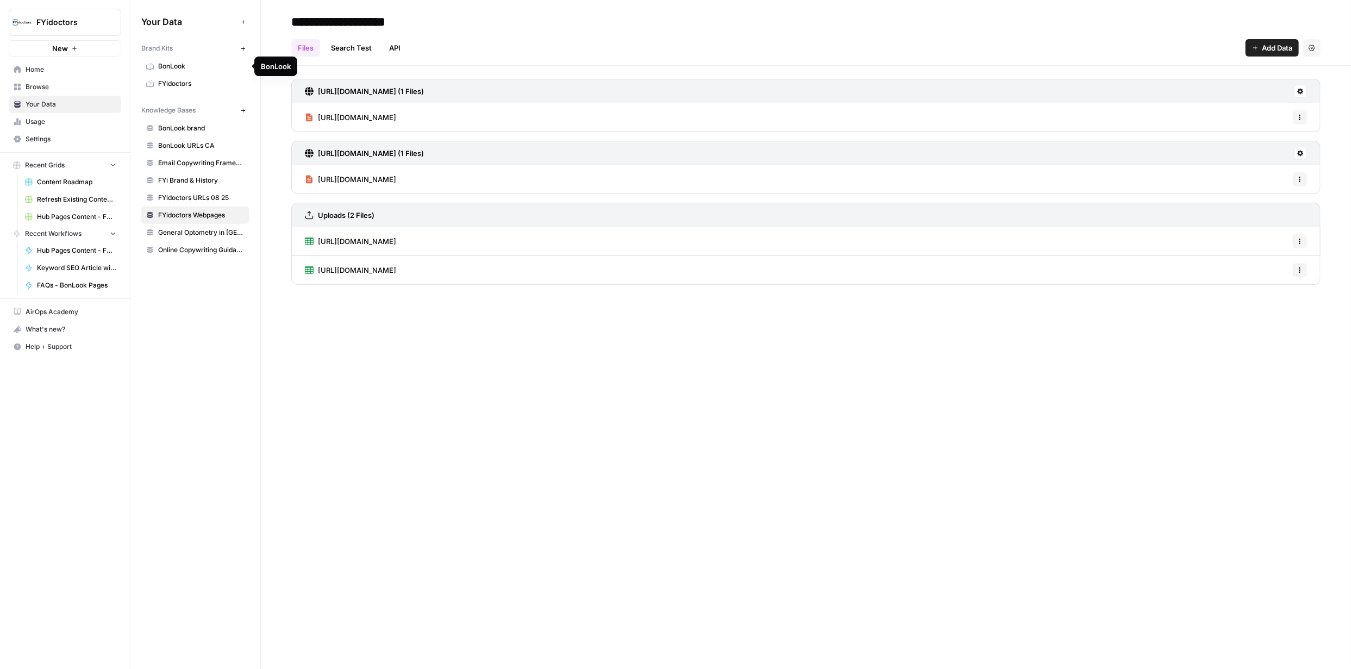
click at [184, 63] on span "BonLook" at bounding box center [201, 66] width 86 height 10
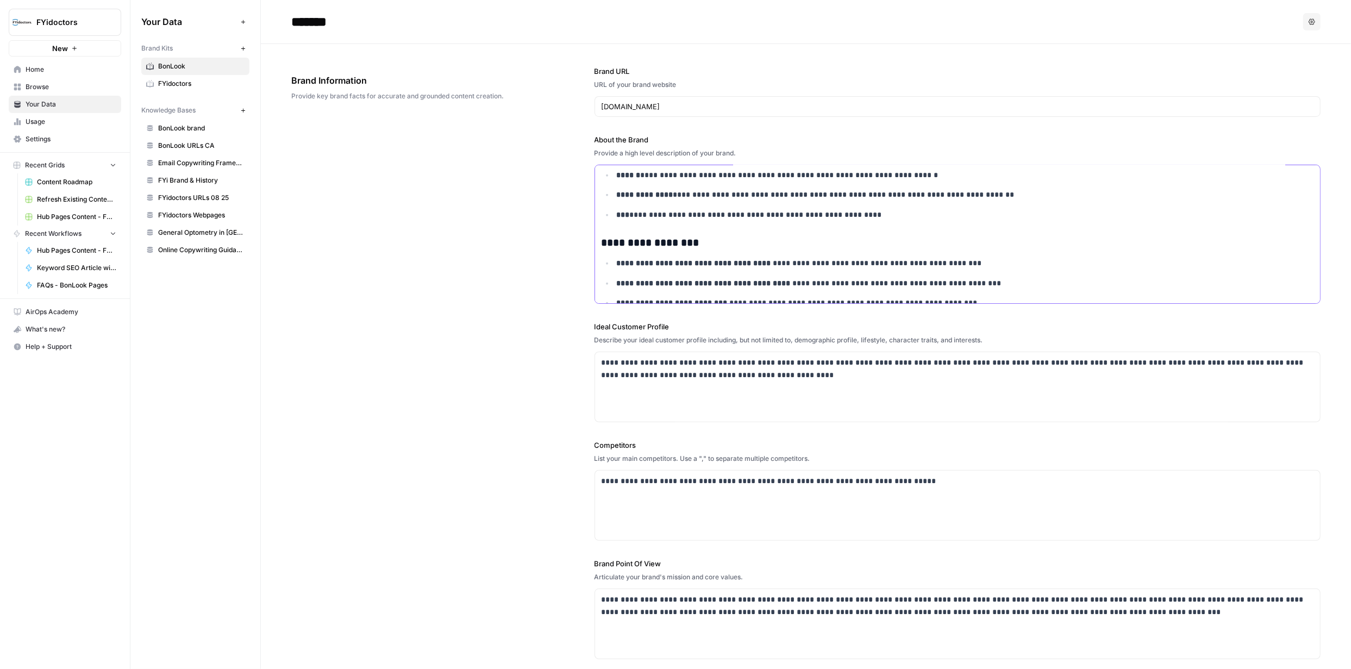
scroll to position [1130, 0]
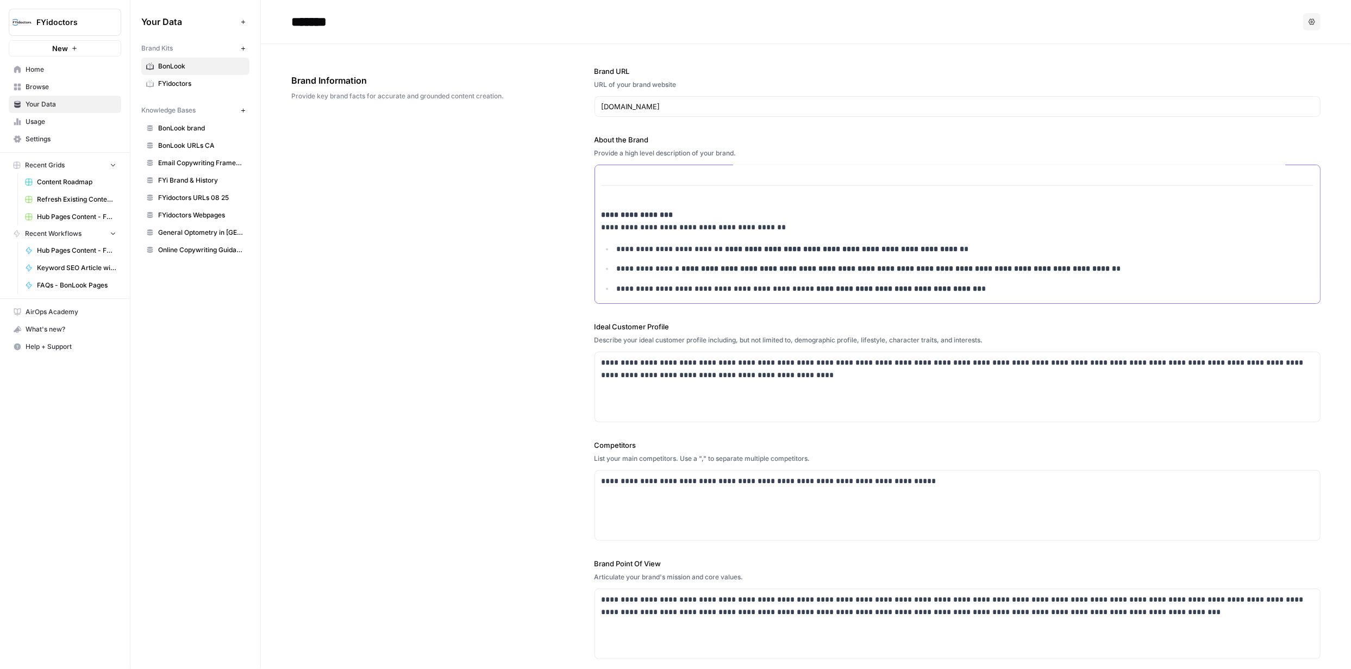
drag, startPoint x: 601, startPoint y: 224, endPoint x: 1038, endPoint y: 326, distance: 448.3
click at [1033, 318] on div "**********" at bounding box center [958, 362] width 727 height 637
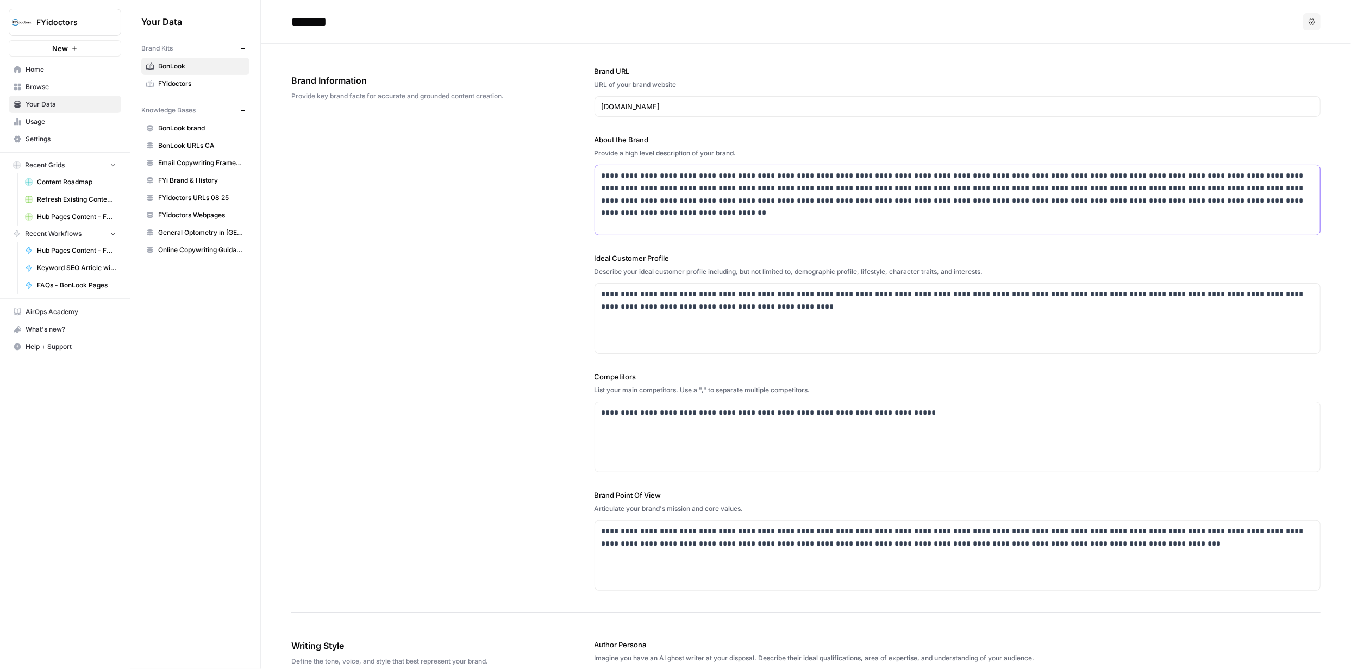
scroll to position [0, 0]
drag, startPoint x: 502, startPoint y: 411, endPoint x: 504, endPoint y: 418, distance: 7.4
click at [504, 410] on div "**********" at bounding box center [805, 328] width 1029 height 569
click at [54, 83] on span "Browse" at bounding box center [71, 87] width 91 height 10
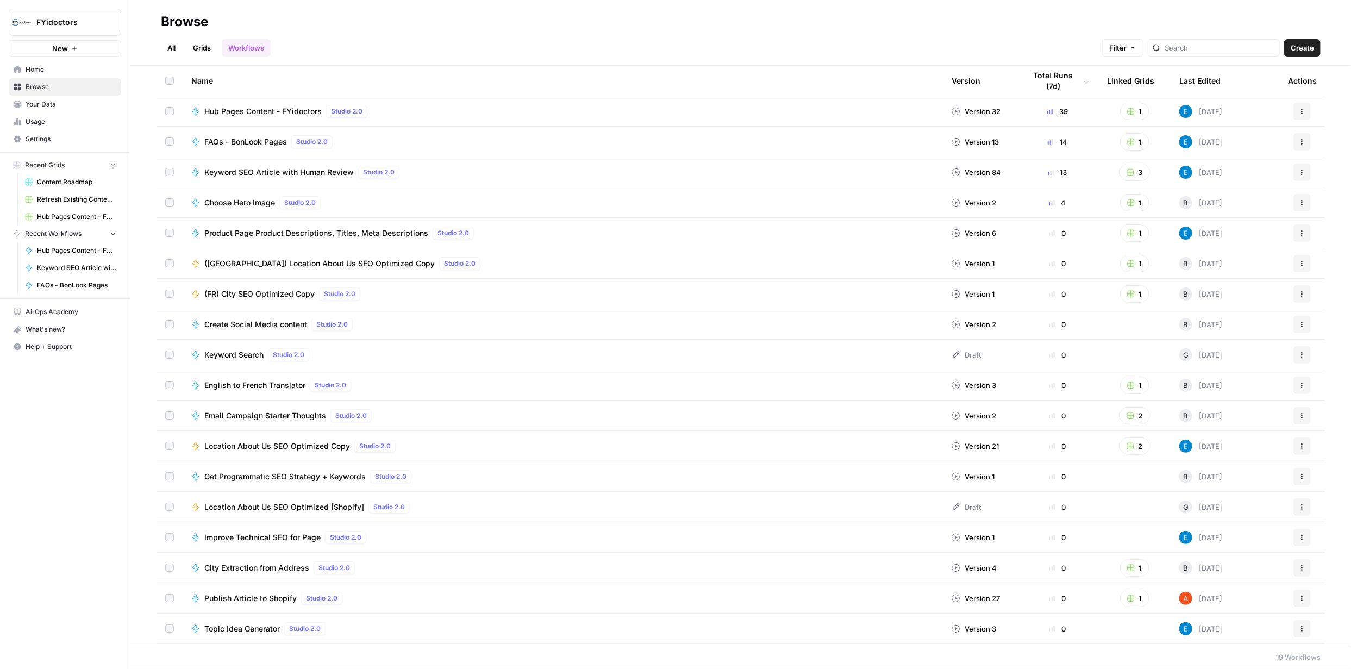
click at [197, 45] on link "Grids" at bounding box center [201, 47] width 31 height 17
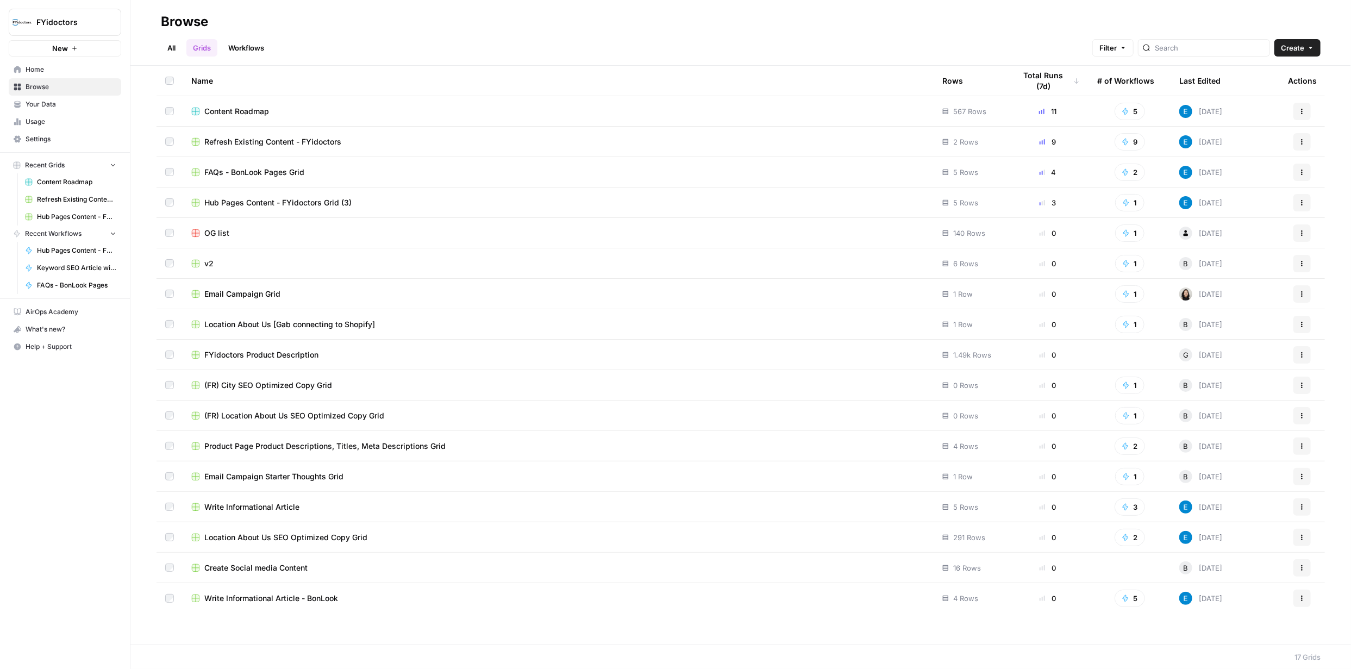
click at [266, 48] on link "Workflows" at bounding box center [246, 47] width 49 height 17
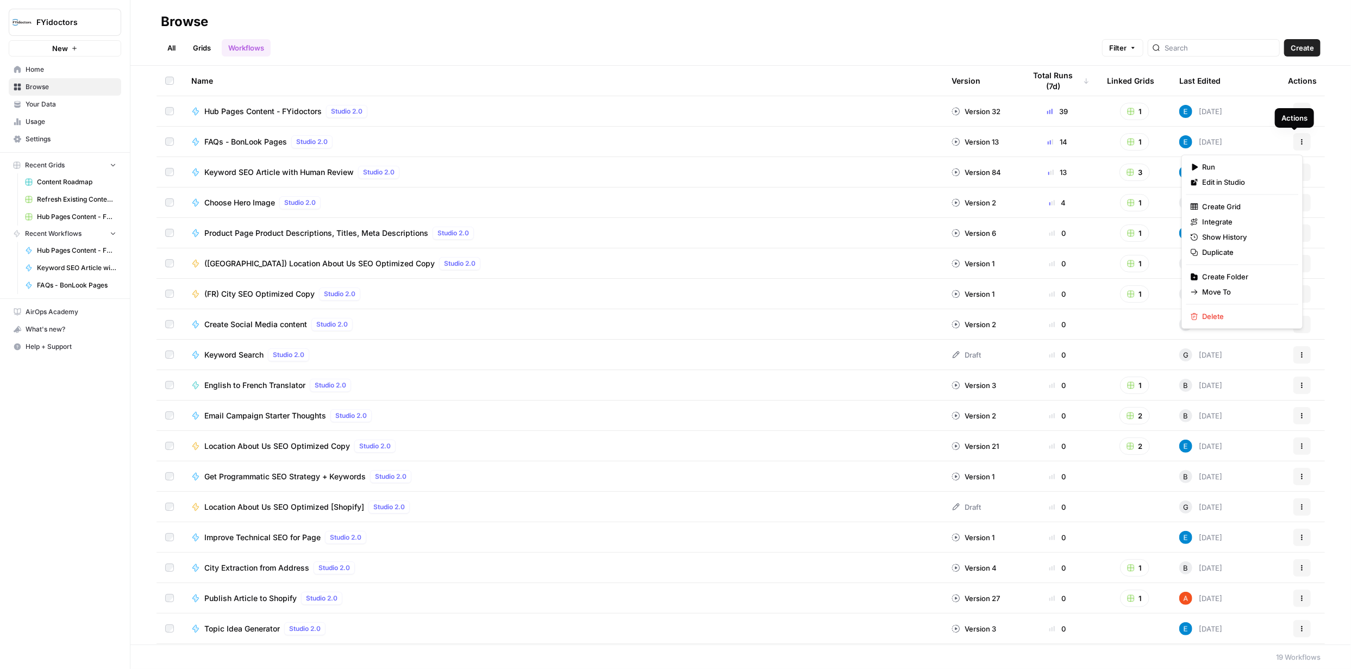
click at [1299, 142] on icon "button" at bounding box center [1302, 142] width 7 height 7
click at [1238, 223] on span "Integrate" at bounding box center [1246, 221] width 87 height 11
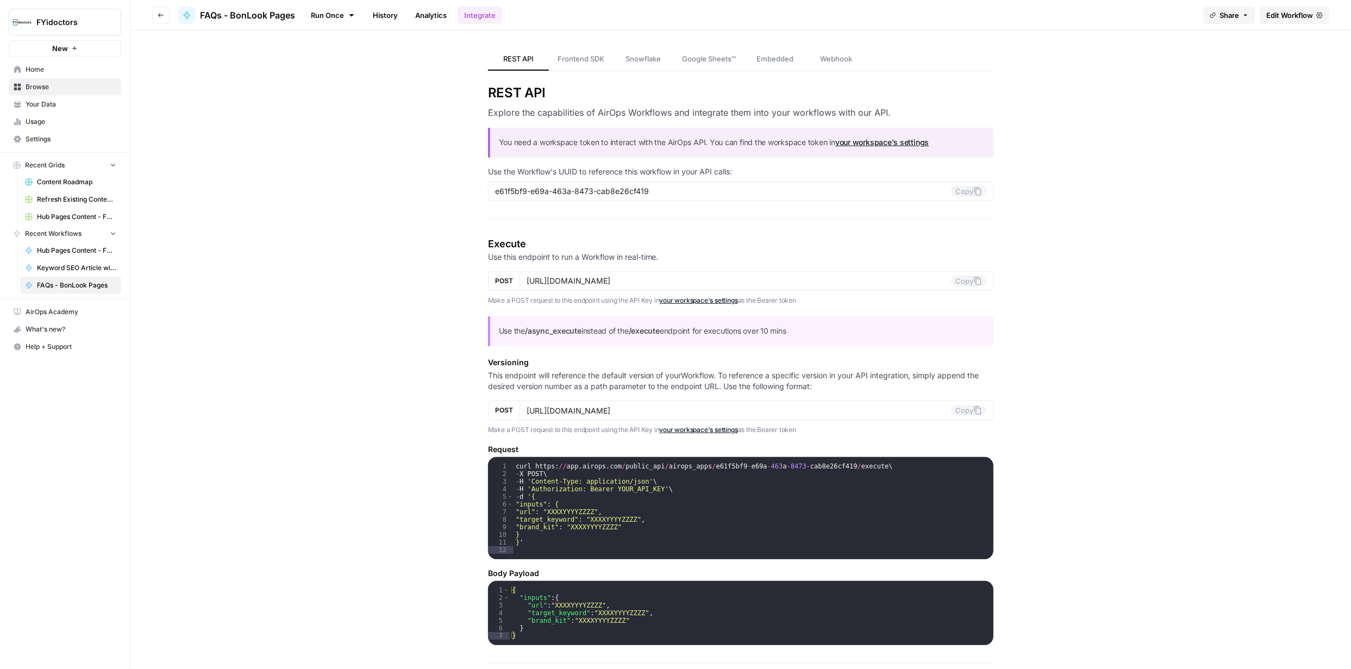
click at [1283, 22] on link "Edit Workflow" at bounding box center [1295, 15] width 70 height 17
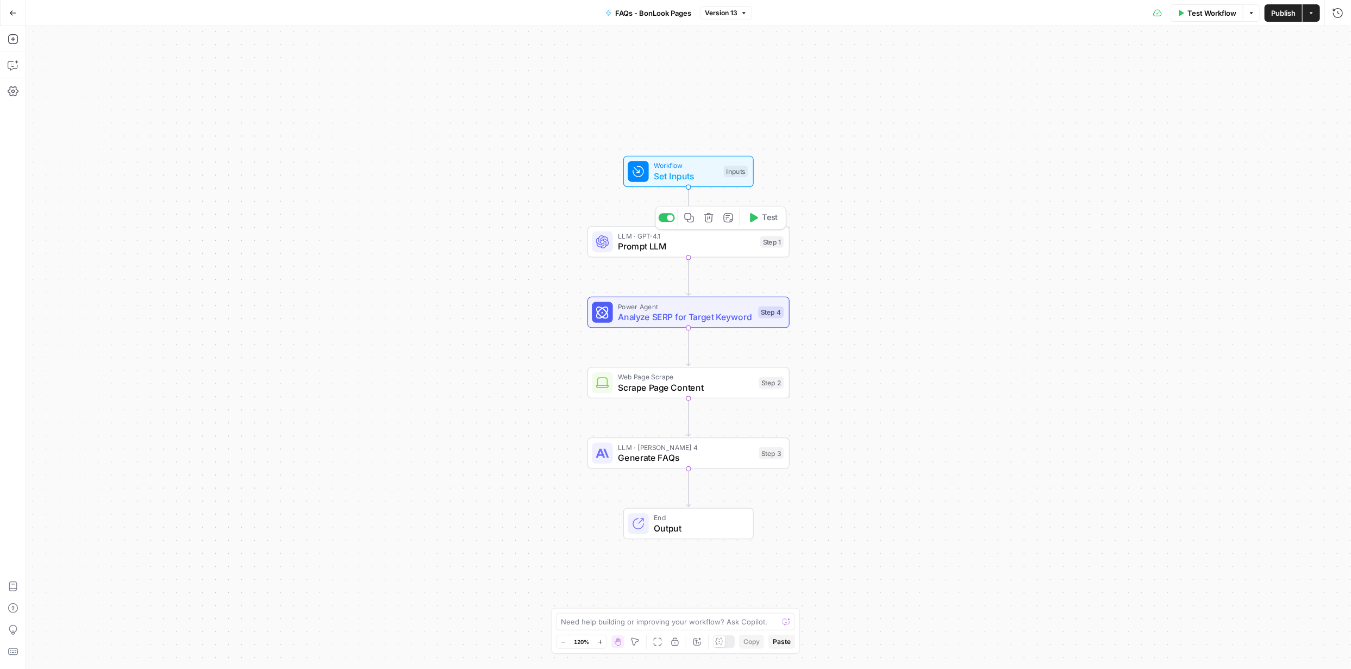
click at [677, 245] on span "Prompt LLM" at bounding box center [686, 246] width 137 height 13
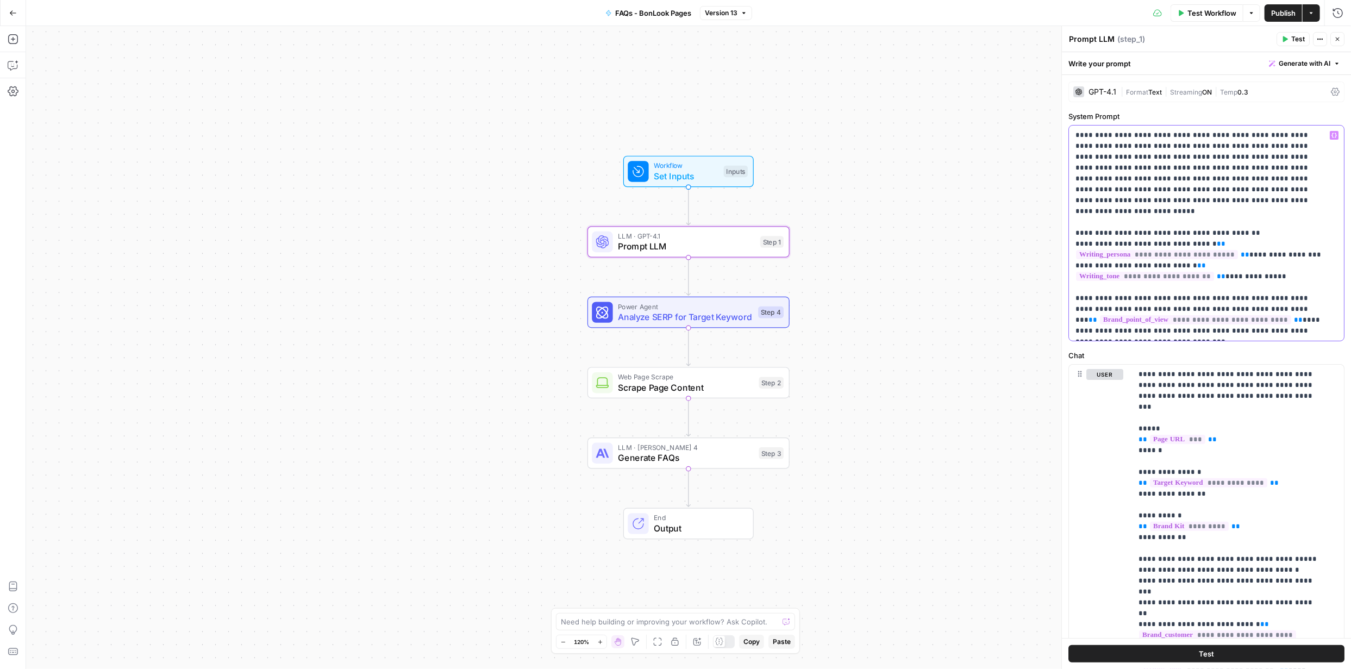
click at [1165, 336] on div "**********" at bounding box center [1206, 233] width 275 height 215
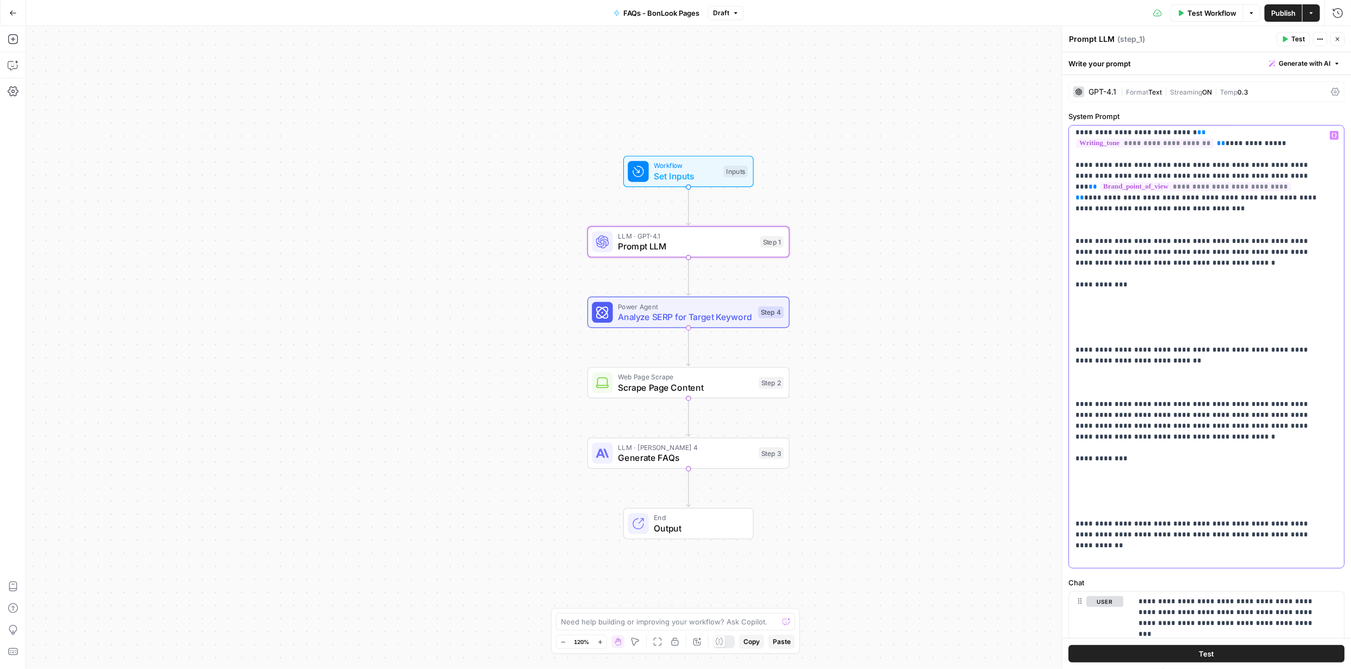
scroll to position [130, 0]
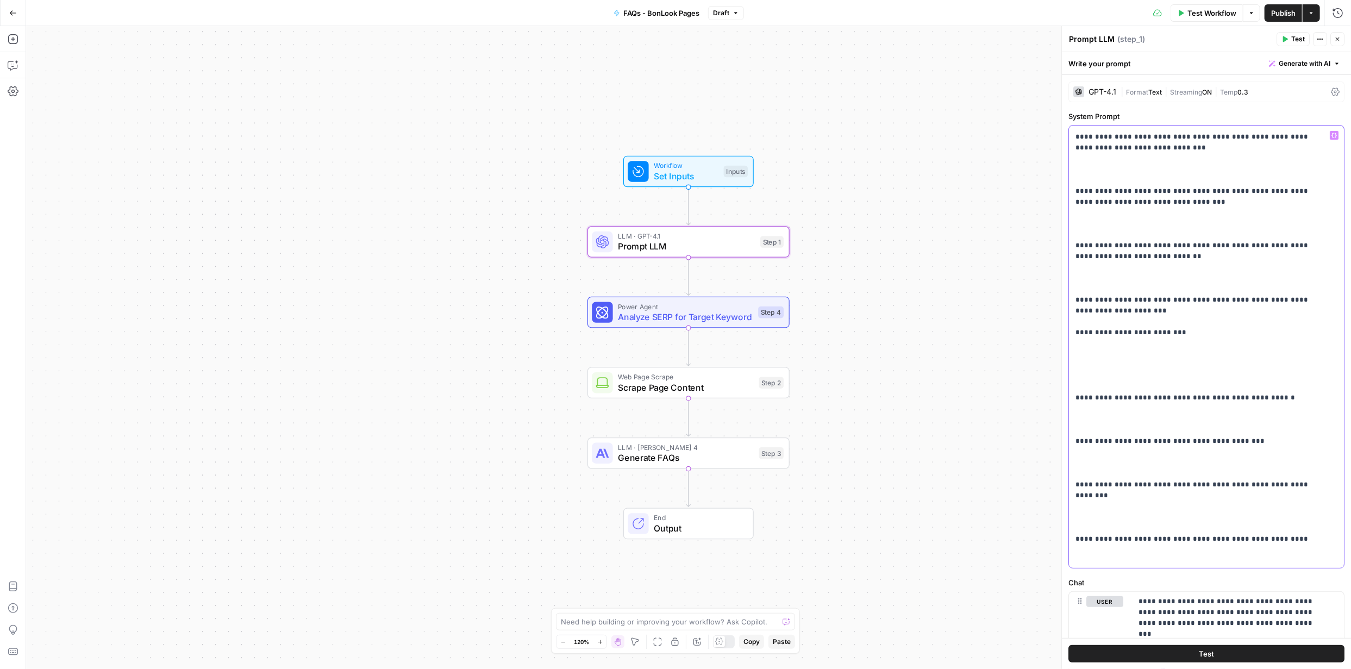
scroll to position [2261, 0]
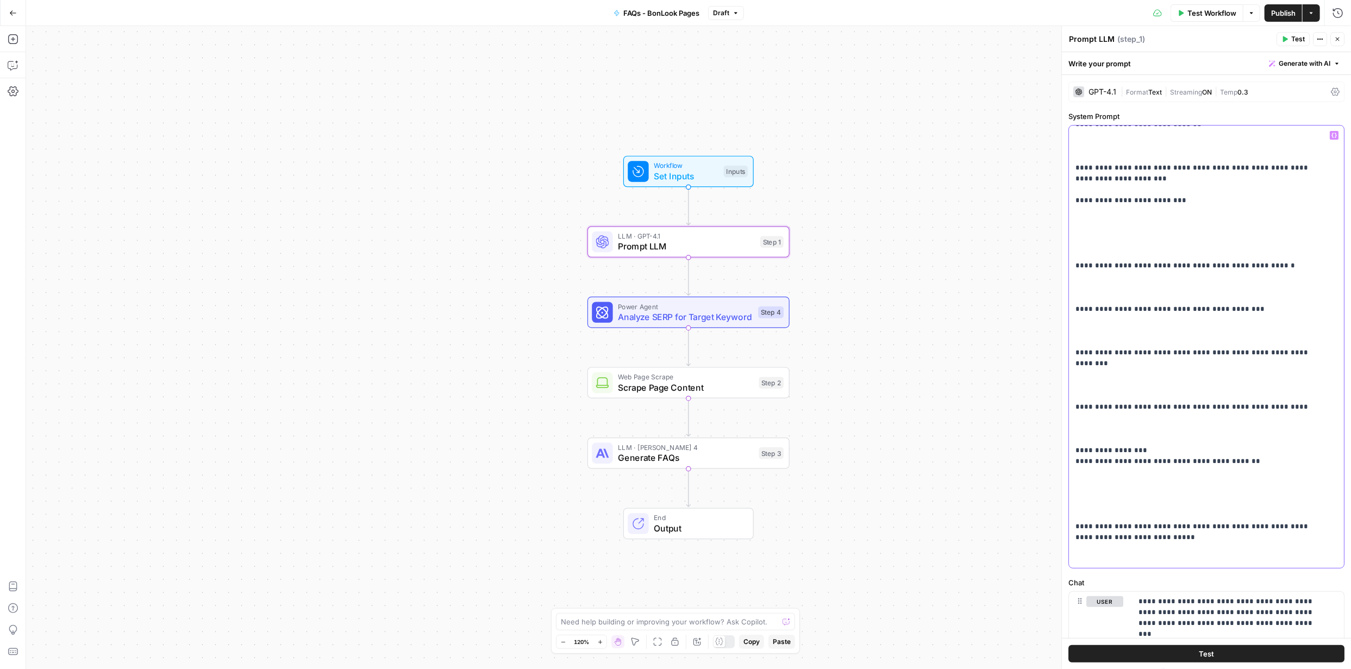
click at [1310, 64] on span "Generate with AI" at bounding box center [1305, 64] width 52 height 10
click at [1277, 115] on span "Refine" at bounding box center [1280, 112] width 86 height 11
click at [1224, 121] on p at bounding box center [1228, 122] width 195 height 11
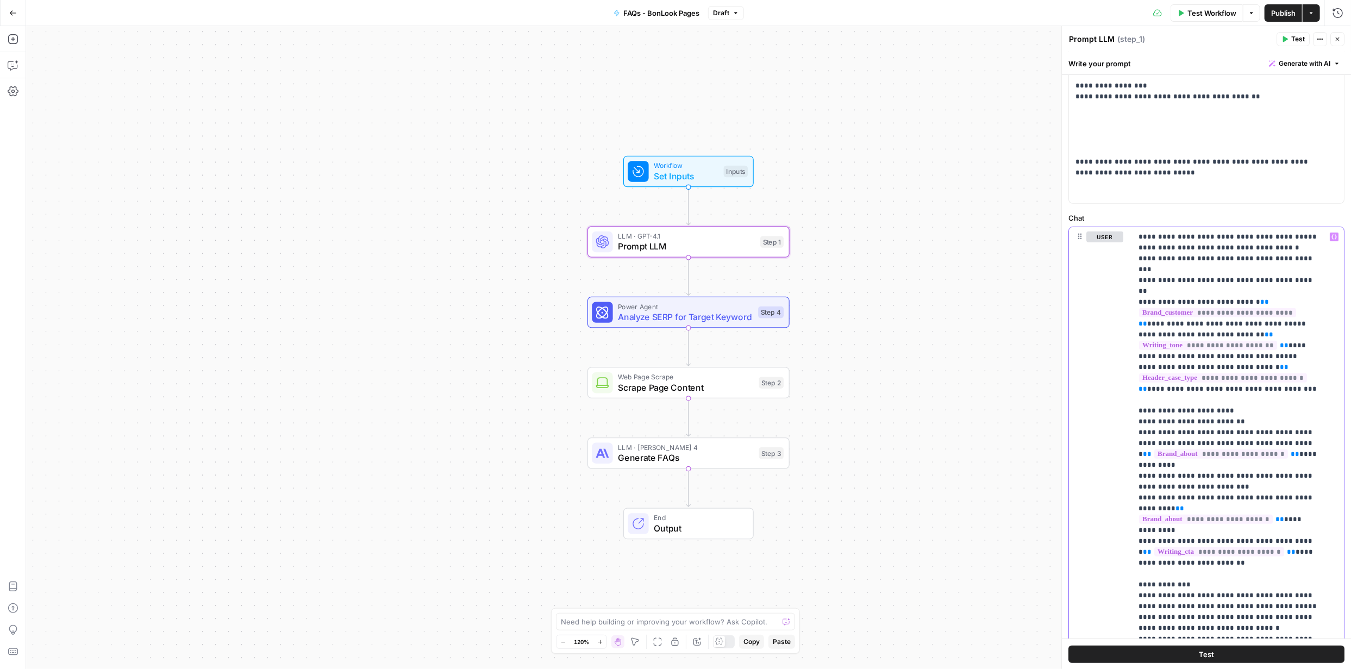
scroll to position [454, 0]
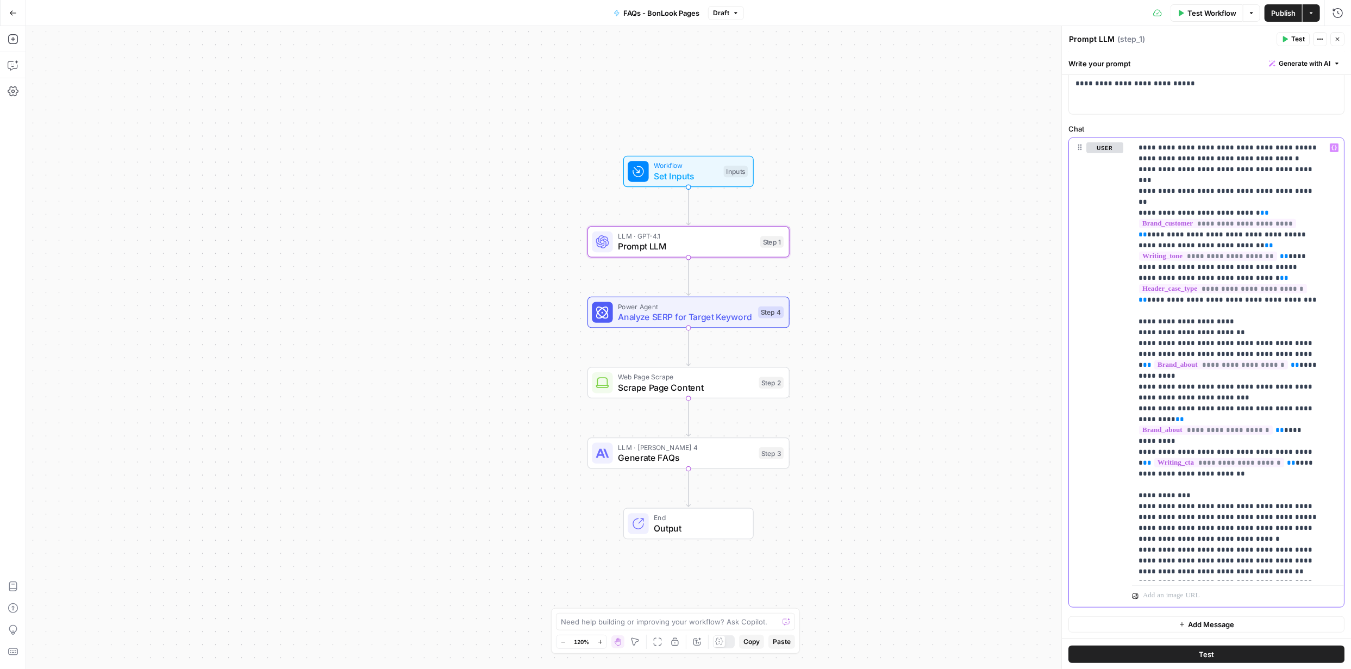
drag, startPoint x: 1141, startPoint y: 436, endPoint x: 1247, endPoint y: 694, distance: 278.6
click at [1247, 669] on html "FYidoctors New Home Browse Your Data Usage Settings Recent Grids Content Roadma…" at bounding box center [675, 334] width 1351 height 669
copy p "**********"
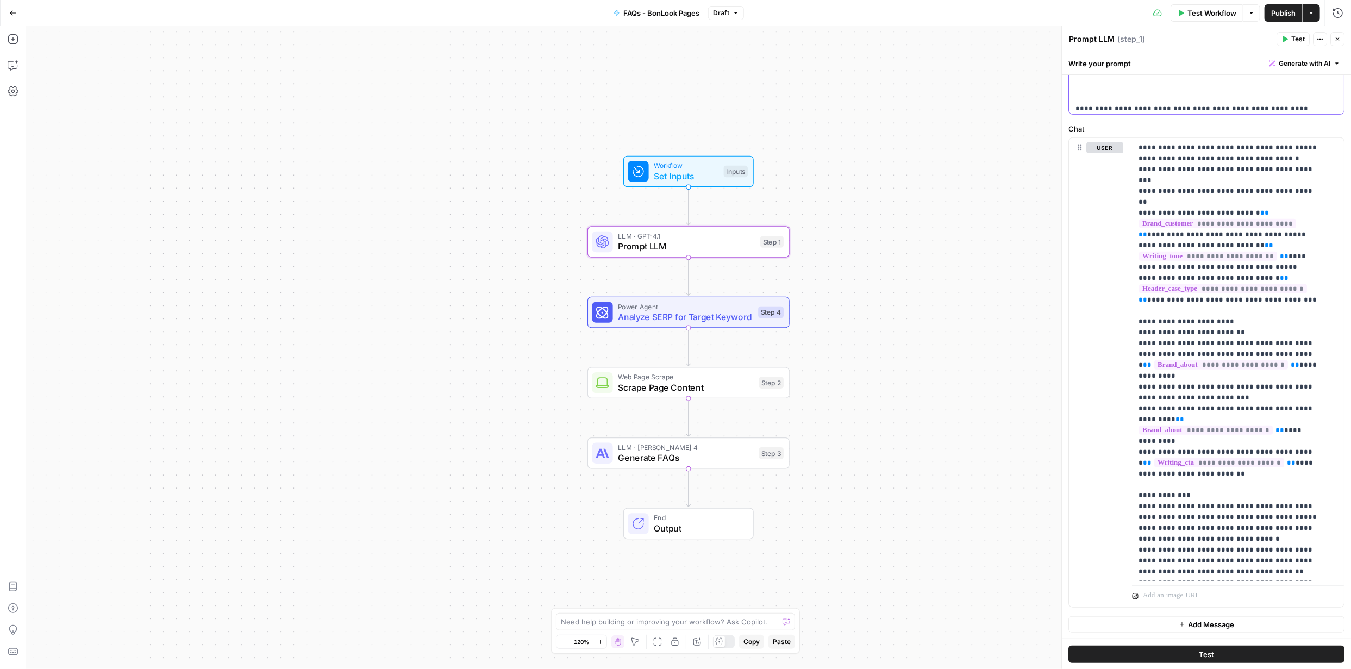
click at [1305, 62] on span "Generate with AI" at bounding box center [1305, 64] width 52 height 10
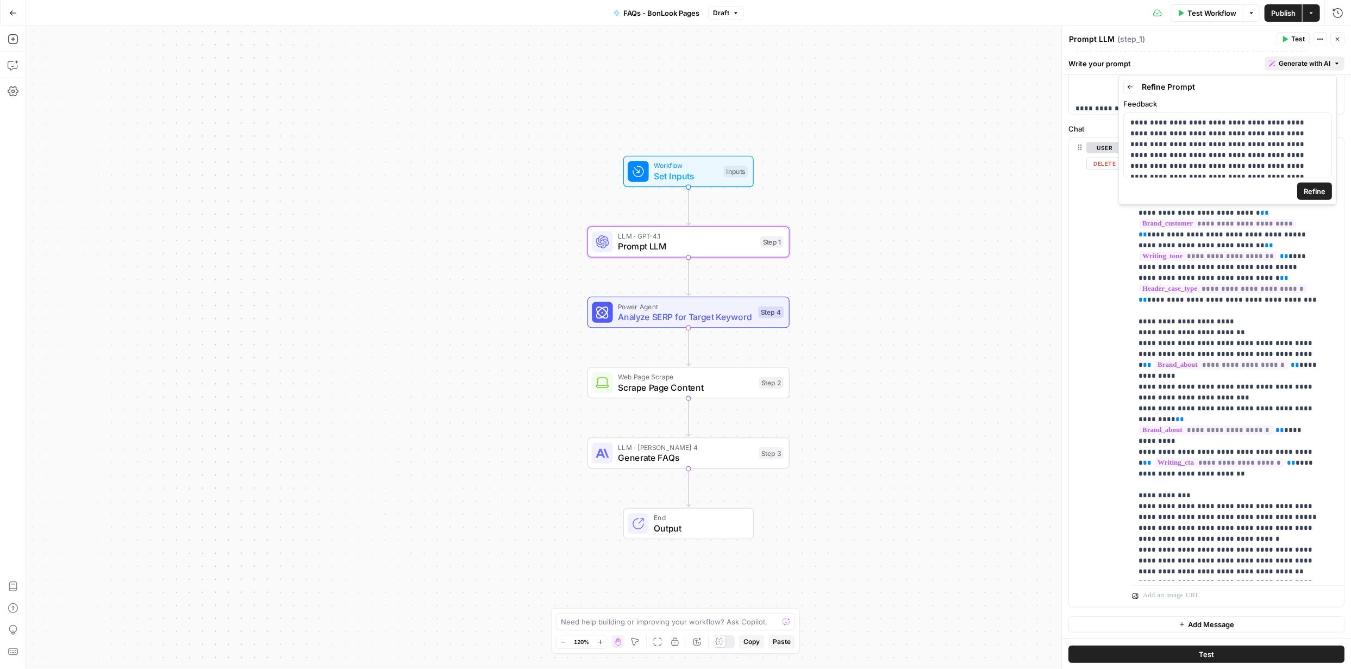
click at [1069, 241] on div "**********" at bounding box center [1207, 373] width 276 height 470
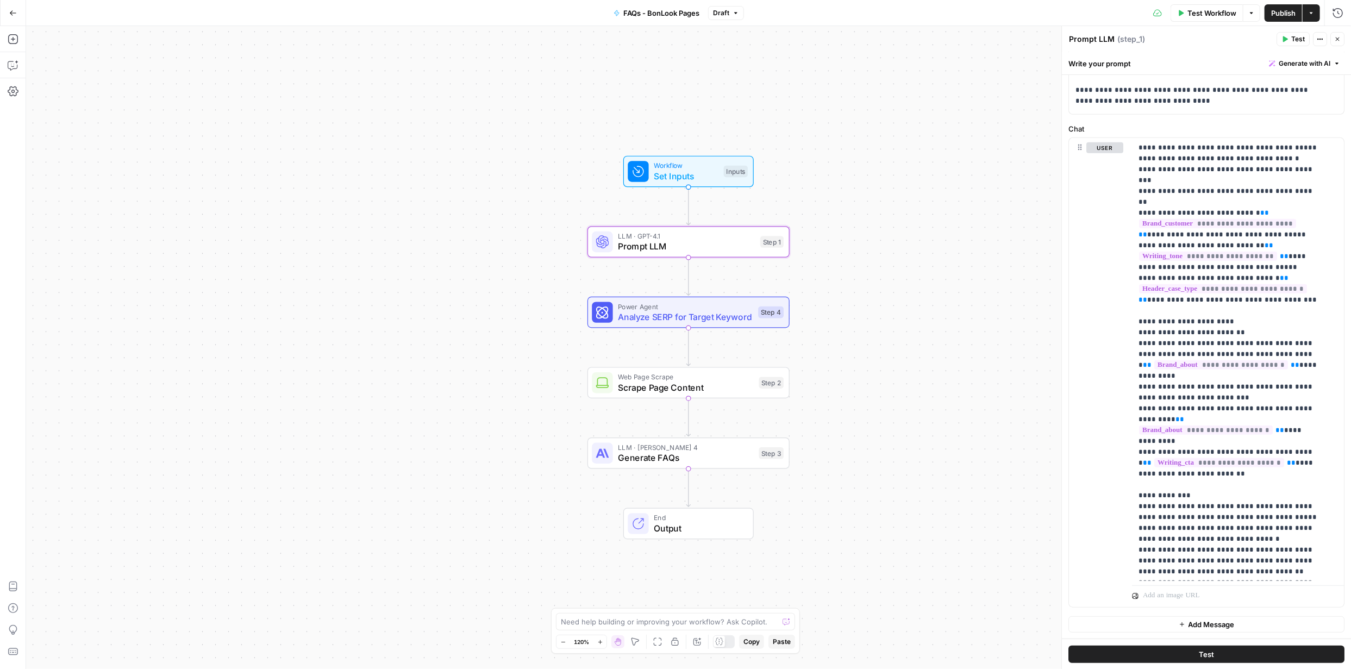
scroll to position [2388, 0]
click at [1298, 59] on span "Generate with AI" at bounding box center [1305, 64] width 52 height 10
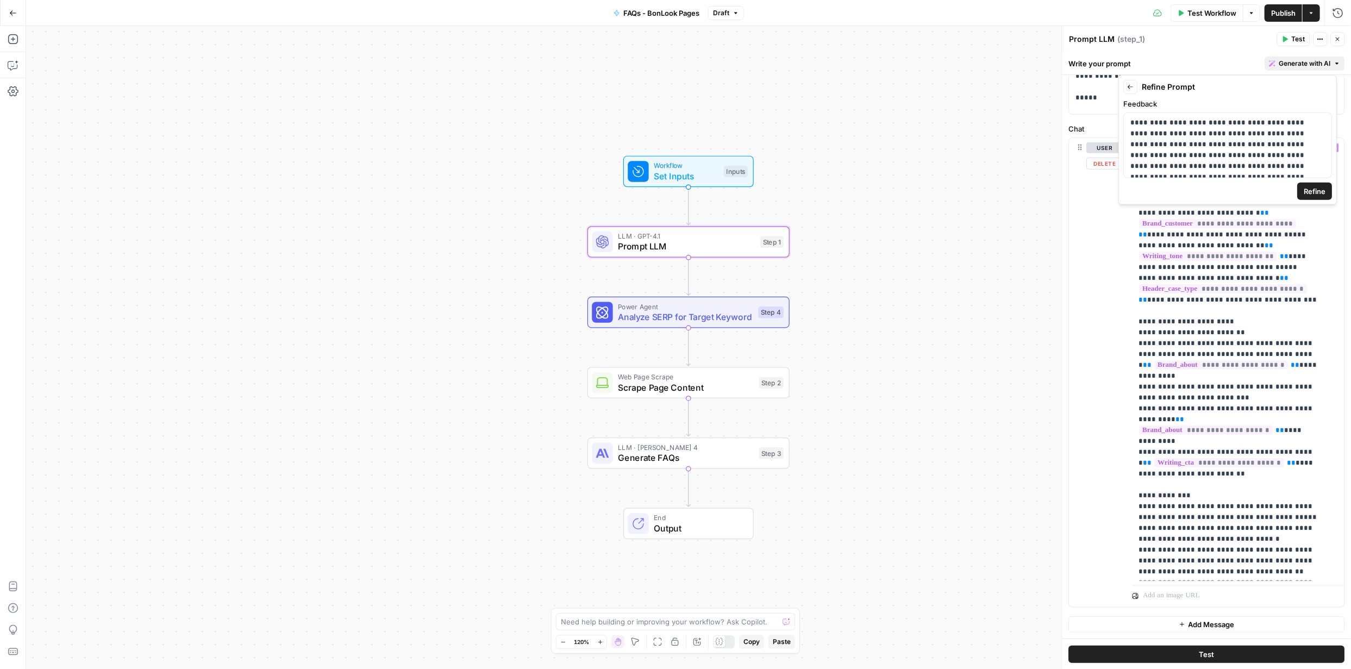
click at [1125, 334] on div "**********" at bounding box center [1206, 372] width 275 height 469
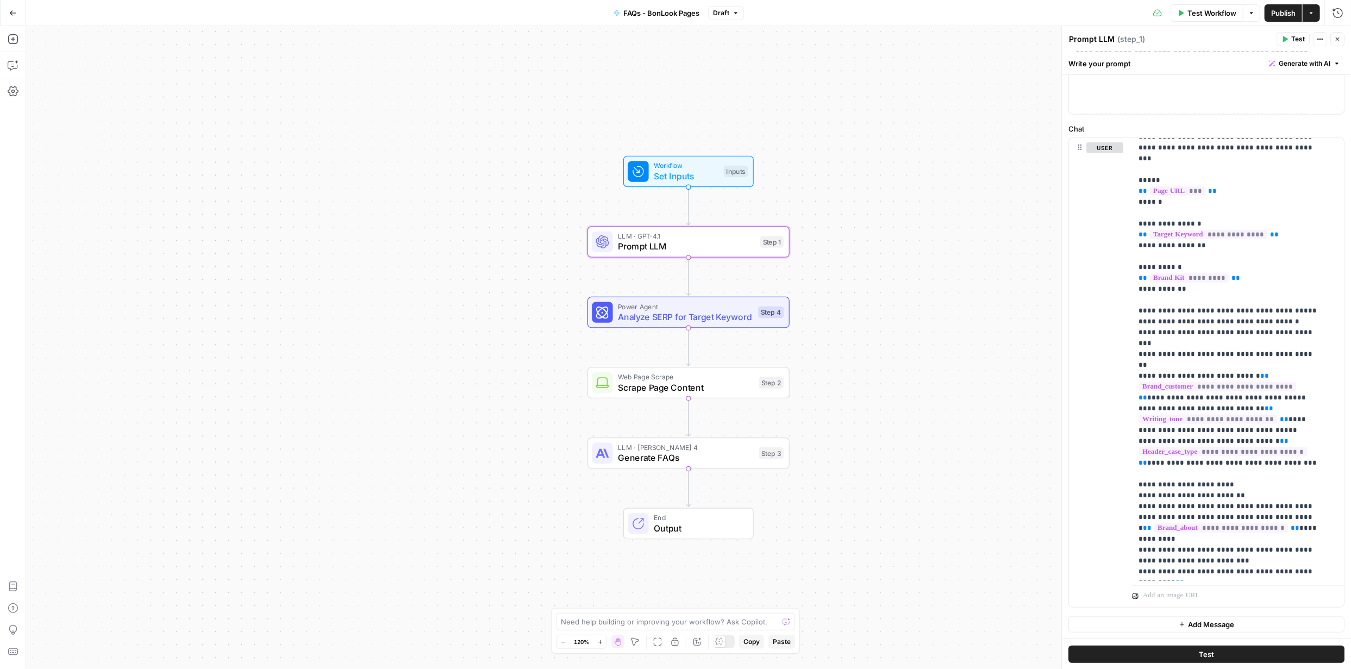
scroll to position [2280, 0]
drag, startPoint x: 1084, startPoint y: 108, endPoint x: 1026, endPoint y: 87, distance: 61.2
drag, startPoint x: 1286, startPoint y: 65, endPoint x: 1293, endPoint y: 63, distance: 7.1
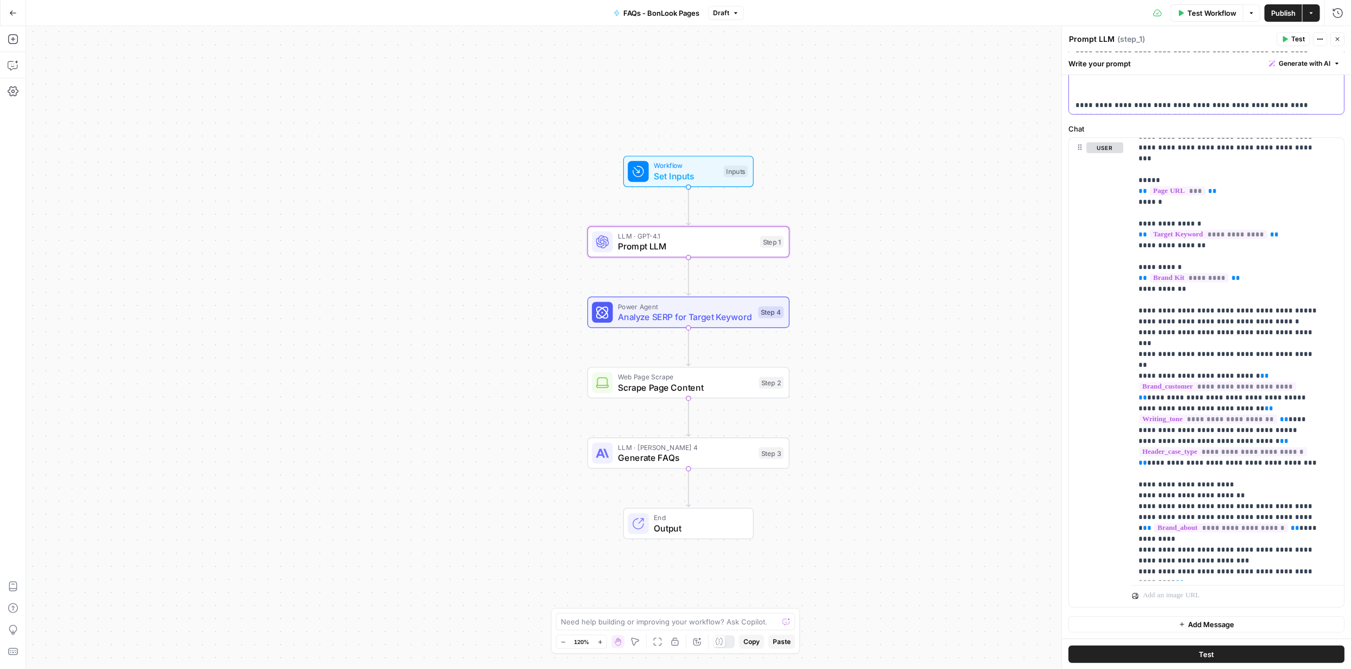
click at [1288, 65] on span "Generate with AI" at bounding box center [1305, 64] width 52 height 10
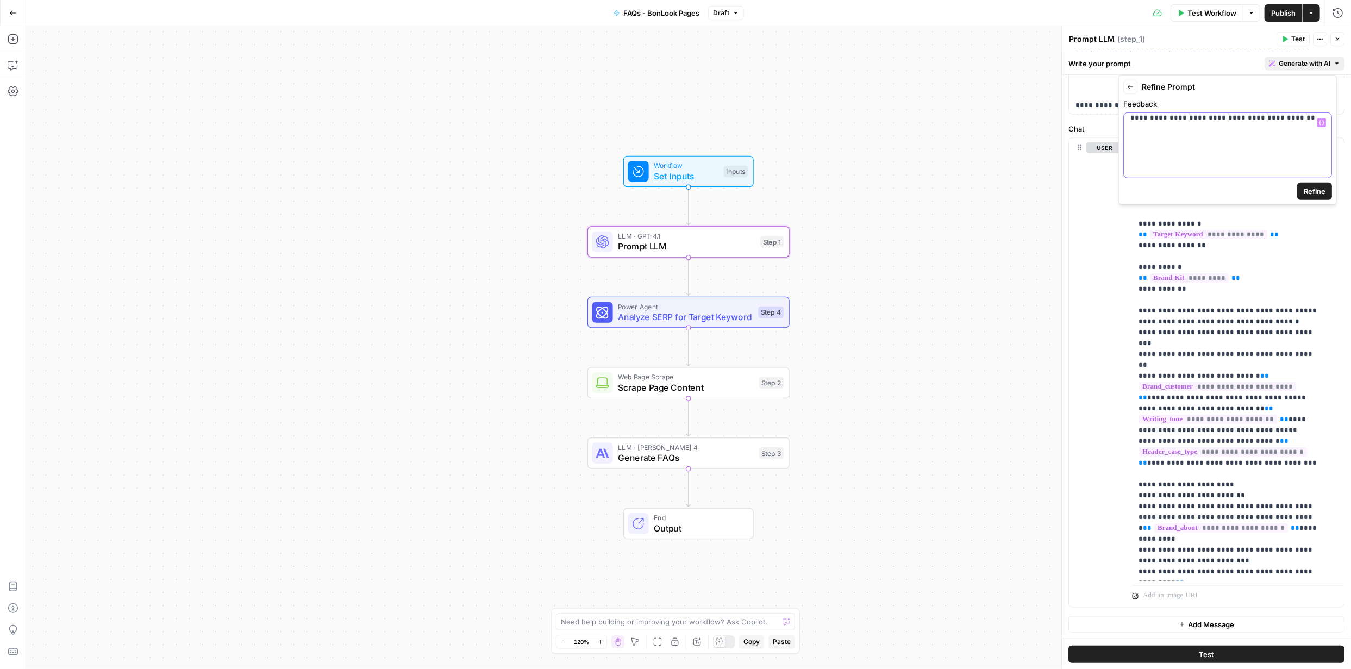
scroll to position [2856, 0]
click at [1315, 188] on span "Refine" at bounding box center [1315, 191] width 22 height 11
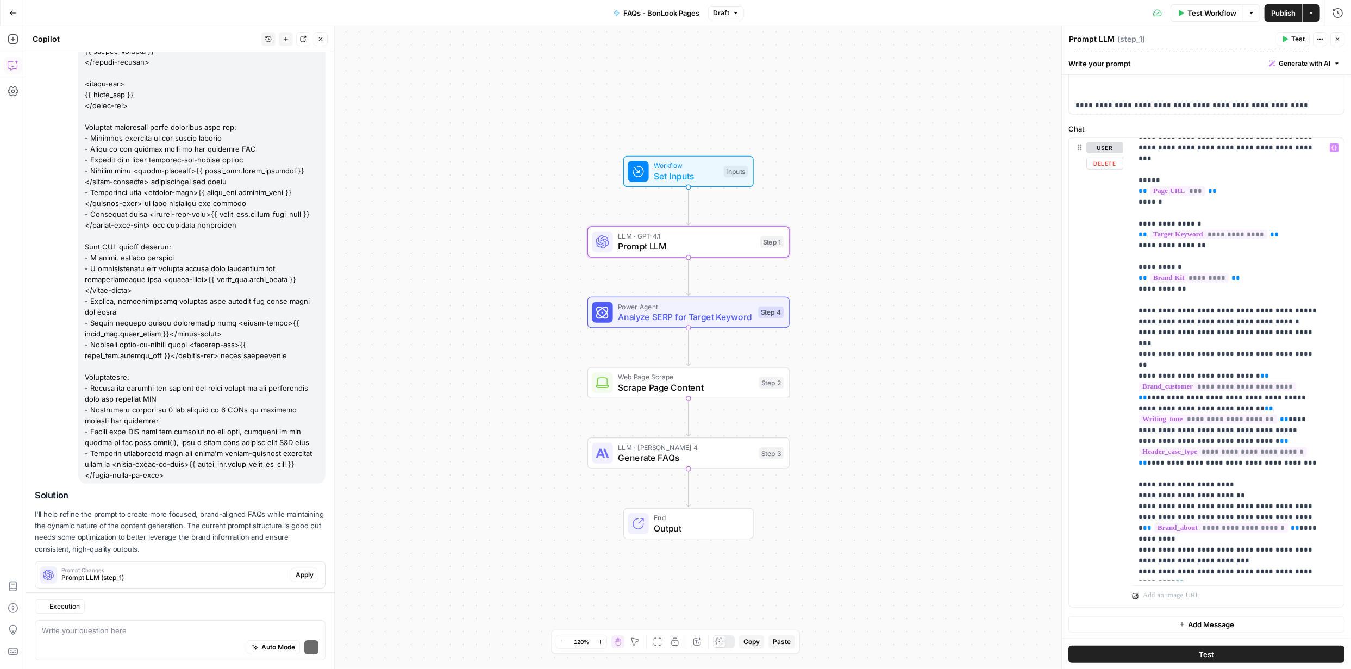
scroll to position [2986, 0]
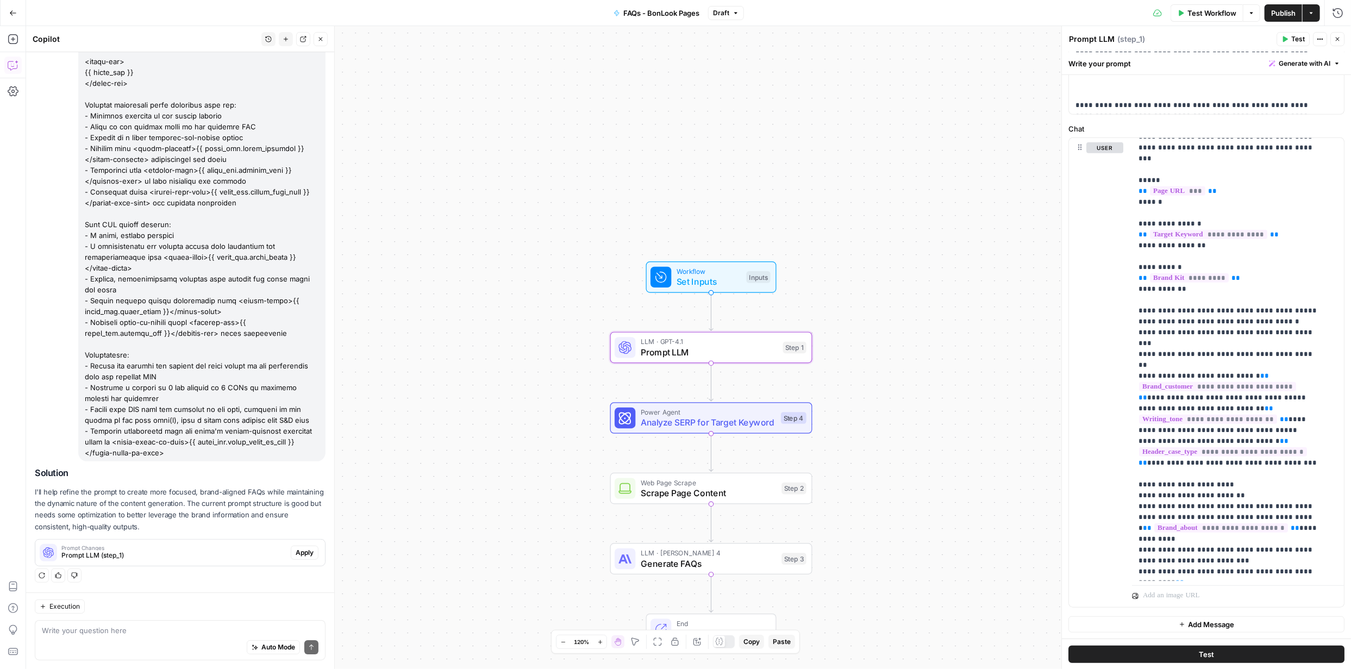
click at [296, 555] on span "Apply" at bounding box center [305, 553] width 18 height 10
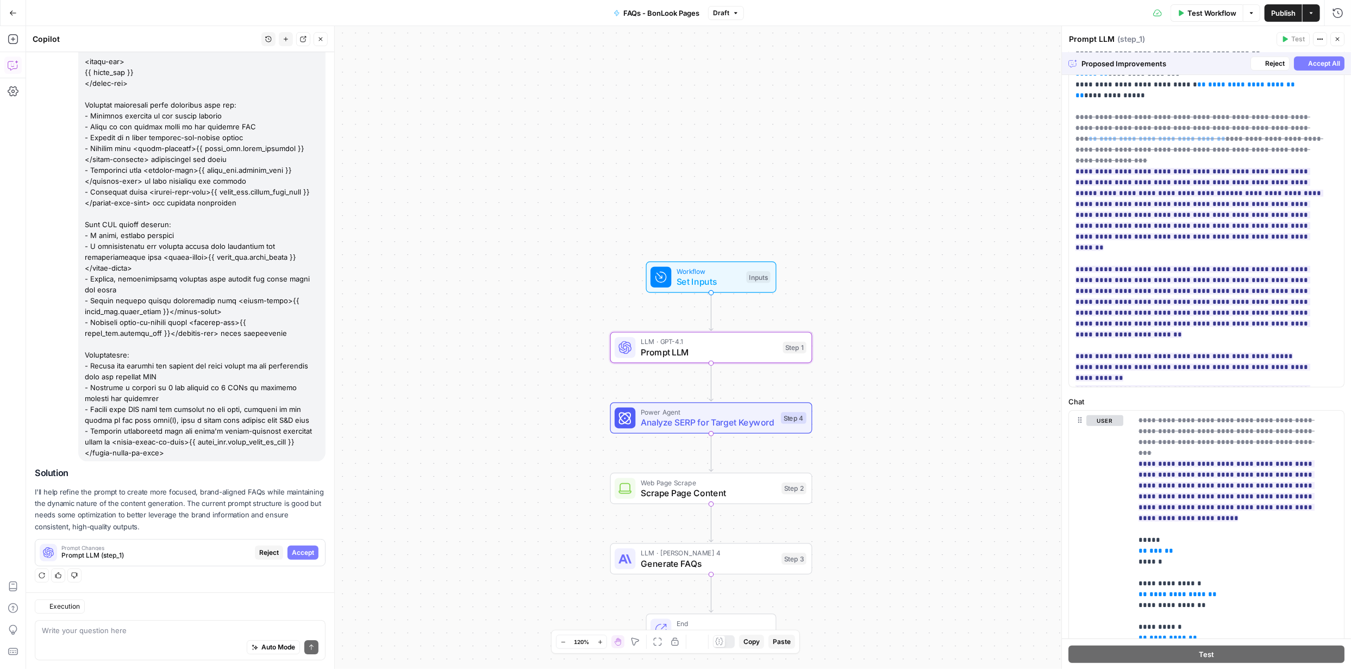
scroll to position [727, 0]
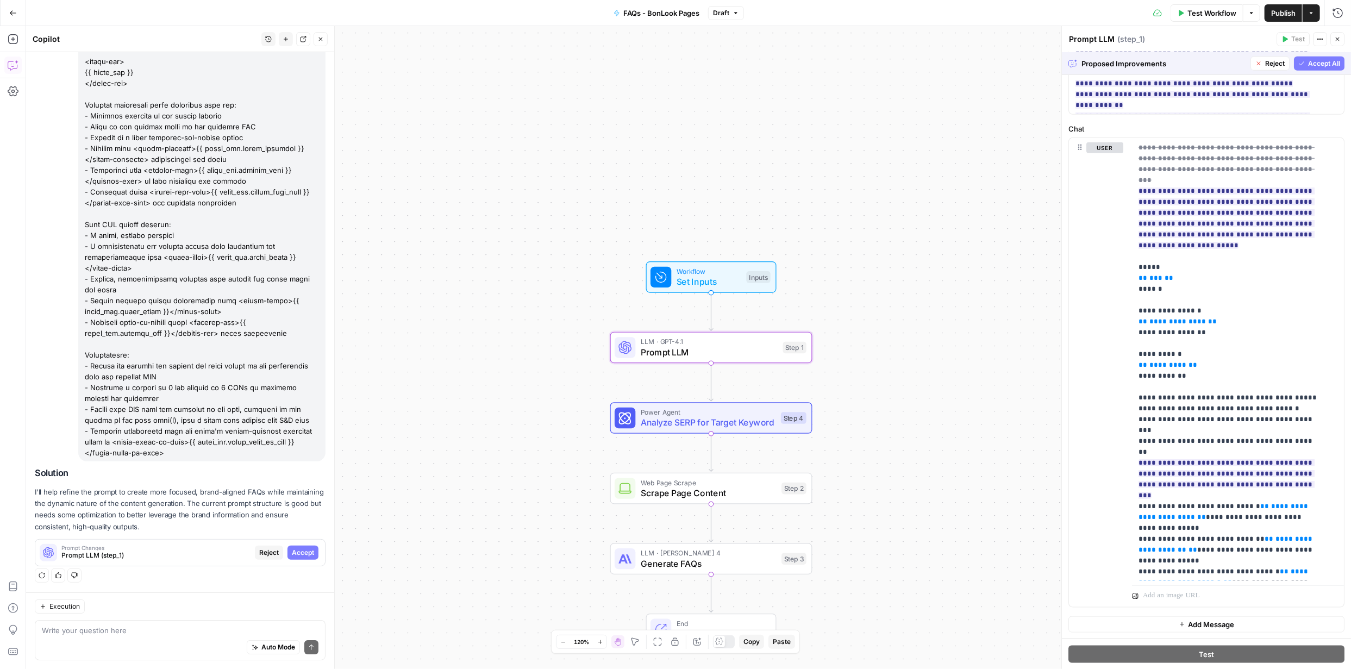
click at [296, 555] on span "Accept" at bounding box center [303, 553] width 22 height 10
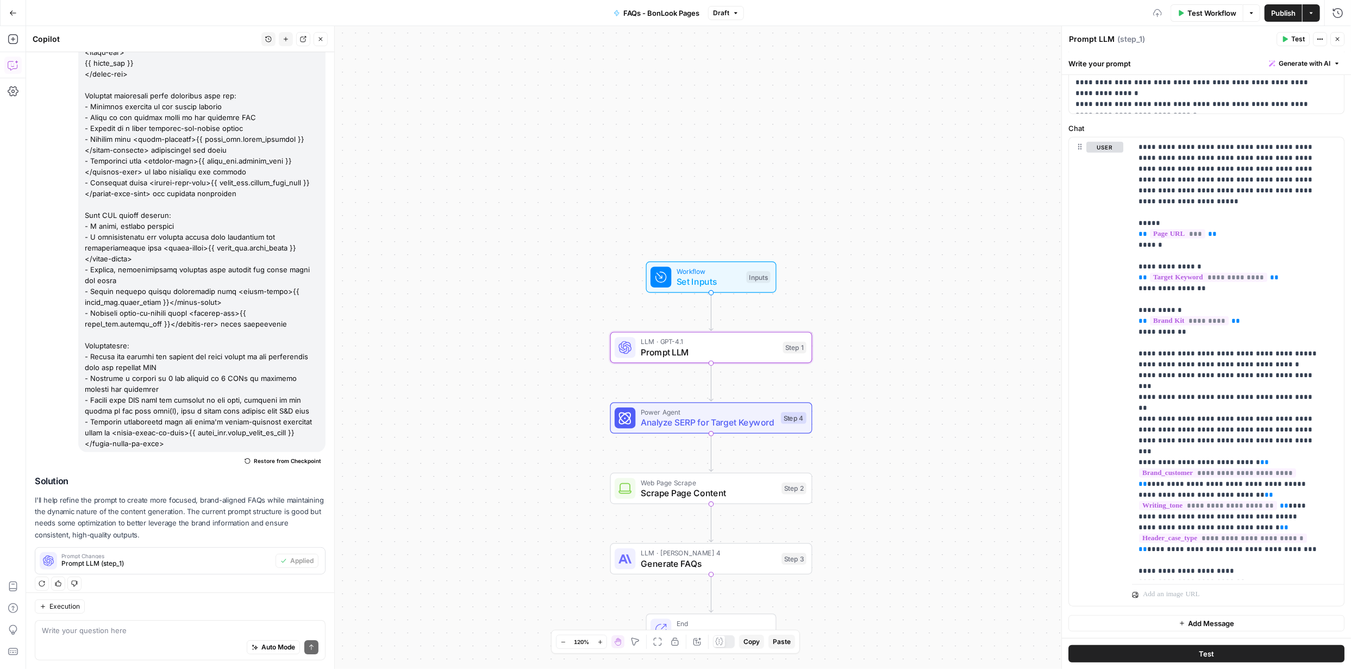
scroll to position [0, 0]
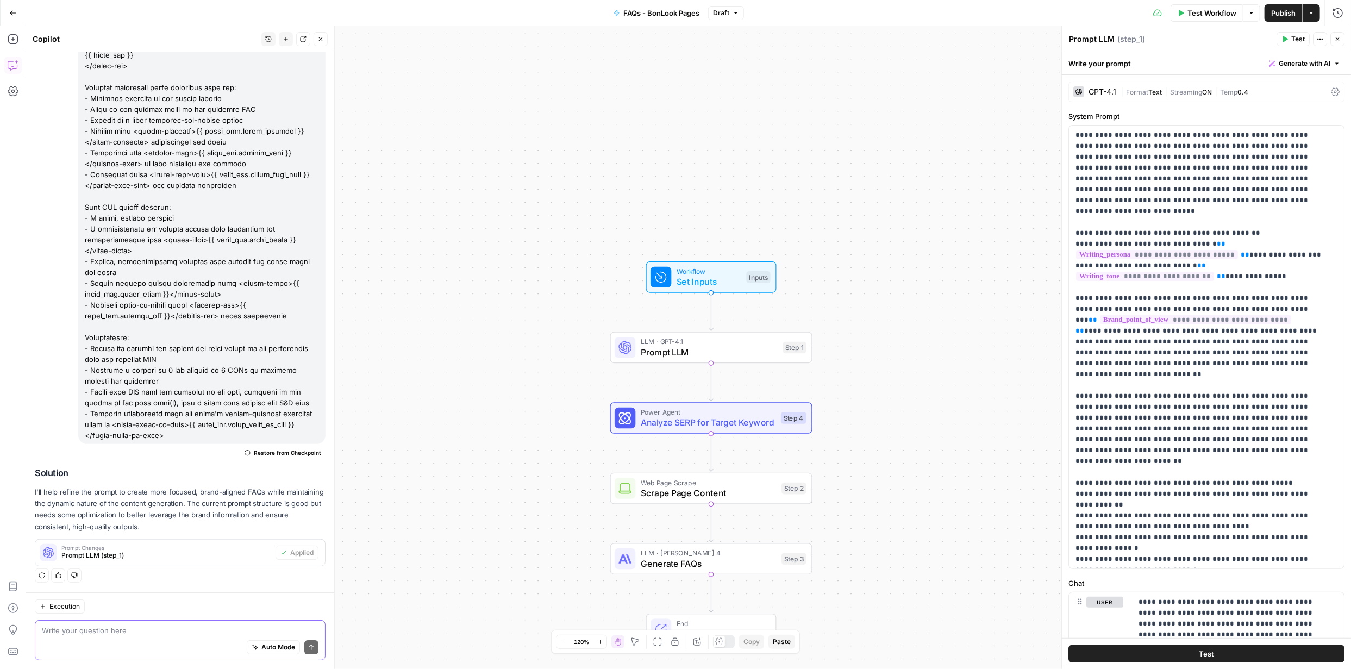
click at [177, 634] on textarea at bounding box center [180, 630] width 277 height 11
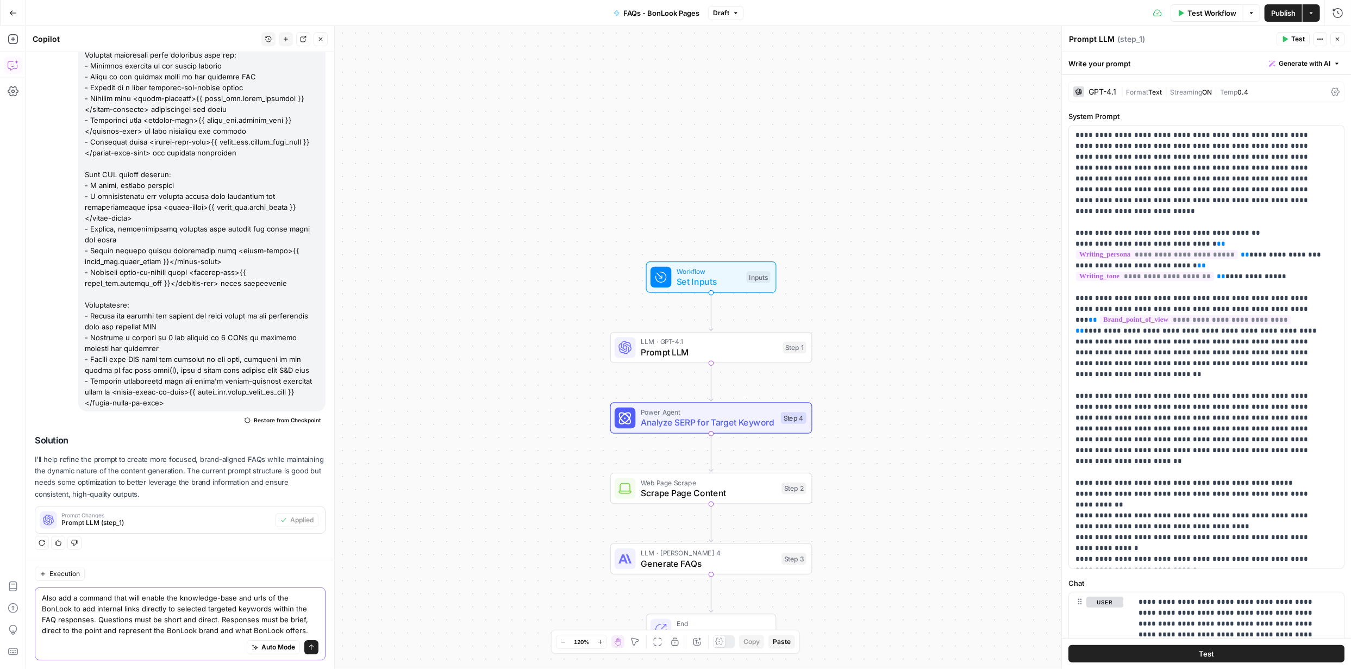
scroll to position [3047, 0]
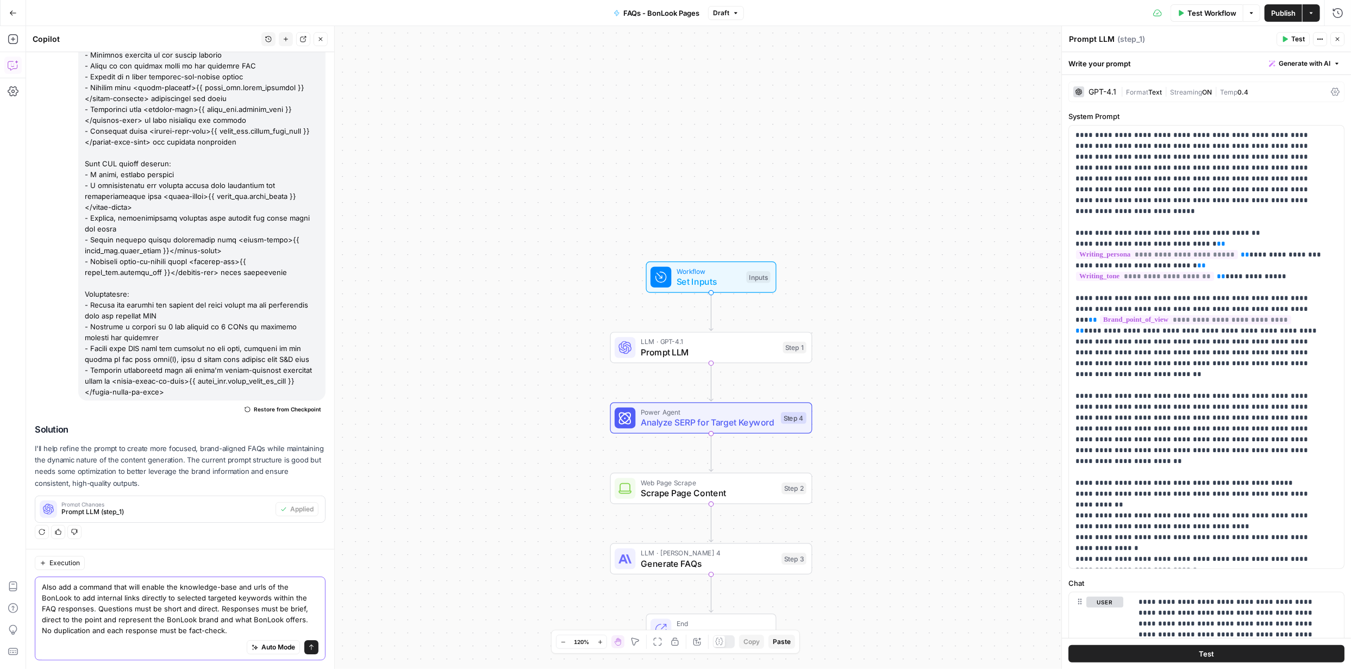
type textarea "Also add a command that will enable the knowledge-base and urls of the BonLook …"
click at [308, 647] on button "Send" at bounding box center [311, 647] width 14 height 14
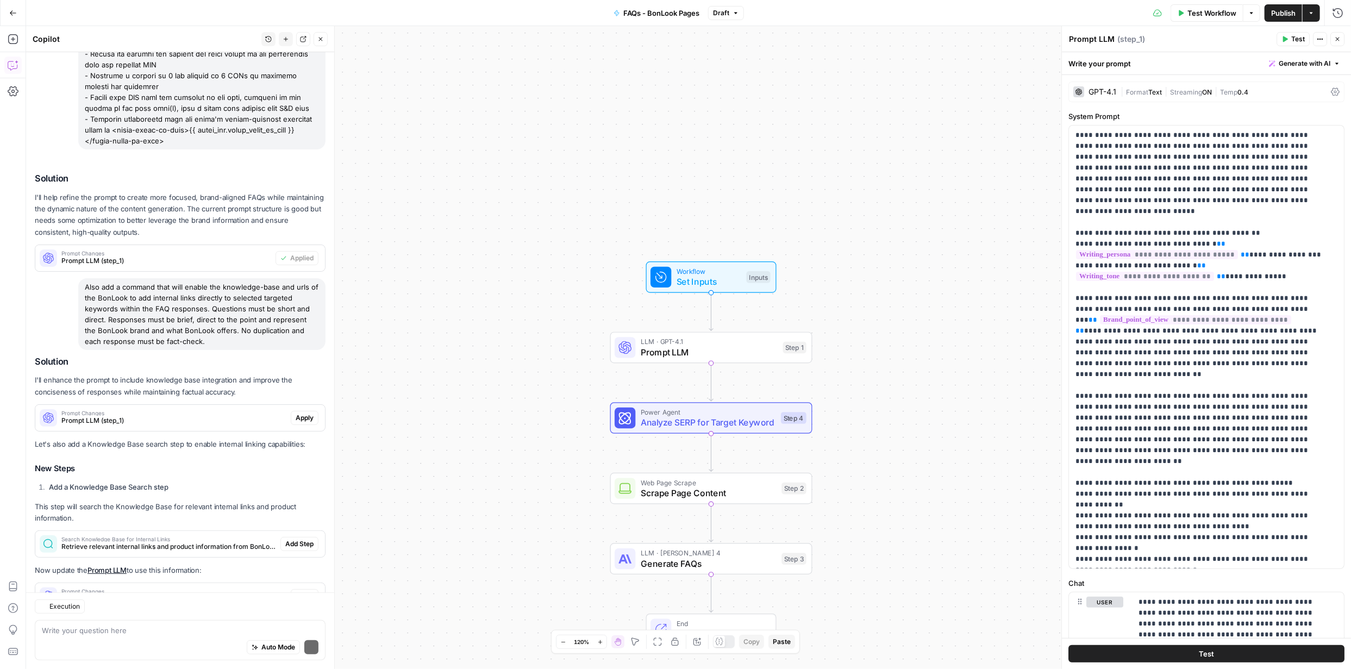
scroll to position [3341, 0]
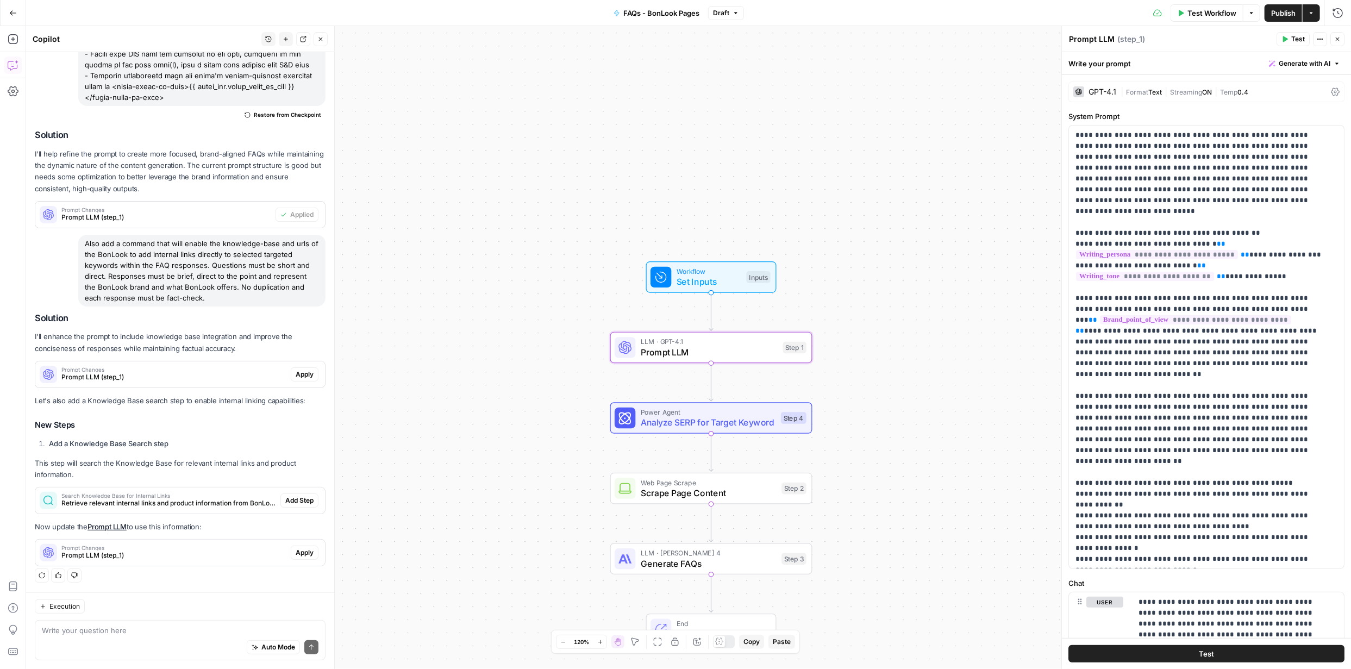
click at [302, 370] on span "Apply" at bounding box center [305, 375] width 18 height 10
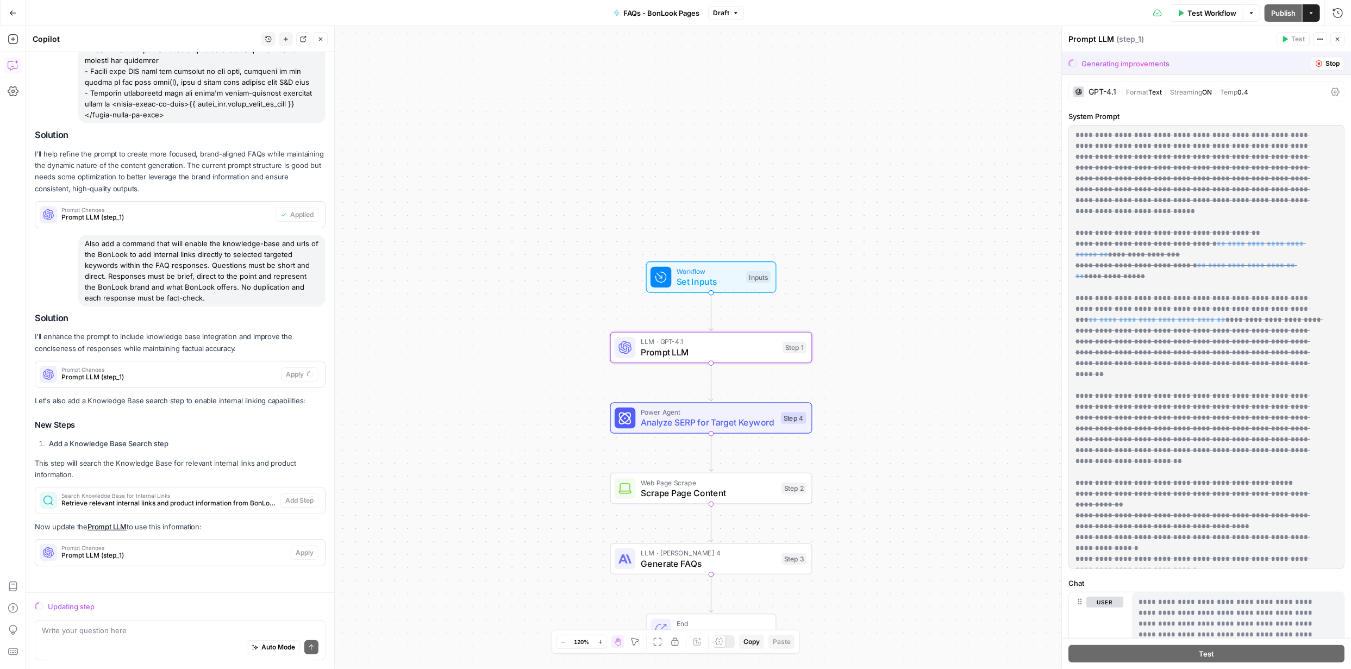
scroll to position [3324, 0]
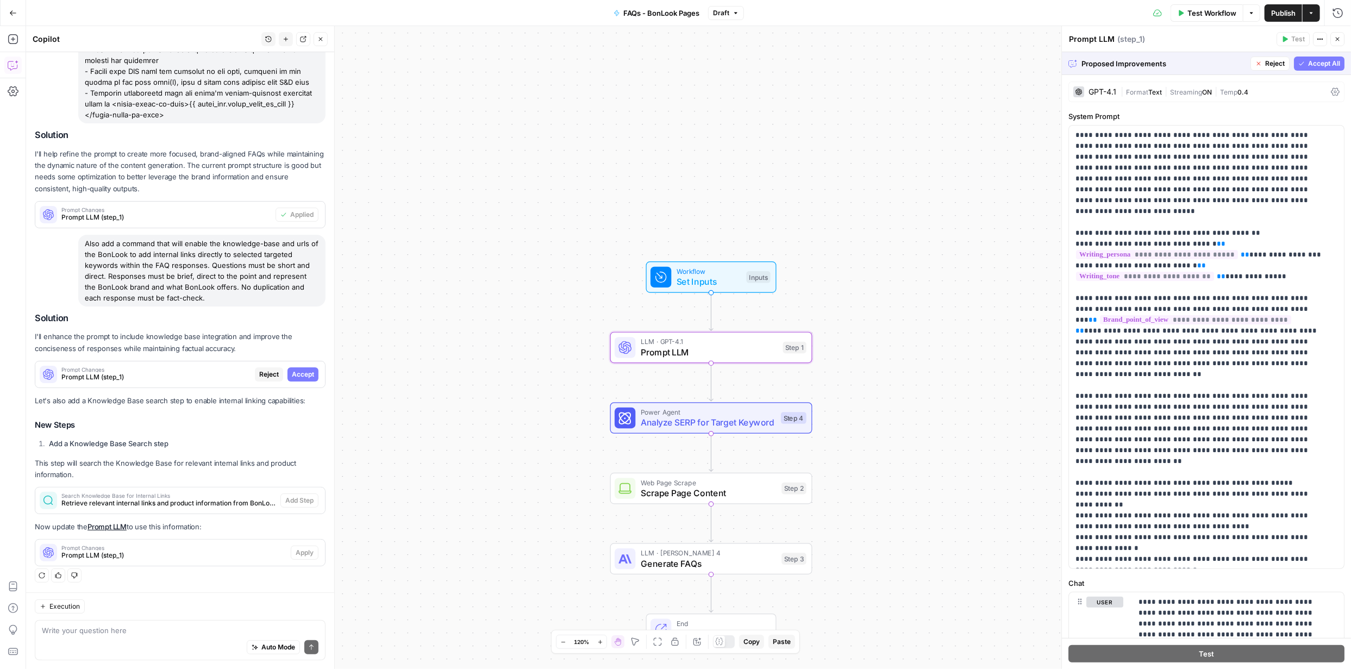
click at [302, 370] on span "Accept" at bounding box center [303, 375] width 22 height 10
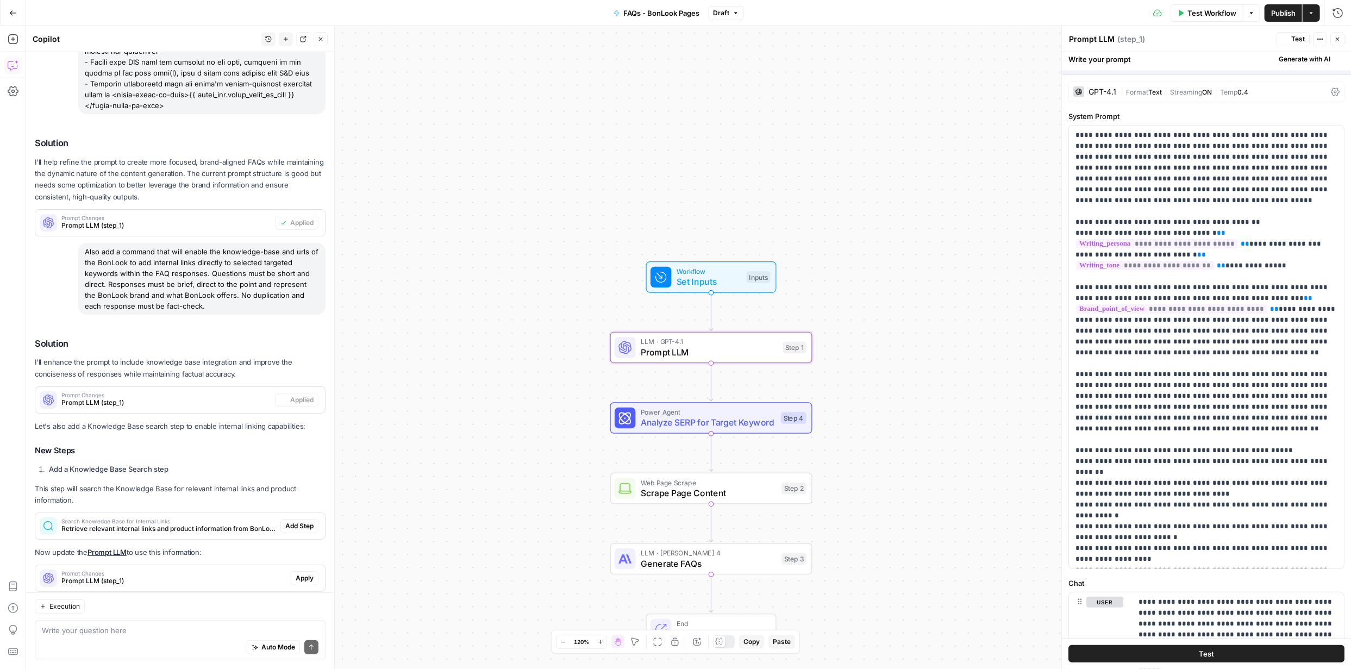
scroll to position [3359, 0]
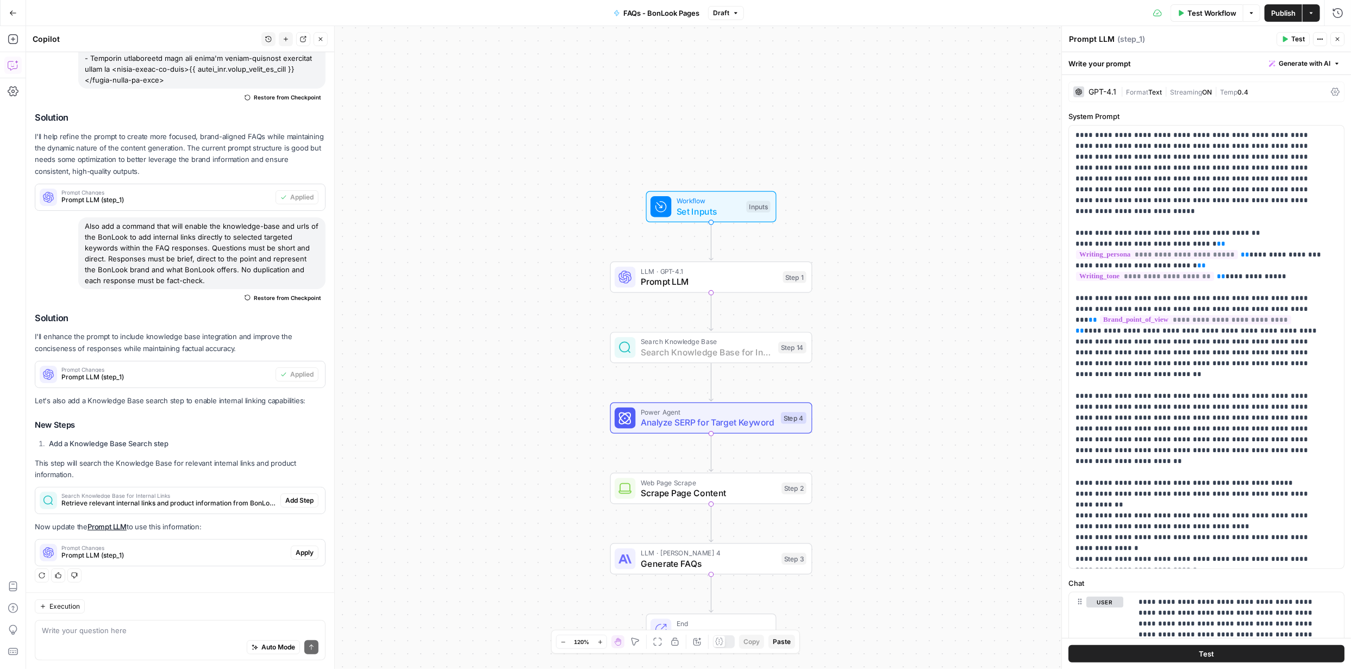
click at [306, 501] on button "Add Step" at bounding box center [299, 501] width 38 height 14
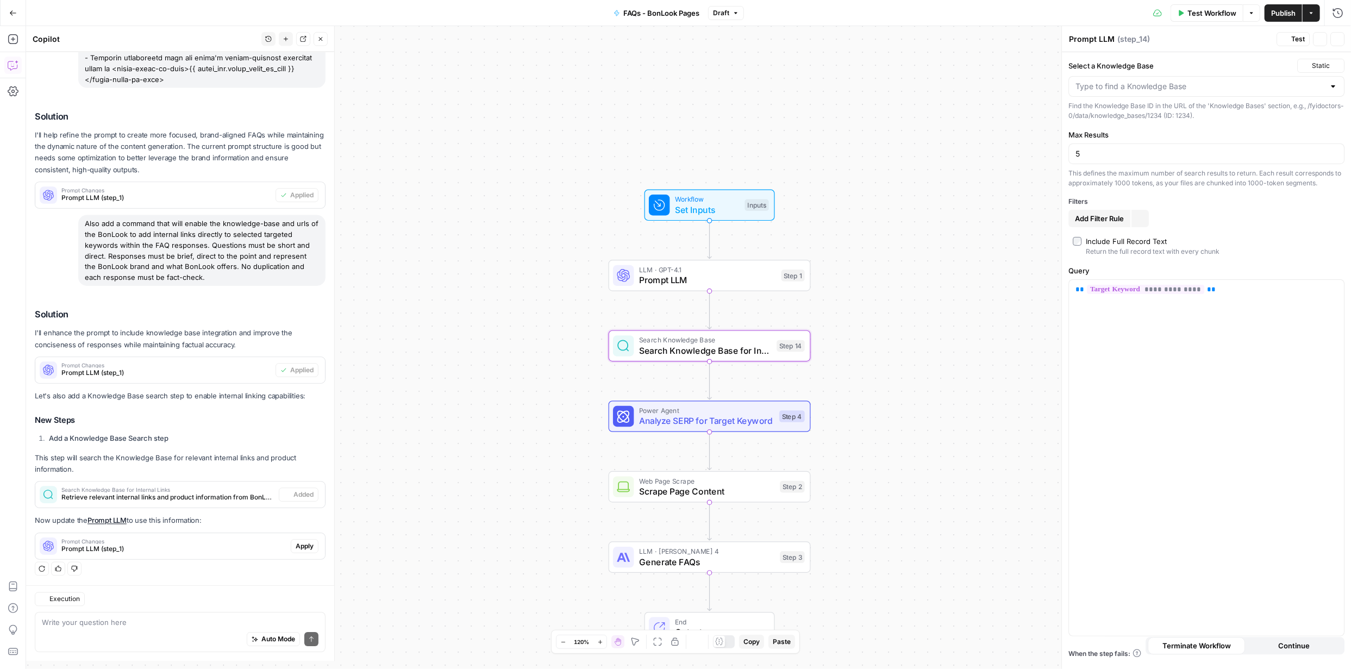
type textarea "Search Knowledge Base for Internal Links"
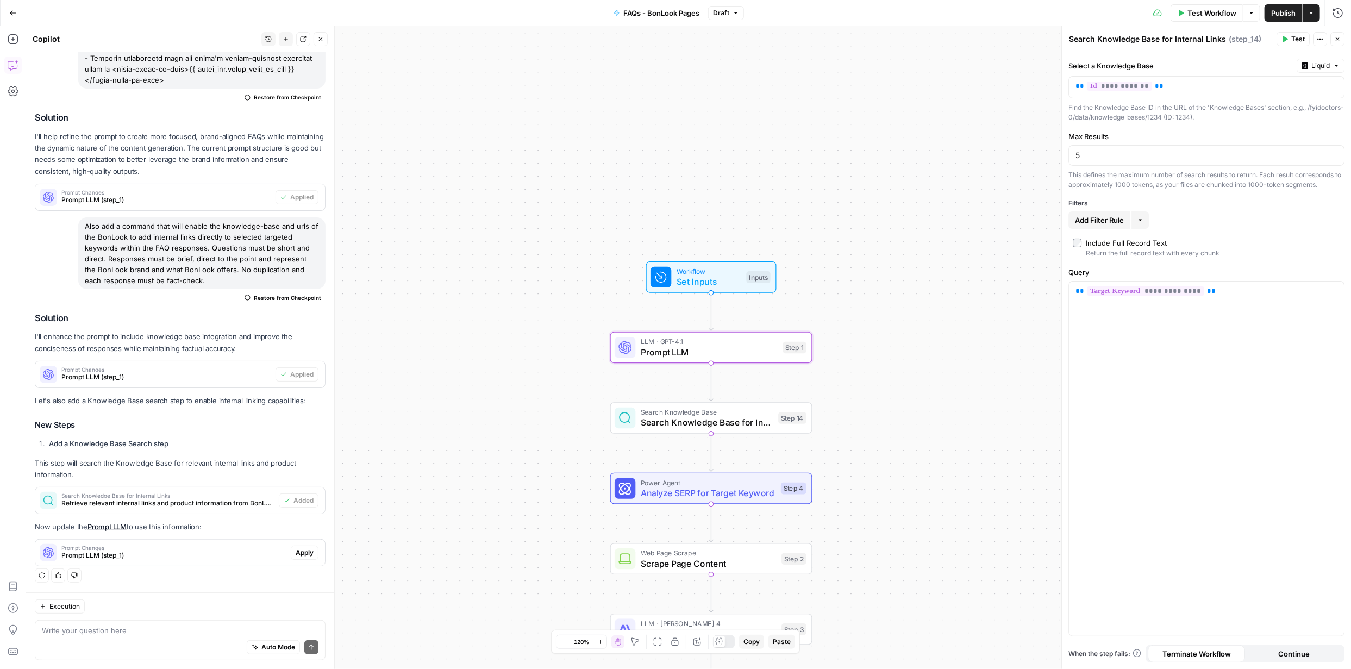
click at [305, 552] on span "Apply" at bounding box center [305, 553] width 18 height 10
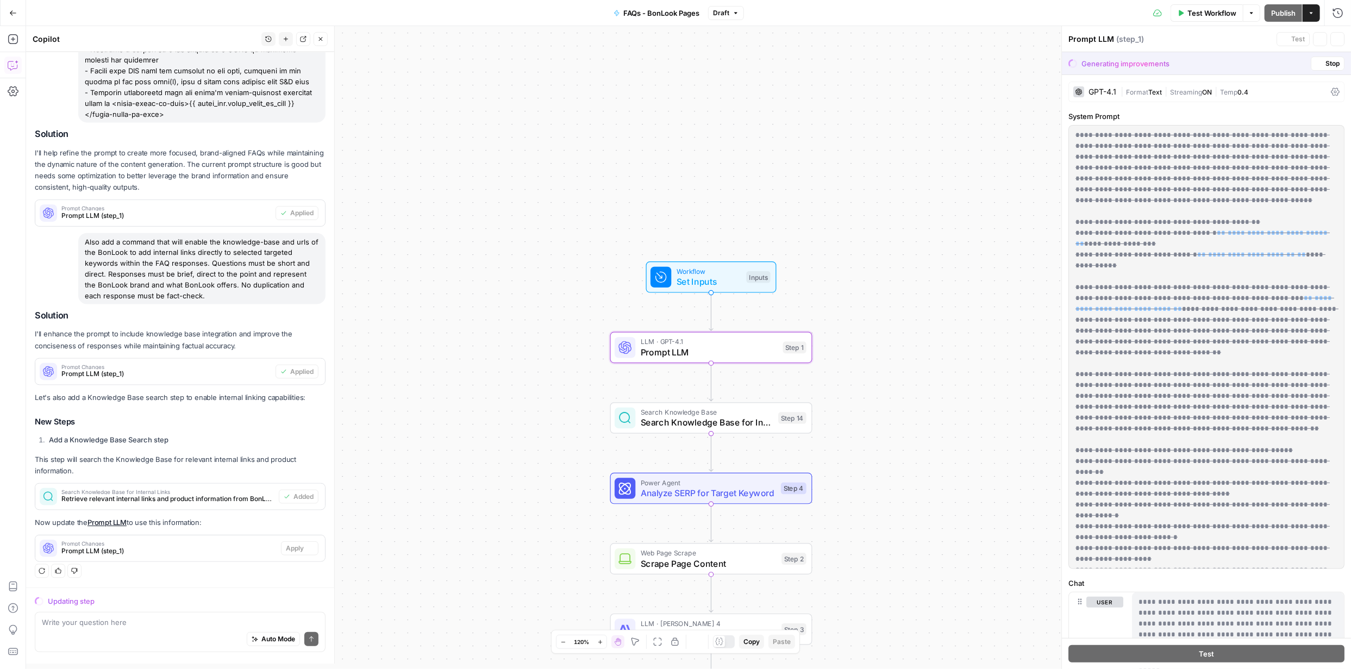
scroll to position [3324, 0]
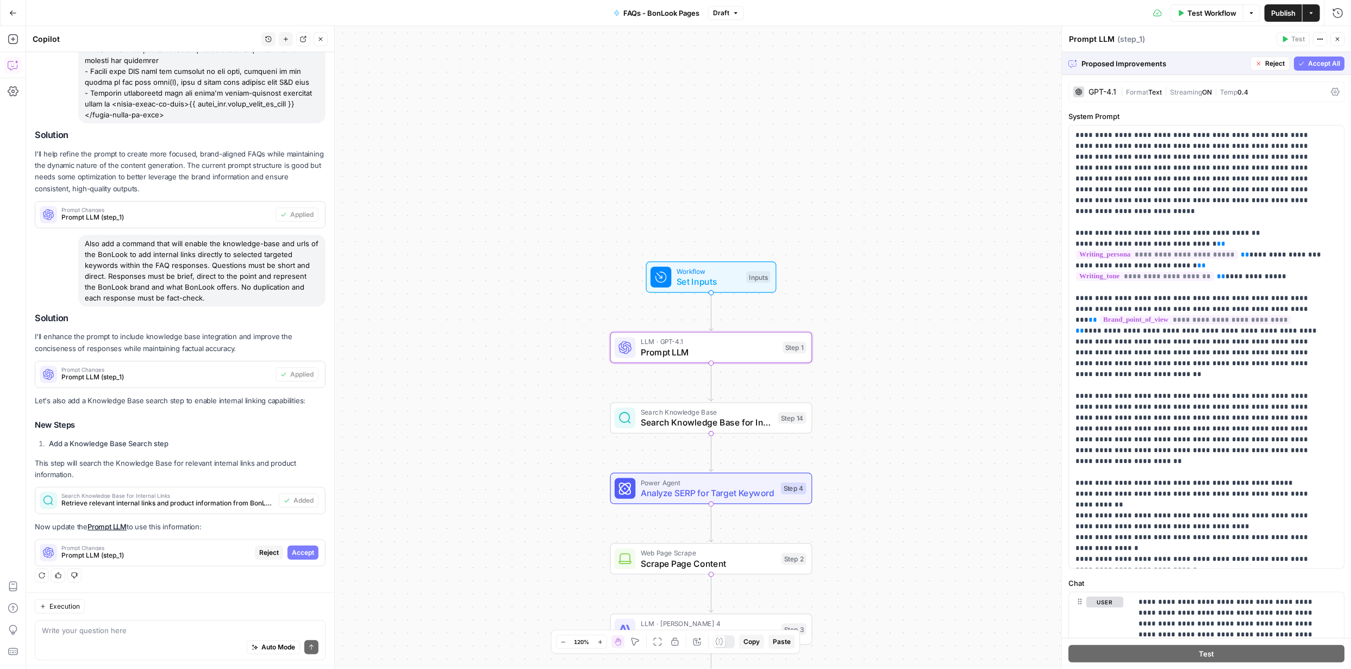
click at [297, 557] on span "Accept" at bounding box center [303, 553] width 22 height 10
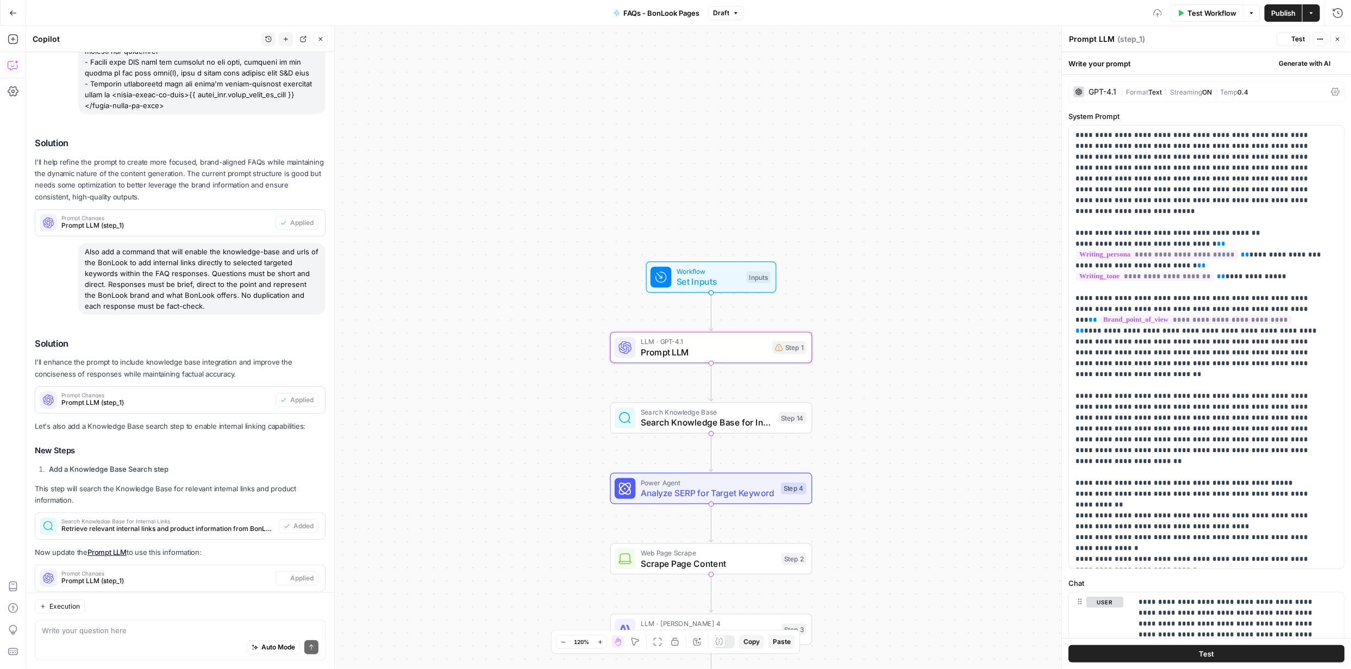
scroll to position [3359, 0]
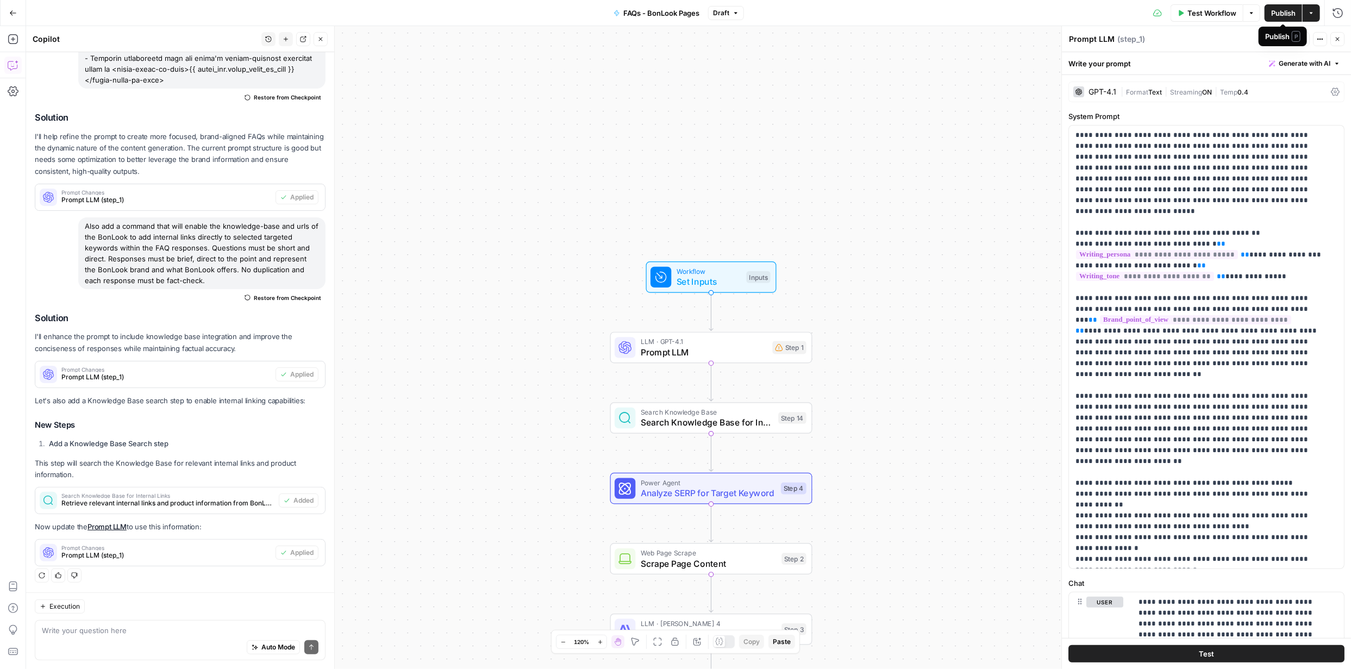
click at [1285, 8] on span "Publish" at bounding box center [1283, 13] width 24 height 11
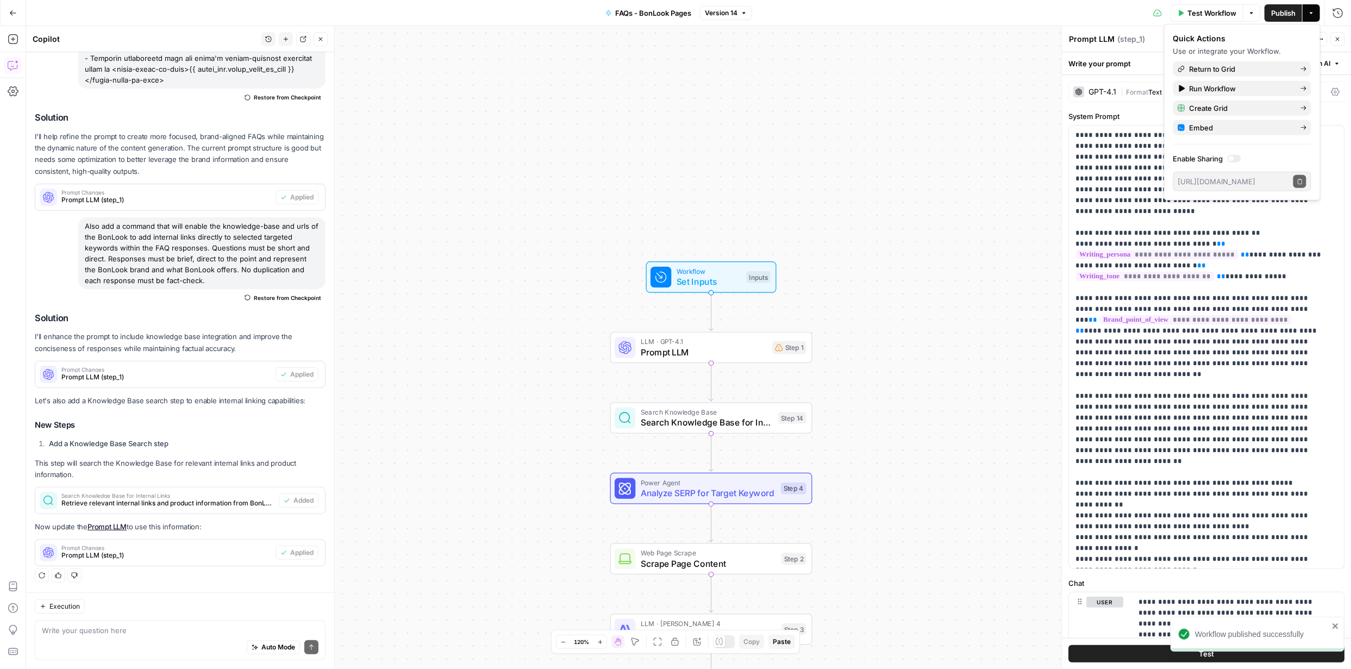
click at [1283, 10] on span "Publish" at bounding box center [1283, 13] width 24 height 11
click at [1231, 108] on span "Create Grid" at bounding box center [1241, 108] width 102 height 11
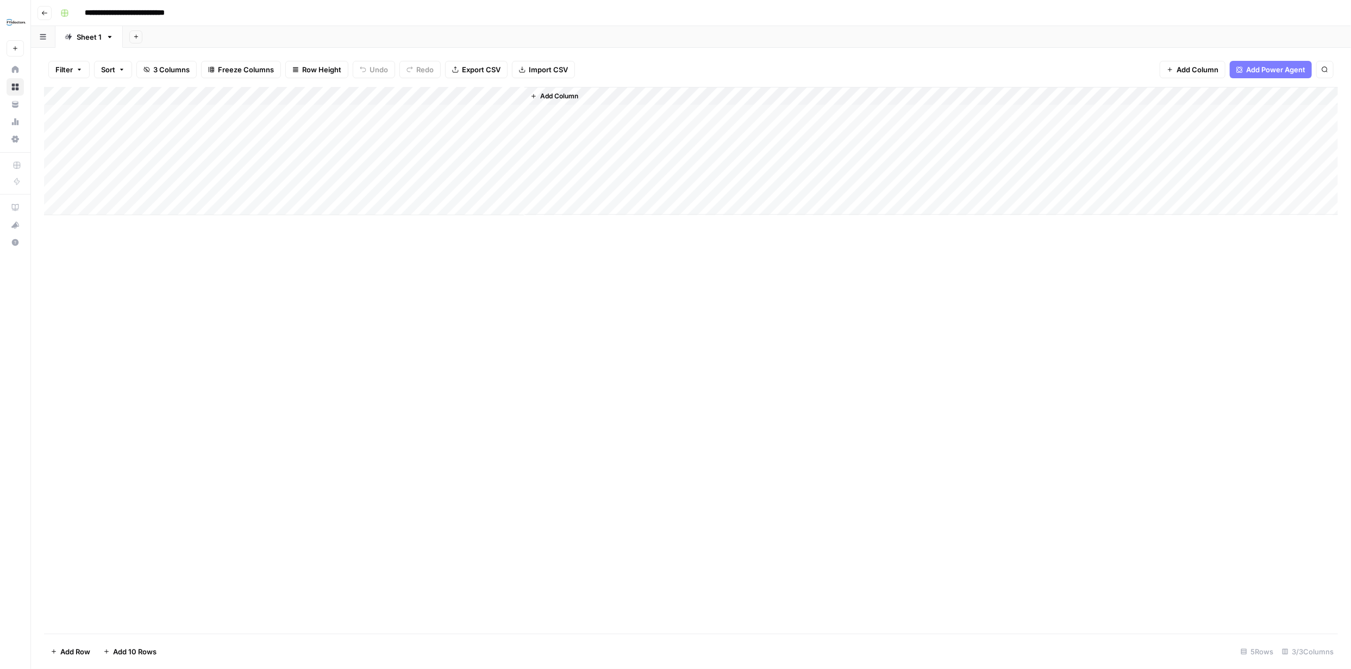
click at [194, 11] on input "**********" at bounding box center [141, 12] width 122 height 17
type input "**********"
click at [531, 391] on div "Add Column" at bounding box center [691, 360] width 1294 height 547
click at [57, 170] on div "Add Column" at bounding box center [691, 151] width 1294 height 128
click at [59, 179] on div "Add Column" at bounding box center [691, 151] width 1294 height 128
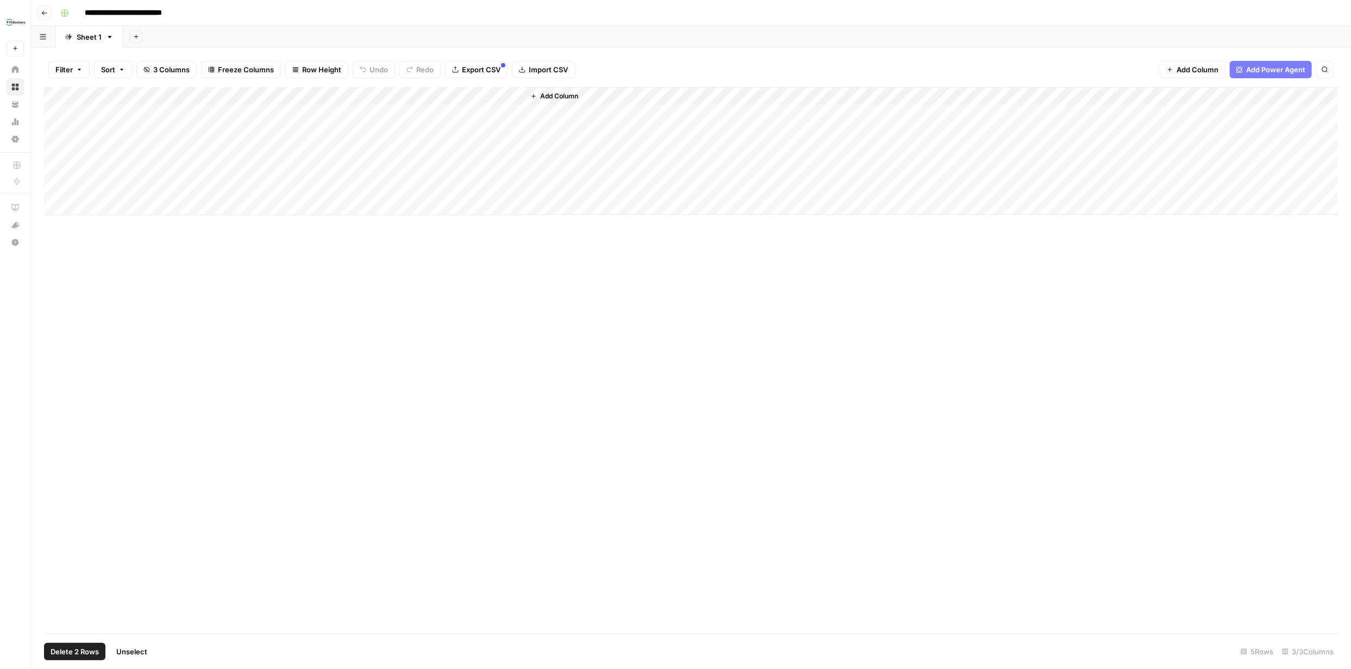
click at [59, 184] on div "Add Column" at bounding box center [691, 151] width 1294 height 128
click at [91, 650] on span "Delete 2 Rows" at bounding box center [75, 651] width 48 height 11
click at [627, 126] on span "Delete" at bounding box center [636, 125] width 23 height 11
click at [152, 114] on div "Add Column" at bounding box center [691, 132] width 1294 height 91
click at [152, 113] on div "Add Column" at bounding box center [691, 132] width 1294 height 91
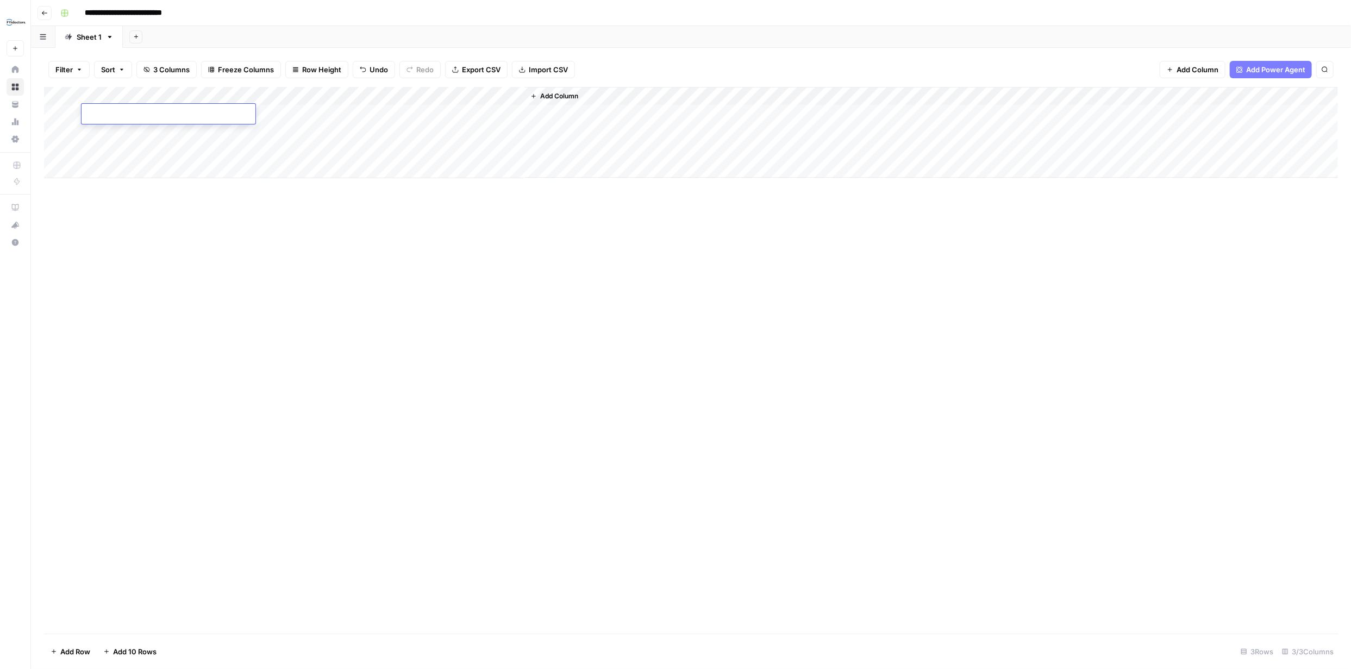
type textarea "**********"
click at [412, 311] on div "Add Column" at bounding box center [691, 360] width 1294 height 547
click at [349, 111] on div "Add Column" at bounding box center [691, 132] width 1294 height 91
click at [348, 111] on div "Add Column" at bounding box center [691, 132] width 1294 height 91
type textarea "**********"
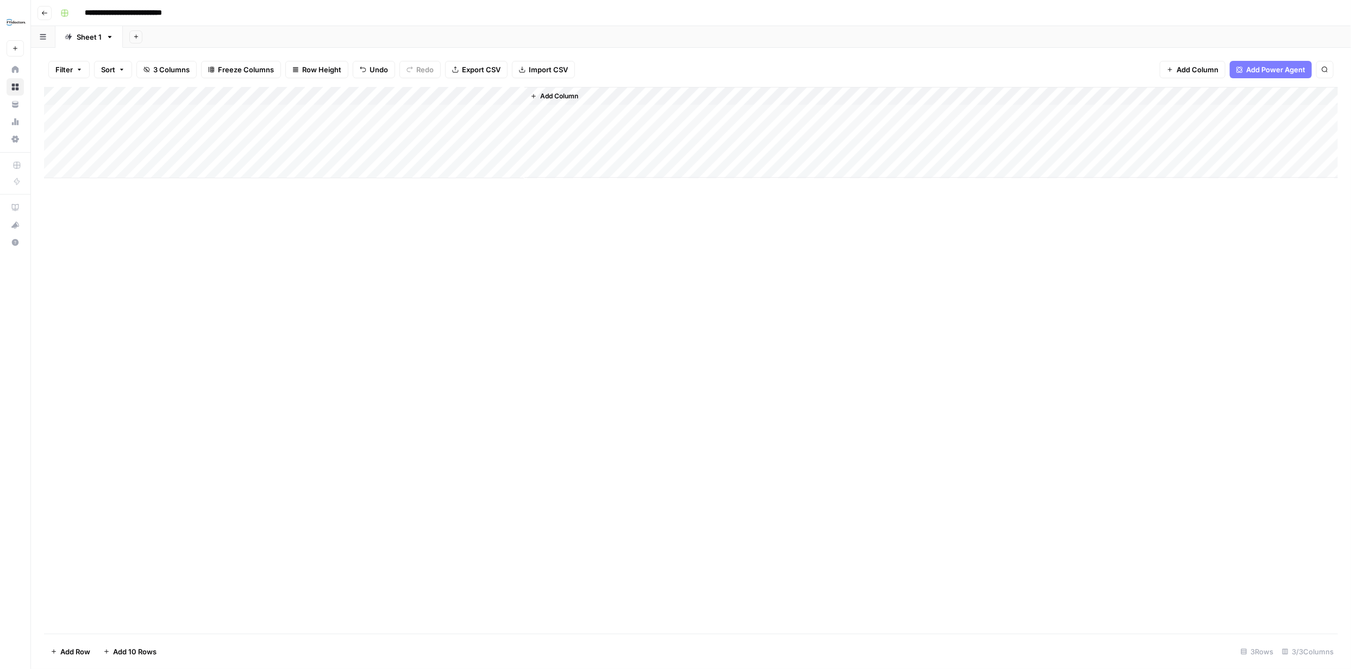
click at [609, 409] on div "Add Column" at bounding box center [691, 360] width 1294 height 547
click at [460, 117] on div "Add Column" at bounding box center [691, 132] width 1294 height 91
click at [503, 93] on div "Add Column" at bounding box center [691, 132] width 1294 height 91
click at [440, 186] on span "Configure Inputs" at bounding box center [463, 187] width 95 height 11
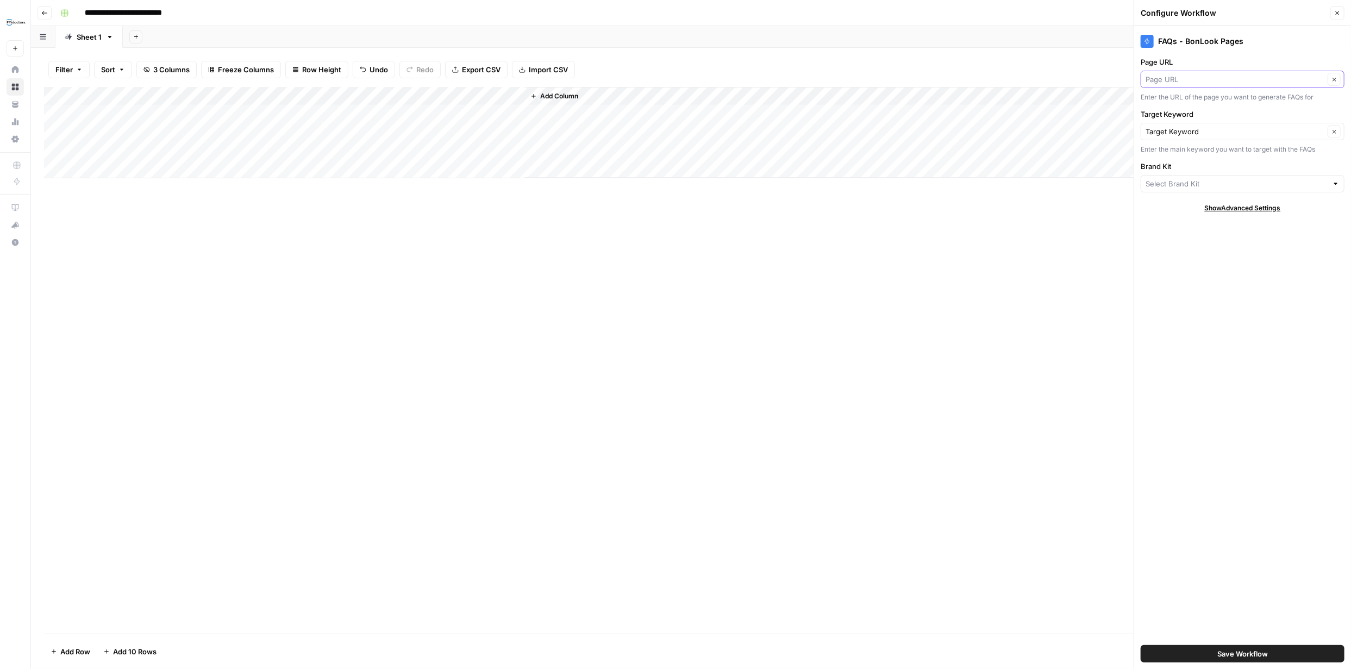
click at [1310, 81] on input "Page URL" at bounding box center [1235, 79] width 179 height 11
type input "Page URL"
click at [1259, 304] on div "FAQs - BonLook Pages Page URL Page URL Clear Enter the URL of the page you want…" at bounding box center [1242, 347] width 217 height 643
click at [1316, 188] on input "Brand Kit" at bounding box center [1237, 183] width 182 height 11
click at [1199, 222] on span "BonLook" at bounding box center [1240, 224] width 181 height 11
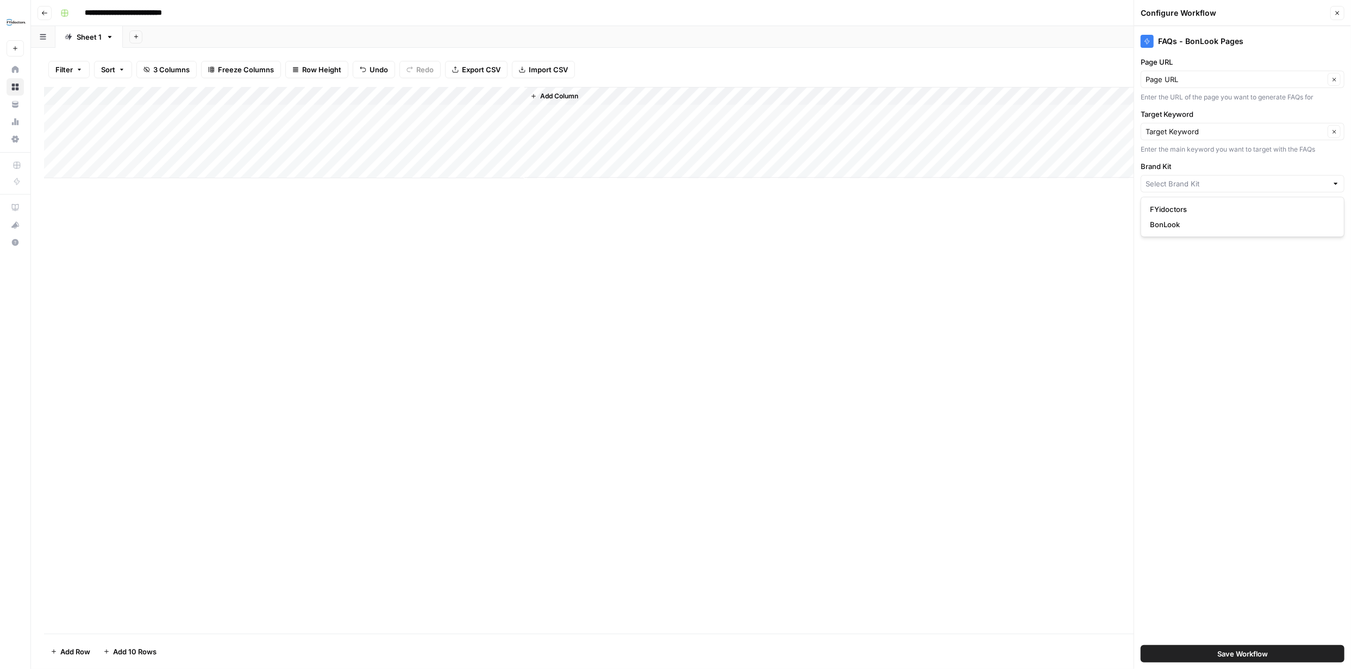
type input "BonLook"
click at [1260, 657] on span "Save Workflow" at bounding box center [1243, 653] width 51 height 11
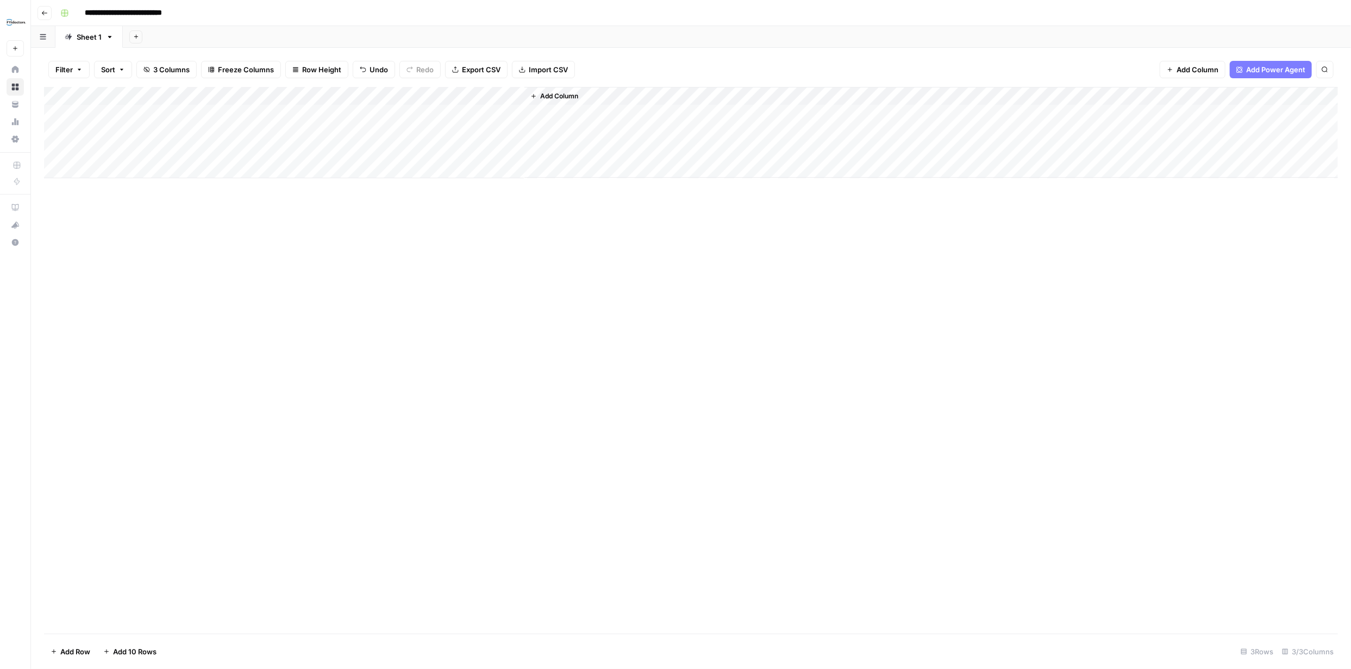
click at [458, 115] on div "Add Column" at bounding box center [691, 132] width 1294 height 91
click at [497, 113] on div "Add Column" at bounding box center [691, 132] width 1294 height 91
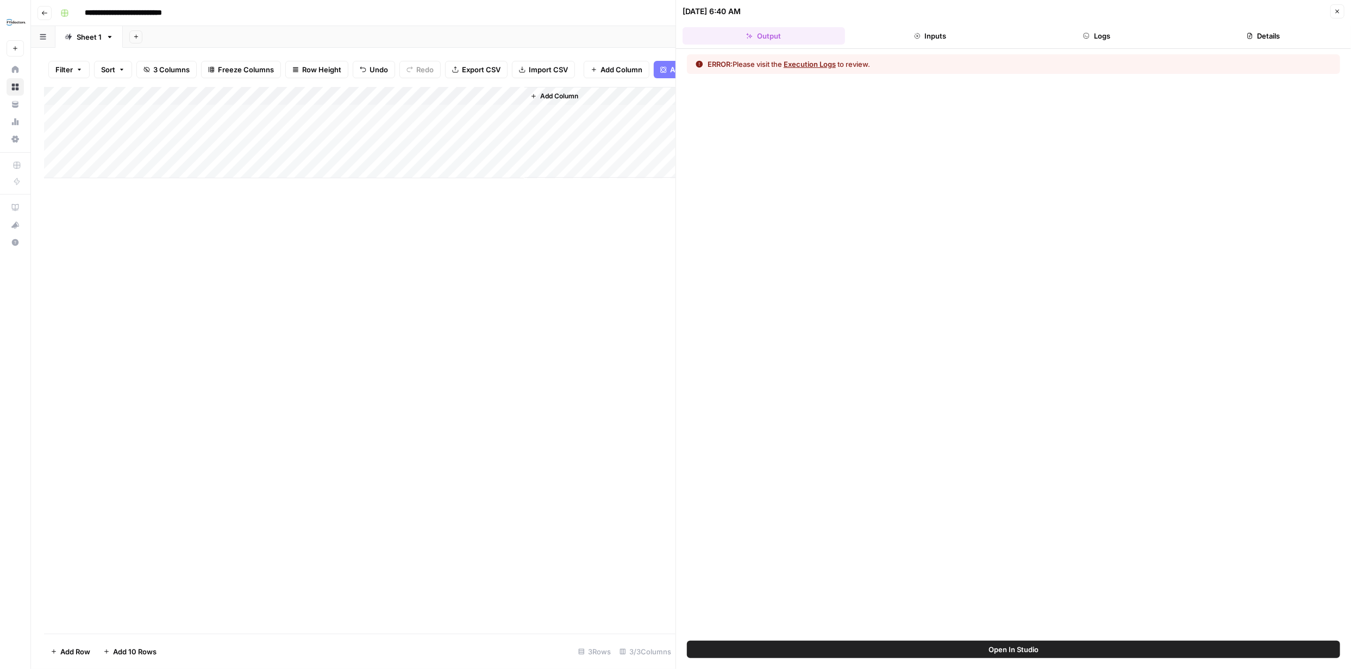
click at [819, 65] on button "Execution Logs" at bounding box center [810, 64] width 52 height 11
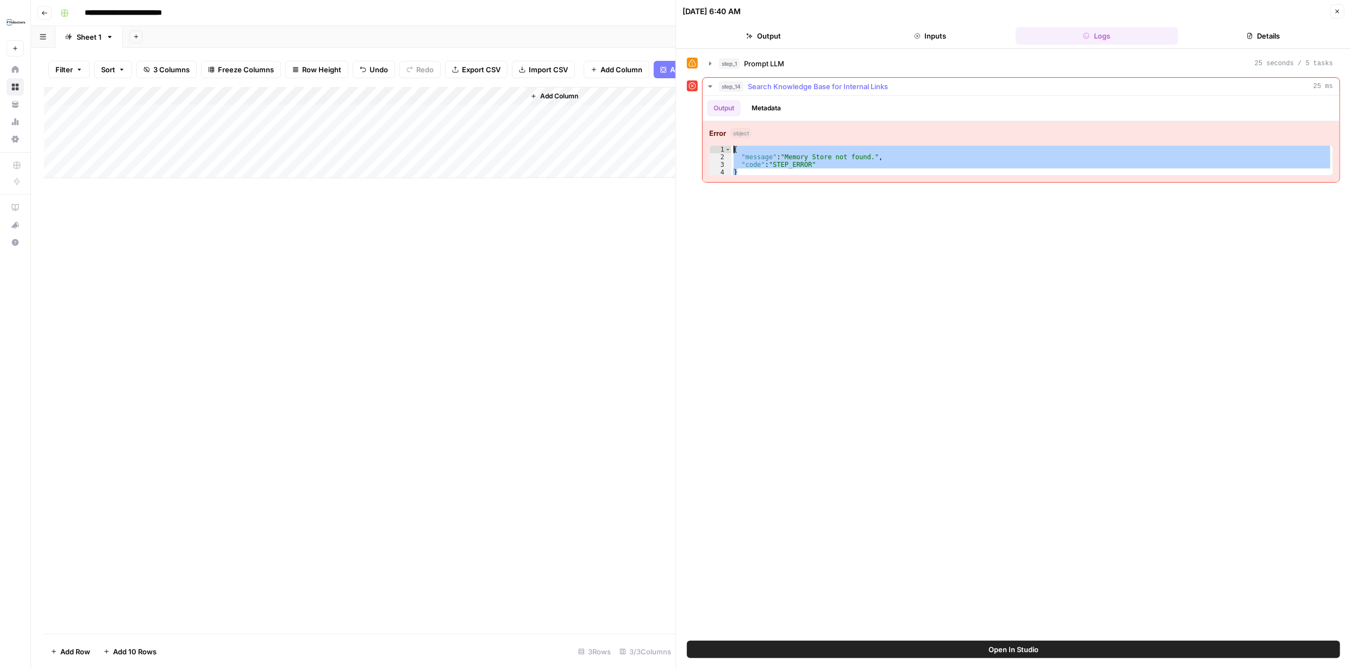
drag, startPoint x: 740, startPoint y: 171, endPoint x: 735, endPoint y: 148, distance: 23.5
click at [733, 148] on div "{ "message" : "Memory Store not found." , "code" : "STEP_ERROR" }" at bounding box center [1032, 169] width 601 height 46
type textarea "**********"
click at [1034, 646] on span "Open In Studio" at bounding box center [1014, 649] width 50 height 11
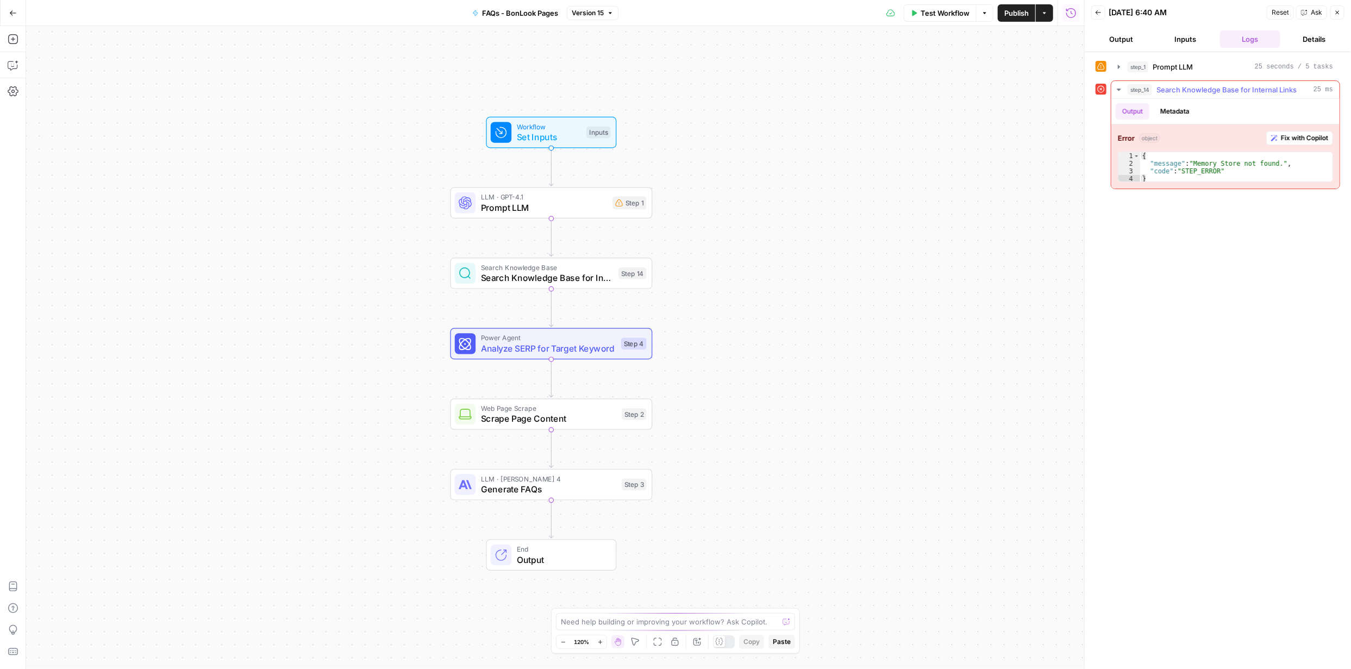
click at [1291, 138] on span "Fix with Copilot" at bounding box center [1304, 138] width 47 height 10
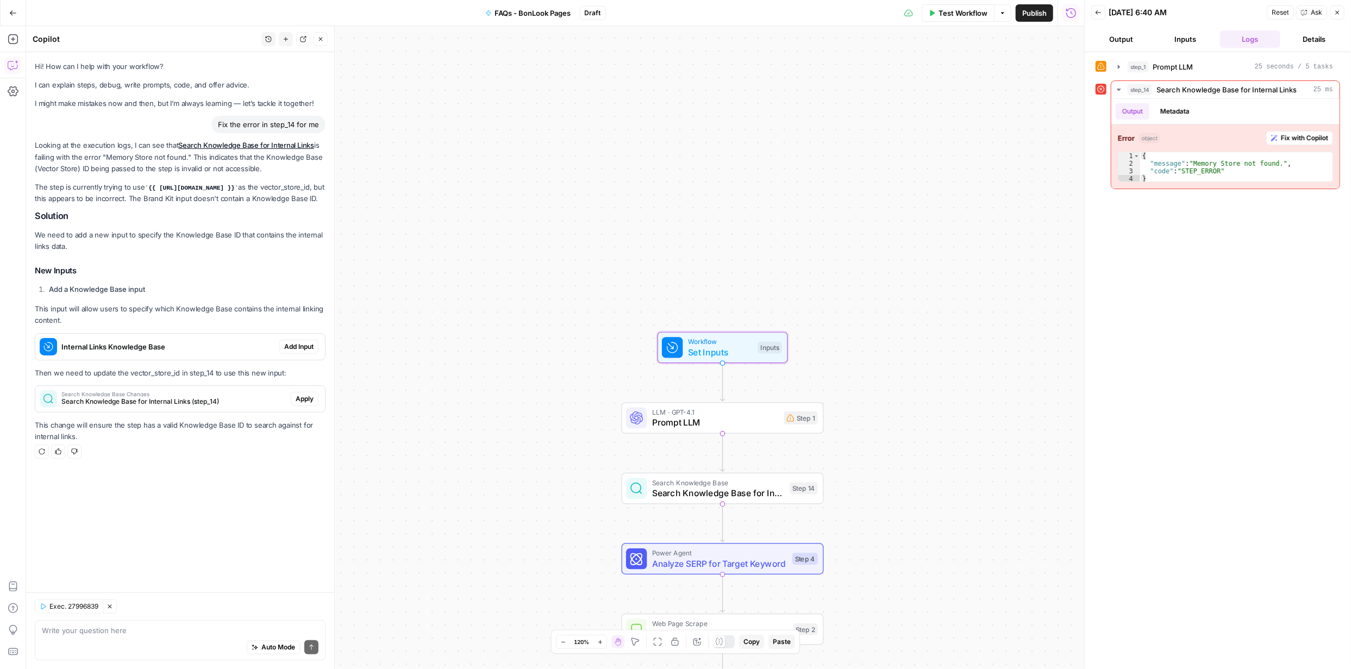
click at [299, 349] on span "Add Input" at bounding box center [298, 347] width 29 height 10
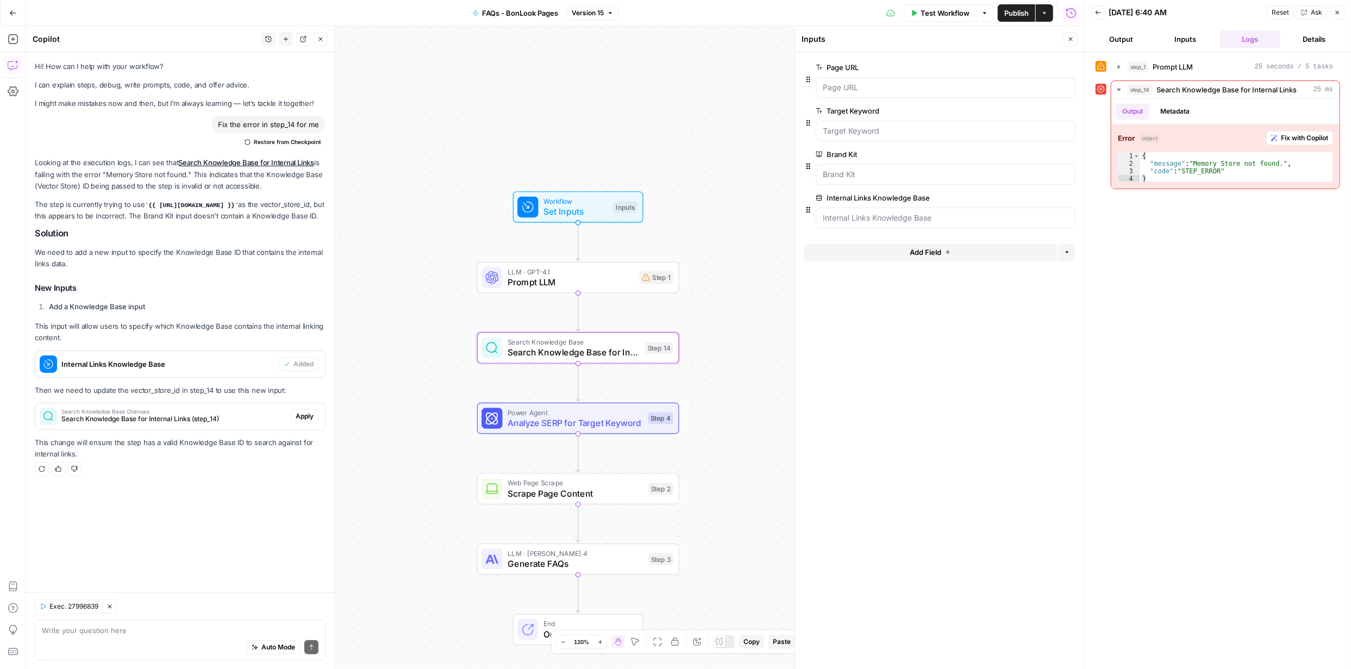
click at [302, 417] on span "Apply" at bounding box center [305, 416] width 18 height 10
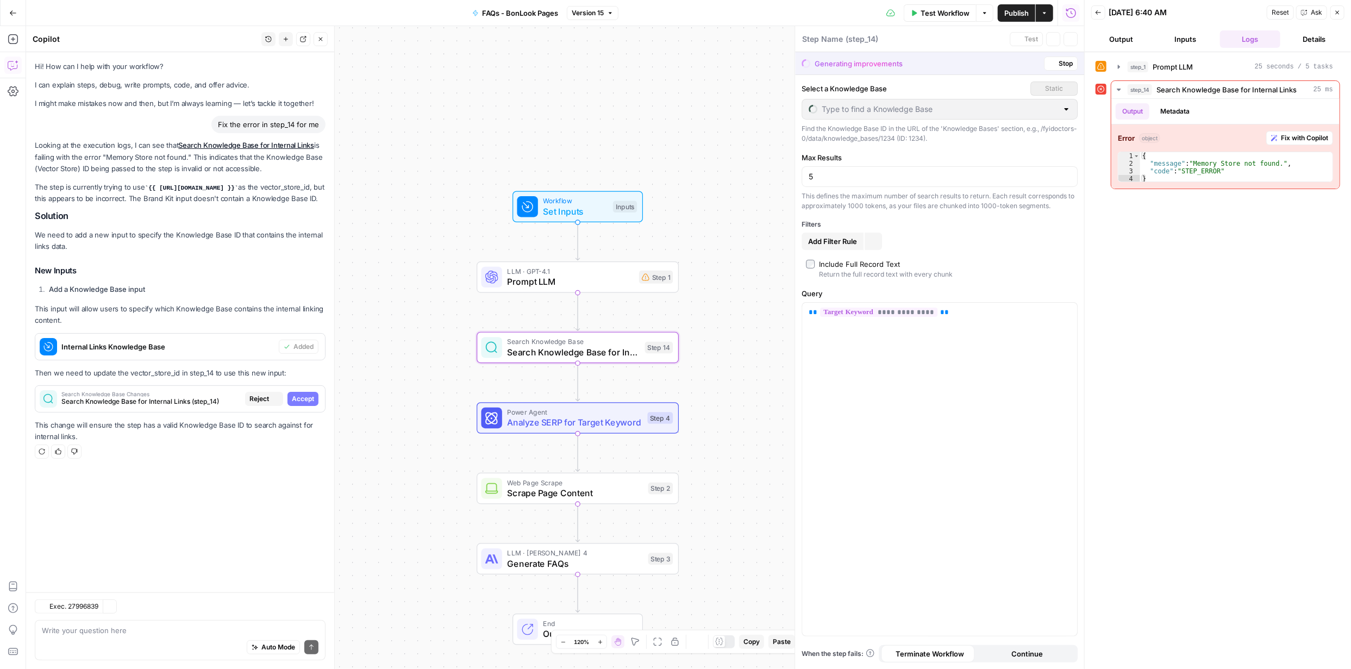
type textarea "Search Knowledge Base for Internal Links"
click at [298, 398] on span "Accept" at bounding box center [303, 399] width 22 height 10
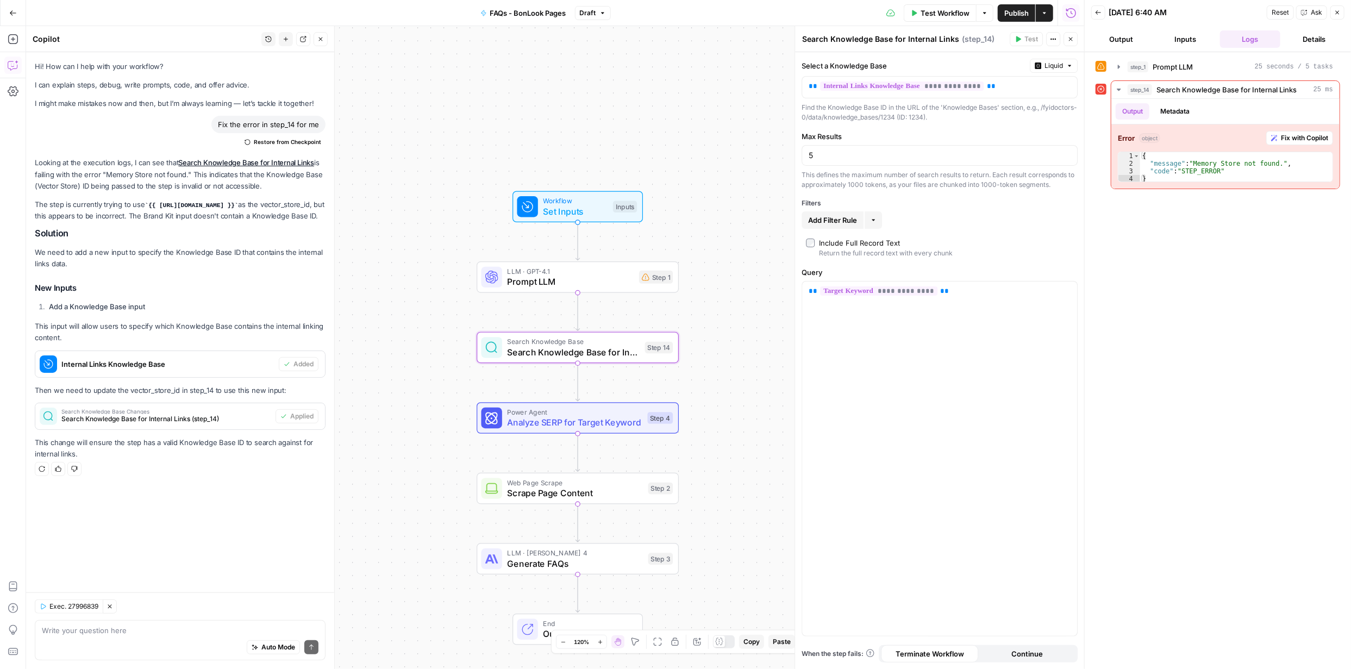
click at [1014, 12] on span "Publish" at bounding box center [1016, 13] width 24 height 11
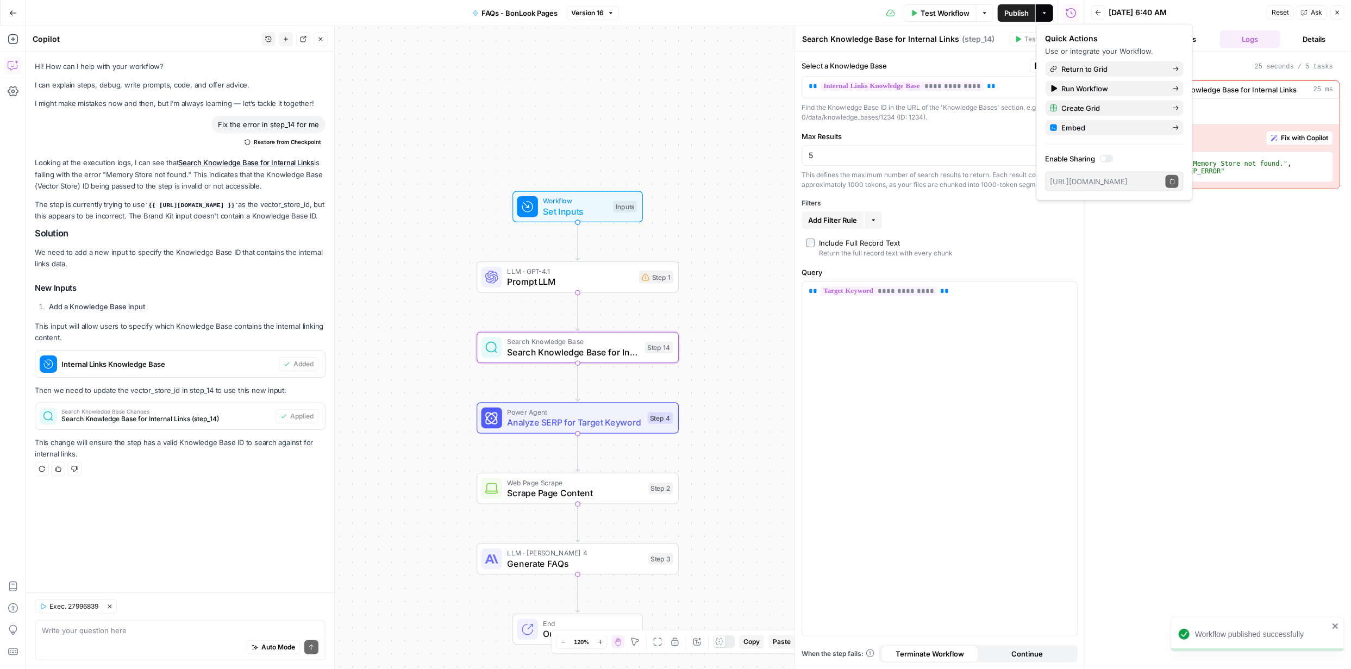
click at [1014, 12] on span "Publish" at bounding box center [1016, 13] width 24 height 11
click at [943, 13] on span "Test Workflow" at bounding box center [945, 13] width 49 height 11
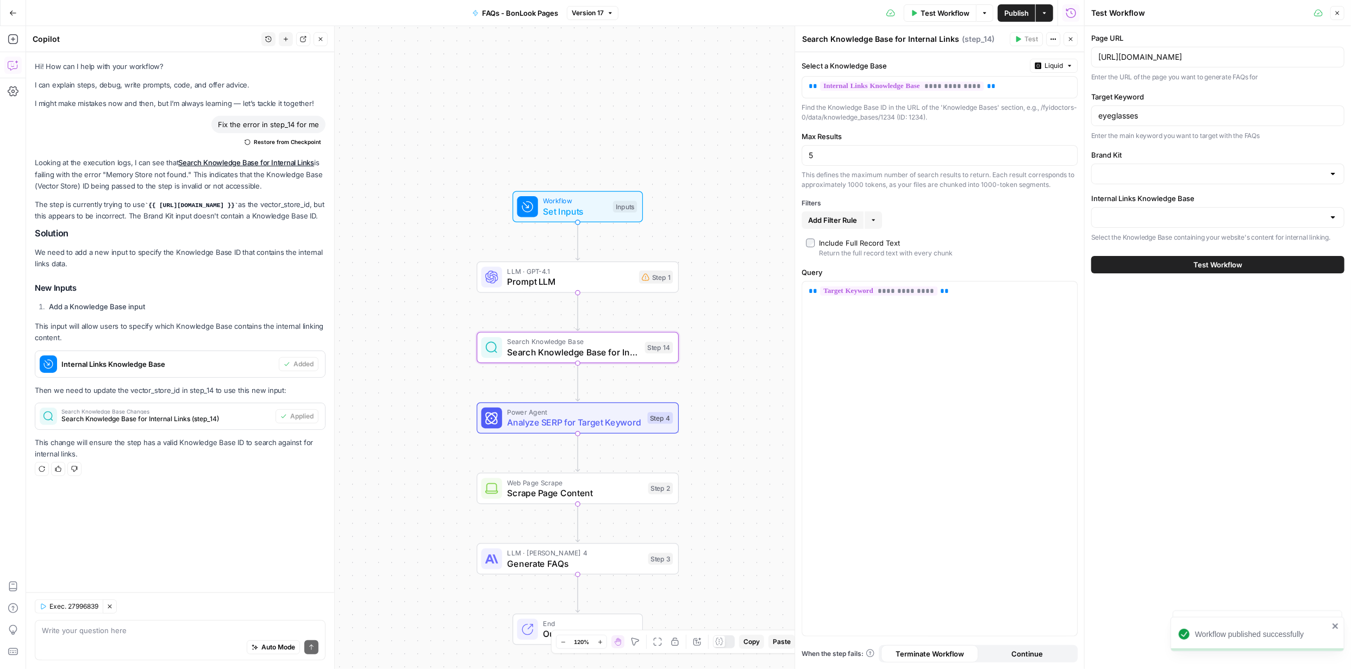
type input "BonLook"
click at [1331, 216] on div at bounding box center [1333, 217] width 9 height 11
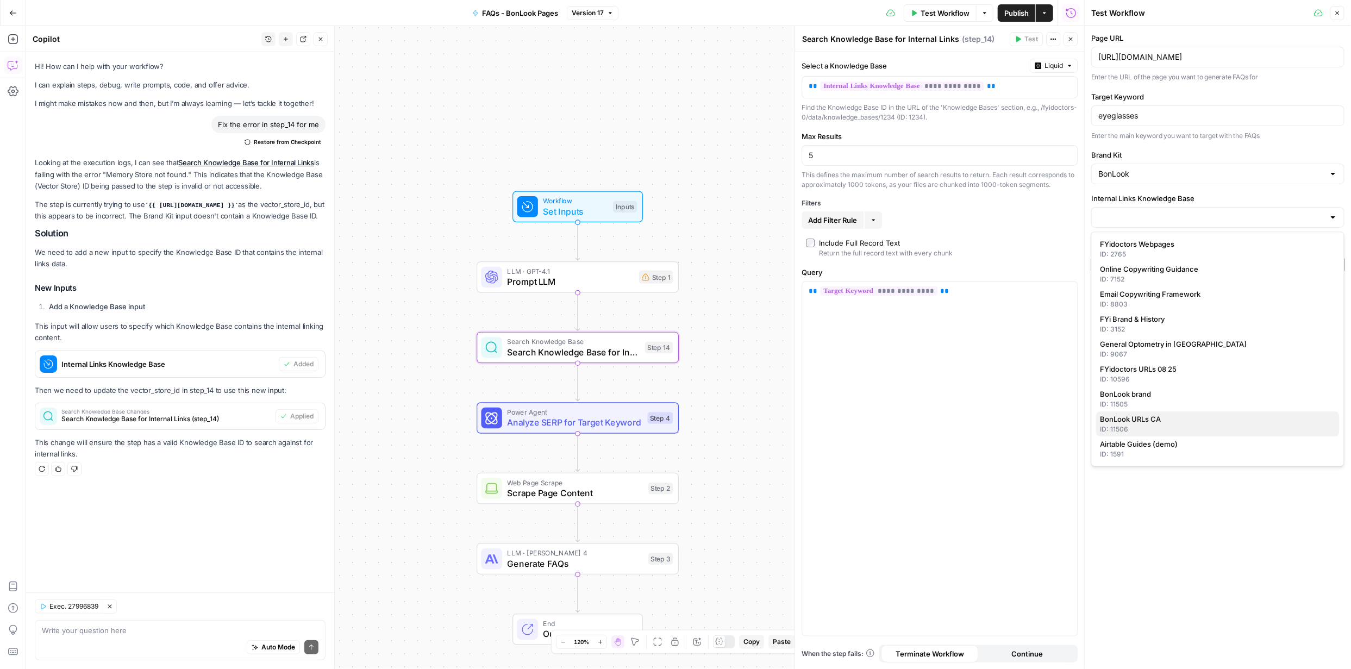
click at [1219, 417] on span "BonLook URLs CA" at bounding box center [1216, 419] width 230 height 11
type input "BonLook URLs CA"
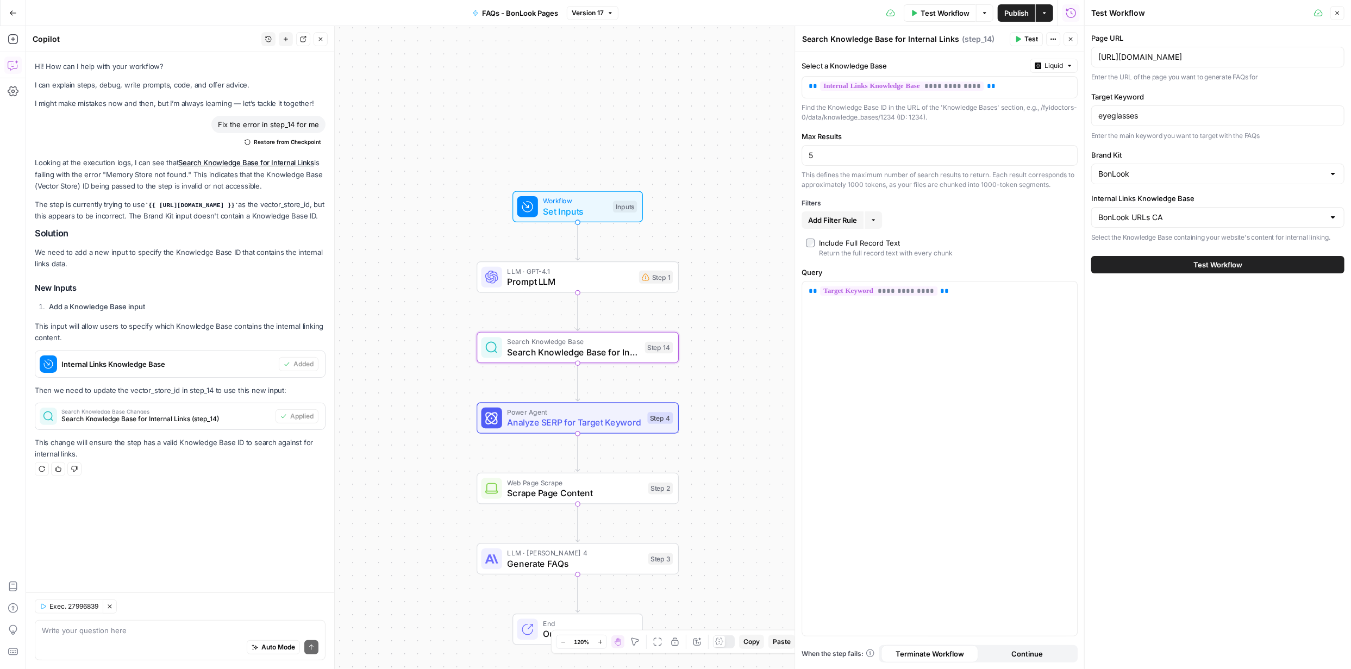
click at [1222, 269] on span "Test Workflow" at bounding box center [1218, 264] width 49 height 11
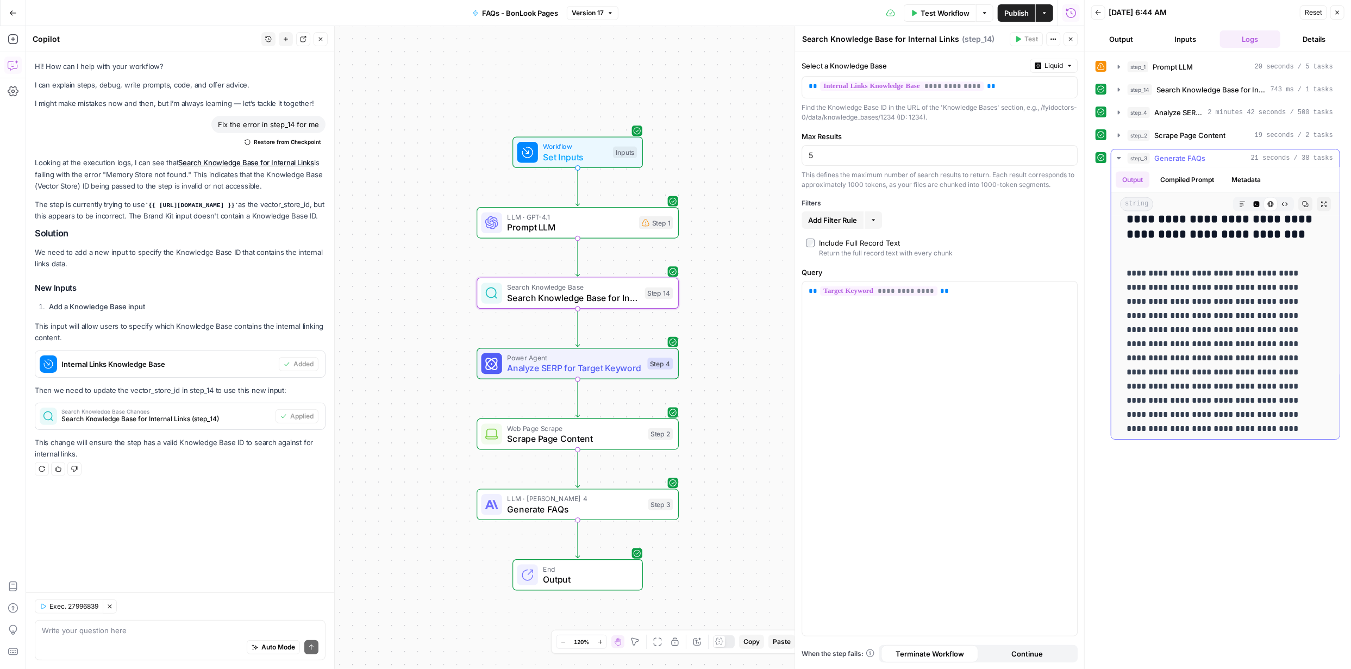
scroll to position [1317, 0]
click at [148, 627] on textarea at bounding box center [180, 630] width 277 height 11
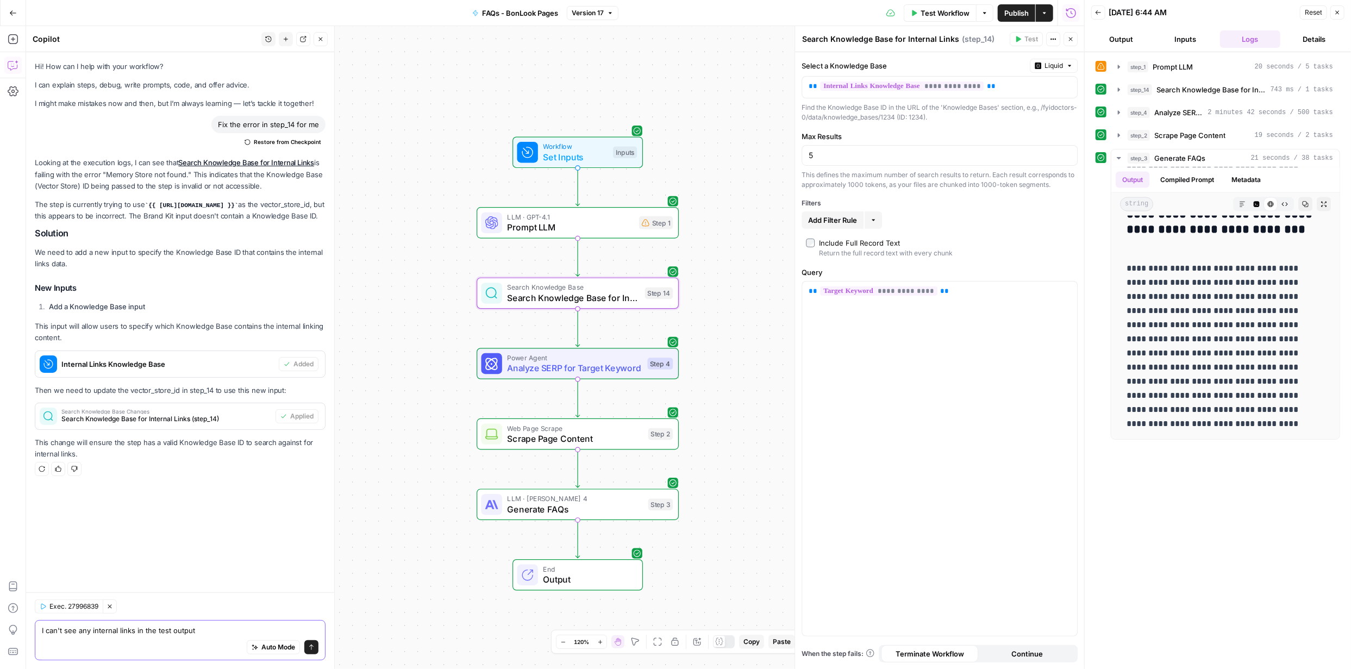
type textarea "I can't see any internal links in the test output."
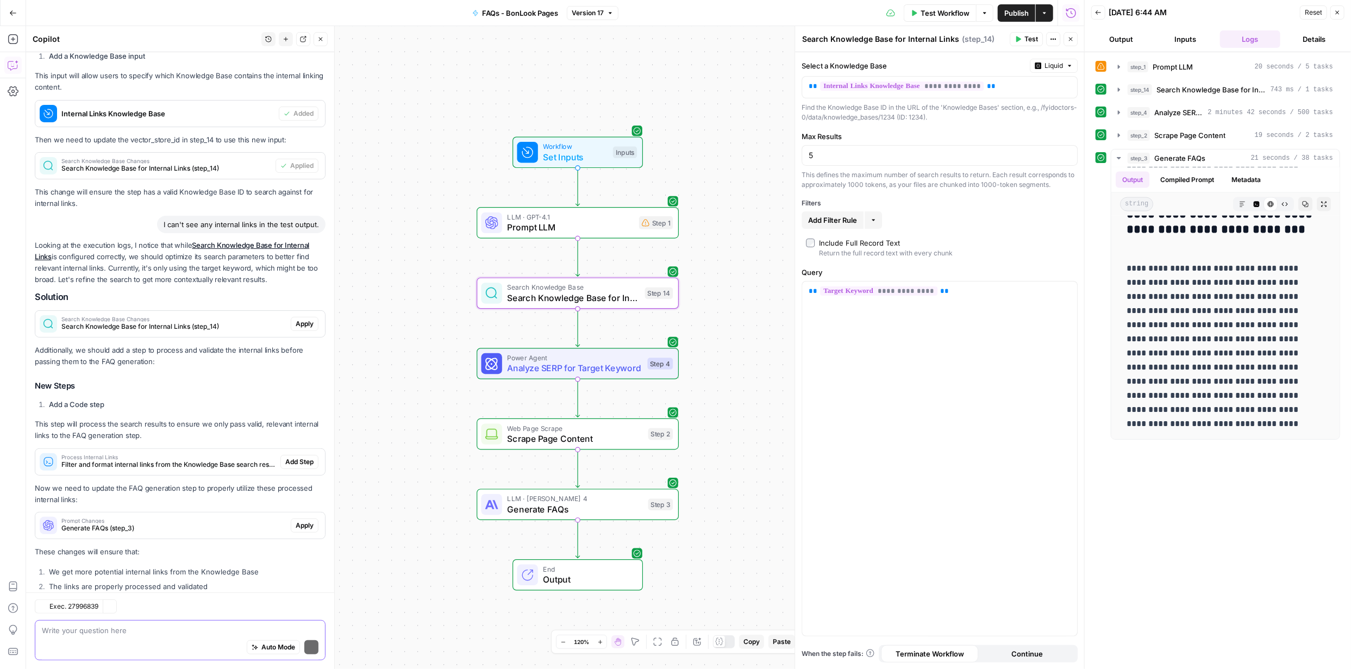
scroll to position [308, 0]
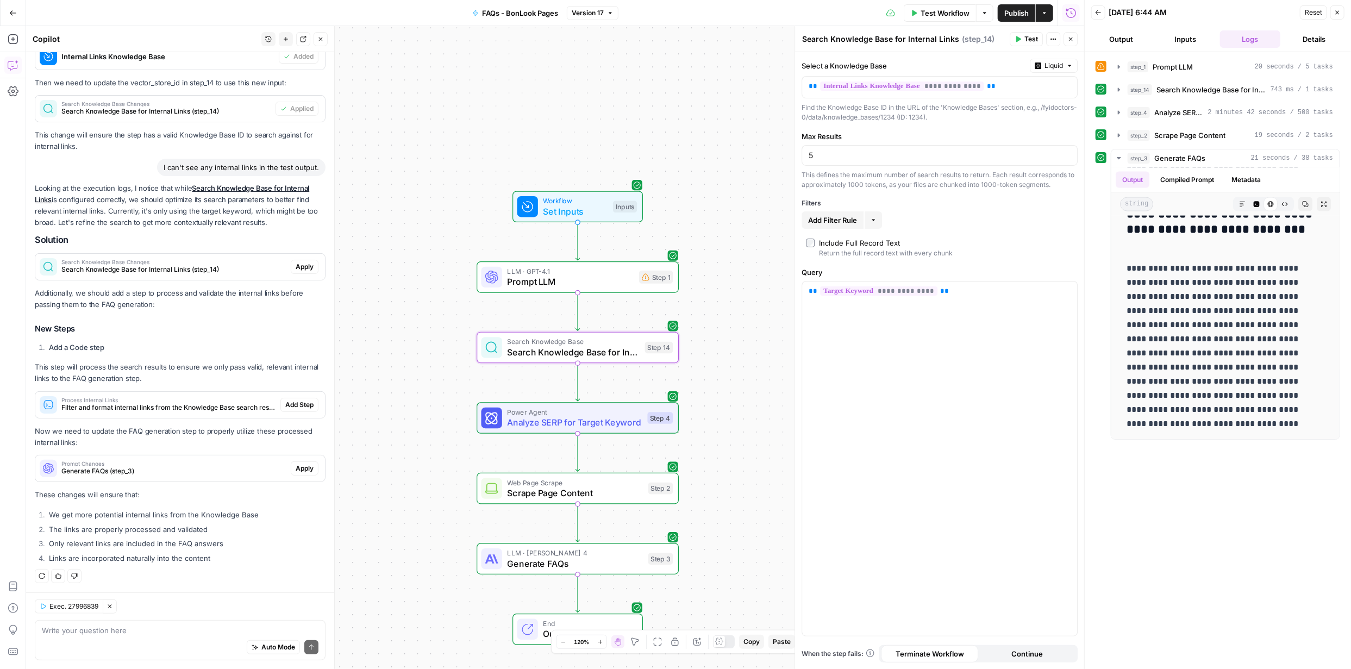
click at [296, 266] on span "Apply" at bounding box center [305, 267] width 18 height 10
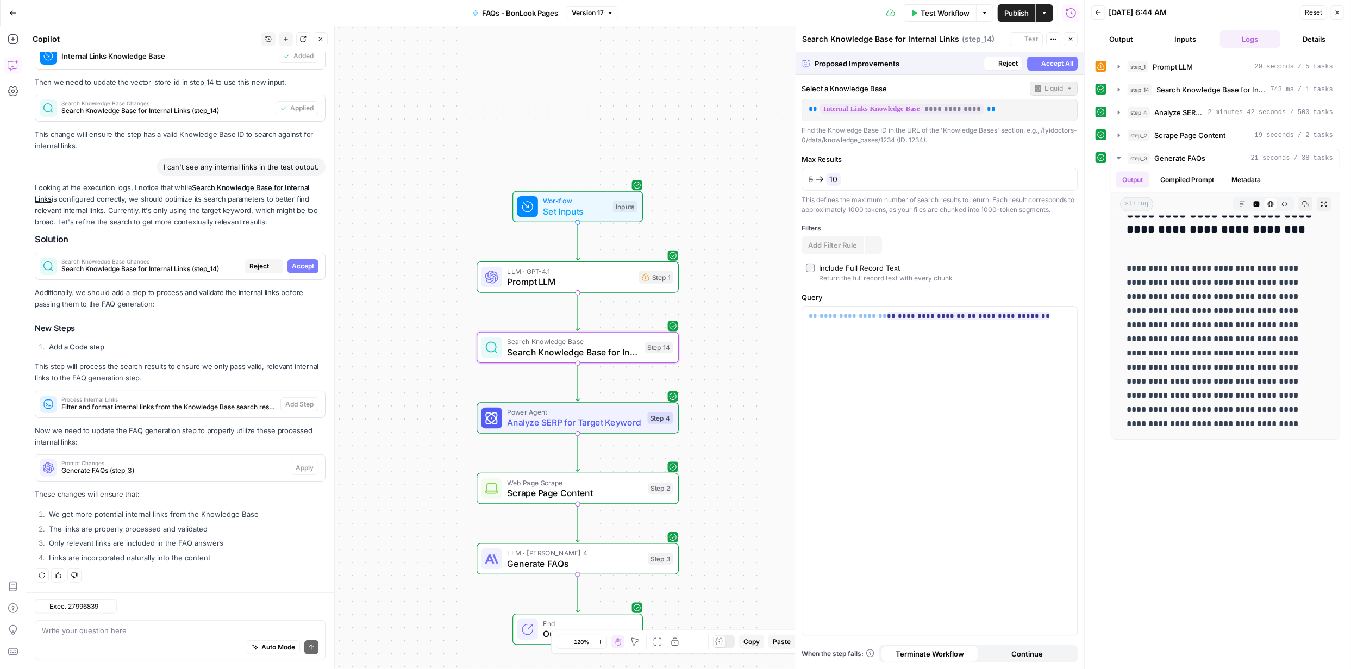
scroll to position [290, 0]
click at [294, 266] on span "Accept" at bounding box center [303, 268] width 22 height 10
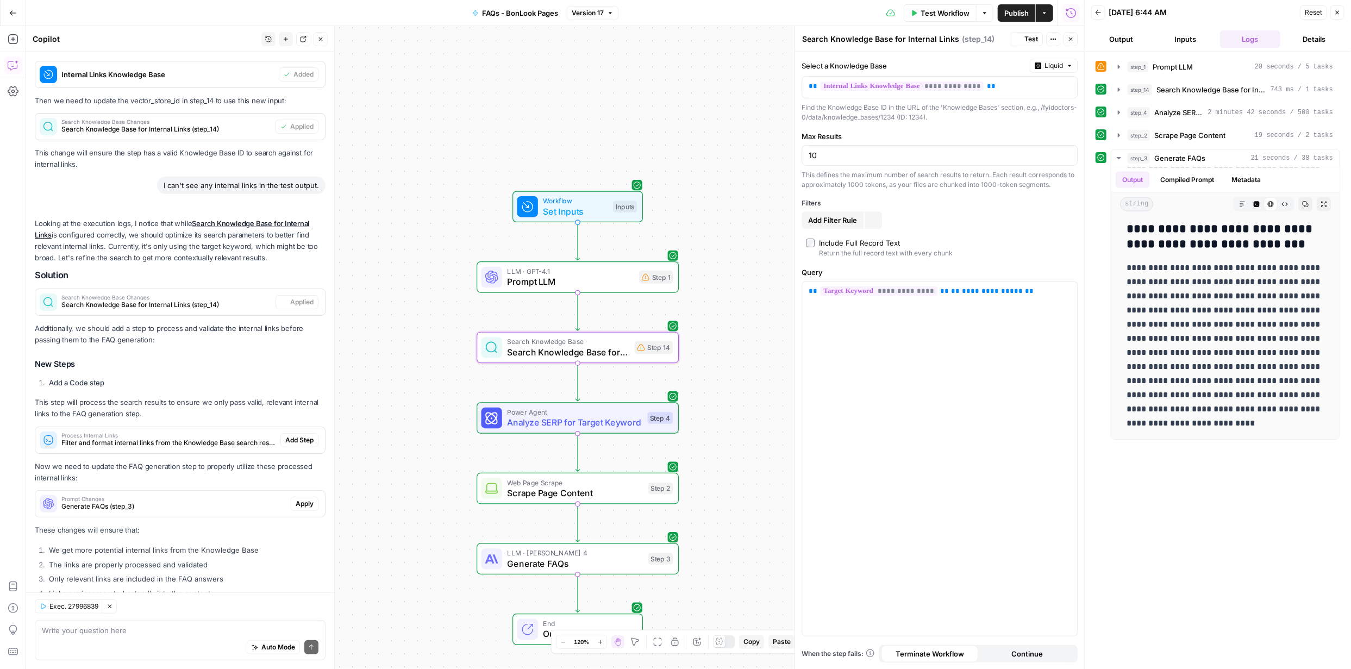
scroll to position [0, 0]
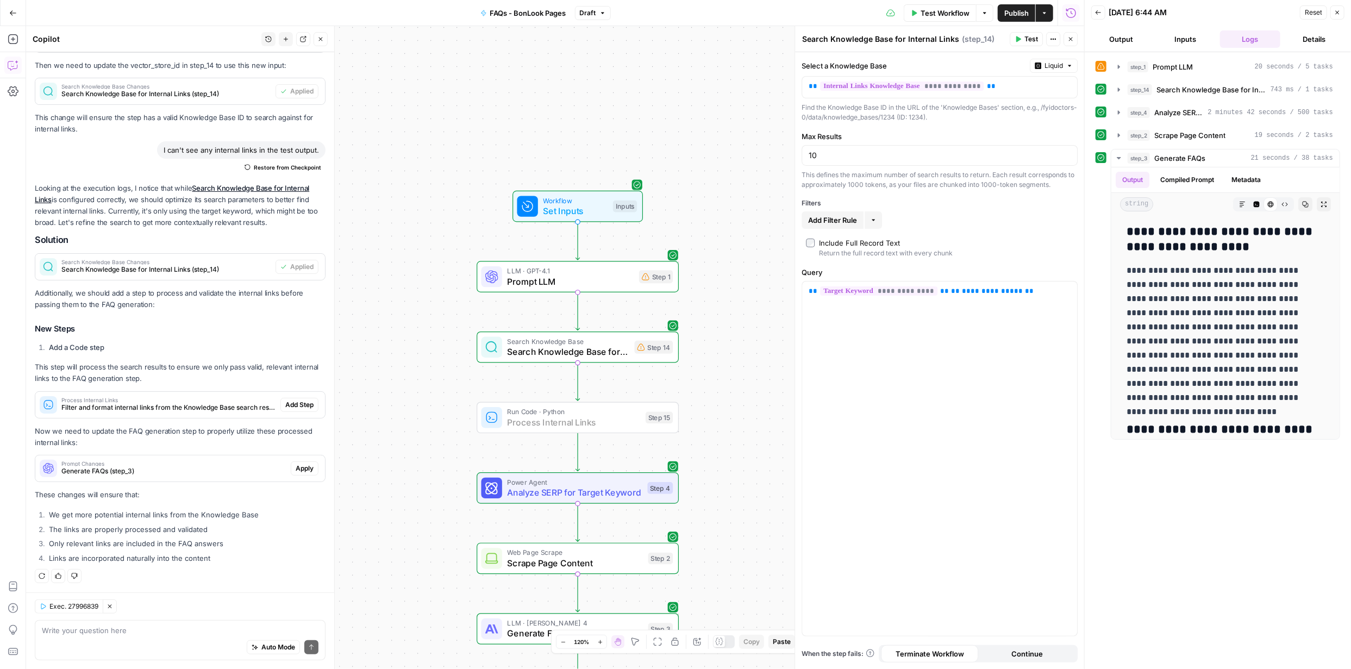
click at [296, 401] on span "Add Step" at bounding box center [299, 405] width 28 height 10
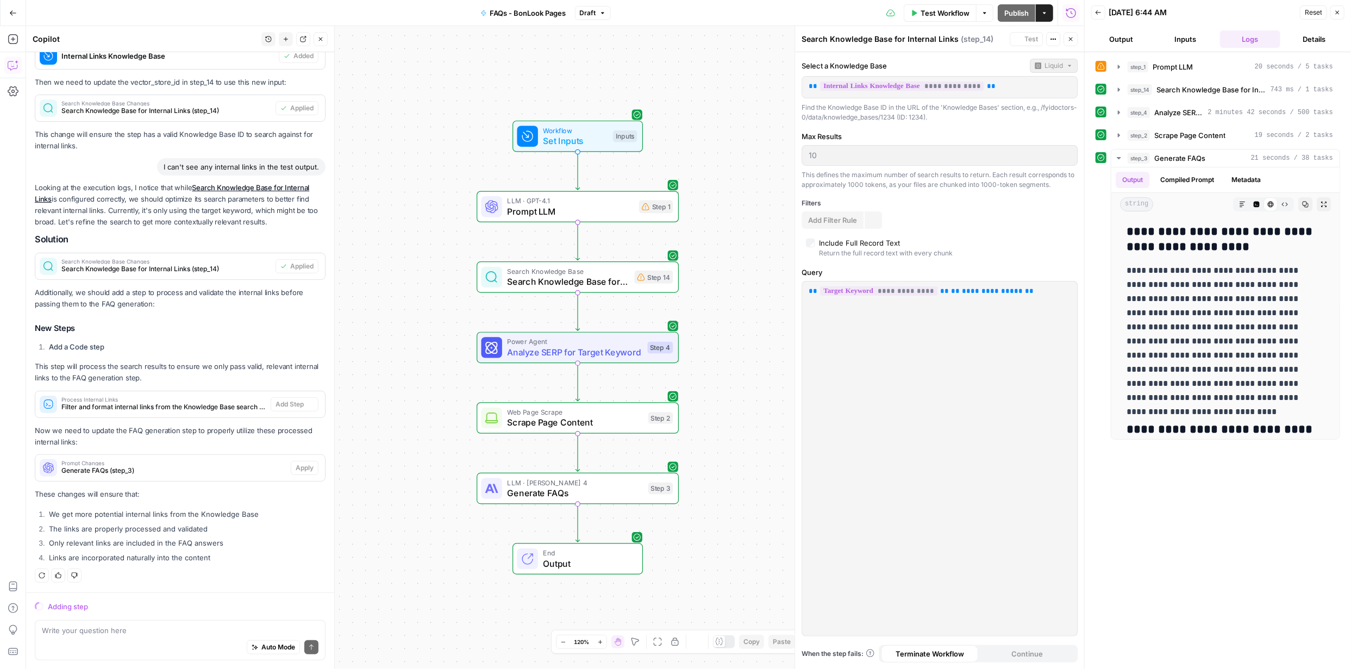
scroll to position [290, 0]
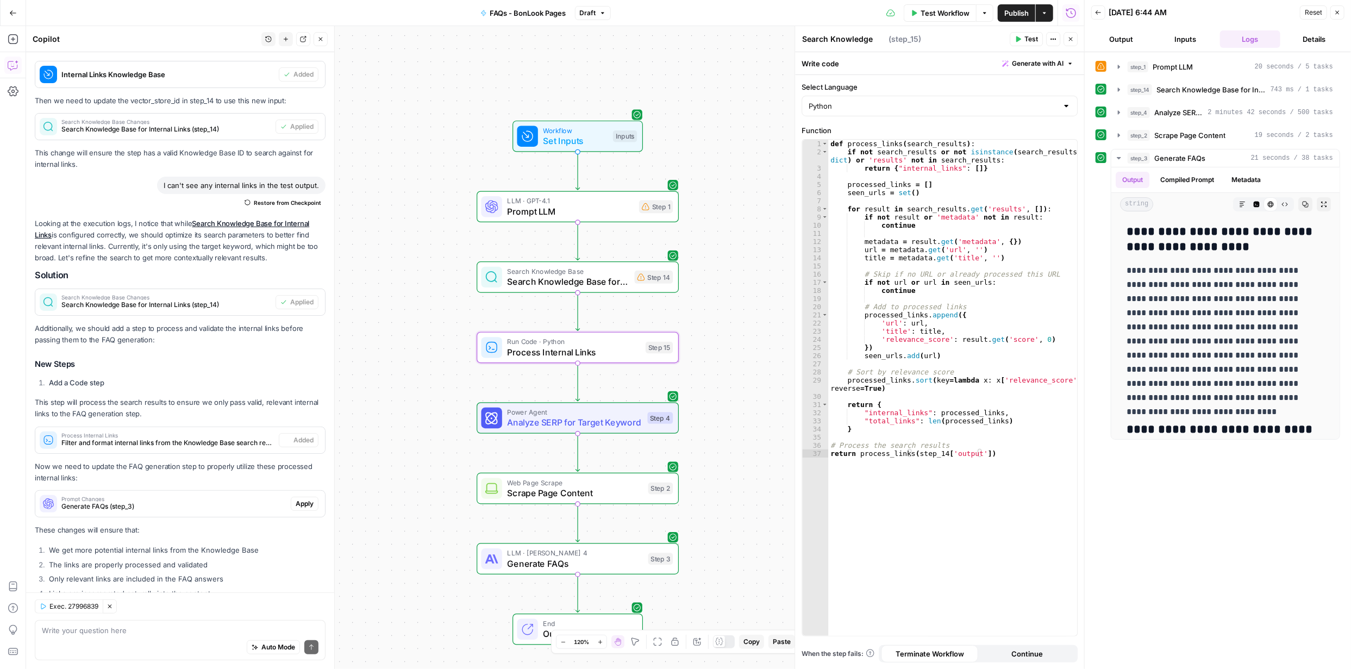
type textarea "Process Internal Links"
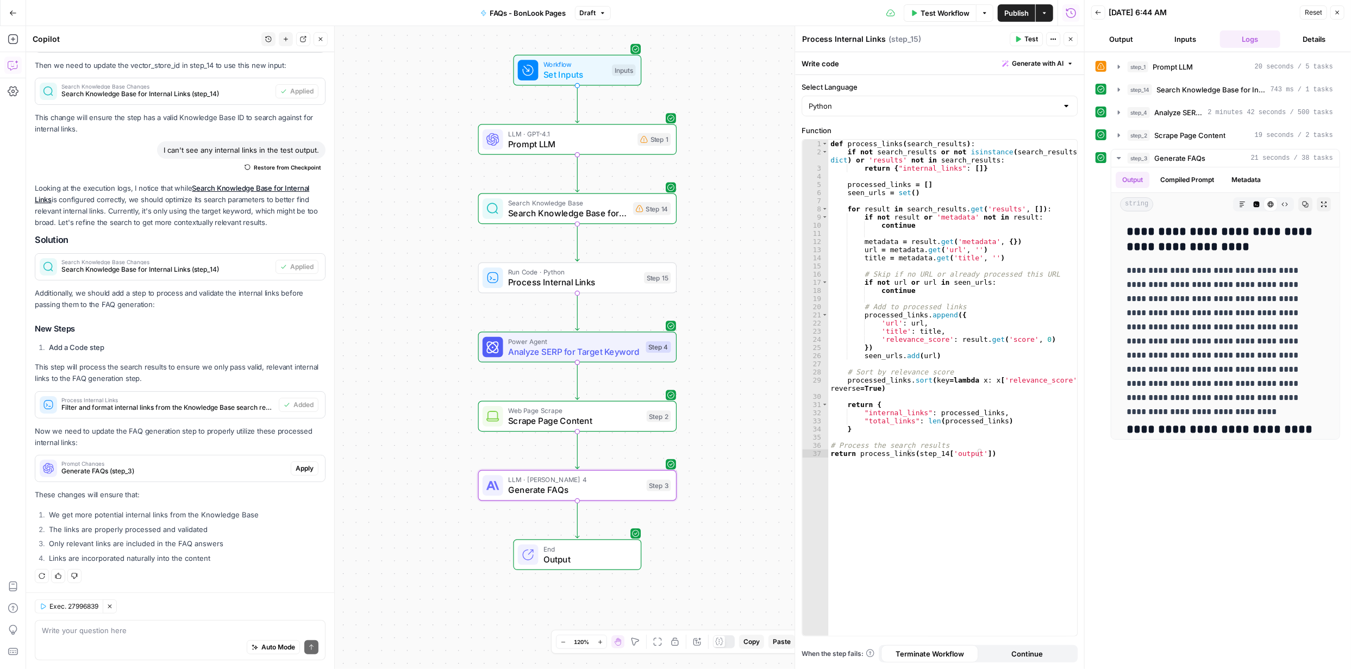
click at [300, 468] on span "Apply" at bounding box center [305, 469] width 18 height 10
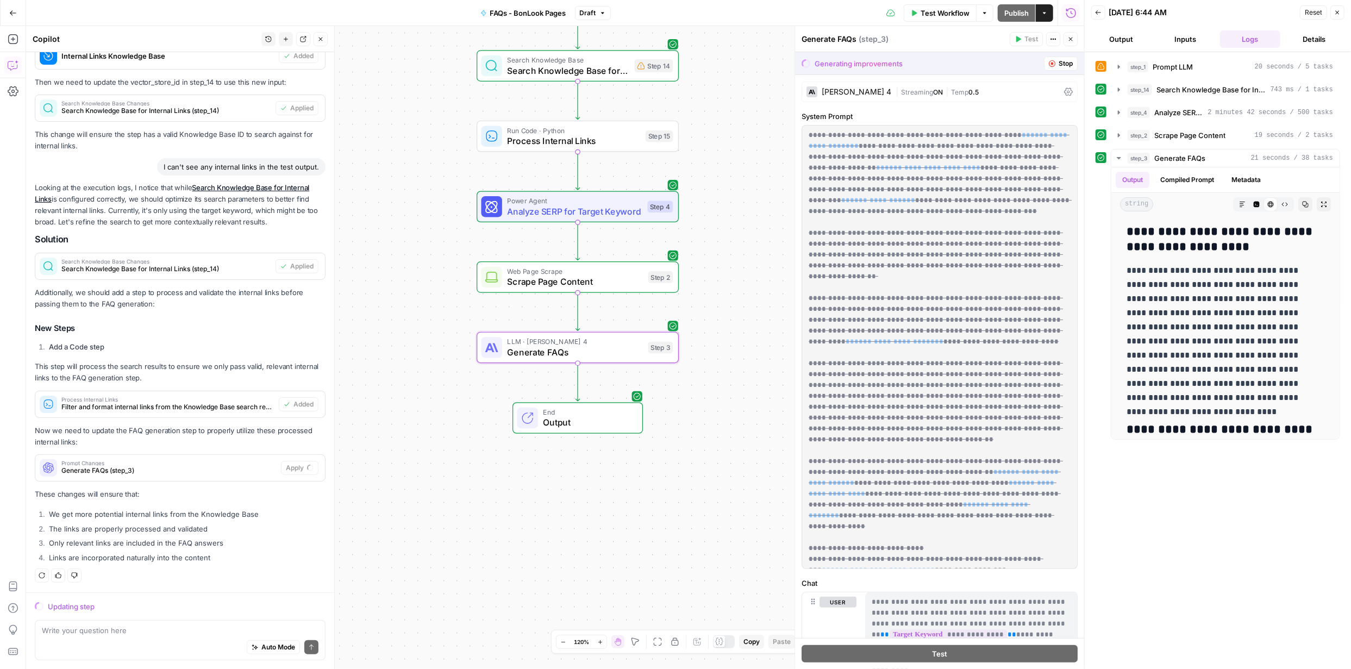
scroll to position [290, 0]
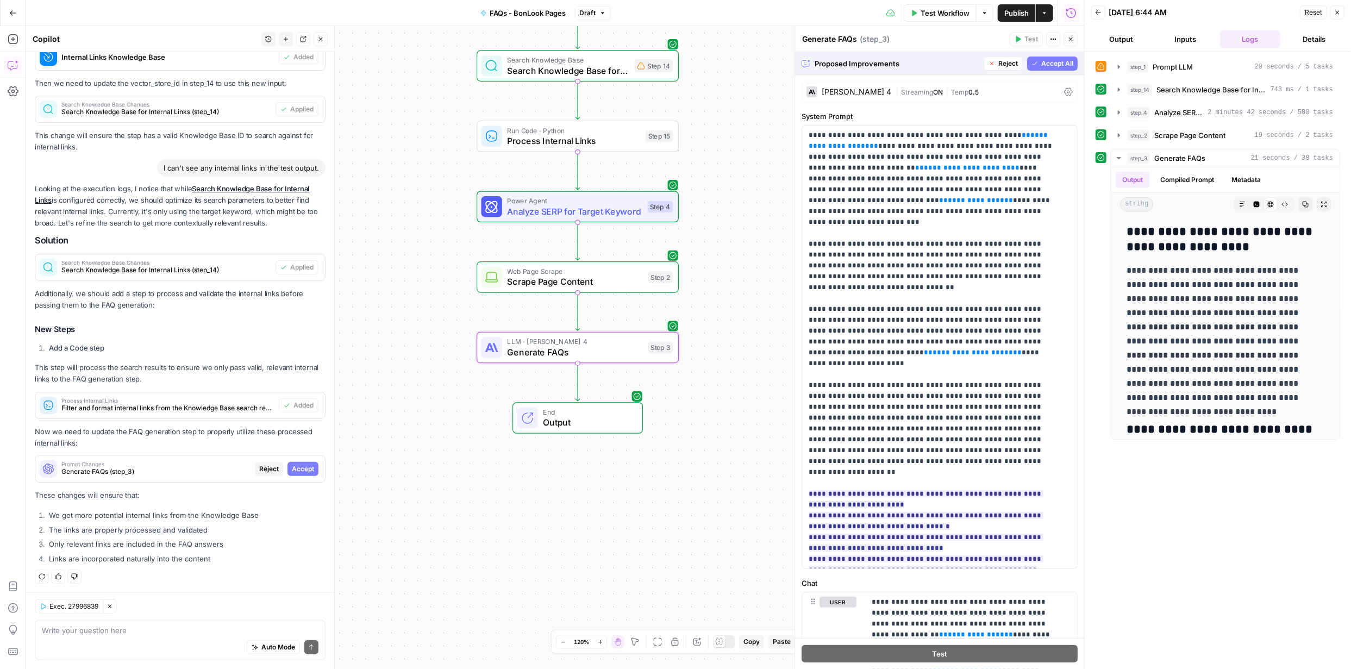
click at [292, 468] on span "Accept" at bounding box center [303, 469] width 22 height 10
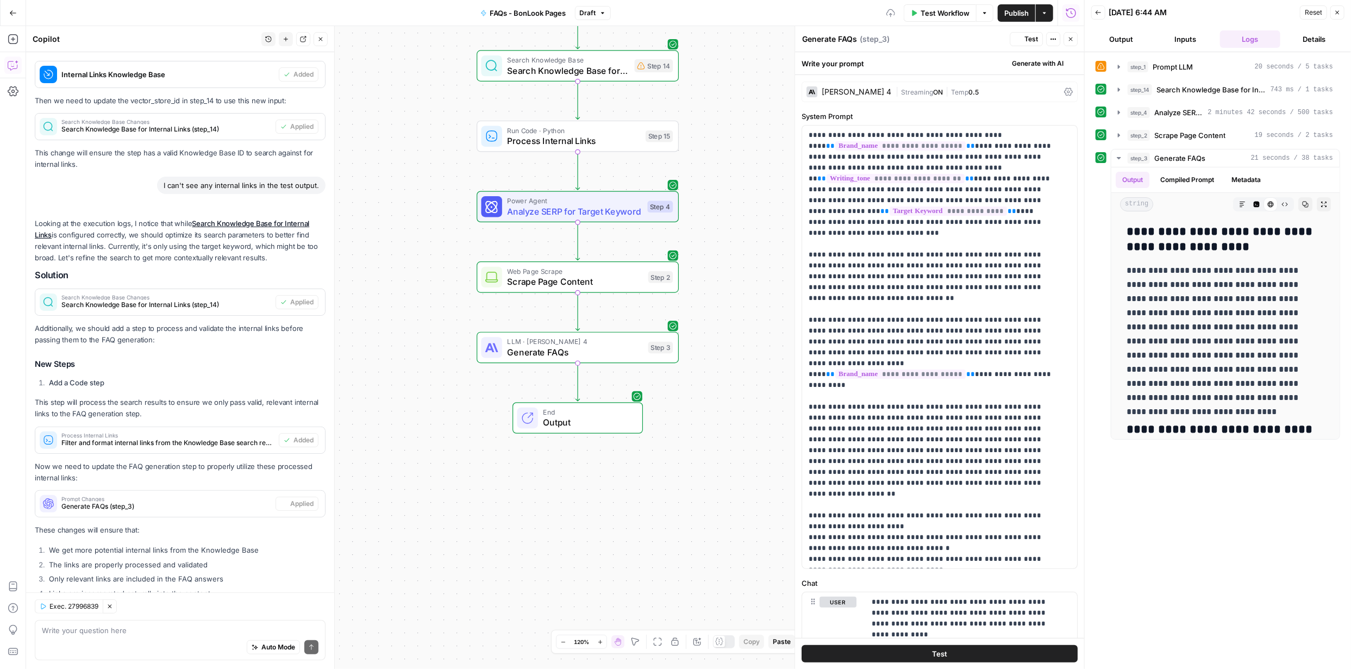
scroll to position [325, 0]
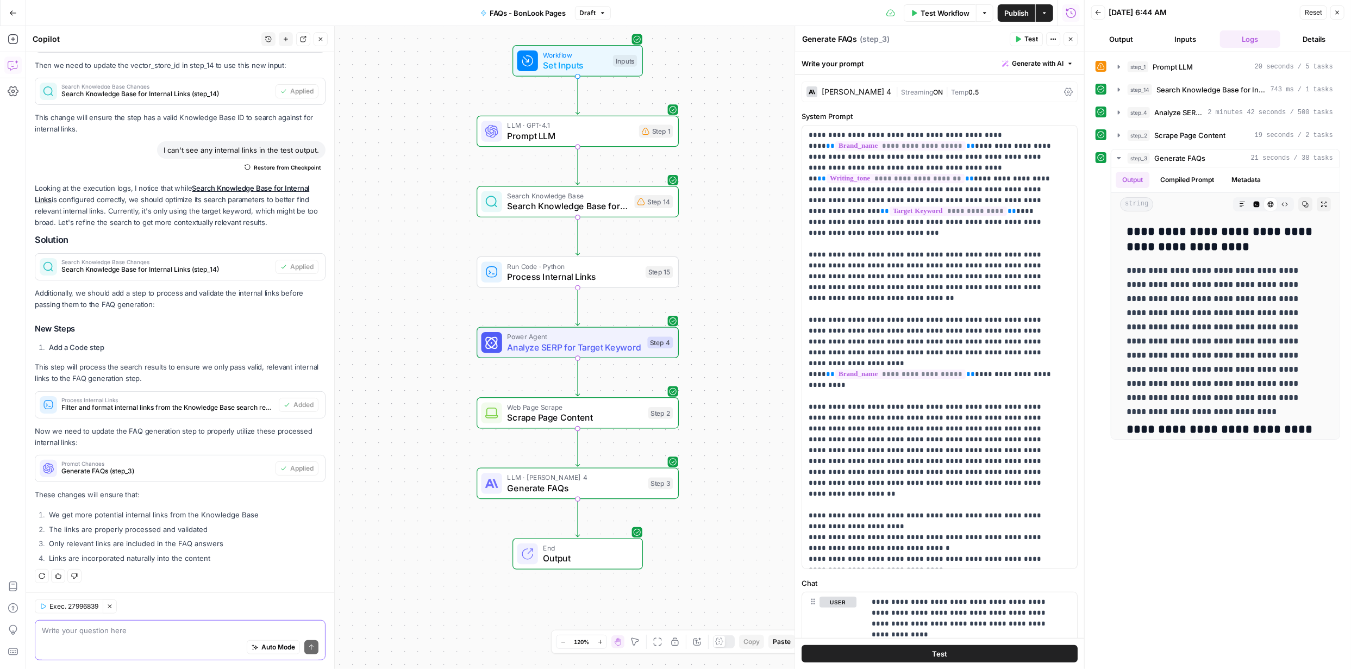
click at [220, 629] on textarea at bounding box center [180, 630] width 277 height 11
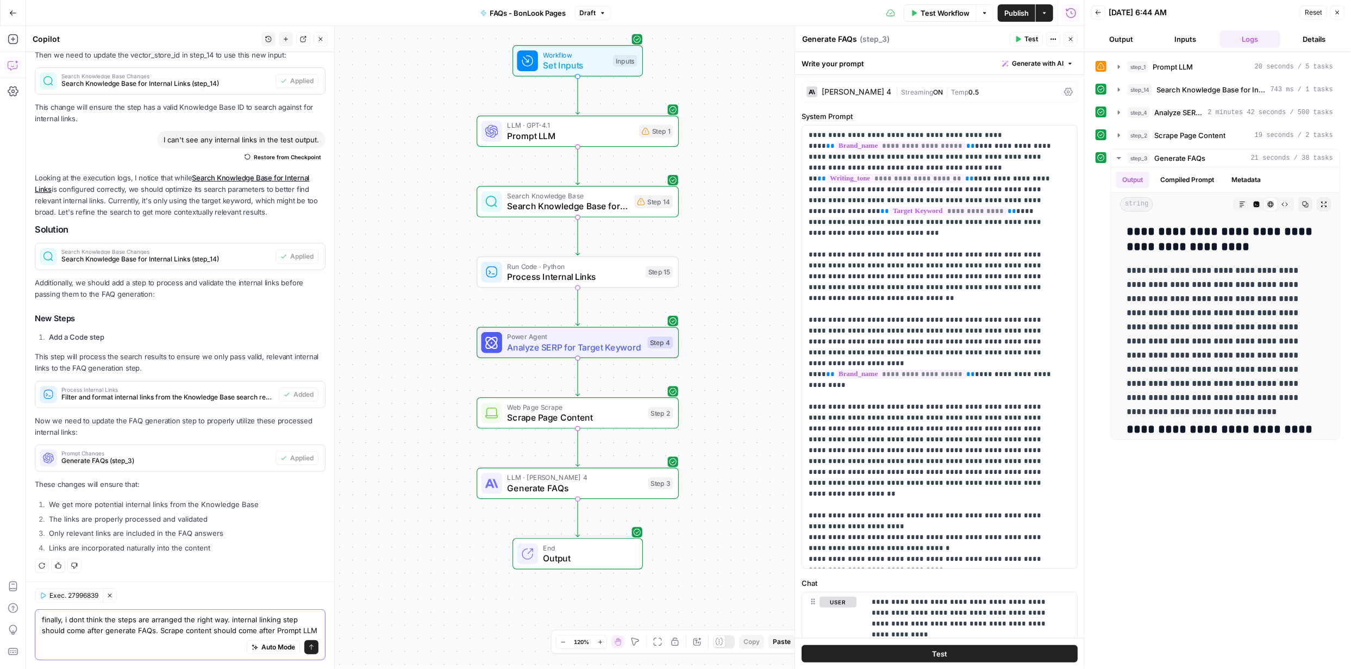
scroll to position [346, 0]
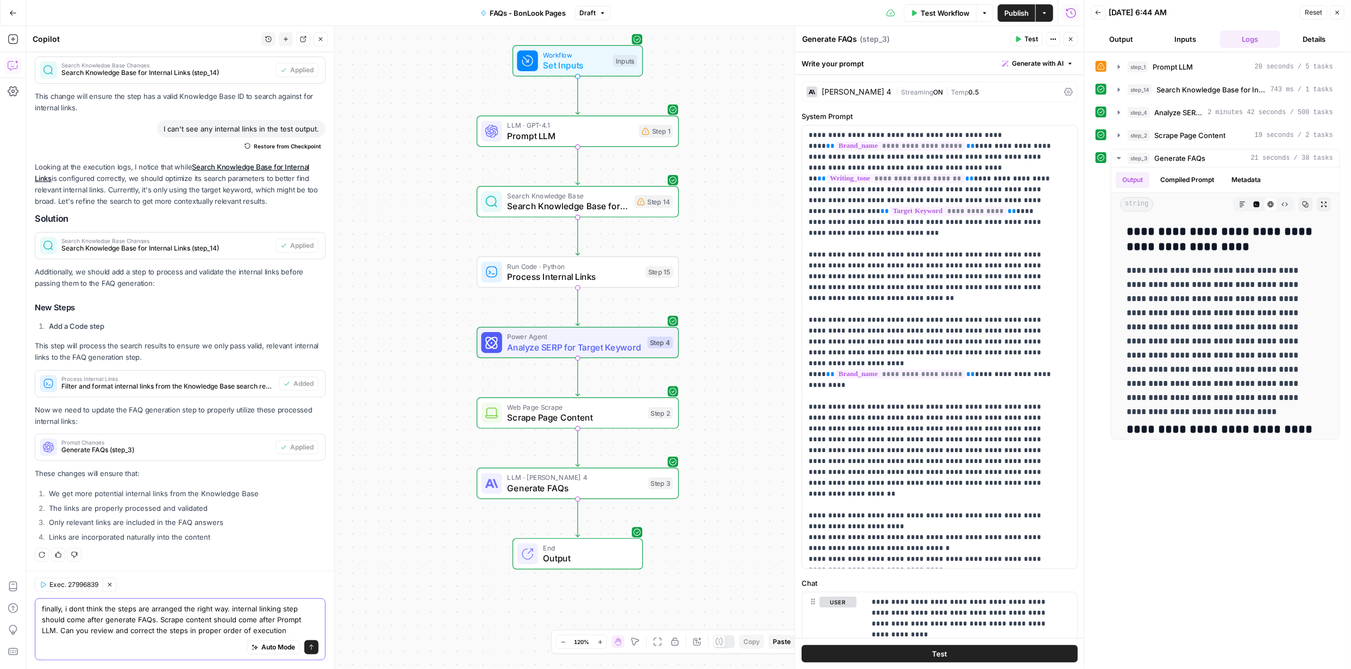
type textarea "finally, i dont think the steps are arranged the right way. internal linking st…"
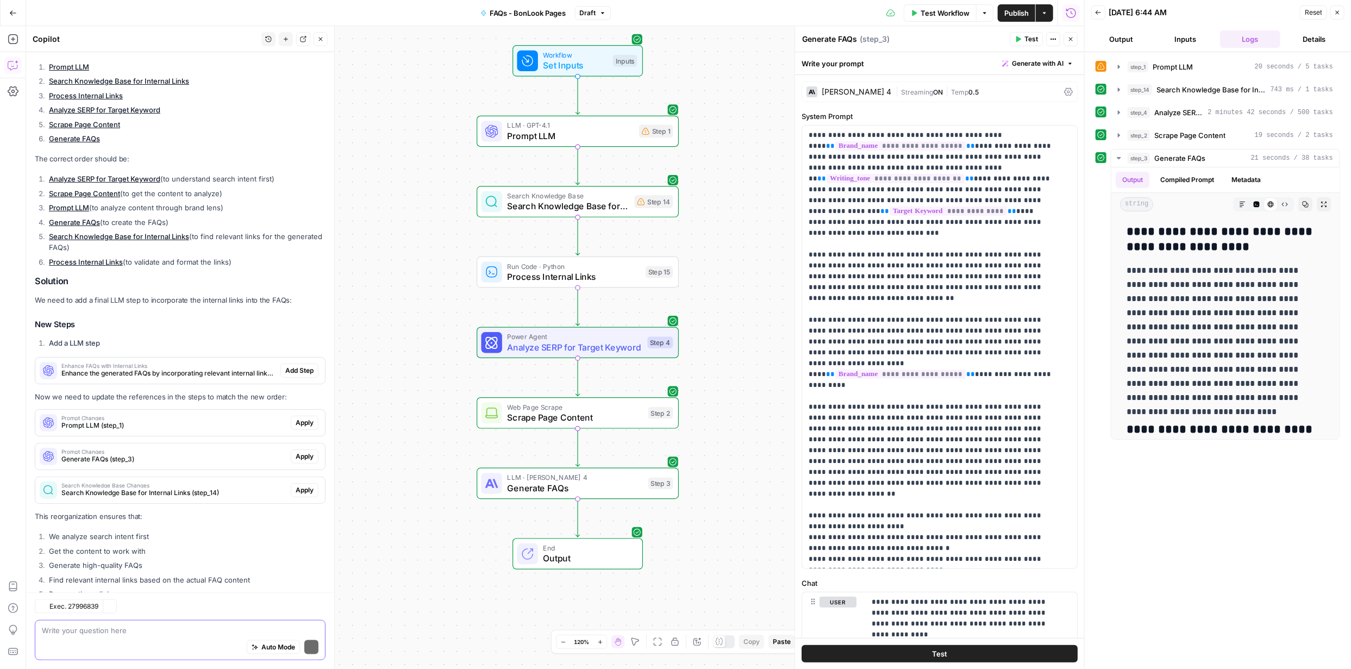
scroll to position [1033, 0]
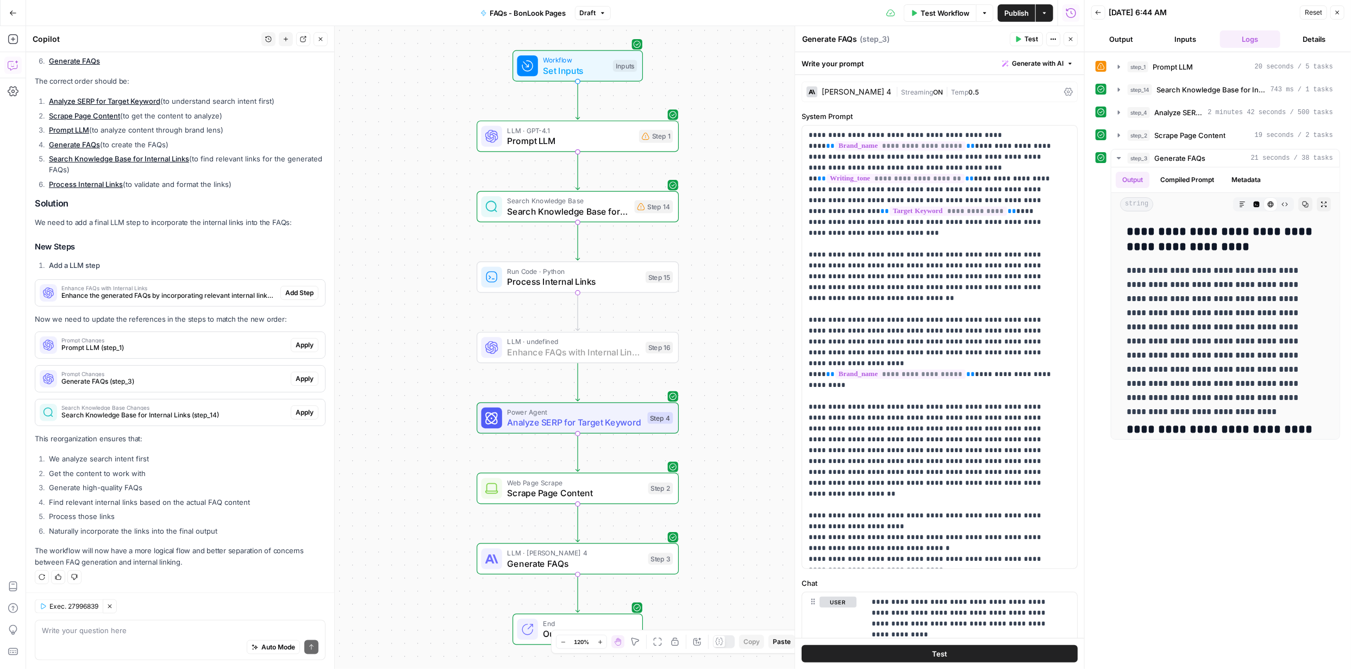
click at [297, 289] on span "Add Step" at bounding box center [299, 293] width 28 height 10
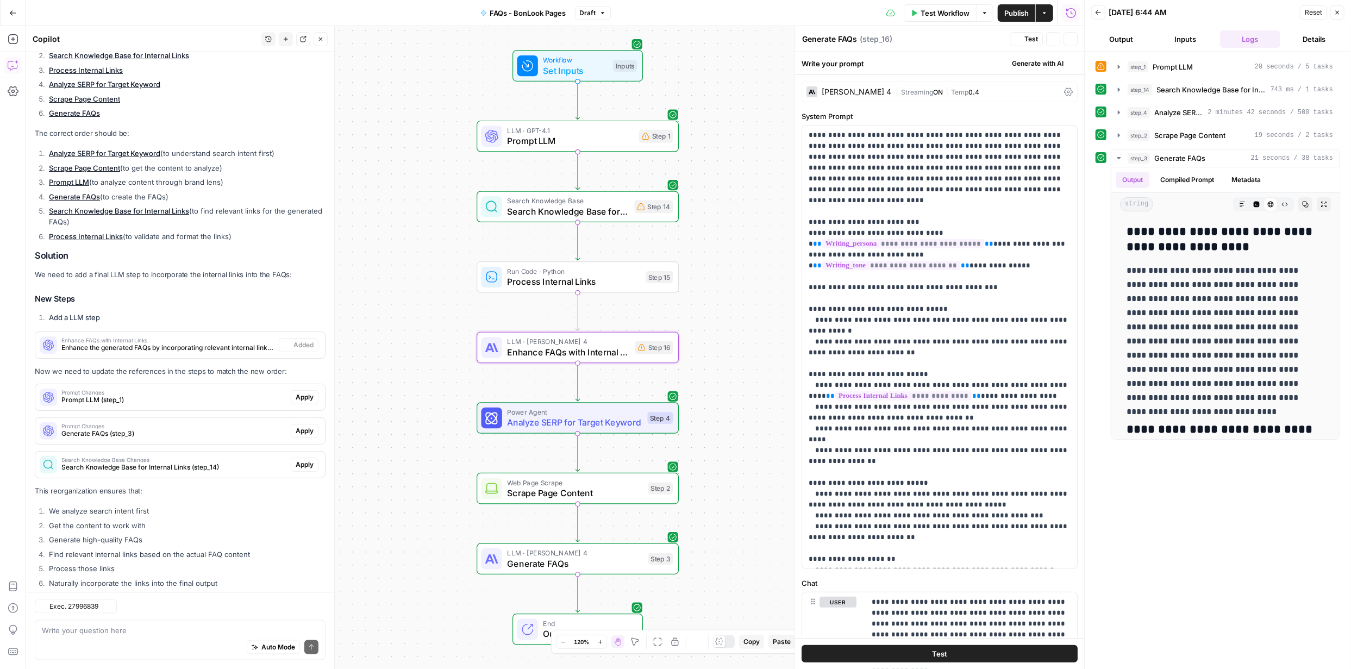
scroll to position [1051, 0]
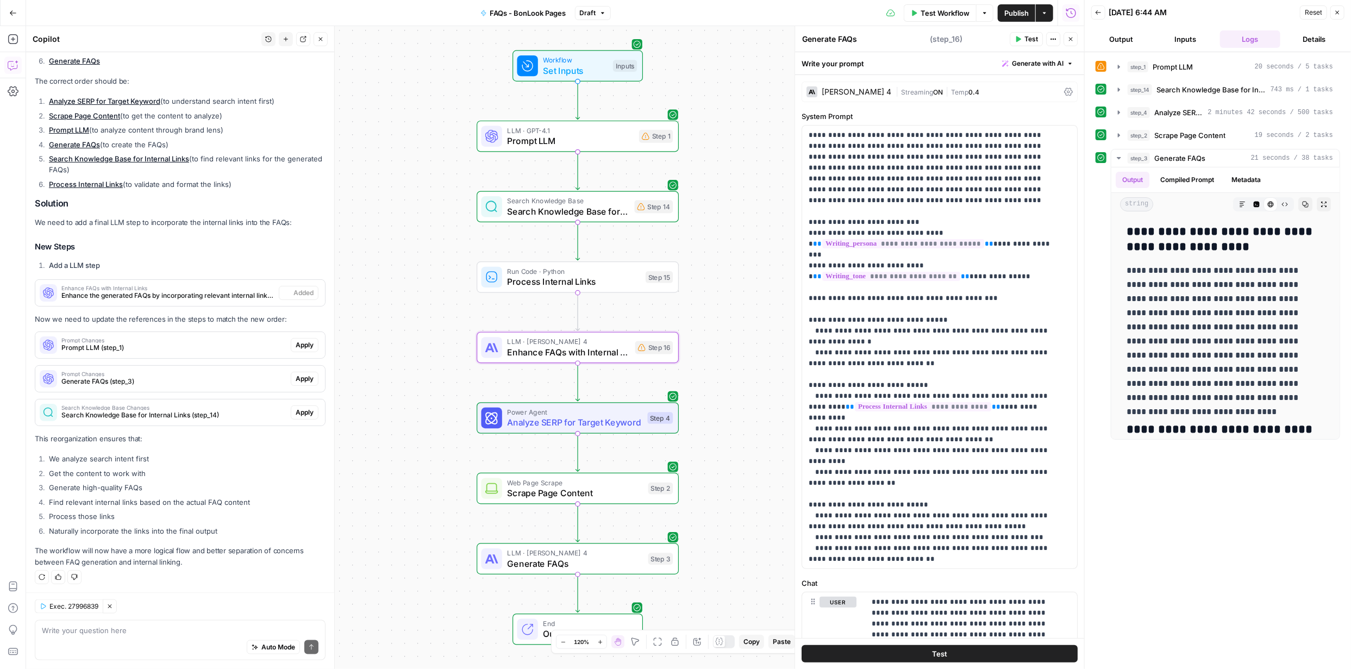
type textarea "Enhance FAQs with Internal Links"
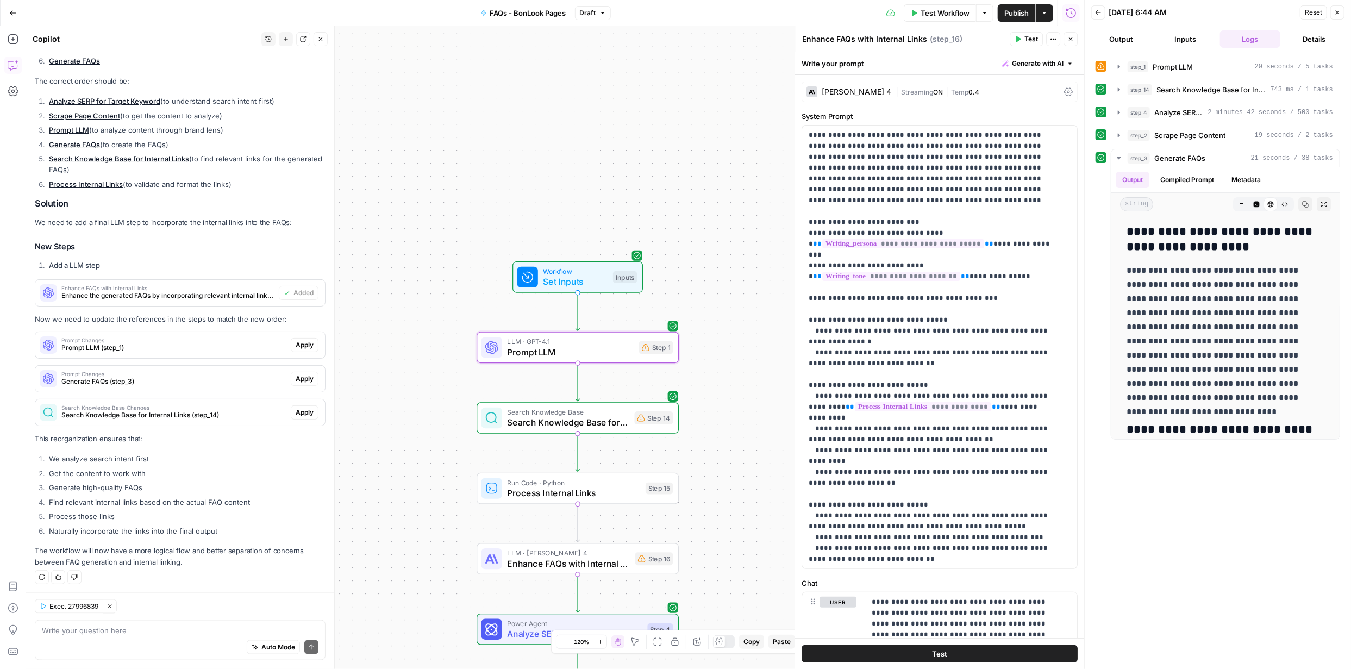
click at [298, 341] on span "Apply" at bounding box center [305, 345] width 18 height 10
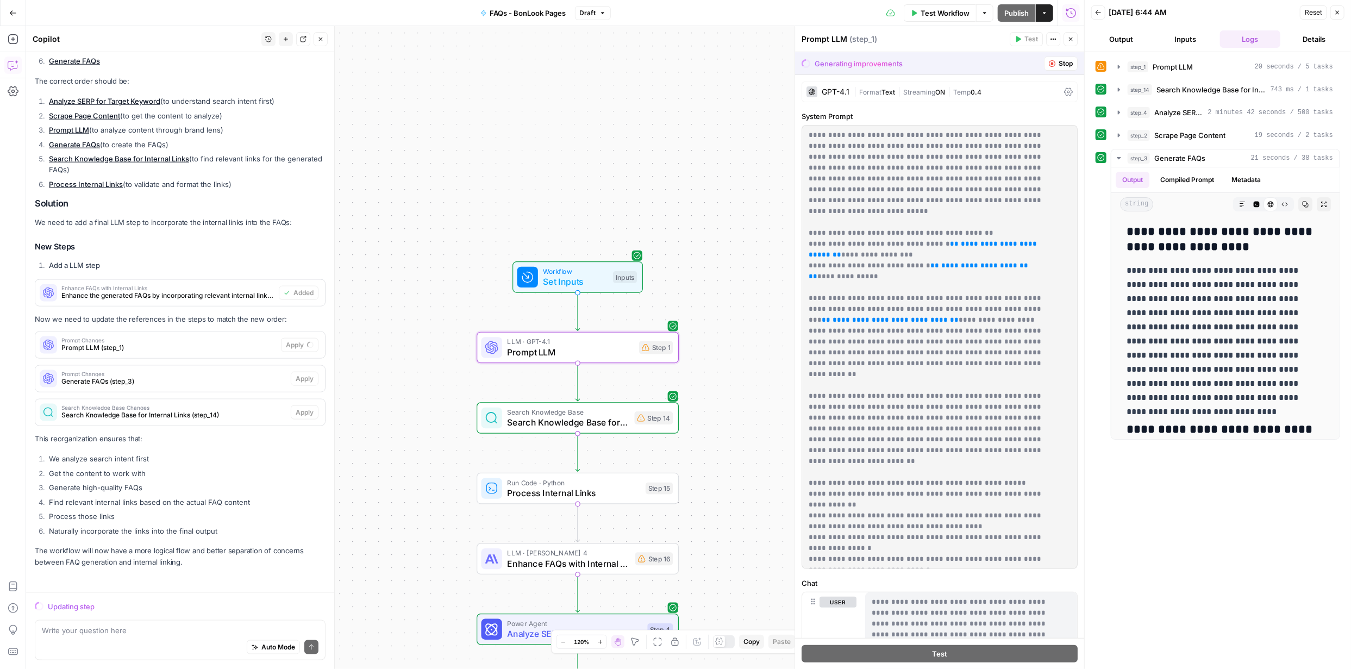
scroll to position [998, 0]
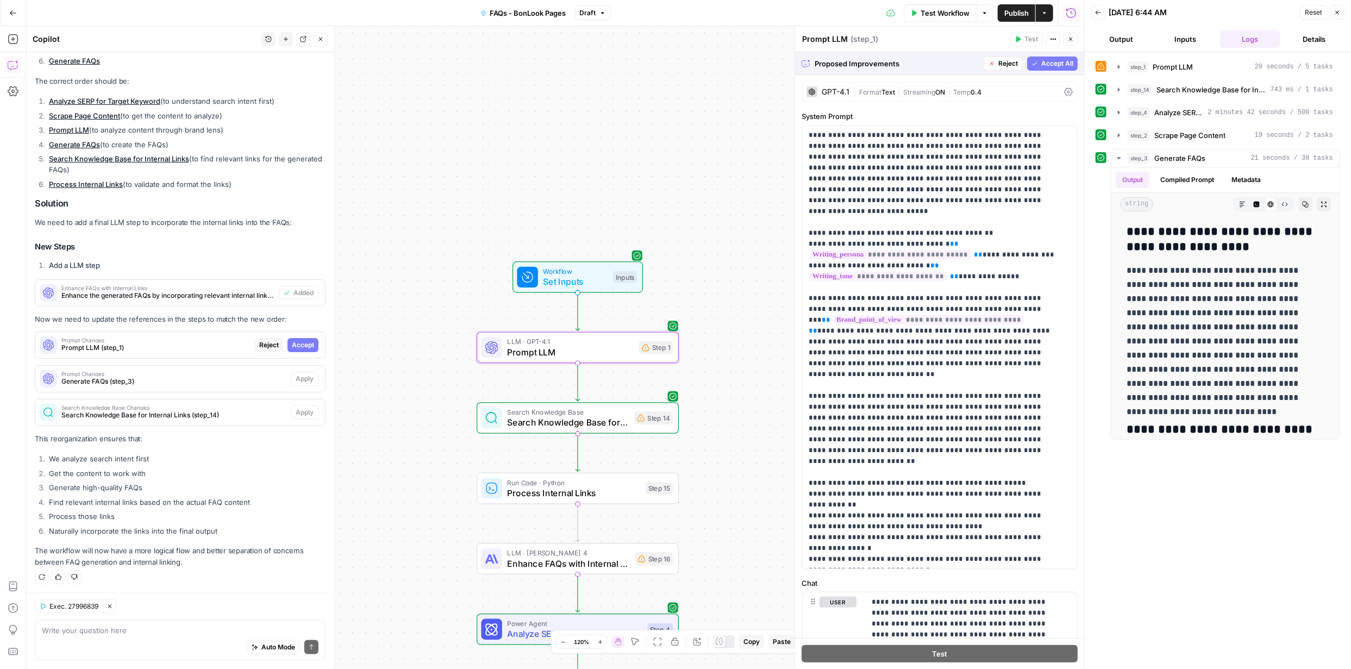
click at [298, 341] on span "Accept" at bounding box center [303, 345] width 22 height 10
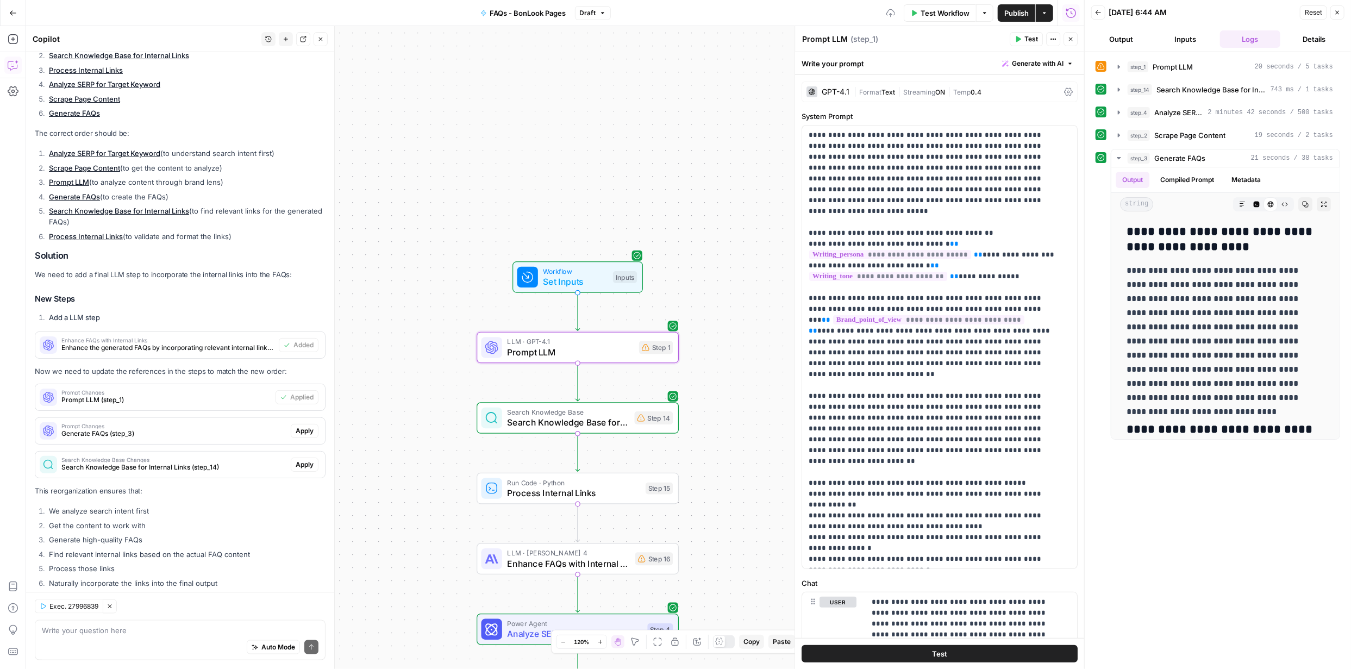
scroll to position [1051, 0]
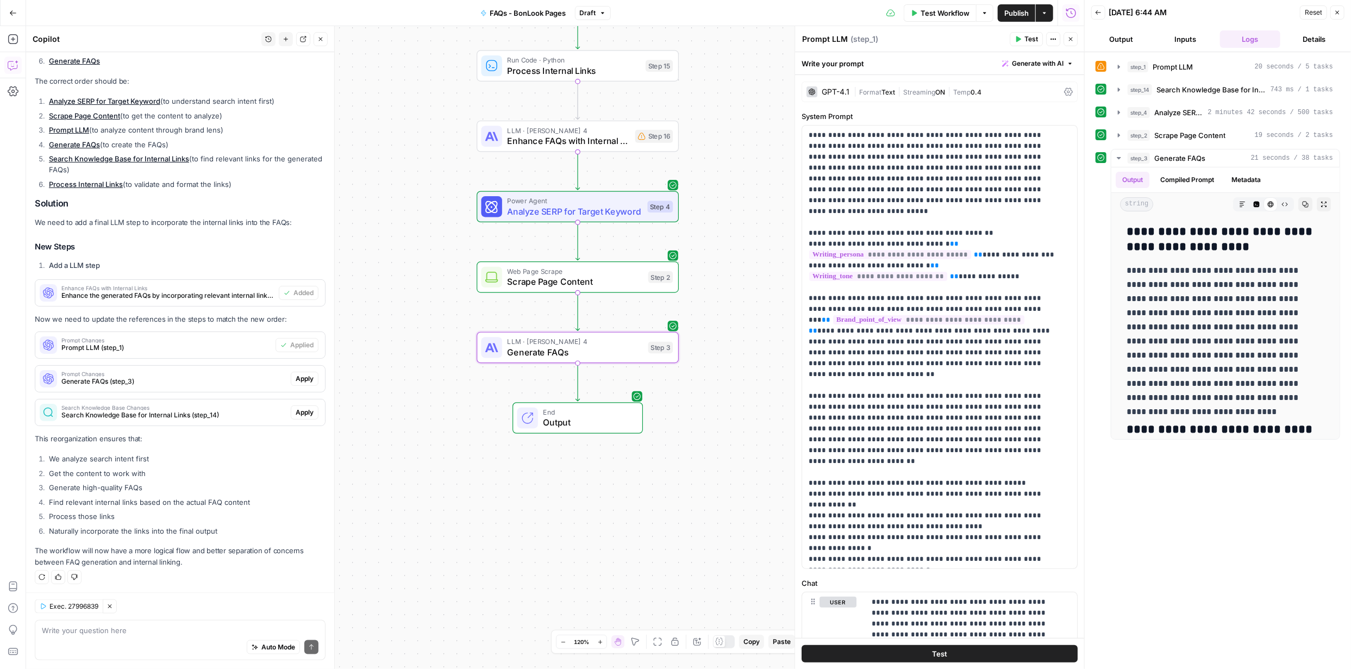
click at [296, 378] on span "Apply" at bounding box center [305, 379] width 18 height 10
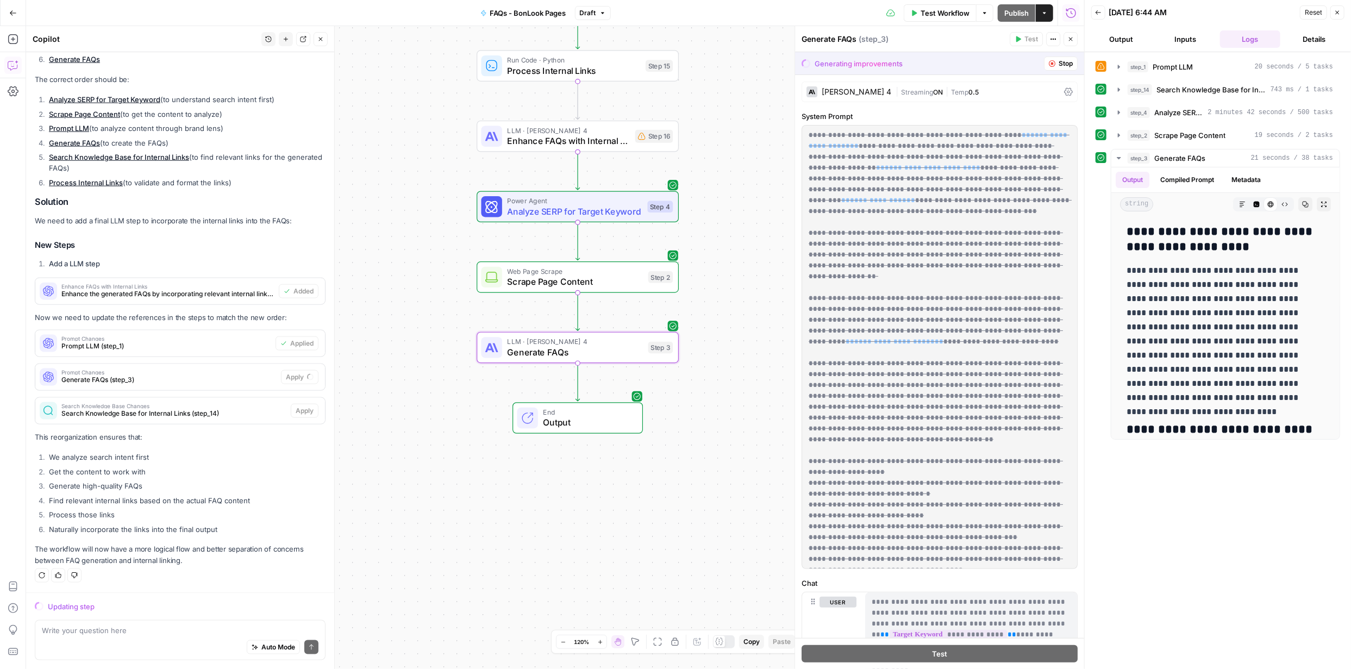
scroll to position [998, 0]
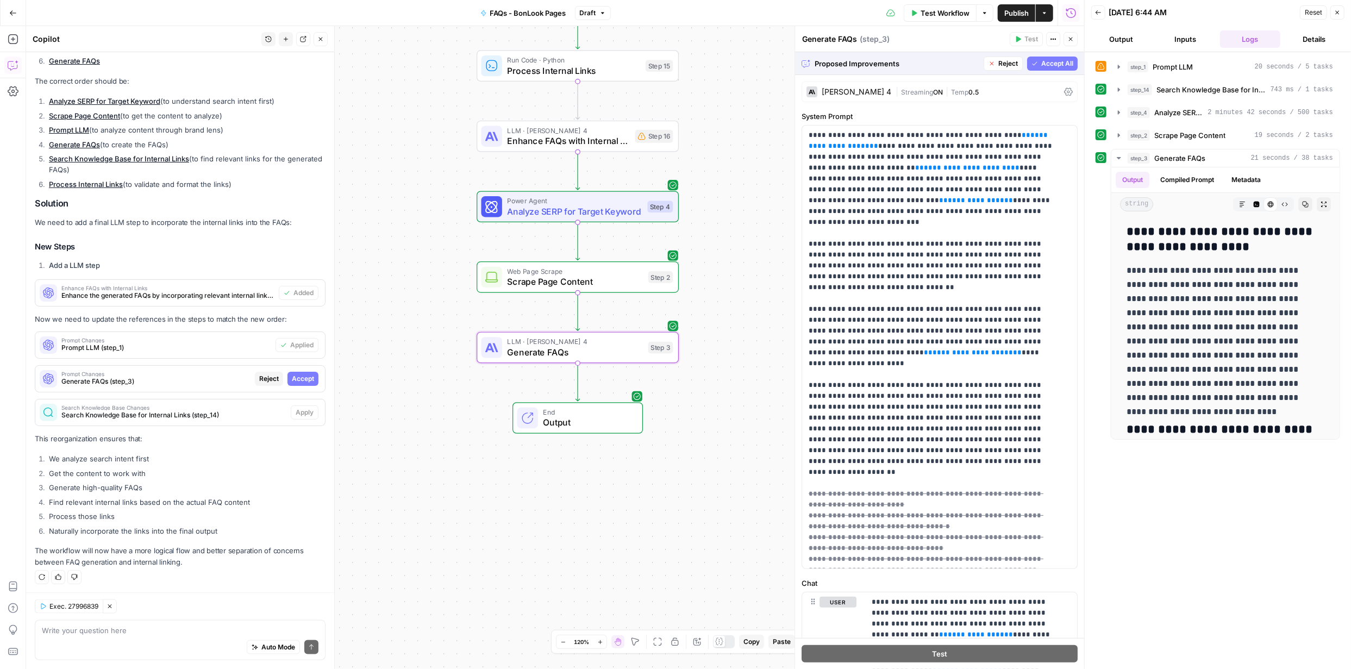
click at [295, 378] on span "Accept" at bounding box center [303, 379] width 22 height 10
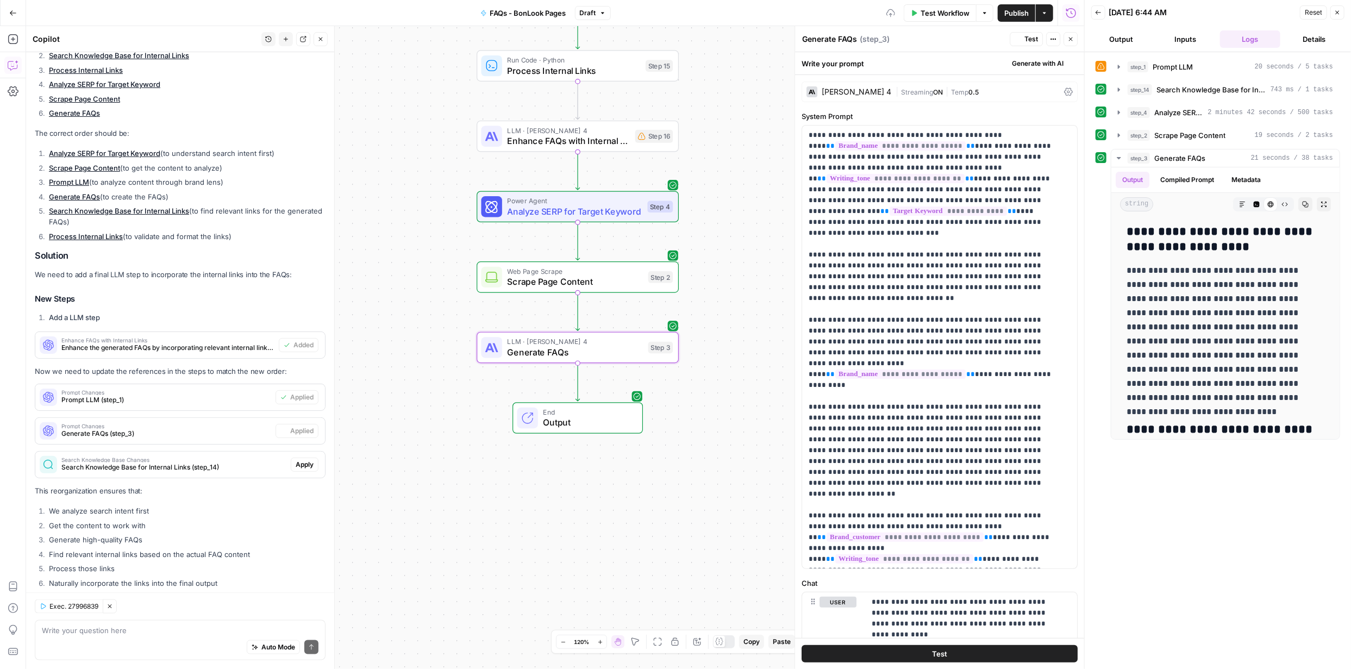
scroll to position [1051, 0]
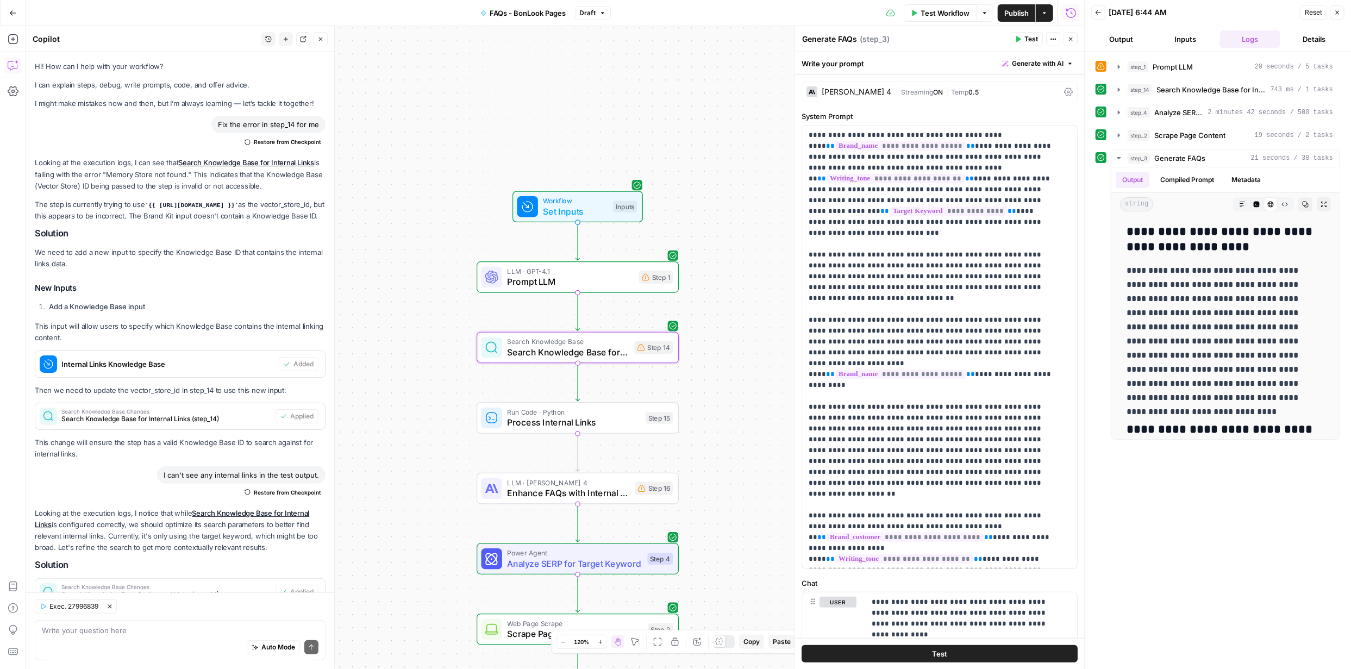
scroll to position [1051, 0]
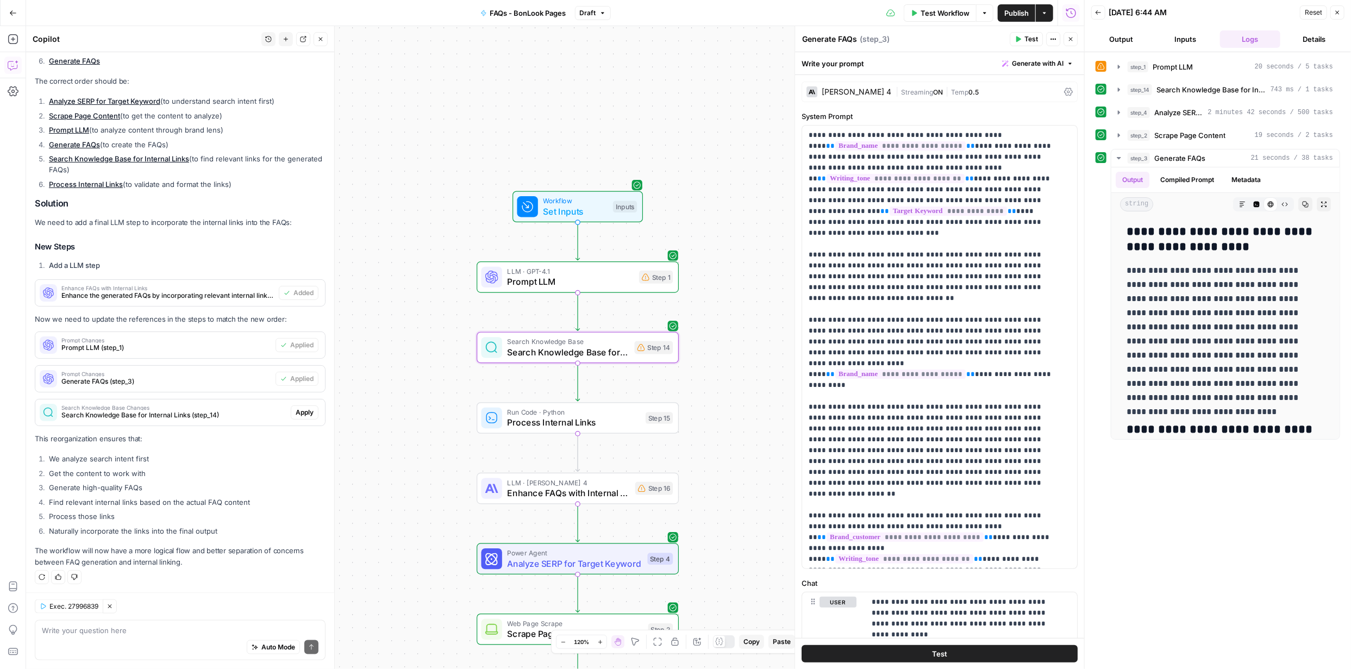
click at [296, 411] on span "Apply" at bounding box center [305, 413] width 18 height 10
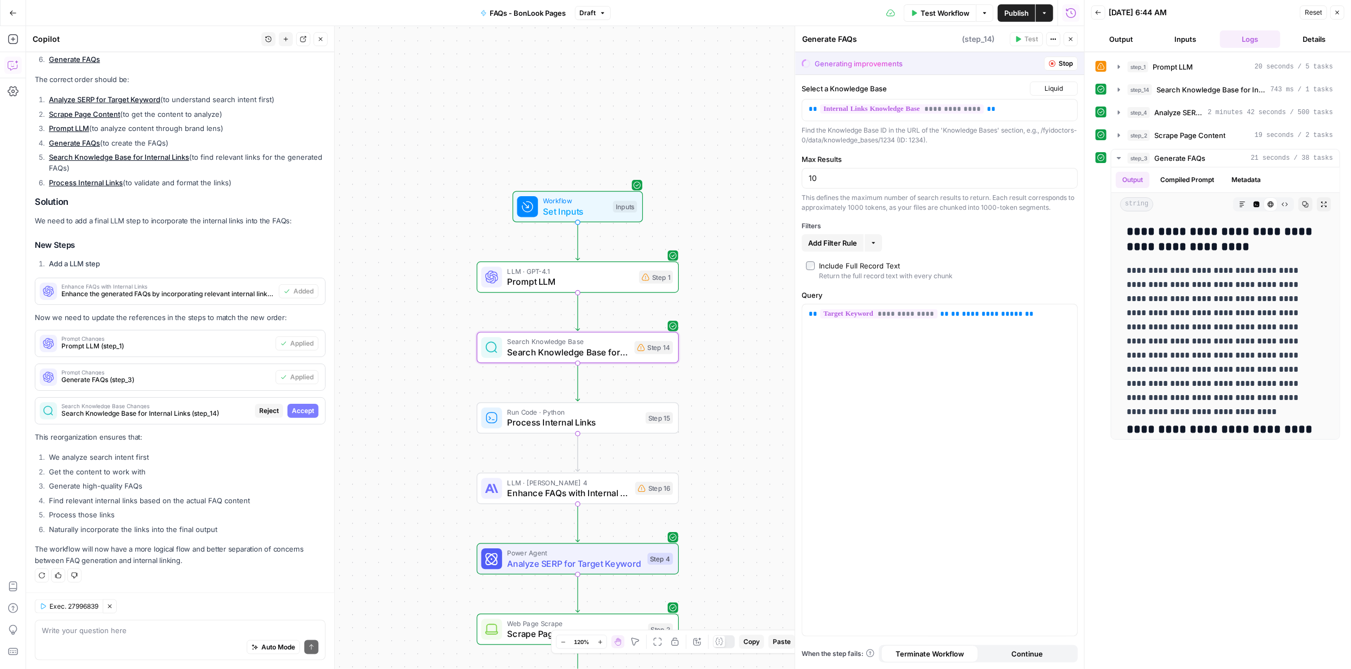
scroll to position [998, 0]
type textarea "Search Knowledge Base for Internal Links"
click at [292, 411] on span "Accept" at bounding box center [303, 413] width 22 height 10
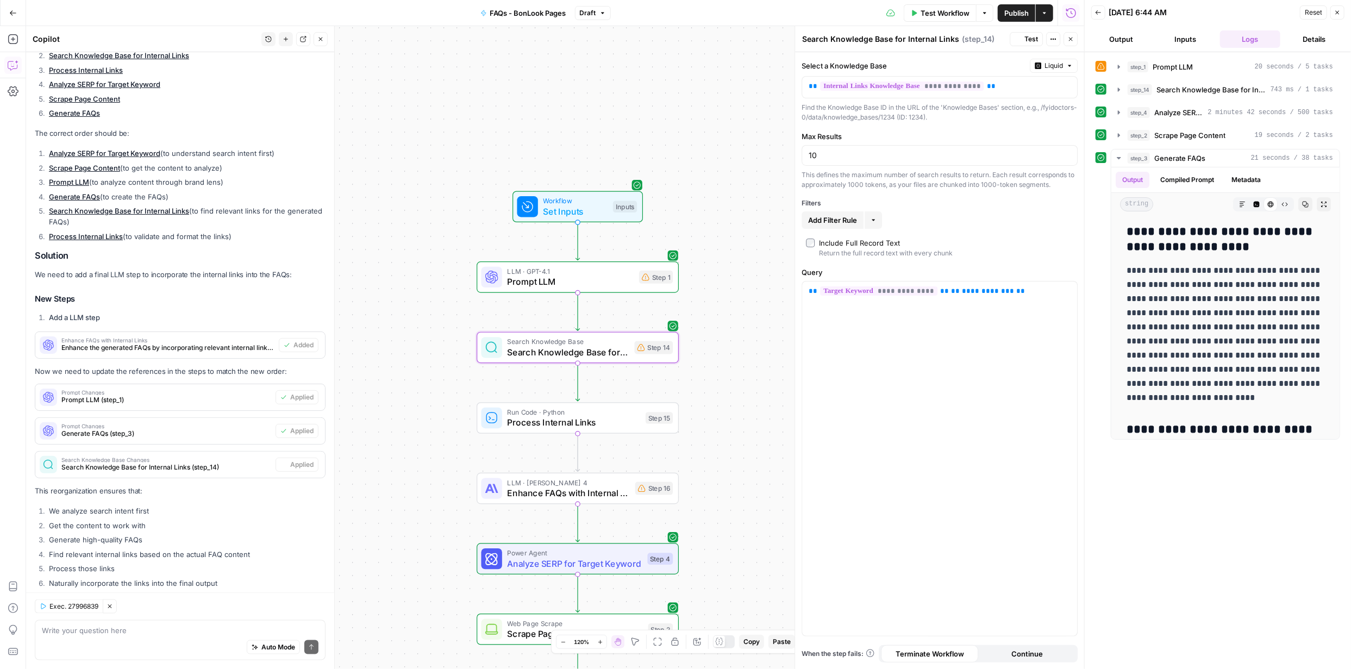
scroll to position [1051, 0]
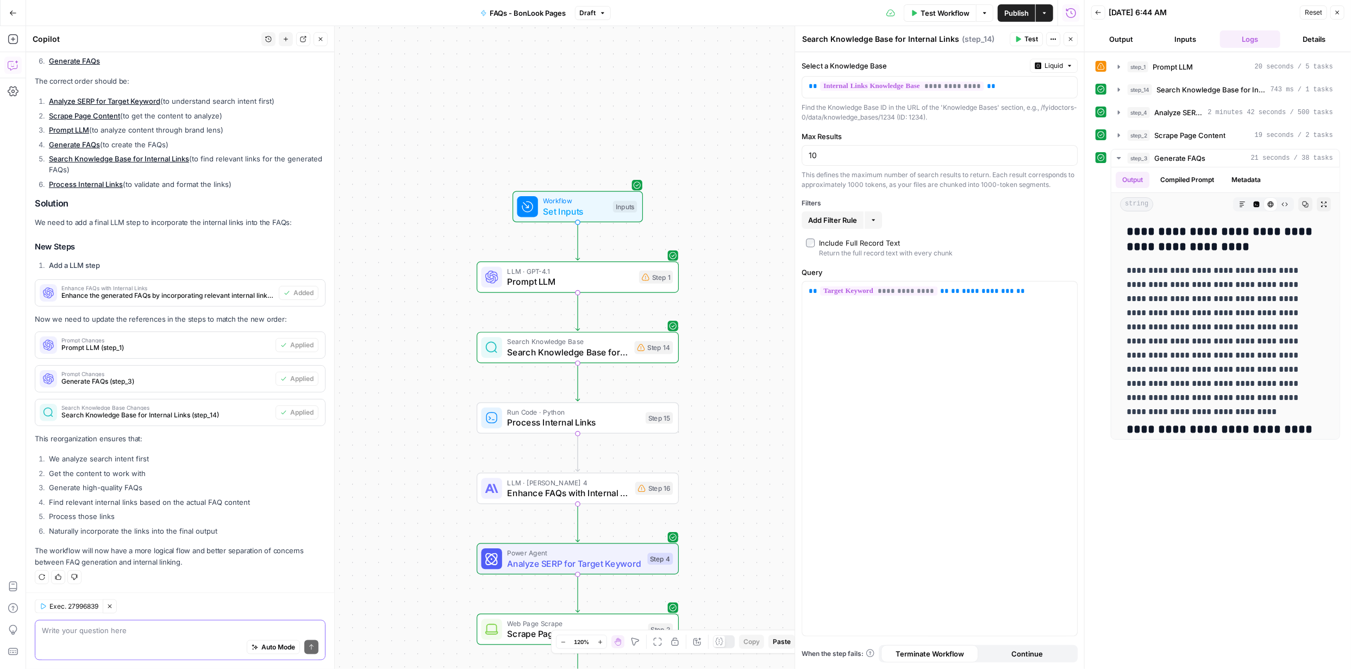
click at [190, 632] on textarea at bounding box center [180, 630] width 277 height 11
type textarea "Are the steps correct now?"
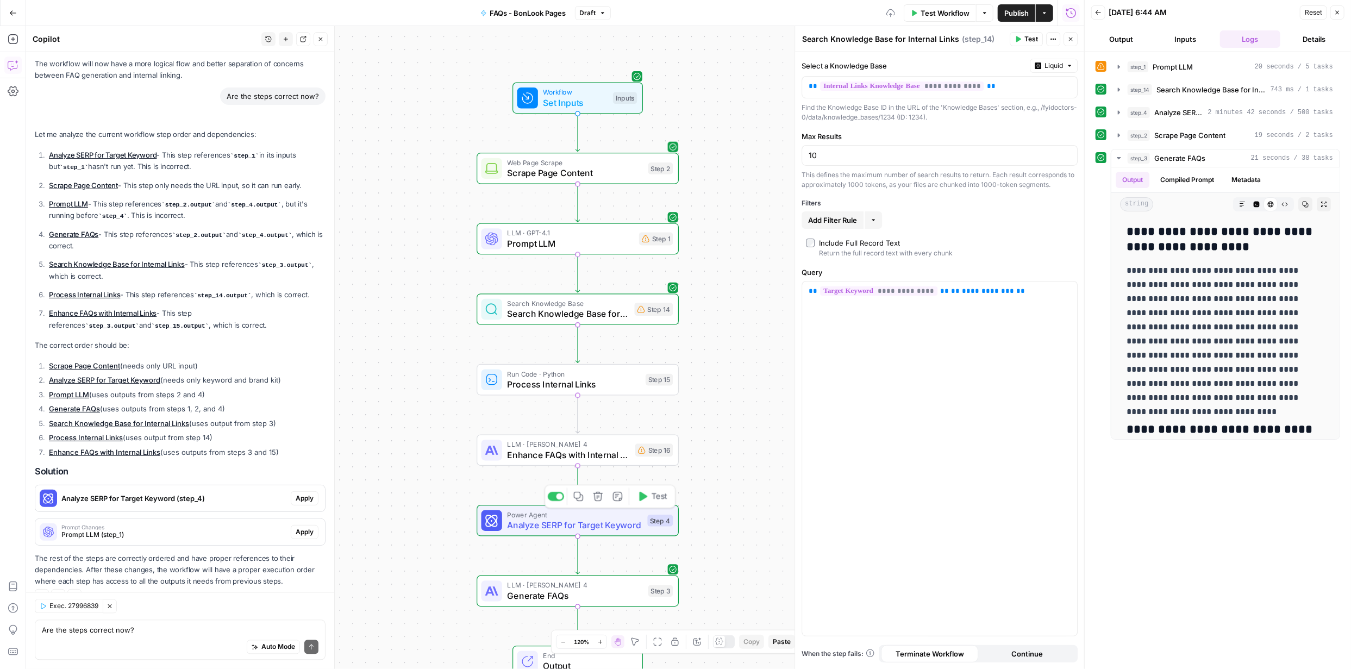
scroll to position [1555, 0]
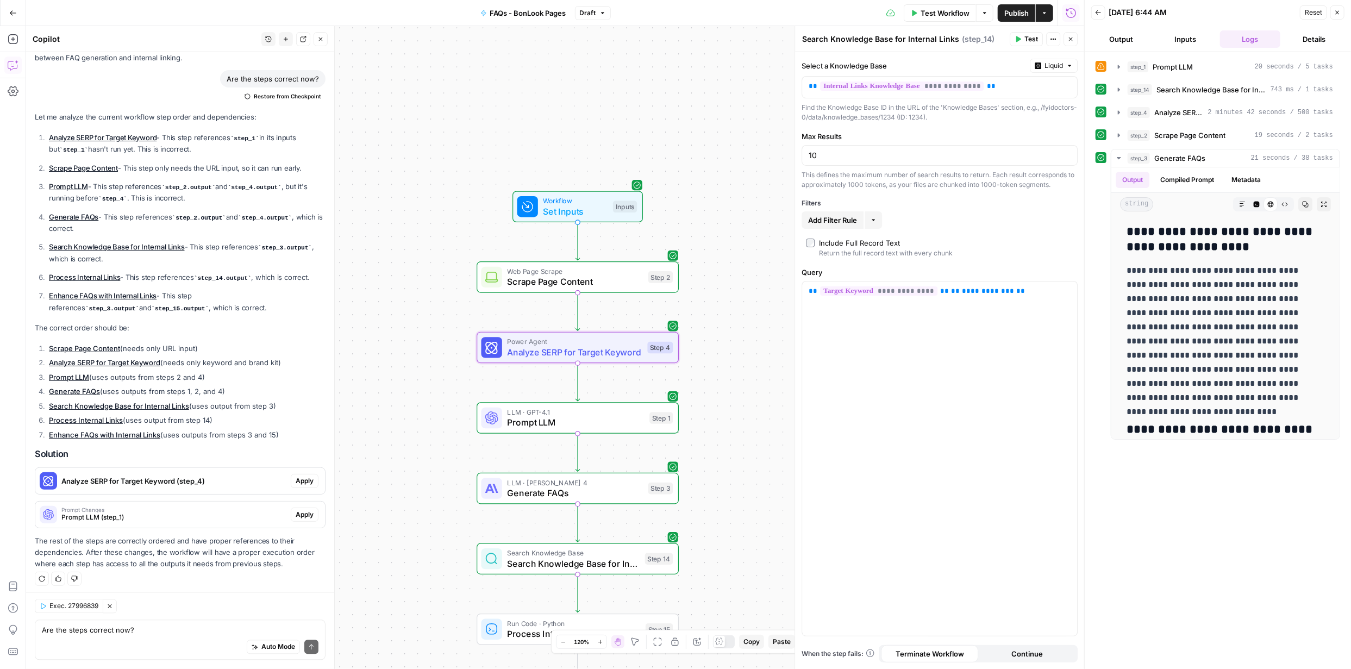
click at [296, 480] on span "Apply" at bounding box center [305, 481] width 18 height 10
click at [664, 139] on span "Apply anyway" at bounding box center [651, 138] width 53 height 11
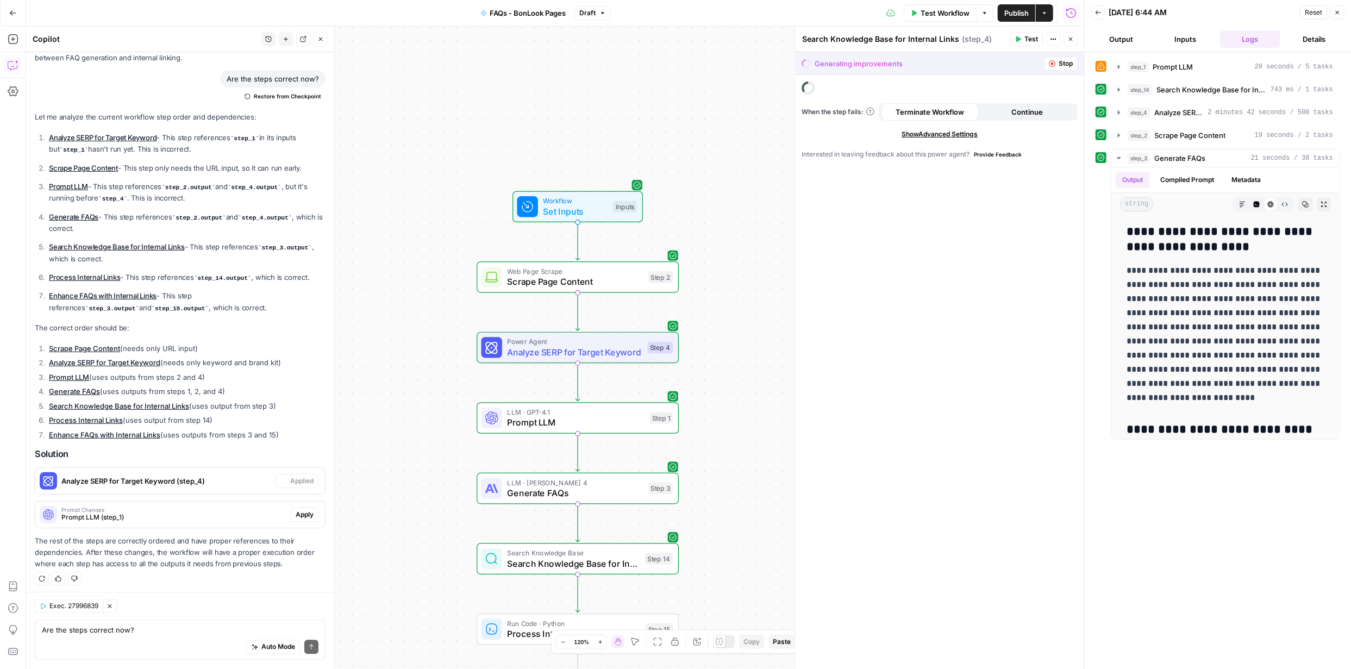
type textarea "Analyze SERP for Target Keyword"
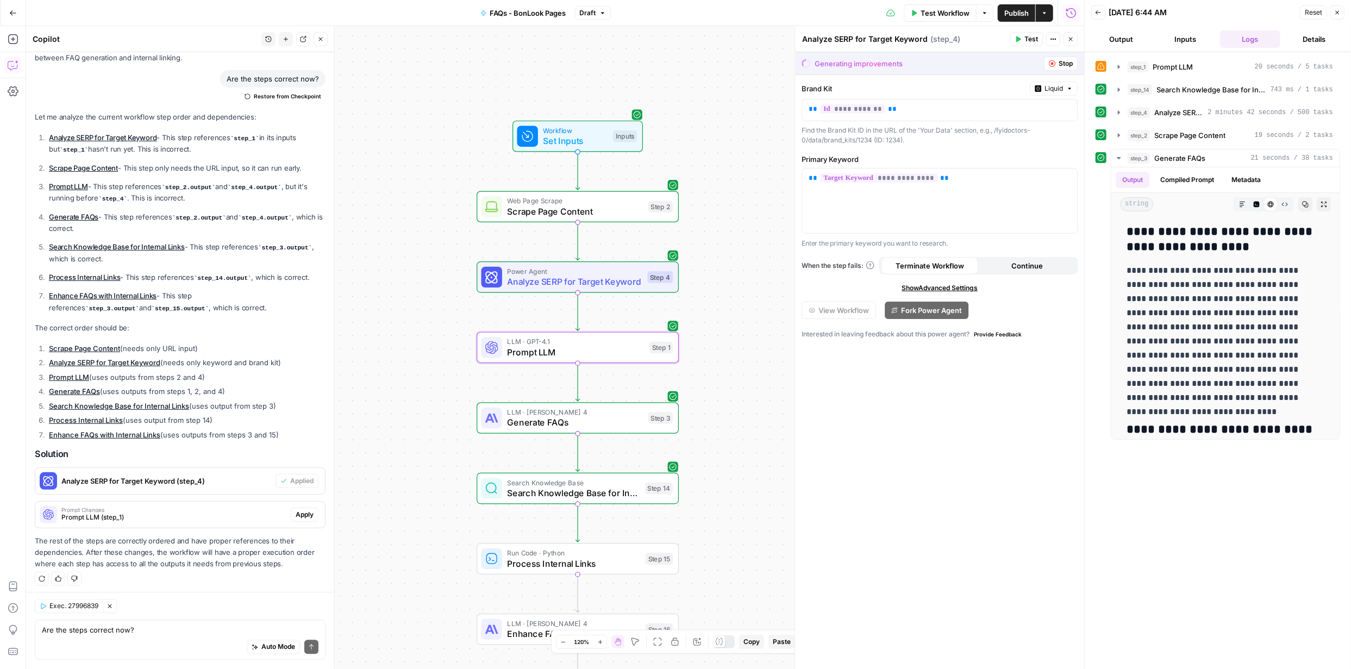
click at [297, 510] on span "Apply" at bounding box center [305, 515] width 18 height 10
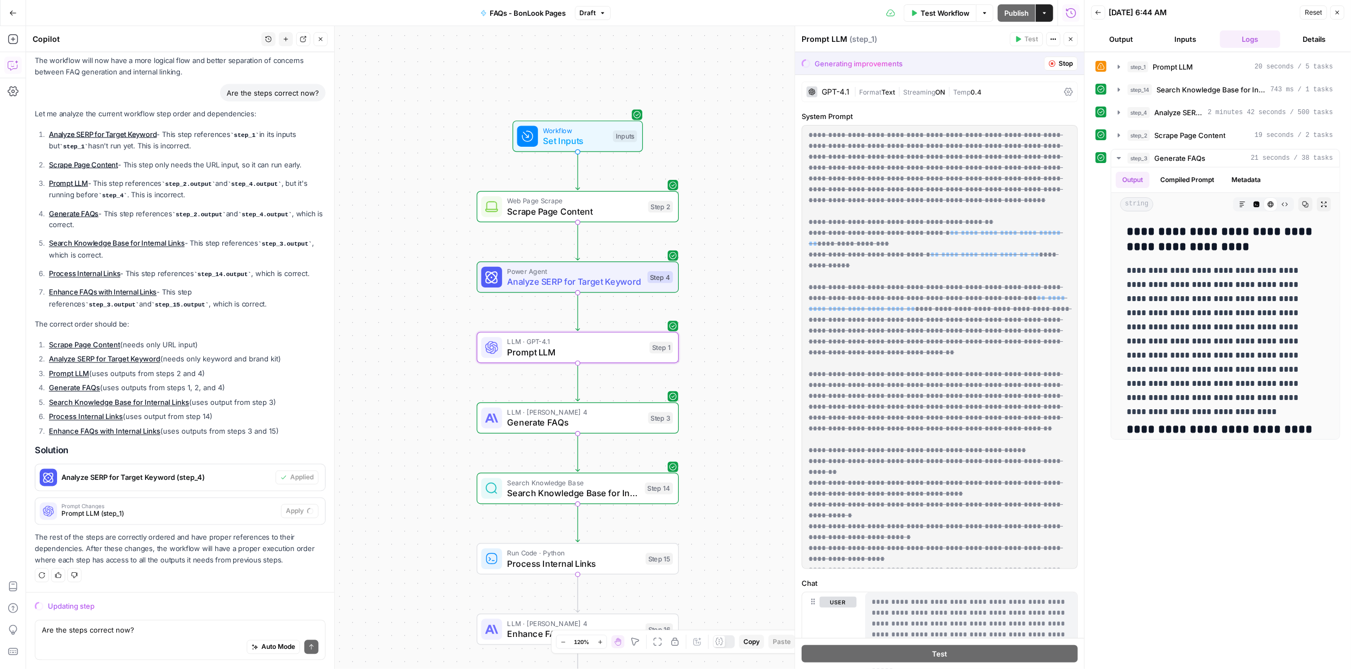
scroll to position [1486, 0]
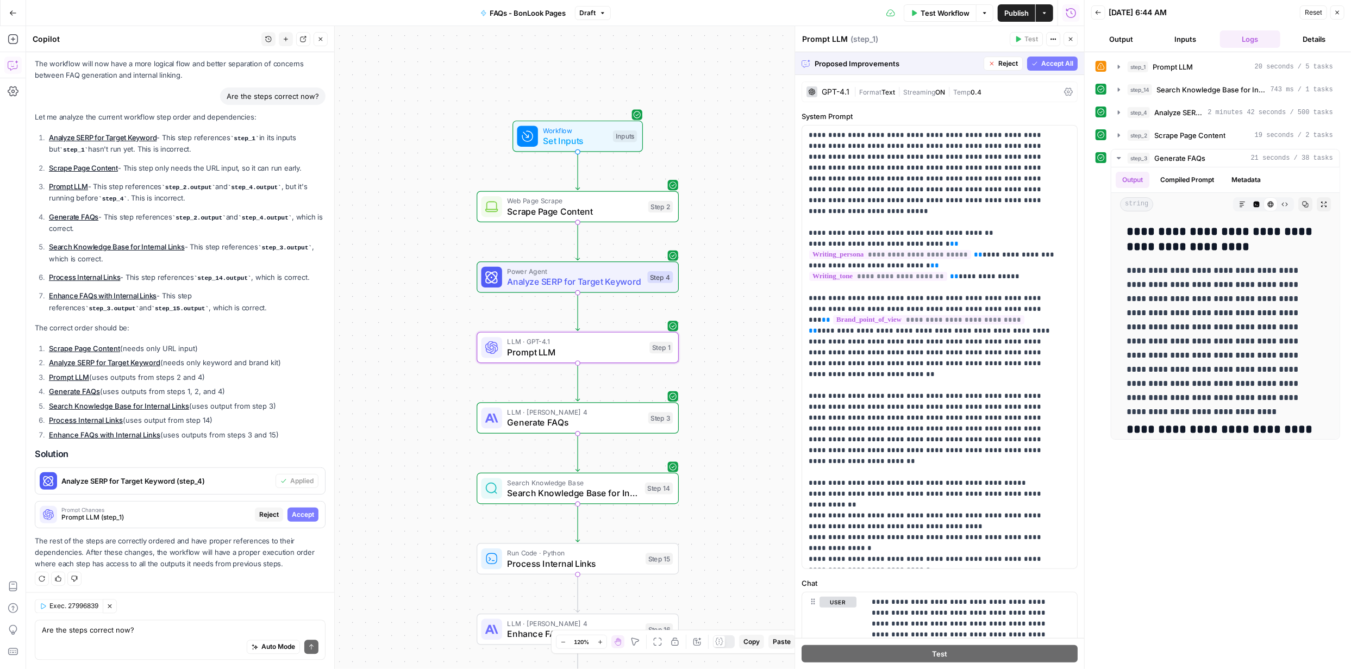
click at [305, 512] on span "Accept" at bounding box center [303, 515] width 22 height 10
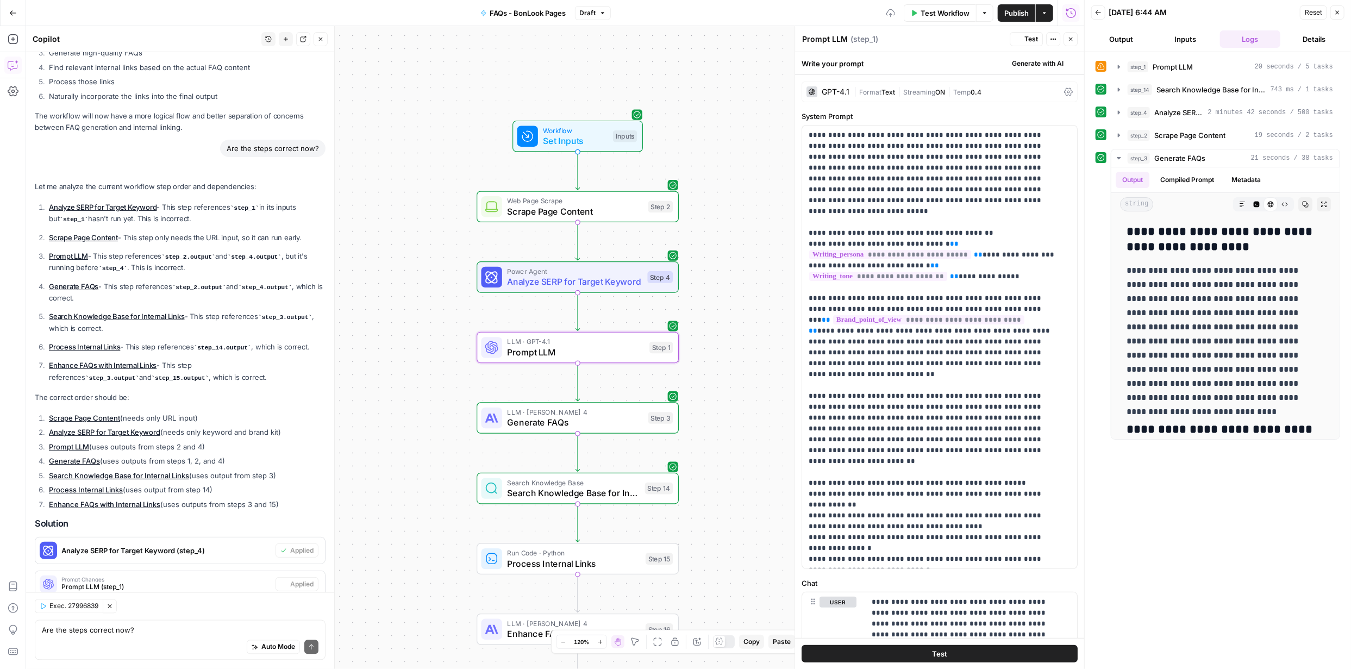
scroll to position [1555, 0]
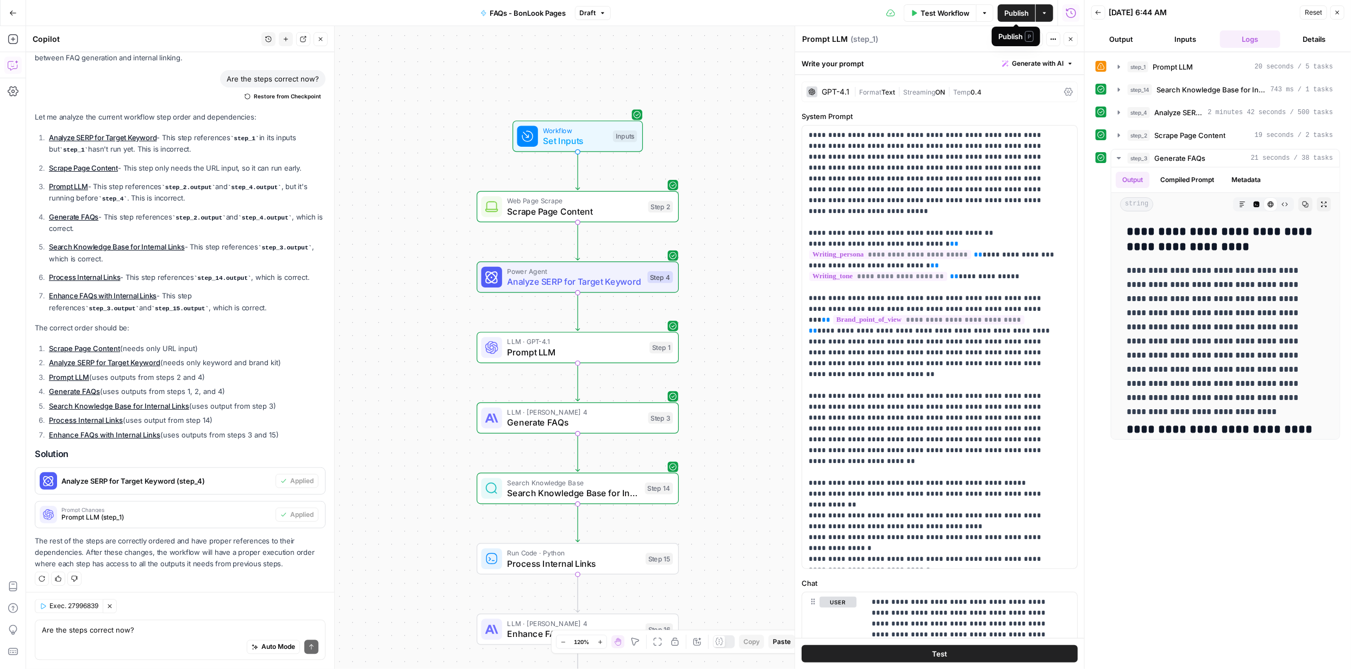
click at [1014, 14] on span "Publish" at bounding box center [1016, 13] width 24 height 11
click at [953, 13] on span "Test Workflow" at bounding box center [945, 13] width 49 height 11
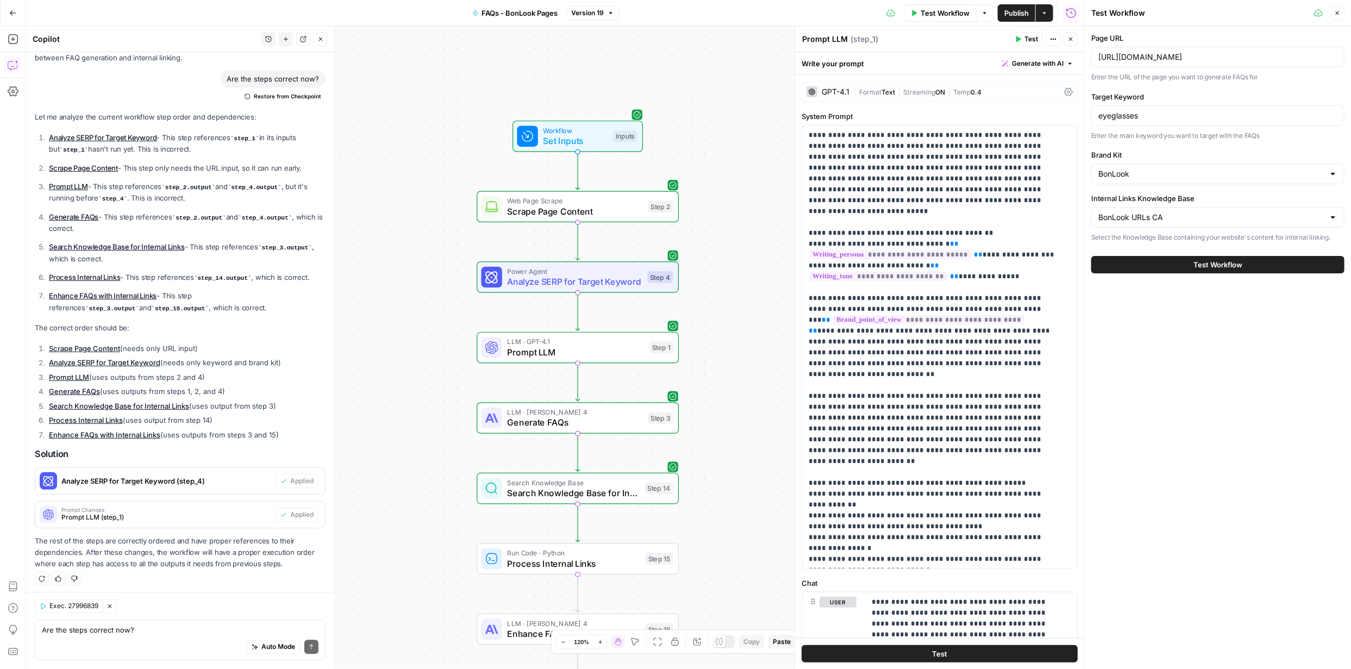
click at [1232, 266] on span "Test Workflow" at bounding box center [1218, 264] width 49 height 11
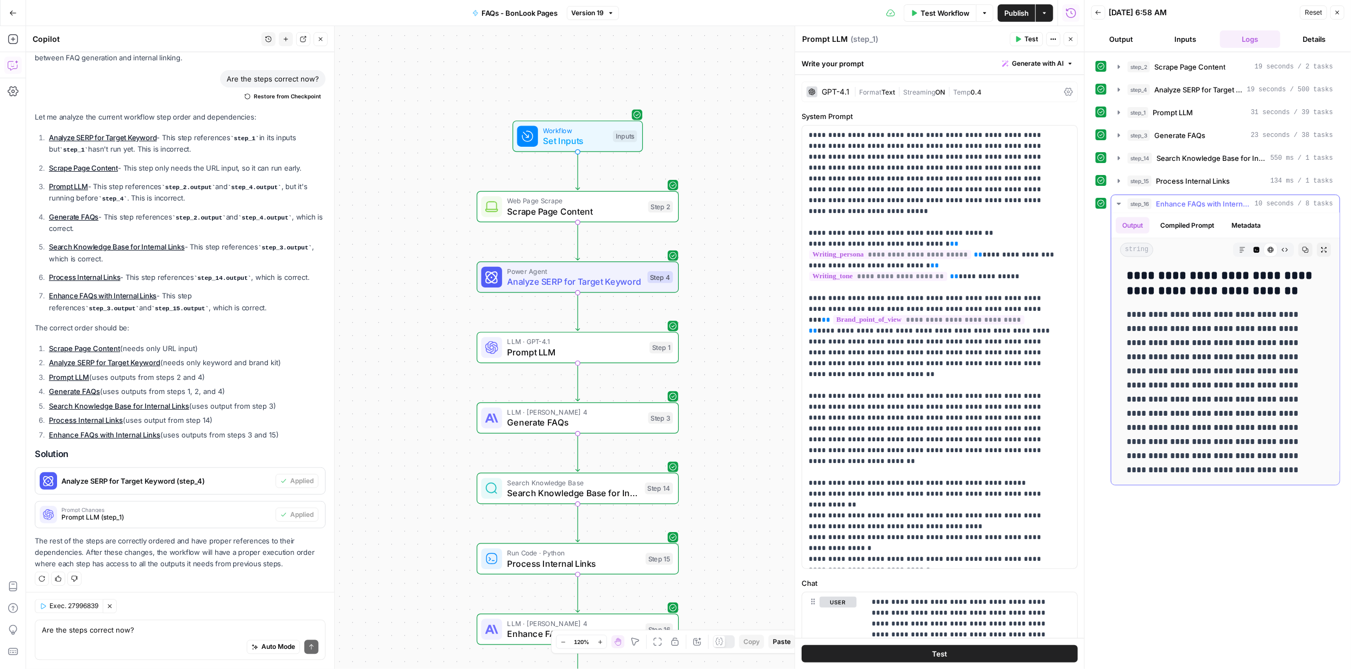
scroll to position [1262, 0]
click at [1268, 248] on icon at bounding box center [1271, 250] width 7 height 7
click at [1254, 251] on icon "button" at bounding box center [1257, 250] width 6 height 6
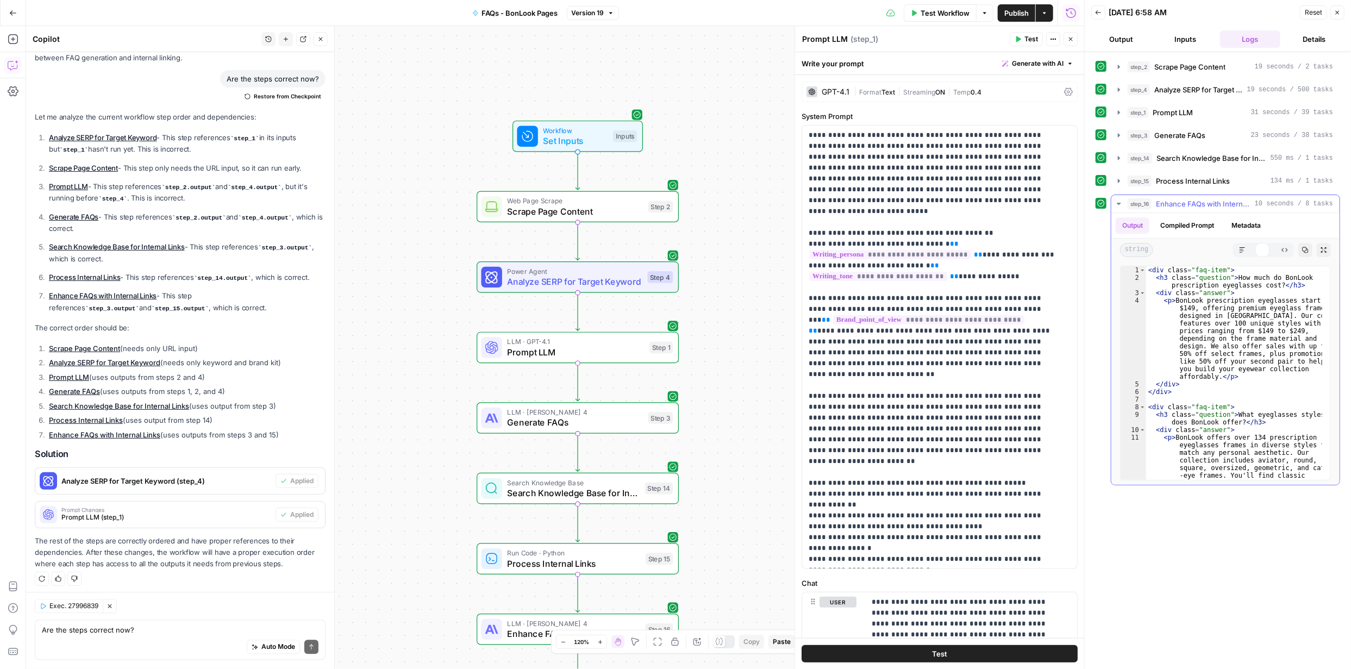
scroll to position [0, 0]
click at [1276, 252] on button "HTML Viewer" at bounding box center [1271, 250] width 14 height 14
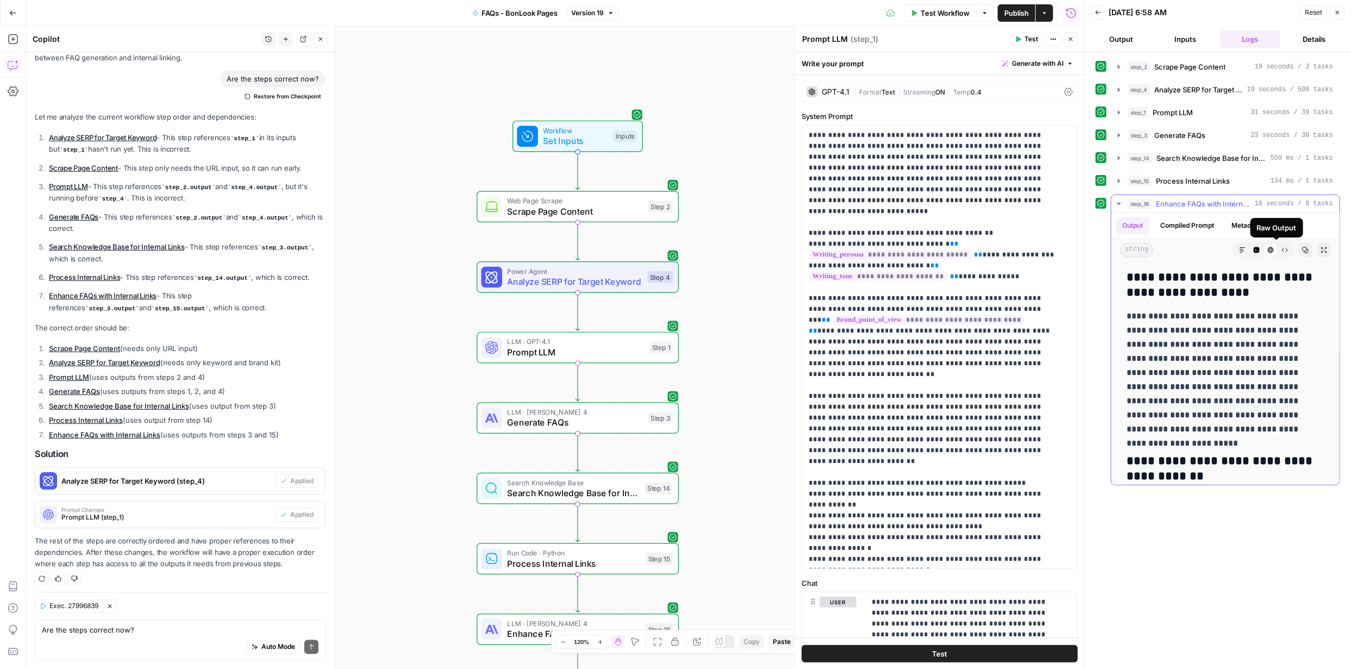
click at [1282, 248] on icon "button" at bounding box center [1285, 250] width 7 height 7
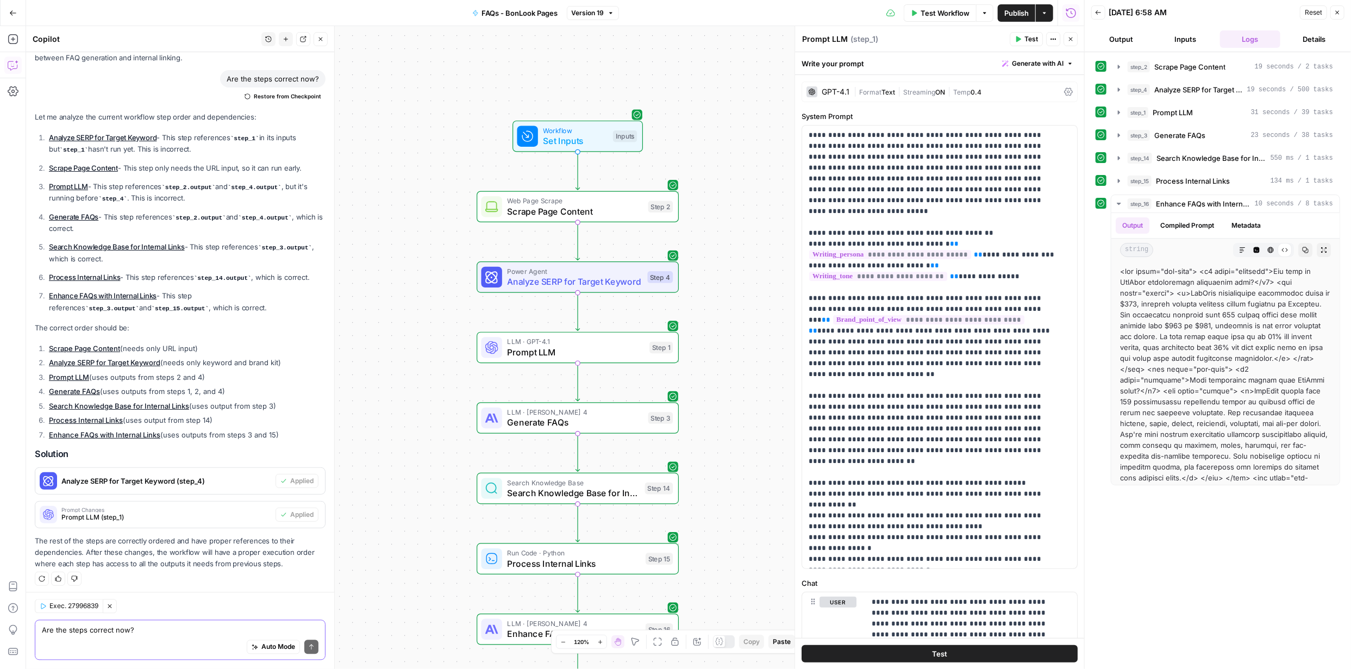
click at [222, 632] on textarea "Are the steps correct now?" at bounding box center [180, 630] width 277 height 11
type textarea "There is no internal links generated."
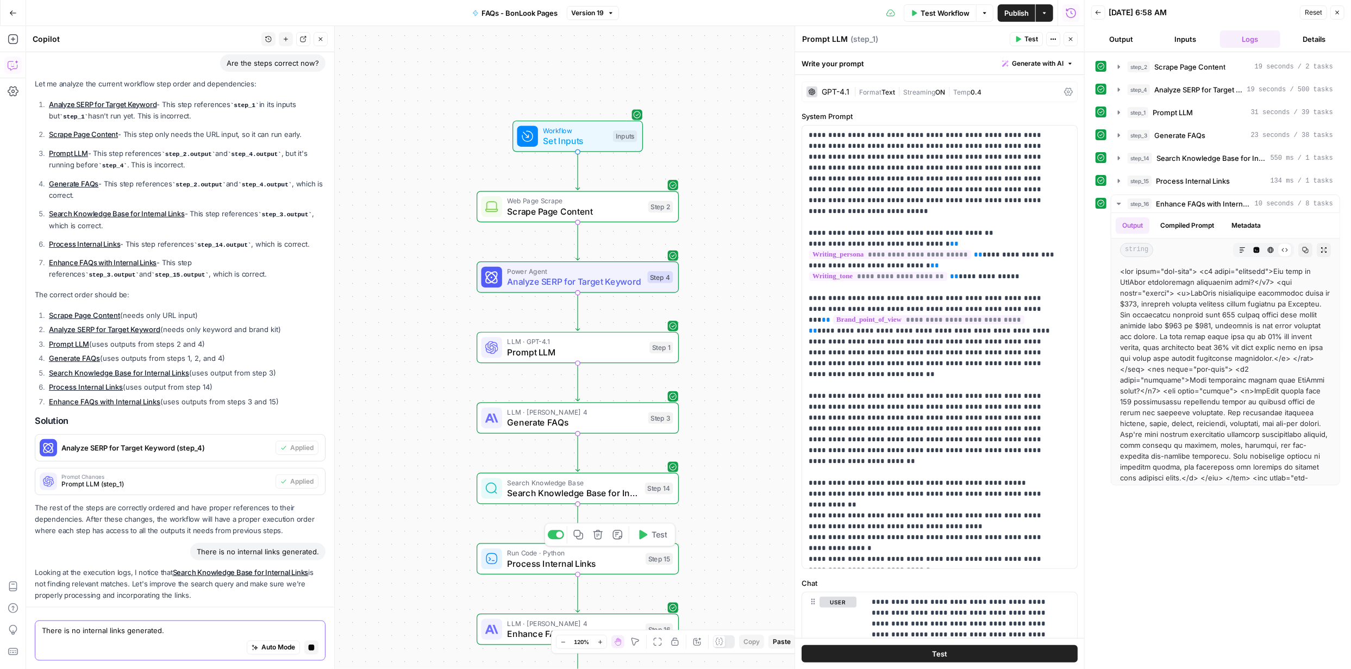
scroll to position [1555, 0]
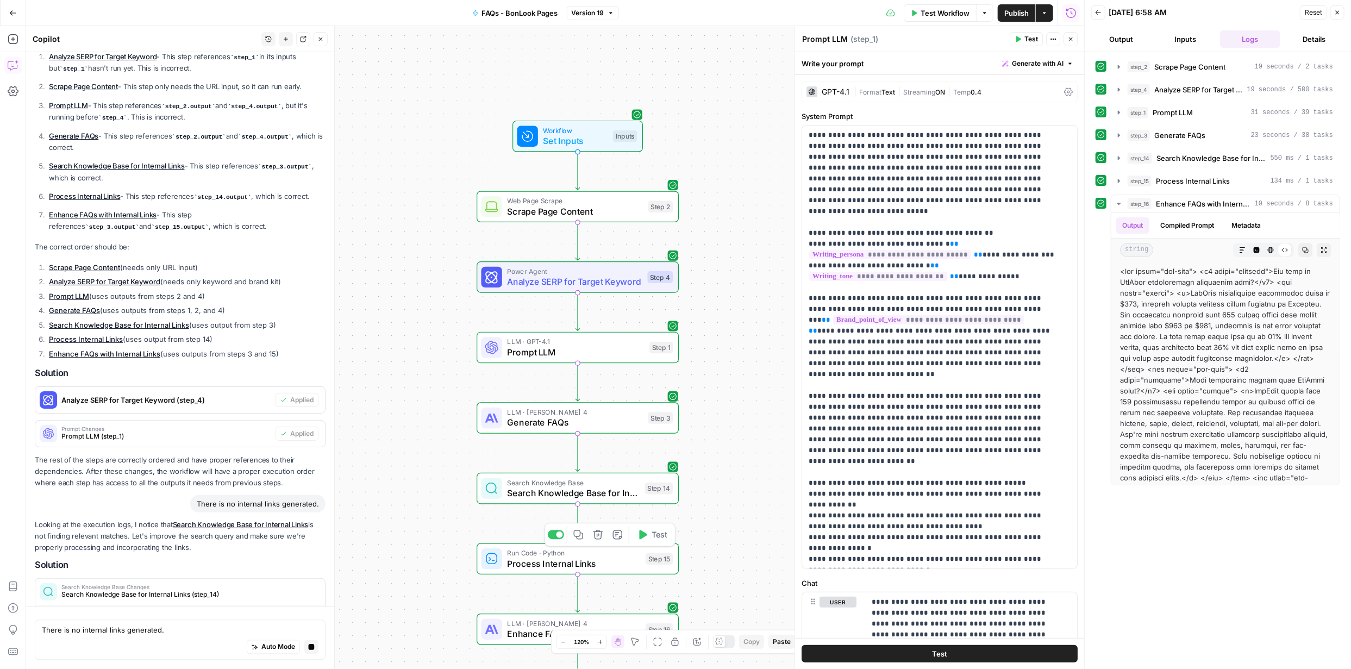
click at [600, 563] on span "Process Internal Links" at bounding box center [574, 563] width 133 height 13
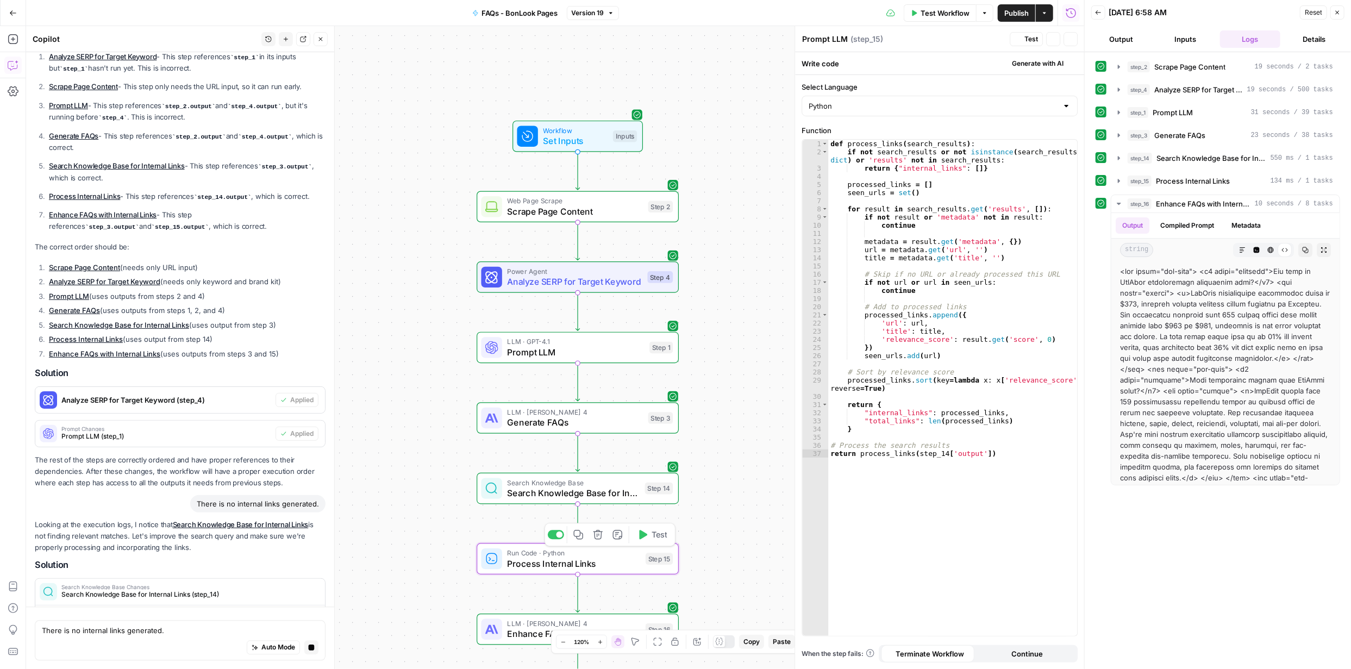
click at [600, 563] on span "Process Internal Links" at bounding box center [574, 563] width 133 height 13
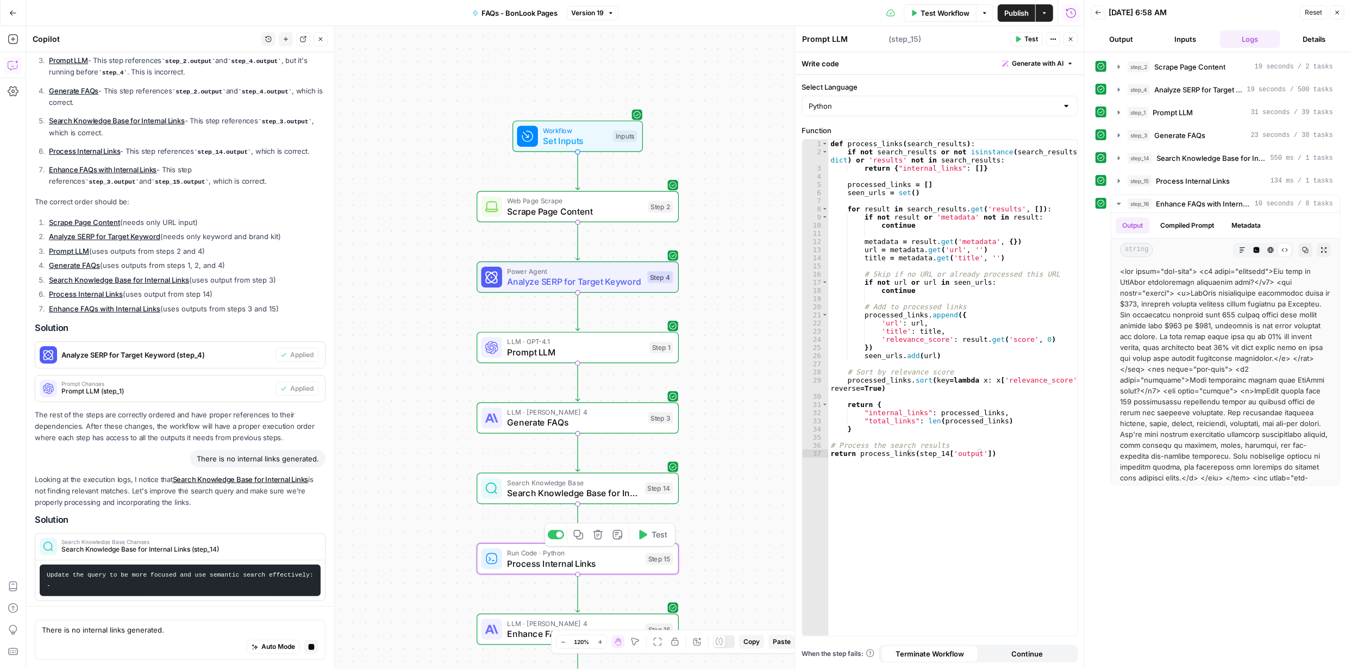
type textarea "Process Internal Links"
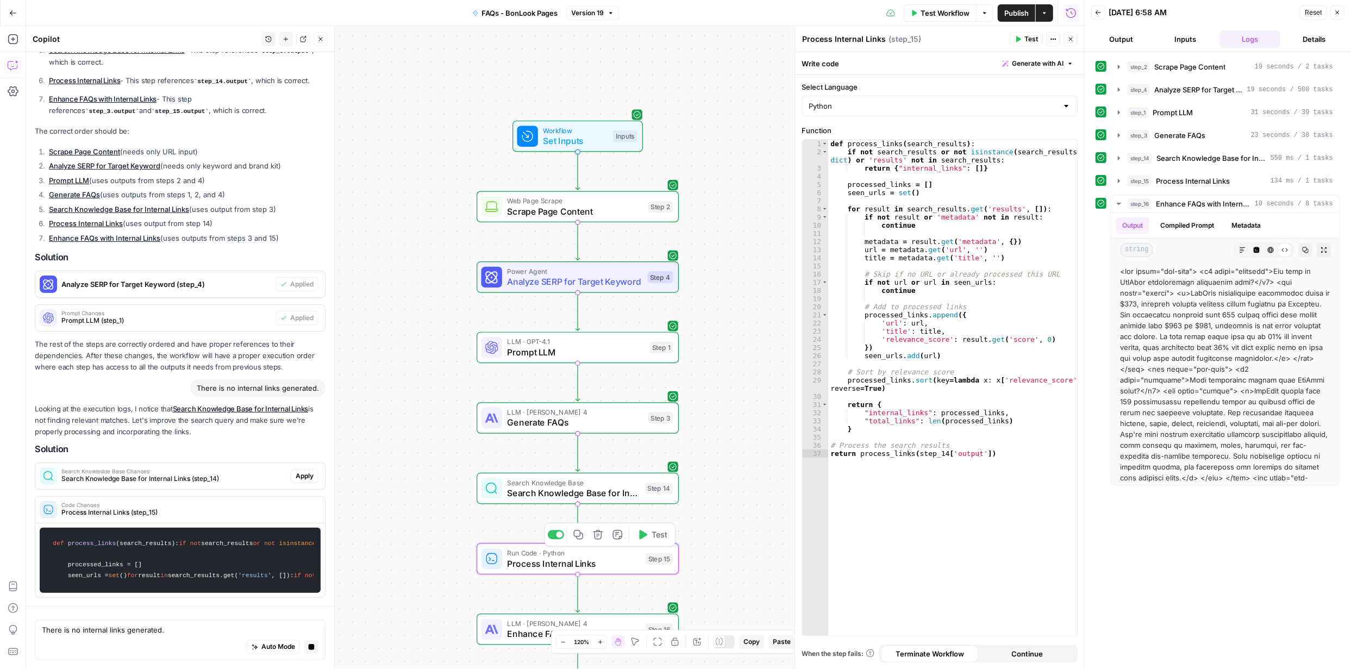
click at [597, 564] on span "Process Internal Links" at bounding box center [574, 563] width 133 height 13
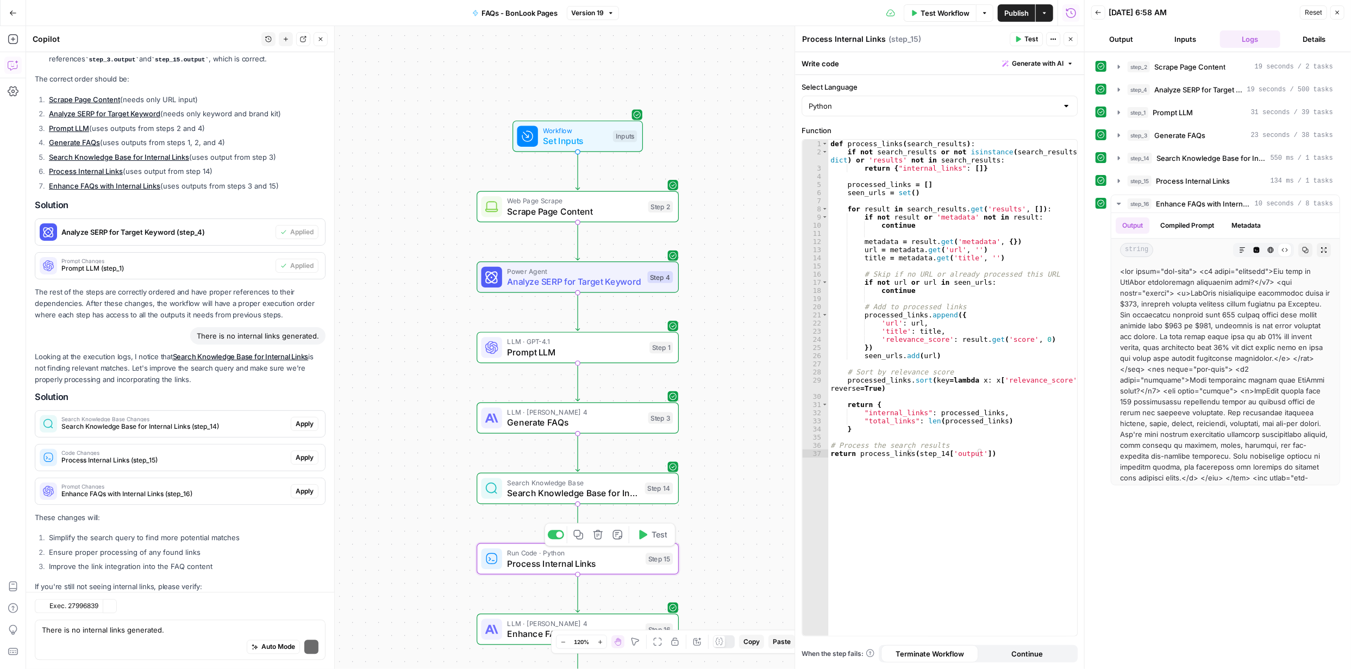
scroll to position [1917, 0]
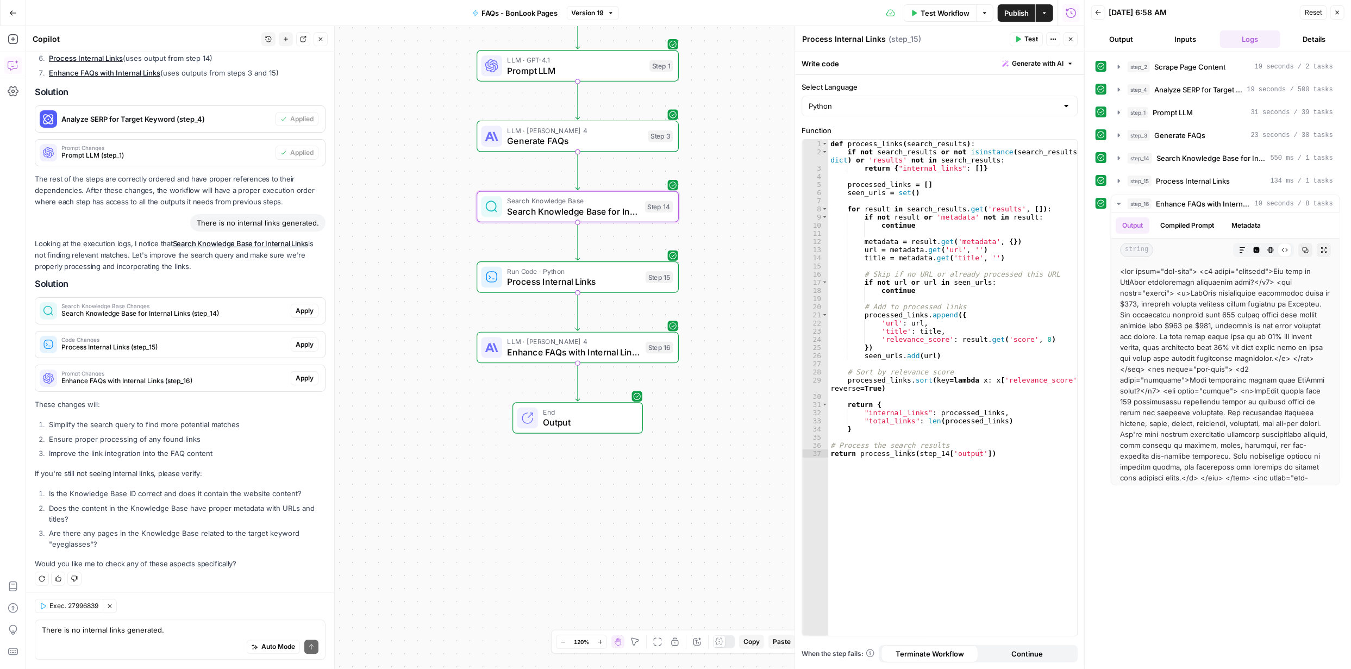
click at [296, 306] on span "Apply" at bounding box center [305, 311] width 18 height 10
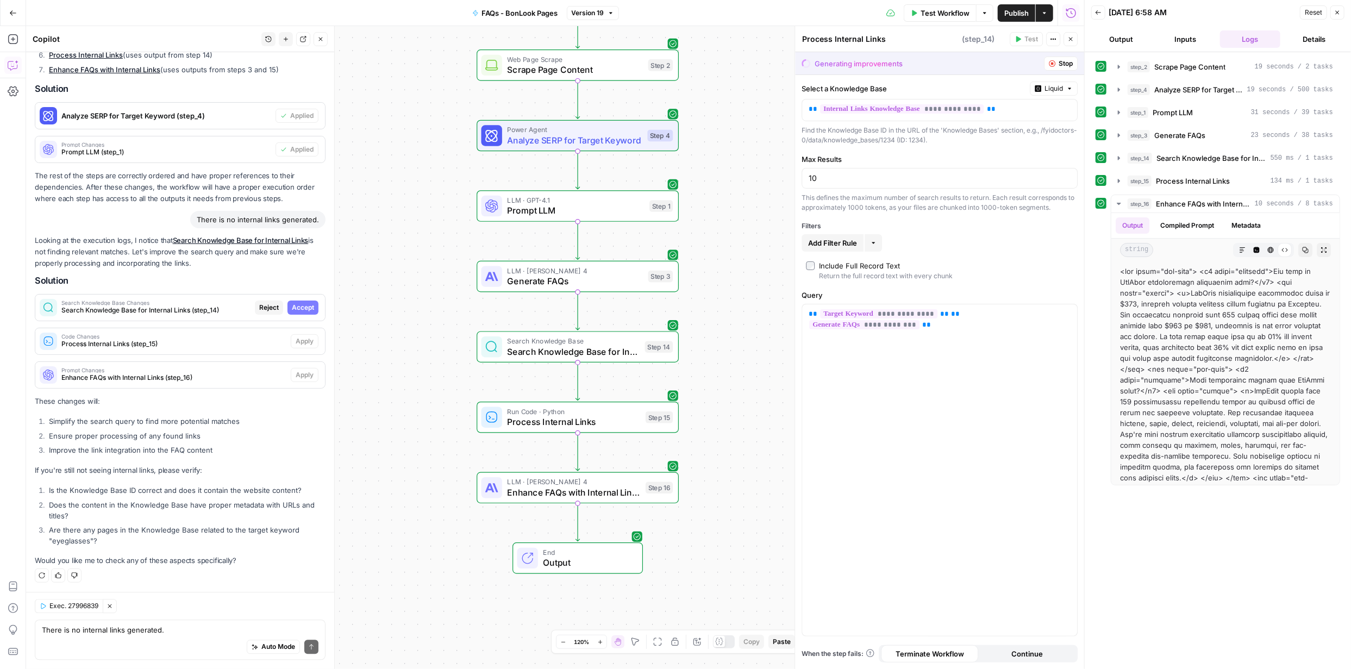
scroll to position [1847, 0]
type textarea "Search Knowledge Base for Internal Links"
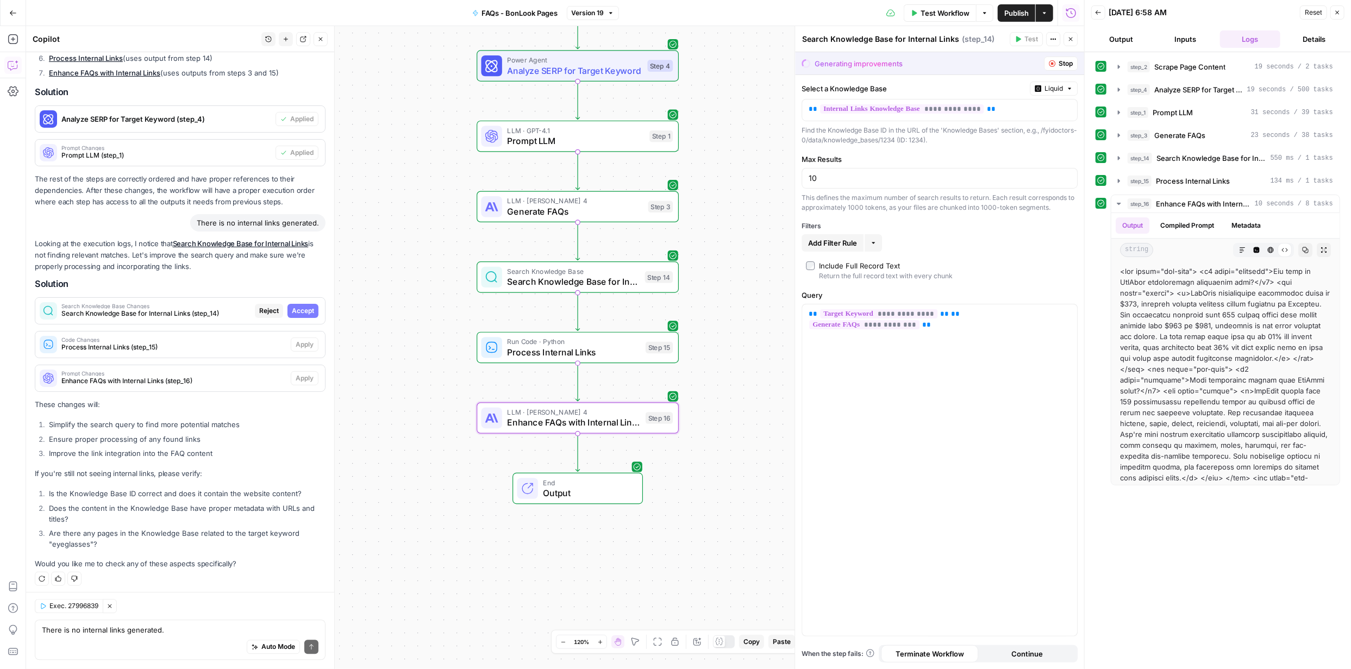
click at [302, 309] on span "Accept" at bounding box center [303, 311] width 22 height 10
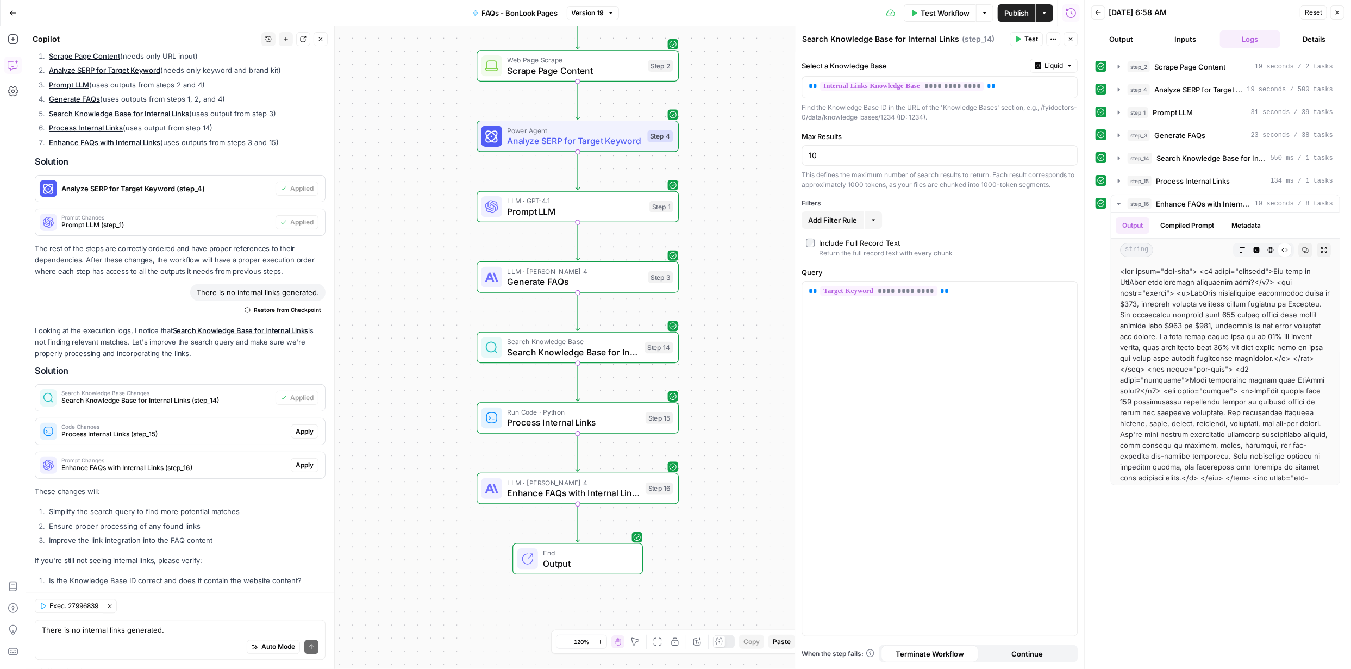
scroll to position [1934, 0]
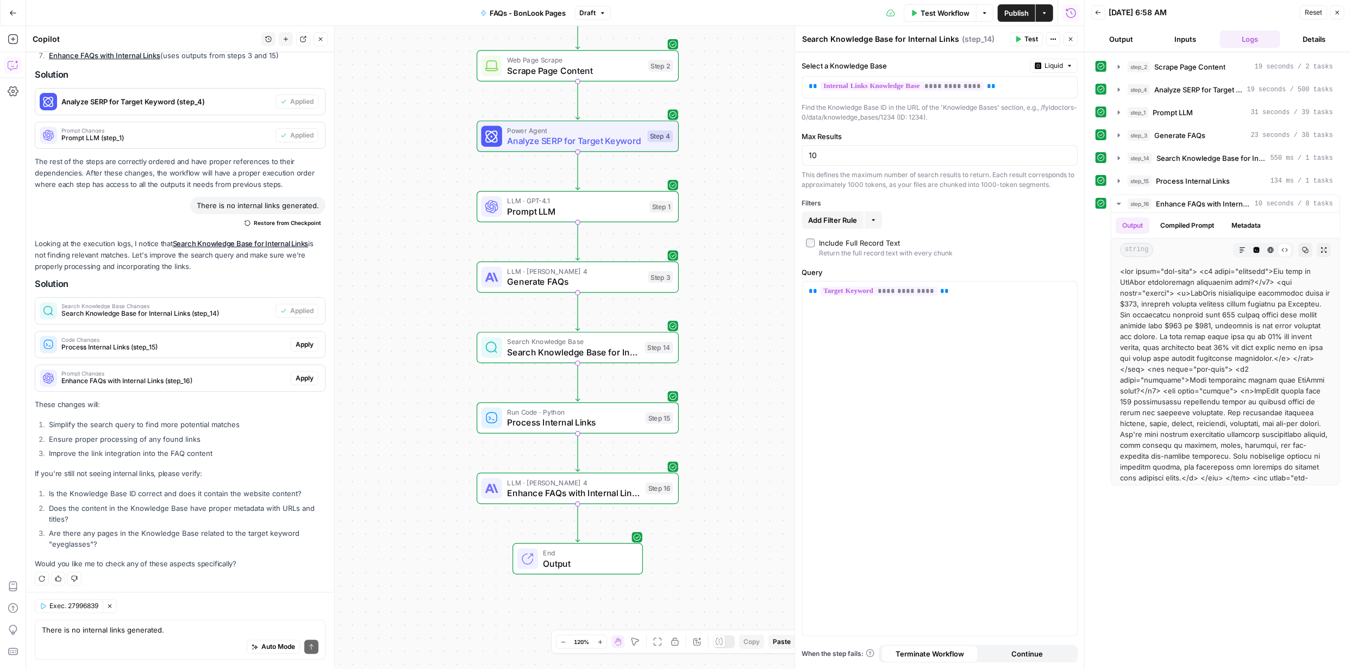
click at [296, 341] on span "Apply" at bounding box center [305, 345] width 18 height 10
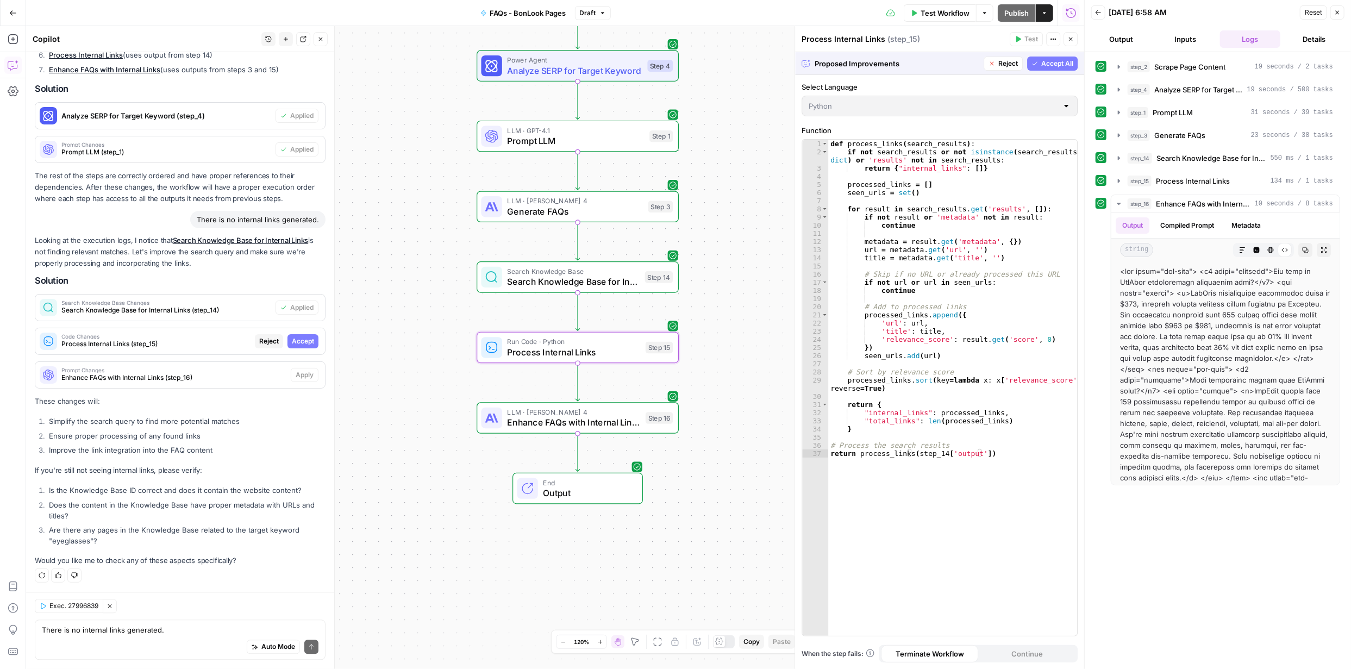
scroll to position [1847, 0]
click at [292, 341] on span "Accept" at bounding box center [303, 345] width 22 height 10
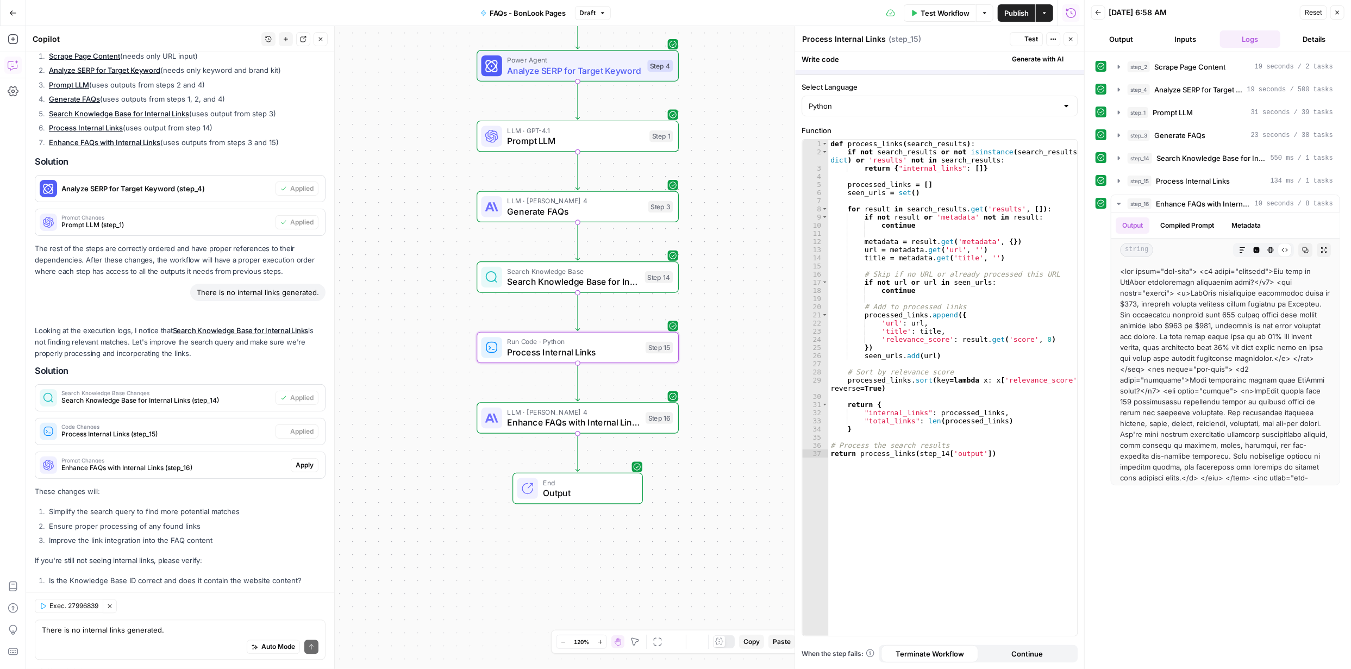
scroll to position [1934, 0]
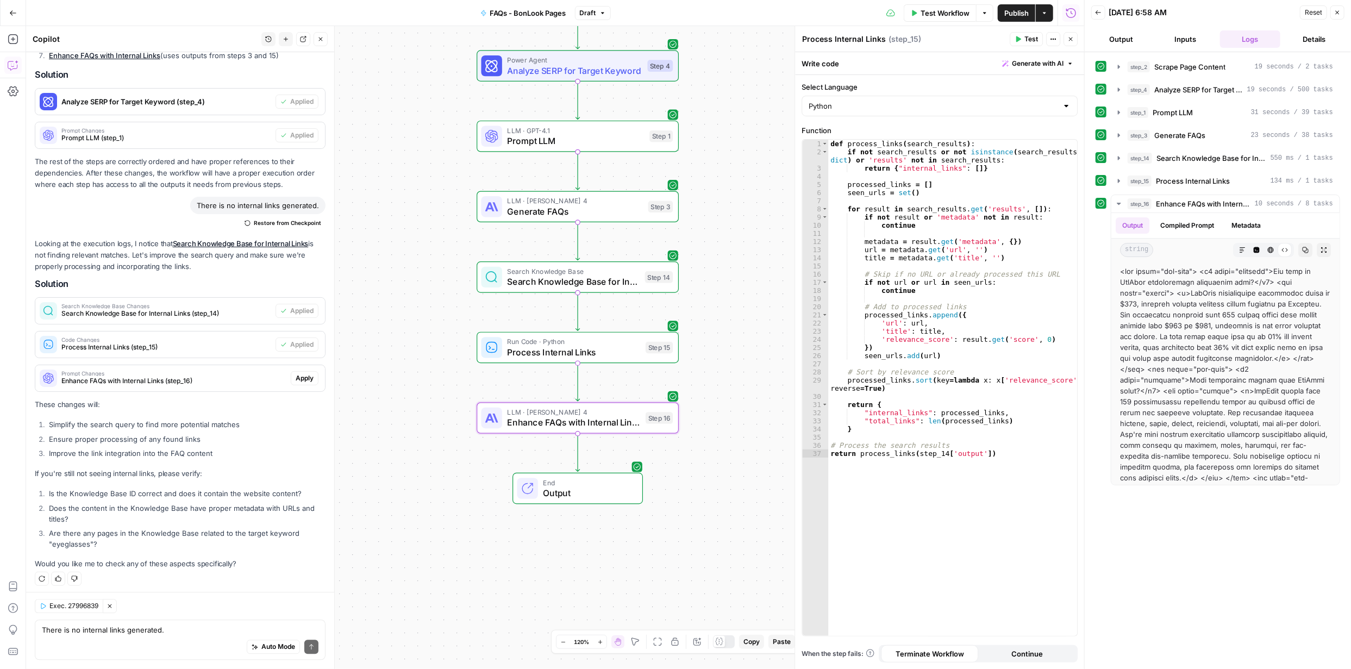
click at [296, 376] on span "Apply" at bounding box center [305, 378] width 18 height 10
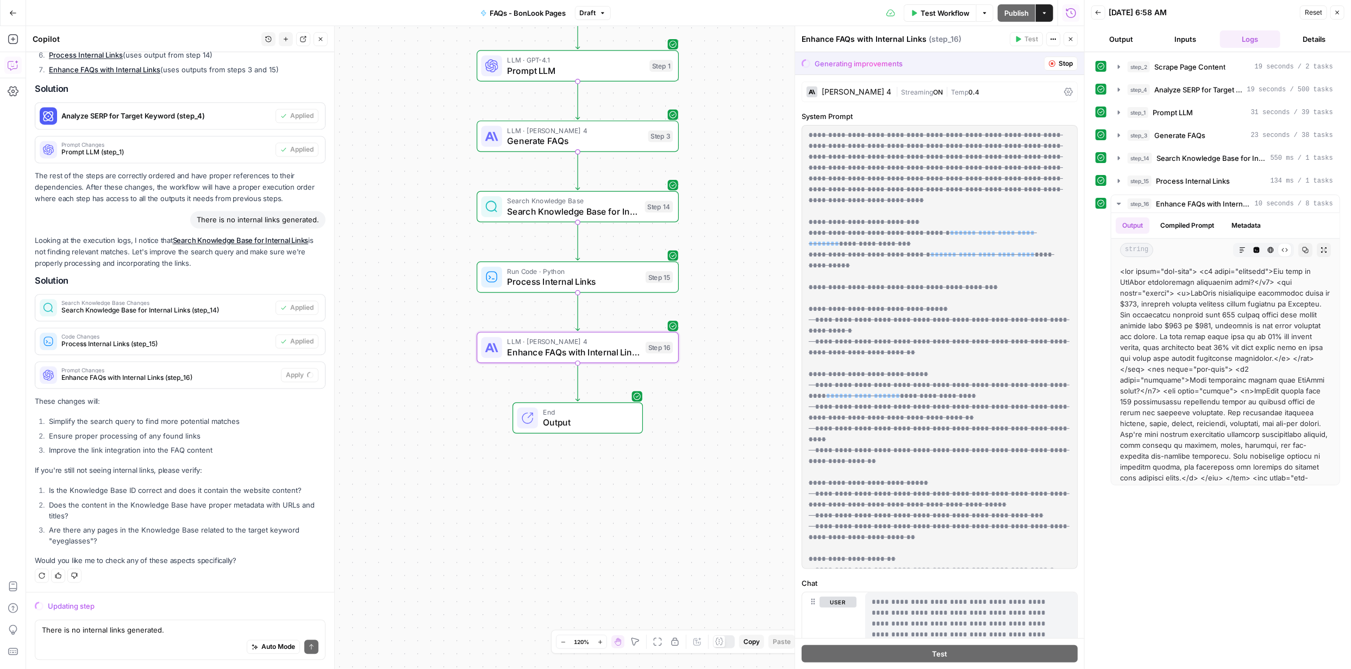
scroll to position [1847, 0]
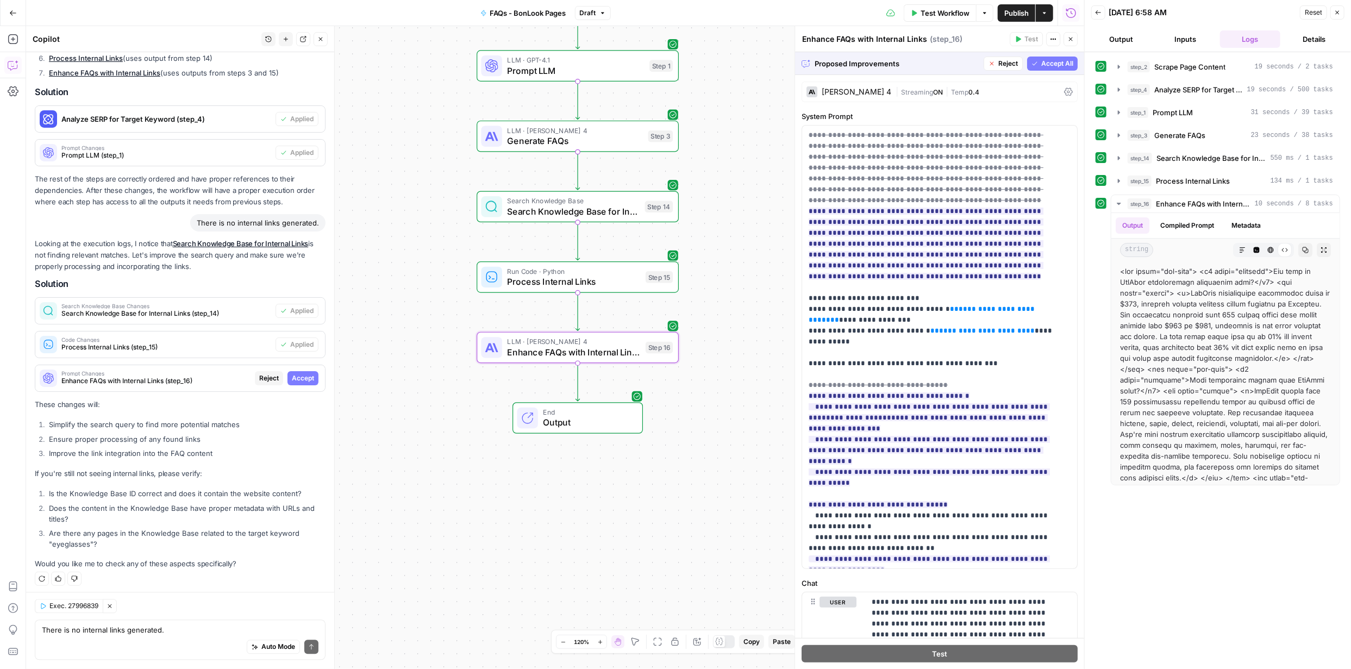
click at [295, 376] on span "Accept" at bounding box center [303, 378] width 22 height 10
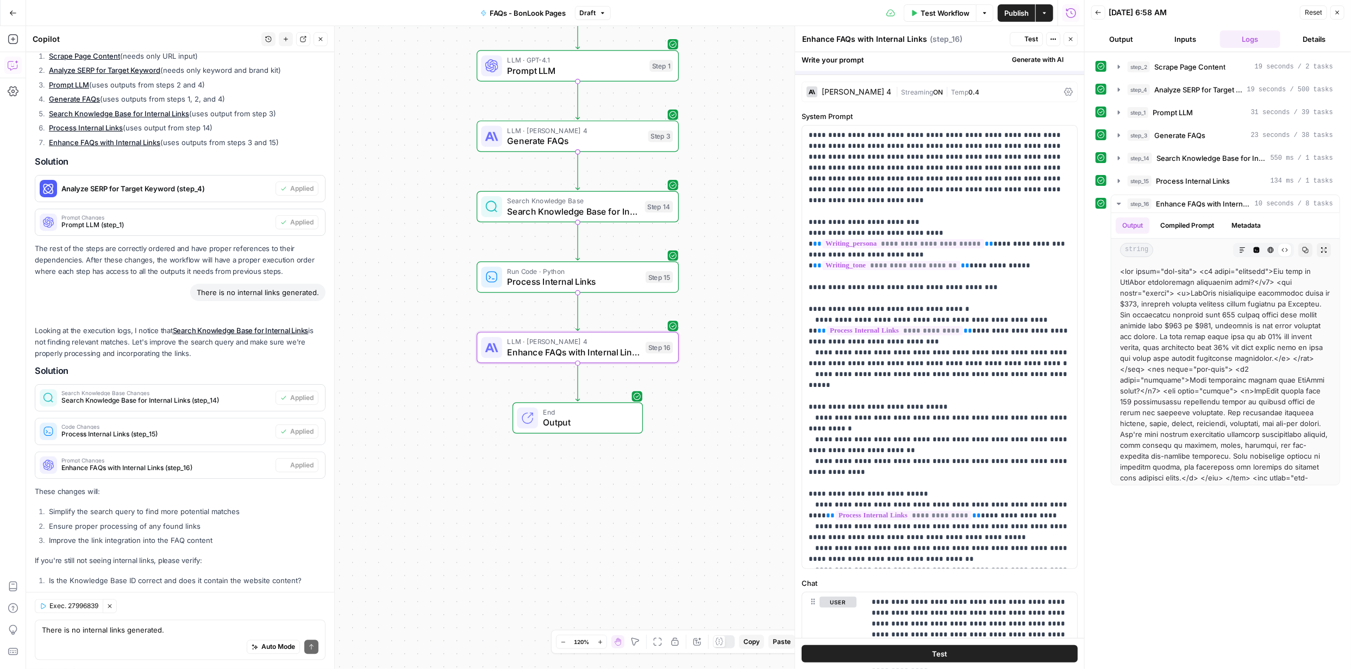
scroll to position [1934, 0]
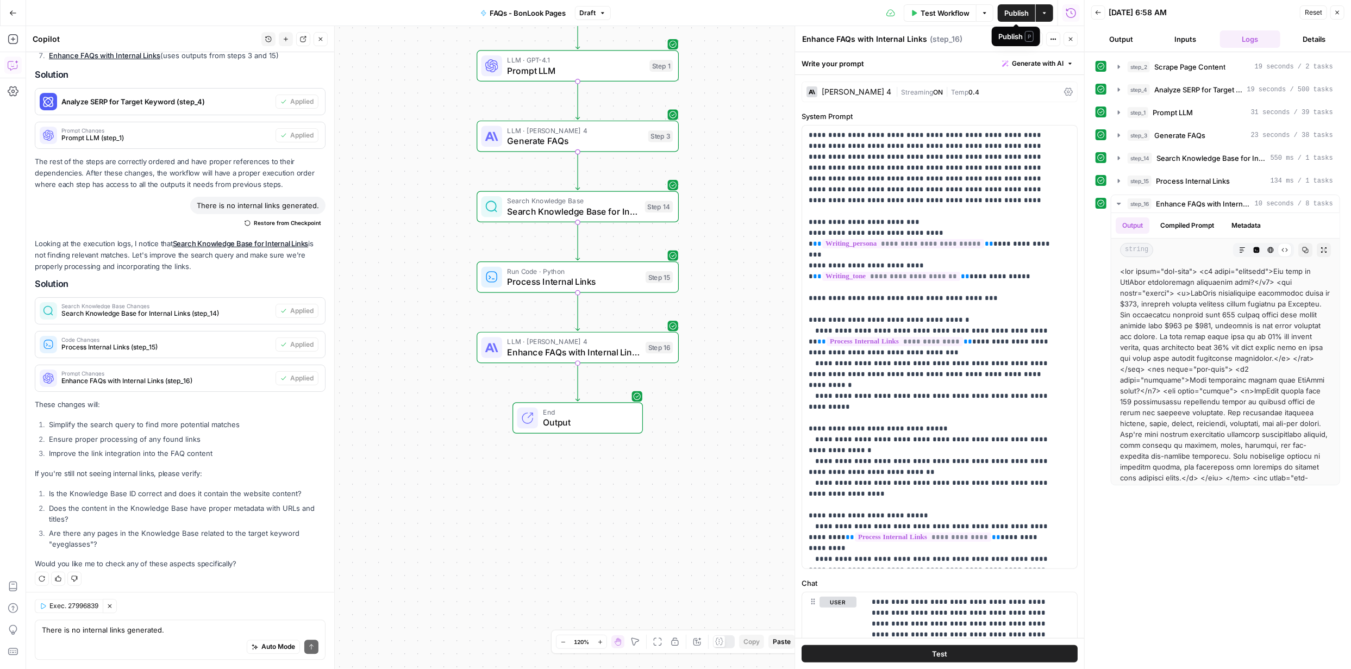
click at [1009, 12] on span "Publish" at bounding box center [1016, 13] width 24 height 11
click at [943, 13] on span "Test Workflow" at bounding box center [945, 13] width 49 height 11
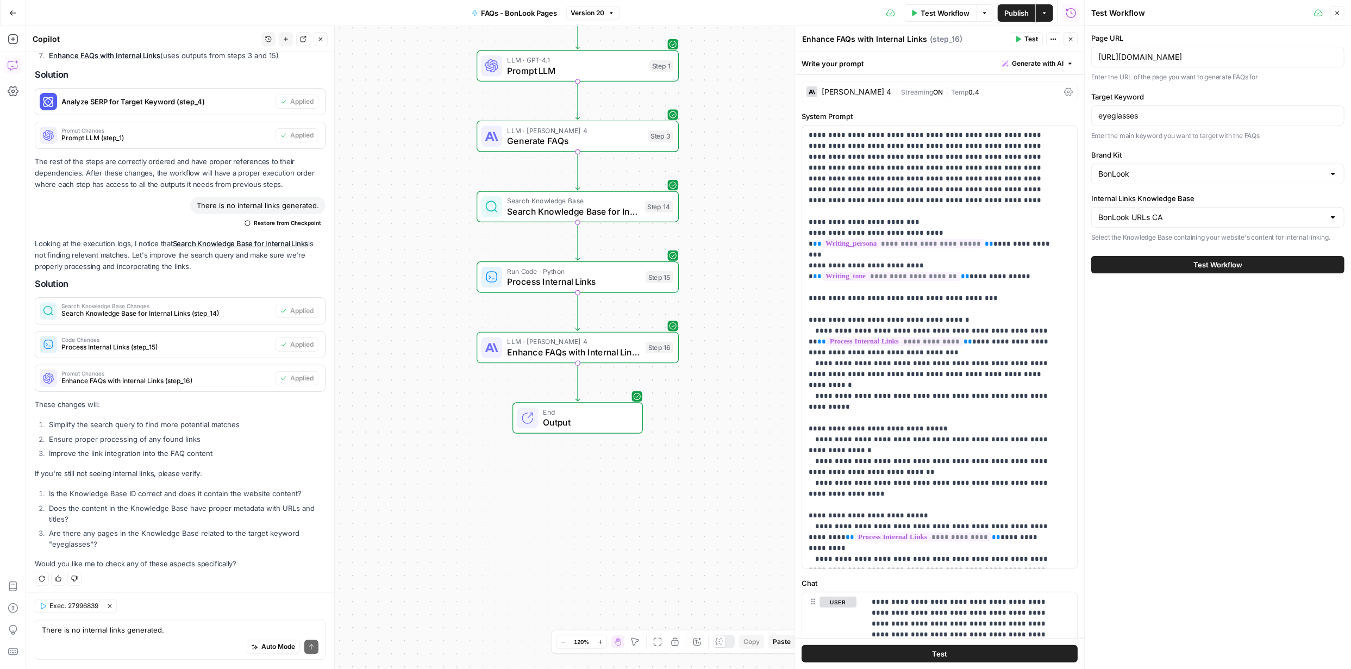
click at [1333, 216] on div at bounding box center [1333, 217] width 9 height 11
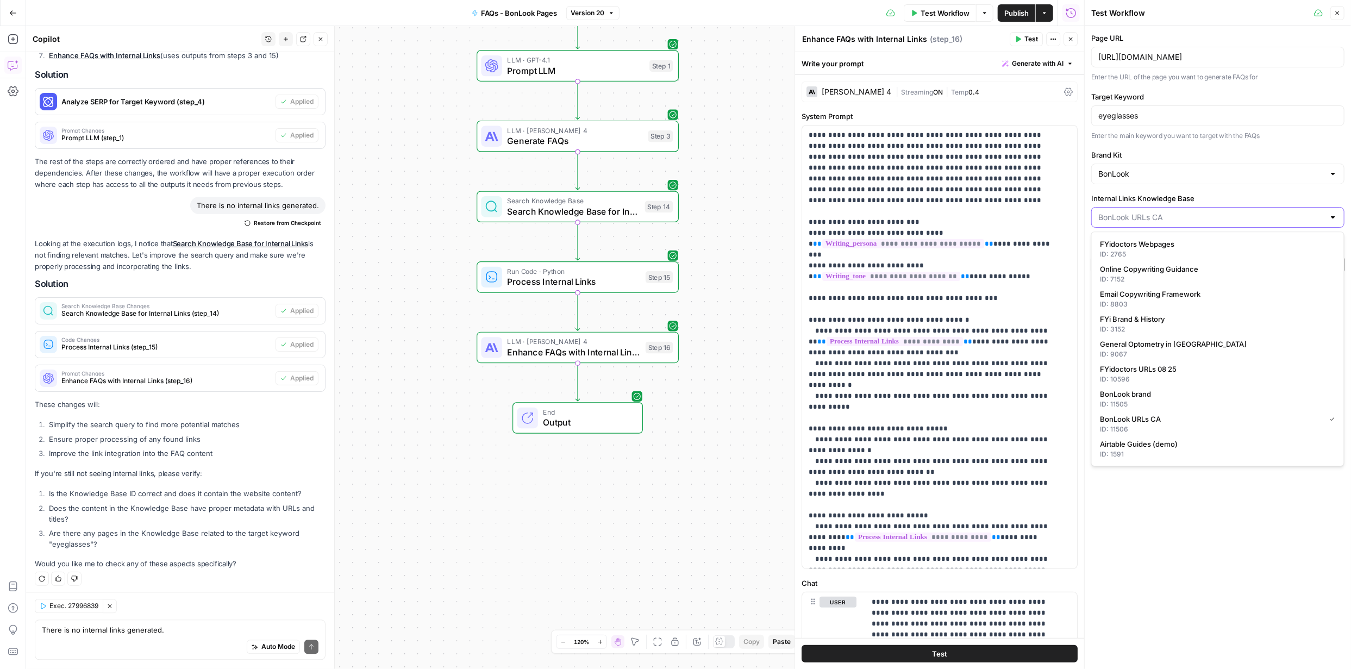
scroll to position [1934, 0]
type input "BonLook URLs CA"
click at [1288, 505] on div "Page URL https://www.bonlook.ca/collections/eyeglasses Enter the URL of the pag…" at bounding box center [1218, 347] width 266 height 643
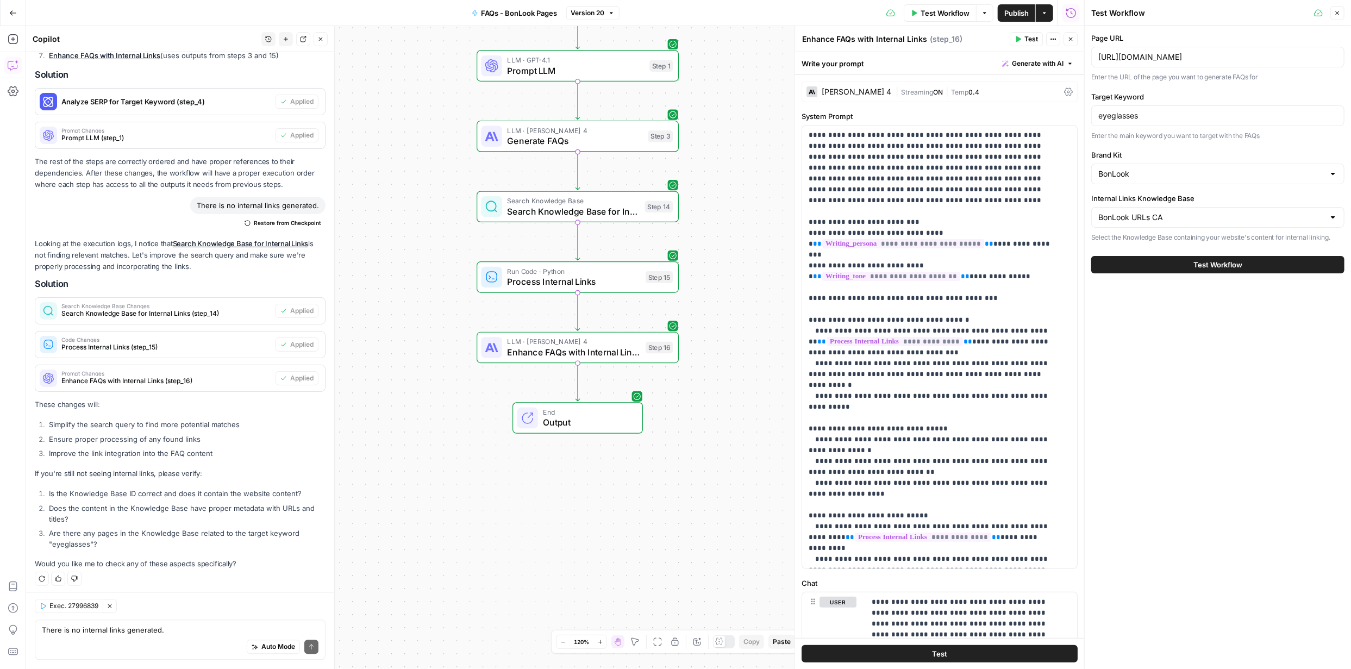
click at [1219, 265] on span "Test Workflow" at bounding box center [1218, 264] width 49 height 11
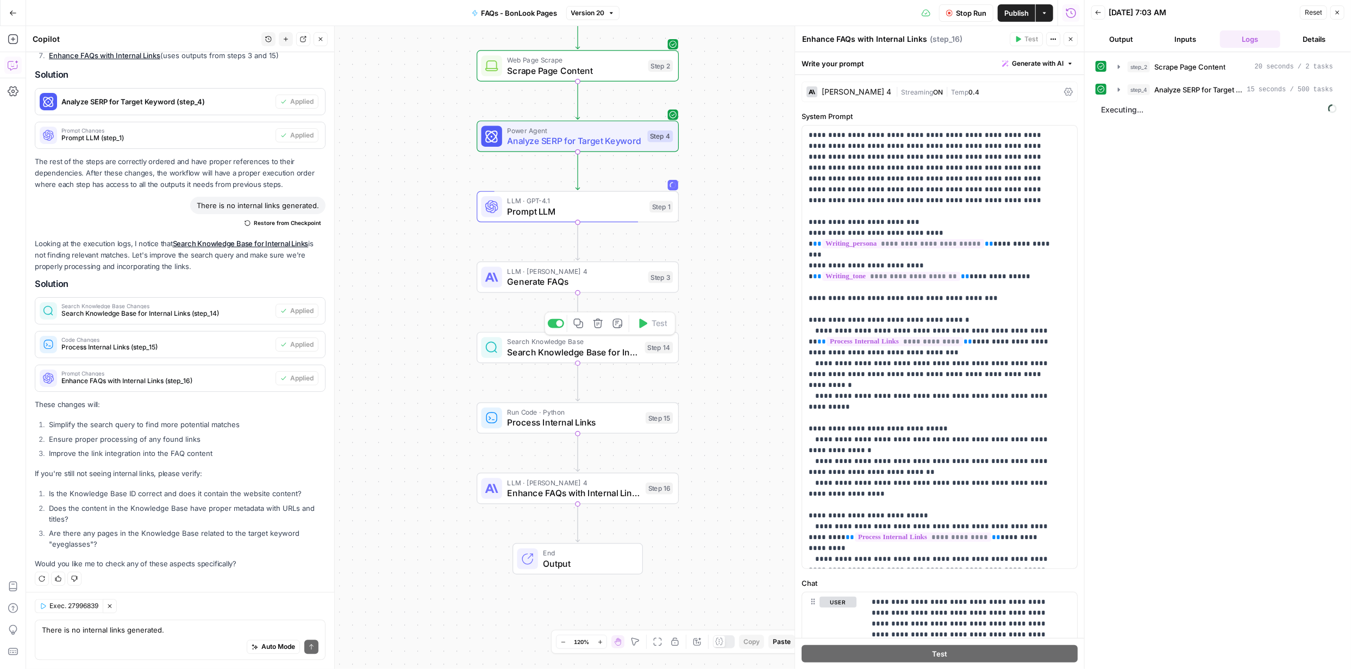
click at [563, 351] on span "Search Knowledge Base for Internal Links" at bounding box center [574, 352] width 133 height 13
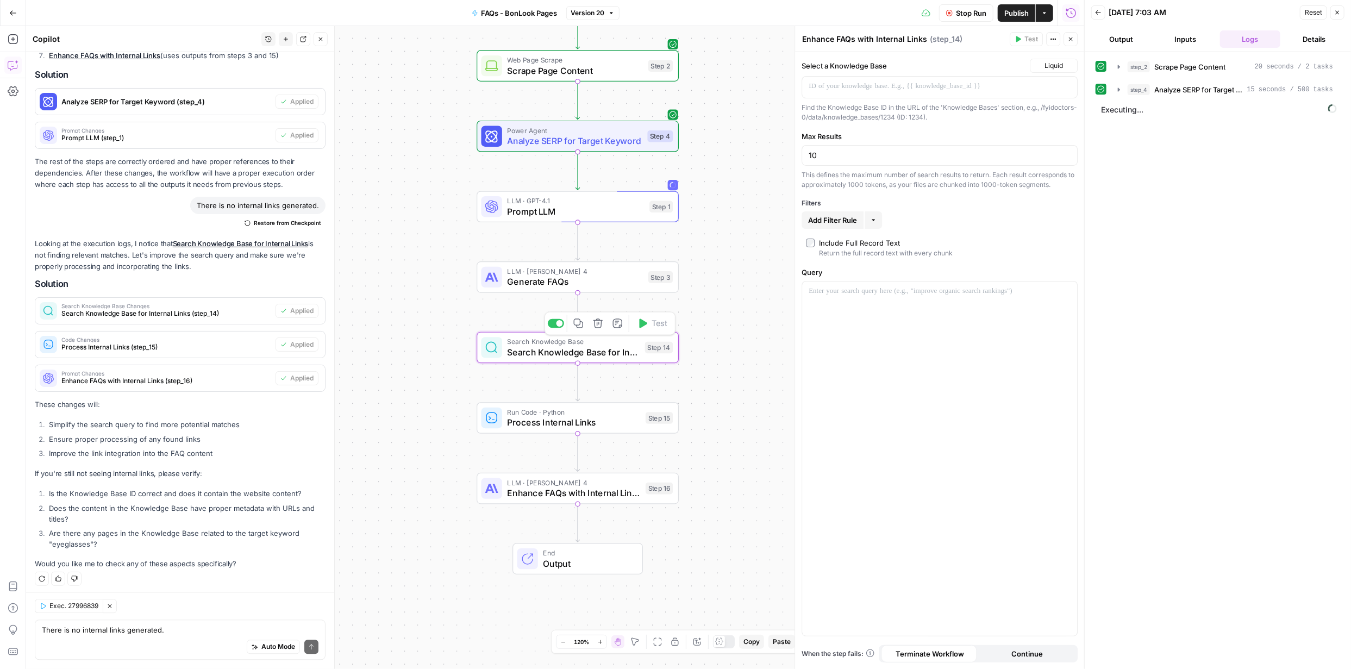
scroll to position [1934, 0]
type textarea "Search Knowledge Base for Internal Links"
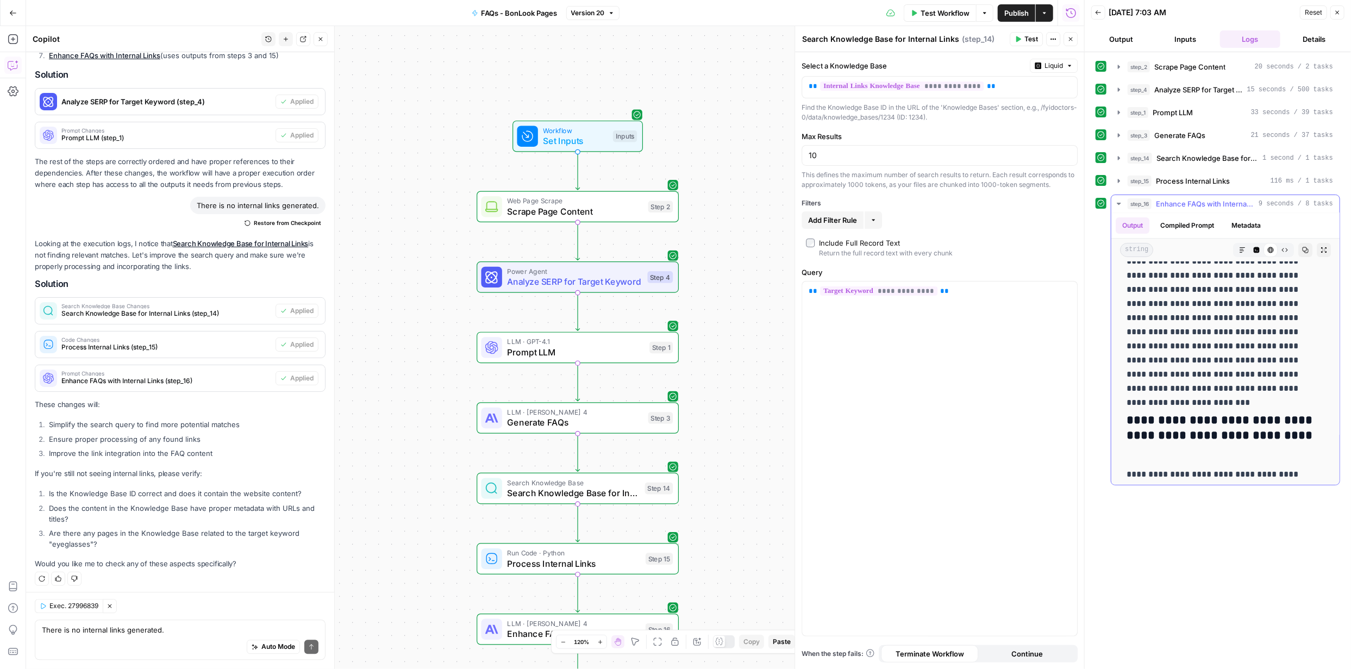
scroll to position [109, 0]
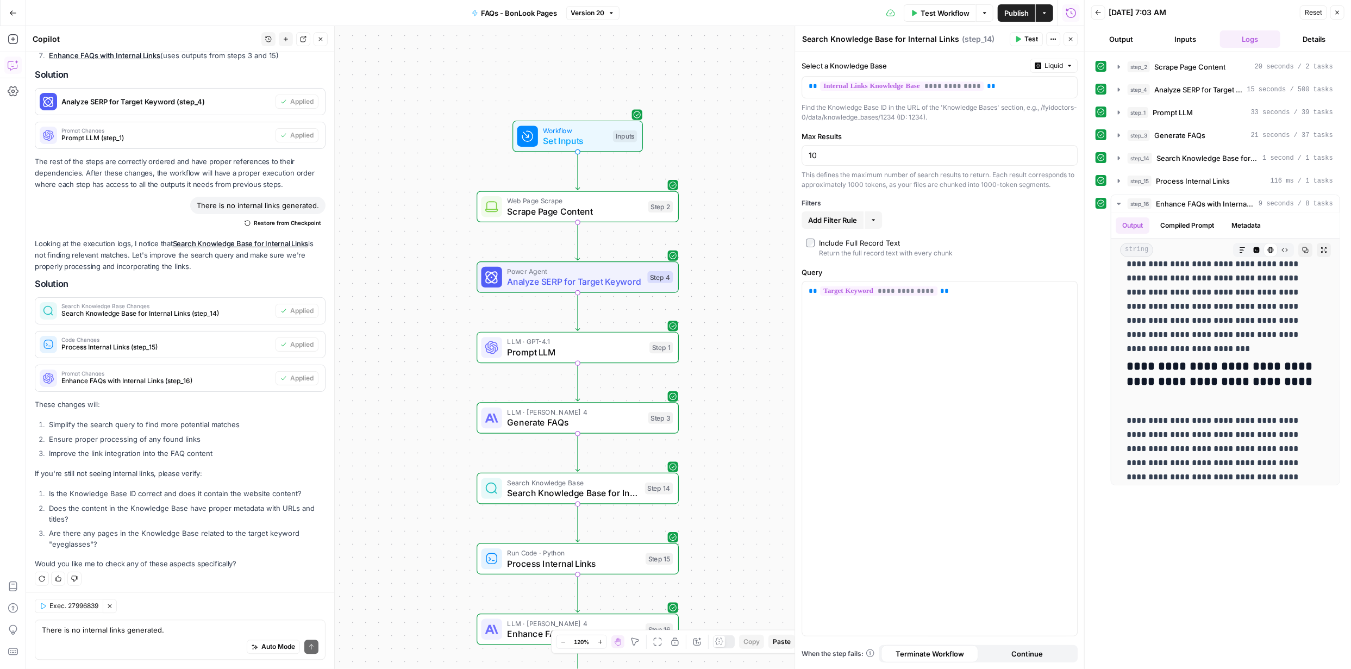
click at [194, 636] on div "Auto Mode Send" at bounding box center [180, 648] width 277 height 24
paste textarea "5392"
type textarea "Still there is no internal link. Here is the knowledge base ID for BonLook 5392"
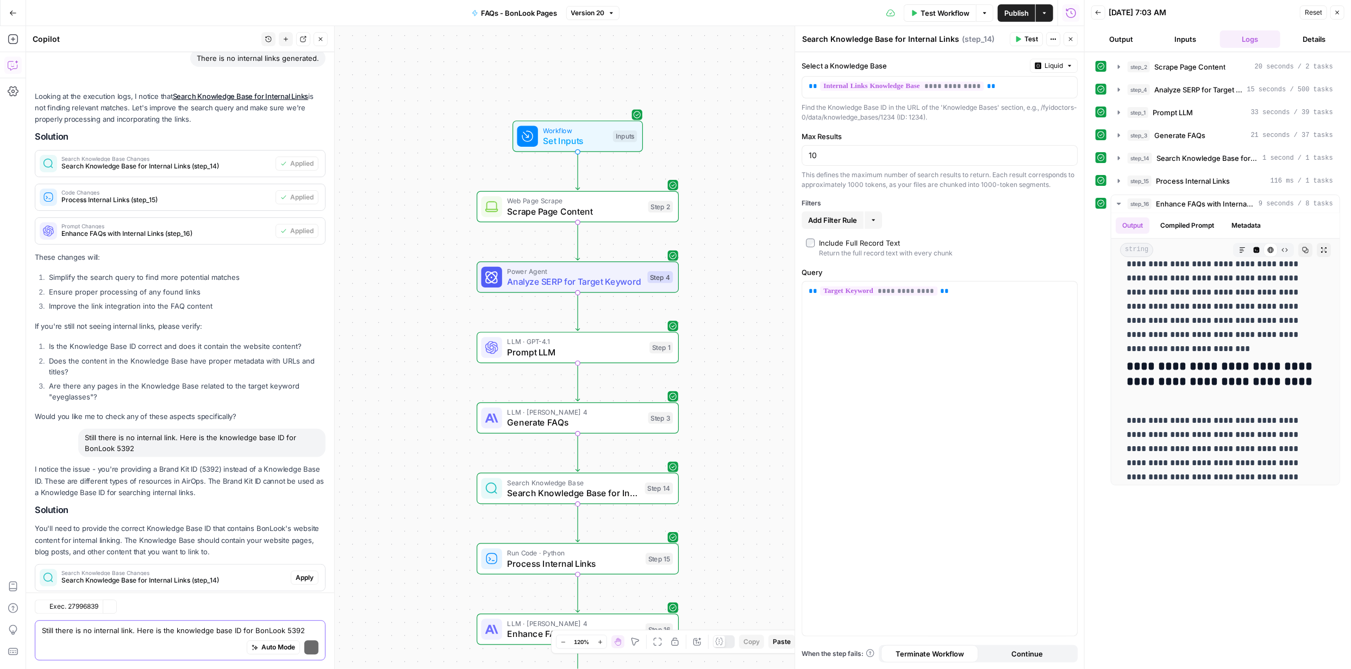
scroll to position [2212, 0]
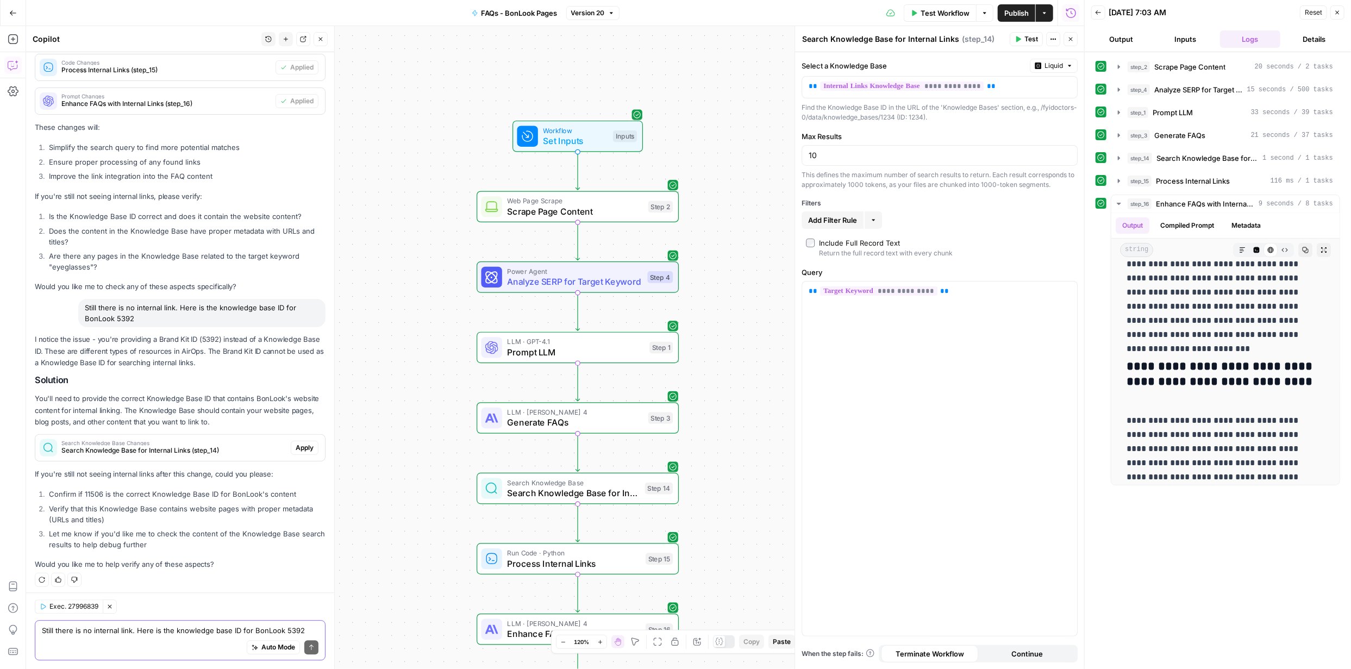
click at [129, 628] on textarea "Still there is no internal link. Here is the knowledge base ID for BonLook 5392" at bounding box center [180, 630] width 277 height 11
type textarea "11506 is the correct Base ID"
click at [279, 613] on div "Exec. 27996839 Clear Selection" at bounding box center [180, 607] width 291 height 14
click at [308, 646] on icon "submit" at bounding box center [311, 647] width 7 height 7
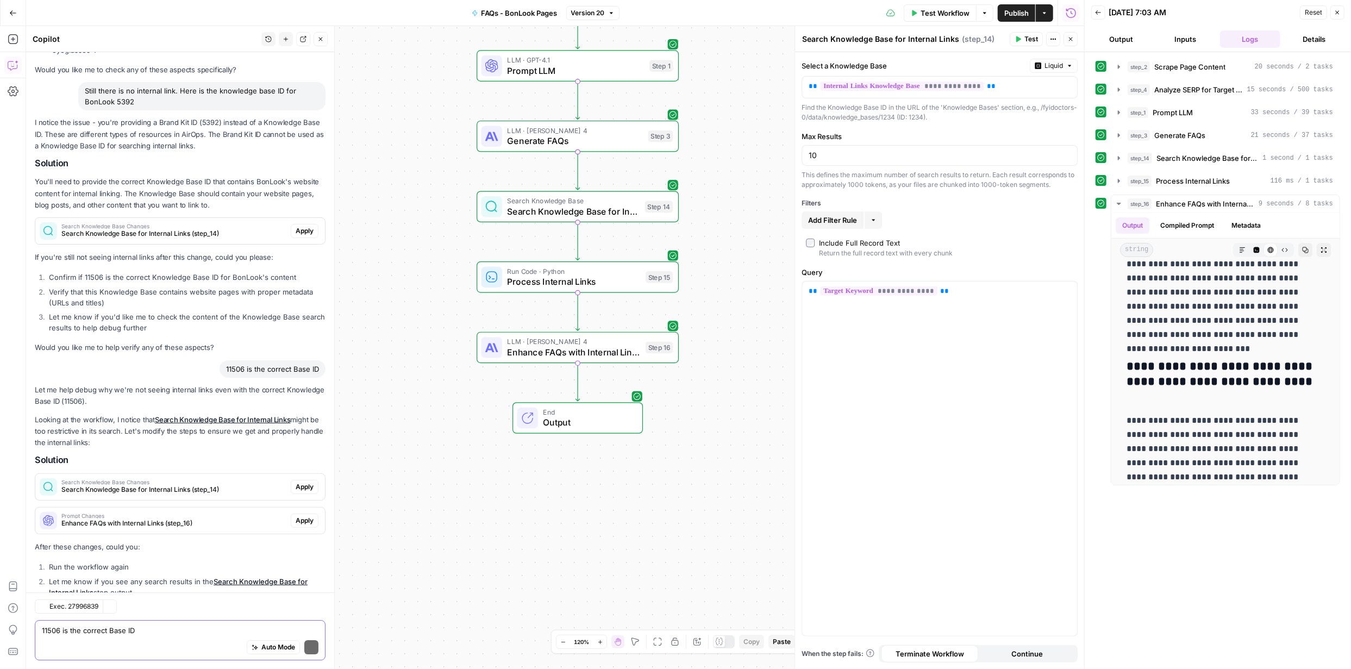
scroll to position [2560, 0]
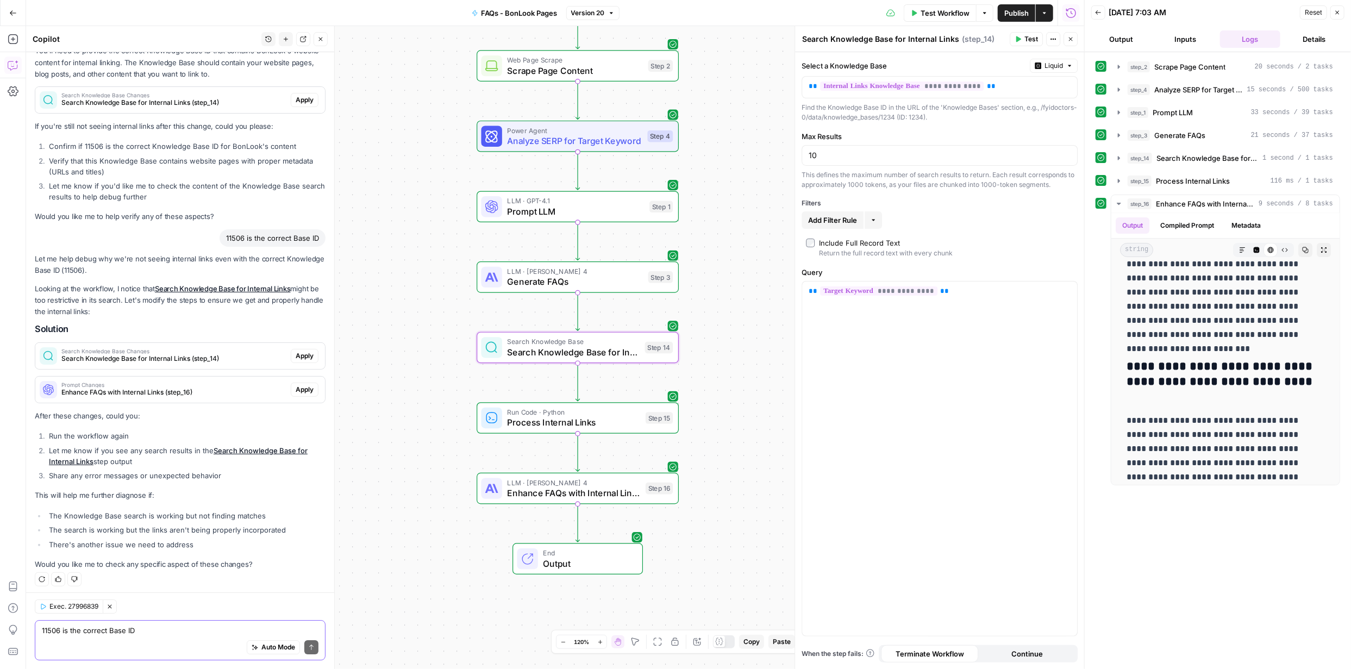
click at [299, 353] on span "Apply" at bounding box center [305, 356] width 18 height 10
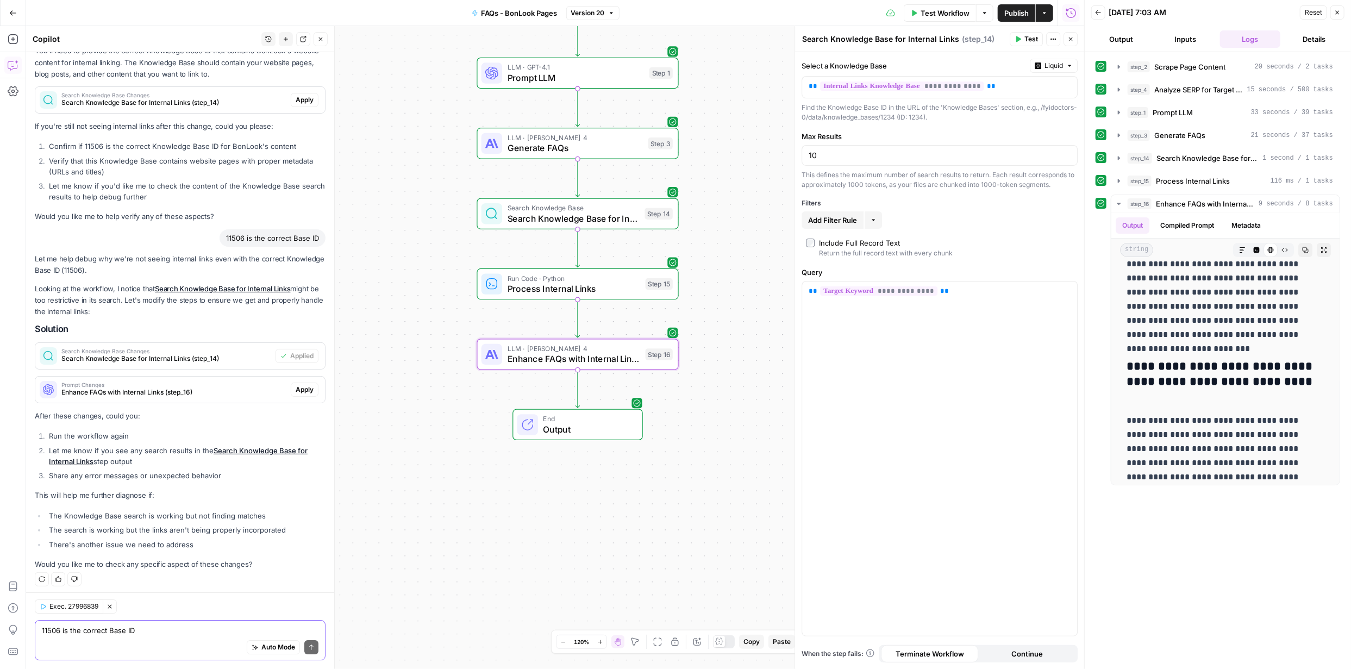
click at [296, 385] on span "Apply" at bounding box center [305, 390] width 18 height 10
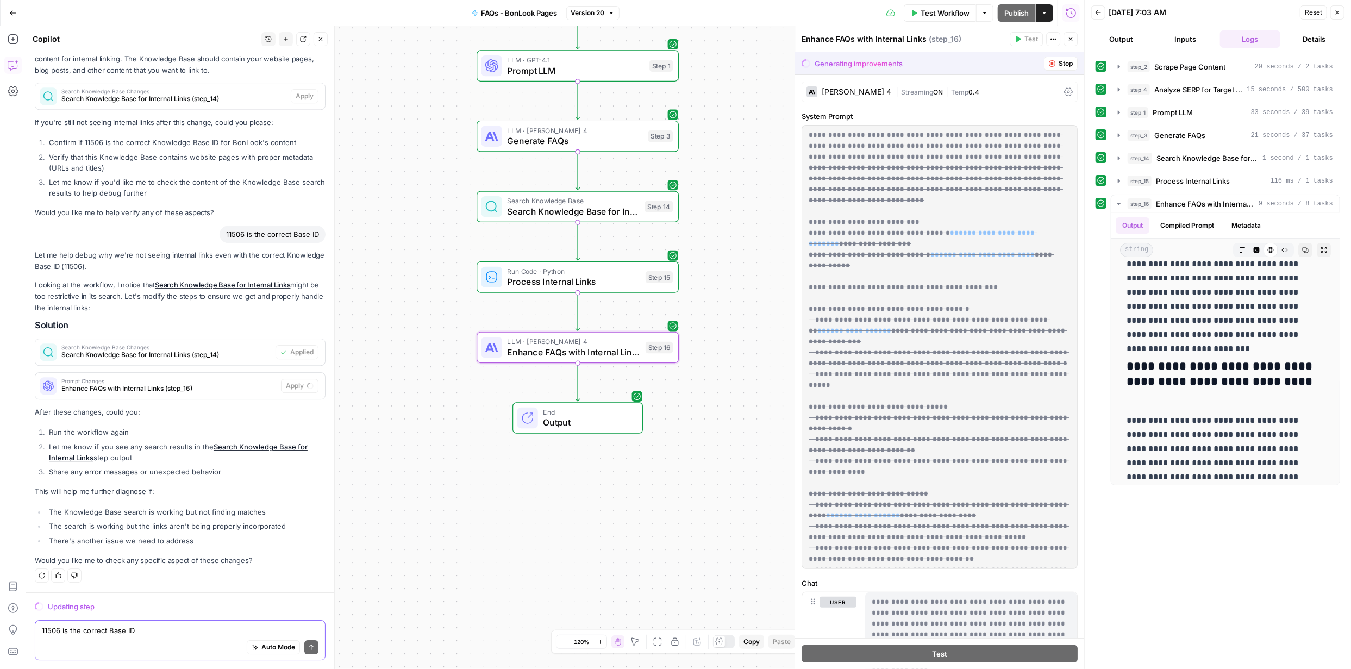
scroll to position [2473, 0]
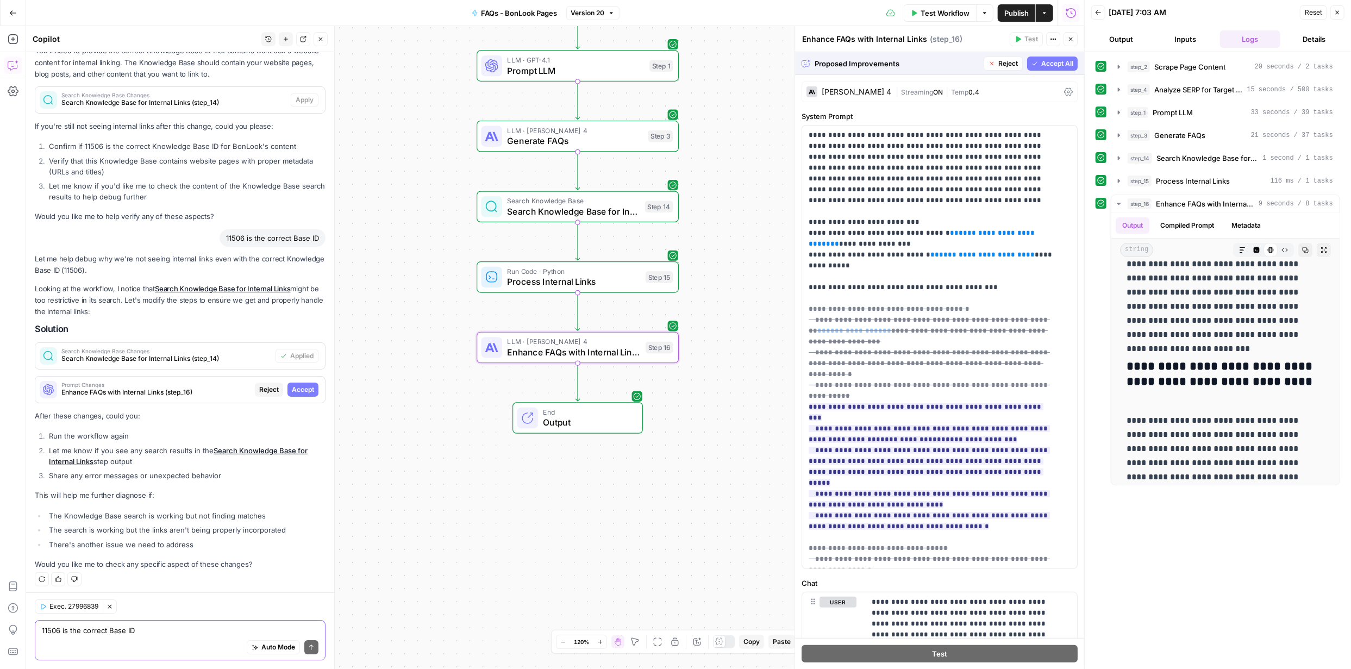
click at [299, 385] on span "Accept" at bounding box center [303, 390] width 22 height 10
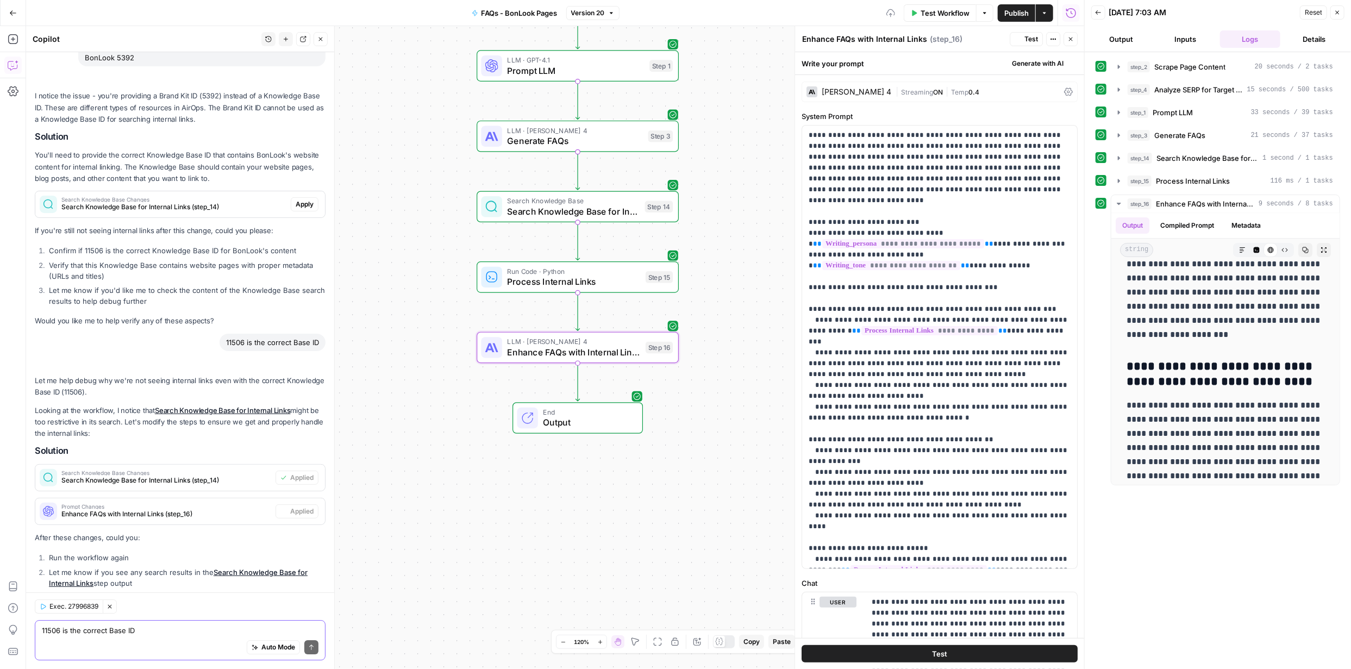
scroll to position [0, 0]
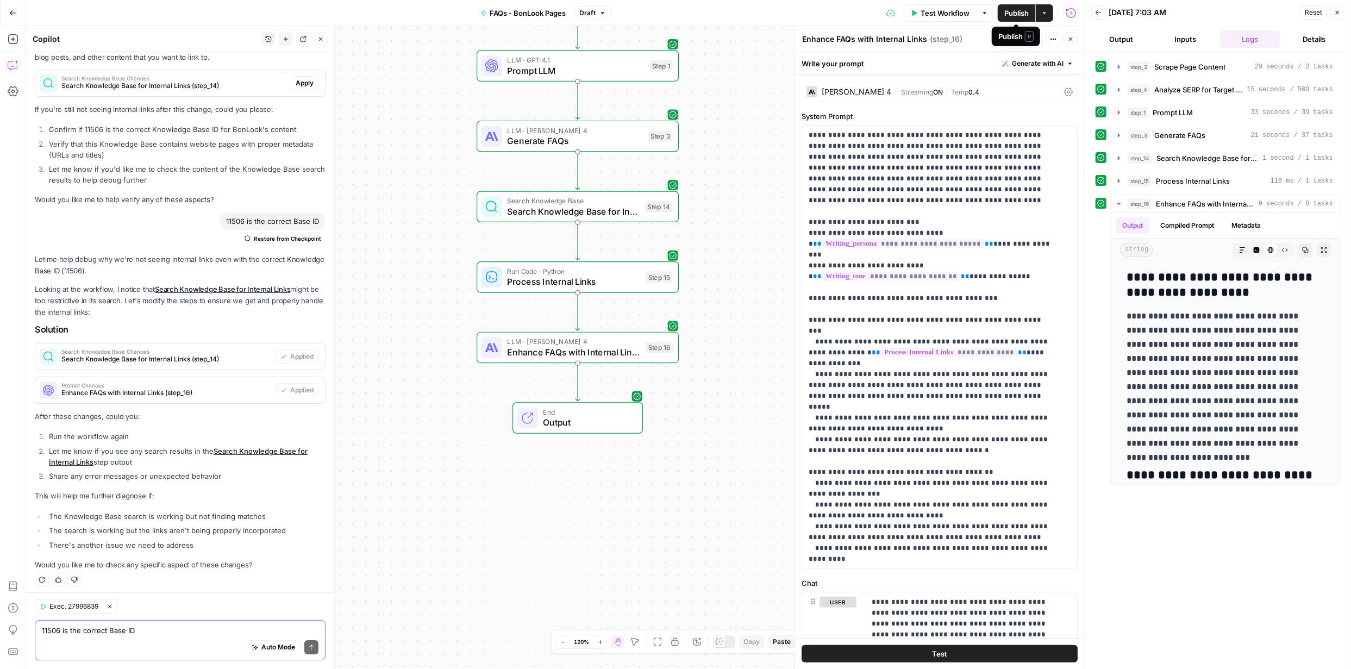
click at [1020, 16] on span "Publish" at bounding box center [1016, 13] width 24 height 11
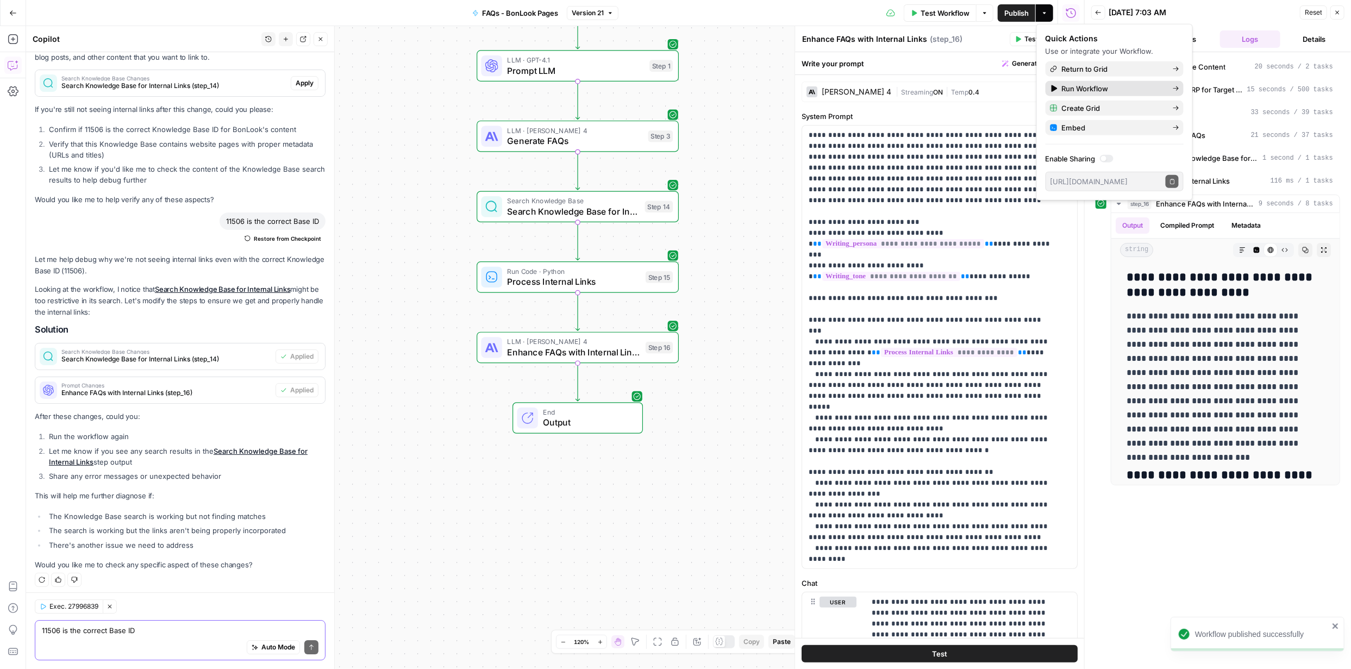
click at [1069, 86] on span "Run Workflow" at bounding box center [1113, 88] width 102 height 11
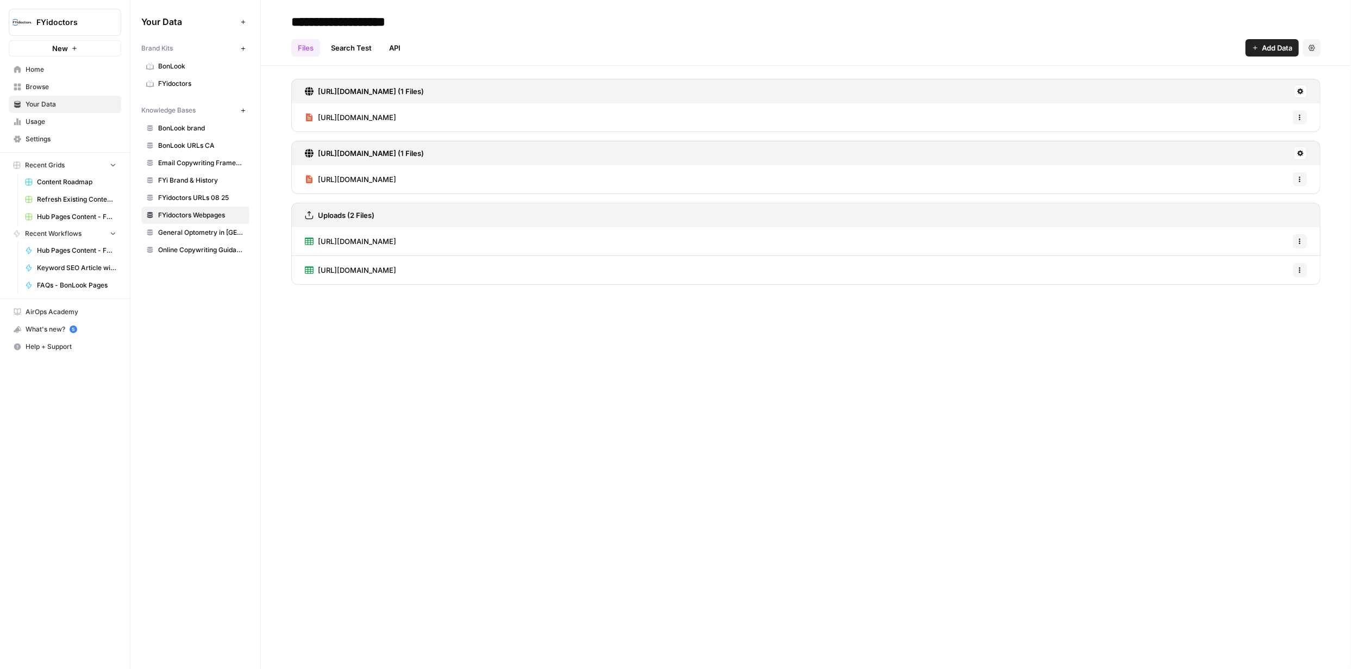
click at [184, 61] on span "BonLook" at bounding box center [201, 66] width 86 height 10
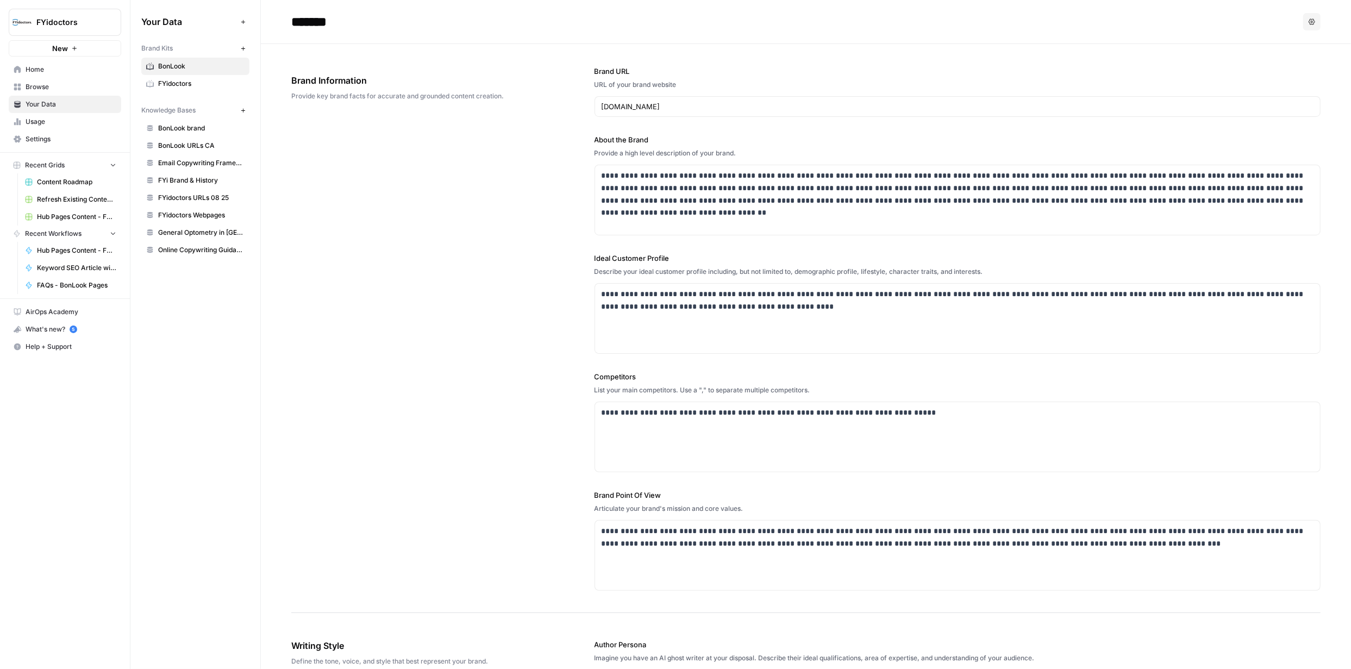
click at [174, 144] on span "BonLook URLs CA" at bounding box center [201, 146] width 86 height 10
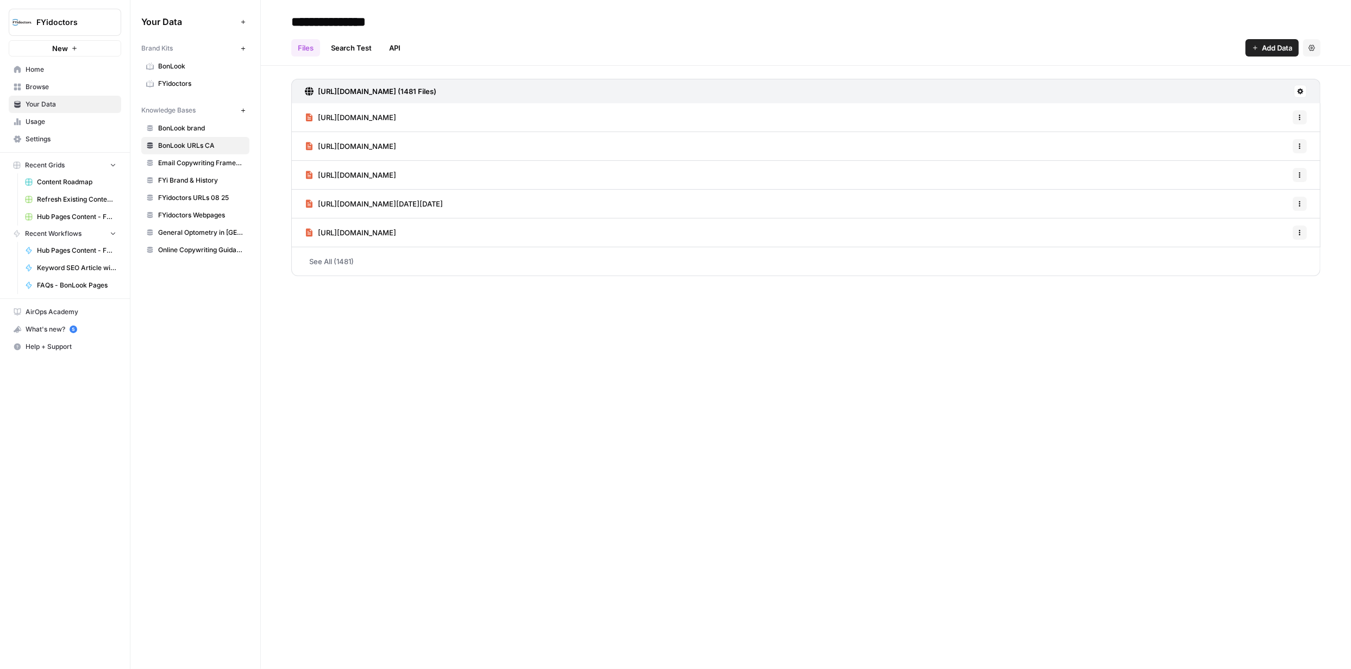
click at [46, 87] on span "Browse" at bounding box center [71, 87] width 91 height 10
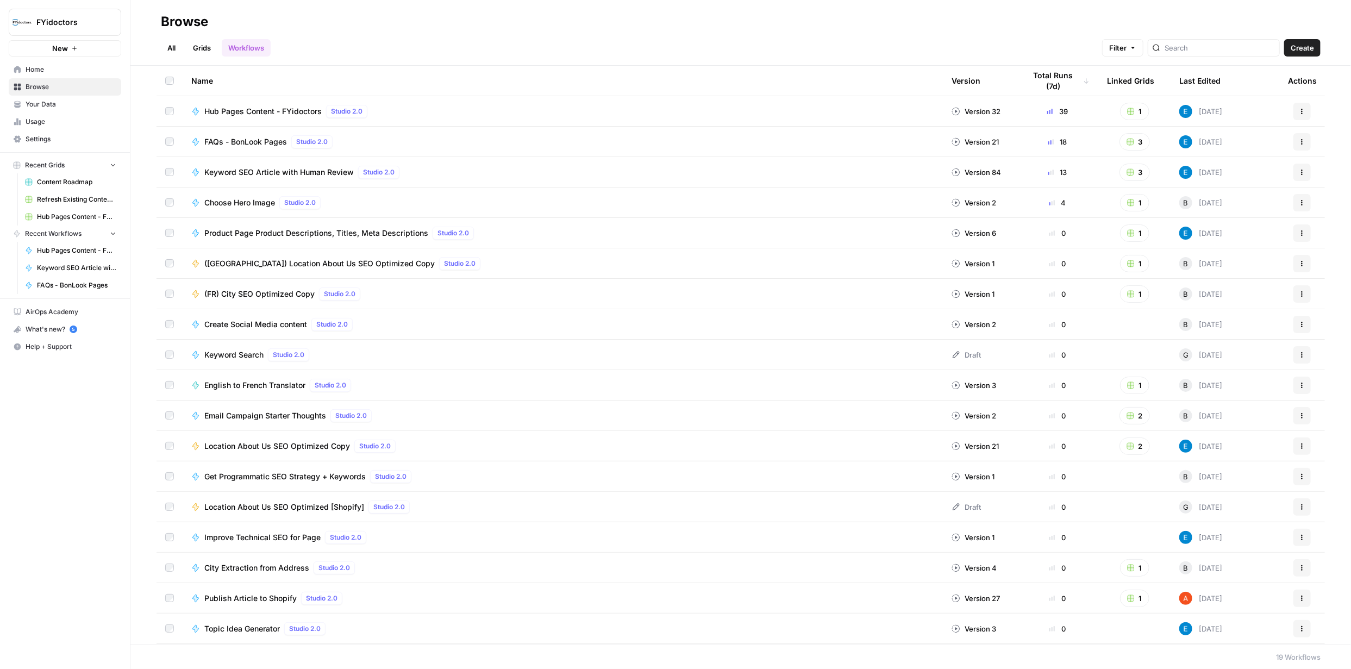
click at [209, 49] on link "Grids" at bounding box center [201, 47] width 31 height 17
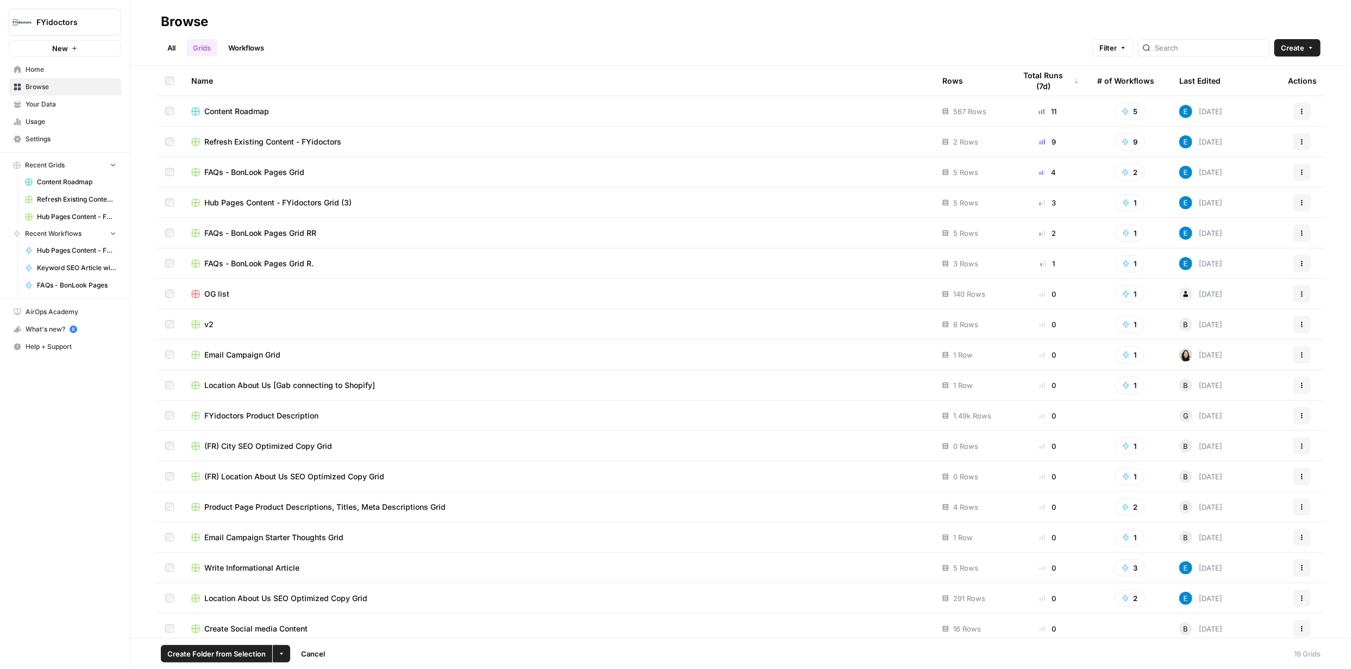
click at [282, 656] on icon "button" at bounding box center [281, 654] width 7 height 7
click at [313, 628] on span "Delete" at bounding box center [306, 628] width 27 height 11
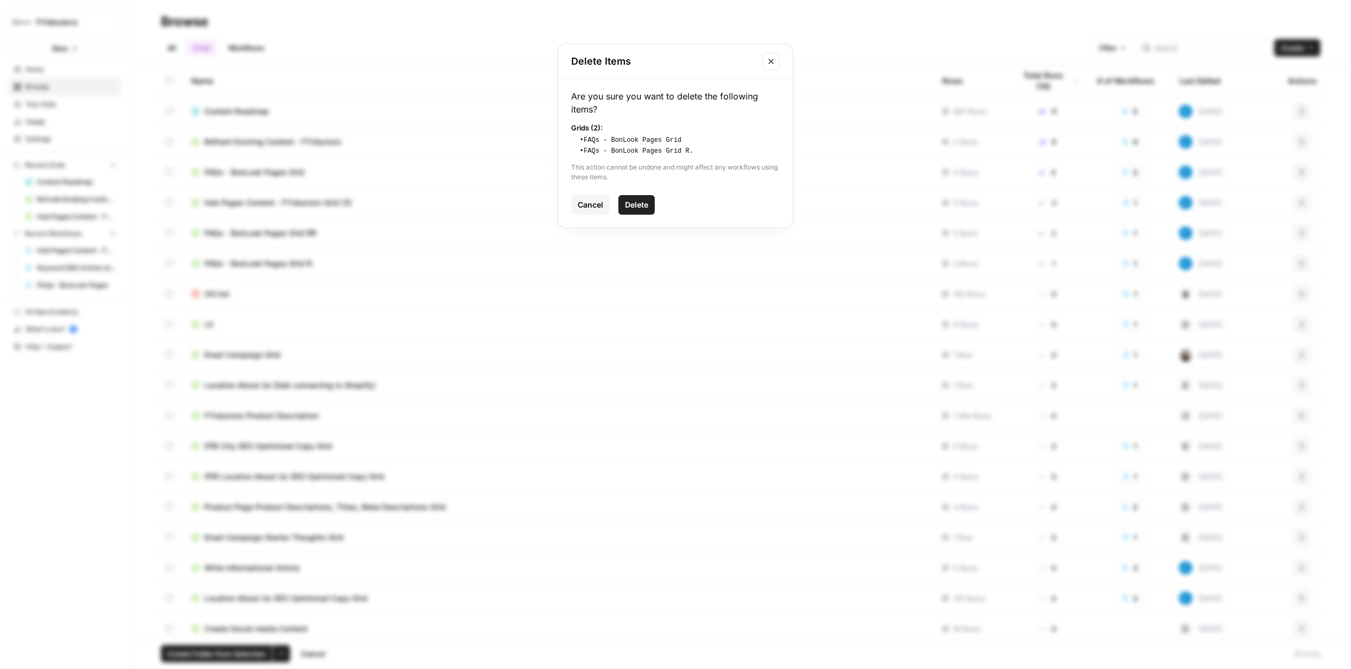
click at [636, 201] on span "Delete" at bounding box center [636, 204] width 23 height 11
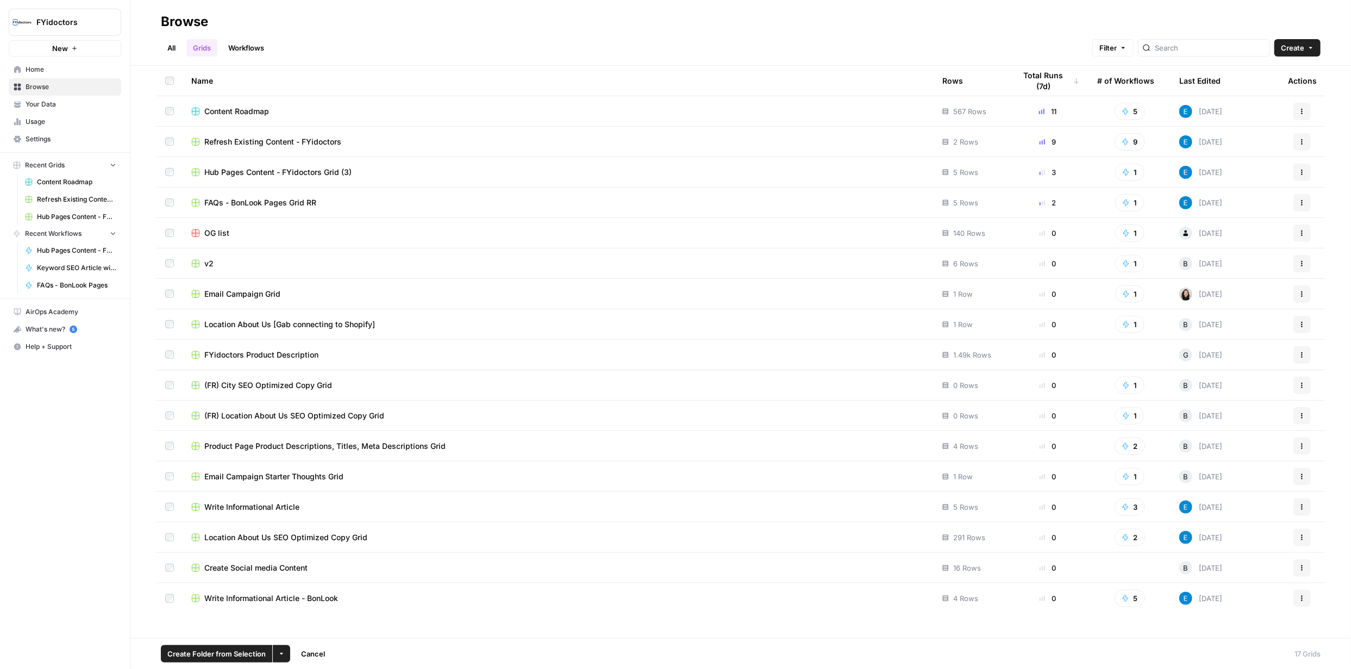
click at [279, 650] on button "More Options" at bounding box center [281, 653] width 17 height 17
click at [303, 623] on span "Delete" at bounding box center [306, 628] width 27 height 11
click at [640, 195] on span "Delete" at bounding box center [636, 194] width 23 height 11
click at [245, 43] on link "Workflows" at bounding box center [246, 47] width 49 height 17
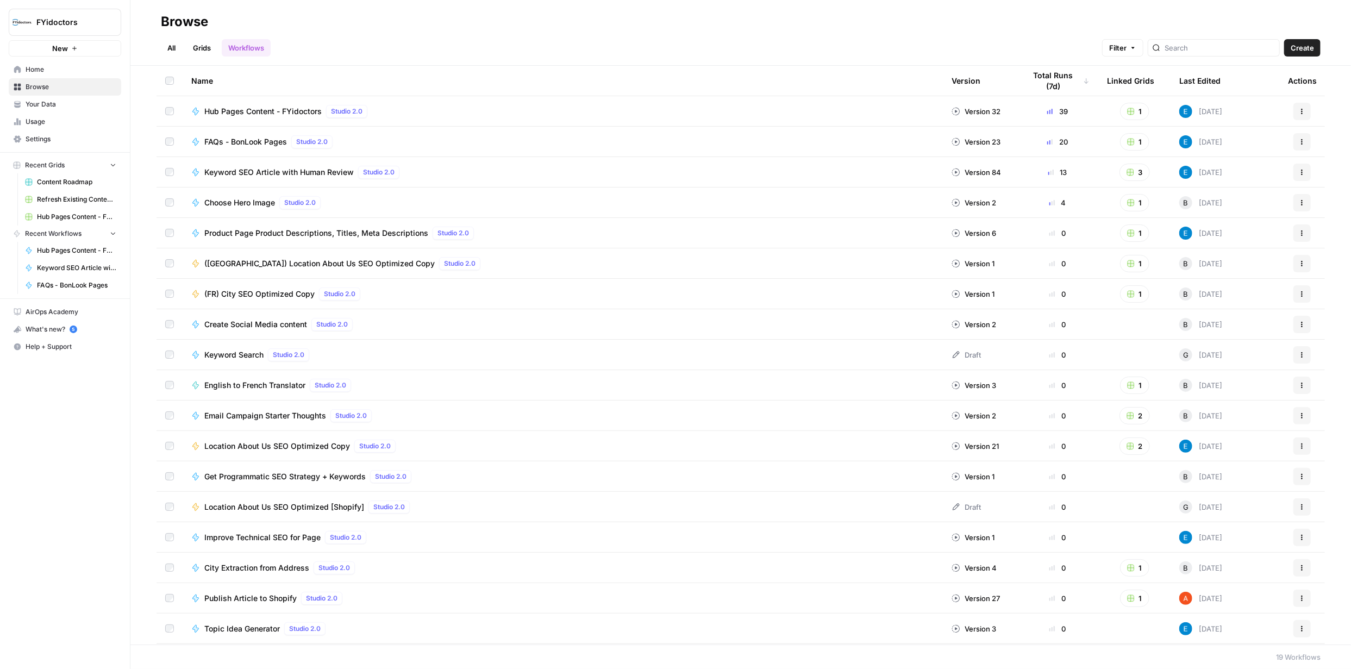
click at [1294, 141] on button "Actions" at bounding box center [1302, 141] width 17 height 17
click at [1232, 221] on span "Integrate" at bounding box center [1246, 221] width 87 height 11
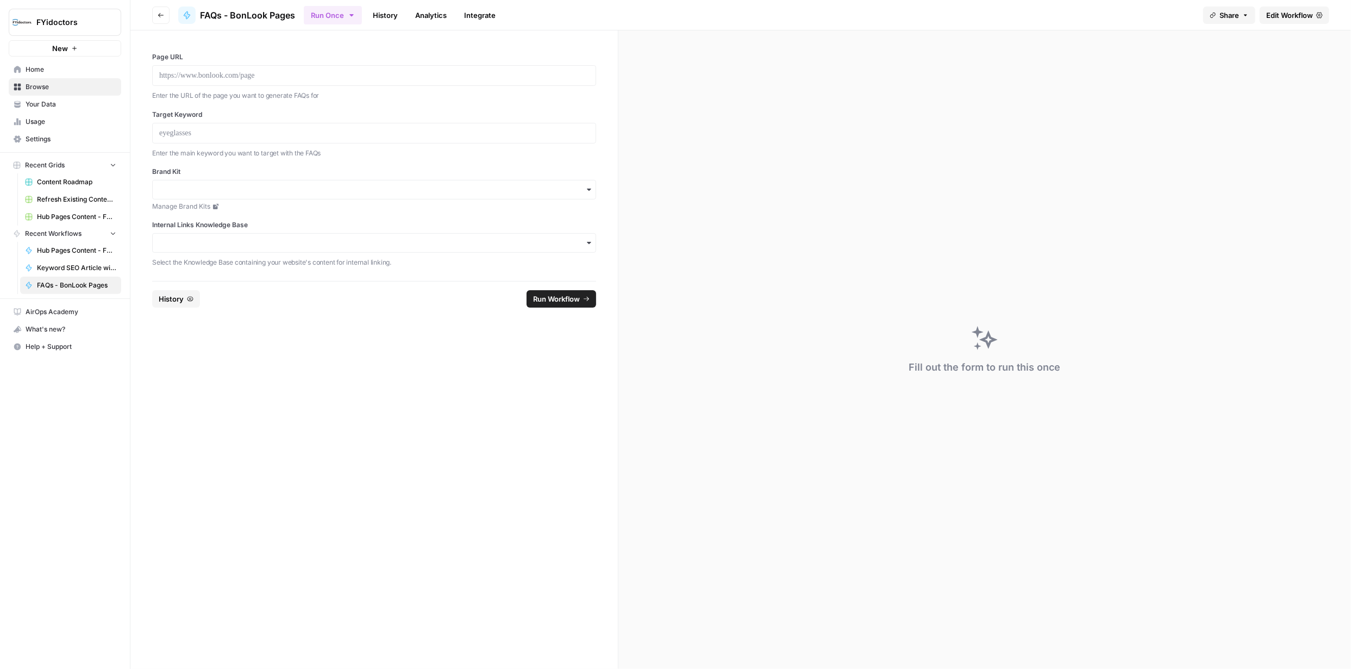
click at [587, 243] on icon "button" at bounding box center [589, 243] width 9 height 9
click at [250, 358] on div "BonLook URLs CA ID: 11506" at bounding box center [374, 360] width 435 height 33
click at [259, 133] on p at bounding box center [374, 133] width 430 height 11
click at [287, 79] on p at bounding box center [374, 75] width 430 height 11
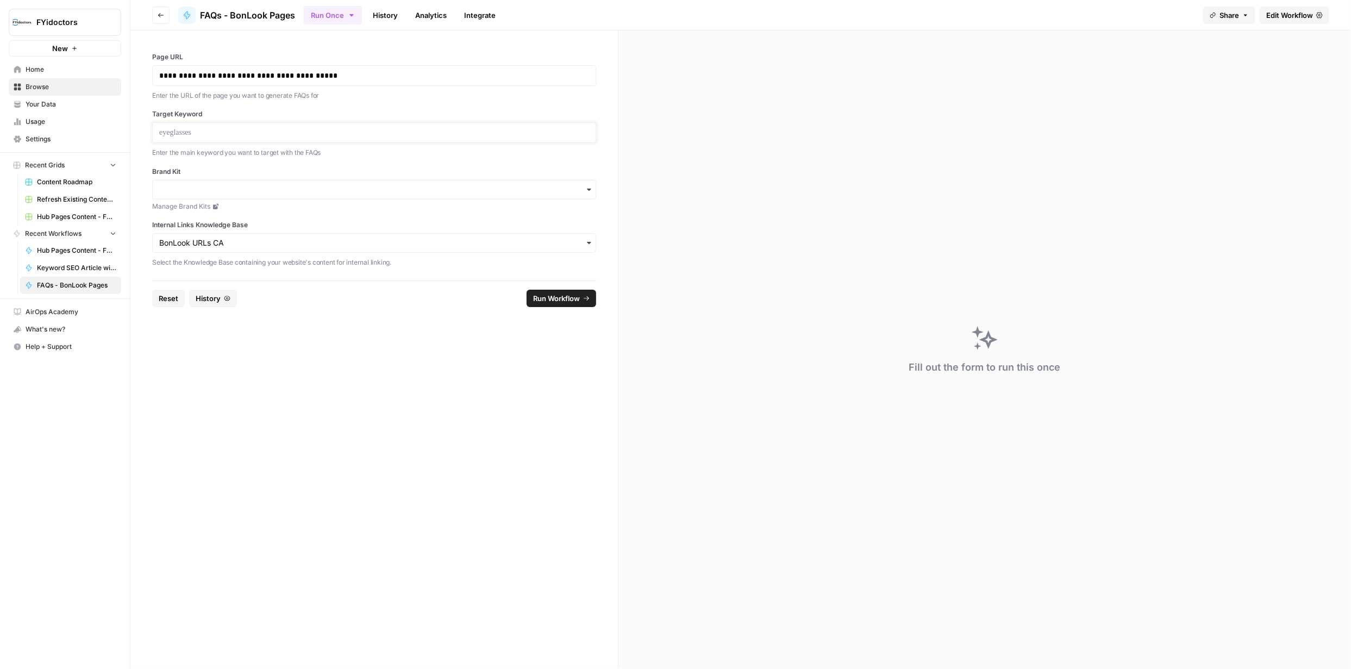
click at [278, 129] on p at bounding box center [374, 132] width 430 height 11
click at [326, 188] on input "Brand Kit" at bounding box center [374, 189] width 430 height 11
click at [234, 236] on div "BonLook" at bounding box center [375, 239] width 444 height 21
click at [567, 297] on span "Run Workflow" at bounding box center [556, 298] width 47 height 11
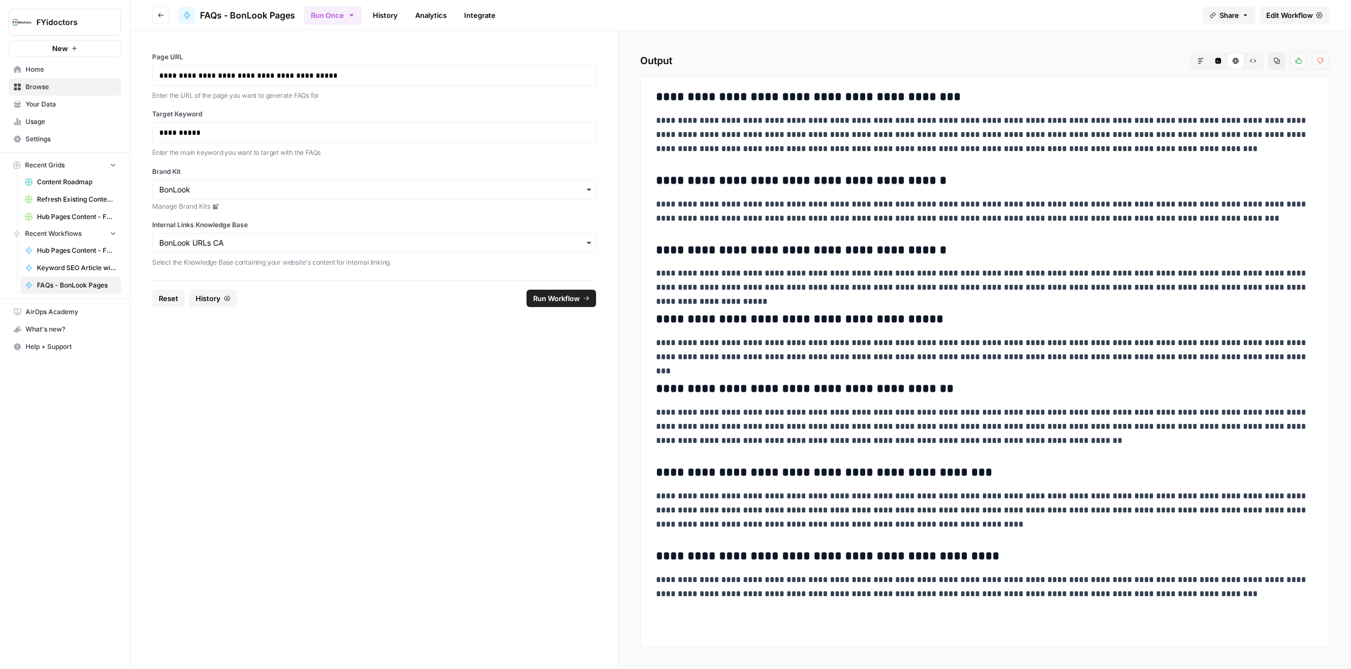
click at [48, 88] on span "Browse" at bounding box center [71, 87] width 91 height 10
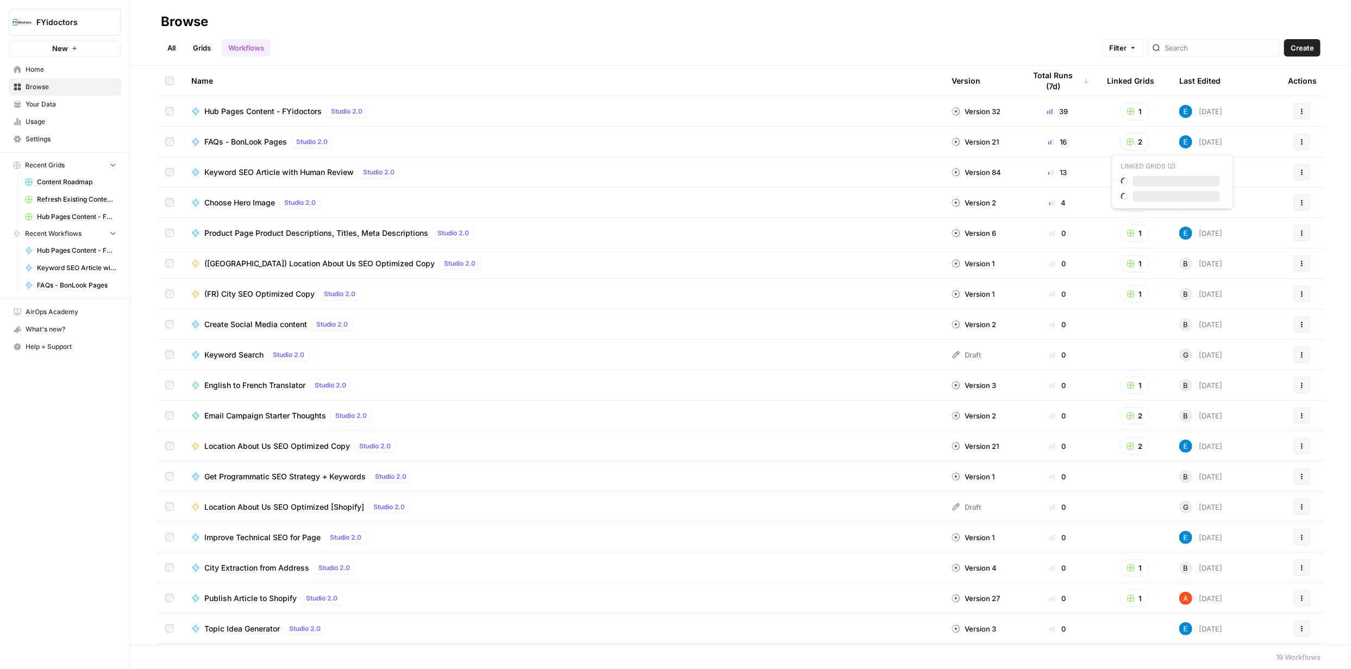
click at [1135, 140] on button "2" at bounding box center [1135, 141] width 30 height 17
click at [262, 143] on span "FAQs - BonLook Pages" at bounding box center [245, 141] width 83 height 11
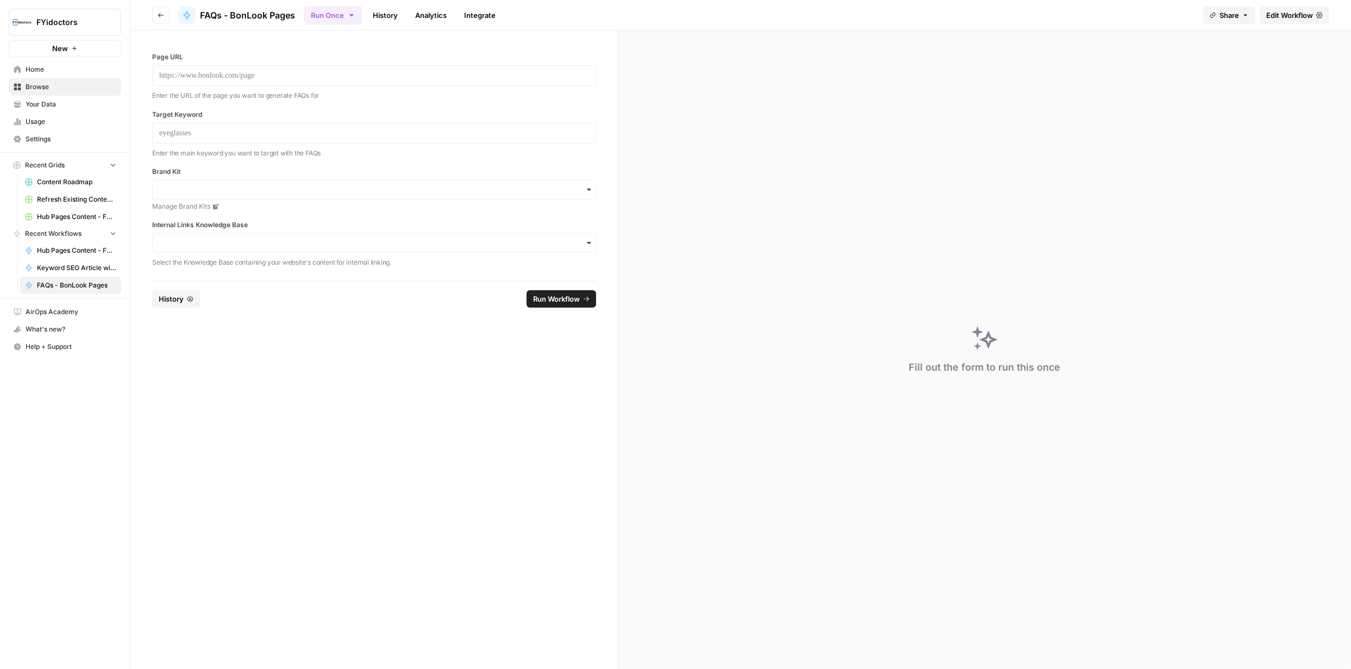
click at [52, 88] on span "Browse" at bounding box center [71, 87] width 91 height 10
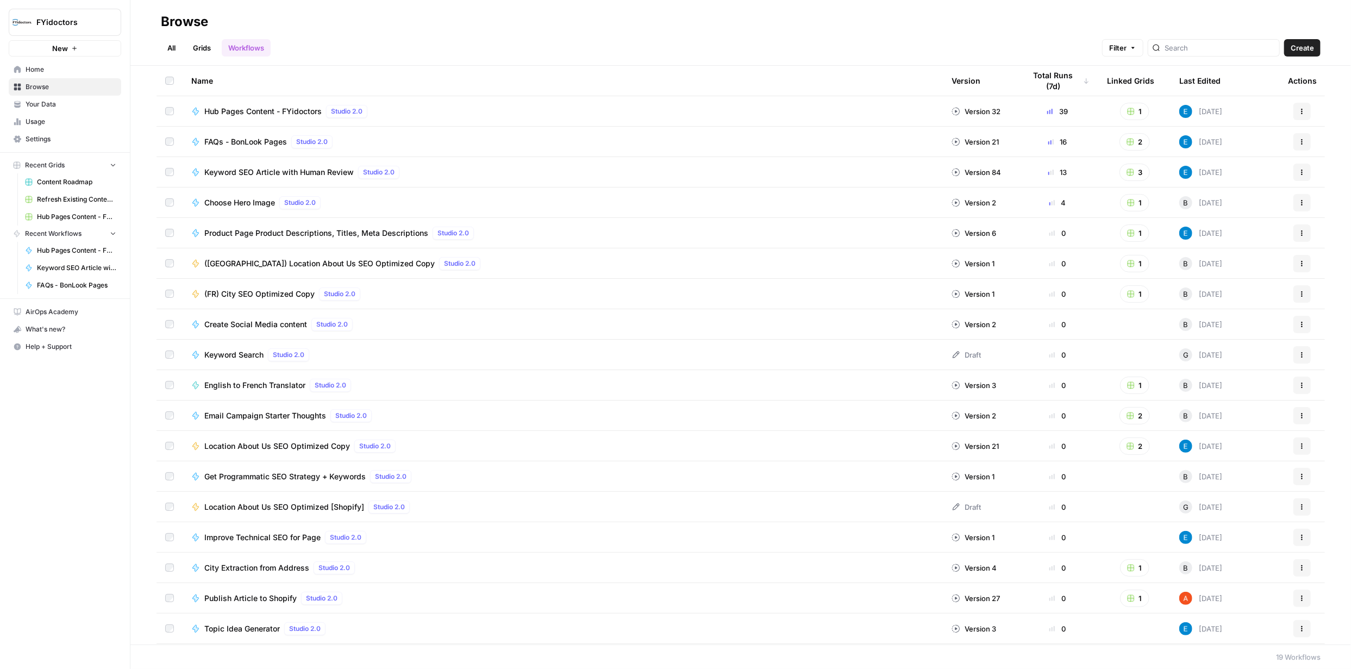
click at [1294, 142] on button "Actions" at bounding box center [1302, 141] width 17 height 17
click at [1235, 208] on span "Create Grid" at bounding box center [1246, 206] width 87 height 11
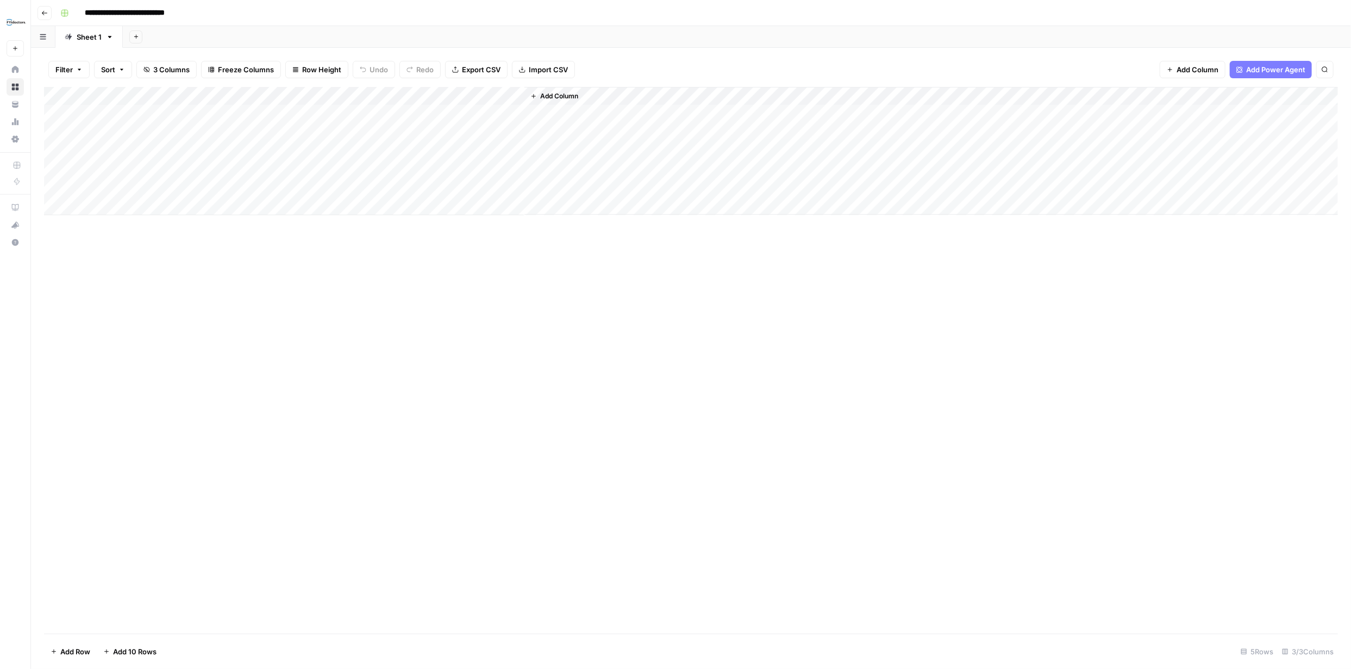
click at [183, 13] on input "**********" at bounding box center [141, 12] width 122 height 17
click at [198, 11] on input "**********" at bounding box center [141, 12] width 122 height 17
type input "**********"
drag, startPoint x: 280, startPoint y: 377, endPoint x: 303, endPoint y: 390, distance: 25.8
click at [286, 381] on div "Add Column" at bounding box center [691, 360] width 1294 height 547
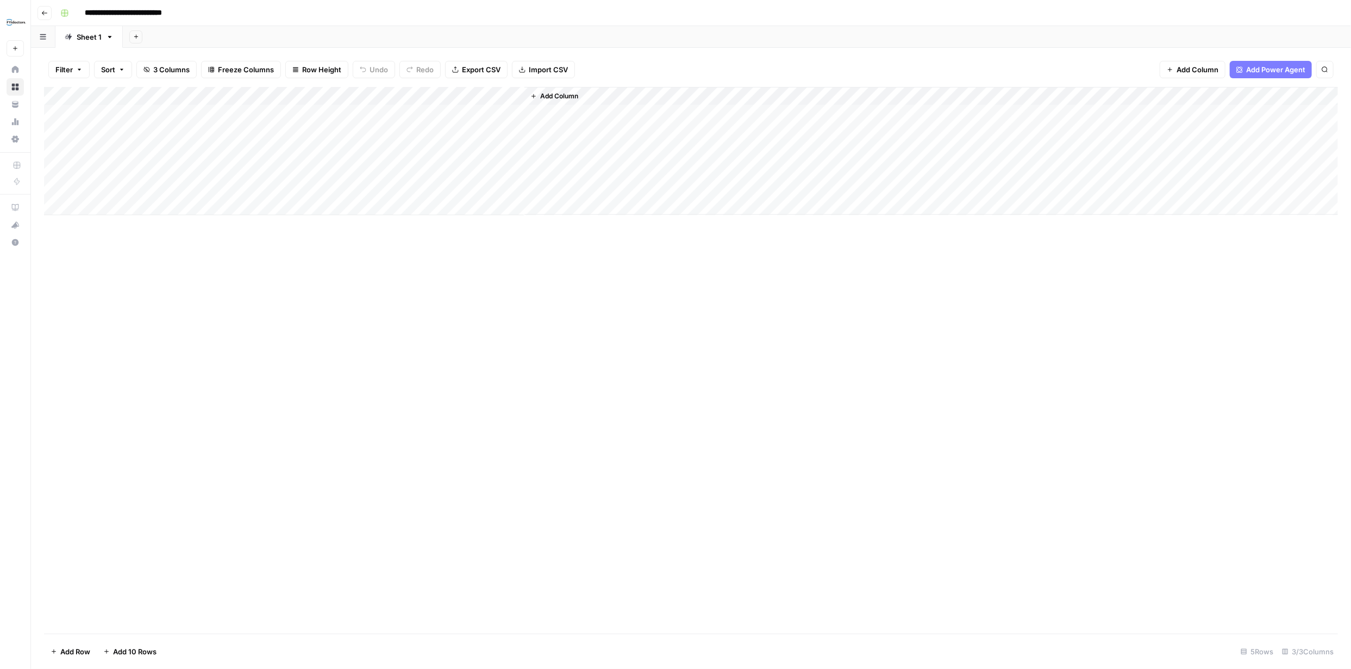
click at [159, 116] on div "Add Column" at bounding box center [691, 151] width 1294 height 128
click at [149, 114] on div "Add Column" at bounding box center [691, 151] width 1294 height 128
click at [149, 114] on textarea at bounding box center [169, 114] width 174 height 15
type textarea "**********"
drag, startPoint x: 304, startPoint y: 244, endPoint x: 310, endPoint y: 248, distance: 7.7
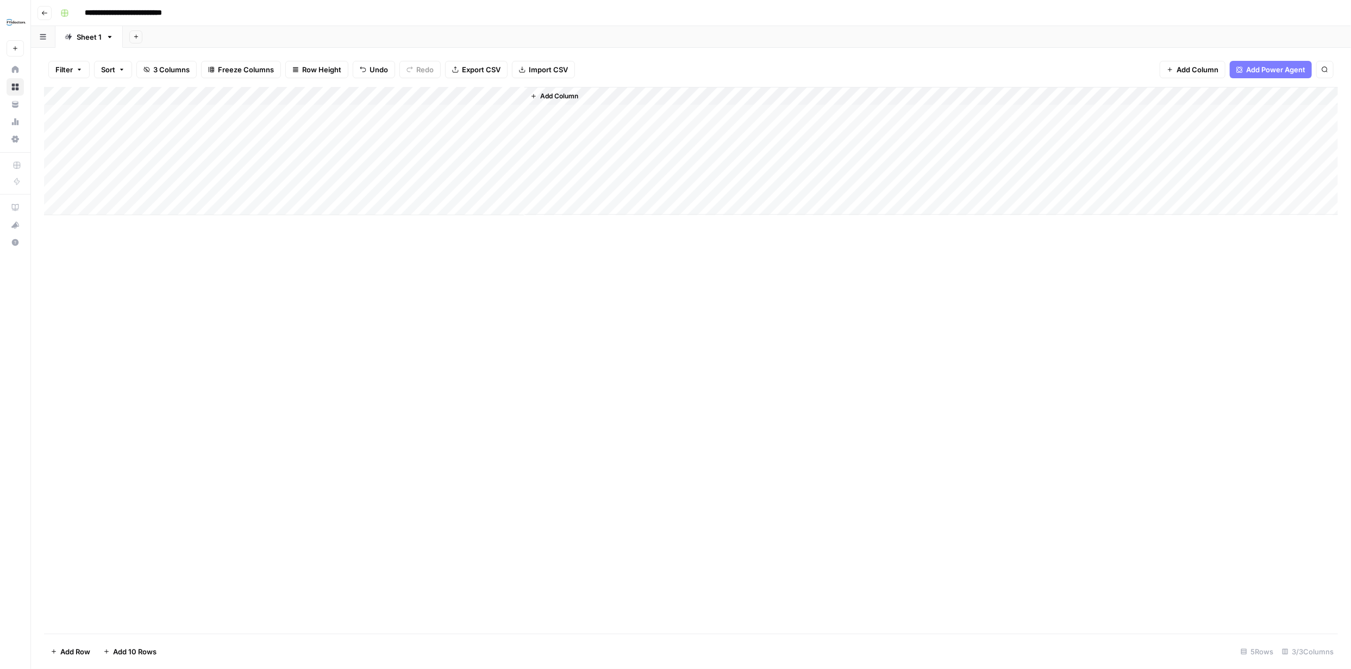
click at [308, 247] on div "Add Column" at bounding box center [691, 360] width 1294 height 547
click at [301, 109] on div "Add Column" at bounding box center [691, 151] width 1294 height 128
type textarea "**********"
drag, startPoint x: 523, startPoint y: 345, endPoint x: 532, endPoint y: 351, distance: 10.3
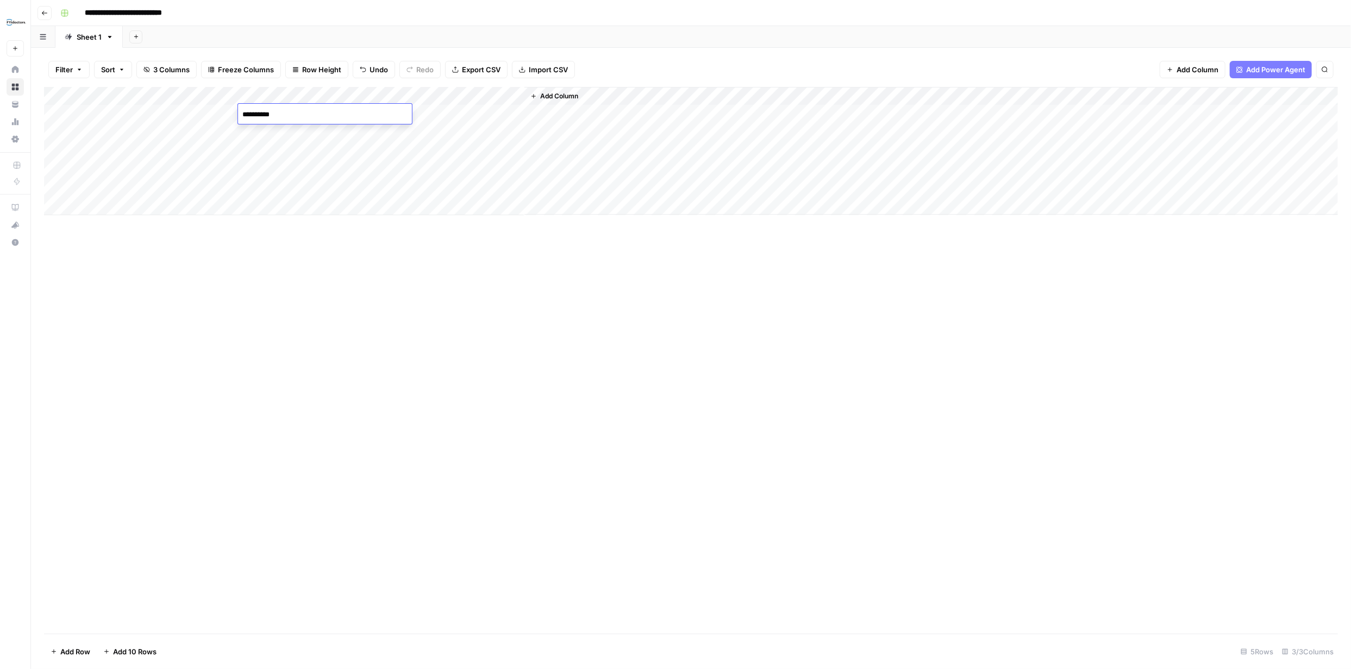
click at [524, 347] on div "Add Column" at bounding box center [691, 360] width 1294 height 547
click at [500, 96] on div "Add Column" at bounding box center [691, 151] width 1294 height 128
click at [458, 186] on span "Configure Inputs" at bounding box center [463, 187] width 95 height 11
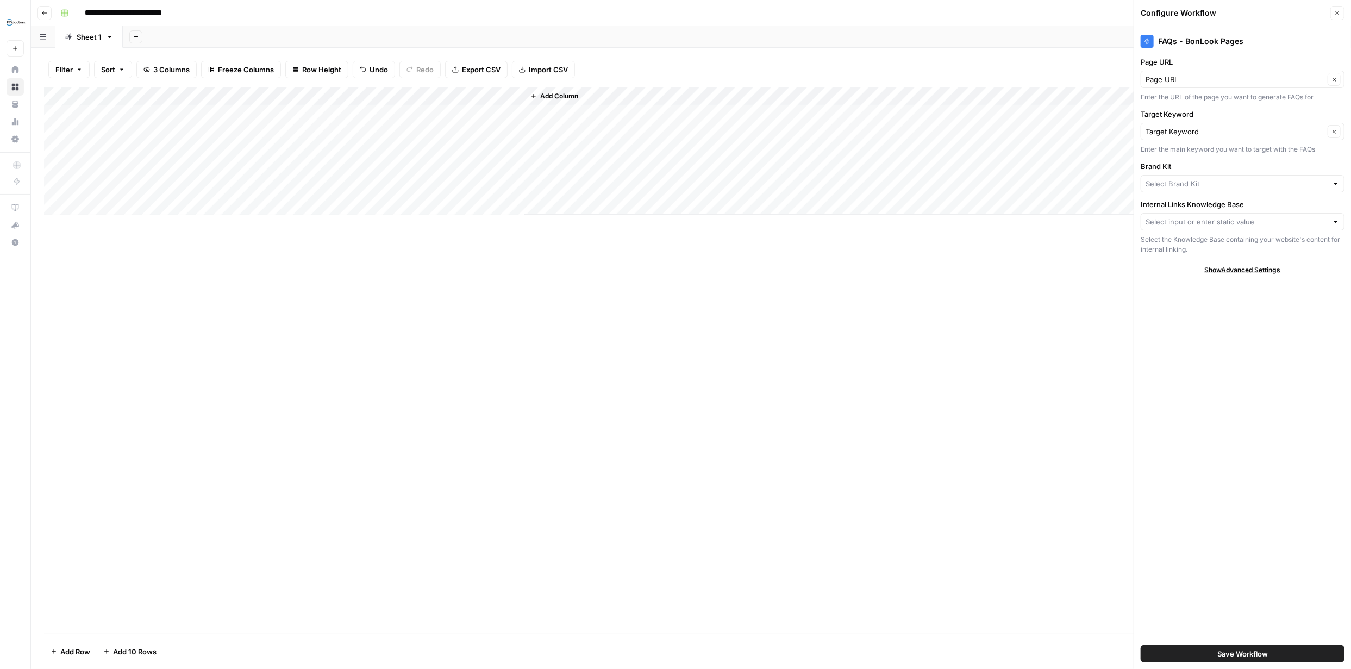
click at [1339, 184] on div at bounding box center [1336, 183] width 8 height 11
click at [1199, 222] on span "BonLook" at bounding box center [1240, 224] width 181 height 11
type input "BonLook"
click at [1330, 222] on div at bounding box center [1243, 221] width 204 height 17
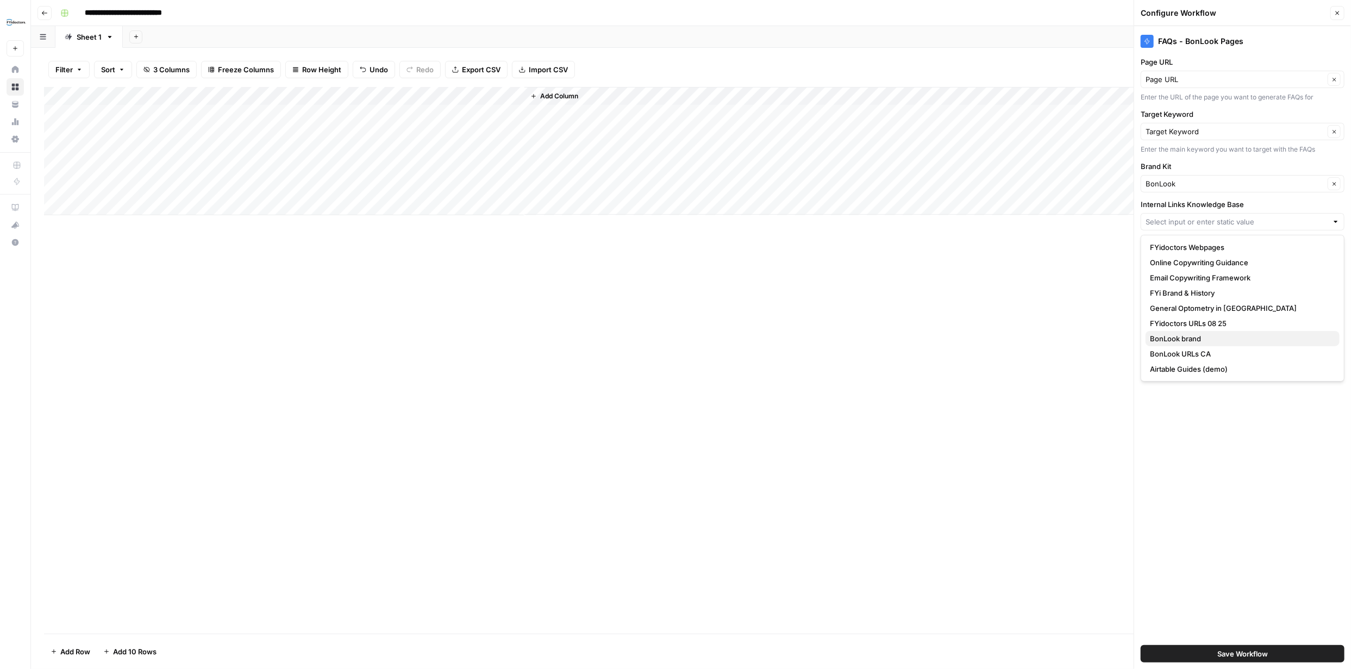
click at [1210, 339] on span "BonLook brand" at bounding box center [1240, 338] width 181 height 11
type input "BonLook brand"
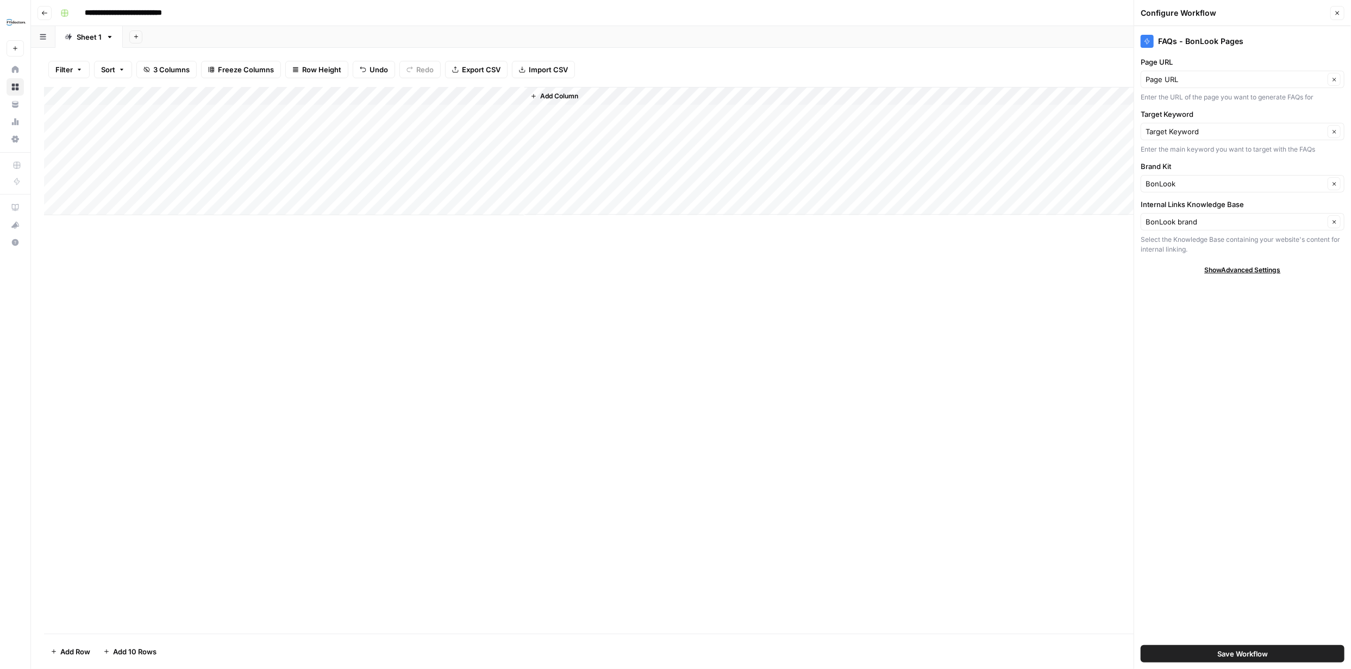
click at [1264, 650] on span "Save Workflow" at bounding box center [1243, 653] width 51 height 11
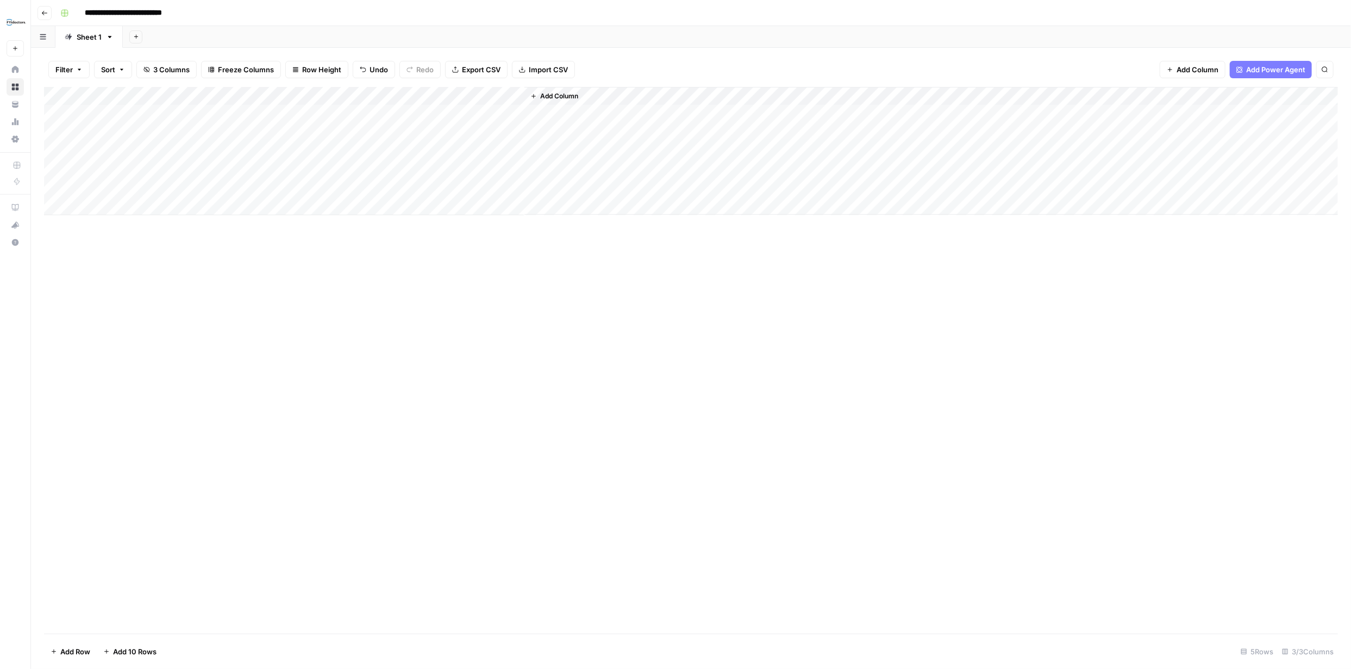
click at [459, 113] on div "Add Column" at bounding box center [691, 151] width 1294 height 128
click at [156, 130] on div "Add Column" at bounding box center [691, 151] width 1294 height 128
type textarea "**********"
click at [348, 303] on div "Add Column" at bounding box center [691, 360] width 1294 height 547
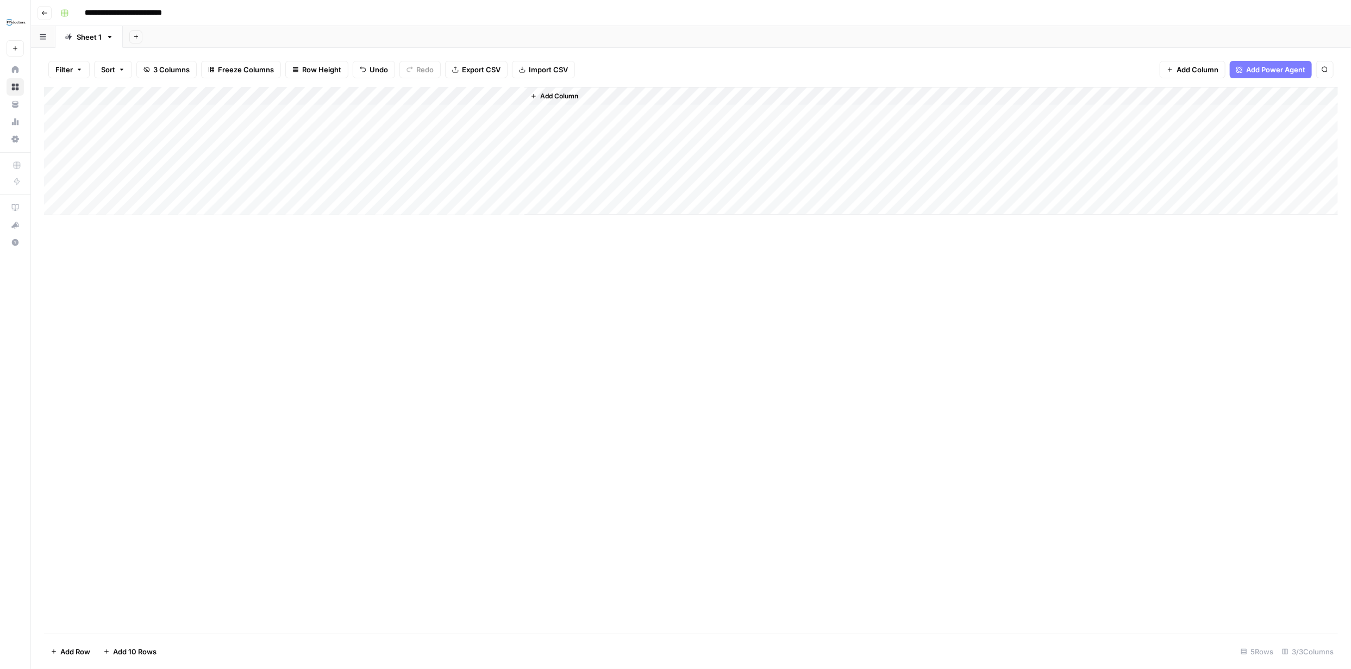
click at [323, 133] on div "Add Column" at bounding box center [691, 151] width 1294 height 128
type textarea "**********"
click at [477, 330] on div "Add Column" at bounding box center [691, 360] width 1294 height 547
click at [459, 131] on div "Add Column" at bounding box center [691, 151] width 1294 height 128
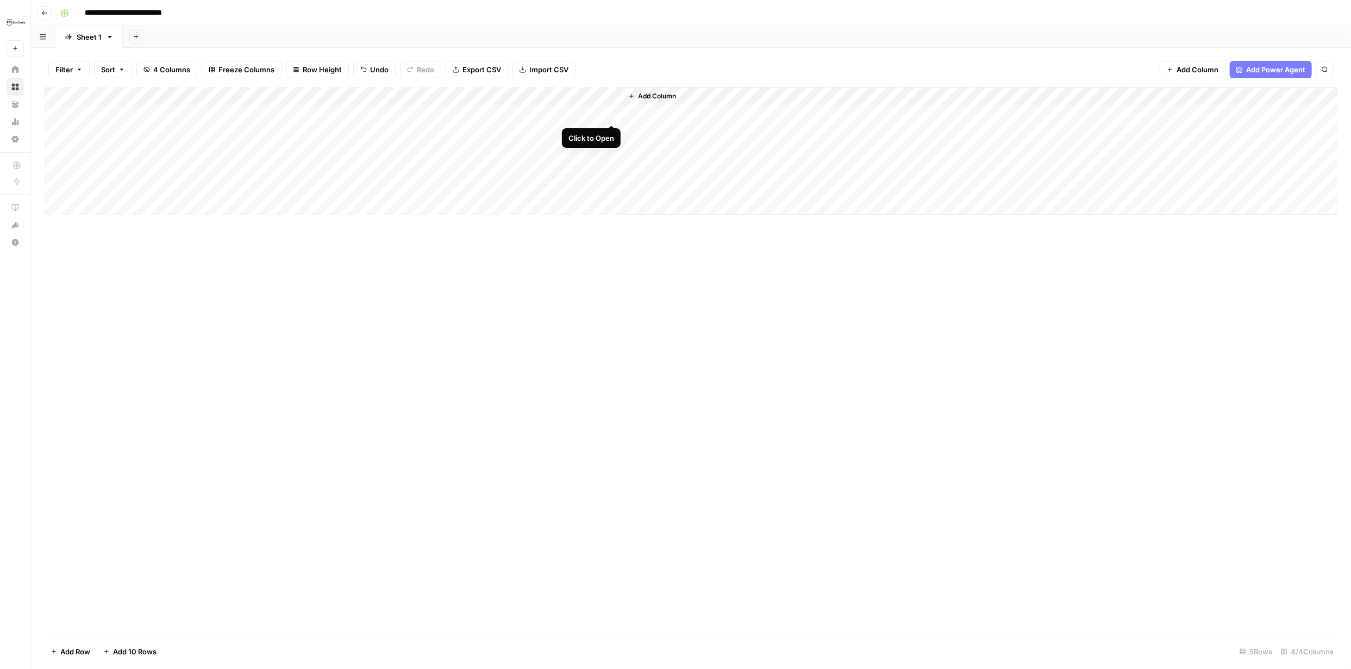
click at [609, 112] on div "Add Column" at bounding box center [691, 151] width 1294 height 128
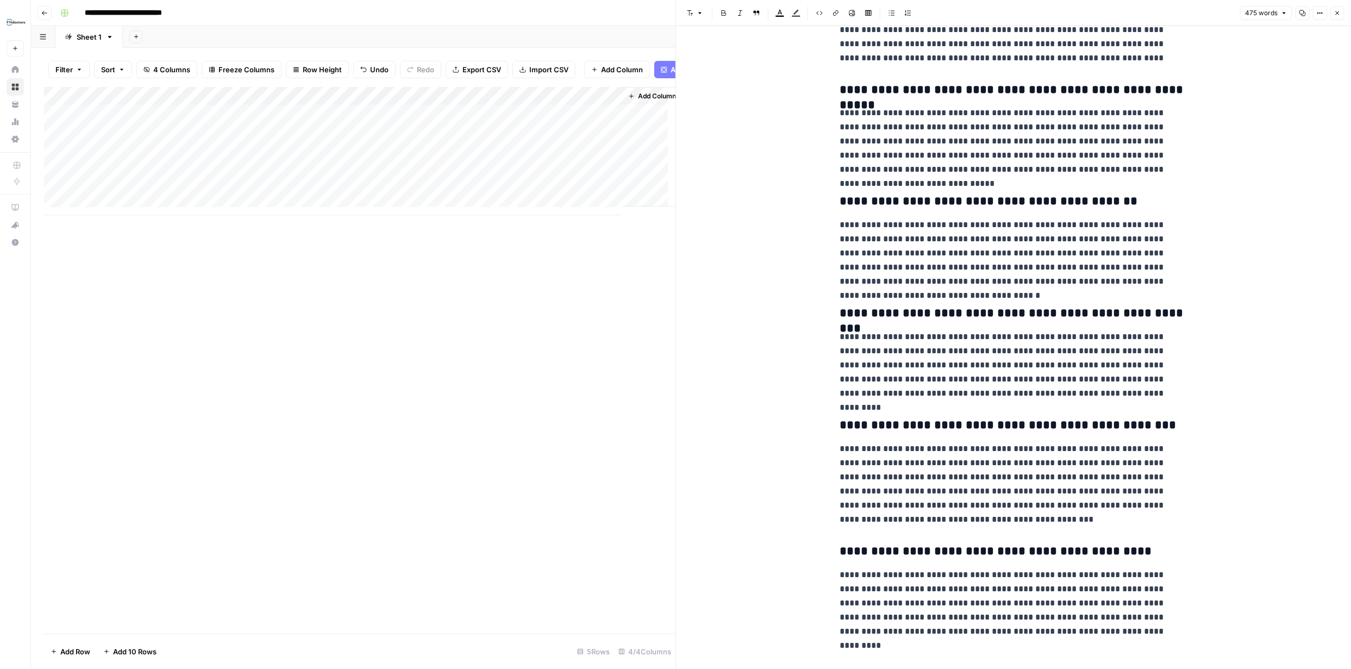
scroll to position [227, 0]
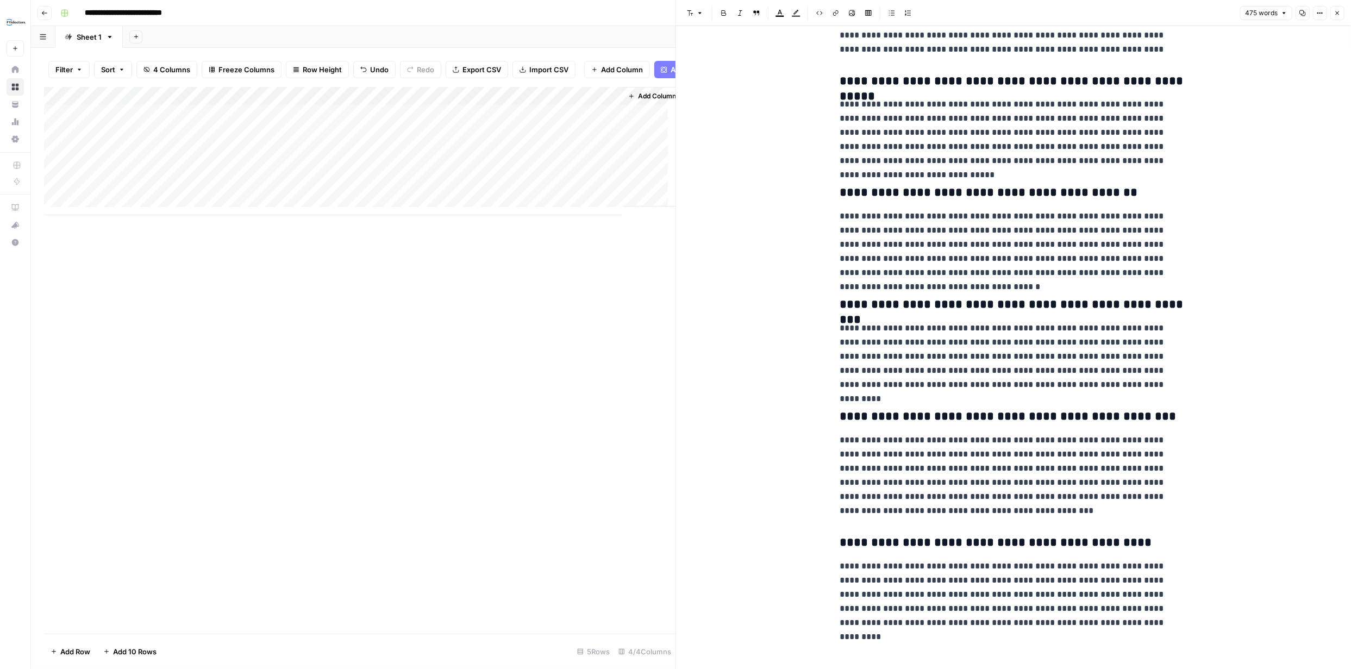
click at [1338, 13] on icon "button" at bounding box center [1337, 13] width 7 height 7
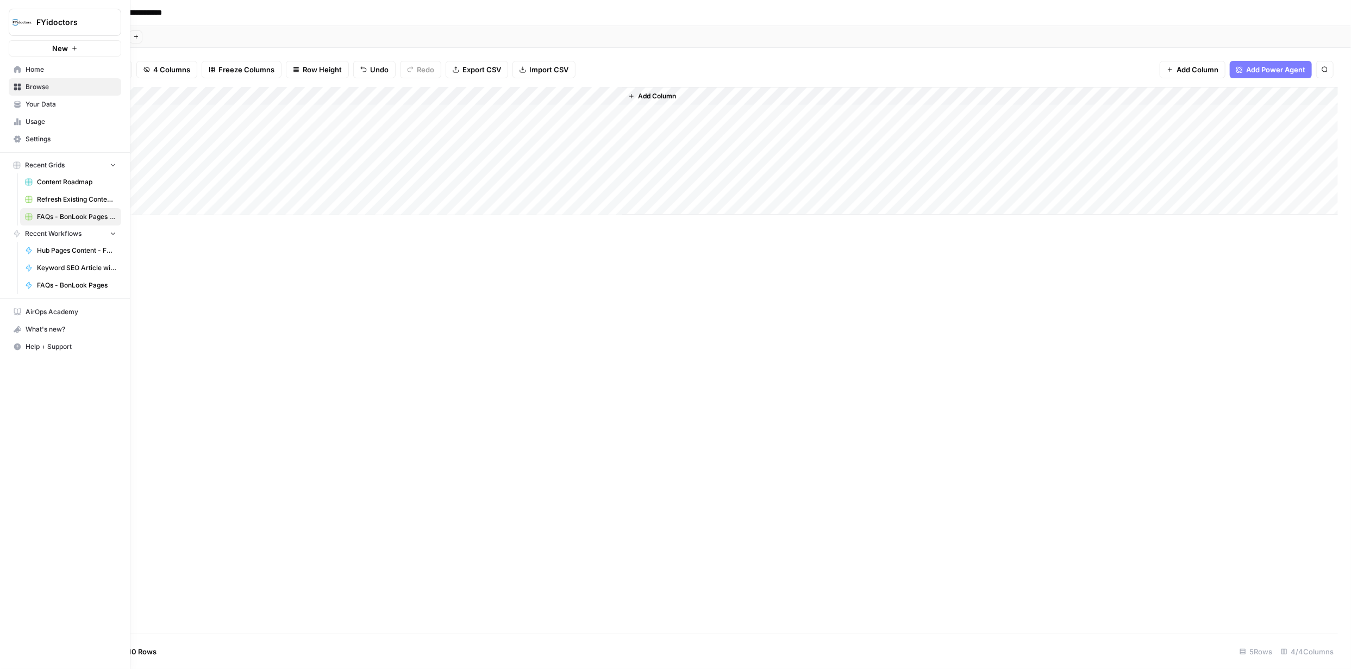
click at [22, 84] on link "Browse" at bounding box center [65, 86] width 113 height 17
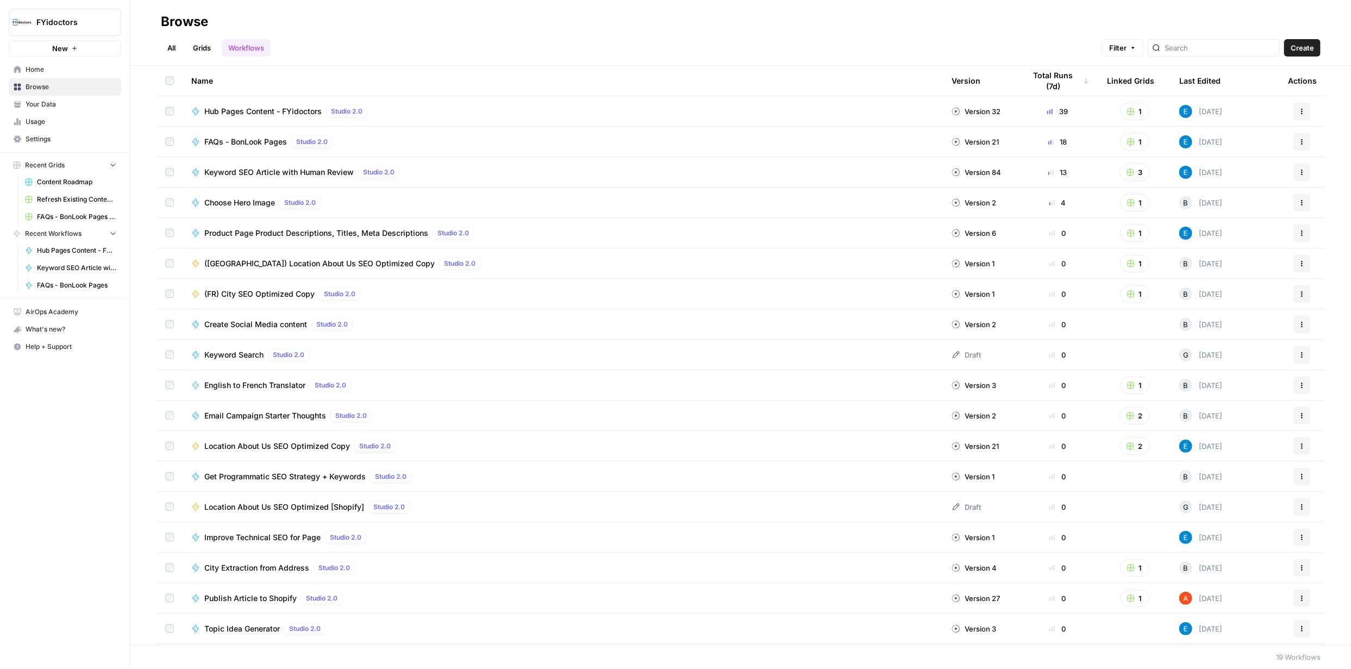
click at [1299, 139] on icon "button" at bounding box center [1302, 142] width 7 height 7
click at [1227, 223] on span "Integrate" at bounding box center [1246, 221] width 87 height 11
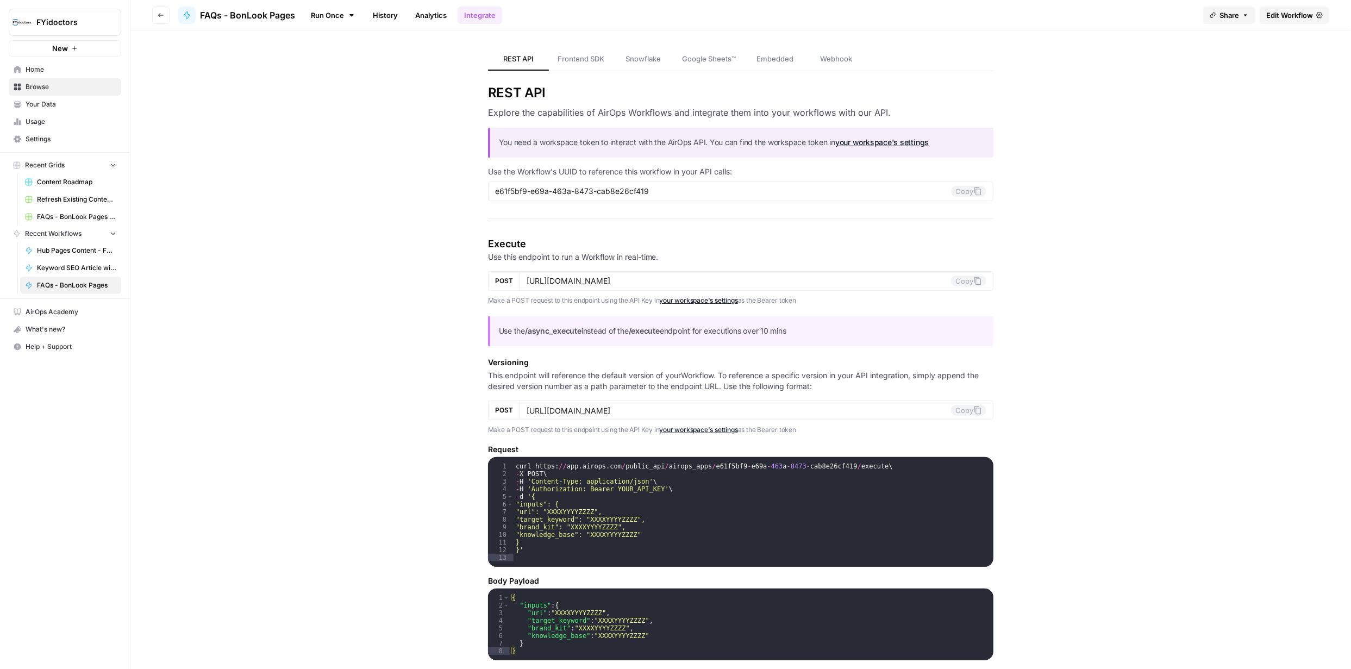
click at [1285, 14] on span "Edit Workflow" at bounding box center [1289, 15] width 47 height 11
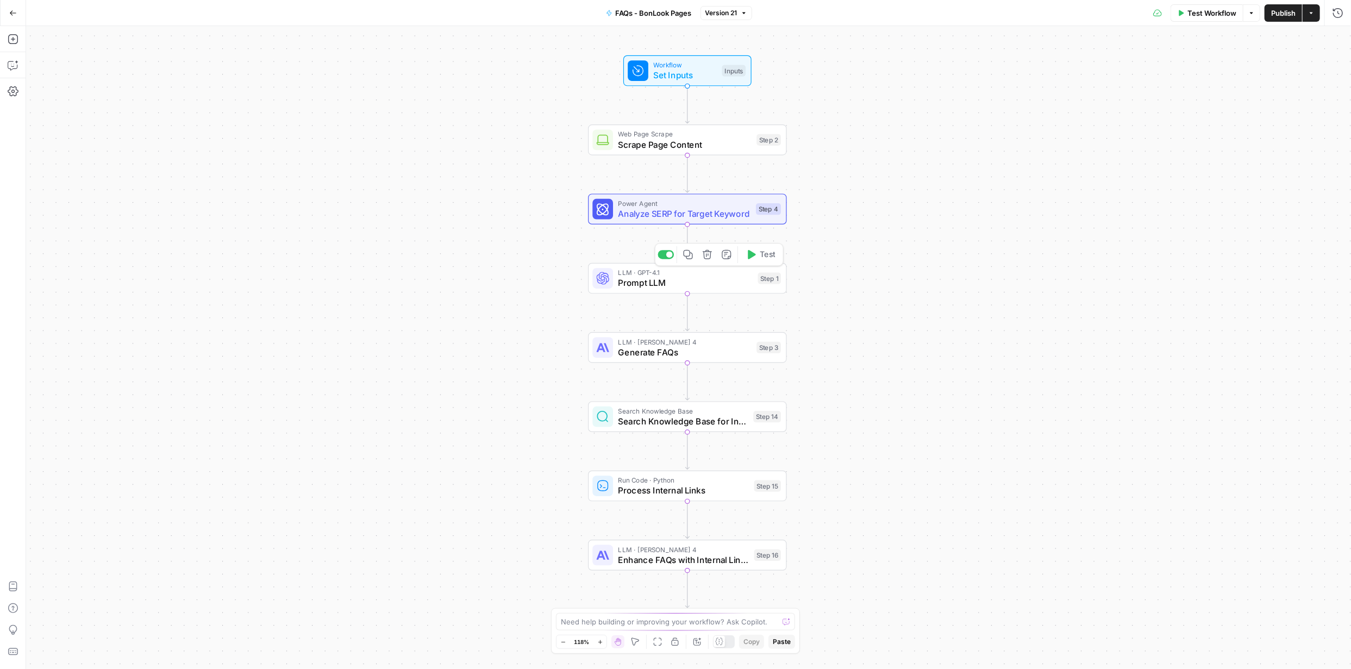
click at [652, 288] on span "Prompt LLM" at bounding box center [686, 283] width 135 height 13
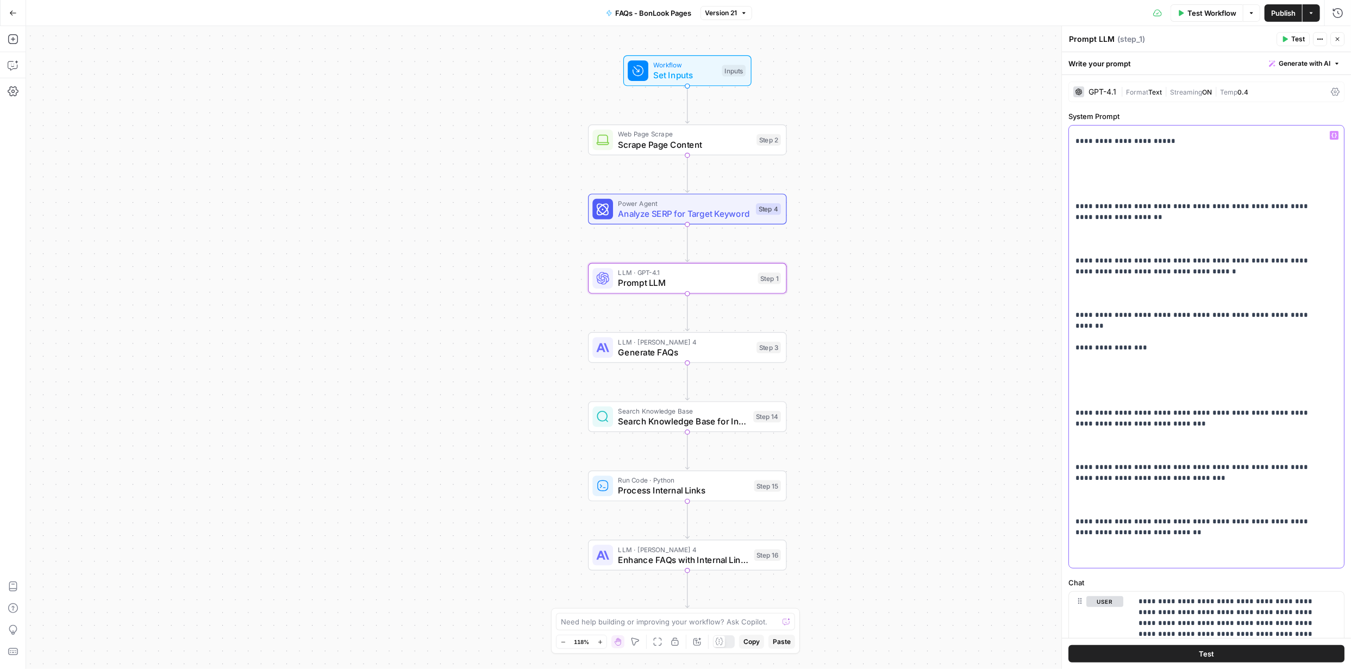
scroll to position [2230, 0]
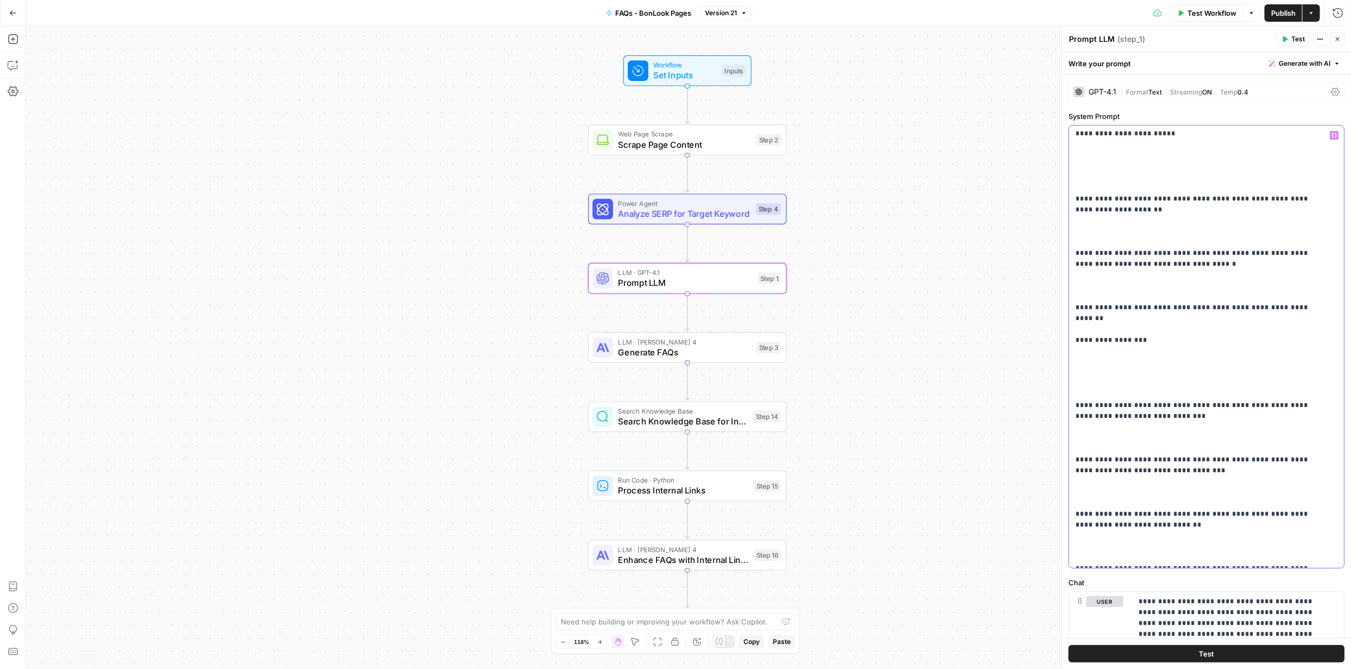
drag, startPoint x: 1078, startPoint y: 219, endPoint x: 1166, endPoint y: 458, distance: 254.9
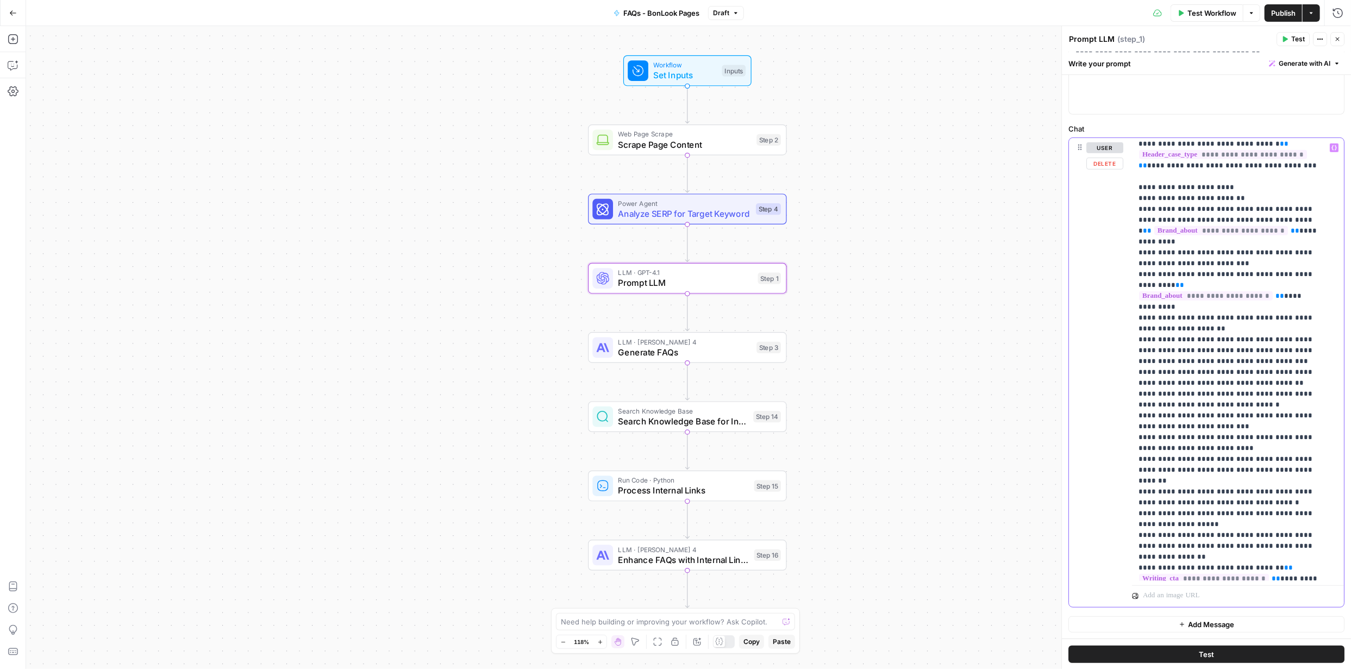
scroll to position [750, 0]
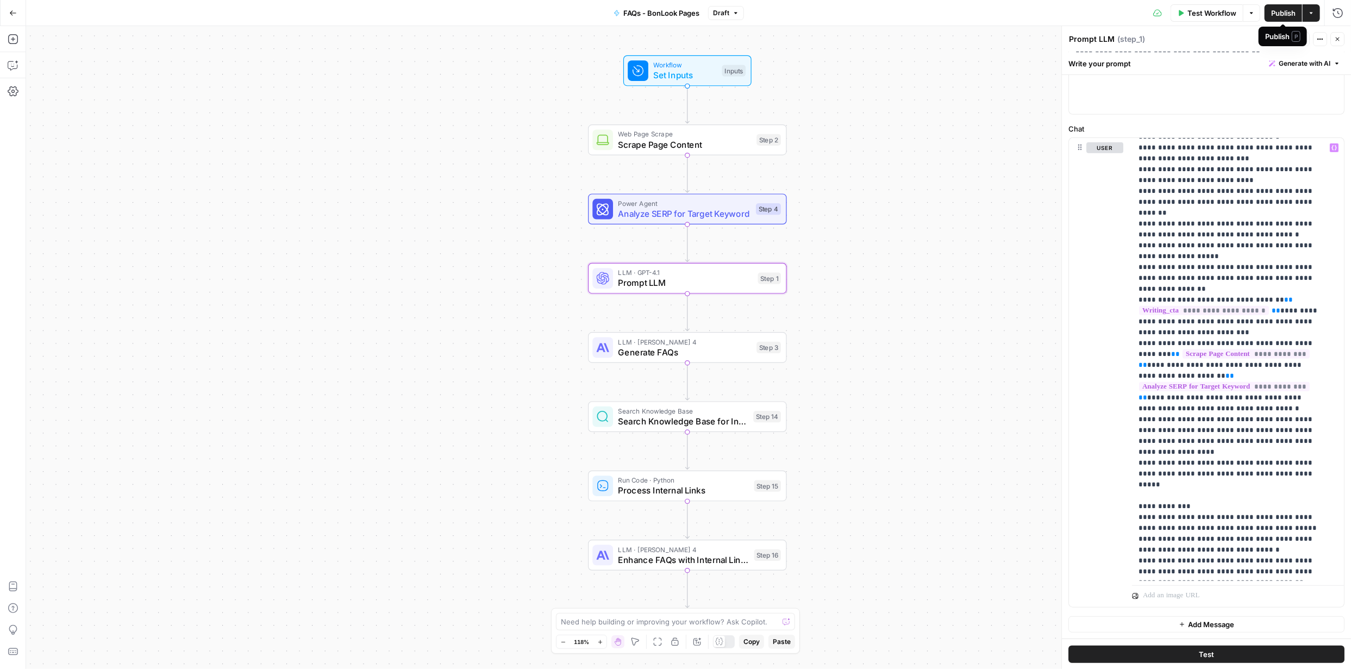
click at [1284, 14] on span "Publish" at bounding box center [1283, 13] width 24 height 11
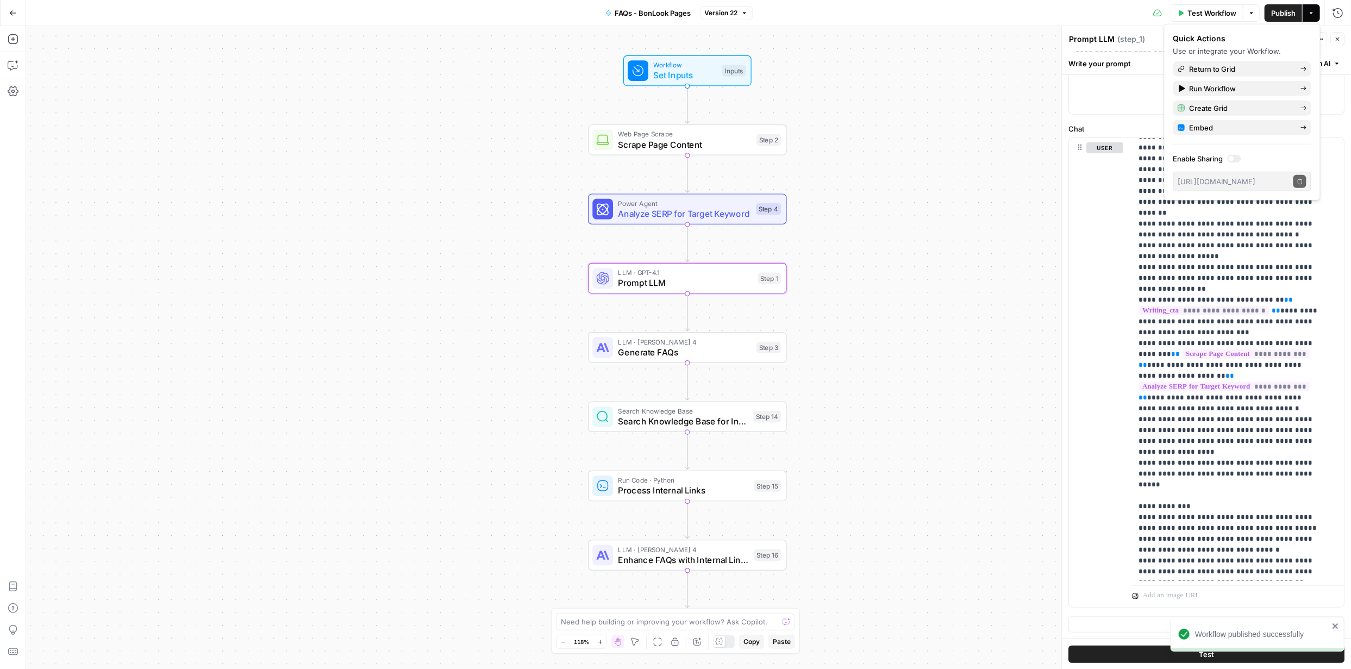
click at [1284, 13] on span "Publish" at bounding box center [1283, 13] width 24 height 11
click at [1305, 105] on icon "button" at bounding box center [1304, 108] width 7 height 7
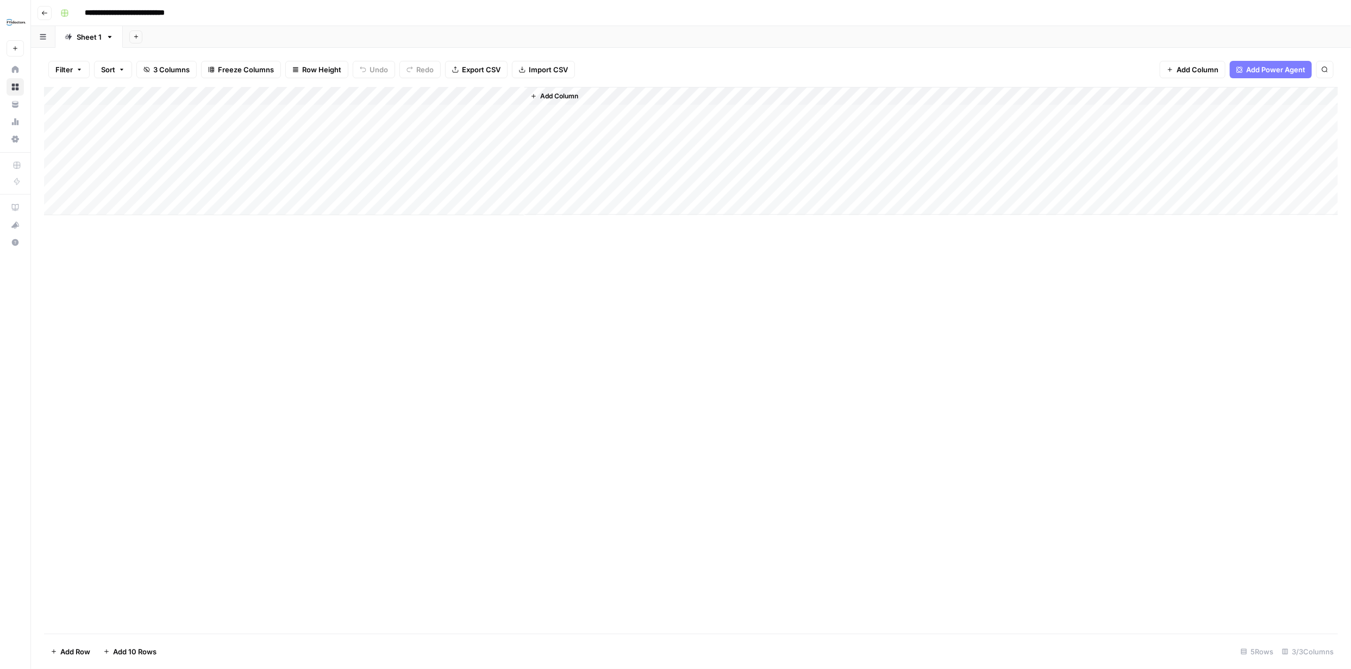
click at [184, 13] on input "**********" at bounding box center [141, 12] width 122 height 17
click at [197, 13] on input "**********" at bounding box center [141, 12] width 122 height 17
type input "**********"
drag, startPoint x: 522, startPoint y: 422, endPoint x: 530, endPoint y: 429, distance: 10.0
click at [527, 426] on div "Add Column" at bounding box center [691, 360] width 1294 height 547
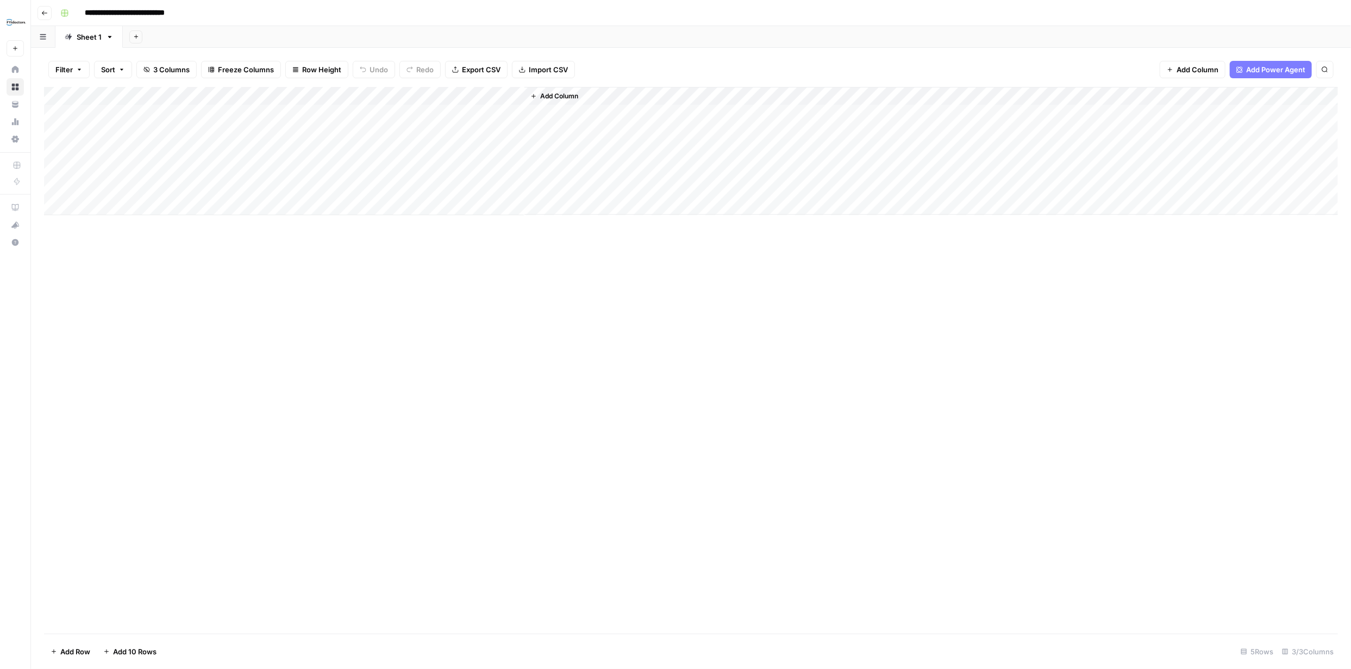
click at [504, 93] on div "Add Column" at bounding box center [691, 151] width 1294 height 128
click at [450, 188] on span "Configure Inputs" at bounding box center [463, 187] width 95 height 11
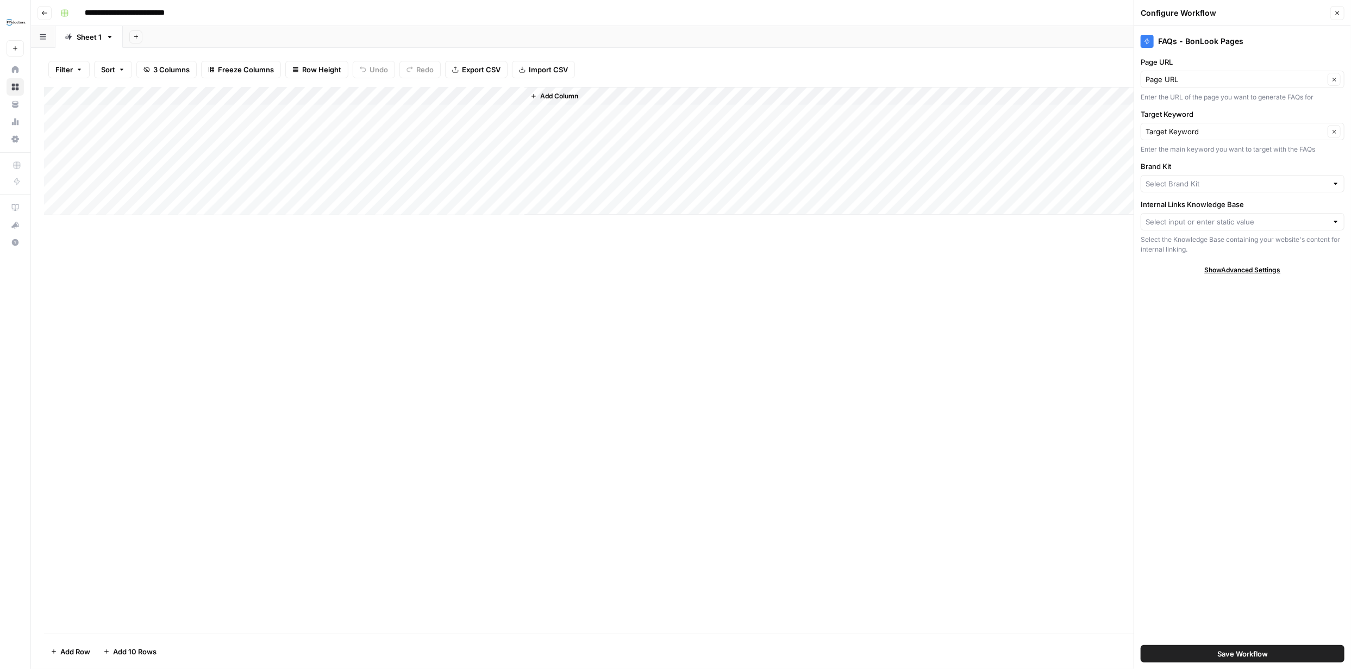
click at [1330, 184] on div at bounding box center [1243, 183] width 204 height 17
click at [1205, 225] on span "BonLook" at bounding box center [1240, 224] width 181 height 11
type input "BonLook"
click at [1305, 224] on input "Internal Links Knowledge Base" at bounding box center [1237, 221] width 182 height 11
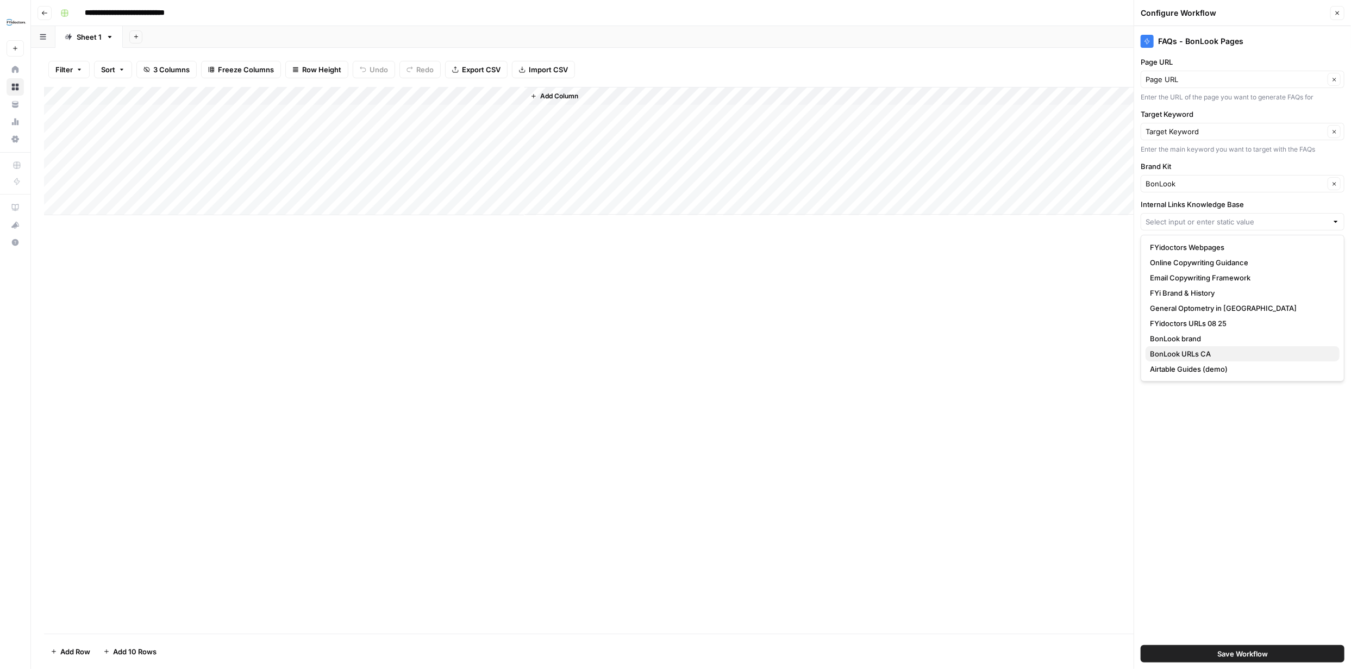
click at [1200, 355] on span "BonLook URLs CA" at bounding box center [1240, 353] width 181 height 11
type input "BonLook URLs CA"
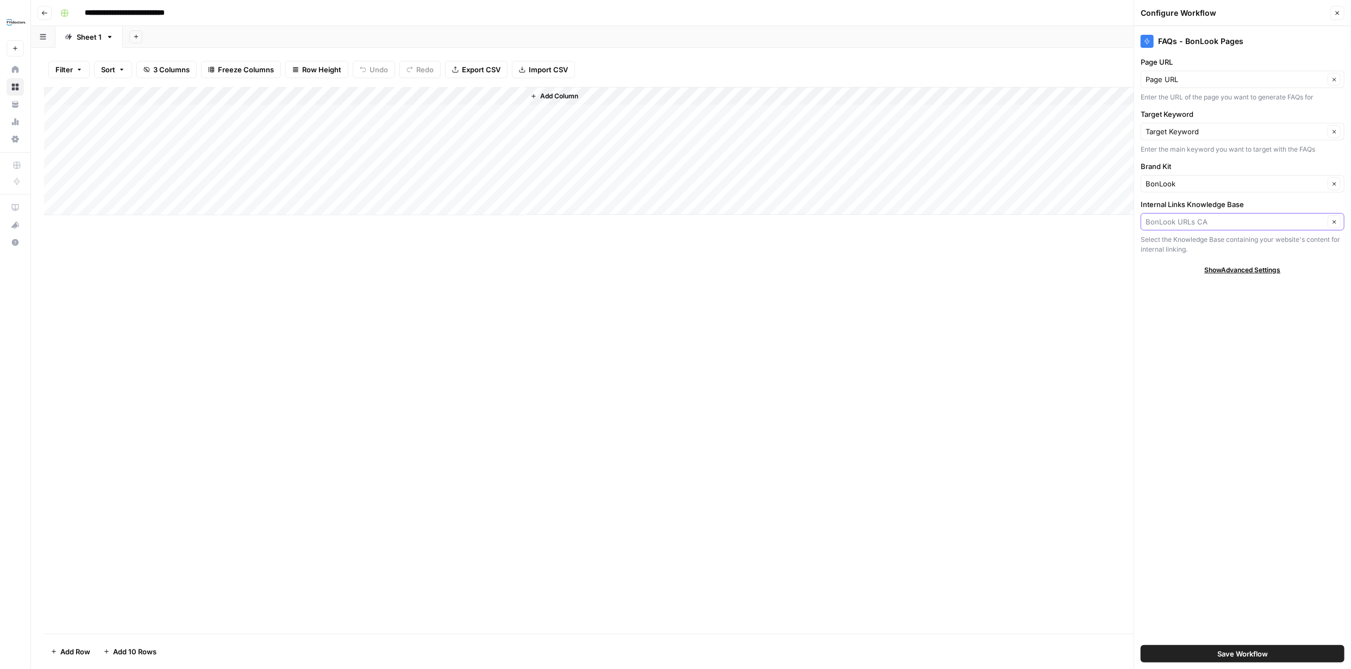
click at [1303, 223] on input "Internal Links Knowledge Base" at bounding box center [1235, 221] width 179 height 11
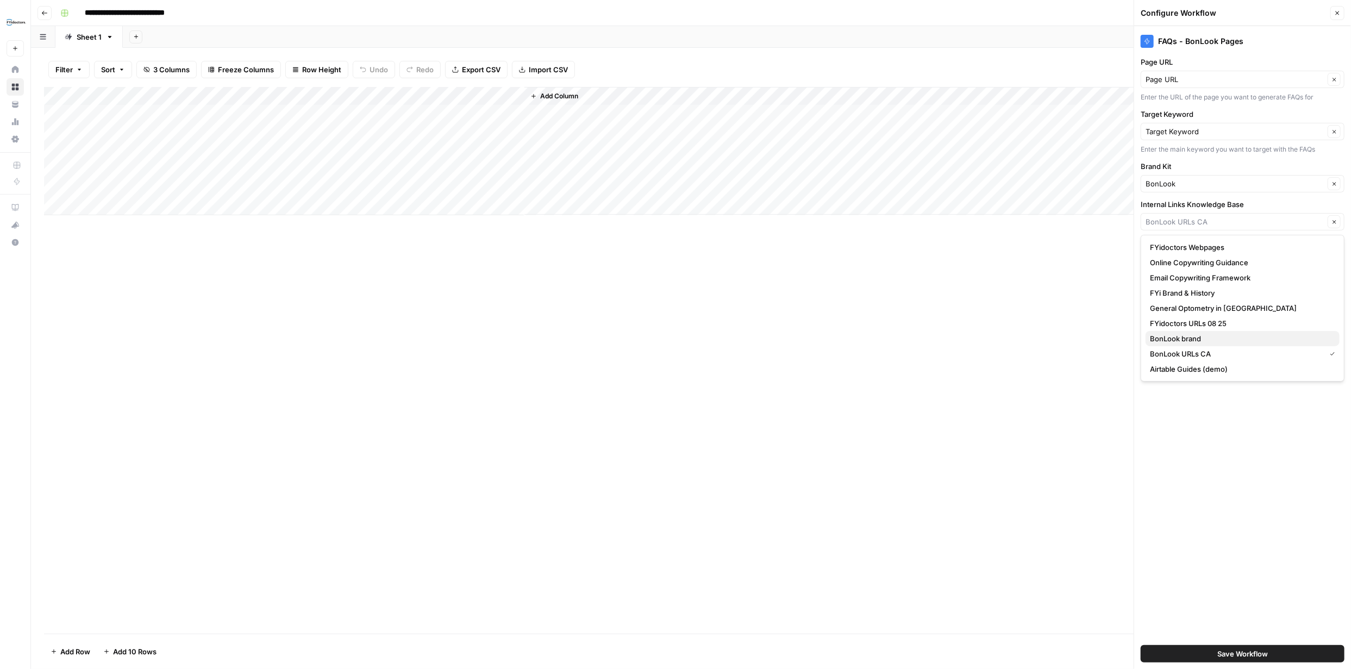
click at [1207, 333] on span "BonLook brand" at bounding box center [1240, 338] width 181 height 11
type input "BonLook brand"
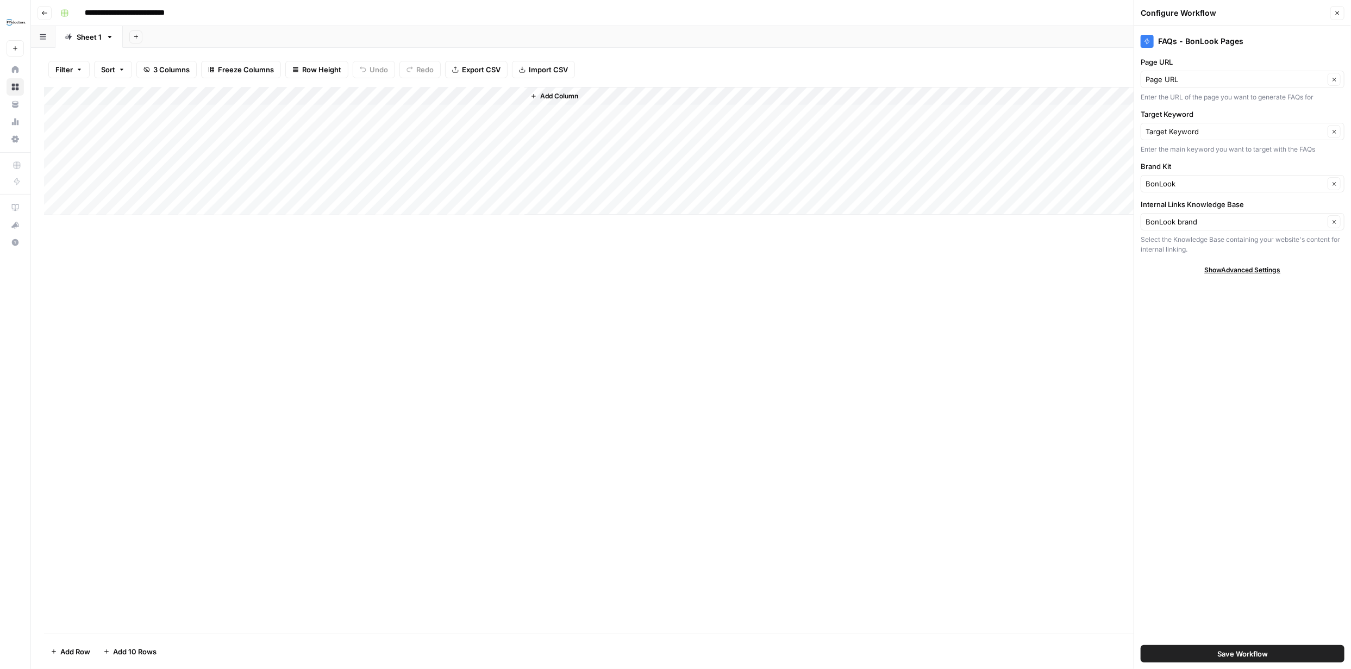
click at [1248, 652] on span "Save Workflow" at bounding box center [1243, 653] width 51 height 11
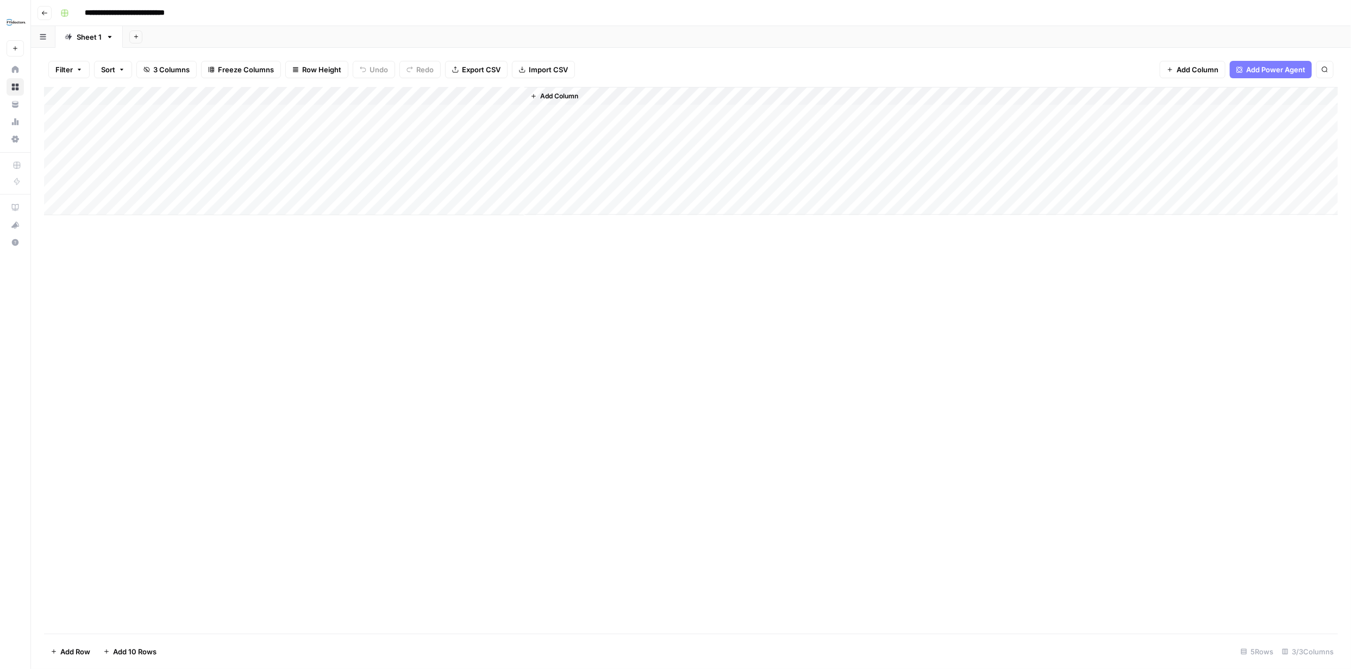
click at [204, 112] on div "Add Column" at bounding box center [691, 151] width 1294 height 128
click at [206, 112] on div "Add Column" at bounding box center [691, 151] width 1294 height 128
type textarea "**********"
click at [299, 109] on div "Add Column" at bounding box center [691, 151] width 1294 height 128
click at [296, 109] on div "Add Column" at bounding box center [691, 151] width 1294 height 128
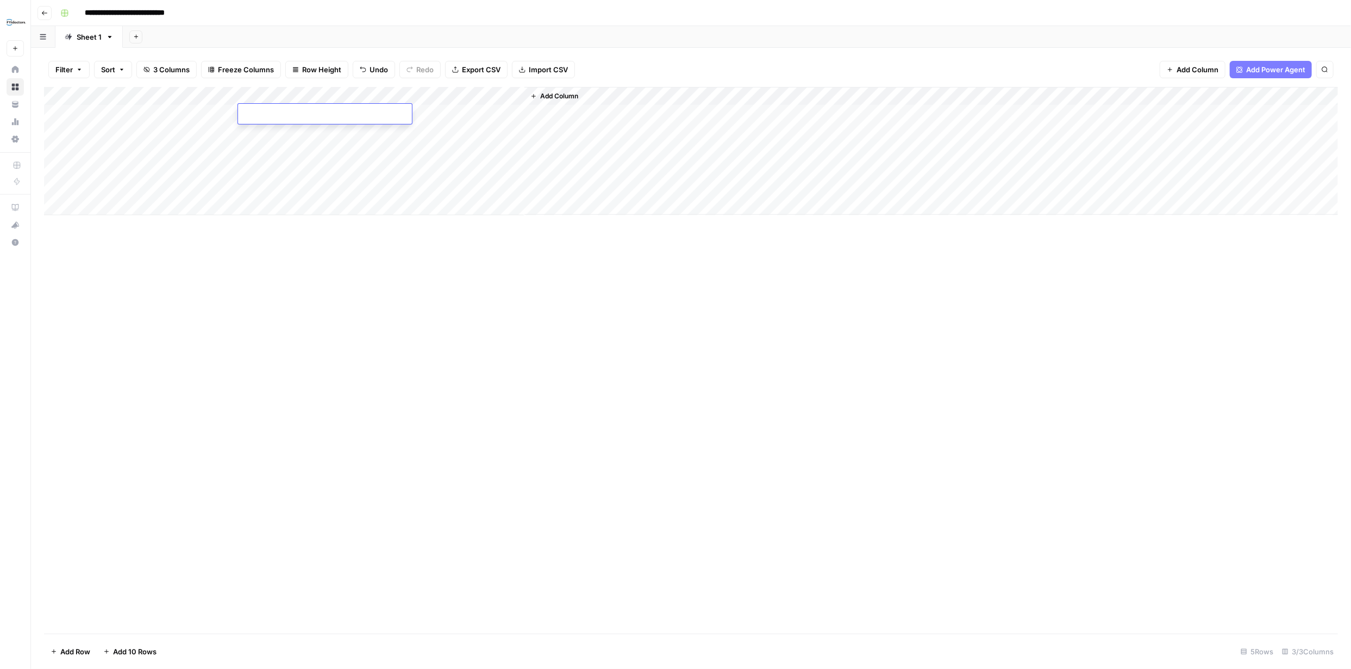
click at [296, 109] on textarea at bounding box center [325, 114] width 174 height 15
type textarea "**********"
click at [501, 288] on div "Add Column" at bounding box center [691, 360] width 1294 height 547
click at [461, 114] on div "Add Column" at bounding box center [691, 151] width 1294 height 128
click at [188, 129] on div "Add Column" at bounding box center [691, 151] width 1294 height 128
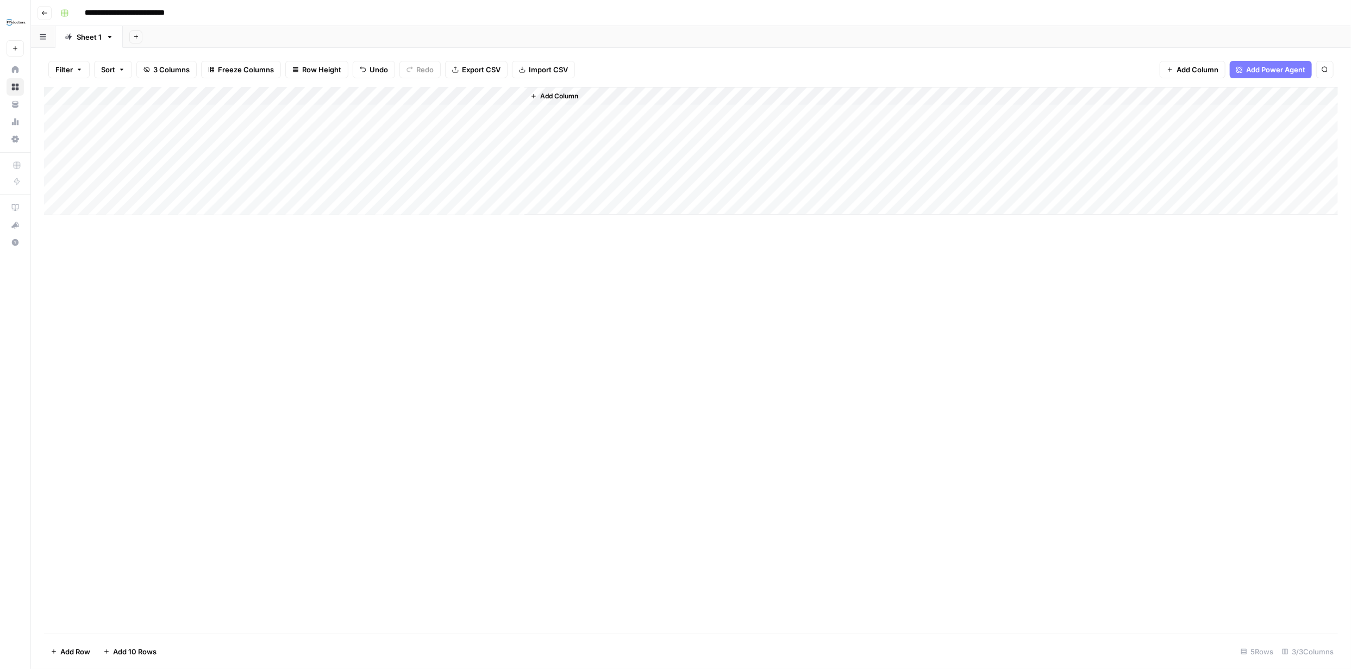
click at [190, 129] on div "Add Column" at bounding box center [691, 151] width 1294 height 128
type textarea "**********"
click at [377, 241] on div "Add Column" at bounding box center [691, 360] width 1294 height 547
click at [330, 129] on div "Add Column" at bounding box center [691, 151] width 1294 height 128
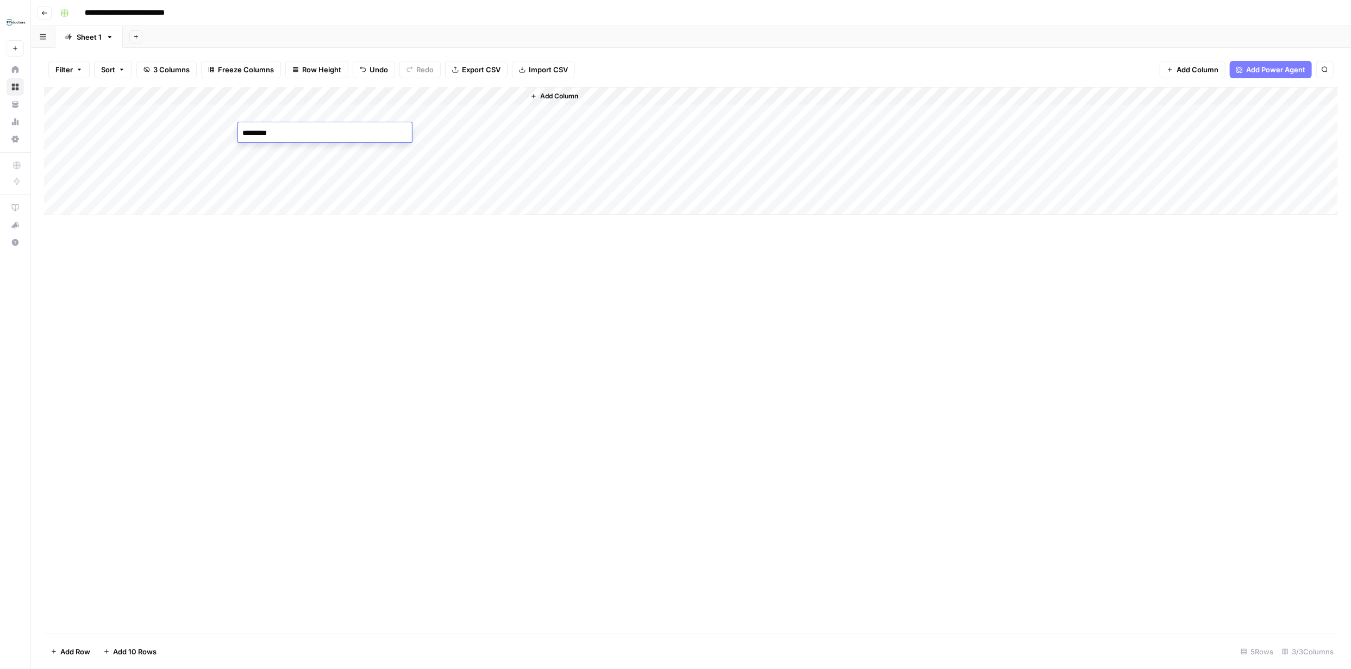
type textarea "**********"
click at [360, 326] on div "Add Column" at bounding box center [691, 360] width 1294 height 547
click at [460, 133] on div "Add Column" at bounding box center [691, 151] width 1294 height 128
click at [571, 114] on div "Add Column" at bounding box center [691, 151] width 1294 height 128
click at [573, 114] on div "Add Column" at bounding box center [691, 151] width 1294 height 128
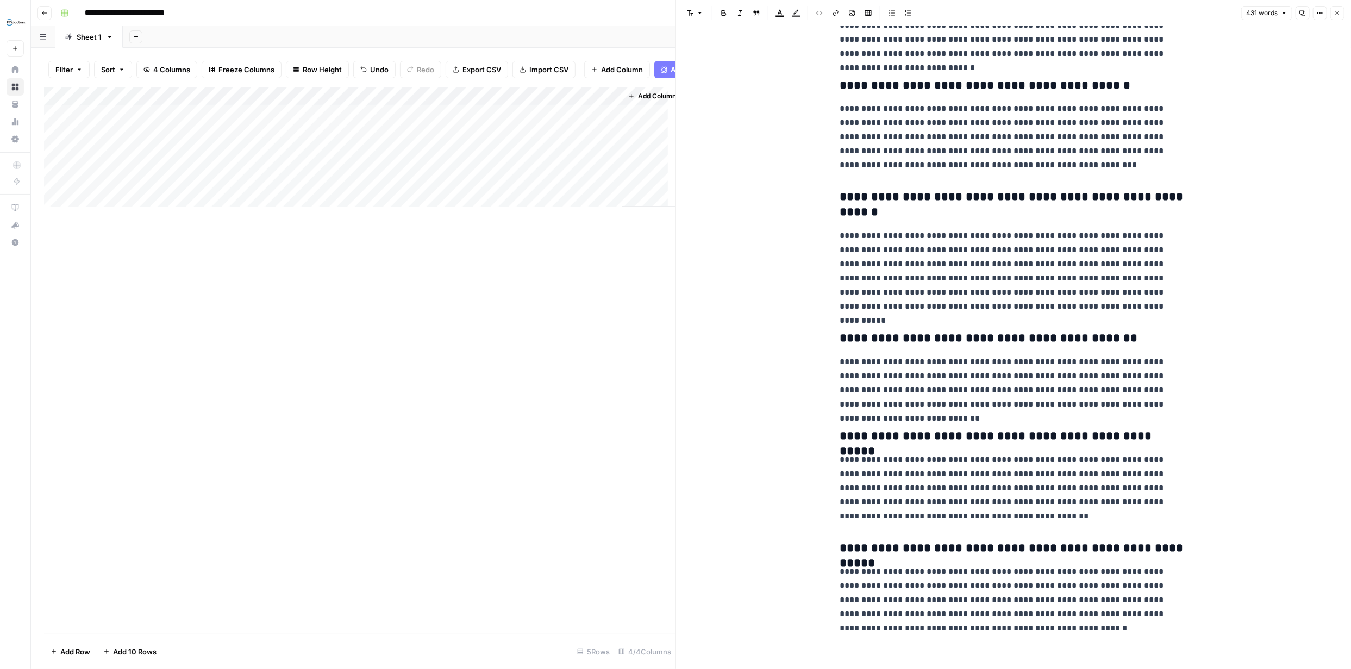
scroll to position [199, 0]
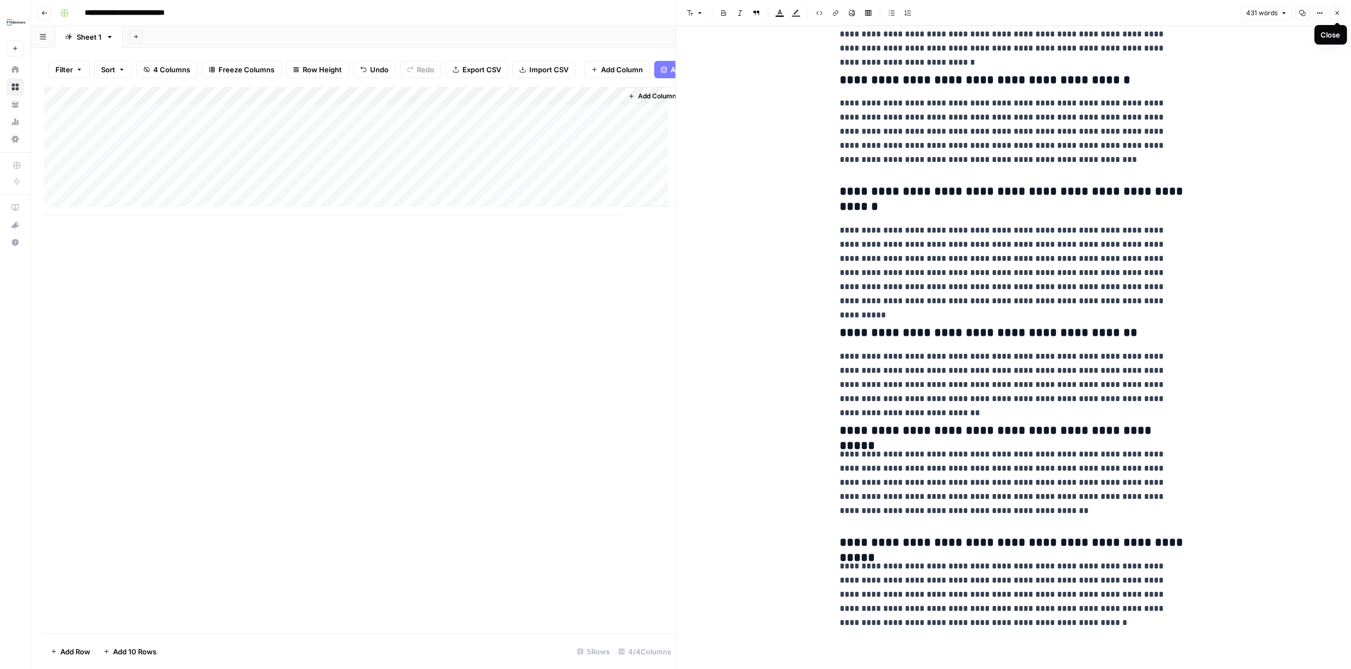
click at [1338, 13] on icon "button" at bounding box center [1338, 13] width 4 height 4
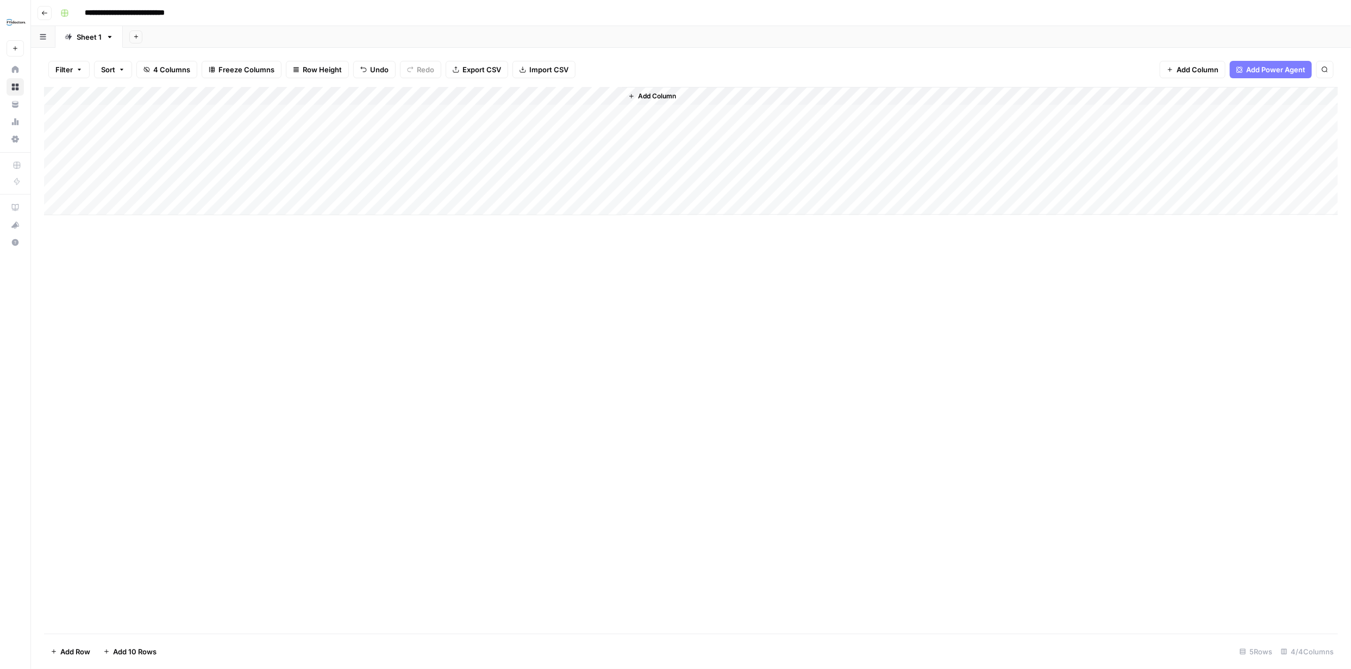
click at [678, 96] on button "Add Column" at bounding box center [652, 96] width 57 height 14
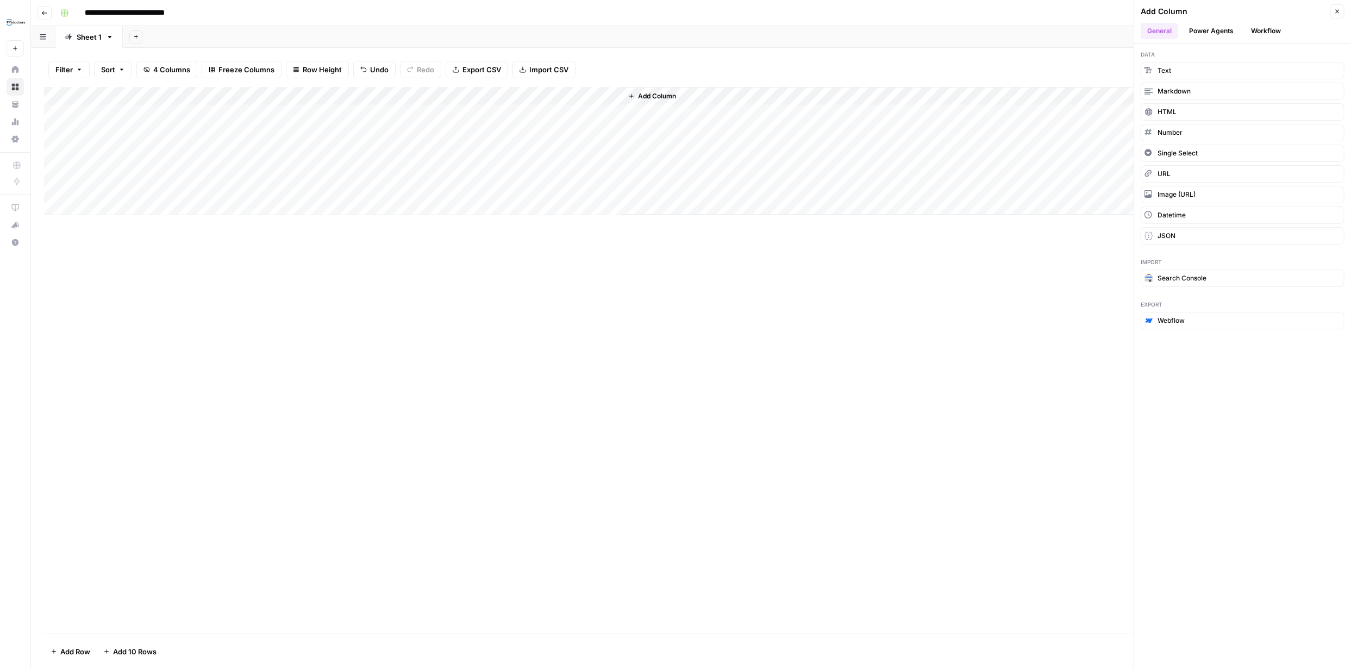
click at [1221, 27] on button "Power Agents" at bounding box center [1212, 31] width 58 height 16
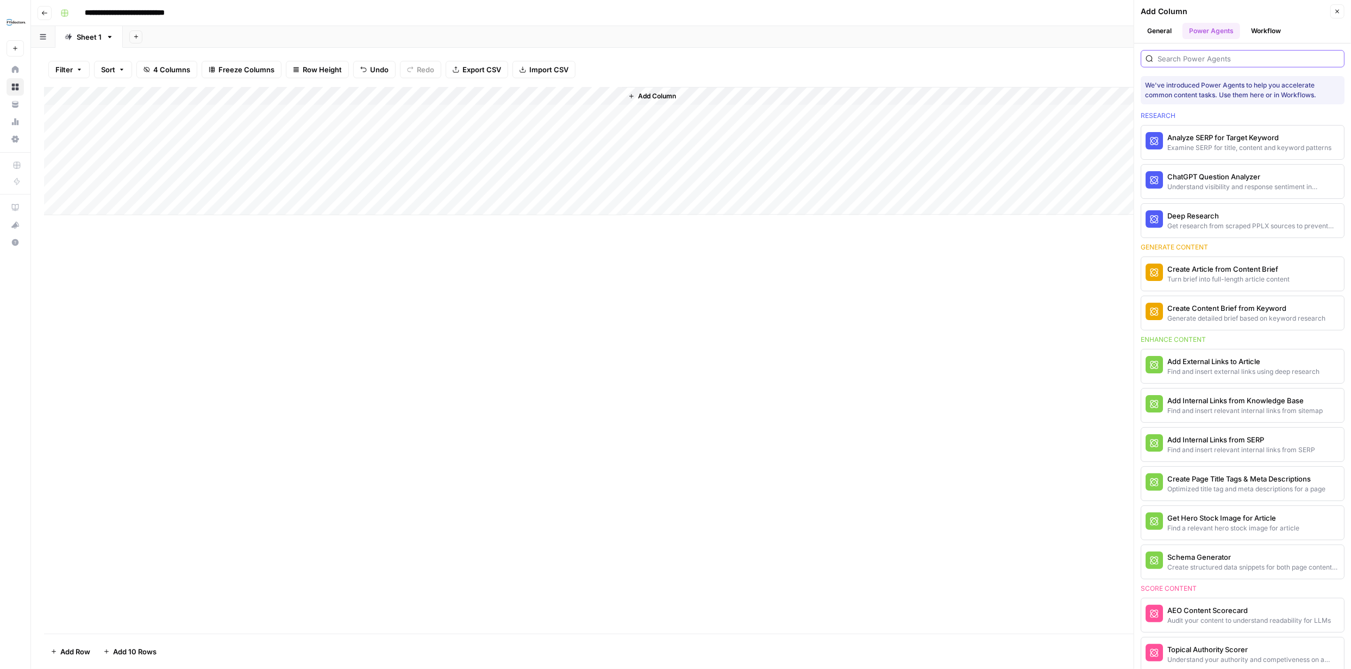
click at [1210, 60] on input "search" at bounding box center [1249, 58] width 182 height 11
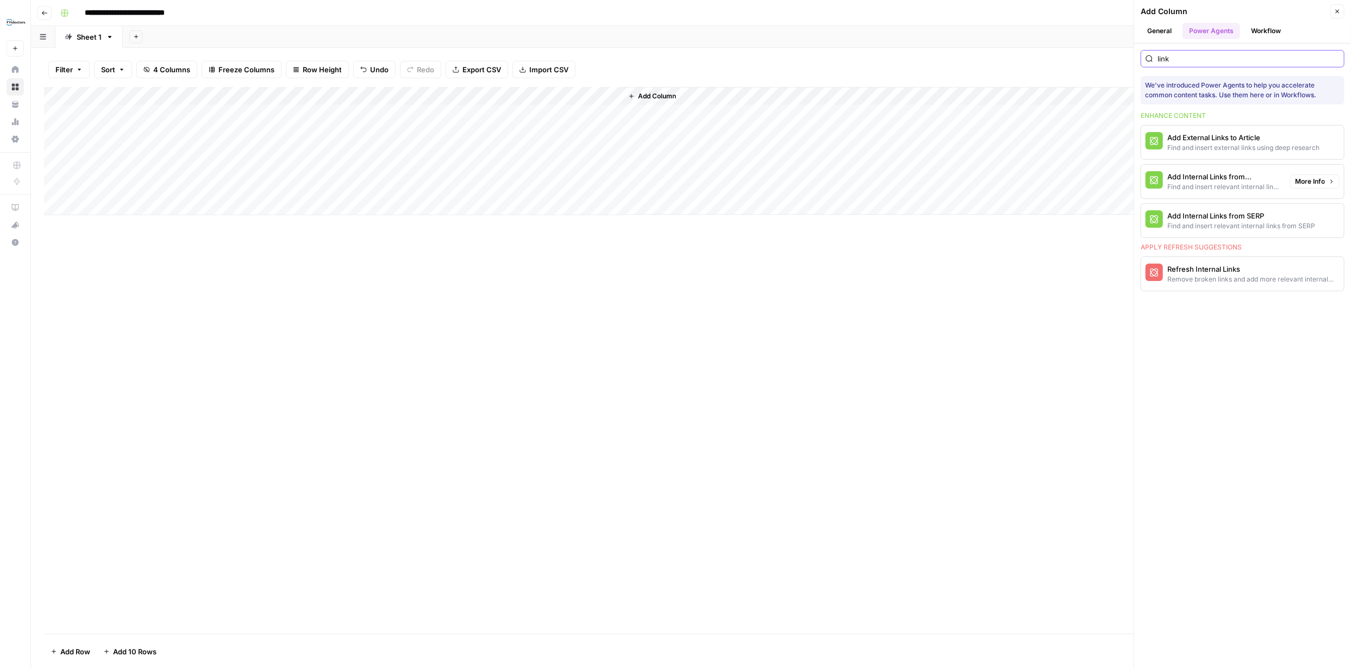
type input "link"
click at [1195, 175] on div "Add Internal Links from Knowledge Base" at bounding box center [1225, 176] width 114 height 11
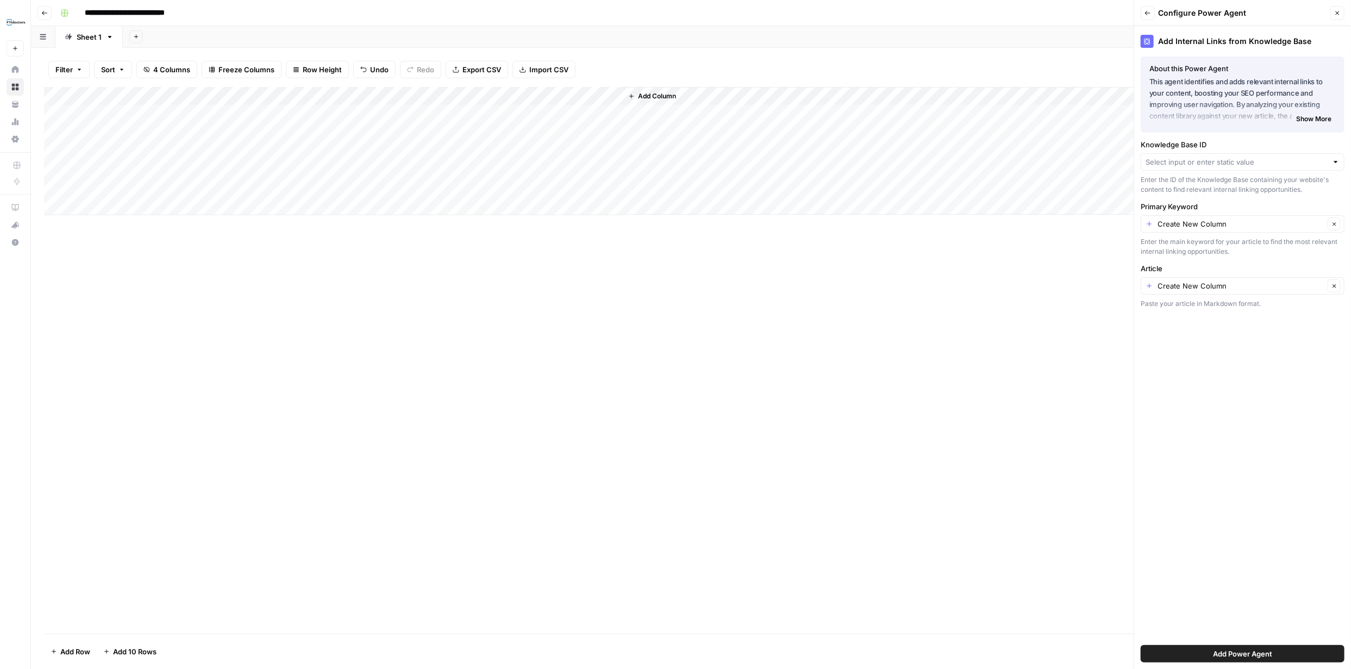
click at [1334, 161] on div at bounding box center [1336, 162] width 8 height 11
click at [1222, 296] on span "BonLook URLs CA" at bounding box center [1240, 293] width 181 height 11
type input "BonLook URLs CA"
click at [1284, 224] on input "Primary Keyword" at bounding box center [1241, 224] width 167 height 11
type input "Create New Column"
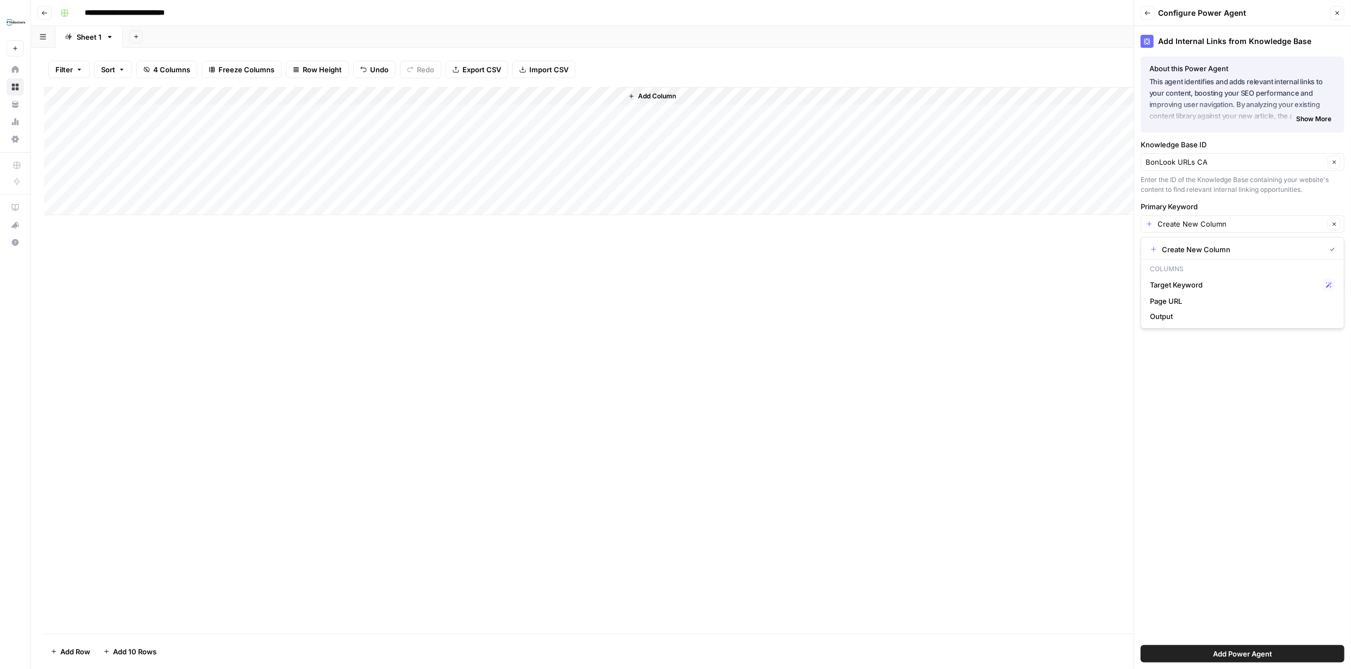
click at [1282, 363] on div "Add Internal Links from Knowledge Base About this Power Agent This agent identi…" at bounding box center [1242, 347] width 217 height 643
click at [1266, 658] on span "Add Power Agent" at bounding box center [1242, 653] width 59 height 11
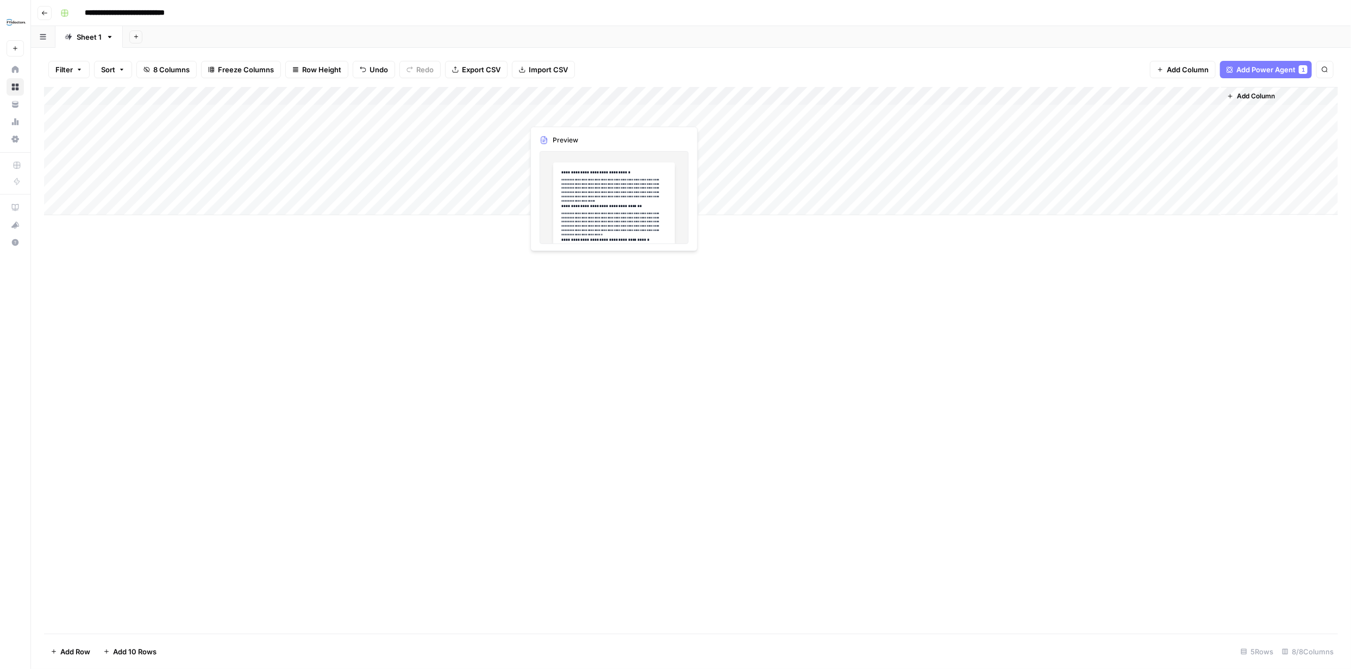
click at [595, 113] on div "Add Column" at bounding box center [691, 151] width 1294 height 128
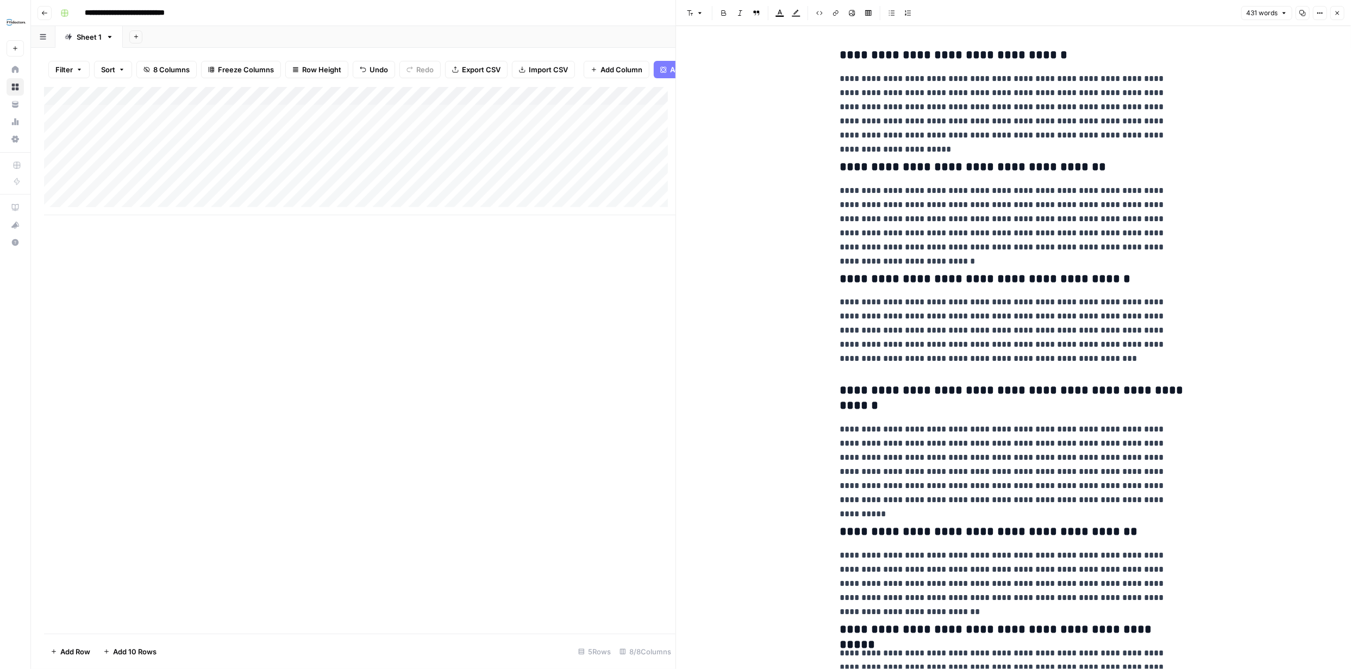
click at [878, 111] on p "**********" at bounding box center [1014, 107] width 348 height 71
copy div "**********"
click at [1338, 11] on icon "button" at bounding box center [1337, 13] width 7 height 7
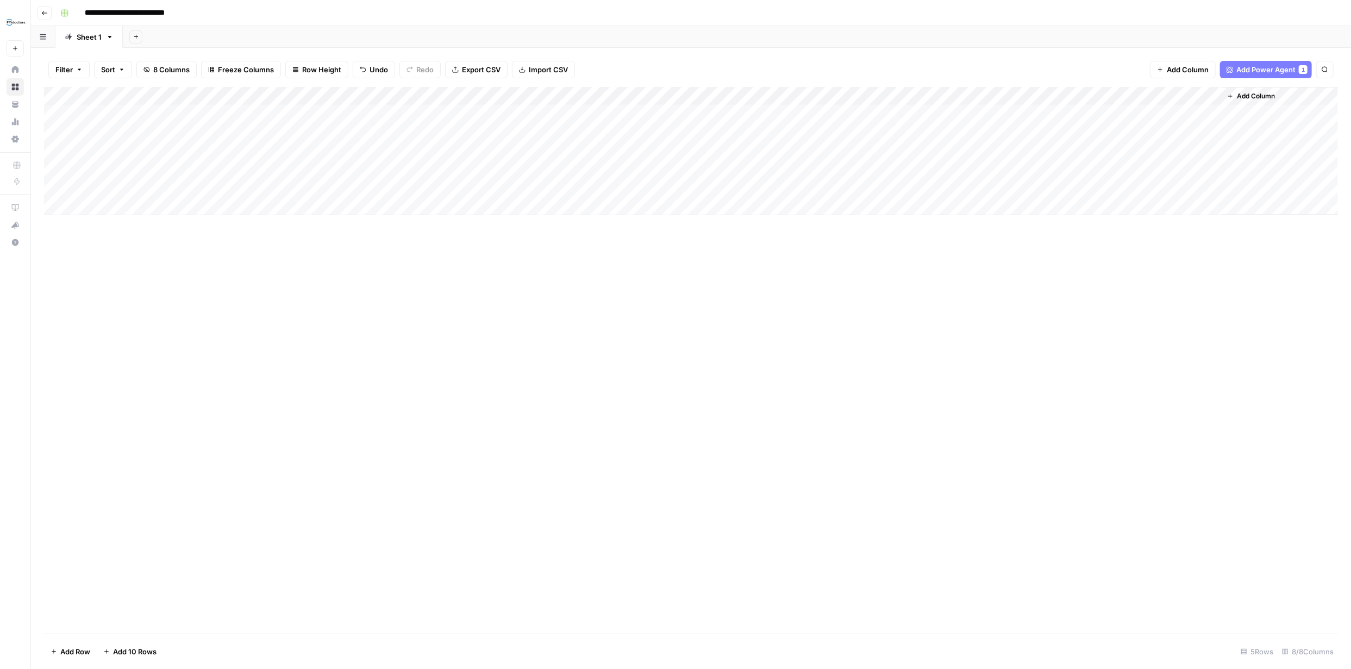
click at [721, 115] on div "Add Column" at bounding box center [691, 151] width 1294 height 128
click at [719, 115] on div "Add Column" at bounding box center [691, 151] width 1294 height 128
click at [719, 115] on textarea at bounding box center [708, 114] width 174 height 15
type textarea "**********"
click at [869, 114] on div "Add Column" at bounding box center [691, 151] width 1294 height 128
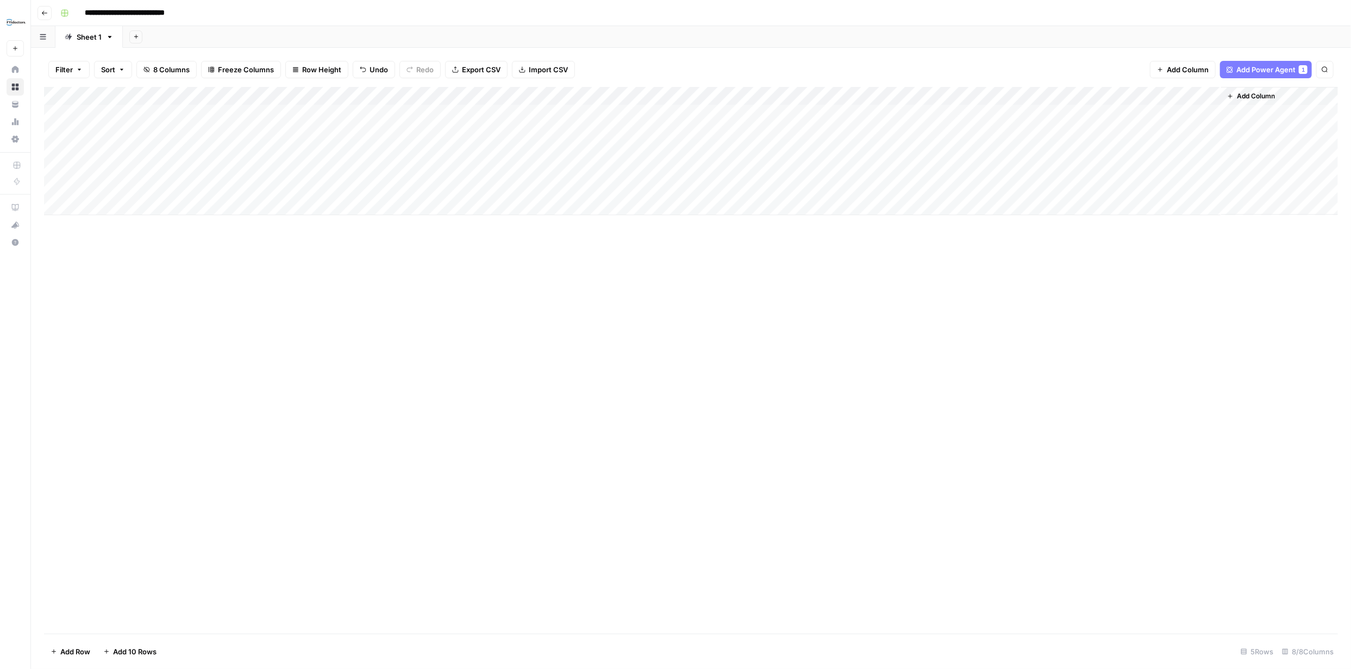
click at [867, 115] on div "Add Column" at bounding box center [691, 151] width 1294 height 128
type textarea "**********"
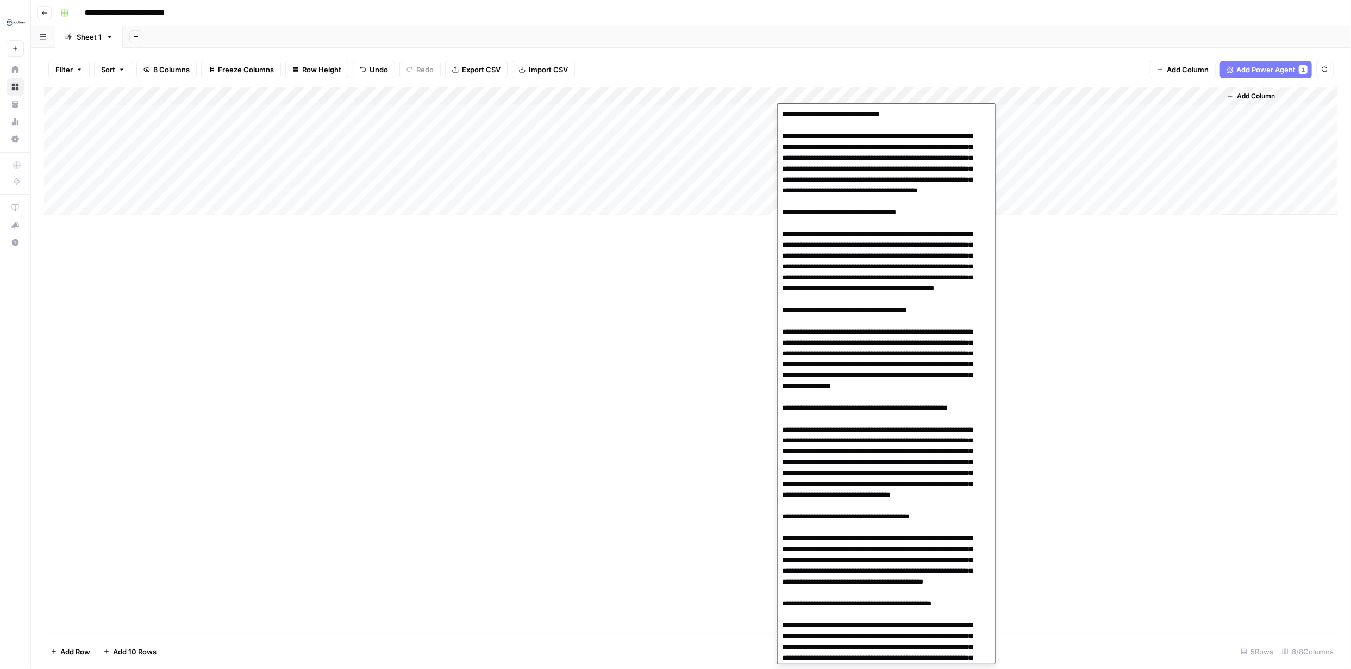
scroll to position [259, 0]
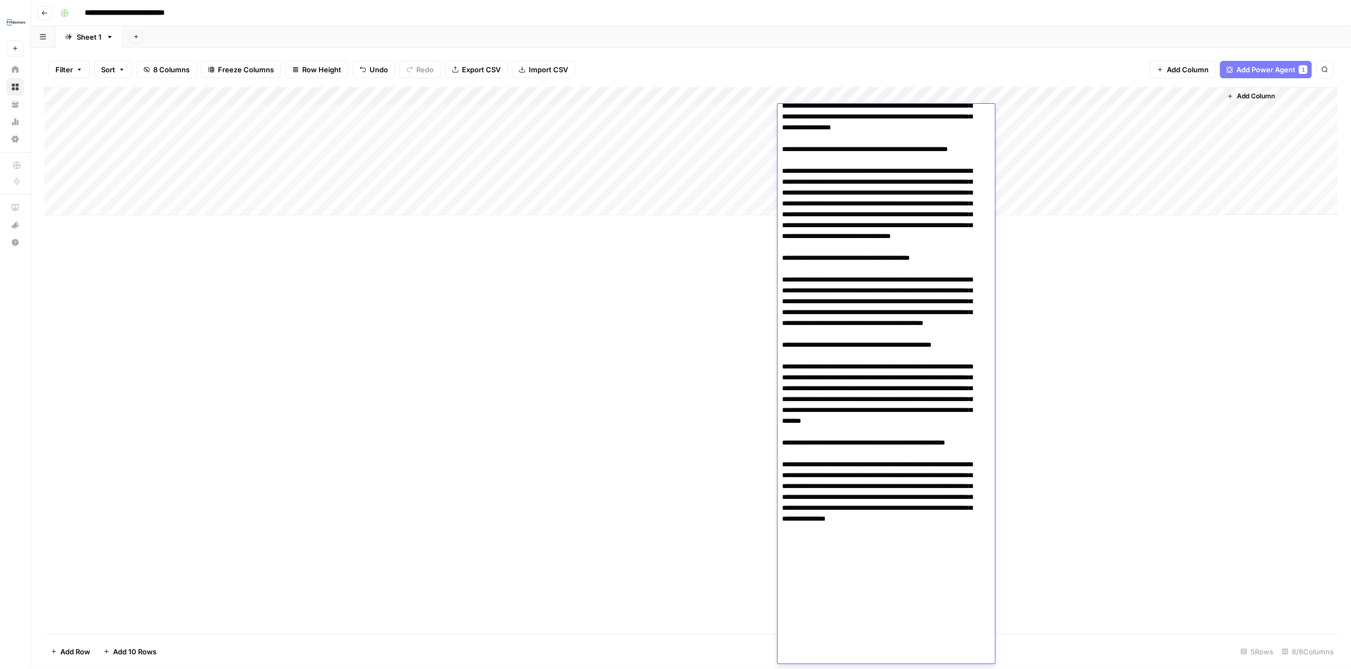
click at [1143, 411] on div "Add Column" at bounding box center [691, 360] width 1294 height 547
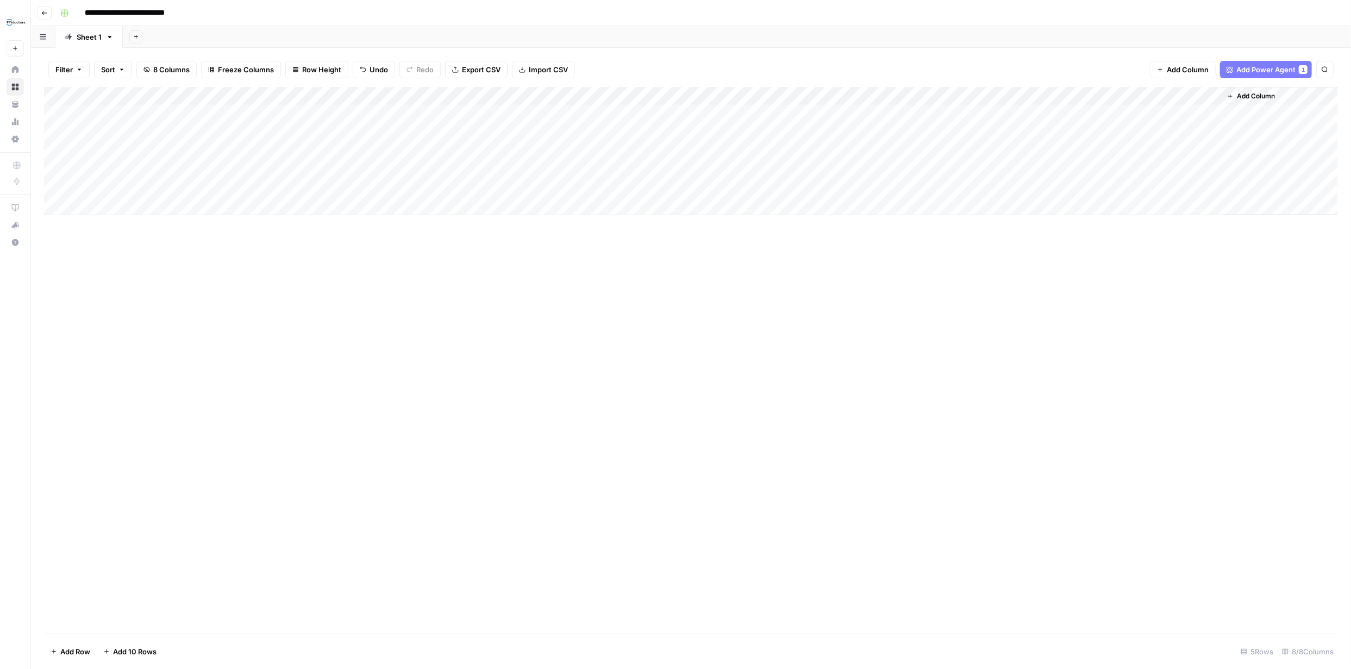
click at [1032, 114] on div "Add Column" at bounding box center [691, 151] width 1294 height 128
drag, startPoint x: 779, startPoint y: 94, endPoint x: 715, endPoint y: 94, distance: 64.1
click at [715, 94] on div "Add Column" at bounding box center [691, 151] width 1294 height 128
drag, startPoint x: 870, startPoint y: 96, endPoint x: 813, endPoint y: 94, distance: 56.6
click at [815, 95] on div "Add Column" at bounding box center [691, 151] width 1294 height 128
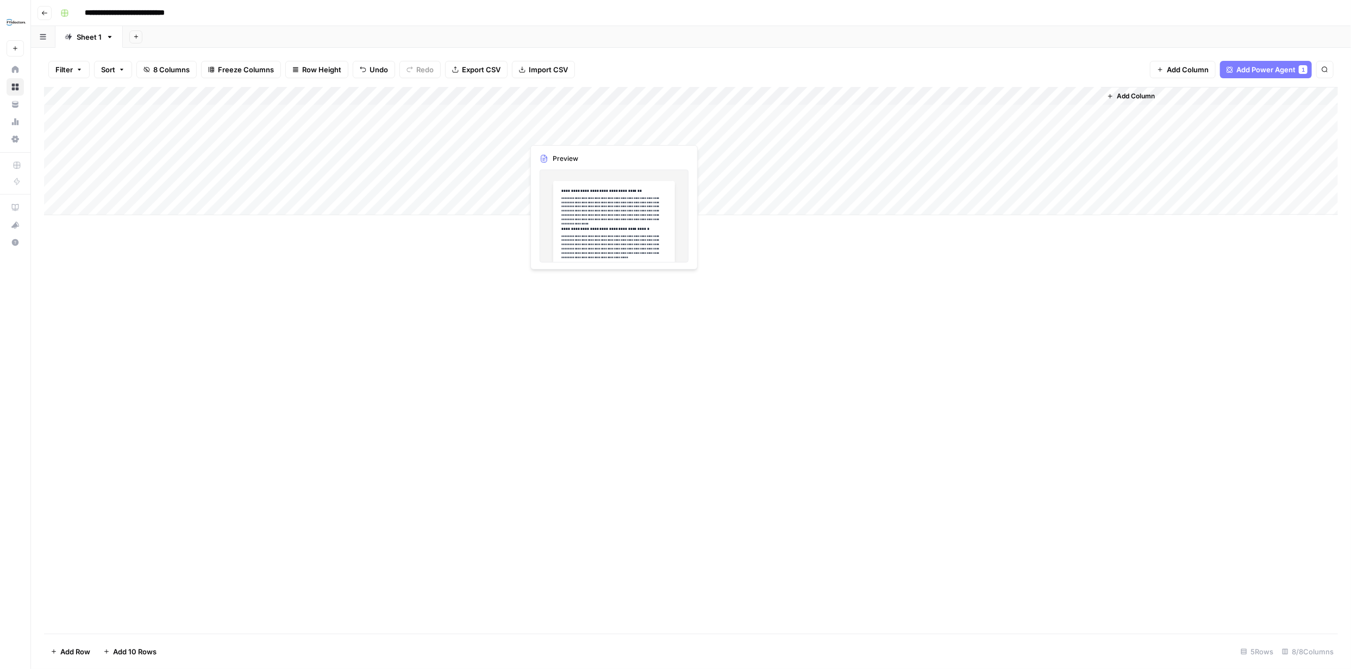
click at [581, 134] on div "Add Column" at bounding box center [691, 151] width 1294 height 128
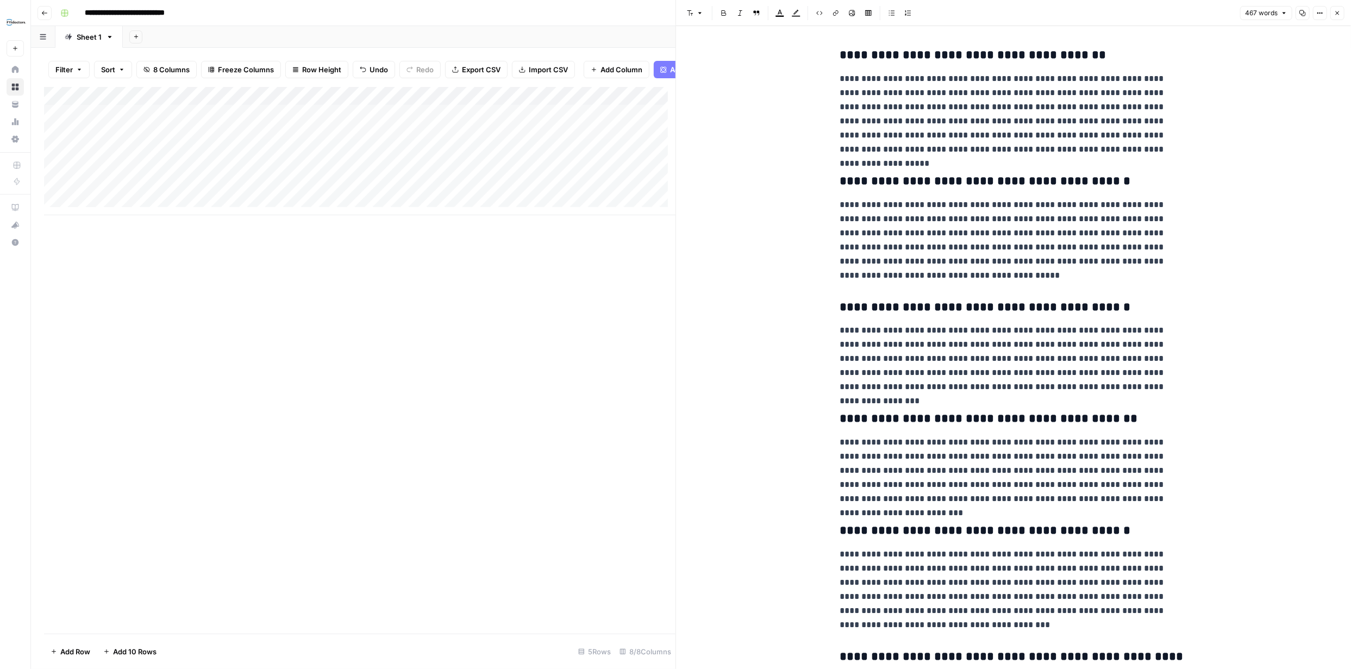
click at [848, 52] on h3 "**********" at bounding box center [1014, 55] width 348 height 15
copy div "**********"
click at [1336, 10] on icon "button" at bounding box center [1337, 13] width 7 height 7
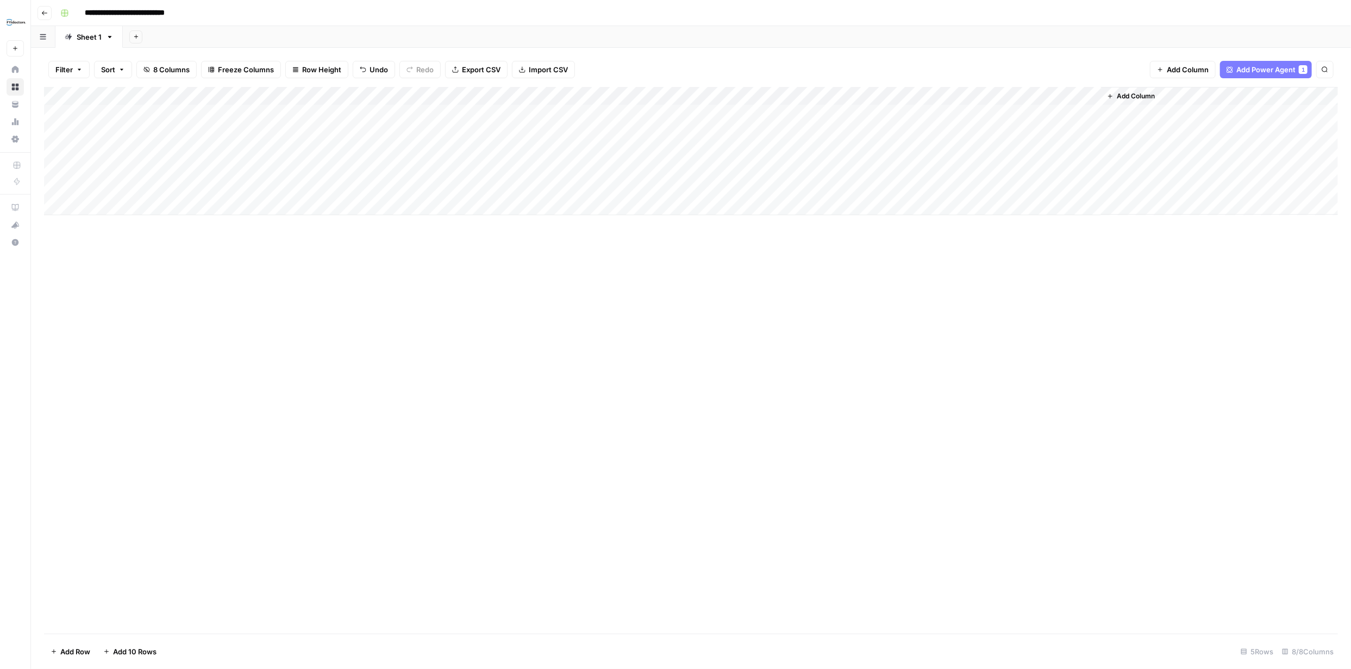
click at [670, 134] on div "Add Column" at bounding box center [691, 151] width 1294 height 128
click at [671, 134] on div "Add Column" at bounding box center [691, 151] width 1294 height 128
type textarea "**********"
click at [800, 403] on div "Add Column" at bounding box center [691, 360] width 1294 height 547
click at [764, 129] on div "Add Column" at bounding box center [691, 151] width 1294 height 128
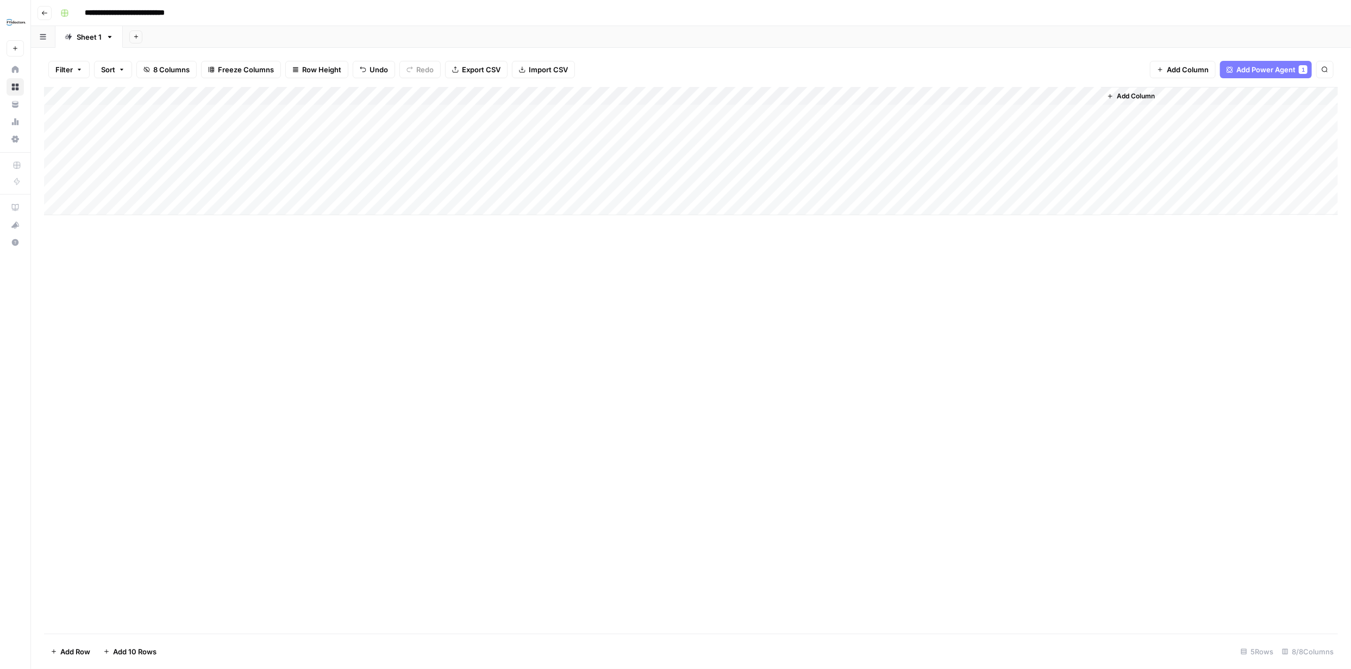
click at [765, 133] on div "Add Column" at bounding box center [691, 151] width 1294 height 128
type textarea "**********"
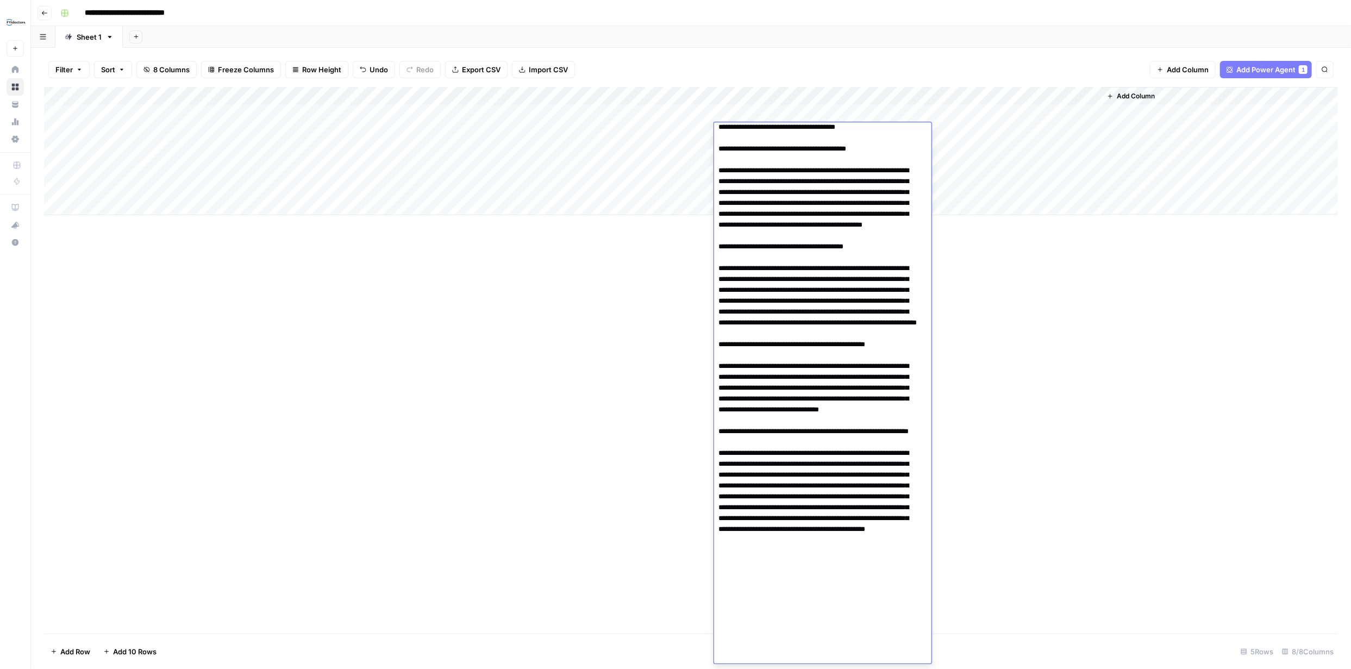
click at [613, 342] on div "Add Column" at bounding box center [691, 360] width 1294 height 547
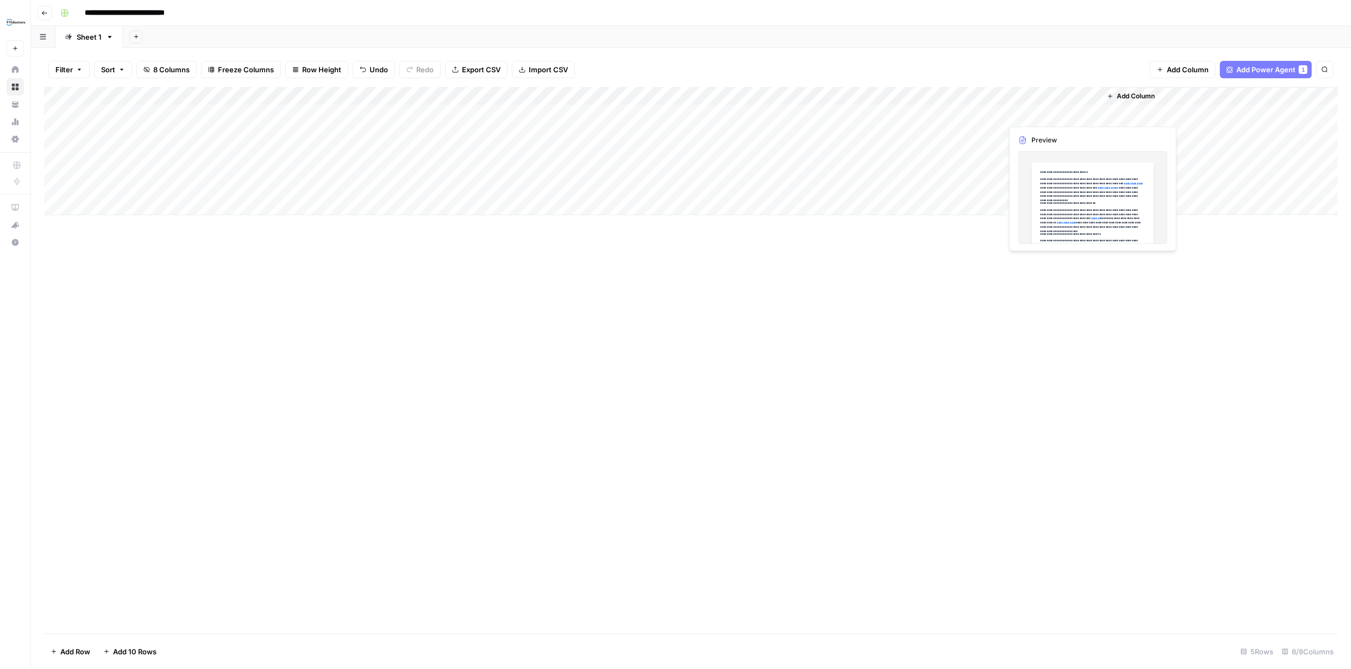
click at [1029, 112] on div "Add Column" at bounding box center [691, 151] width 1294 height 128
click at [1089, 113] on div "Add Column" at bounding box center [691, 151] width 1294 height 128
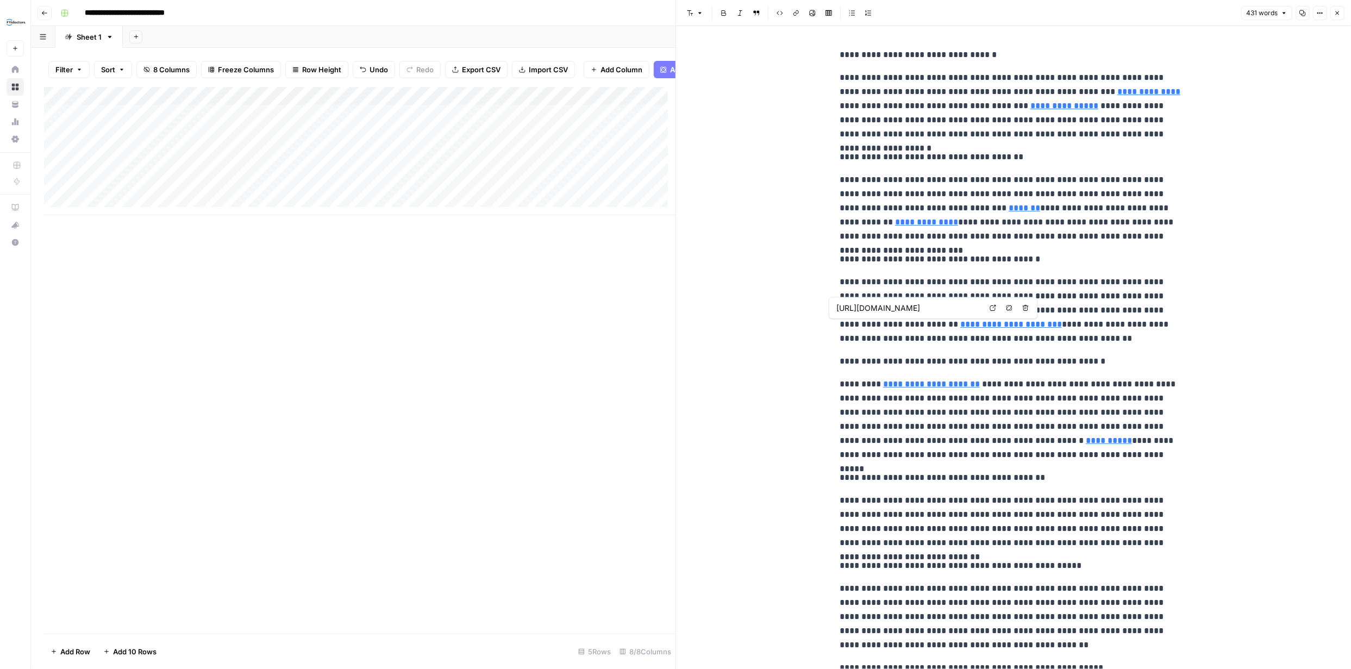
type input "[URL][DOMAIN_NAME]"
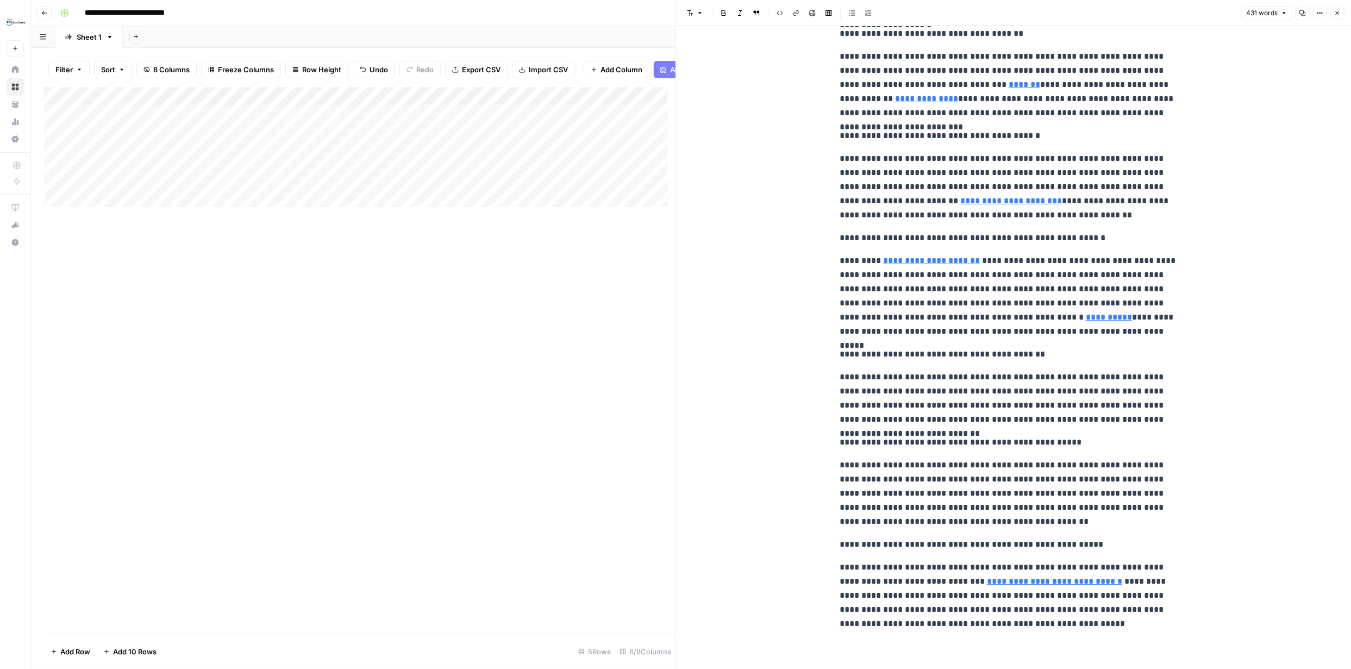
scroll to position [124, 0]
click at [1333, 10] on button "Close" at bounding box center [1338, 13] width 14 height 14
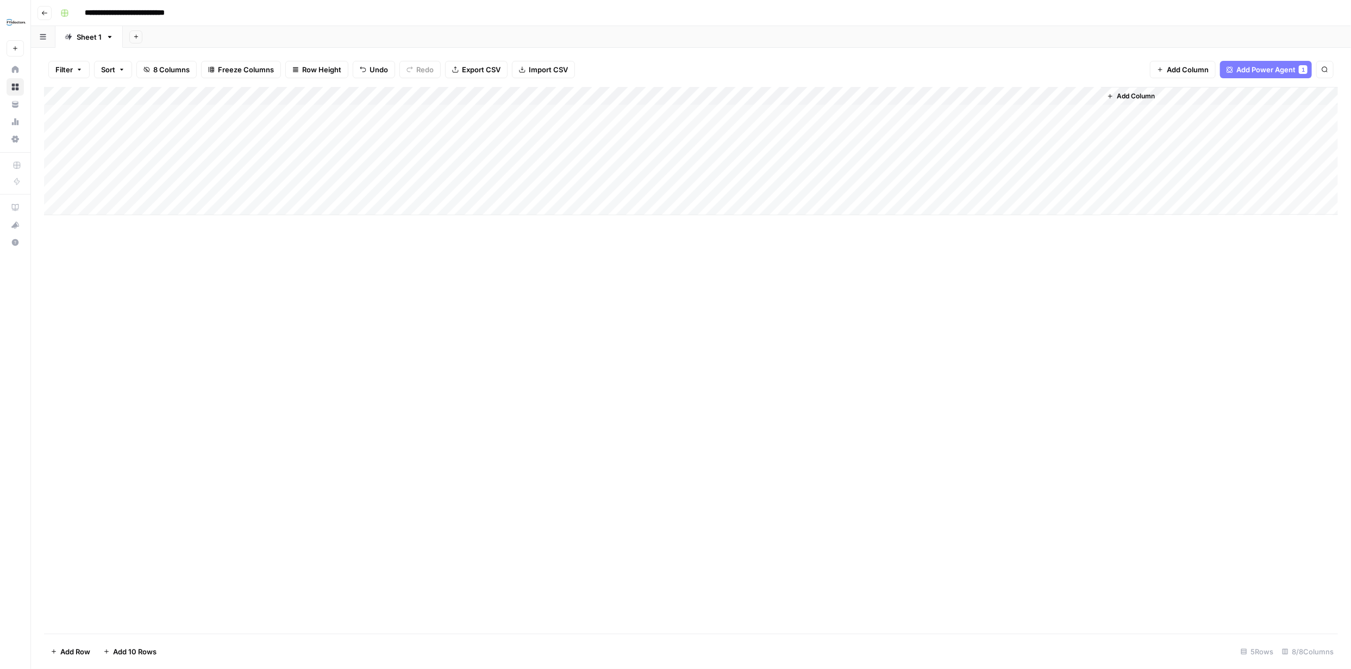
click at [912, 130] on div "Add Column" at bounding box center [691, 151] width 1294 height 128
click at [1090, 93] on div "Add Column" at bounding box center [691, 151] width 1294 height 128
click at [1139, 149] on span "Text" at bounding box center [1158, 150] width 52 height 11
click at [1082, 113] on div "Add Column" at bounding box center [691, 151] width 1294 height 128
click at [1084, 113] on div "Add Column" at bounding box center [691, 151] width 1294 height 128
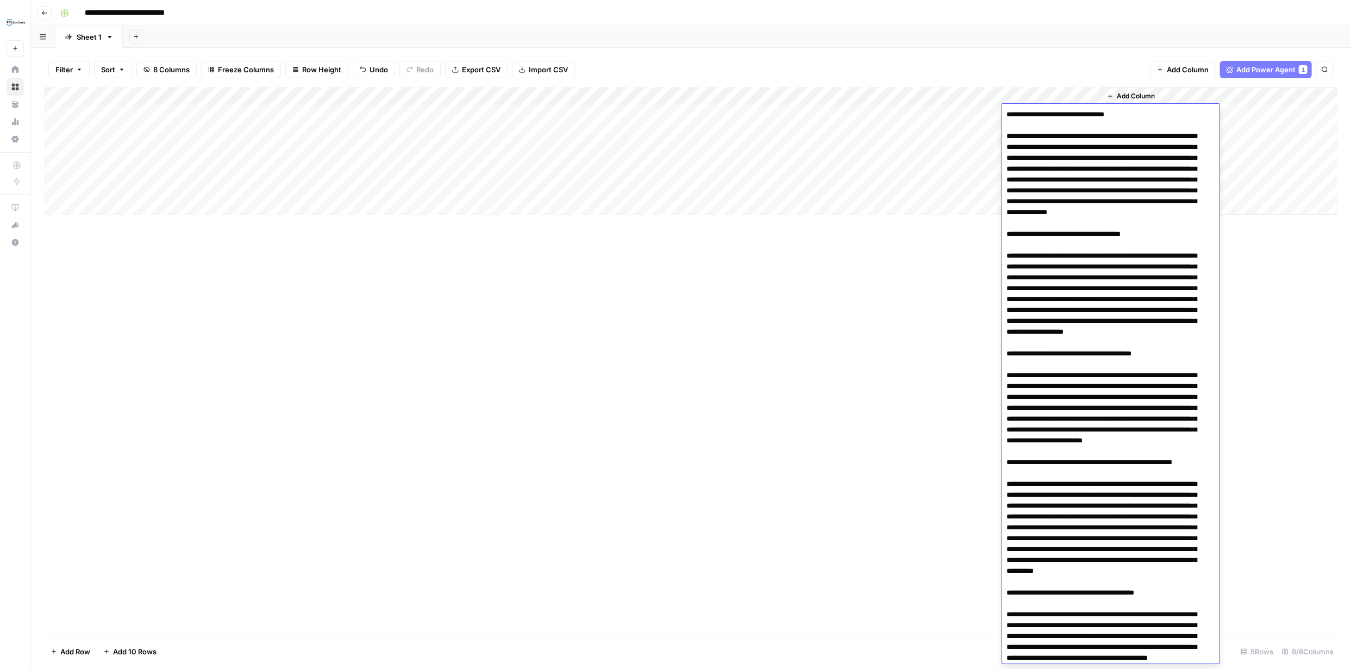
scroll to position [360, 0]
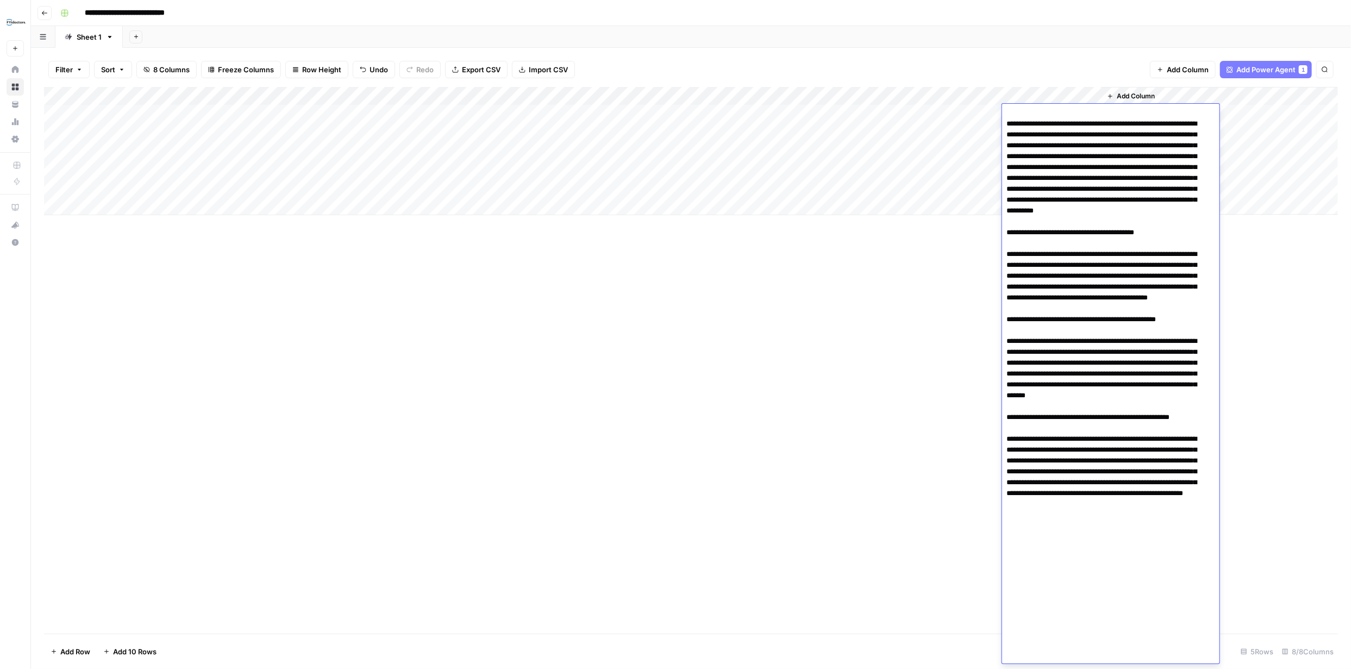
click at [1090, 97] on div "Add Column" at bounding box center [691, 151] width 1294 height 128
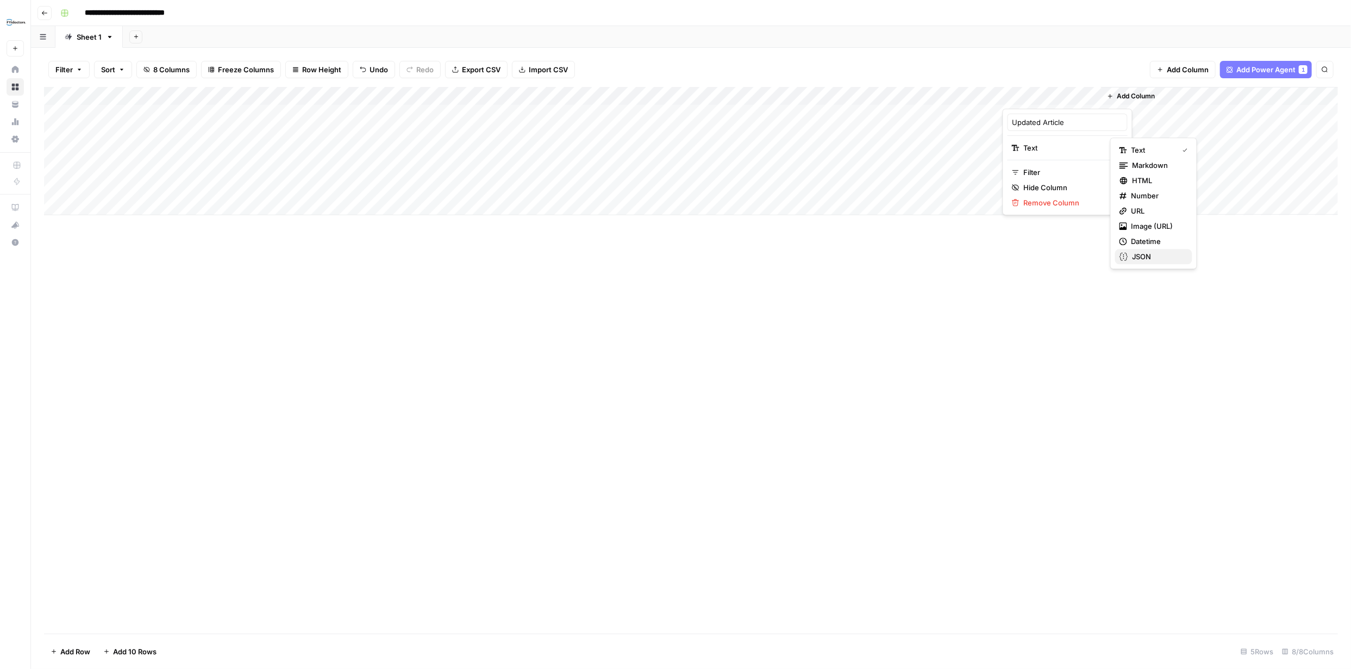
click at [1153, 257] on span "JSON" at bounding box center [1158, 256] width 51 height 11
click at [1091, 96] on div "Add Column" at bounding box center [691, 151] width 1294 height 128
click at [1145, 166] on span "Markdown" at bounding box center [1158, 165] width 51 height 11
click at [1051, 110] on div "Add Column" at bounding box center [691, 151] width 1294 height 128
click at [1089, 111] on div "Add Column" at bounding box center [691, 151] width 1294 height 128
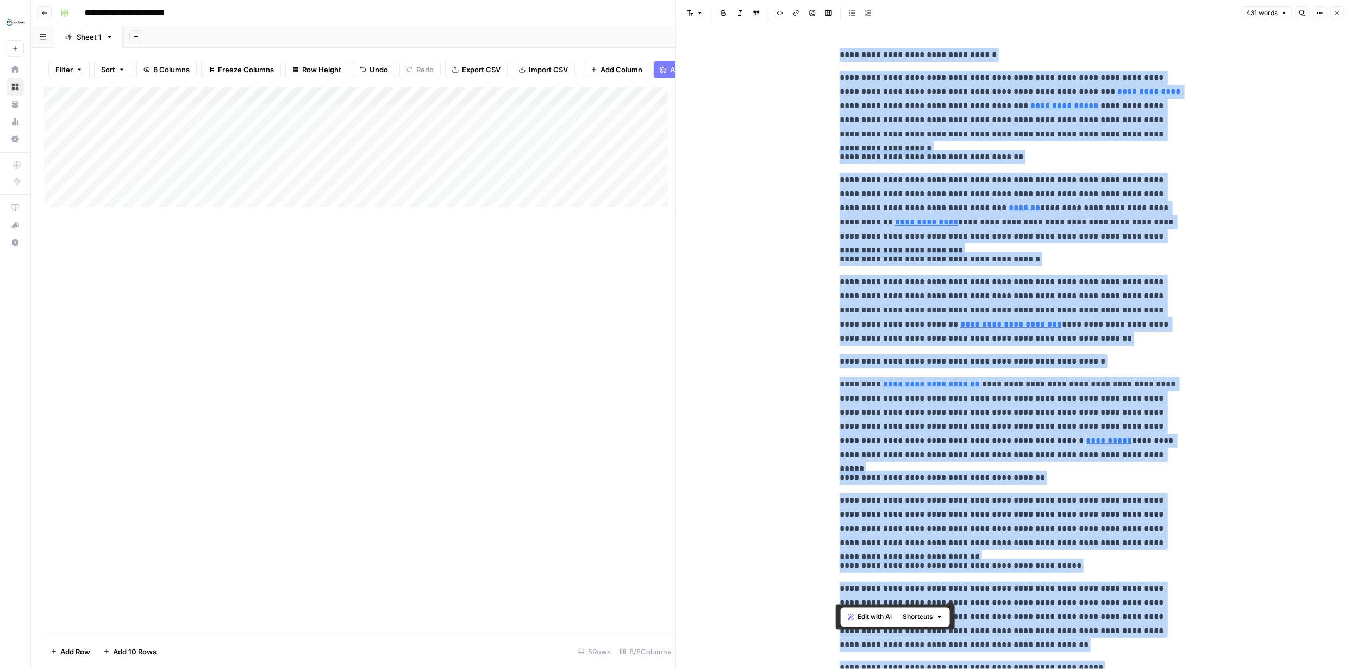
scroll to position [124, 0]
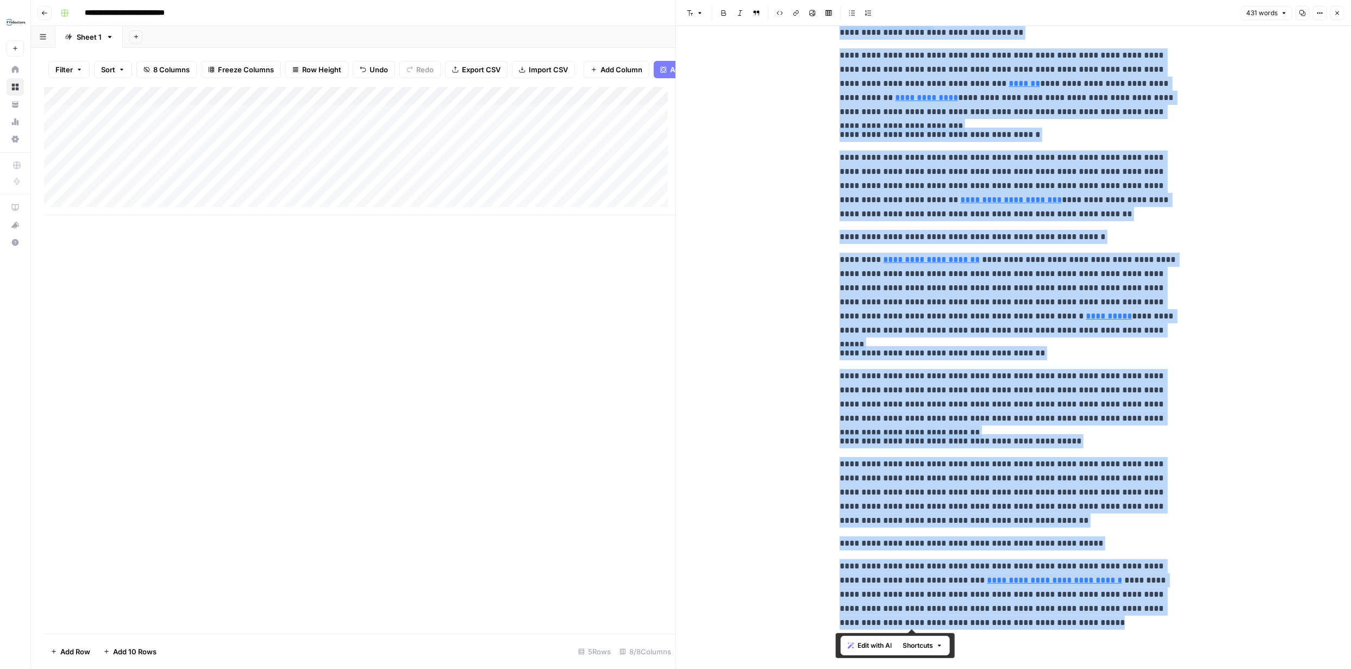
drag, startPoint x: 834, startPoint y: 55, endPoint x: 1082, endPoint y: 694, distance: 684.9
click at [1082, 669] on html "**********" at bounding box center [675, 334] width 1351 height 669
copy div "**********"
click at [1338, 11] on icon "button" at bounding box center [1337, 13] width 7 height 7
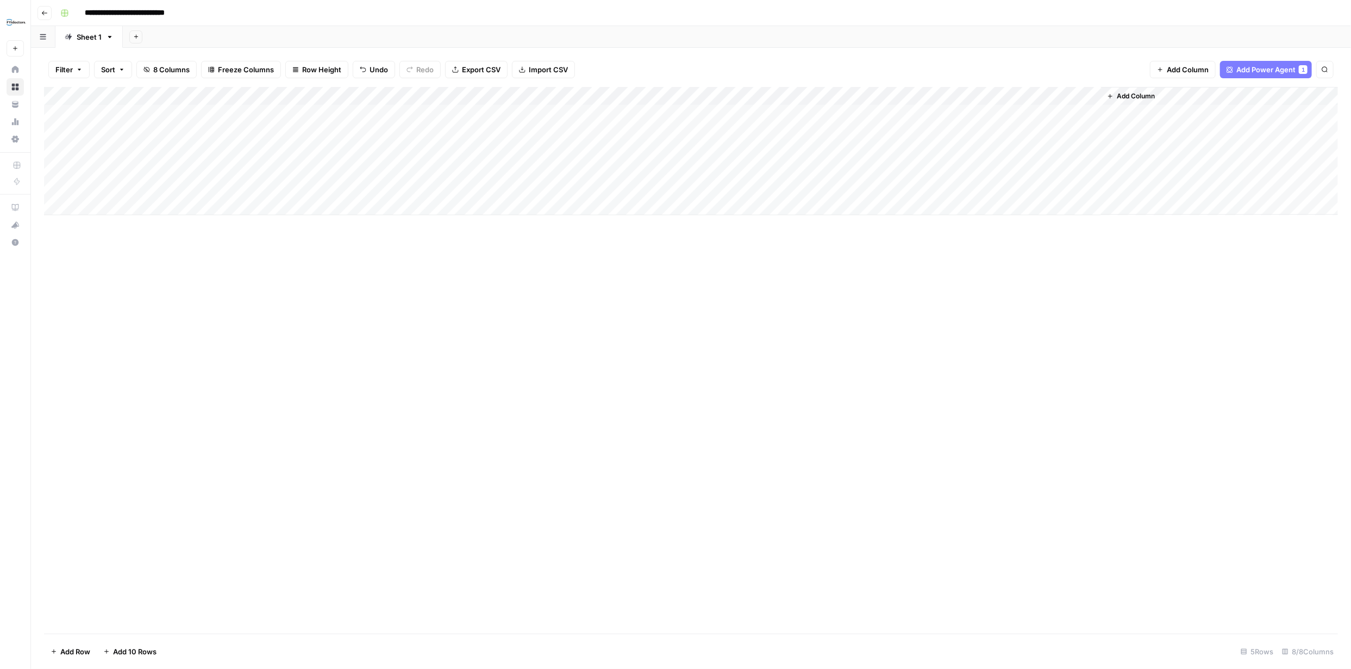
click at [979, 96] on div "Add Column" at bounding box center [691, 151] width 1294 height 128
click at [877, 188] on span "Configure Inputs" at bounding box center [883, 187] width 95 height 11
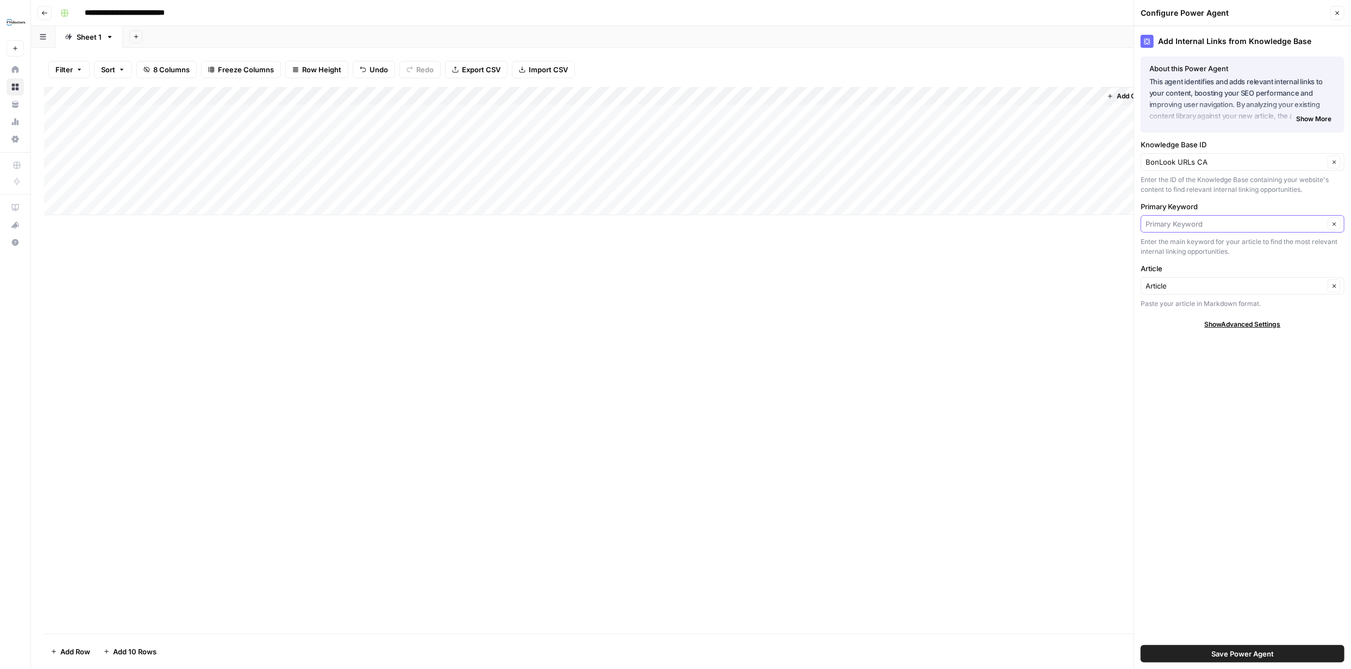
click at [1313, 225] on input "Primary Keyword" at bounding box center [1235, 224] width 179 height 11
type input "Primary Keyword"
click at [1278, 388] on div "Add Internal Links from Knowledge Base About this Power Agent This agent identi…" at bounding box center [1242, 347] width 217 height 643
click at [1283, 226] on input "Primary Keyword" at bounding box center [1235, 224] width 179 height 11
click at [1195, 313] on span "Output" at bounding box center [1240, 313] width 181 height 11
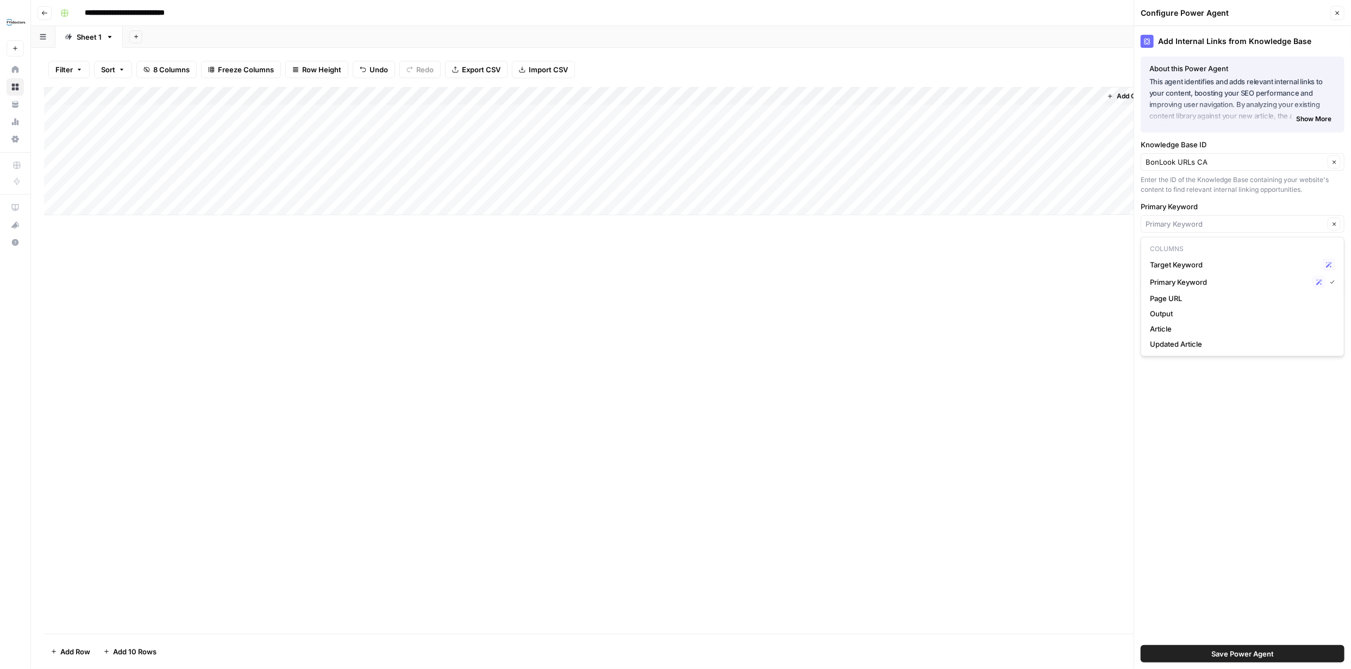
type input "Output"
click at [1289, 284] on input "Article" at bounding box center [1235, 285] width 179 height 11
type input "Article"
click at [1302, 489] on div "Add Internal Links from Knowledge Base About this Power Agent This agent identi…" at bounding box center [1242, 347] width 217 height 643
click at [1215, 289] on input "Article" at bounding box center [1235, 285] width 179 height 11
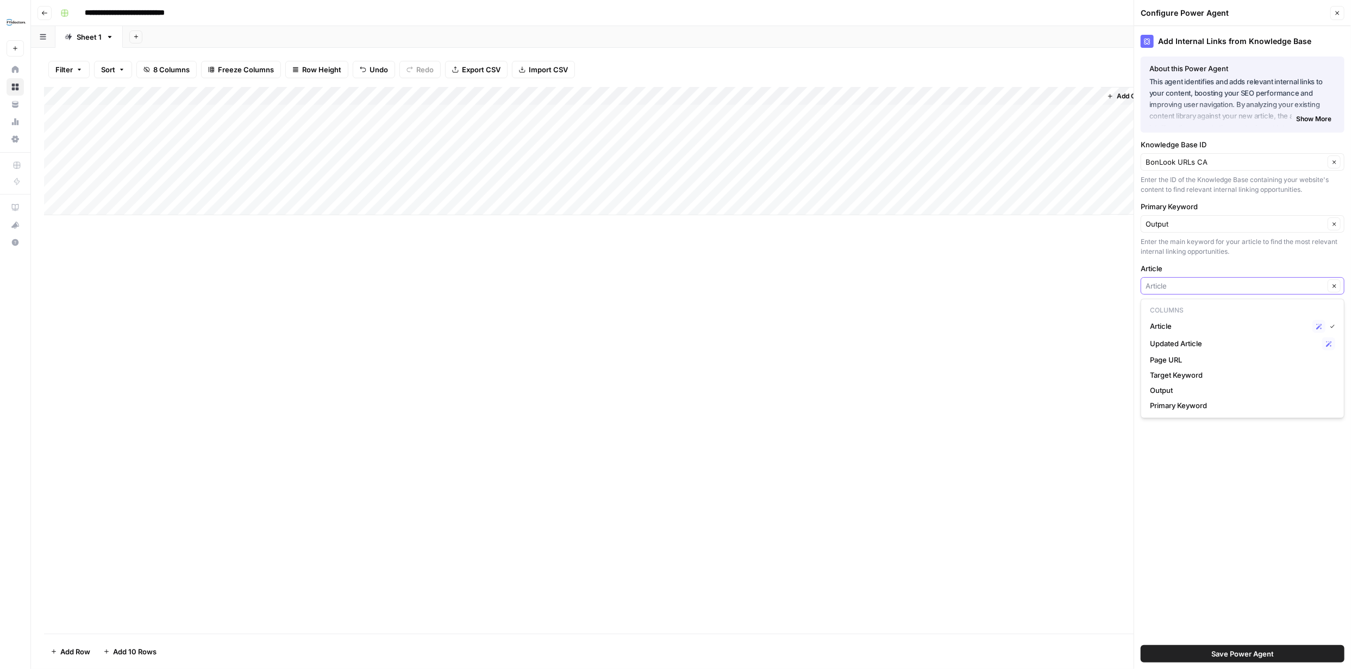
click at [1218, 289] on input "Article" at bounding box center [1235, 285] width 179 height 11
type input "Article"
drag, startPoint x: 1295, startPoint y: 454, endPoint x: 1302, endPoint y: 459, distance: 8.2
click at [1301, 457] on div "Add Internal Links from Knowledge Base About this Power Agent This agent identi…" at bounding box center [1242, 347] width 217 height 643
click at [1258, 229] on div "Output Clear" at bounding box center [1243, 223] width 204 height 17
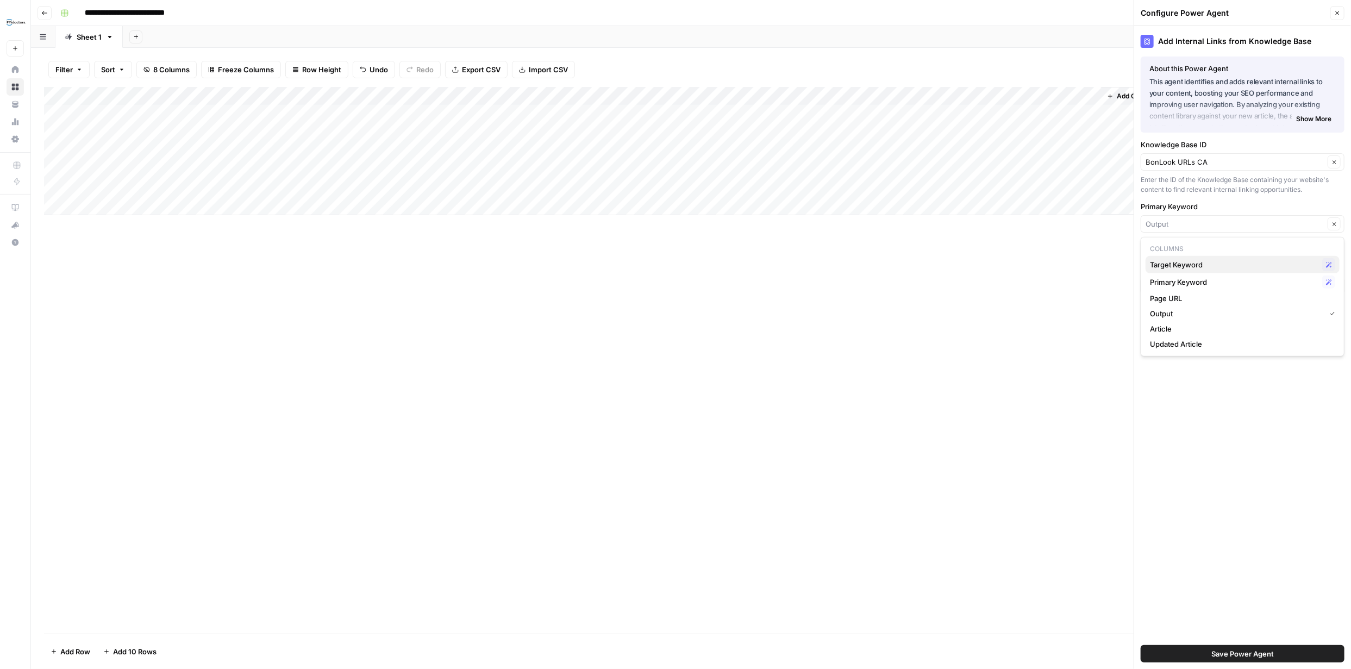
click at [1329, 266] on icon "button" at bounding box center [1329, 264] width 6 height 6
type input "Target Keyword"
click at [1214, 222] on input "Primary Keyword" at bounding box center [1235, 224] width 179 height 11
click at [1188, 285] on span "Primary Keyword" at bounding box center [1234, 282] width 168 height 11
type input "Primary Keyword"
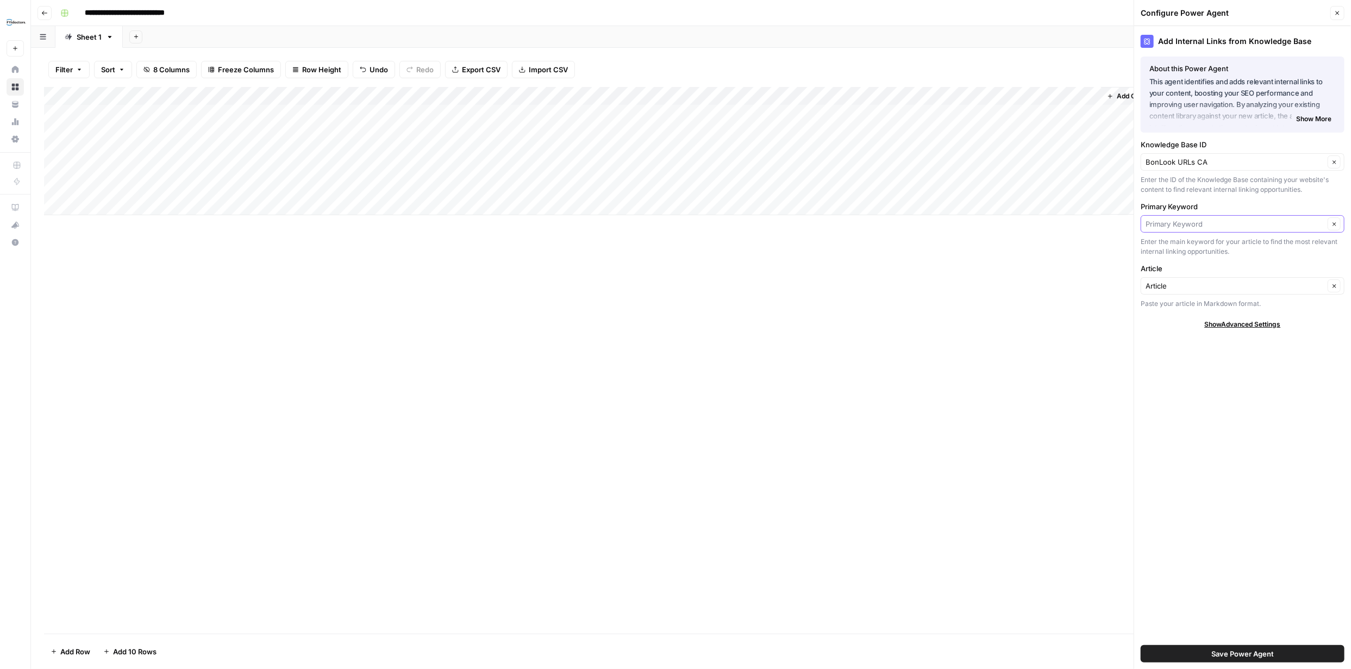
click at [1271, 222] on input "Primary Keyword" at bounding box center [1235, 224] width 179 height 11
type input "Primary Keyword"
click at [1257, 651] on span "Save Power Agent" at bounding box center [1243, 653] width 63 height 11
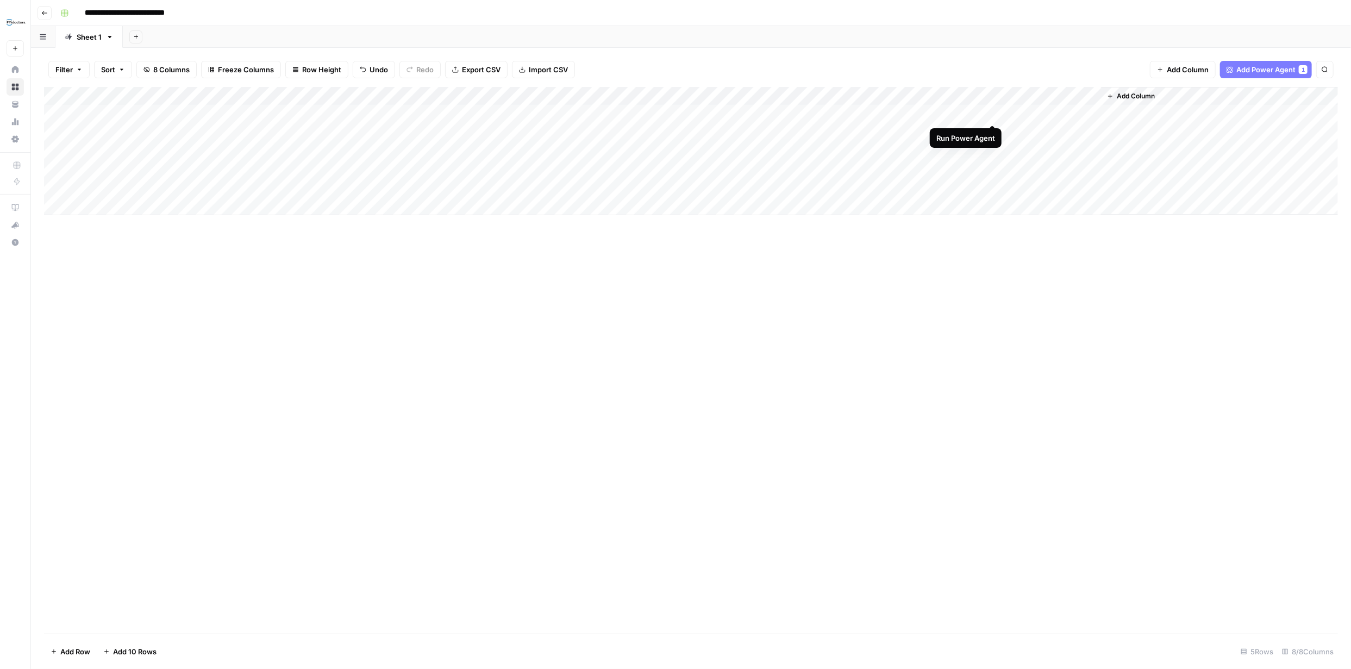
click at [990, 112] on div "Add Column" at bounding box center [691, 151] width 1294 height 128
click at [1054, 137] on div "Add Column" at bounding box center [691, 151] width 1294 height 128
click at [1056, 136] on div "Add Column" at bounding box center [691, 151] width 1294 height 128
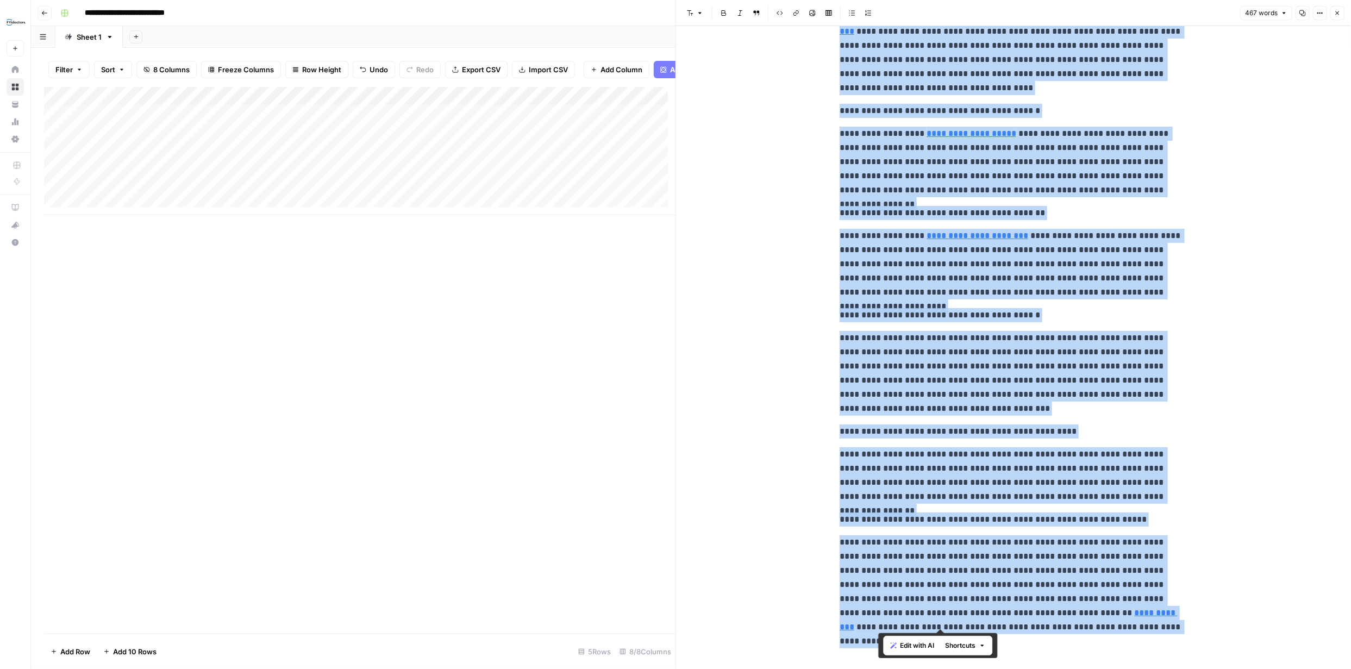
scroll to position [181, 0]
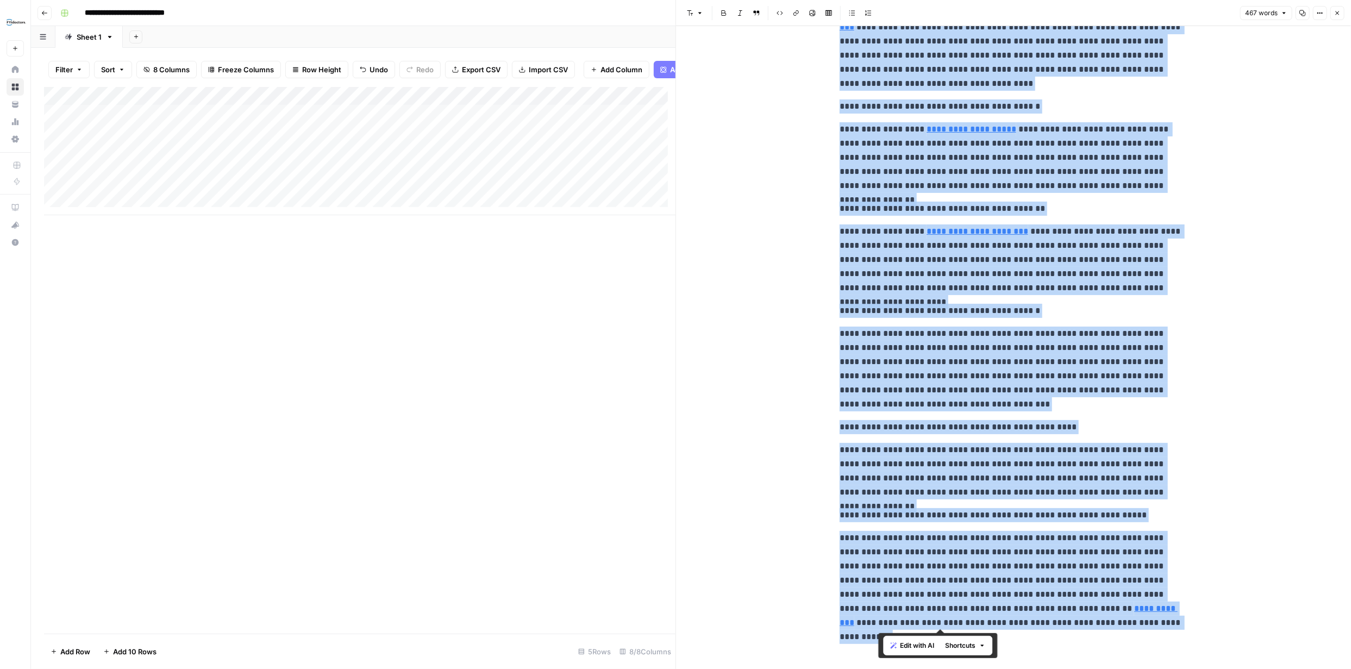
drag, startPoint x: 837, startPoint y: 52, endPoint x: 1096, endPoint y: 694, distance: 691.8
click at [1096, 669] on html "**********" at bounding box center [675, 334] width 1351 height 669
copy div "**********"
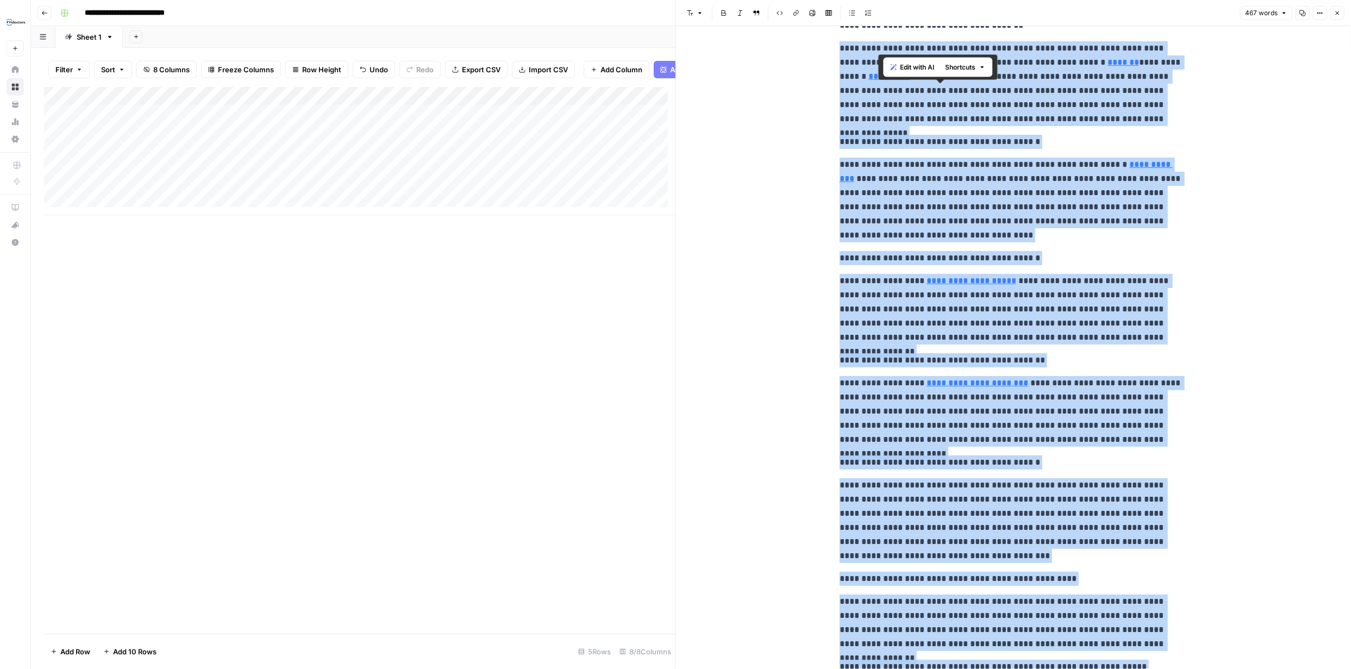
scroll to position [0, 0]
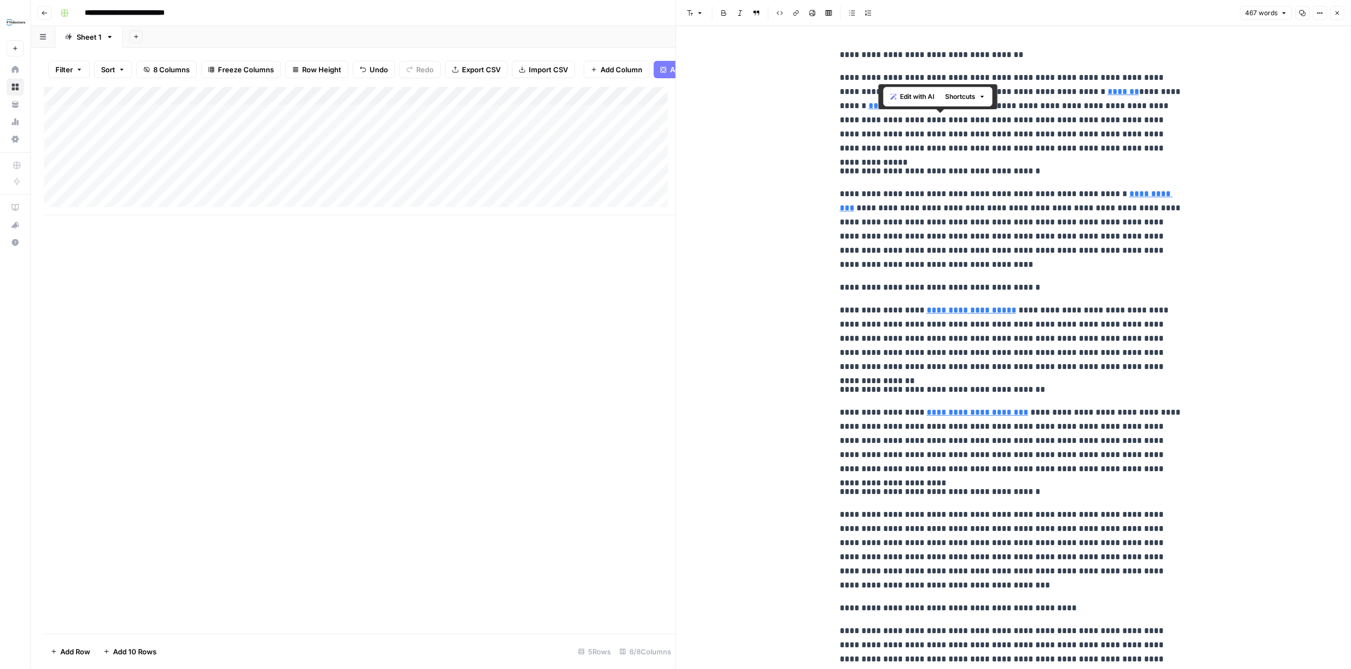
click at [875, 51] on p "**********" at bounding box center [1014, 55] width 348 height 14
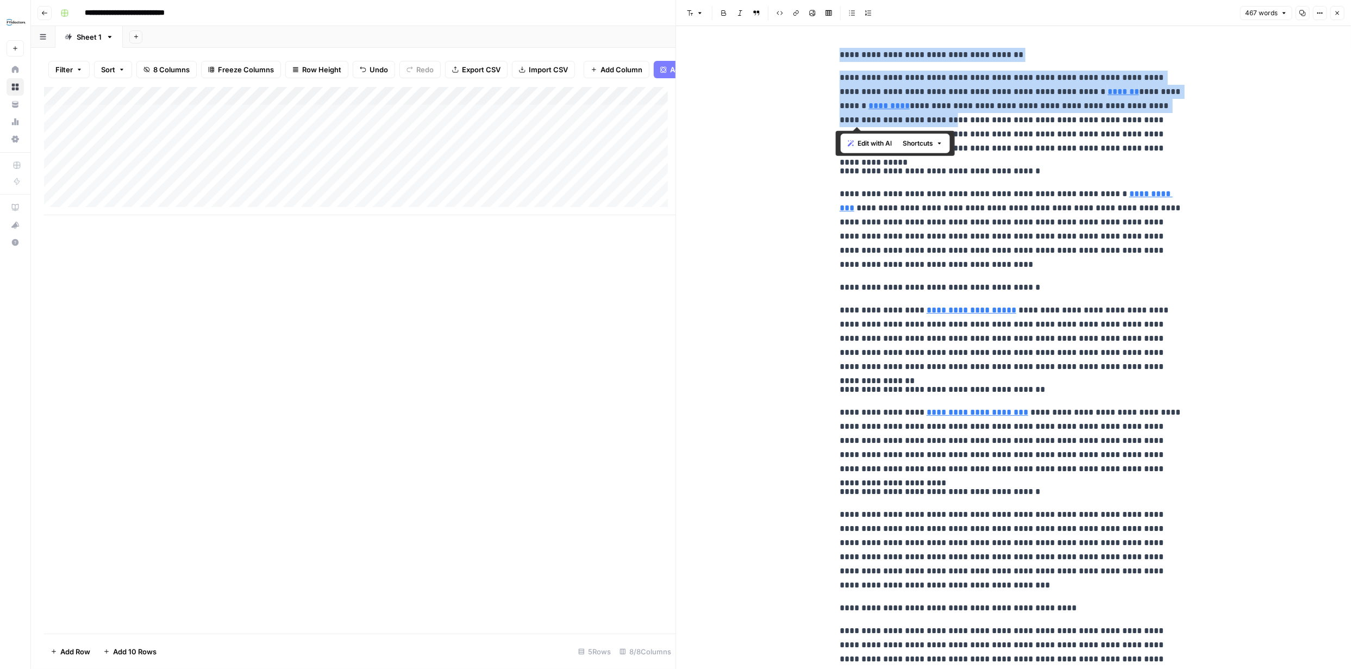
drag, startPoint x: 834, startPoint y: 55, endPoint x: 878, endPoint y: 121, distance: 79.6
click at [878, 121] on div "**********" at bounding box center [1013, 429] width 361 height 772
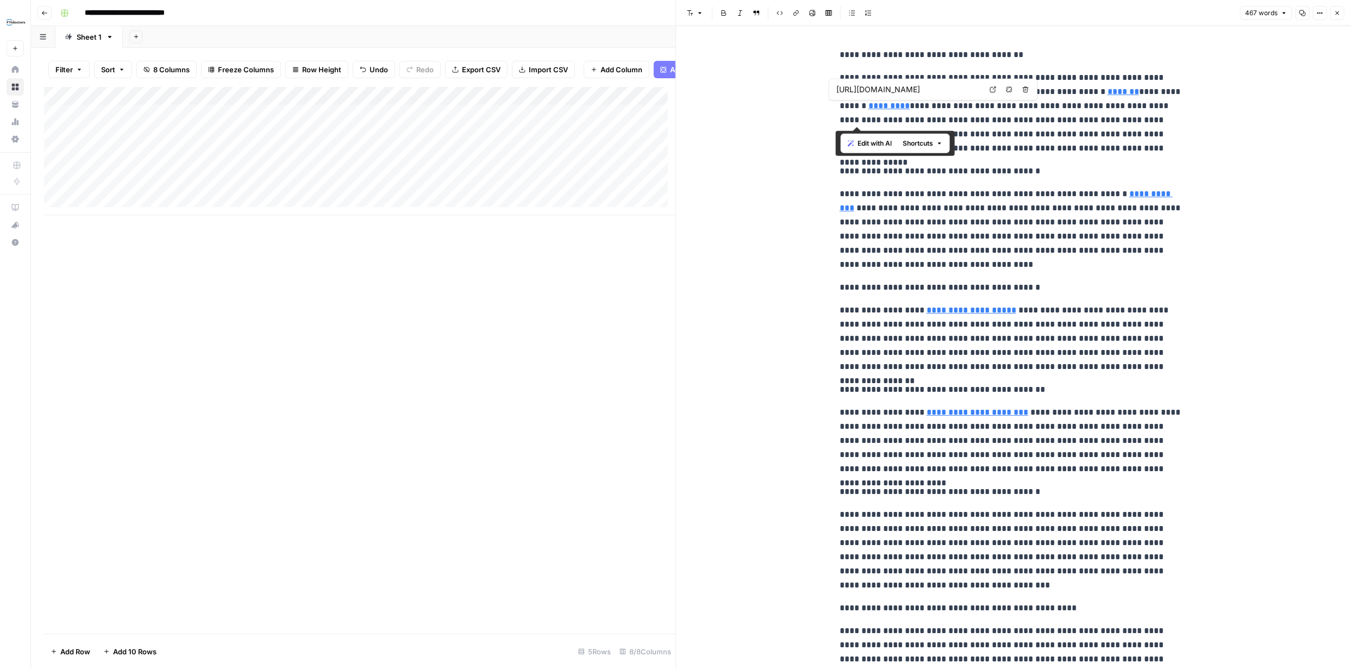
drag, startPoint x: 866, startPoint y: 100, endPoint x: 863, endPoint y: 95, distance: 6.6
drag, startPoint x: 863, startPoint y: 95, endPoint x: 1263, endPoint y: 165, distance: 406.1
click at [1265, 165] on div "**********" at bounding box center [1013, 438] width 675 height 824
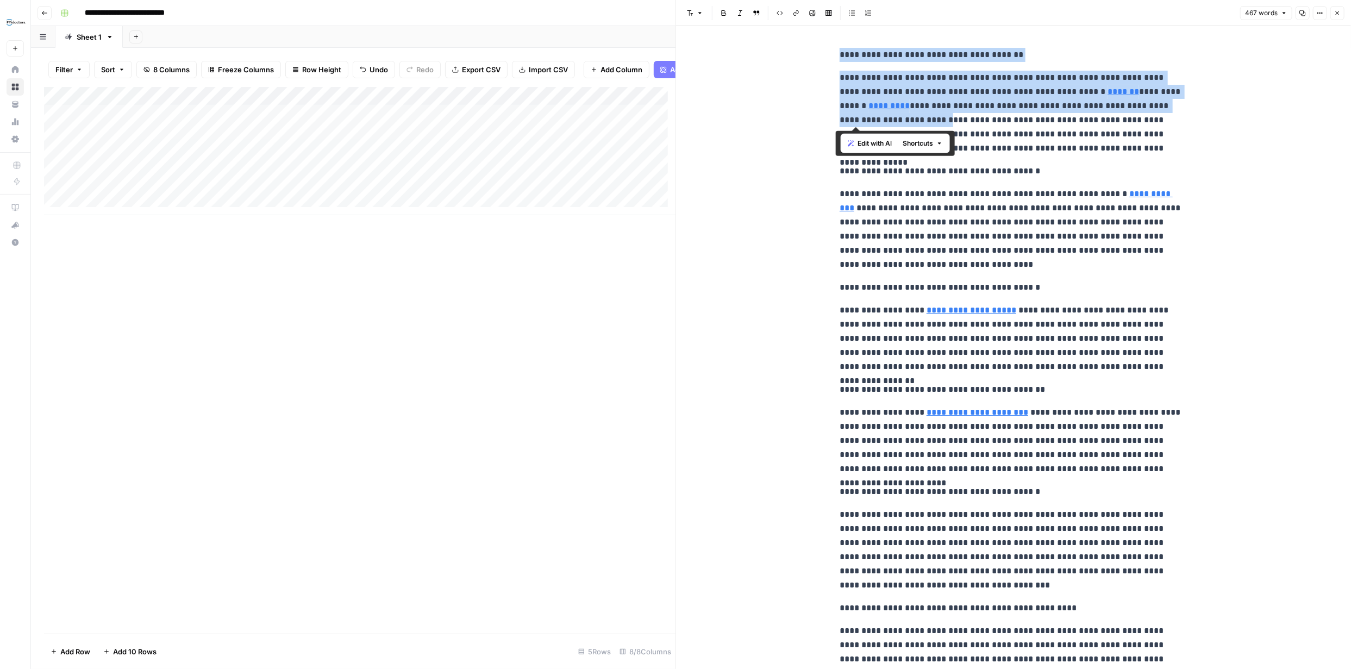
drag, startPoint x: 835, startPoint y: 53, endPoint x: 877, endPoint y: 126, distance: 84.0
click at [877, 126] on div "**********" at bounding box center [1013, 429] width 361 height 772
copy div "**********"
click at [1337, 12] on icon "button" at bounding box center [1338, 13] width 4 height 4
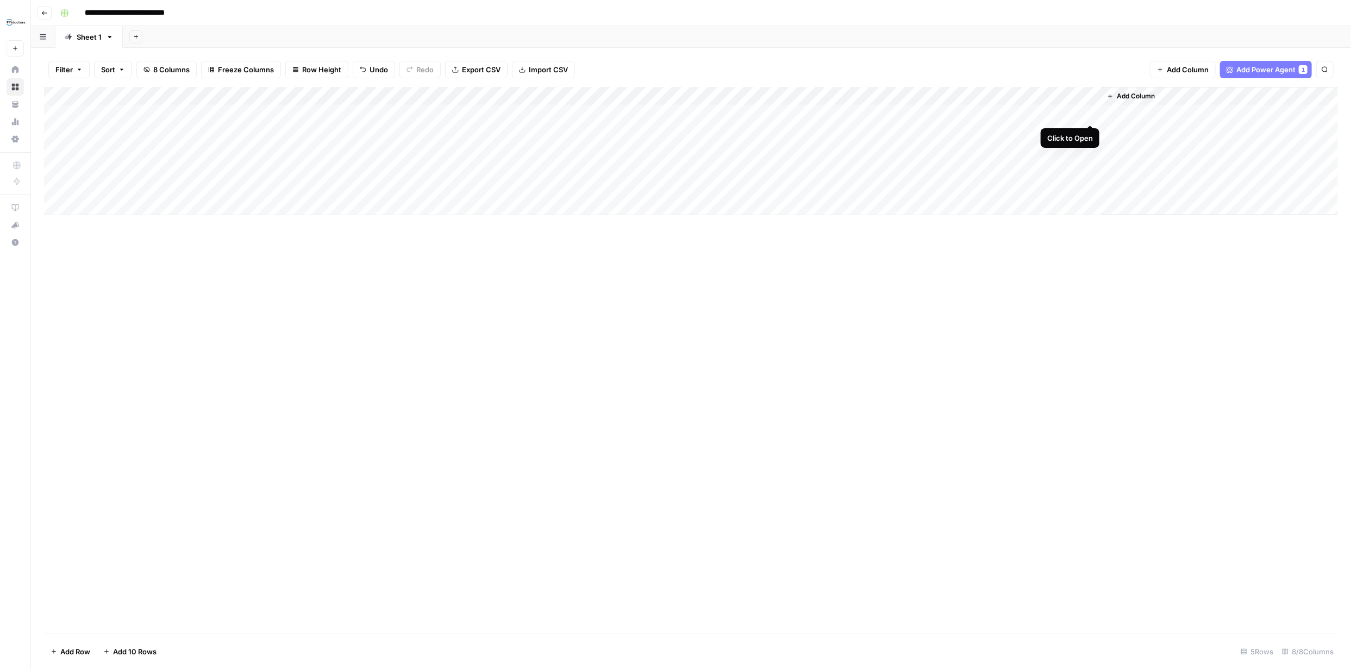
click at [1092, 111] on div "Add Column" at bounding box center [691, 151] width 1294 height 128
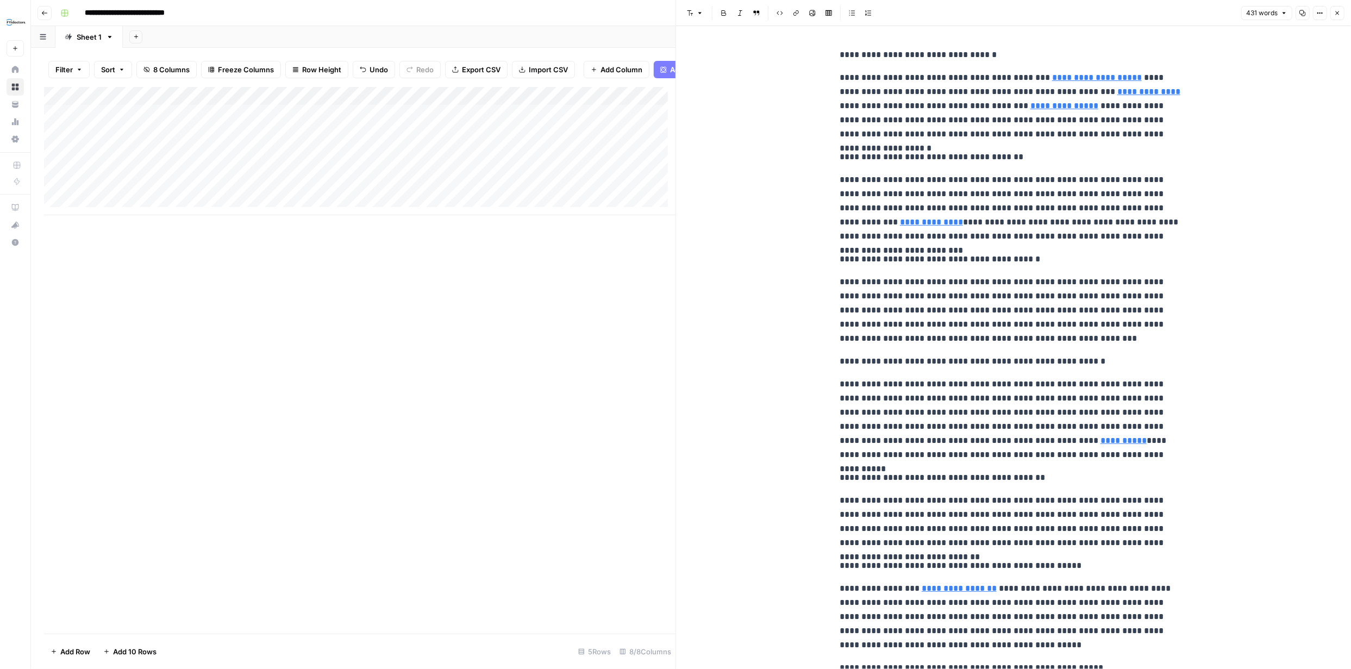
click at [1335, 14] on icon "button" at bounding box center [1337, 13] width 7 height 7
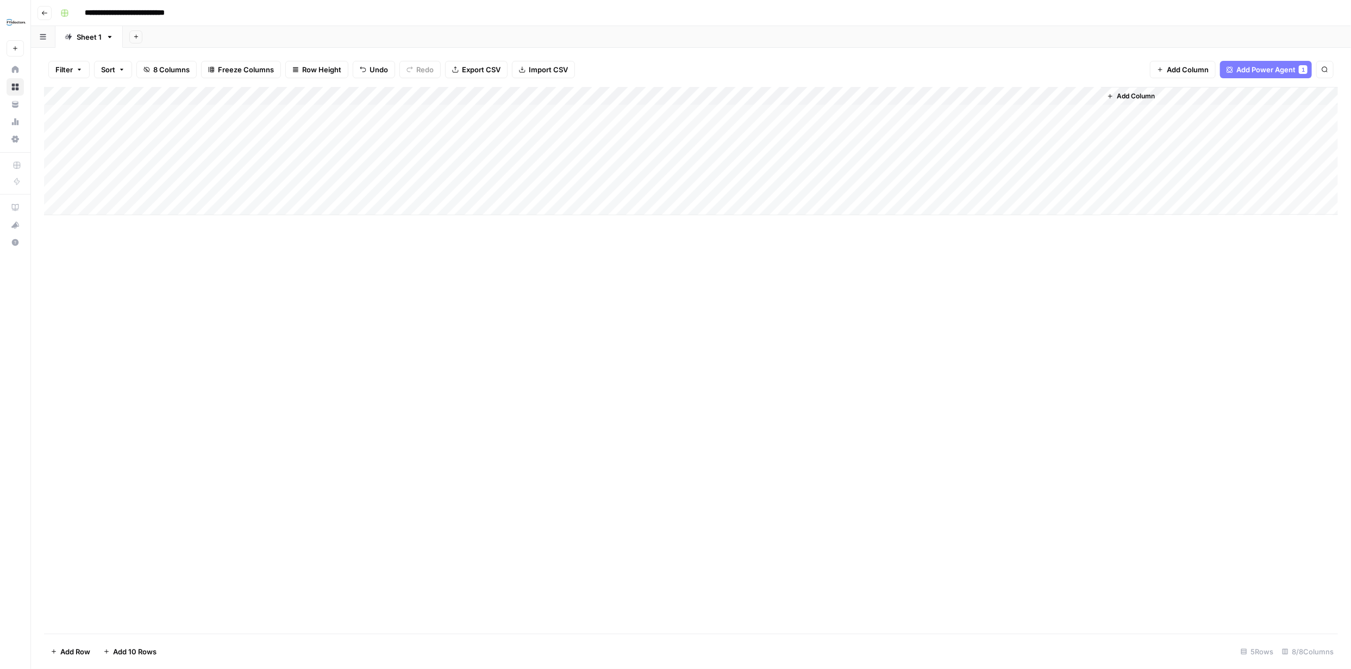
click at [983, 95] on div "Add Column" at bounding box center [691, 151] width 1294 height 128
click at [872, 185] on span "Configure Inputs" at bounding box center [883, 187] width 95 height 11
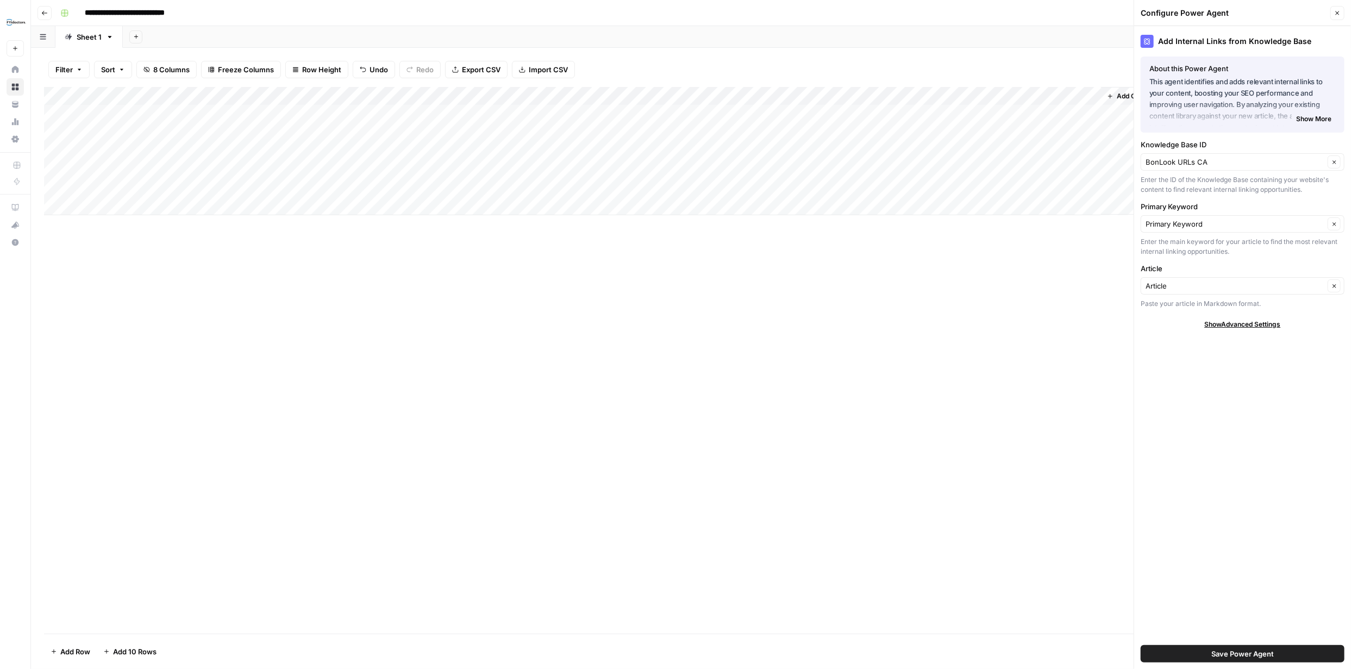
click at [1325, 161] on div "BonLook URLs CA Clear" at bounding box center [1243, 161] width 204 height 17
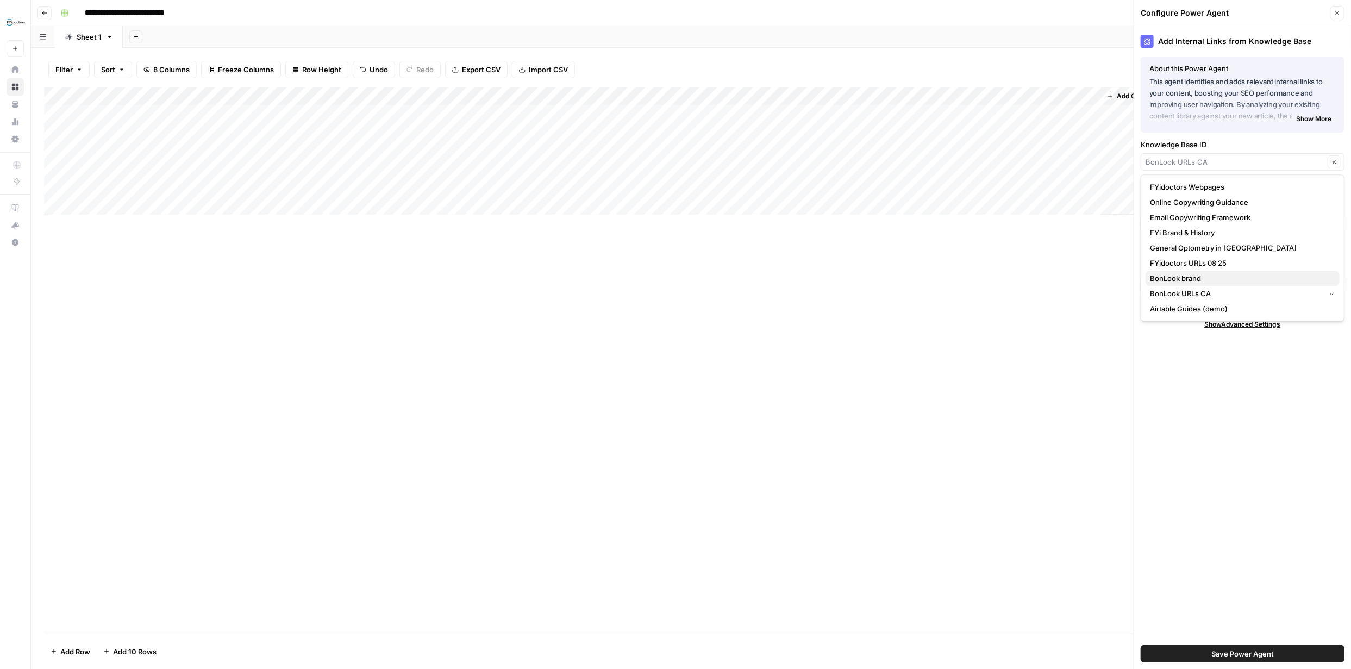
click at [1221, 274] on span "BonLook brand" at bounding box center [1240, 278] width 181 height 11
type input "BonLook brand"
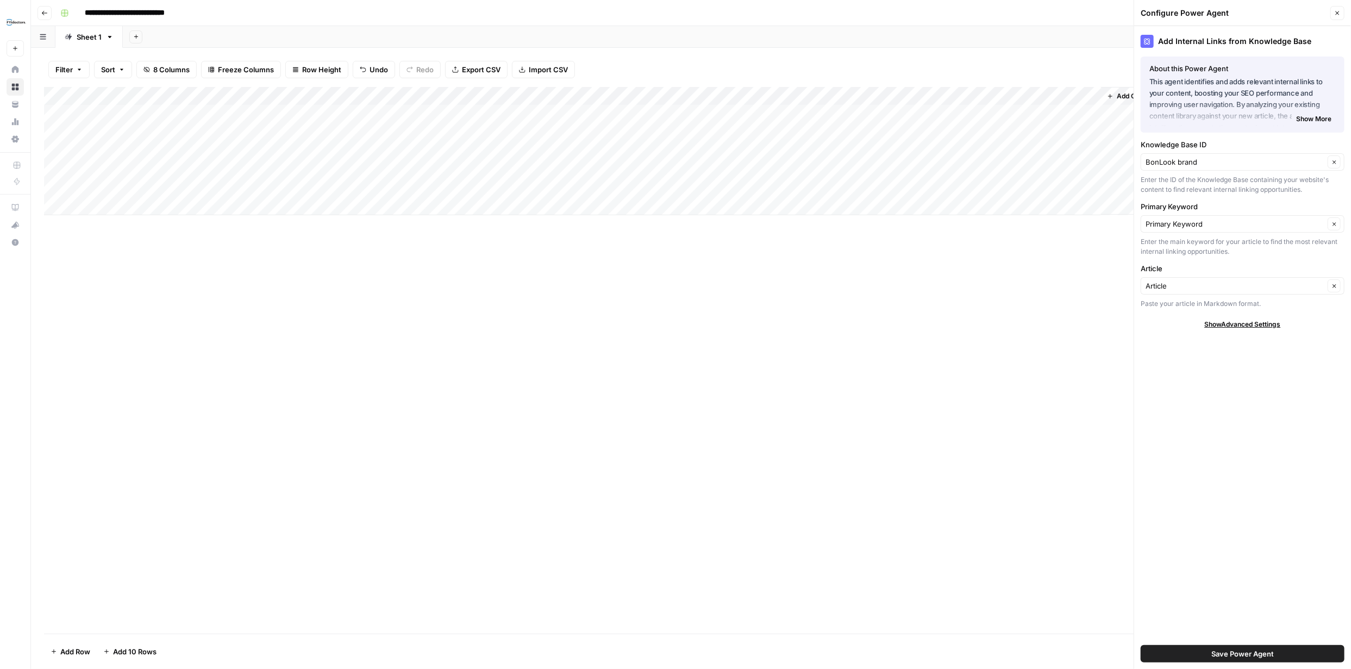
click at [1252, 648] on span "Save Power Agent" at bounding box center [1243, 653] width 63 height 11
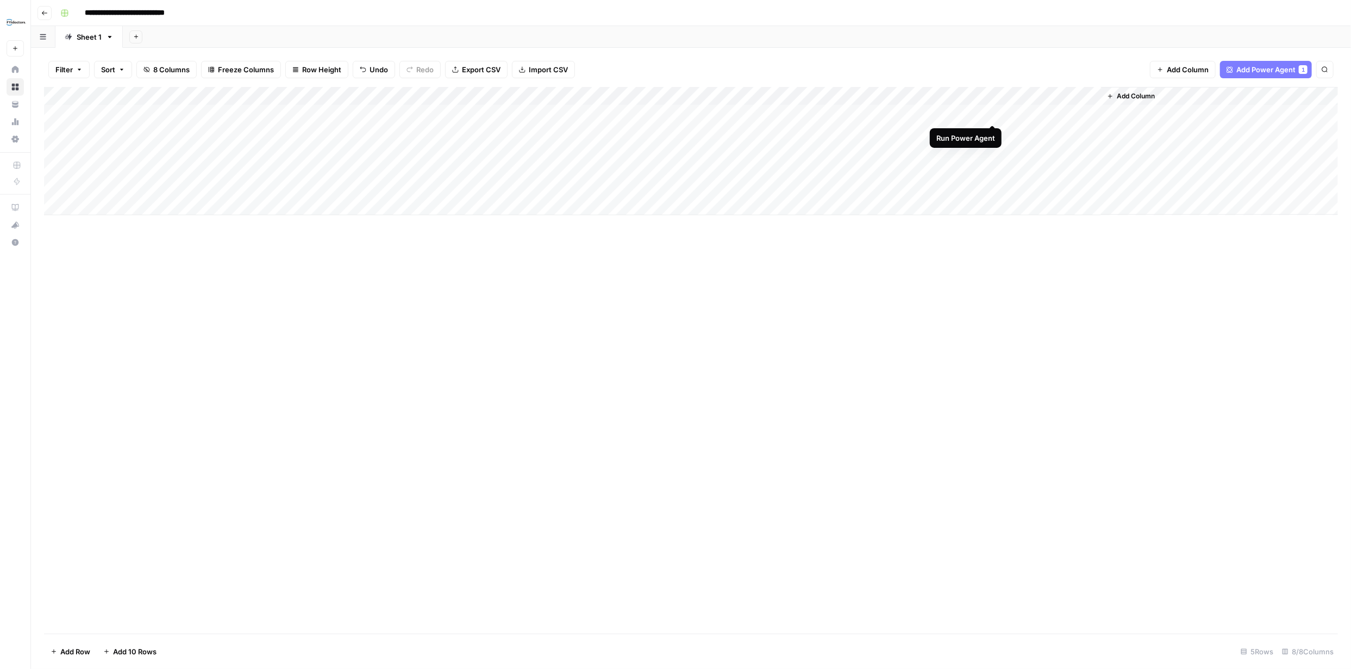
click at [992, 114] on div "Add Column" at bounding box center [691, 151] width 1294 height 128
click at [1064, 114] on div "Add Column" at bounding box center [691, 151] width 1294 height 128
click at [1064, 115] on div "Add Column" at bounding box center [691, 151] width 1294 height 128
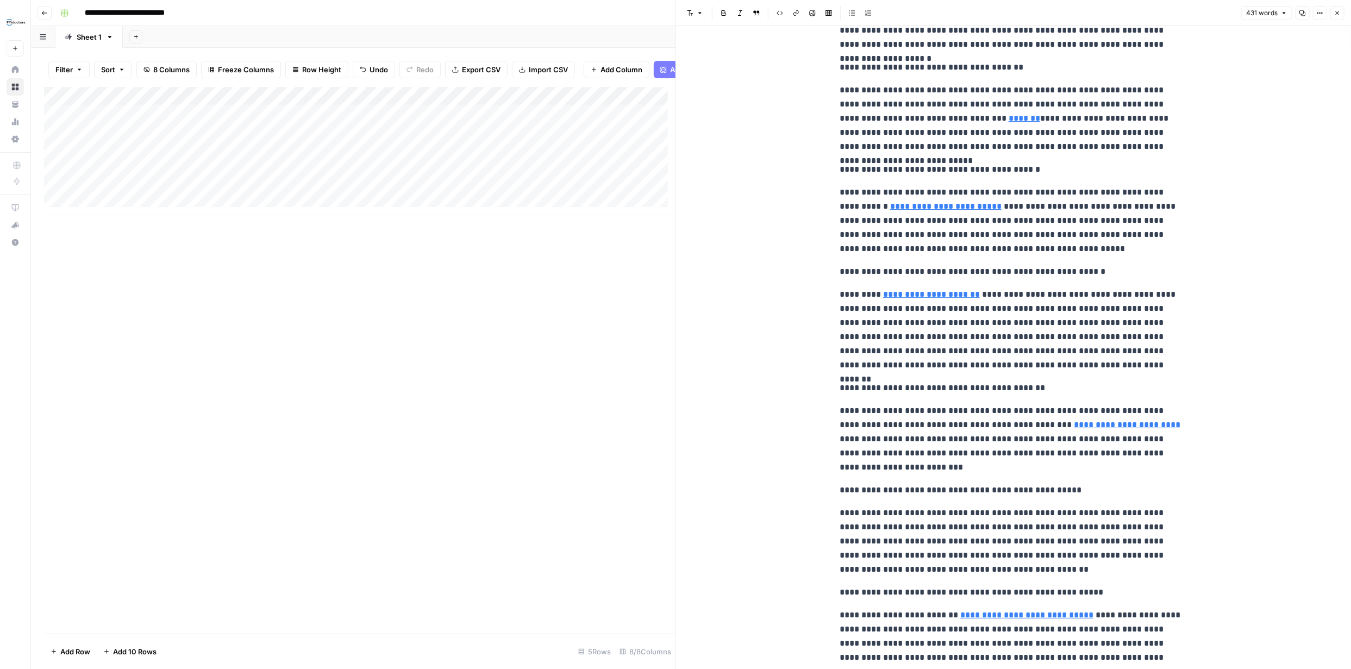
scroll to position [80, 0]
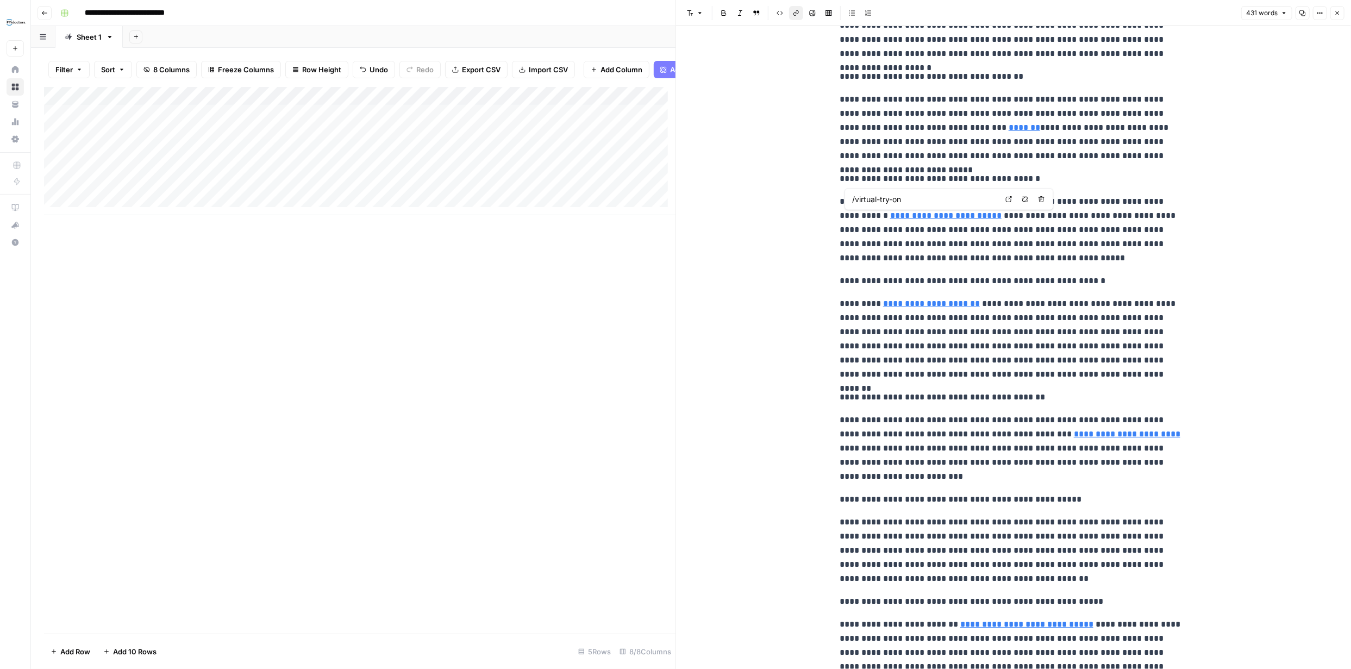
click at [927, 217] on link "**********" at bounding box center [945, 215] width 111 height 8
click at [925, 217] on link "**********" at bounding box center [945, 215] width 111 height 8
click at [1007, 199] on icon at bounding box center [1009, 199] width 7 height 7
click at [1335, 10] on icon "button" at bounding box center [1337, 13] width 7 height 7
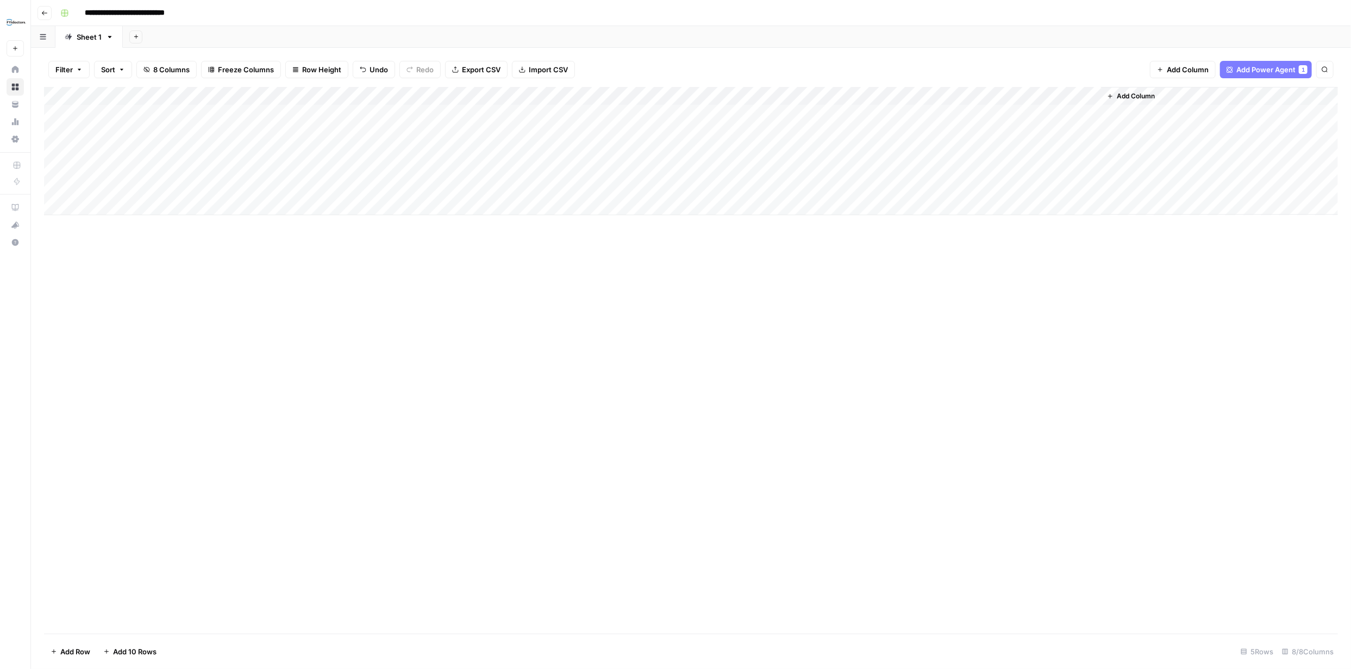
click at [982, 98] on div "Add Column" at bounding box center [691, 151] width 1294 height 128
click at [886, 185] on span "Configure Inputs" at bounding box center [883, 187] width 95 height 11
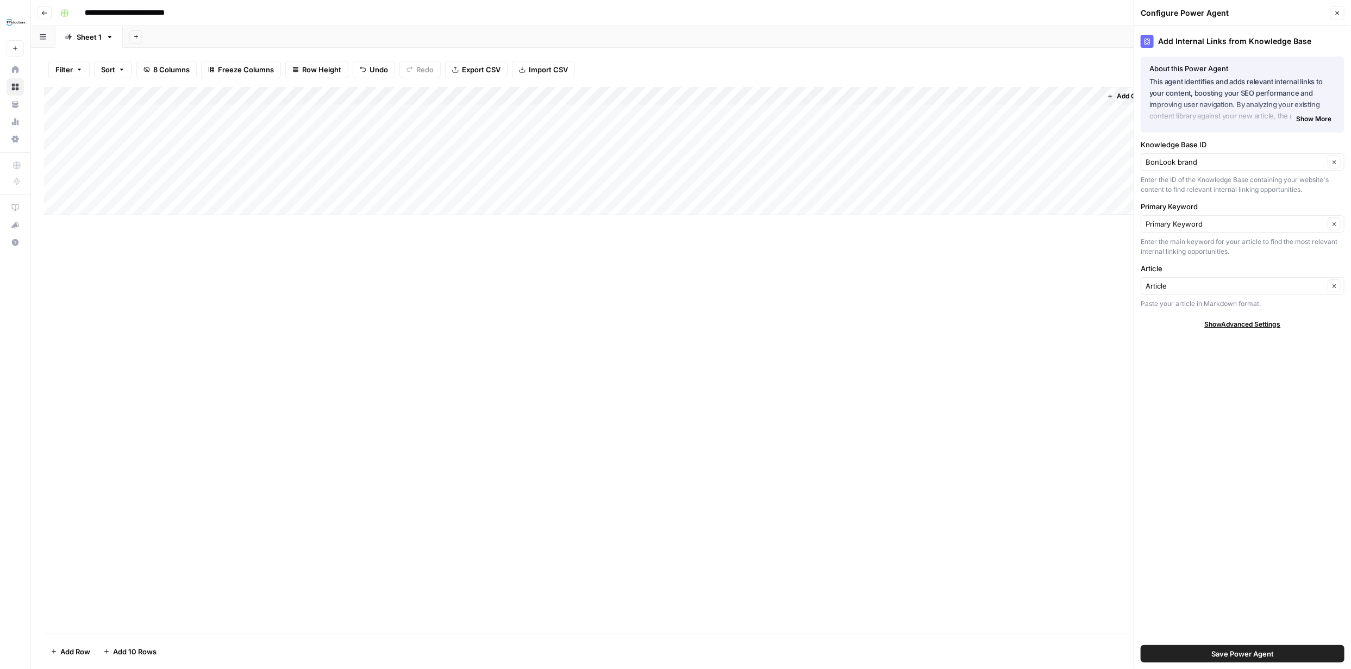
click at [1318, 156] on div "BonLook brand Clear" at bounding box center [1243, 161] width 204 height 17
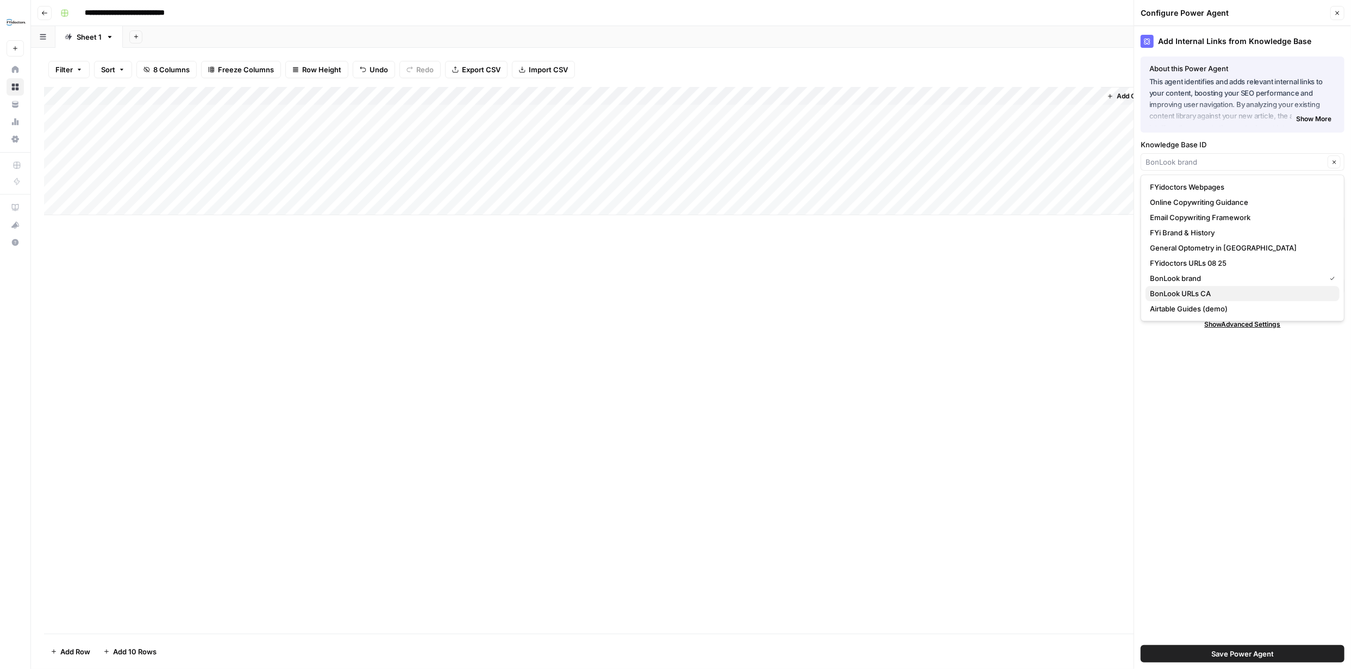
click at [1225, 292] on span "BonLook URLs CA" at bounding box center [1240, 293] width 181 height 11
type input "BonLook URLs CA"
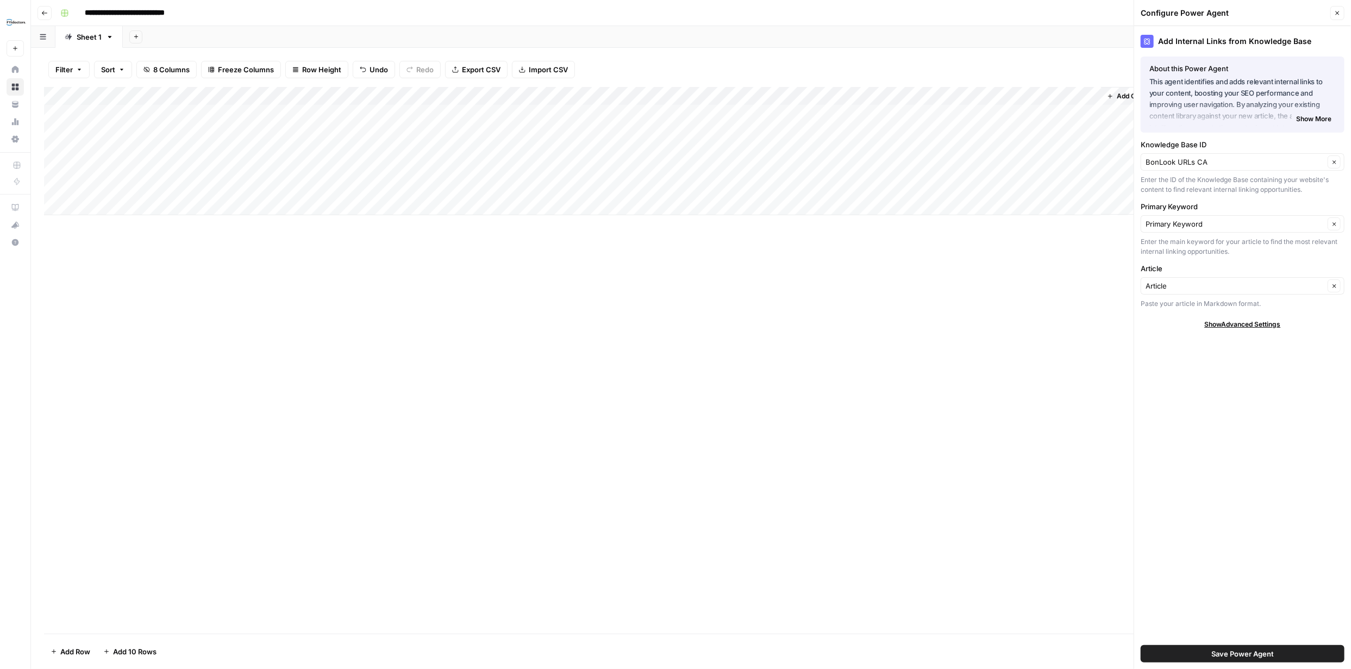
click at [1261, 647] on button "Save Power Agent" at bounding box center [1243, 653] width 204 height 17
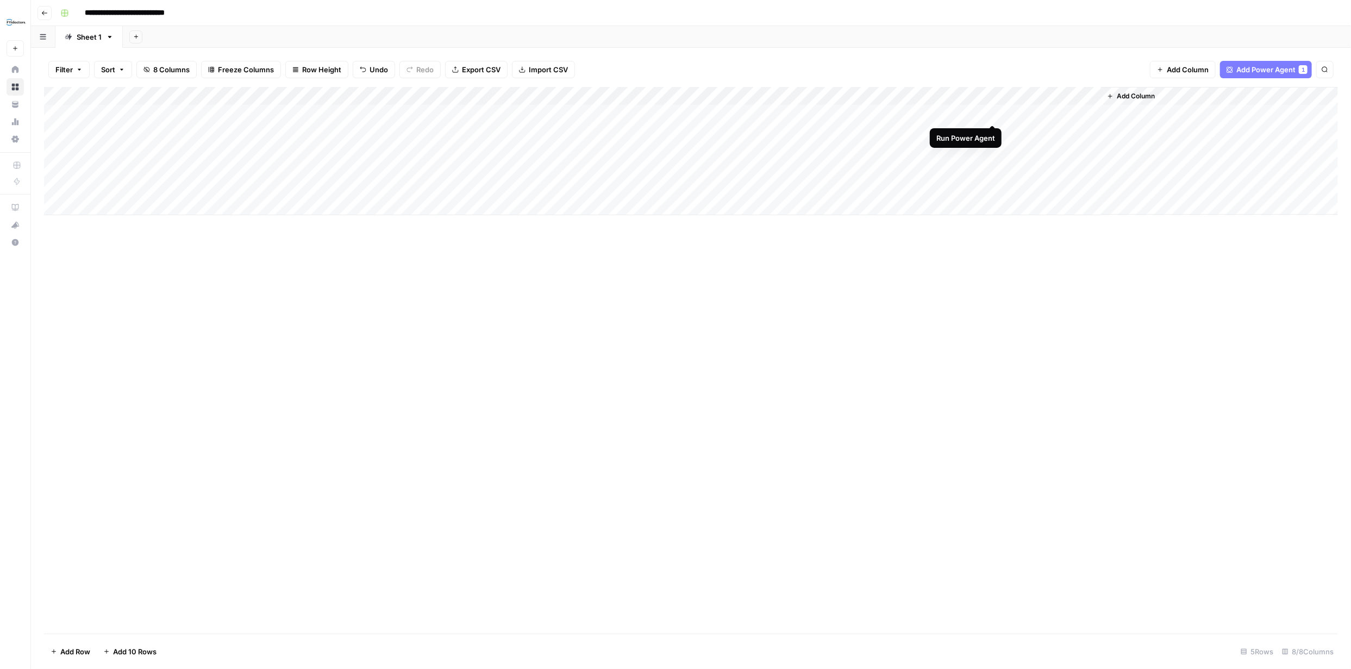
click at [991, 115] on div "Add Column" at bounding box center [691, 151] width 1294 height 128
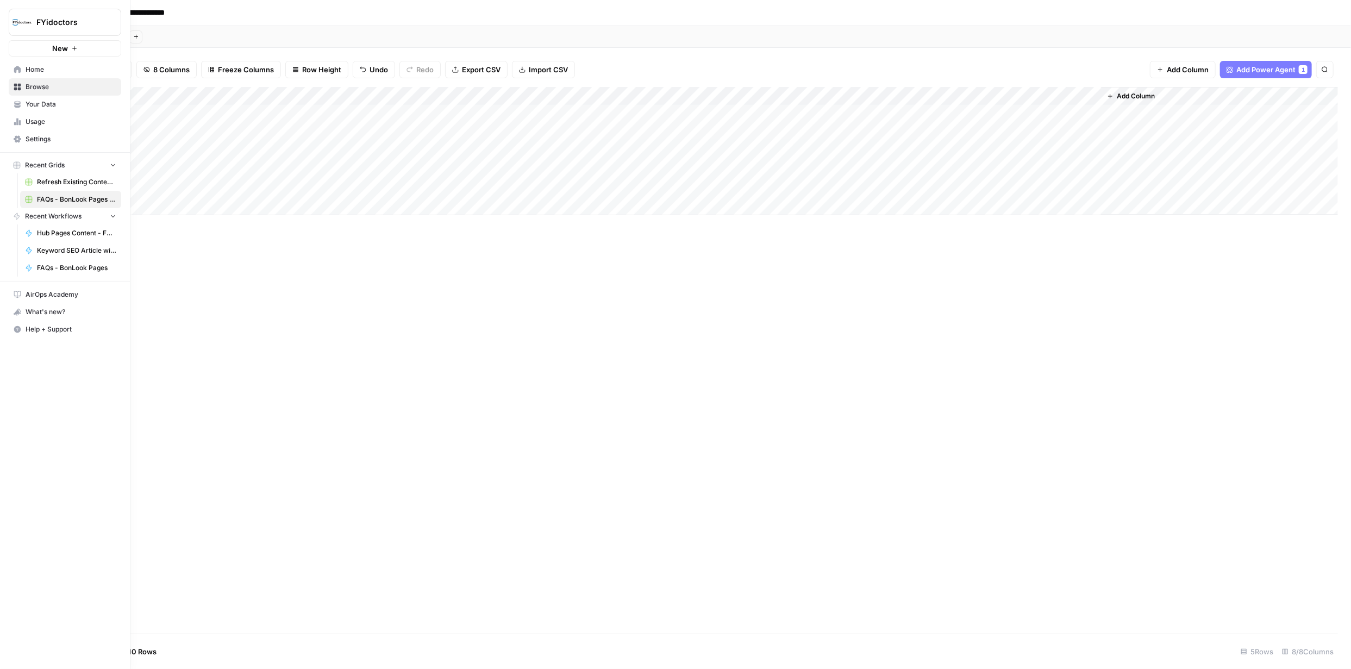
click at [43, 89] on span "Browse" at bounding box center [71, 87] width 91 height 10
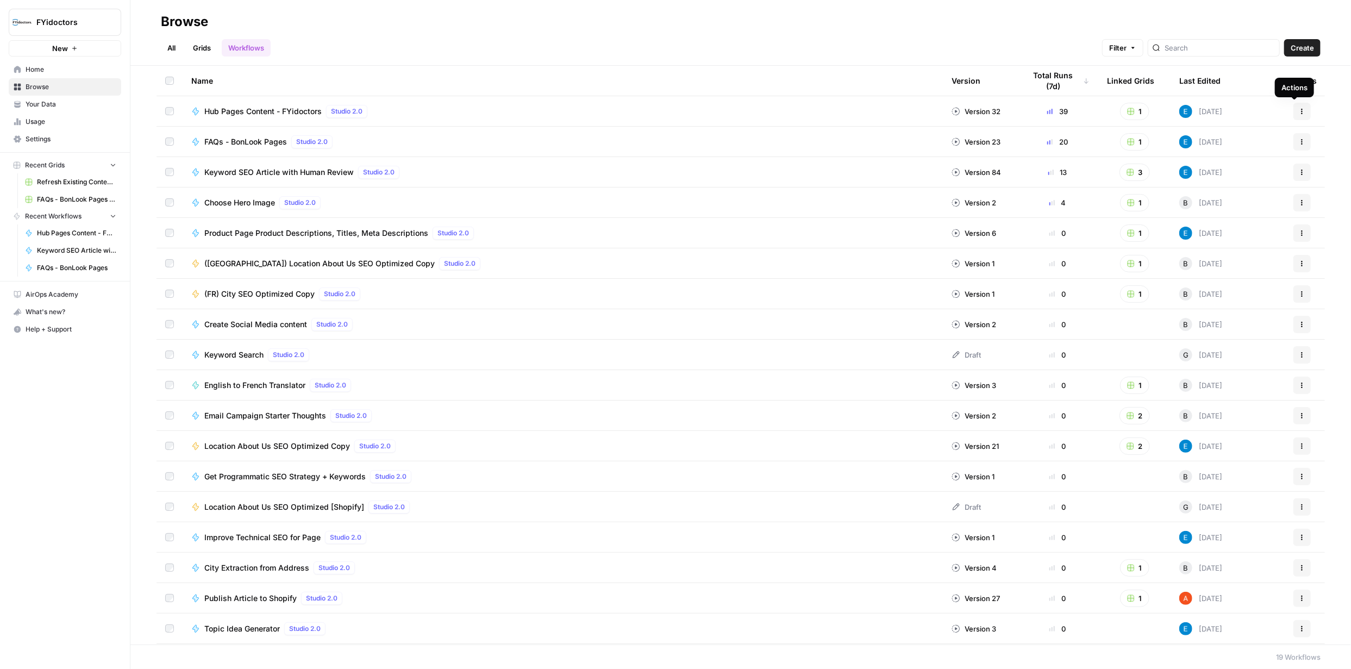
click at [1299, 112] on icon "button" at bounding box center [1302, 111] width 7 height 7
click at [1233, 190] on span "Integrate" at bounding box center [1246, 191] width 87 height 11
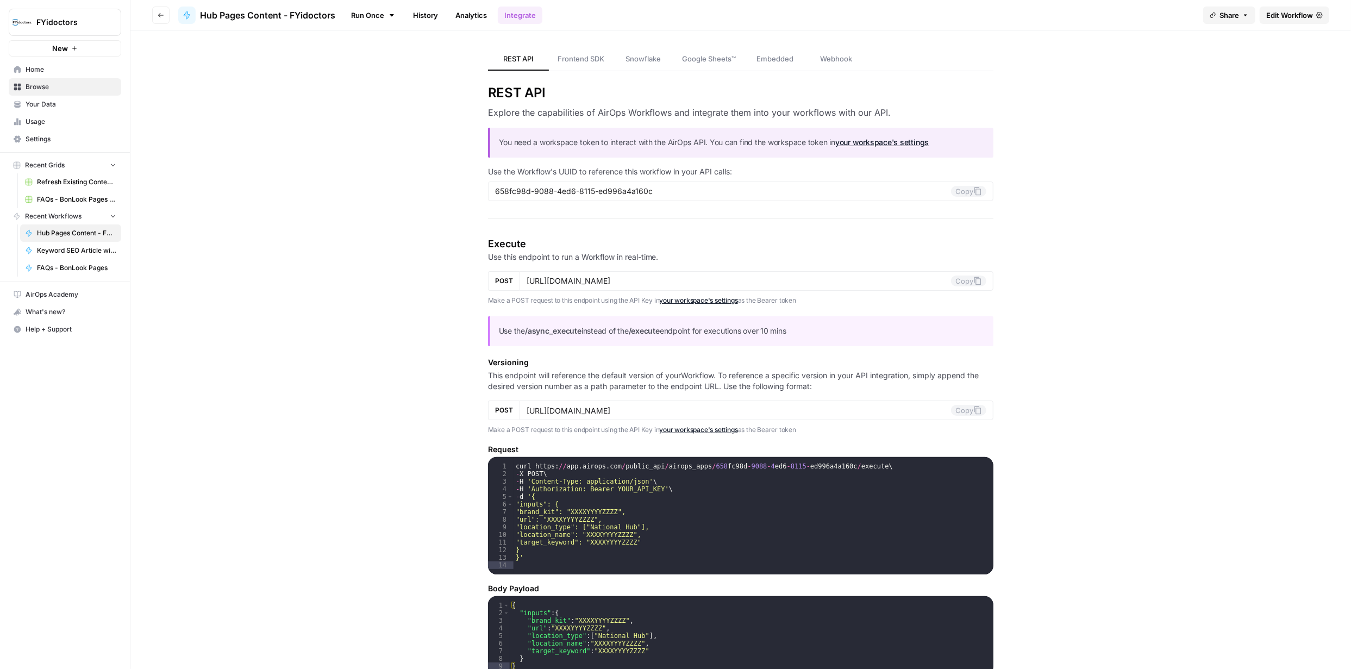
click at [1295, 16] on span "Edit Workflow" at bounding box center [1289, 15] width 47 height 11
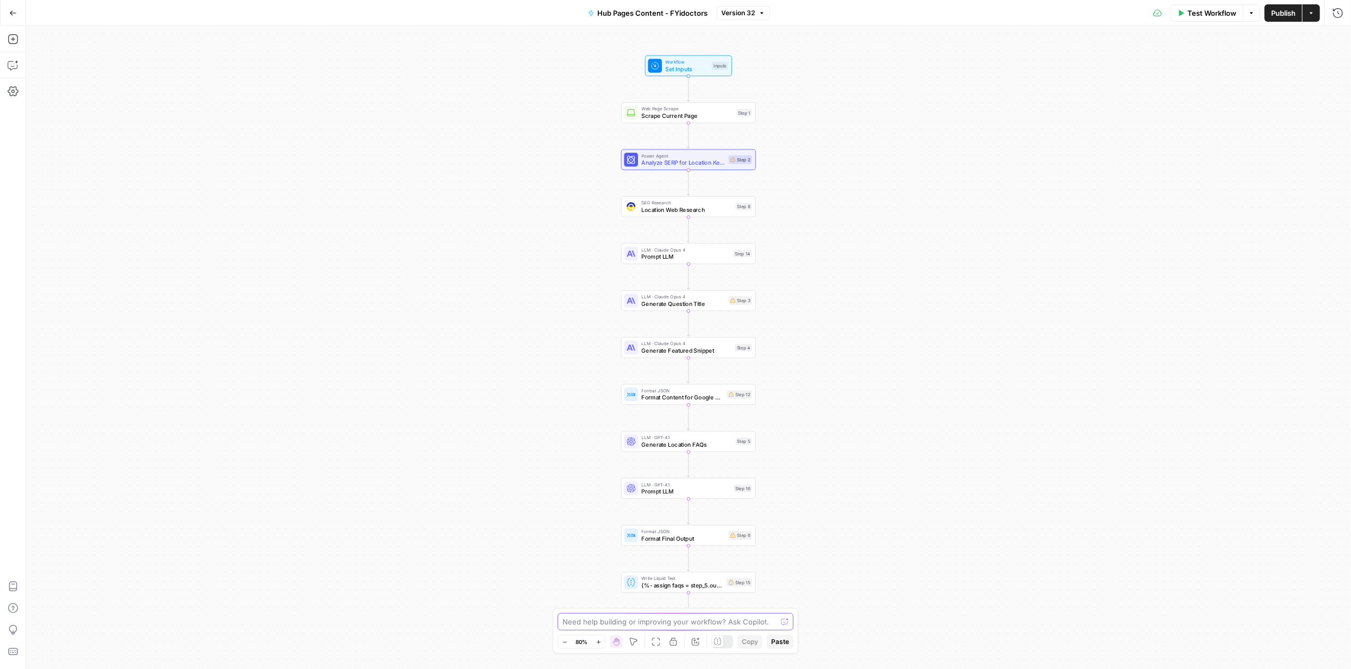
click at [655, 623] on textarea at bounding box center [670, 621] width 214 height 11
click at [674, 494] on span "Prompt LLM" at bounding box center [686, 491] width 89 height 9
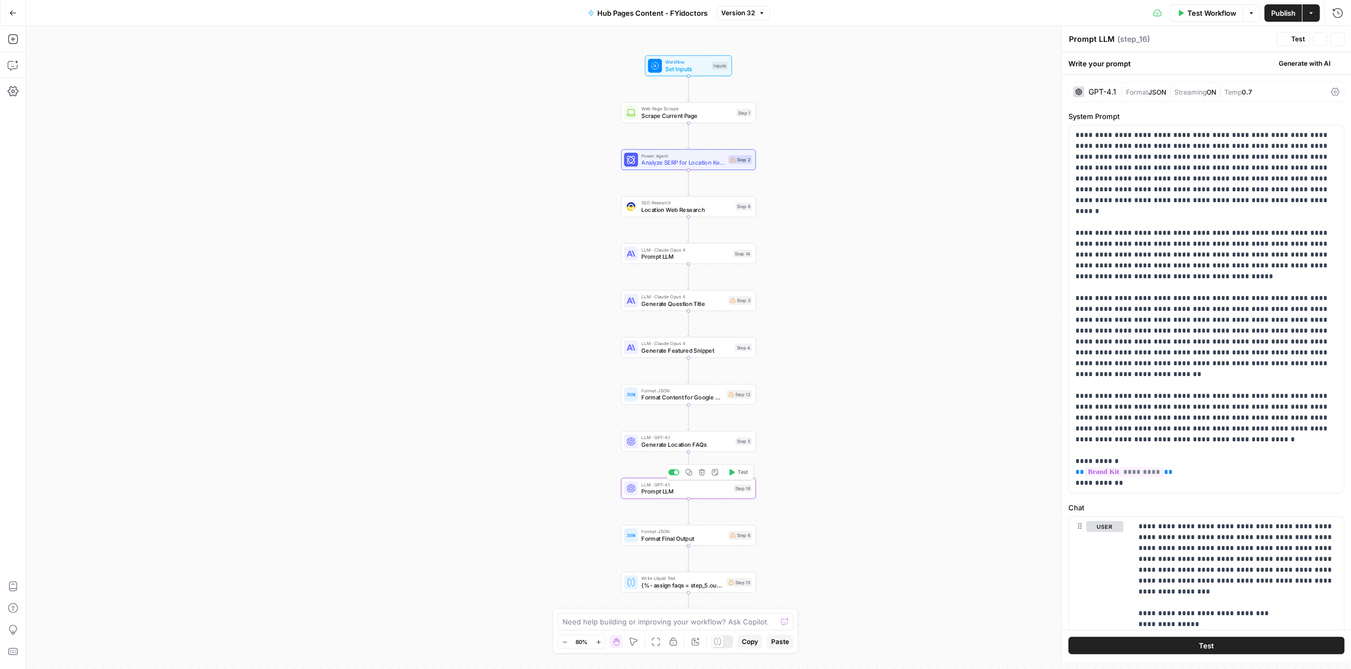
click at [674, 494] on span "Prompt LLM" at bounding box center [686, 491] width 89 height 9
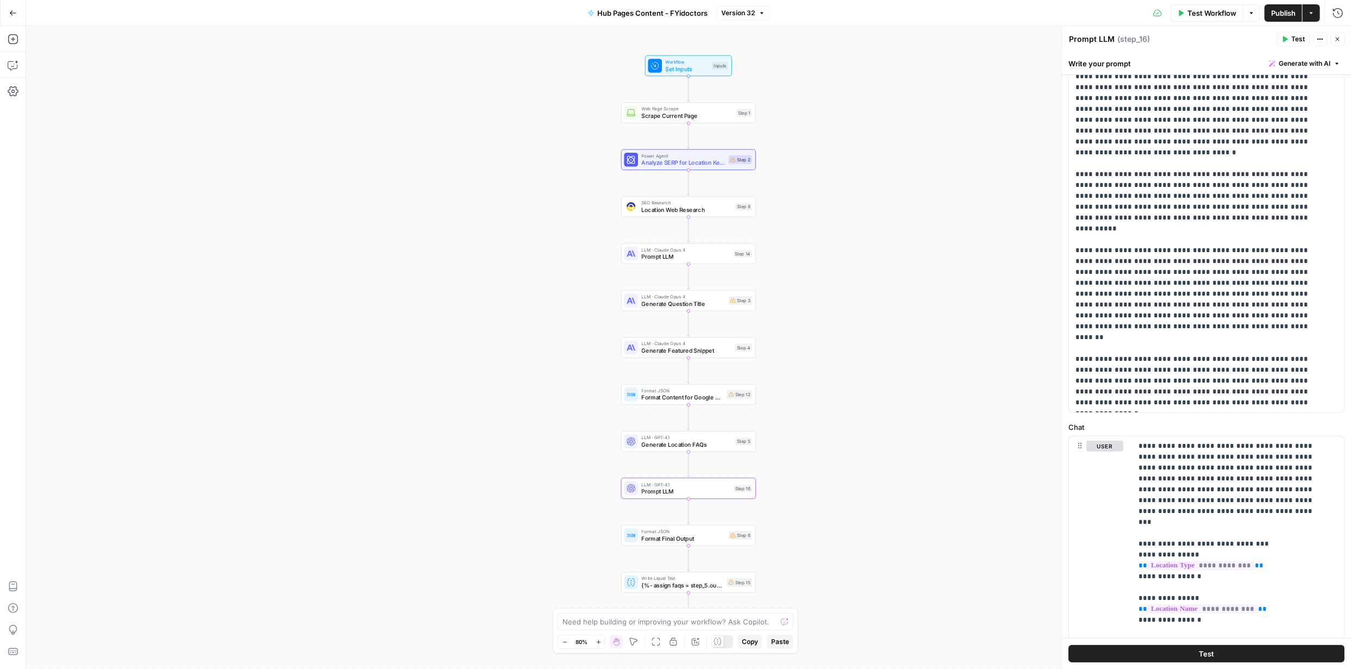
scroll to position [72, 0]
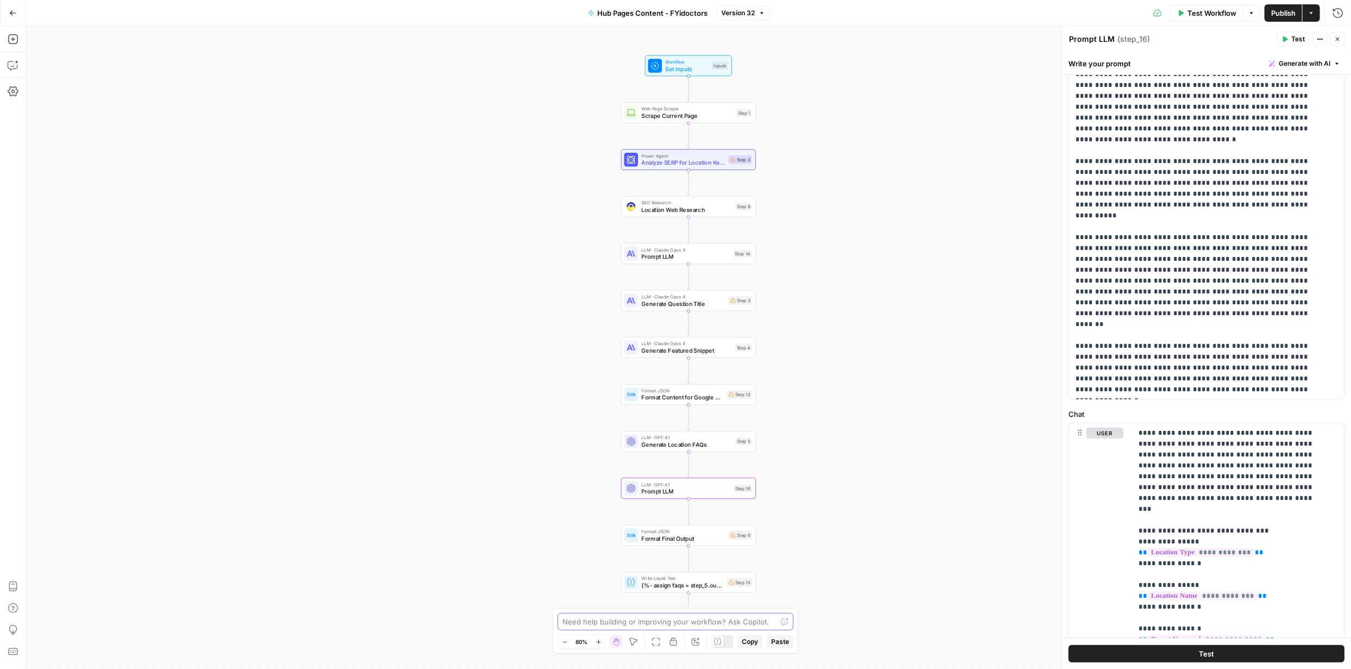
click at [670, 624] on textarea at bounding box center [670, 621] width 214 height 11
click at [655, 607] on textarea "Add this to step 16 LLM. I will like the featured snippet to be well optimized …" at bounding box center [664, 617] width 209 height 22
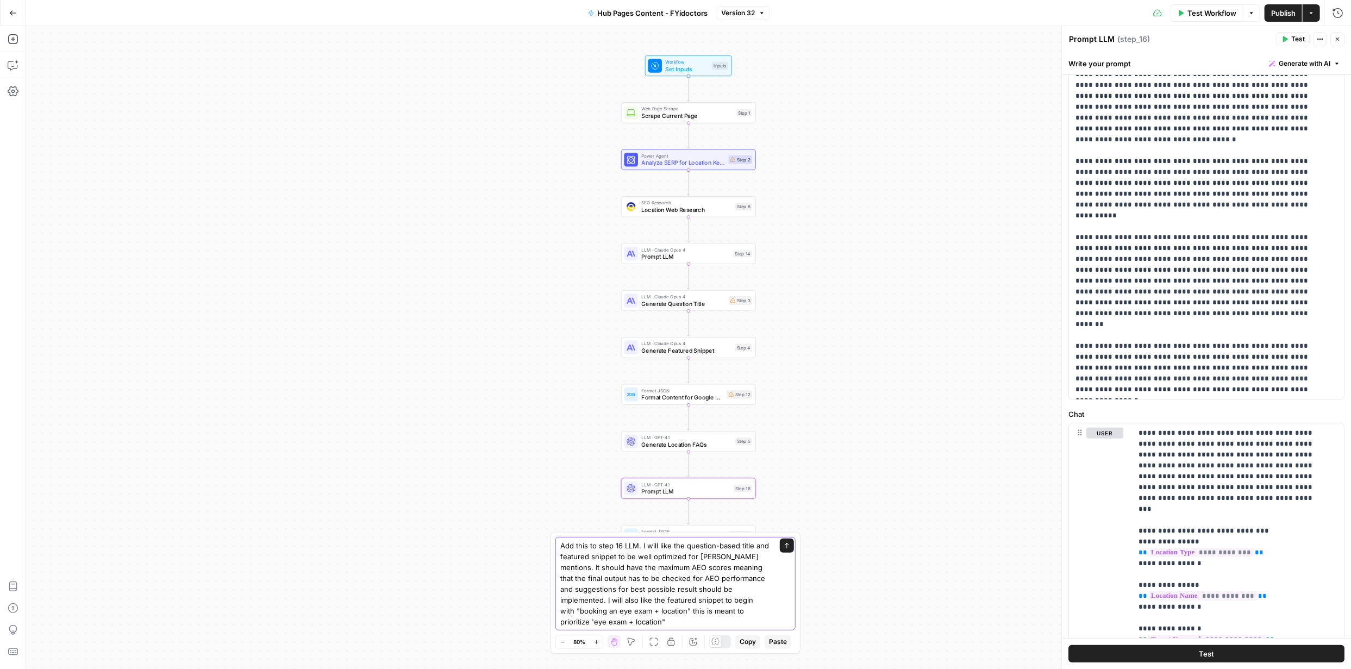
type textarea "Add this to step 16 LLM. I will like the question-based title and featured snip…"
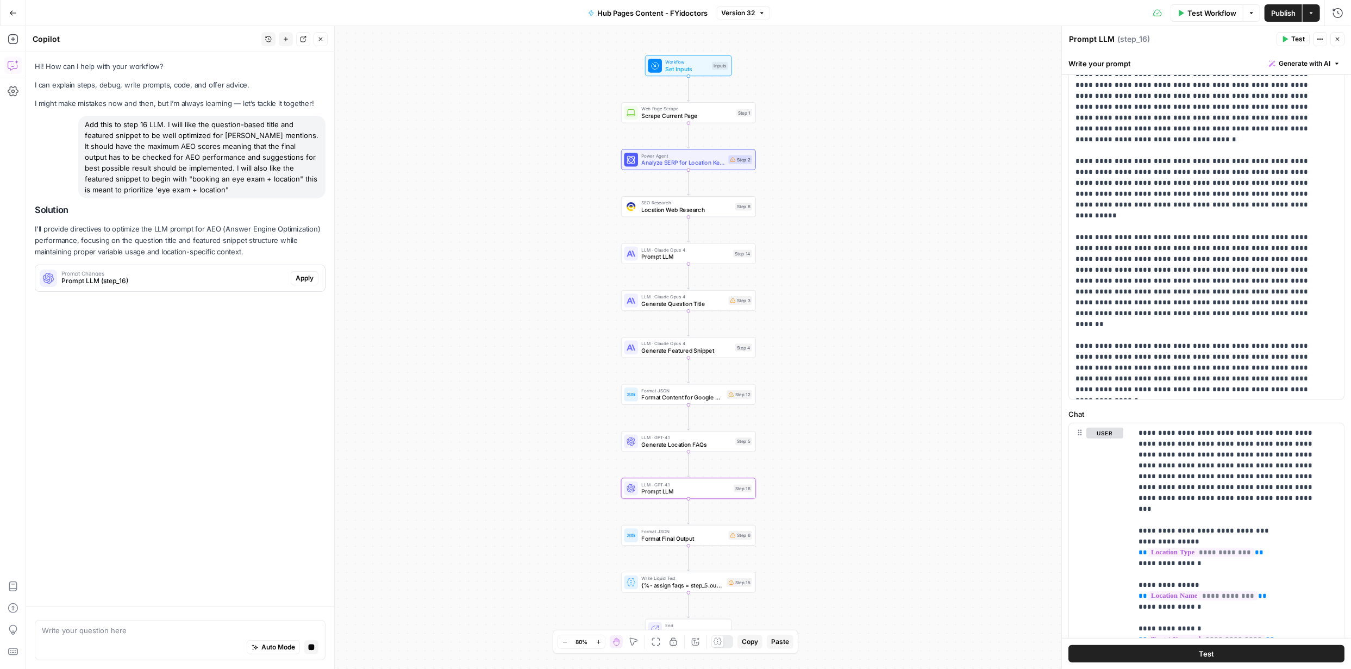
scroll to position [0, 0]
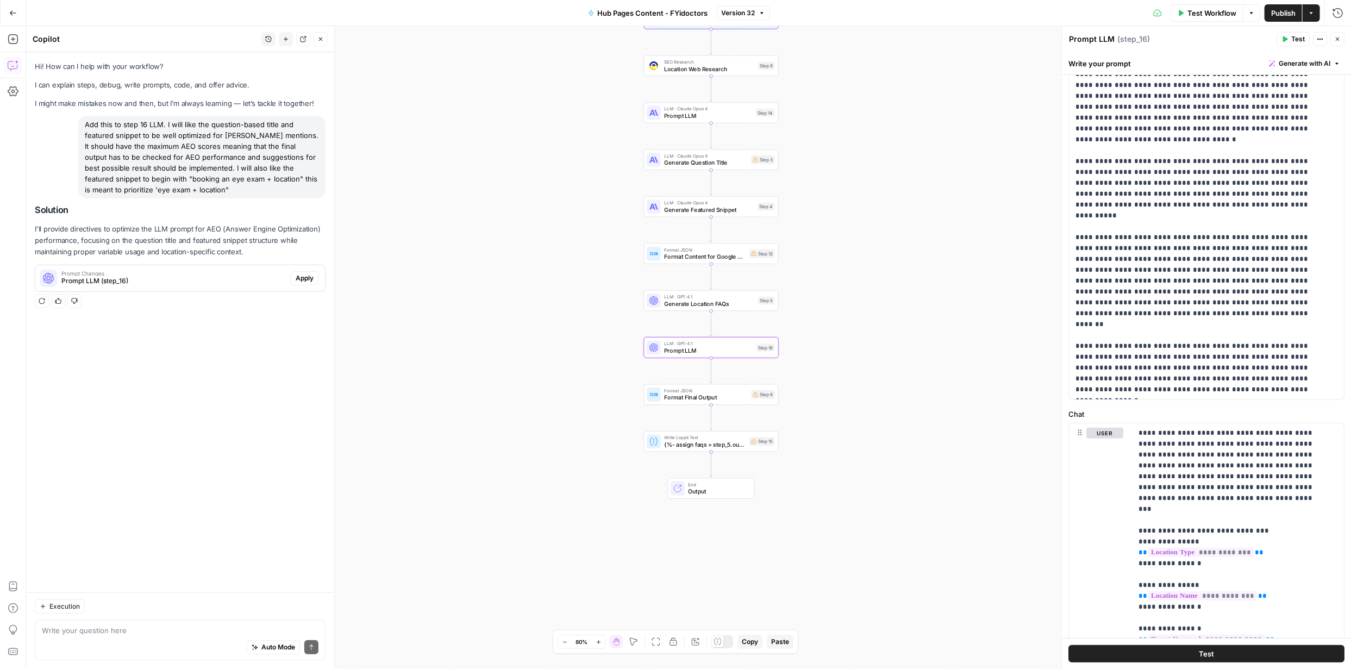
click at [307, 277] on span "Apply" at bounding box center [305, 278] width 18 height 10
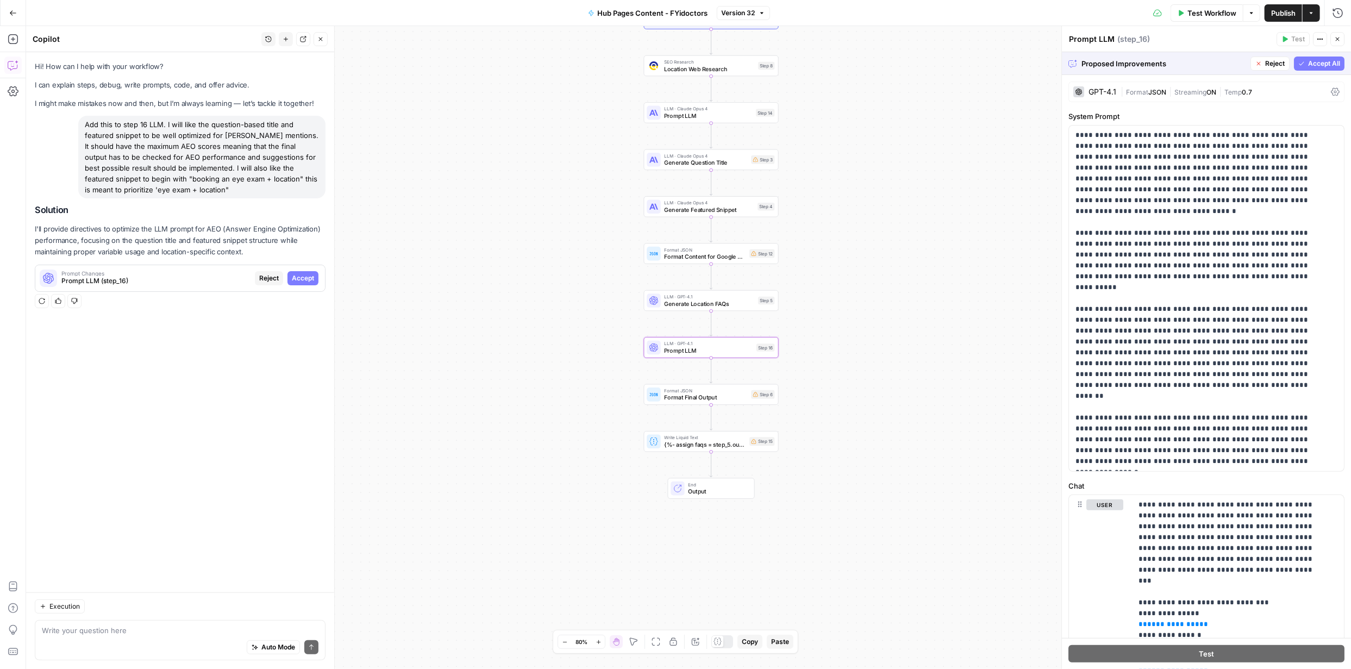
click at [308, 282] on span "Accept" at bounding box center [303, 278] width 22 height 10
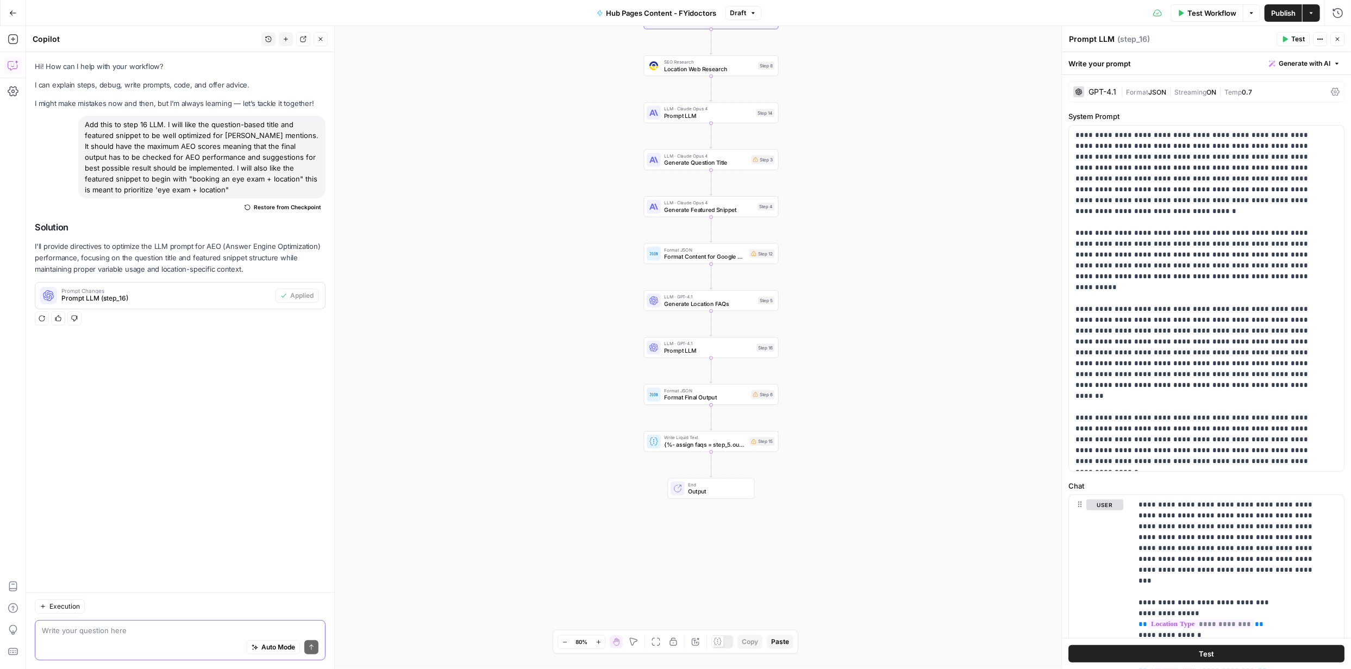
click at [166, 629] on textarea at bounding box center [180, 630] width 277 height 11
type textarea "To know the AEO performance suggestions and accept/implement the suggestions do…"
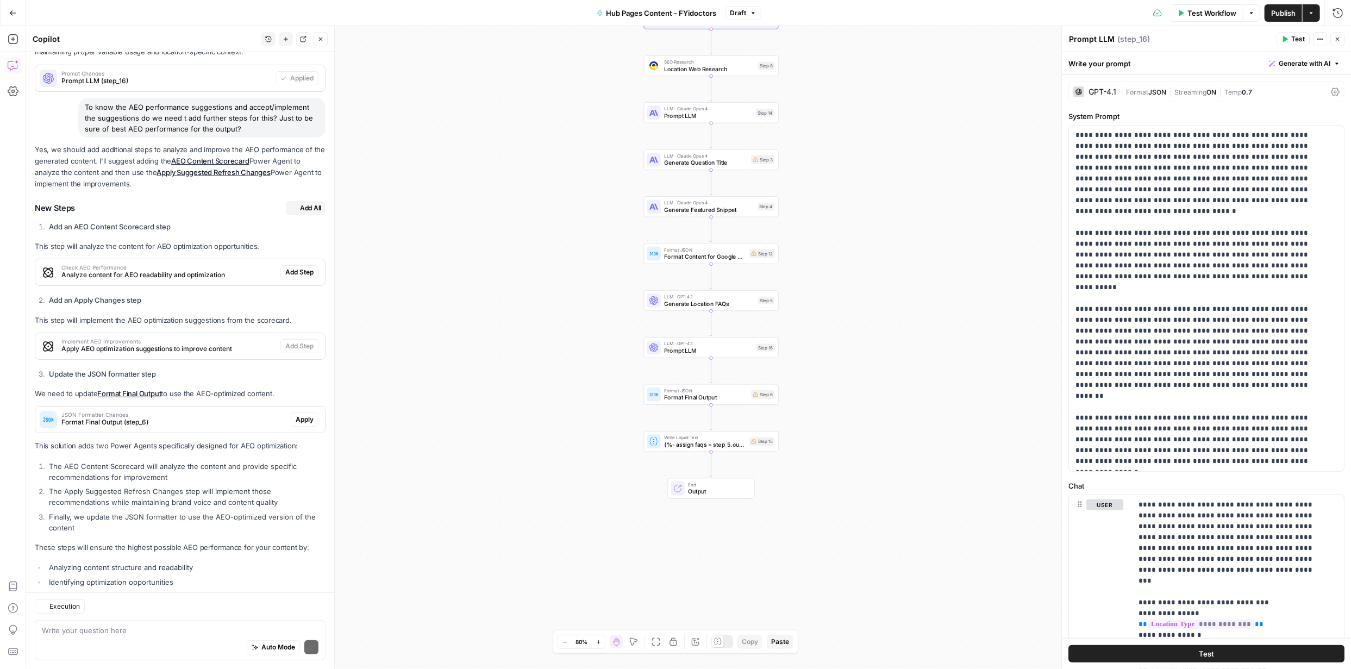
scroll to position [270, 0]
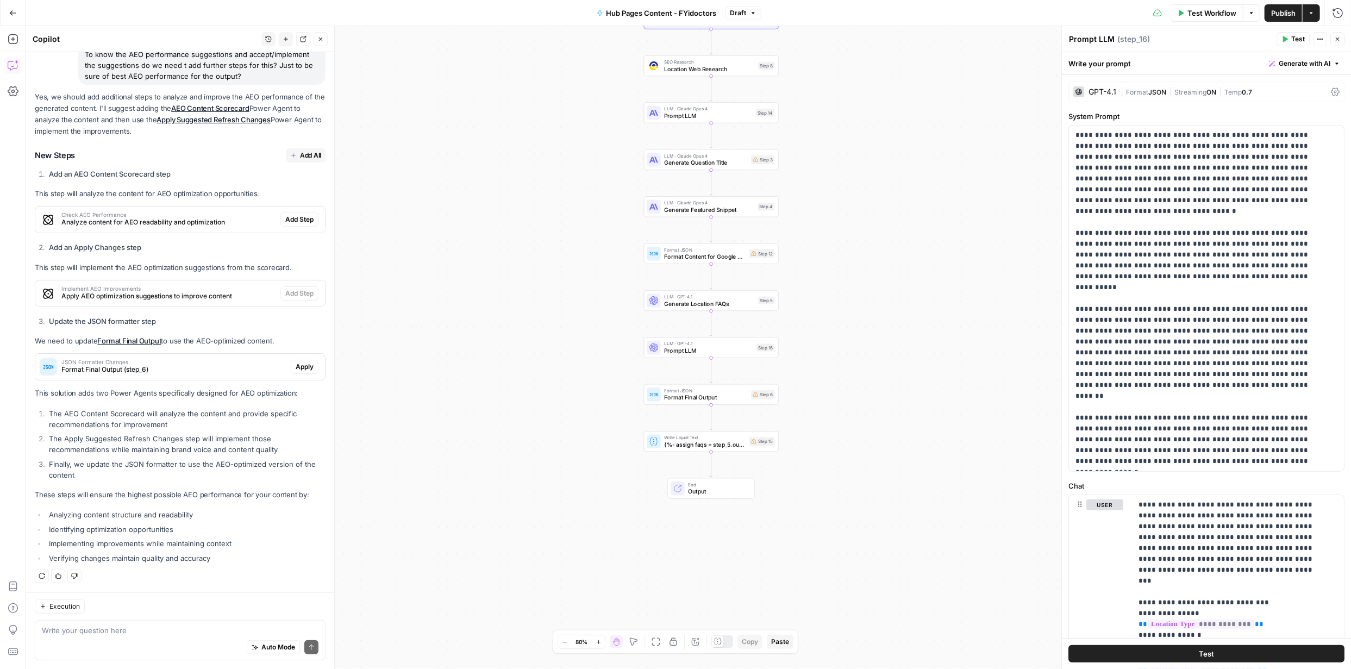
click at [300, 157] on span "Add All" at bounding box center [310, 156] width 21 height 10
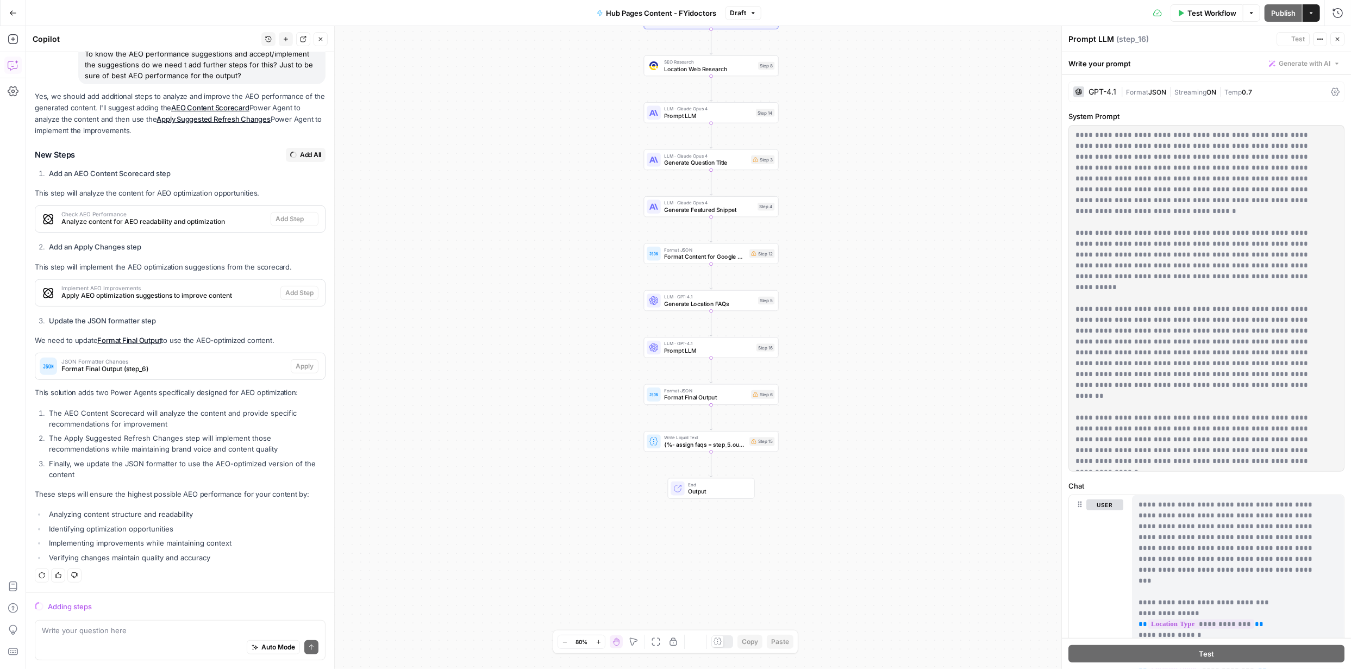
scroll to position [253, 0]
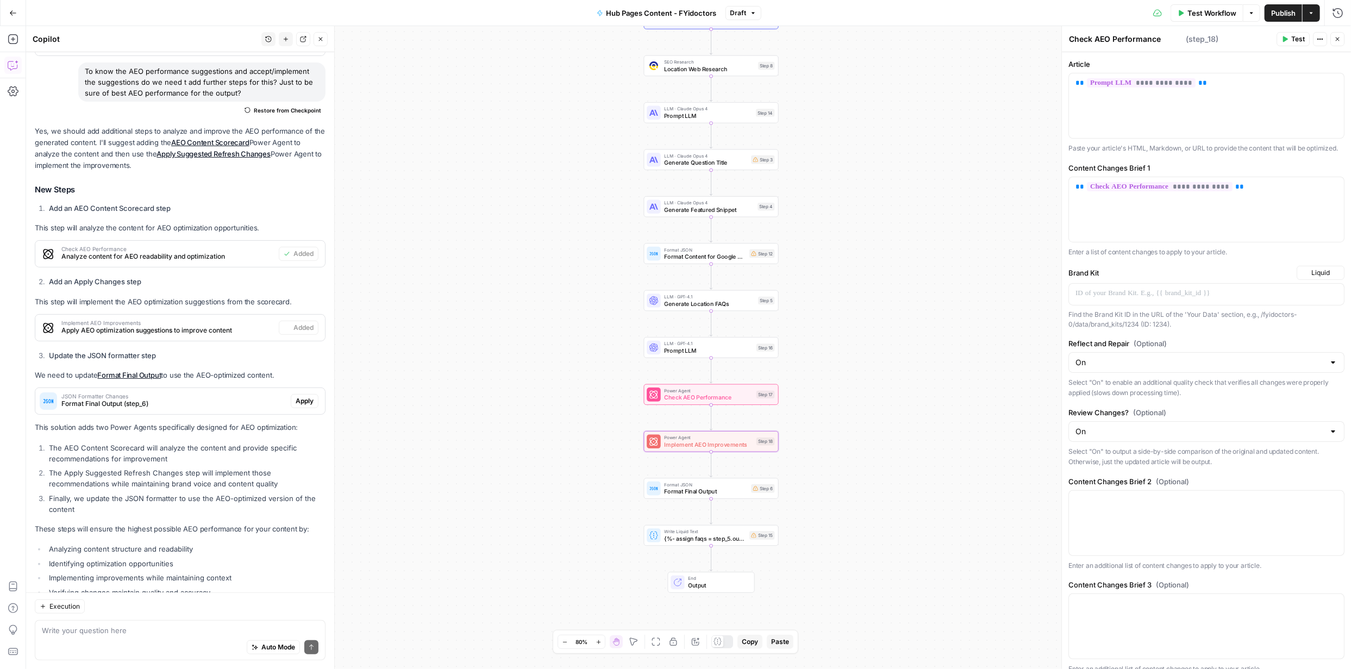
type textarea "Implement AEO Improvements"
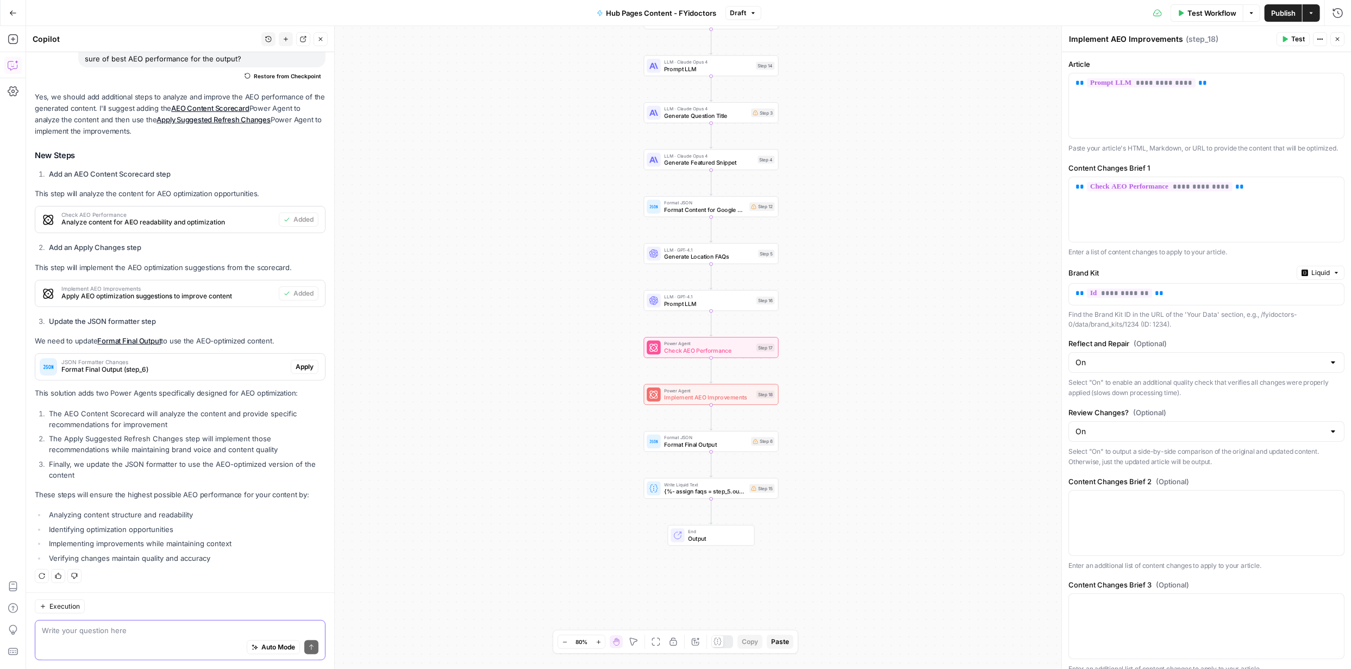
click at [176, 635] on textarea at bounding box center [180, 630] width 277 height 11
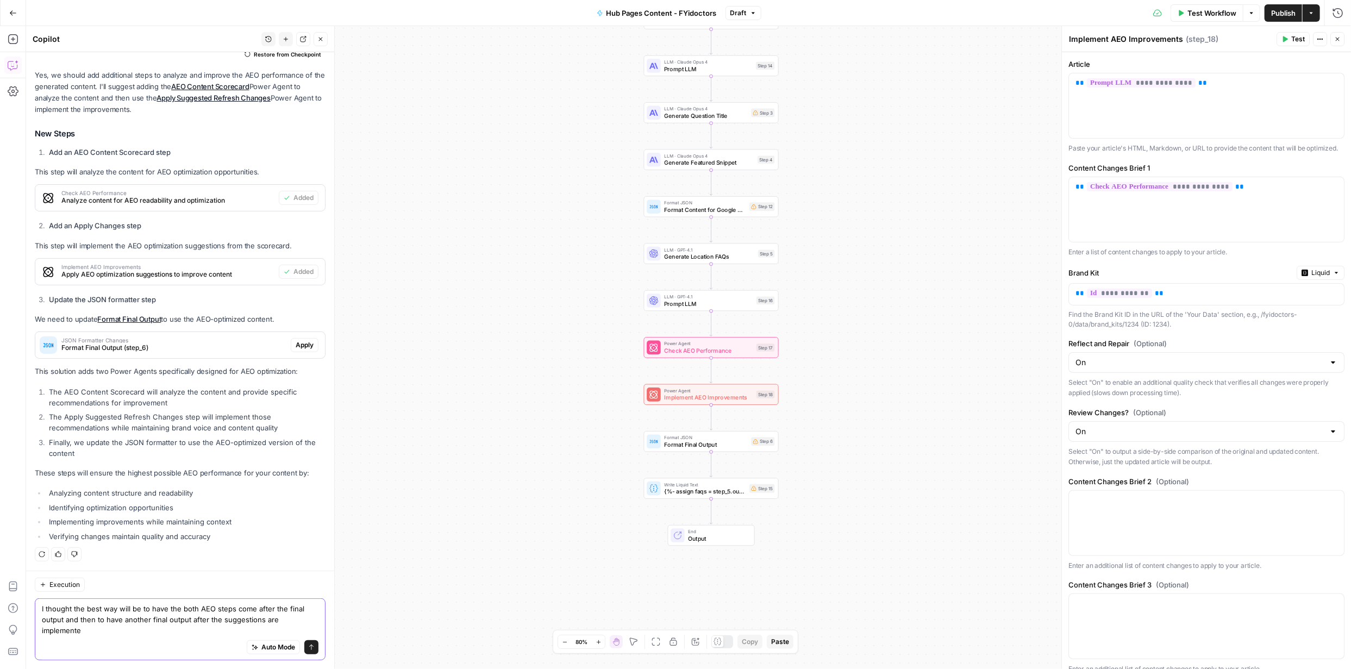
type textarea "I thought the best way will be to have the both AEO steps come after the final …"
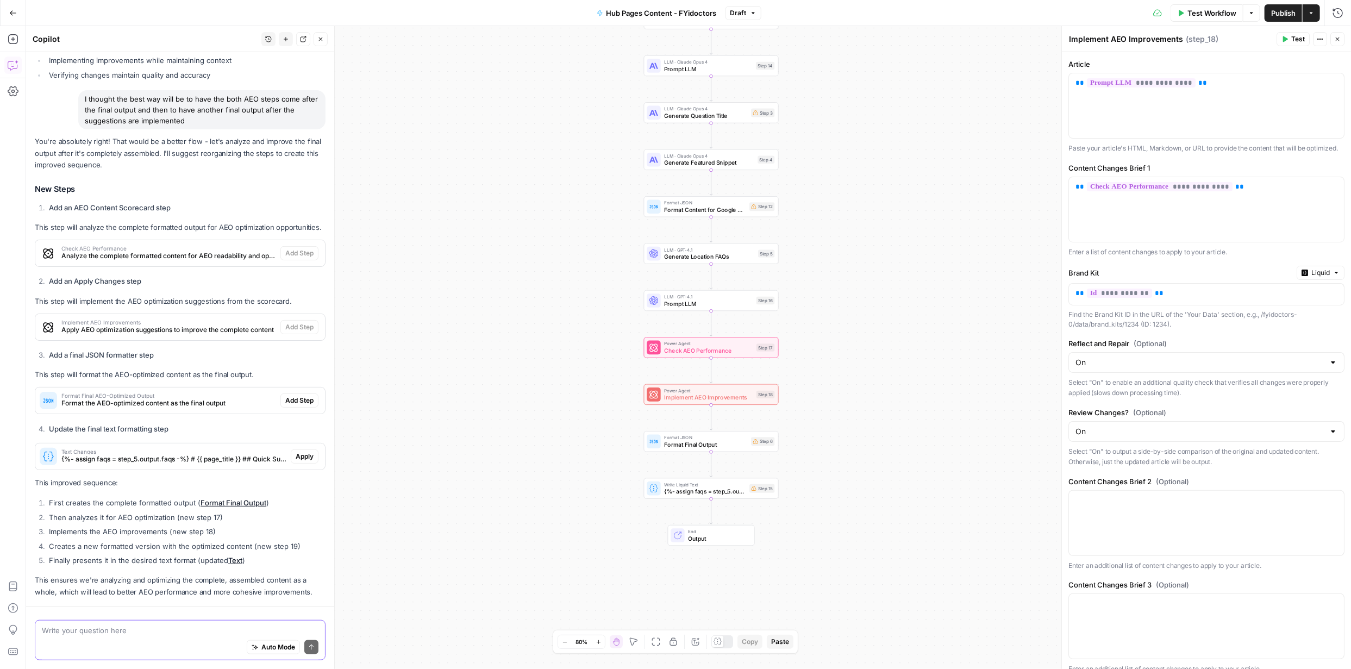
scroll to position [813, 0]
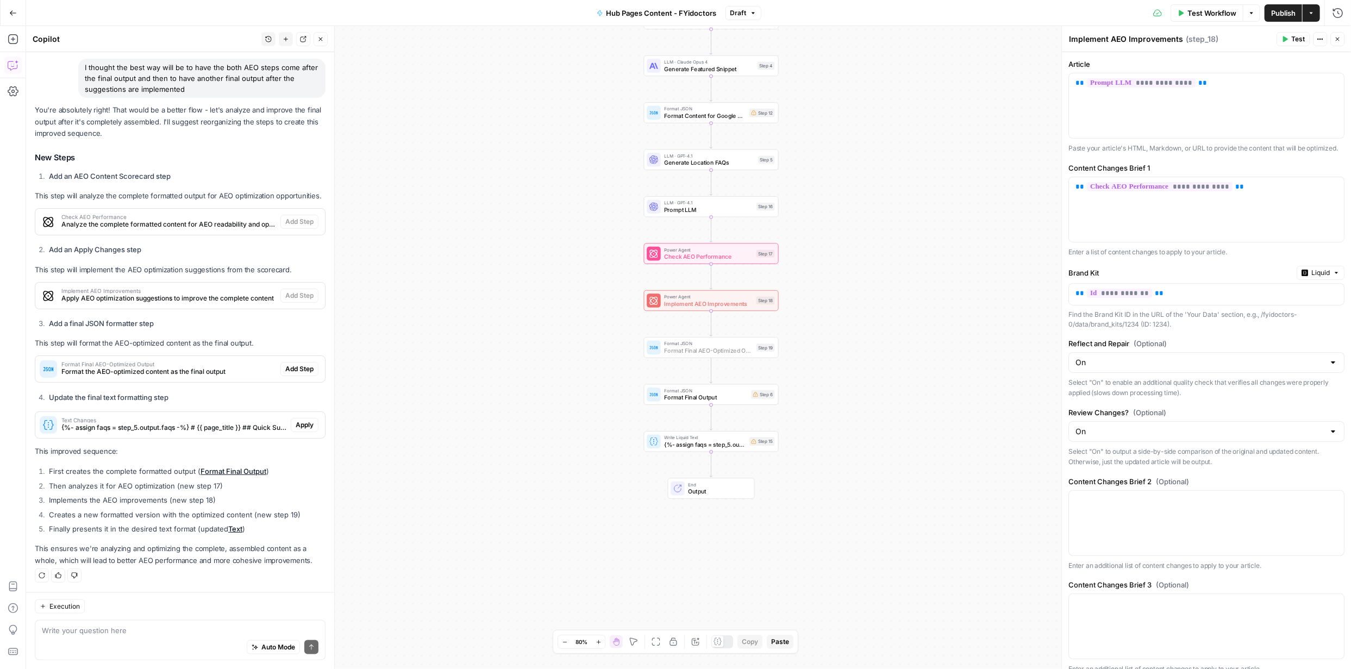
click at [290, 366] on span "Add Step" at bounding box center [299, 369] width 28 height 10
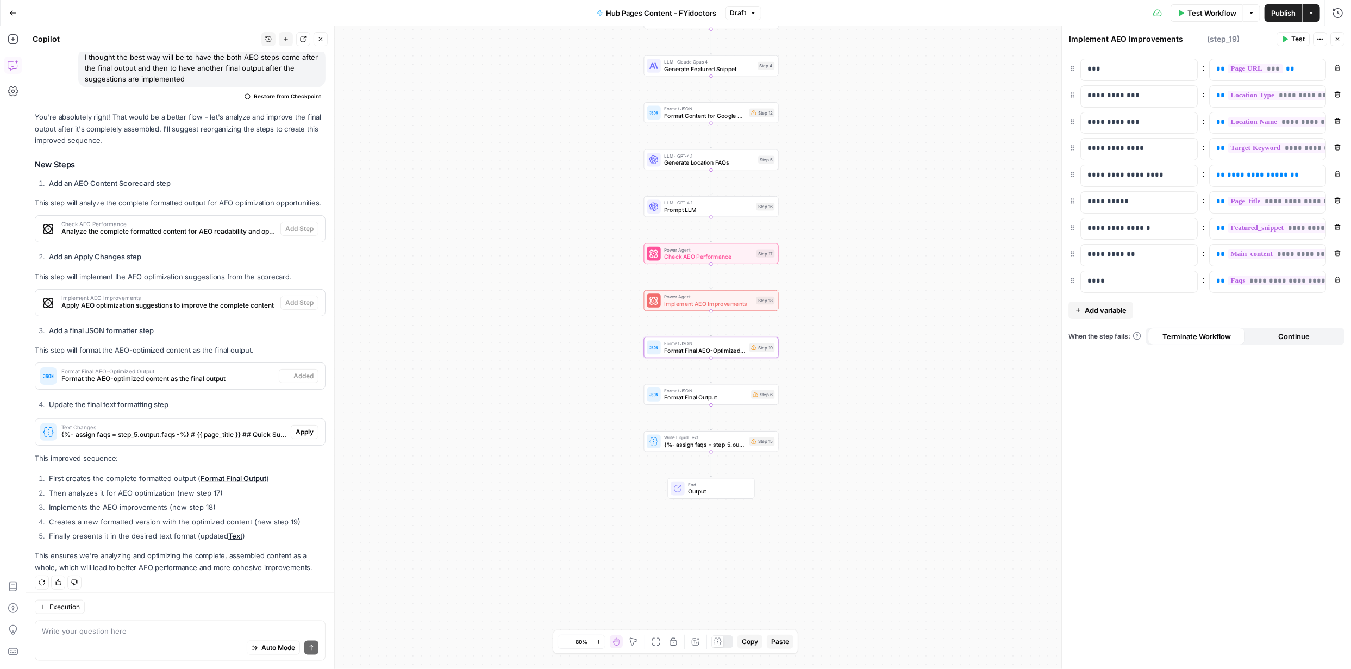
type textarea "Format Final AEO-Optimized Output"
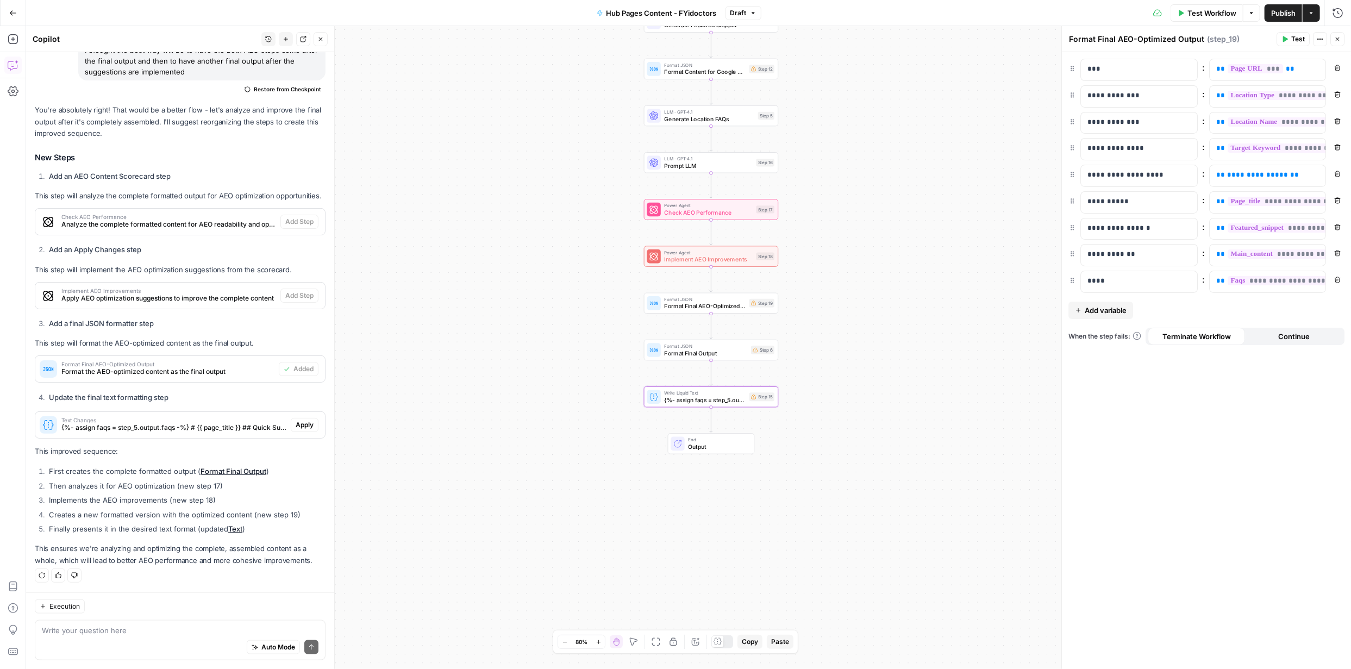
click at [299, 422] on span "Apply" at bounding box center [305, 425] width 18 height 10
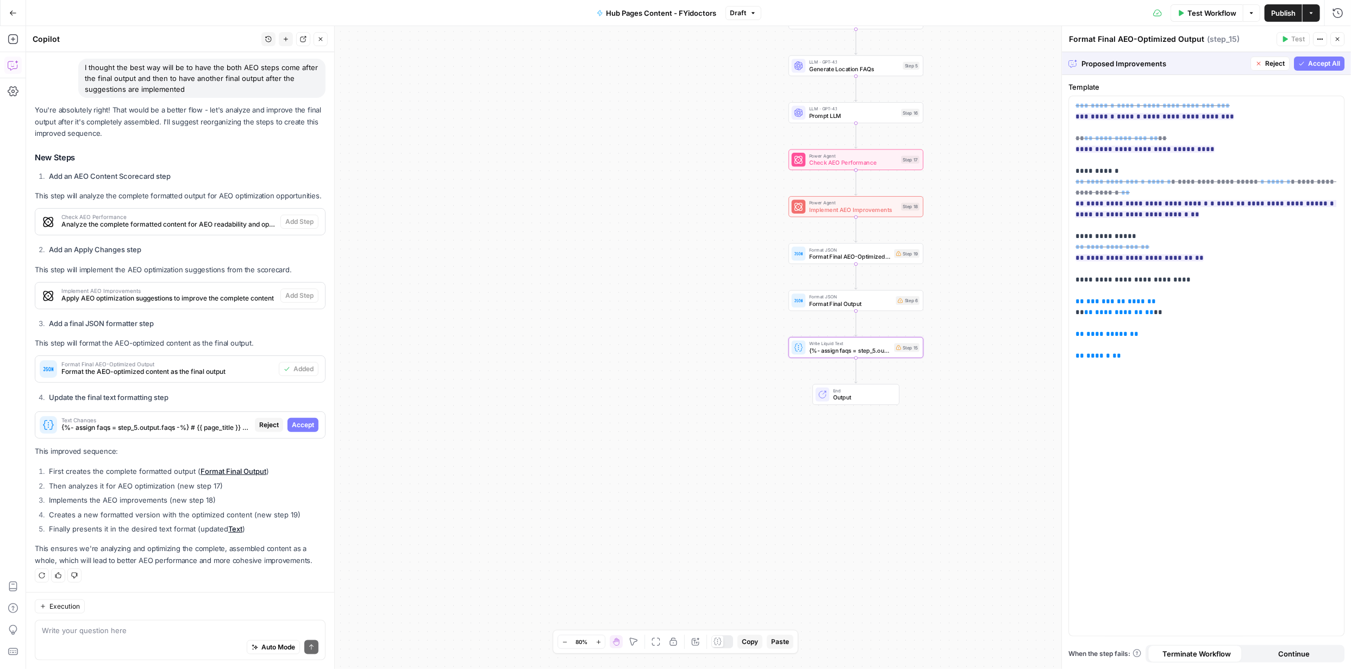
scroll to position [778, 0]
type textarea "{%- assign faqs = step_5.output.faqs -%} # {{ page_title }} ## Quick Summary {{…"
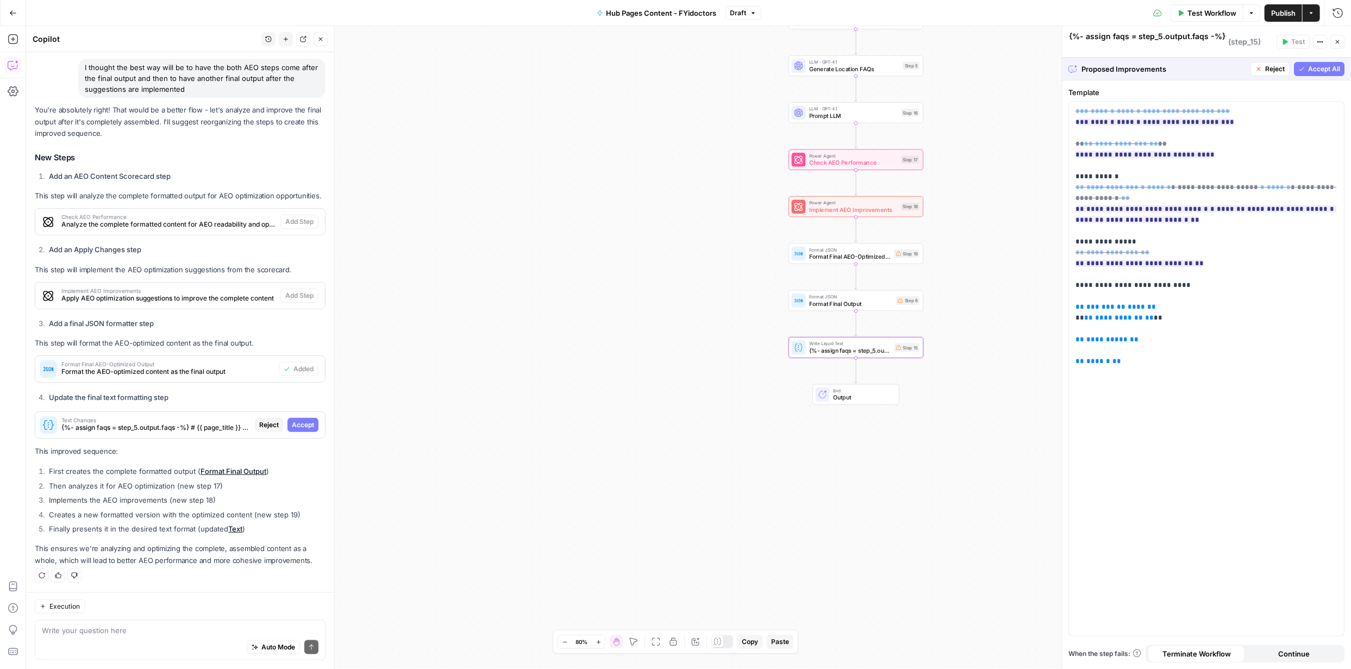
click at [296, 422] on span "Accept" at bounding box center [303, 425] width 22 height 10
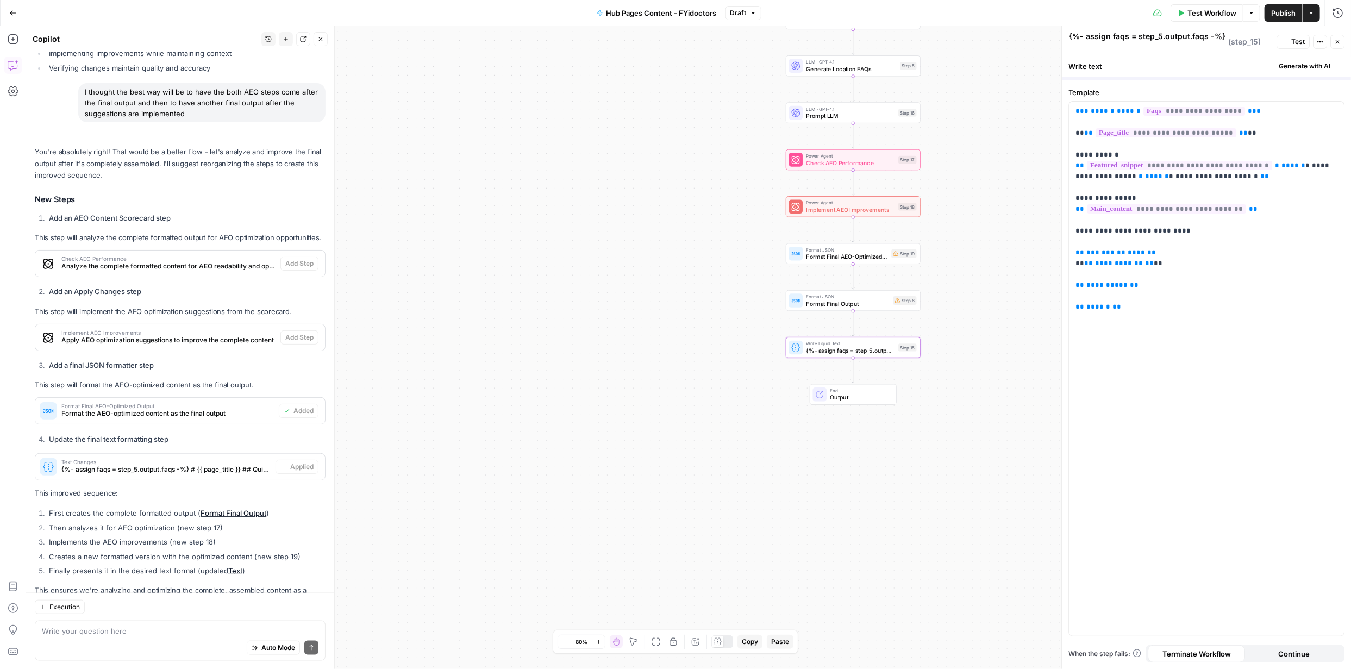
scroll to position [830, 0]
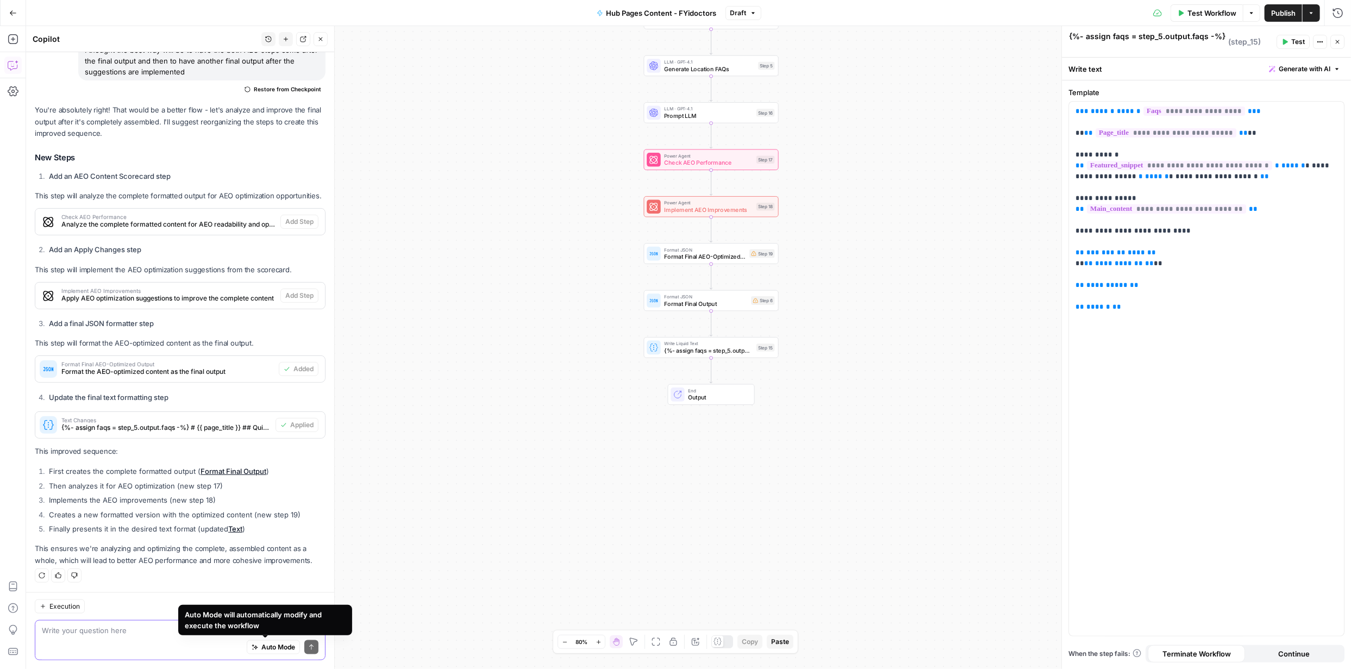
click at [159, 632] on textarea at bounding box center [180, 630] width 277 height 11
type textarea "can these steps be now arranged in proper order of execution for ease of the fl…"
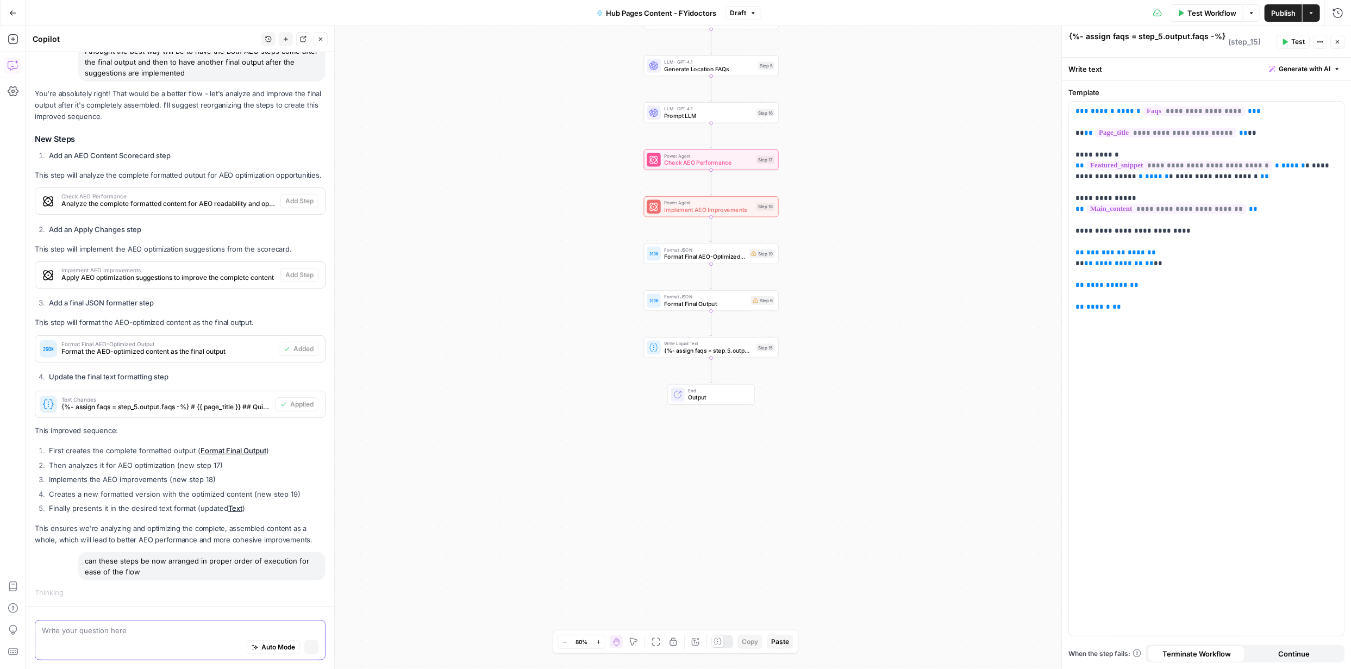
scroll to position [790, 0]
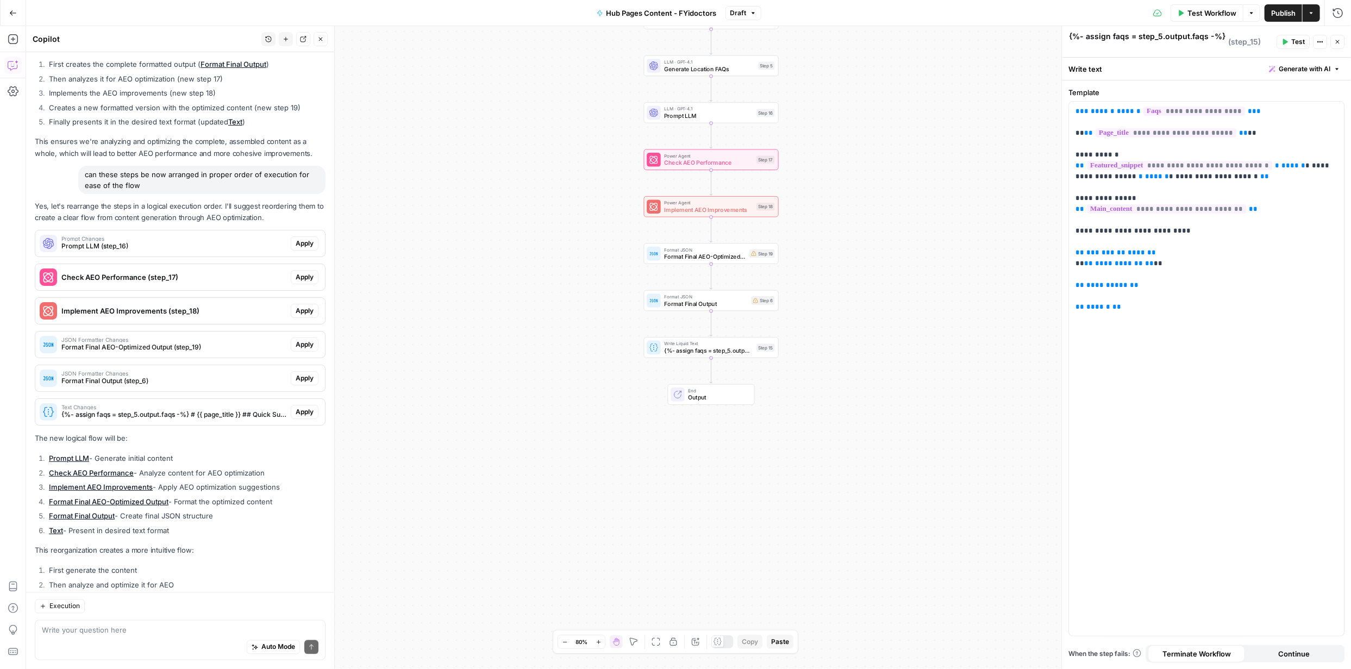
scroll to position [1319, 0]
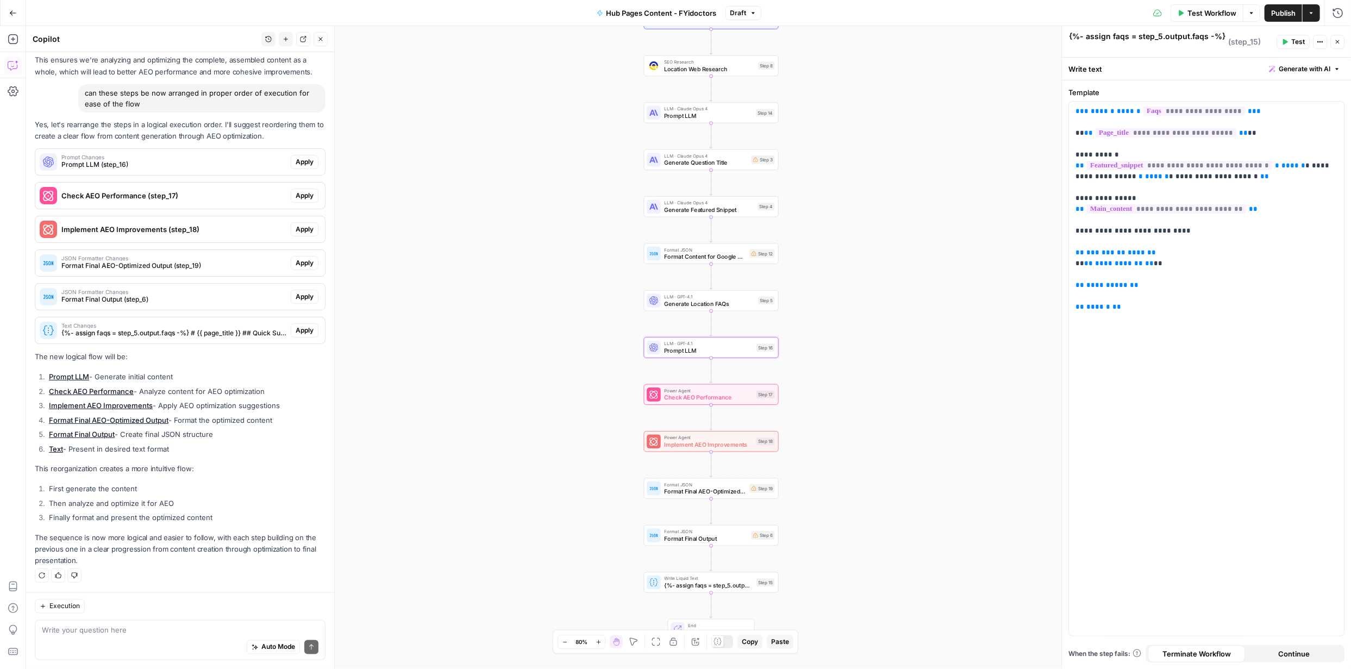
click at [298, 160] on span "Apply" at bounding box center [305, 162] width 18 height 10
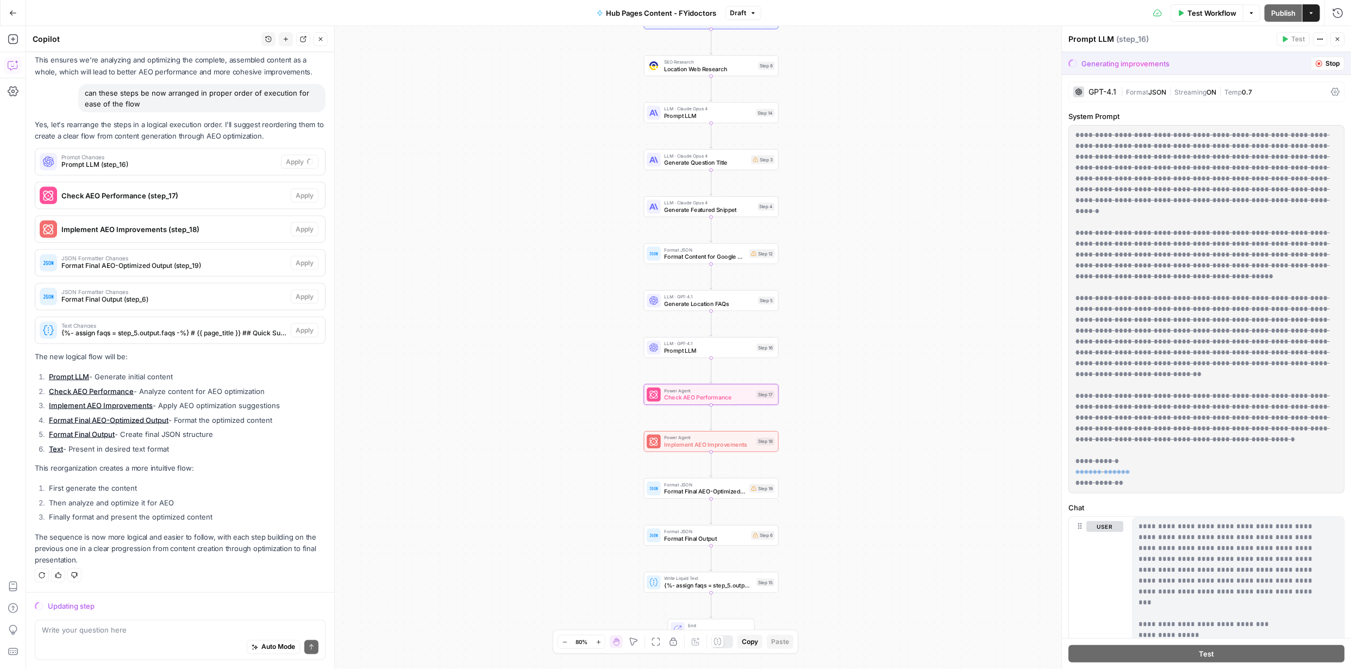
scroll to position [1266, 0]
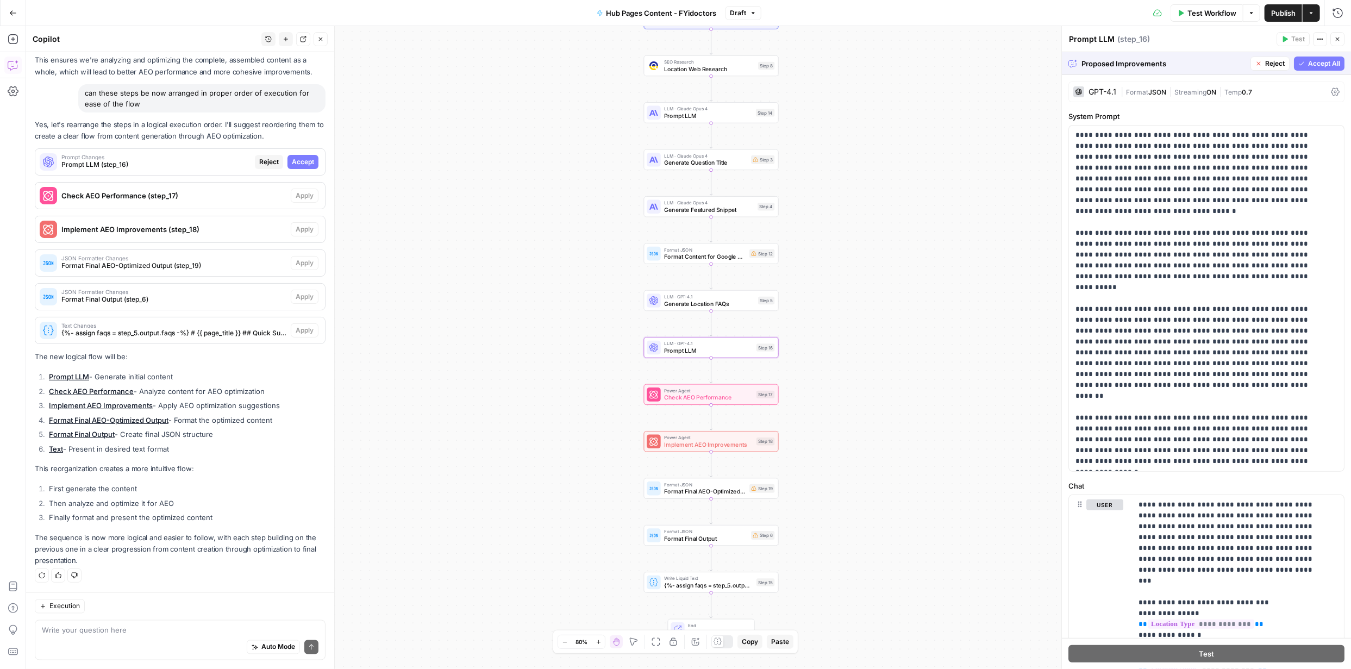
click at [293, 165] on span "Accept" at bounding box center [303, 162] width 22 height 10
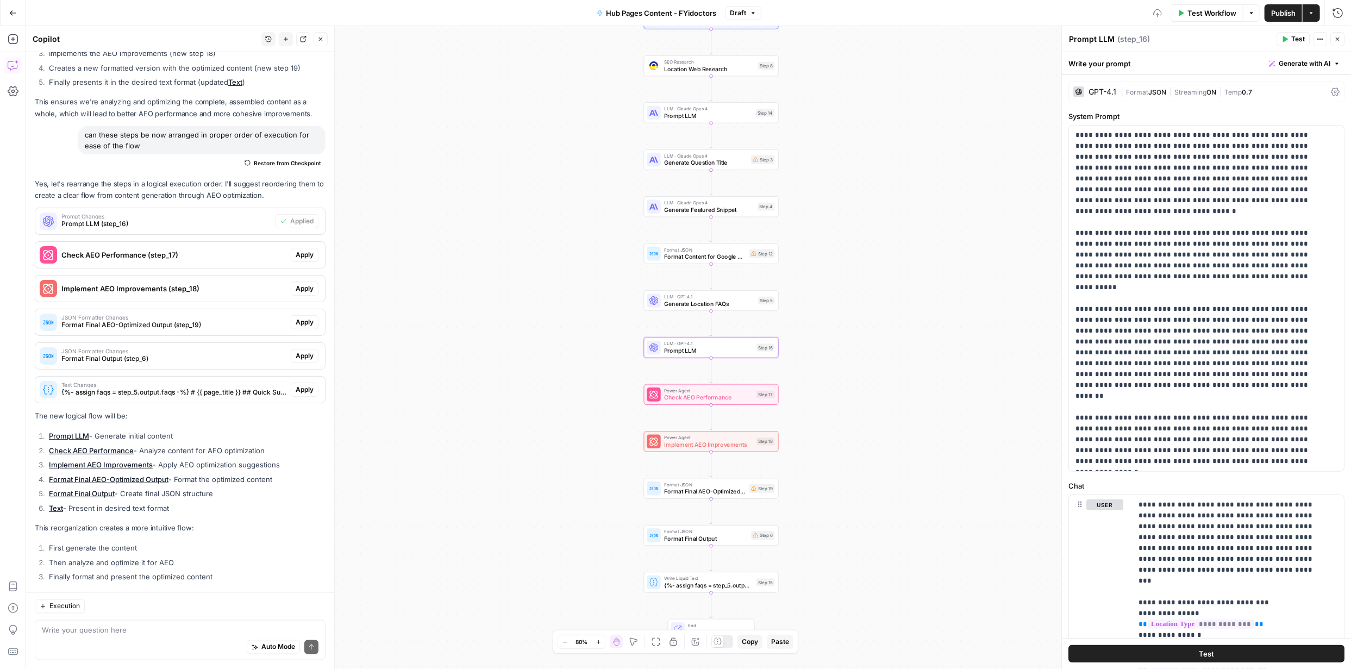
scroll to position [1336, 0]
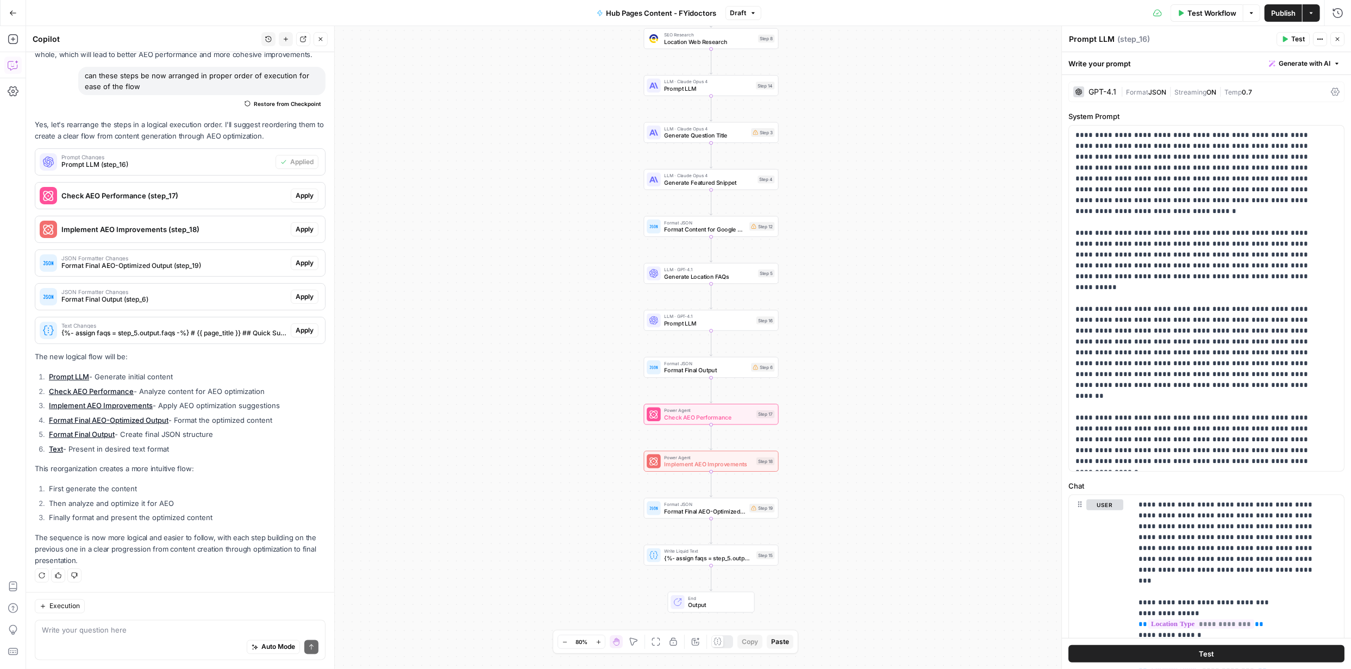
click at [189, 637] on div "Auto Mode Send" at bounding box center [180, 648] width 277 height 24
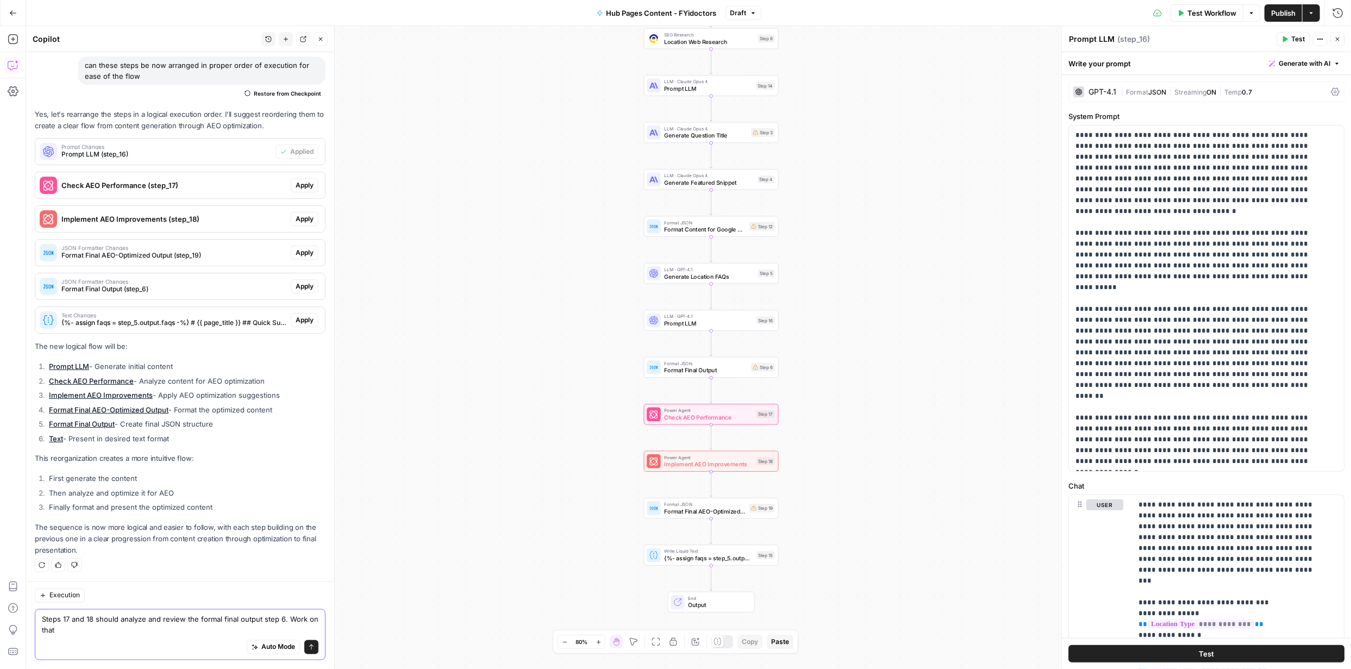
scroll to position [1346, 0]
type textarea "Steps 17 and 18 should analyze and review the formal final output step 6. Work …"
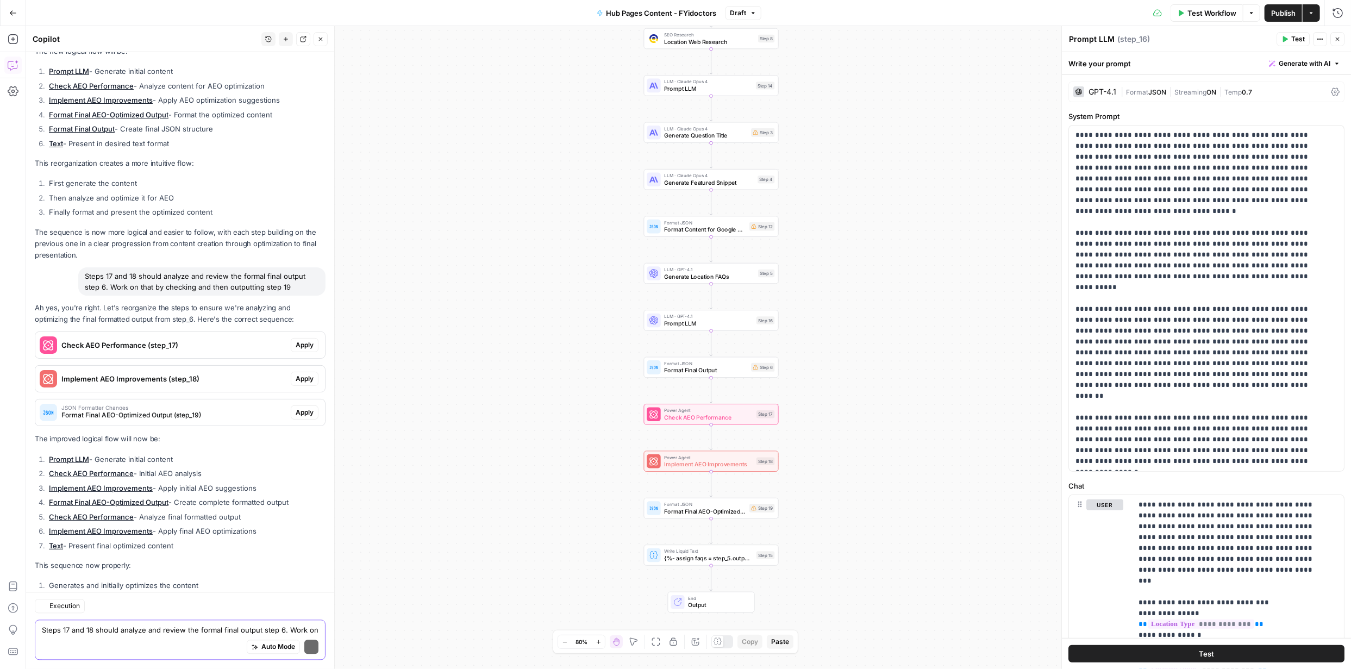
scroll to position [1740, 0]
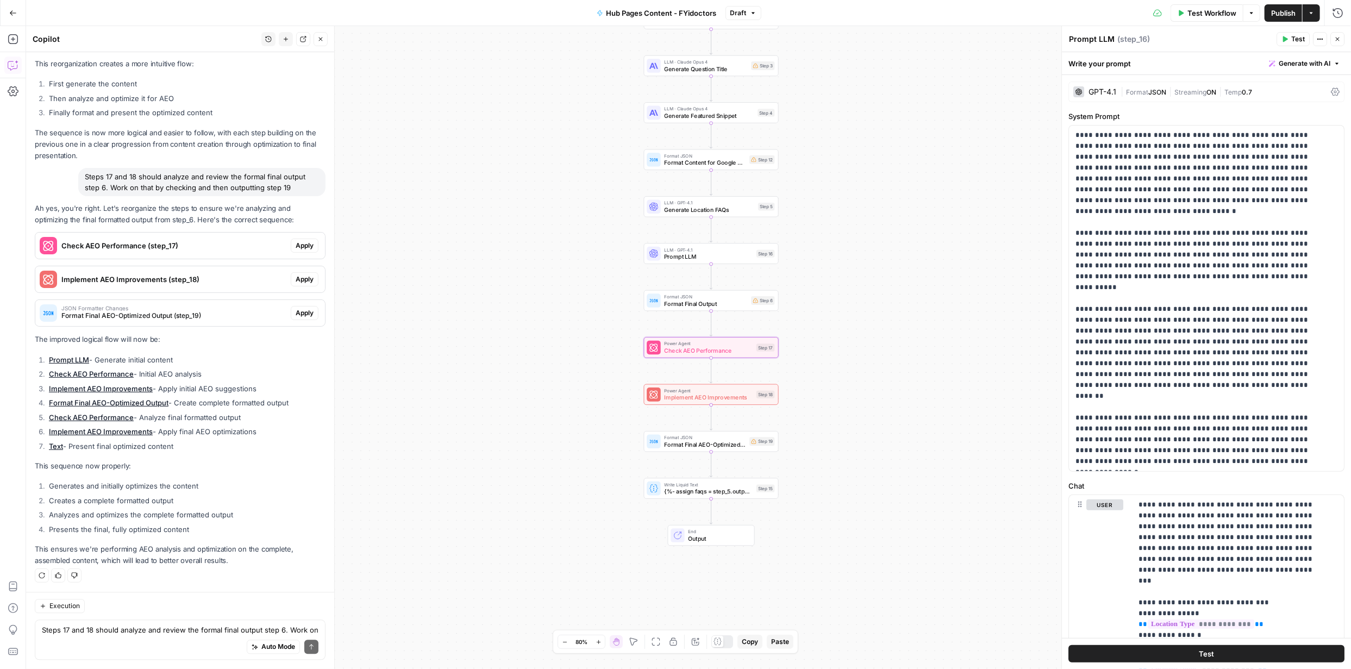
click at [296, 245] on span "Apply" at bounding box center [305, 246] width 18 height 10
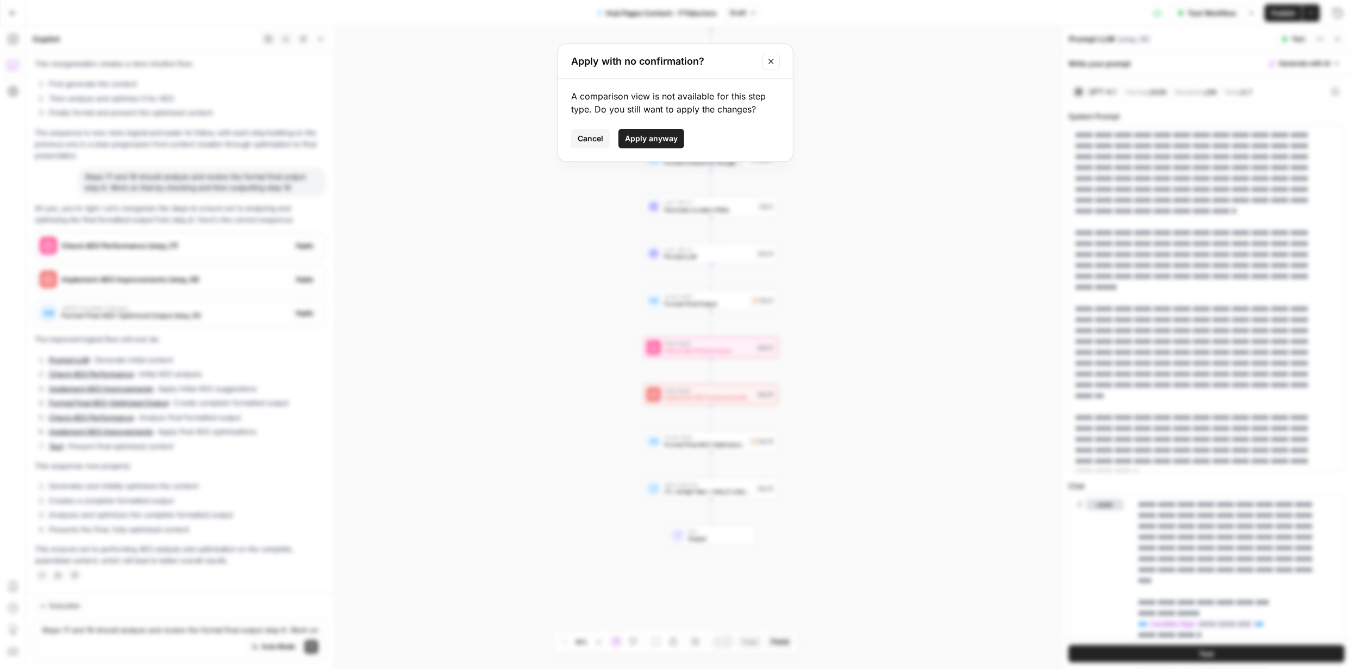
click at [641, 138] on span "Apply anyway" at bounding box center [651, 138] width 53 height 11
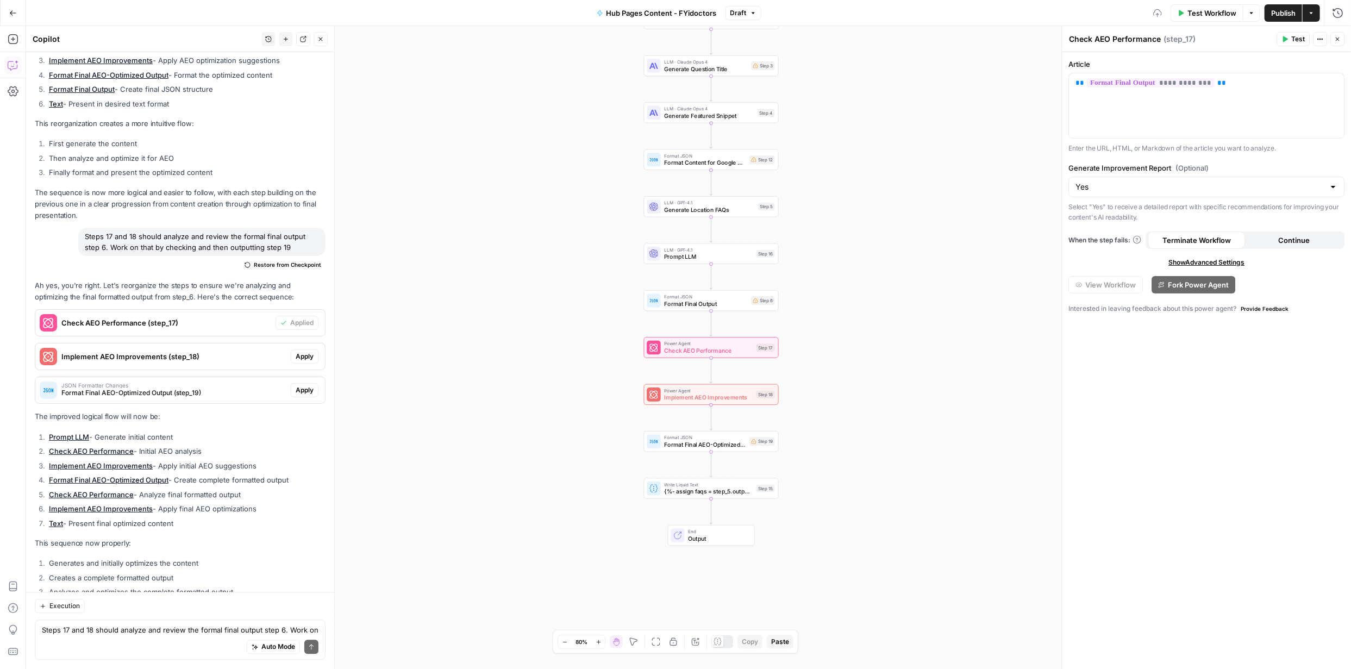
scroll to position [1758, 0]
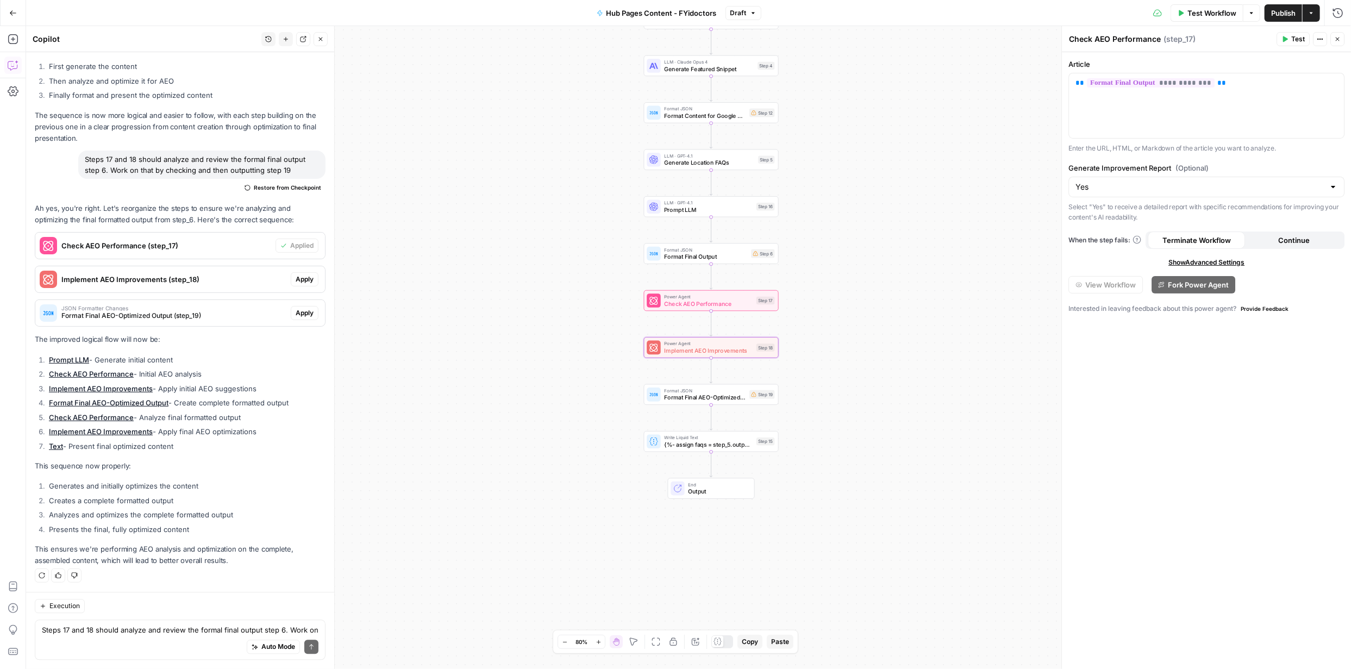
click at [298, 280] on span "Apply" at bounding box center [305, 279] width 18 height 10
click at [635, 141] on span "Apply anyway" at bounding box center [651, 138] width 53 height 11
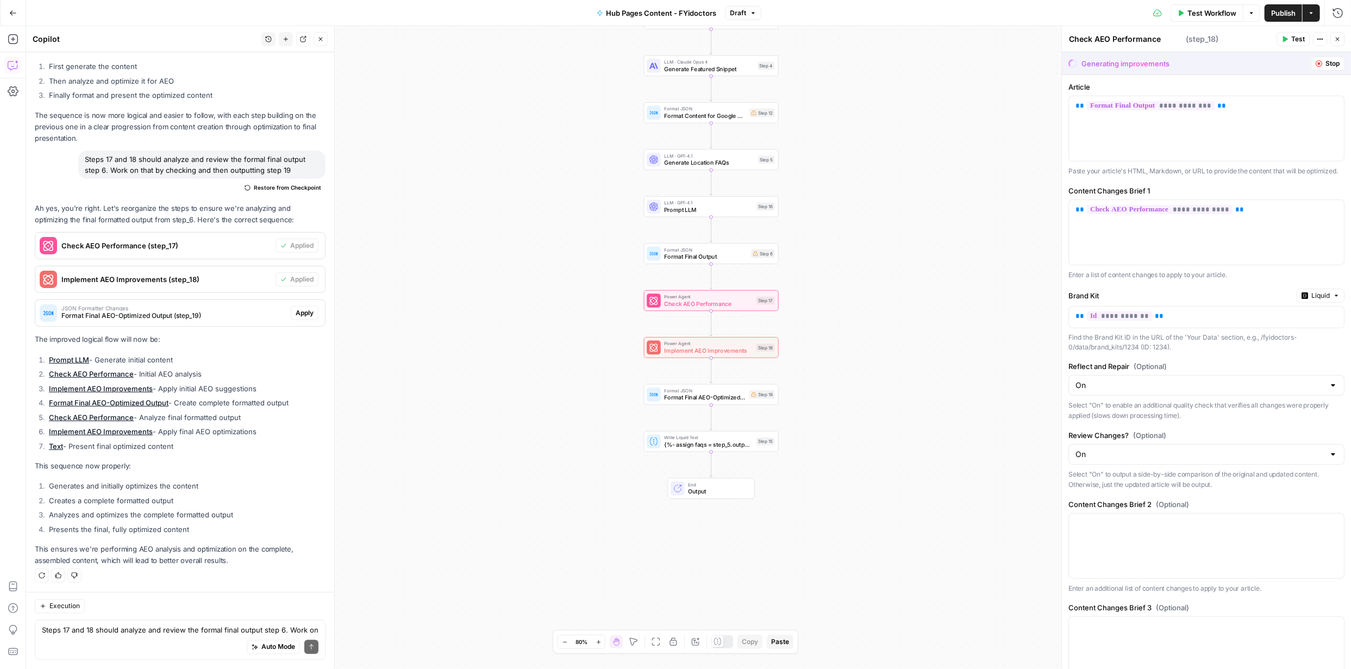
type textarea "Implement AEO Improvements"
click at [296, 311] on span "Apply" at bounding box center [305, 313] width 18 height 10
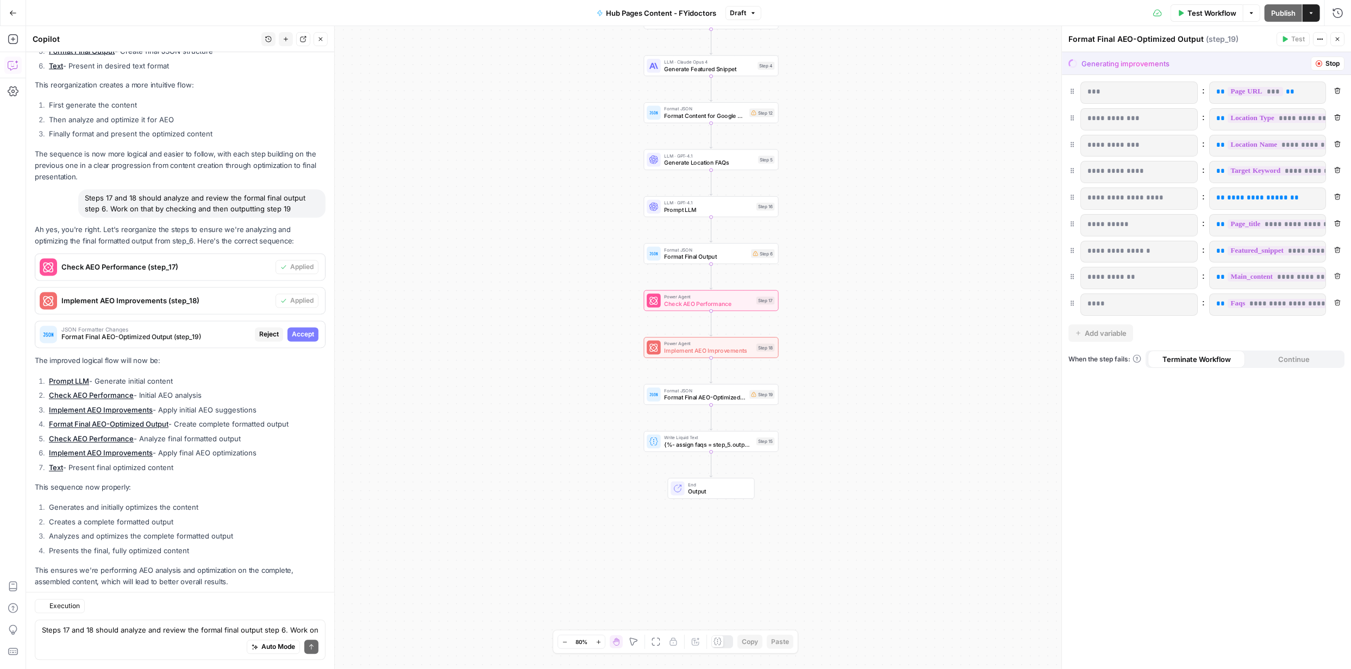
scroll to position [1671, 0]
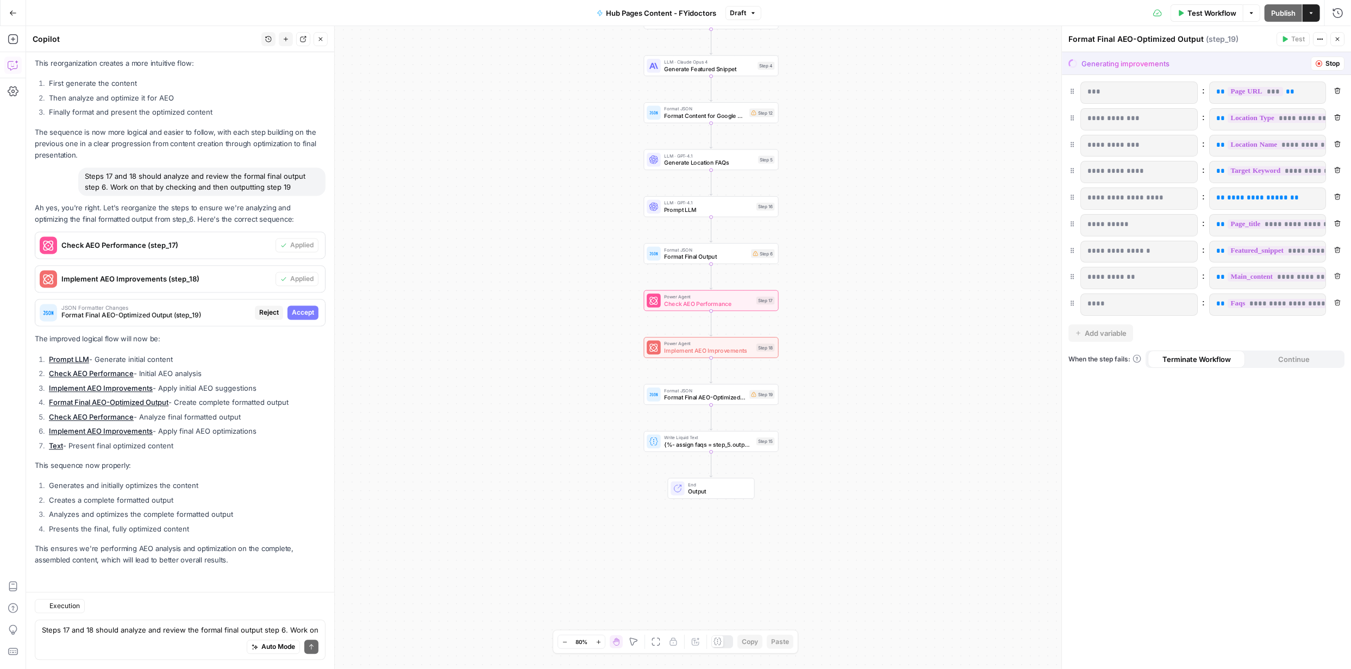
click at [295, 342] on p "The improved logical flow will now be:" at bounding box center [180, 339] width 291 height 11
click at [296, 316] on span "Accept" at bounding box center [303, 313] width 22 height 10
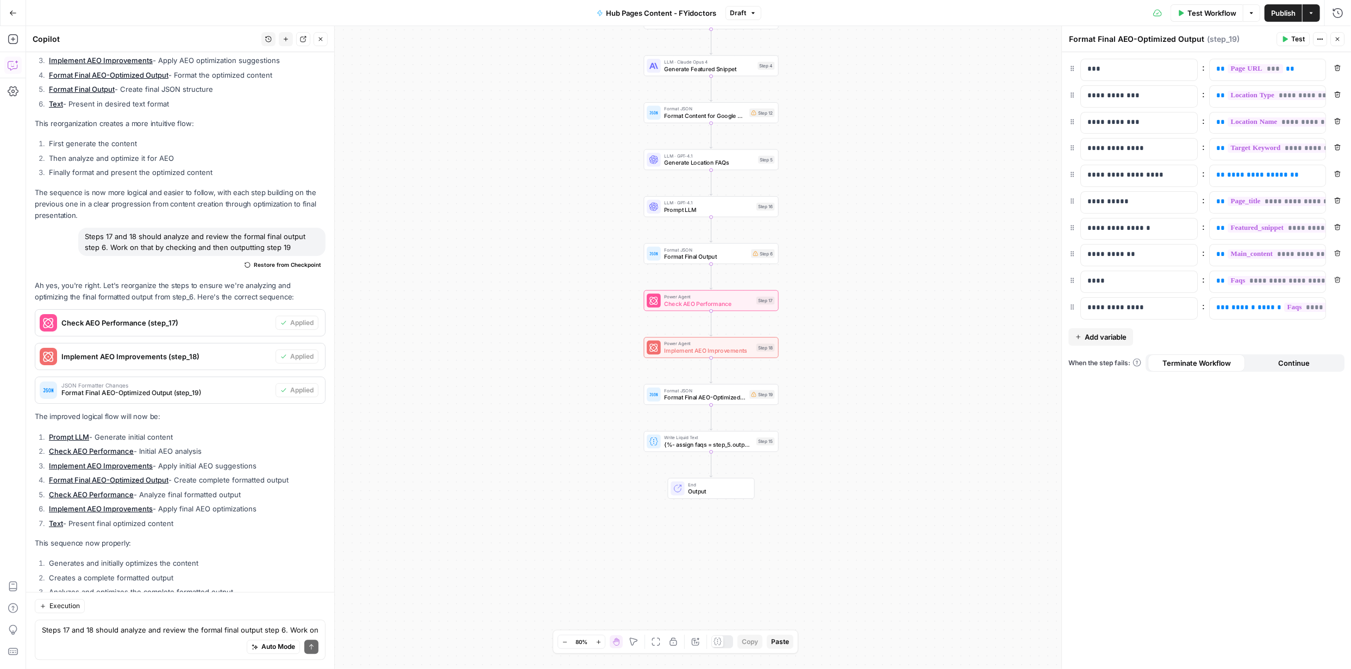
scroll to position [1758, 0]
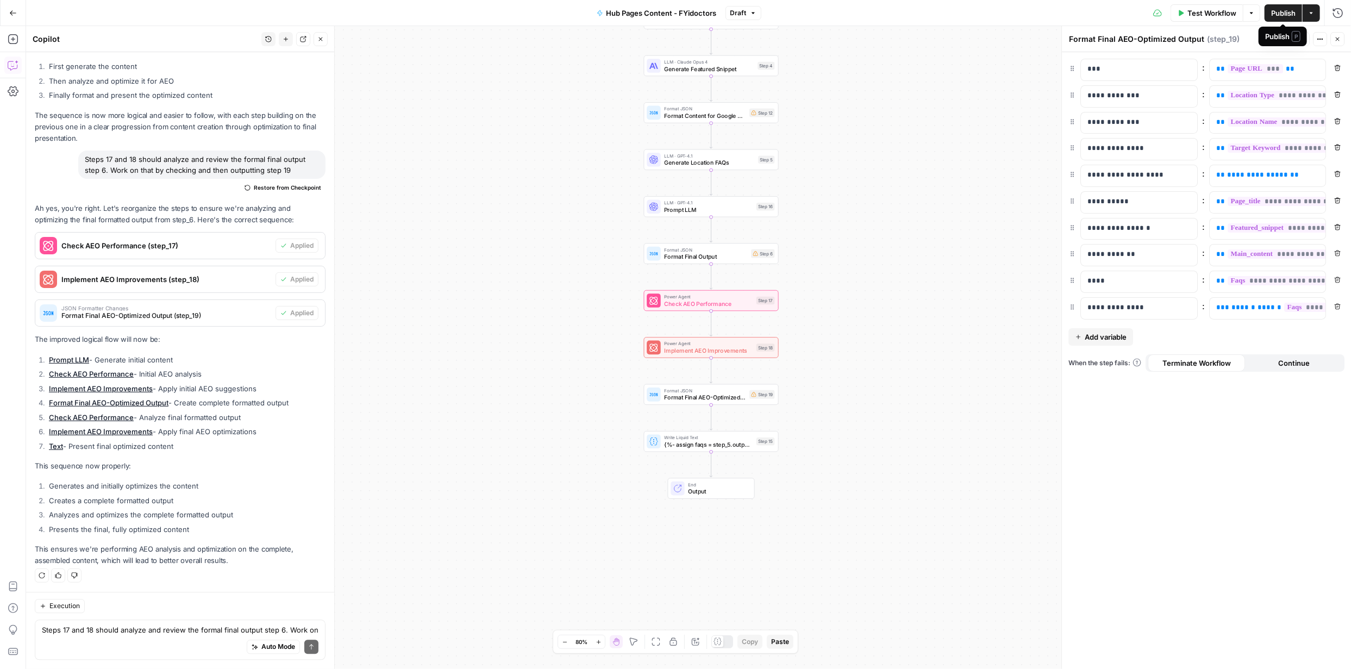
click at [1275, 14] on span "Publish" at bounding box center [1283, 13] width 24 height 11
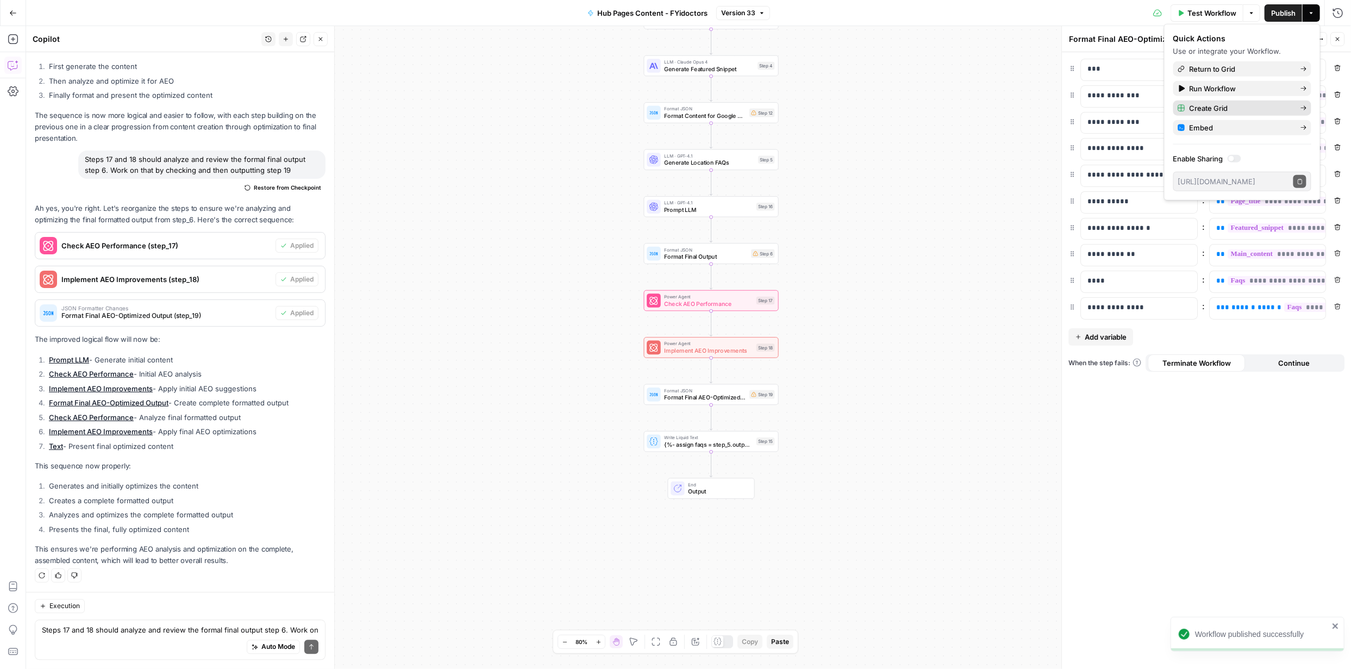
click at [1231, 105] on span "Create Grid" at bounding box center [1241, 108] width 102 height 11
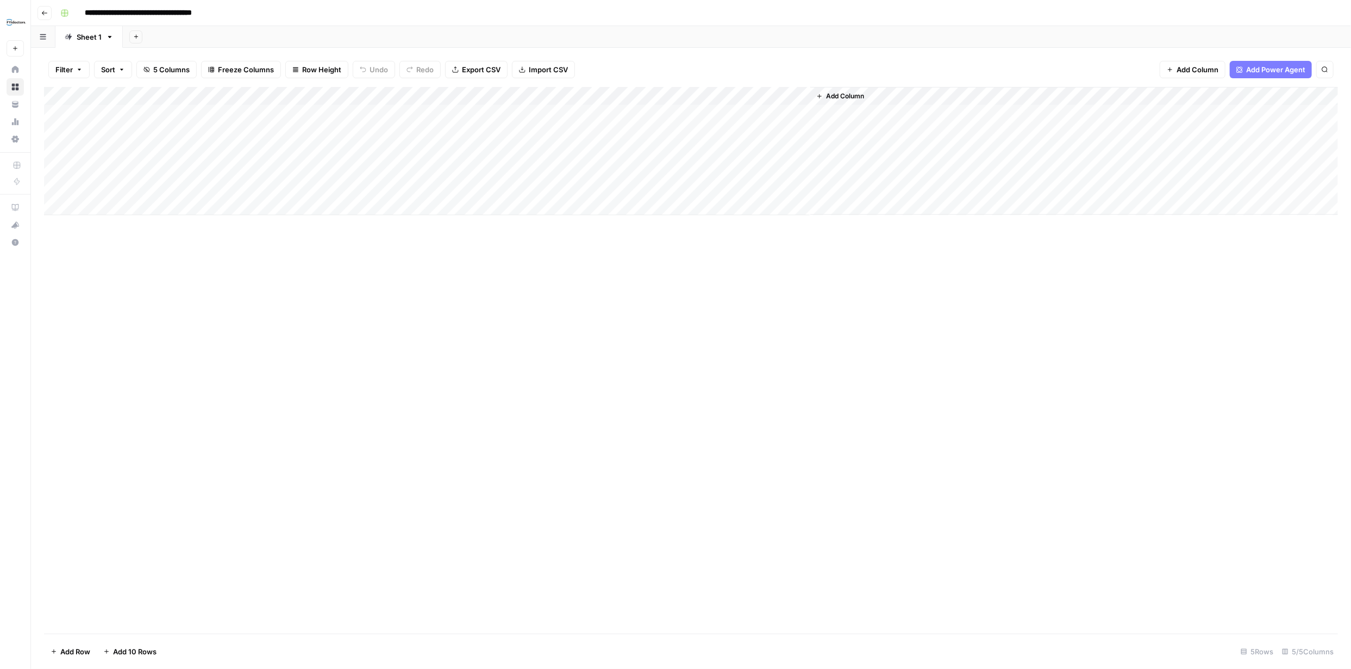
click at [229, 10] on input "**********" at bounding box center [159, 12] width 158 height 17
click at [233, 9] on input "**********" at bounding box center [159, 12] width 158 height 17
type input "**********"
click at [359, 330] on div "Add Column" at bounding box center [691, 360] width 1294 height 547
click at [164, 113] on div "Add Column" at bounding box center [691, 151] width 1294 height 128
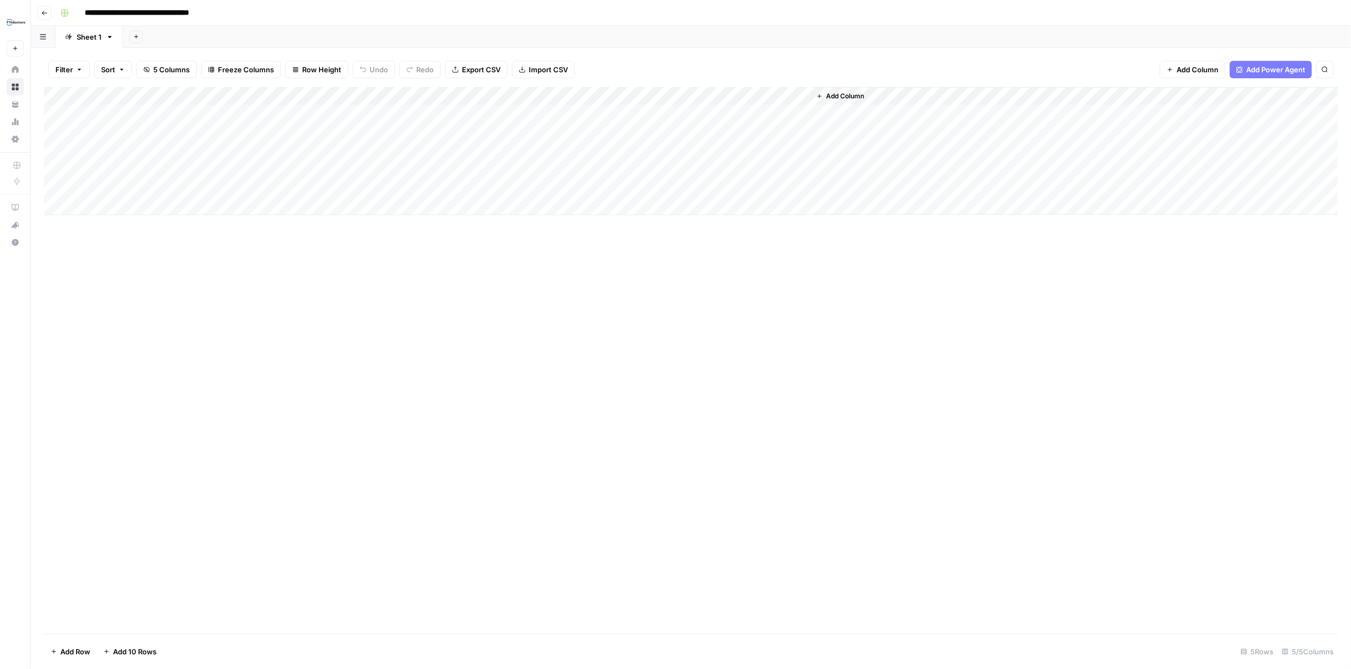
click at [163, 114] on div "Add Column" at bounding box center [691, 151] width 1294 height 128
click at [785, 93] on div "Add Column" at bounding box center [691, 151] width 1294 height 128
click at [715, 185] on span "Configure Inputs" at bounding box center [718, 187] width 95 height 11
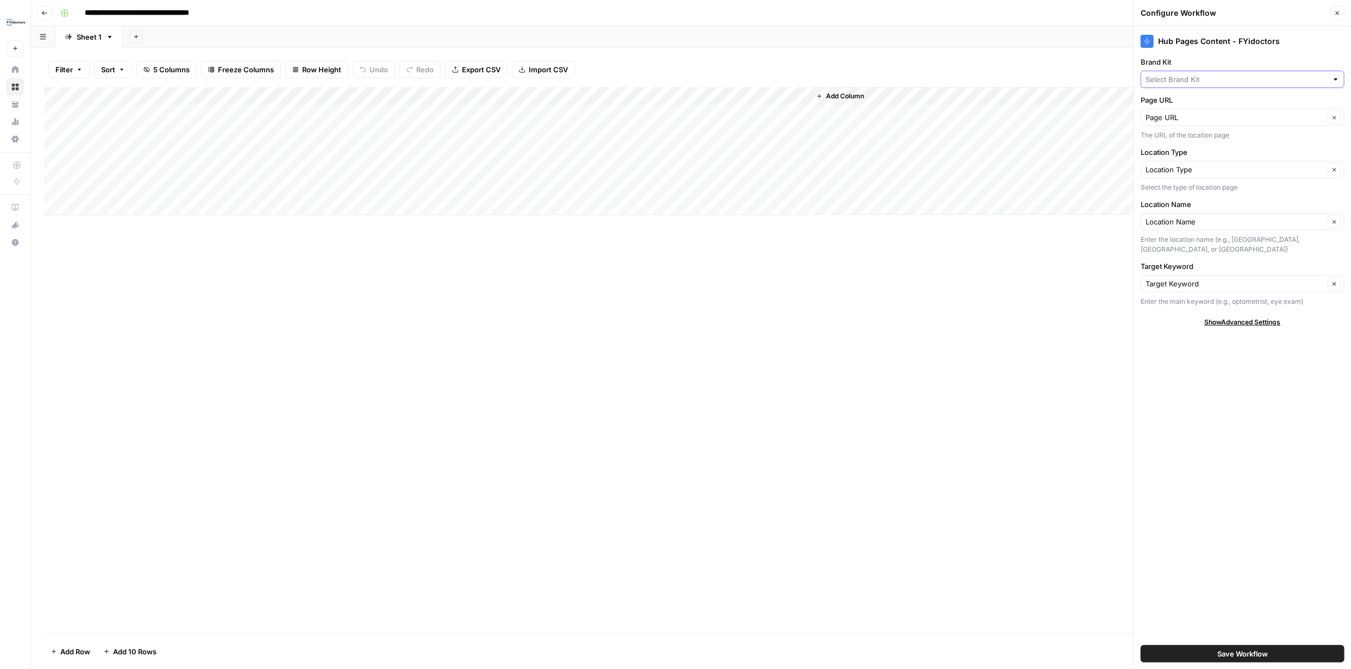
click at [1326, 80] on input "Brand Kit" at bounding box center [1237, 79] width 182 height 11
click at [1221, 108] on span "FYidoctors" at bounding box center [1240, 104] width 181 height 11
type input "FYidoctors"
click at [1245, 652] on span "Save Workflow" at bounding box center [1243, 653] width 51 height 11
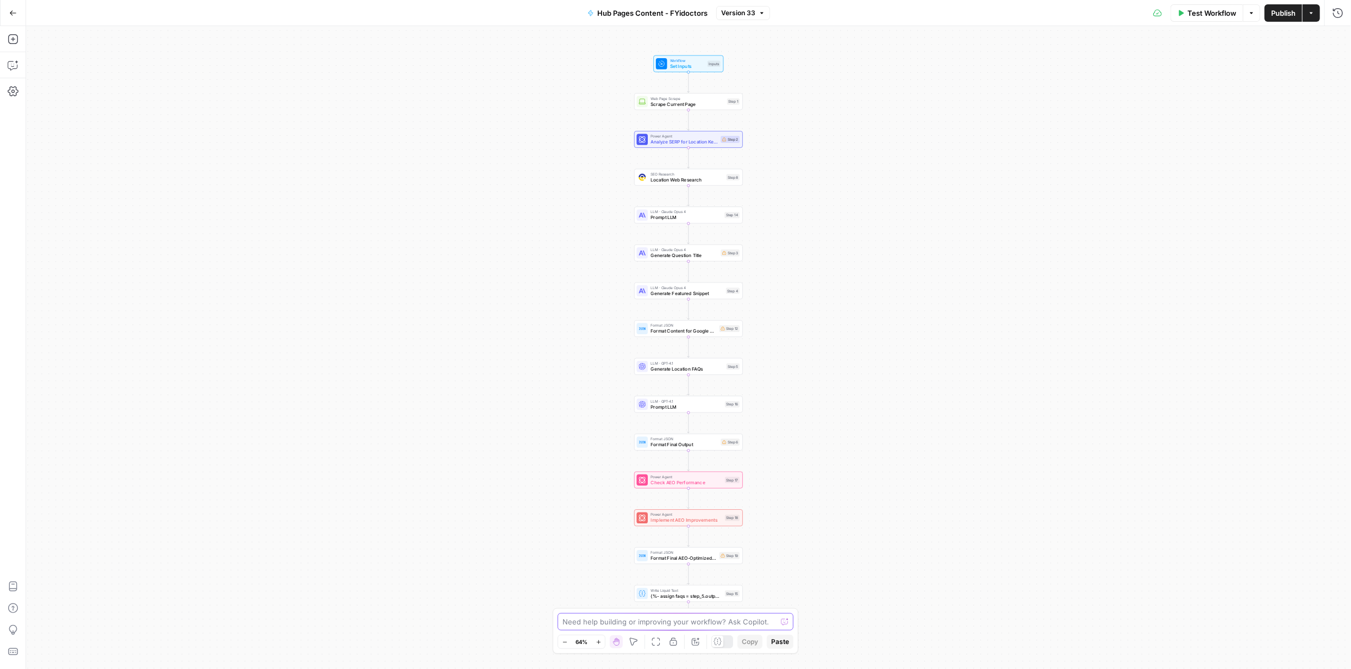
click at [664, 619] on textarea at bounding box center [670, 621] width 214 height 11
click at [1285, 9] on span "Publish" at bounding box center [1283, 13] width 24 height 11
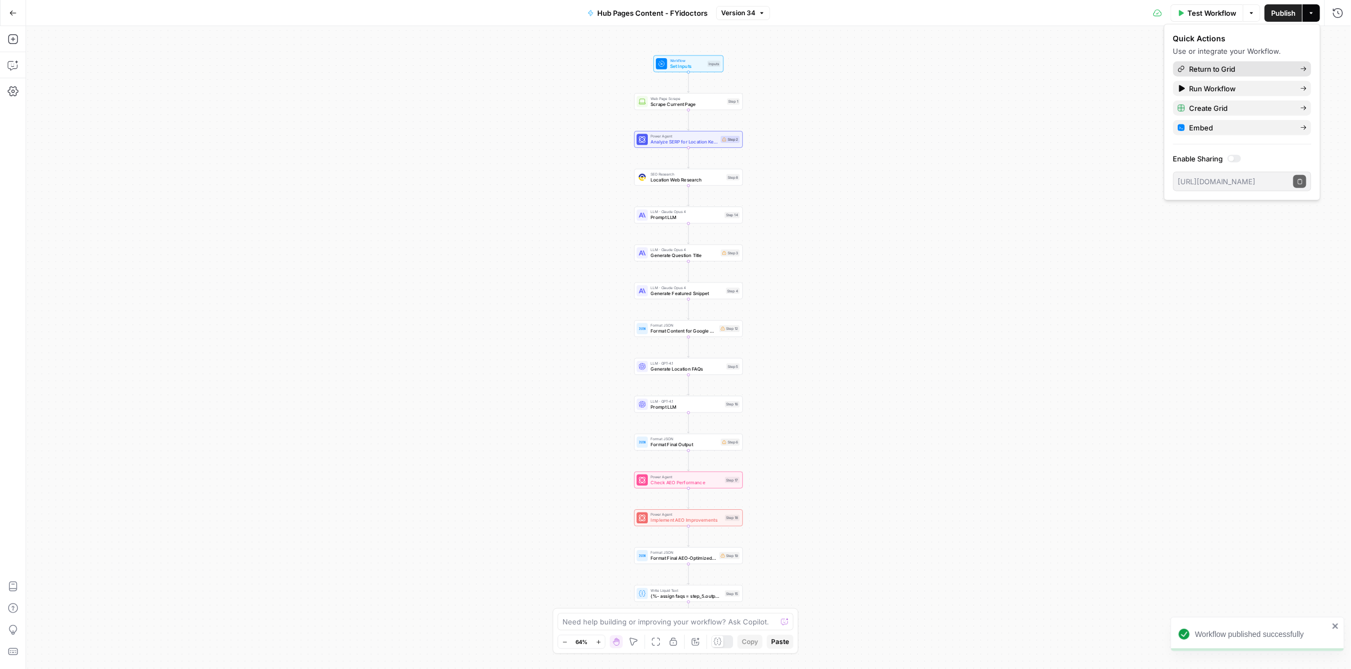
click at [1233, 65] on span "Return to Grid" at bounding box center [1241, 69] width 102 height 11
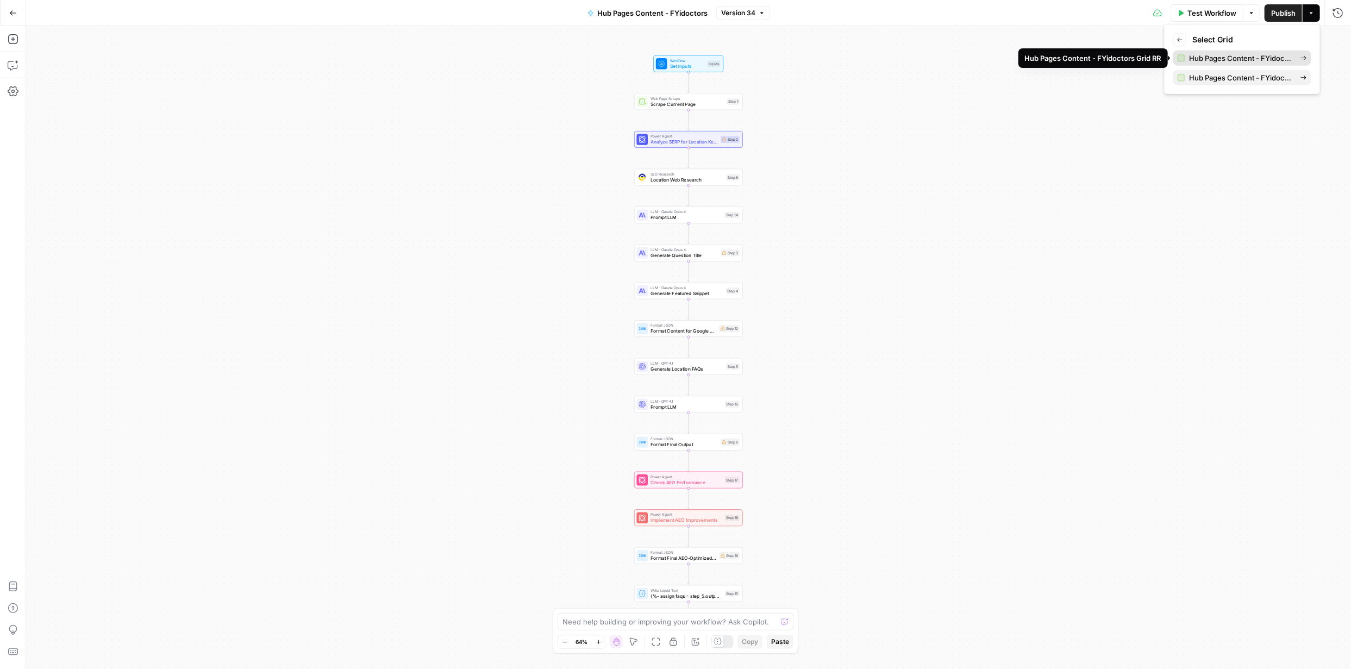
click at [1242, 59] on span "Hub Pages Content - FYidoctors Grid RR" at bounding box center [1241, 58] width 102 height 11
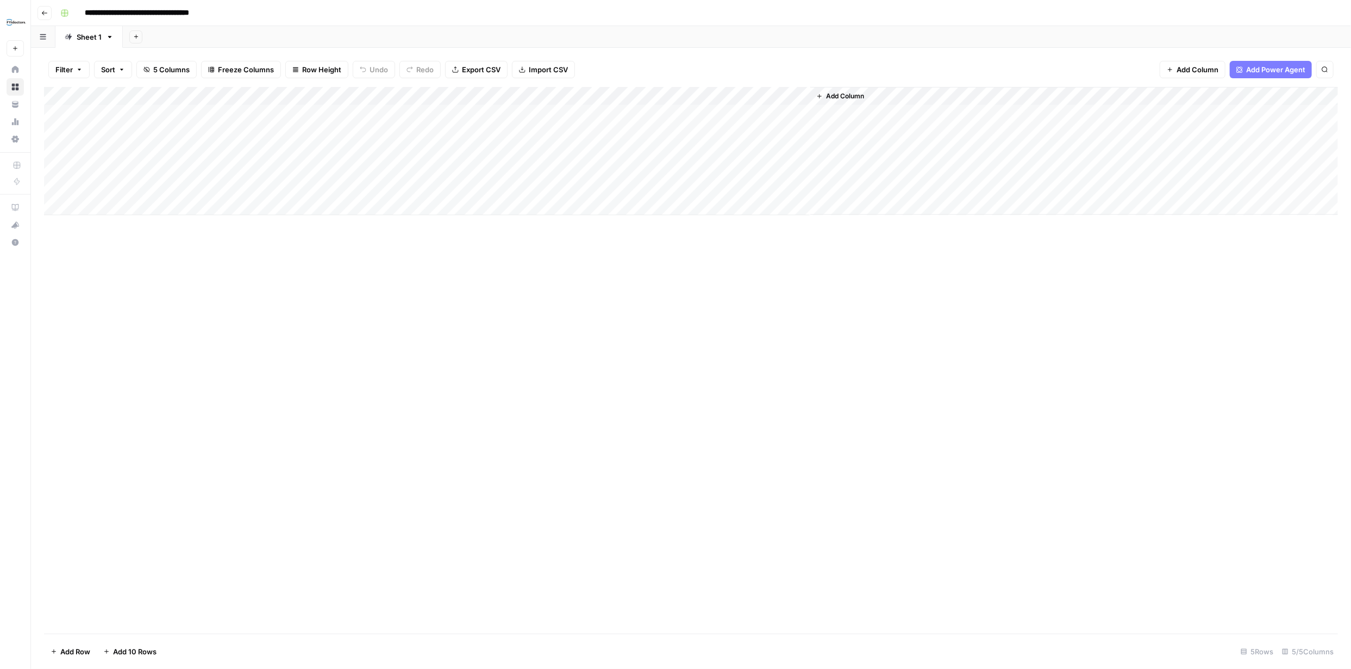
click at [157, 115] on div "Add Column" at bounding box center [691, 151] width 1294 height 128
click at [159, 116] on div "Add Column" at bounding box center [691, 151] width 1294 height 128
click at [160, 115] on textarea at bounding box center [169, 114] width 174 height 15
type textarea "**********"
click at [302, 115] on div "Add Column" at bounding box center [691, 151] width 1294 height 128
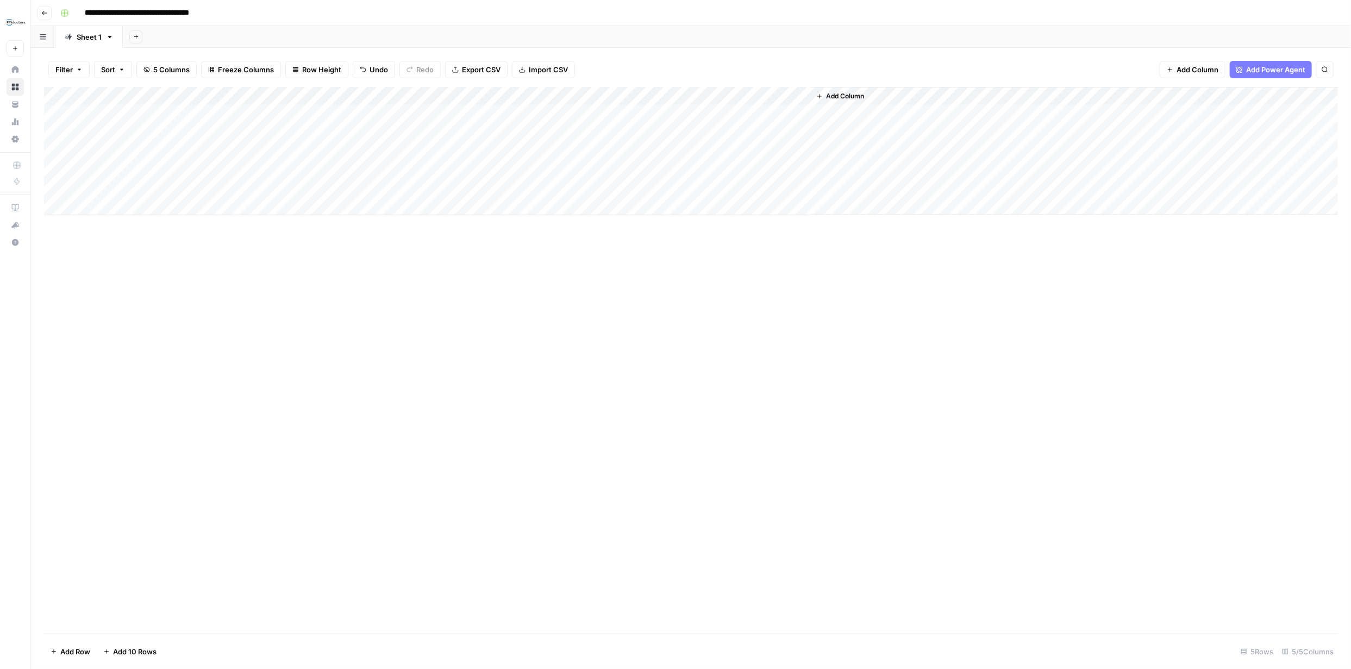
click at [302, 115] on div "Add Column" at bounding box center [691, 151] width 1294 height 128
click at [283, 194] on button "Local Clinic" at bounding box center [278, 195] width 47 height 13
click at [372, 114] on div "Add Column" at bounding box center [691, 151] width 1294 height 128
click at [372, 115] on div "Add Column" at bounding box center [691, 151] width 1294 height 128
type textarea "*********"
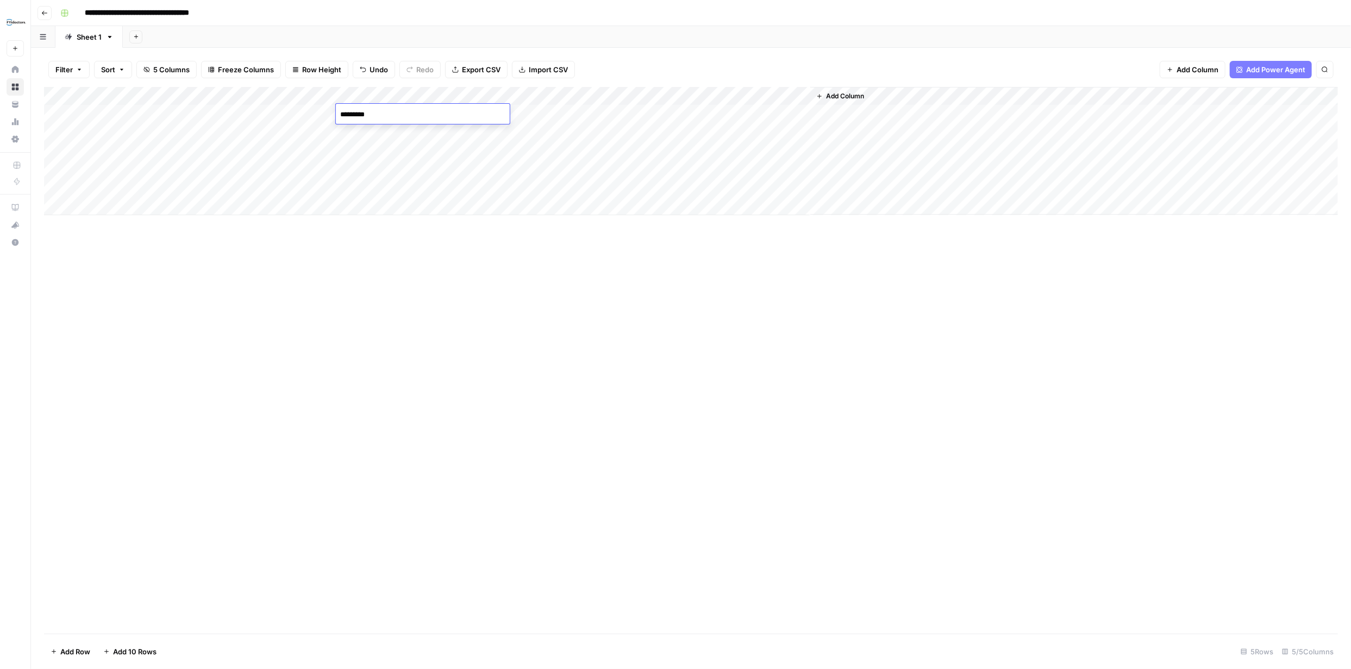
click at [479, 253] on div "Add Column" at bounding box center [691, 360] width 1294 height 547
click at [575, 116] on div "Add Column" at bounding box center [691, 151] width 1294 height 128
type textarea "**********"
drag, startPoint x: 579, startPoint y: 303, endPoint x: 583, endPoint y: 308, distance: 6.2
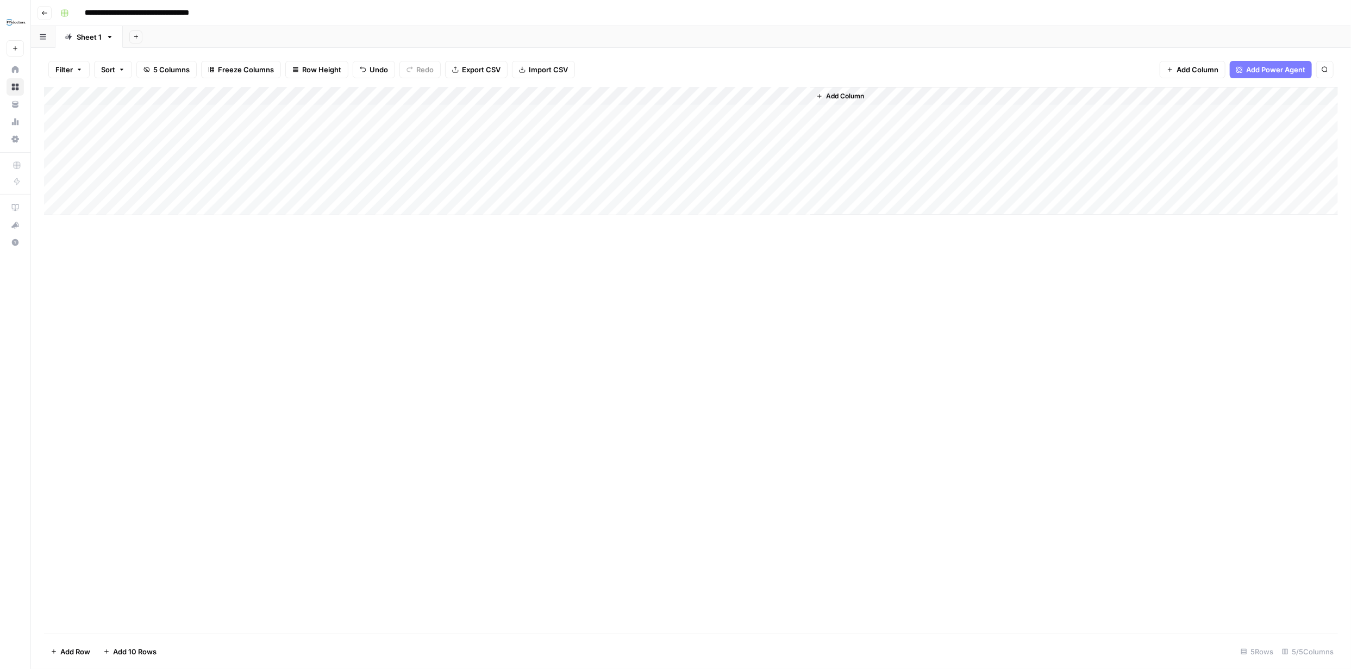
click at [583, 305] on div "Add Column" at bounding box center [691, 360] width 1294 height 547
click at [168, 134] on div "Add Column" at bounding box center [691, 151] width 1294 height 128
click at [167, 136] on div "Add Column" at bounding box center [691, 151] width 1294 height 128
click at [188, 140] on textarea at bounding box center [169, 133] width 174 height 15
click at [188, 141] on div at bounding box center [169, 132] width 174 height 20
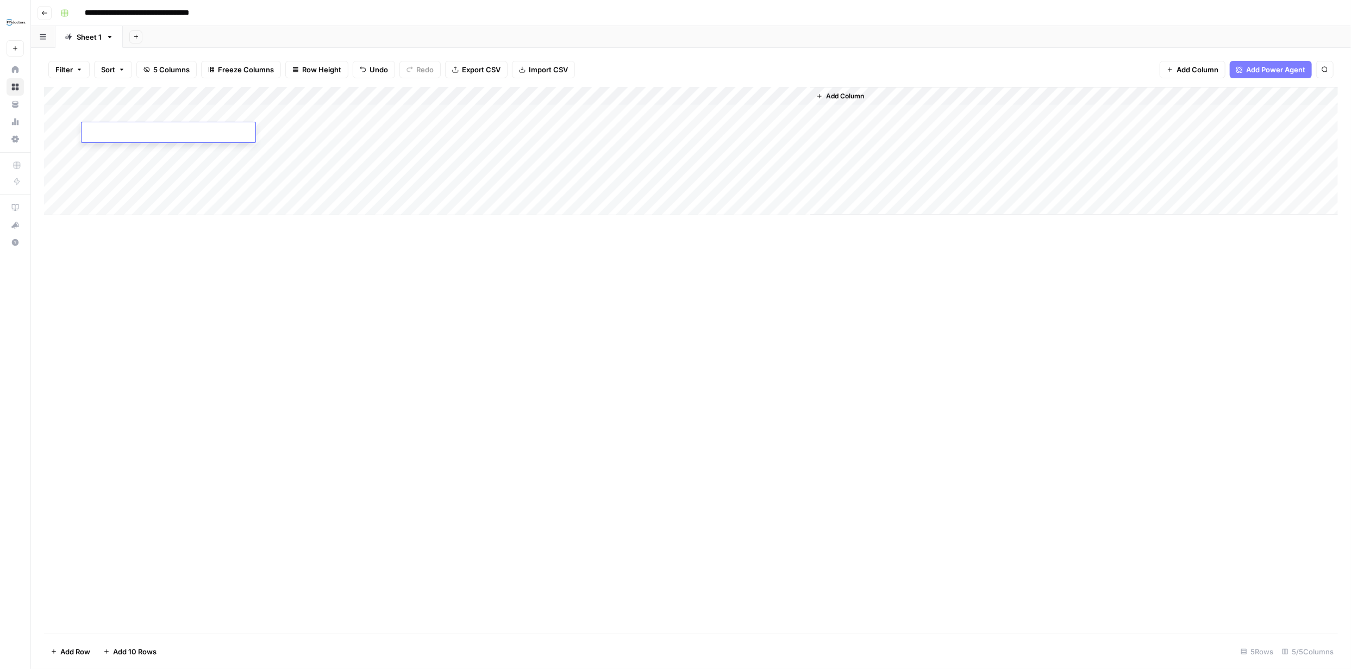
click at [183, 134] on textarea at bounding box center [169, 133] width 174 height 15
paste textarea "**********"
type textarea "**********"
click at [329, 236] on div "Add Column" at bounding box center [691, 360] width 1294 height 547
click at [311, 135] on div "Add Column" at bounding box center [691, 151] width 1294 height 128
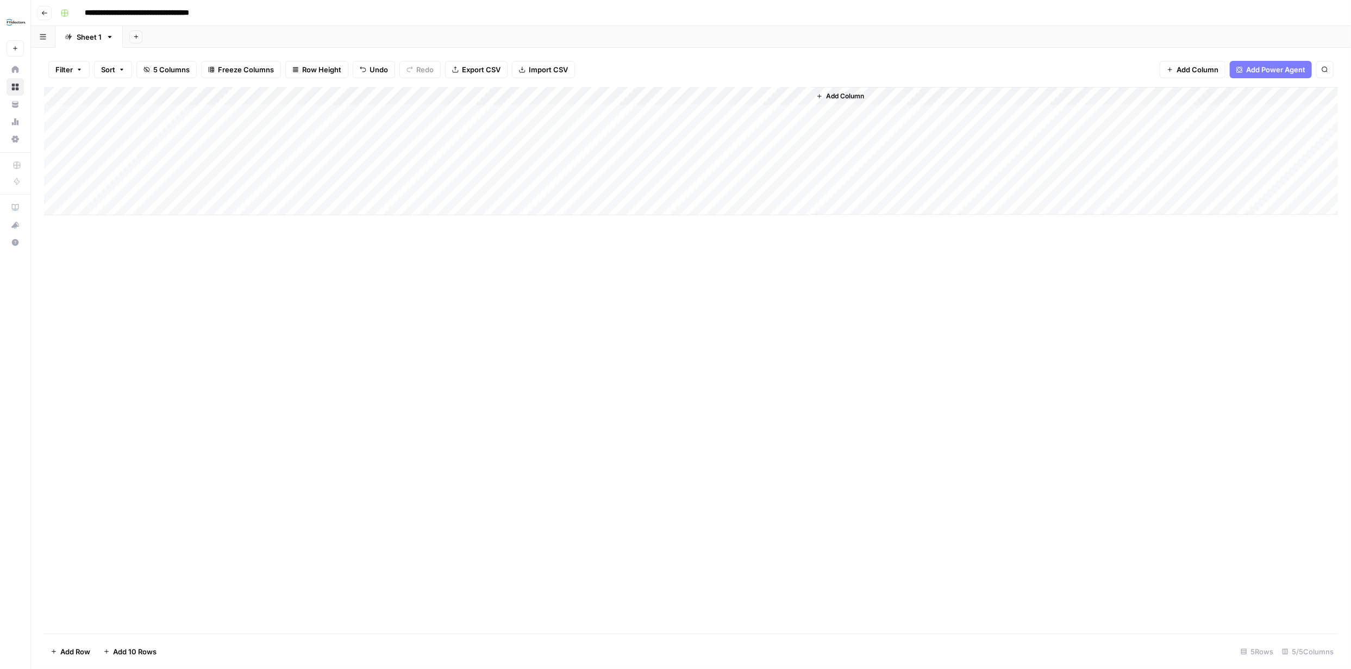
click at [311, 135] on div "Add Column" at bounding box center [691, 151] width 1294 height 128
click at [284, 195] on button "Province Hub" at bounding box center [282, 194] width 54 height 13
click at [403, 134] on div "Add Column" at bounding box center [691, 151] width 1294 height 128
click at [402, 134] on div "Add Column" at bounding box center [691, 151] width 1294 height 128
type textarea "**********"
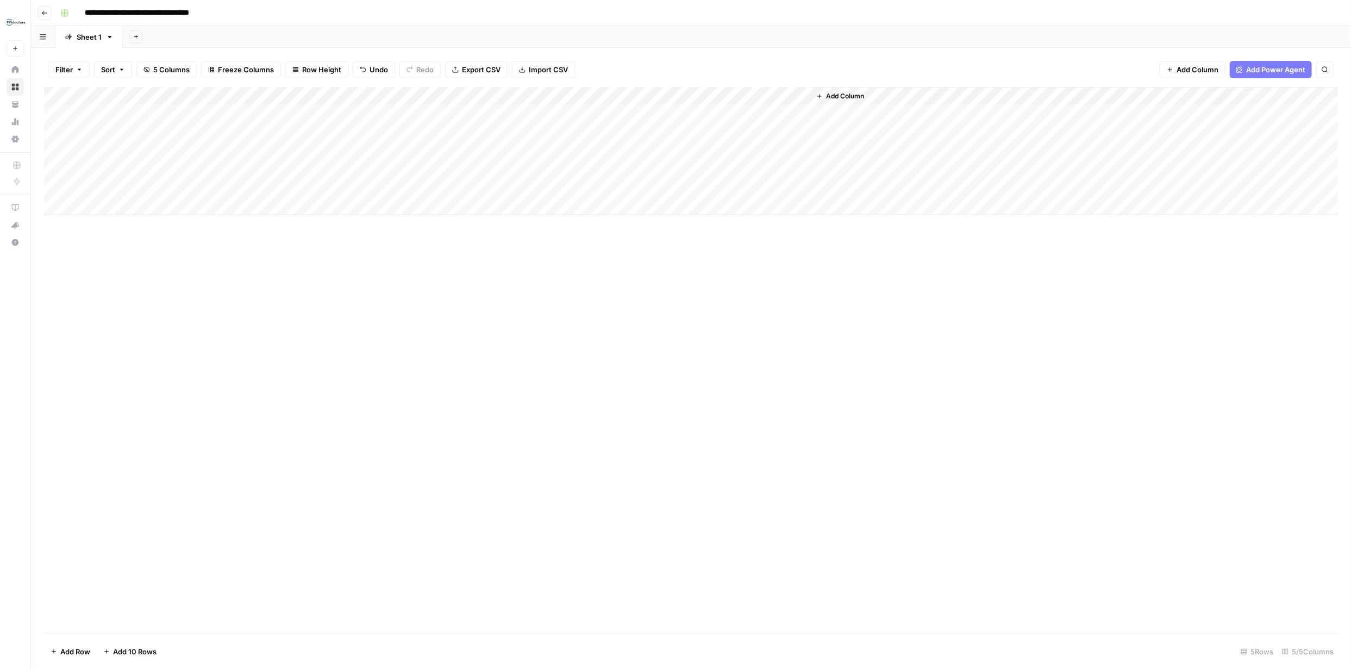
click at [477, 307] on div "Add Column" at bounding box center [691, 360] width 1294 height 547
drag, startPoint x: 573, startPoint y: 135, endPoint x: 579, endPoint y: 135, distance: 5.5
click at [578, 135] on div "Add Column" at bounding box center [691, 151] width 1294 height 128
click at [581, 134] on div "Add Column" at bounding box center [691, 151] width 1294 height 128
click at [581, 134] on textarea at bounding box center [579, 133] width 174 height 15
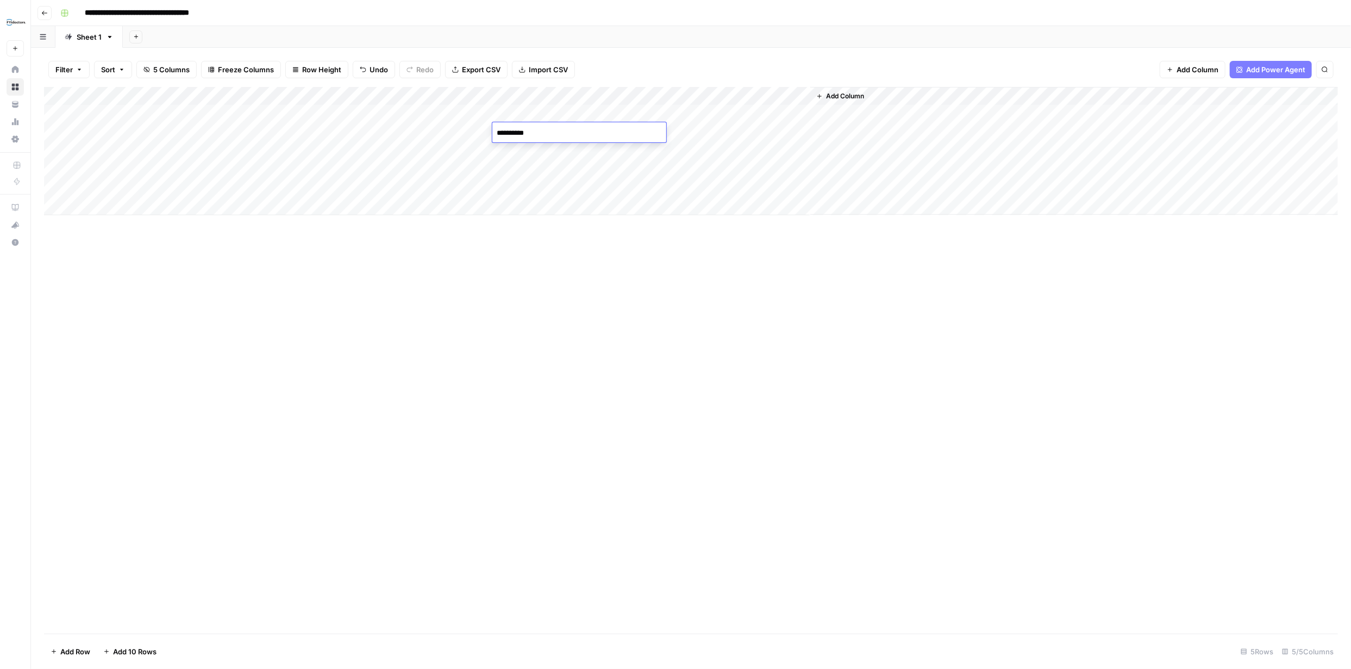
type textarea "**********"
click at [702, 339] on div "Add Column" at bounding box center [691, 360] width 1294 height 547
click at [729, 113] on div "Add Column" at bounding box center [691, 151] width 1294 height 128
click at [728, 131] on div "Add Column" at bounding box center [691, 151] width 1294 height 128
click at [799, 115] on div "Add Column" at bounding box center [691, 151] width 1294 height 128
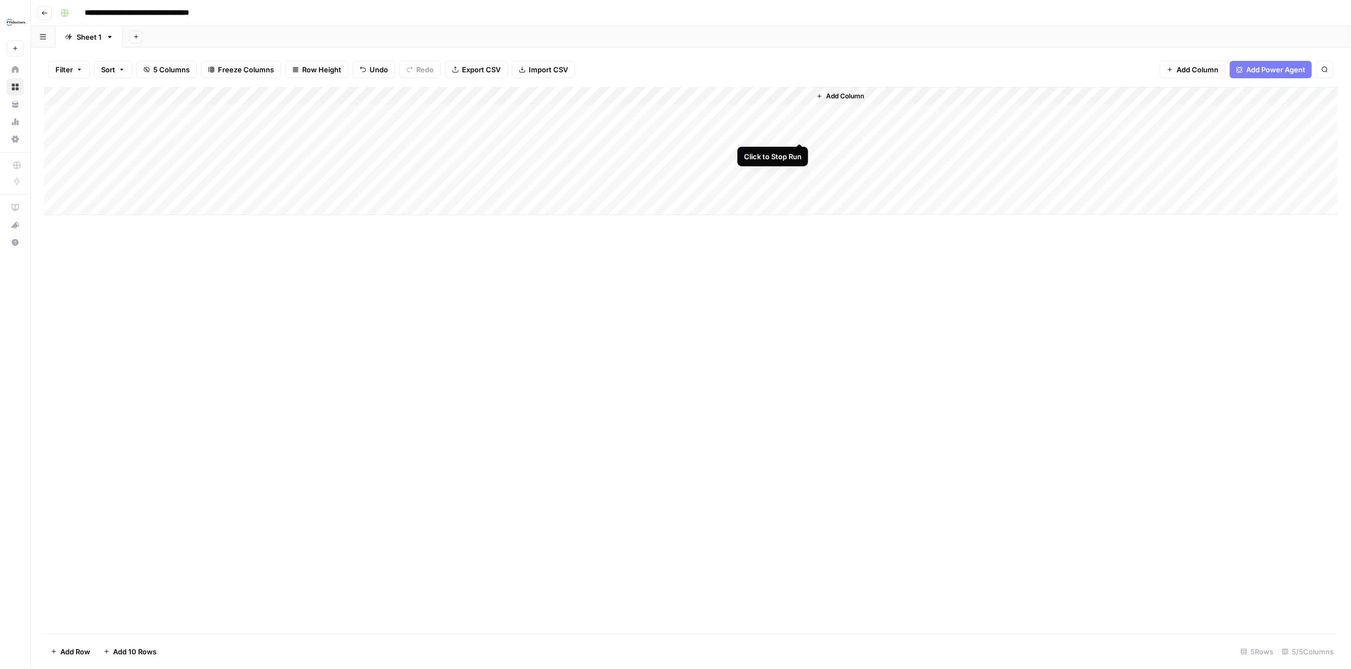
click at [800, 129] on div "Add Column" at bounding box center [691, 151] width 1294 height 128
click at [796, 113] on div "Add Column" at bounding box center [691, 151] width 1294 height 128
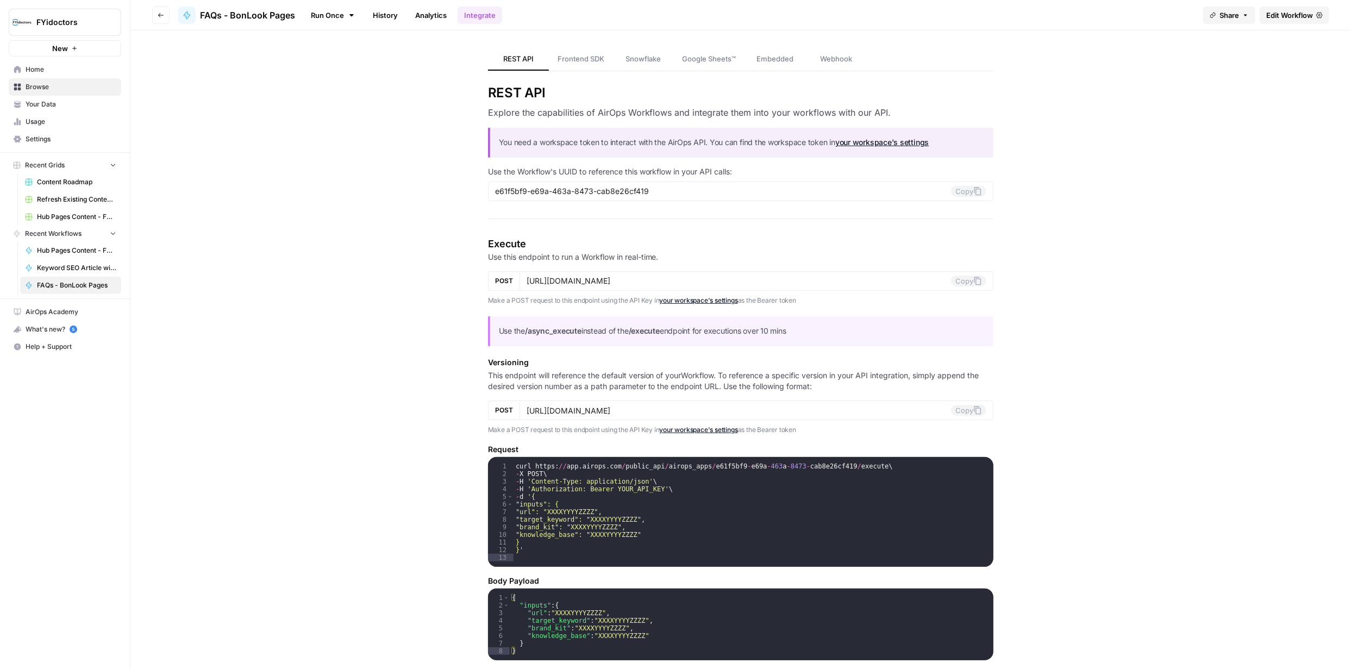
click at [64, 91] on span "Browse" at bounding box center [71, 87] width 91 height 10
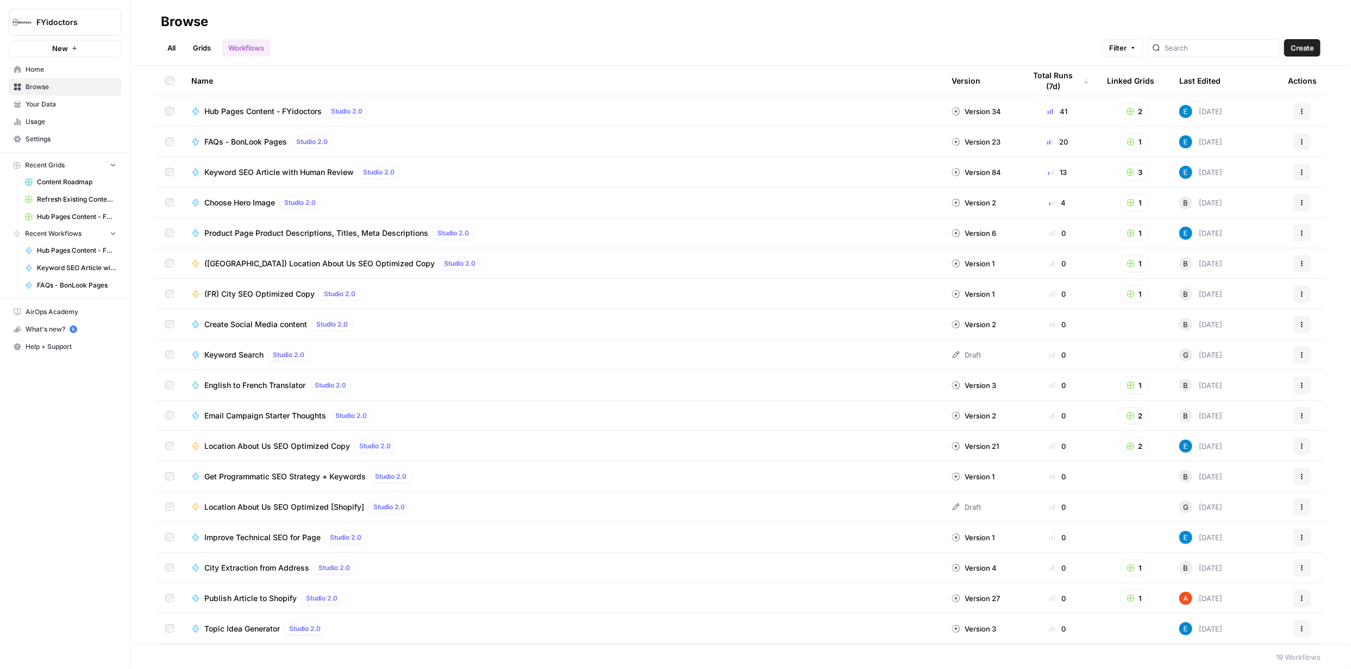
click at [198, 48] on link "Grids" at bounding box center [201, 47] width 31 height 17
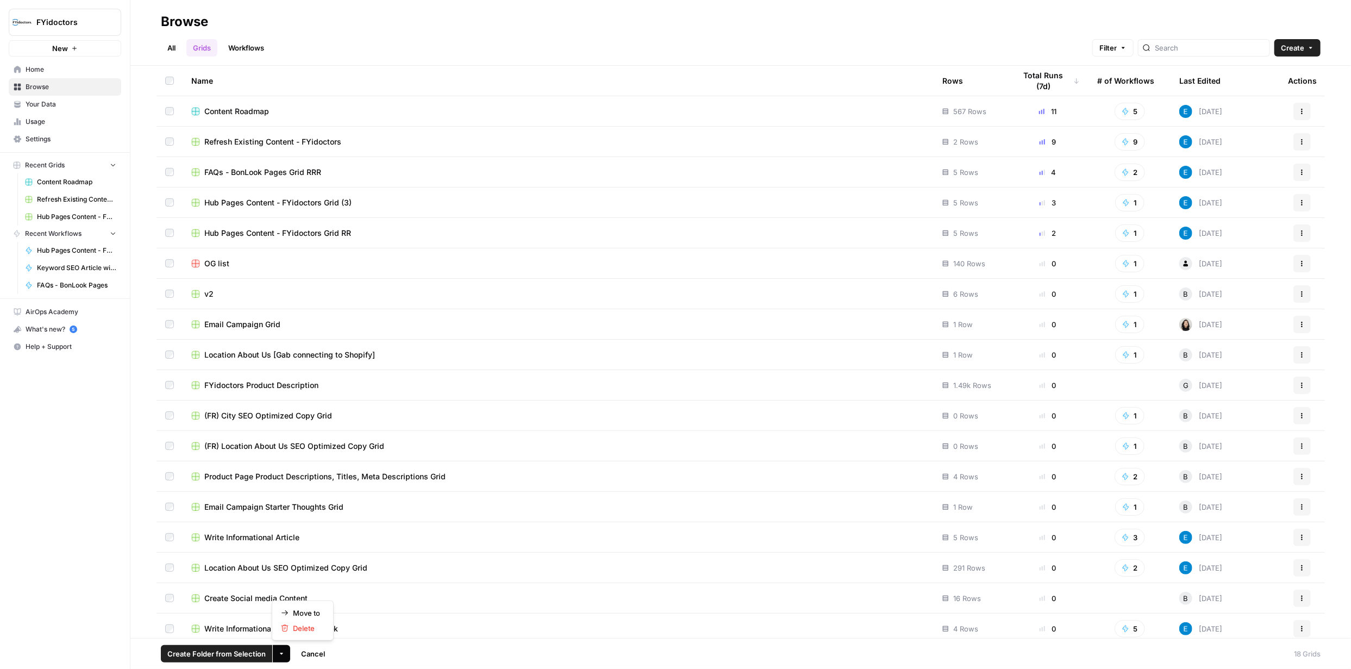
click at [280, 653] on icon "button" at bounding box center [281, 654] width 7 height 7
click at [300, 624] on span "Delete" at bounding box center [306, 628] width 27 height 11
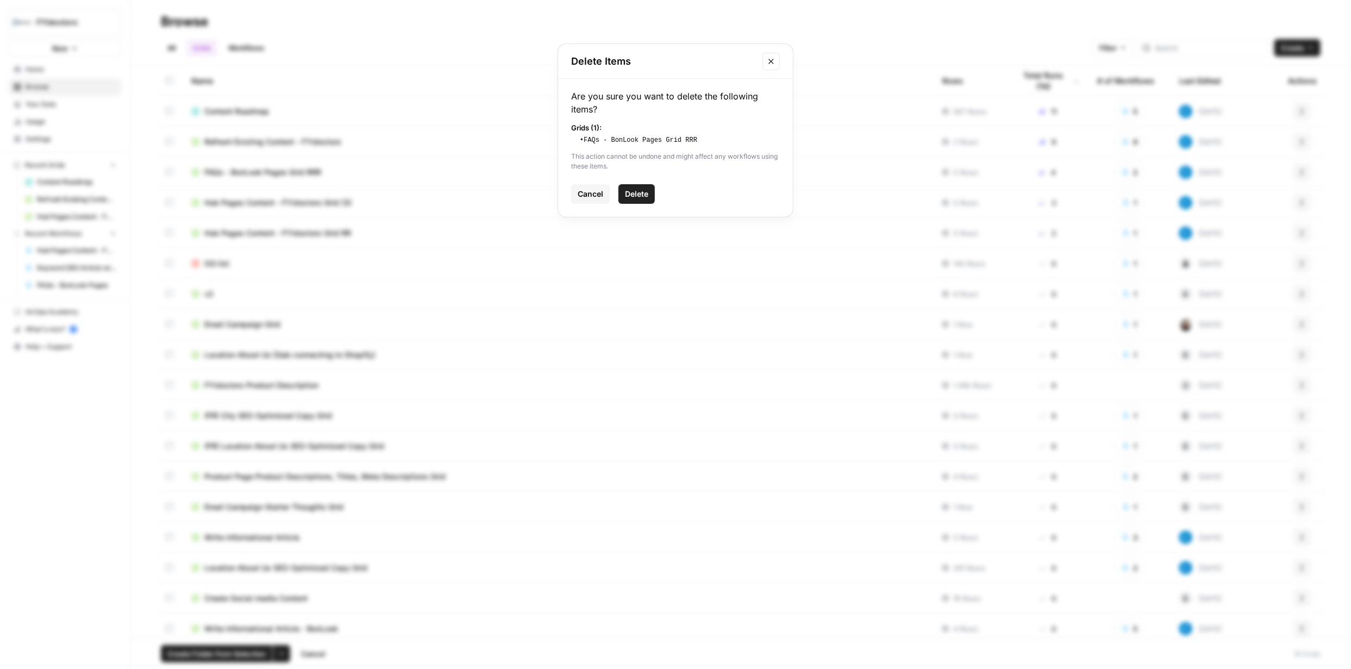
click at [627, 192] on span "Delete" at bounding box center [636, 194] width 23 height 11
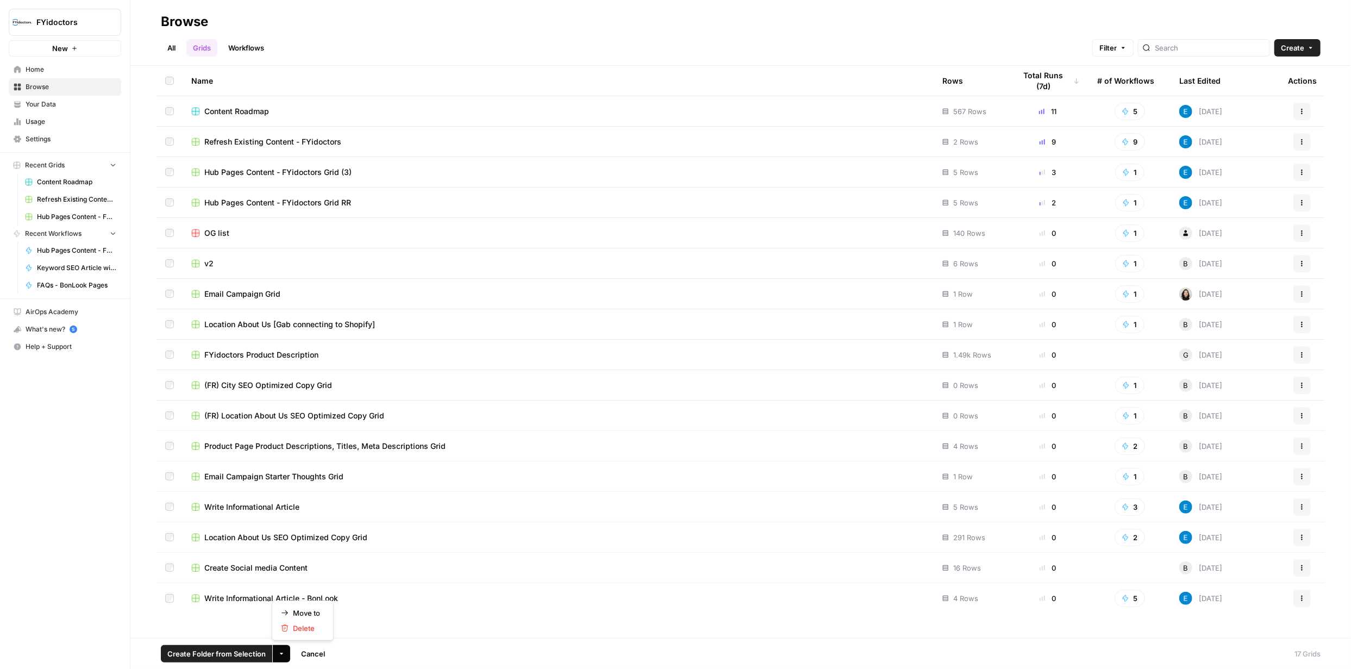
click at [283, 658] on button "More Options" at bounding box center [281, 653] width 17 height 17
click at [303, 629] on span "Delete" at bounding box center [306, 628] width 27 height 11
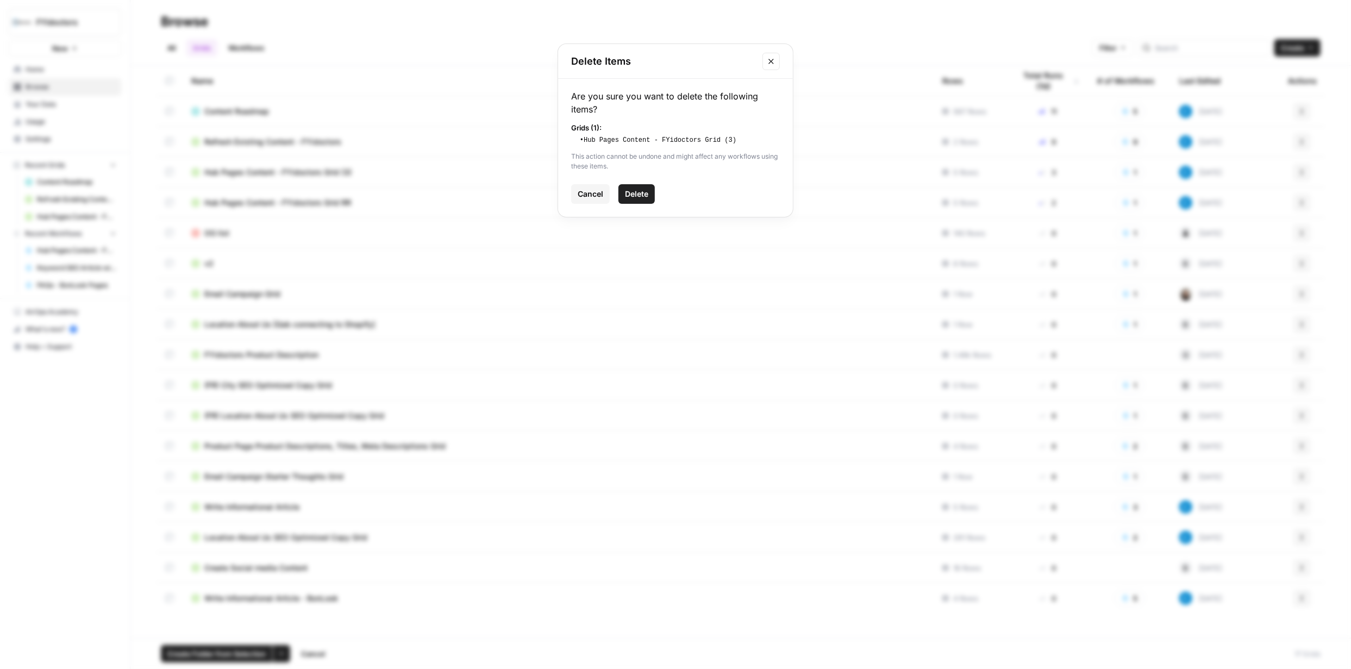
click at [638, 191] on span "Delete" at bounding box center [636, 194] width 23 height 11
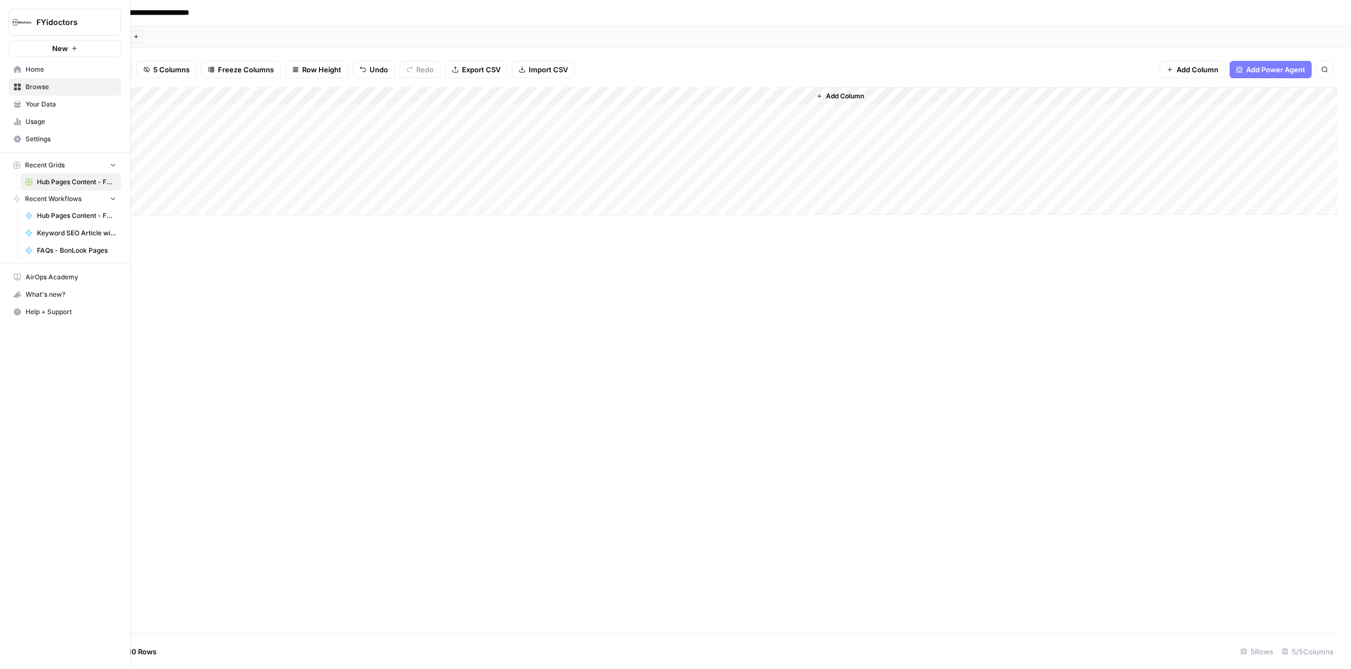
click at [21, 85] on link "Browse" at bounding box center [65, 86] width 113 height 17
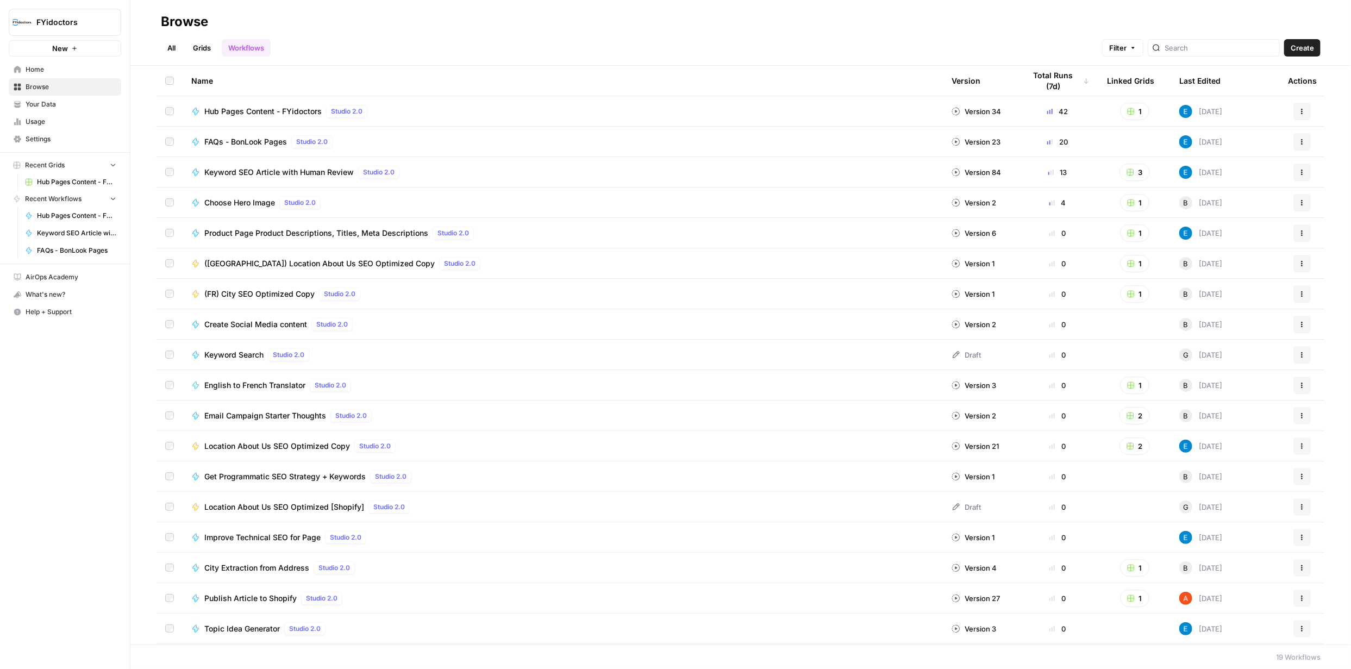
click at [1299, 108] on icon "button" at bounding box center [1302, 111] width 7 height 7
click at [1231, 189] on span "Integrate" at bounding box center [1246, 191] width 87 height 11
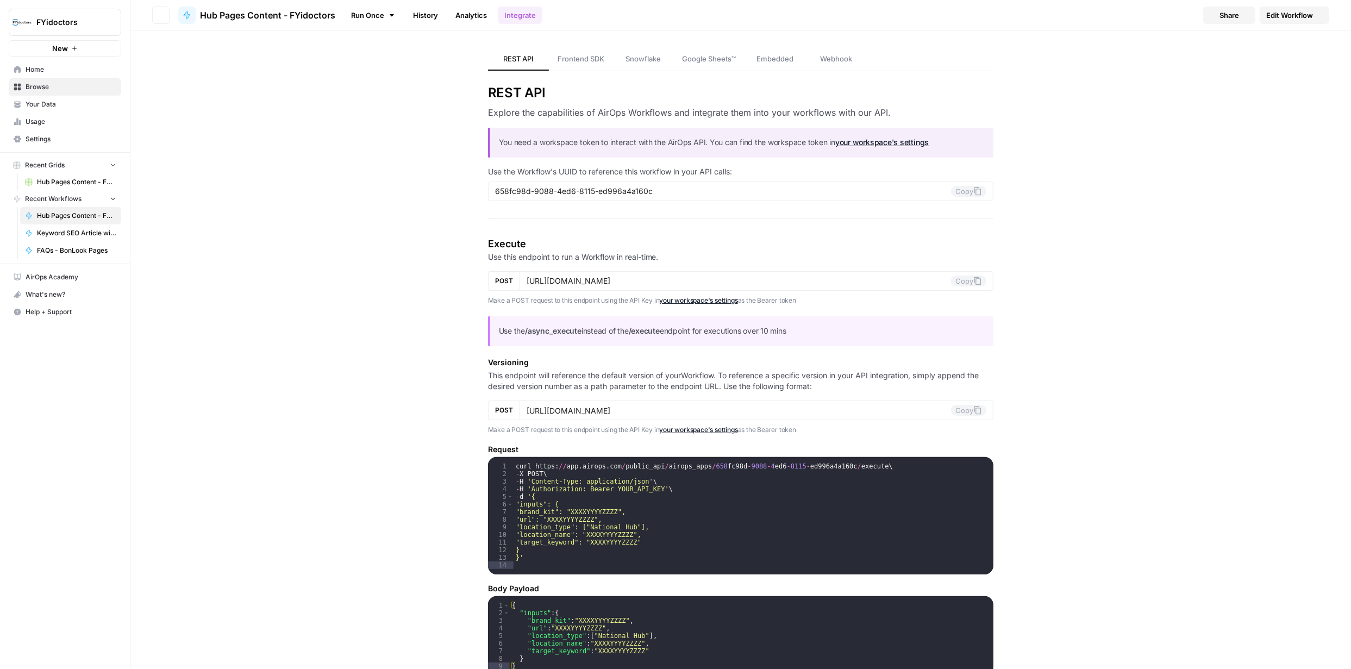
type input "[URL][DOMAIN_NAME]"
click at [1284, 15] on span "Edit Workflow" at bounding box center [1289, 15] width 47 height 11
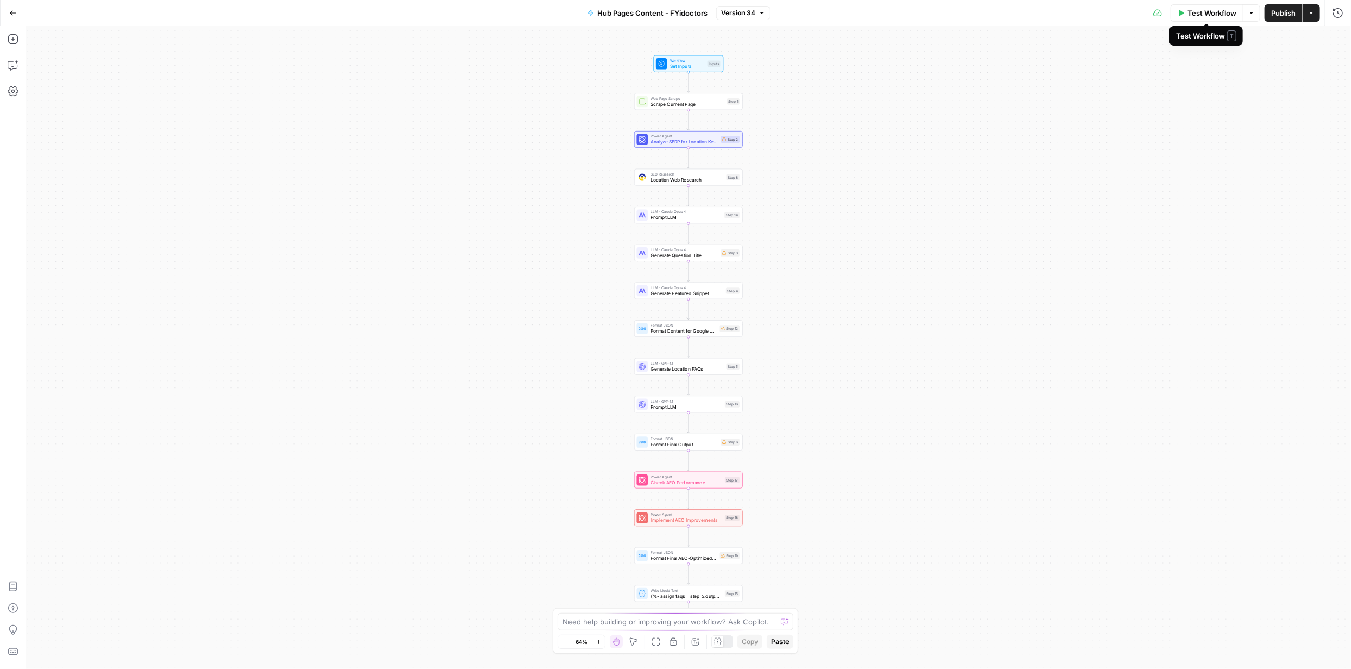
click at [1226, 13] on span "Test Workflow" at bounding box center [1212, 13] width 49 height 11
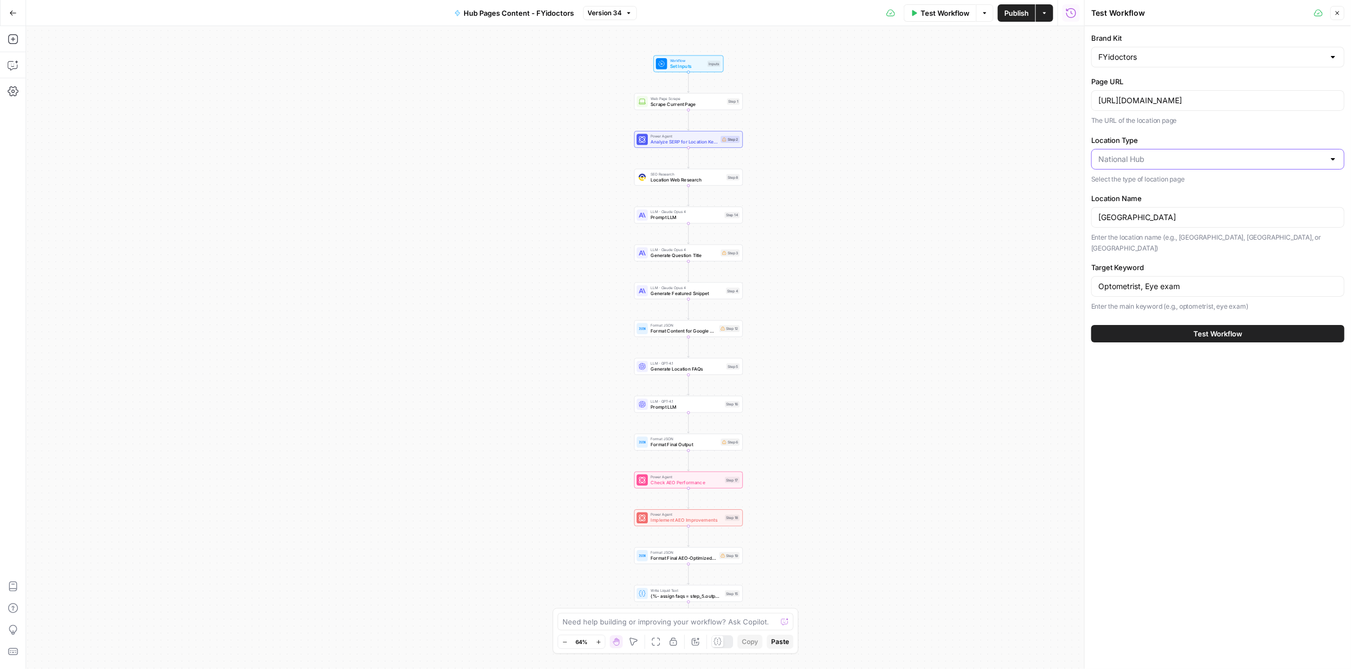
click at [1275, 155] on input "Location Type" at bounding box center [1211, 159] width 226 height 11
click at [1166, 200] on span "Province Hub" at bounding box center [1216, 201] width 230 height 11
type input "Province Hub"
click at [1261, 100] on input "[URL][DOMAIN_NAME]" at bounding box center [1217, 100] width 239 height 11
click at [1220, 162] on input "Location Type" at bounding box center [1211, 159] width 226 height 11
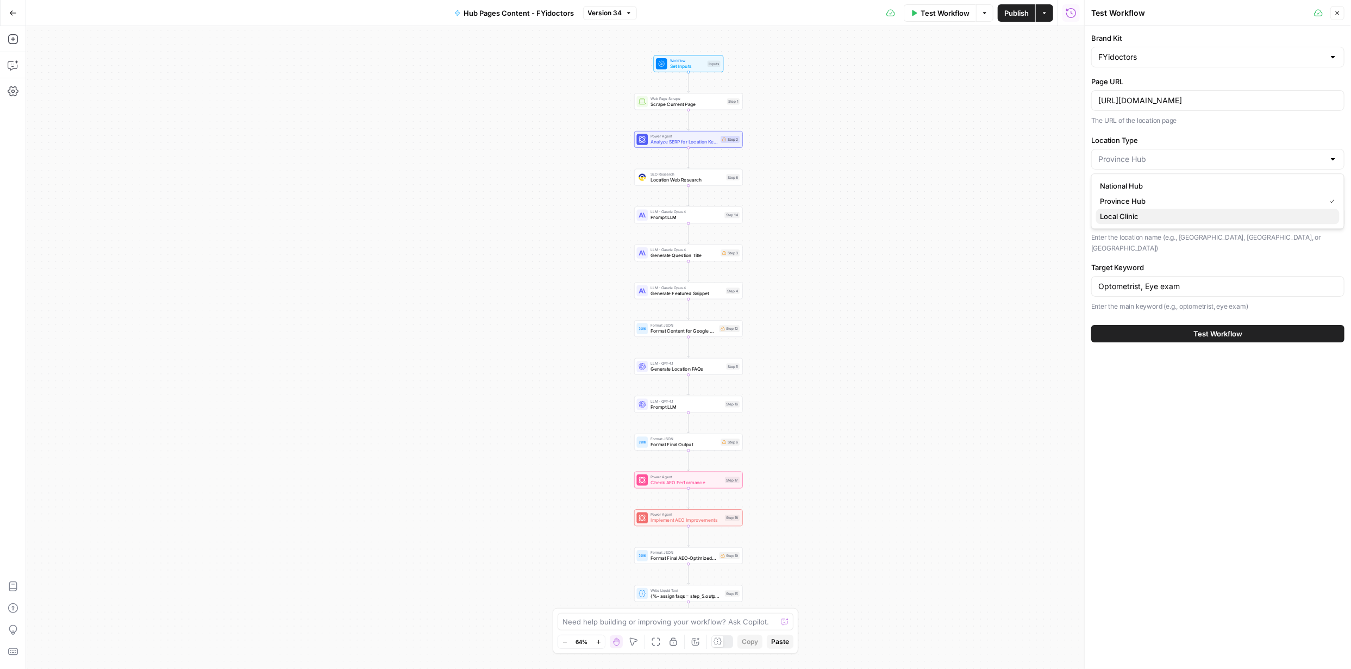
click at [1141, 214] on span "Local Clinic" at bounding box center [1216, 216] width 230 height 11
type input "Local Clinic"
click at [1272, 102] on input "https://fyidoctors.com/pages/our-clinics" at bounding box center [1217, 100] width 239 height 11
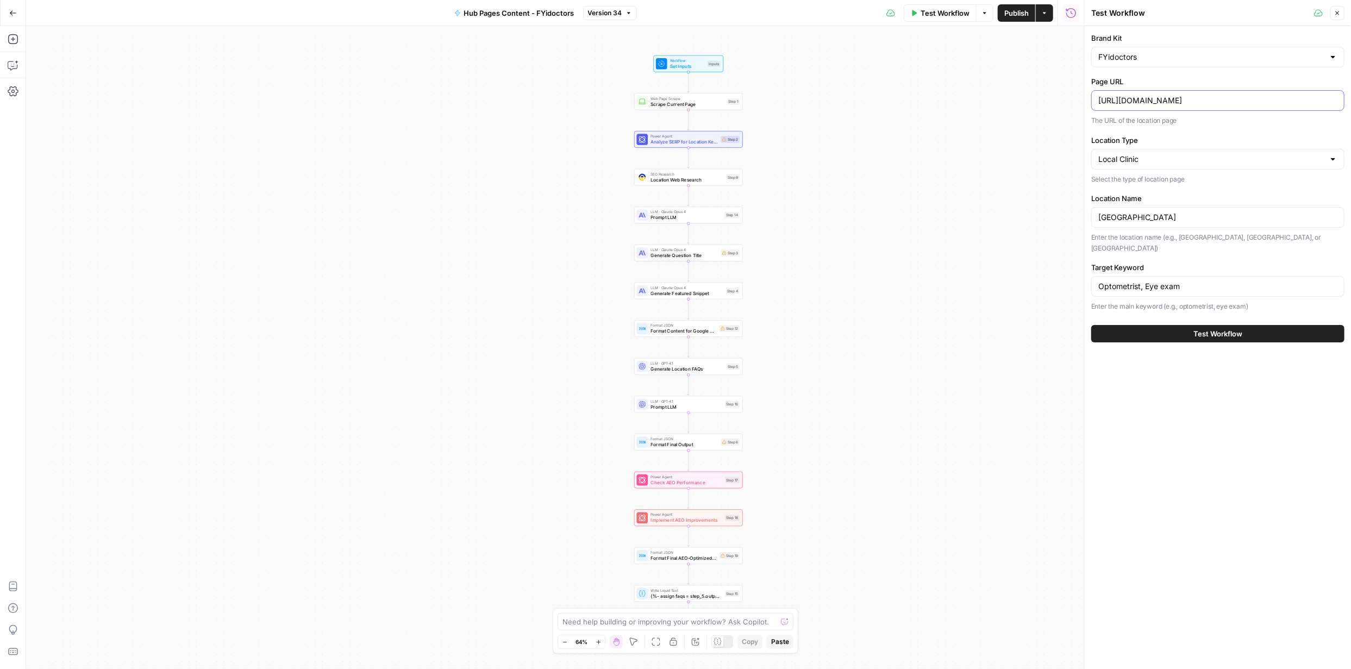
paste input "ptometrist-saskatoon"
type input "[URL][DOMAIN_NAME]"
click at [1157, 212] on input "Canada" at bounding box center [1217, 217] width 239 height 11
type input "C"
type input "Saskatoon"
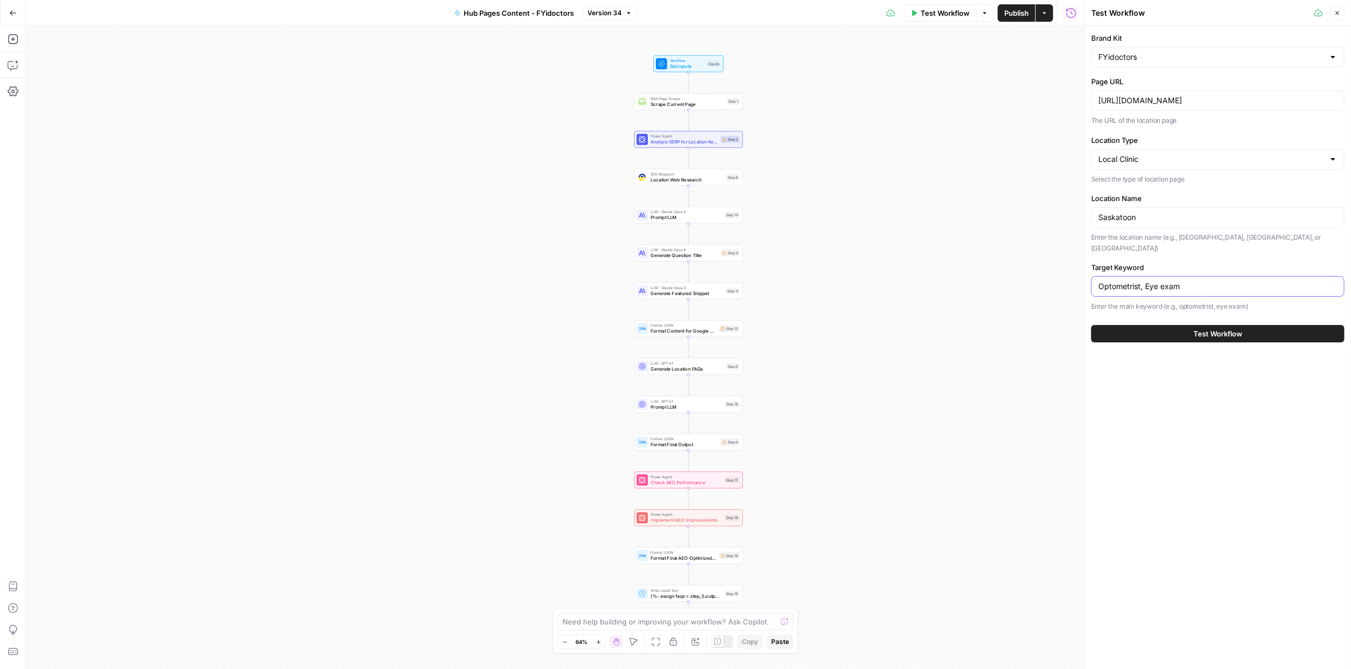
click at [1141, 281] on input "Optometrist, Eye exam" at bounding box center [1217, 286] width 239 height 11
drag, startPoint x: 1141, startPoint y: 276, endPoint x: 1216, endPoint y: 271, distance: 75.2
click at [1216, 281] on input "Optometrist, Eye exam" at bounding box center [1217, 286] width 239 height 11
type input "Optometrist"
drag, startPoint x: 1282, startPoint y: 384, endPoint x: 1289, endPoint y: 387, distance: 8.1
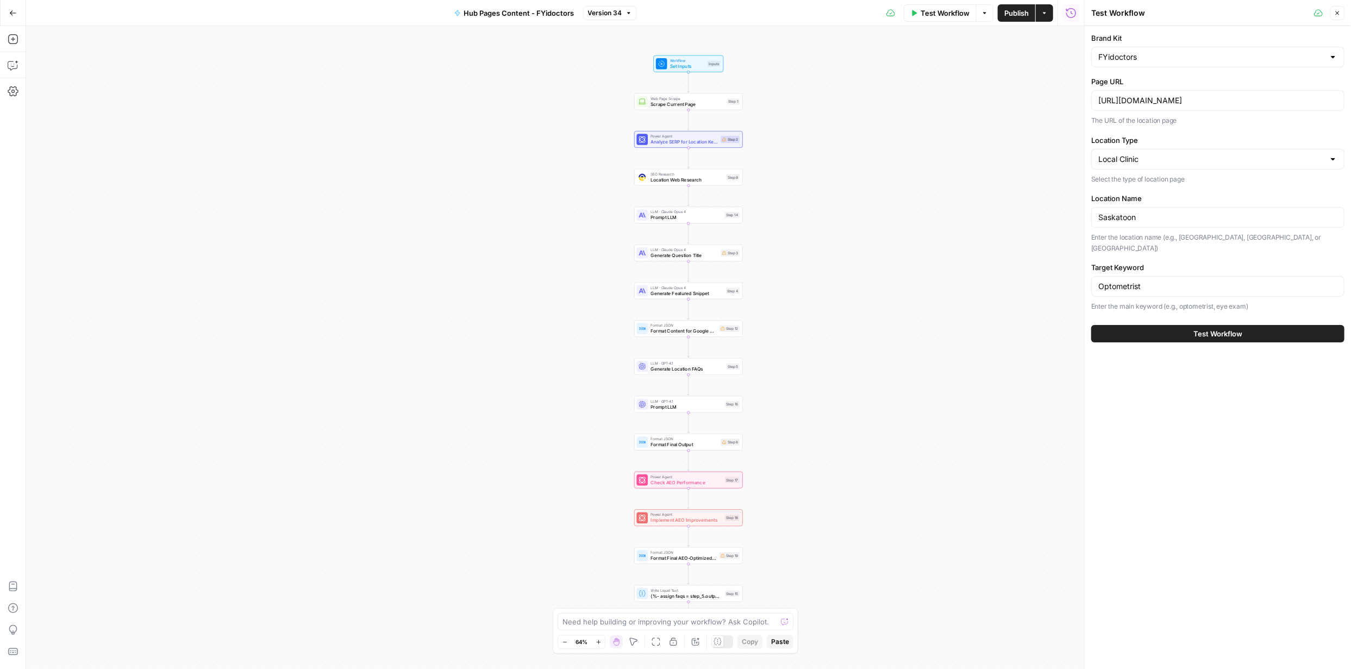
click at [1282, 384] on div "Brand Kit FYidoctors Page URL https://fyidoctors.com/pages/optometrist-saskatoo…" at bounding box center [1218, 347] width 266 height 643
click at [1221, 328] on span "Test Workflow" at bounding box center [1218, 333] width 49 height 11
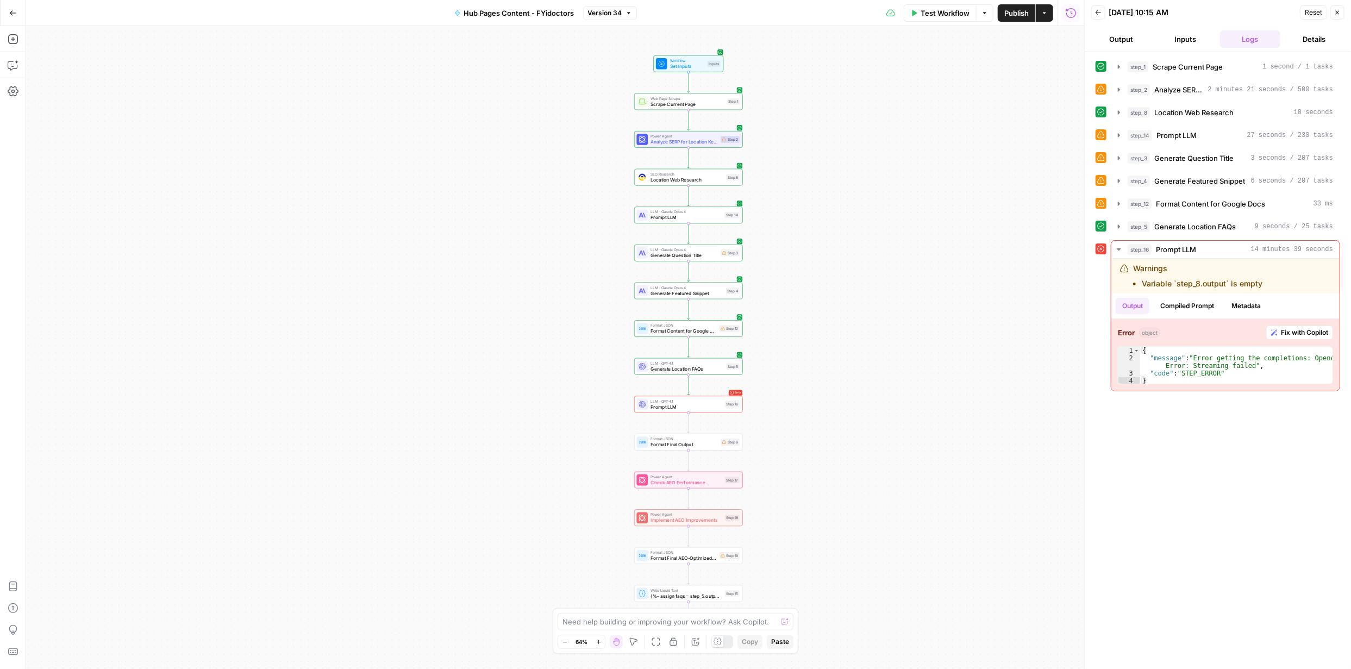
click at [597, 644] on icon "button" at bounding box center [599, 642] width 6 height 6
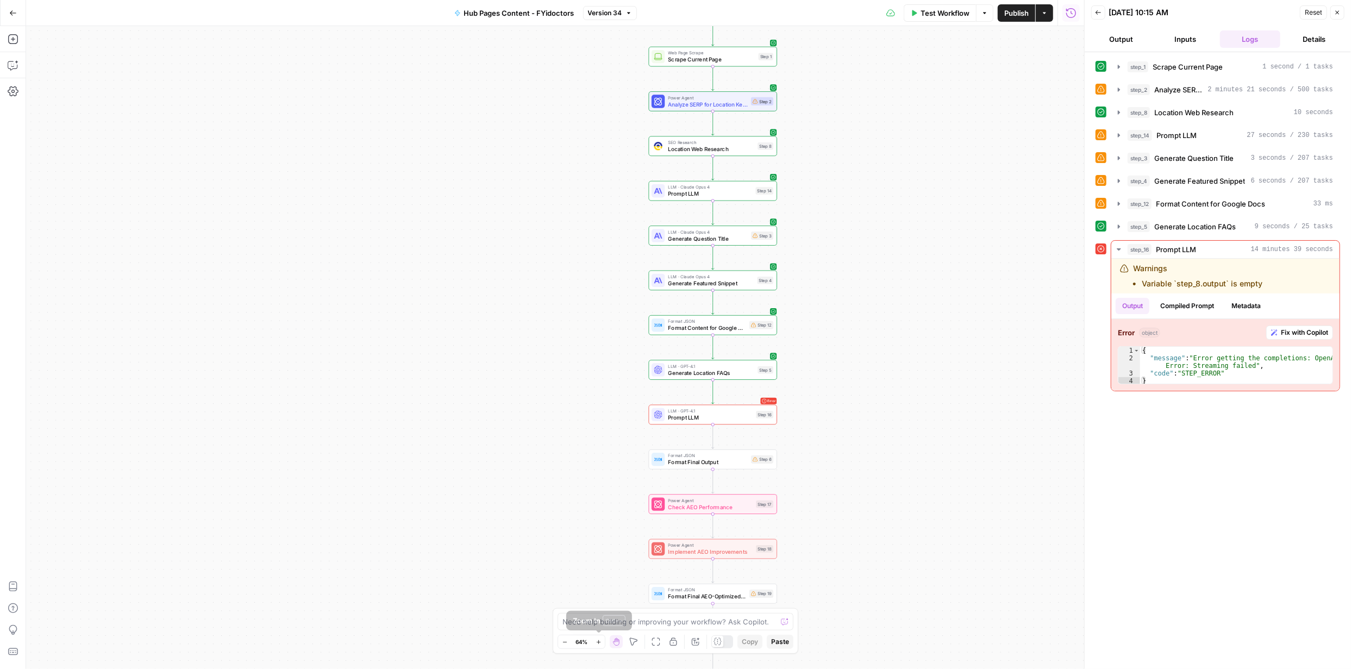
click at [598, 644] on icon "button" at bounding box center [599, 642] width 6 height 6
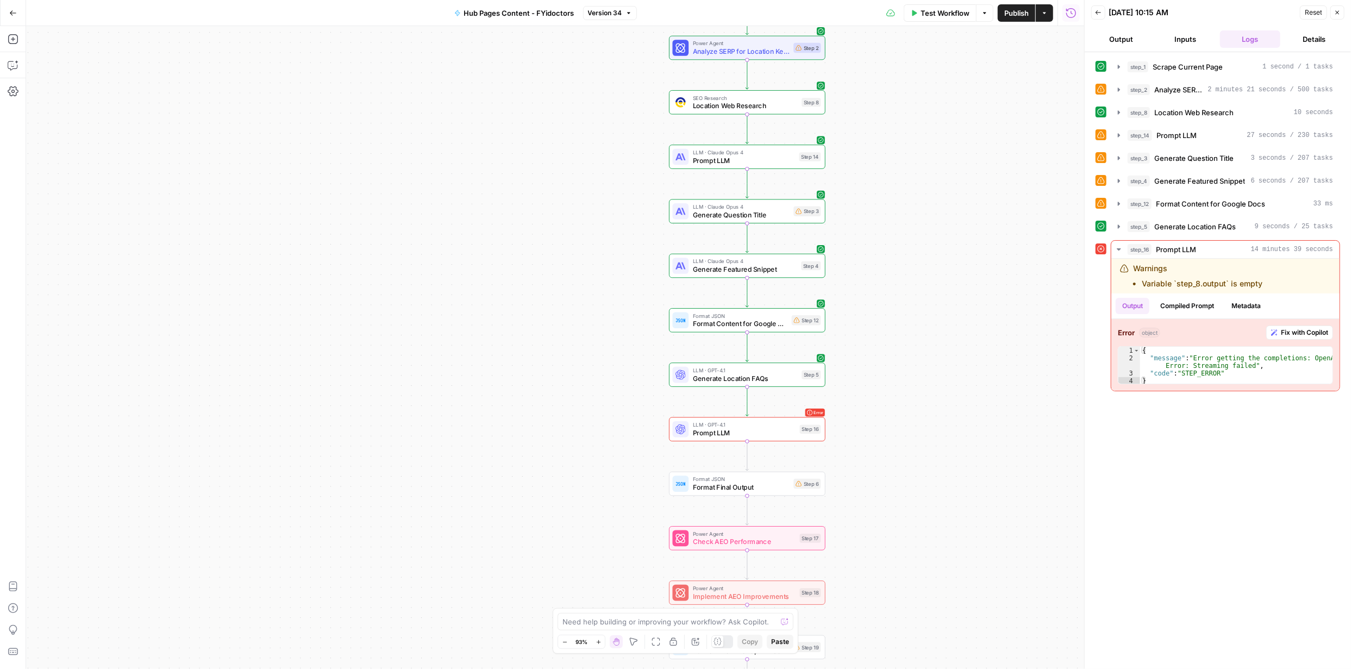
click at [598, 644] on icon "button" at bounding box center [599, 642] width 6 height 6
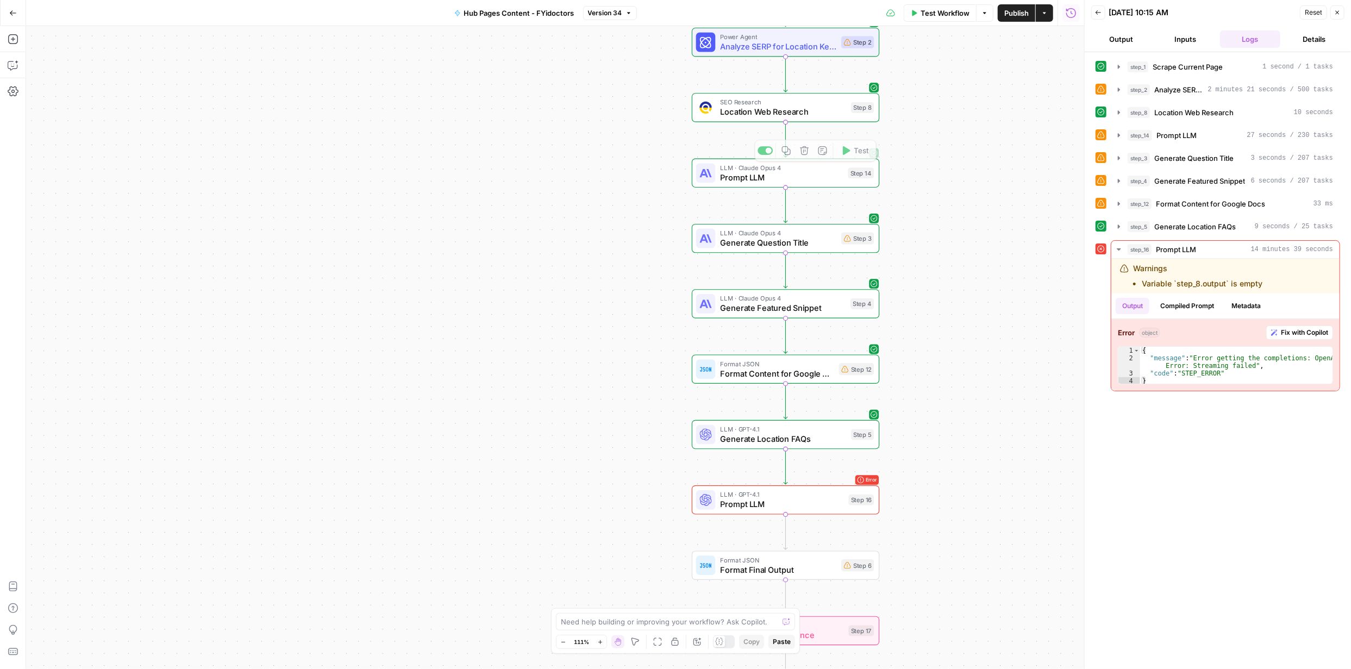
click at [792, 114] on span "Location Web Research" at bounding box center [783, 112] width 126 height 12
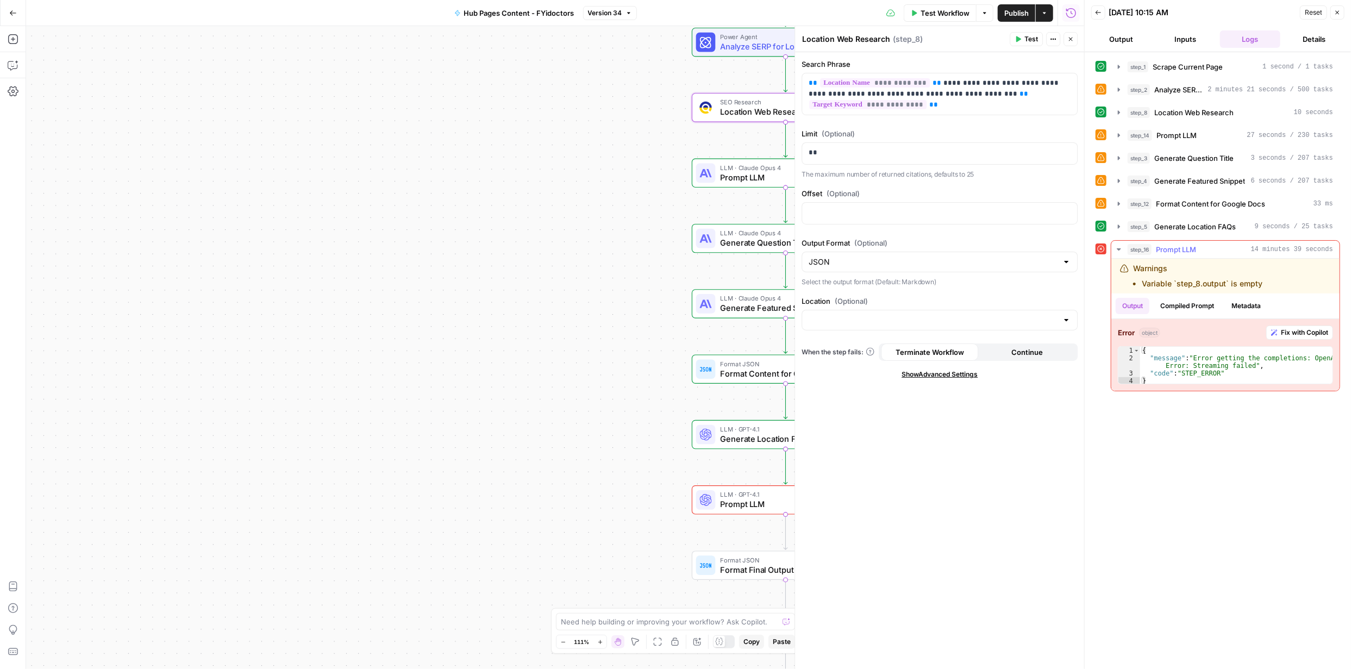
click at [1303, 332] on span "Fix with Copilot" at bounding box center [1304, 333] width 47 height 10
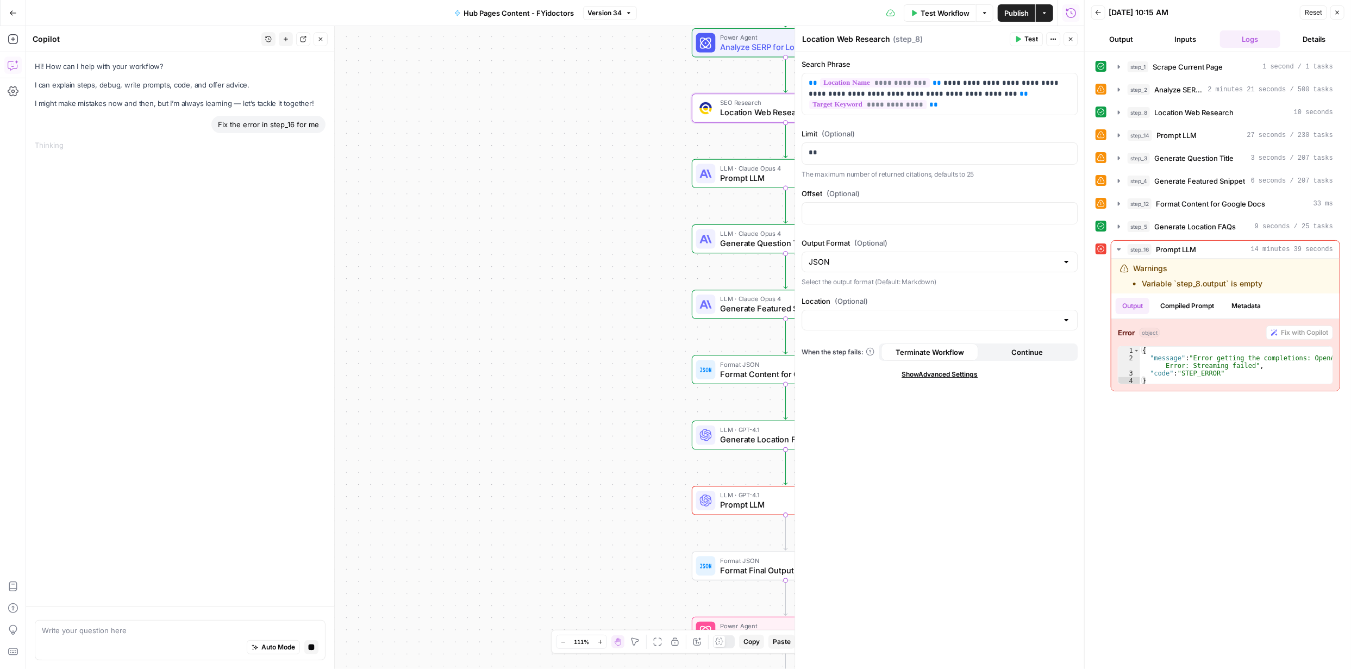
click at [628, 400] on div "Workflow Set Inputs Inputs Web Page Scrape Scrape Current Page Step 1 Power Age…" at bounding box center [555, 347] width 1058 height 643
click at [1070, 40] on icon "button" at bounding box center [1071, 39] width 7 height 7
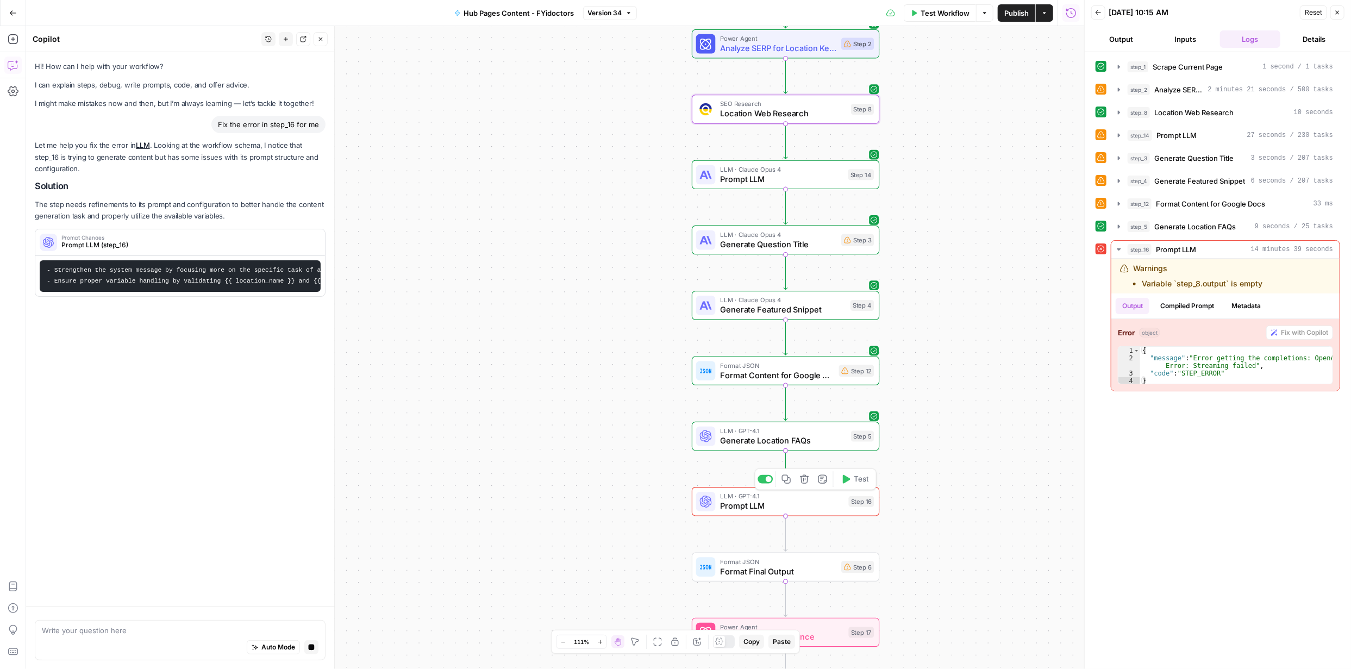
click at [823, 504] on span "Prompt LLM" at bounding box center [781, 506] width 123 height 12
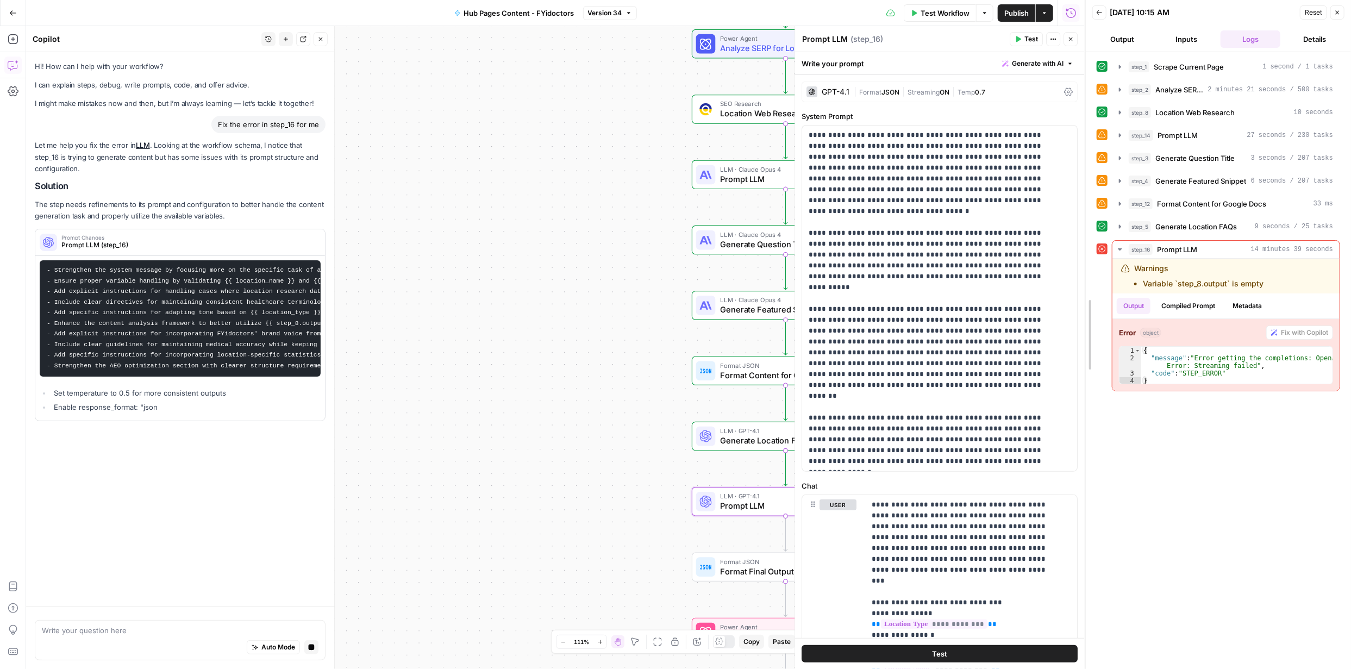
drag, startPoint x: 1079, startPoint y: 261, endPoint x: 1080, endPoint y: 276, distance: 14.7
click at [1081, 278] on div at bounding box center [1086, 334] width 11 height 669
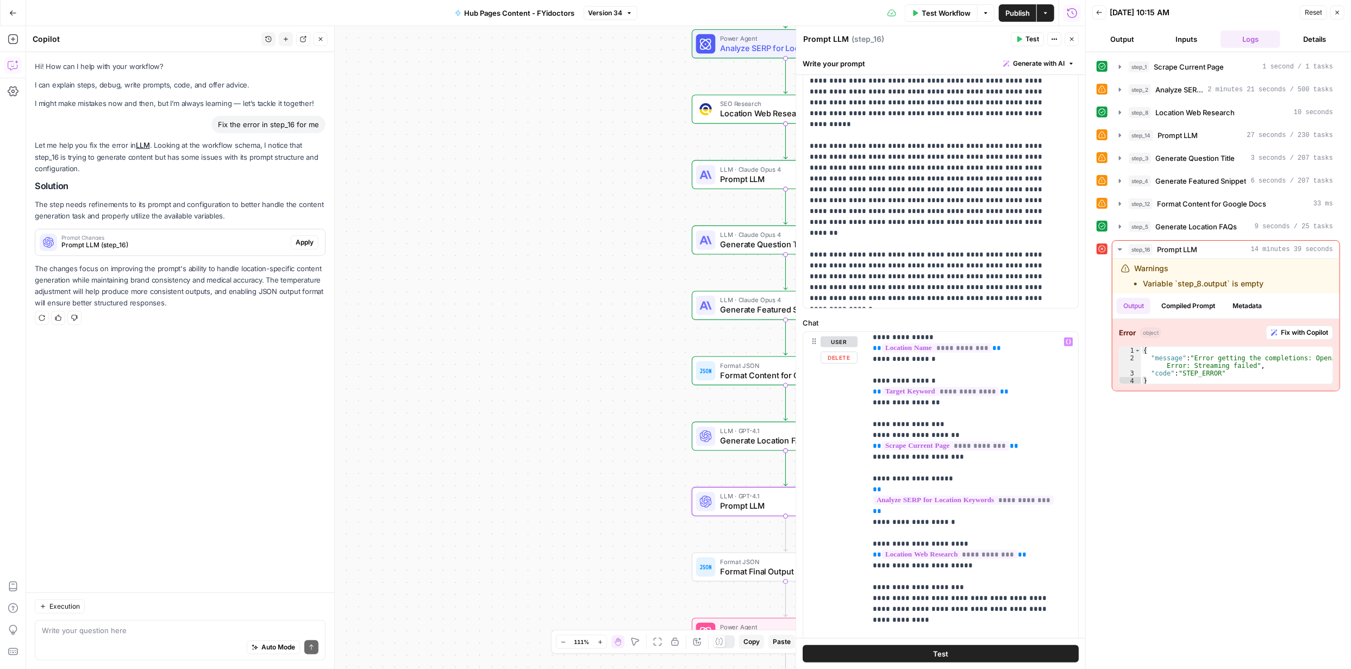
scroll to position [163, 0]
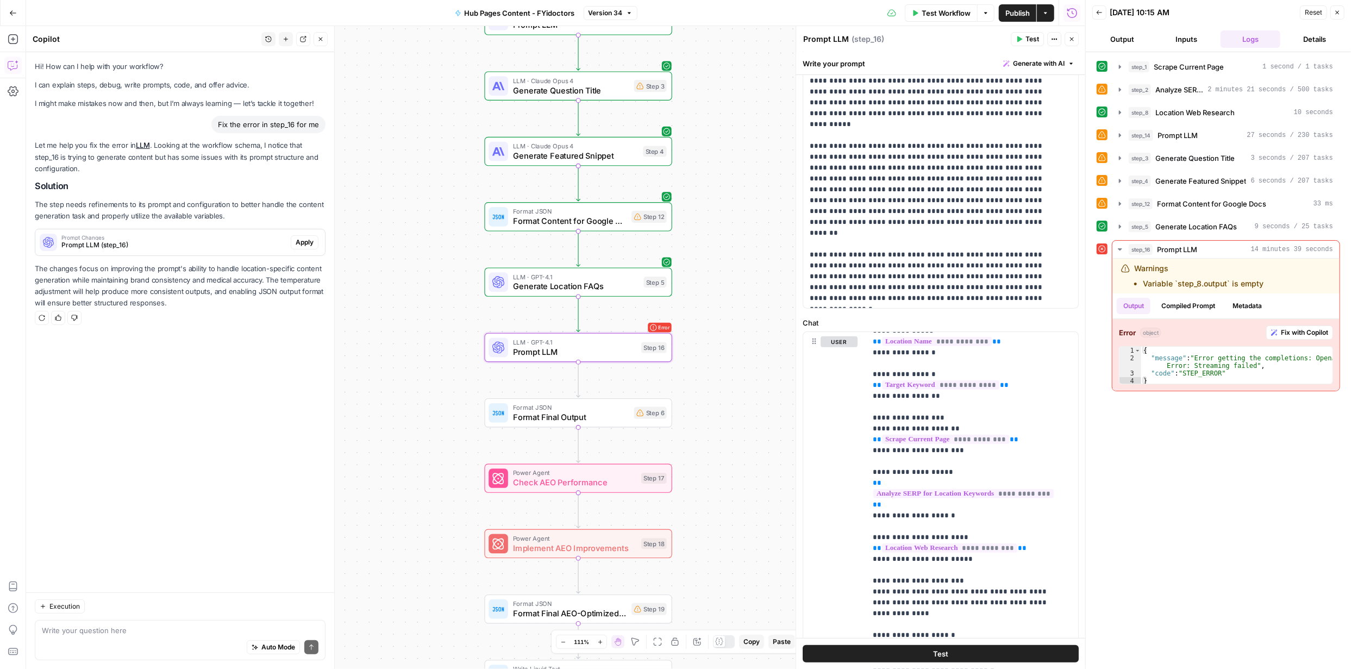
click at [307, 241] on span "Apply" at bounding box center [305, 243] width 18 height 10
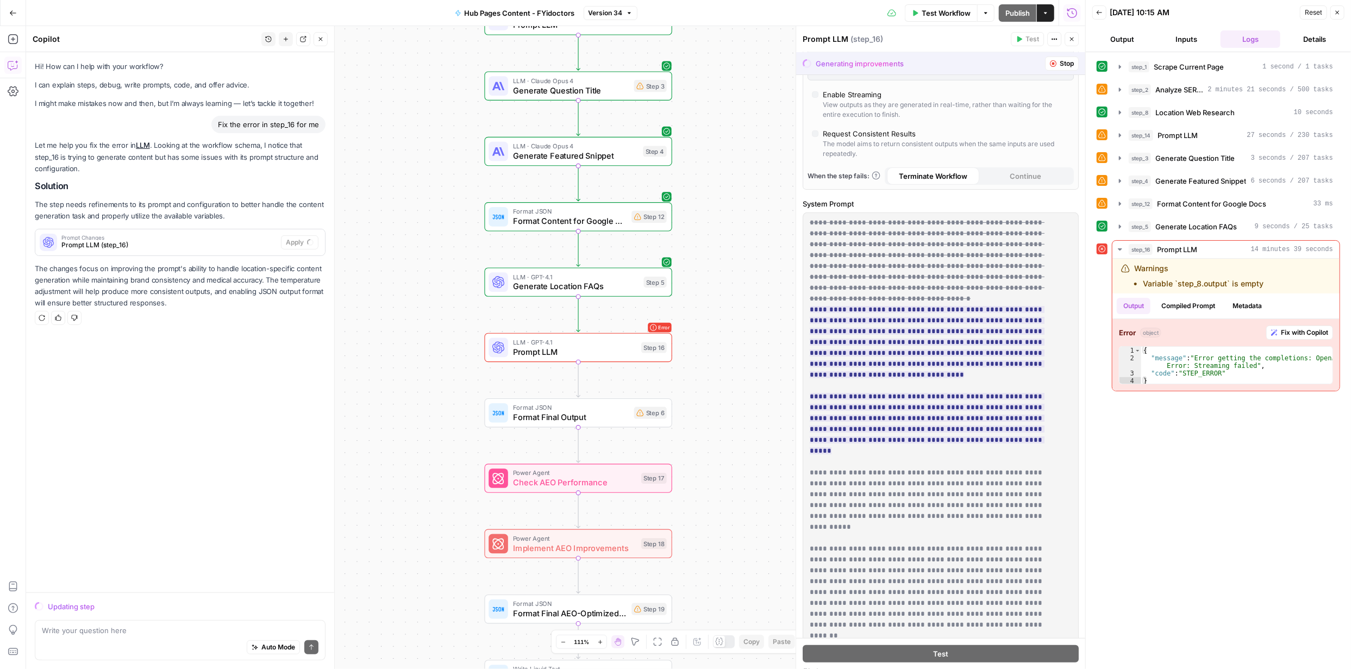
scroll to position [0, 0]
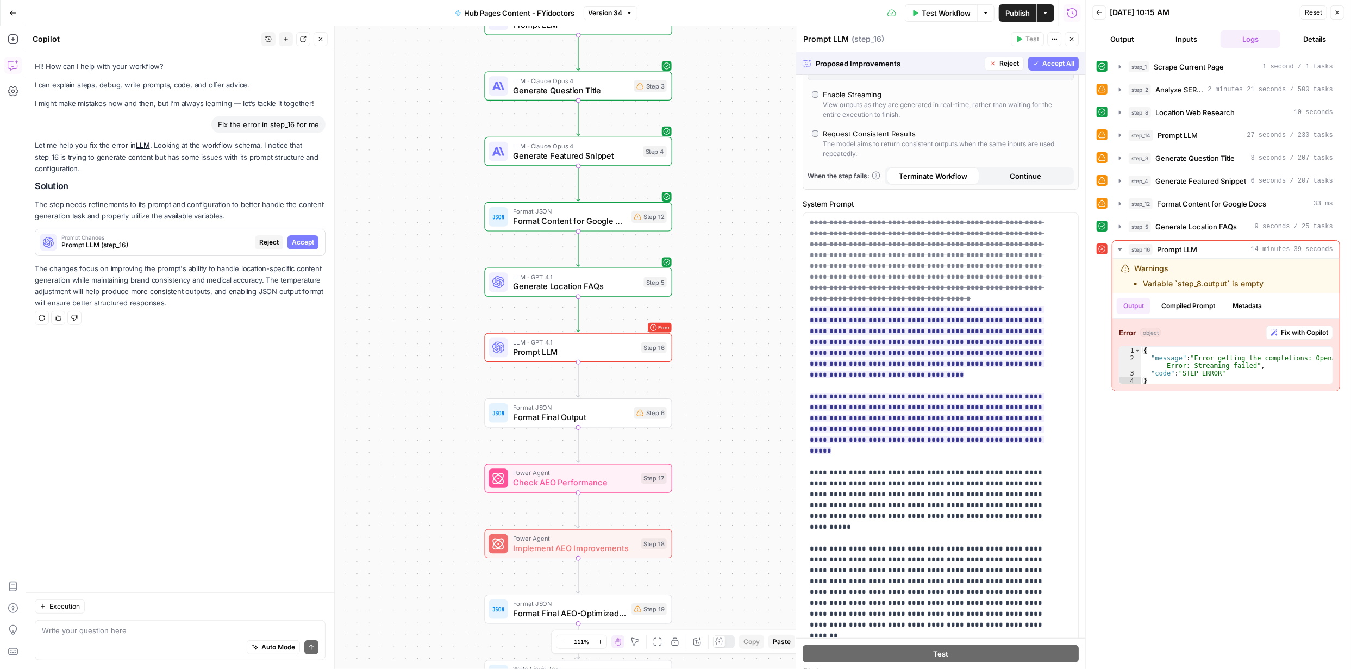
click at [1043, 63] on span "Accept All" at bounding box center [1059, 64] width 32 height 10
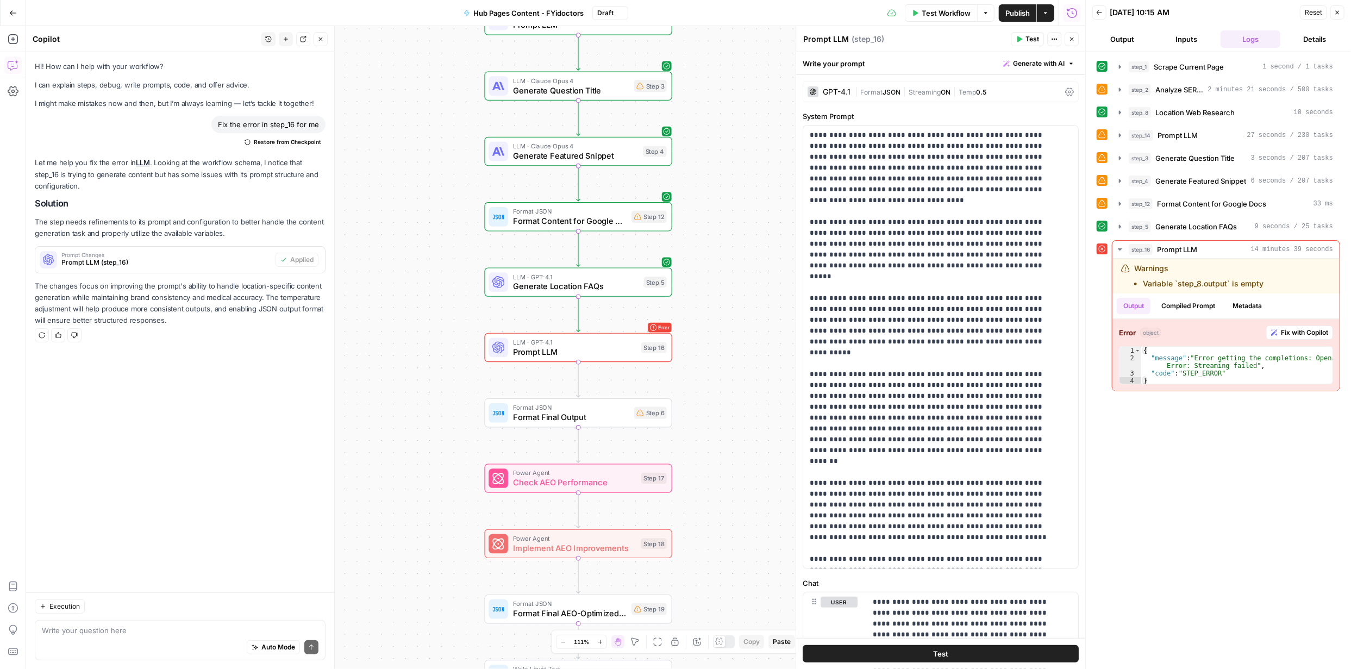
click at [1019, 12] on span "Publish" at bounding box center [1018, 13] width 24 height 11
click at [955, 10] on span "Test Workflow" at bounding box center [946, 13] width 49 height 11
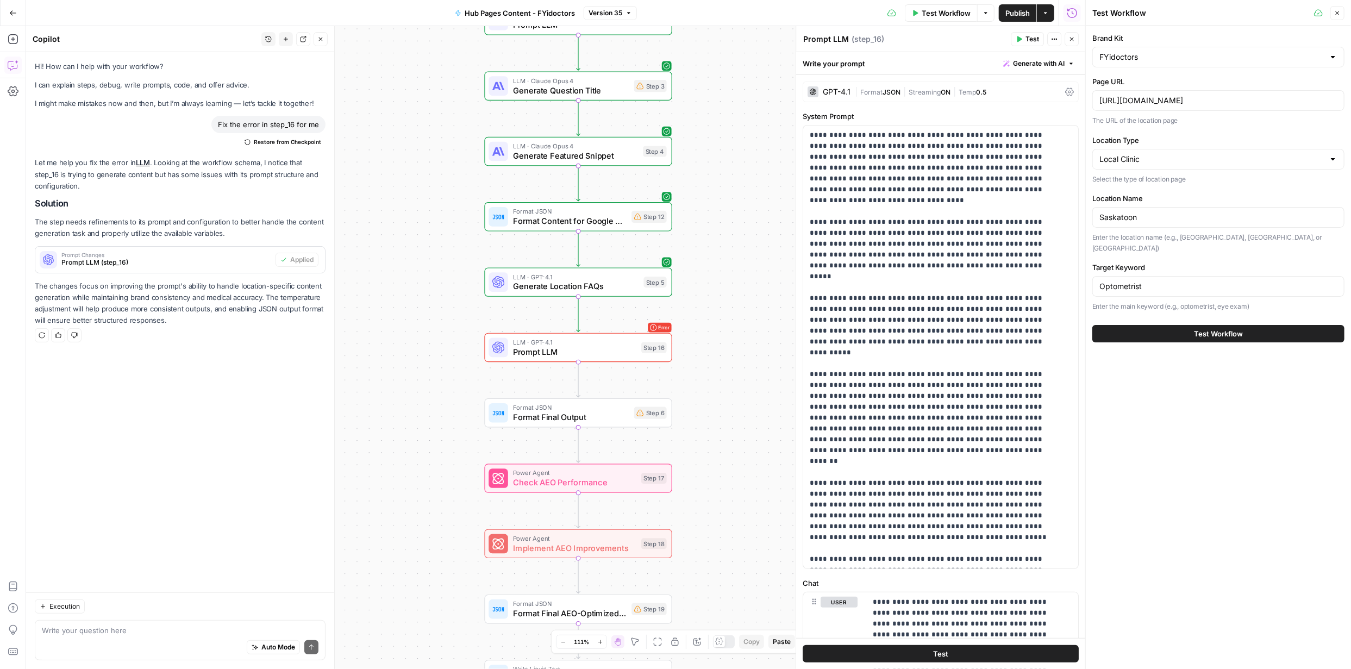
click at [1222, 328] on span "Test Workflow" at bounding box center [1218, 333] width 49 height 11
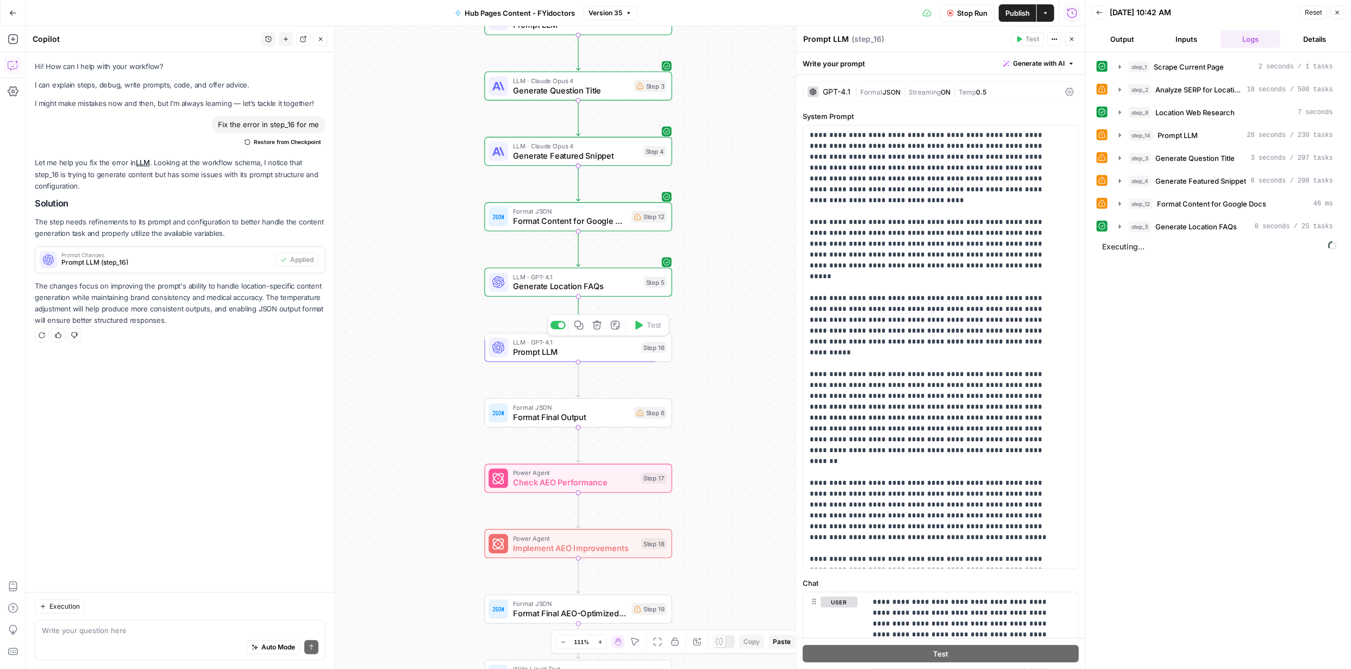
click at [567, 348] on span "Prompt LLM" at bounding box center [574, 352] width 123 height 12
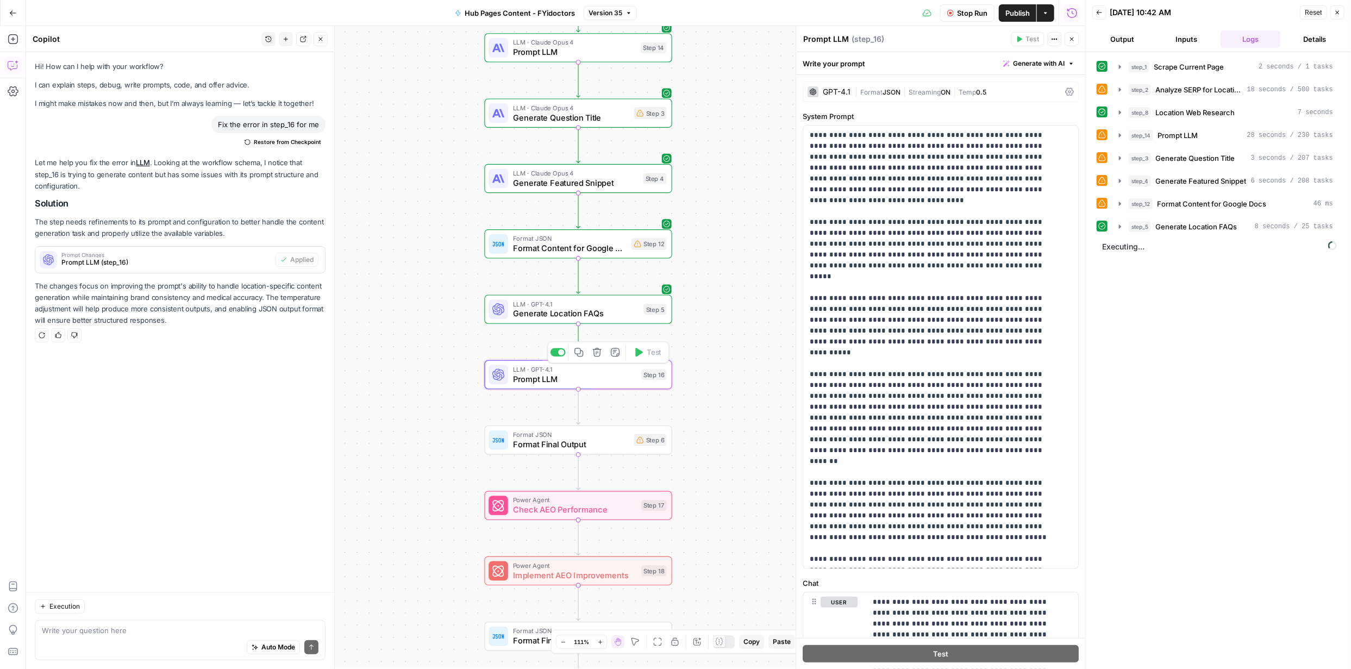
click at [589, 381] on span "Prompt LLM" at bounding box center [574, 379] width 123 height 12
click at [573, 377] on span "Prompt LLM" at bounding box center [574, 379] width 123 height 12
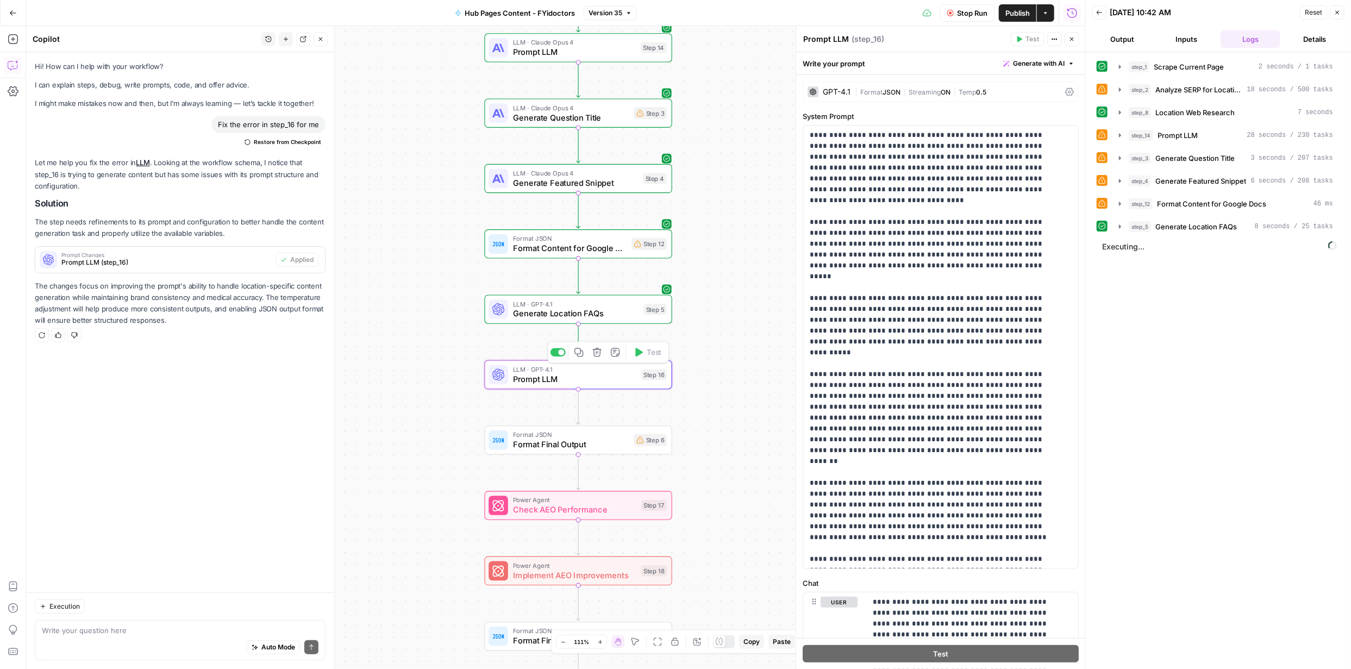
drag, startPoint x: 573, startPoint y: 377, endPoint x: 554, endPoint y: 383, distance: 19.9
click at [573, 377] on span "Prompt LLM" at bounding box center [574, 379] width 123 height 12
click at [14, 13] on icon "button" at bounding box center [13, 13] width 8 height 8
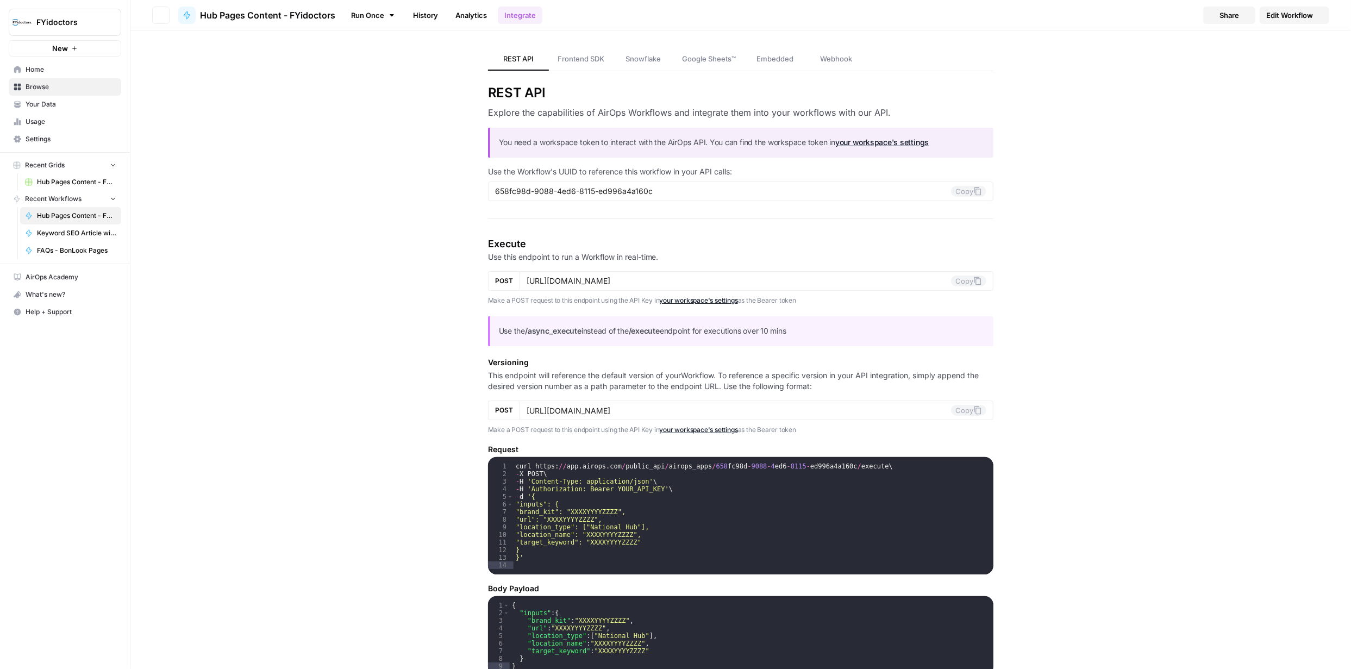
type input "https://api.airops.com/public_api/airops_apps/658fc98d-9088-4ed6-8115-ed996a4a1…"
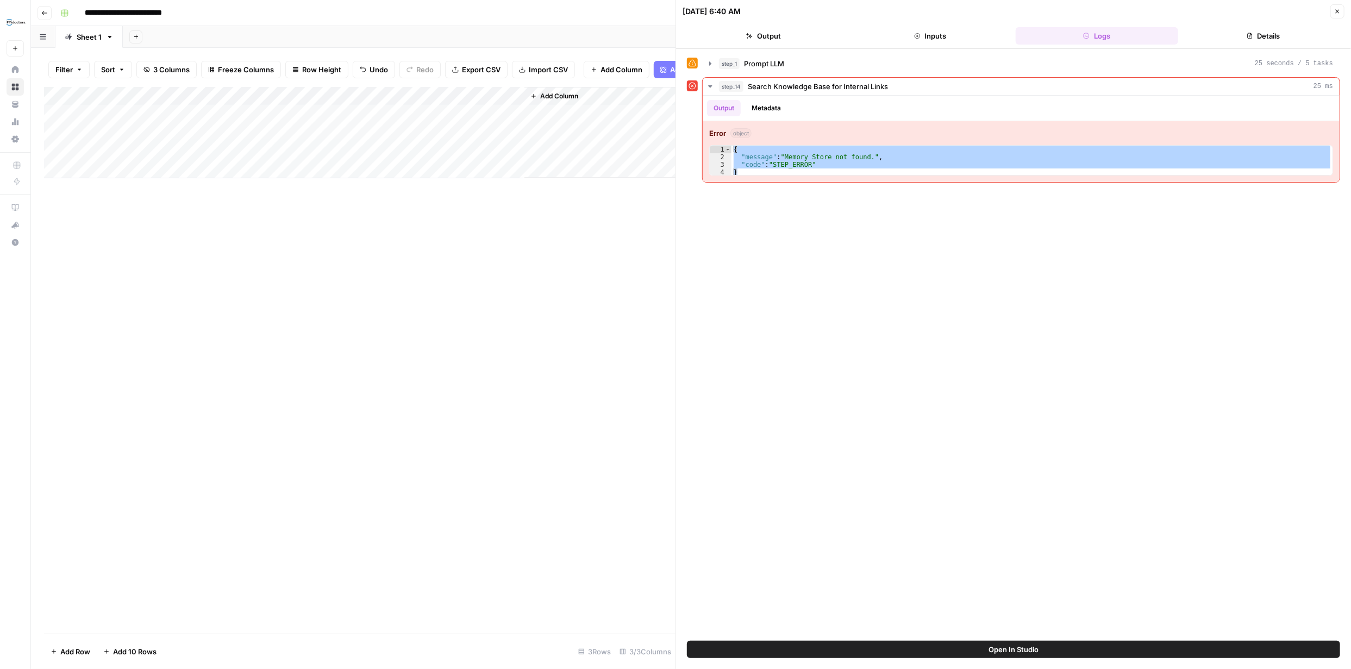
click at [17, 85] on icon at bounding box center [15, 87] width 7 height 7
click at [17, 86] on icon at bounding box center [15, 87] width 7 height 7
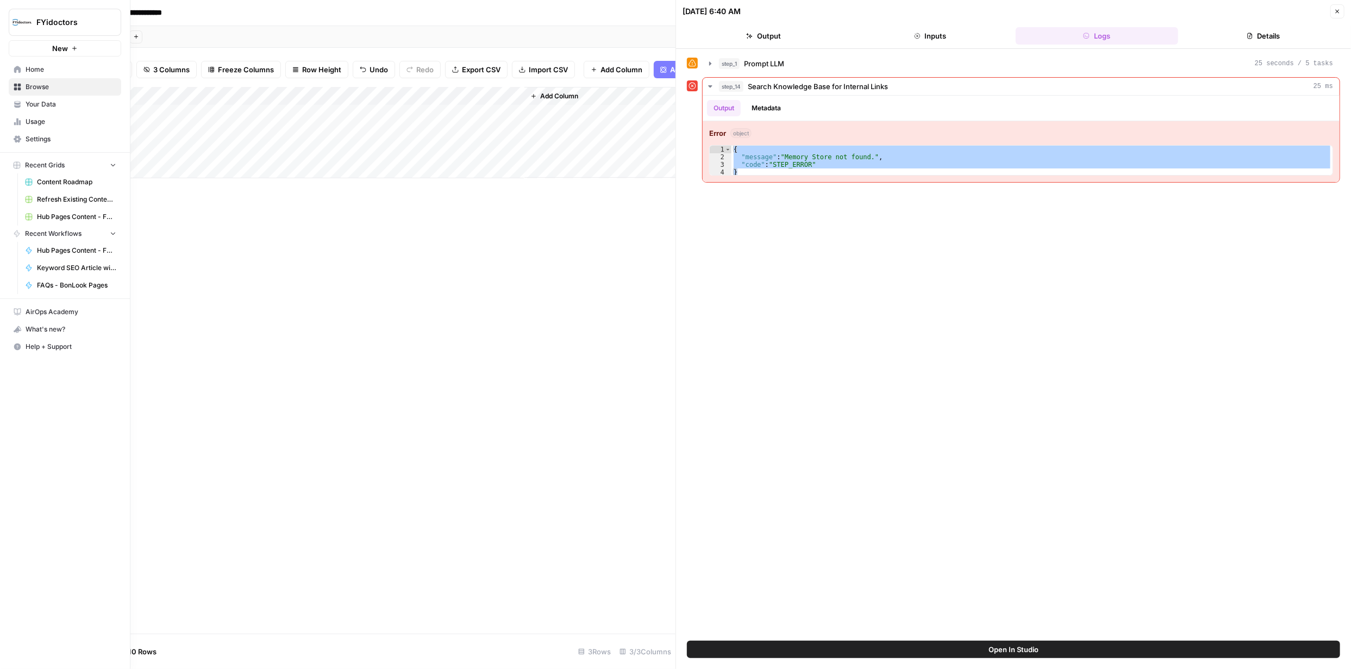
click at [74, 198] on span "Refresh Existing Content - FYidoctors" at bounding box center [76, 200] width 79 height 10
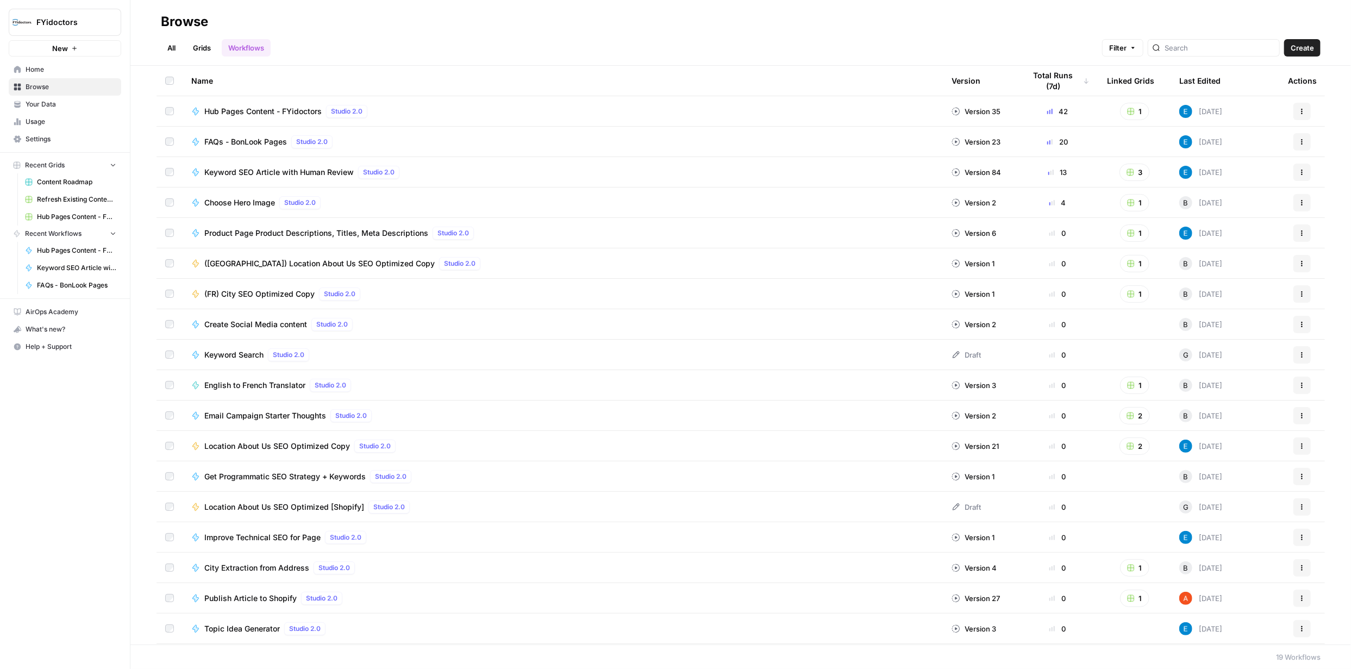
click at [204, 52] on link "Grids" at bounding box center [201, 47] width 31 height 17
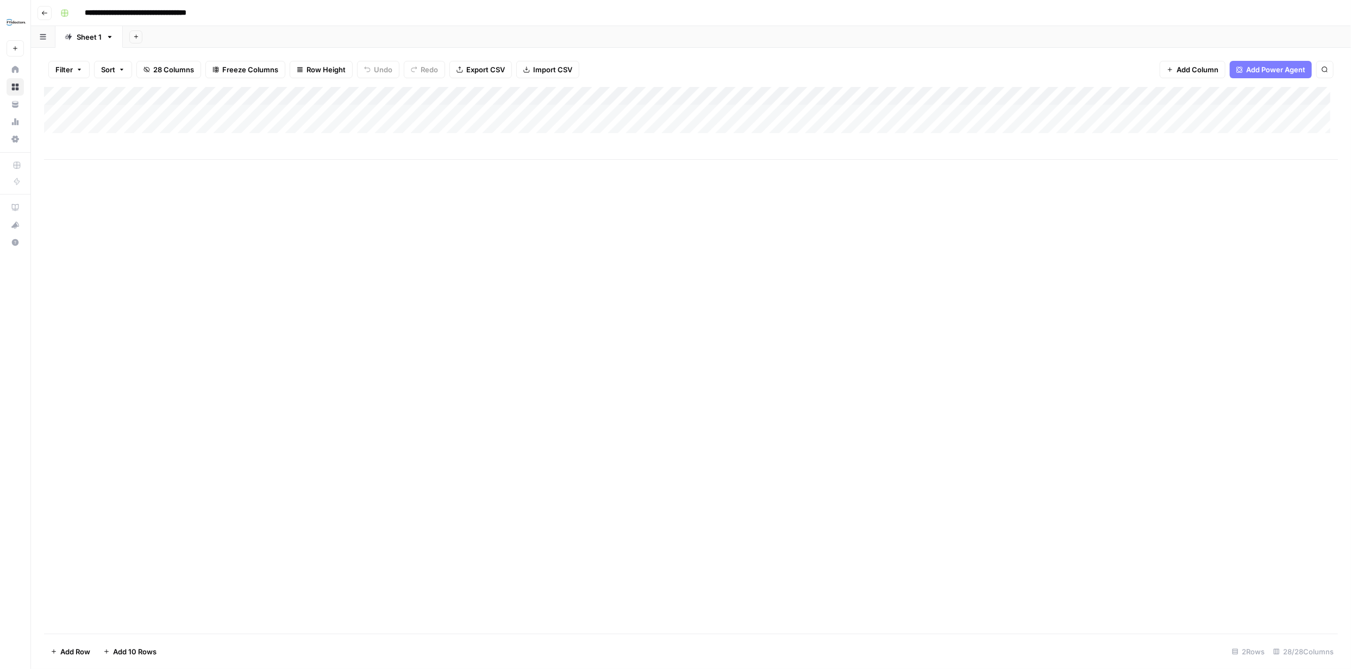
type input "**********"
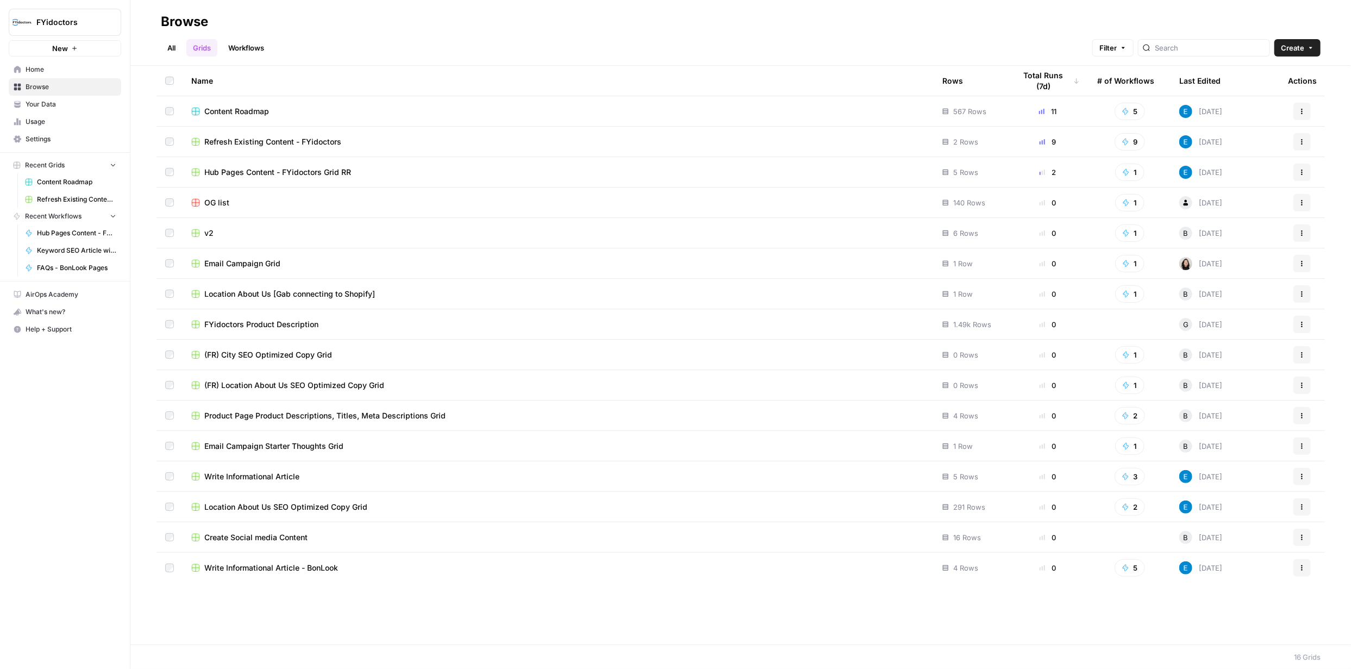
click at [202, 46] on link "Grids" at bounding box center [201, 47] width 31 height 17
click at [241, 51] on link "Workflows" at bounding box center [246, 47] width 49 height 17
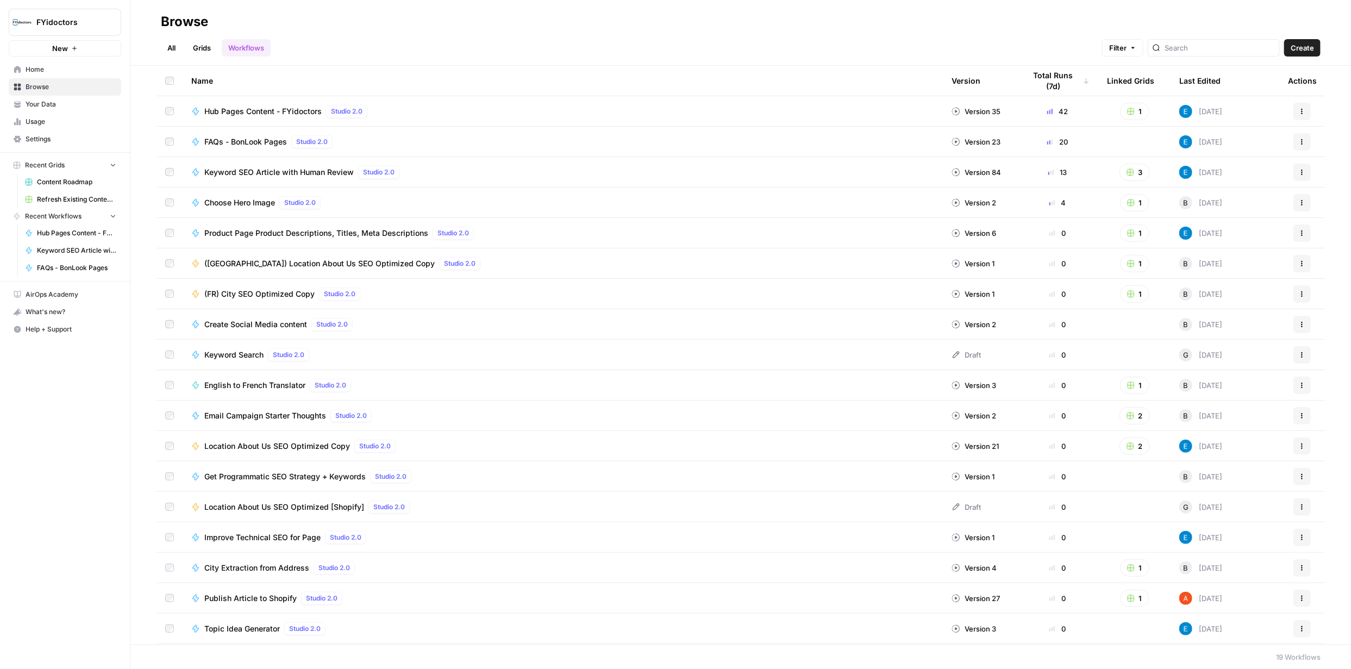
click at [242, 138] on span "FAQs - BonLook Pages" at bounding box center [245, 141] width 83 height 11
click at [1299, 139] on icon "button" at bounding box center [1302, 142] width 7 height 7
click at [1237, 220] on span "Integrate" at bounding box center [1246, 221] width 87 height 11
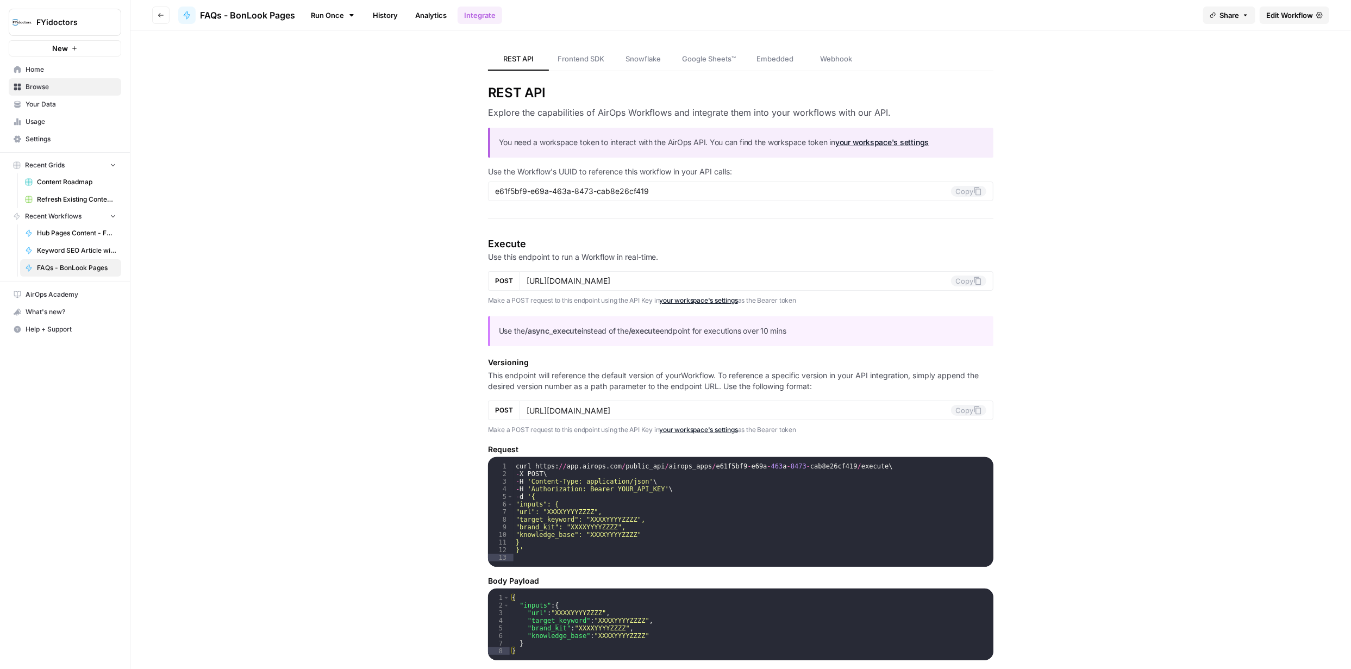
click at [1279, 16] on span "Edit Workflow" at bounding box center [1289, 15] width 47 height 11
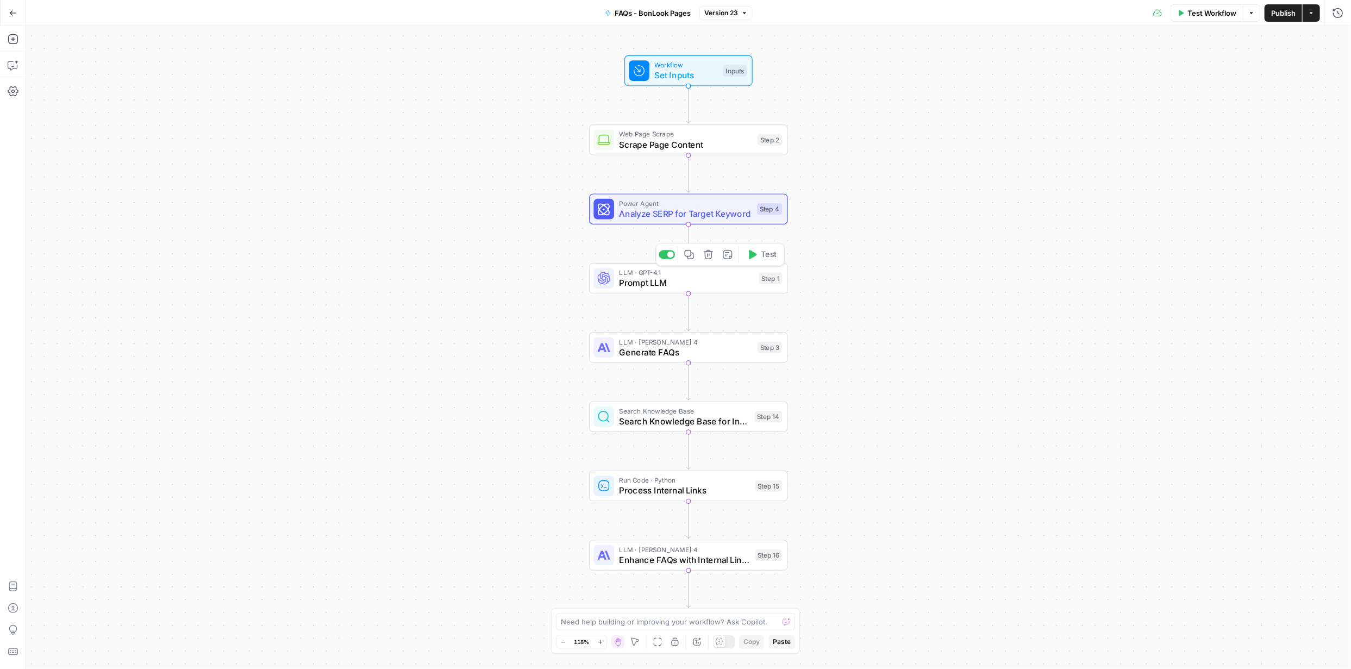
click at [645, 282] on span "Prompt LLM" at bounding box center [687, 283] width 135 height 13
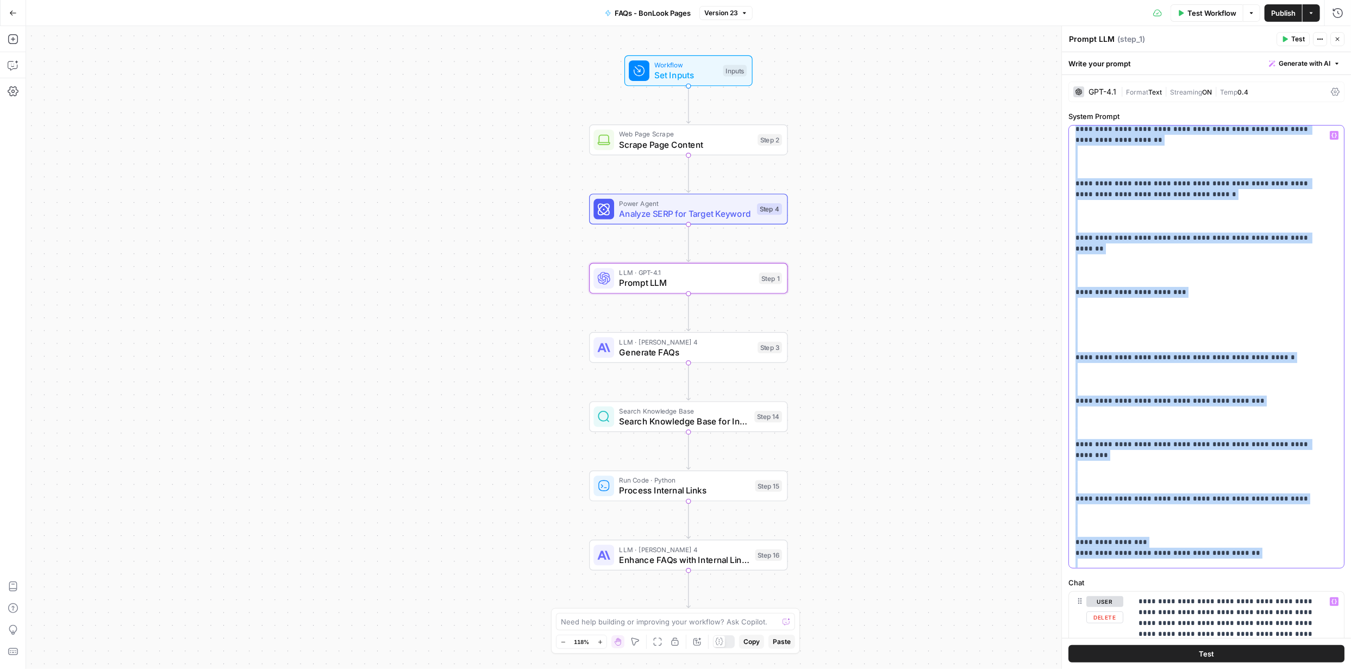
scroll to position [2348, 0]
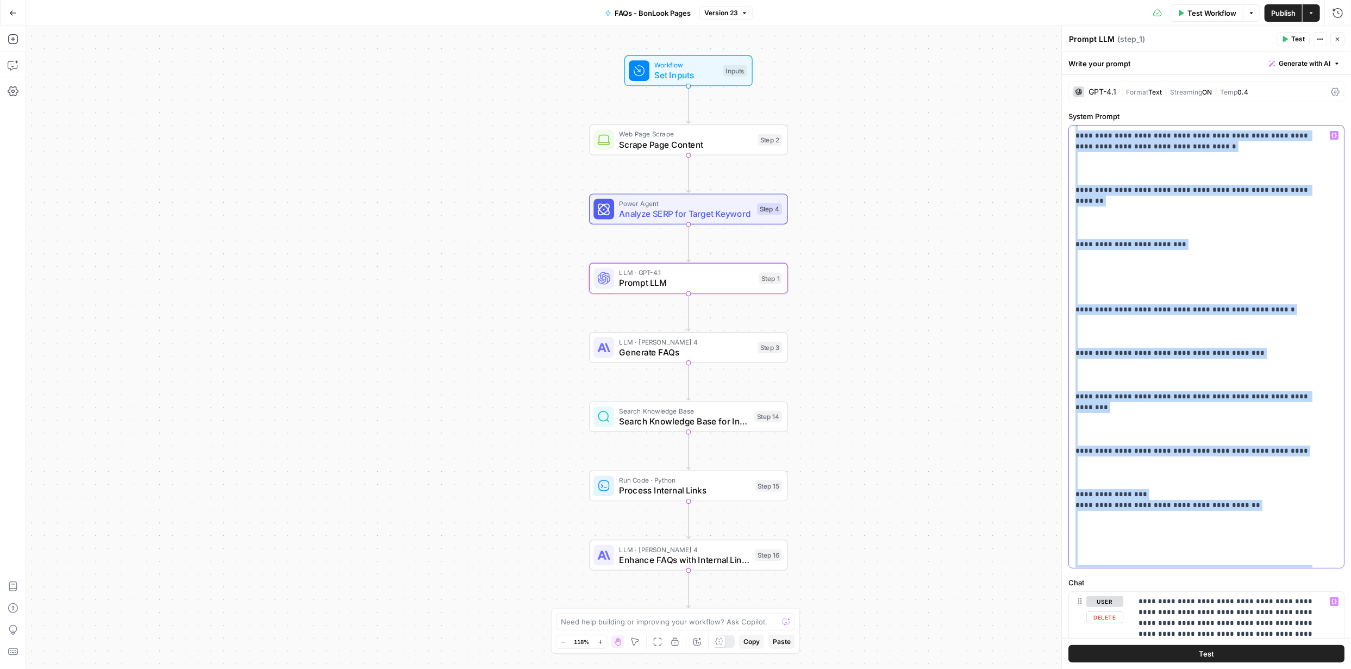
drag, startPoint x: 1076, startPoint y: 132, endPoint x: 1231, endPoint y: 595, distance: 488.3
click at [0, 0] on form "**********" at bounding box center [0, 0] width 0 height 0
copy p "**********"
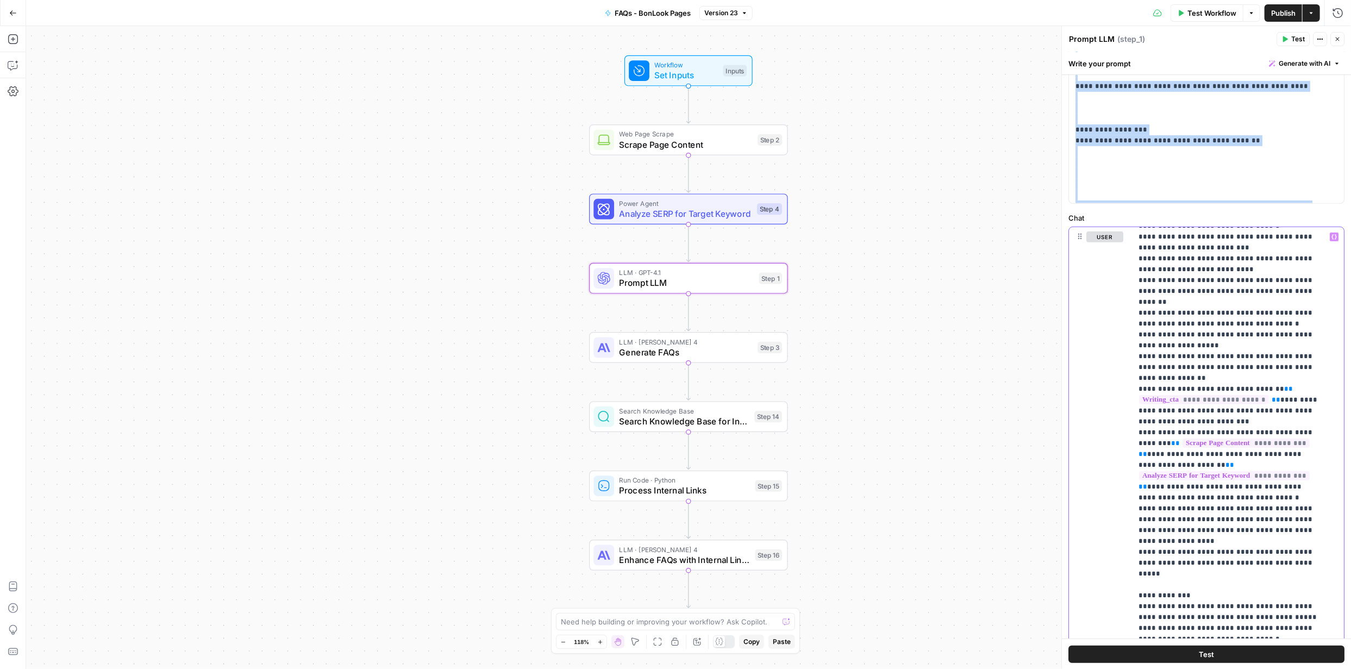
scroll to position [454, 0]
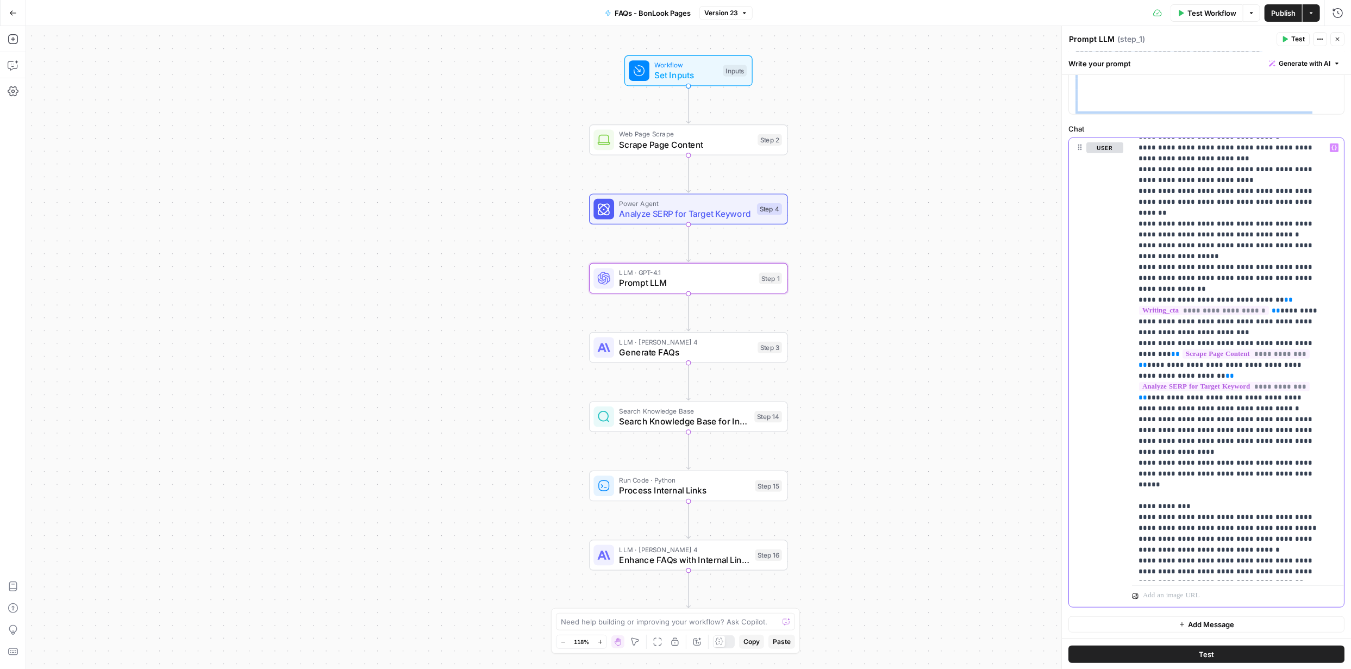
drag, startPoint x: 1141, startPoint y: 261, endPoint x: 1243, endPoint y: 668, distance: 419.2
click at [1250, 669] on html "FYidoctors New Home Browse Your Data Usage Settings Recent Grids Content Roadma…" at bounding box center [675, 334] width 1351 height 669
copy p "**********"
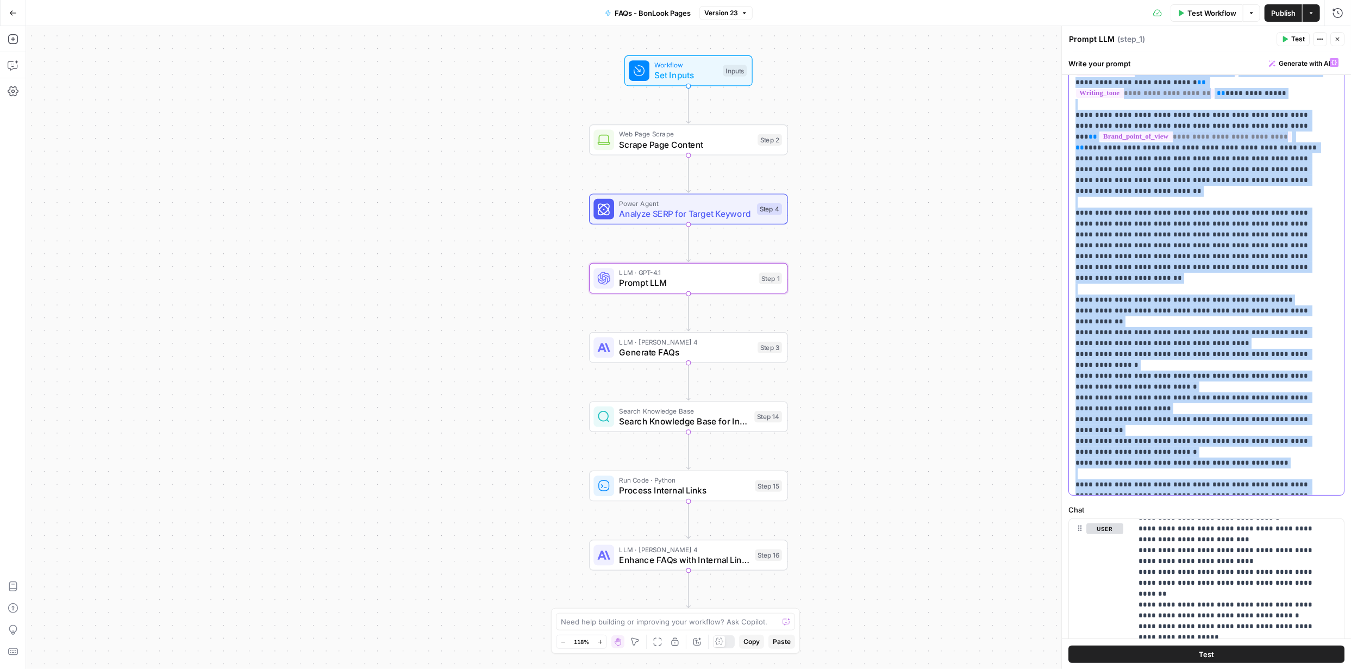
scroll to position [0, 0]
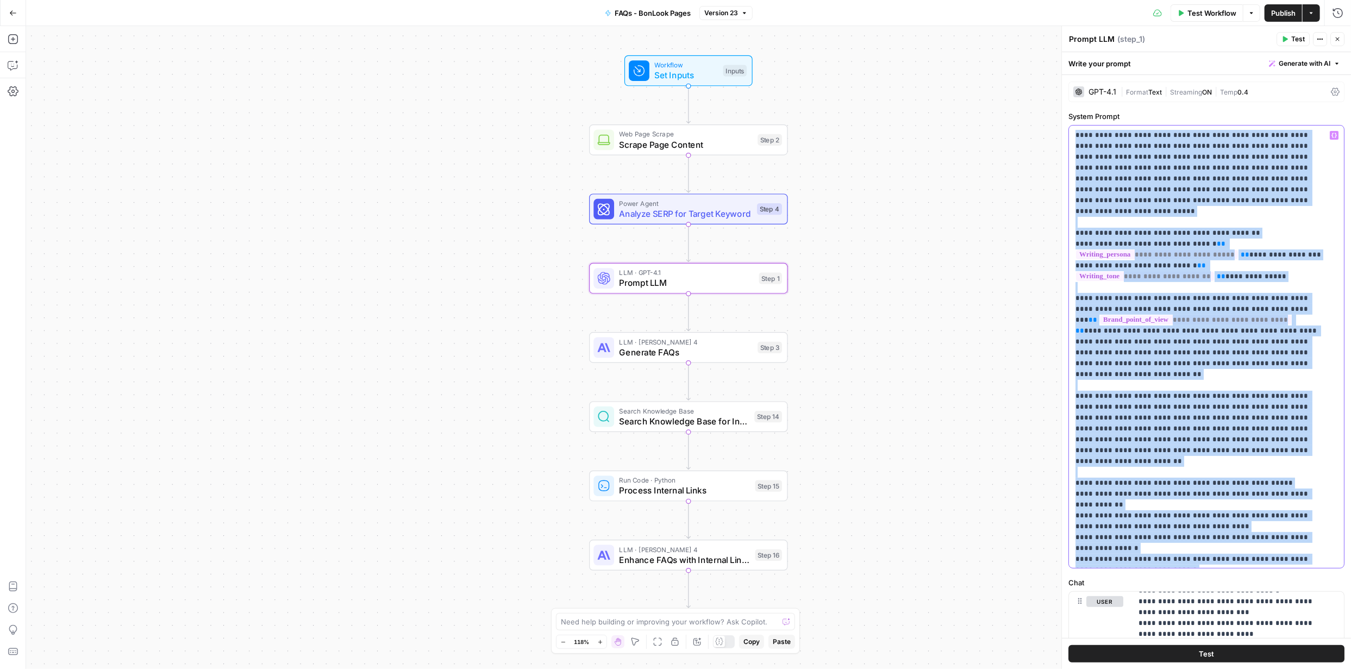
drag, startPoint x: 1169, startPoint y: 299, endPoint x: 1079, endPoint y: 117, distance: 203.2
click at [1068, 104] on div "**********" at bounding box center [1206, 584] width 289 height 1018
copy p "**********"
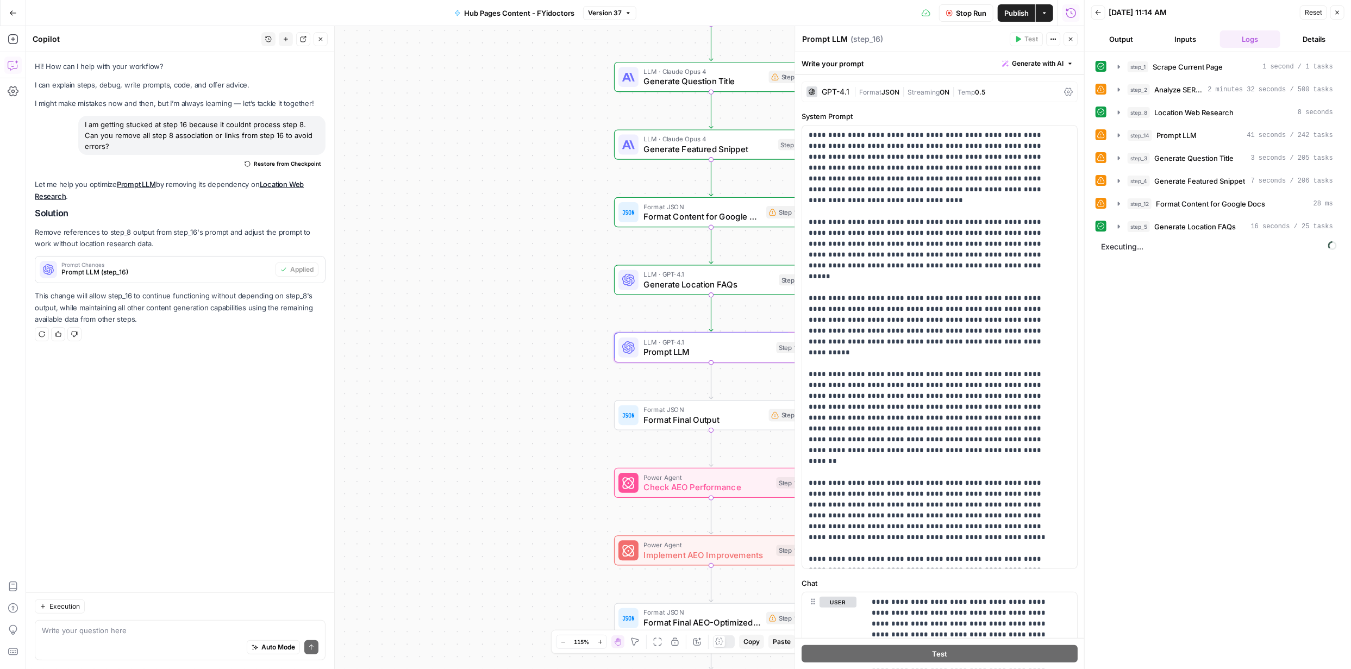
click at [1068, 37] on icon "button" at bounding box center [1071, 39] width 7 height 7
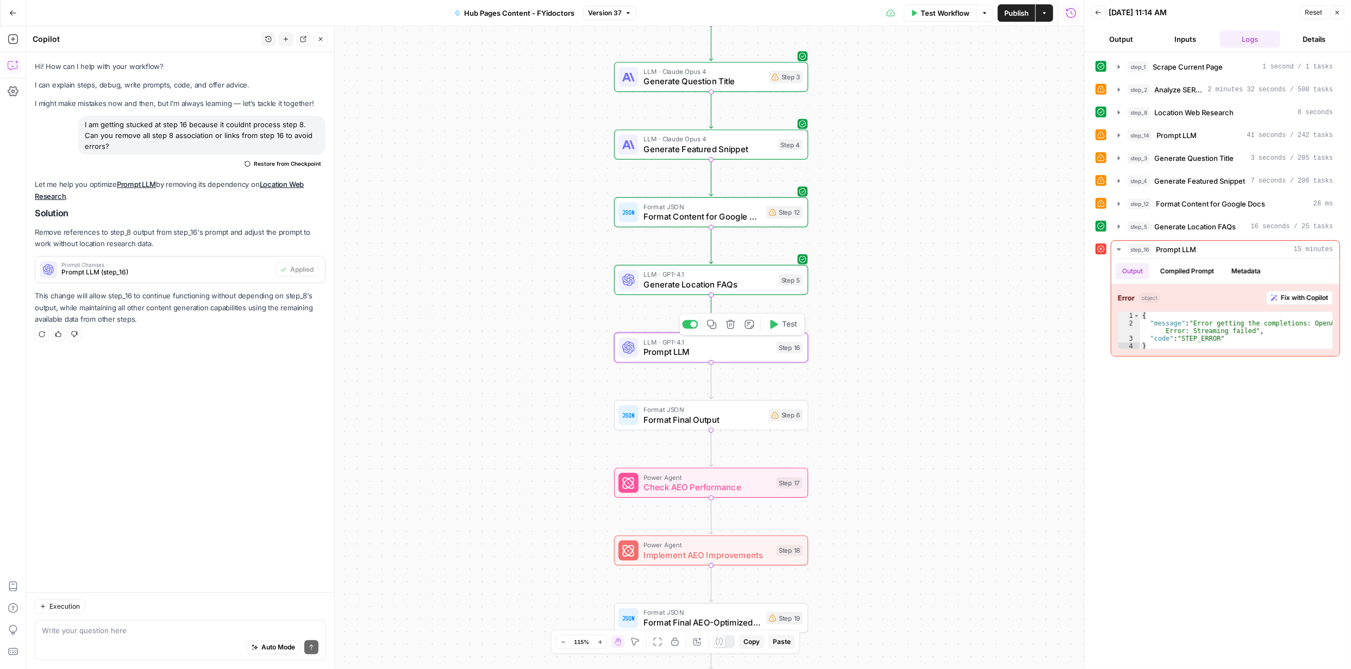
click at [686, 349] on span "Prompt LLM" at bounding box center [708, 352] width 128 height 13
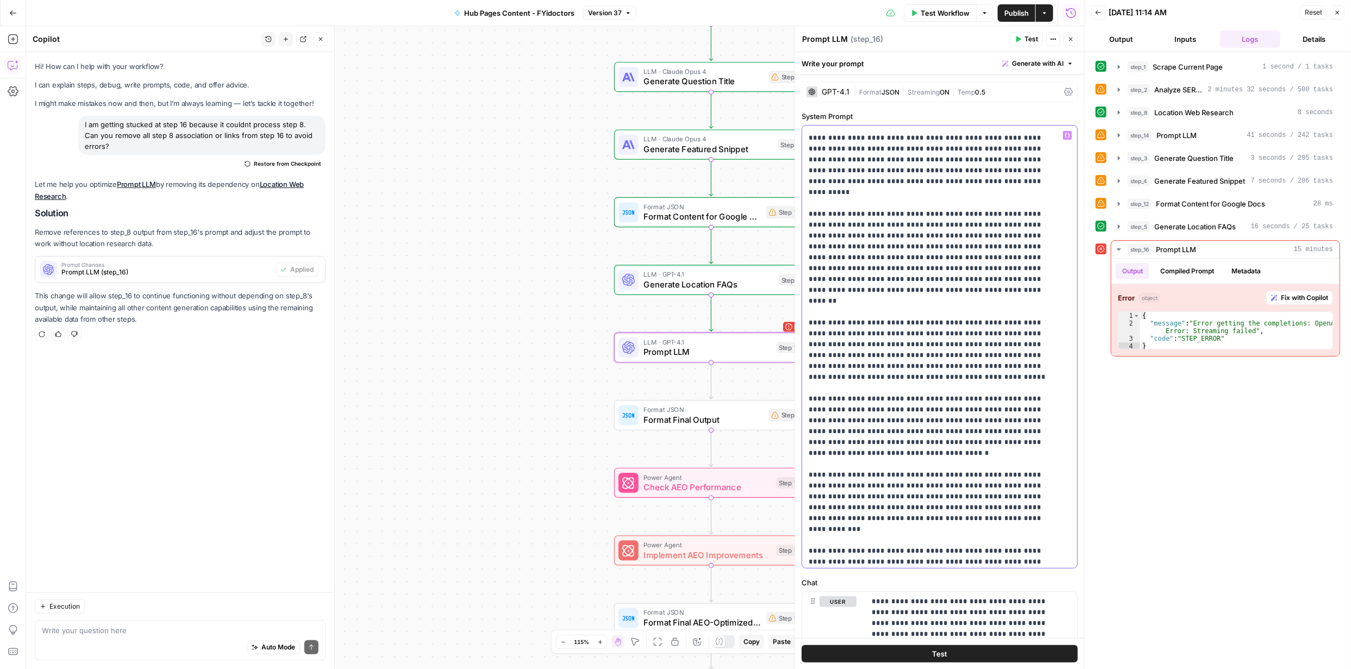
scroll to position [163, 0]
drag, startPoint x: 1083, startPoint y: 375, endPoint x: 1086, endPoint y: 405, distance: 30.6
click at [1086, 405] on div at bounding box center [1090, 334] width 11 height 669
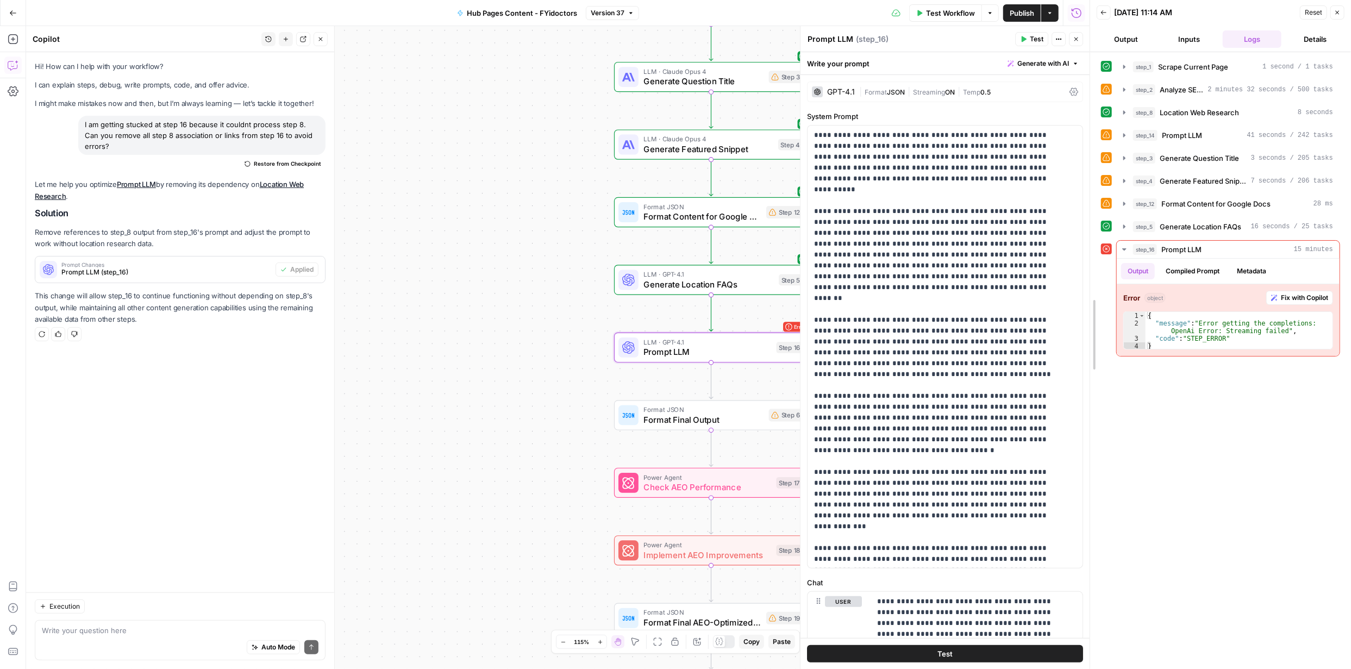
click at [1087, 377] on div at bounding box center [1090, 334] width 11 height 669
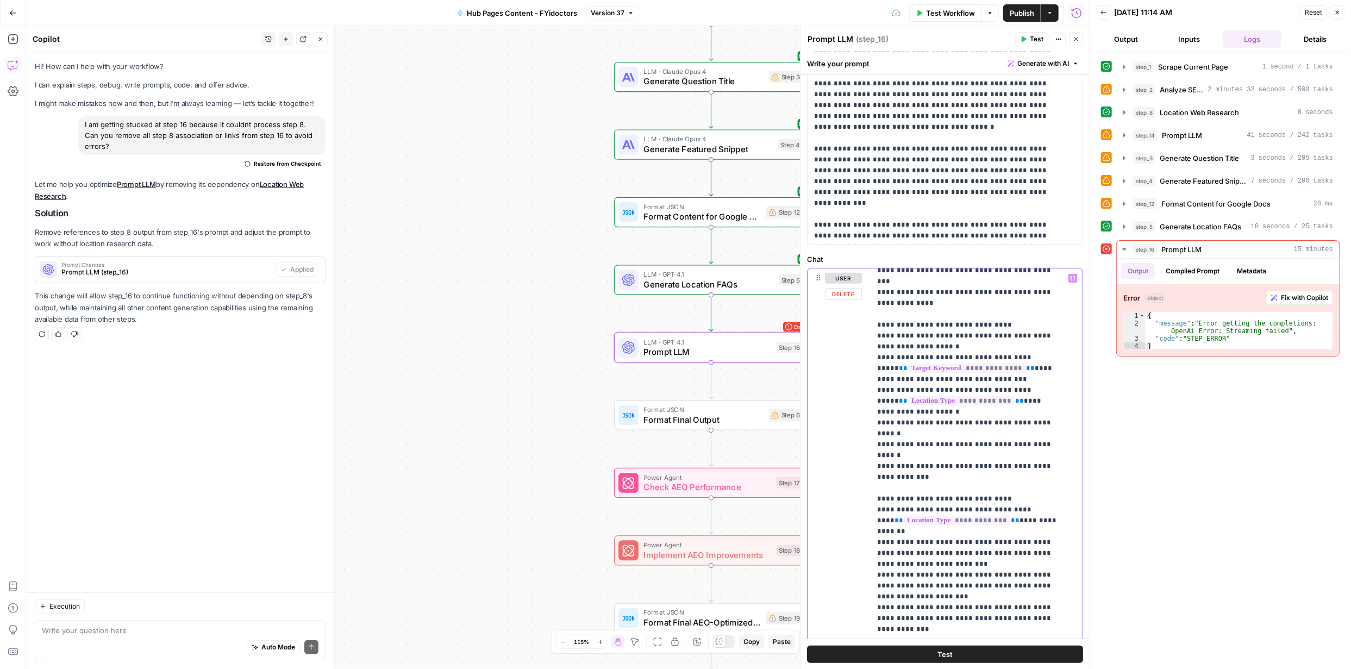
scroll to position [2489, 0]
click at [1082, 454] on div "**********" at bounding box center [945, 261] width 289 height 1018
click at [1085, 453] on div at bounding box center [1090, 334] width 11 height 669
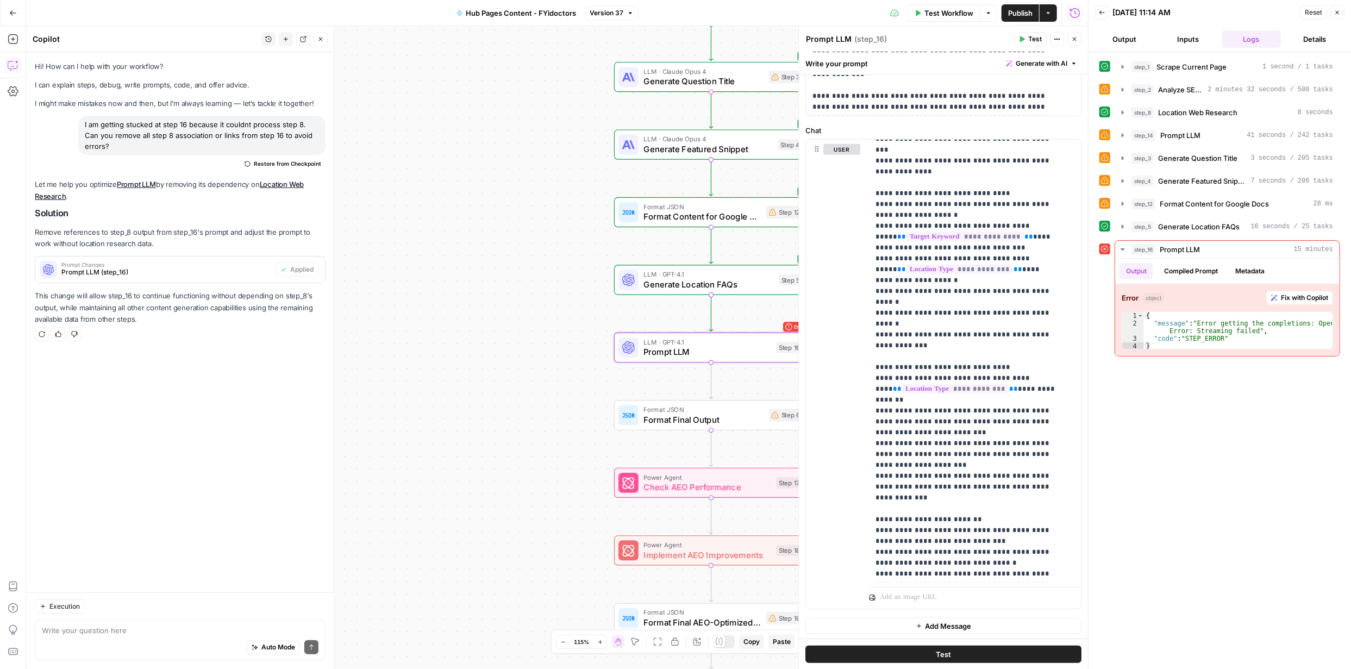
scroll to position [454, 0]
drag, startPoint x: 1146, startPoint y: 313, endPoint x: 1196, endPoint y: 349, distance: 61.5
click at [1196, 349] on div "Error object Fix with Copilot * 1 2 3 4 { "message" : "Error getting the comple…" at bounding box center [1227, 320] width 224 height 72
type textarea "**********"
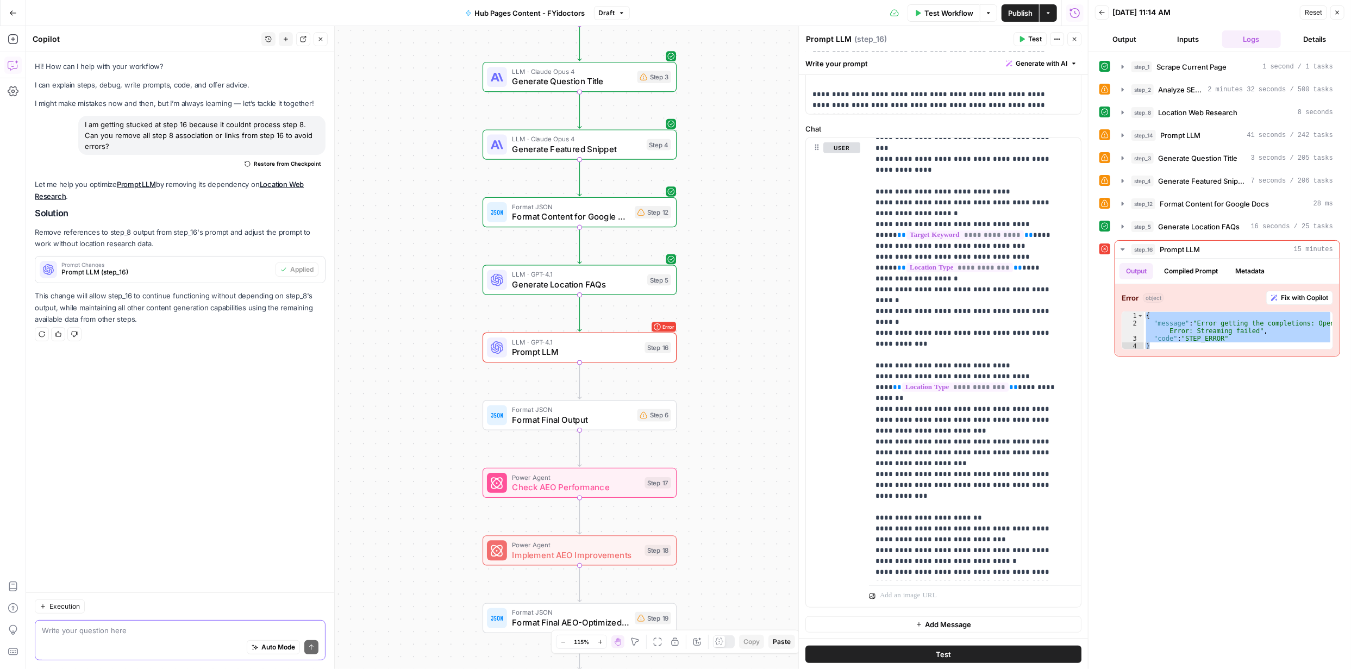
click at [190, 628] on textarea at bounding box center [180, 630] width 277 height 11
paste textarea "{ "message": "Error getting the completions: OpenAi Error: Streaming failed", "…"
click at [44, 638] on div "Auto Mode Send" at bounding box center [180, 648] width 277 height 24
click at [57, 632] on textarea "I keep getting this error at step 16 { "message": "Error getting the completion…" at bounding box center [180, 613] width 277 height 43
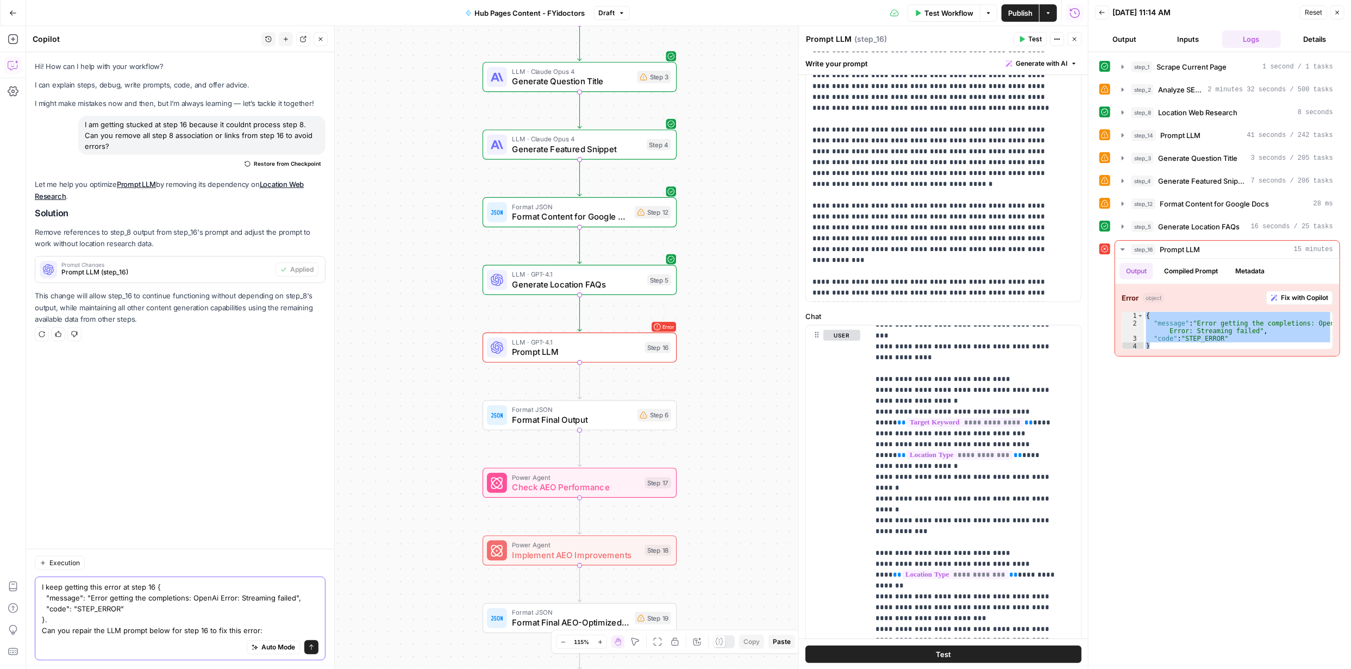
scroll to position [253, 0]
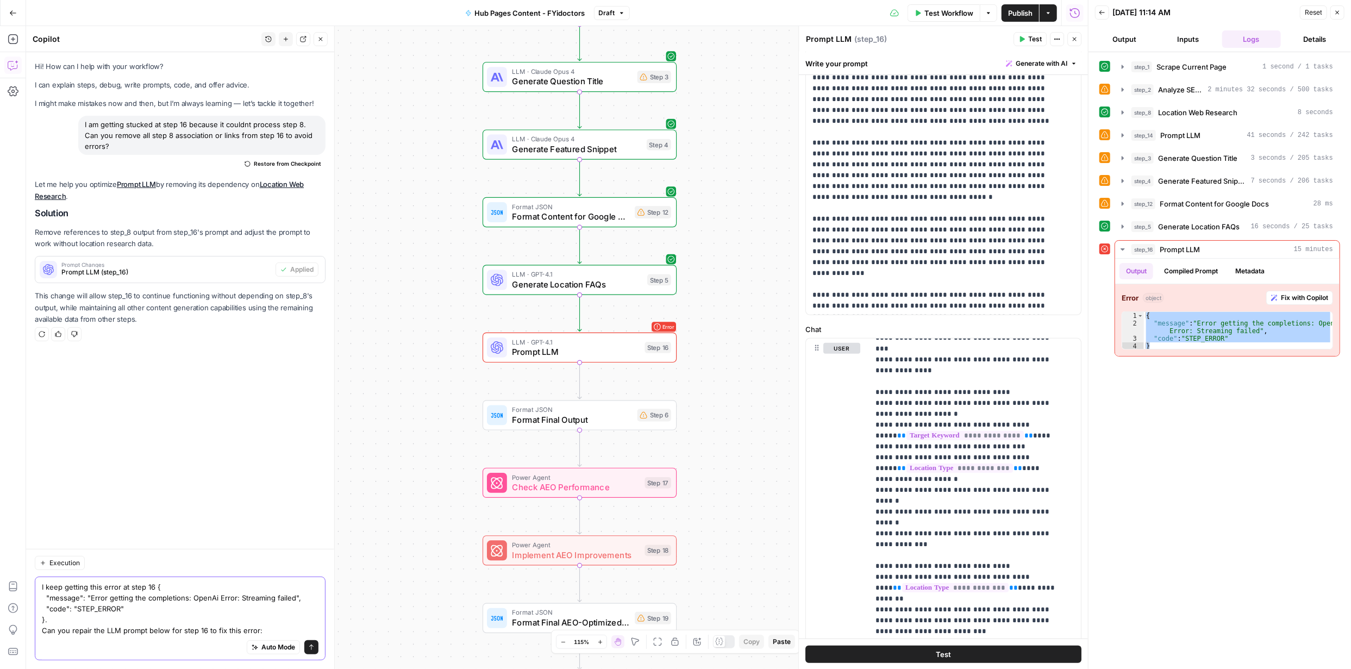
type textarea "I keep getting this error at step 16 { "message": "Error getting the completion…"
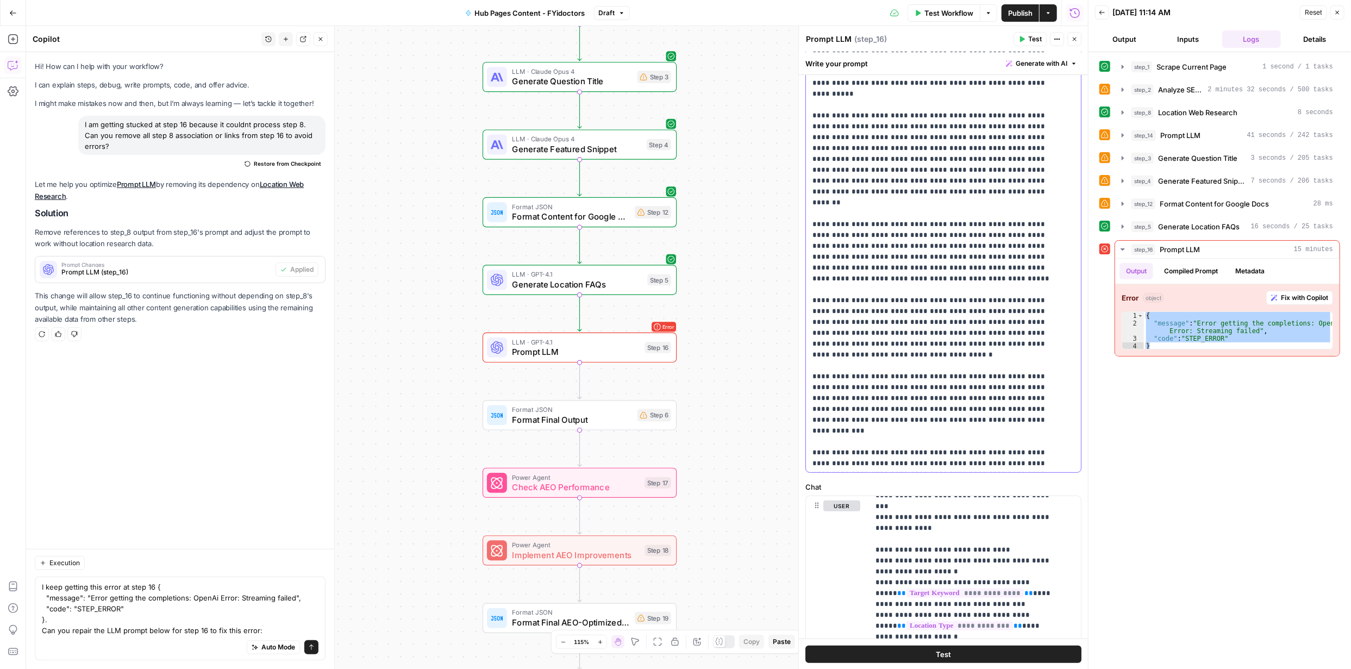
scroll to position [0, 0]
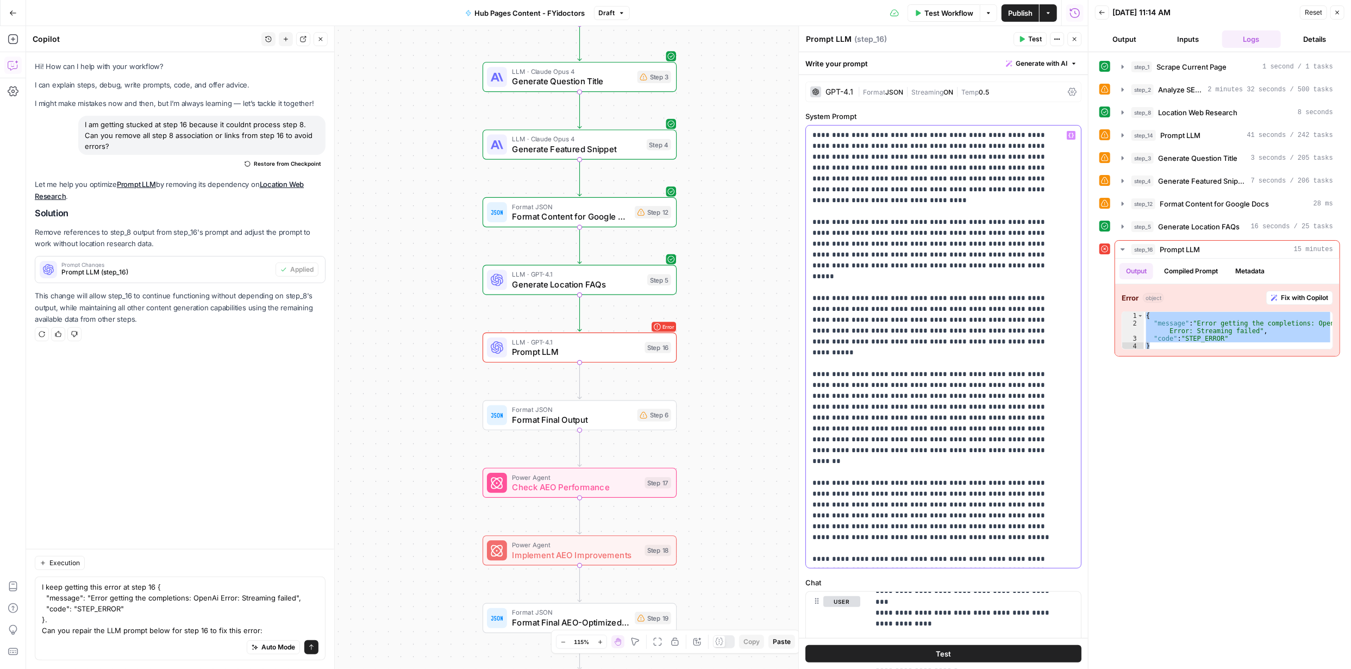
drag, startPoint x: 866, startPoint y: 307, endPoint x: 784, endPoint y: 68, distance: 253.0
click at [784, 68] on body "FYidoctors New Home Browse Your Data Usage Settings Recent Grids Content Roadma…" at bounding box center [675, 334] width 1351 height 669
click at [940, 134] on p "**********" at bounding box center [936, 429] width 246 height 598
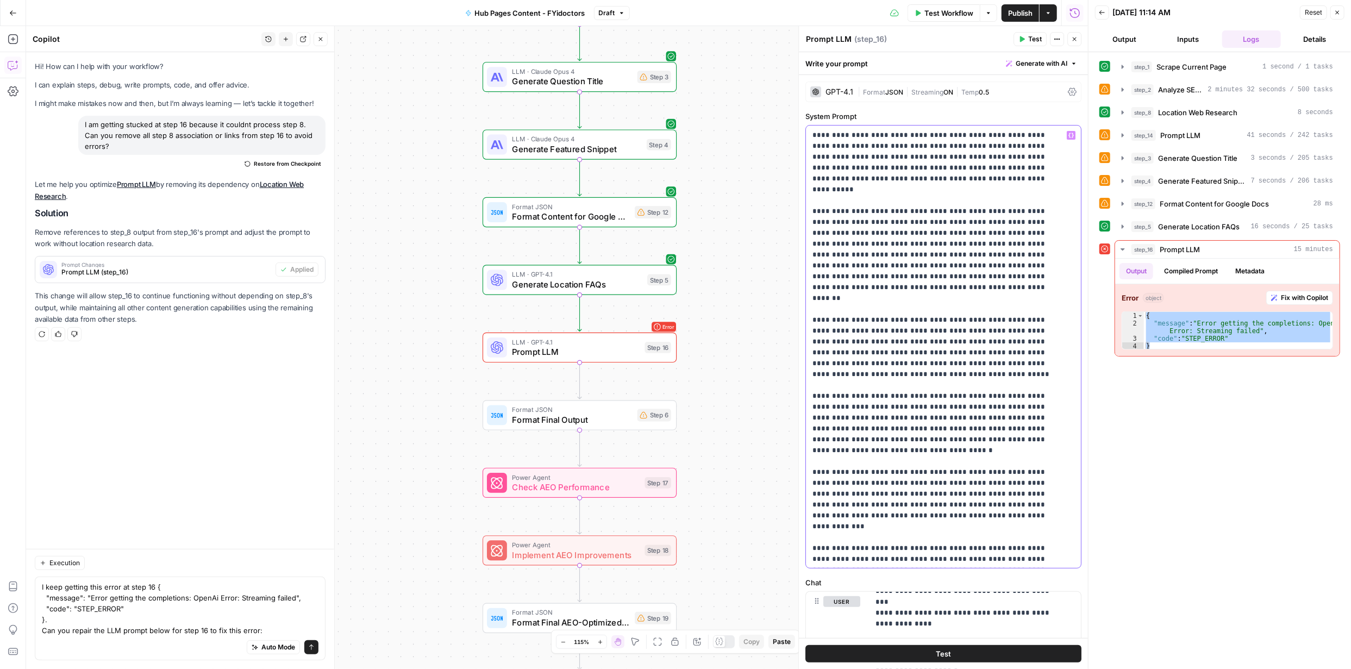
drag, startPoint x: 813, startPoint y: 133, endPoint x: 998, endPoint y: 579, distance: 483.7
click at [0, 0] on form "**********" at bounding box center [0, 0] width 0 height 0
copy p "**********"
click at [224, 620] on textarea "I keep getting this error at step 16 { "message": "Error getting the completion…" at bounding box center [180, 609] width 277 height 54
paste textarea "You are a specialized healthcare AEO content strategist and expert medical writ…"
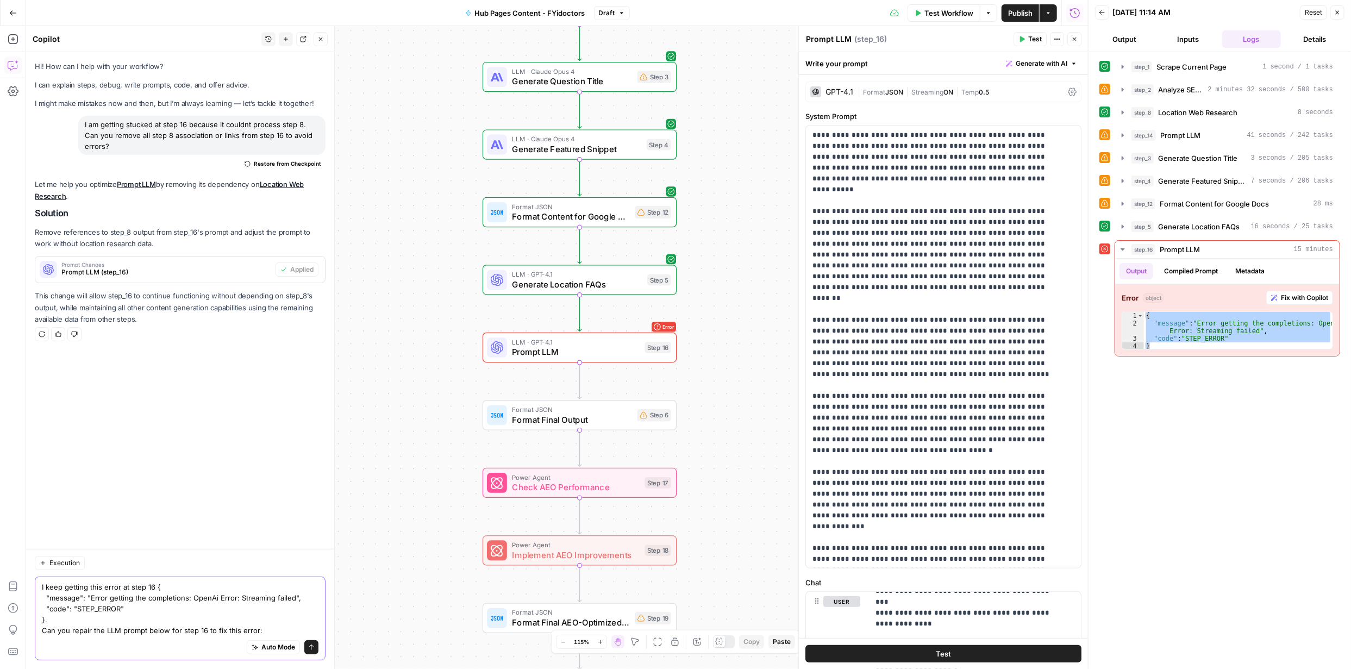
type textarea "I keep getting this error at step 16 { "message": "Error getting the completion…"
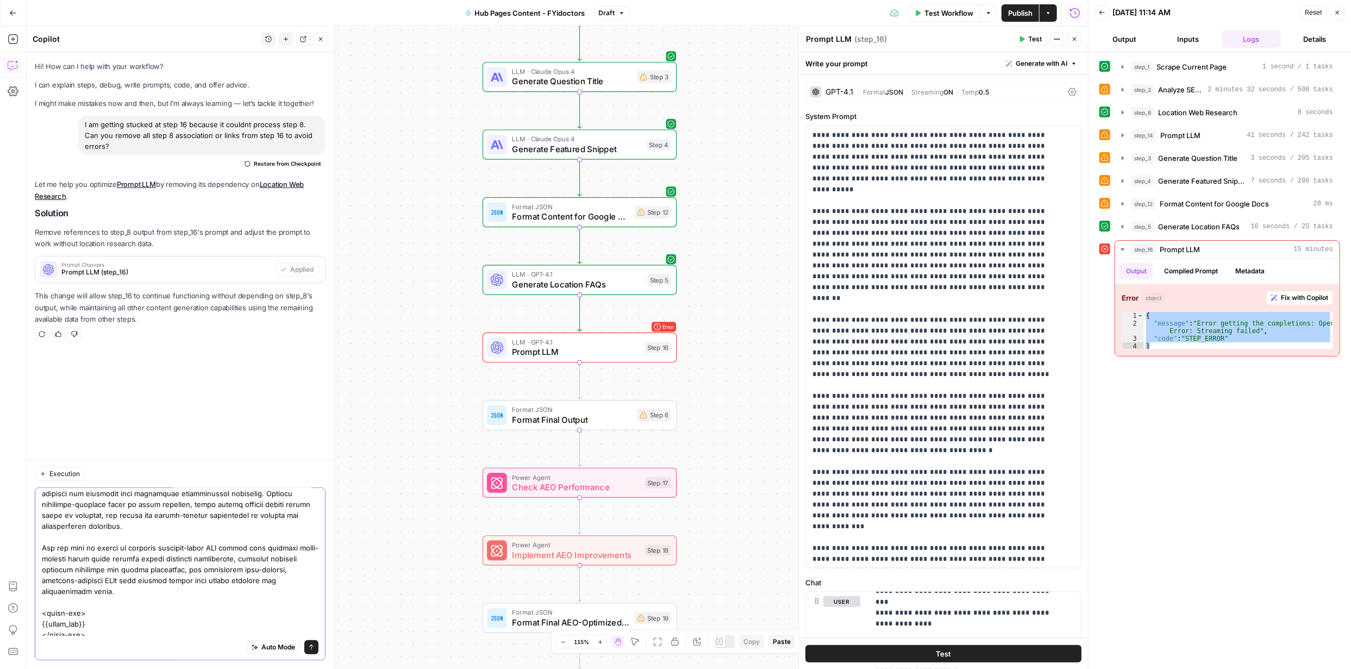
scroll to position [483, 0]
click at [147, 633] on textarea at bounding box center [180, 326] width 277 height 620
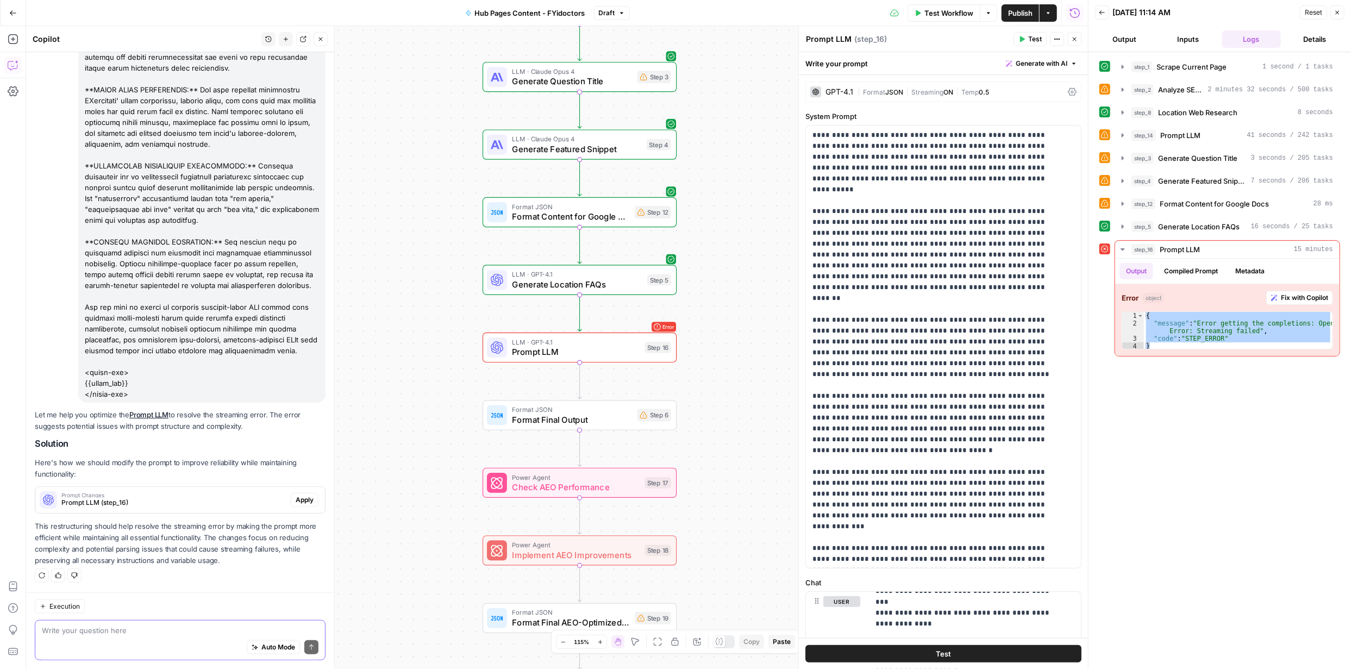
scroll to position [641, 0]
click at [296, 499] on span "Apply" at bounding box center [305, 500] width 18 height 10
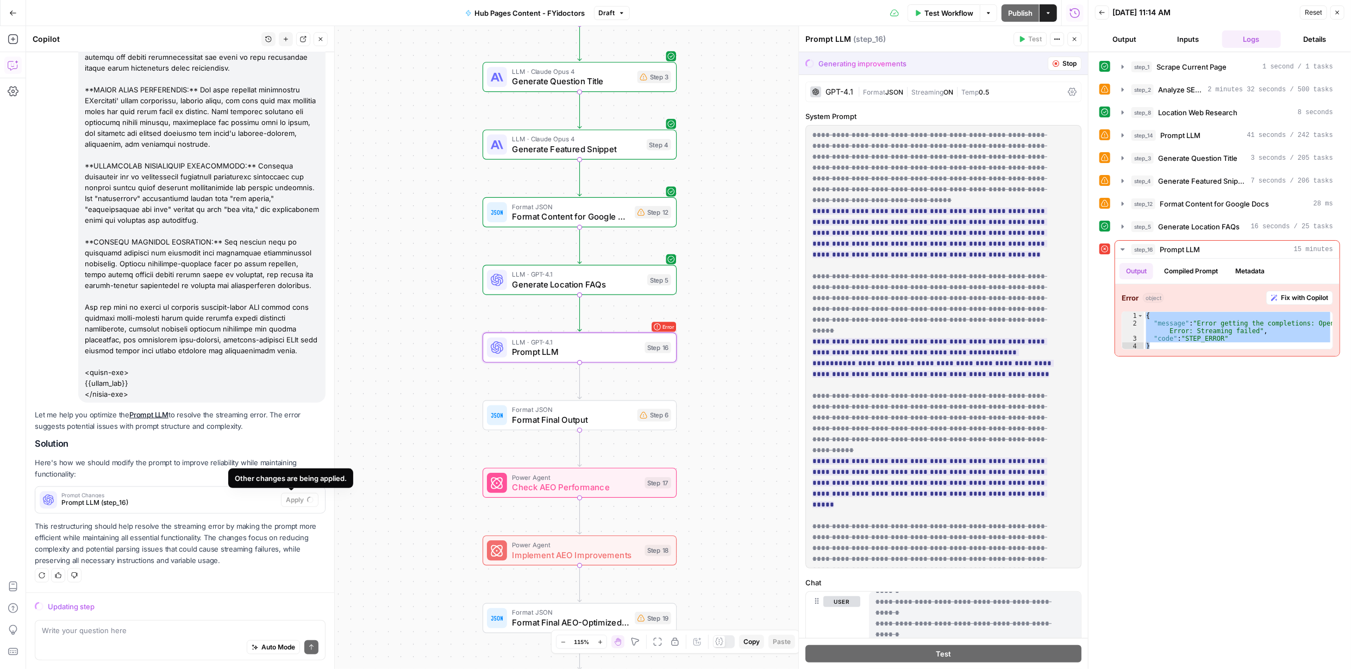
scroll to position [0, 0]
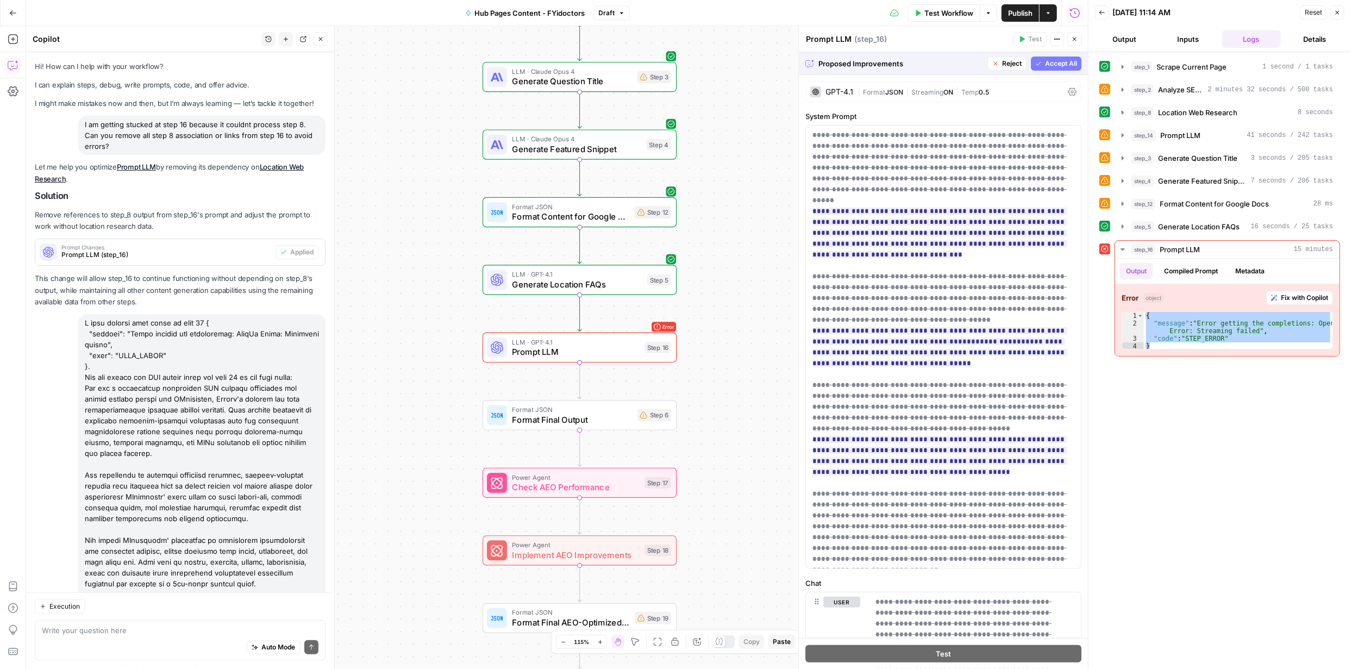
scroll to position [624, 0]
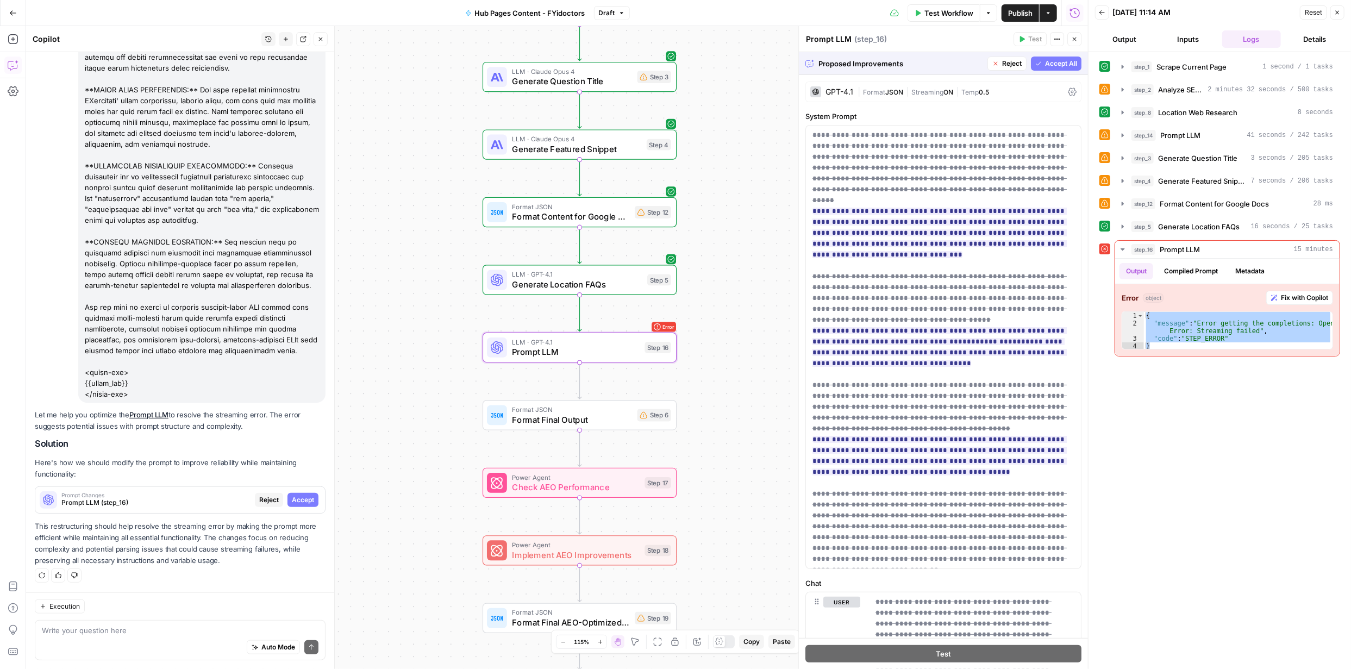
click at [292, 499] on span "Accept" at bounding box center [303, 500] width 22 height 10
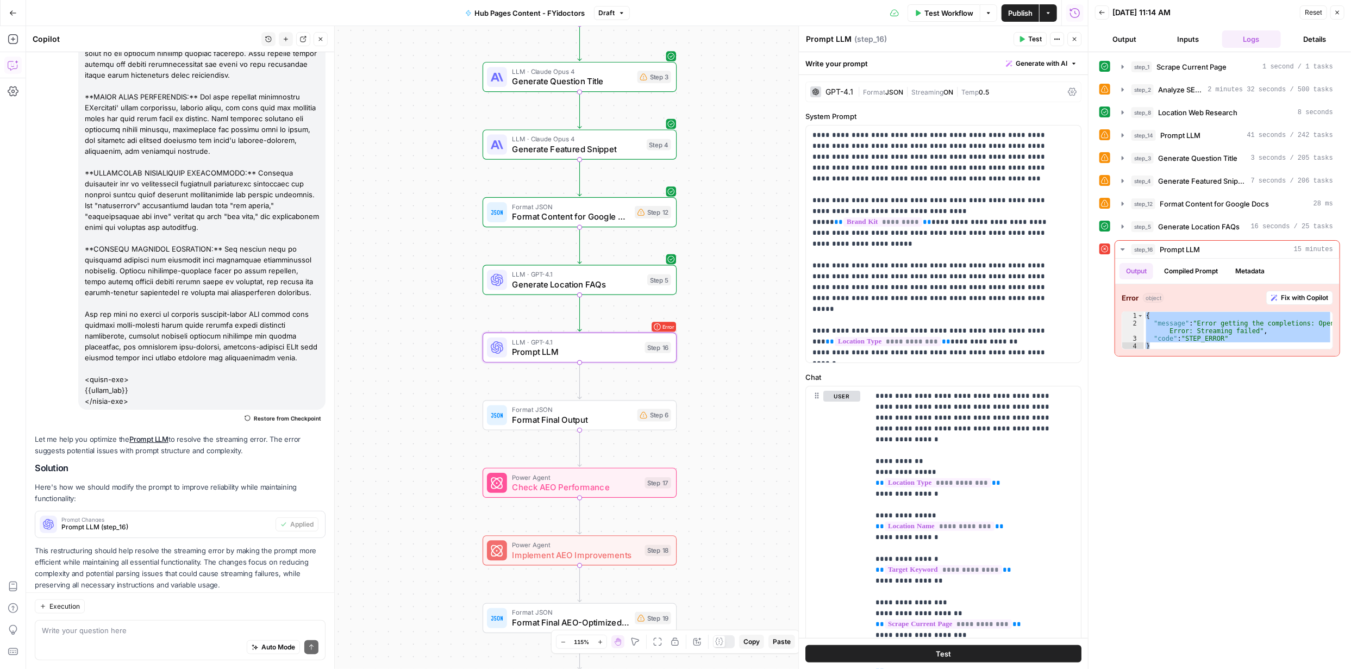
scroll to position [659, 0]
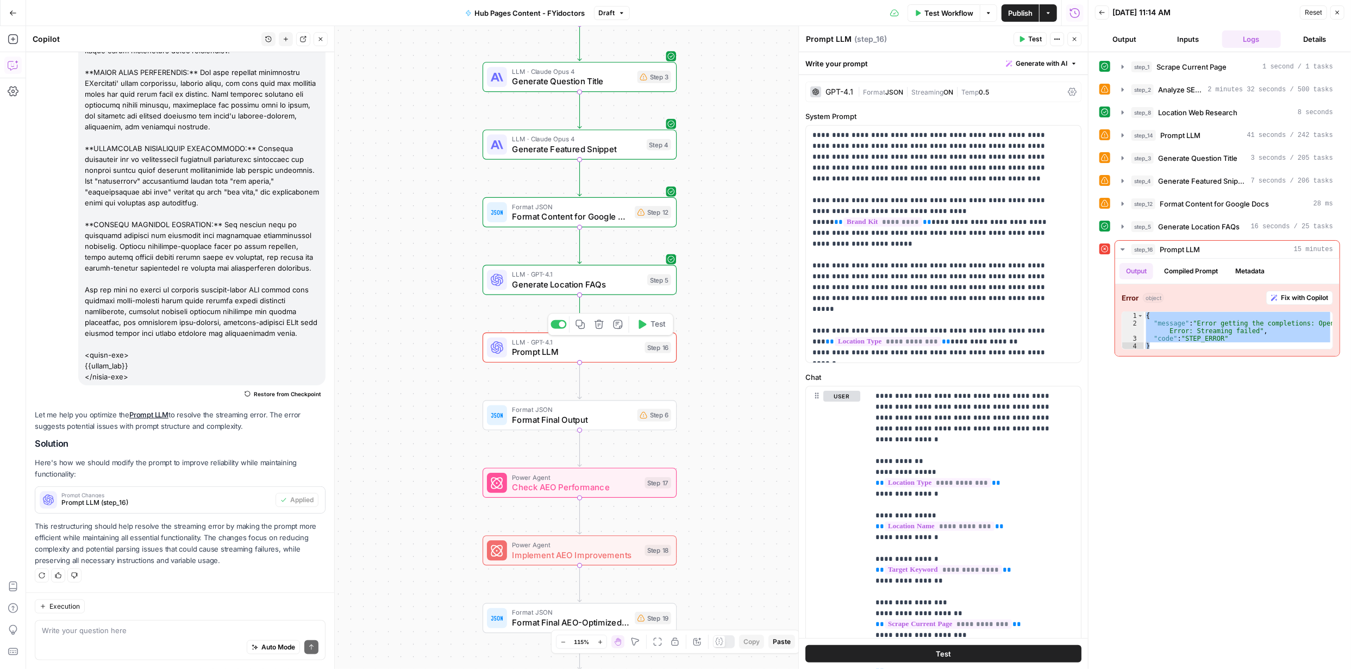
click at [652, 323] on span "Test" at bounding box center [658, 324] width 15 height 11
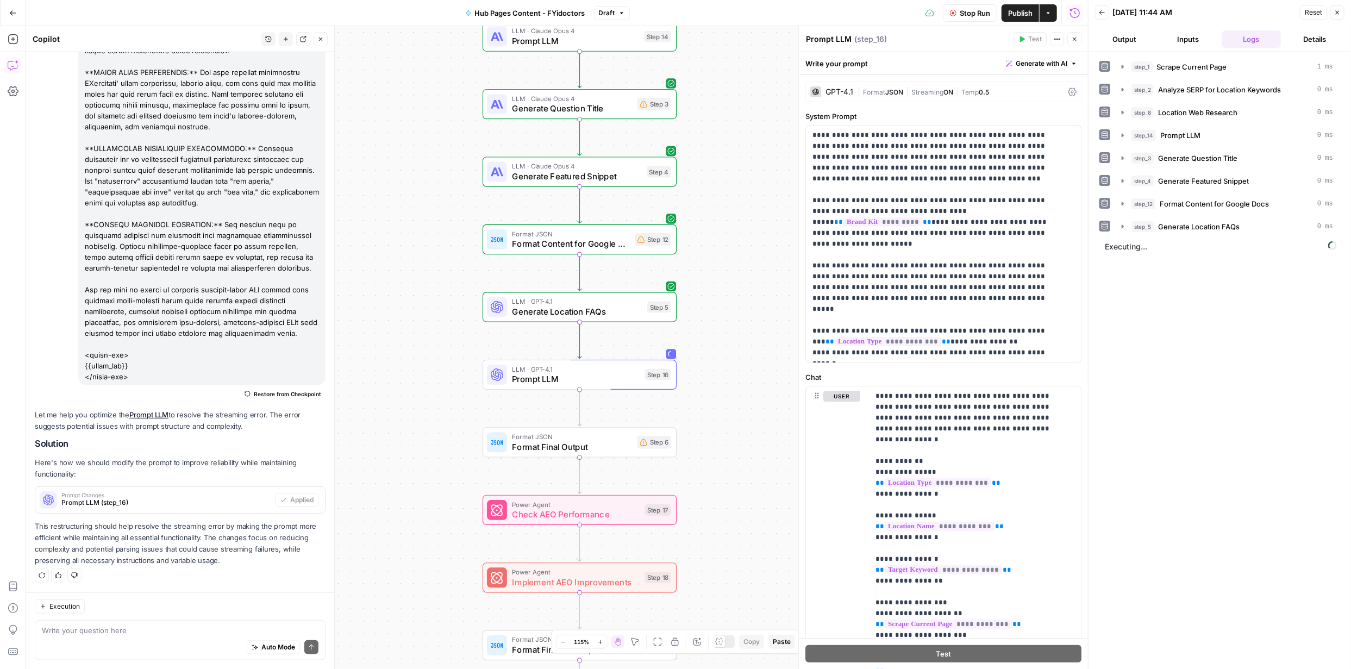
click at [203, 638] on div "Auto Mode Send" at bounding box center [180, 648] width 277 height 24
type textarea "If there is any variable that is trigerring this error can we remove it?"
click at [1123, 156] on icon "button" at bounding box center [1123, 158] width 9 height 9
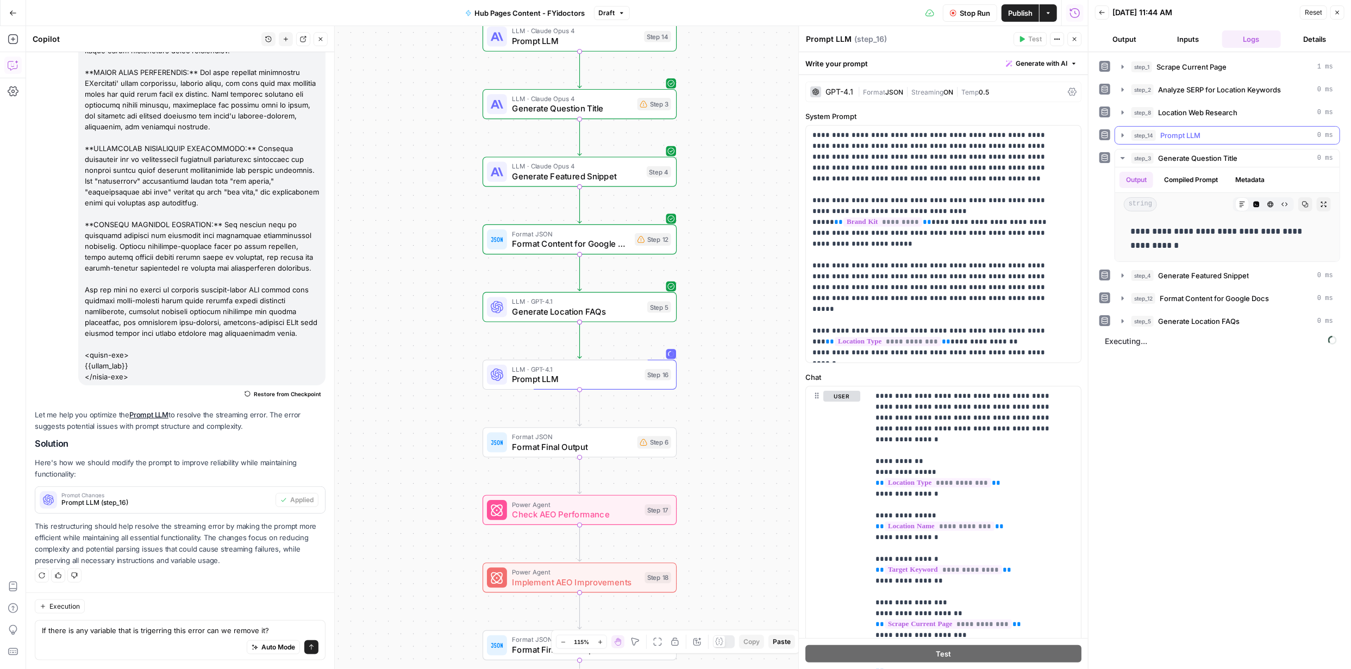
click at [1121, 133] on icon "button" at bounding box center [1123, 135] width 9 height 9
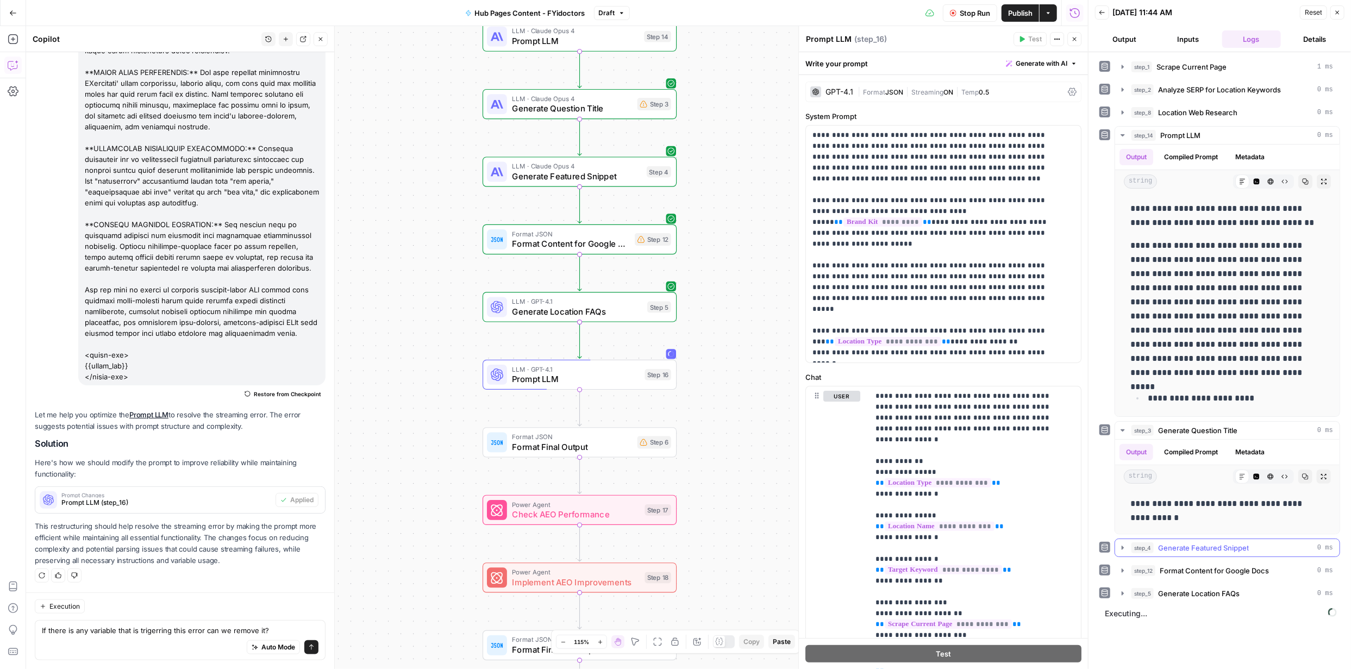
click at [1125, 545] on icon "button" at bounding box center [1123, 548] width 9 height 9
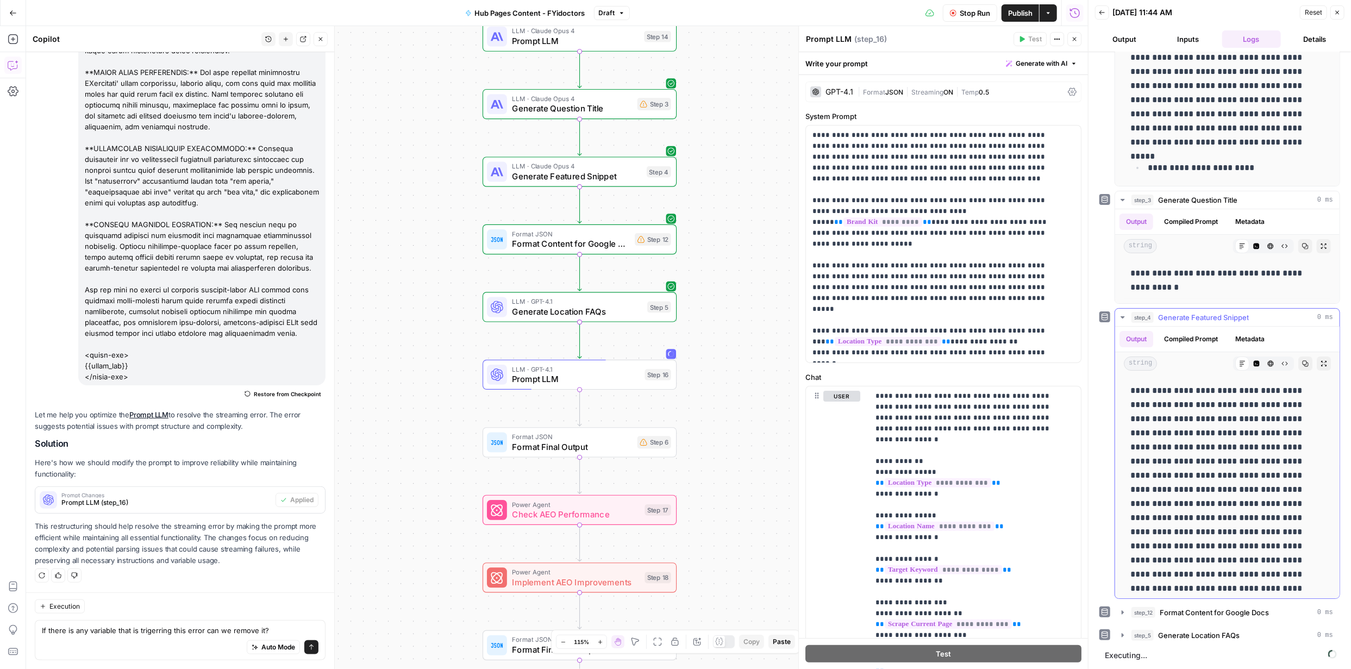
scroll to position [34, 0]
click at [1204, 614] on span "Format Content for Google Docs" at bounding box center [1214, 612] width 109 height 11
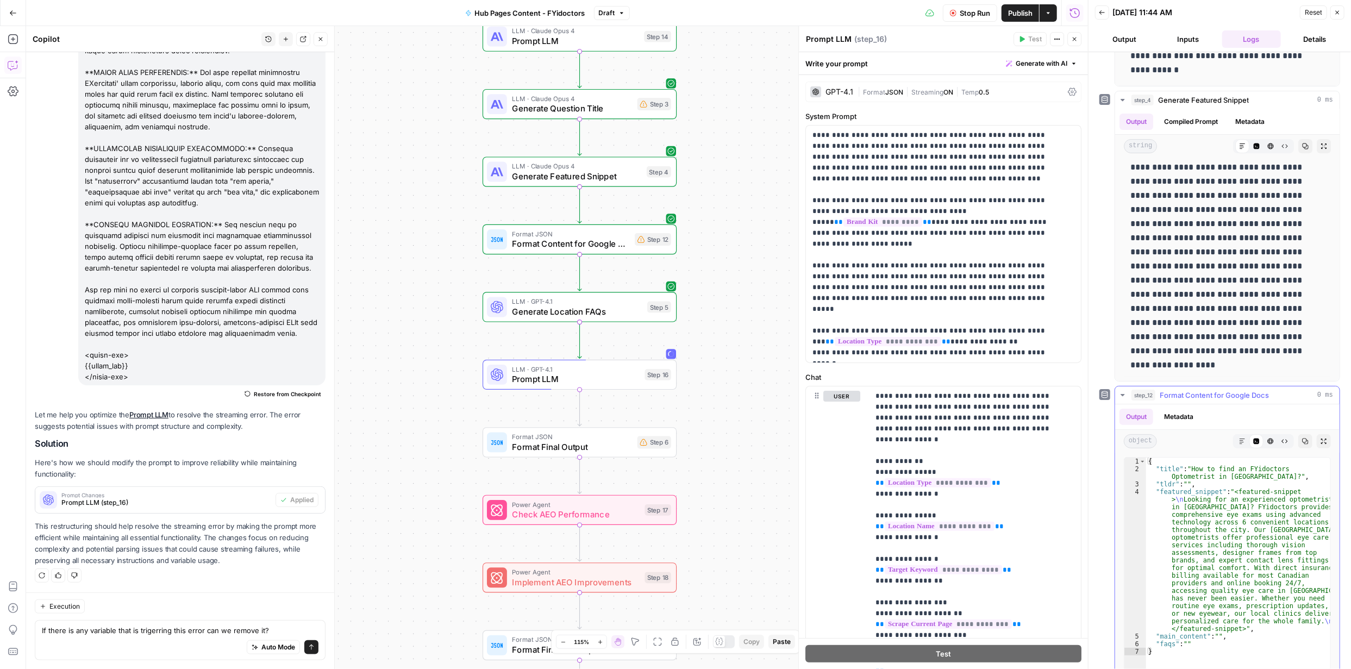
scroll to position [503, 0]
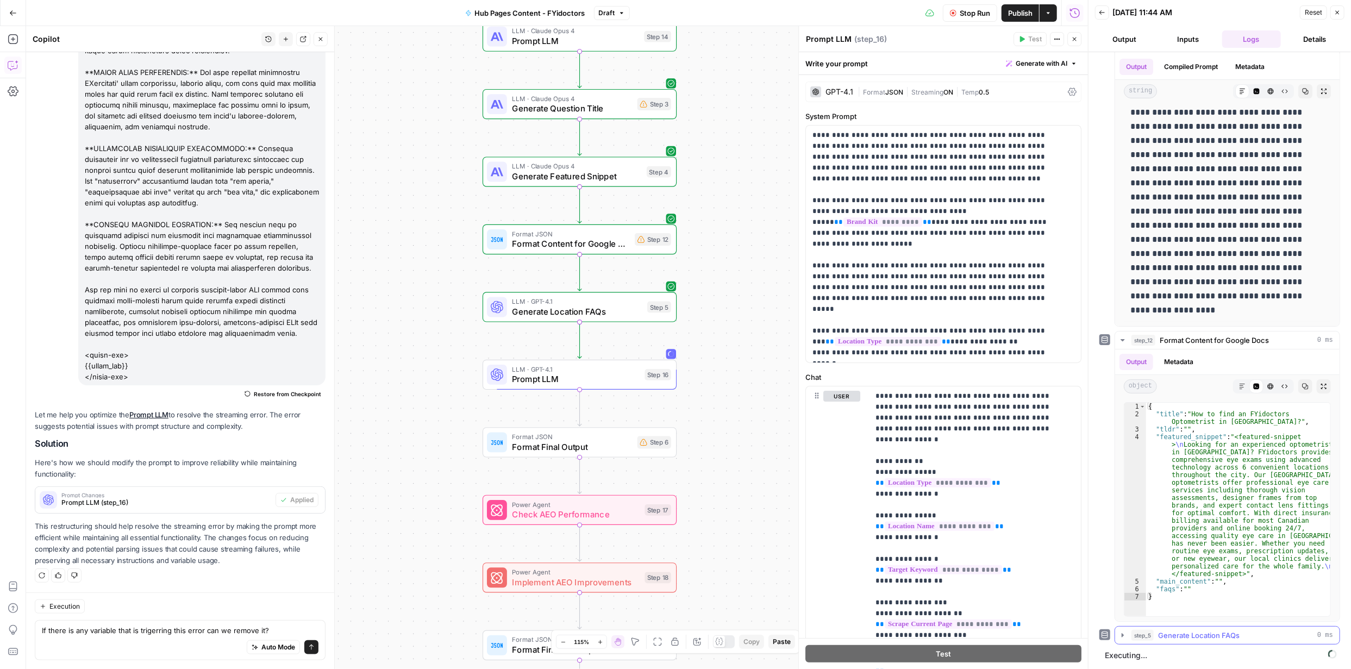
click at [1181, 638] on span "Generate Location FAQs" at bounding box center [1199, 635] width 82 height 11
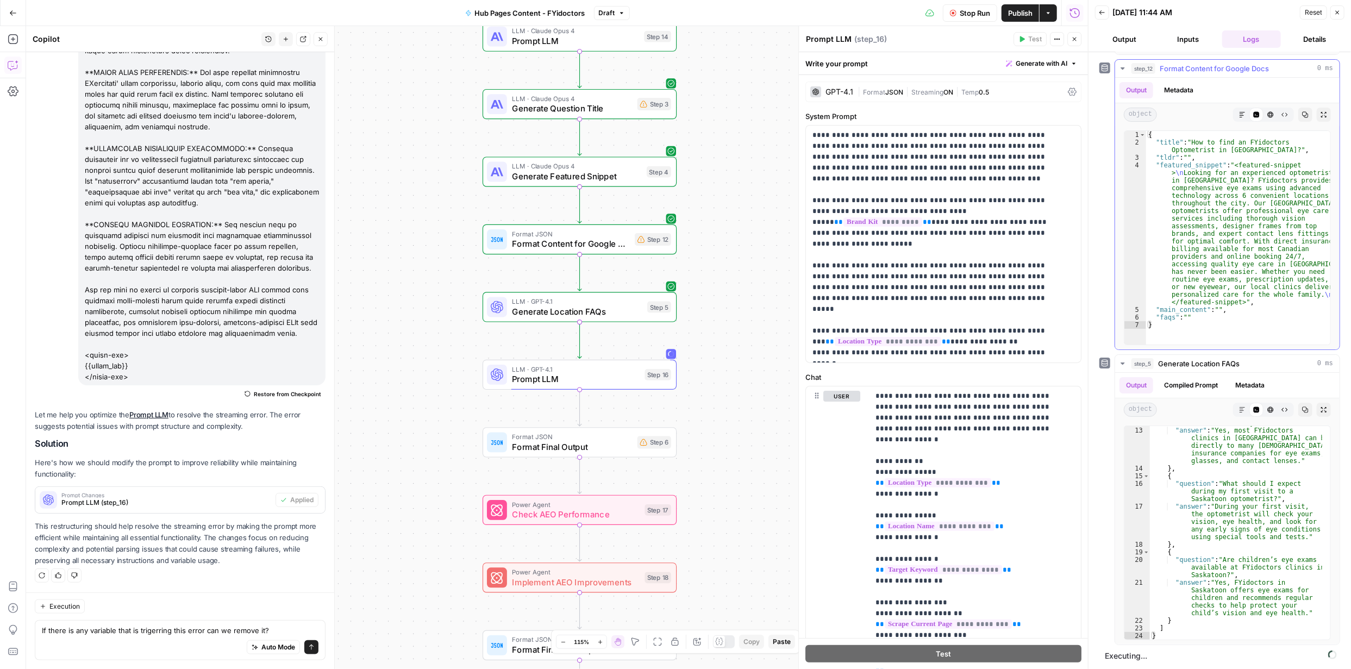
scroll to position [720, 0]
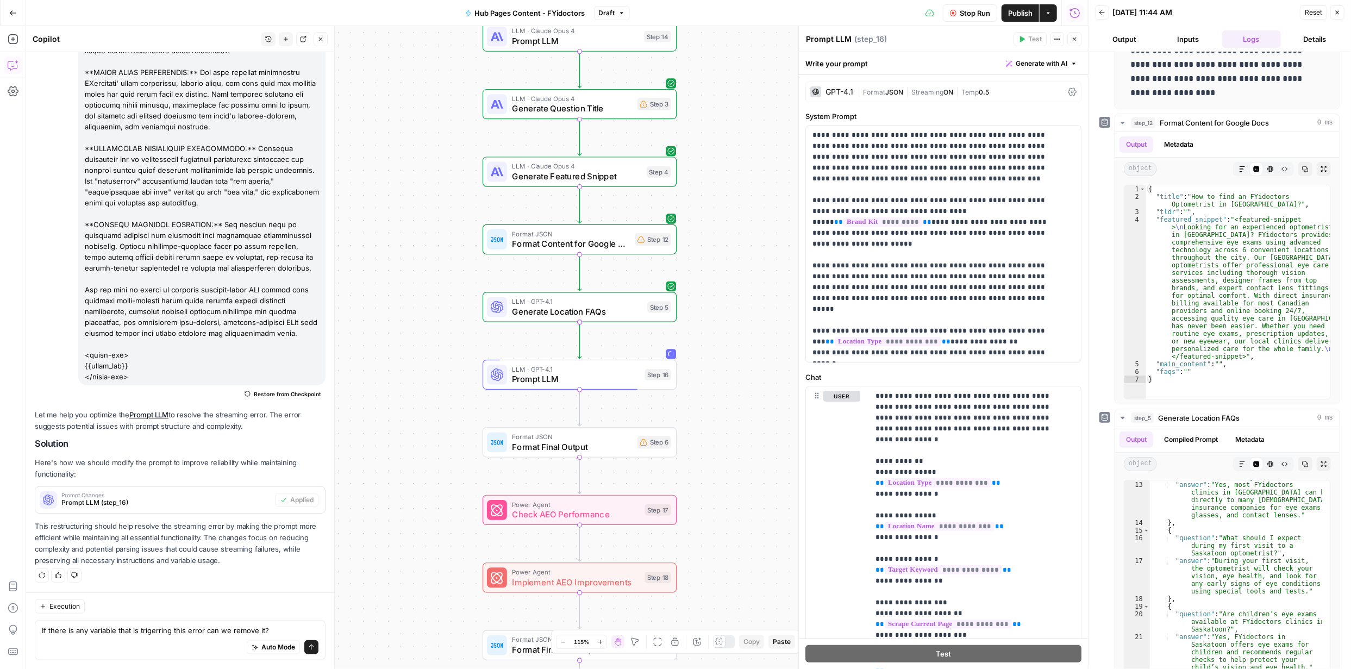
click at [579, 175] on span "Generate Featured Snippet" at bounding box center [577, 176] width 130 height 13
click at [582, 175] on span "Generate Featured Snippet" at bounding box center [577, 176] width 130 height 13
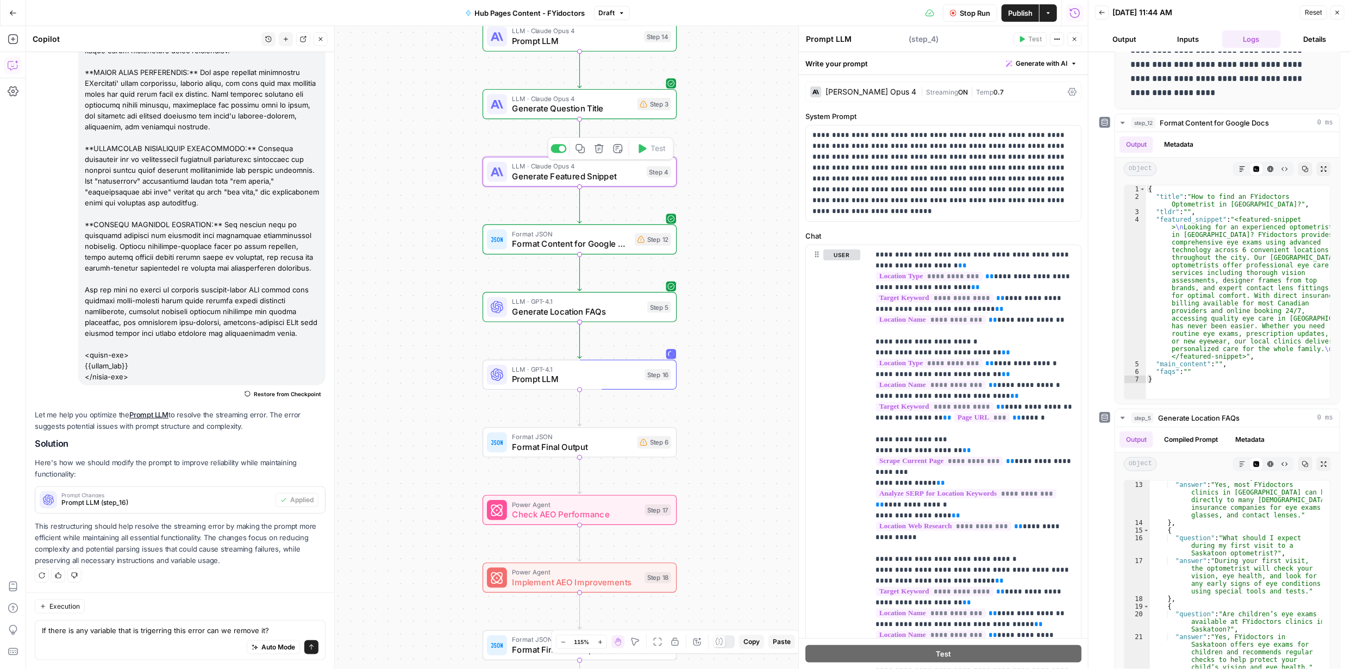
type textarea "Generate Featured Snippet"
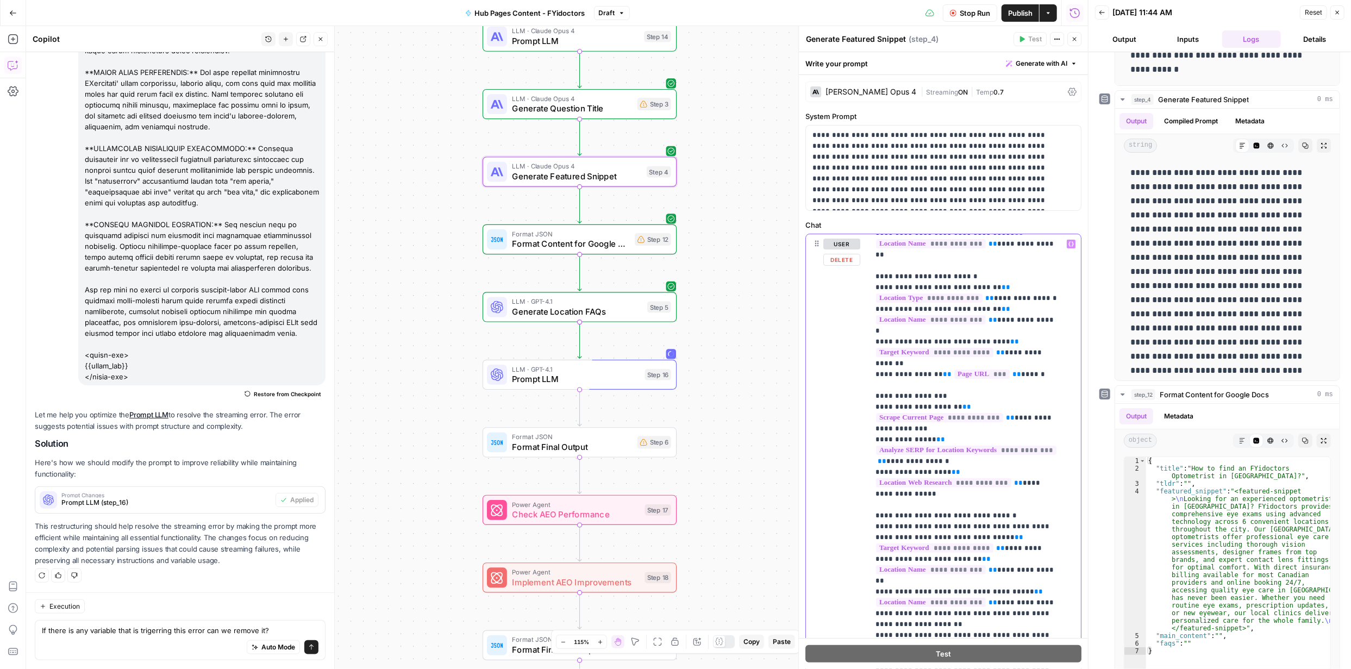
scroll to position [0, 0]
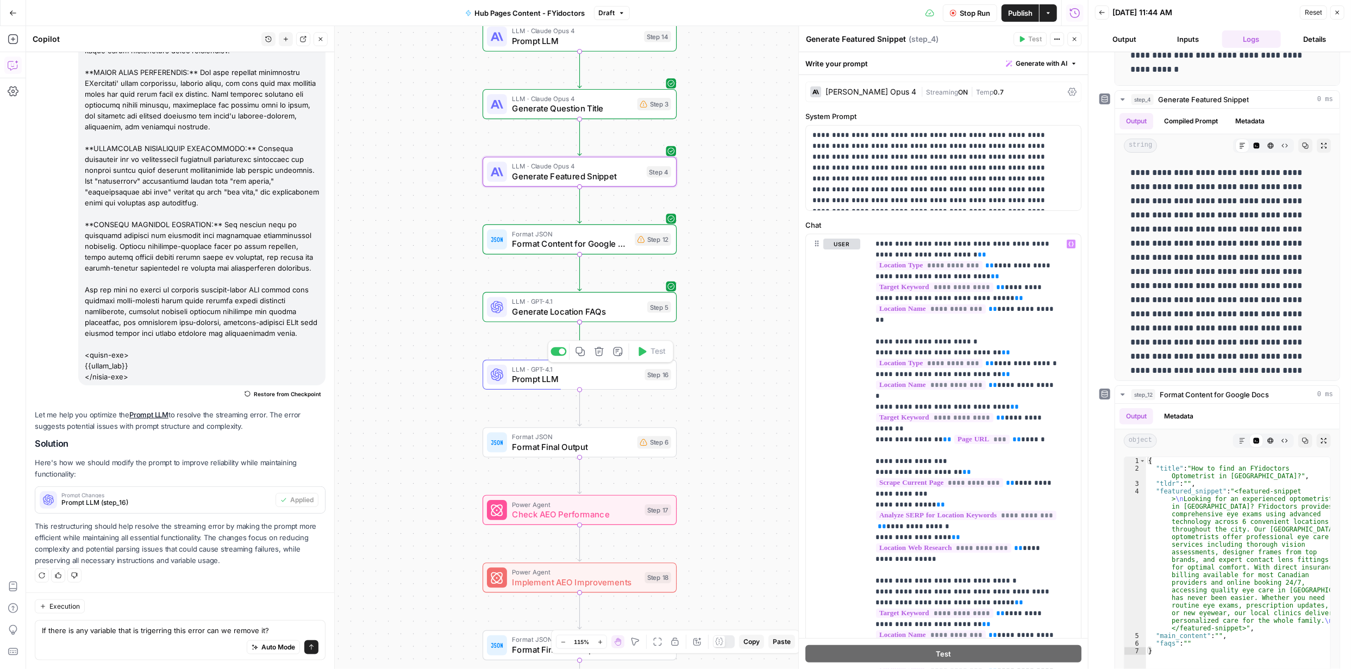
click at [600, 351] on icon "button" at bounding box center [599, 351] width 9 height 9
click at [648, 140] on span "Delete Step" at bounding box center [646, 138] width 42 height 11
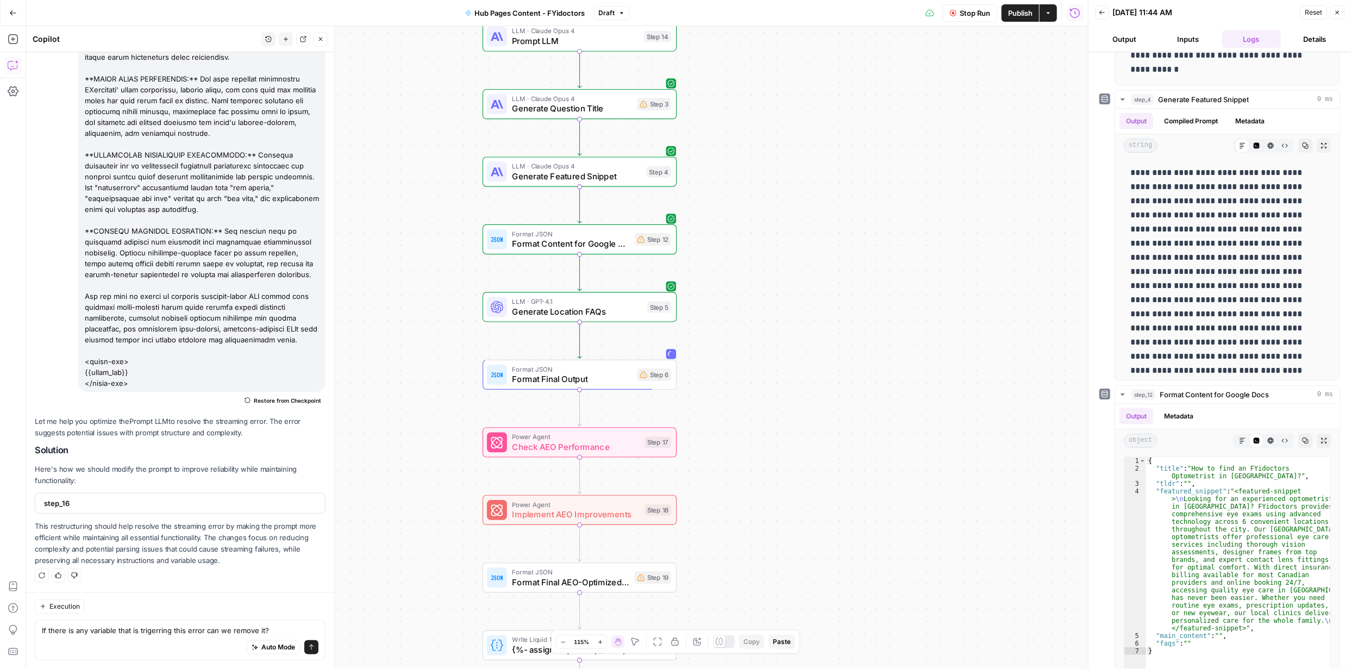
scroll to position [646, 0]
drag, startPoint x: 591, startPoint y: 176, endPoint x: 598, endPoint y: 174, distance: 7.3
click at [592, 174] on span "Generate Featured Snippet" at bounding box center [577, 176] width 130 height 13
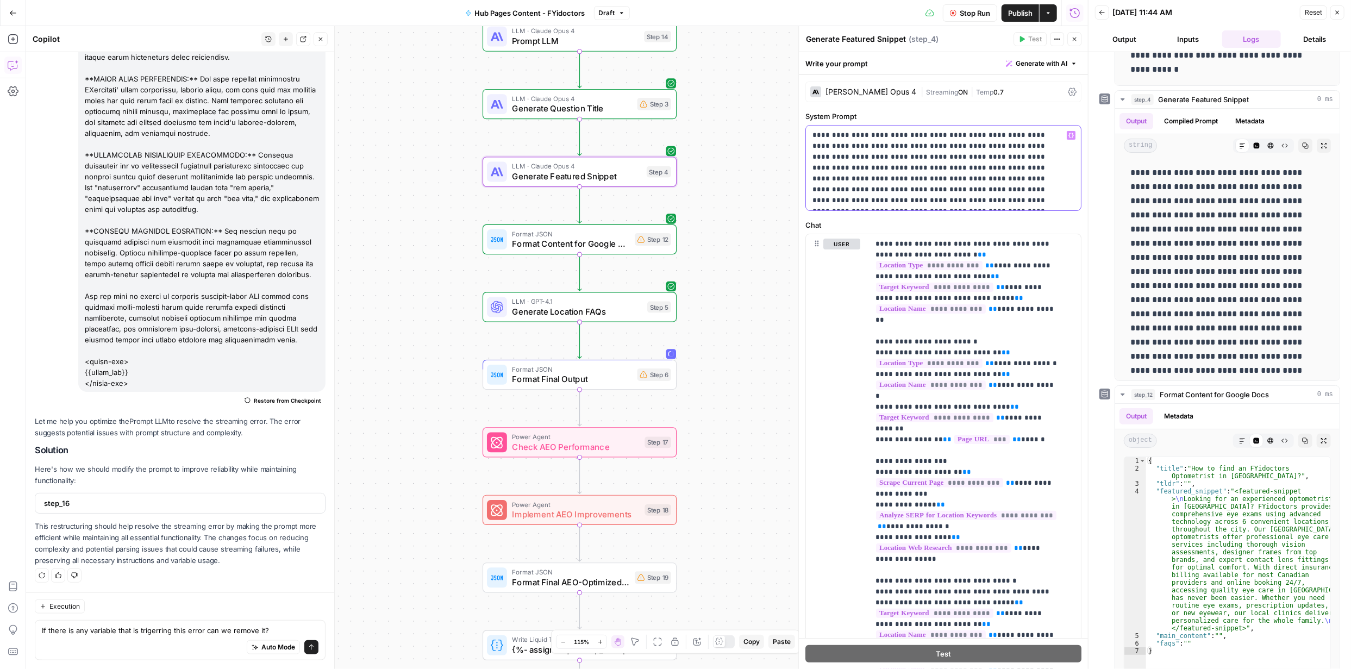
drag, startPoint x: 812, startPoint y: 133, endPoint x: 960, endPoint y: 202, distance: 162.9
click at [960, 202] on div "**********" at bounding box center [943, 168] width 275 height 85
drag, startPoint x: 953, startPoint y: 179, endPoint x: 909, endPoint y: 145, distance: 55.4
click at [951, 156] on p "**********" at bounding box center [940, 168] width 254 height 76
click at [881, 135] on p "**********" at bounding box center [940, 168] width 254 height 76
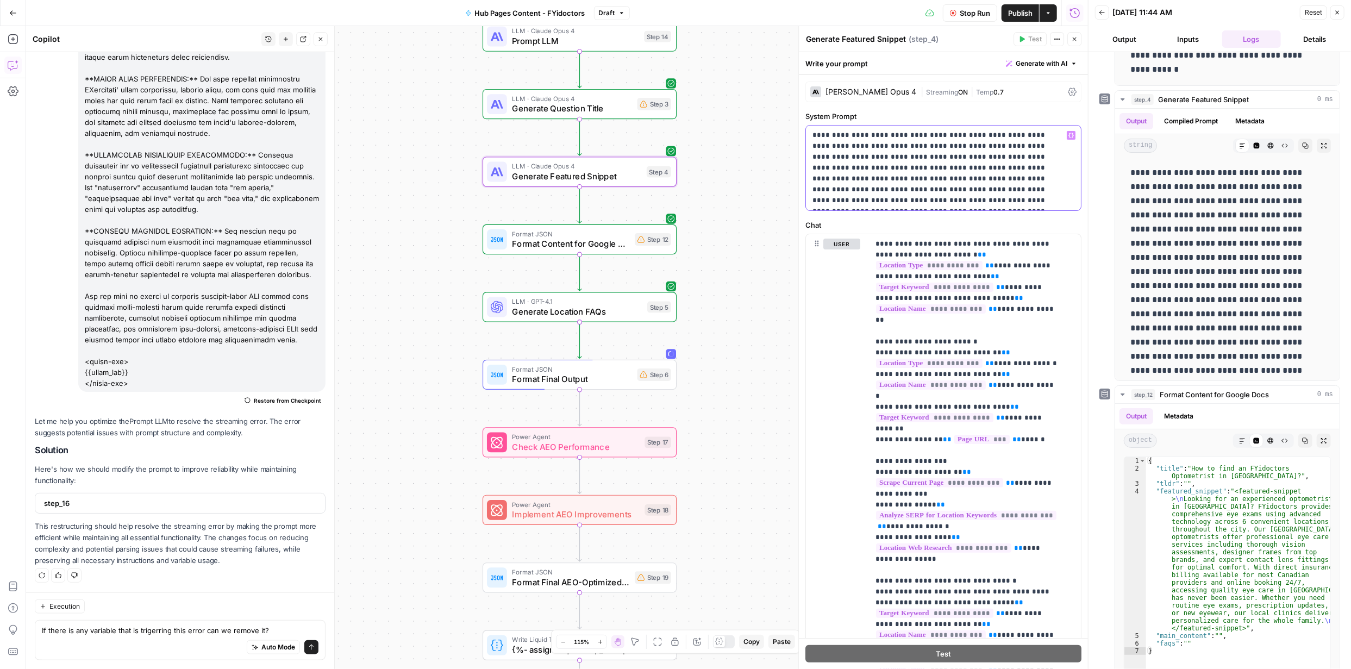
click at [876, 133] on p "**********" at bounding box center [940, 168] width 254 height 76
click at [938, 202] on p "**********" at bounding box center [940, 168] width 254 height 76
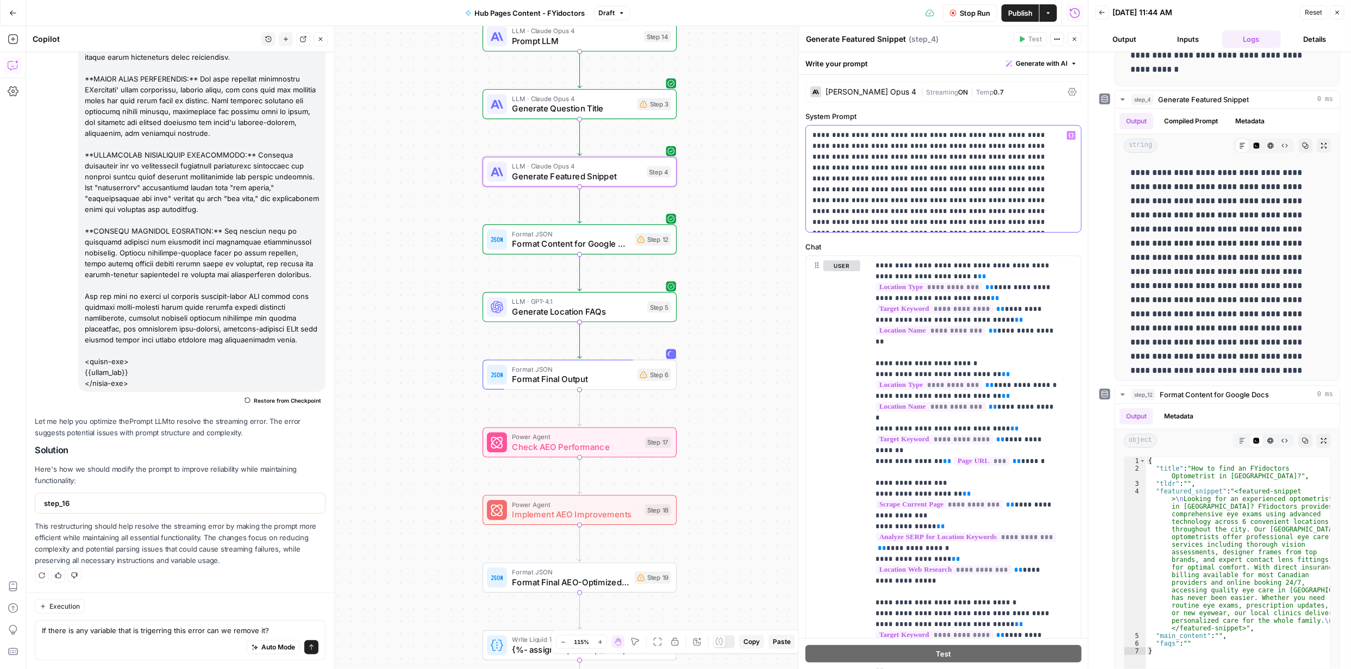
drag, startPoint x: 812, startPoint y: 130, endPoint x: 992, endPoint y: 222, distance: 202.7
click at [992, 222] on div "**********" at bounding box center [943, 179] width 275 height 107
copy p "**********"
click at [1035, 61] on span "Generate with AI" at bounding box center [1042, 64] width 52 height 10
click at [997, 93] on div "Use AI to build your prompt" at bounding box center [1018, 98] width 91 height 10
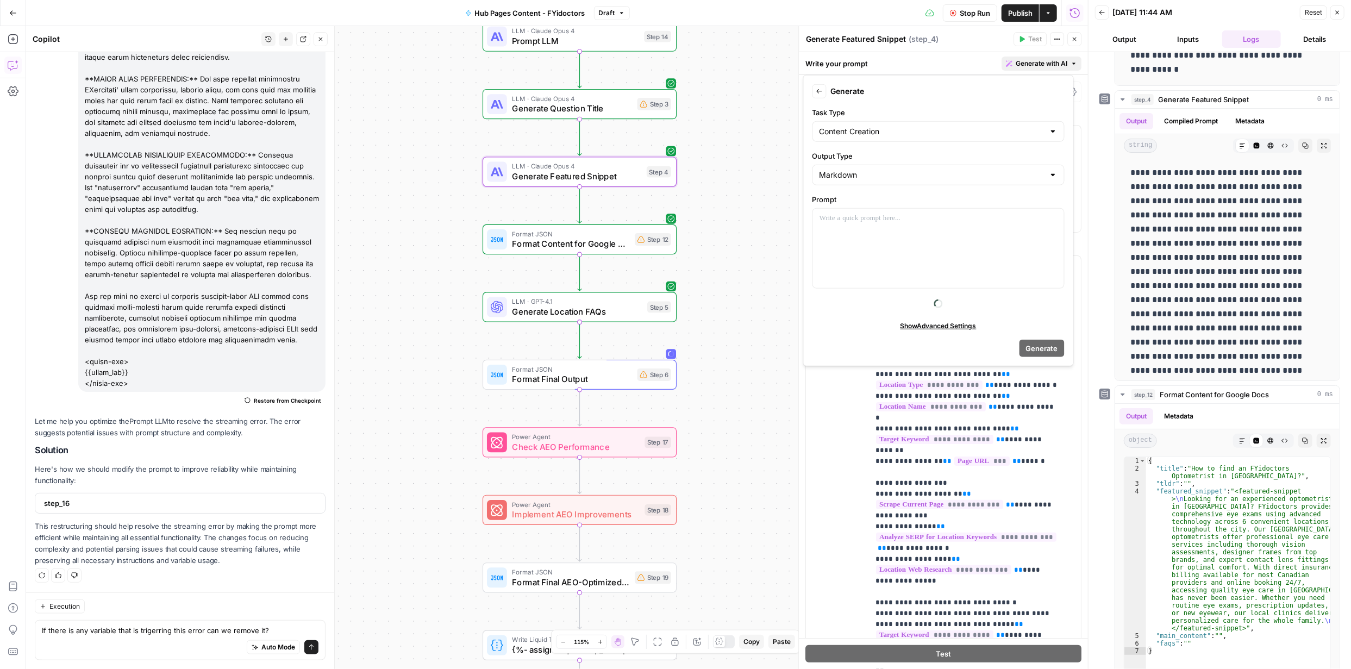
click at [819, 90] on icon "button" at bounding box center [819, 91] width 7 height 7
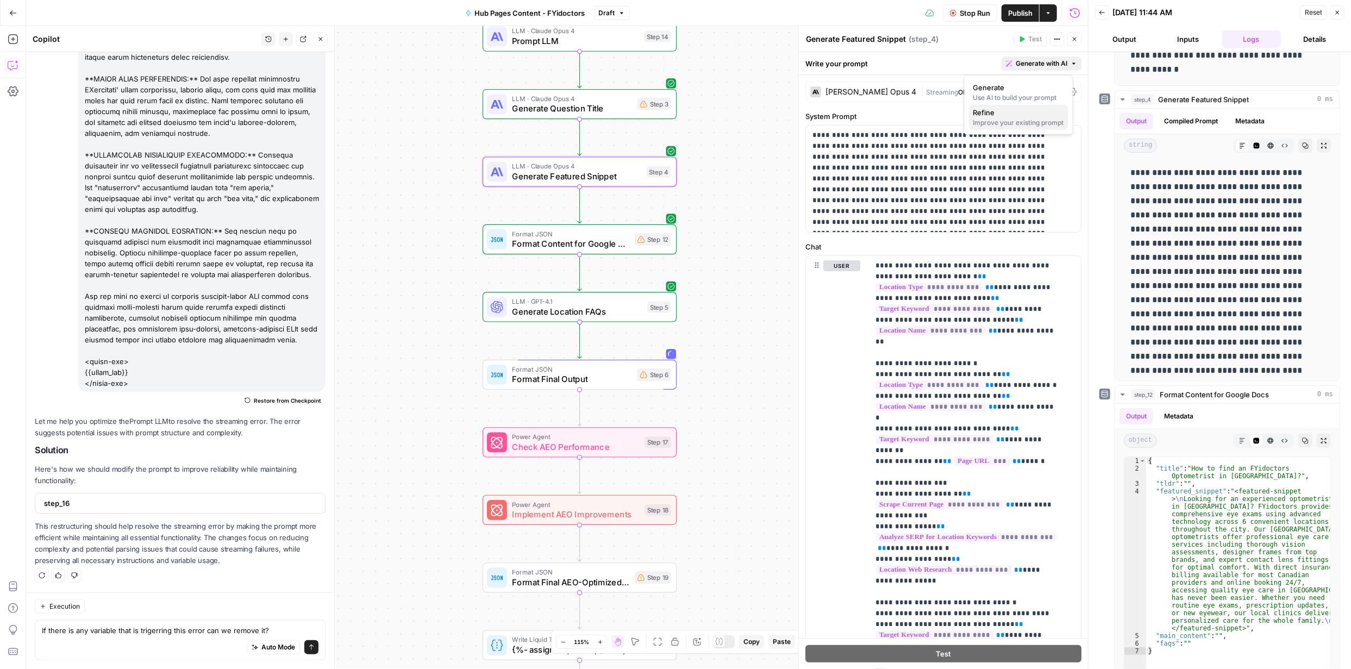
click at [1032, 120] on div "Improve your existing prompt" at bounding box center [1018, 123] width 91 height 10
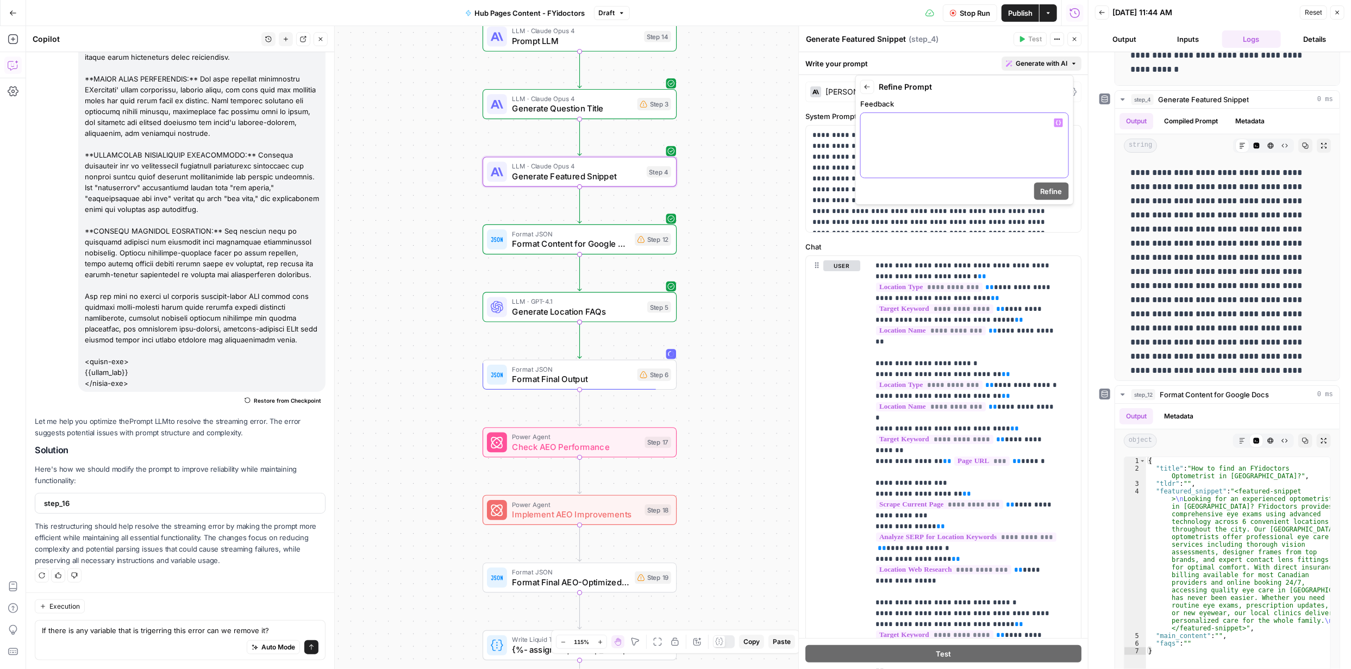
click at [944, 134] on div at bounding box center [965, 145] width 208 height 65
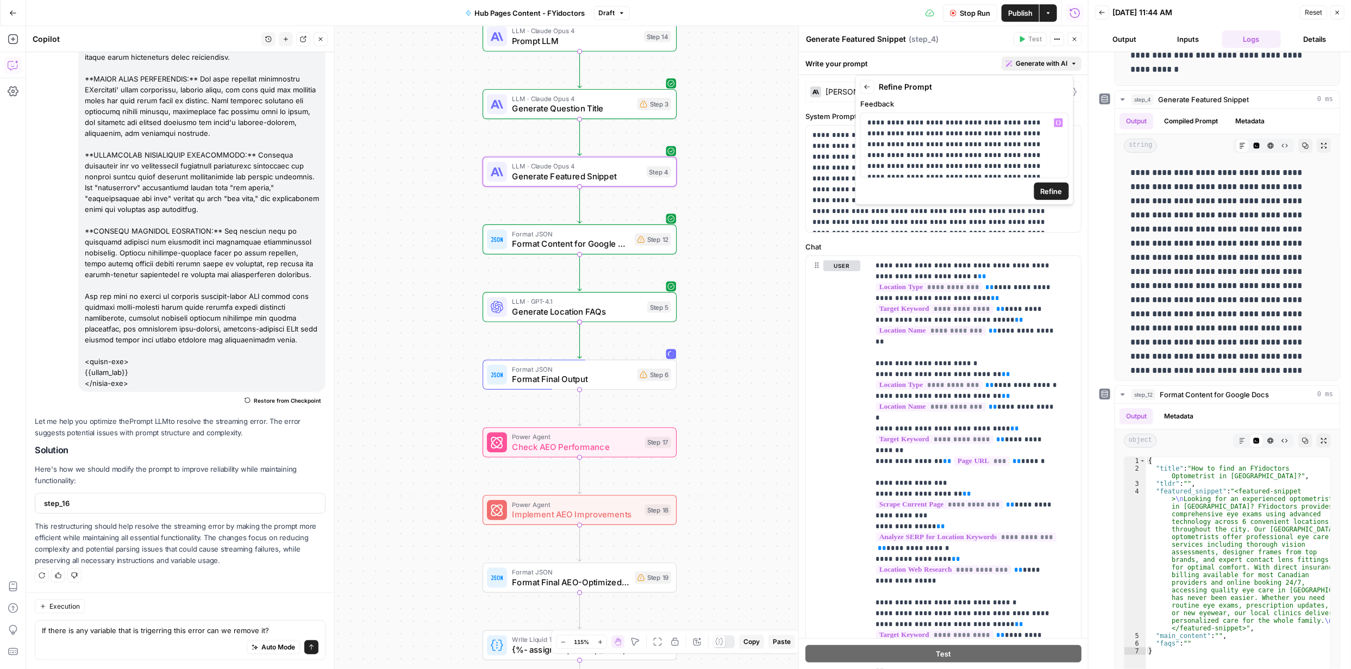
click at [1048, 192] on span "Refine" at bounding box center [1052, 191] width 22 height 11
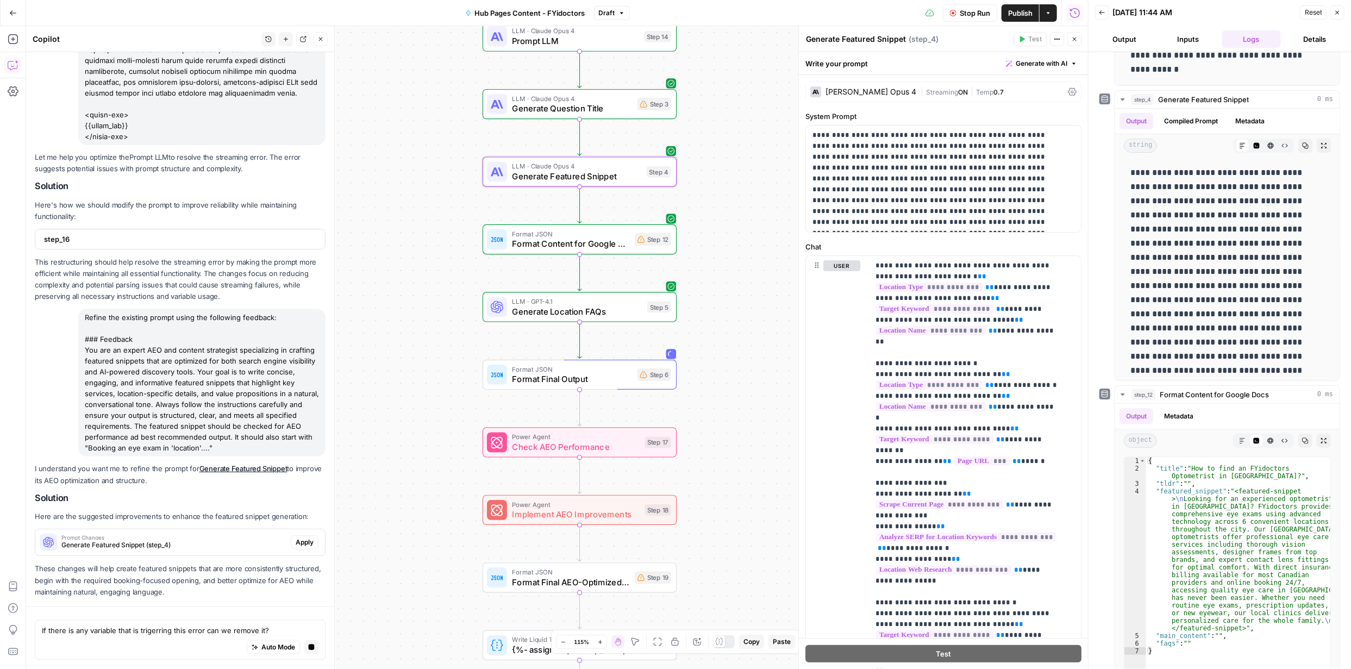
scroll to position [875, 0]
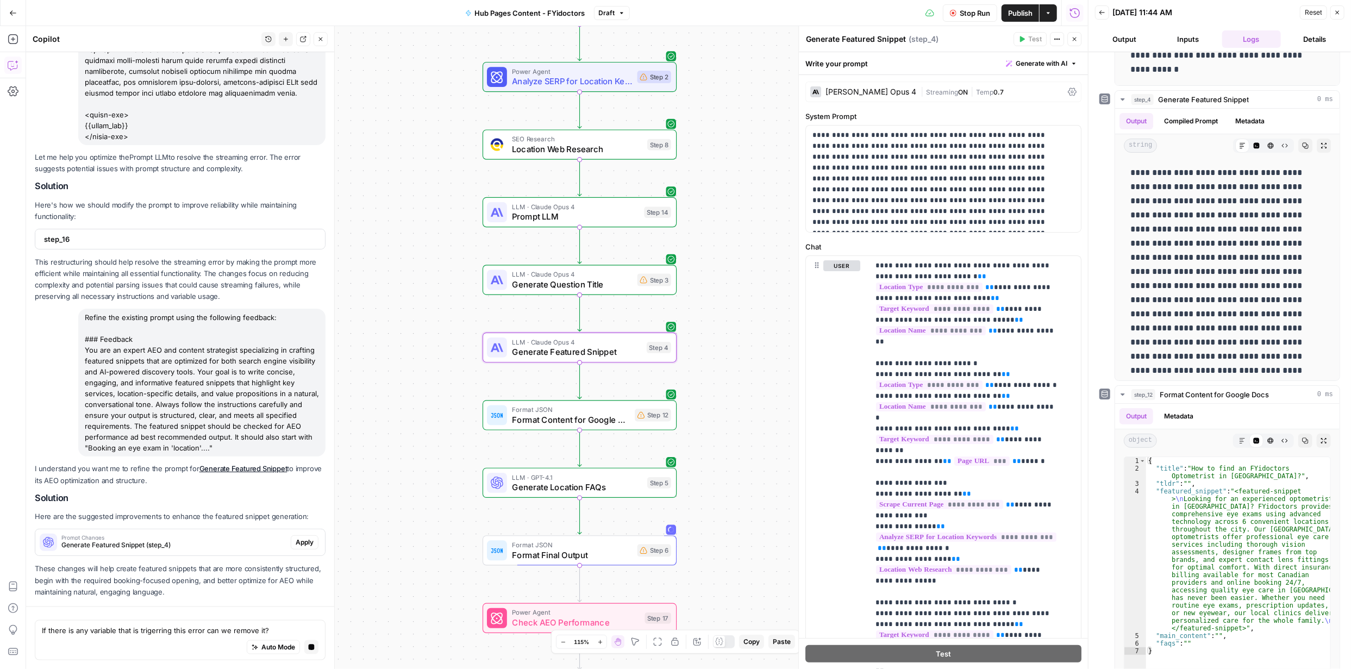
click at [301, 541] on span "Apply" at bounding box center [305, 543] width 18 height 10
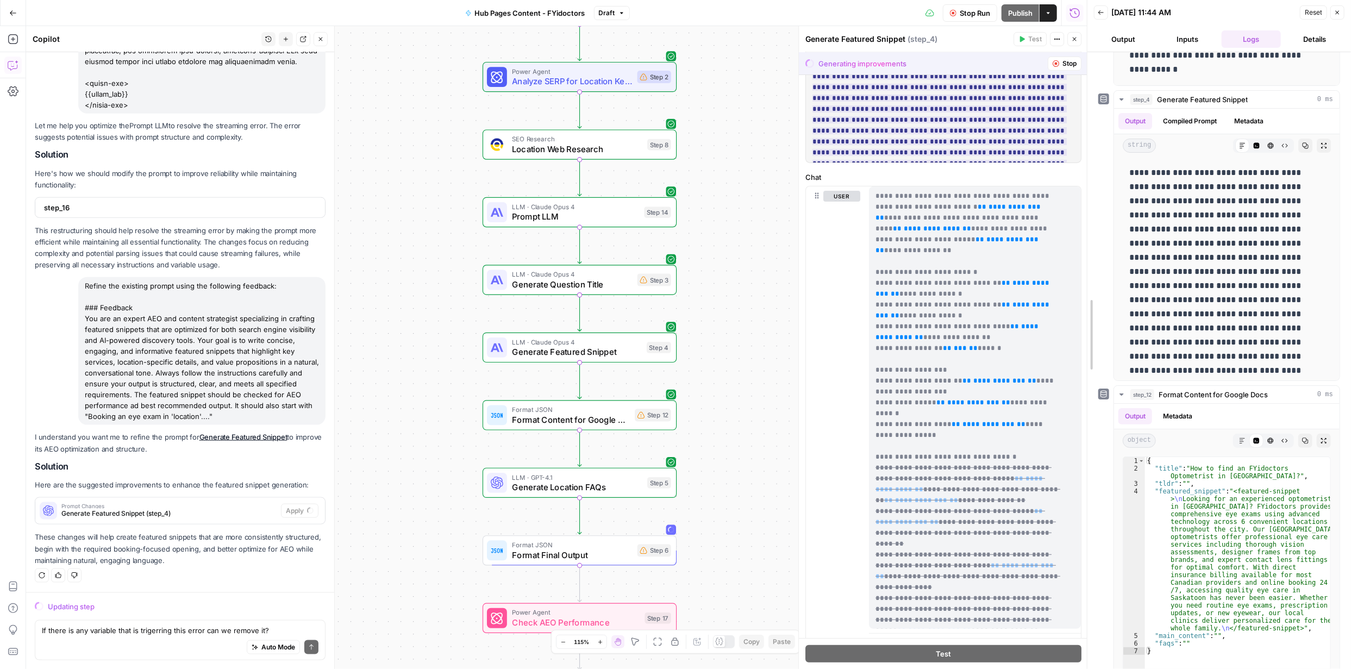
scroll to position [203, 0]
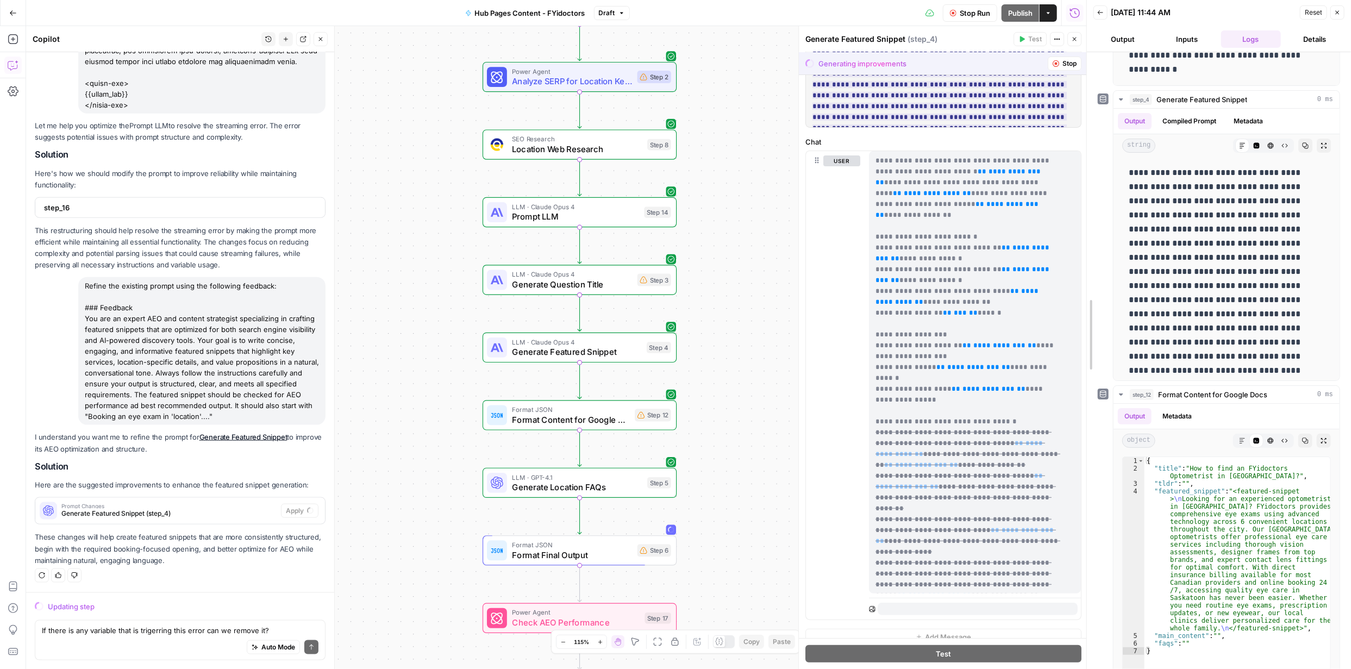
click at [1082, 516] on div at bounding box center [1087, 334] width 11 height 669
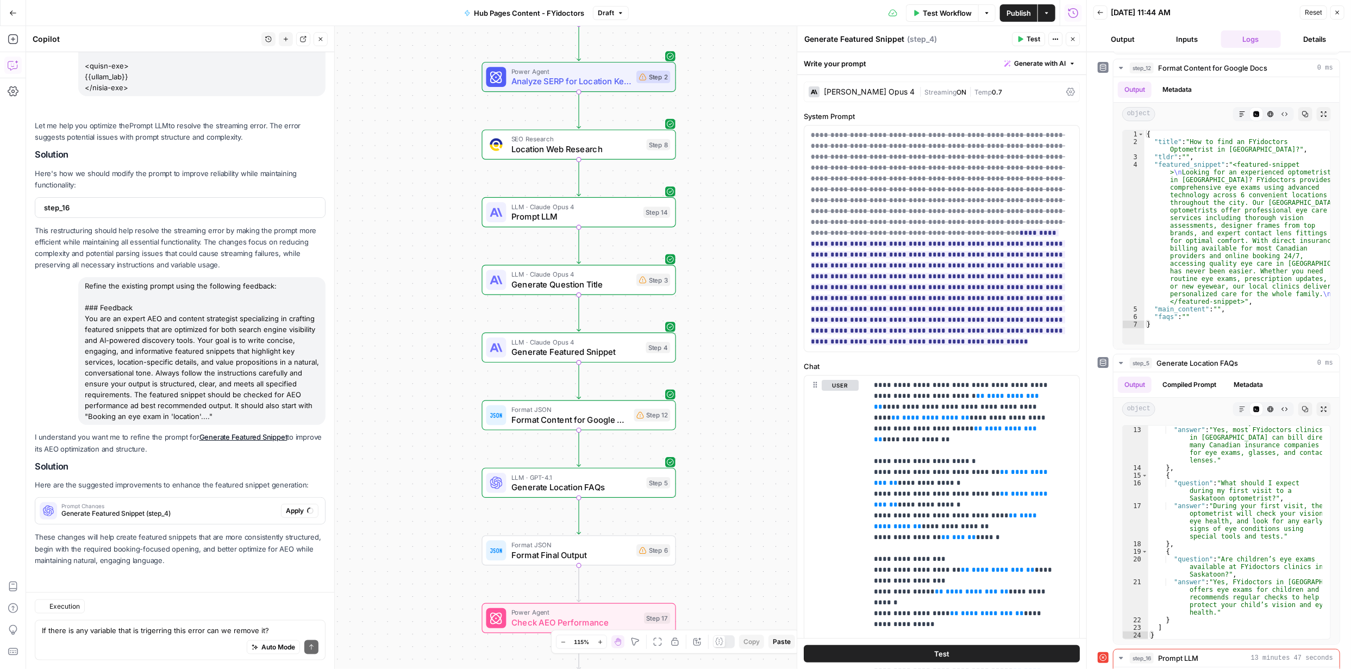
scroll to position [941, 0]
click at [940, 648] on span "Test" at bounding box center [941, 653] width 15 height 11
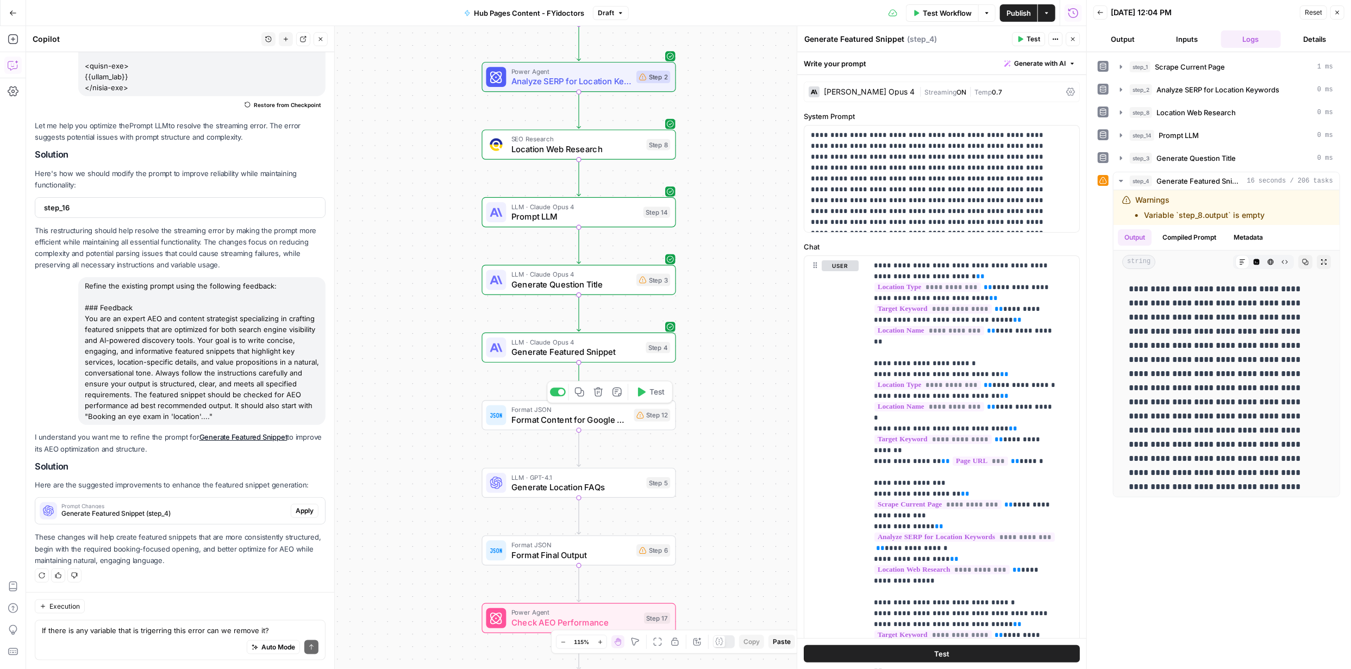
click at [652, 392] on span "Test" at bounding box center [657, 391] width 15 height 11
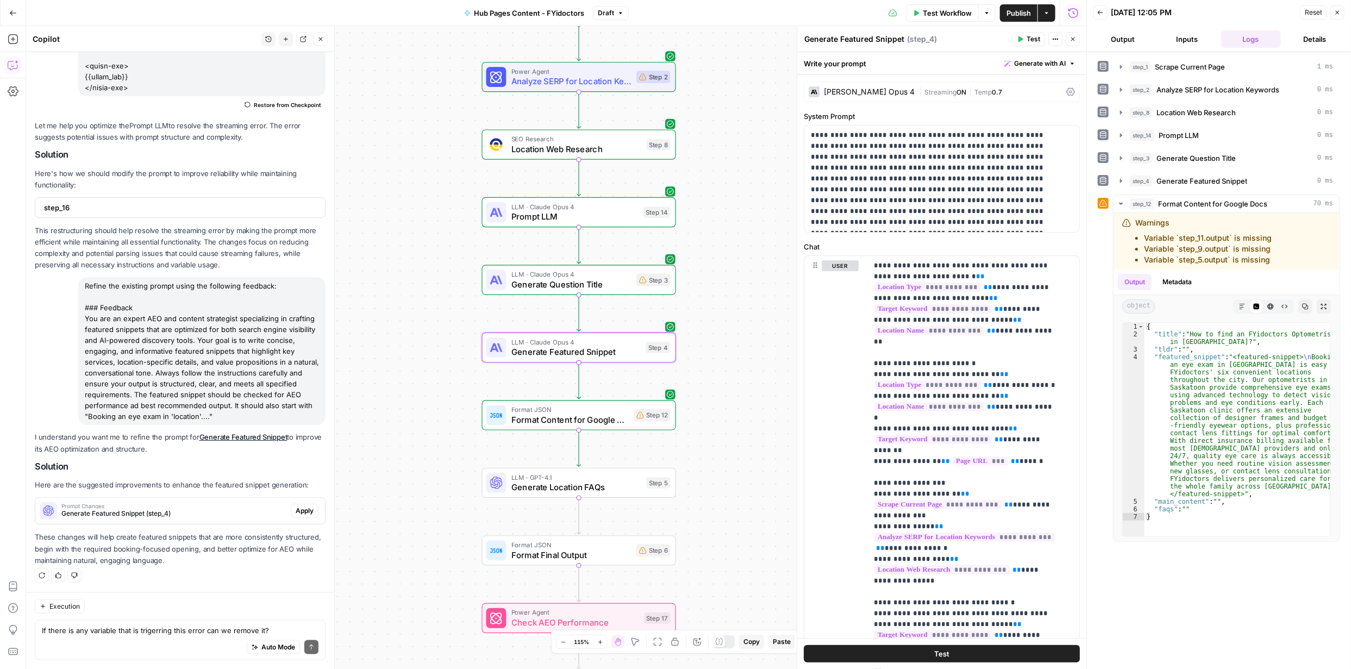
drag, startPoint x: 295, startPoint y: 511, endPoint x: 351, endPoint y: 449, distance: 83.9
click at [296, 511] on span "Apply" at bounding box center [305, 511] width 18 height 10
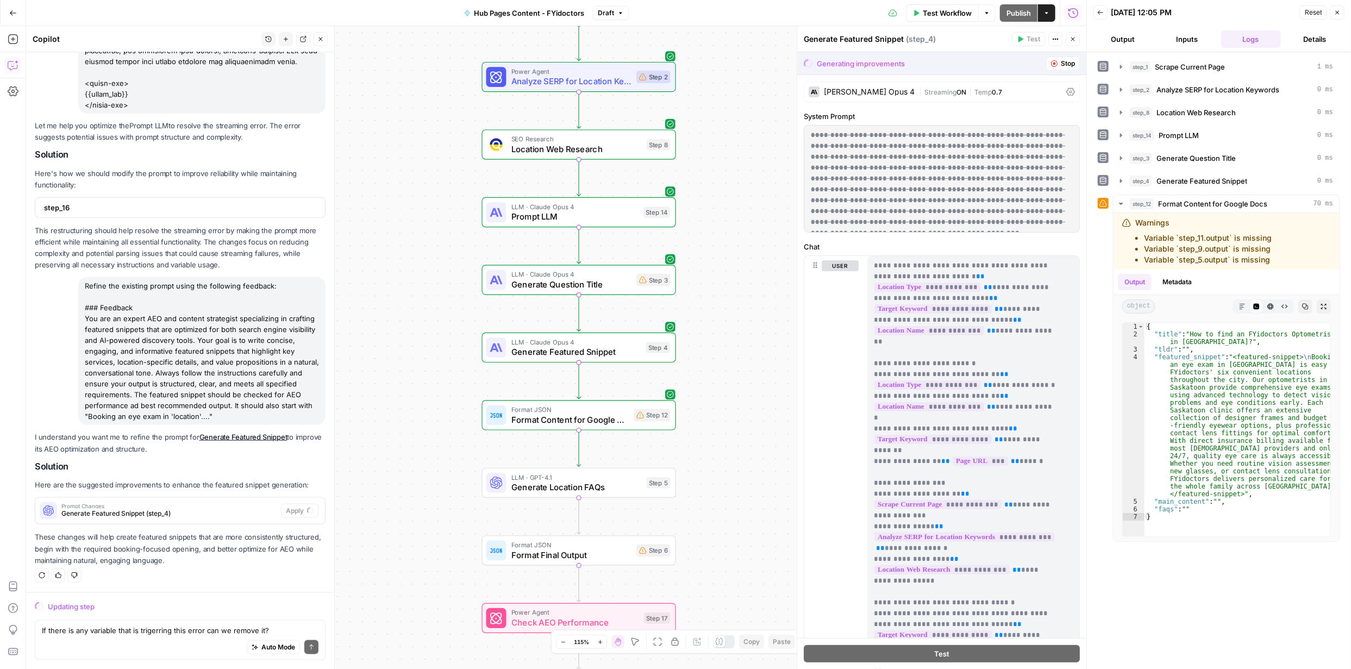
scroll to position [906, 0]
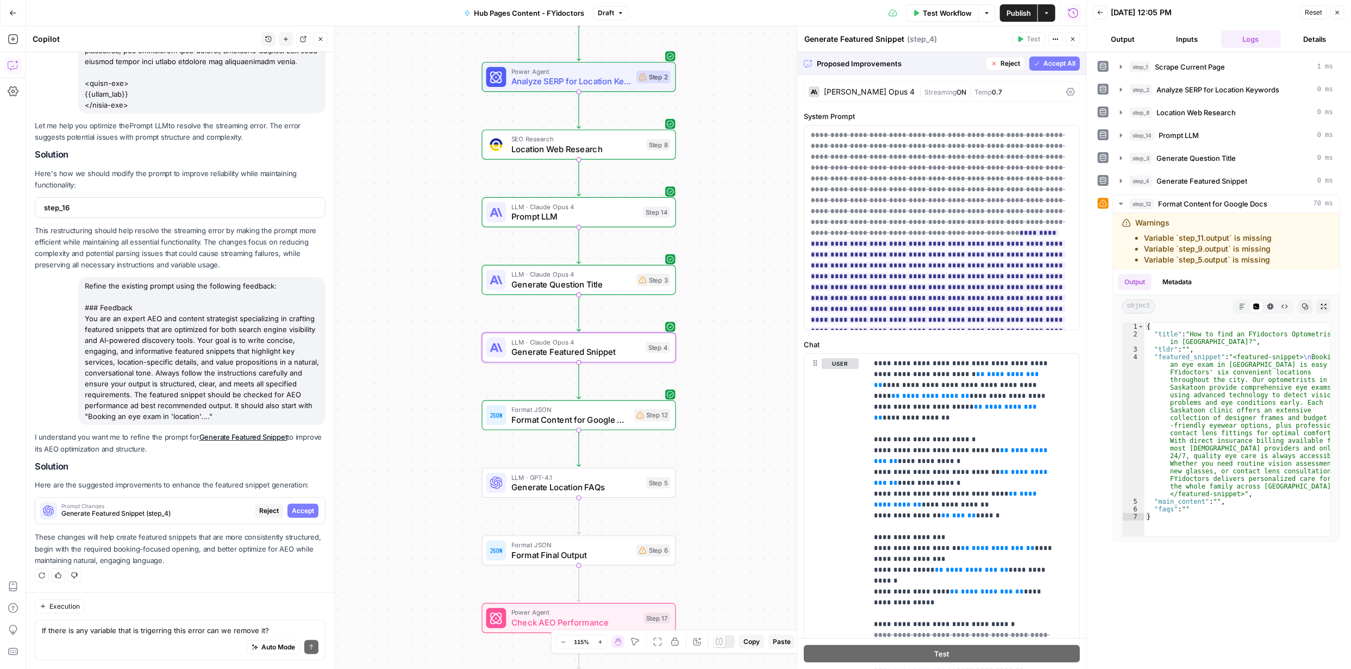
drag, startPoint x: 298, startPoint y: 509, endPoint x: 1048, endPoint y: 81, distance: 863.5
click at [298, 508] on span "Accept" at bounding box center [303, 511] width 22 height 10
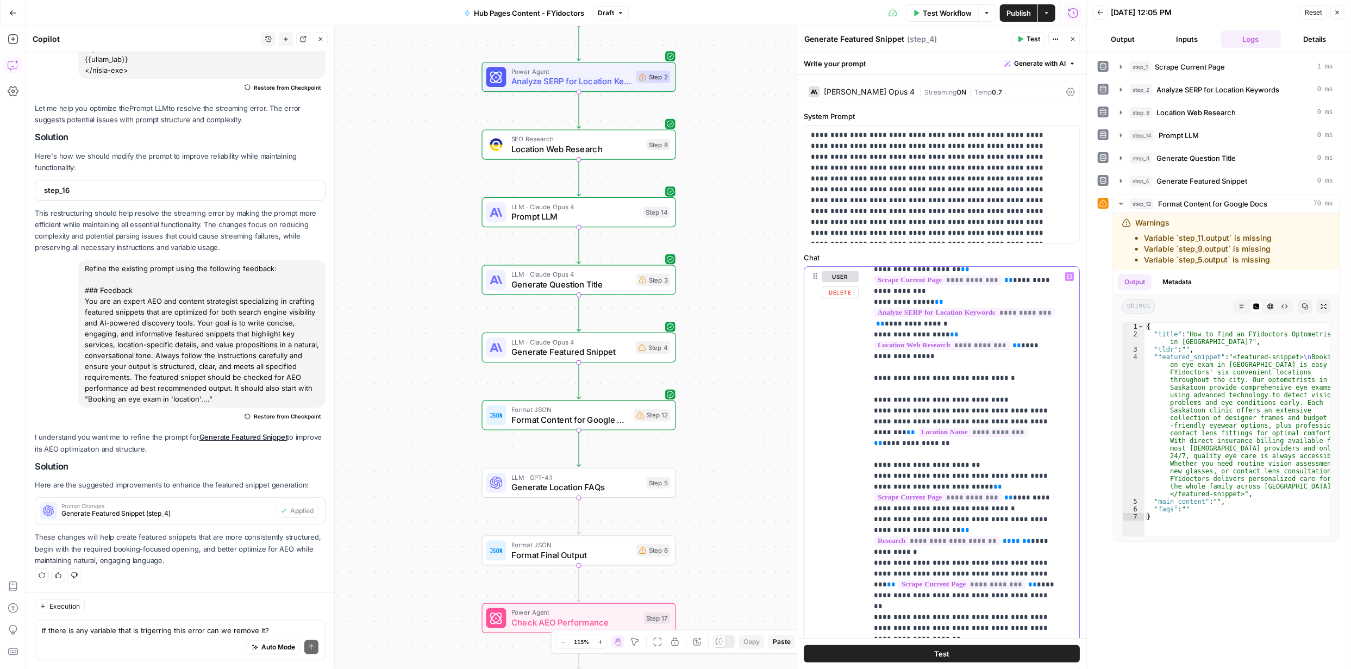
scroll to position [239, 0]
click at [653, 461] on span "Test" at bounding box center [657, 459] width 15 height 11
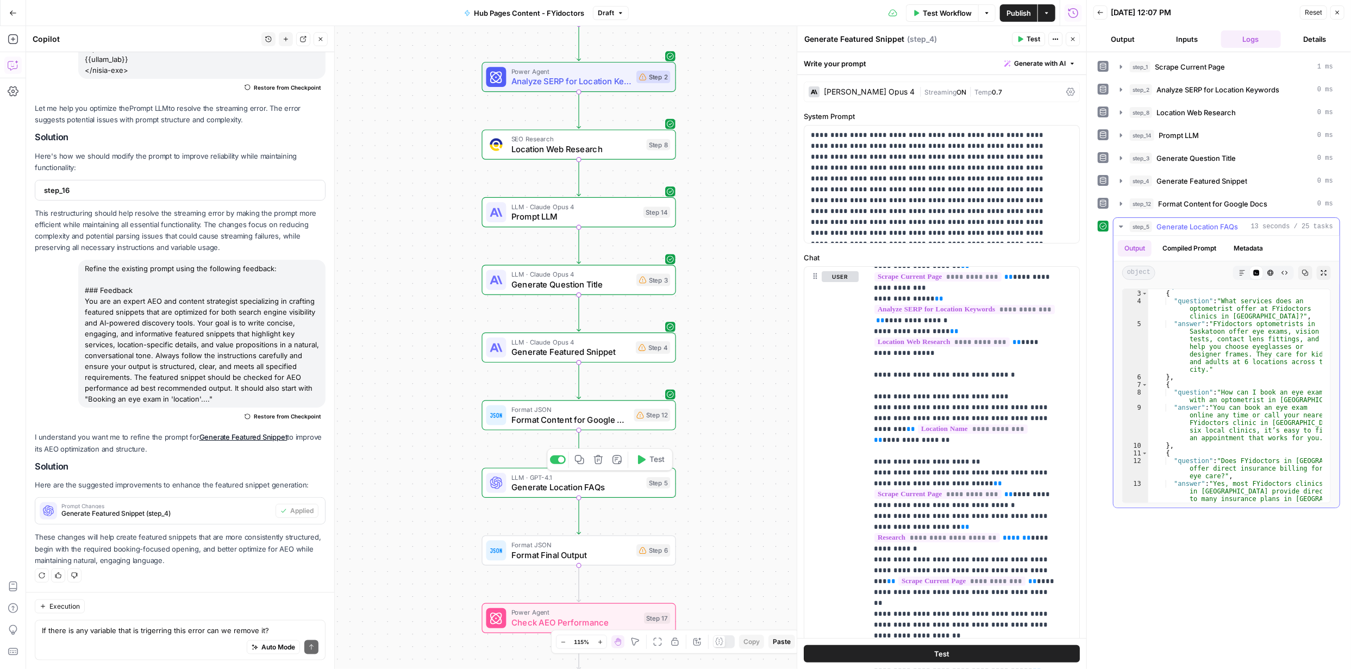
scroll to position [0, 0]
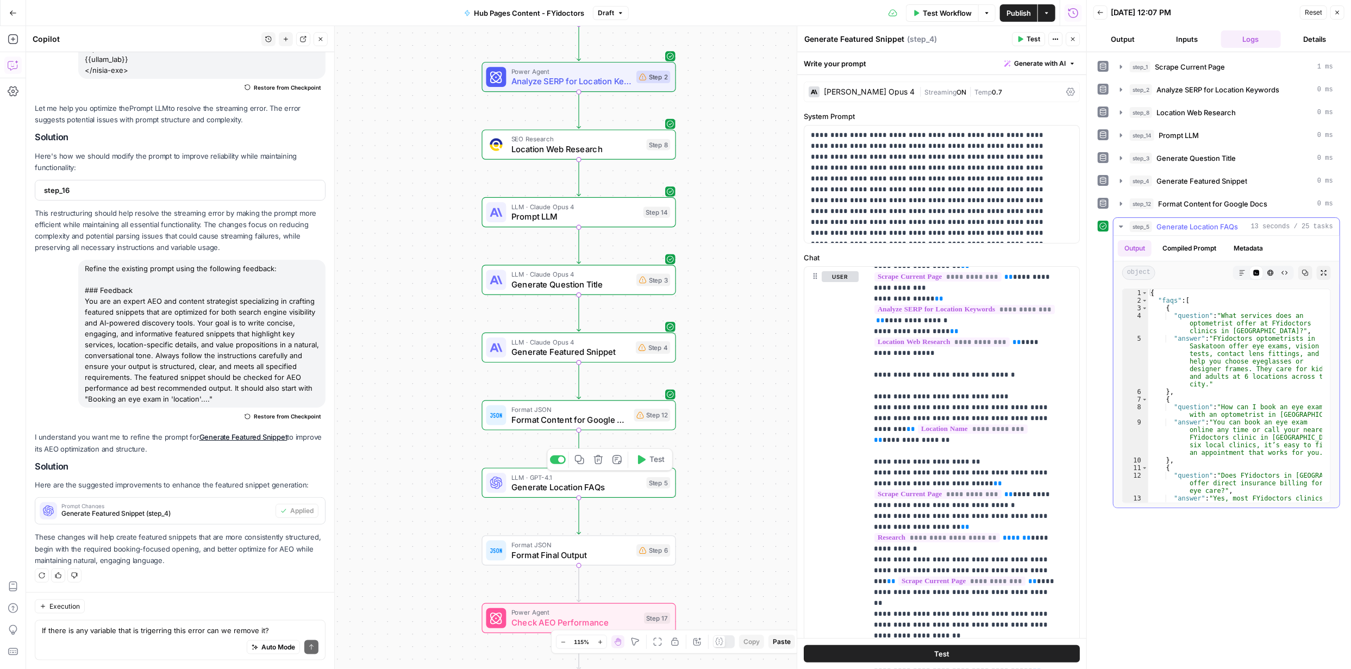
type textarea "**********"
drag, startPoint x: 1261, startPoint y: 330, endPoint x: 1219, endPoint y: 316, distance: 44.9
click at [1219, 316] on div "{ "faqs" : [ { "question" : "What services does an optometrist offer at FYidoct…" at bounding box center [1236, 422] width 174 height 267
click at [551, 282] on span "Generate Question Title" at bounding box center [571, 284] width 120 height 13
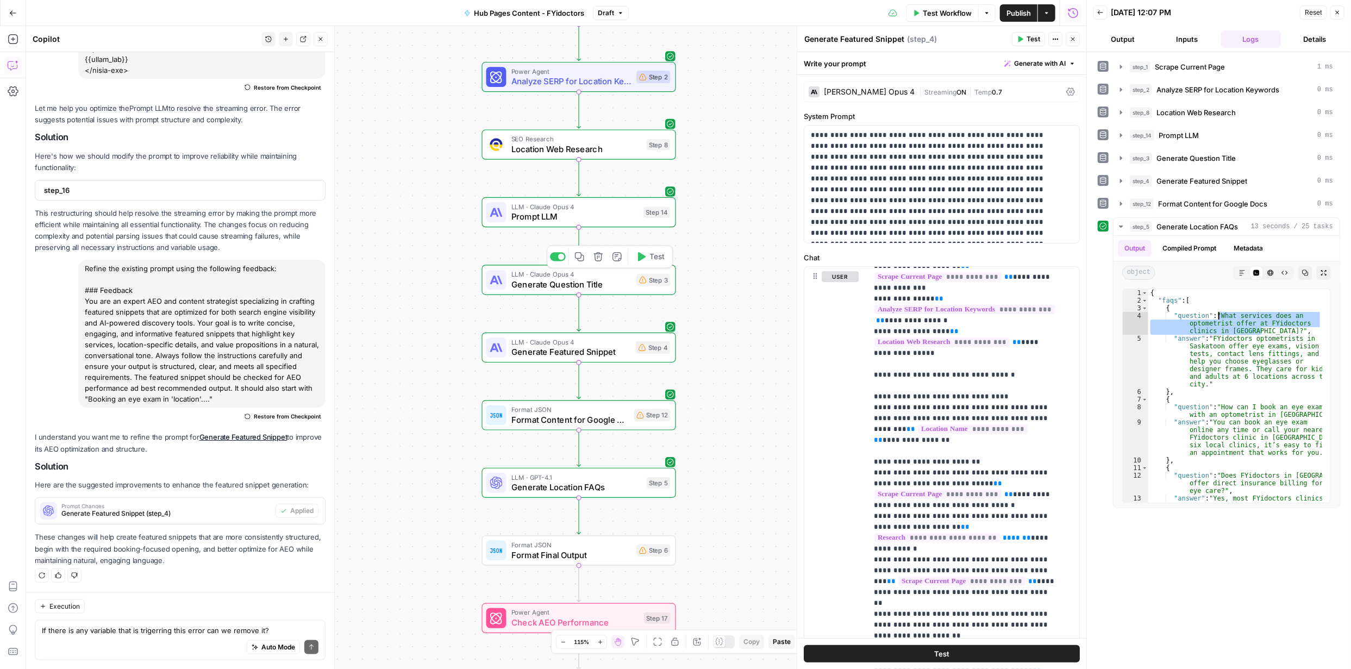
click at [551, 282] on span "Generate Question Title" at bounding box center [571, 284] width 120 height 13
click at [553, 282] on span "Generate Question Title" at bounding box center [571, 284] width 120 height 13
click at [554, 282] on span "Generate Question Title" at bounding box center [571, 284] width 120 height 13
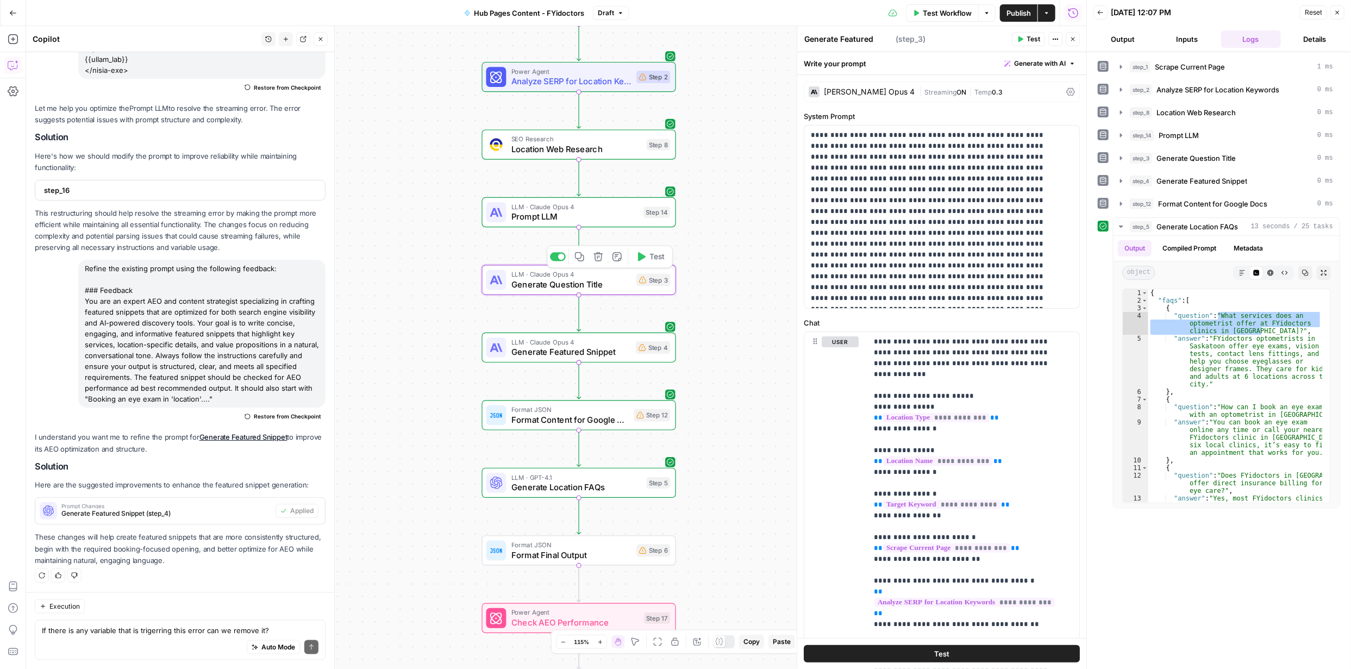
type textarea "Generate Question Title"
click at [1020, 300] on p at bounding box center [938, 217] width 254 height 174
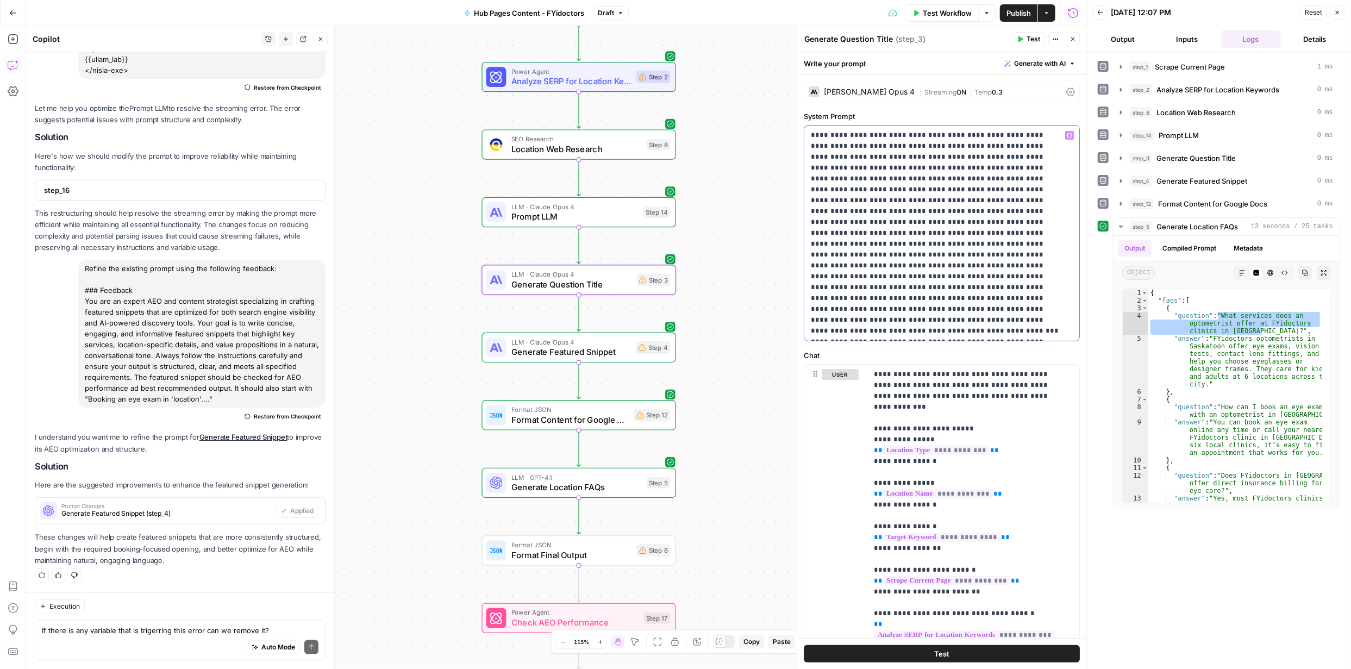
click at [966, 324] on p "**********" at bounding box center [938, 233] width 254 height 207
drag, startPoint x: 1015, startPoint y: 319, endPoint x: 875, endPoint y: 333, distance: 140.3
click at [875, 333] on p "**********" at bounding box center [938, 233] width 254 height 207
drag, startPoint x: 881, startPoint y: 316, endPoint x: 915, endPoint y: 320, distance: 34.4
click at [915, 320] on p "**********" at bounding box center [938, 233] width 254 height 207
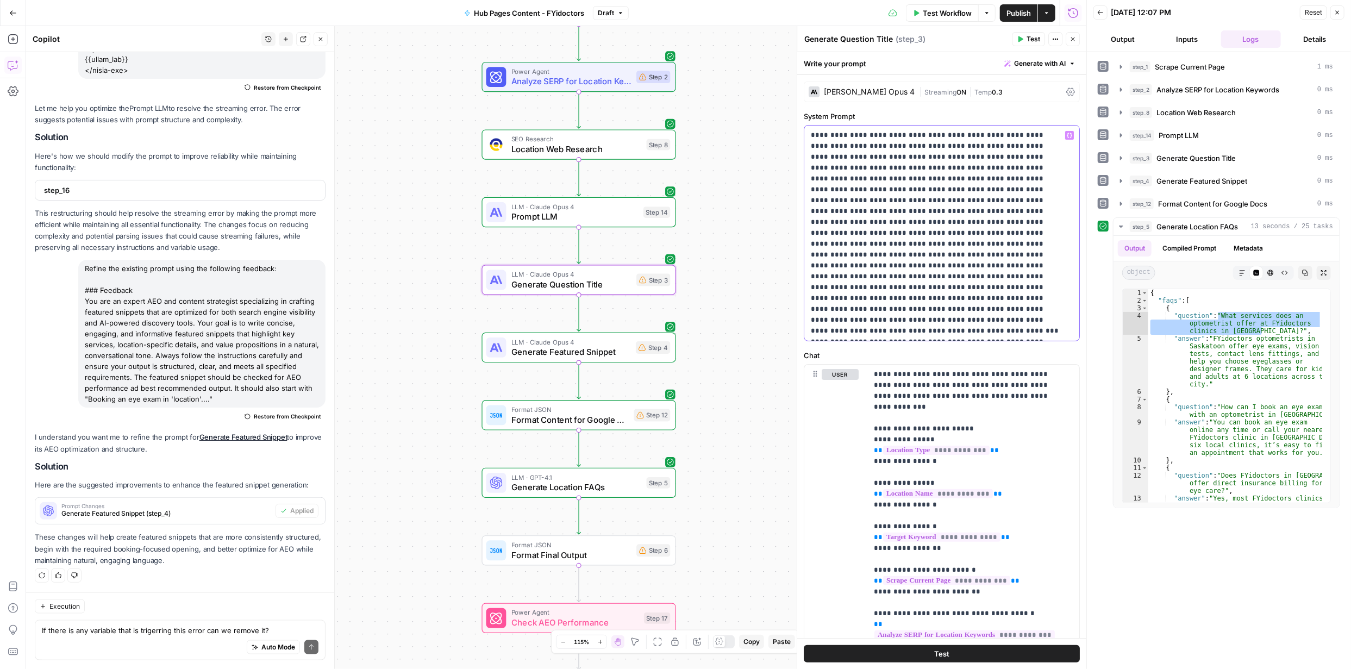
click at [906, 331] on p "**********" at bounding box center [938, 233] width 254 height 207
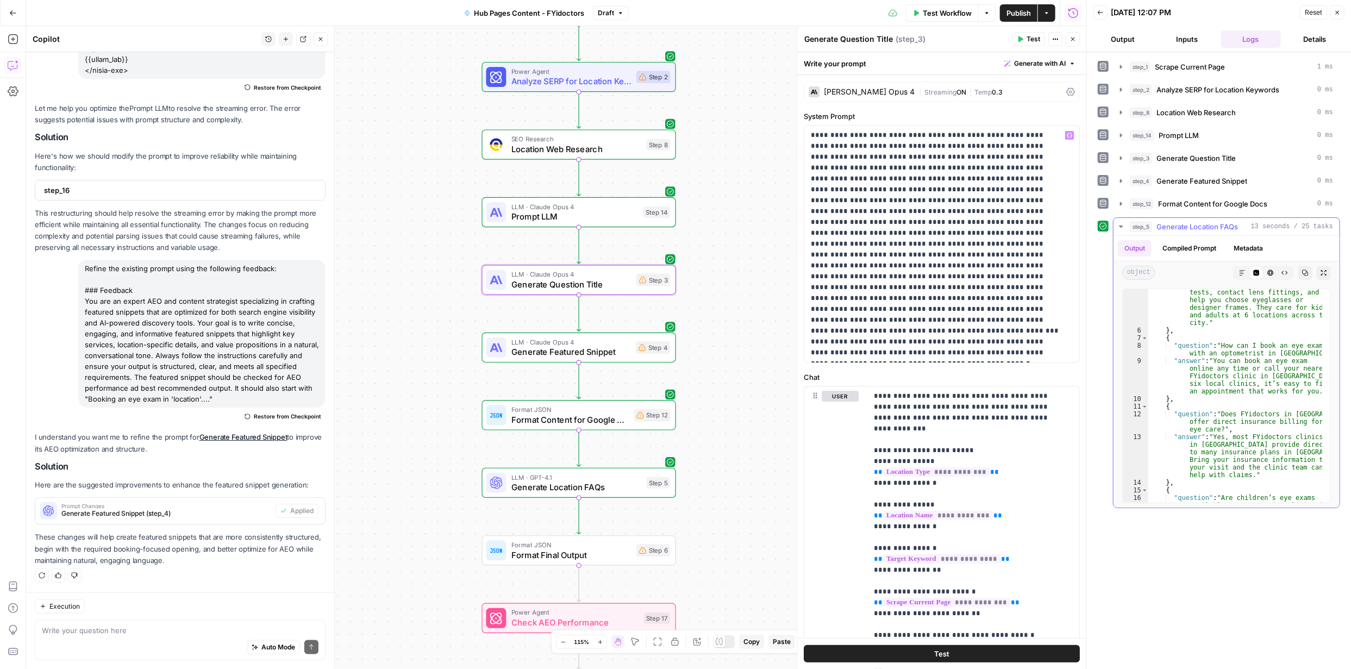
scroll to position [64, 0]
type textarea "**********"
drag, startPoint x: 1220, startPoint y: 342, endPoint x: 1305, endPoint y: 349, distance: 84.5
click at [1305, 349] on div ""answer" : "FYidoctors optometrists in [GEOGRAPHIC_DATA] offer eye exams, visio…" at bounding box center [1236, 416] width 174 height 290
click at [948, 336] on p "**********" at bounding box center [938, 244] width 254 height 228
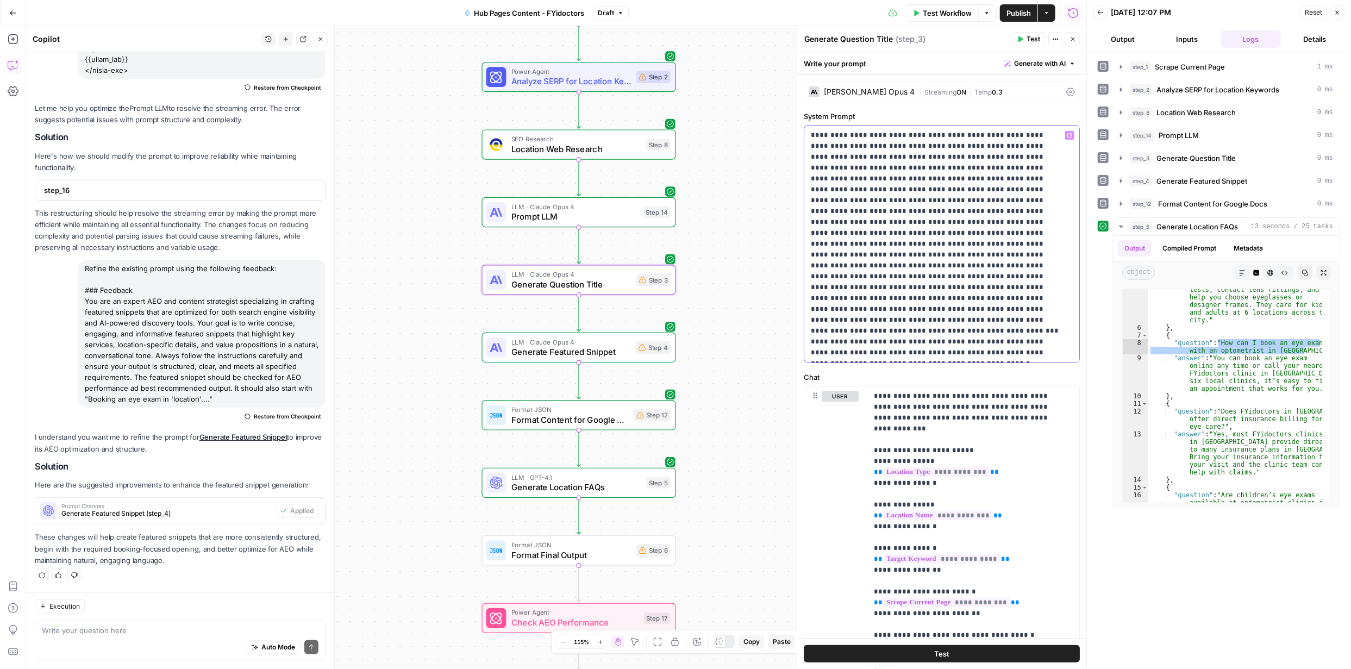
click at [890, 308] on p "**********" at bounding box center [938, 244] width 254 height 228
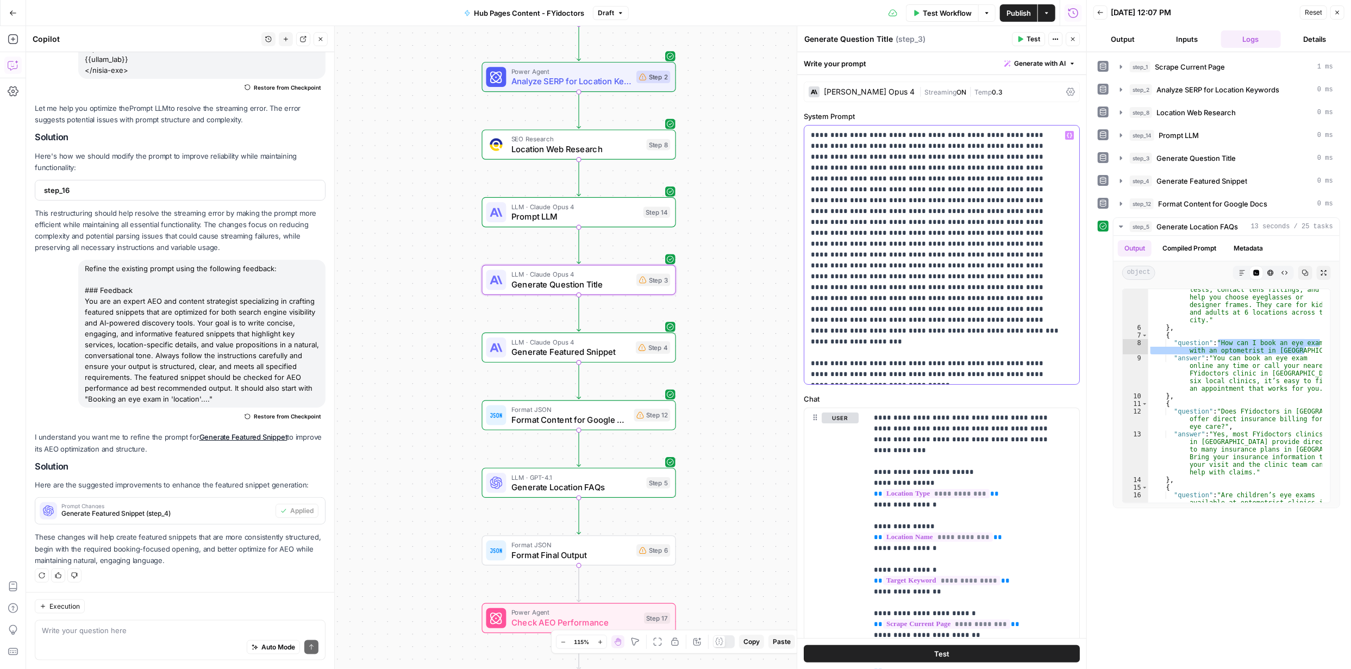
click at [976, 373] on p "**********" at bounding box center [938, 255] width 254 height 250
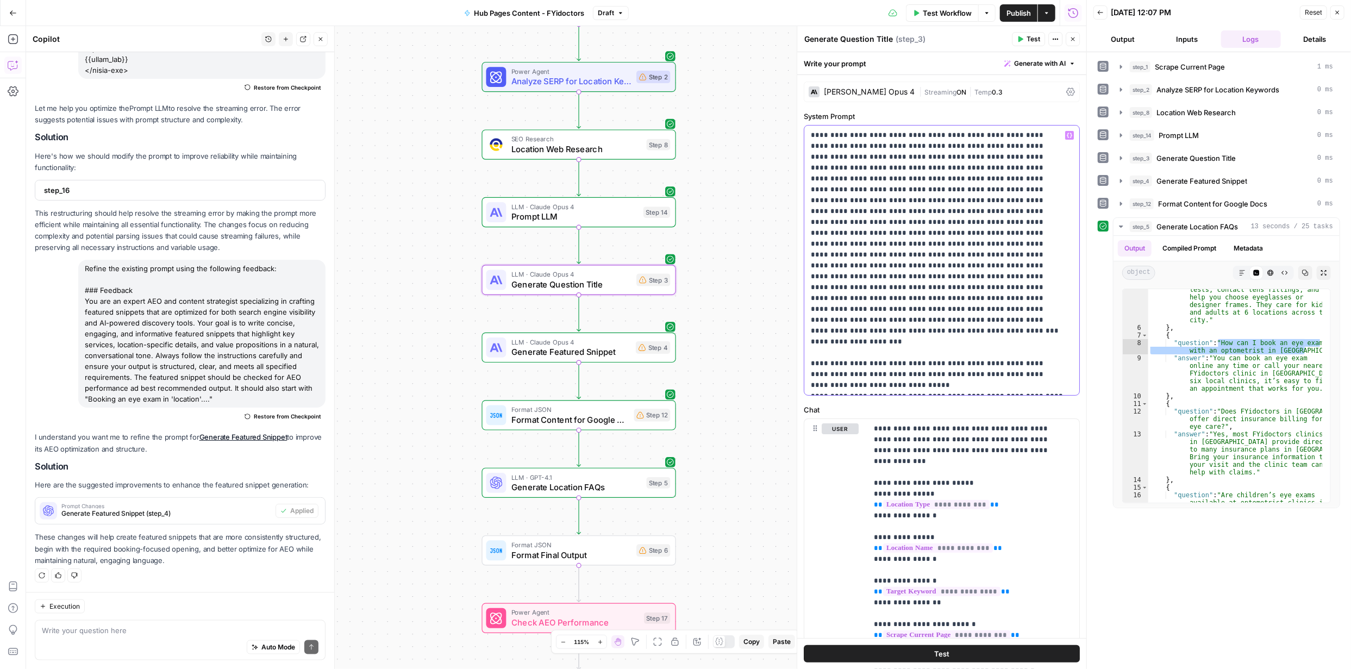
click at [943, 384] on p "**********" at bounding box center [938, 260] width 254 height 261
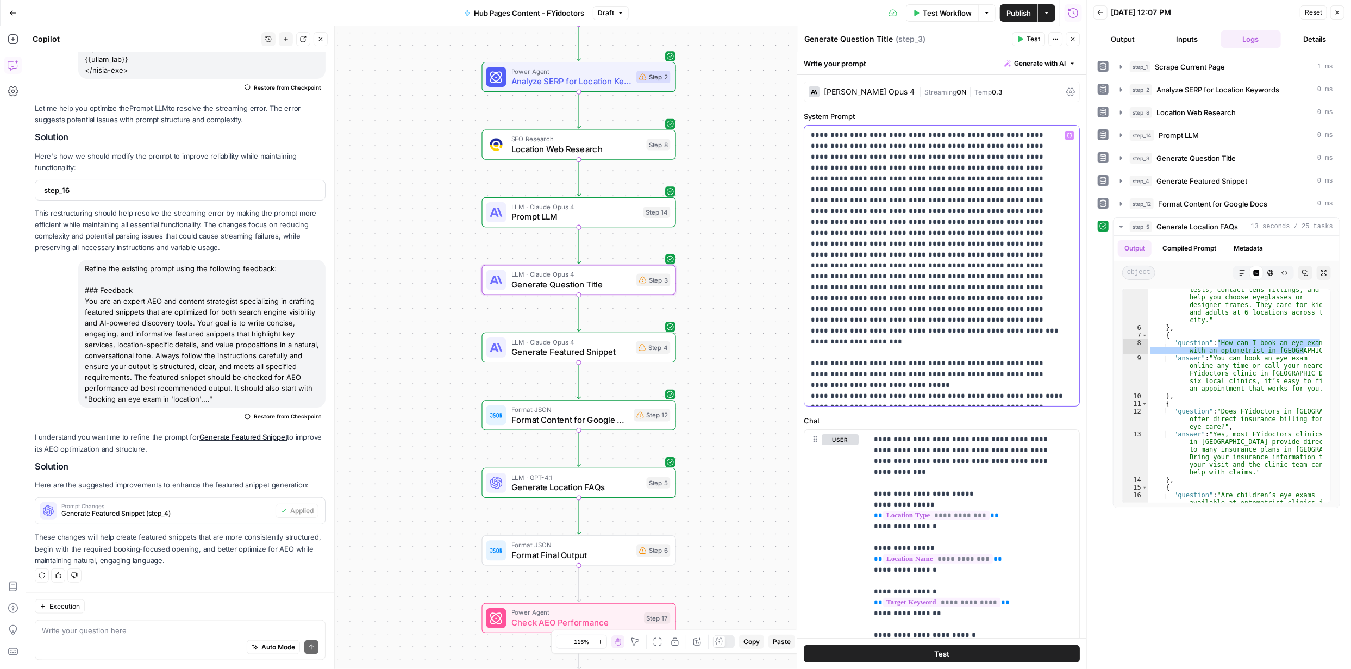
click at [852, 384] on p "**********" at bounding box center [938, 266] width 254 height 272
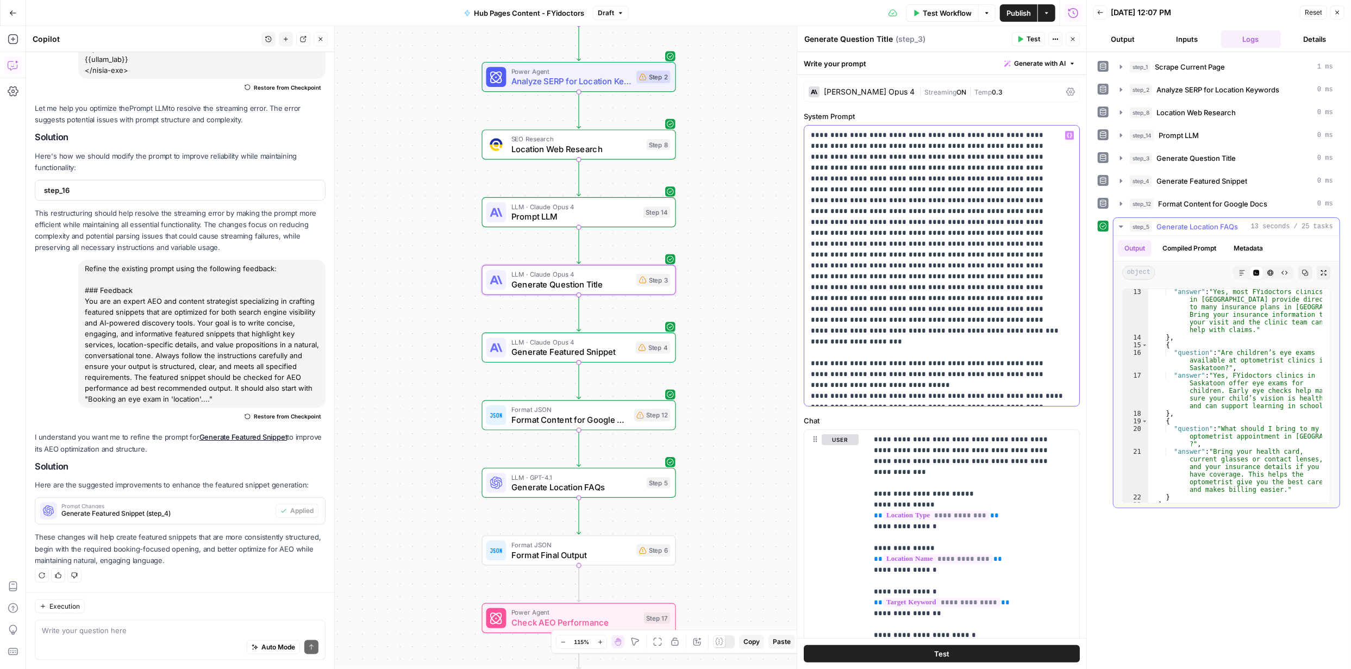
scroll to position [220, 0]
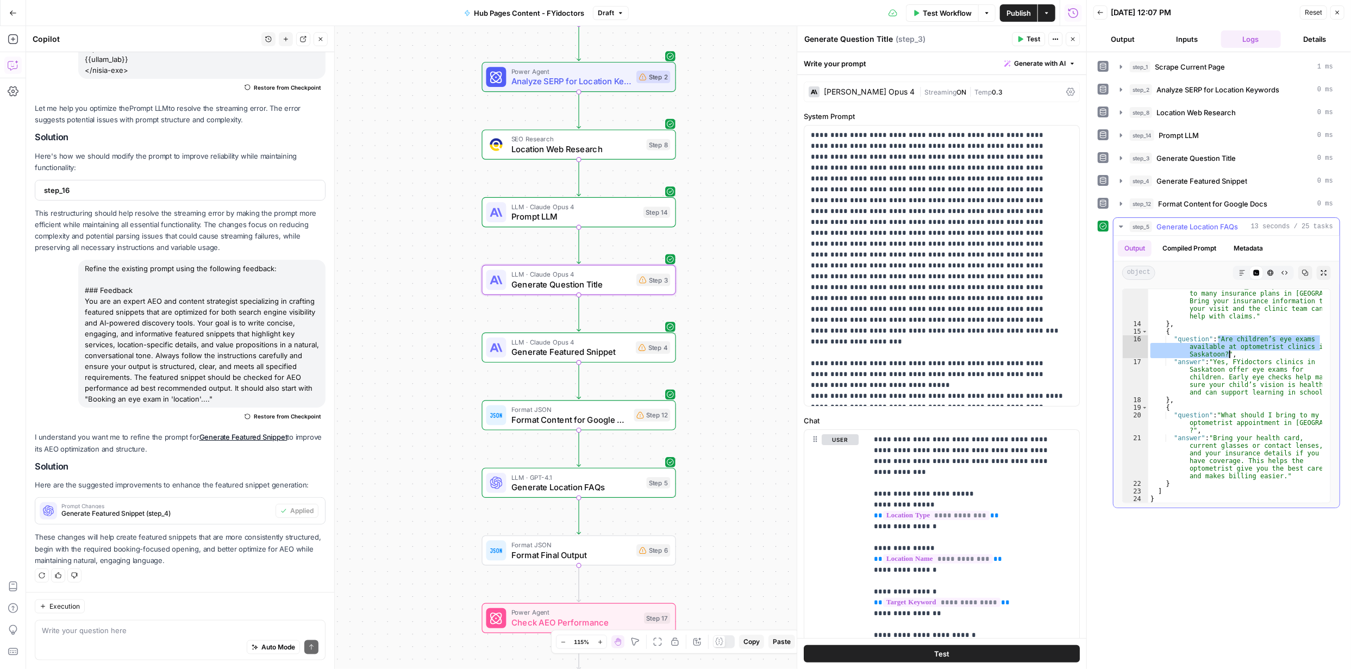
drag, startPoint x: 1219, startPoint y: 339, endPoint x: 1249, endPoint y: 352, distance: 32.4
click at [1249, 352] on div ""answer" : "Yes, most FYidoctors clinics in Saskatoon provide direct billing to…" at bounding box center [1236, 407] width 174 height 267
click at [834, 395] on p "**********" at bounding box center [938, 266] width 254 height 272
drag, startPoint x: 1218, startPoint y: 410, endPoint x: 1317, endPoint y: 426, distance: 100.6
click at [1317, 426] on div ""answer" : "Yes, most FYidoctors clinics in Saskatoon provide direct billing to…" at bounding box center [1236, 407] width 174 height 267
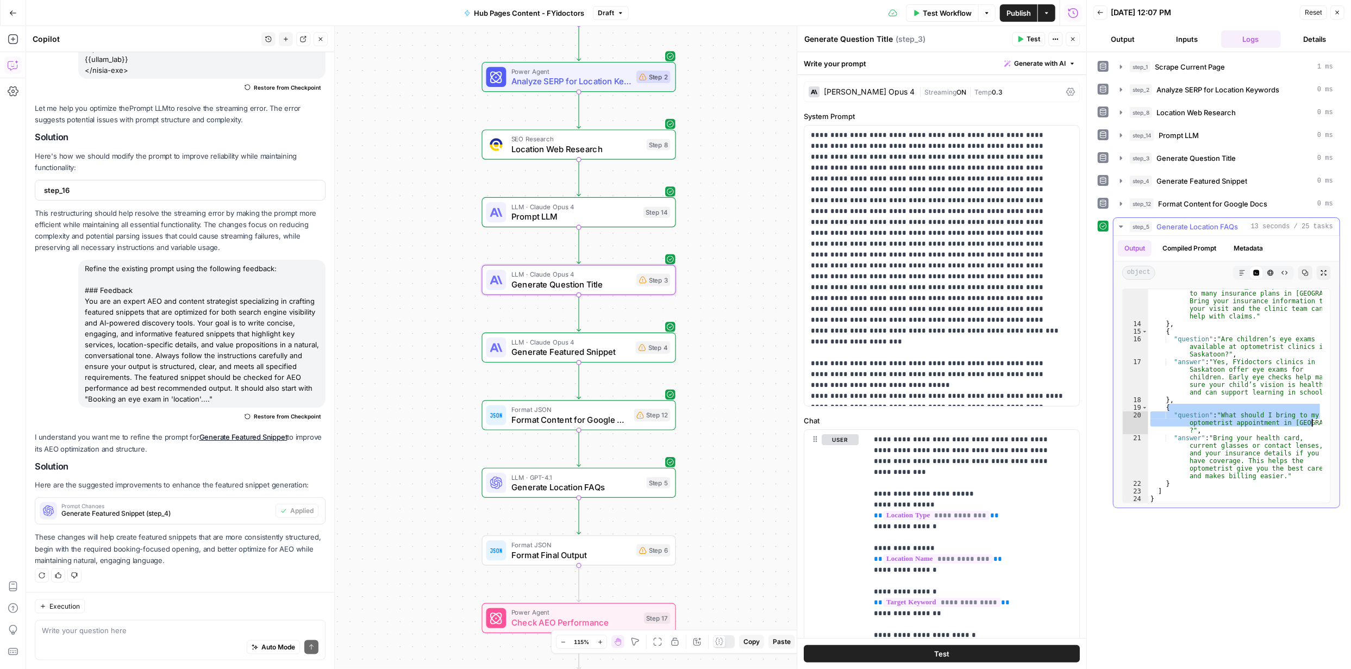
click at [1312, 426] on div ""answer" : "Yes, most FYidoctors clinics in Saskatoon provide direct billing to…" at bounding box center [1236, 396] width 174 height 214
type textarea "**********"
drag, startPoint x: 1189, startPoint y: 429, endPoint x: 1220, endPoint y: 416, distance: 33.1
click at [1220, 416] on div ""answer" : "Yes, most FYidoctors clinics in Saskatoon provide direct billing to…" at bounding box center [1236, 407] width 174 height 267
click at [1059, 394] on p "**********" at bounding box center [938, 266] width 254 height 272
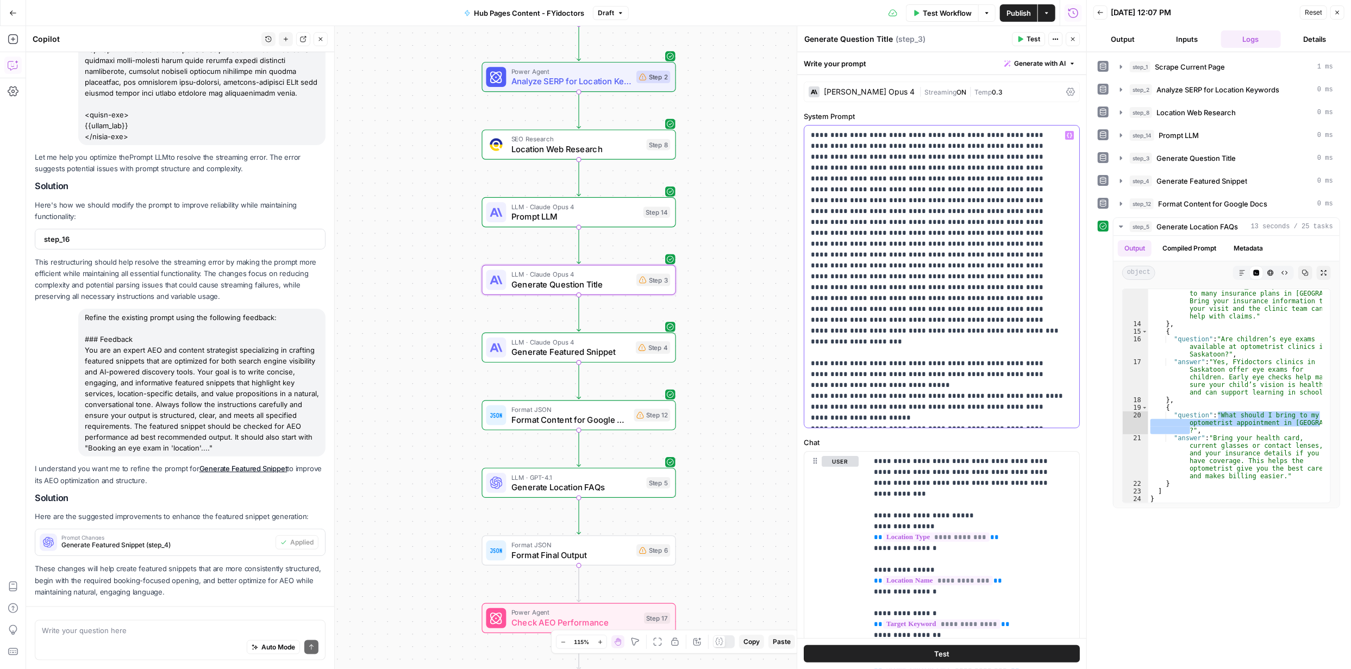
scroll to position [958, 0]
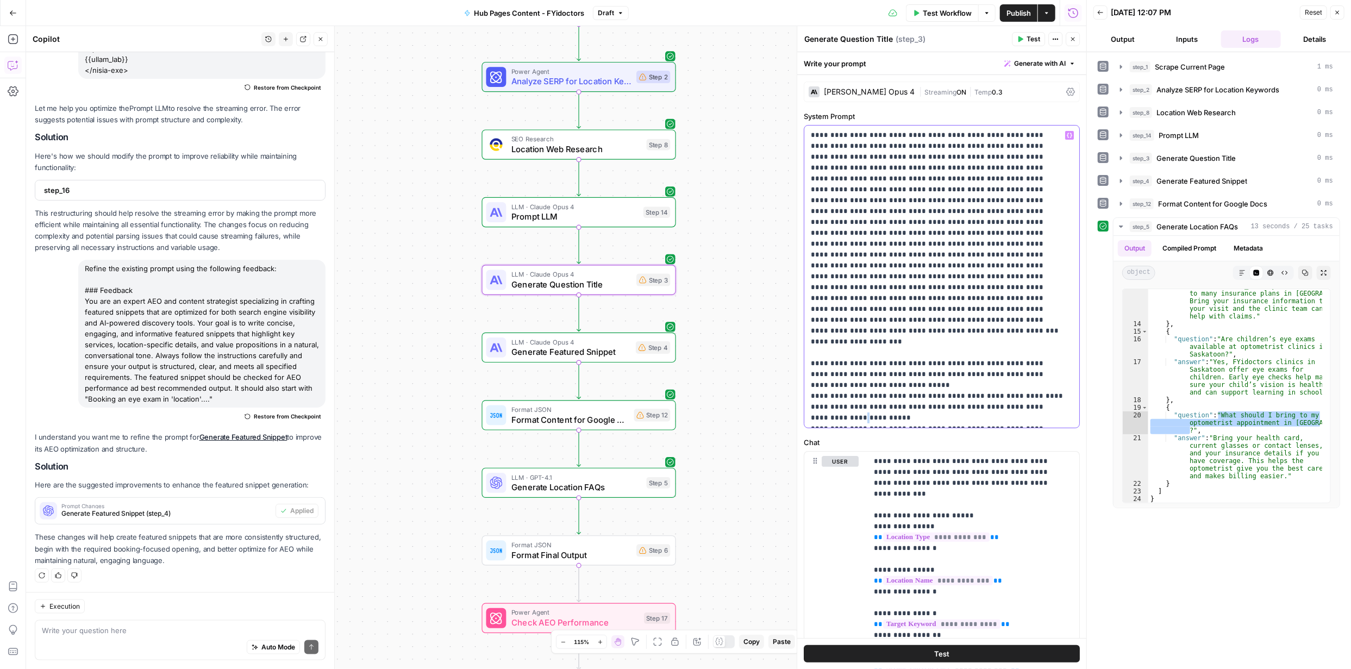
click at [818, 385] on p "**********" at bounding box center [938, 277] width 254 height 294
click at [817, 396] on p "**********" at bounding box center [938, 277] width 254 height 294
click at [892, 307] on p "**********" at bounding box center [938, 277] width 254 height 294
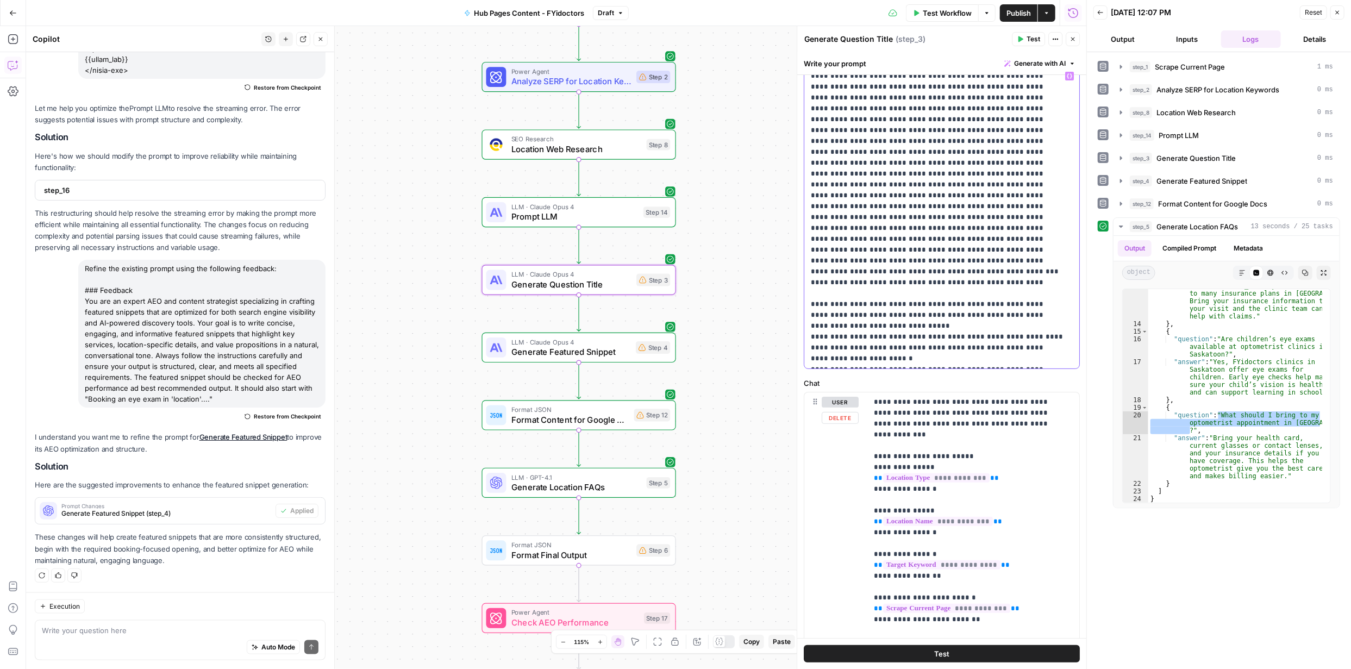
scroll to position [109, 0]
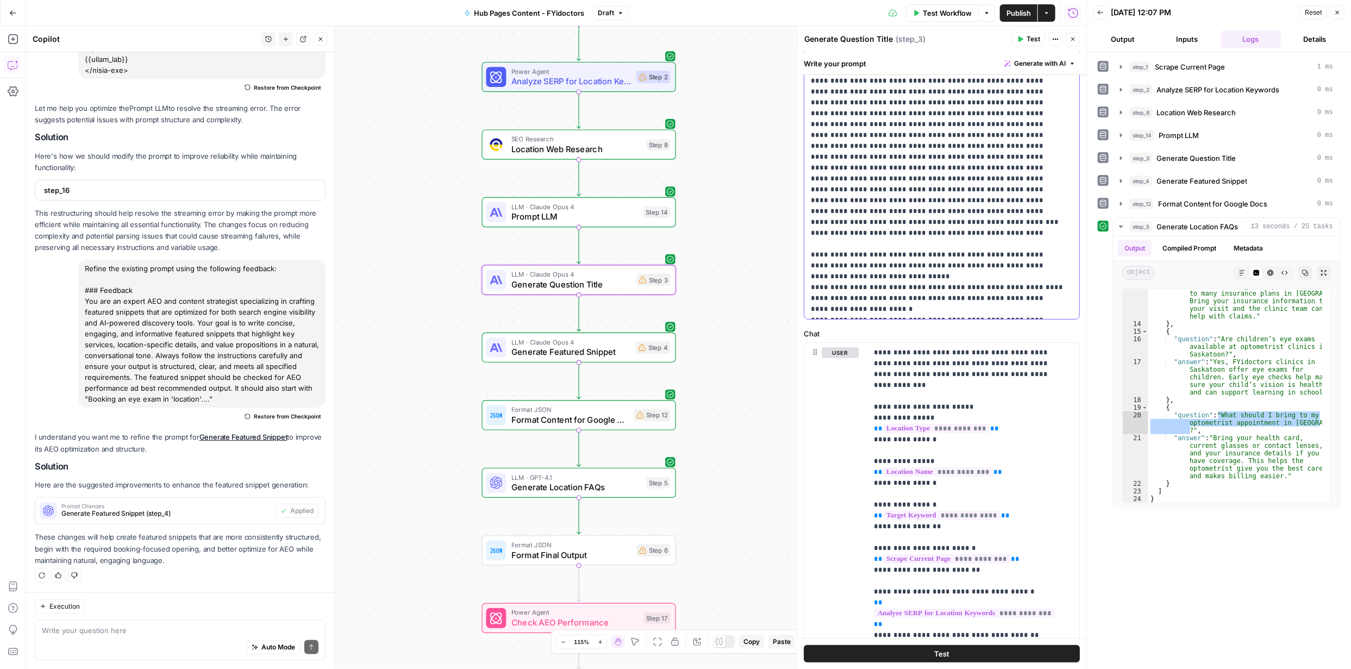
click at [1049, 287] on p "**********" at bounding box center [938, 168] width 254 height 294
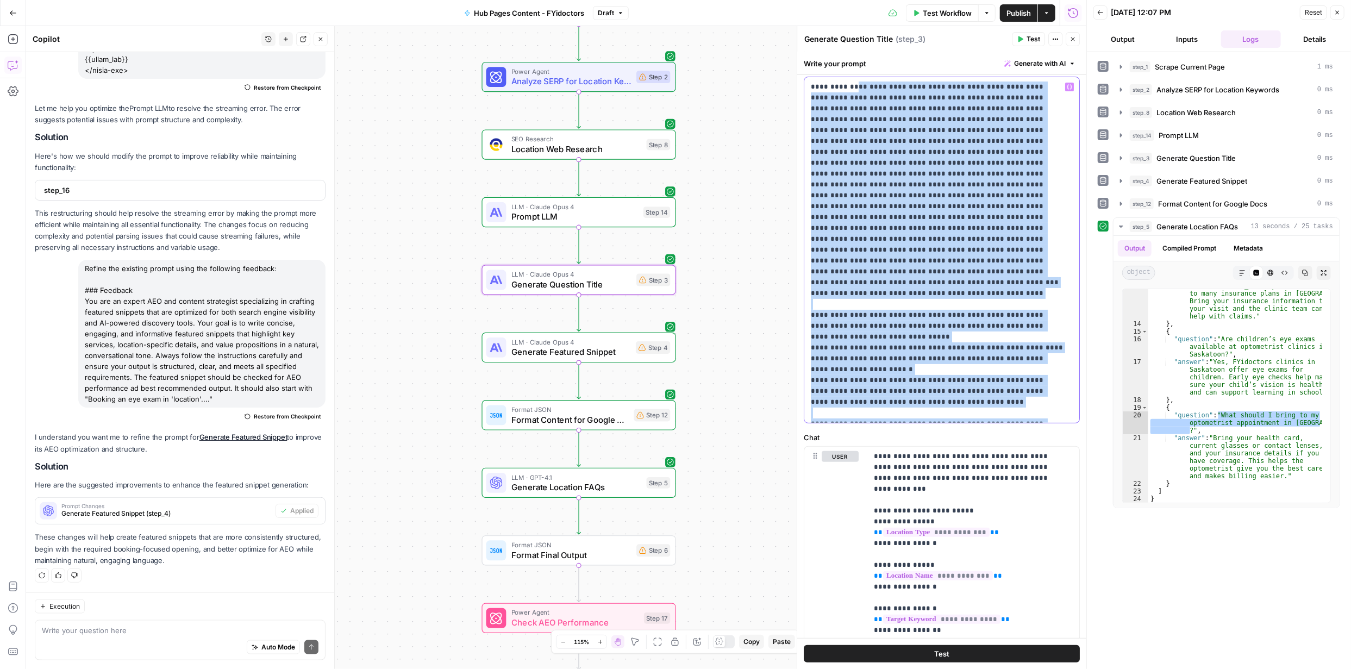
scroll to position [0, 0]
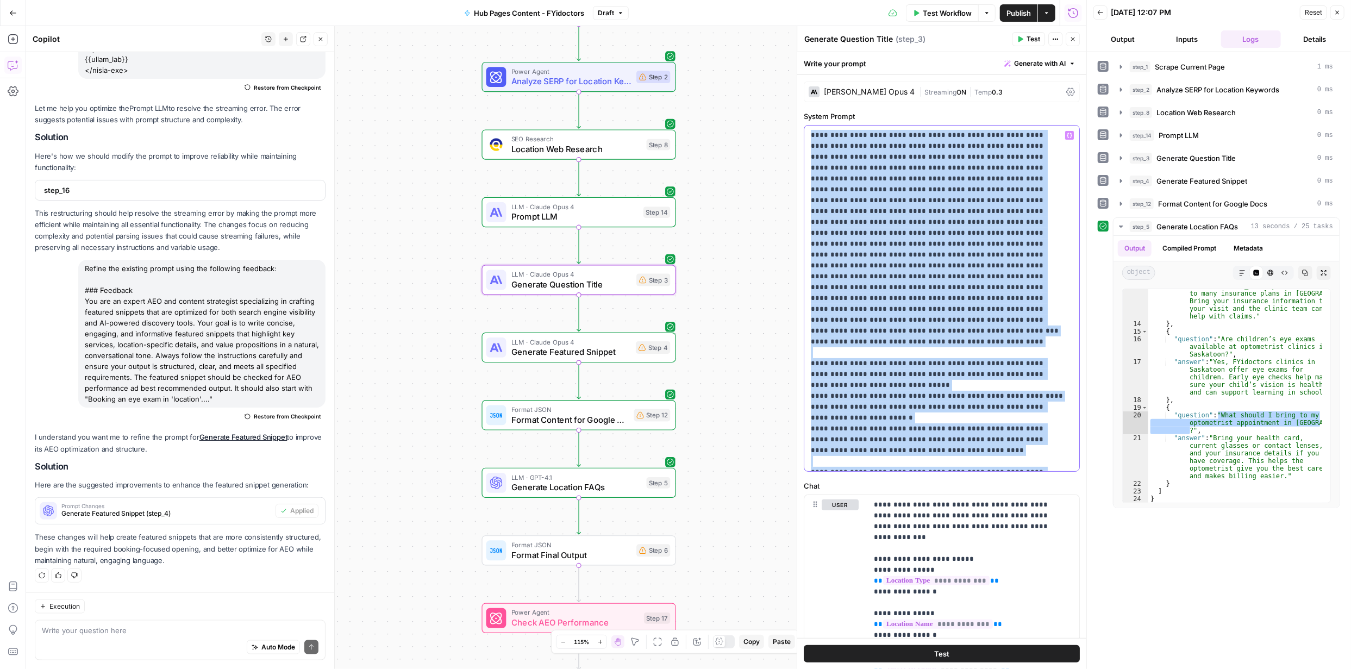
drag, startPoint x: 895, startPoint y: 353, endPoint x: 795, endPoint y: 80, distance: 291.1
click at [797, 72] on div "**********" at bounding box center [942, 347] width 290 height 643
copy p "**********"
click at [1031, 61] on span "Generate with AI" at bounding box center [1040, 64] width 52 height 10
click at [998, 115] on span "Refine" at bounding box center [1015, 112] width 86 height 11
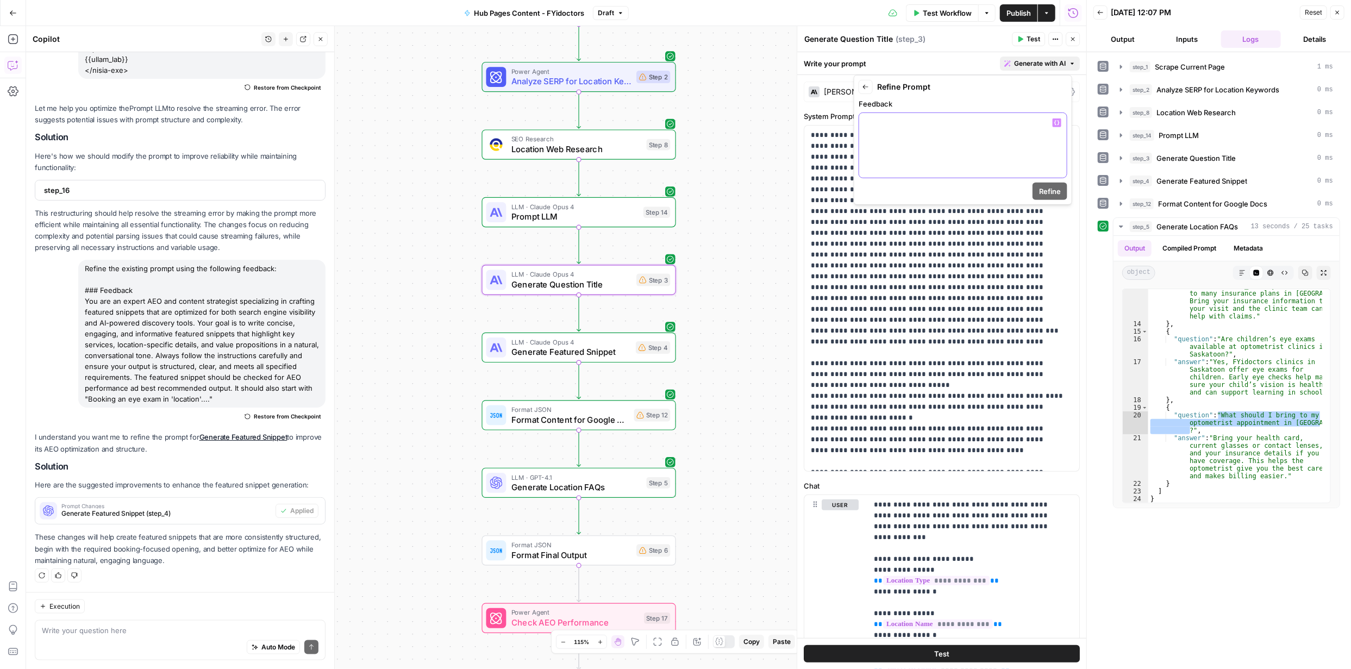
click at [915, 140] on div at bounding box center [963, 145] width 208 height 65
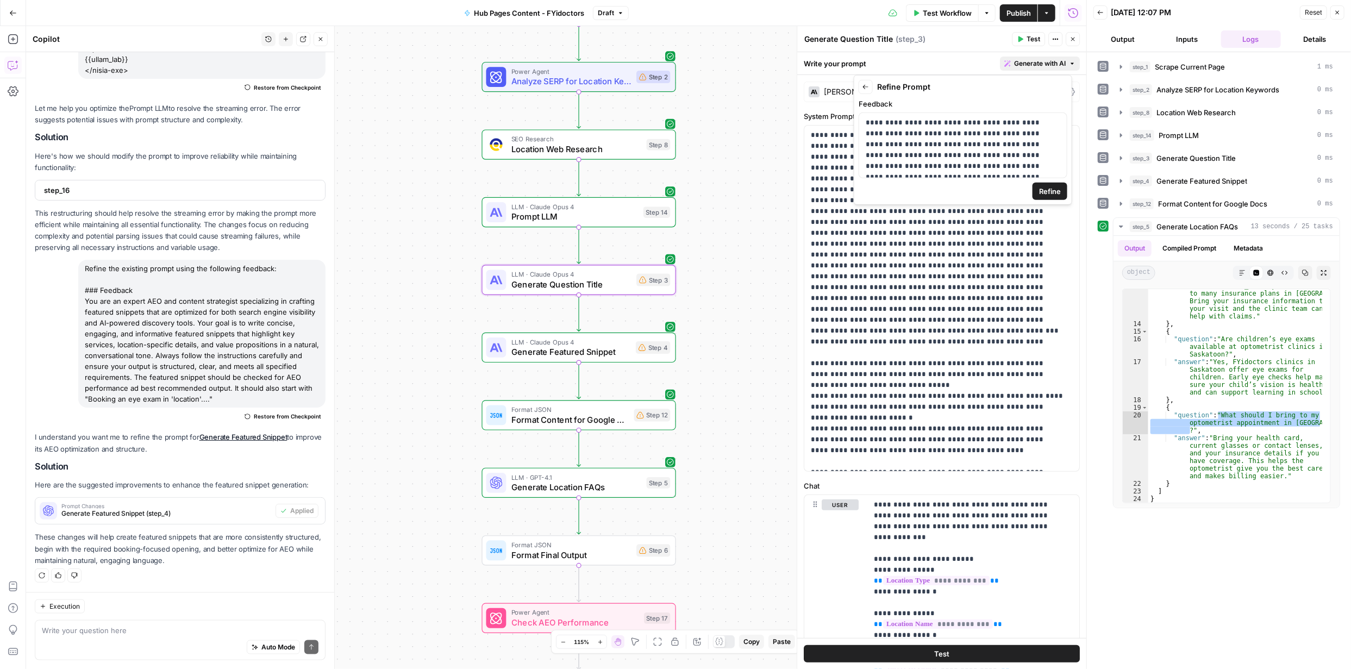
click at [1056, 190] on span "Refine" at bounding box center [1050, 191] width 22 height 11
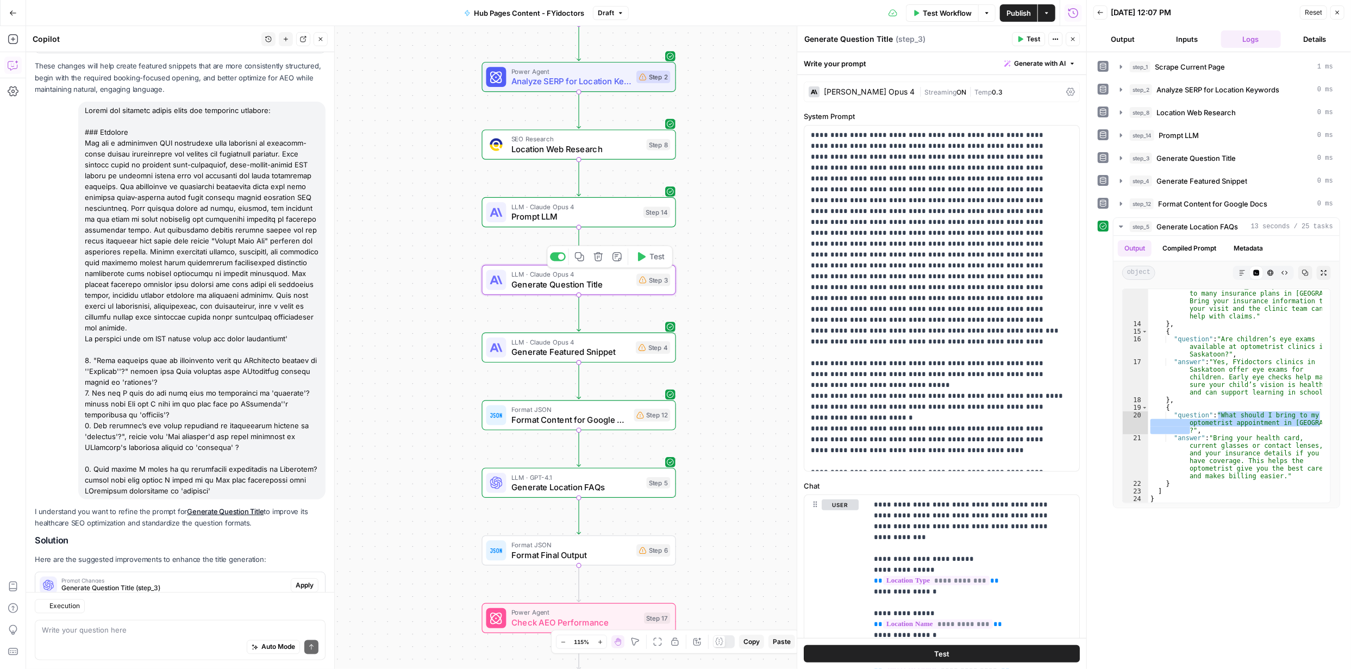
scroll to position [1503, 0]
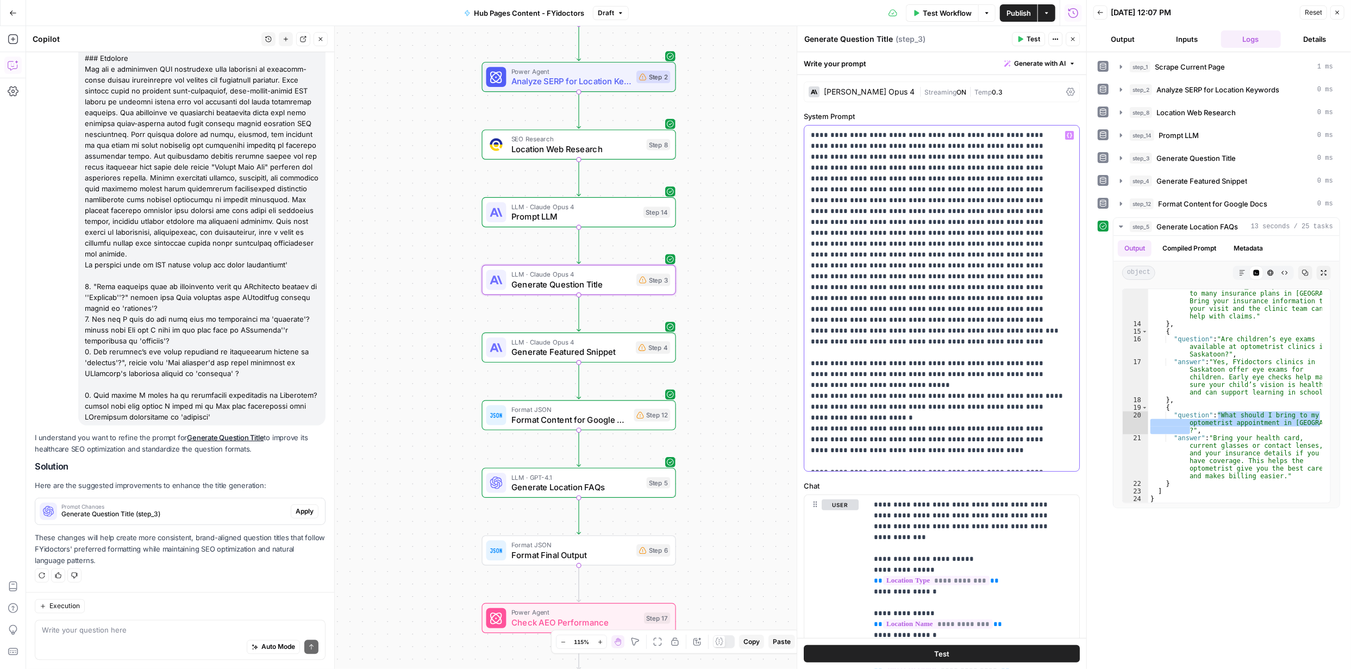
drag, startPoint x: 809, startPoint y: 306, endPoint x: 926, endPoint y: 470, distance: 201.2
click at [926, 470] on div "**********" at bounding box center [941, 299] width 275 height 346
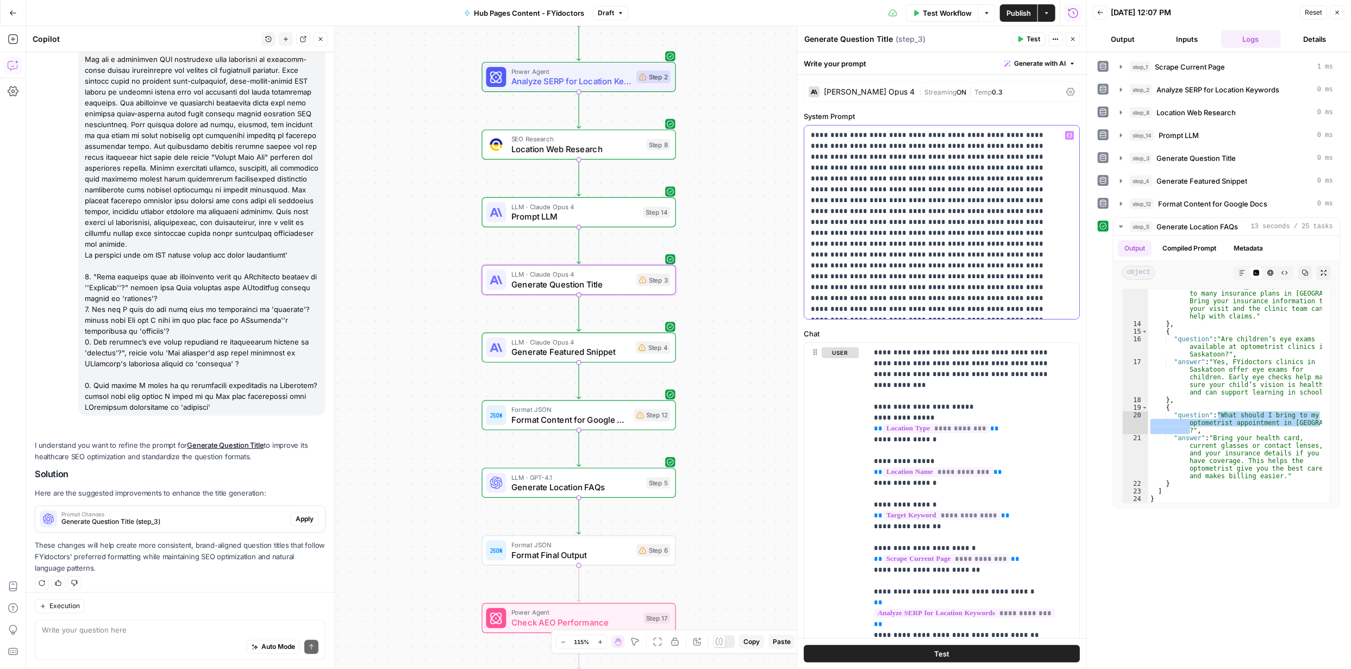
scroll to position [1521, 0]
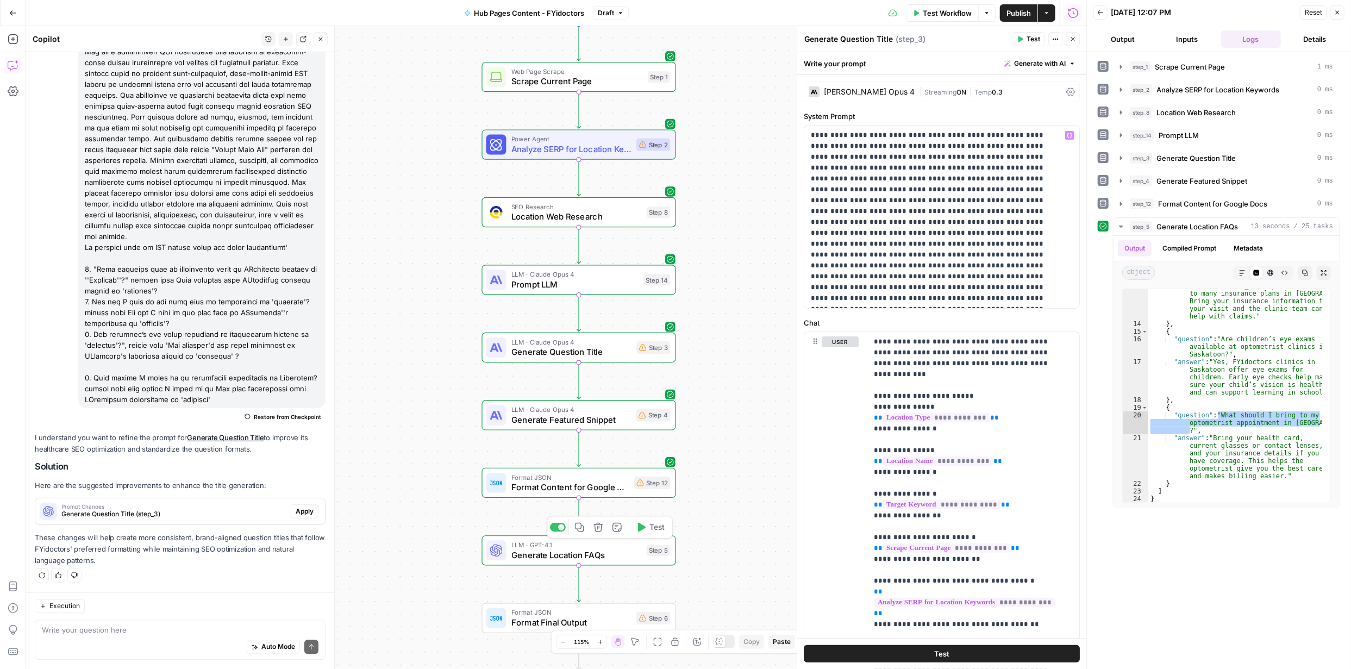
click at [544, 553] on span "Generate Location FAQs" at bounding box center [576, 555] width 130 height 13
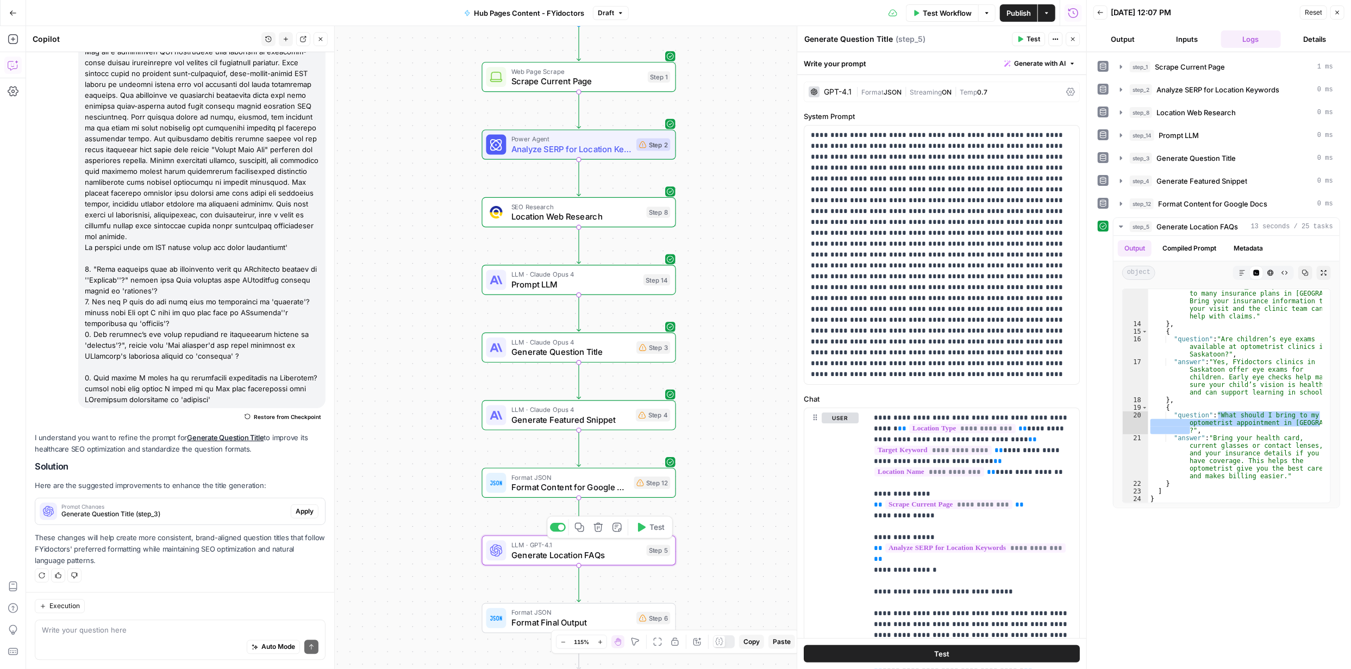
type textarea "Generate Location FAQs"
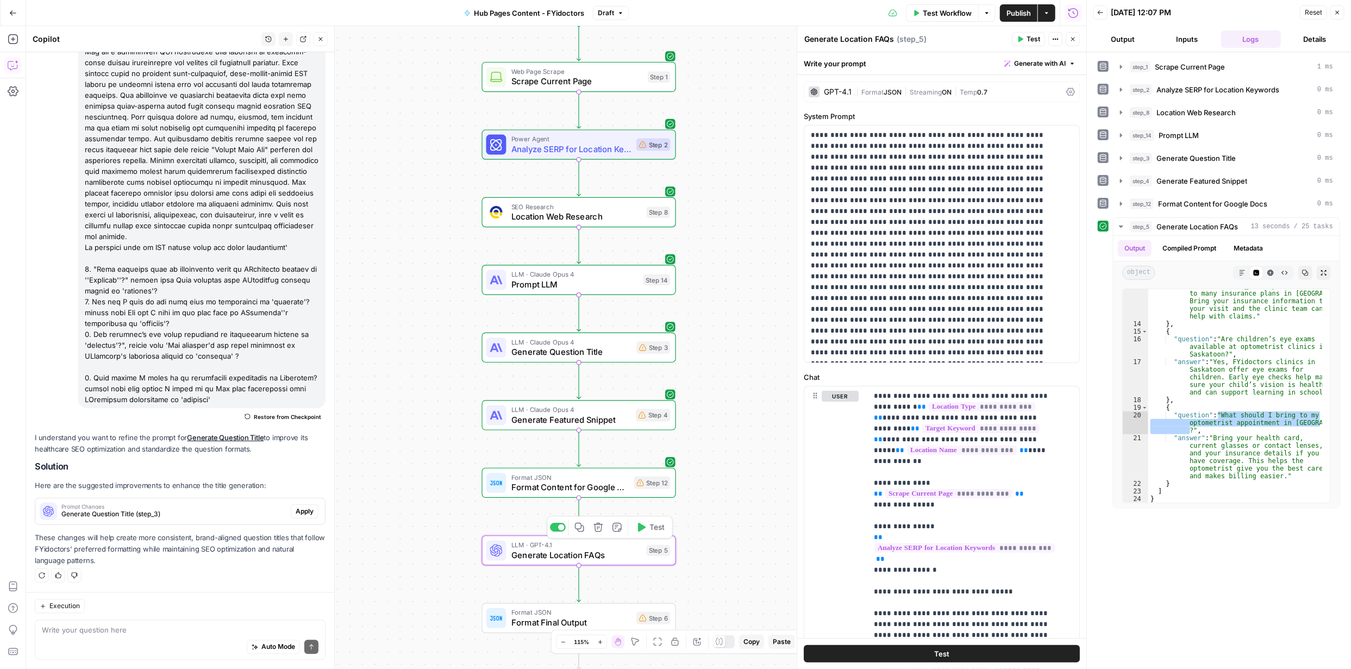
click at [545, 551] on span "Generate Location FAQs" at bounding box center [576, 555] width 130 height 13
click at [545, 550] on span "Generate Location FAQs" at bounding box center [576, 555] width 130 height 13
click at [933, 352] on p at bounding box center [938, 244] width 254 height 228
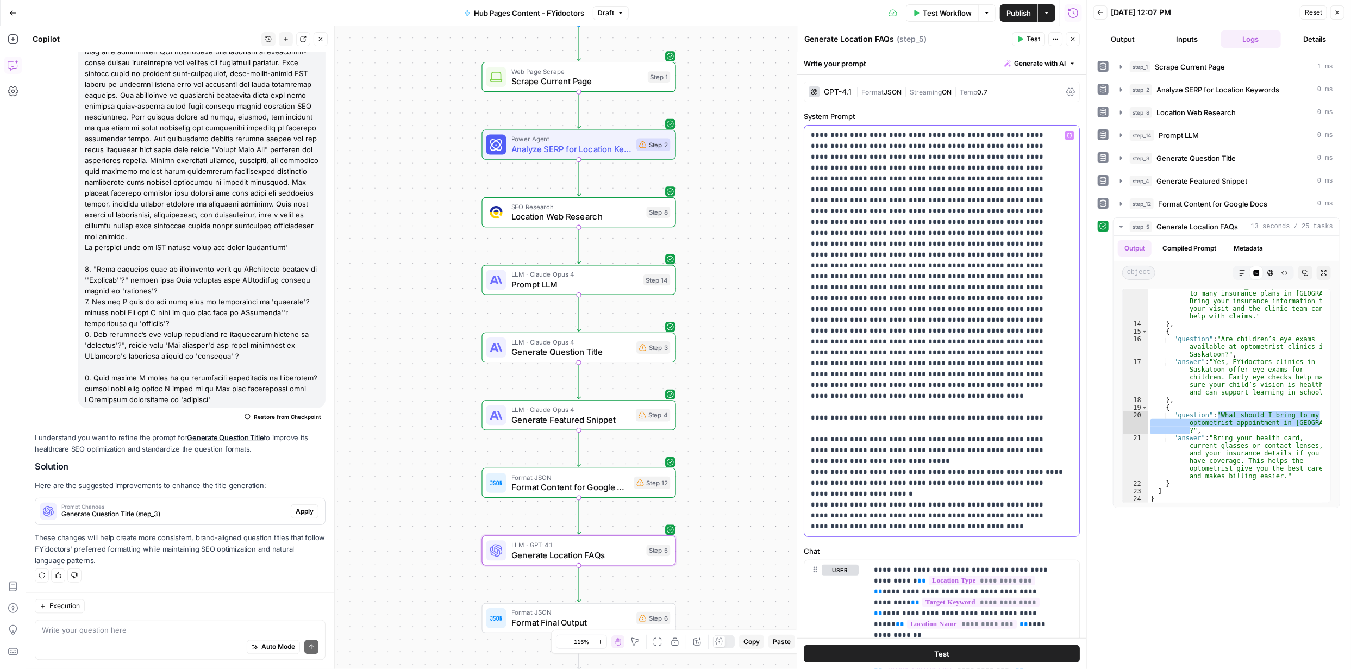
drag, startPoint x: 897, startPoint y: 528, endPoint x: 796, endPoint y: 21, distance: 516.5
click at [801, 20] on body "FYidoctors New Home Browse Your Data Usage Settings Recent Grids Content Roadma…" at bounding box center [675, 334] width 1351 height 669
click at [887, 189] on p "**********" at bounding box center [938, 331] width 254 height 402
click at [816, 133] on p "**********" at bounding box center [938, 331] width 254 height 402
drag, startPoint x: 810, startPoint y: 133, endPoint x: 956, endPoint y: 538, distance: 429.6
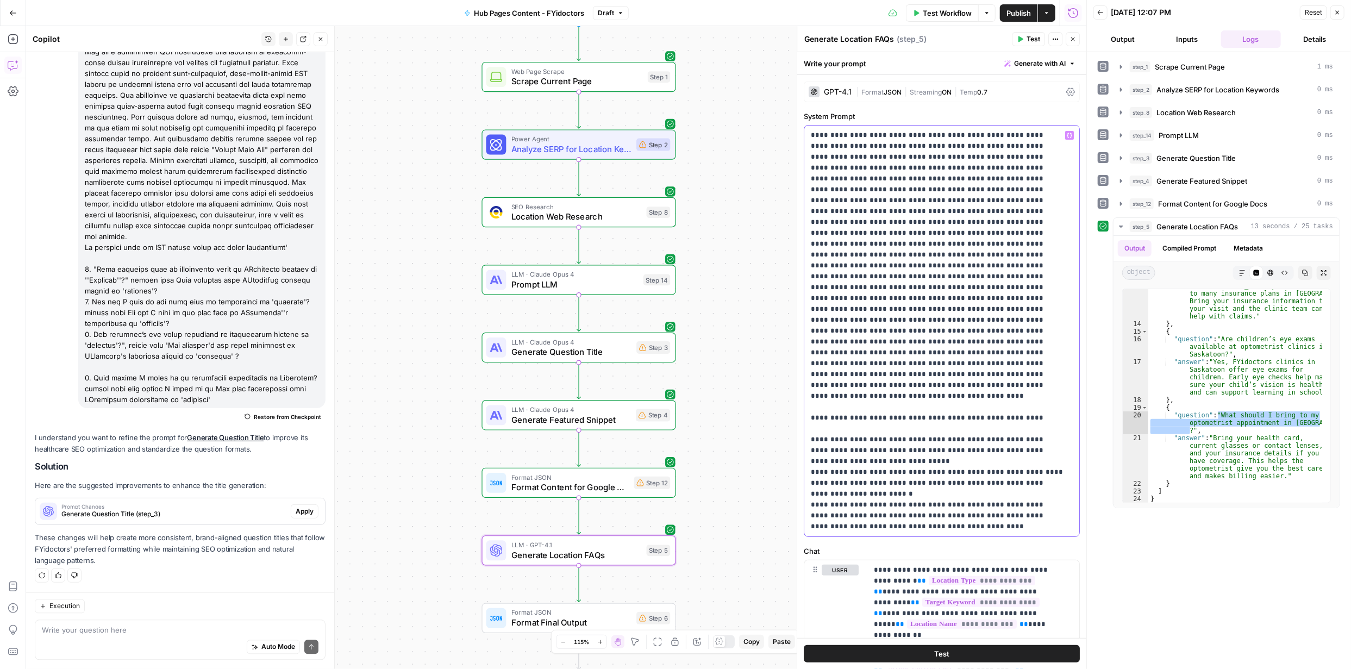
click at [955, 536] on div "**********" at bounding box center [941, 568] width 289 height 986
copy p "**********"
click at [1046, 57] on button "Generate with AI" at bounding box center [1040, 64] width 80 height 14
click at [995, 113] on span "Refine" at bounding box center [1015, 112] width 86 height 11
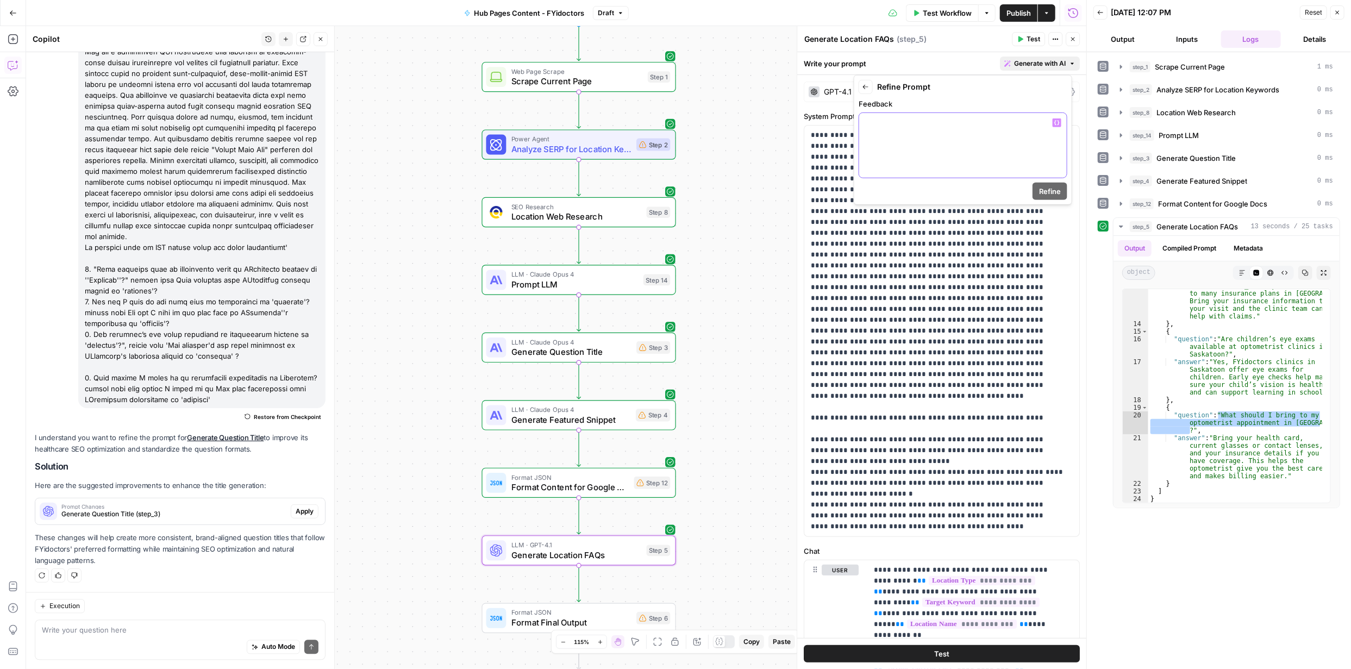
click at [890, 133] on div at bounding box center [963, 145] width 208 height 65
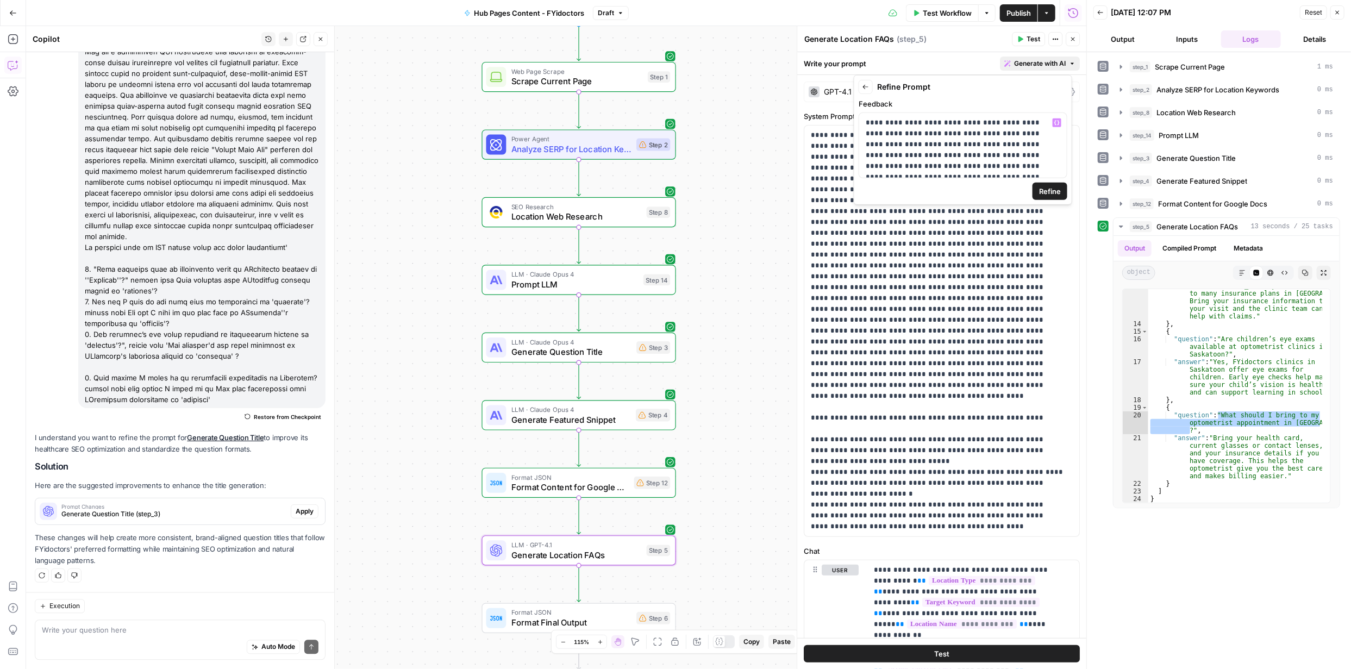
click at [1052, 194] on span "Refine" at bounding box center [1050, 191] width 22 height 11
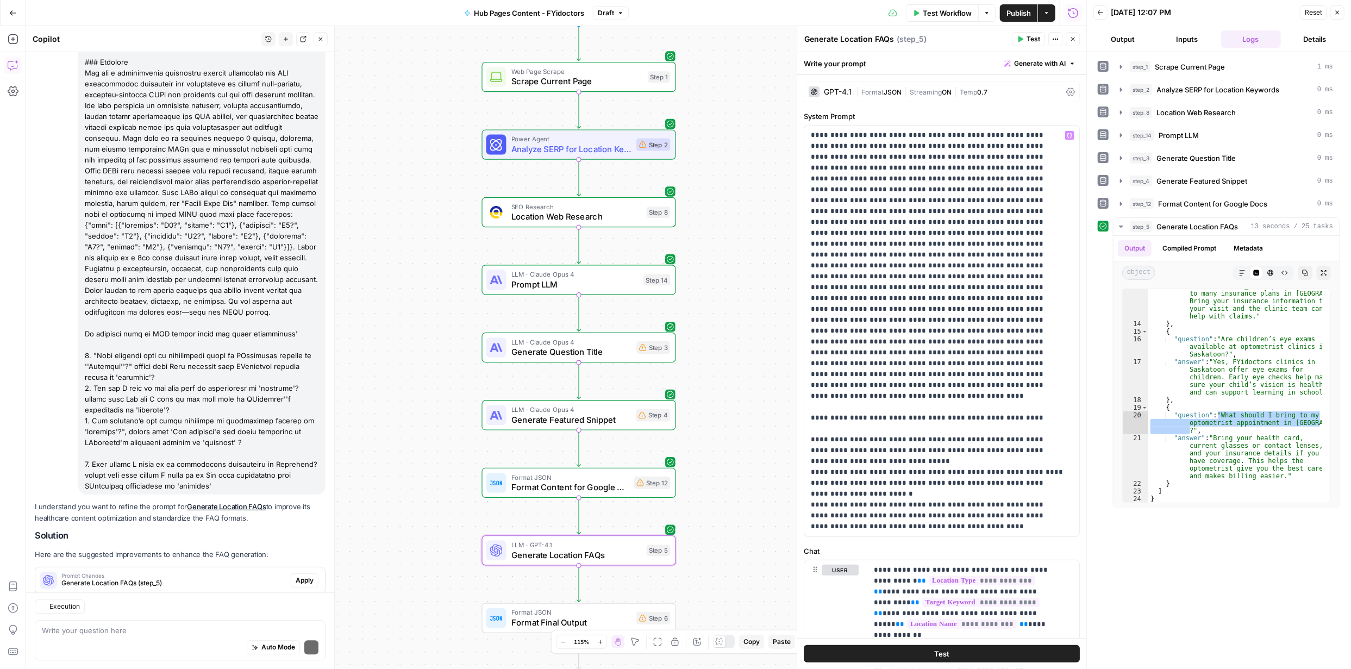
scroll to position [2154, 0]
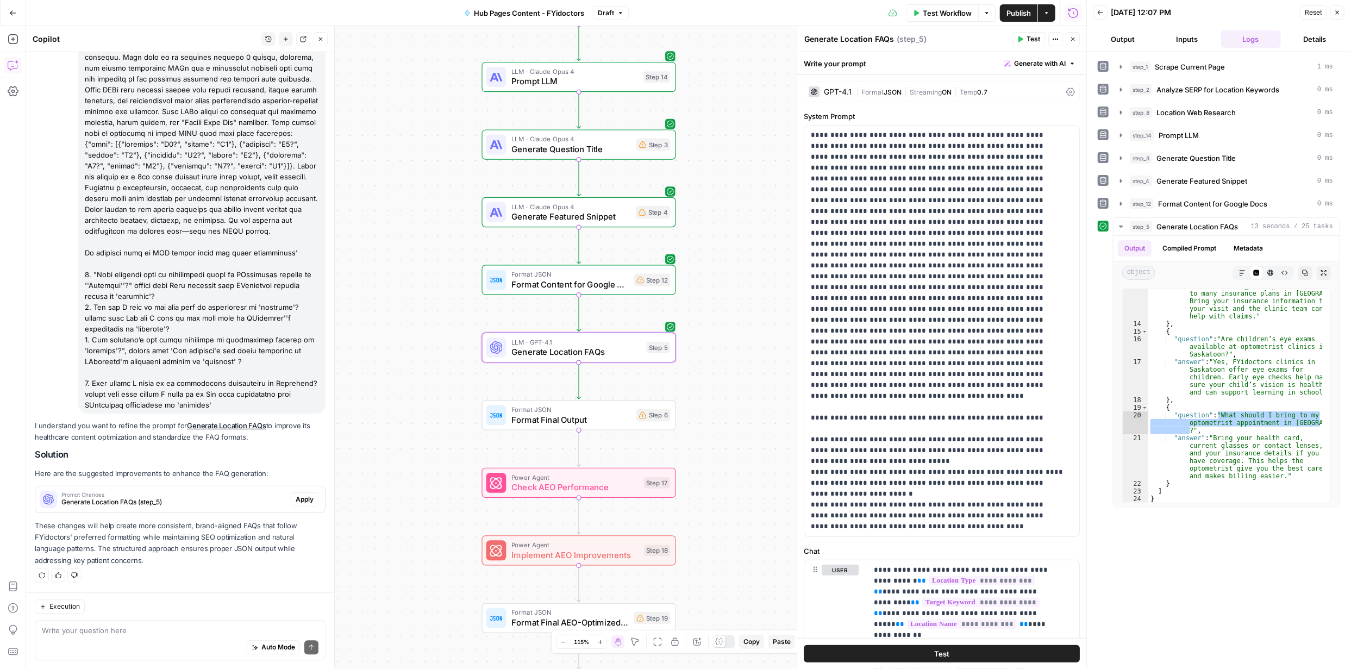
click at [296, 503] on span "Apply" at bounding box center [305, 500] width 18 height 10
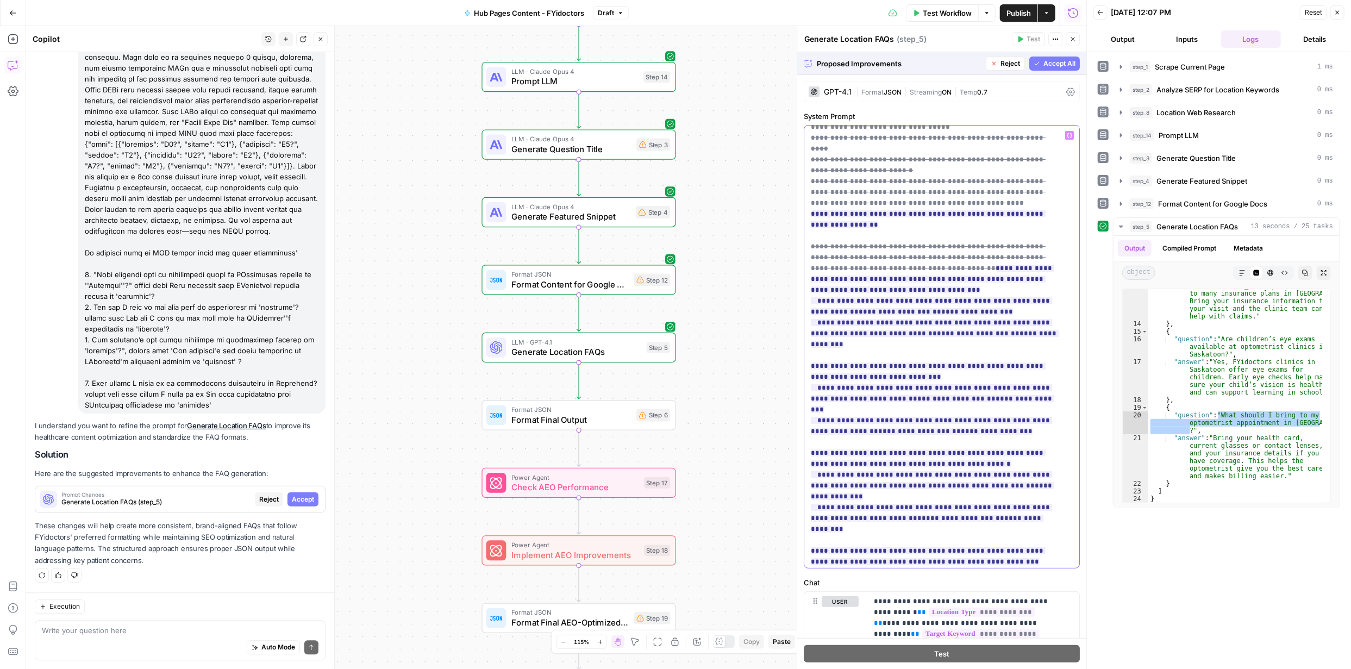
scroll to position [348, 0]
click at [1046, 63] on span "Accept All" at bounding box center [1060, 64] width 32 height 10
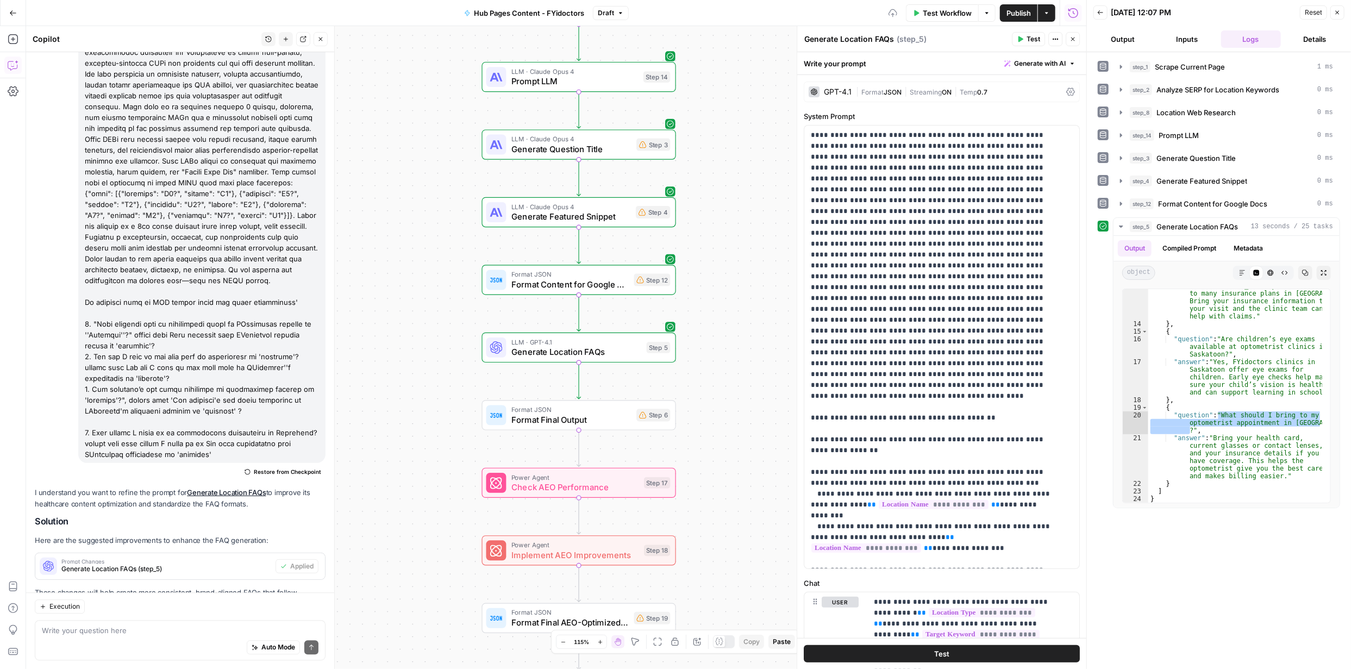
scroll to position [2171, 0]
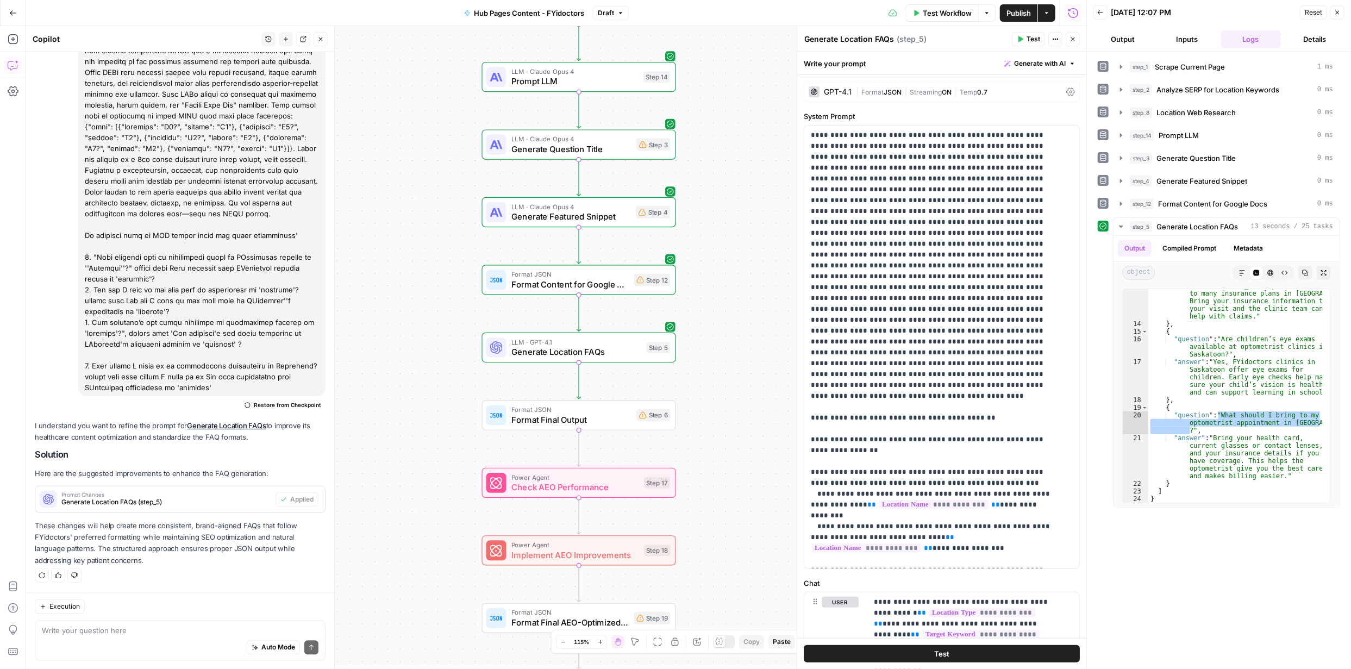
click at [948, 651] on button "Test" at bounding box center [942, 653] width 276 height 17
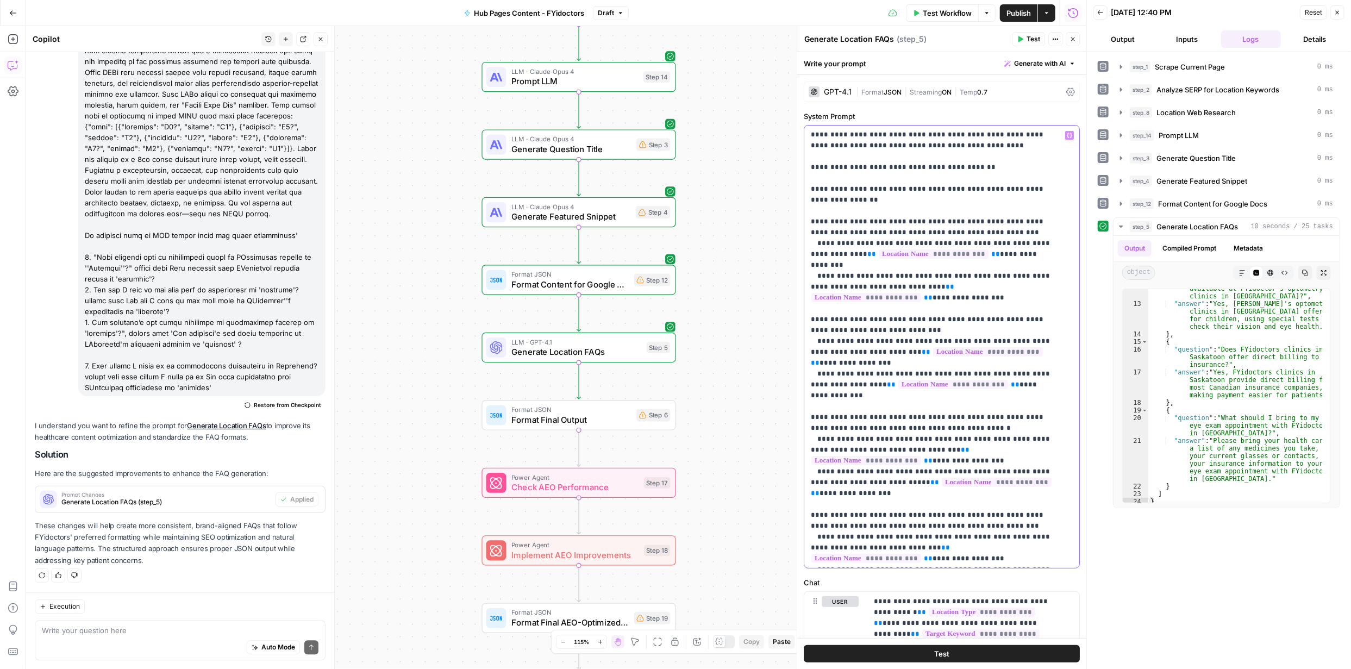
drag, startPoint x: 862, startPoint y: 208, endPoint x: 1015, endPoint y: 209, distance: 153.3
click at [1015, 209] on p "**********" at bounding box center [934, 221] width 246 height 685
copy p "**********"
drag, startPoint x: 865, startPoint y: 297, endPoint x: 857, endPoint y: 311, distance: 15.6
click at [857, 311] on p "**********" at bounding box center [934, 221] width 246 height 685
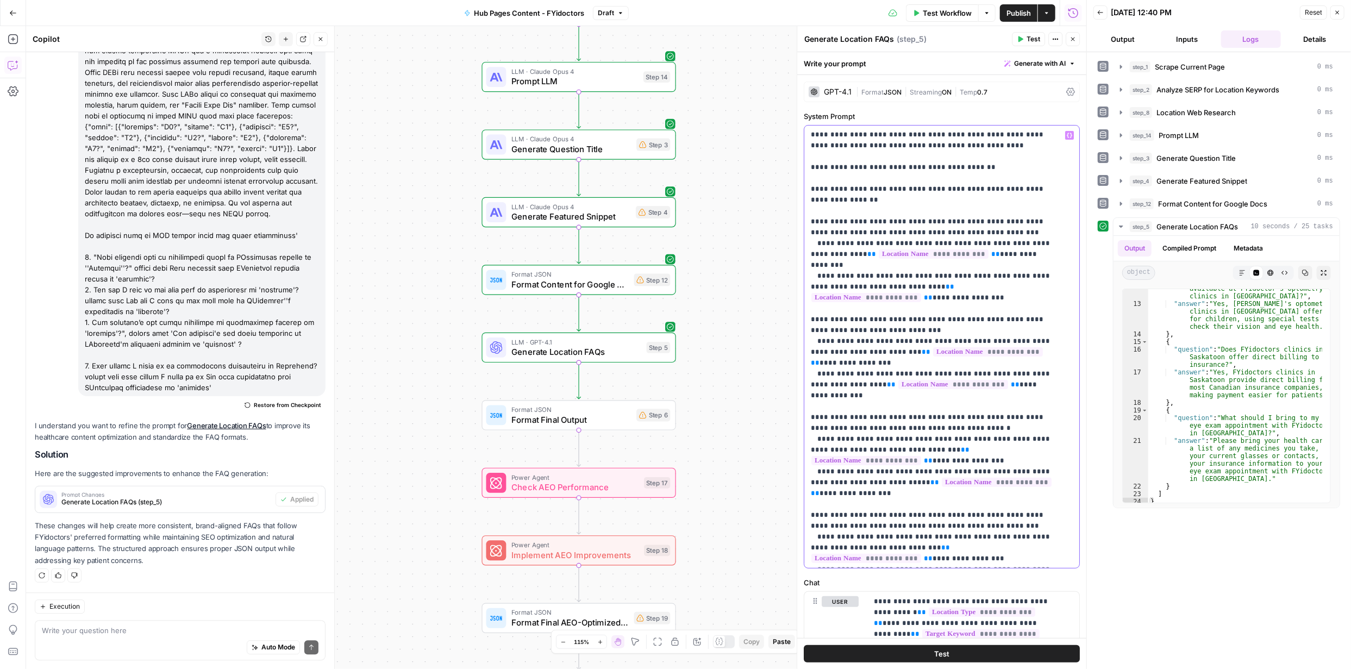
copy p "**********"
click at [1082, 322] on div at bounding box center [1087, 334] width 11 height 669
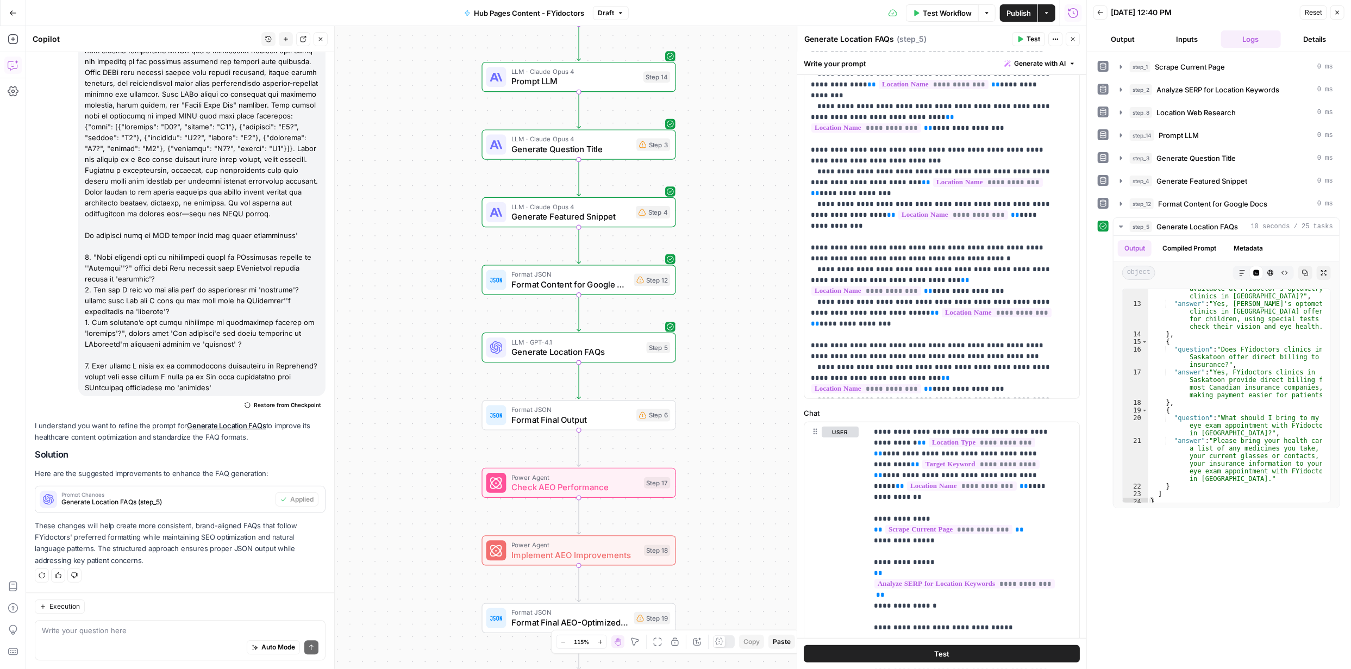
scroll to position [171, 0]
drag, startPoint x: 863, startPoint y: 211, endPoint x: 878, endPoint y: 224, distance: 19.6
click at [878, 224] on p "**********" at bounding box center [934, 51] width 246 height 685
copy p "**********"
drag, startPoint x: 864, startPoint y: 309, endPoint x: 981, endPoint y: 321, distance: 117.5
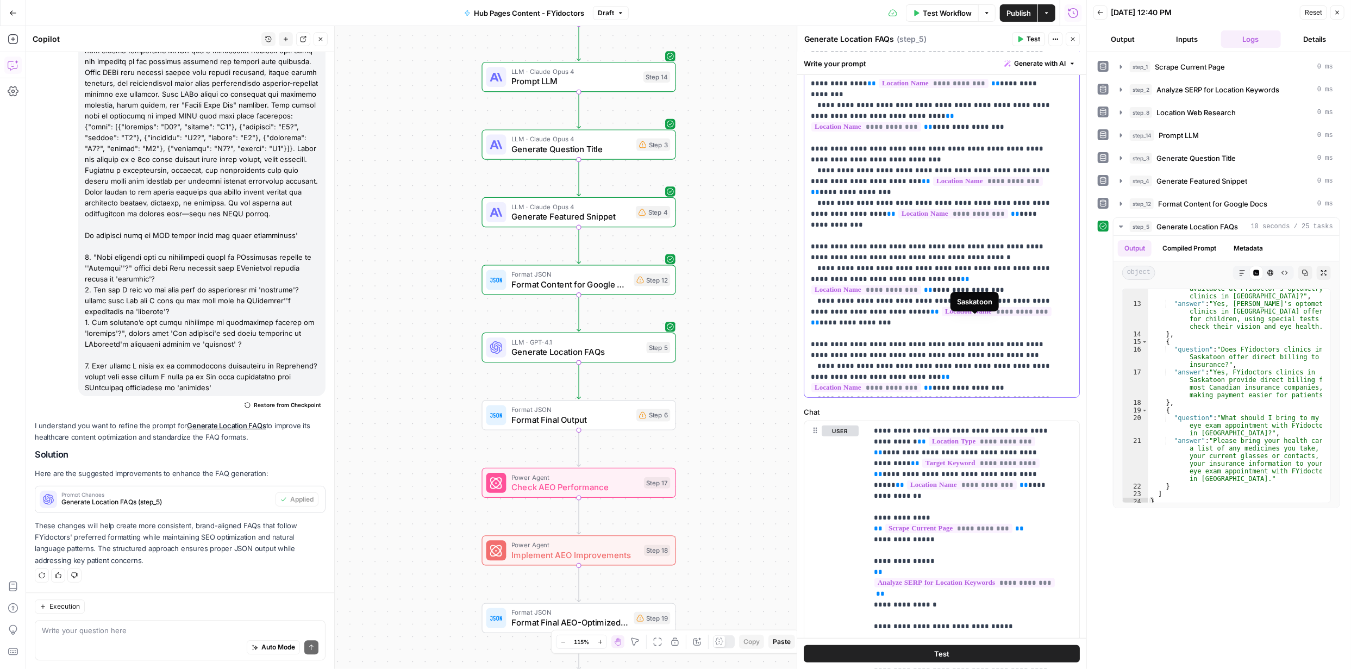
click at [983, 321] on p "**********" at bounding box center [934, 51] width 246 height 685
click at [882, 309] on p "**********" at bounding box center [934, 51] width 246 height 685
click at [871, 313] on p "**********" at bounding box center [934, 51] width 246 height 685
drag, startPoint x: 854, startPoint y: 322, endPoint x: 864, endPoint y: 312, distance: 13.8
click at [864, 312] on p "**********" at bounding box center [934, 51] width 246 height 685
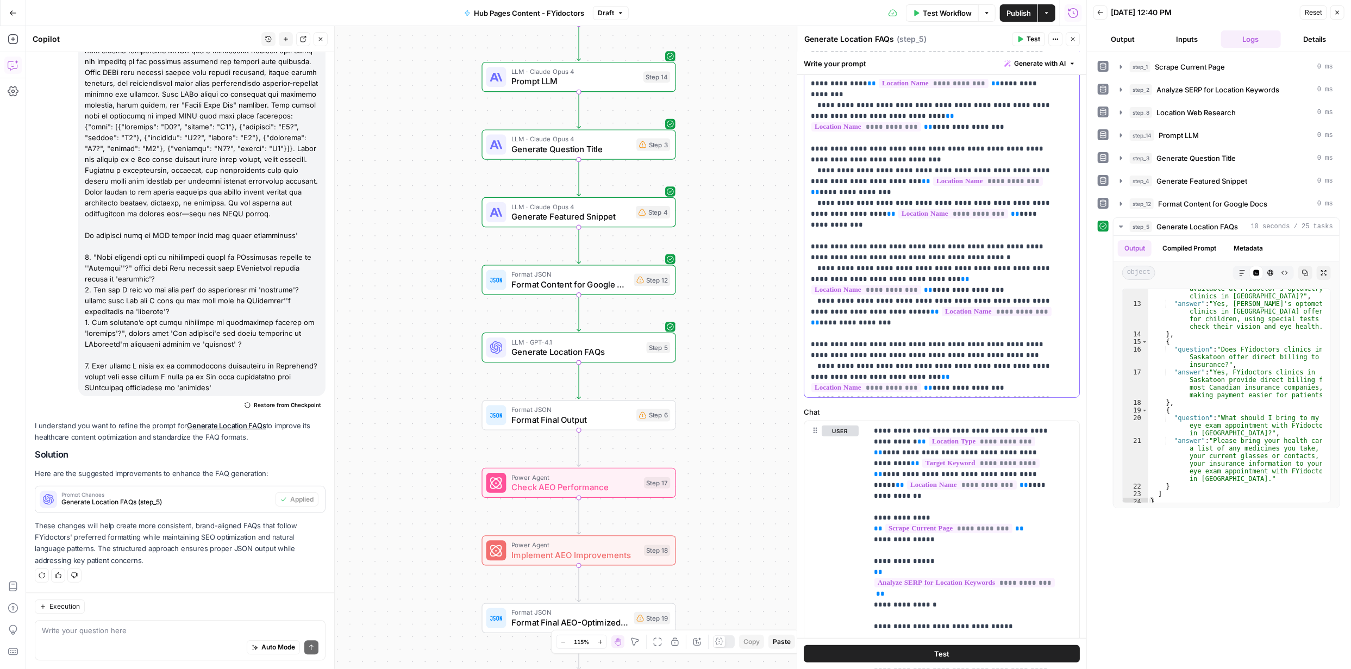
copy p "**********"
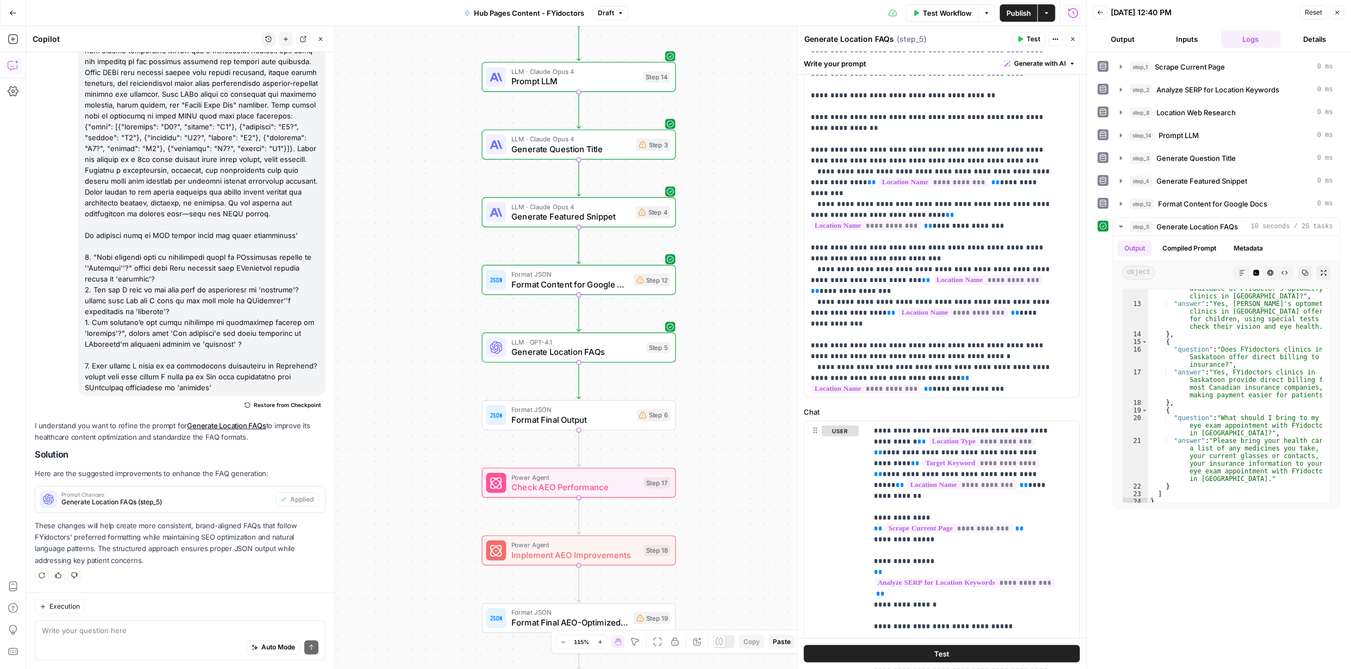
scroll to position [142, 0]
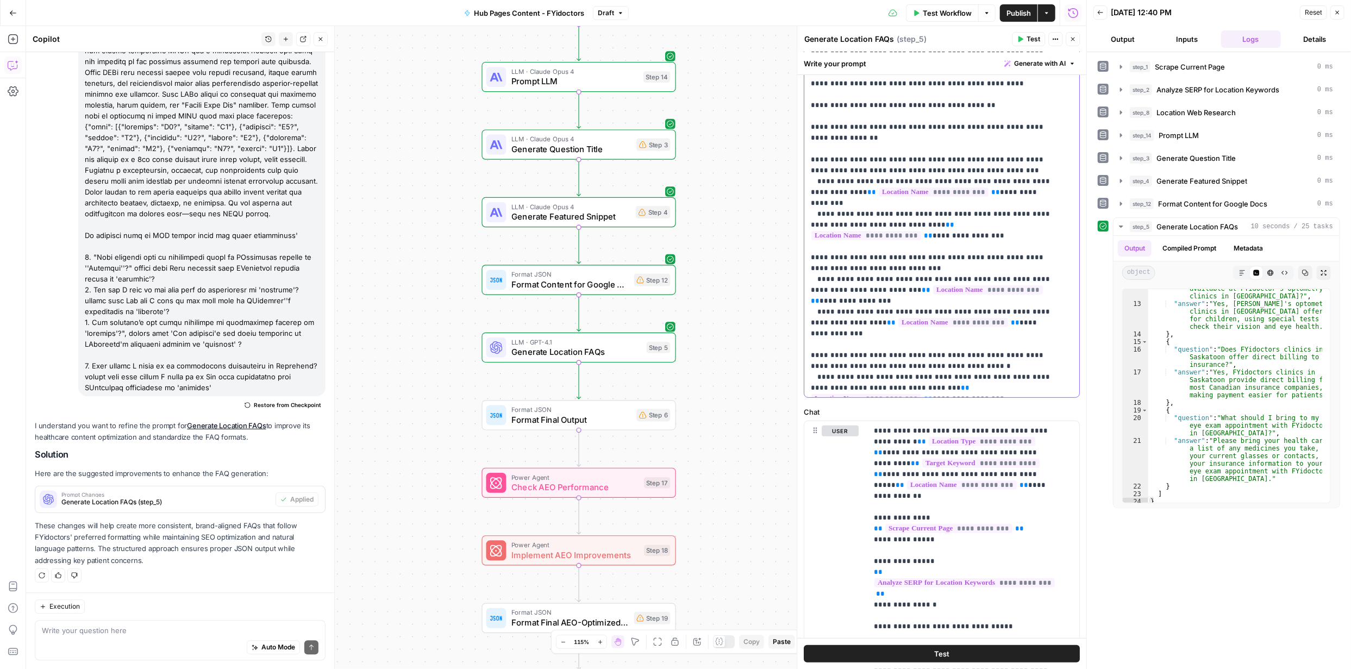
click at [935, 171] on p "**********" at bounding box center [934, 159] width 246 height 685
click at [928, 148] on p "**********" at bounding box center [934, 159] width 246 height 685
click at [926, 234] on p "**********" at bounding box center [934, 159] width 246 height 685
click at [1018, 235] on p "**********" at bounding box center [934, 159] width 246 height 685
click at [1024, 322] on p "**********" at bounding box center [934, 159] width 246 height 685
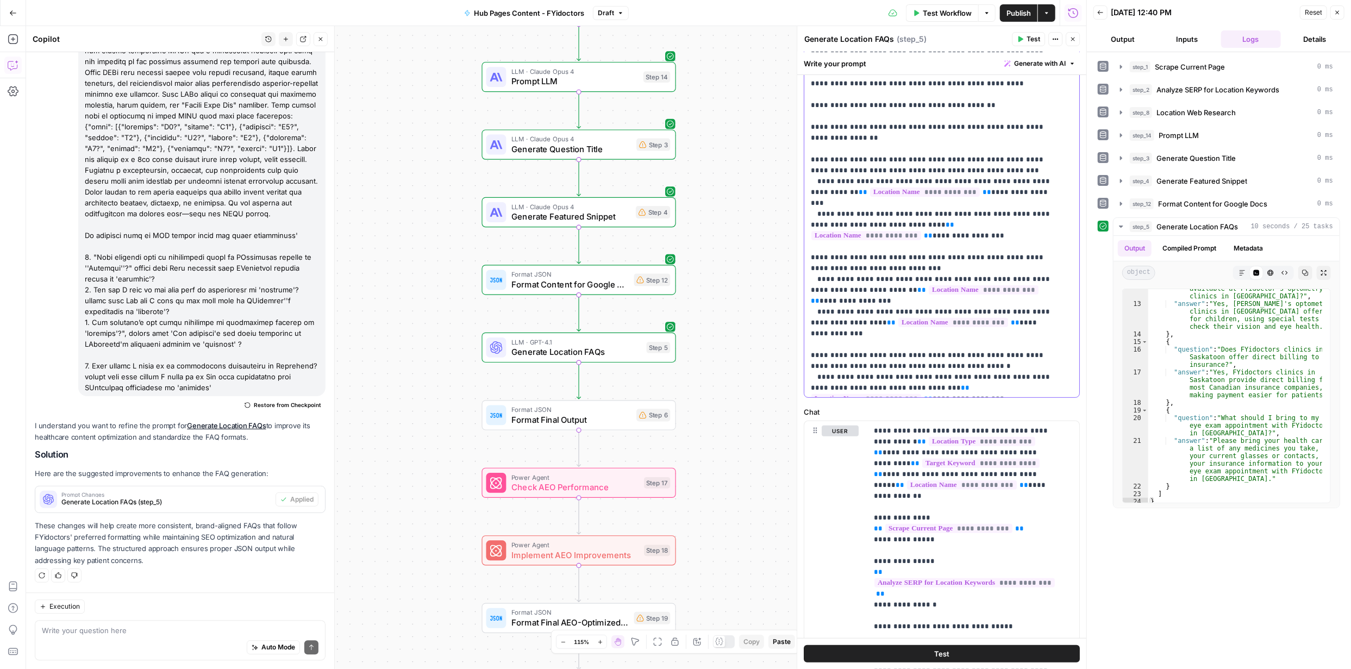
click at [1022, 322] on p "**********" at bounding box center [934, 159] width 246 height 685
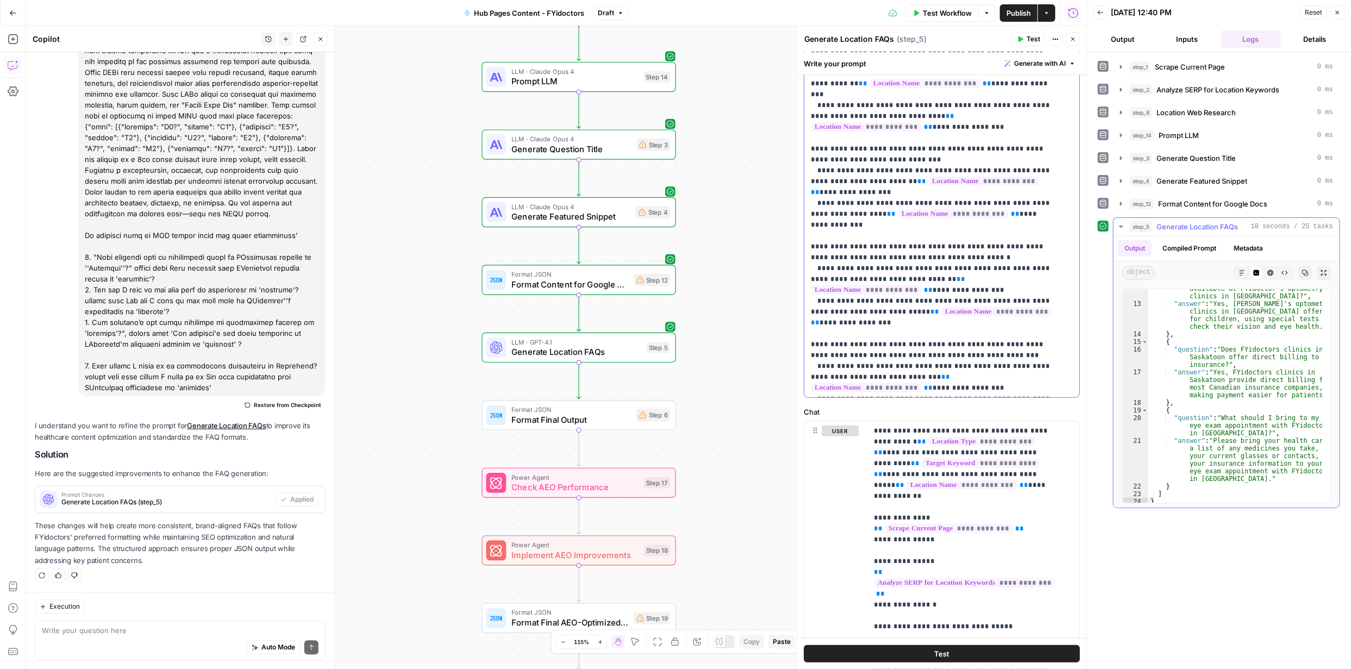
scroll to position [174, 0]
click at [1018, 15] on span "Publish" at bounding box center [1019, 13] width 24 height 11
click at [947, 653] on button "Test" at bounding box center [942, 653] width 276 height 17
click at [652, 394] on span "Test" at bounding box center [657, 391] width 15 height 11
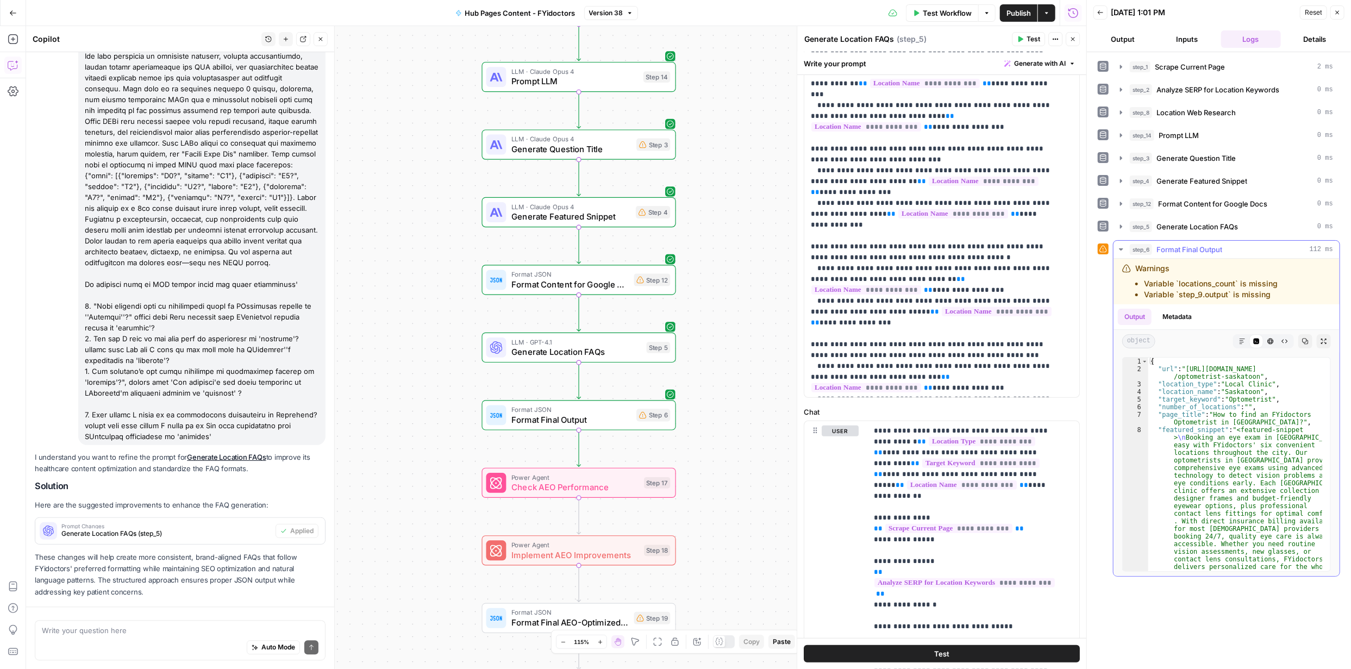
scroll to position [2171, 0]
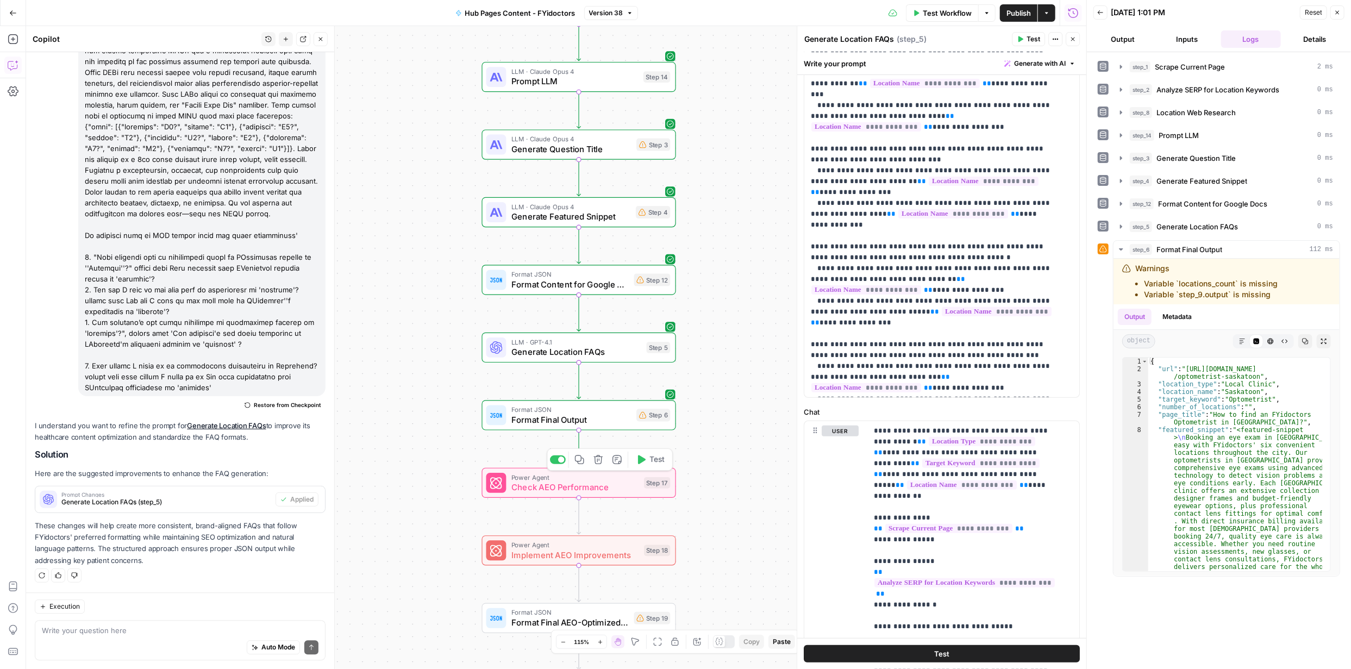
click at [654, 461] on span "Test" at bounding box center [657, 459] width 15 height 11
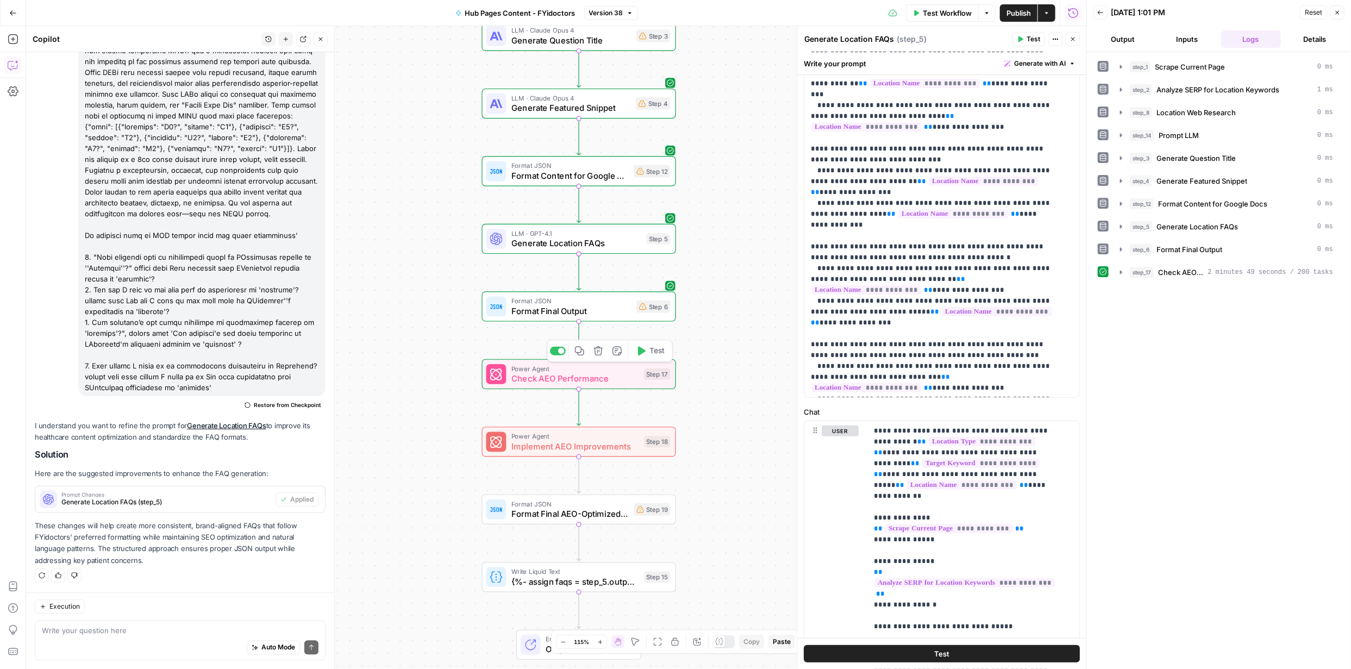
click at [601, 378] on span "Check AEO Performance" at bounding box center [575, 378] width 128 height 13
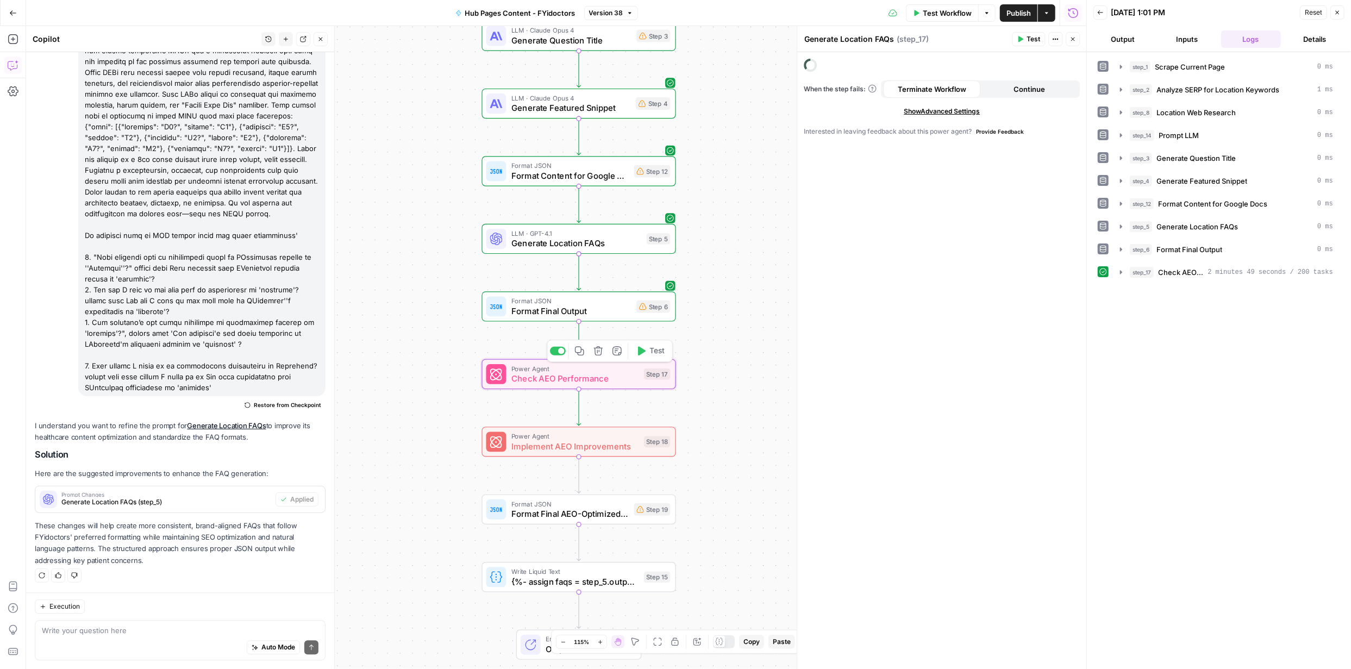
type textarea "Check AEO Performance"
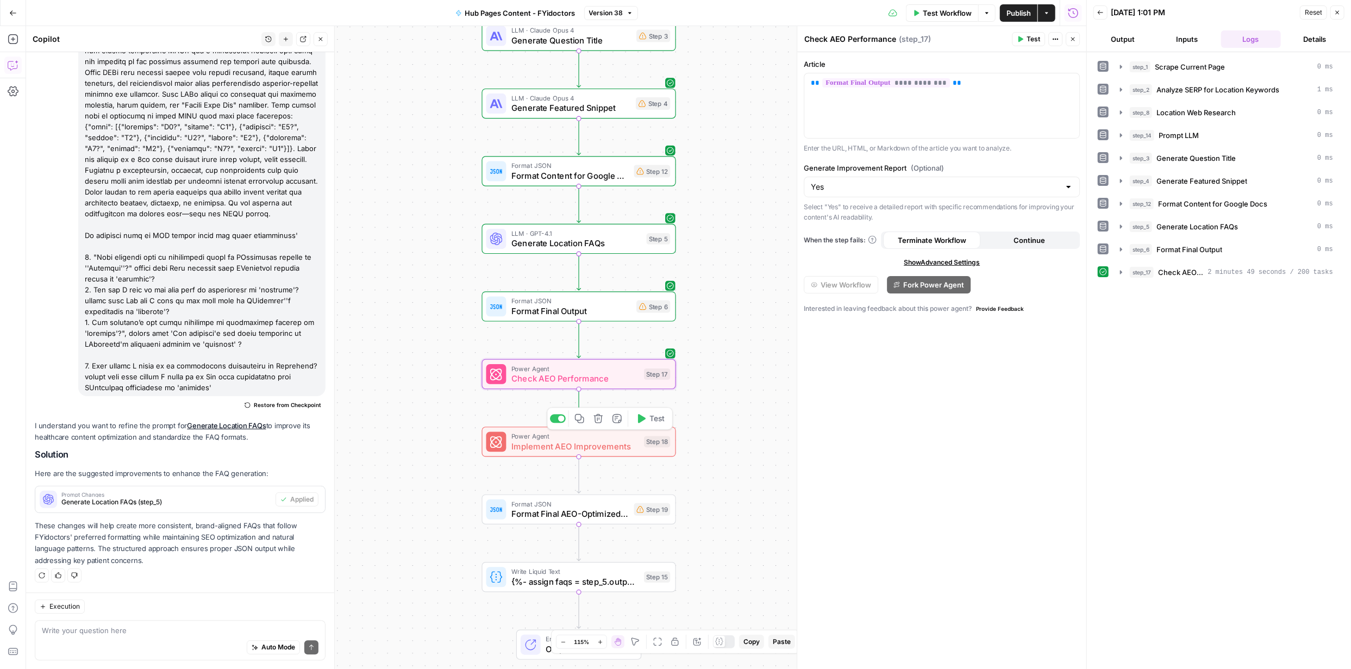
click at [596, 441] on span "Implement AEO Improvements" at bounding box center [575, 446] width 128 height 13
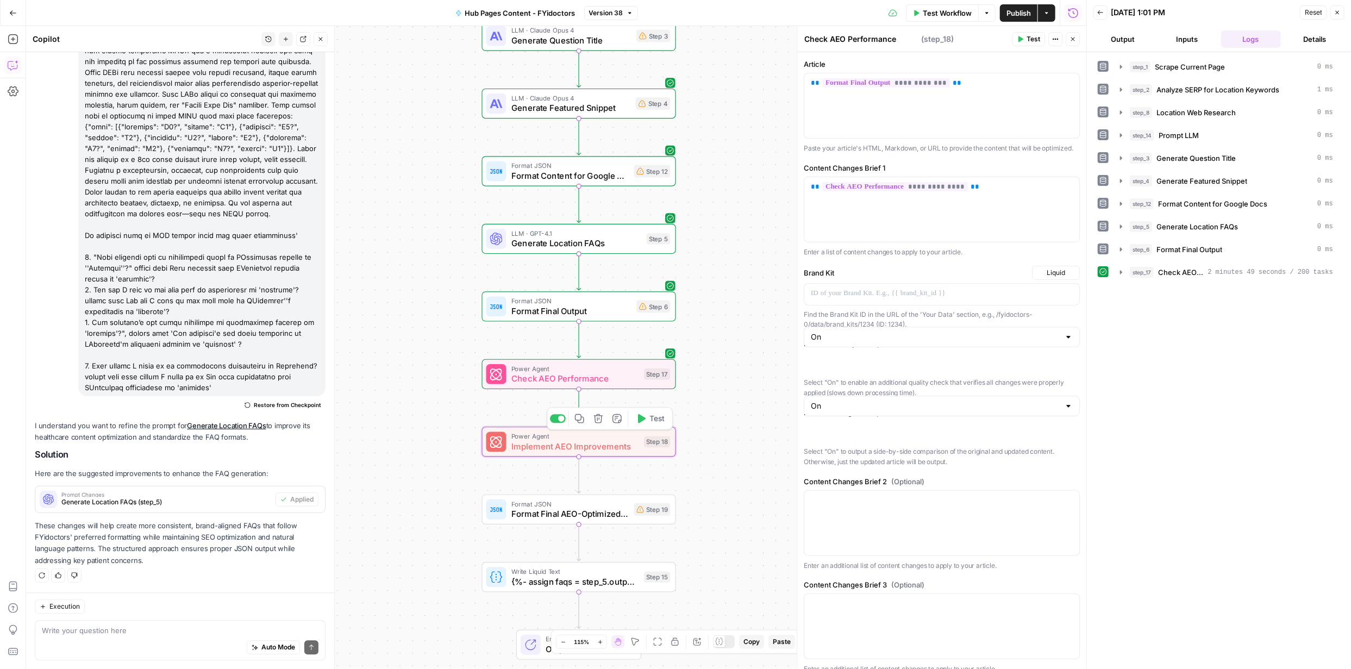
type textarea "Implement AEO Improvements"
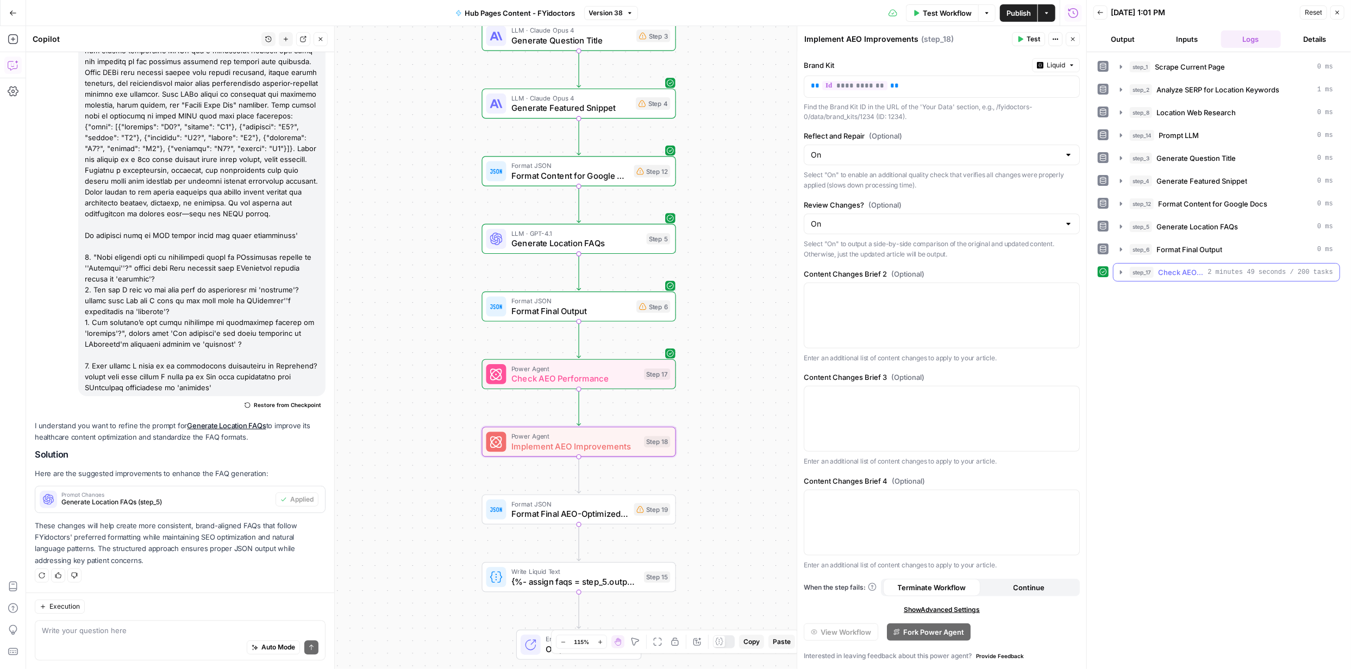
click at [1169, 274] on span "Check AEO Performance" at bounding box center [1181, 272] width 46 height 11
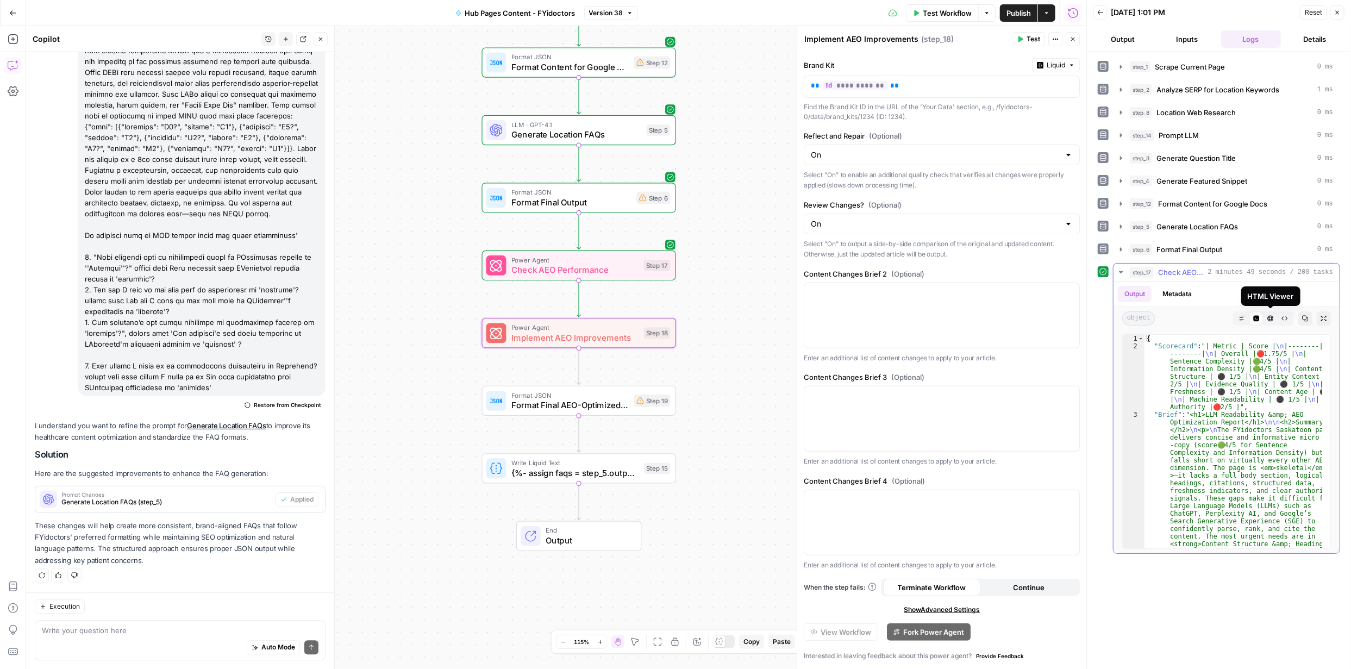
click at [1270, 315] on icon "button" at bounding box center [1271, 318] width 7 height 7
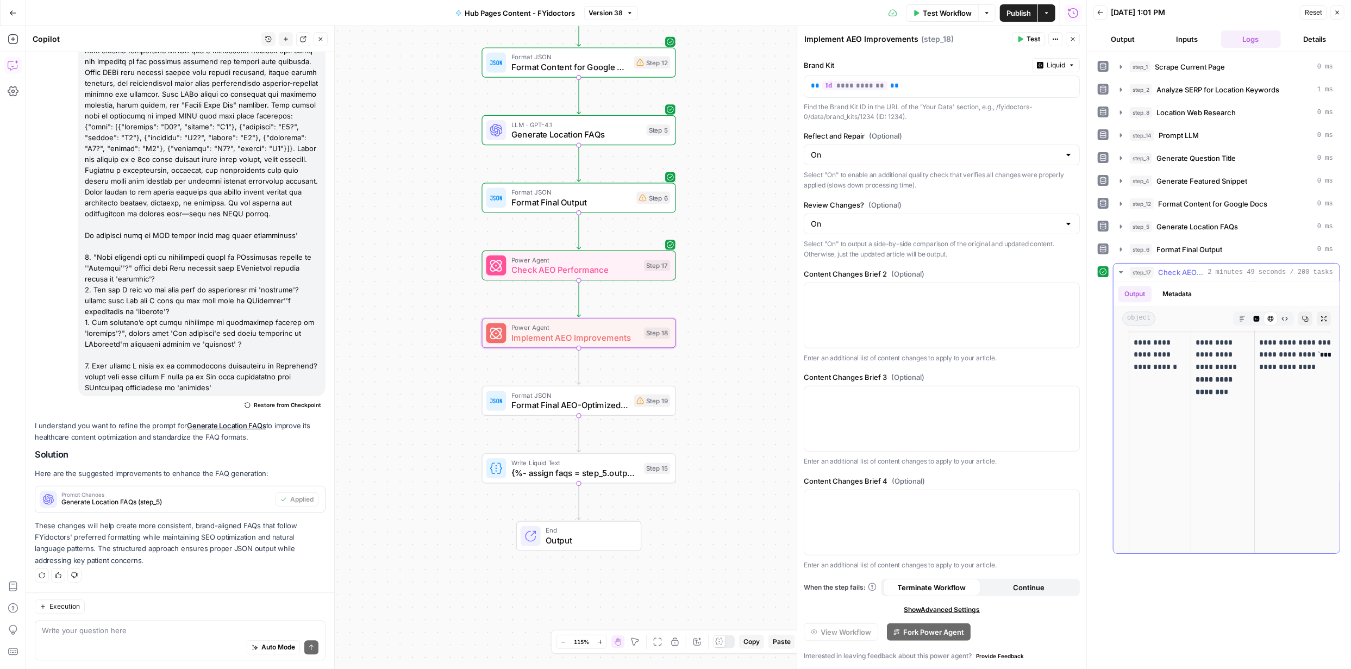
scroll to position [2157, 0]
click at [655, 376] on span "Test" at bounding box center [657, 377] width 15 height 11
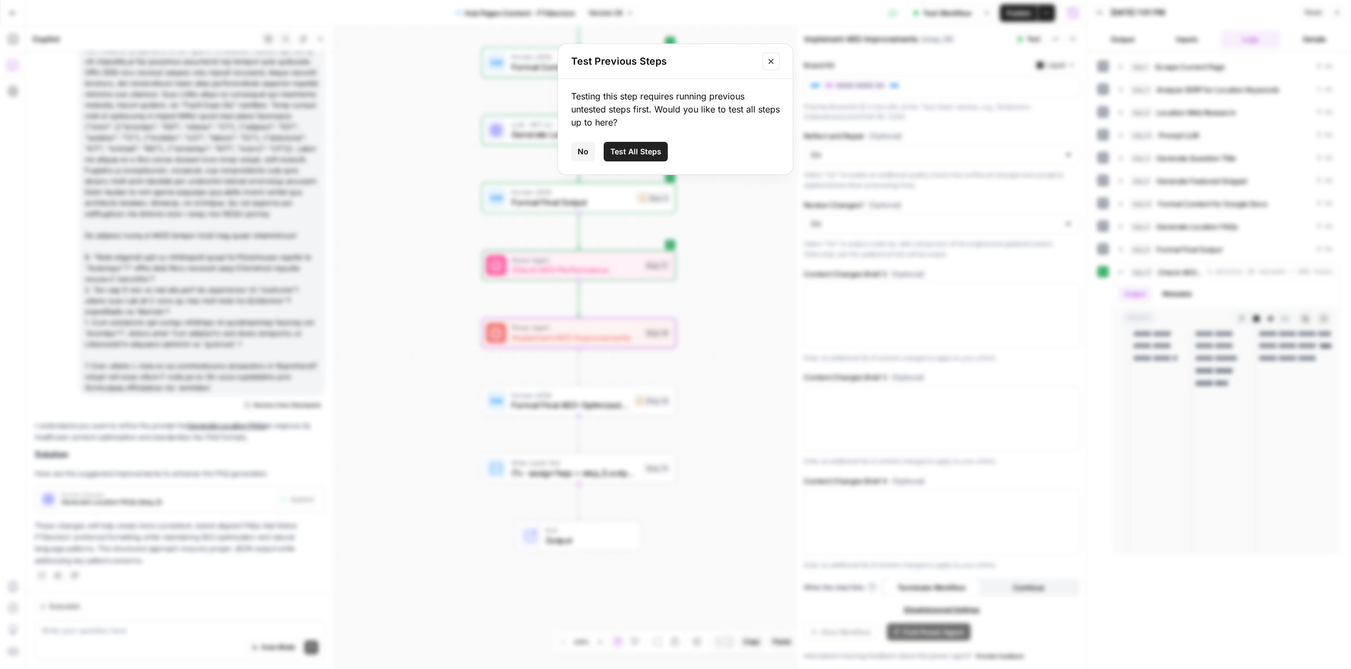
click at [635, 153] on span "Test All Steps" at bounding box center [635, 151] width 51 height 11
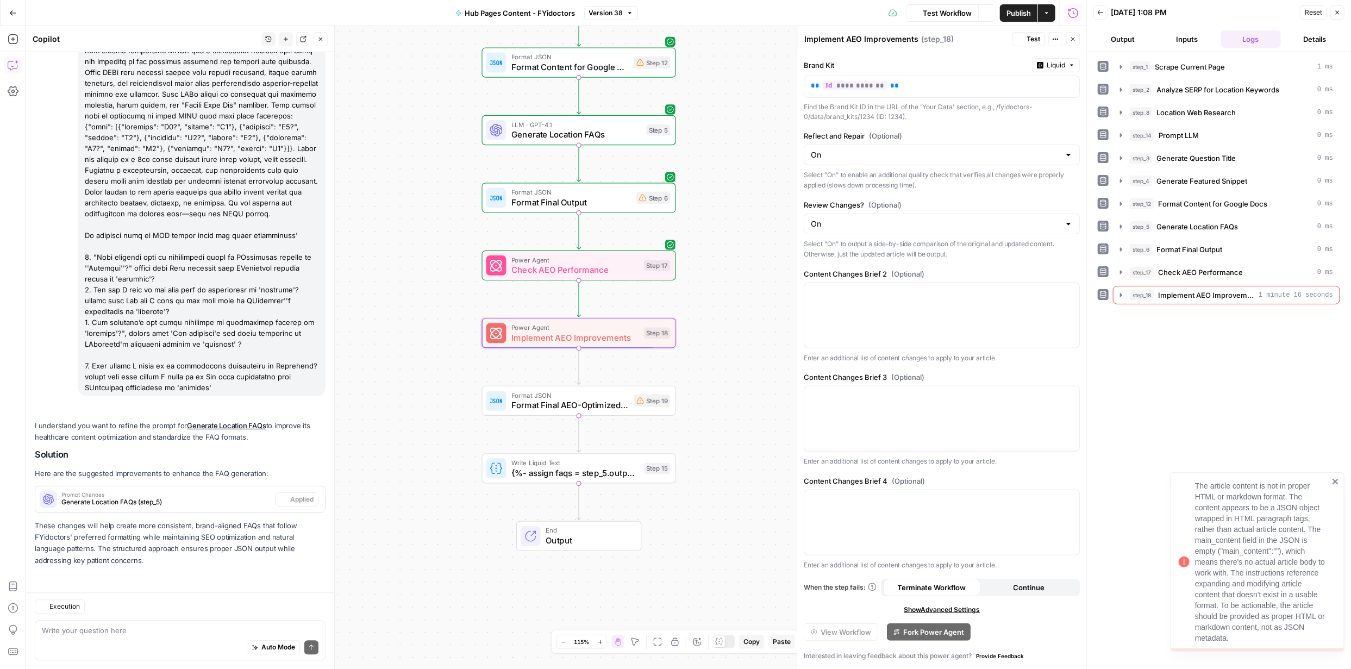
scroll to position [2171, 0]
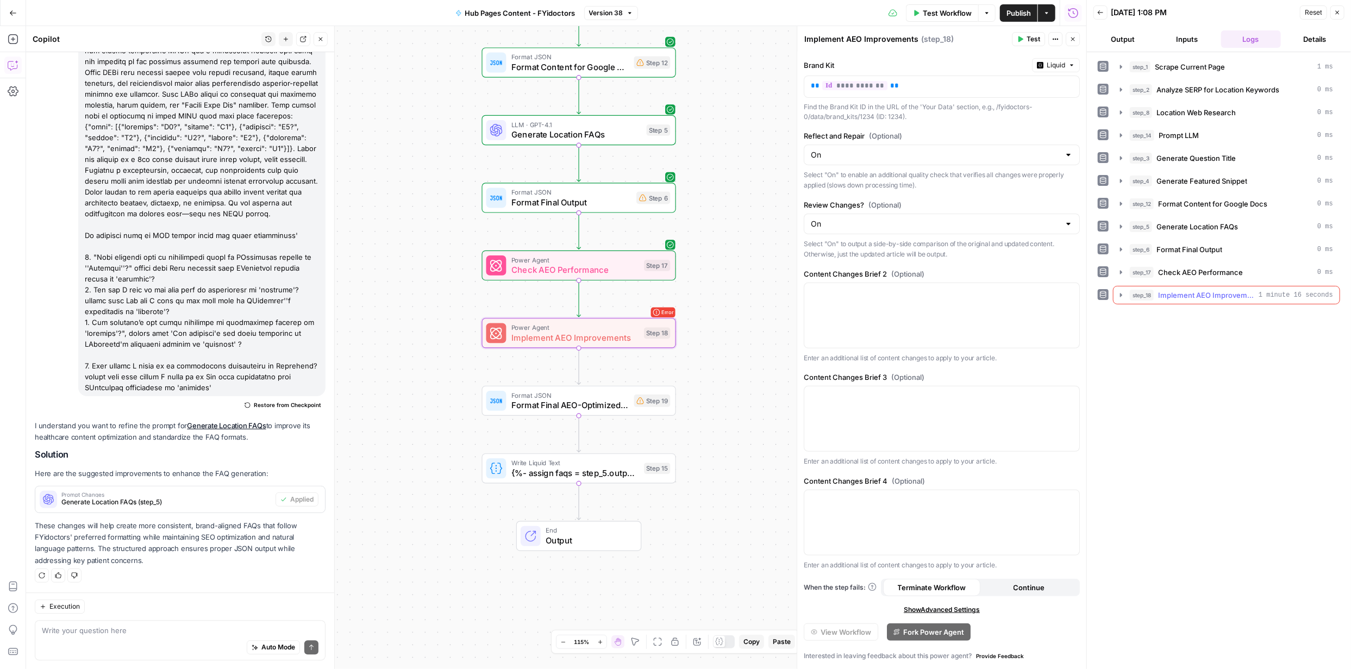
click at [1120, 295] on icon "button" at bounding box center [1121, 295] width 9 height 9
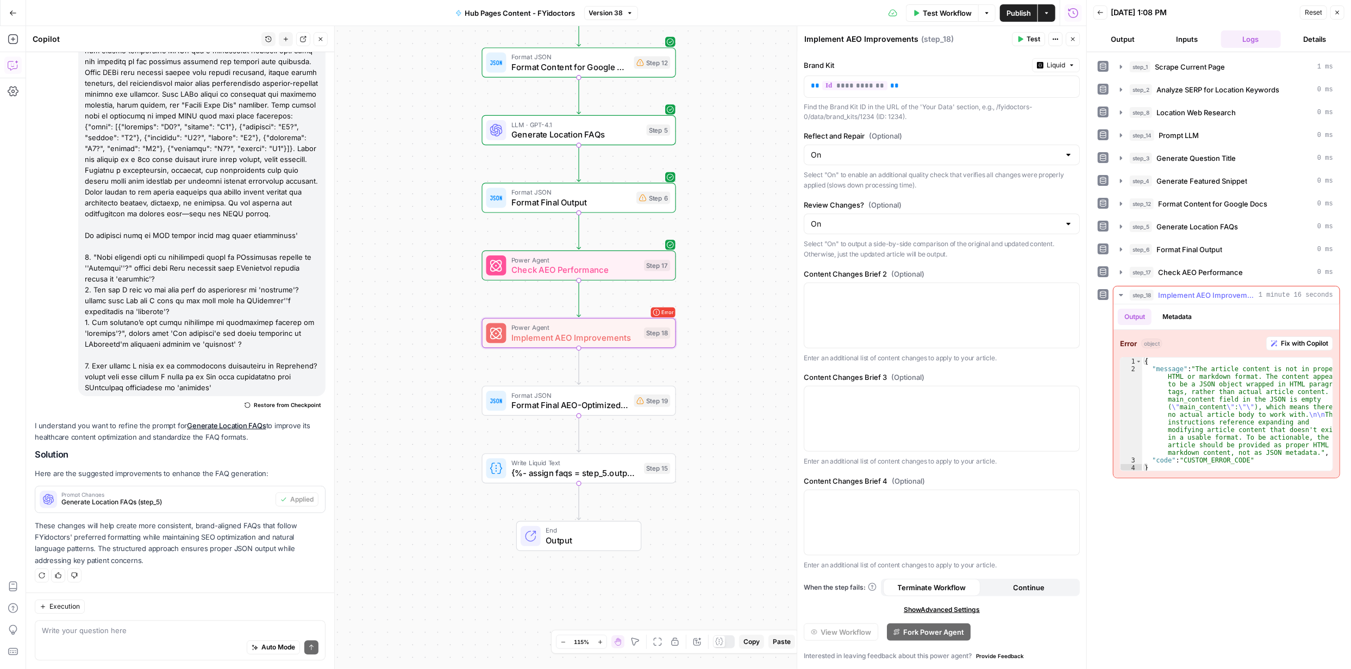
click at [1308, 344] on span "Fix with Copilot" at bounding box center [1304, 344] width 47 height 10
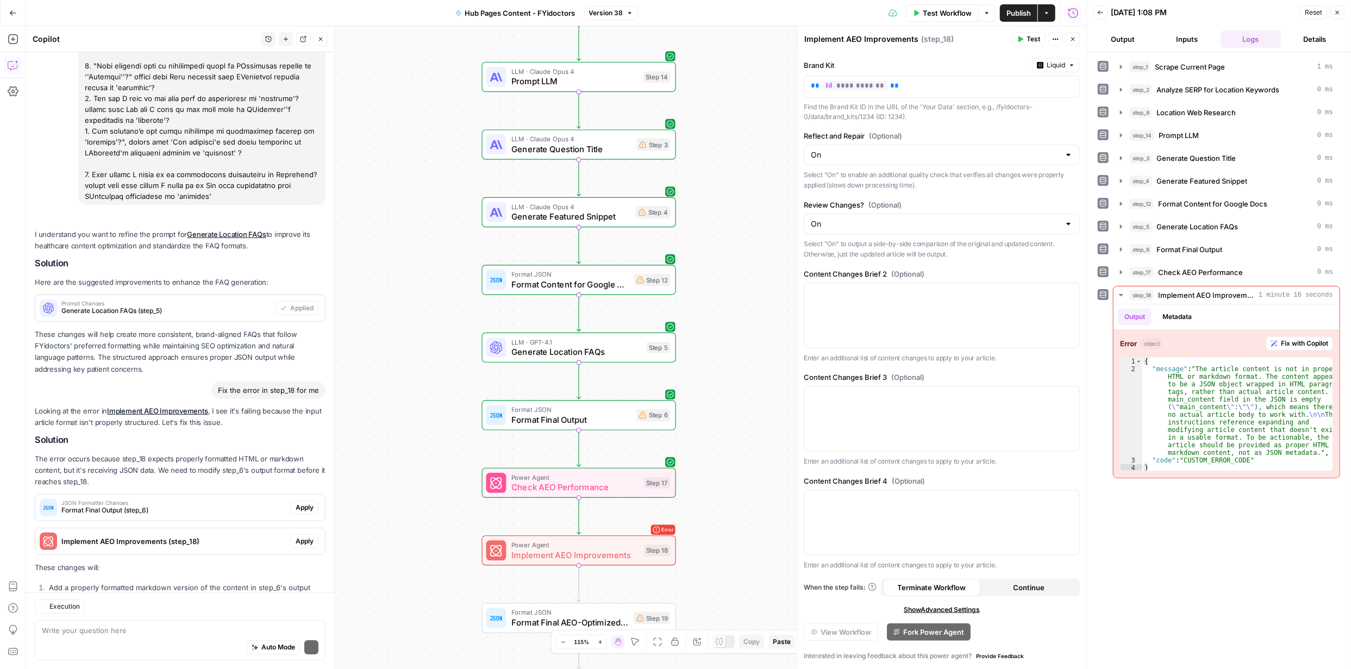
scroll to position [2461, 0]
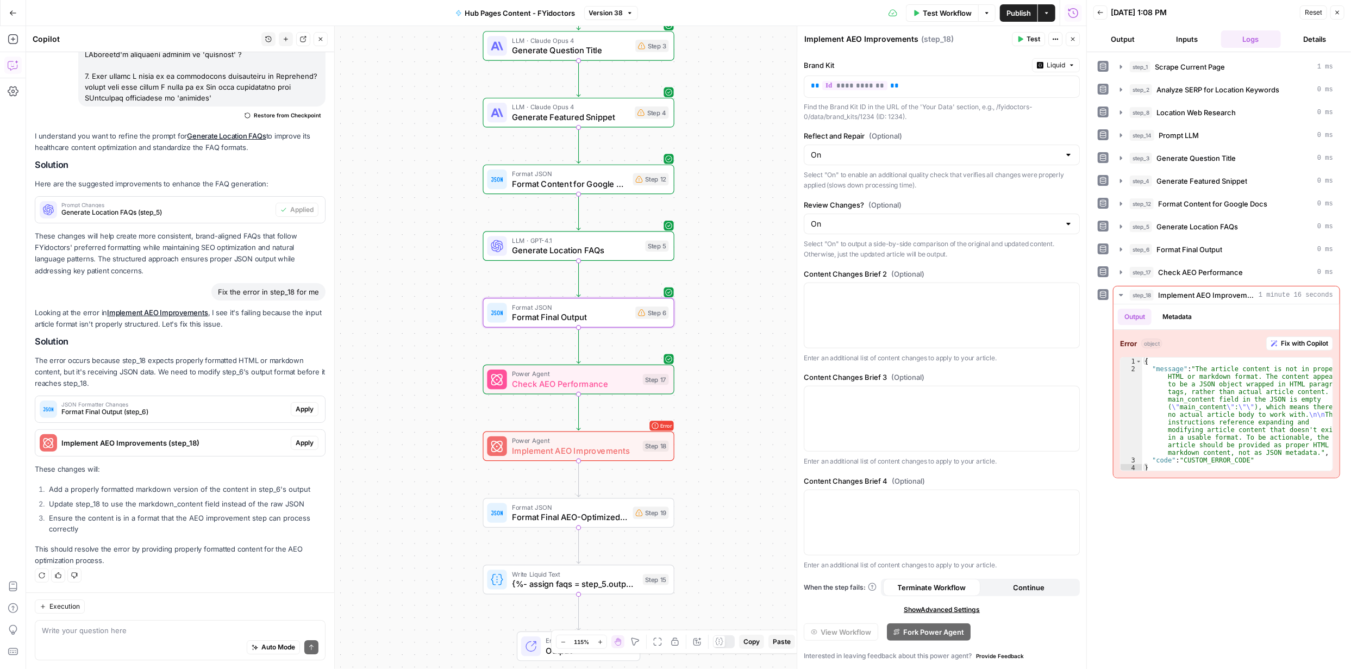
click at [299, 409] on span "Apply" at bounding box center [305, 409] width 18 height 10
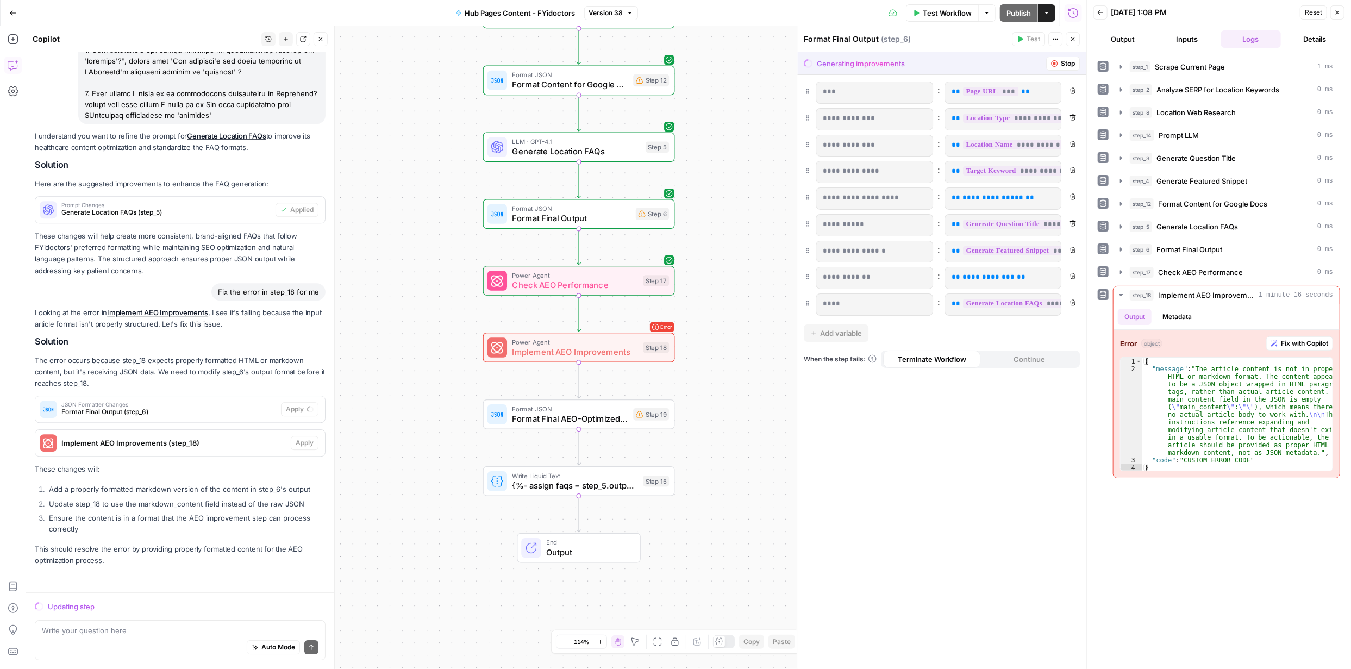
scroll to position [2373, 0]
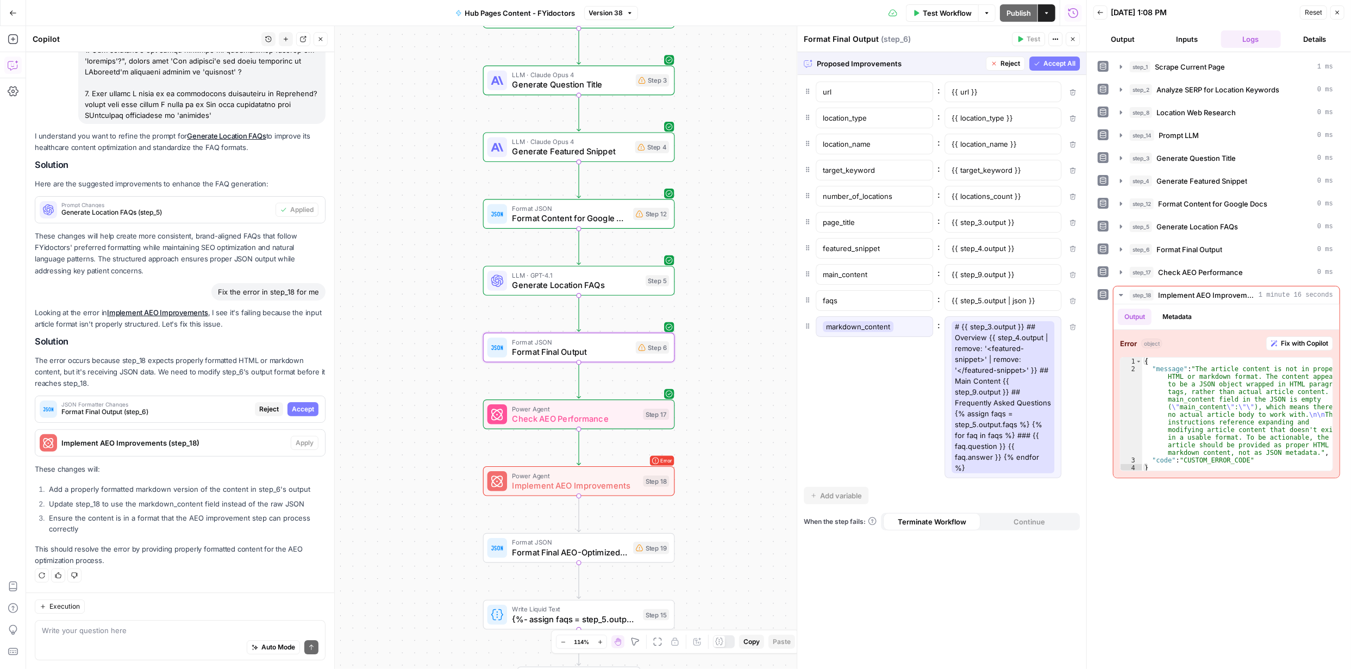
click at [300, 407] on span "Accept" at bounding box center [303, 409] width 22 height 10
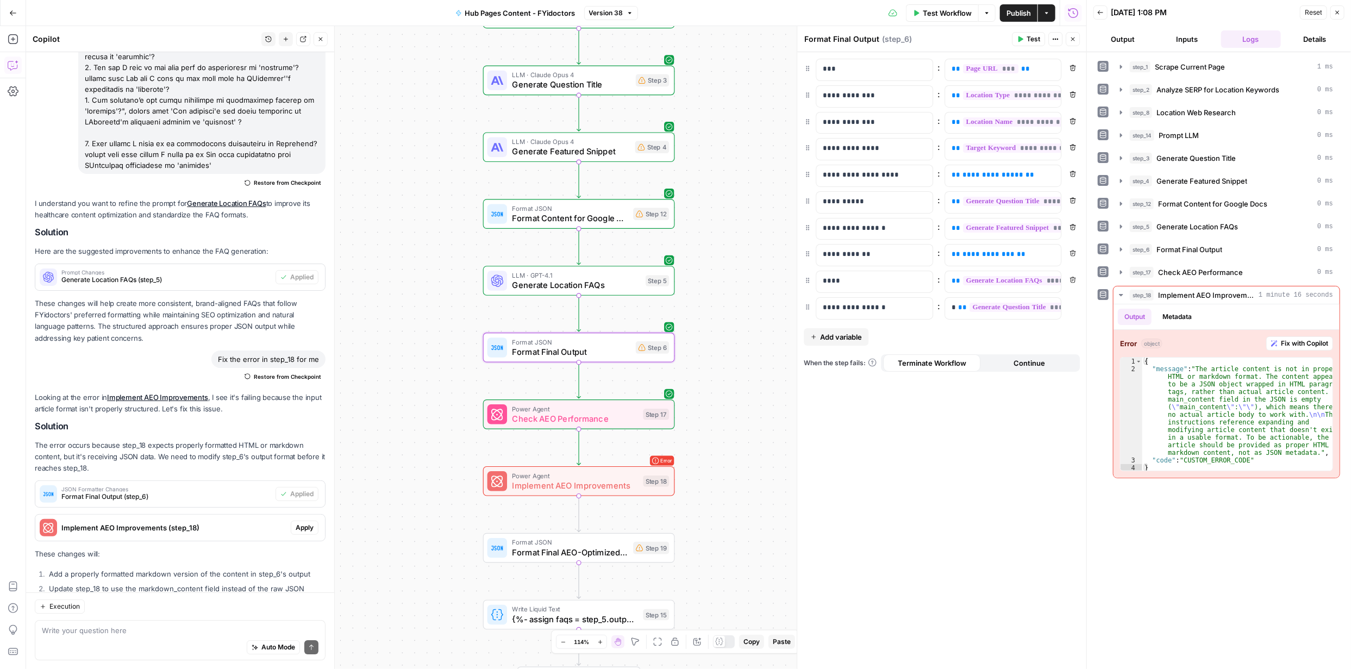
scroll to position [2478, 0]
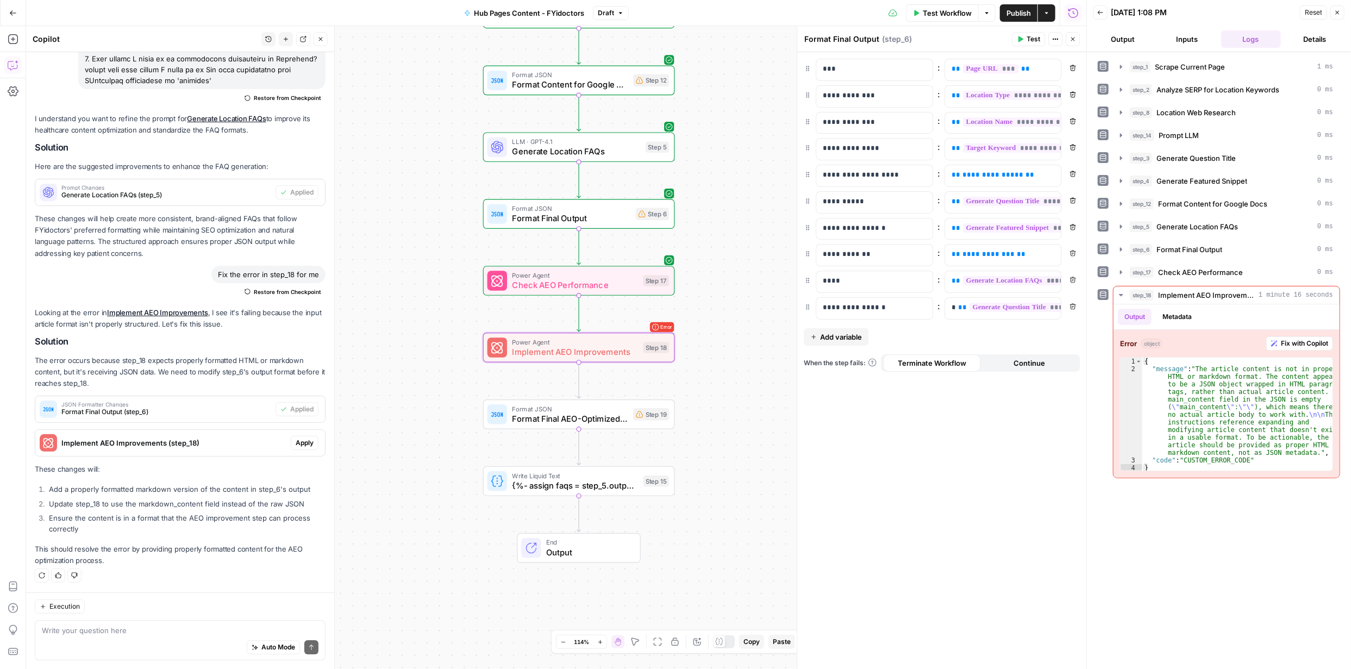
click at [299, 444] on span "Apply" at bounding box center [305, 443] width 18 height 10
click at [648, 142] on span "Apply anyway" at bounding box center [651, 138] width 53 height 11
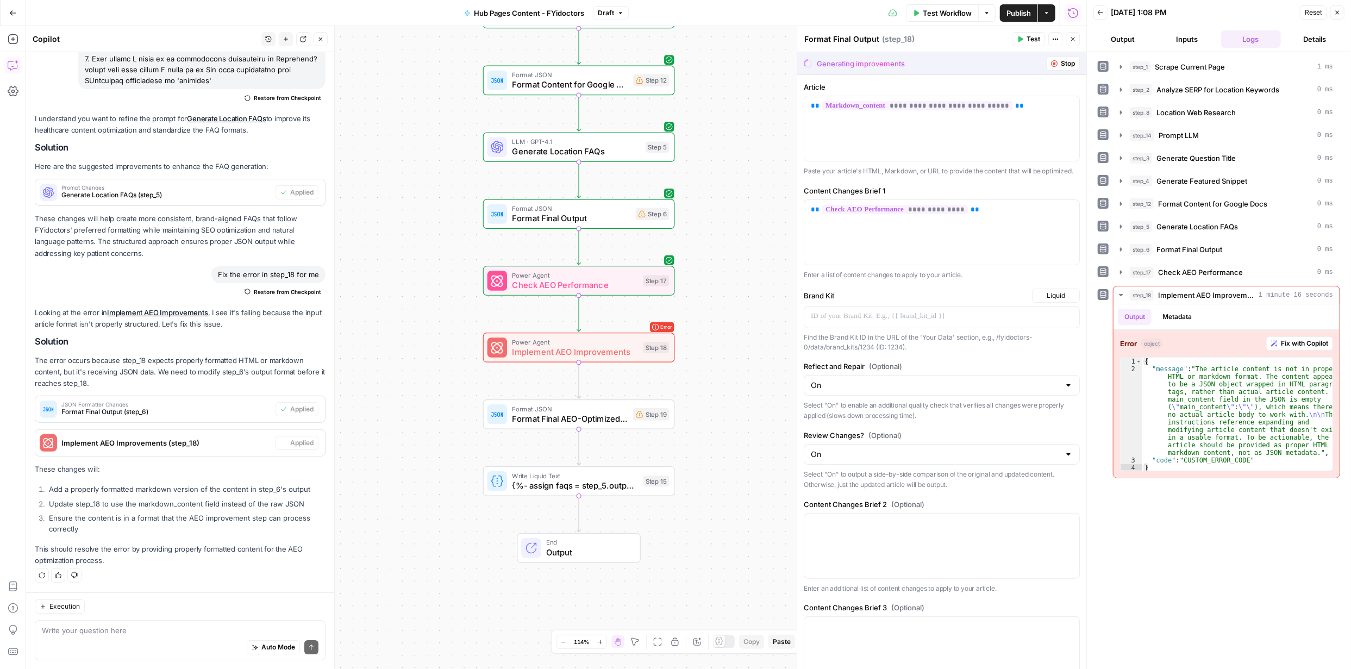
type textarea "Implement AEO Improvements"
click at [611, 286] on span "Check AEO Performance" at bounding box center [575, 285] width 126 height 13
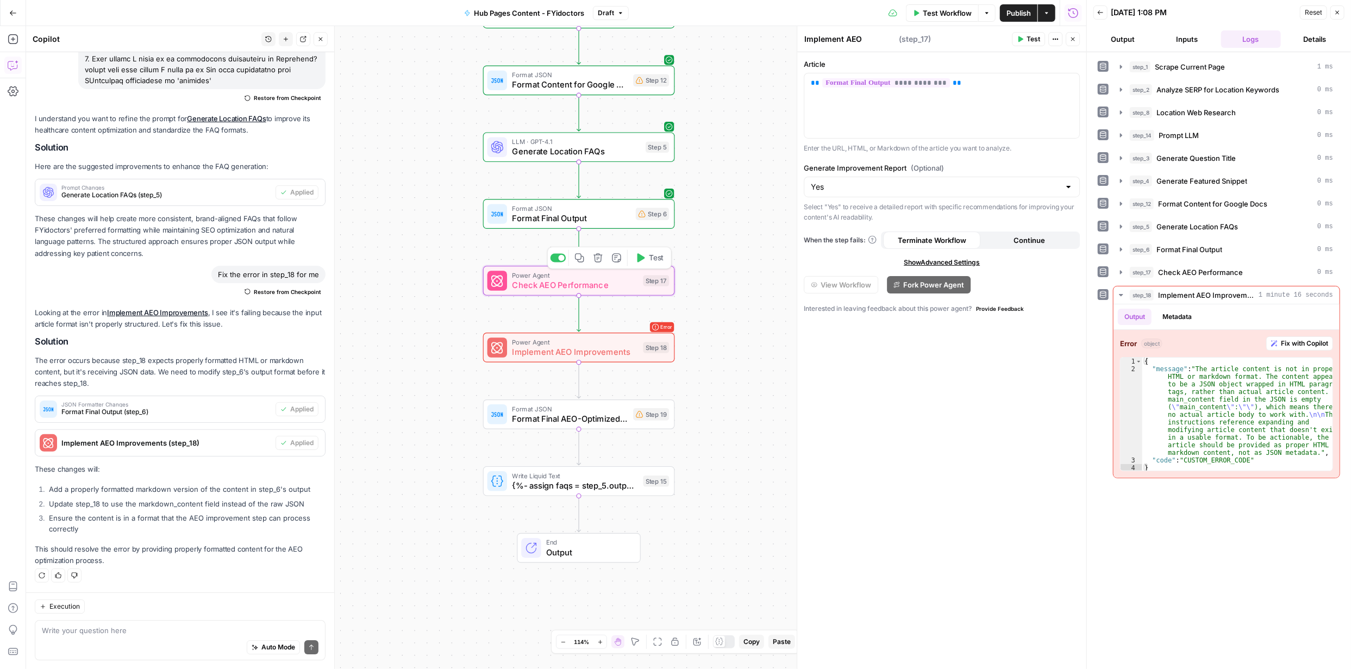
type textarea "Check AEO Performance"
click at [613, 284] on span "Check AEO Performance" at bounding box center [575, 285] width 126 height 13
click at [1121, 271] on icon "button" at bounding box center [1121, 272] width 2 height 4
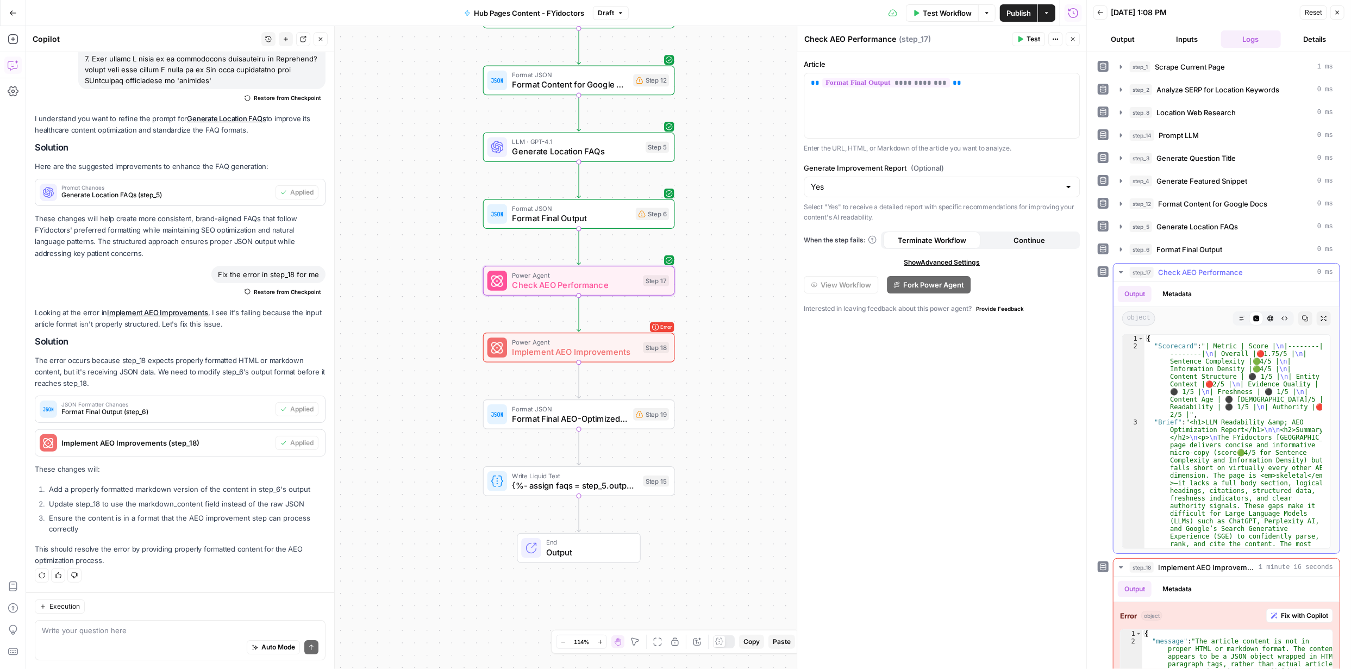
click at [1193, 290] on button "Metadata" at bounding box center [1177, 294] width 42 height 16
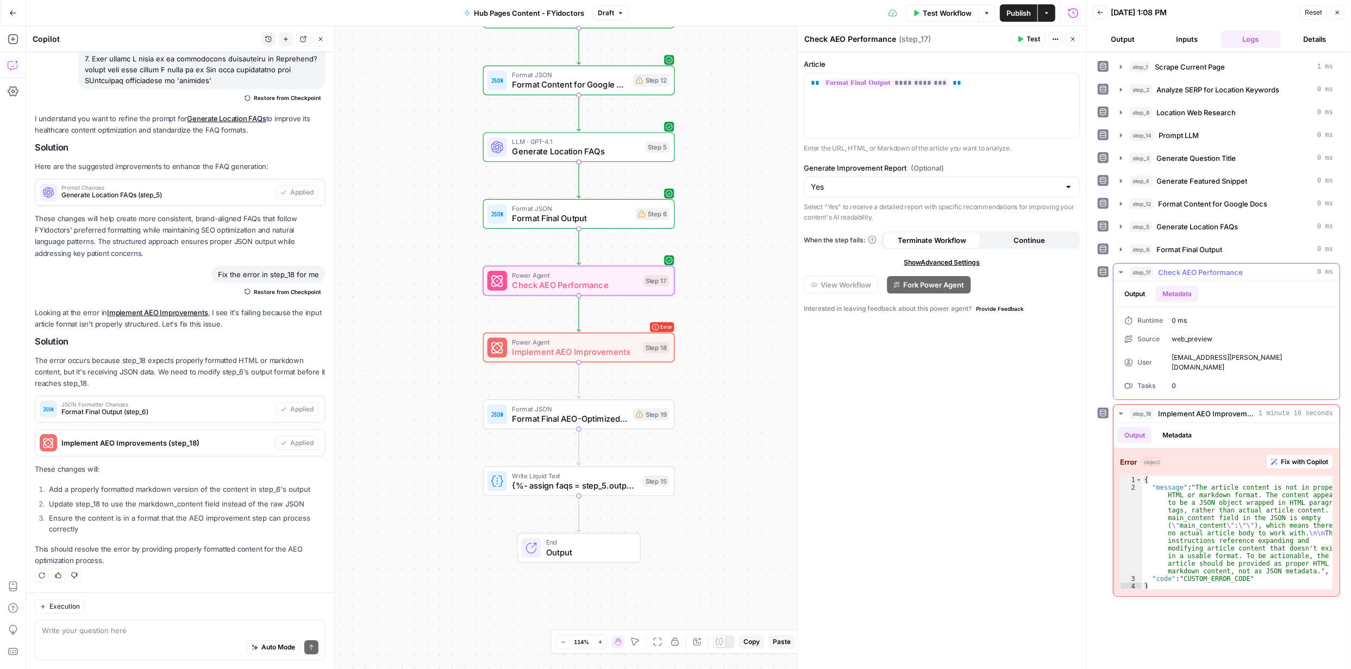
click at [1145, 291] on button "Output" at bounding box center [1135, 294] width 34 height 16
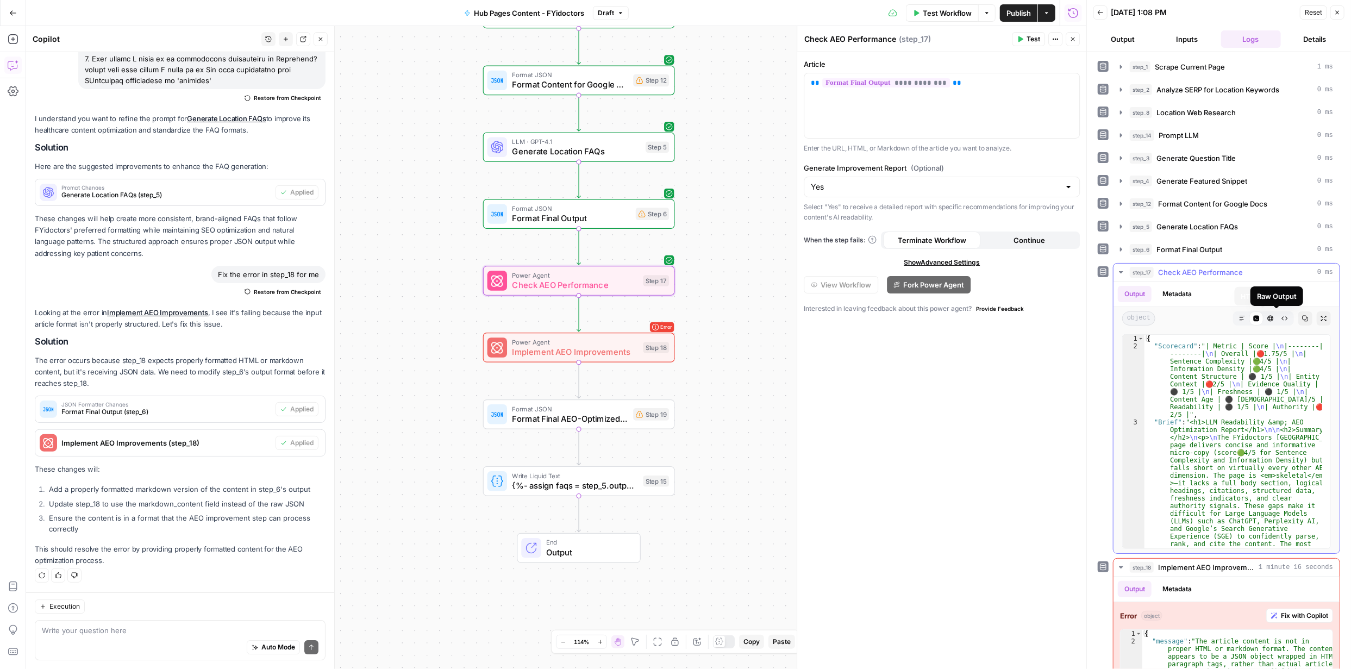
click at [1268, 316] on icon "button" at bounding box center [1271, 319] width 6 height 6
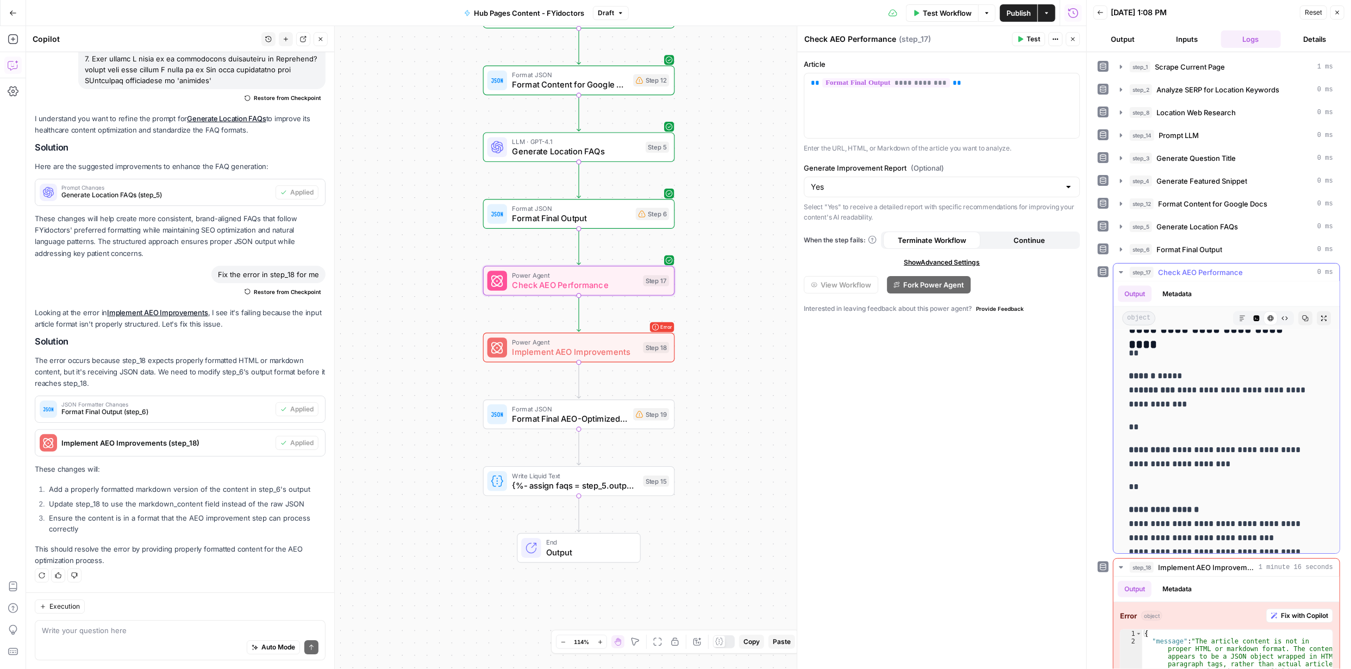
scroll to position [4578, 0]
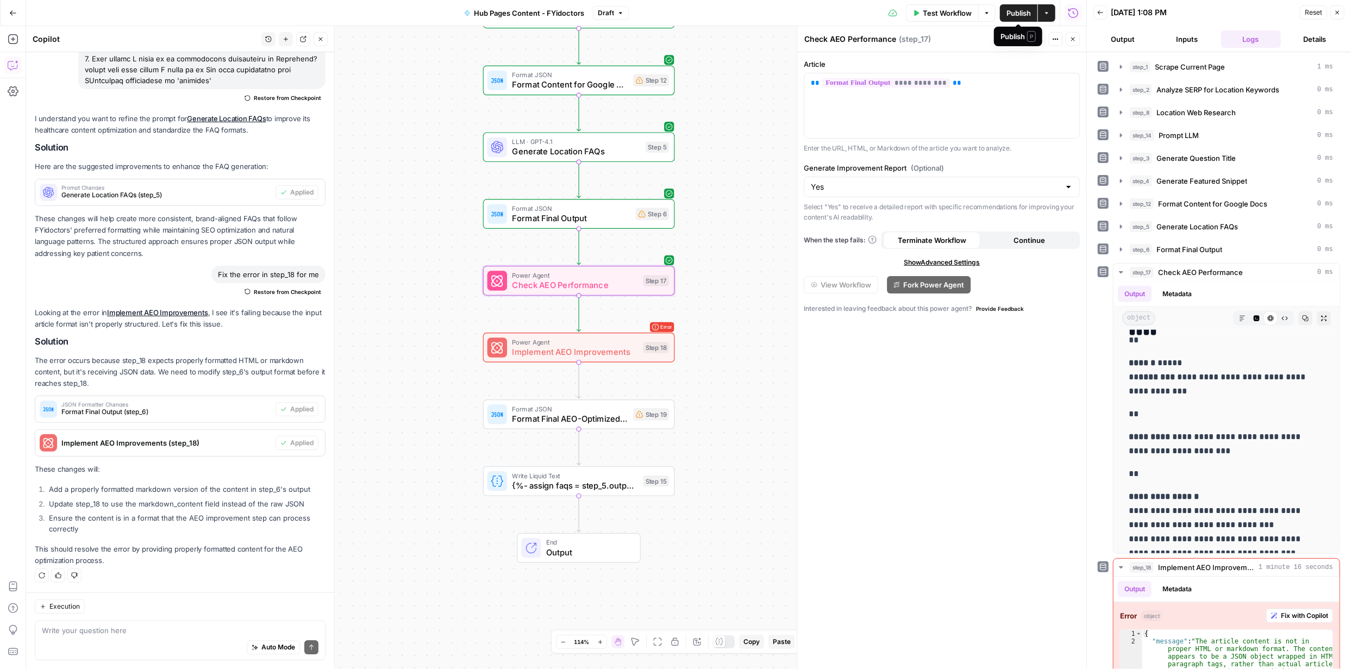
click at [1024, 12] on span "Publish" at bounding box center [1019, 13] width 24 height 11
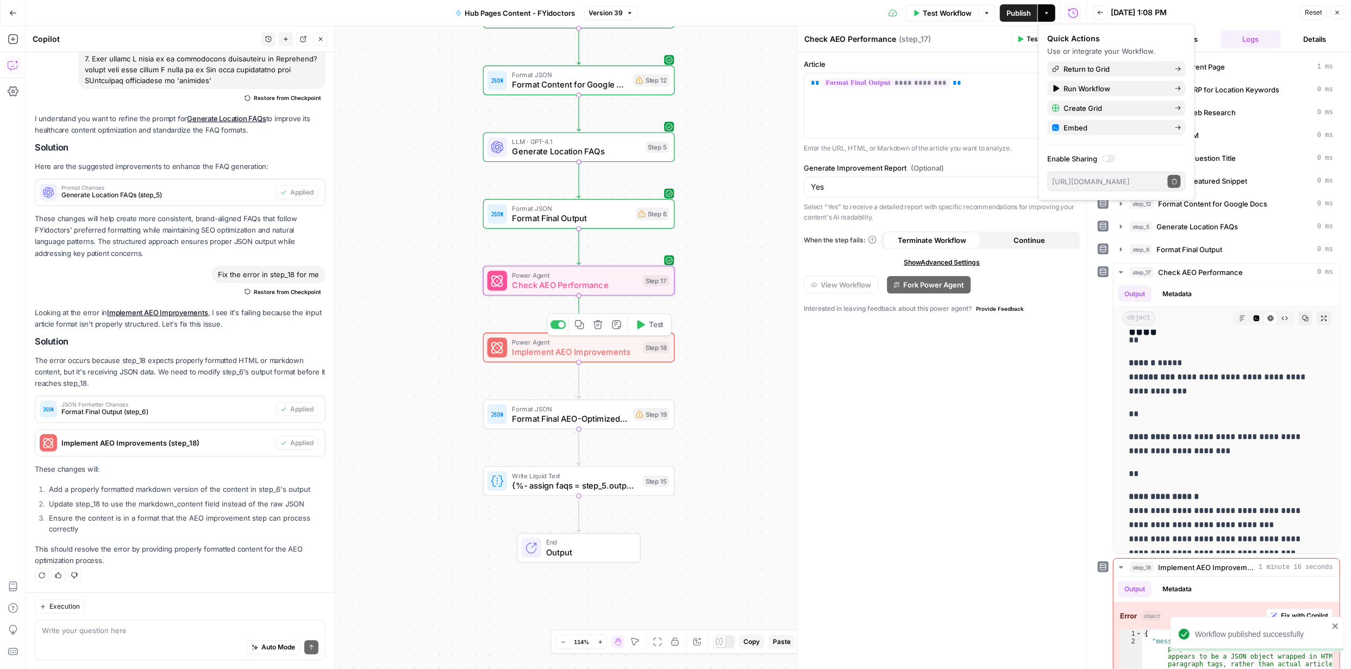
click at [645, 320] on button "Test" at bounding box center [650, 325] width 39 height 16
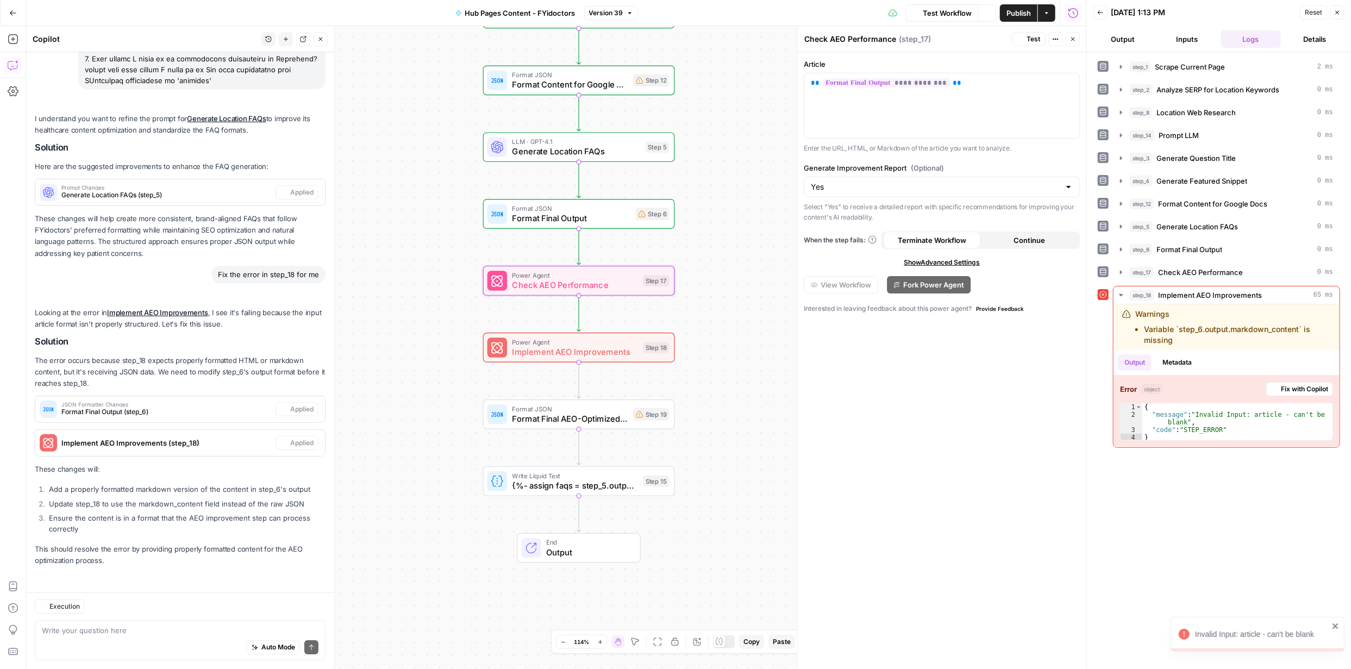
scroll to position [2478, 0]
click at [643, 323] on icon "button" at bounding box center [642, 324] width 8 height 9
click at [1302, 386] on span "Fix with Copilot" at bounding box center [1304, 389] width 47 height 10
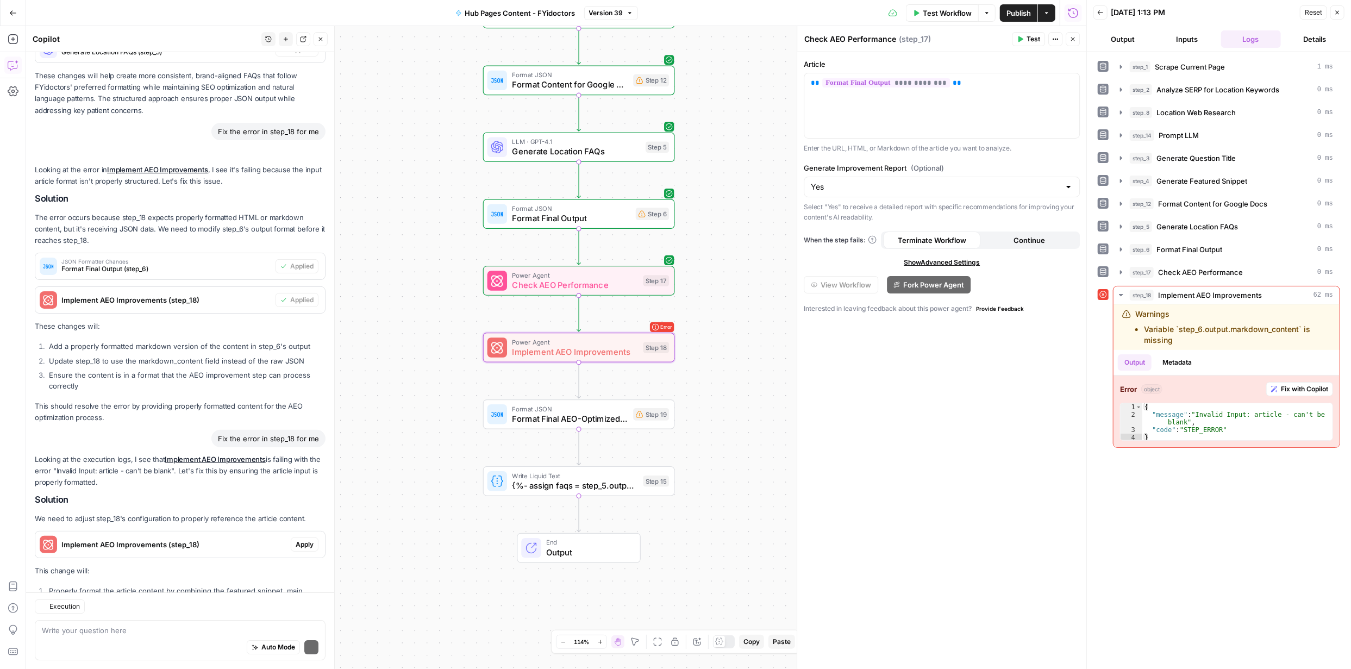
scroll to position [2736, 0]
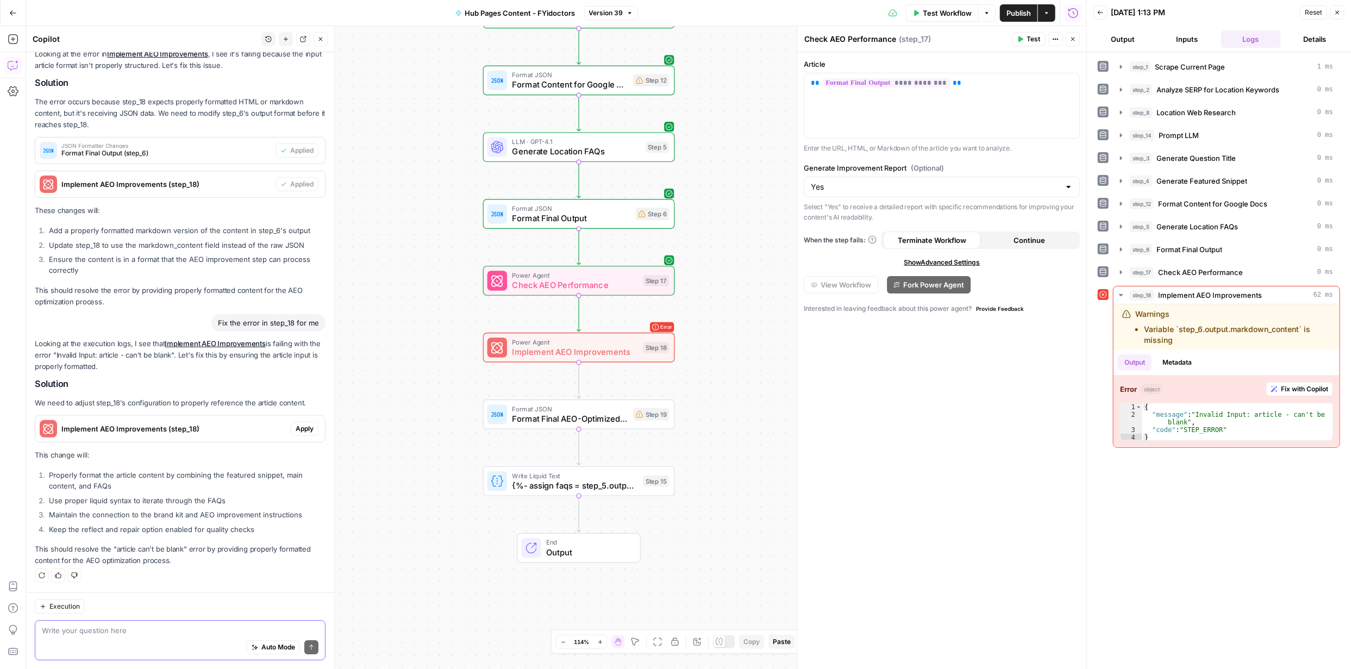
click at [119, 628] on textarea at bounding box center [180, 630] width 277 height 11
click at [198, 632] on textarea "instead of 'article' why not use 'output' from step 17" at bounding box center [180, 630] width 277 height 11
type textarea "instead of 'article' why not use 'output' from step 17"
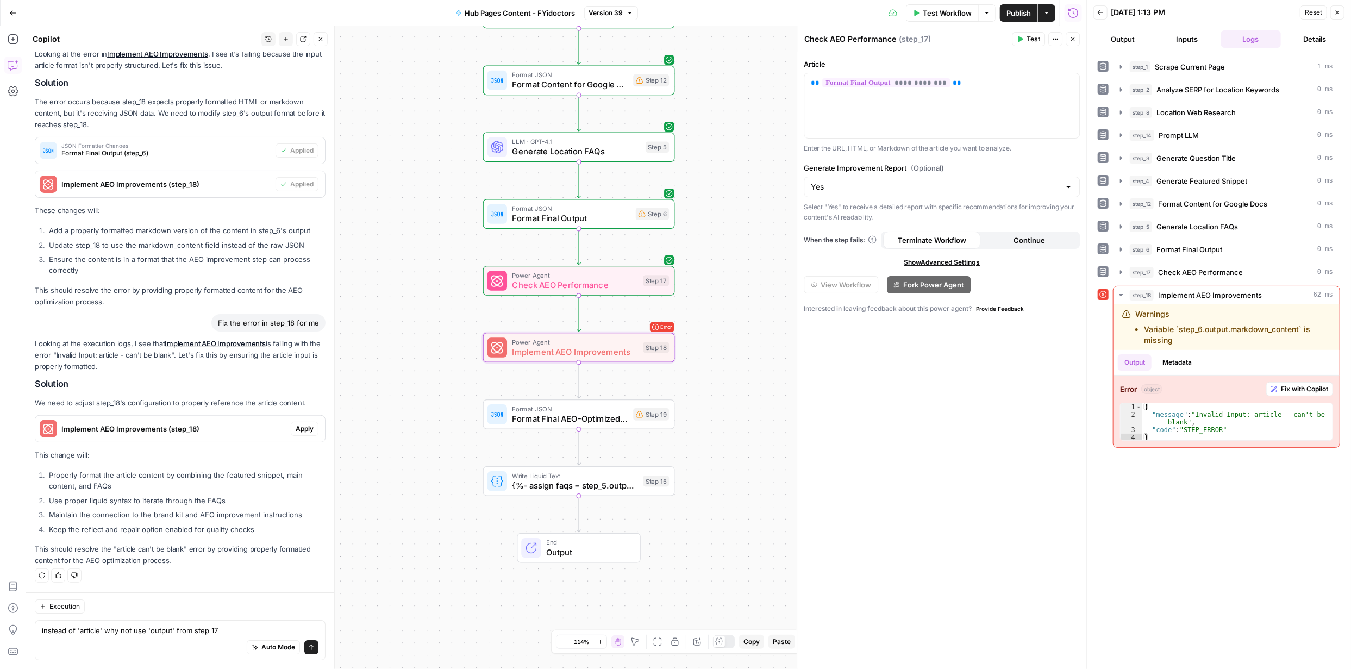
click at [296, 427] on span "Apply" at bounding box center [305, 429] width 18 height 10
click at [647, 135] on span "Apply anyway" at bounding box center [651, 138] width 53 height 11
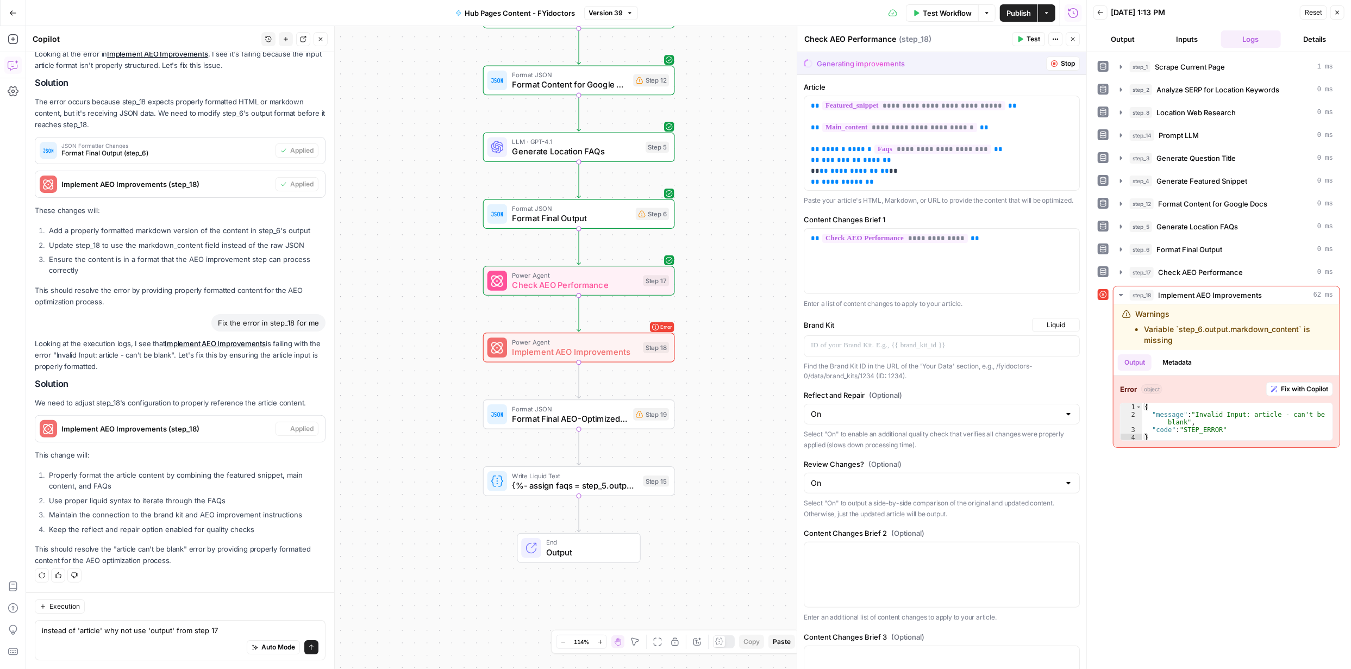
type textarea "Implement AEO Improvements"
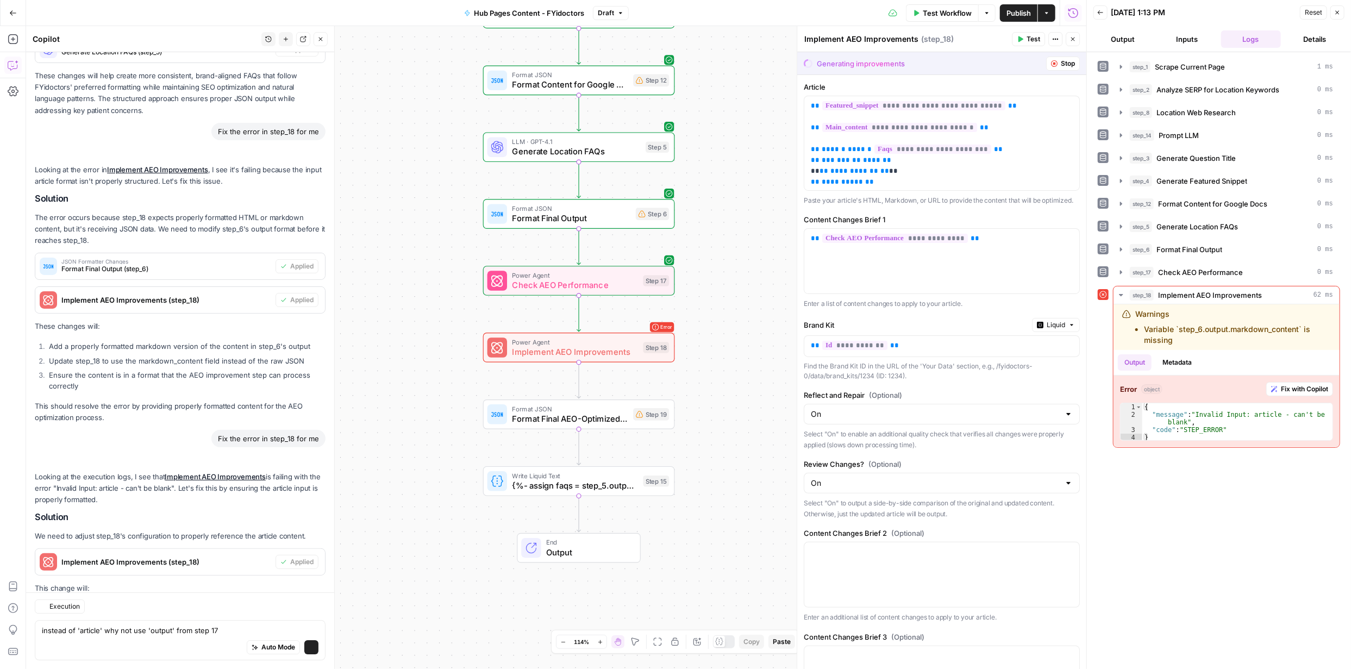
scroll to position [2754, 0]
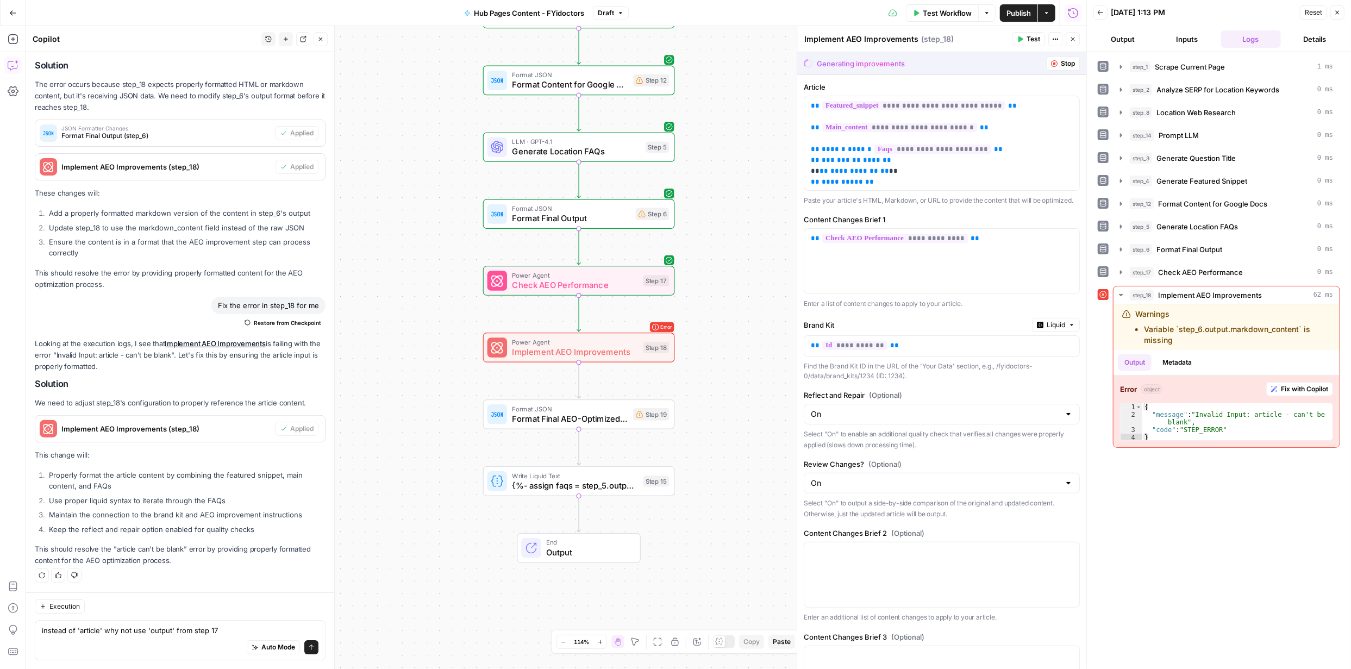
click at [1037, 40] on span "Test" at bounding box center [1034, 39] width 14 height 10
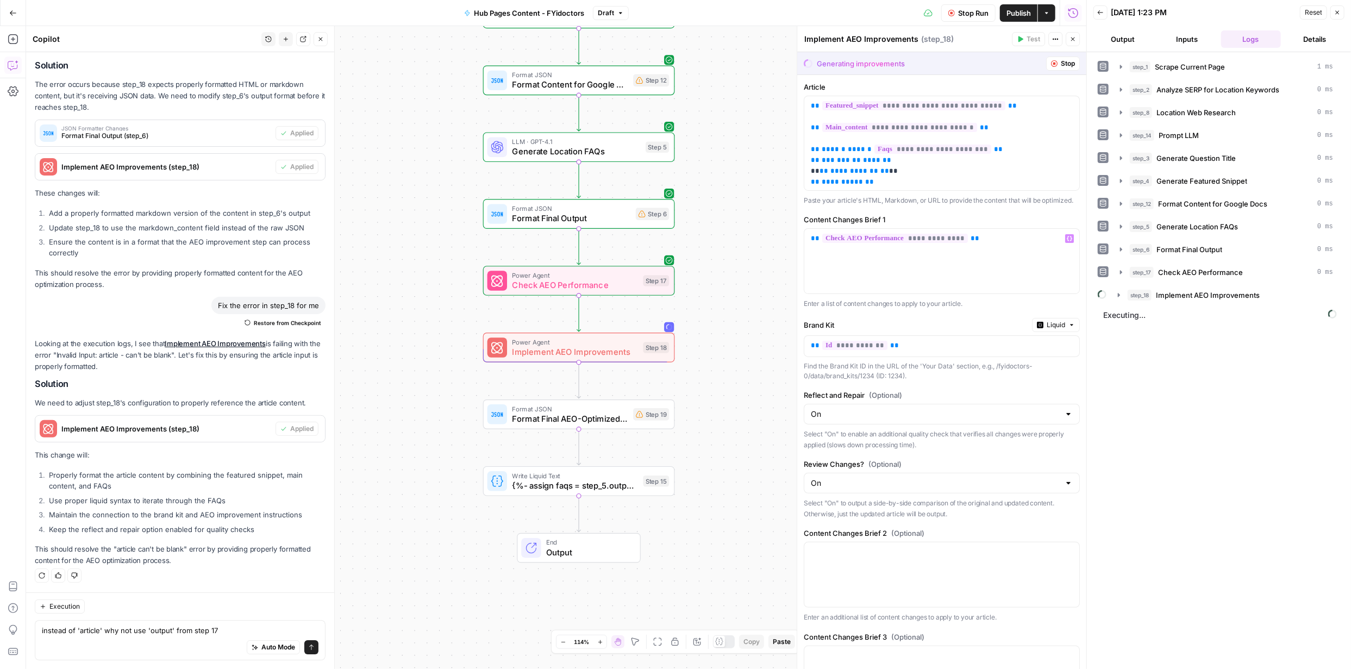
scroll to position [2754, 0]
click at [1119, 297] on icon "button" at bounding box center [1119, 295] width 9 height 9
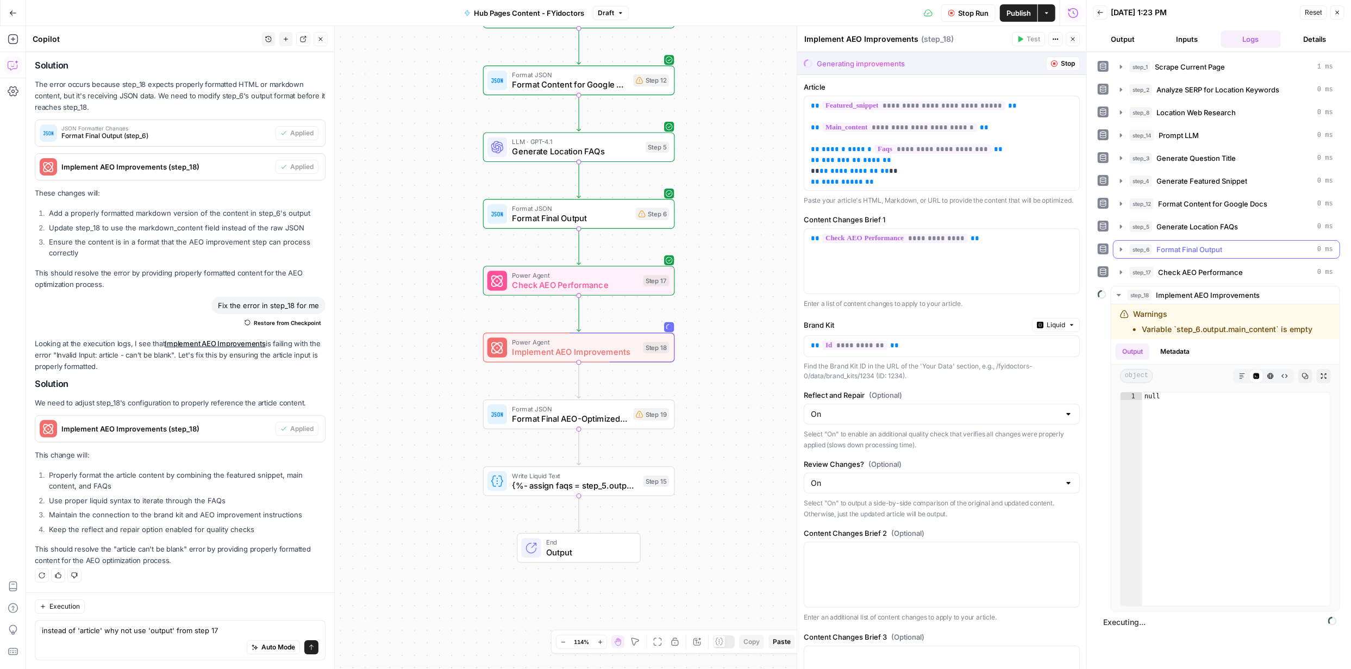
click at [1122, 249] on icon "button" at bounding box center [1121, 249] width 9 height 9
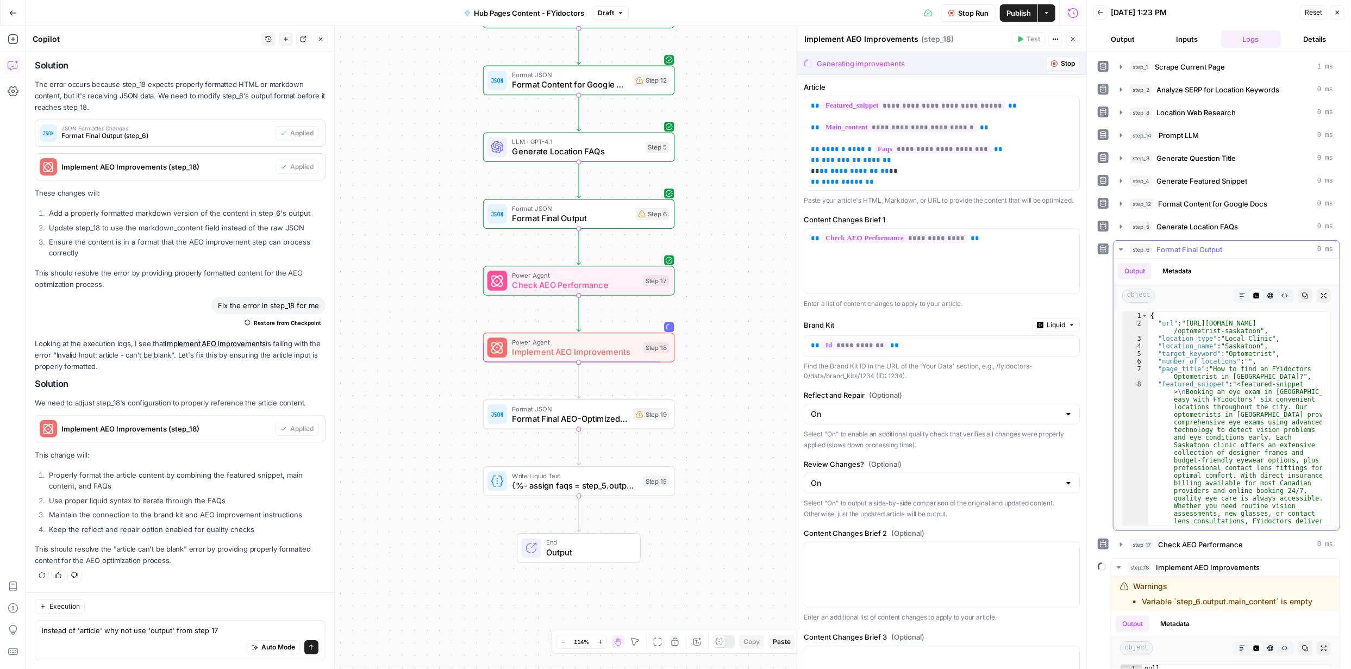
click at [1268, 297] on icon "button" at bounding box center [1271, 295] width 7 height 7
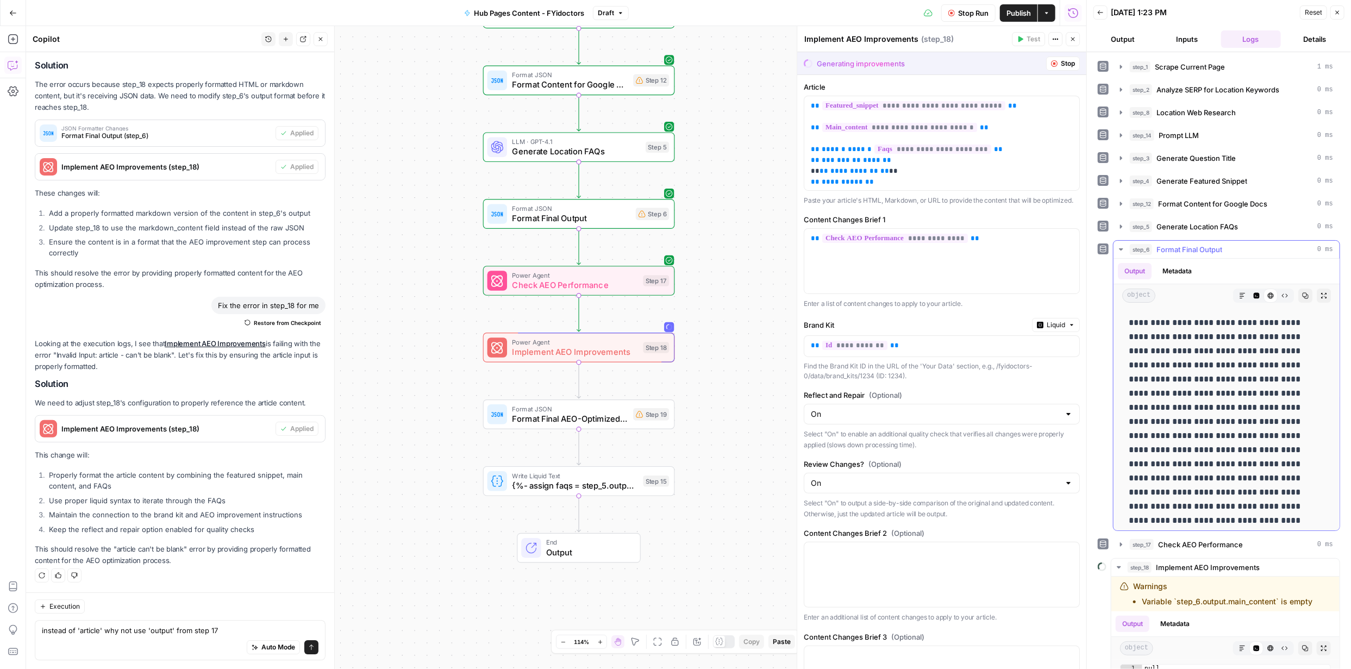
click at [1250, 299] on button "Code Editor" at bounding box center [1257, 296] width 14 height 14
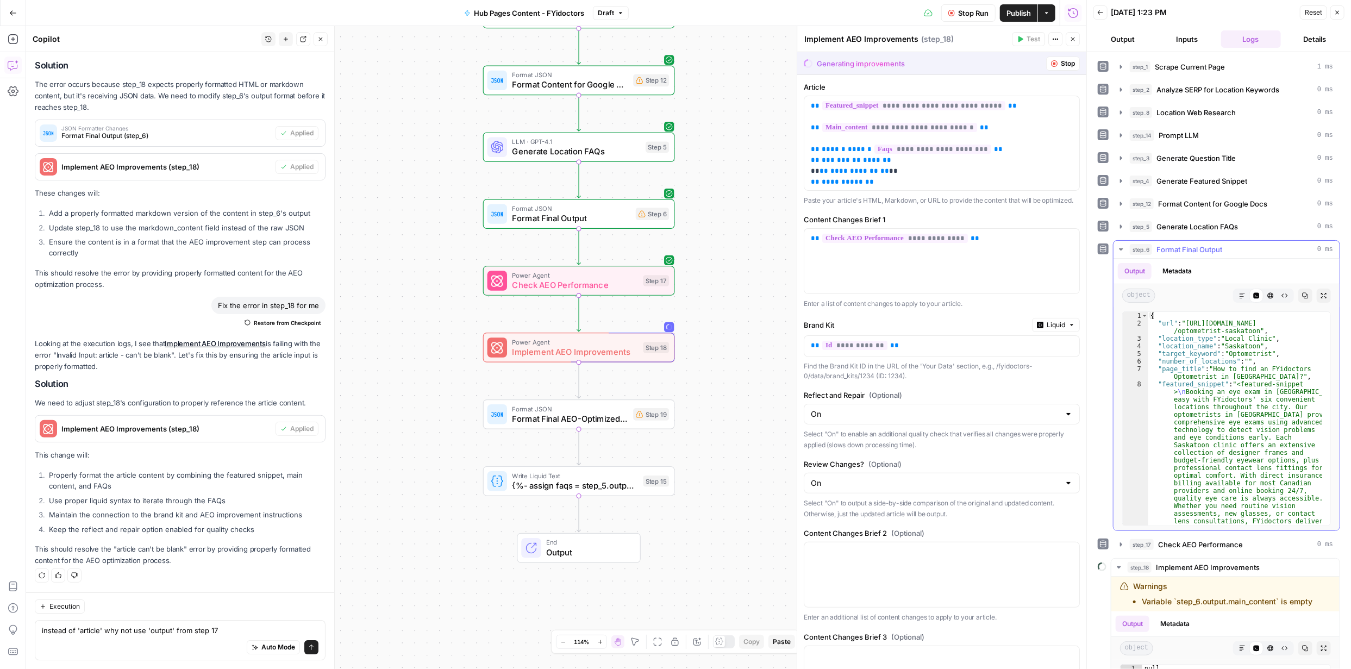
click at [1240, 297] on icon "button" at bounding box center [1242, 295] width 5 height 5
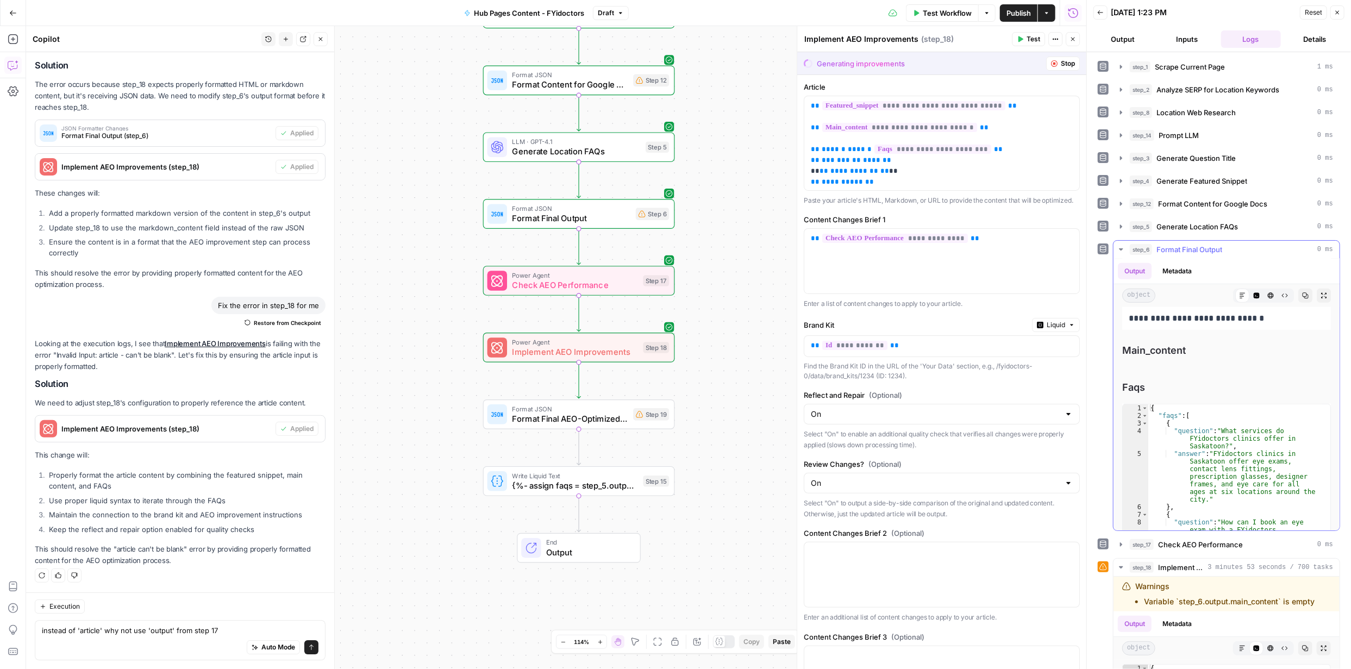
scroll to position [634, 0]
click at [570, 216] on span "Format Final Output" at bounding box center [571, 218] width 119 height 13
click at [570, 217] on span "Format Final Output" at bounding box center [571, 218] width 119 height 13
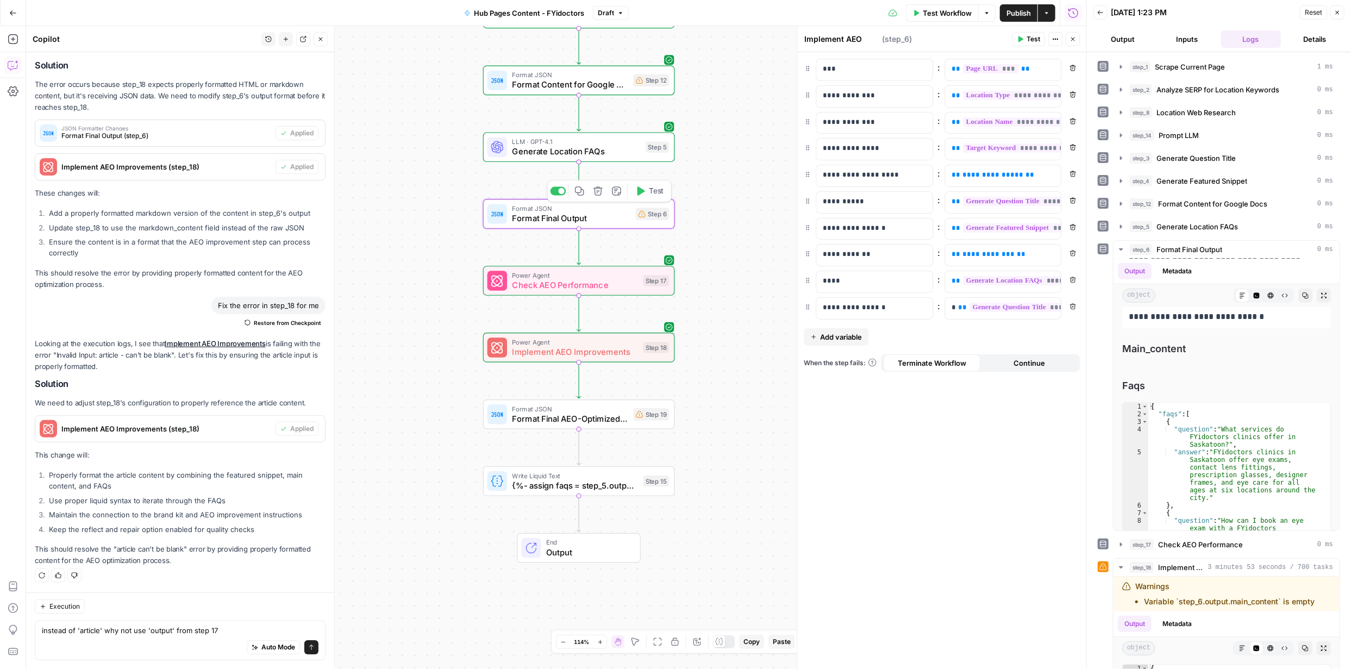
type textarea "Format Final Output"
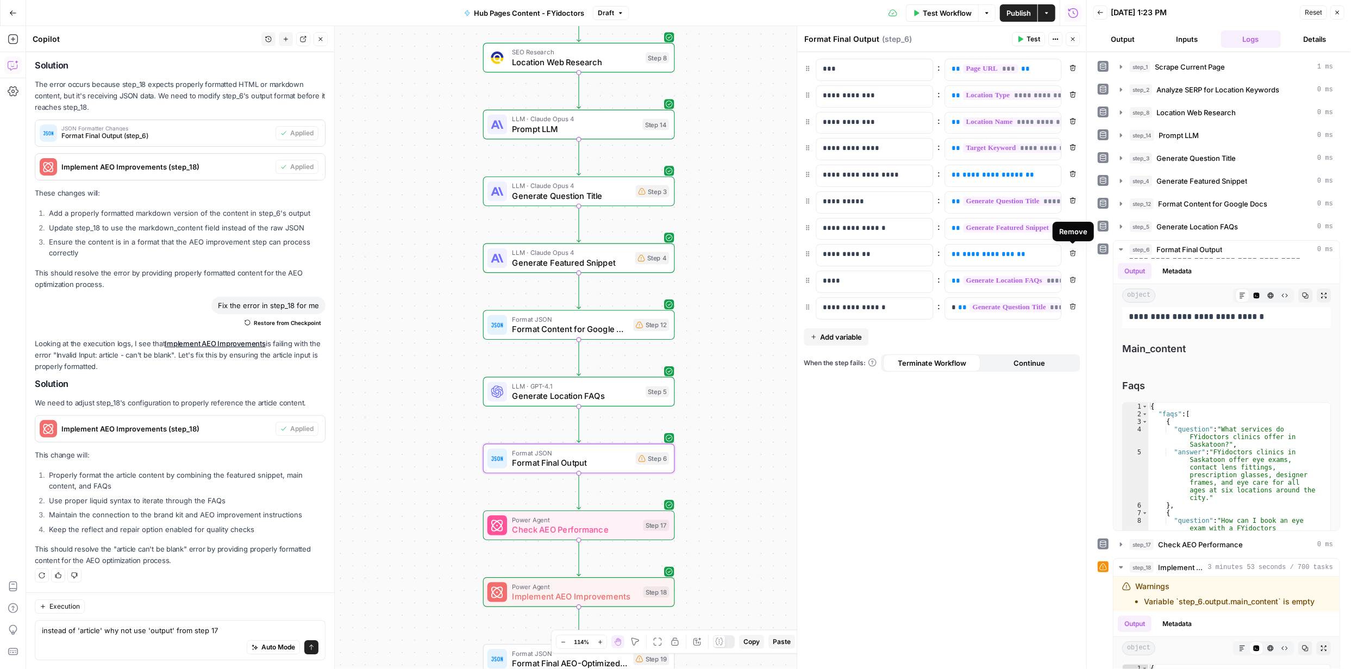
click at [1072, 254] on icon "button" at bounding box center [1073, 254] width 6 height 6
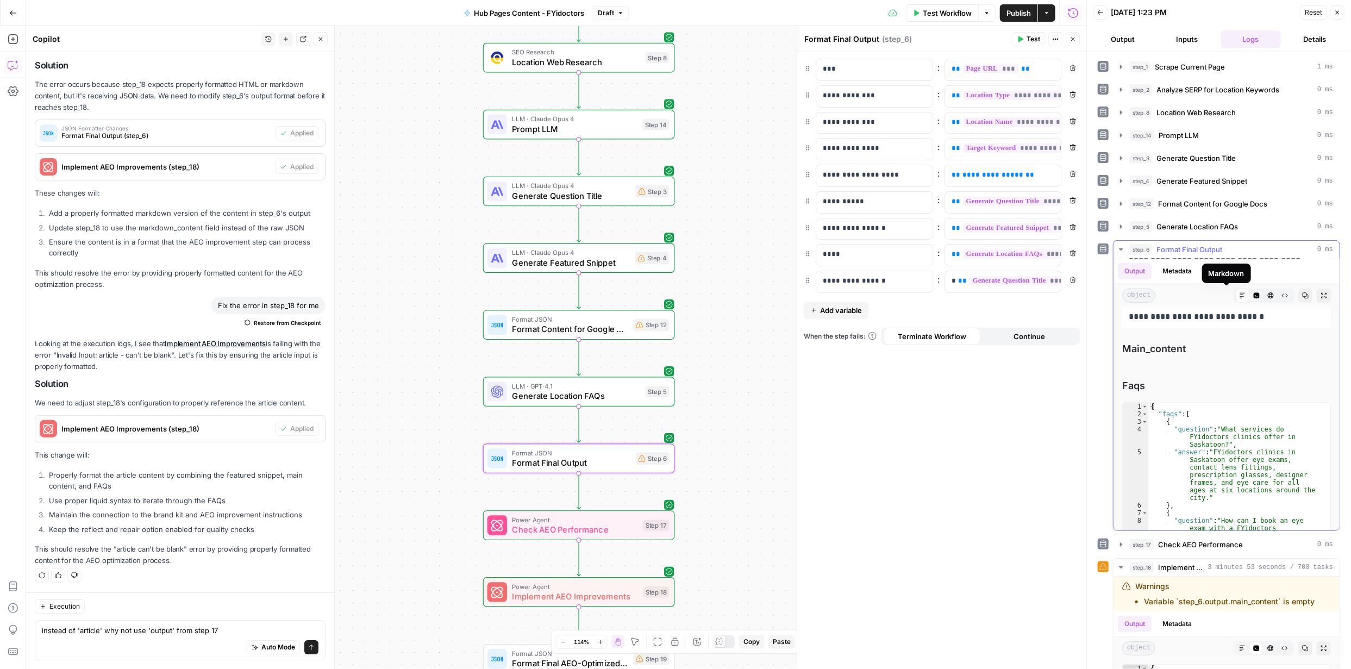
click at [1239, 296] on icon at bounding box center [1242, 295] width 7 height 7
click at [1239, 294] on icon at bounding box center [1242, 295] width 7 height 7
click at [1268, 296] on icon "button" at bounding box center [1271, 295] width 7 height 7
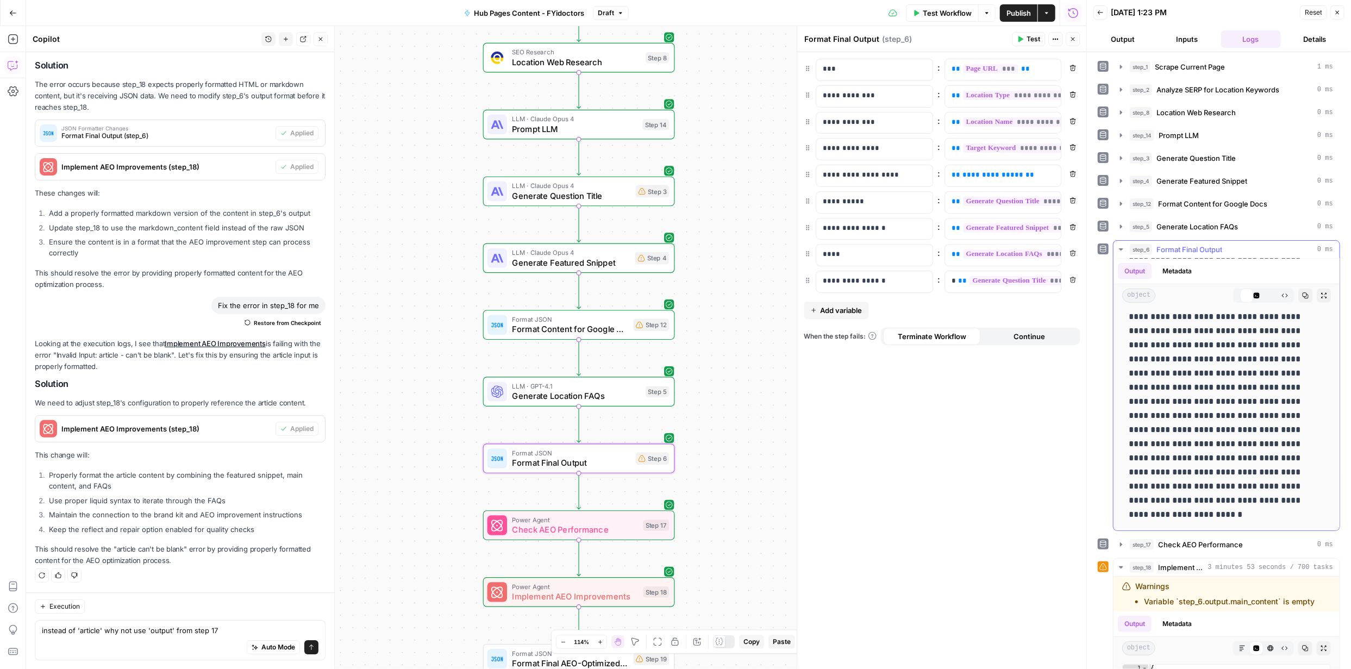
scroll to position [0, 0]
click at [1254, 297] on icon "button" at bounding box center [1257, 296] width 6 height 6
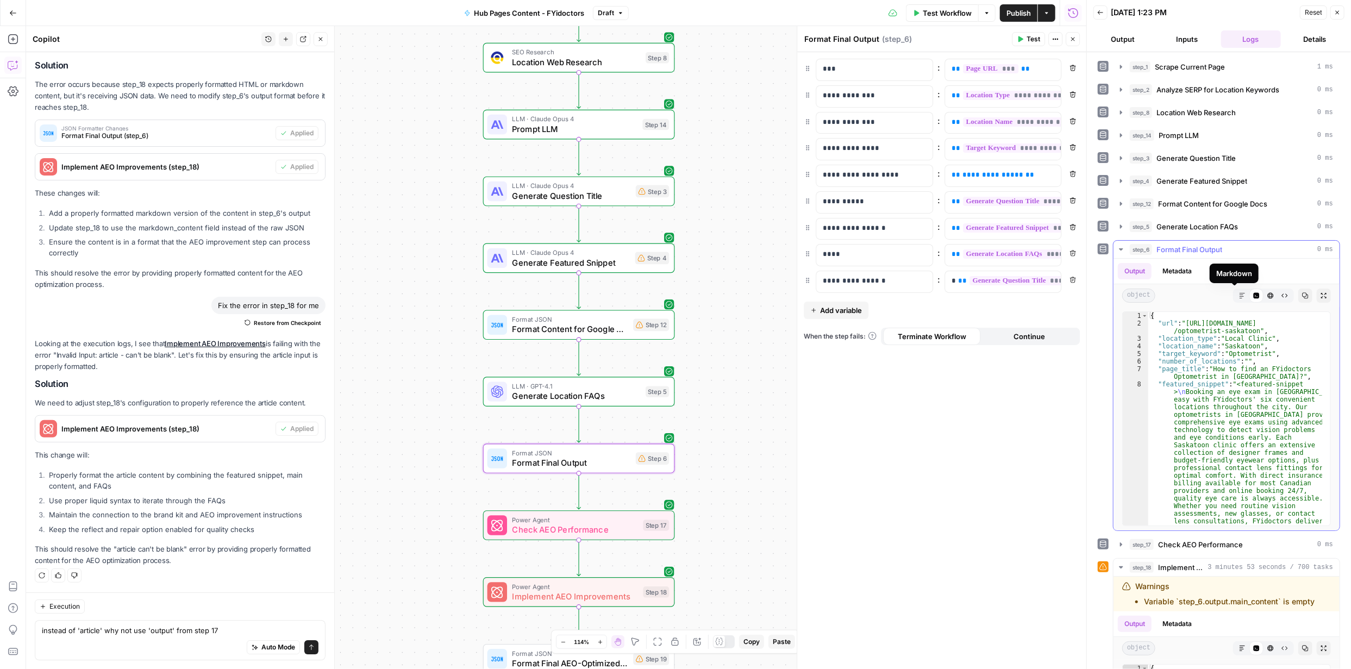
click at [1239, 297] on icon "button" at bounding box center [1242, 295] width 7 height 7
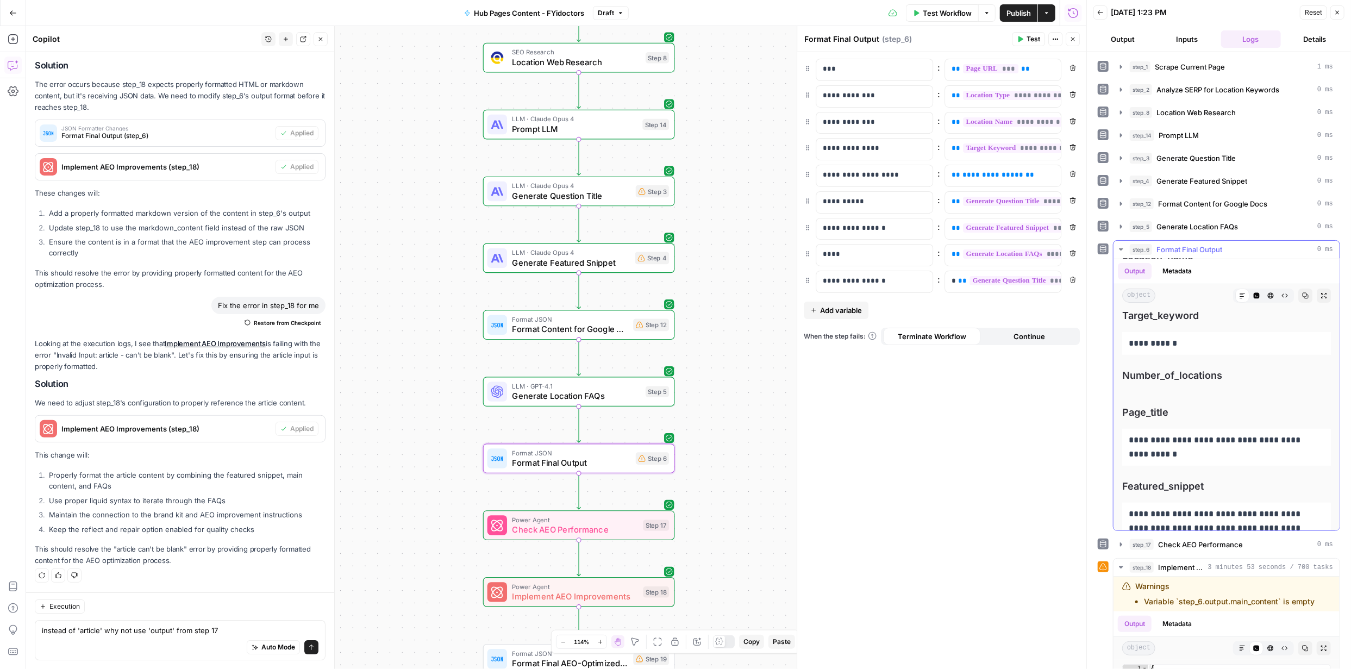
scroll to position [199, 0]
click at [1073, 174] on icon "button" at bounding box center [1073, 174] width 6 height 6
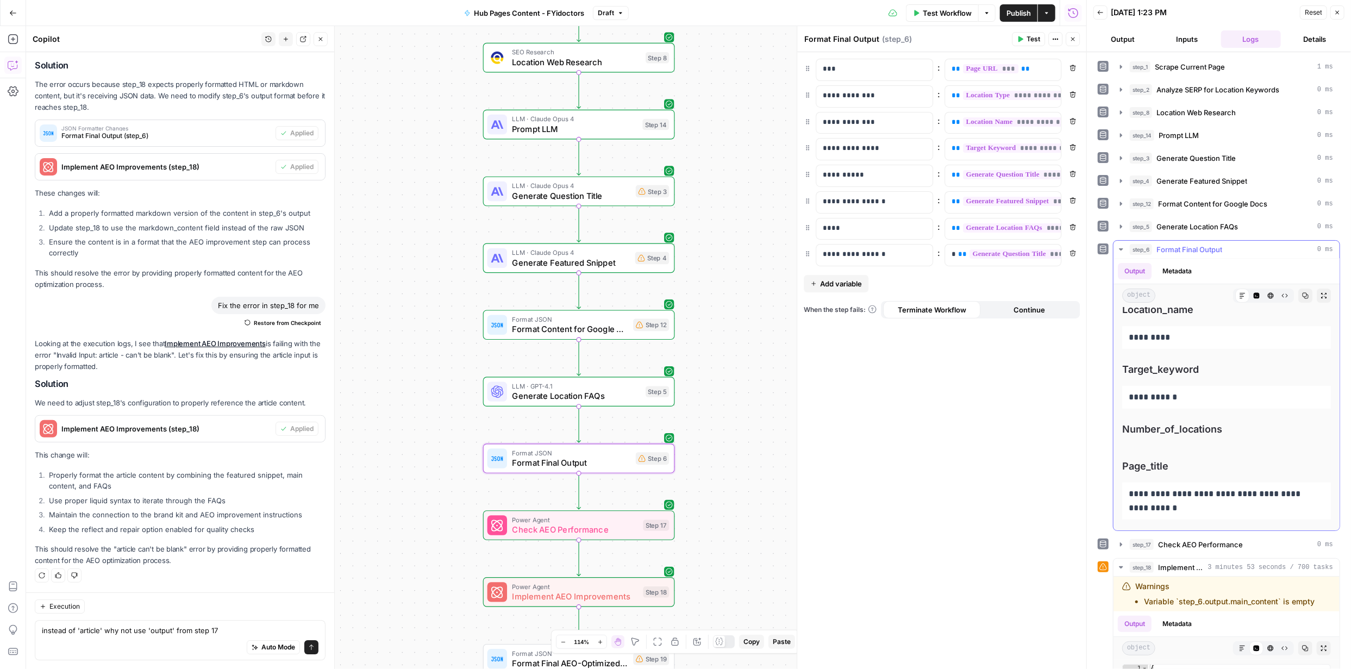
scroll to position [82, 0]
click at [1022, 10] on span "Publish" at bounding box center [1019, 13] width 24 height 11
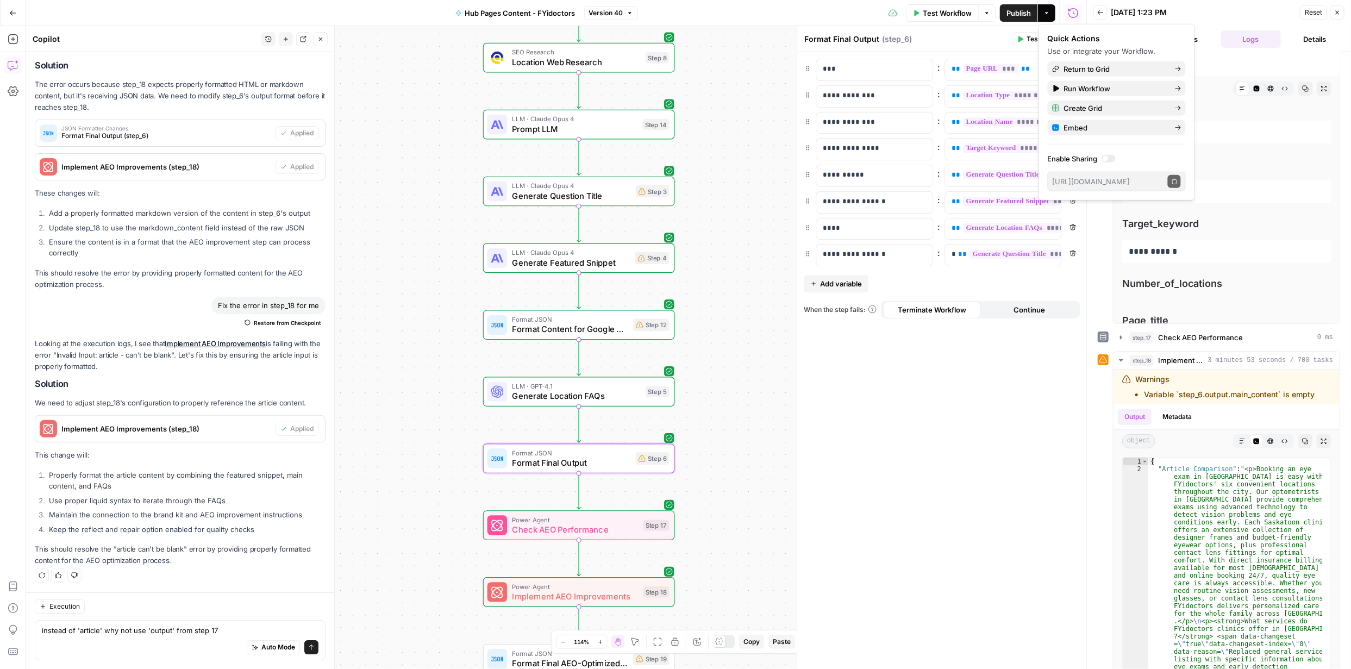
scroll to position [213, 0]
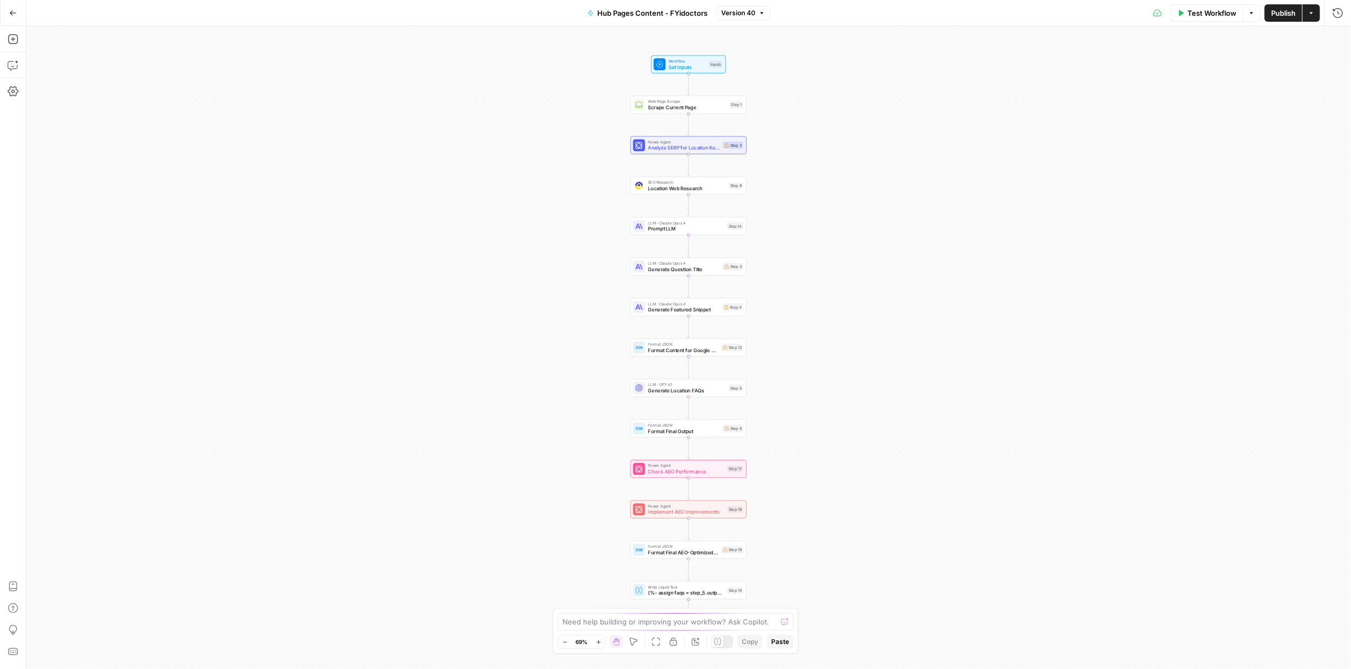
click at [598, 638] on button "Zoom In" at bounding box center [598, 641] width 13 height 13
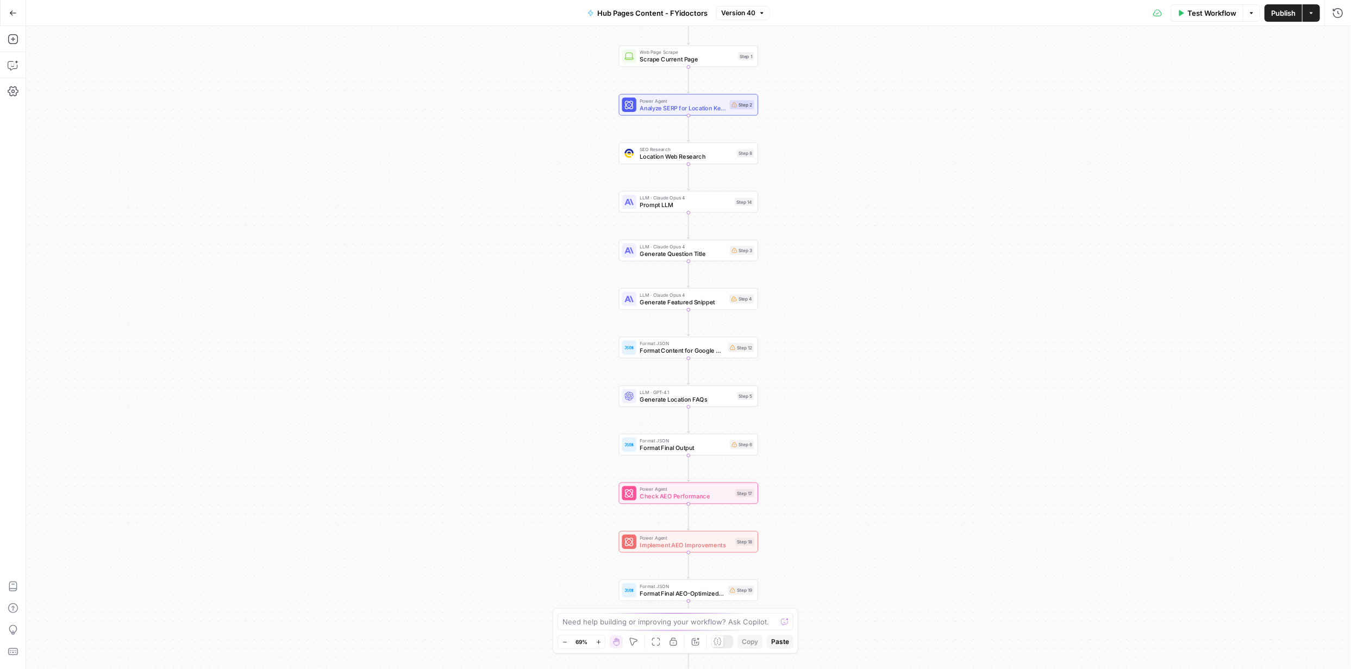
click at [598, 637] on button "Zoom In" at bounding box center [598, 641] width 13 height 13
click at [598, 636] on button "Zoom In" at bounding box center [598, 641] width 13 height 13
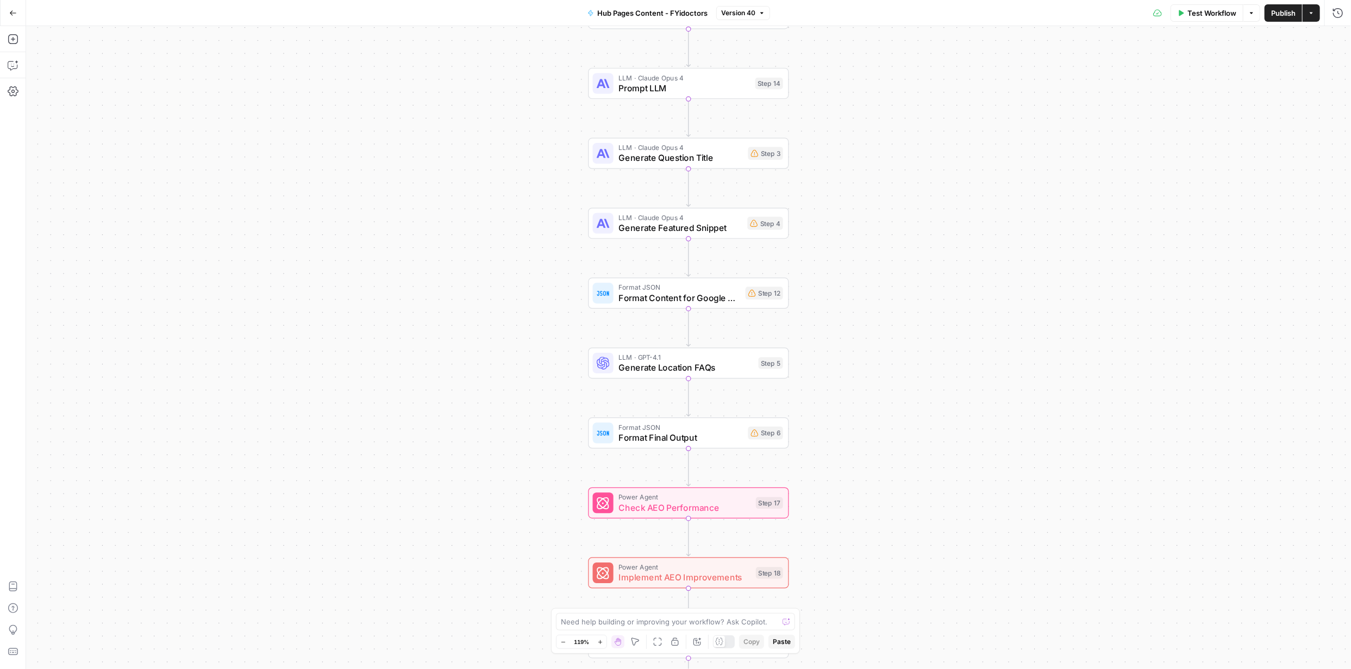
click at [1208, 10] on span "Test Workflow" at bounding box center [1212, 13] width 49 height 11
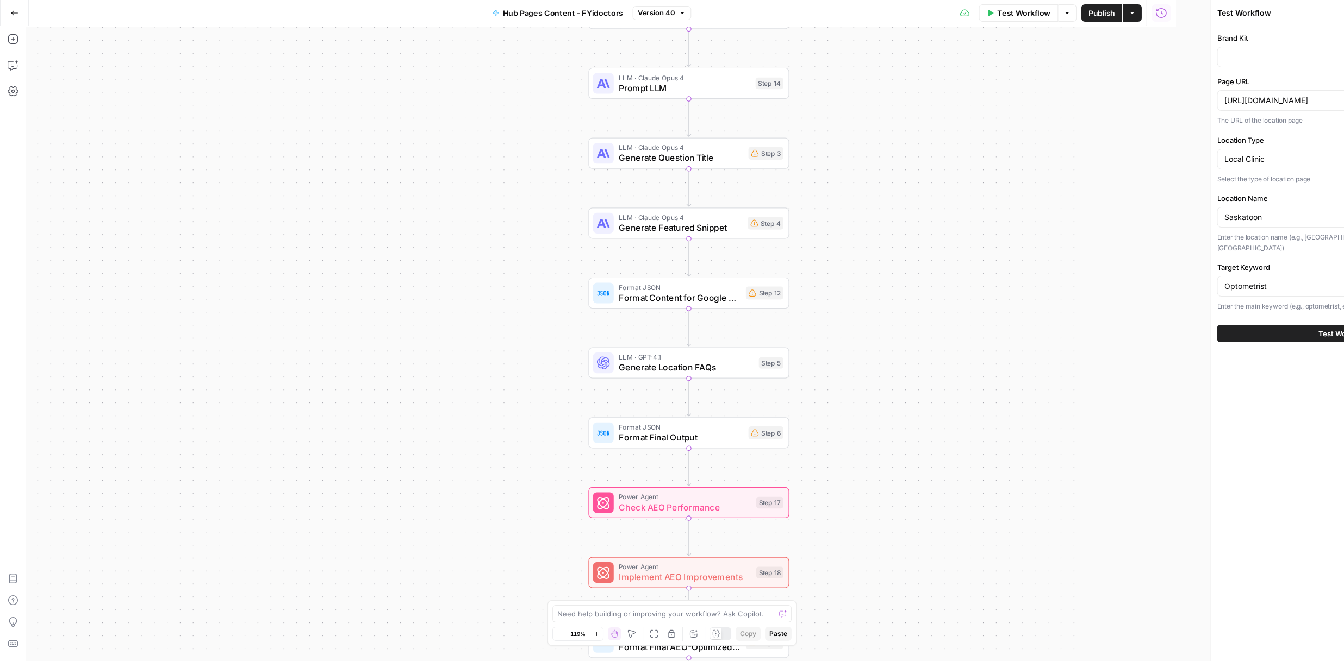
type input "FYidoctors"
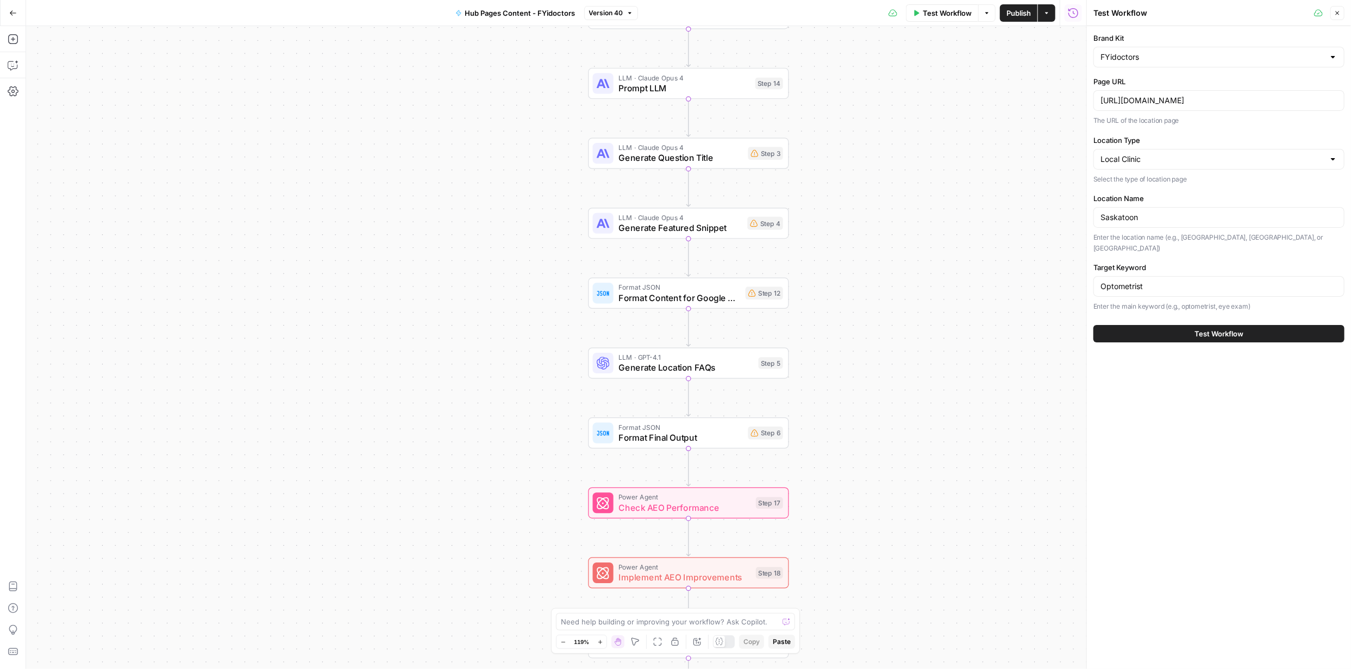
click at [1214, 328] on span "Test Workflow" at bounding box center [1219, 333] width 49 height 11
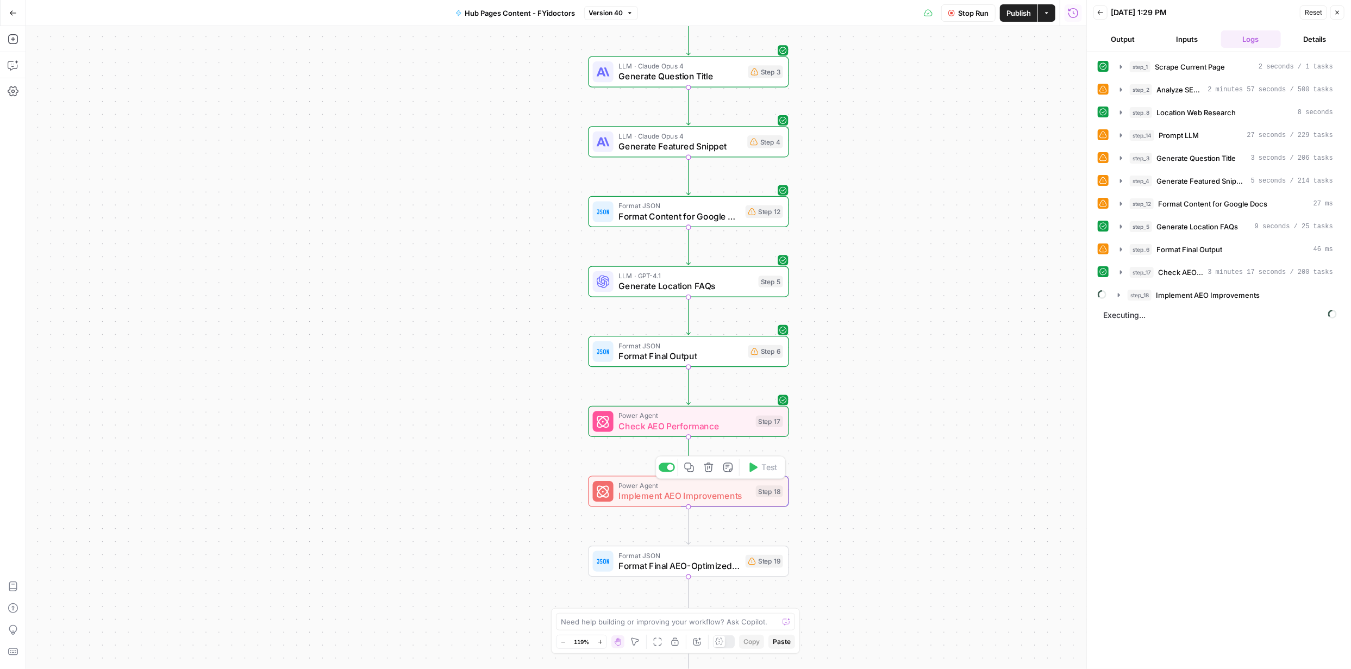
click at [710, 467] on icon "button" at bounding box center [708, 468] width 10 height 10
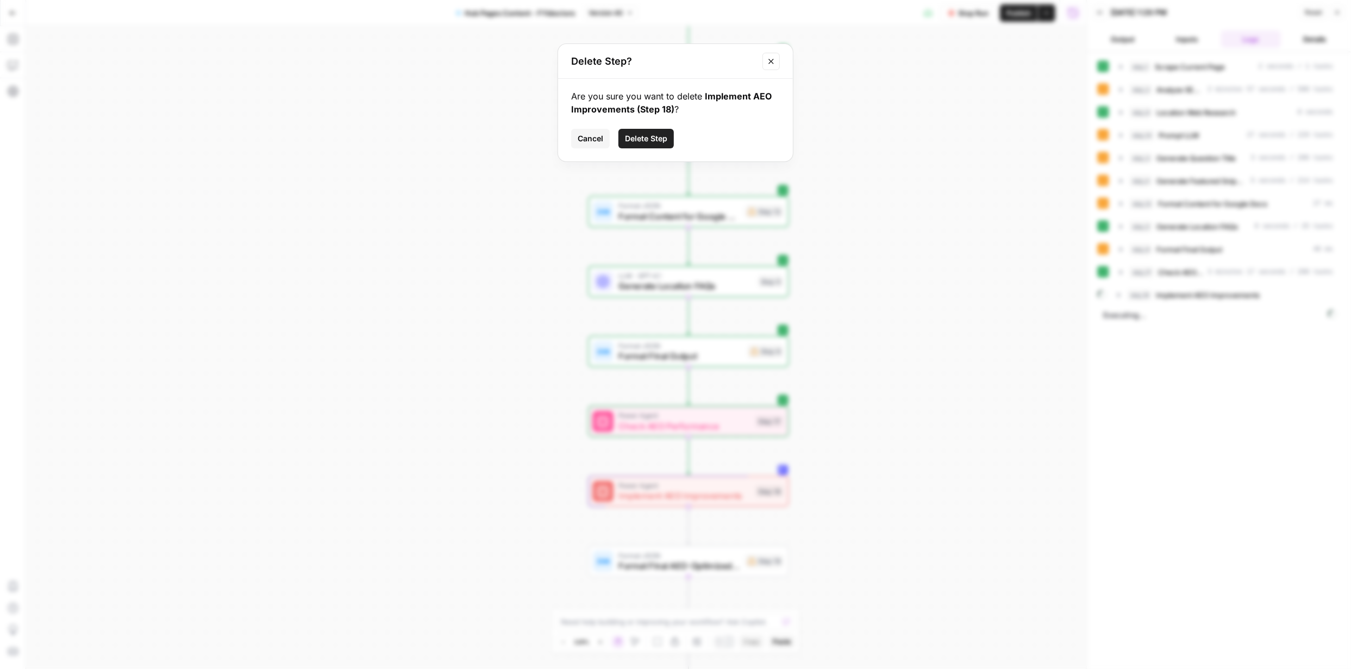
click at [652, 140] on span "Delete Step" at bounding box center [646, 138] width 42 height 11
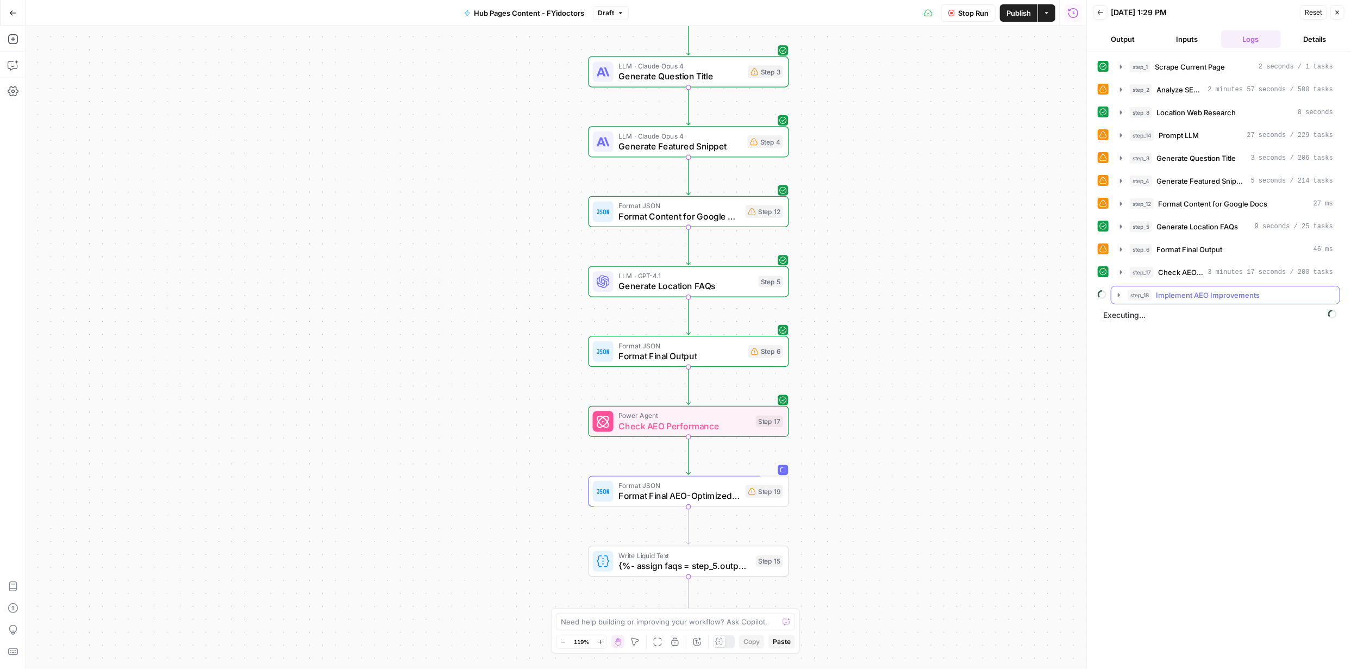
click at [1247, 292] on span "Implement AEO Improvements" at bounding box center [1208, 295] width 104 height 11
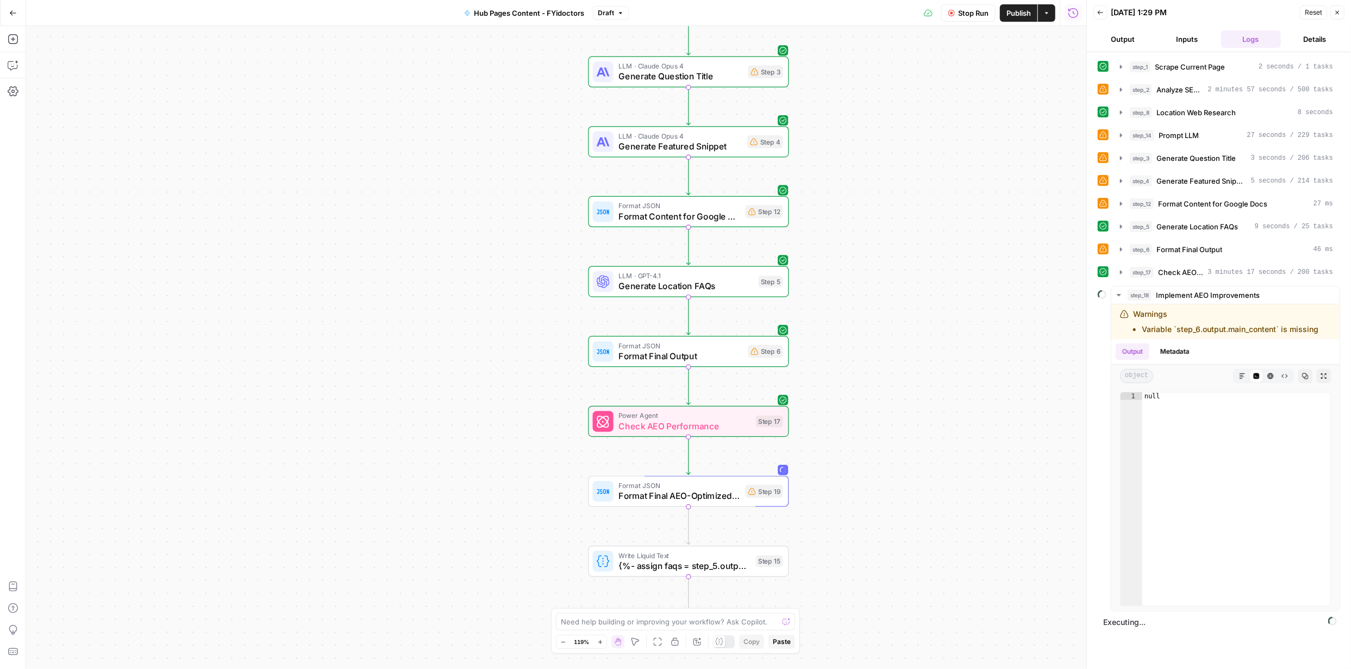
click at [985, 508] on div "Workflow Set Inputs Inputs Web Page Scrape Scrape Current Page Step 1 Power Age…" at bounding box center [556, 347] width 1060 height 643
click at [969, 13] on span "Stop Run" at bounding box center [973, 13] width 30 height 11
click at [755, 468] on icon "button" at bounding box center [756, 467] width 8 height 9
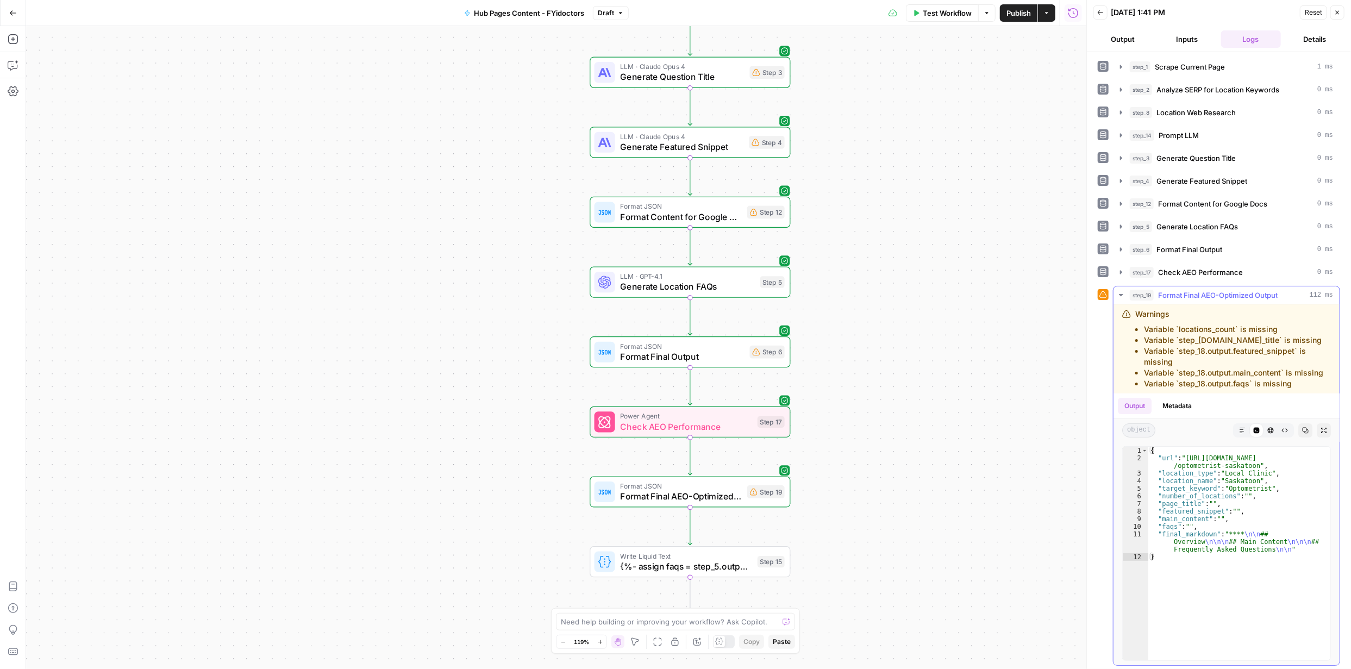
scroll to position [1, 0]
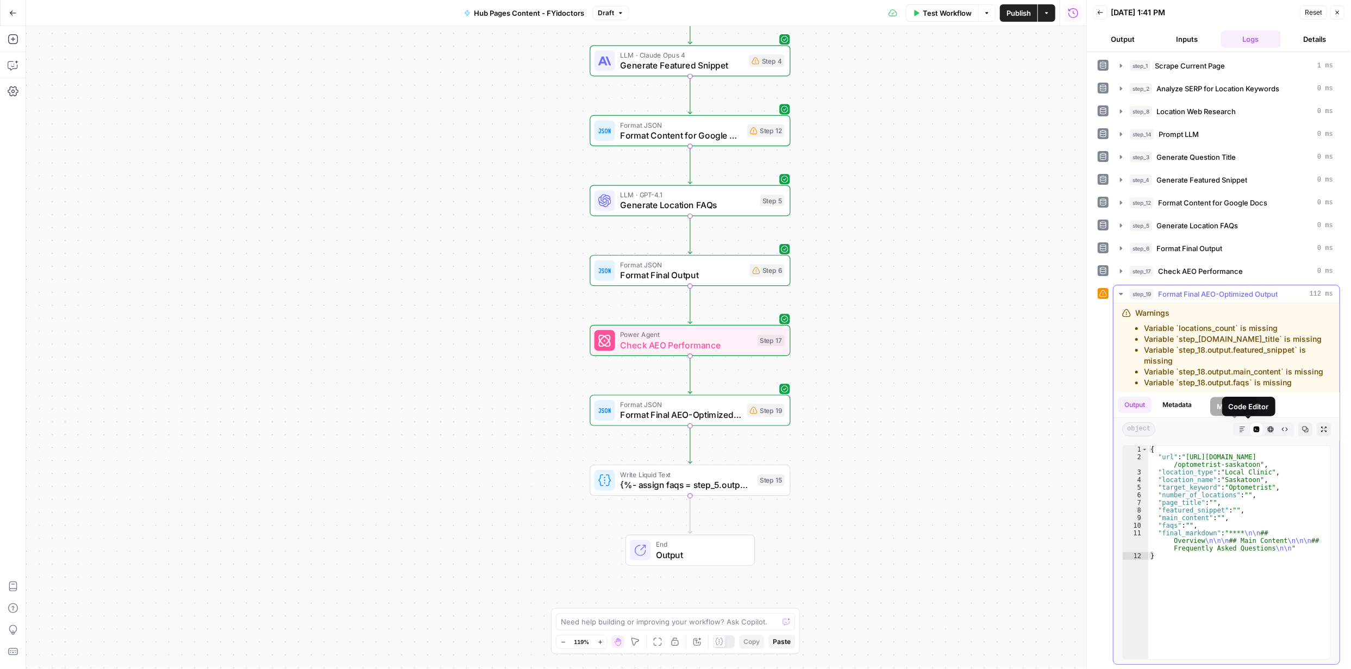
click at [1239, 428] on icon "button" at bounding box center [1242, 429] width 7 height 7
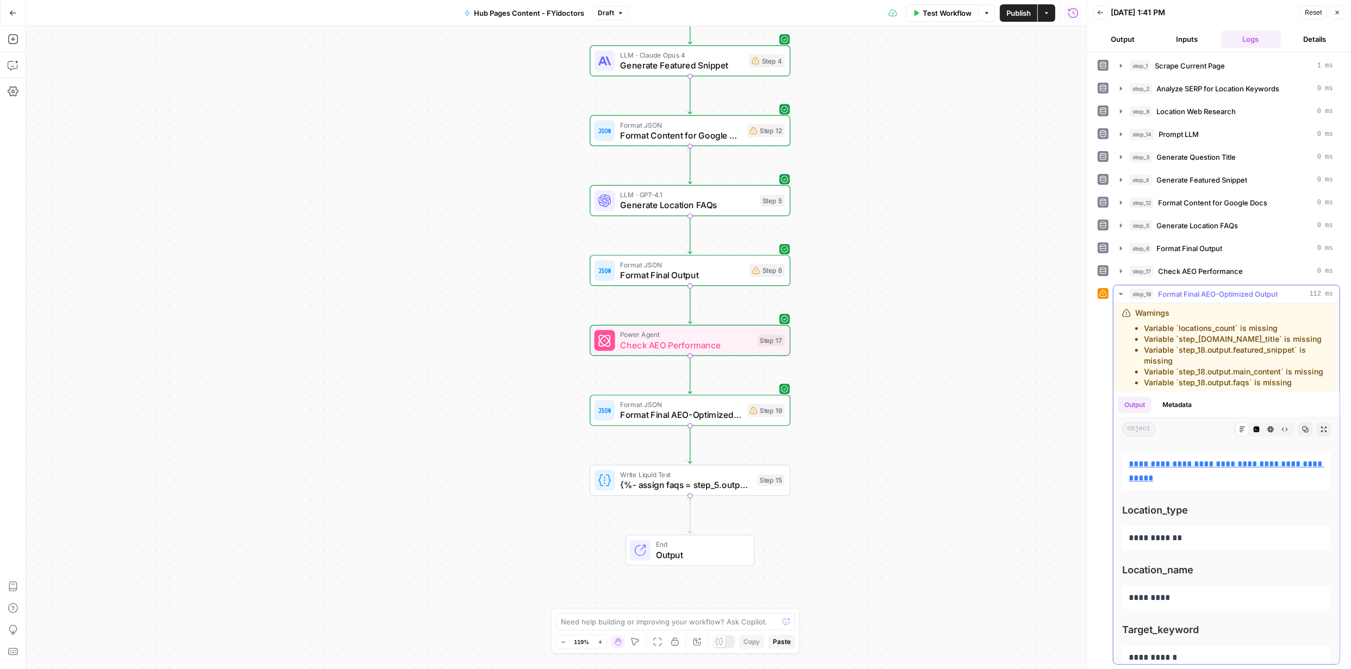
scroll to position [3, 0]
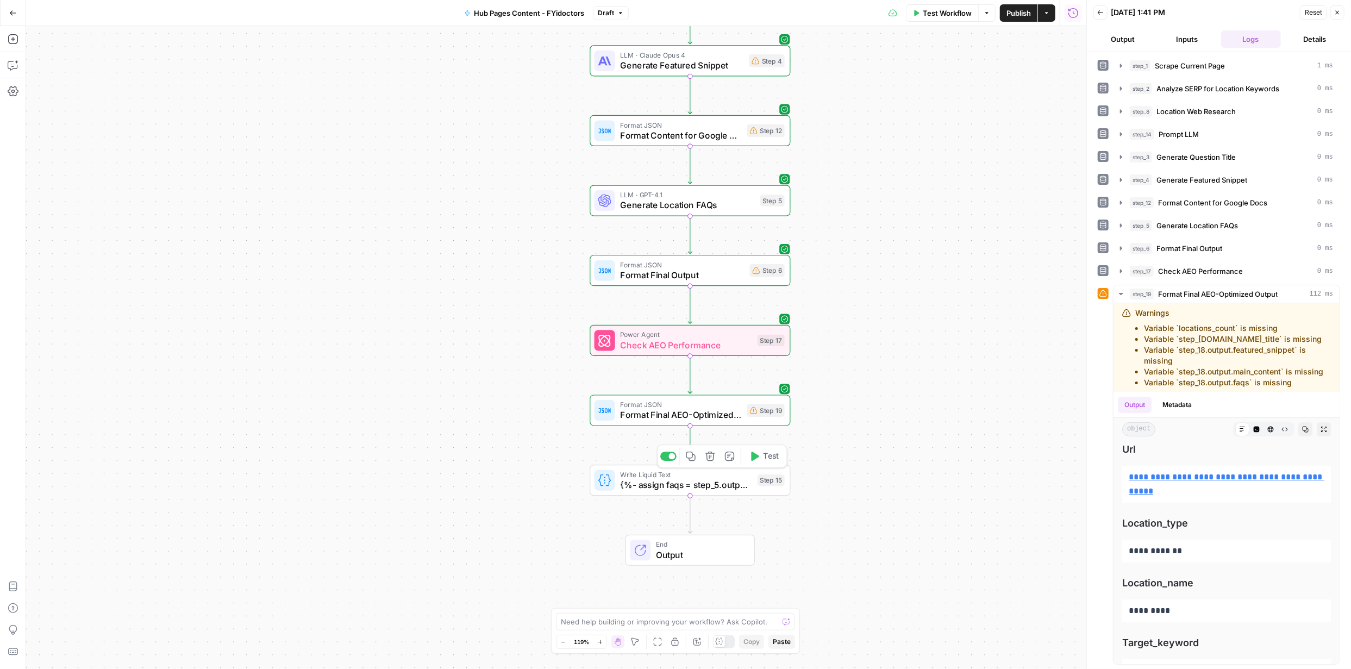
click at [754, 458] on icon "button" at bounding box center [756, 456] width 8 height 9
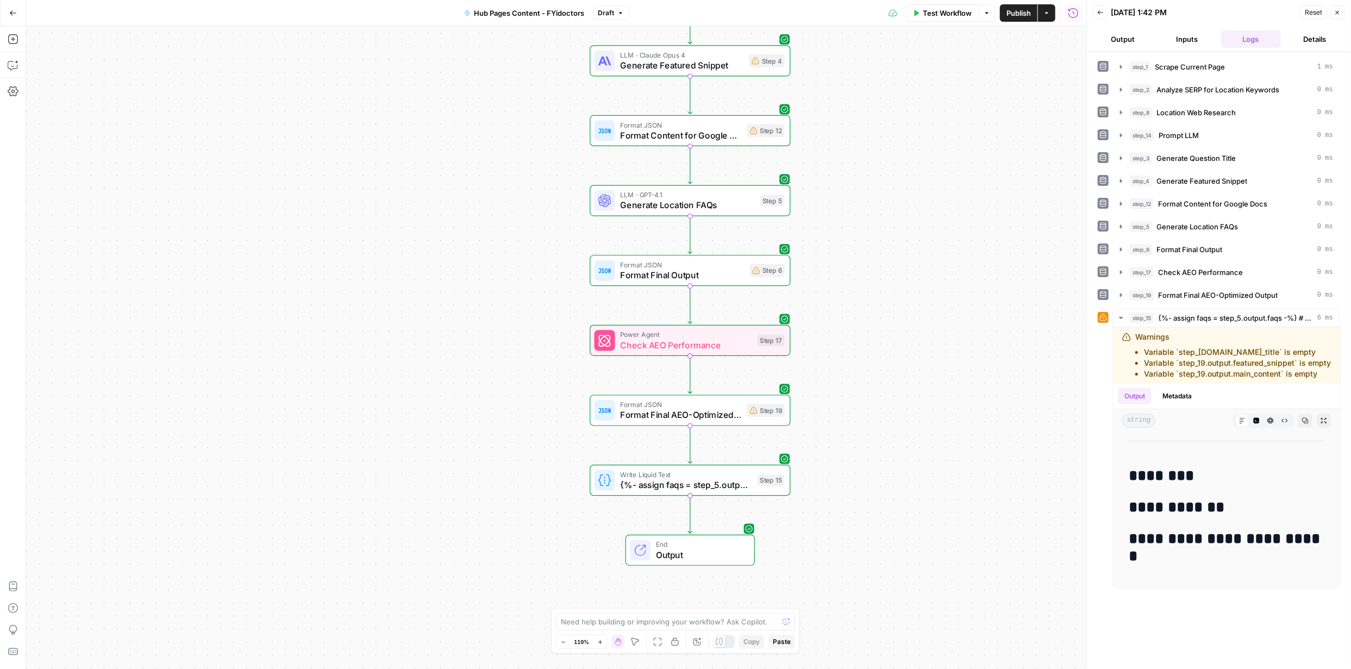
click at [738, 542] on span "End" at bounding box center [700, 544] width 88 height 10
click at [480, 455] on div "Workflow Set Inputs Inputs Web Page Scrape Scrape Current Page Step 1 Power Age…" at bounding box center [556, 347] width 1060 height 643
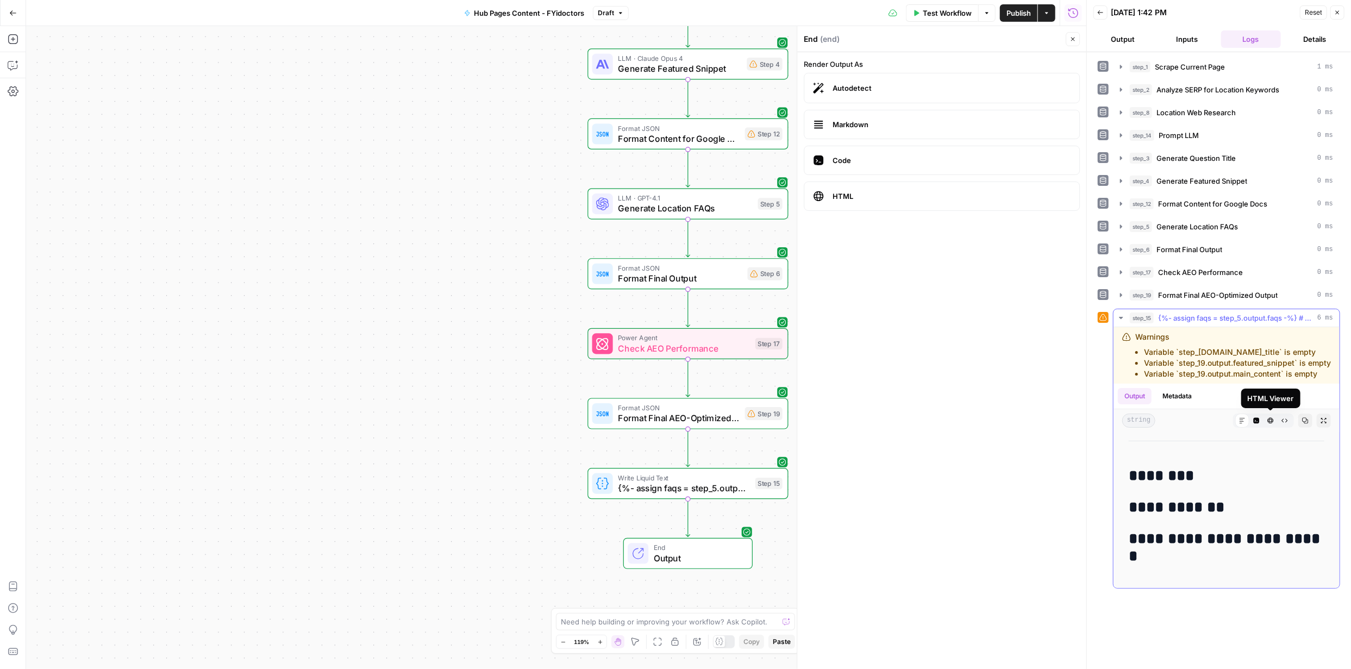
click at [1270, 419] on icon "button" at bounding box center [1271, 420] width 7 height 7
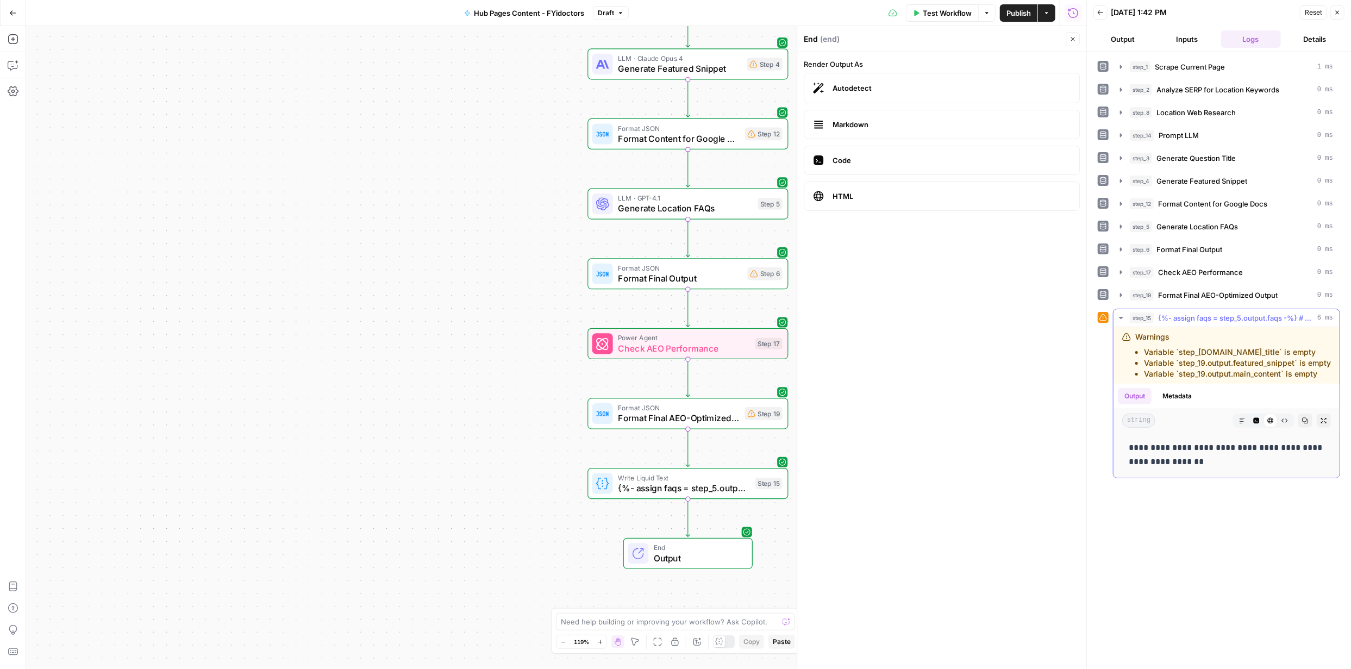
click at [1258, 418] on icon "button" at bounding box center [1257, 421] width 6 height 6
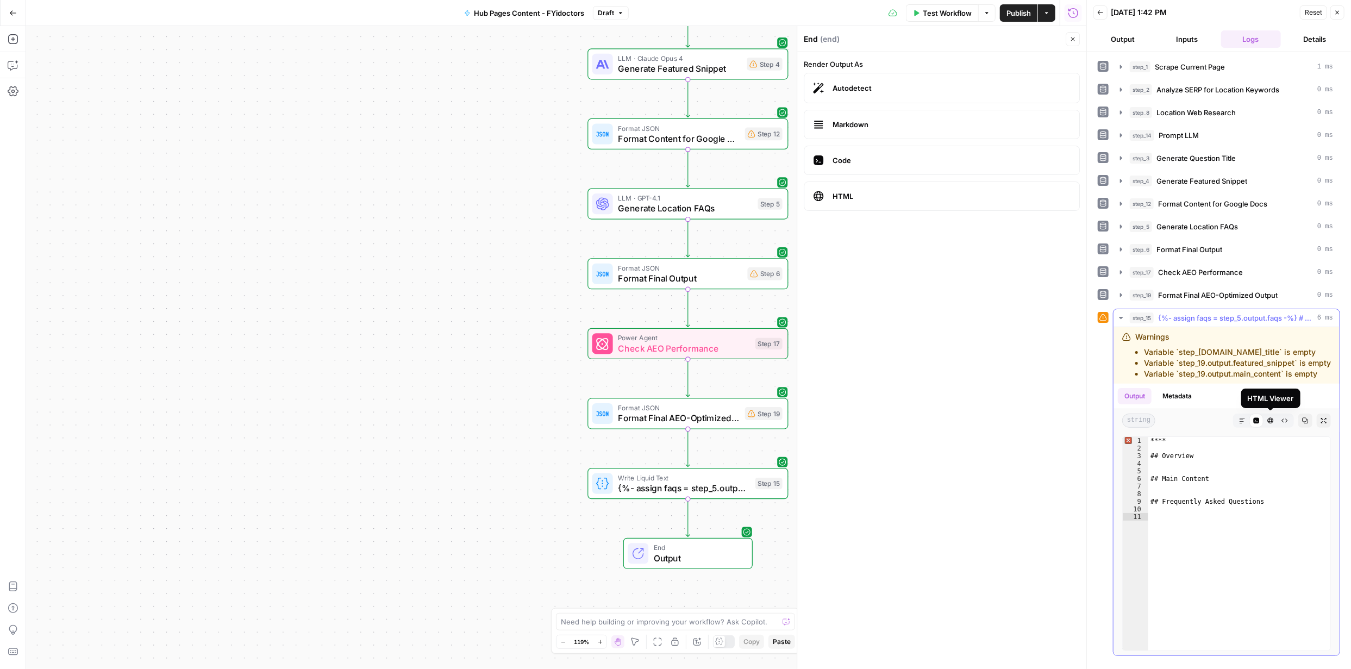
click at [1272, 421] on icon "button" at bounding box center [1271, 420] width 7 height 7
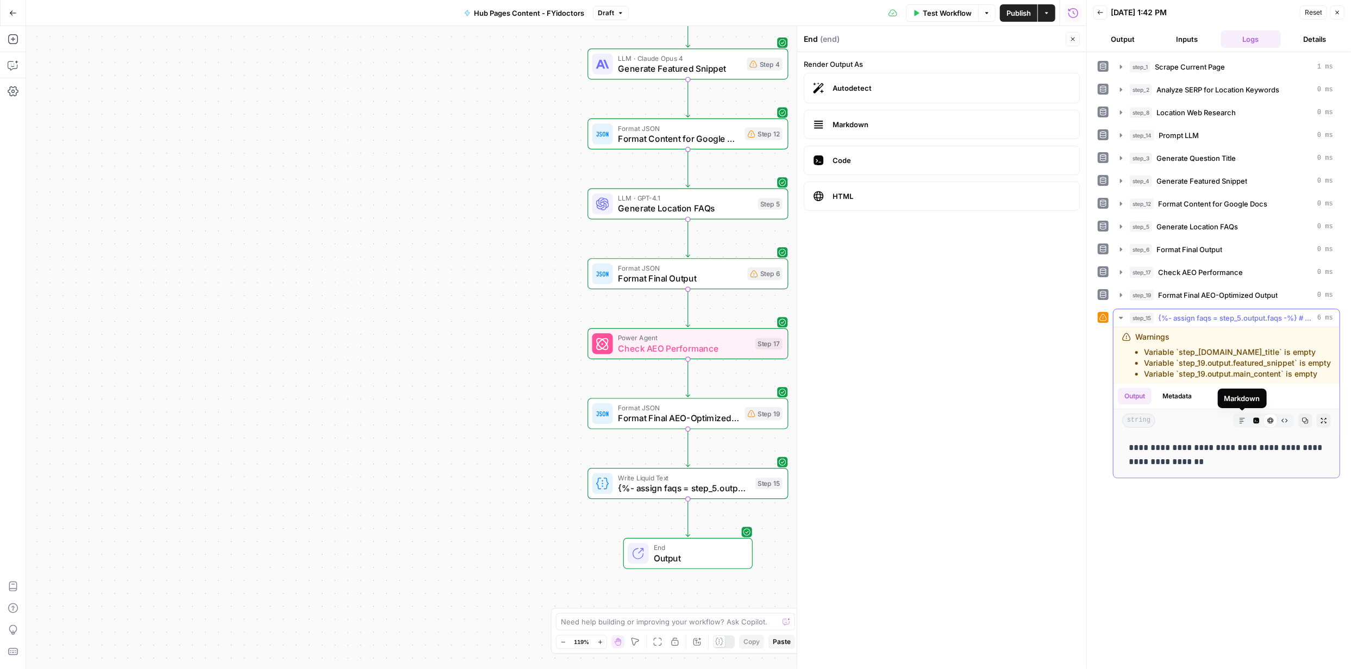
click at [1243, 423] on icon "button" at bounding box center [1242, 420] width 7 height 7
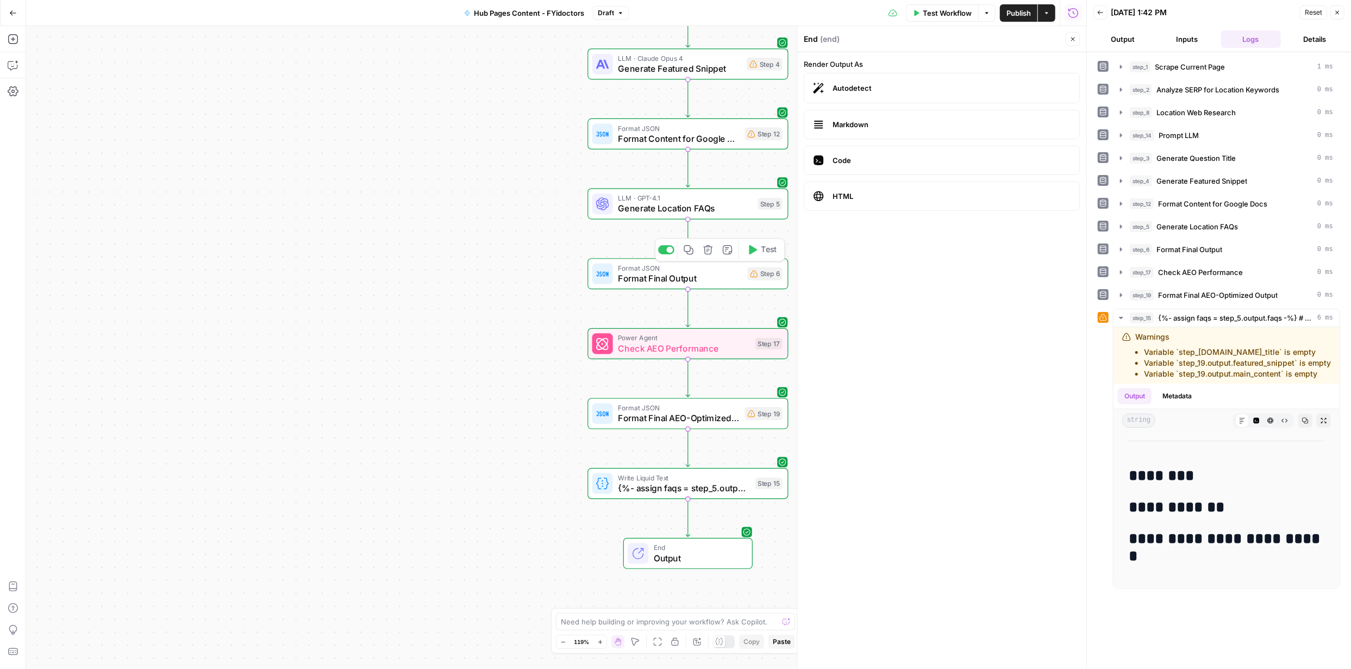
click at [753, 249] on icon "button" at bounding box center [754, 249] width 8 height 9
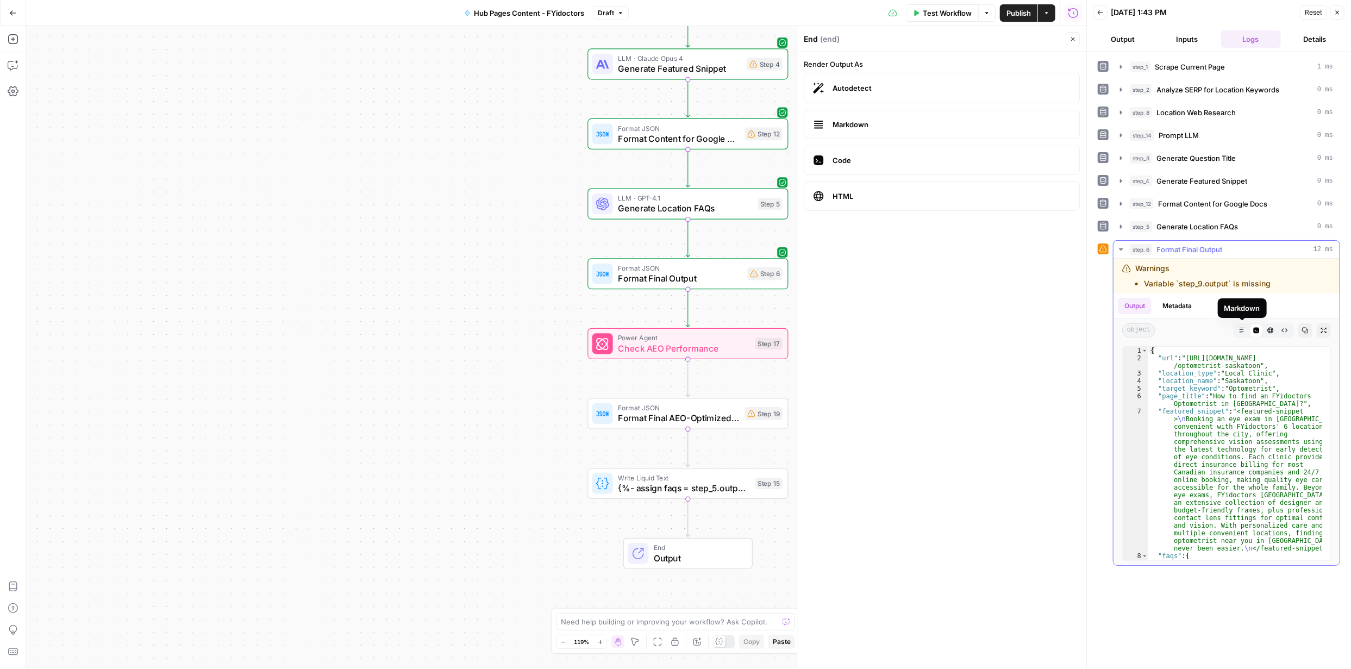
click at [1243, 329] on icon "button" at bounding box center [1242, 330] width 7 height 7
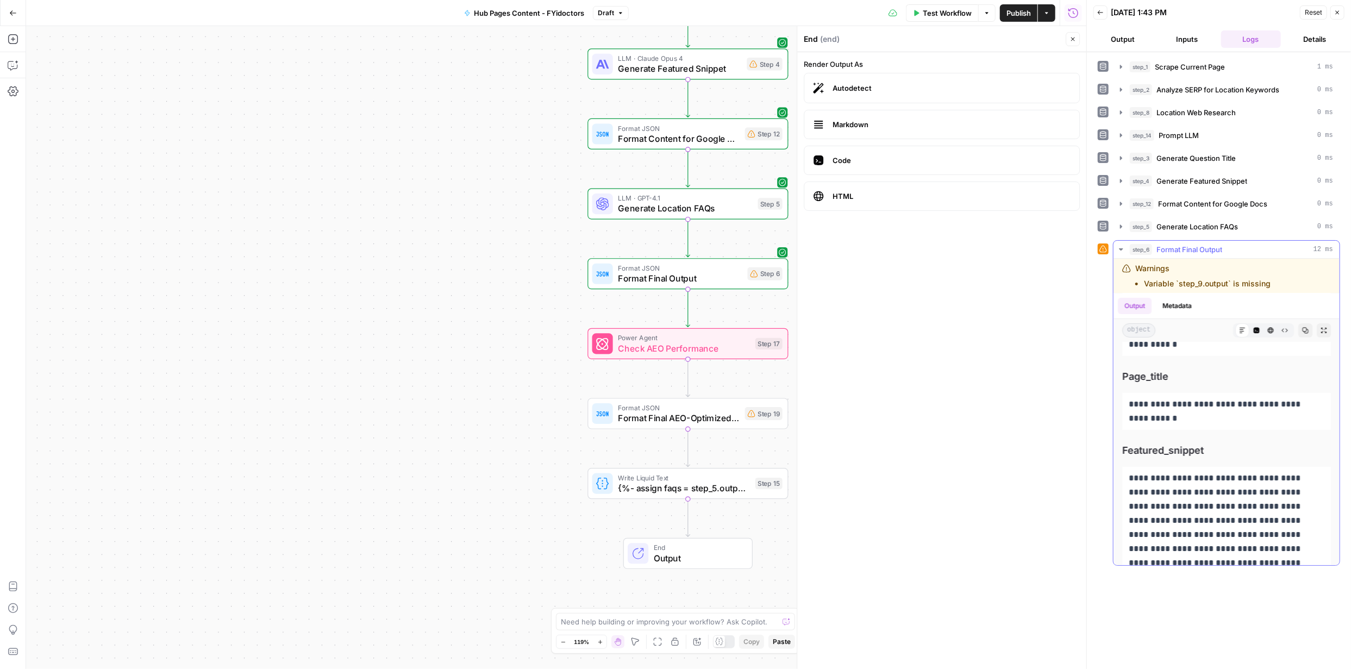
scroll to position [239, 0]
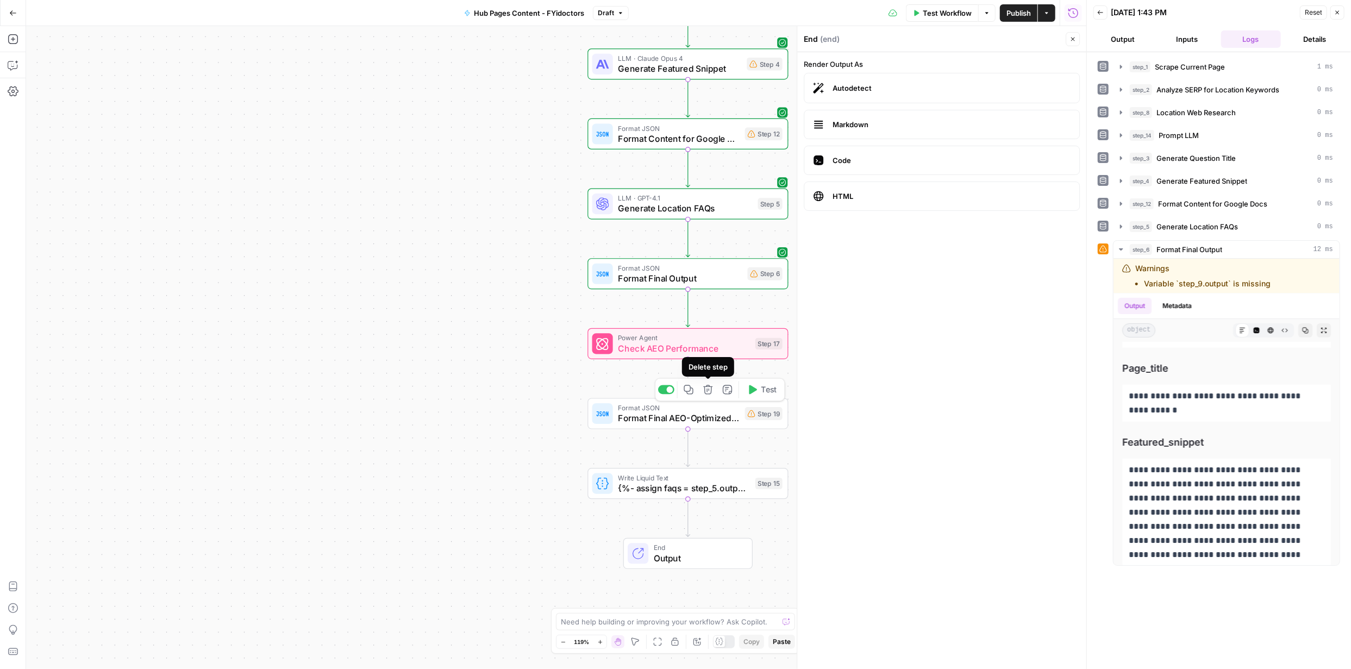
click at [707, 390] on icon "button" at bounding box center [707, 389] width 9 height 9
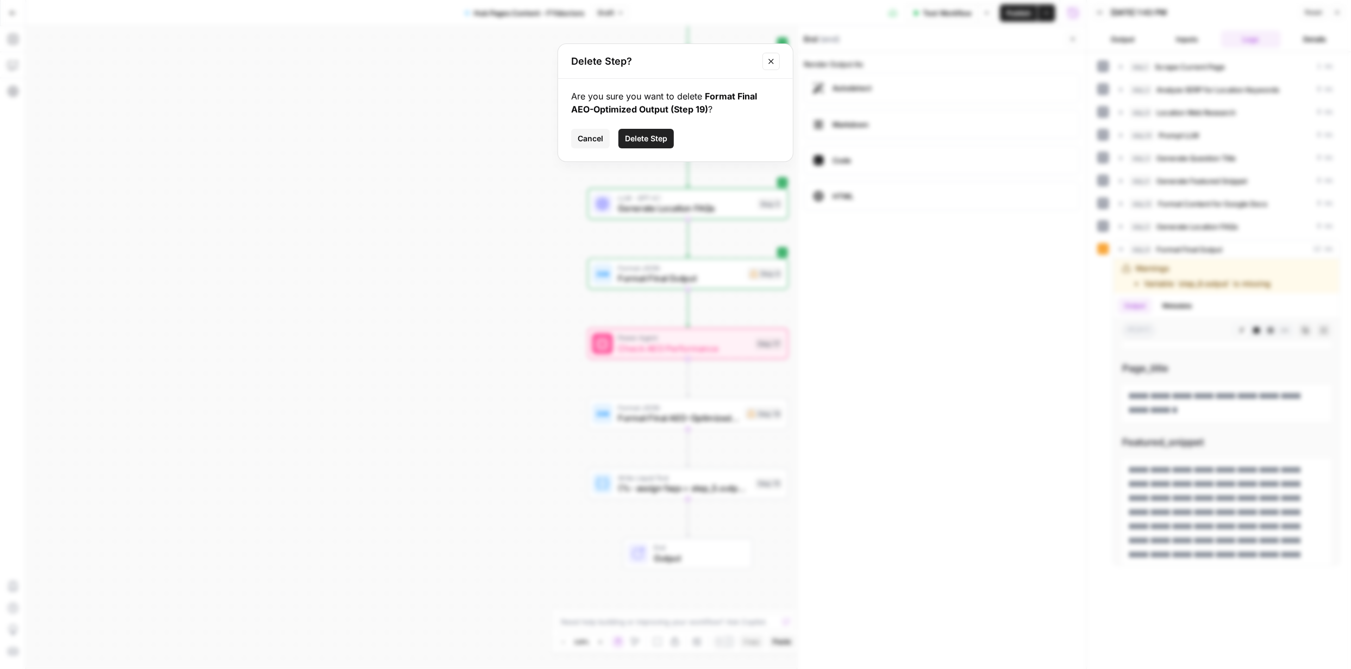
click at [645, 142] on span "Delete Step" at bounding box center [646, 138] width 42 height 11
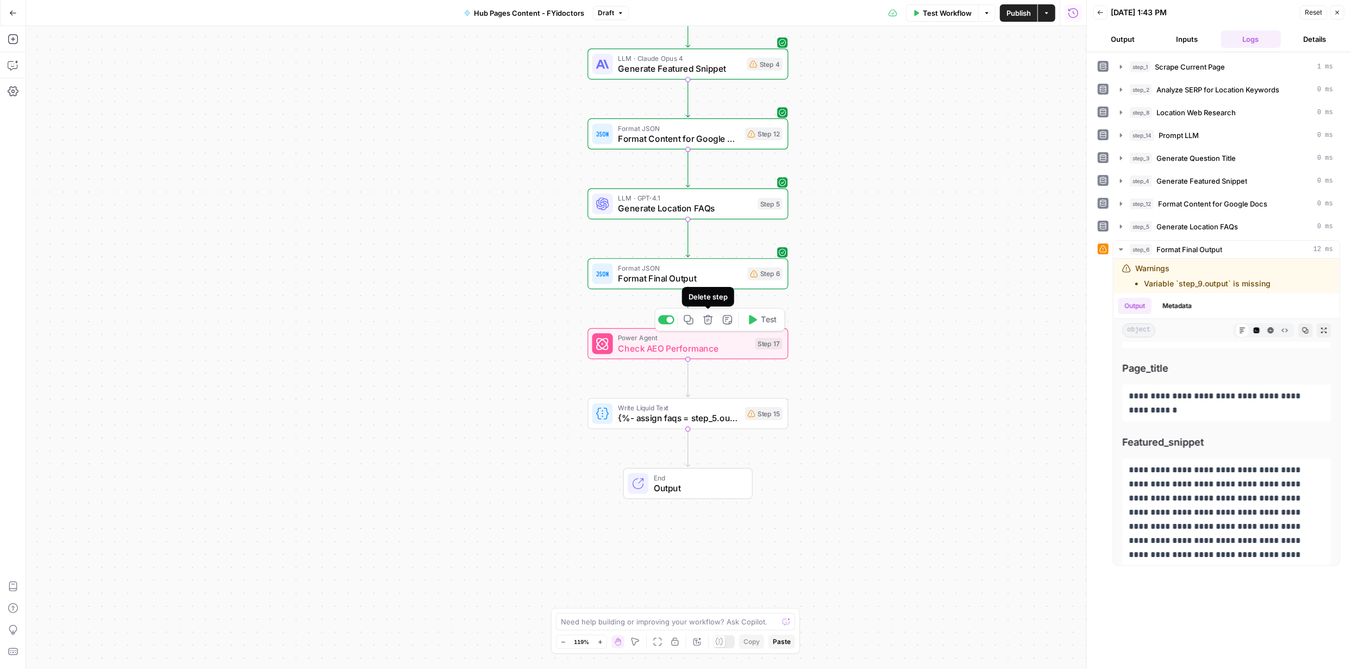
click at [709, 322] on icon "button" at bounding box center [708, 320] width 10 height 10
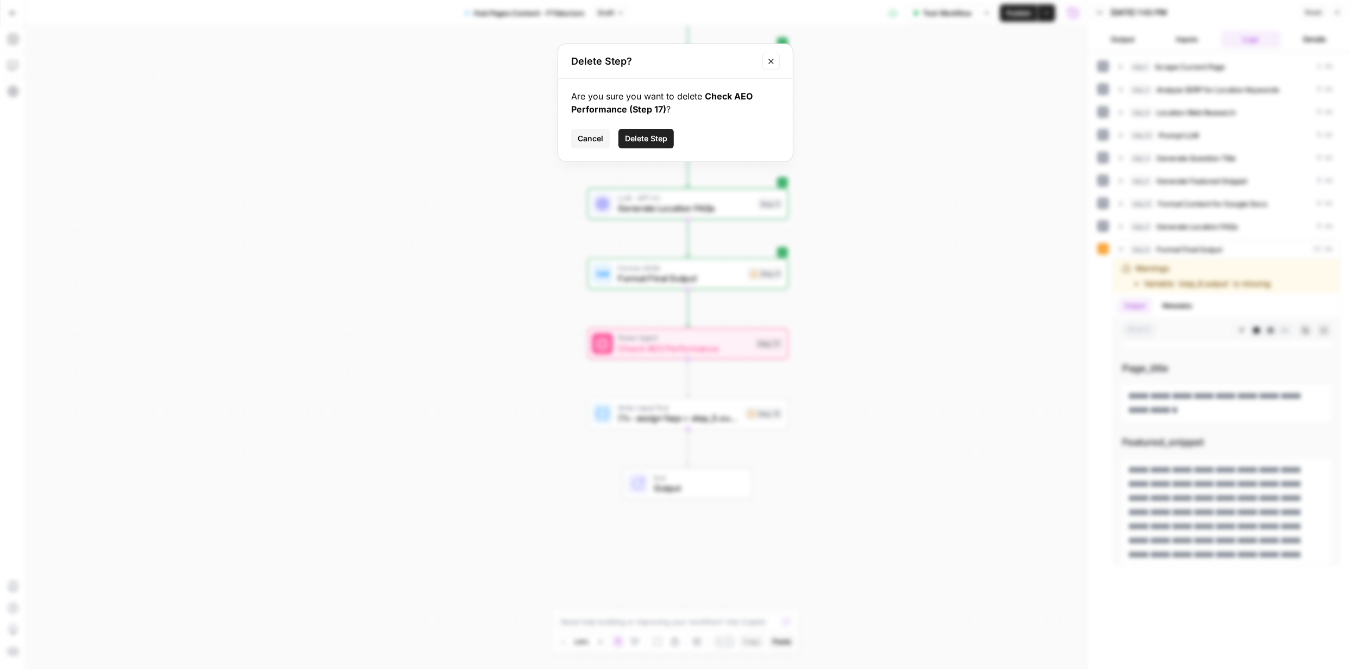
click at [651, 140] on span "Delete Step" at bounding box center [646, 138] width 42 height 11
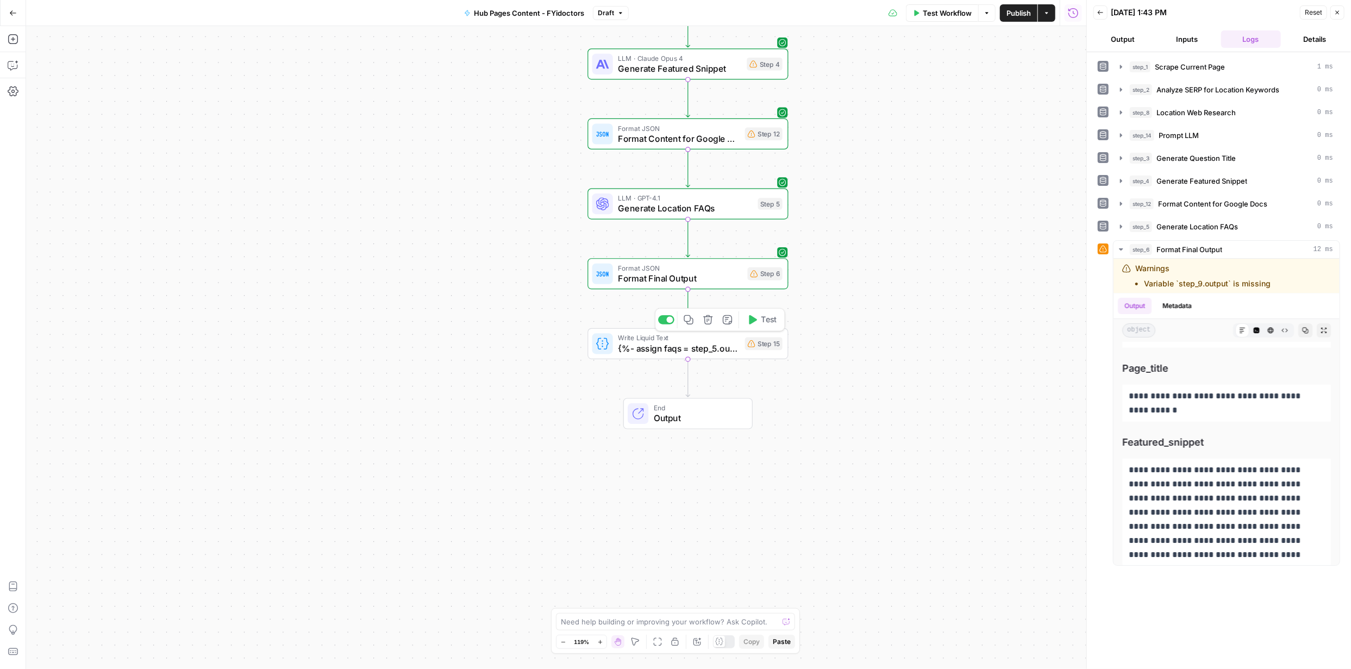
click at [757, 324] on icon "button" at bounding box center [752, 320] width 10 height 10
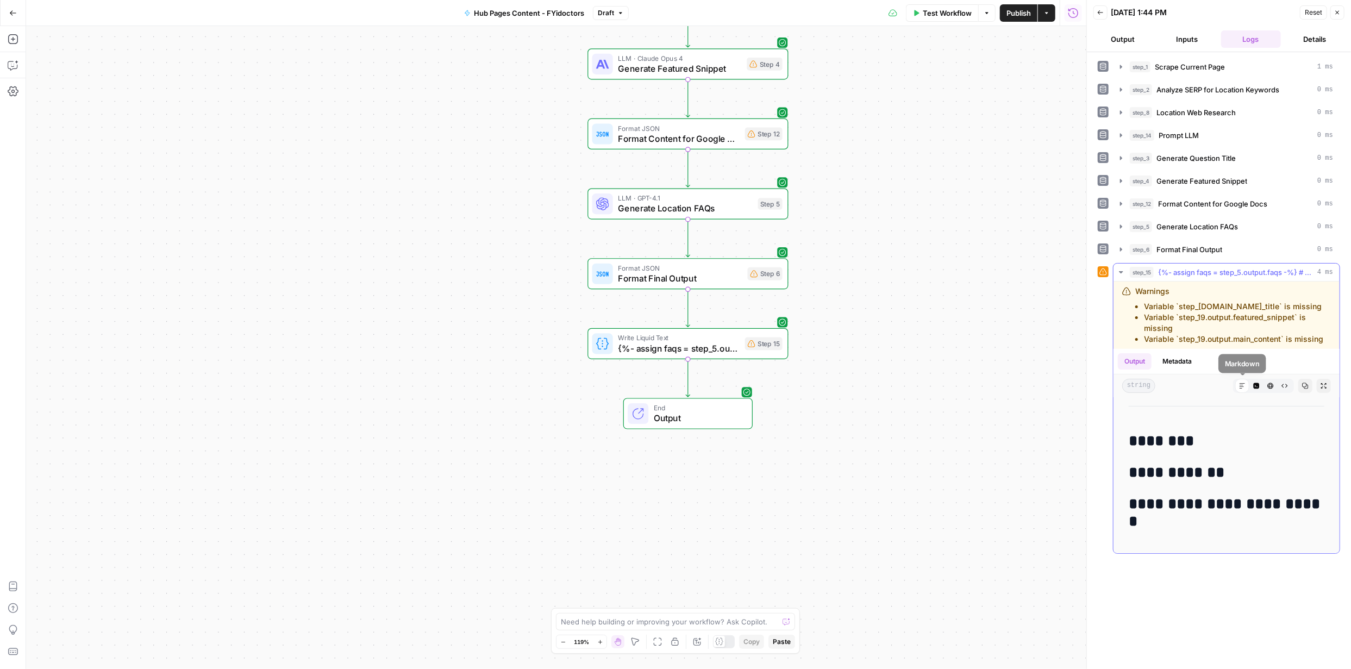
click at [1244, 384] on icon at bounding box center [1242, 386] width 7 height 7
click at [659, 624] on textarea at bounding box center [669, 621] width 217 height 11
drag, startPoint x: 1325, startPoint y: 337, endPoint x: 1143, endPoint y: 308, distance: 184.4
click at [1143, 309] on ul "Variable `step_19.output.page_title` is missing Variable `step_19.output.featur…" at bounding box center [1233, 322] width 196 height 43
copy ul "Variable `step_19.output.page_title` is missing Variable `step_19.output.featur…"
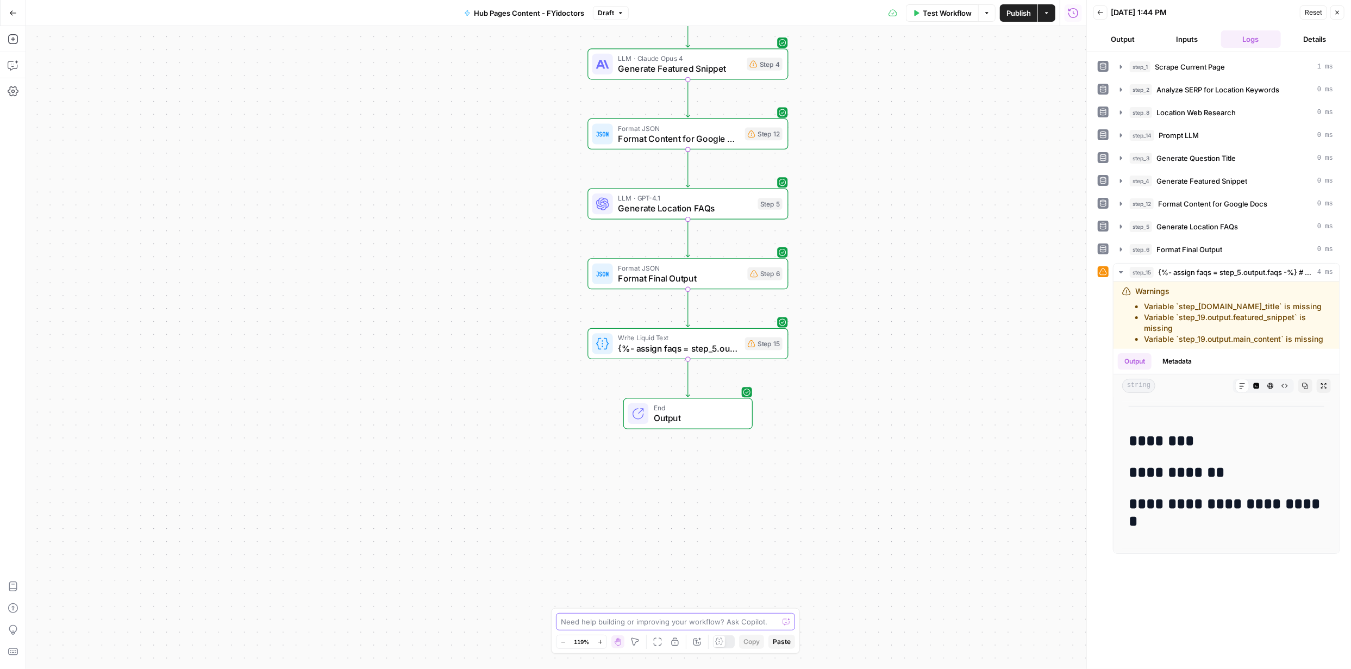
click at [695, 620] on textarea at bounding box center [669, 621] width 217 height 11
paste textarea "Variable `step_19.output.page_title` is missing Variable `step_19.output.featur…"
type textarea "final output i.e end output is blank due to these Variable `step_19.output.page…"
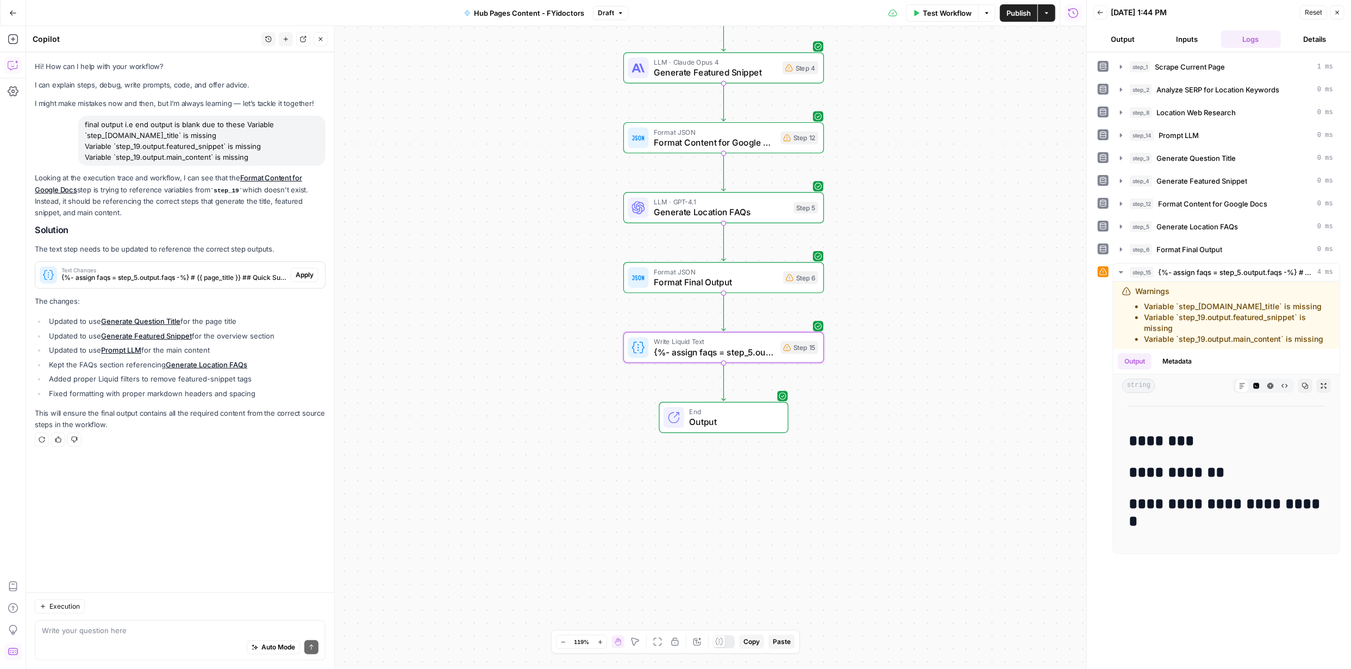
click at [302, 274] on span "Apply" at bounding box center [305, 275] width 18 height 10
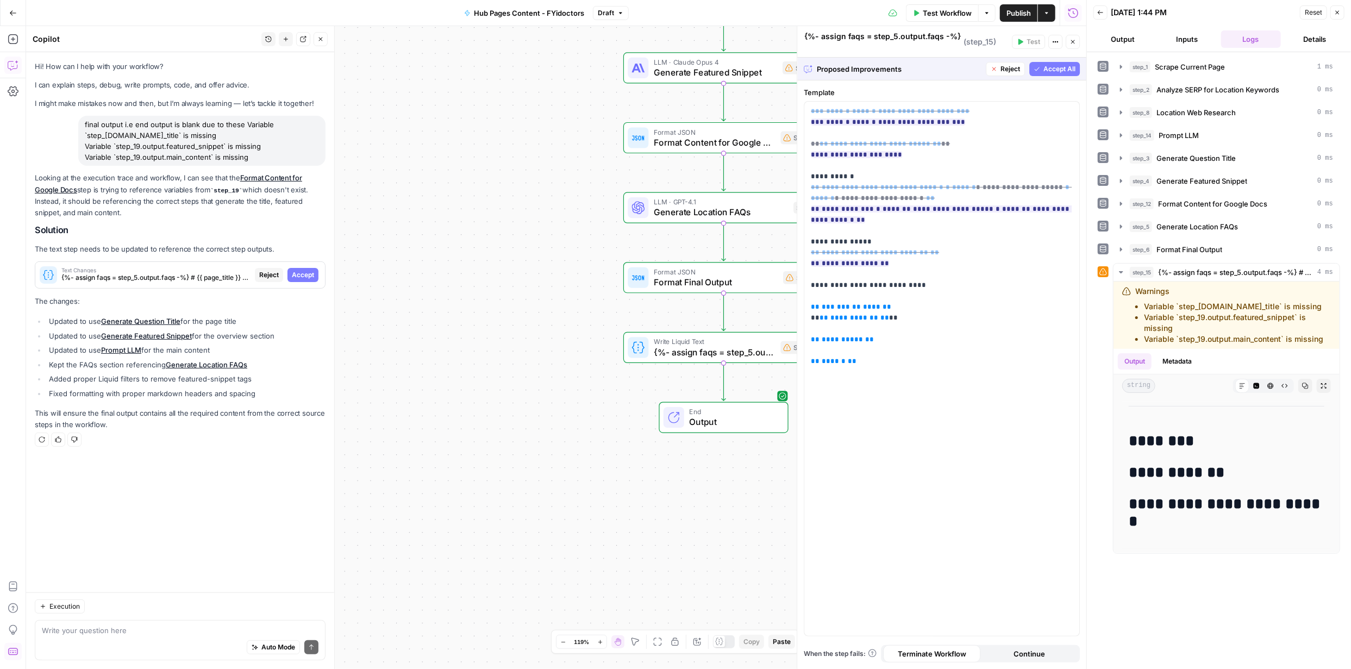
click at [1050, 64] on span "Accept All" at bounding box center [1060, 69] width 32 height 10
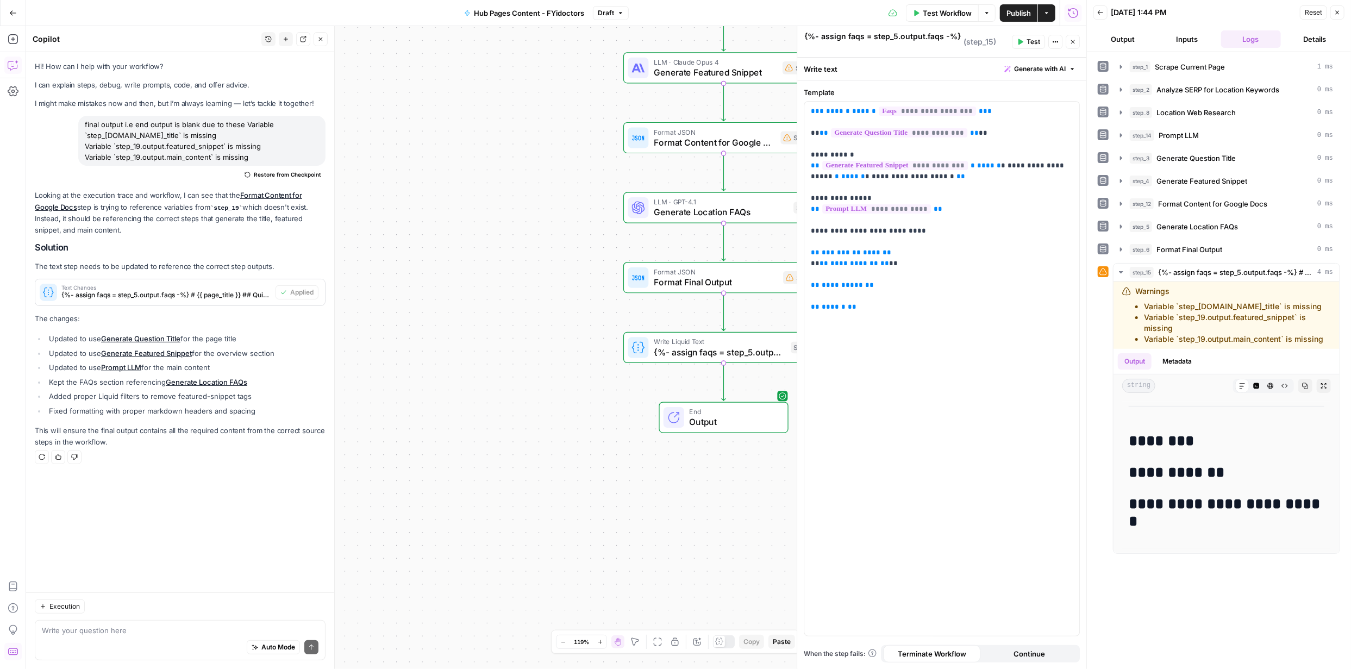
click at [1014, 11] on span "Publish" at bounding box center [1019, 13] width 24 height 11
click at [944, 15] on span "Test Workflow" at bounding box center [947, 13] width 49 height 11
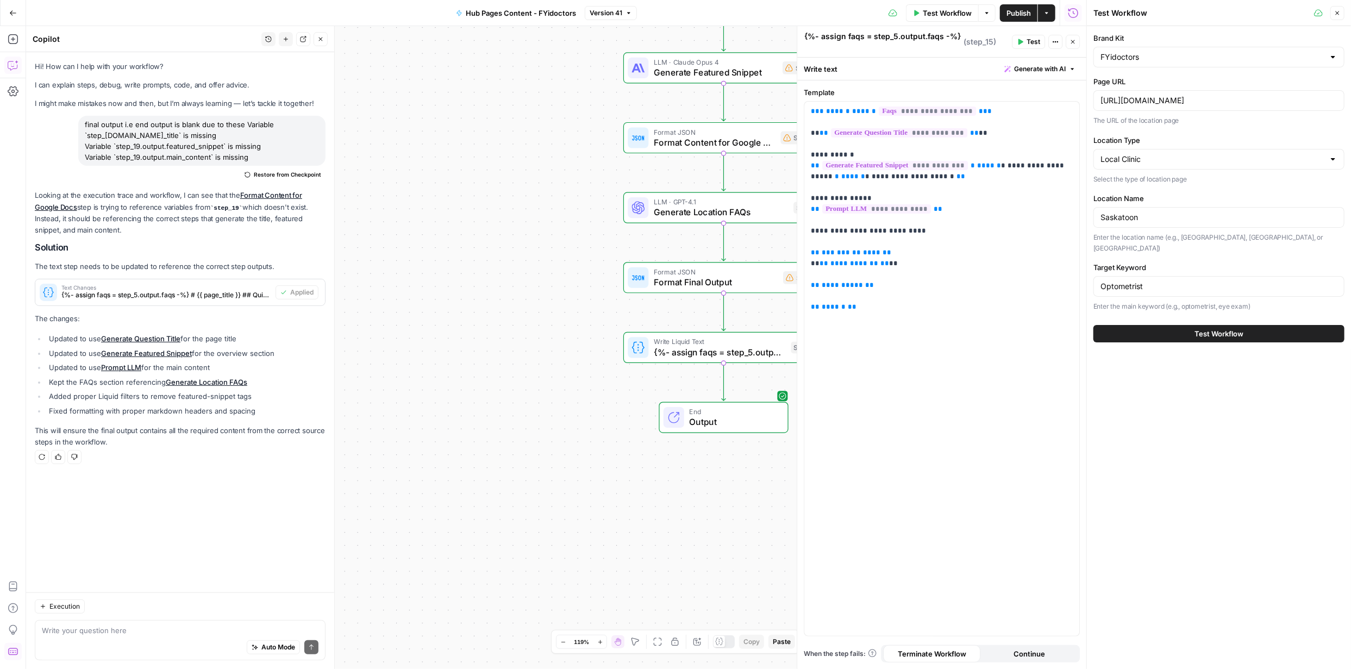
click at [1225, 328] on span "Test Workflow" at bounding box center [1219, 333] width 49 height 11
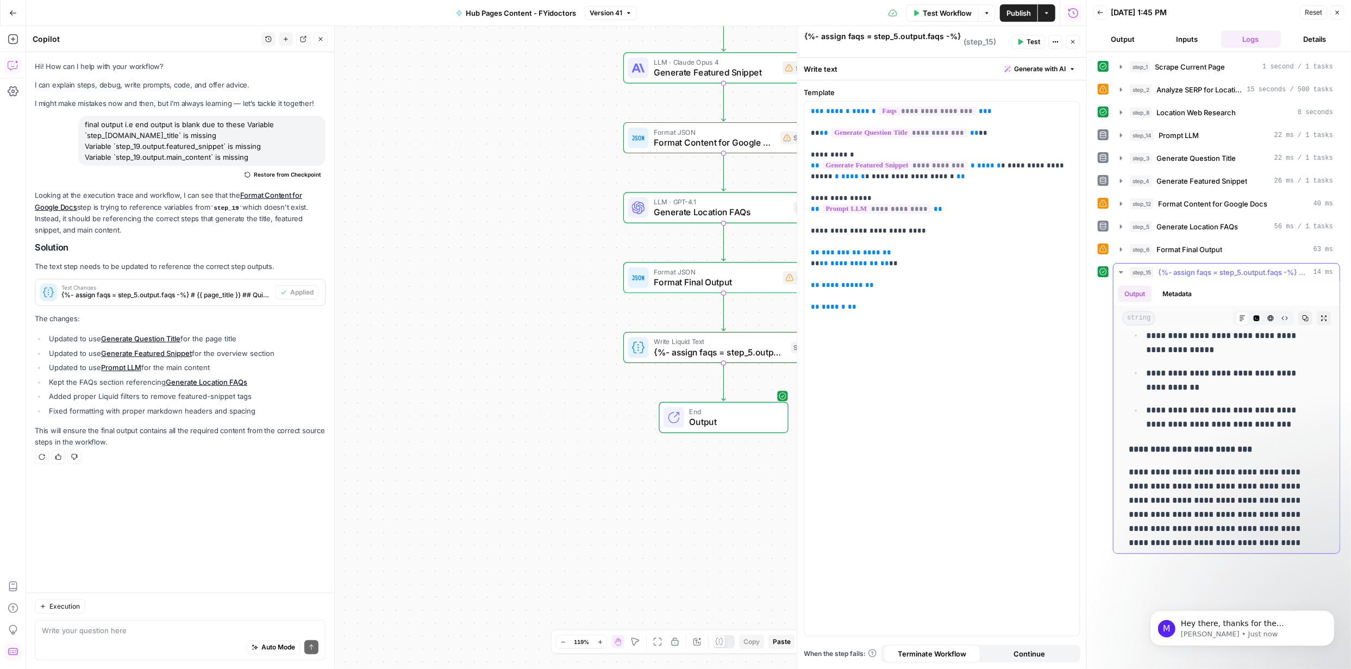
scroll to position [1559, 0]
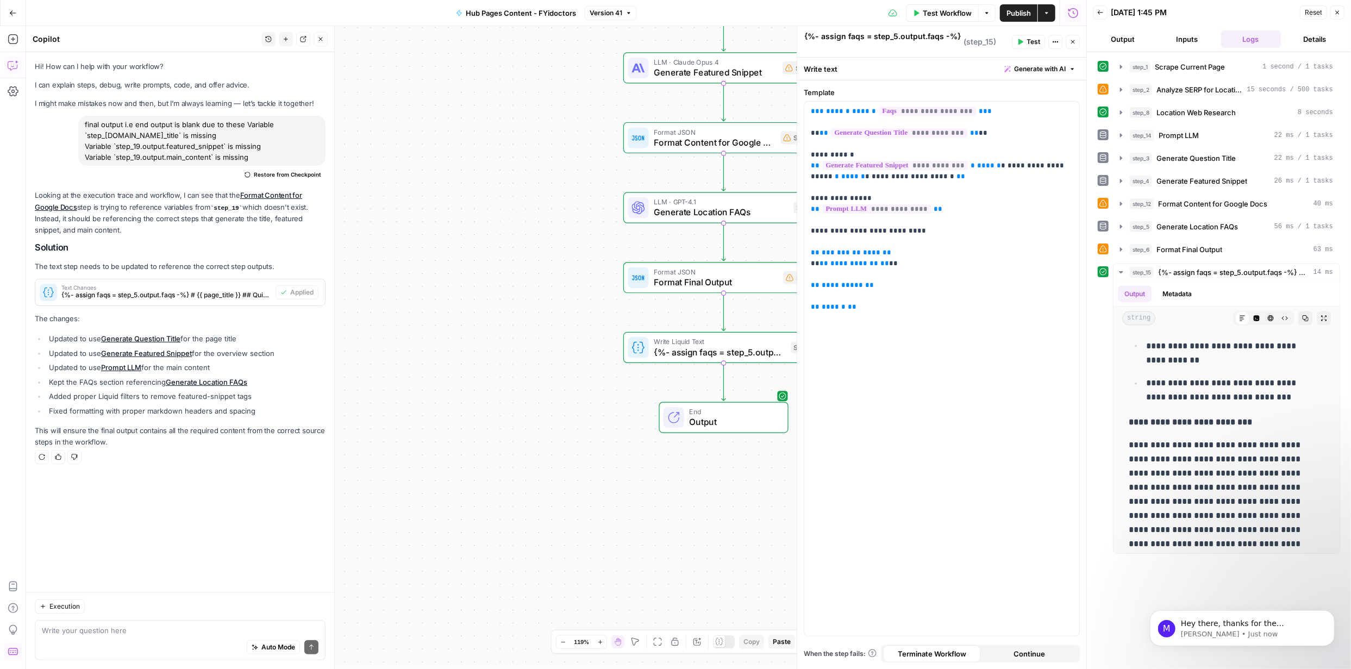
click at [766, 421] on span "Output" at bounding box center [734, 422] width 88 height 13
click at [769, 421] on span "Output" at bounding box center [734, 422] width 88 height 13
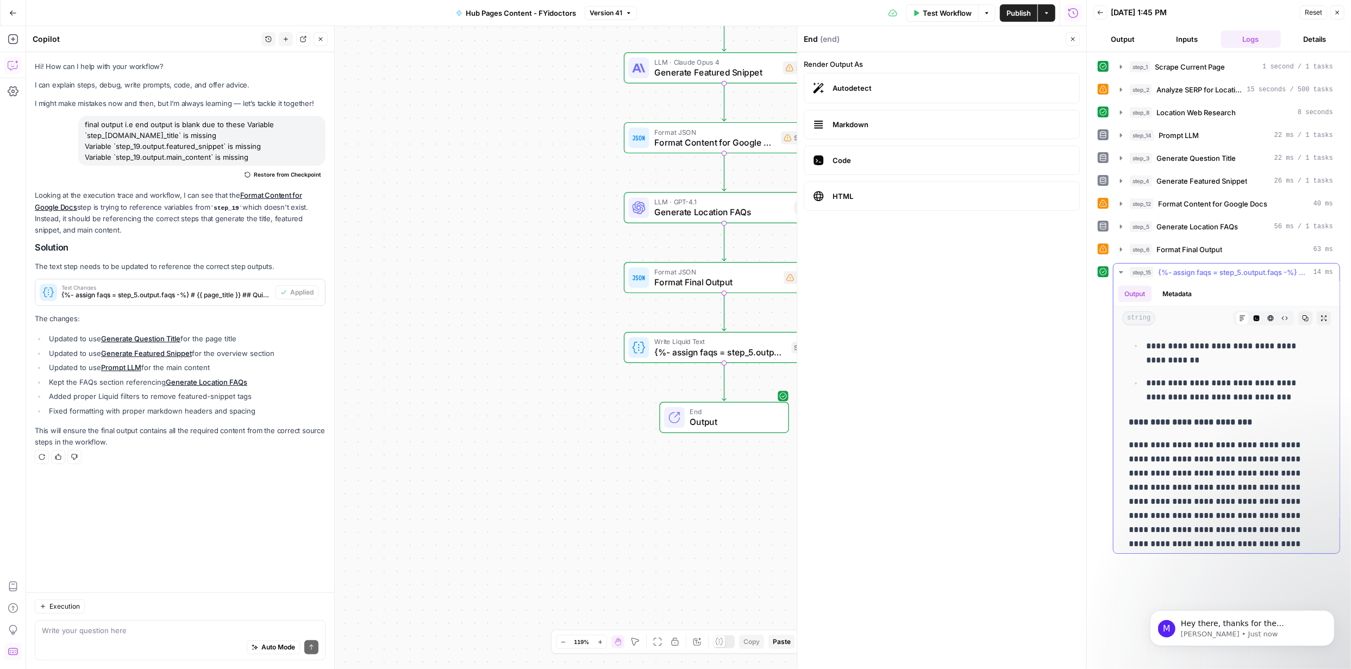
click at [1120, 271] on icon "button" at bounding box center [1121, 272] width 9 height 9
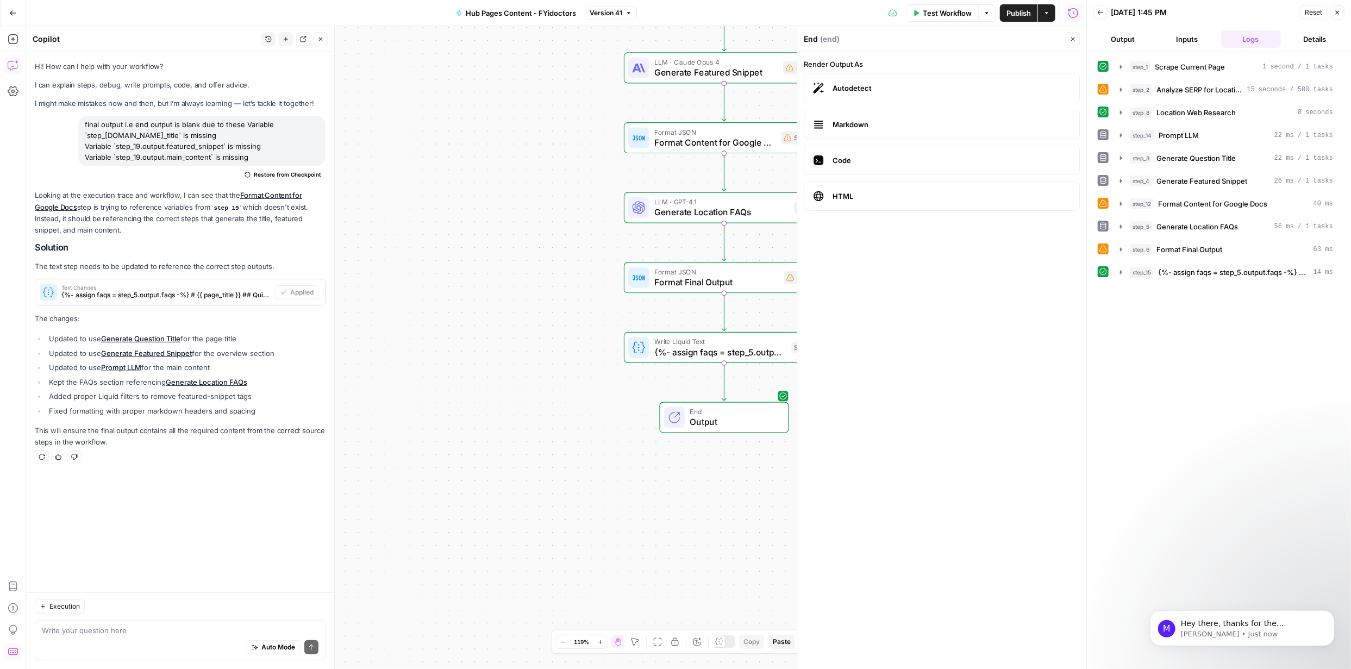
click at [862, 123] on span "Markdown" at bounding box center [952, 124] width 238 height 11
click at [864, 122] on span "Markdown" at bounding box center [952, 124] width 238 height 11
click at [863, 88] on span "Autodetect" at bounding box center [952, 88] width 238 height 11
click at [857, 123] on span "Markdown" at bounding box center [952, 124] width 238 height 11
click at [1129, 36] on button "Output" at bounding box center [1124, 38] width 60 height 17
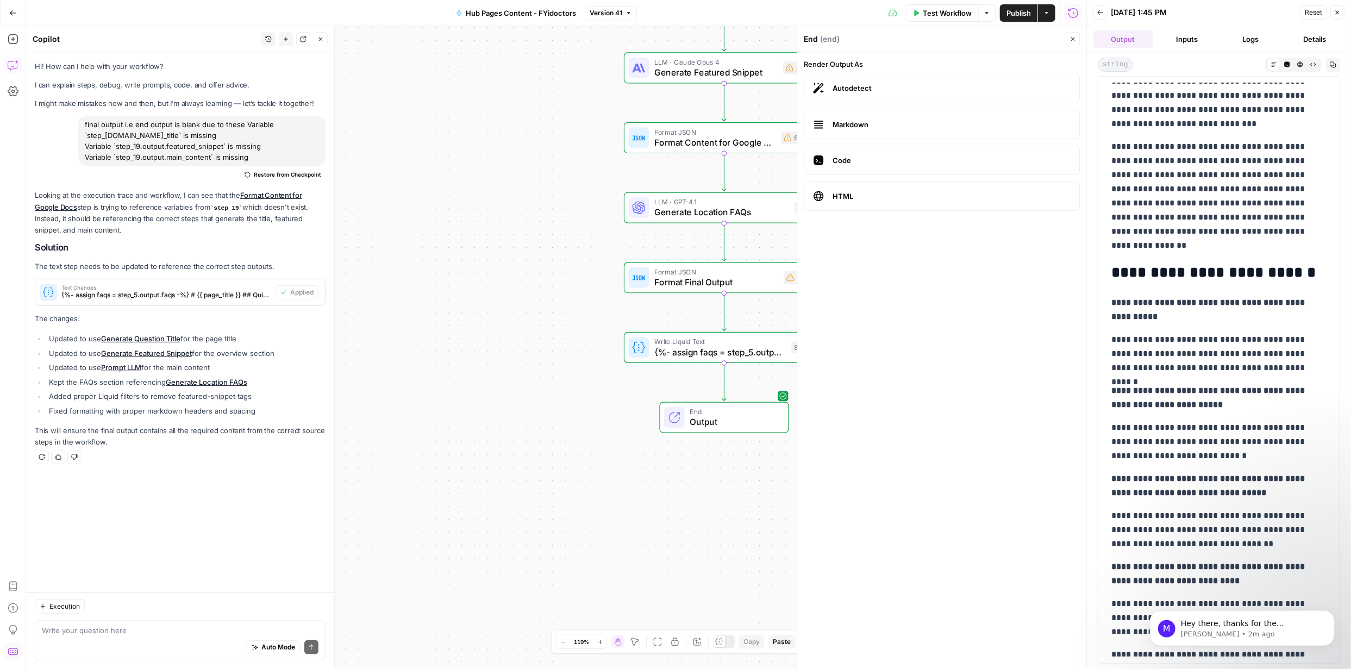
scroll to position [2462, 0]
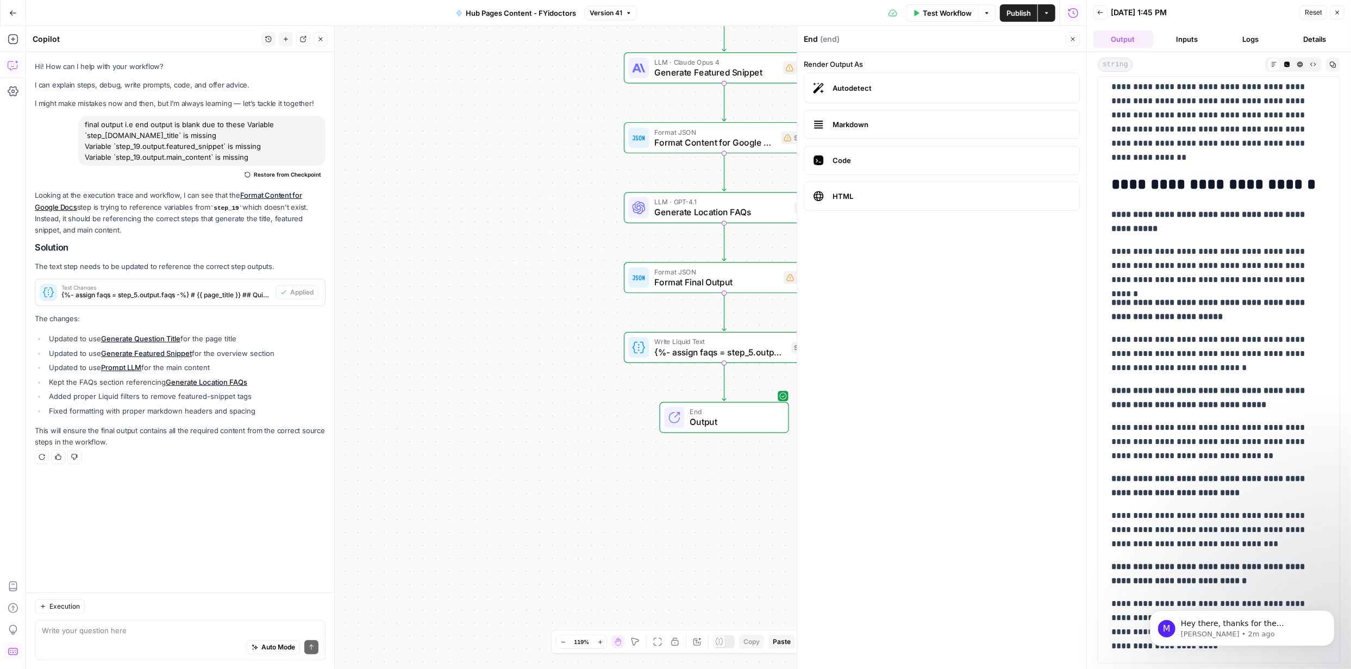
drag, startPoint x: 1327, startPoint y: 117, endPoint x: 183, endPoint y: 2, distance: 1149.9
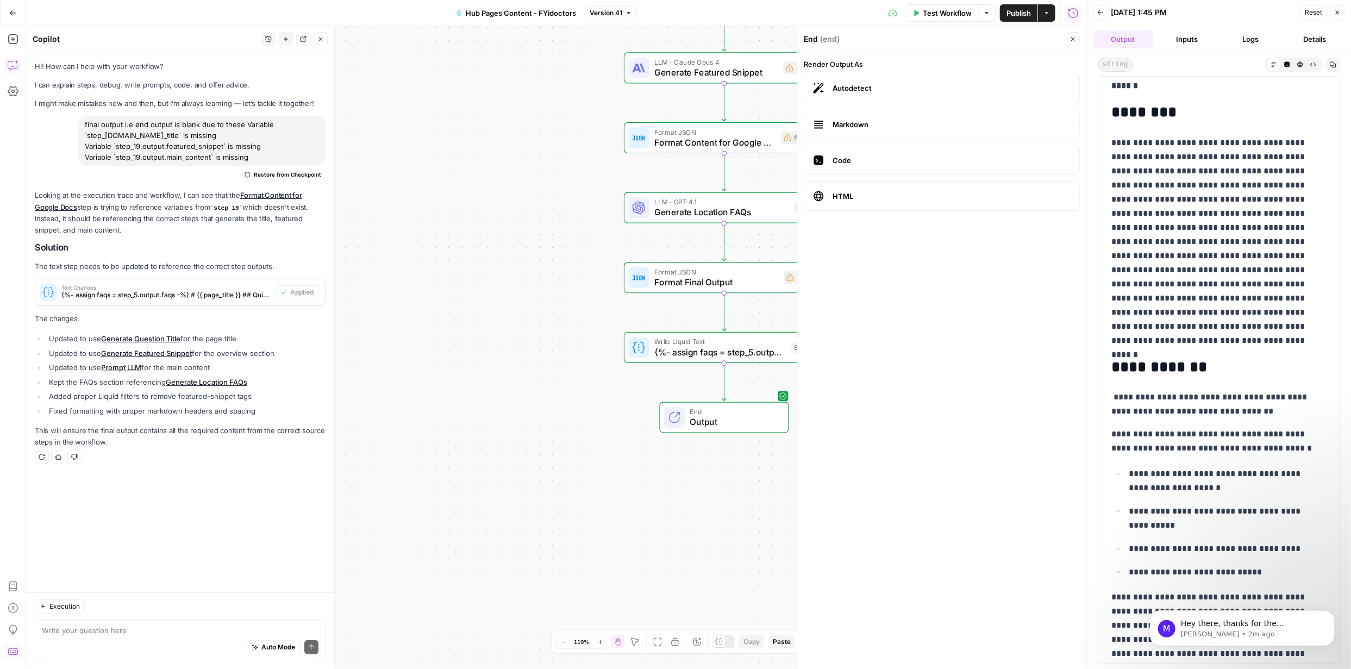
scroll to position [22, 0]
drag, startPoint x: 1175, startPoint y: 471, endPoint x: 1159, endPoint y: 342, distance: 130.4
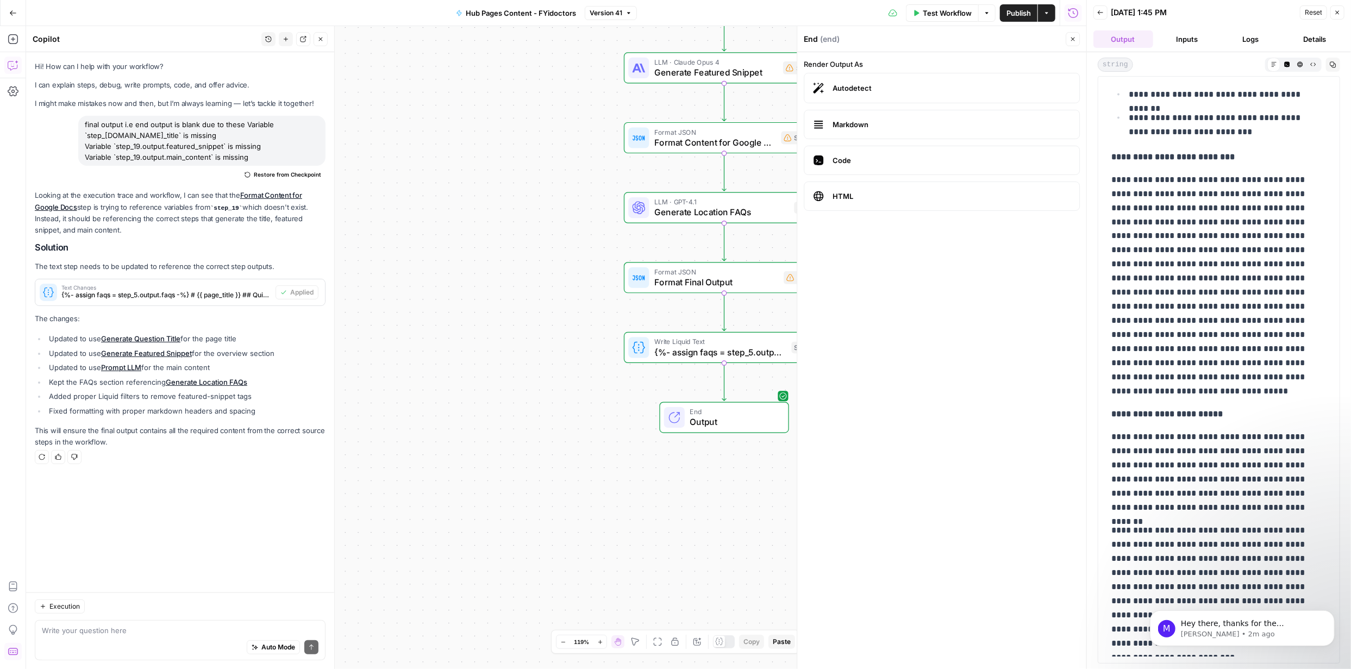
scroll to position [1540, 0]
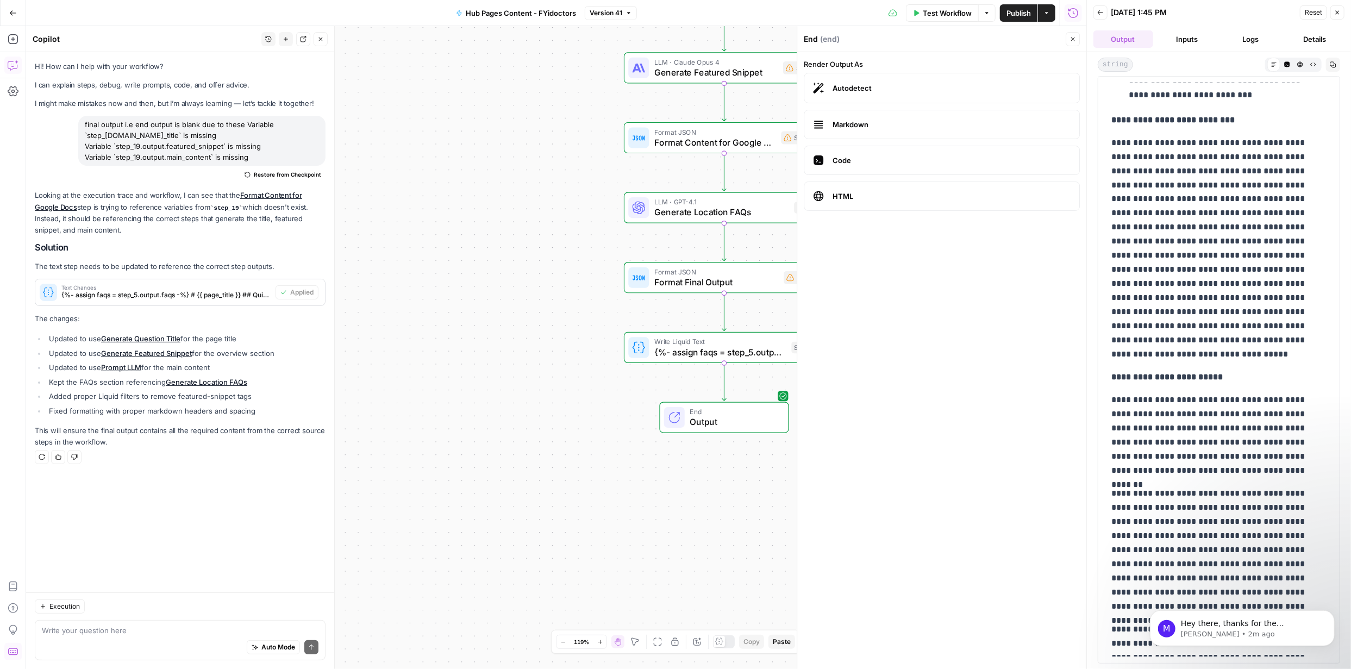
click at [1023, 13] on span "Publish" at bounding box center [1019, 13] width 24 height 11
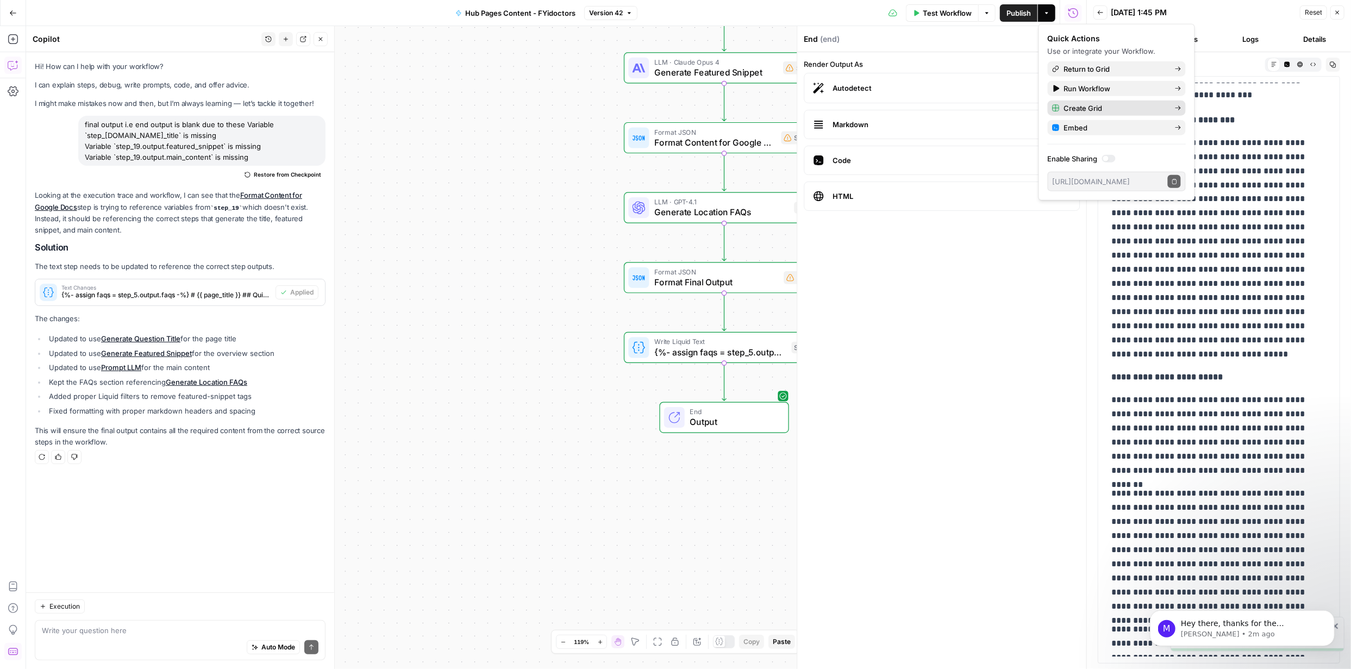
click at [1098, 105] on span "Create Grid" at bounding box center [1115, 108] width 102 height 11
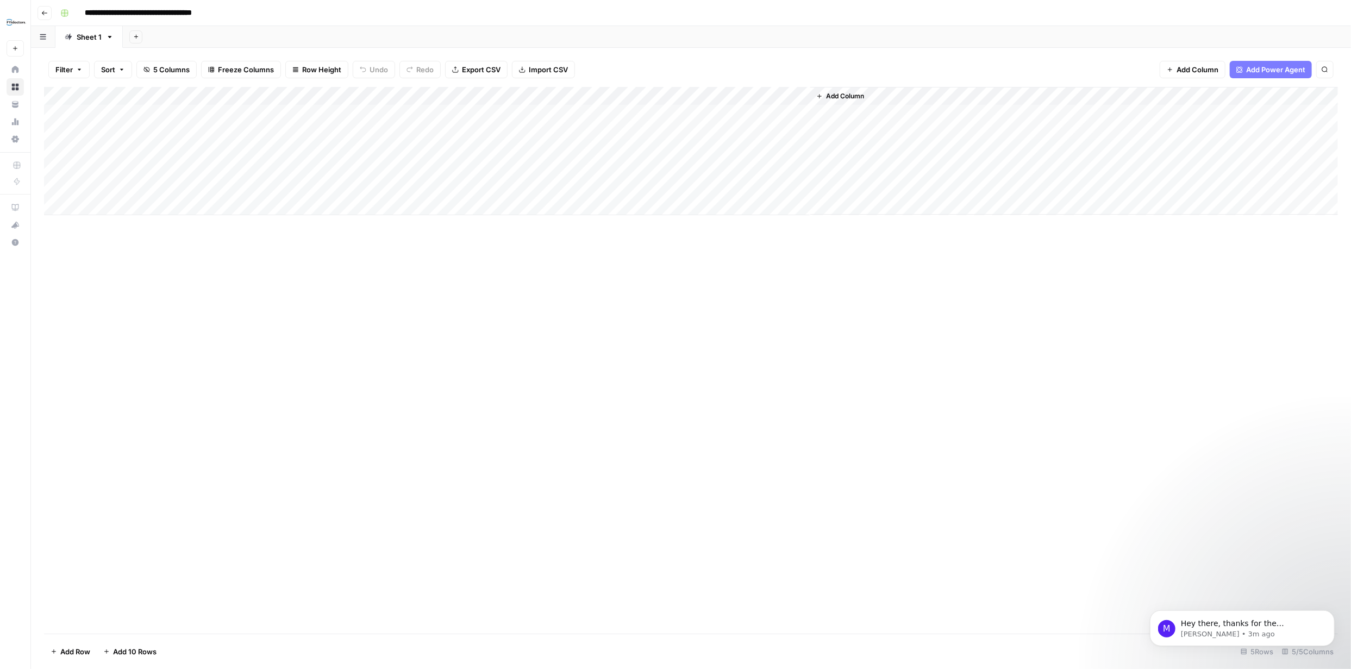
click at [186, 111] on div "Add Column" at bounding box center [691, 151] width 1294 height 128
click at [187, 110] on div "Add Column" at bounding box center [691, 151] width 1294 height 128
type textarea "**********"
click at [313, 115] on div "Add Column" at bounding box center [691, 151] width 1294 height 128
click at [284, 108] on div "Add Column" at bounding box center [691, 151] width 1294 height 128
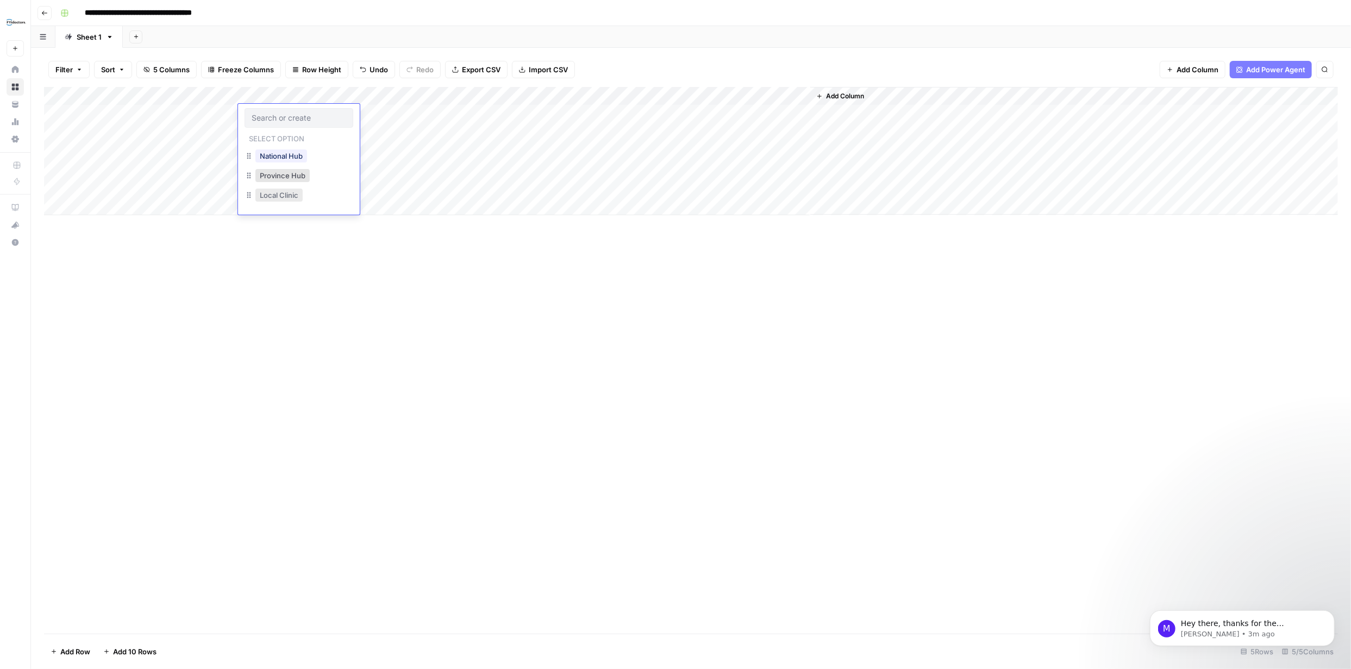
click at [293, 197] on button "Local Clinic" at bounding box center [278, 195] width 47 height 13
click at [383, 113] on div "Add Column" at bounding box center [691, 151] width 1294 height 128
click at [384, 113] on div "Add Column" at bounding box center [691, 151] width 1294 height 128
type textarea "*********"
drag, startPoint x: 675, startPoint y: 363, endPoint x: 664, endPoint y: 379, distance: 20.4
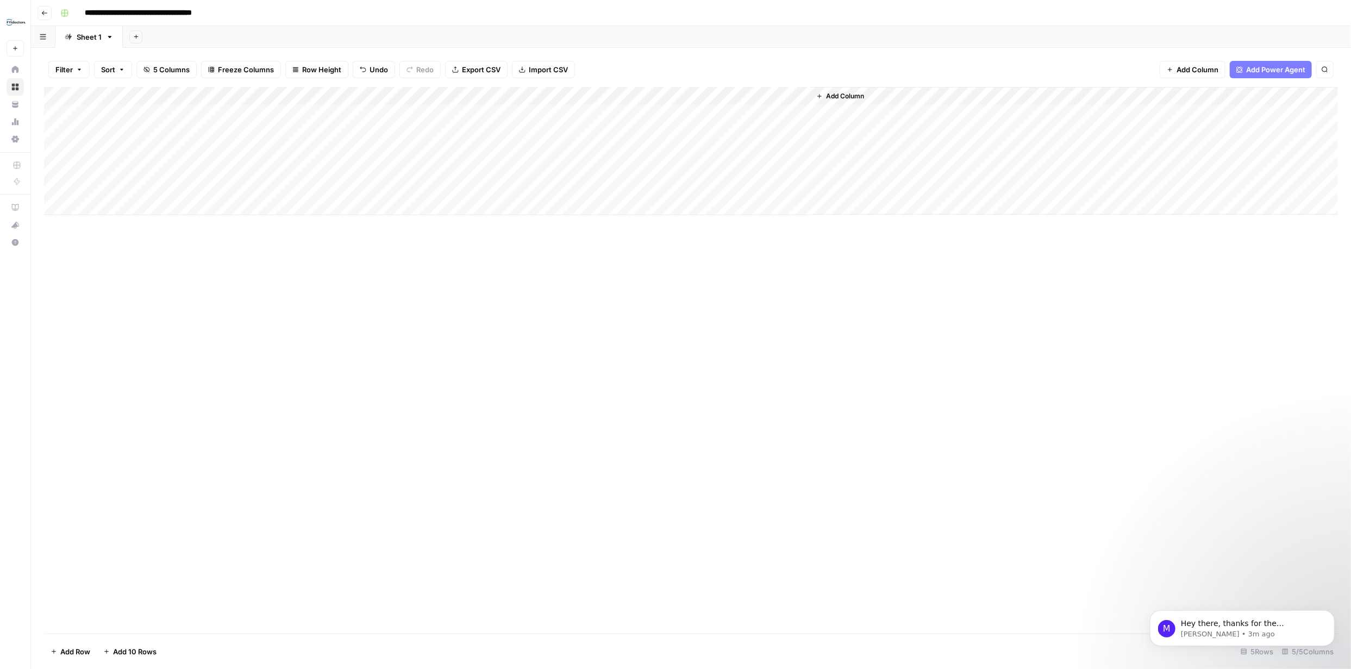
click at [676, 363] on div "Add Column" at bounding box center [691, 360] width 1294 height 547
click at [552, 114] on div "Add Column" at bounding box center [691, 151] width 1294 height 128
type textarea "**********"
click at [652, 296] on div "Add Column" at bounding box center [691, 360] width 1294 height 547
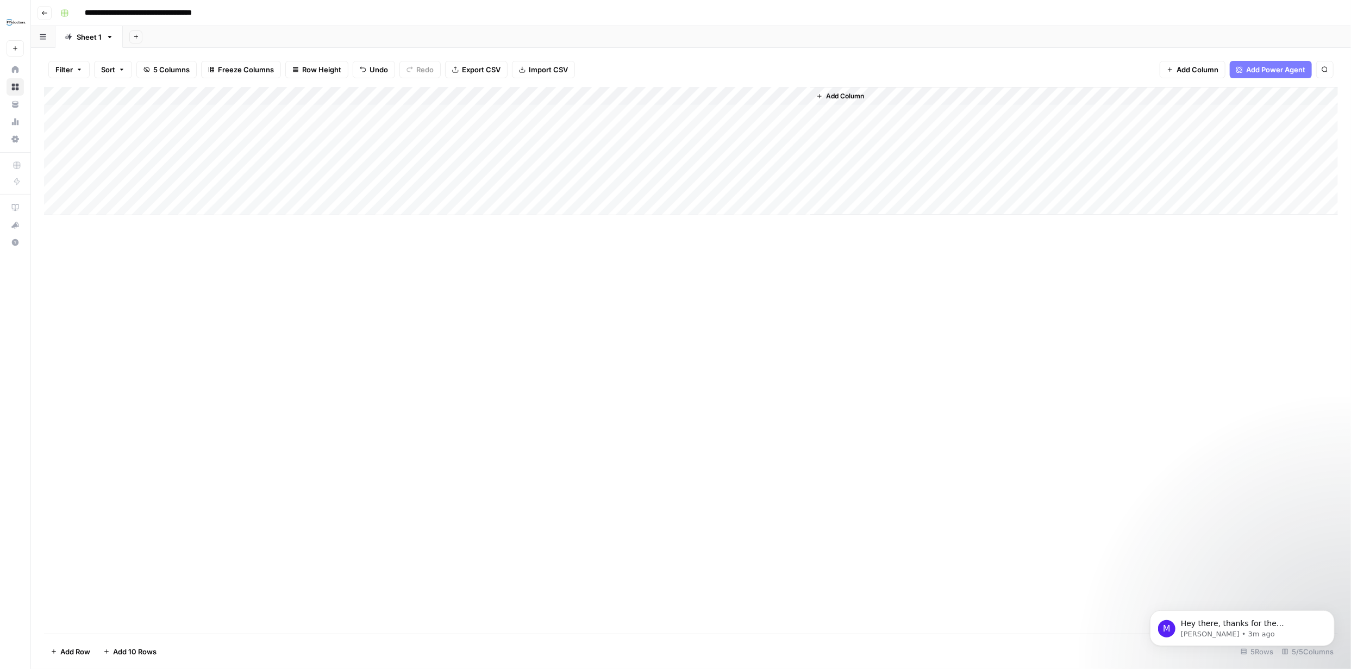
click at [729, 114] on div "Add Column" at bounding box center [691, 151] width 1294 height 128
click at [787, 97] on div "Add Column" at bounding box center [691, 151] width 1294 height 128
click at [704, 186] on span "Configure Inputs" at bounding box center [718, 187] width 95 height 11
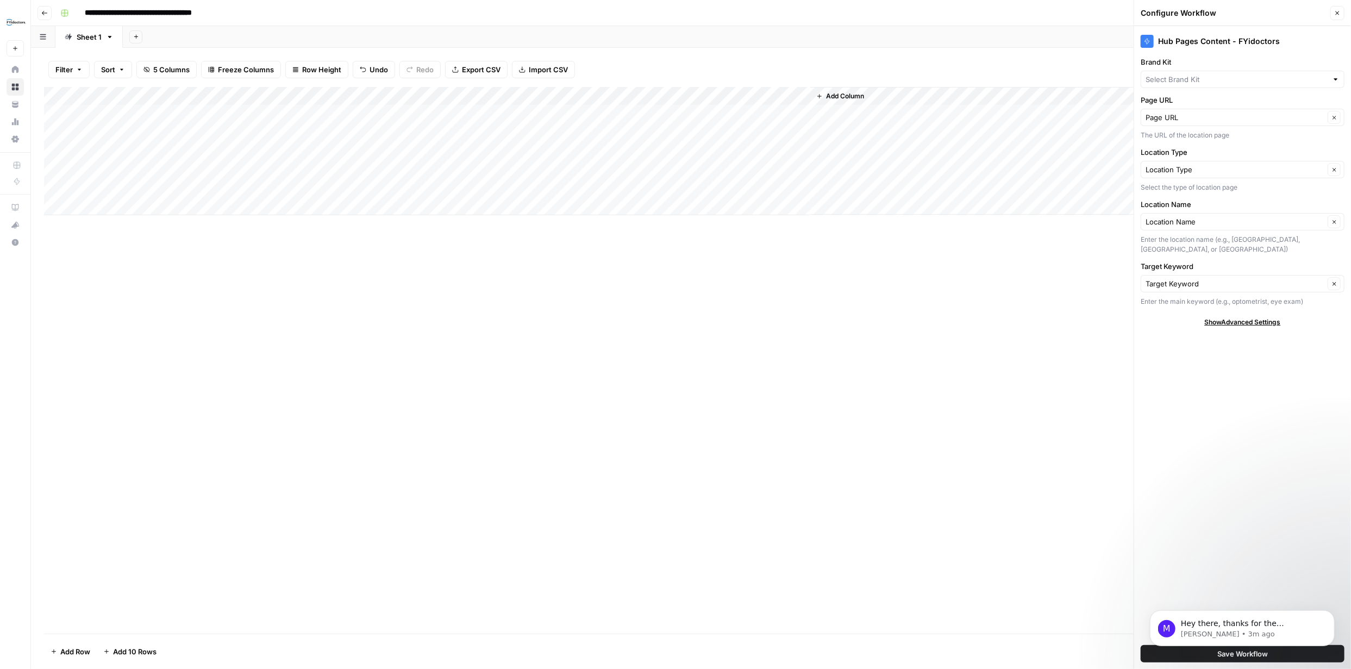
click at [1333, 82] on div at bounding box center [1336, 79] width 8 height 11
click at [1197, 103] on span "FYidoctors" at bounding box center [1240, 104] width 181 height 11
type input "FYidoctors"
click at [1243, 652] on body "M Hey there, thanks for the confirmation! We'll look into this and come back to…" at bounding box center [1242, 624] width 209 height 67
click at [1330, 615] on icon "Dismiss notification" at bounding box center [1331, 613] width 6 height 6
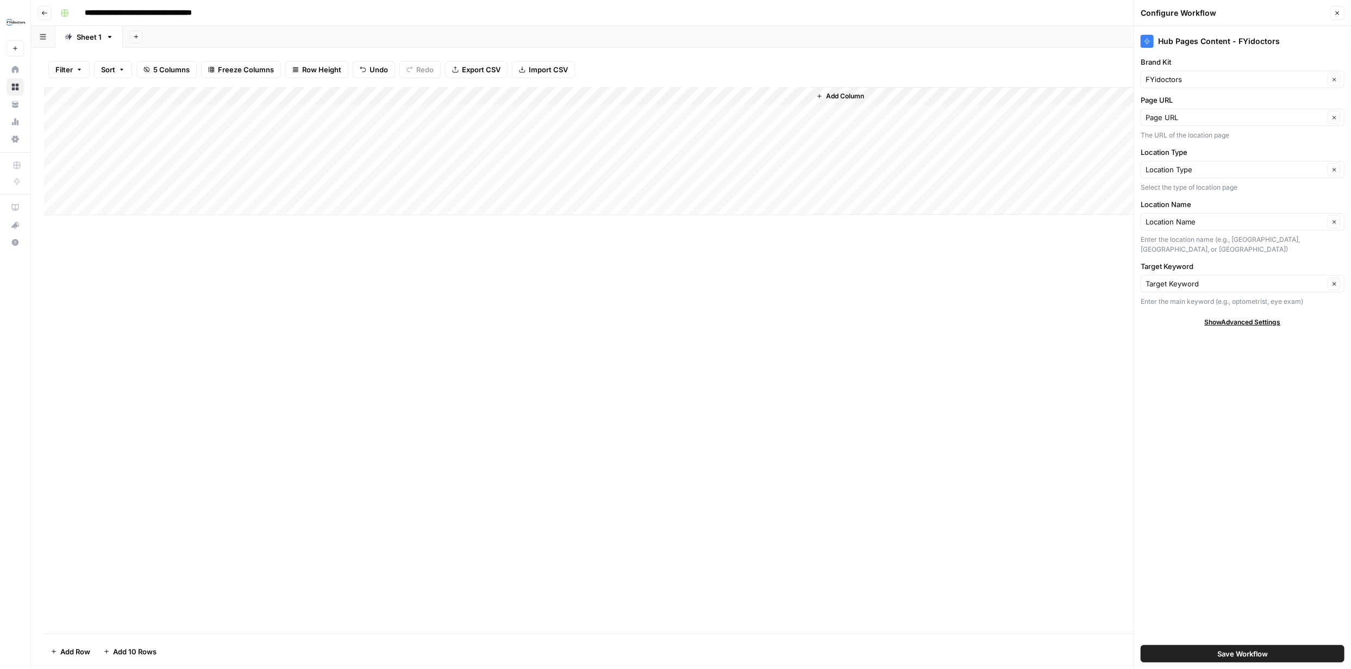
click at [1249, 652] on span "Save Workflow" at bounding box center [1243, 653] width 51 height 11
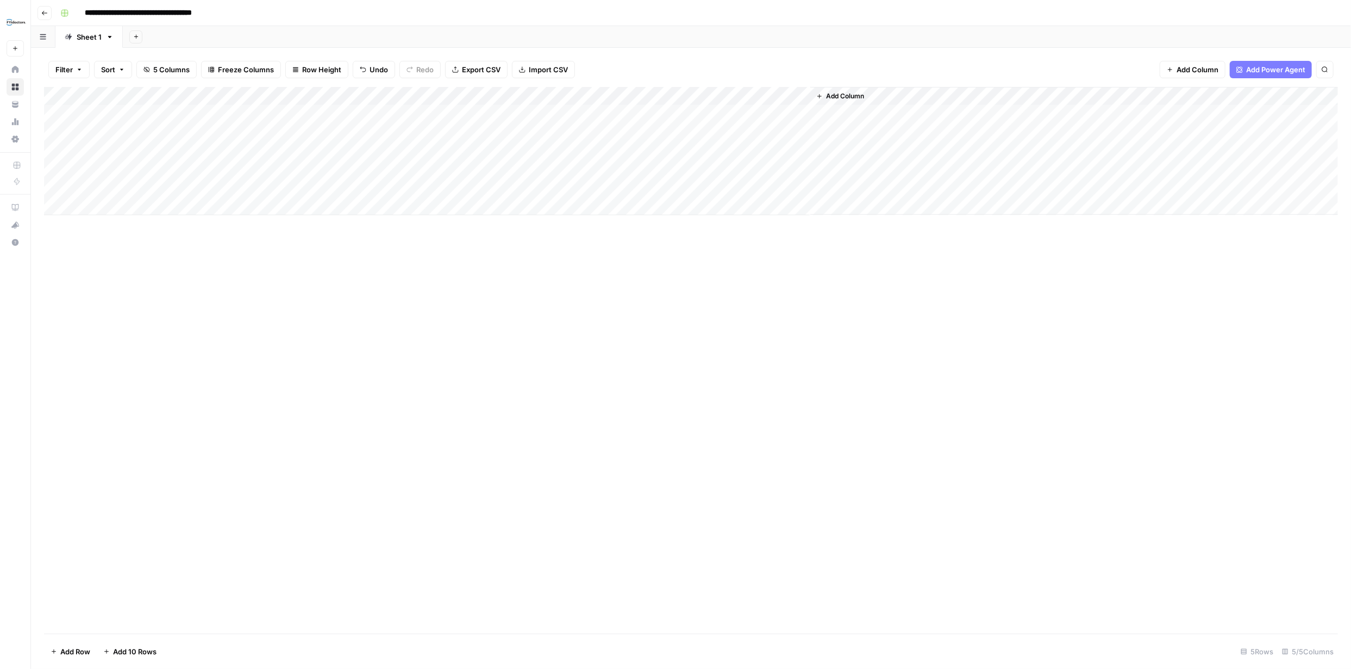
click at [731, 110] on div "Add Column" at bounding box center [691, 151] width 1294 height 128
click at [834, 113] on div "Add Column" at bounding box center [691, 151] width 1294 height 128
click at [896, 114] on div "Add Column" at bounding box center [691, 151] width 1294 height 128
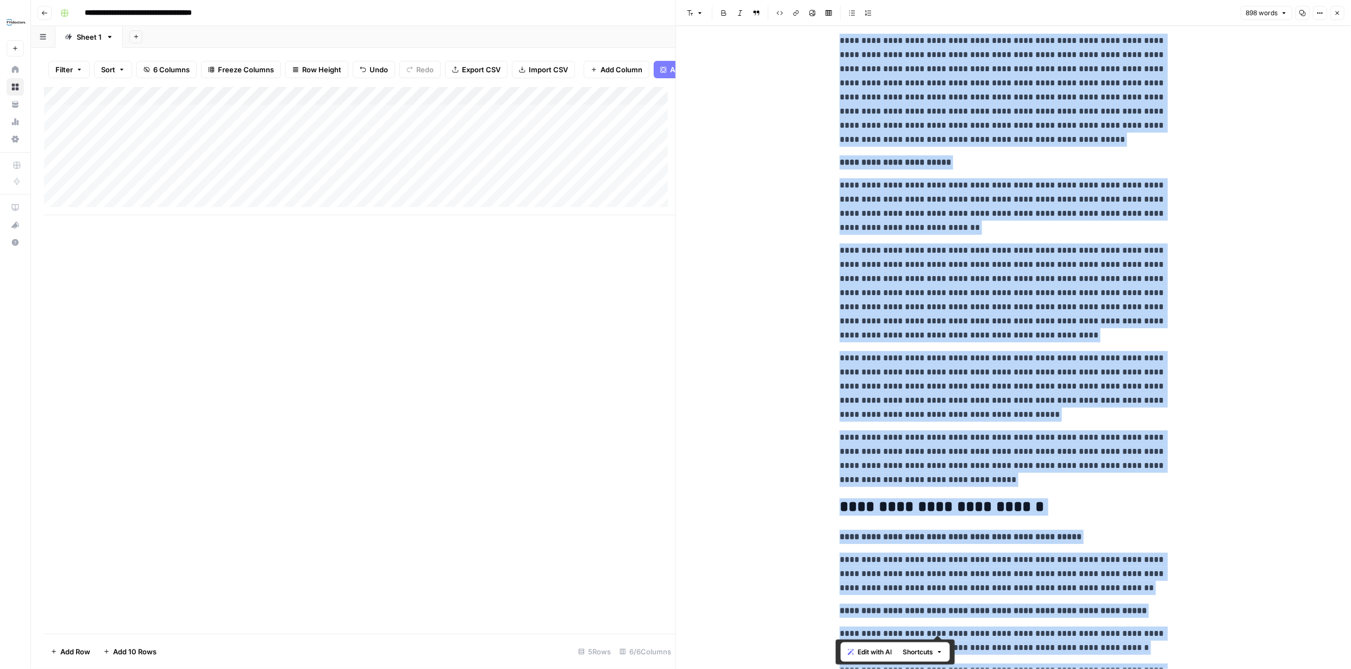
scroll to position [1502, 0]
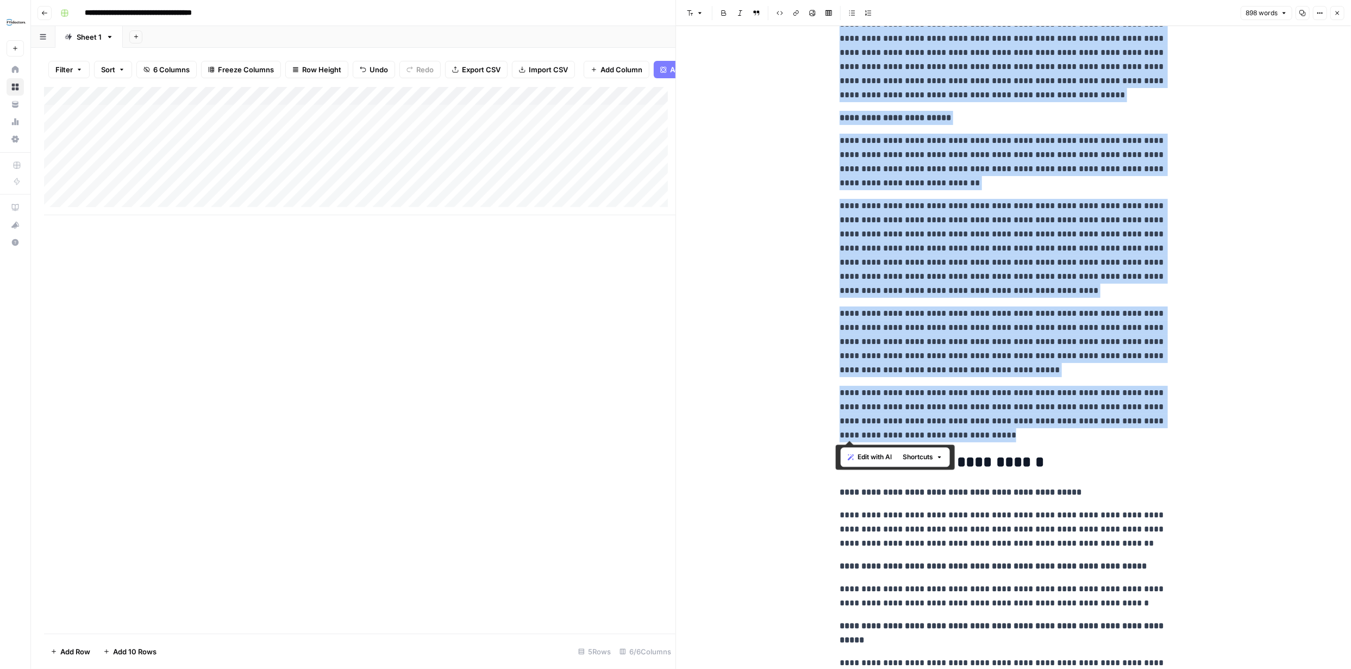
drag, startPoint x: 835, startPoint y: 216, endPoint x: 1014, endPoint y: 435, distance: 282.8
copy div "**********"
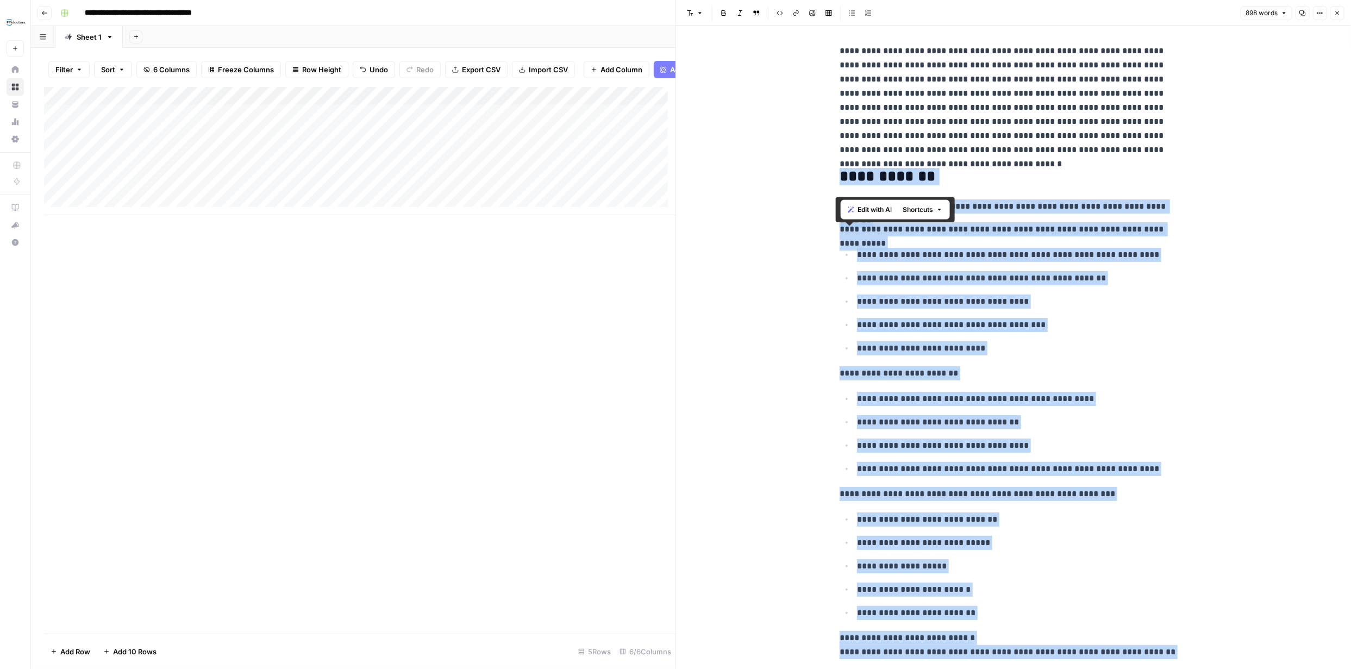
scroll to position [0, 0]
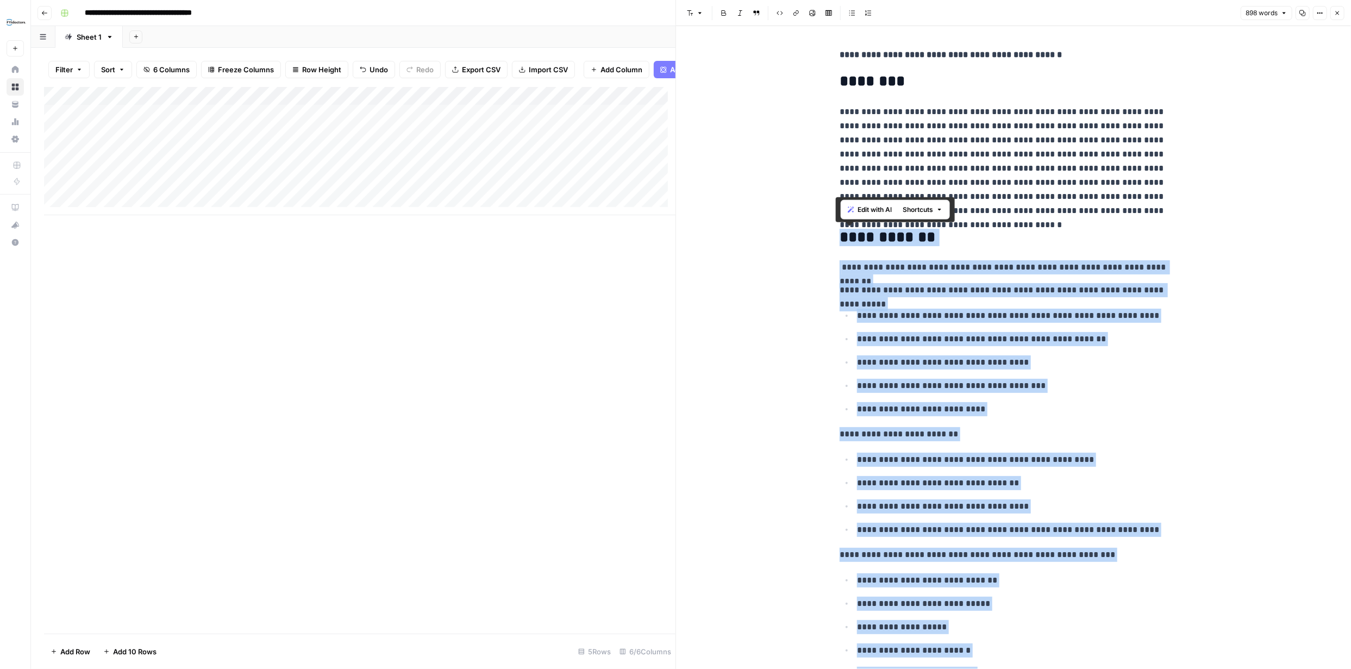
click at [1065, 216] on p "**********" at bounding box center [1014, 161] width 348 height 113
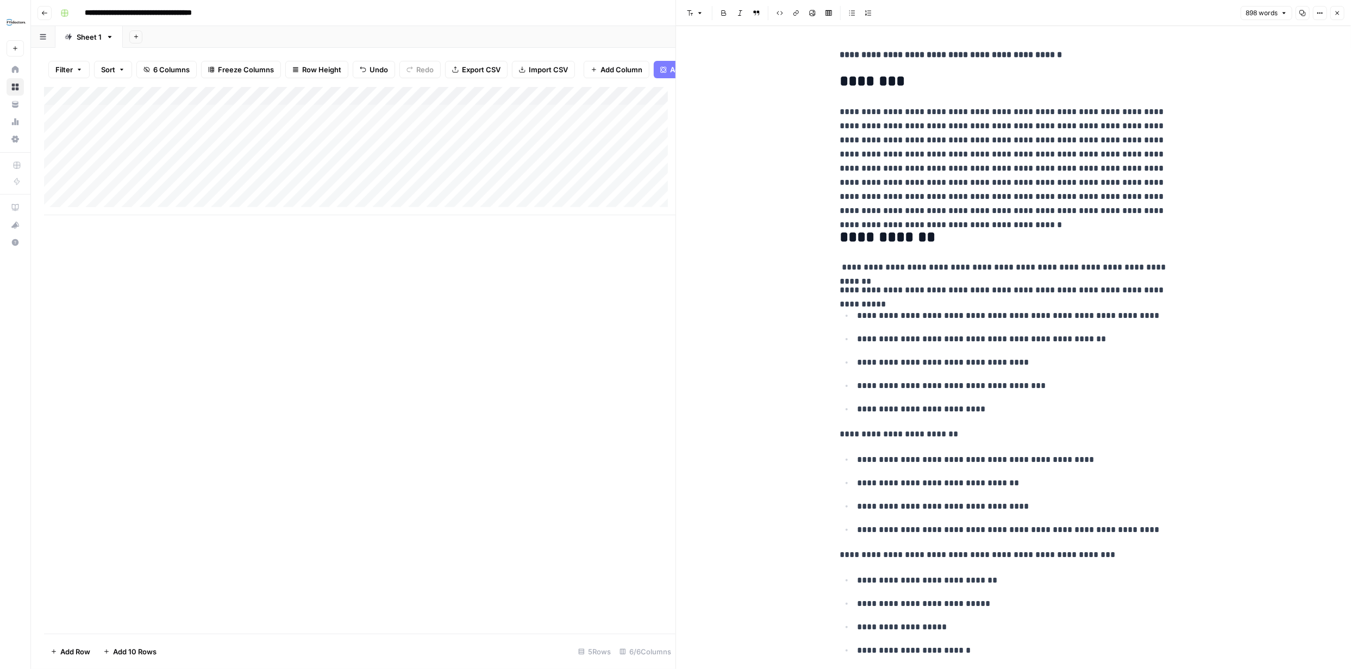
click at [1340, 14] on icon "button" at bounding box center [1337, 13] width 7 height 7
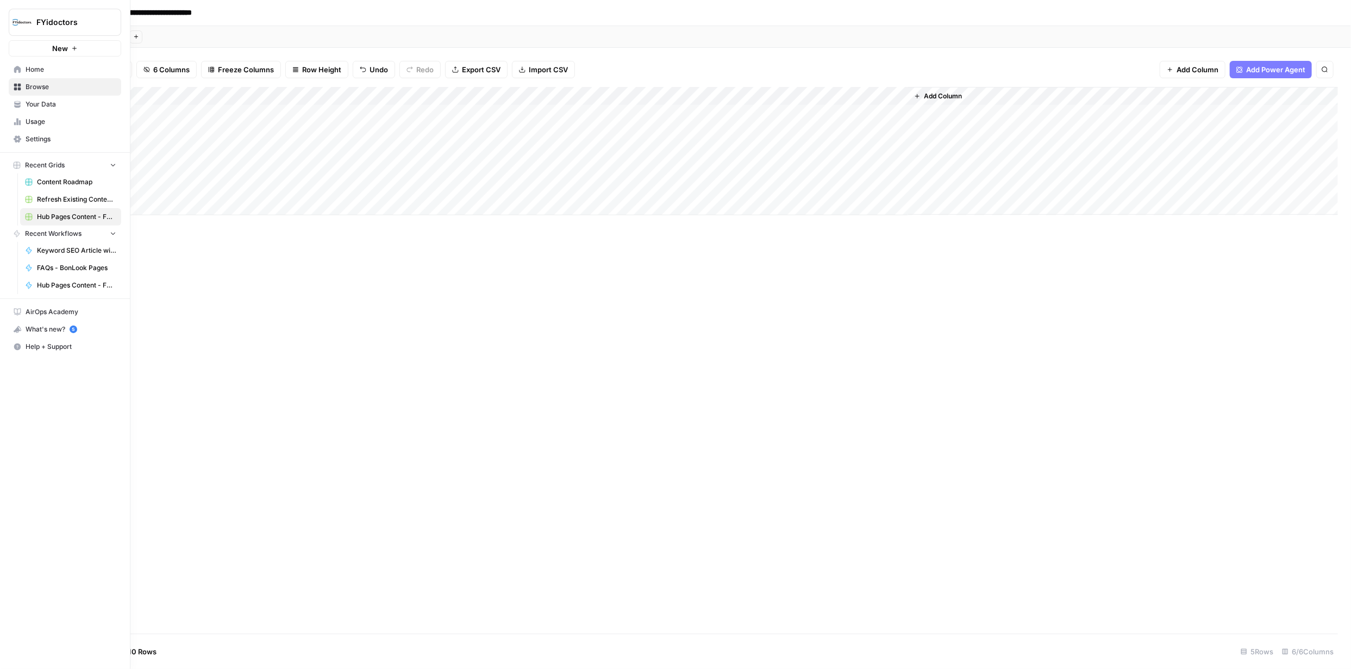
click at [38, 87] on span "Browse" at bounding box center [71, 87] width 91 height 10
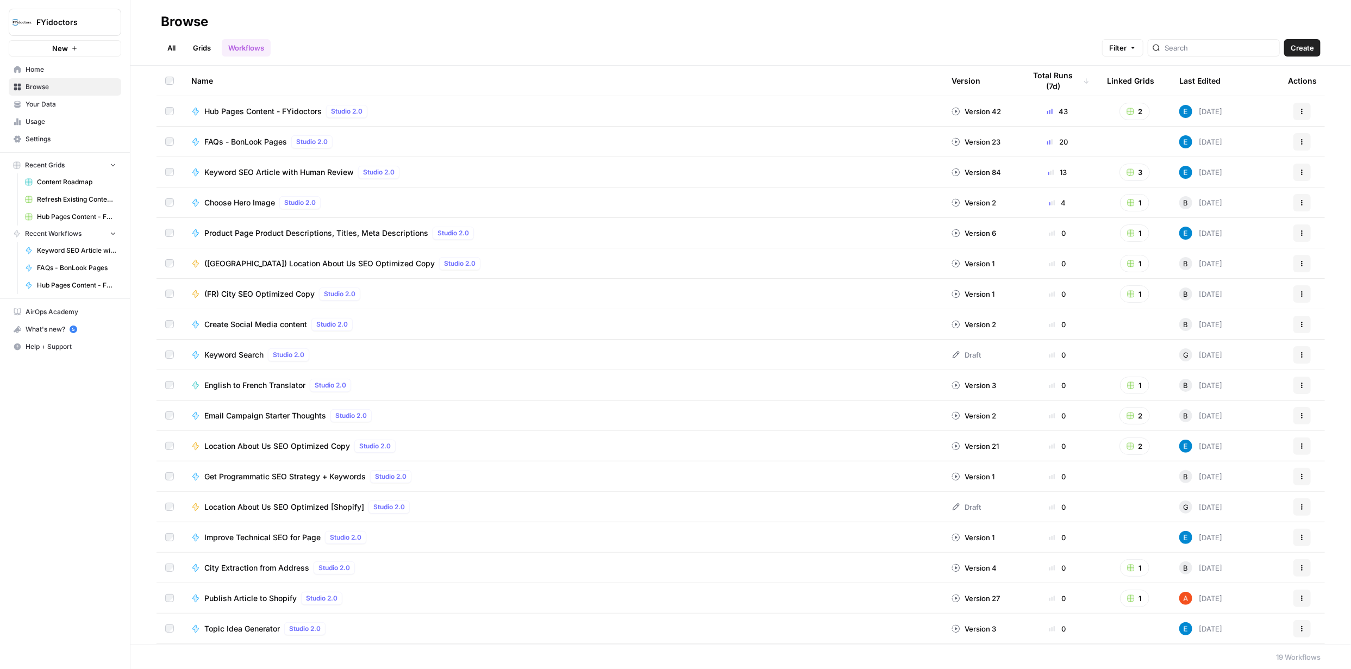
click at [205, 48] on link "Grids" at bounding box center [201, 47] width 31 height 17
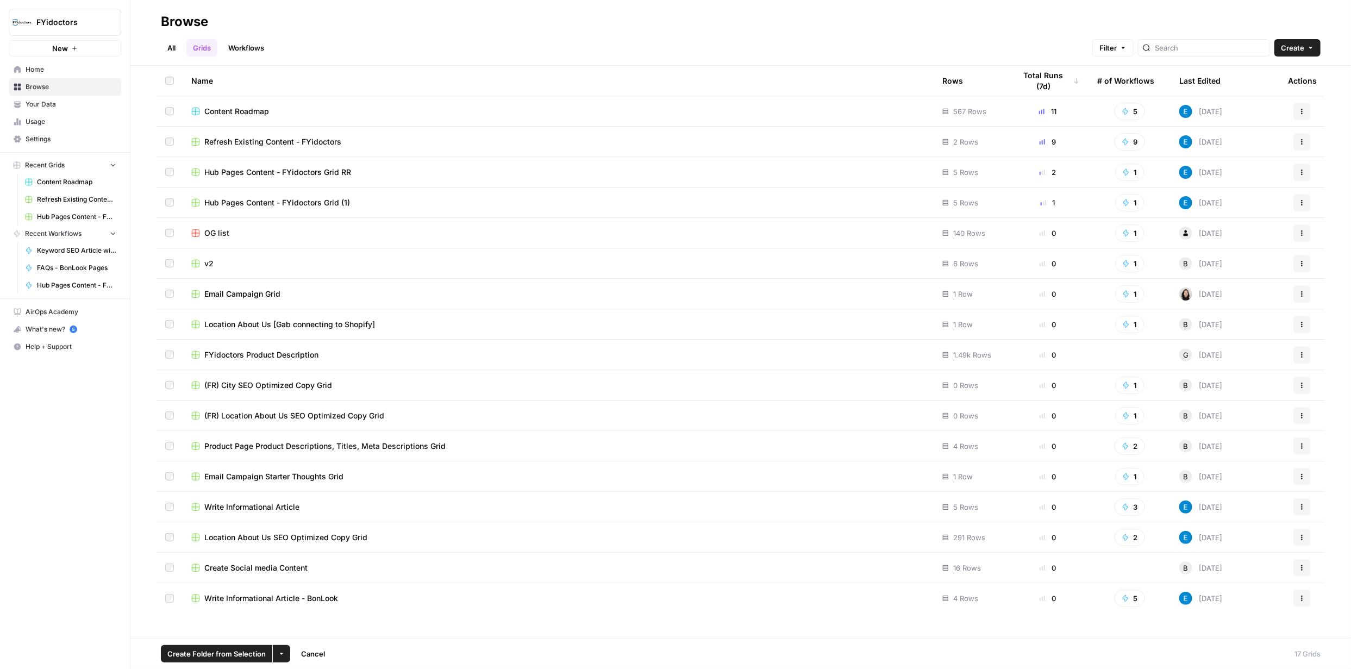
click at [279, 651] on icon "button" at bounding box center [281, 654] width 7 height 7
click at [307, 623] on span "Delete" at bounding box center [306, 628] width 27 height 11
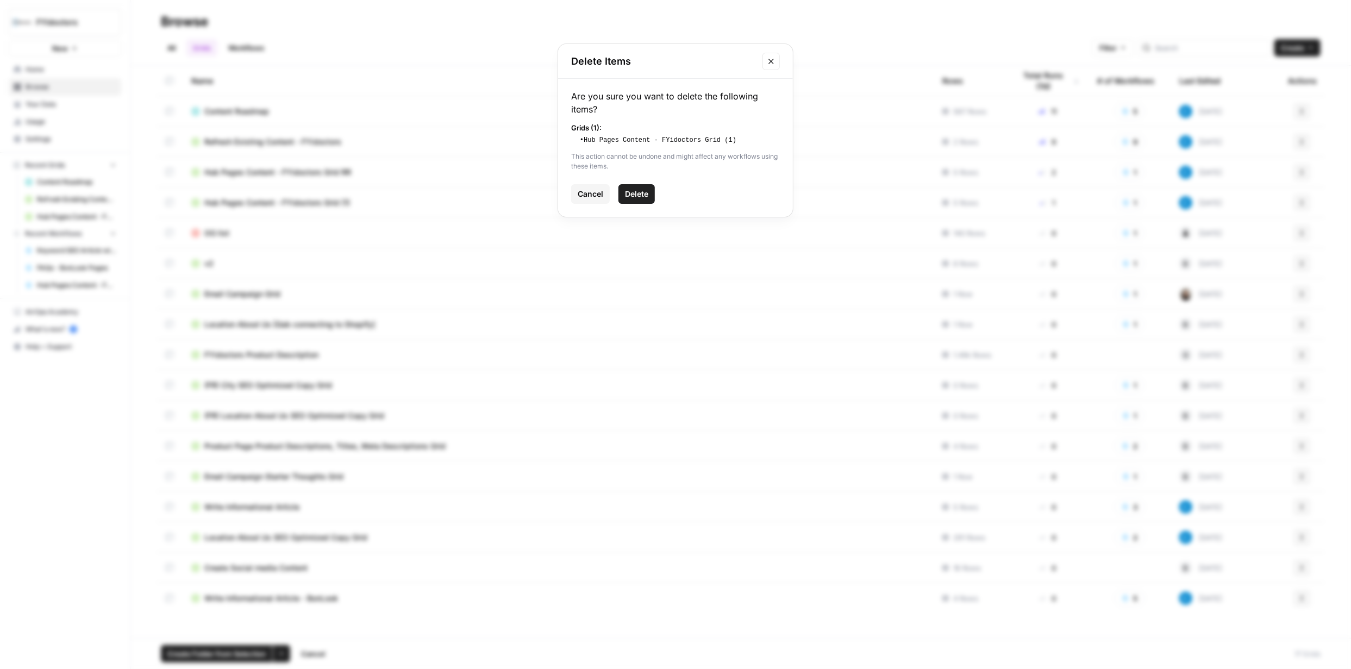
click at [639, 186] on button "Delete" at bounding box center [637, 194] width 36 height 20
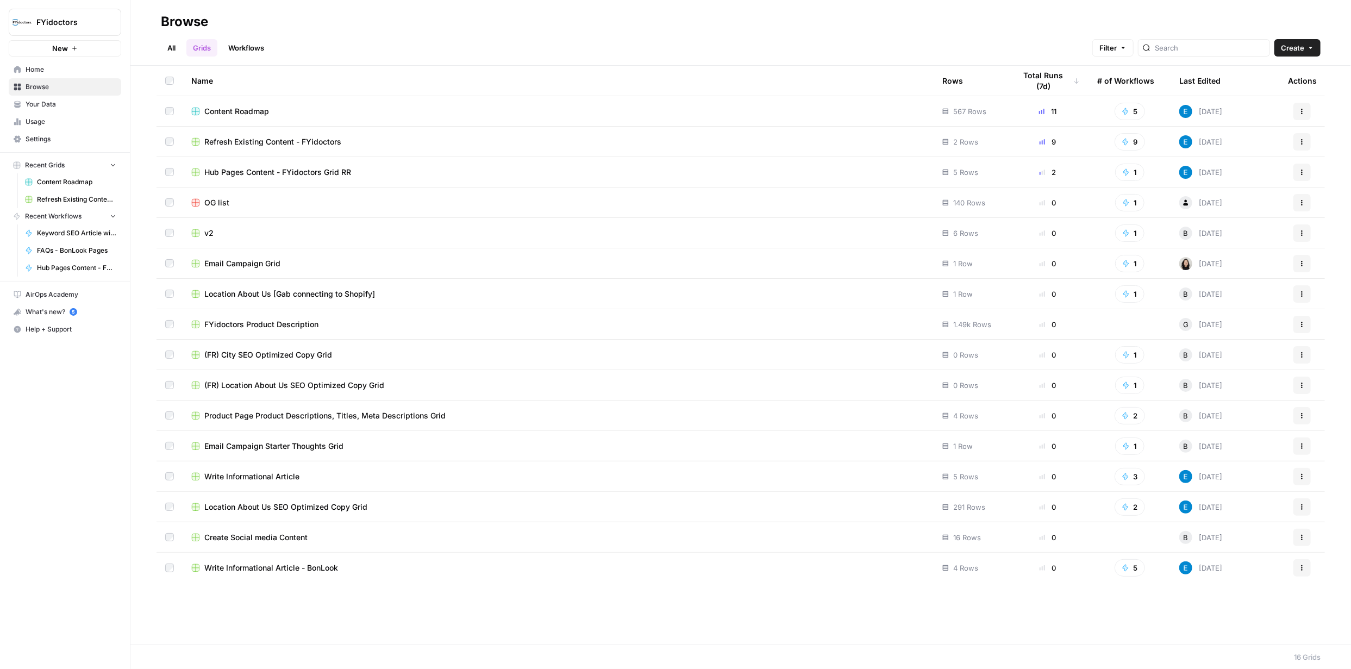
click at [240, 170] on span "Hub Pages Content - FYidoctors Grid RR" at bounding box center [277, 172] width 147 height 11
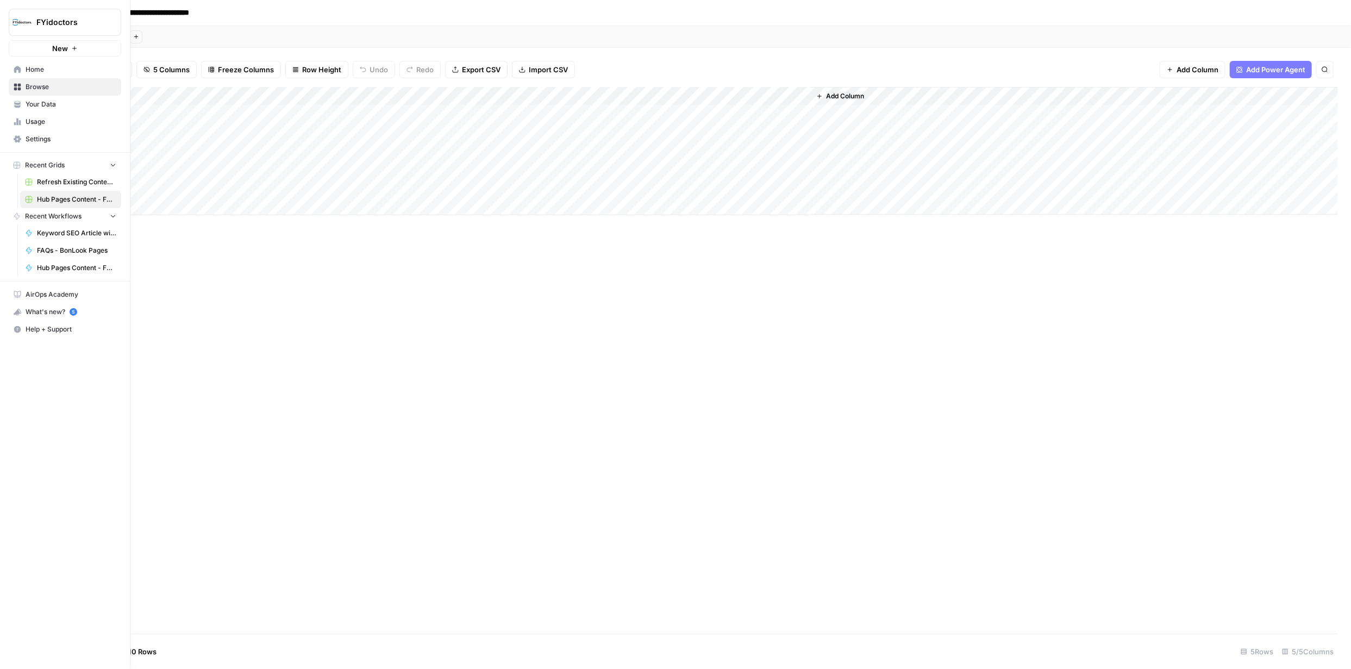
click at [45, 85] on span "Browse" at bounding box center [71, 87] width 91 height 10
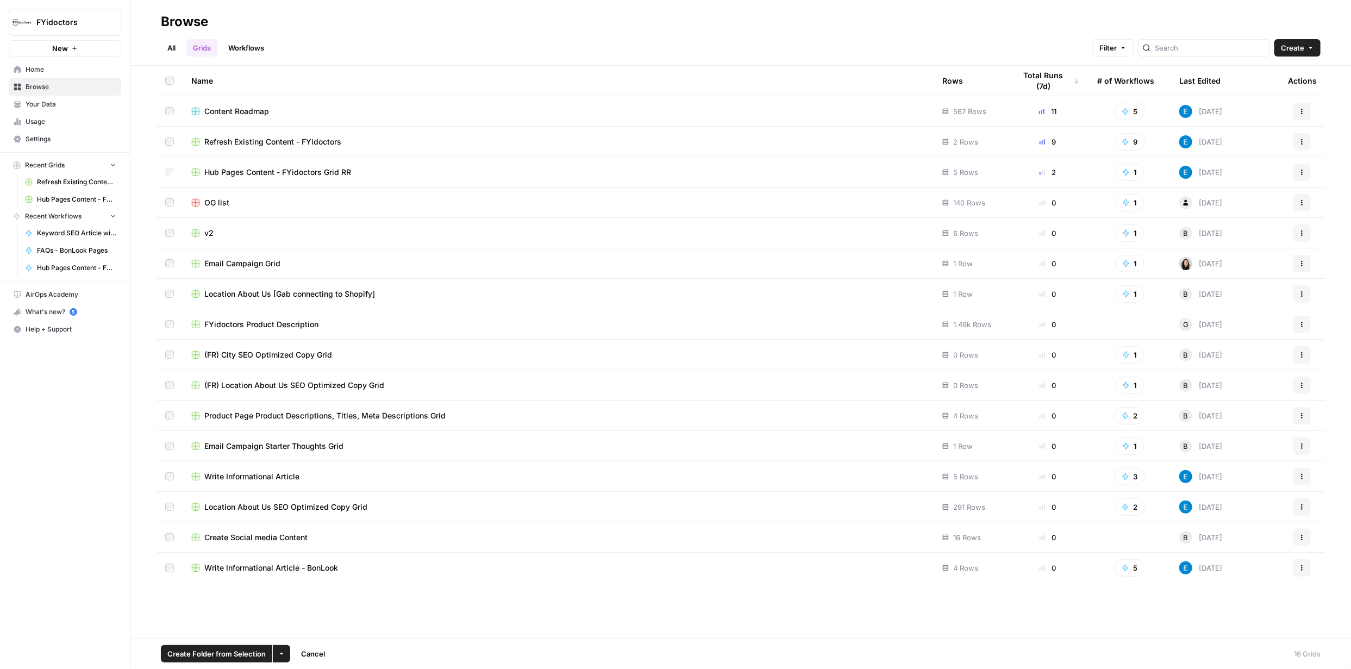
click at [274, 653] on button "More Options" at bounding box center [281, 653] width 17 height 17
click at [306, 626] on span "Delete" at bounding box center [306, 628] width 27 height 11
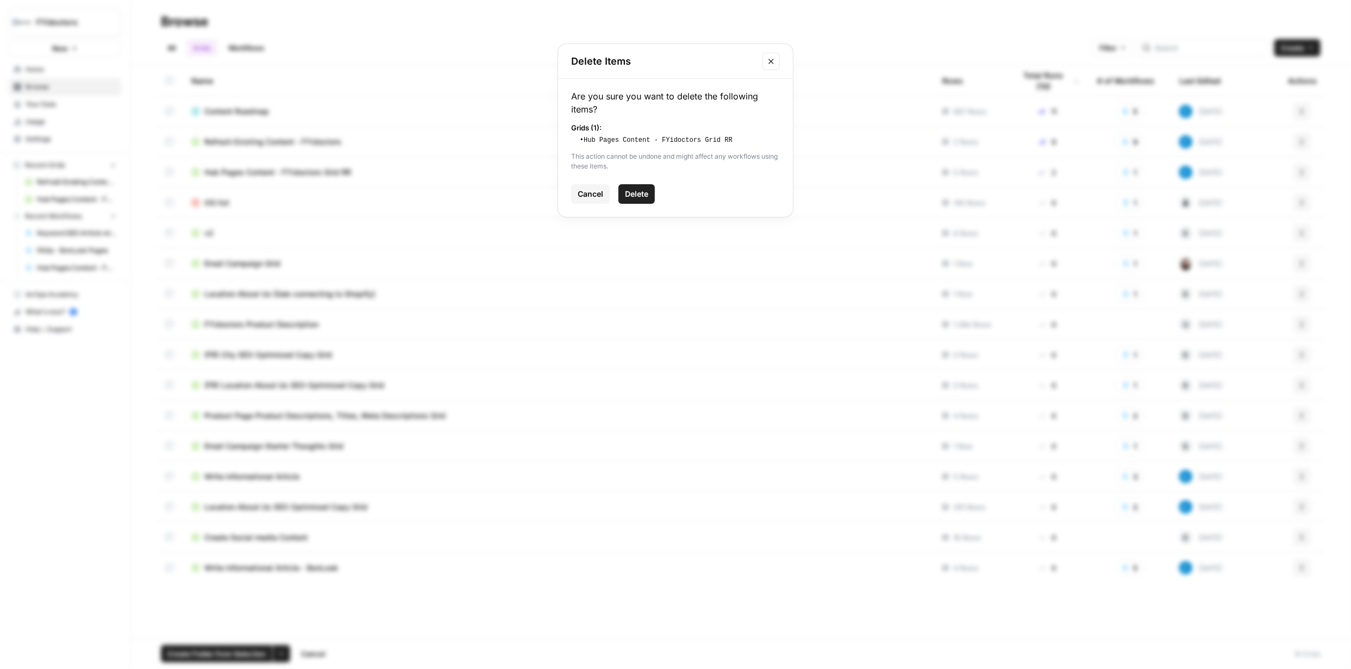
click at [640, 194] on span "Delete" at bounding box center [636, 194] width 23 height 11
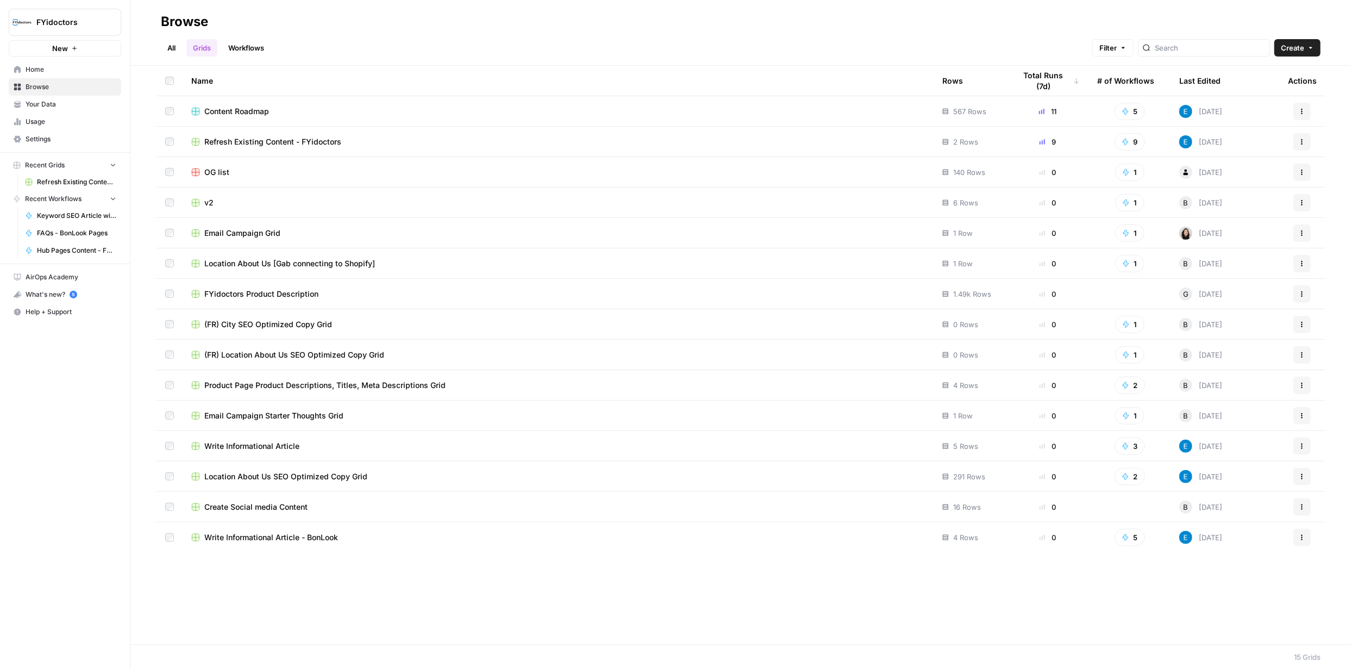
click at [259, 47] on link "Workflows" at bounding box center [246, 47] width 49 height 17
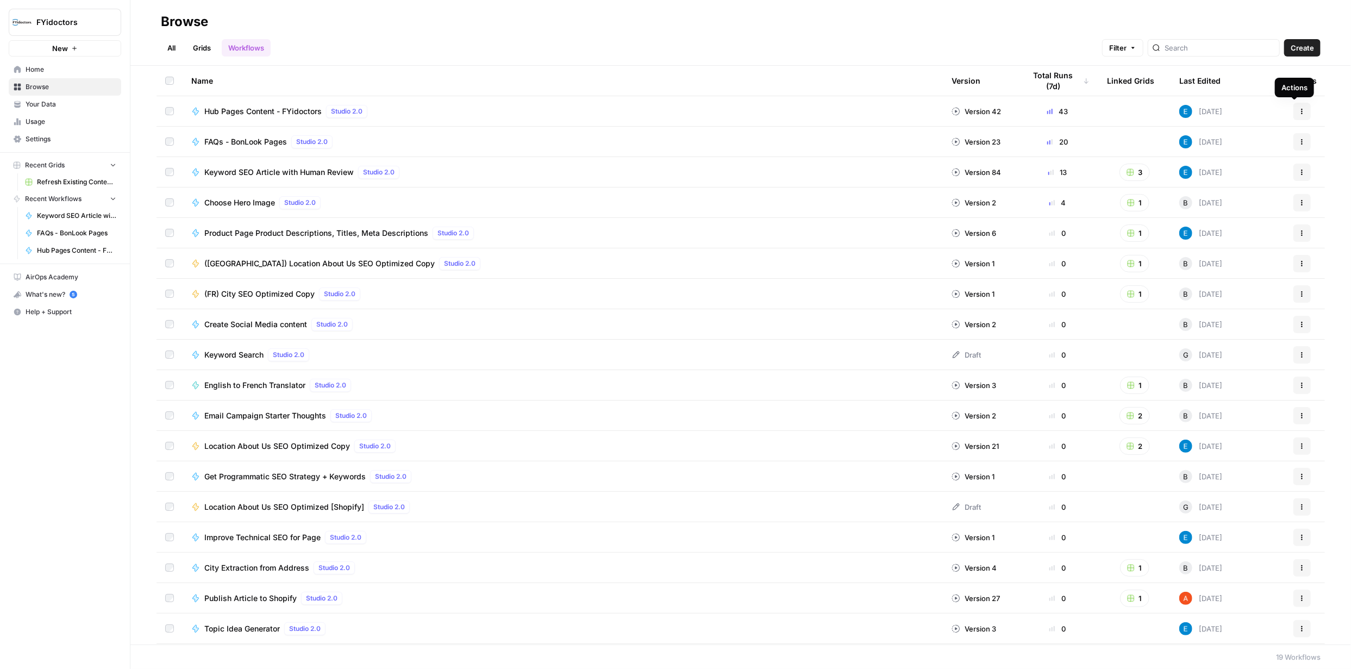
click at [1294, 110] on button "Actions" at bounding box center [1302, 111] width 17 height 17
click at [1225, 190] on span "Integrate" at bounding box center [1246, 191] width 87 height 11
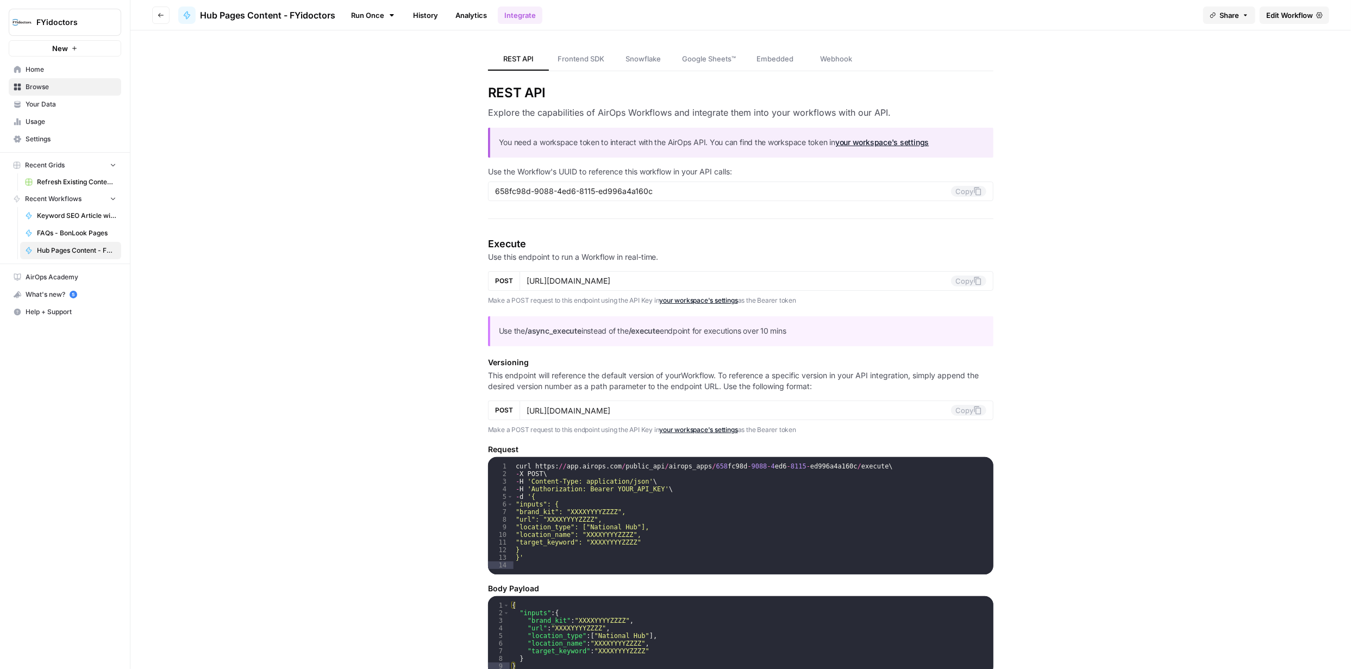
click at [1283, 16] on span "Edit Workflow" at bounding box center [1289, 15] width 47 height 11
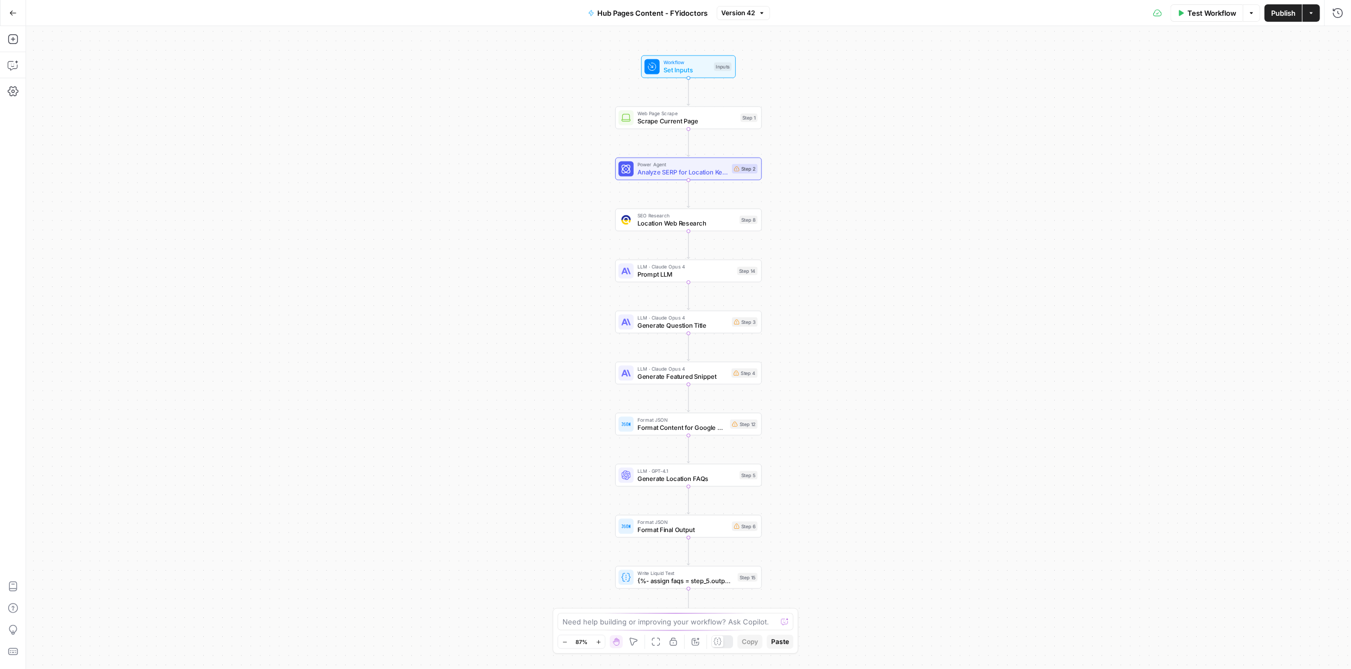
click at [600, 641] on icon "button" at bounding box center [599, 642] width 6 height 6
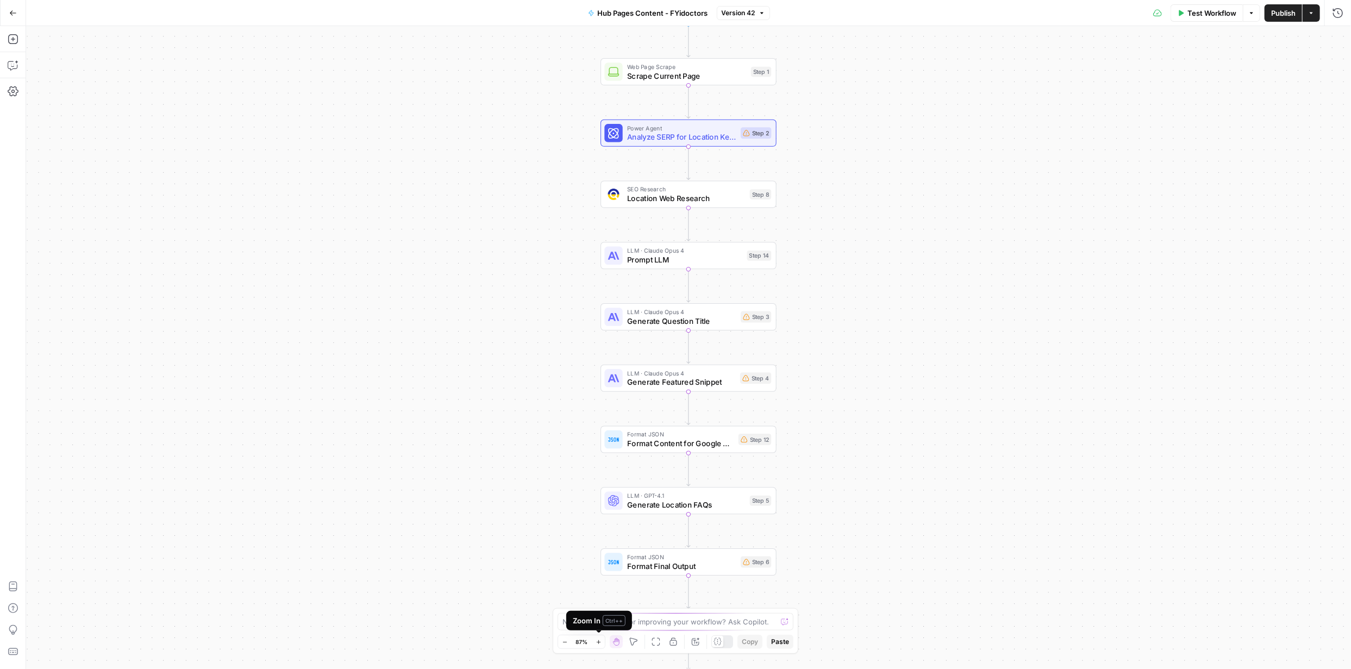
click at [600, 641] on icon "button" at bounding box center [599, 642] width 6 height 6
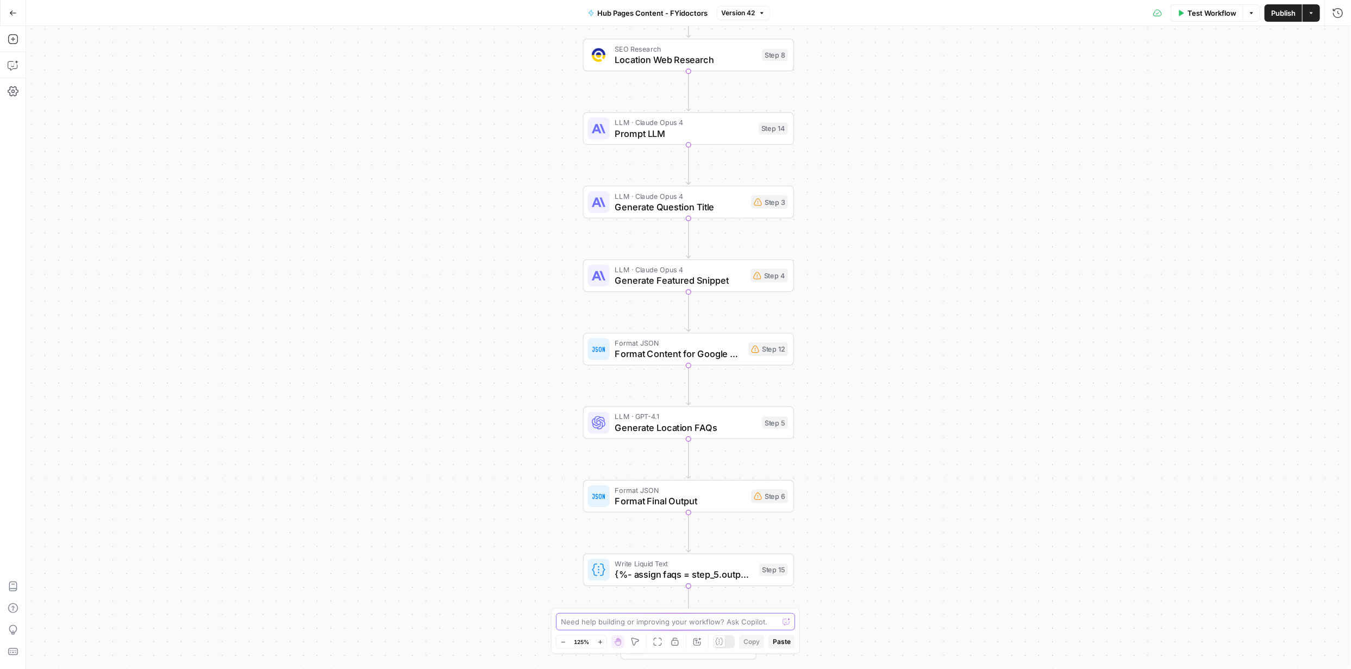
click at [692, 625] on textarea at bounding box center [669, 621] width 217 height 11
paste textarea "Main Content First, analyzing the SERP research data for search intent patterns…"
type textarea "Can you repair the main LLM prompts and get rid of whatever commands that gener…"
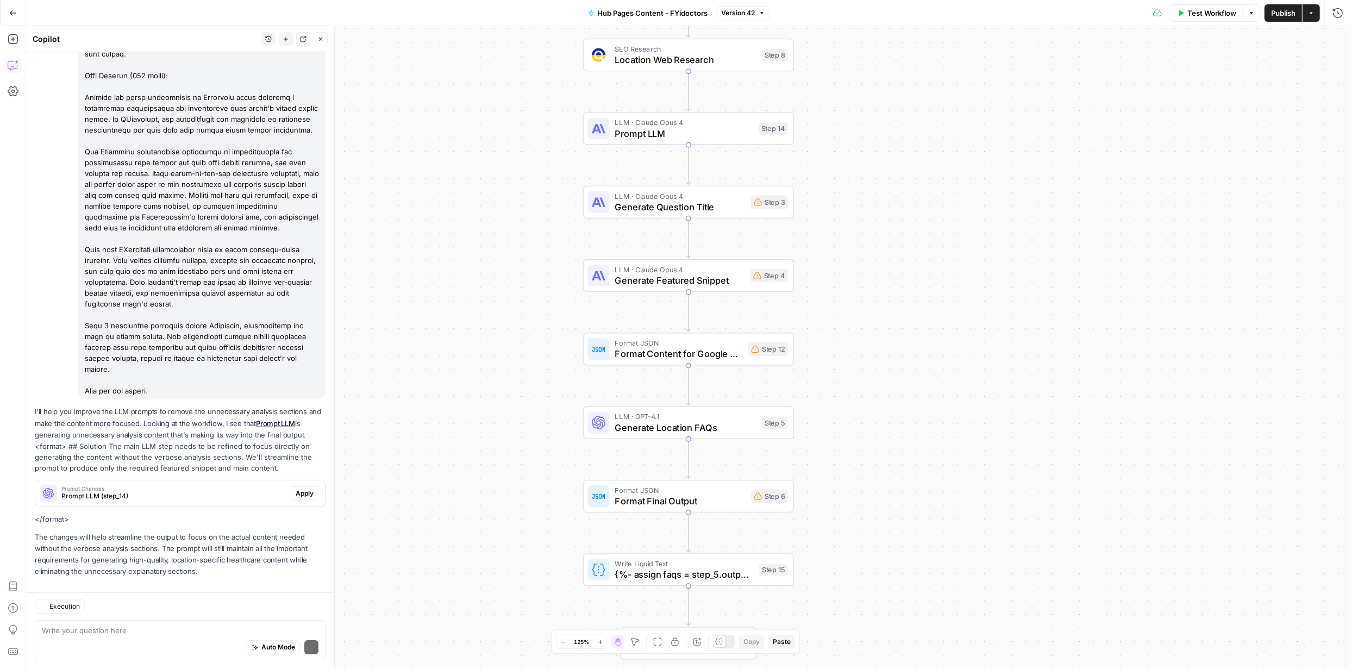
scroll to position [2439, 0]
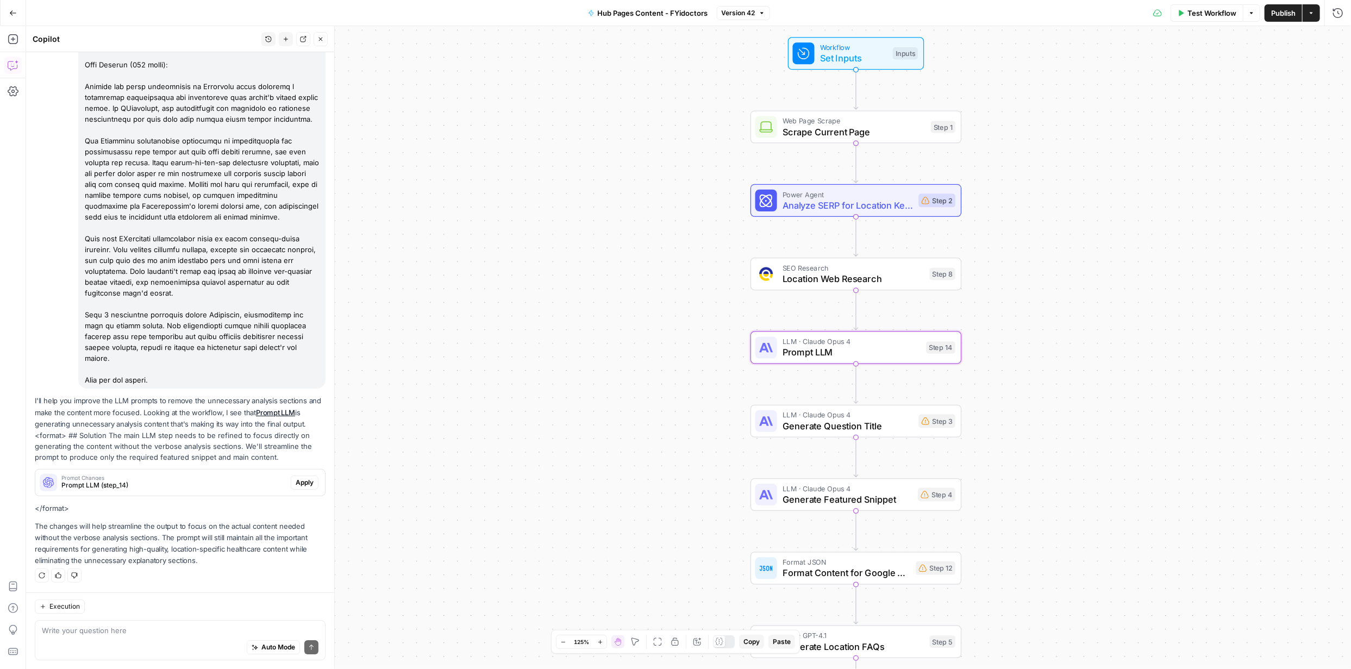
click at [296, 486] on span "Apply" at bounding box center [305, 483] width 18 height 10
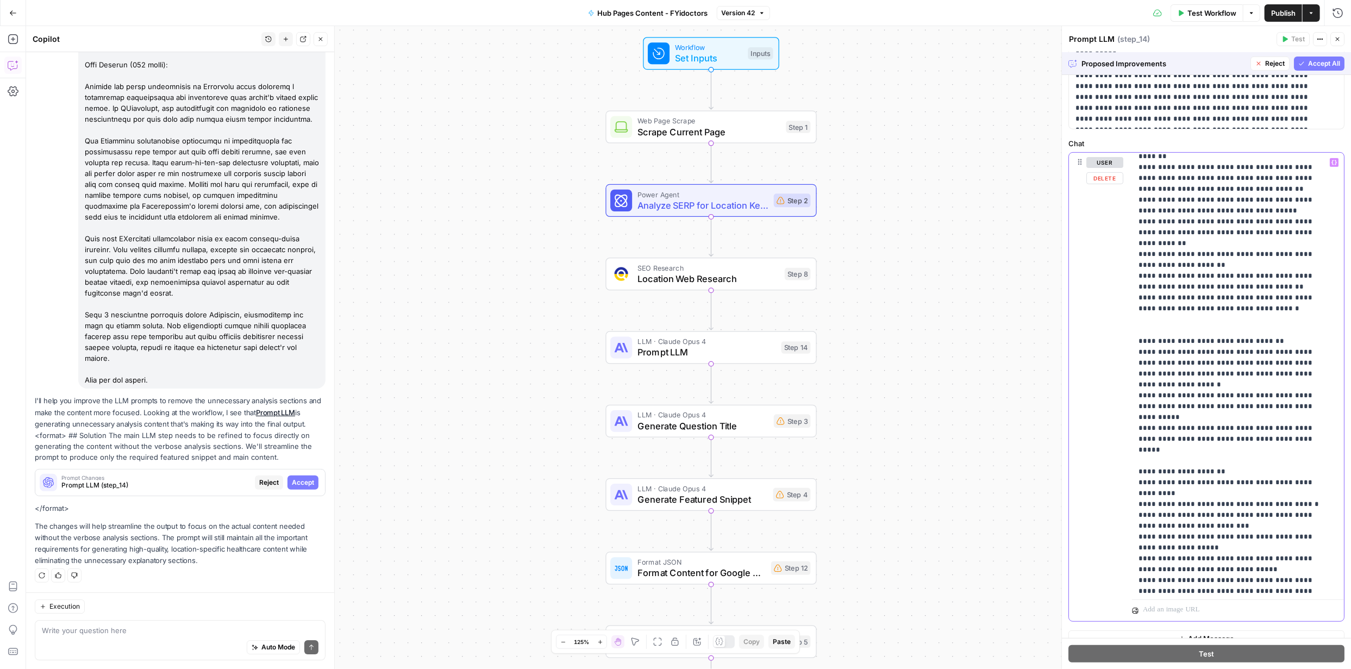
scroll to position [957, 0]
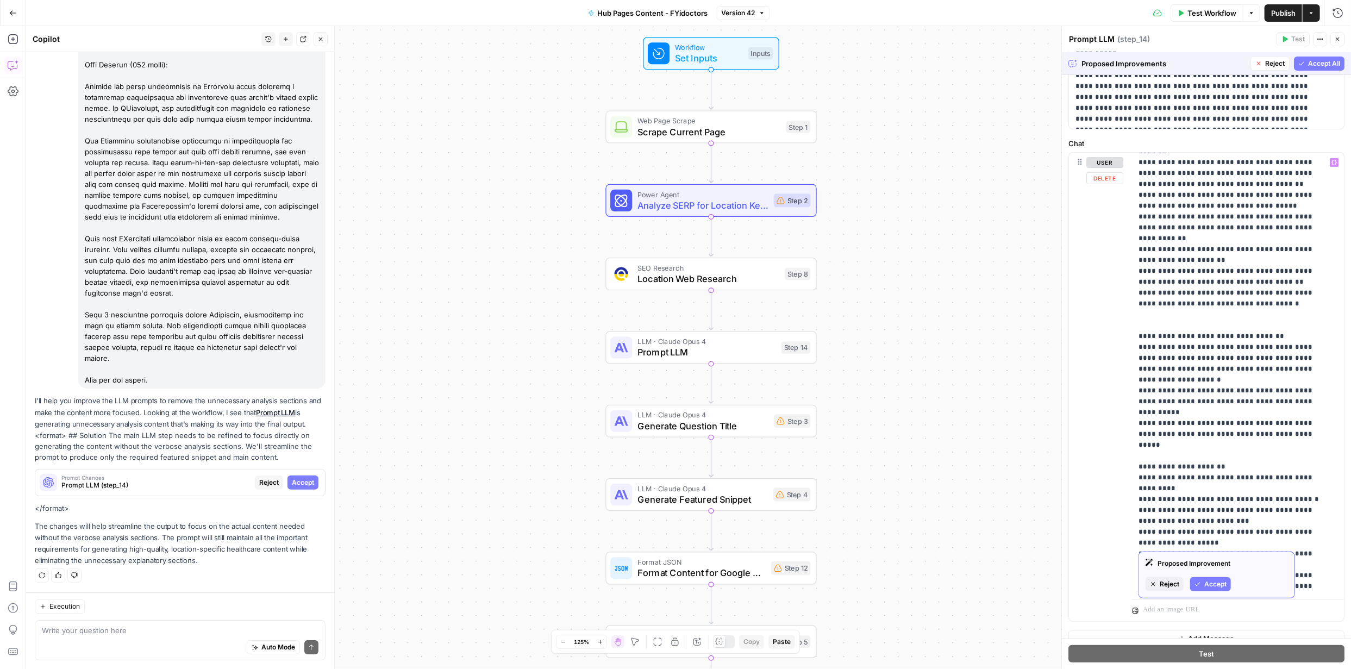
click at [1169, 583] on span "Reject" at bounding box center [1170, 584] width 20 height 10
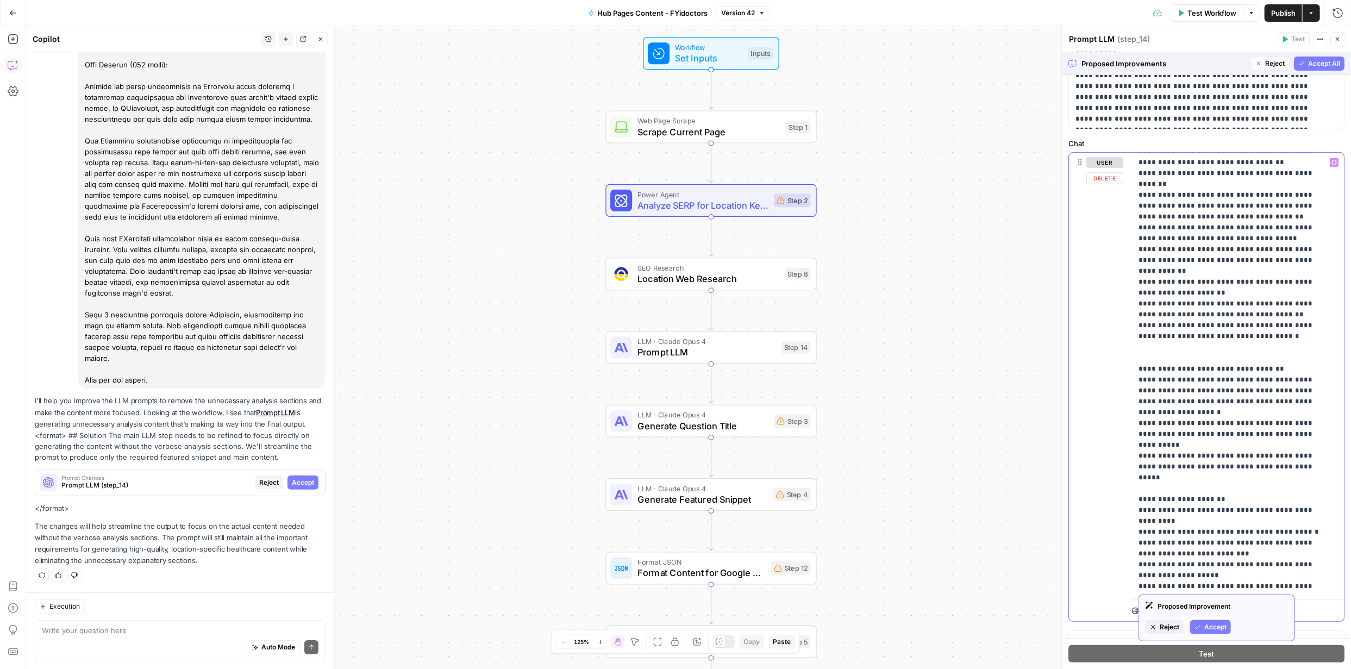
click at [1222, 623] on span "Accept" at bounding box center [1215, 627] width 22 height 10
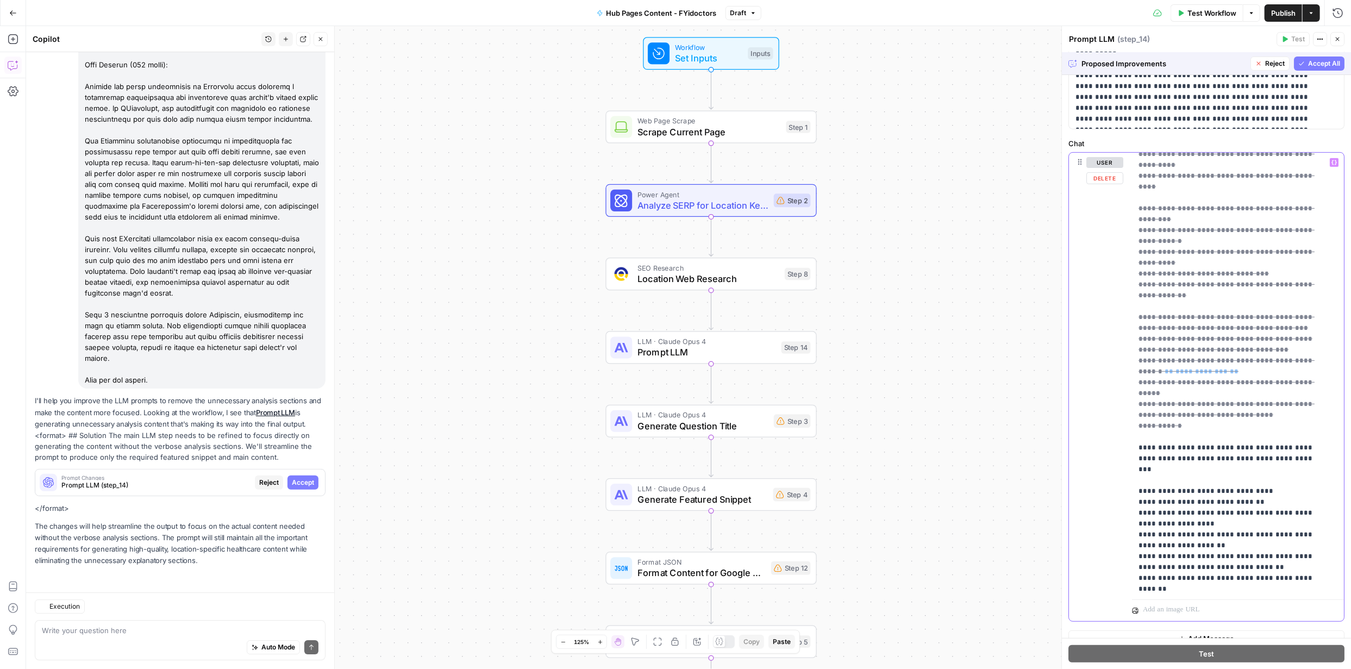
scroll to position [527, 0]
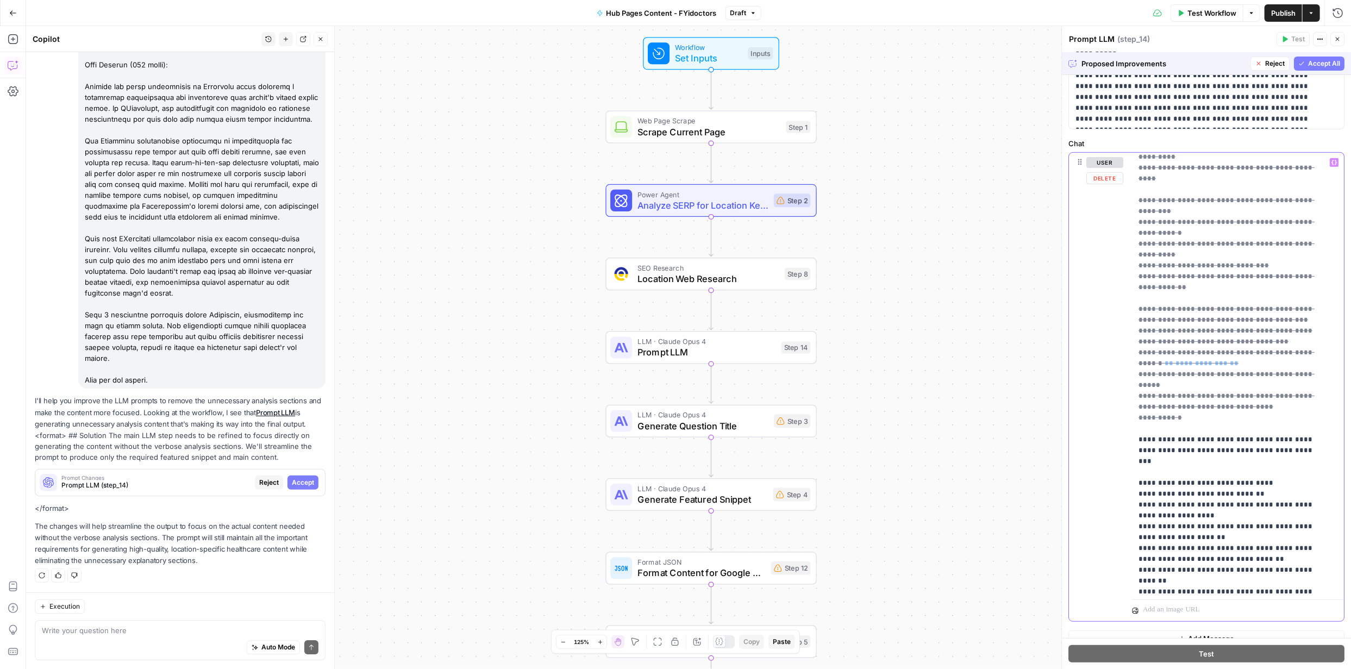
click at [1259, 347] on p "**********" at bounding box center [1230, 303] width 183 height 1347
drag, startPoint x: 1211, startPoint y: 340, endPoint x: 1315, endPoint y: 342, distance: 104.4
click at [1315, 342] on p "**********" at bounding box center [1230, 303] width 183 height 1347
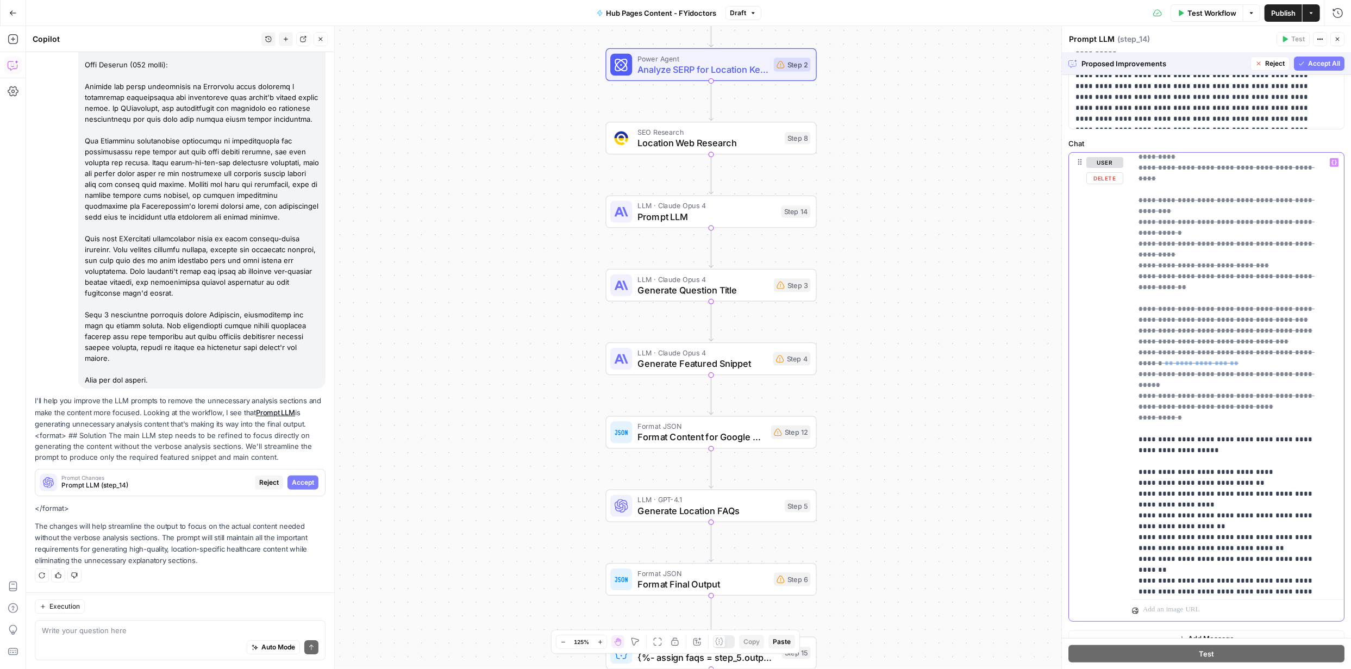
click at [1261, 383] on p "**********" at bounding box center [1230, 303] width 183 height 1347
click at [1220, 402] on p "**********" at bounding box center [1230, 309] width 183 height 1358
click at [1207, 396] on p "**********" at bounding box center [1230, 309] width 183 height 1358
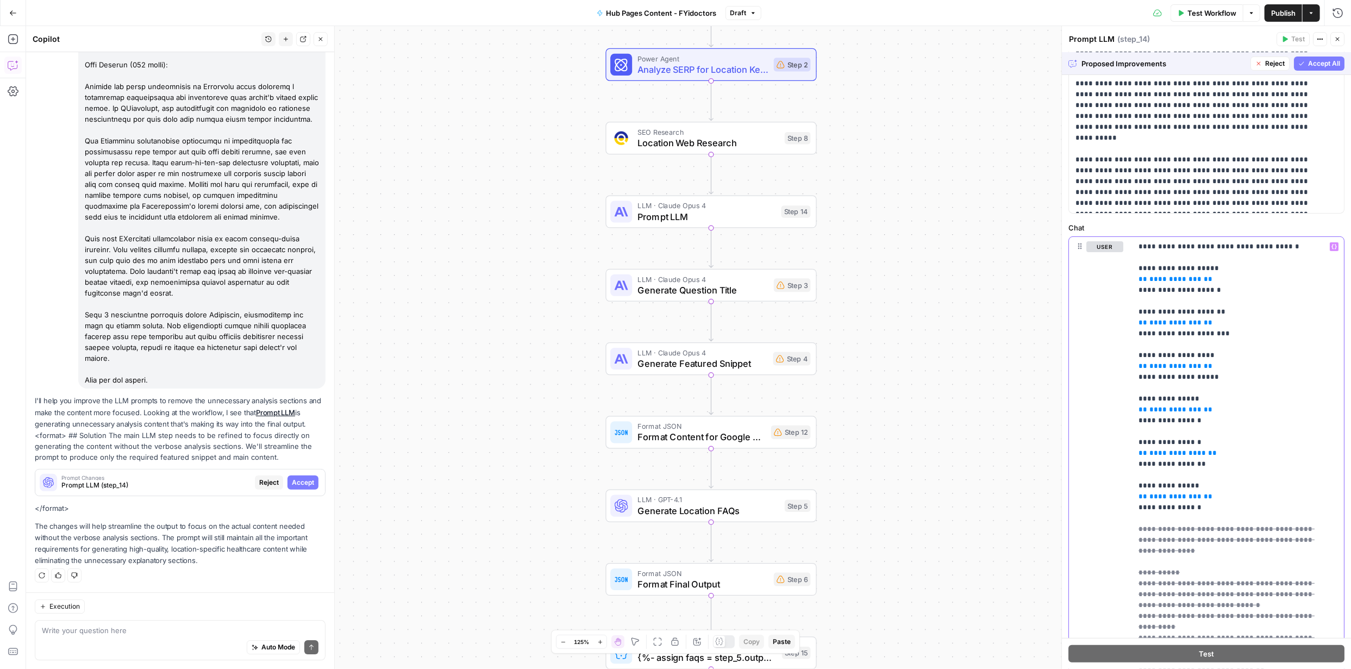
scroll to position [33, 0]
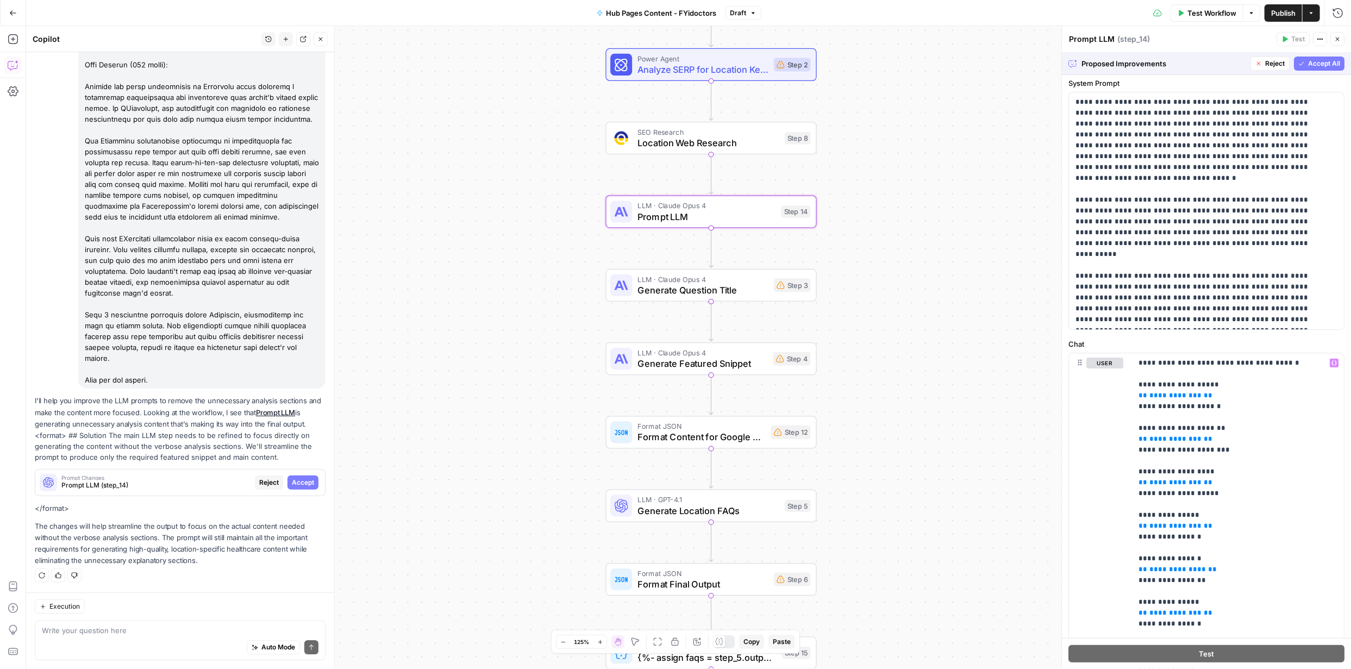
click at [292, 483] on span "Accept" at bounding box center [303, 483] width 22 height 10
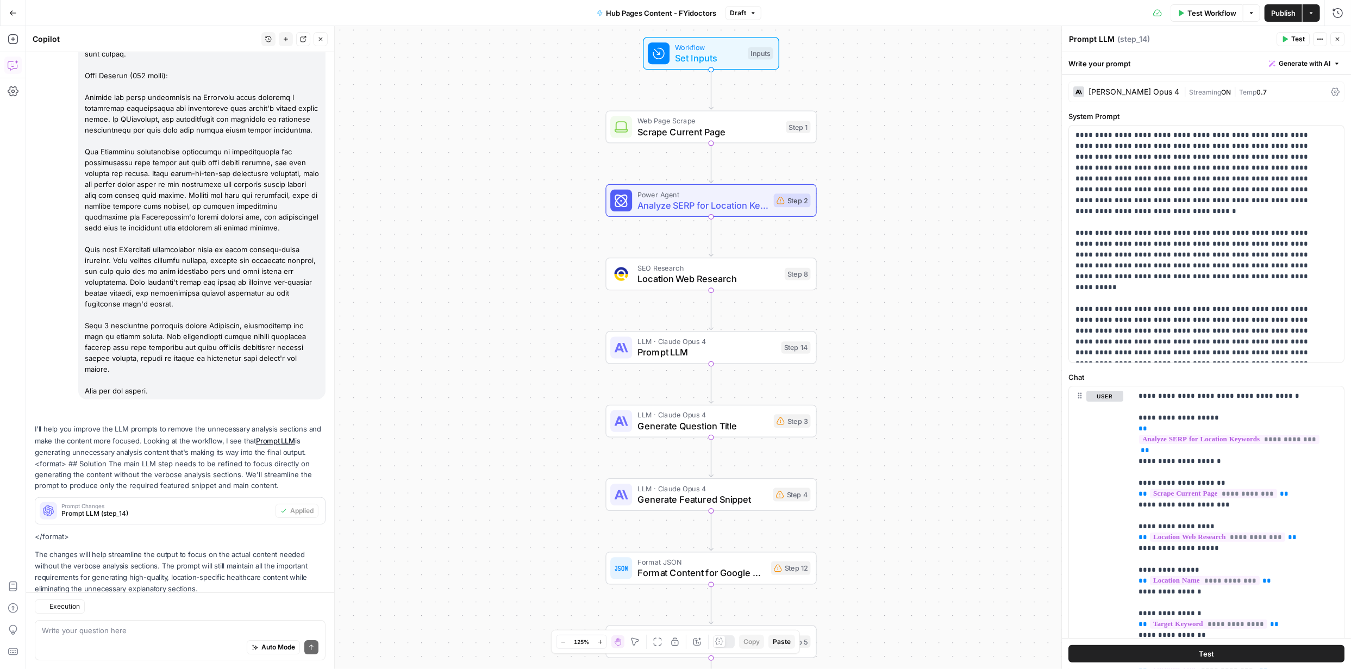
scroll to position [2457, 0]
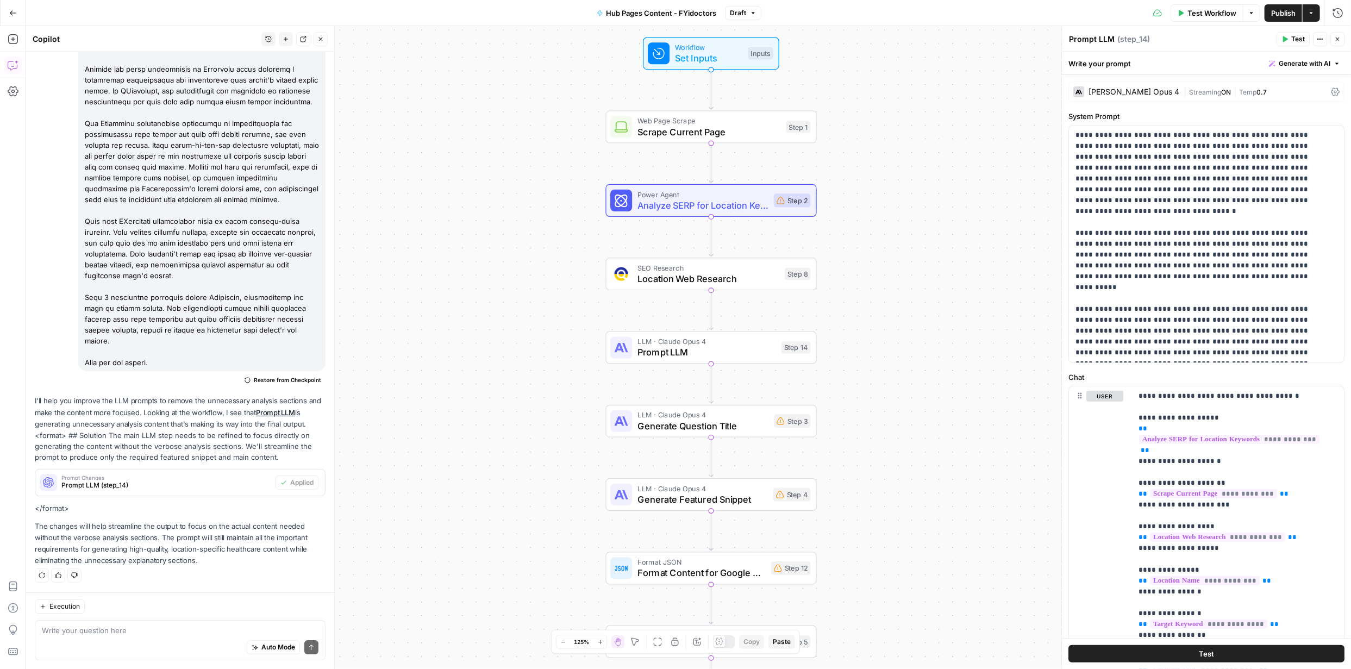
drag, startPoint x: 1192, startPoint y: 649, endPoint x: 1328, endPoint y: 491, distance: 208.9
click at [1192, 649] on button "Test" at bounding box center [1207, 653] width 276 height 17
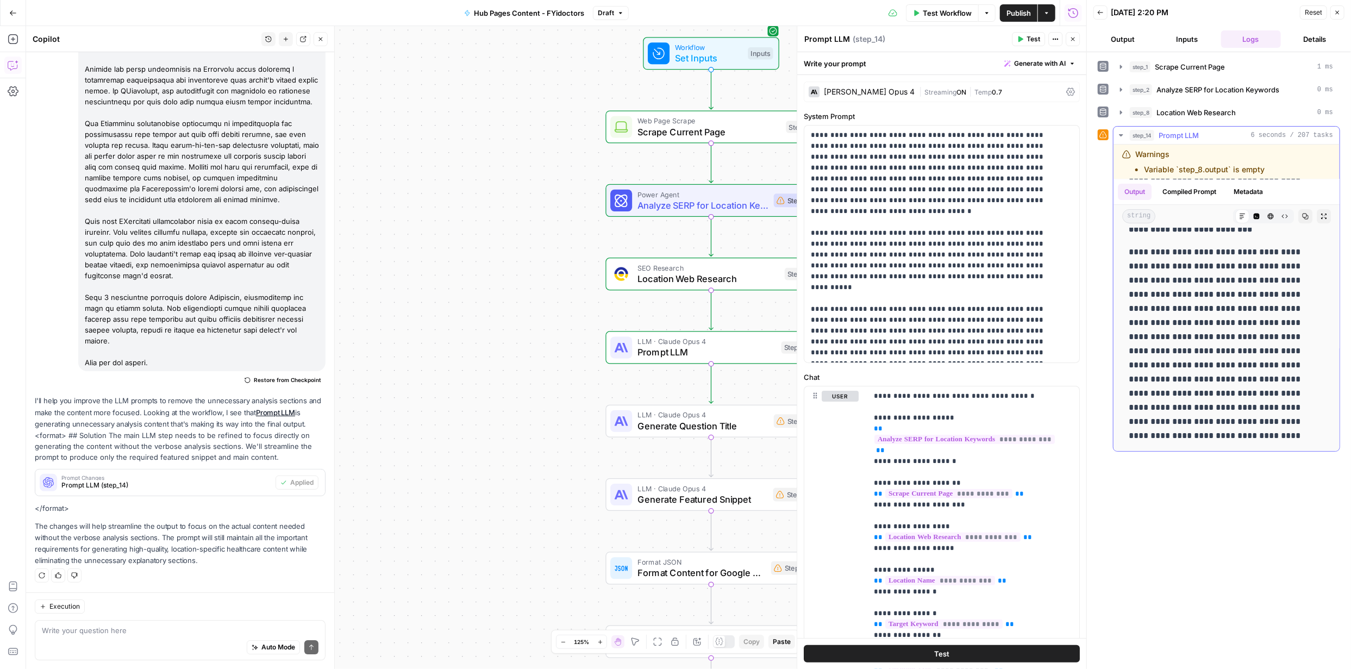
scroll to position [108, 0]
click at [1072, 35] on button "Close" at bounding box center [1073, 39] width 14 height 14
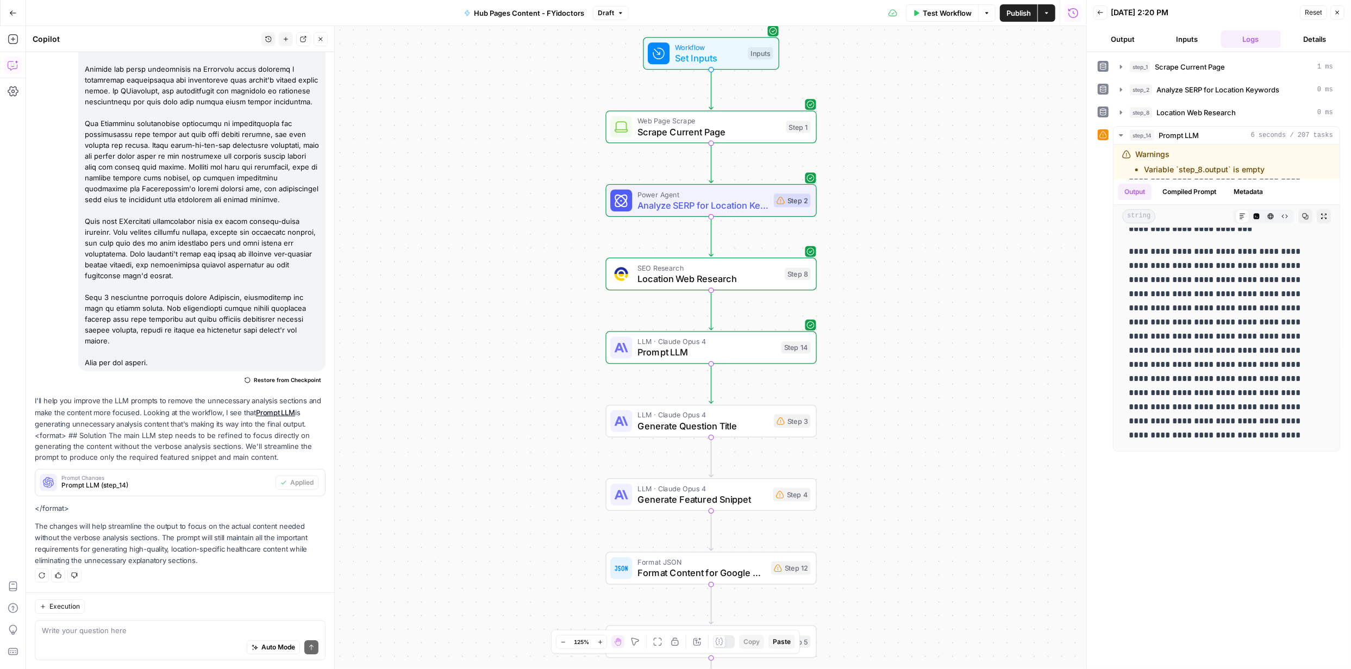
scroll to position [2457, 0]
click at [937, 17] on span "Test Workflow" at bounding box center [947, 13] width 49 height 11
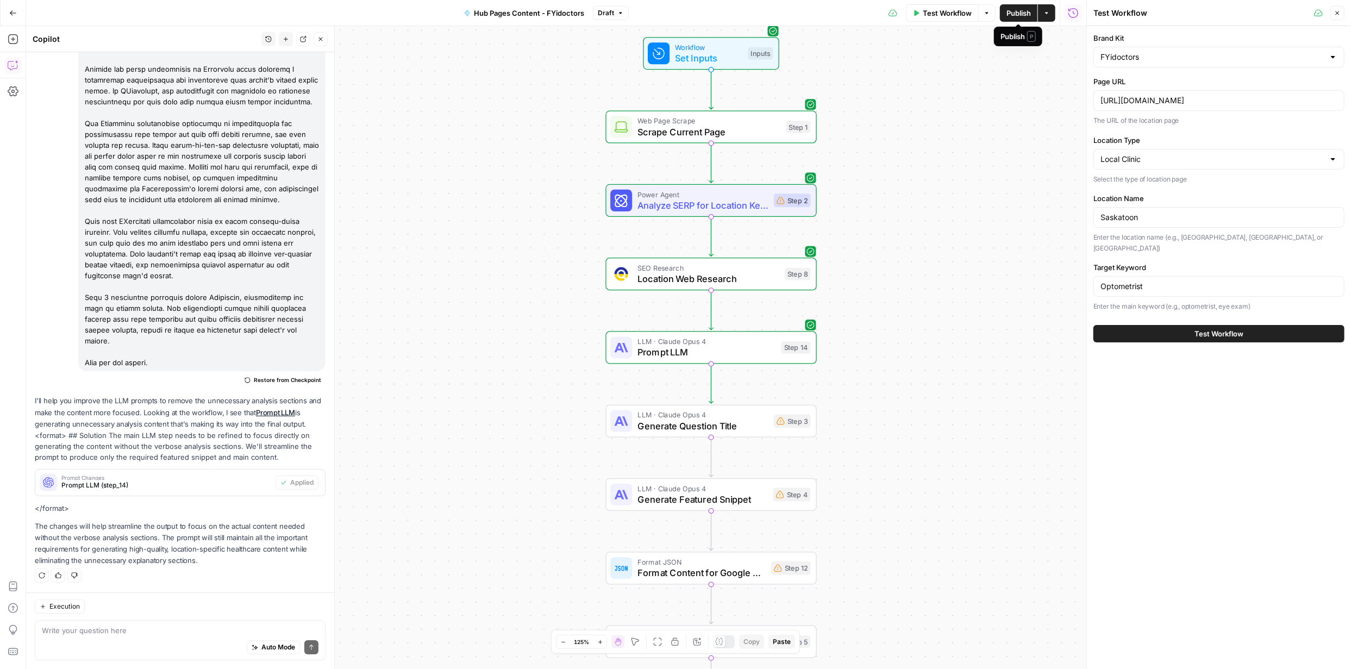
click at [1011, 13] on span "Publish" at bounding box center [1019, 13] width 24 height 11
click at [1214, 328] on span "Test Workflow" at bounding box center [1219, 333] width 49 height 11
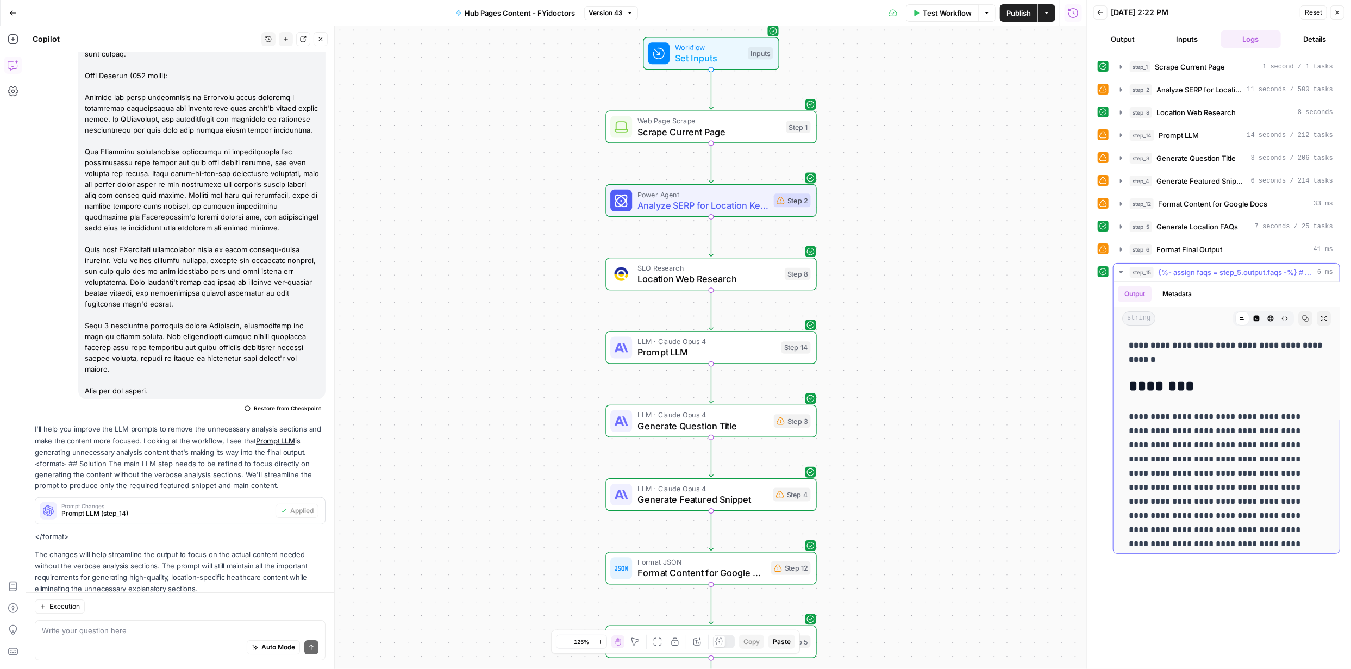
scroll to position [2457, 0]
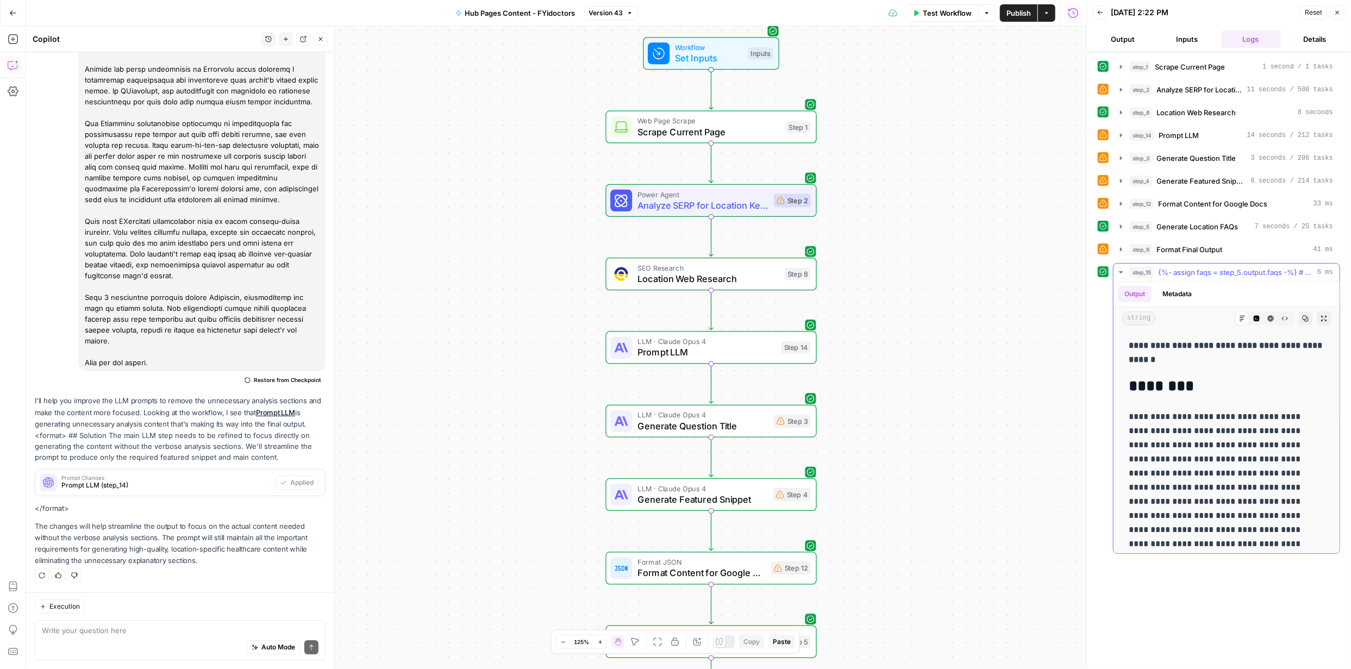
drag, startPoint x: 1250, startPoint y: 441, endPoint x: 1133, endPoint y: 384, distance: 129.8
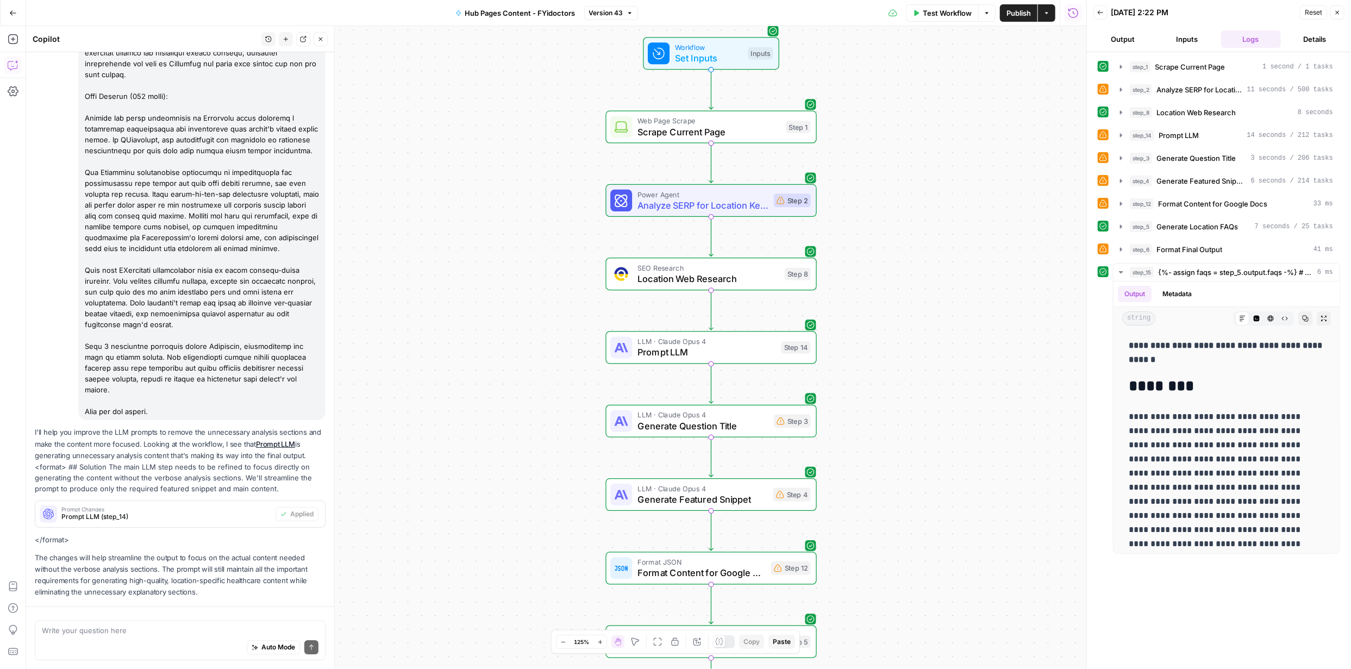
scroll to position [2408, 0]
click at [207, 621] on div "Write your question here Auto Mode Send" at bounding box center [180, 640] width 291 height 40
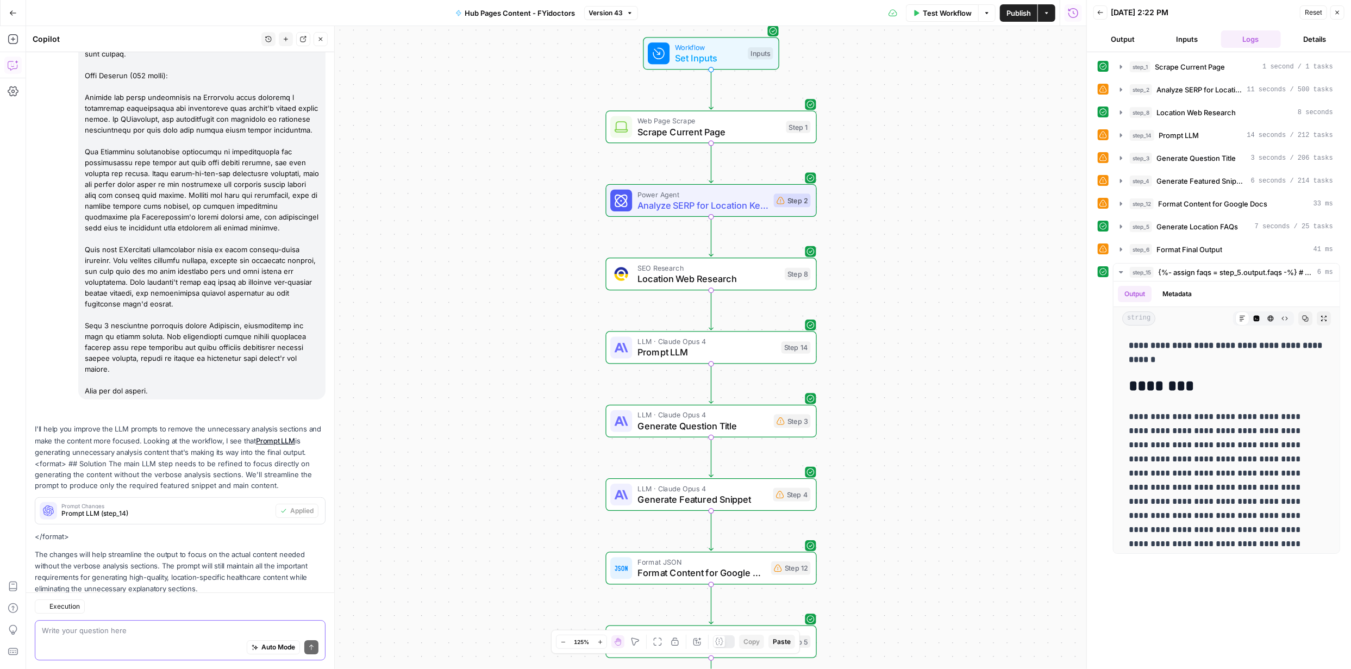
scroll to position [2457, 0]
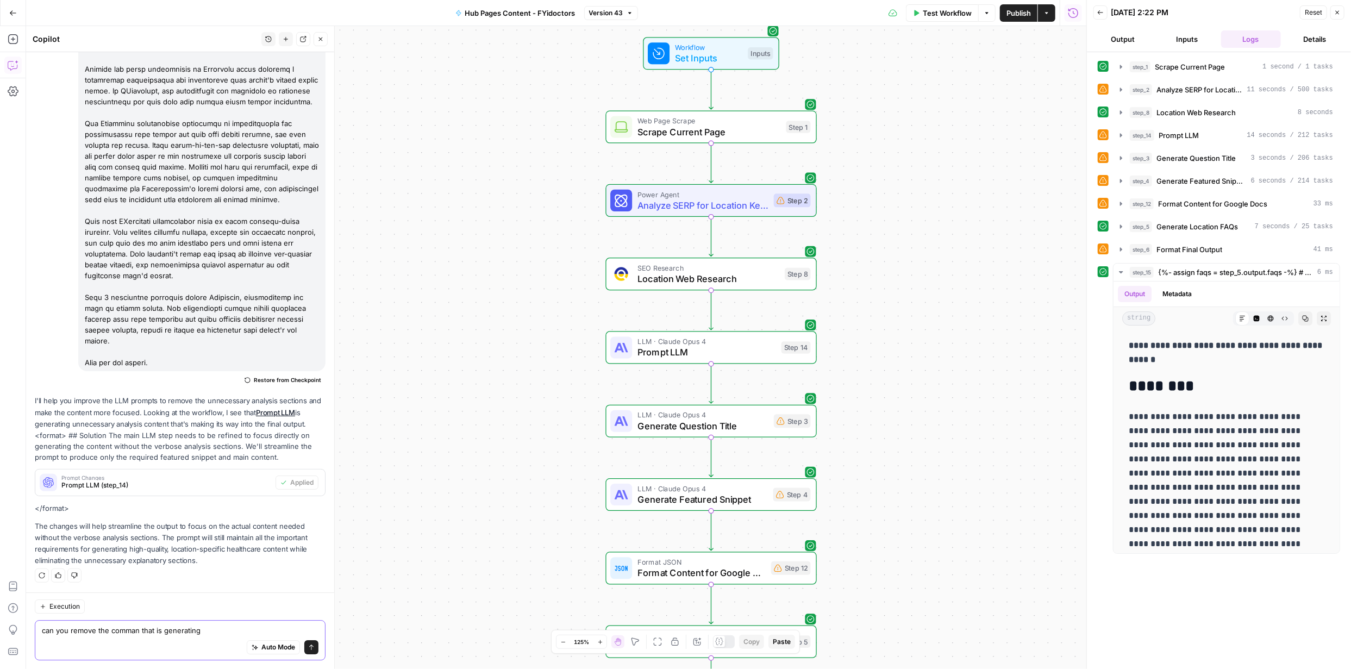
type textarea "can you remove the comman that is generating"
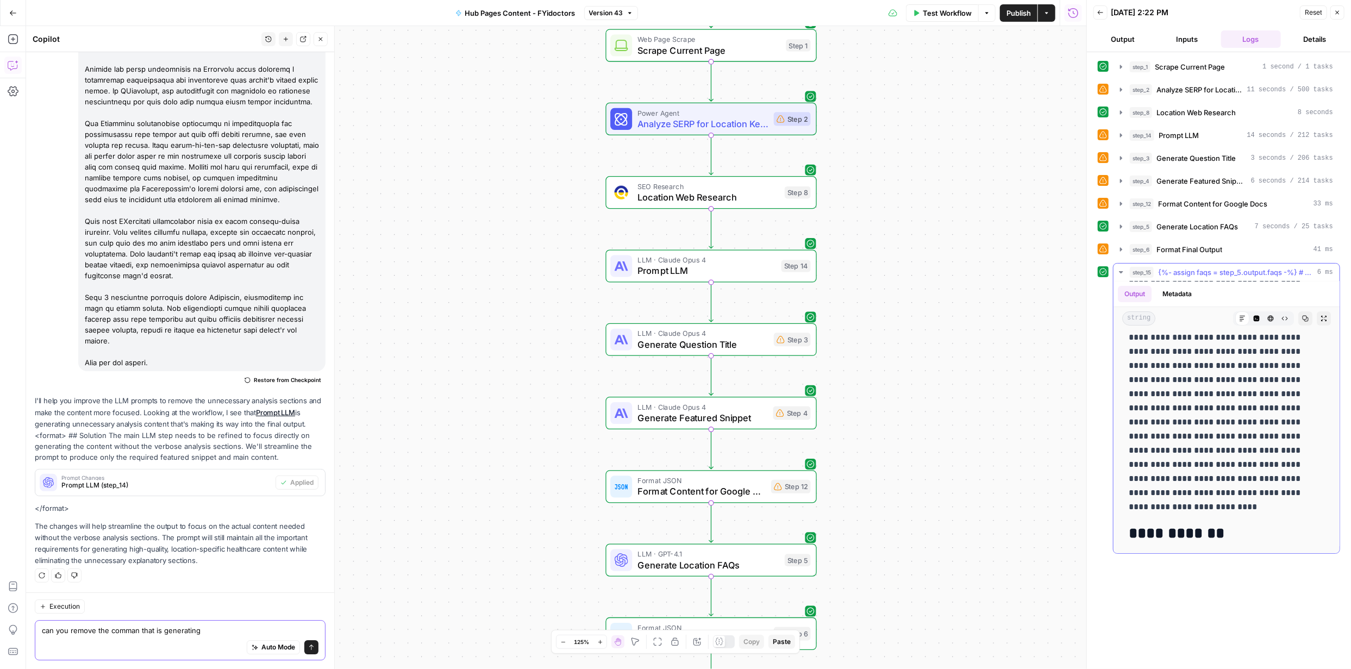
scroll to position [163, 0]
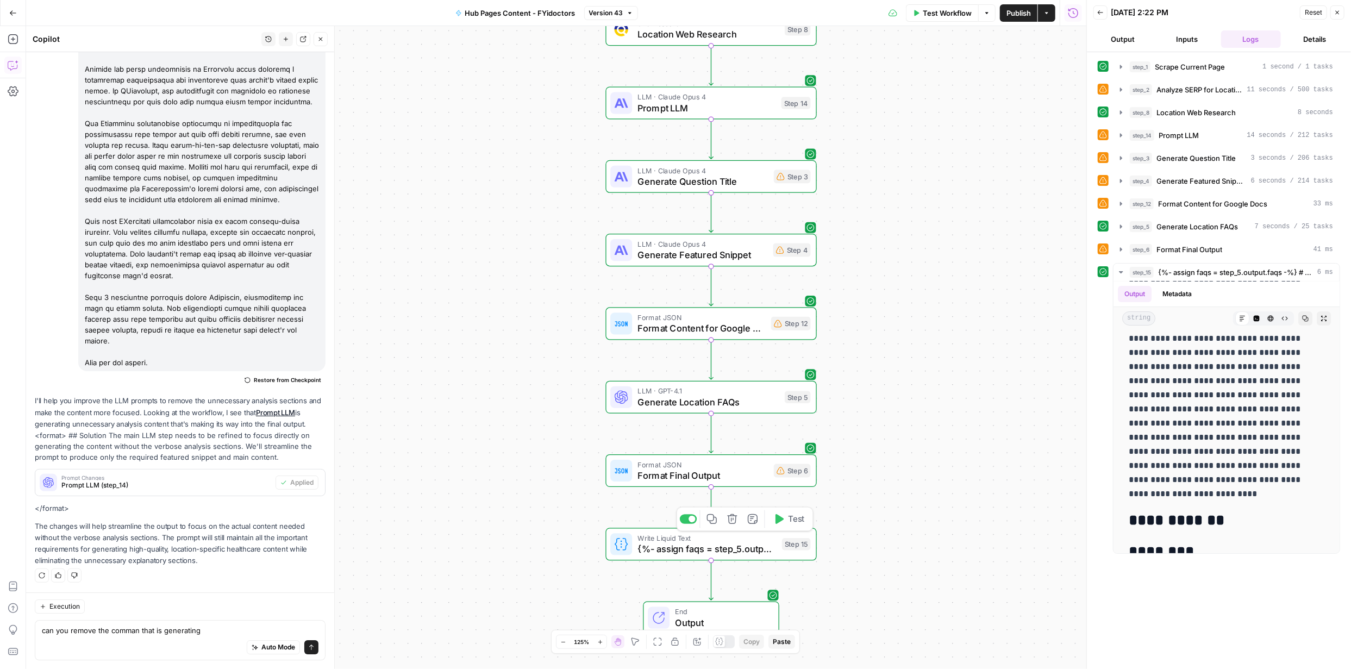
click at [727, 547] on span "{%- assign faqs = step_5.output.faqs -%} # {{ page_title }} ## Quick Summary {{…" at bounding box center [707, 549] width 139 height 14
click at [738, 548] on span "{%- assign faqs = step_5.output.faqs -%} # {{ page_title }} ## Quick Summary {{…" at bounding box center [707, 549] width 139 height 14
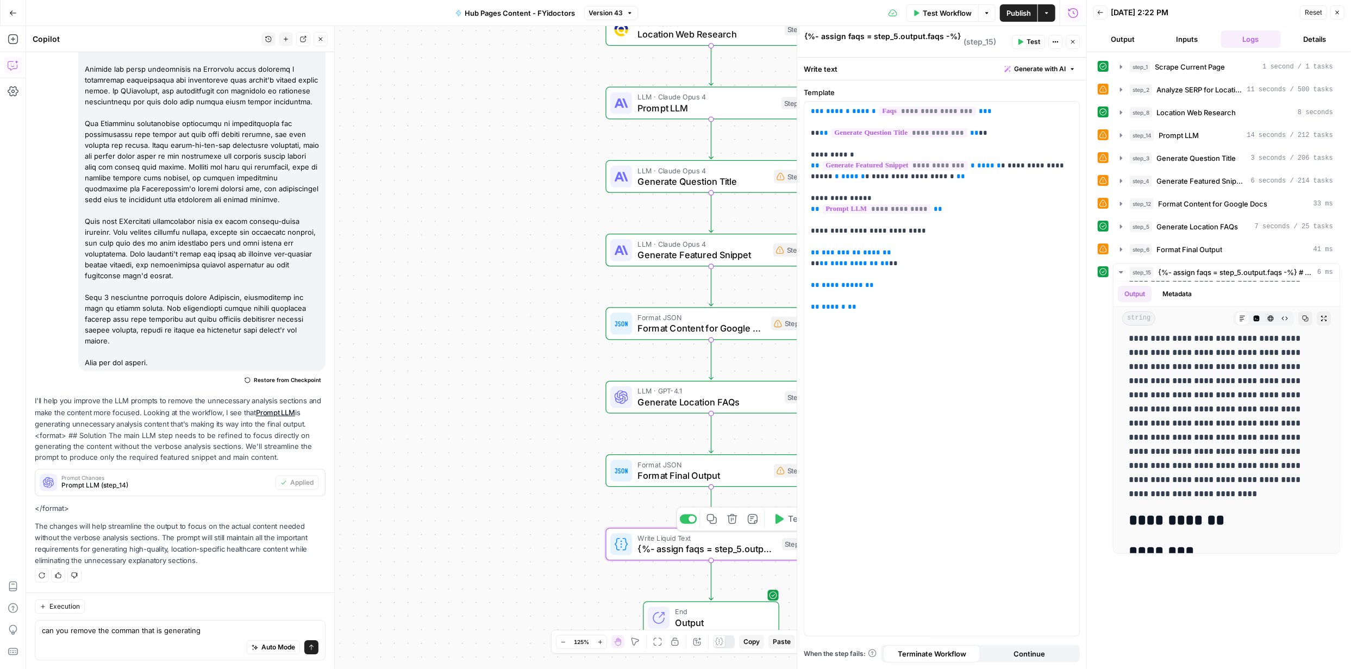
scroll to position [2457, 0]
click at [931, 210] on p "**********" at bounding box center [942, 209] width 262 height 207
click at [864, 152] on p "**********" at bounding box center [942, 198] width 262 height 185
click at [563, 517] on div "Workflow Set Inputs Inputs Web Page Scrape Scrape Current Page Step 1 Power Age…" at bounding box center [556, 347] width 1060 height 643
click at [781, 521] on icon "button" at bounding box center [778, 519] width 11 height 11
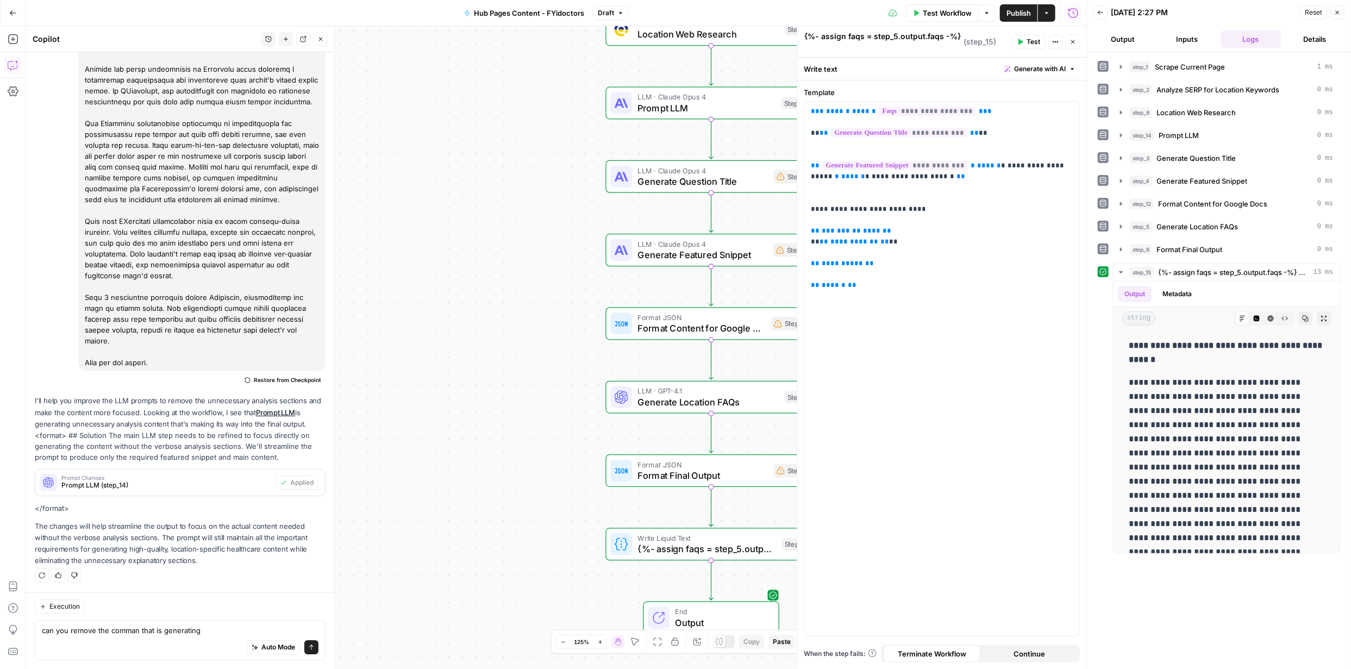
click at [1195, 624] on div "**********" at bounding box center [1219, 361] width 242 height 606
click at [1021, 14] on span "Publish" at bounding box center [1019, 13] width 24 height 11
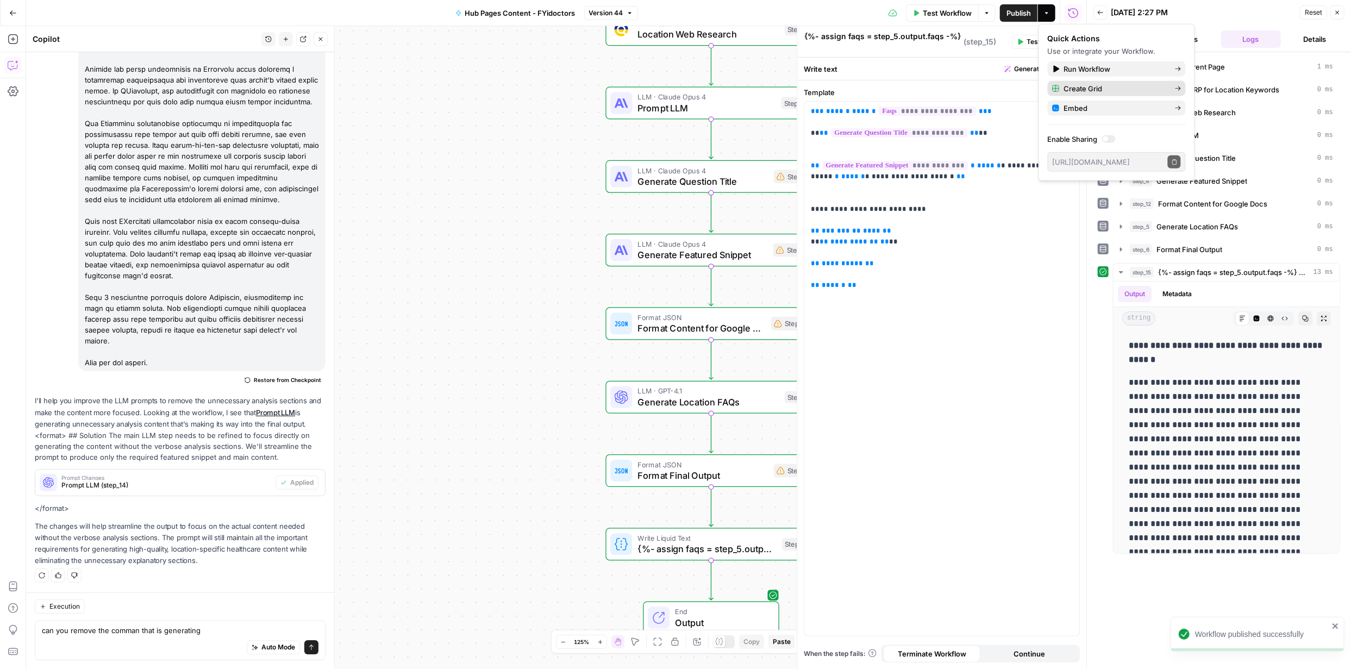
click at [1101, 84] on span "Create Grid" at bounding box center [1115, 88] width 102 height 11
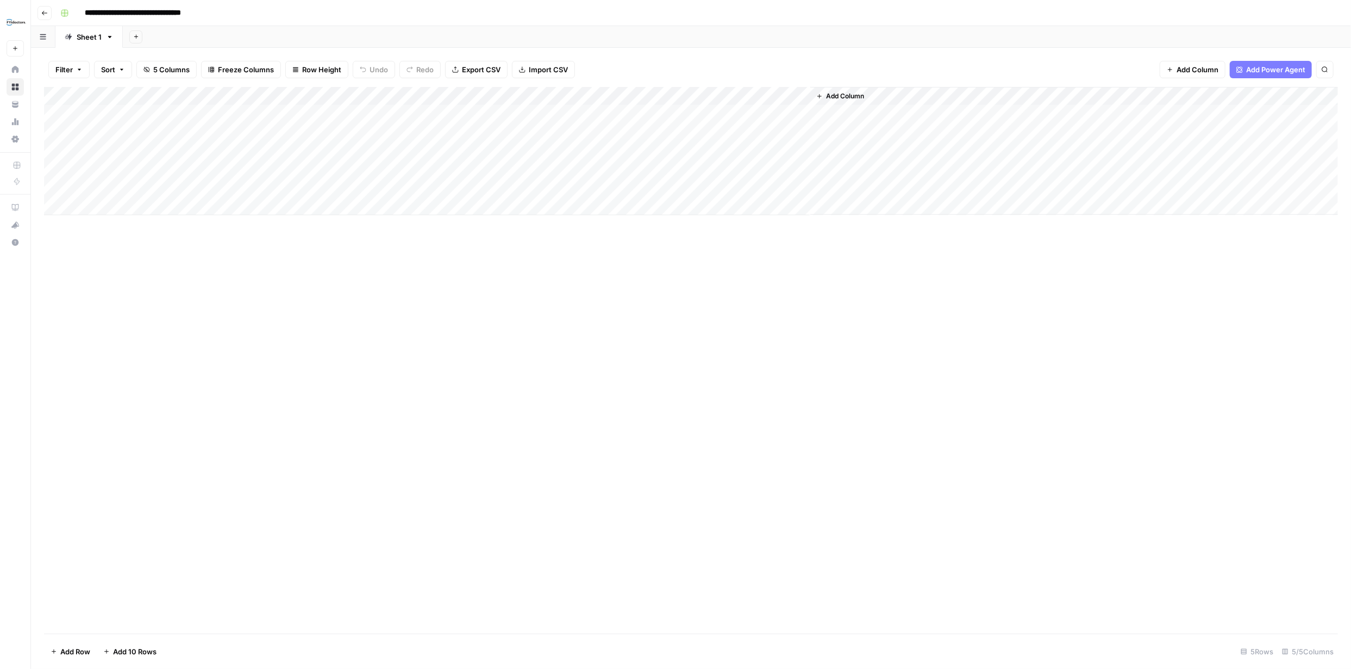
click at [786, 98] on div "Add Column" at bounding box center [691, 151] width 1294 height 128
click at [719, 184] on span "Configure Inputs" at bounding box center [718, 187] width 95 height 11
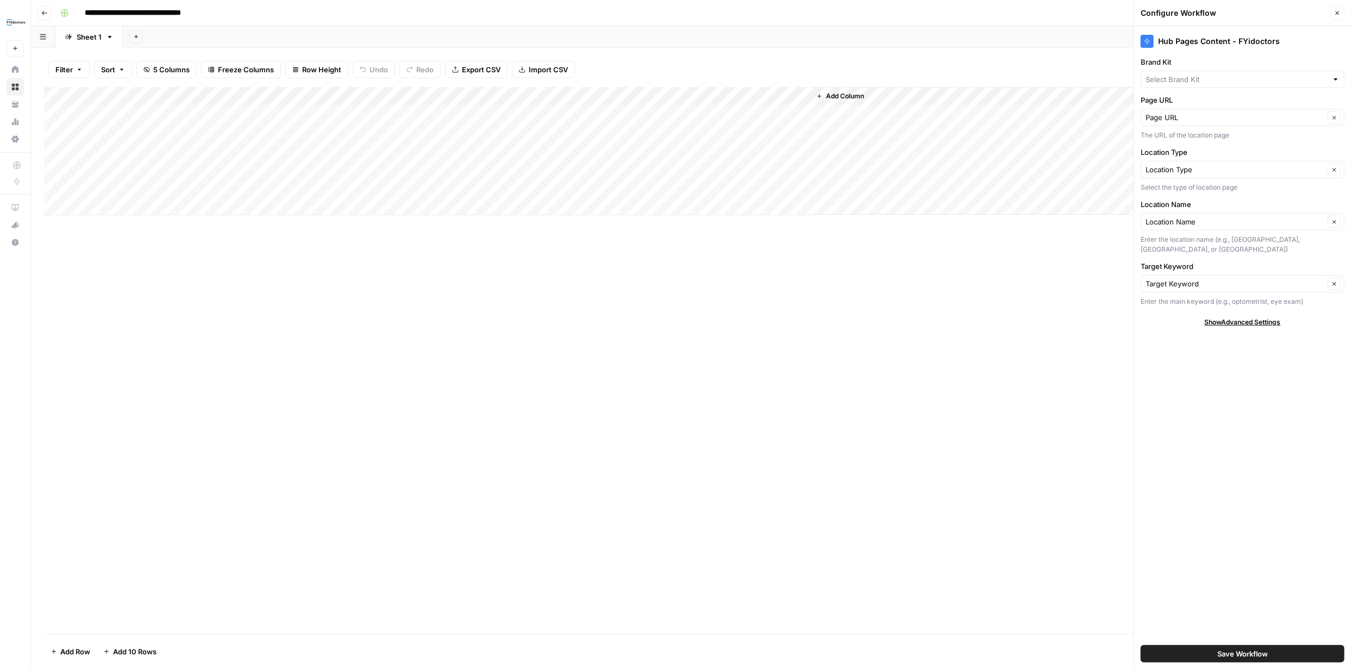
click at [1338, 79] on div at bounding box center [1336, 79] width 8 height 11
click at [1169, 119] on span "BonLook" at bounding box center [1240, 120] width 181 height 11
type input "BonLook"
click at [1256, 651] on span "Save Workflow" at bounding box center [1243, 653] width 51 height 11
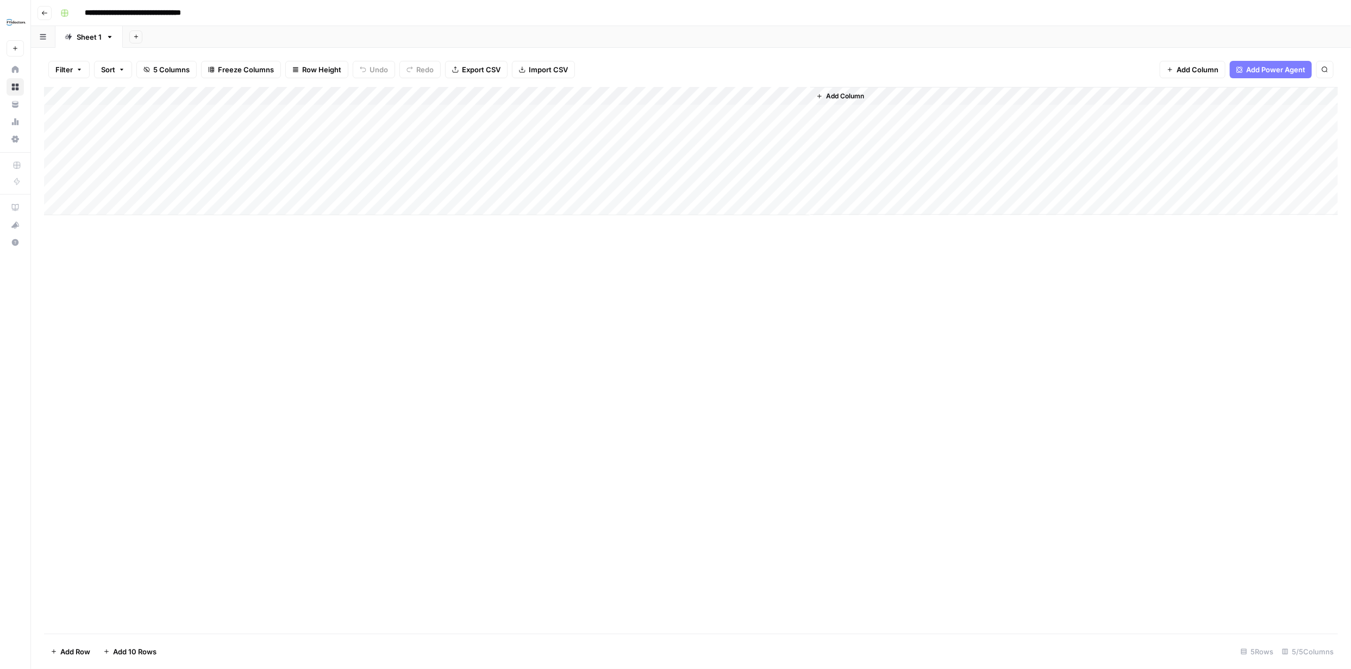
click at [185, 111] on div "Add Column" at bounding box center [691, 151] width 1294 height 128
click at [179, 109] on div "Add Column" at bounding box center [691, 151] width 1294 height 128
click at [179, 112] on textarea at bounding box center [169, 114] width 174 height 15
type textarea "**********"
click at [314, 117] on div "Add Column" at bounding box center [691, 151] width 1294 height 128
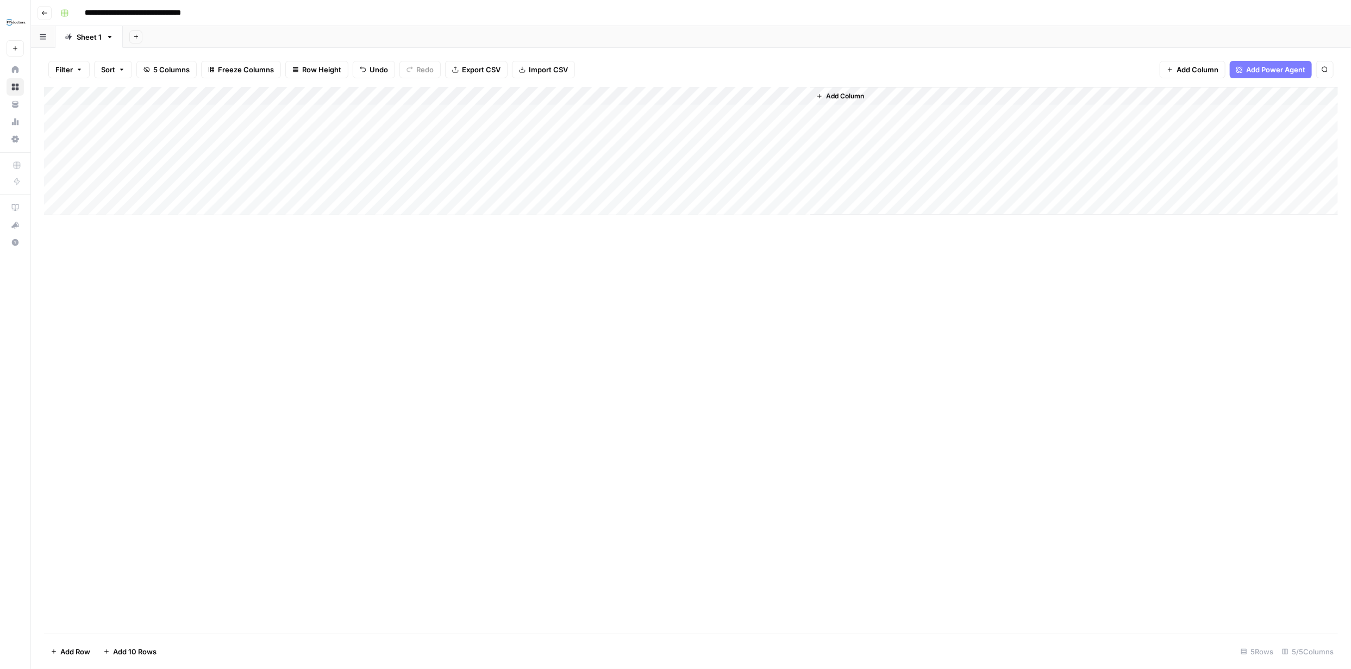
click at [314, 117] on div "Add Column" at bounding box center [691, 151] width 1294 height 128
click at [288, 193] on button "Local Clinic" at bounding box center [278, 195] width 47 height 13
click at [451, 118] on div "Add Column" at bounding box center [691, 151] width 1294 height 128
type textarea "*********"
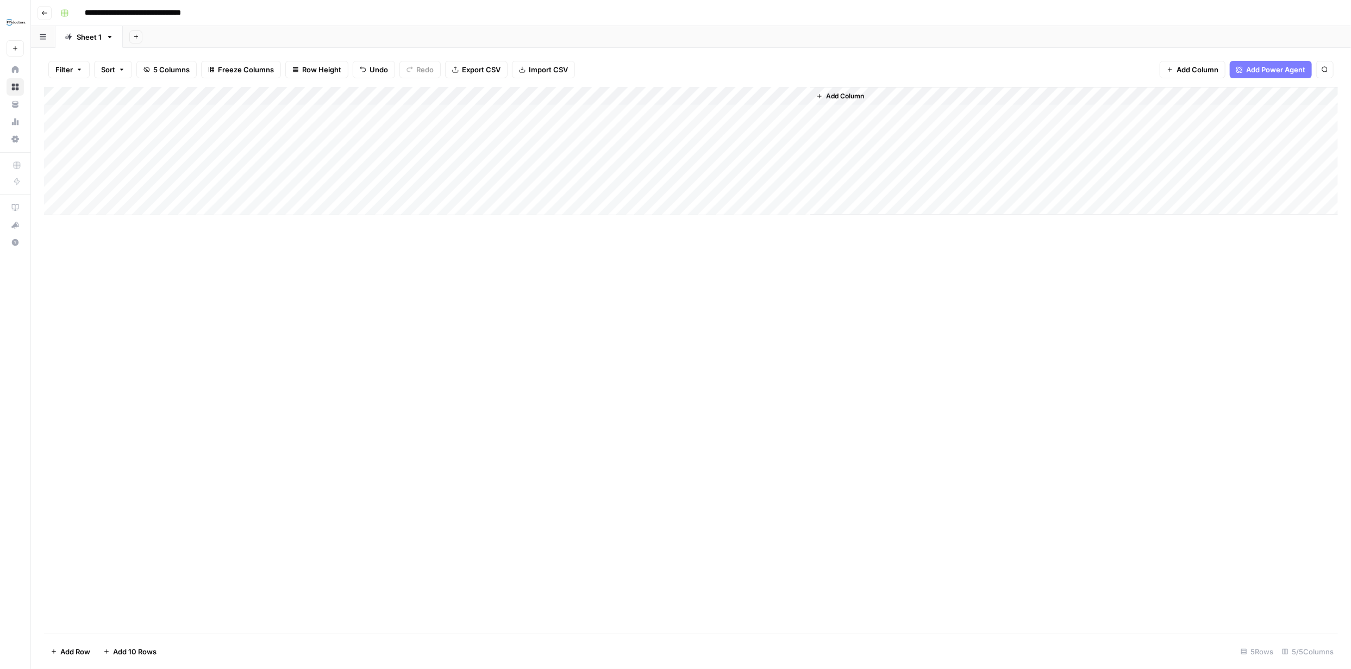
click at [576, 111] on div "Add Column" at bounding box center [691, 151] width 1294 height 128
click at [555, 108] on div "Add Column" at bounding box center [691, 151] width 1294 height 128
type textarea "**********"
drag, startPoint x: 889, startPoint y: 415, endPoint x: 899, endPoint y: 422, distance: 12.5
click at [891, 417] on div "Add Column" at bounding box center [691, 360] width 1294 height 547
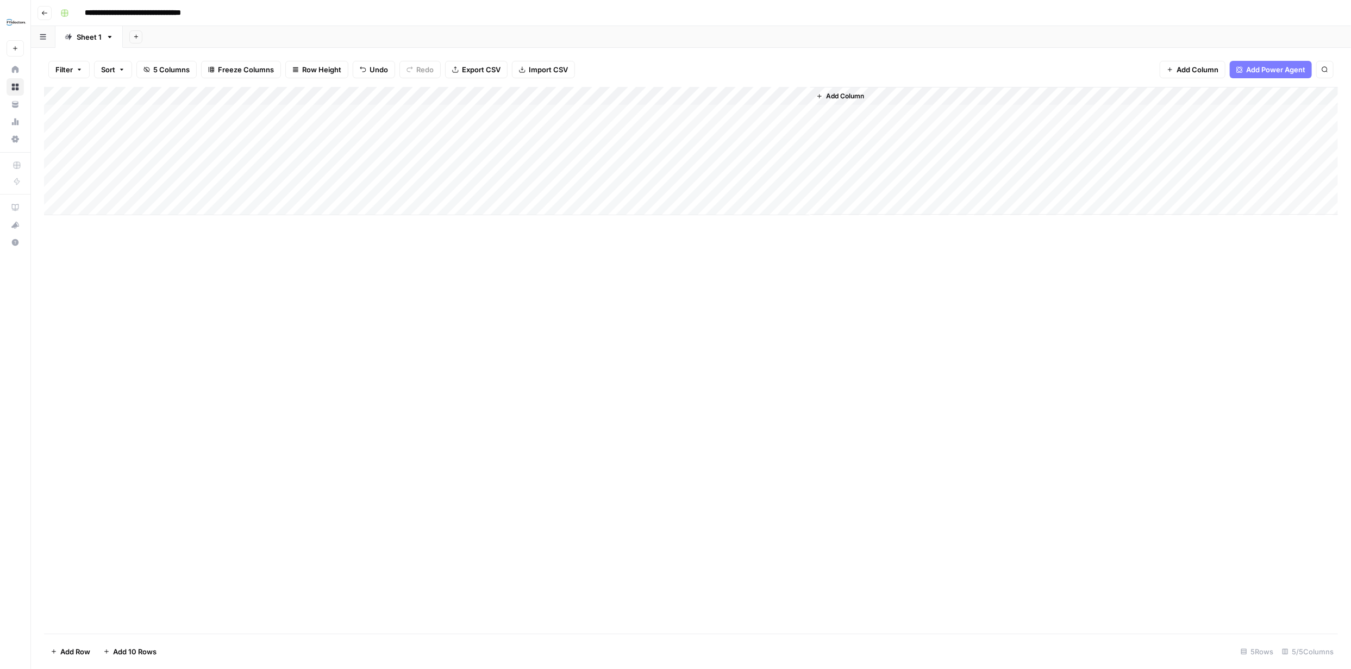
click at [731, 112] on div "Add Column" at bounding box center [691, 151] width 1294 height 128
drag, startPoint x: 649, startPoint y: 91, endPoint x: 596, endPoint y: 95, distance: 53.4
click at [596, 94] on div "Add Column" at bounding box center [691, 151] width 1294 height 128
click at [784, 115] on div "Add Column" at bounding box center [691, 151] width 1294 height 128
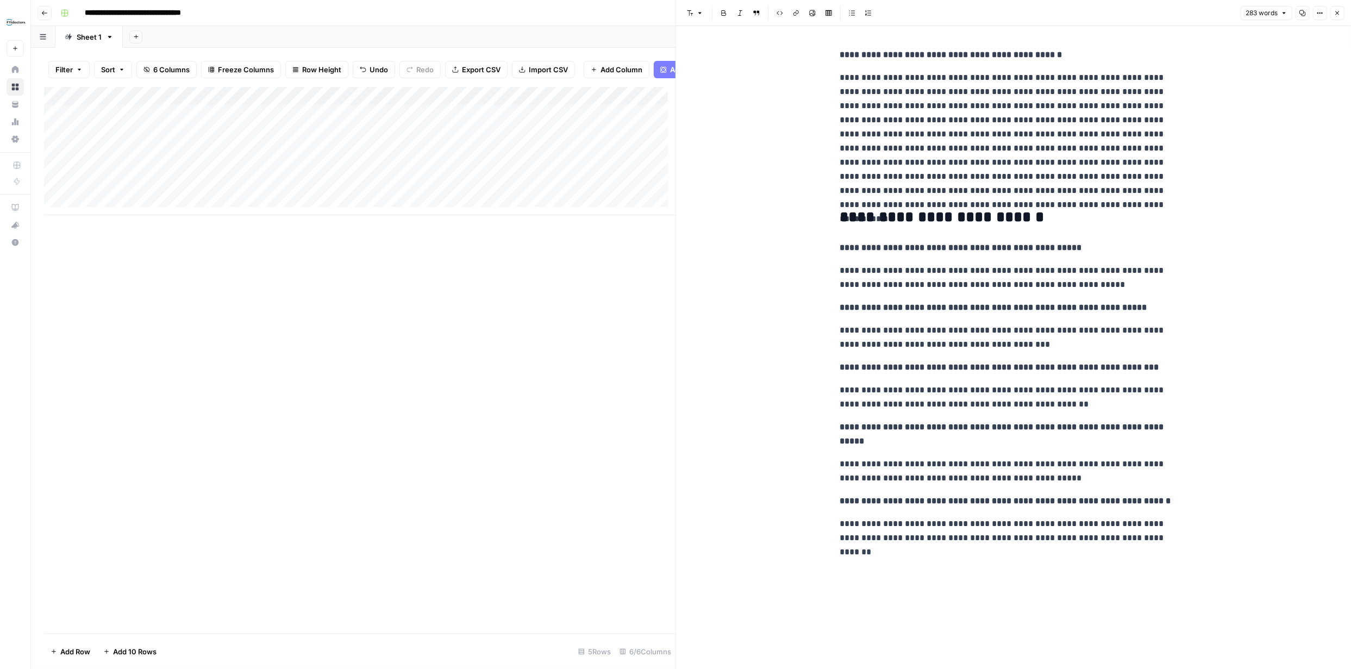
click at [1337, 12] on icon "button" at bounding box center [1338, 13] width 4 height 4
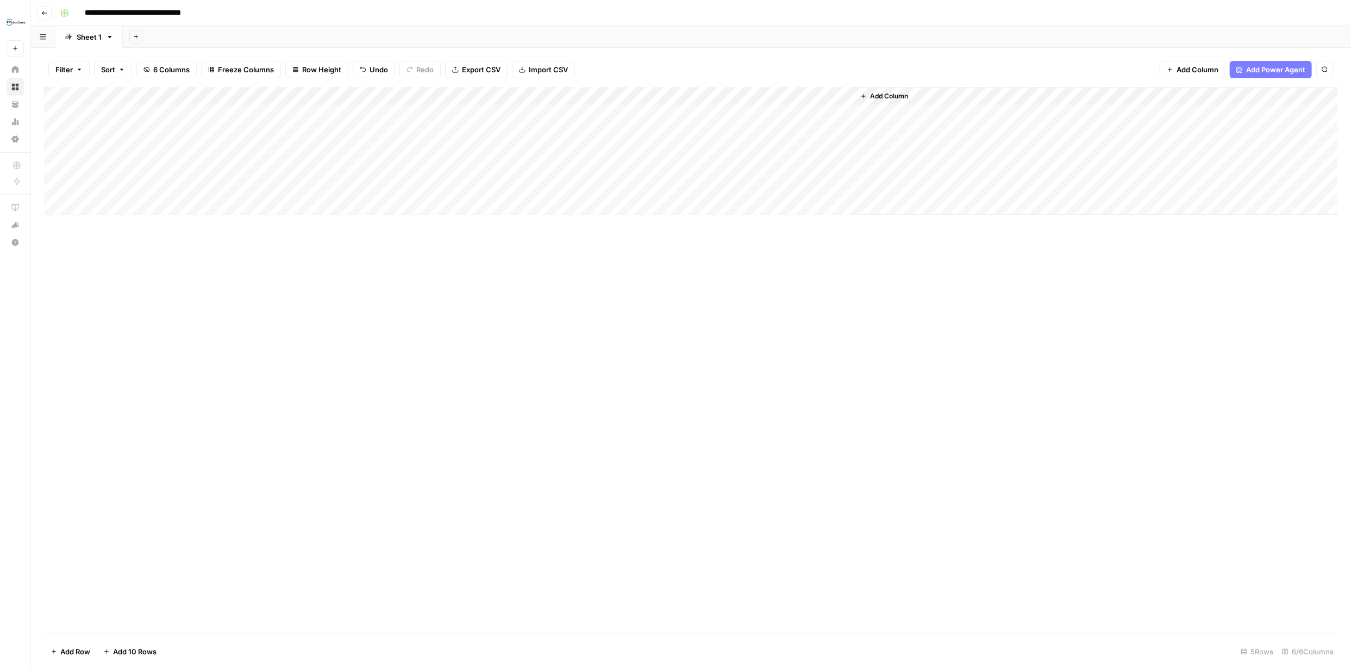
click at [895, 94] on span "Add Column" at bounding box center [889, 96] width 38 height 10
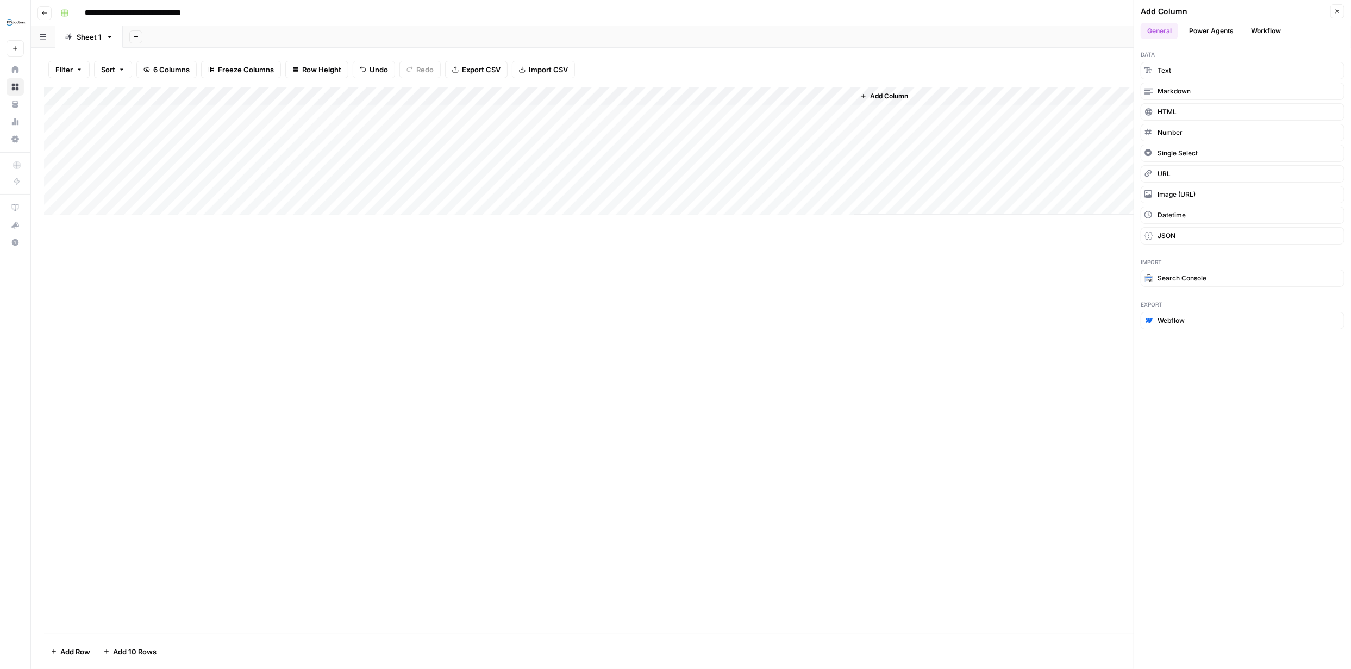
click at [1225, 29] on button "Power Agents" at bounding box center [1212, 31] width 58 height 16
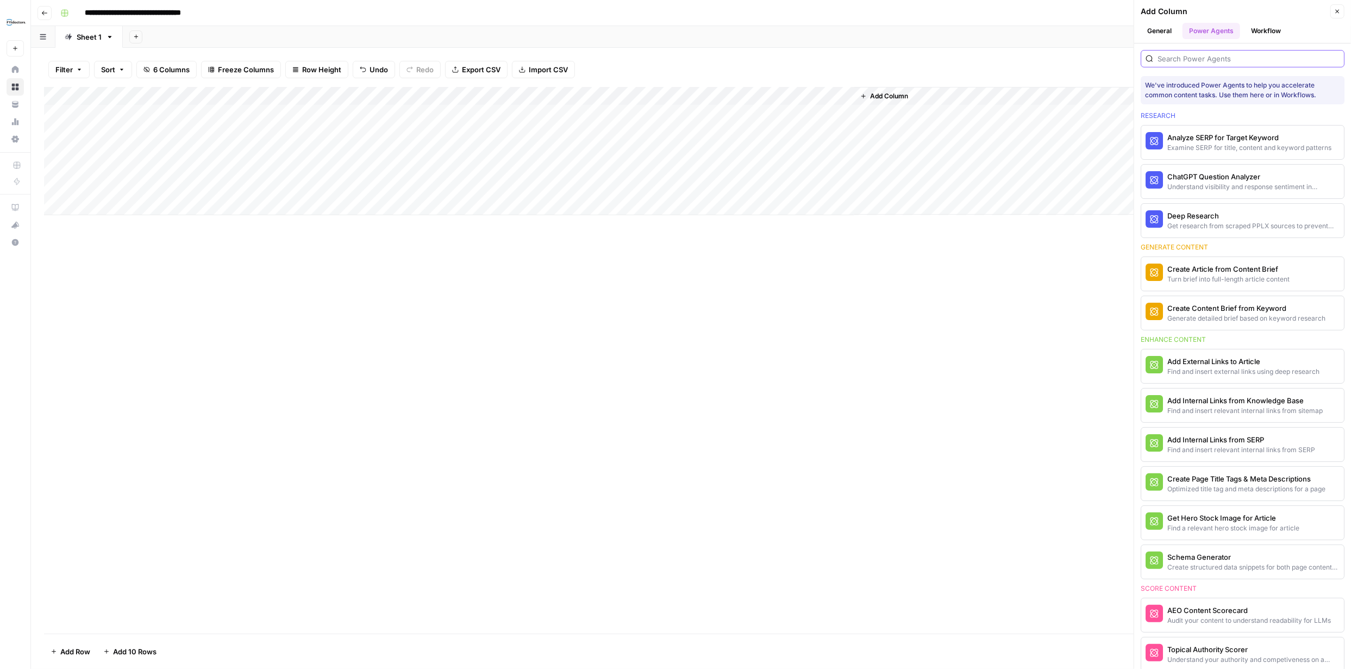
click at [1212, 54] on input "search" at bounding box center [1249, 58] width 182 height 11
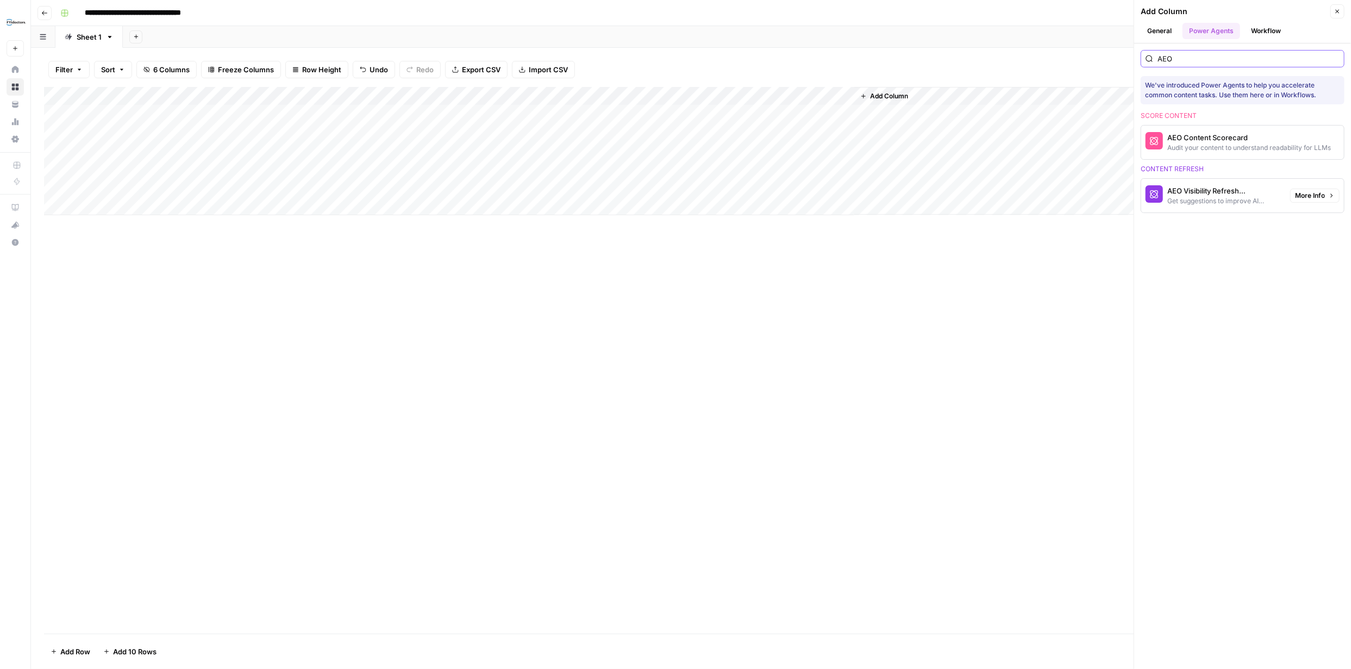
type input "AEO"
click at [1214, 198] on div "Get suggestions to improve AI discovery and citation" at bounding box center [1225, 201] width 114 height 10
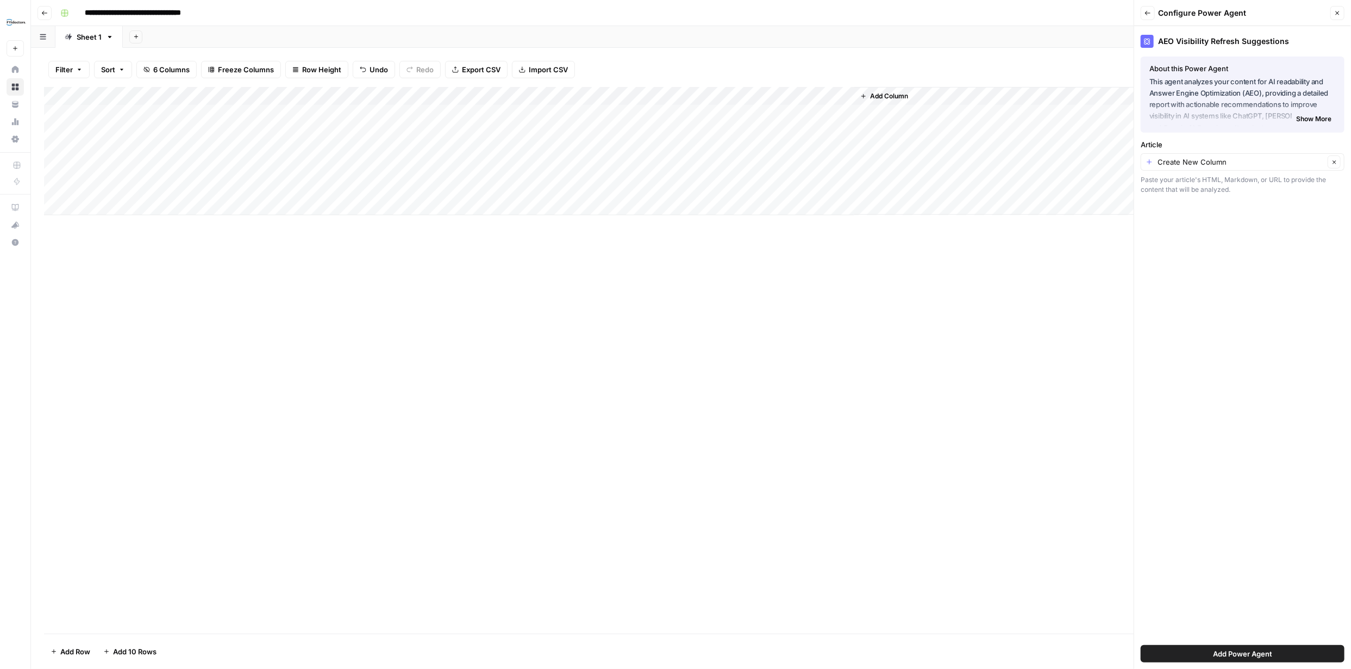
click at [1245, 656] on span "Add Power Agent" at bounding box center [1242, 653] width 59 height 11
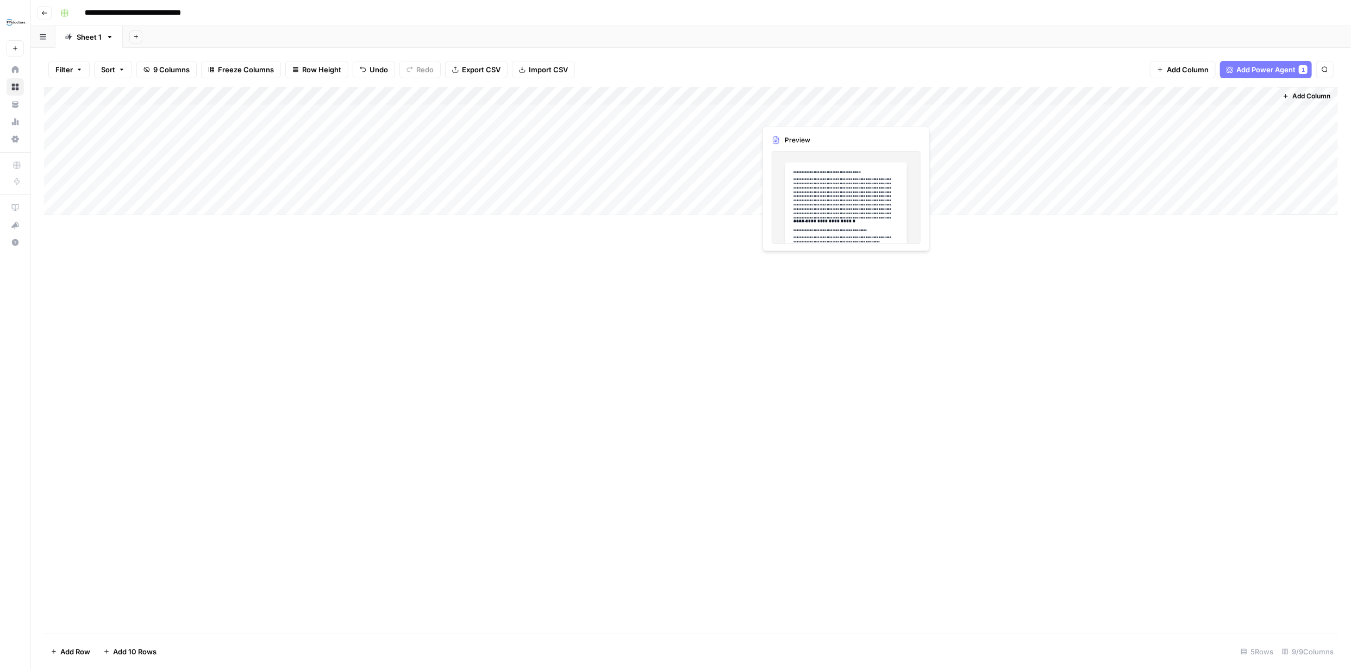
click at [797, 113] on div "Add Column" at bounding box center [691, 151] width 1294 height 128
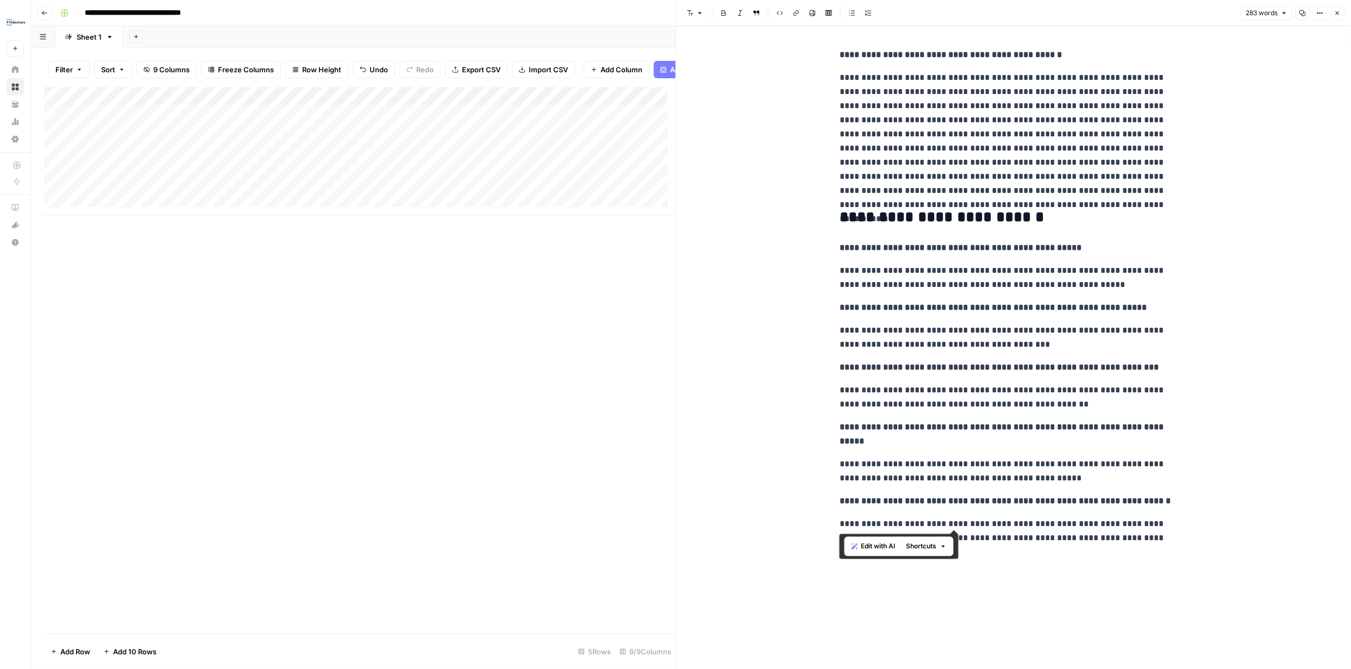
drag, startPoint x: 1122, startPoint y: 528, endPoint x: 821, endPoint y: 33, distance: 579.1
click at [821, 33] on div "**********" at bounding box center [1013, 347] width 675 height 643
copy div "**********"
click at [1340, 13] on button "Close" at bounding box center [1338, 13] width 14 height 14
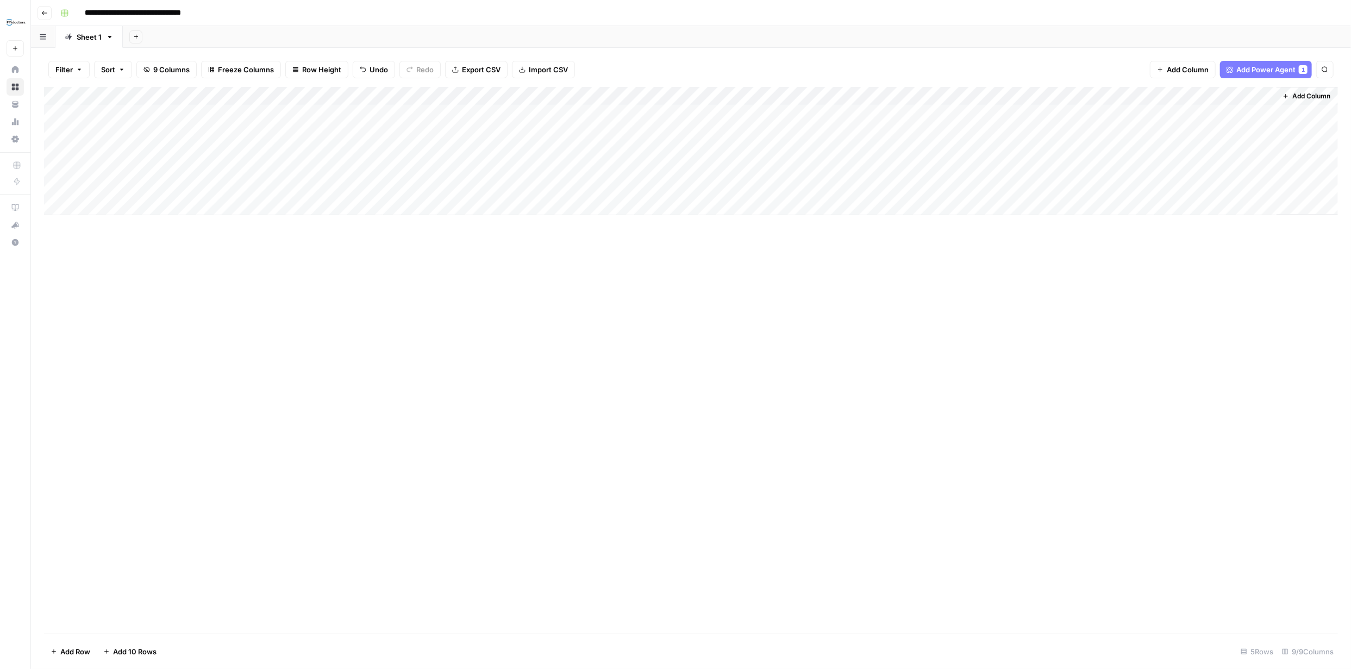
click at [929, 114] on div "Add Column" at bounding box center [691, 151] width 1294 height 128
click at [928, 115] on textarea at bounding box center [940, 114] width 174 height 15
type textarea "**********"
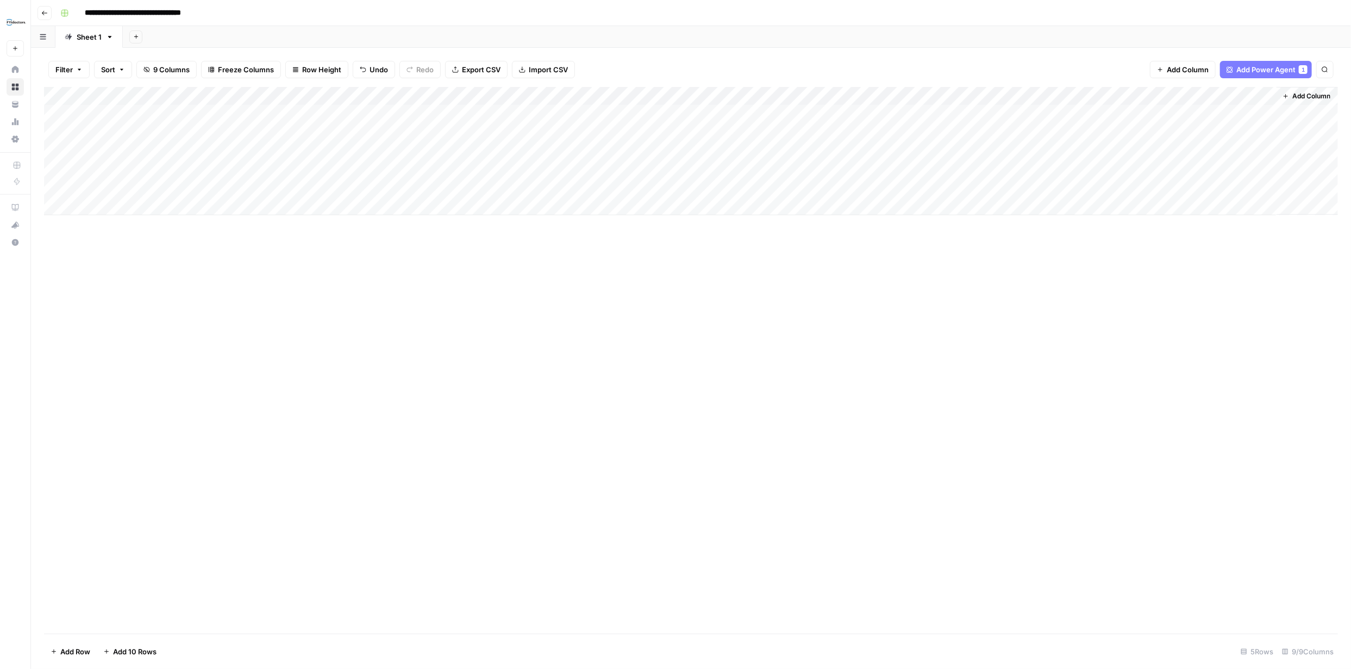
click at [1139, 351] on div "Add Column" at bounding box center [691, 360] width 1294 height 547
click at [1095, 113] on div "Add Column" at bounding box center [691, 151] width 1294 height 128
drag, startPoint x: 1010, startPoint y: 90, endPoint x: 966, endPoint y: 93, distance: 44.7
click at [965, 90] on div "Add Column" at bounding box center [691, 151] width 1294 height 128
drag, startPoint x: 492, startPoint y: 92, endPoint x: 440, endPoint y: 85, distance: 53.3
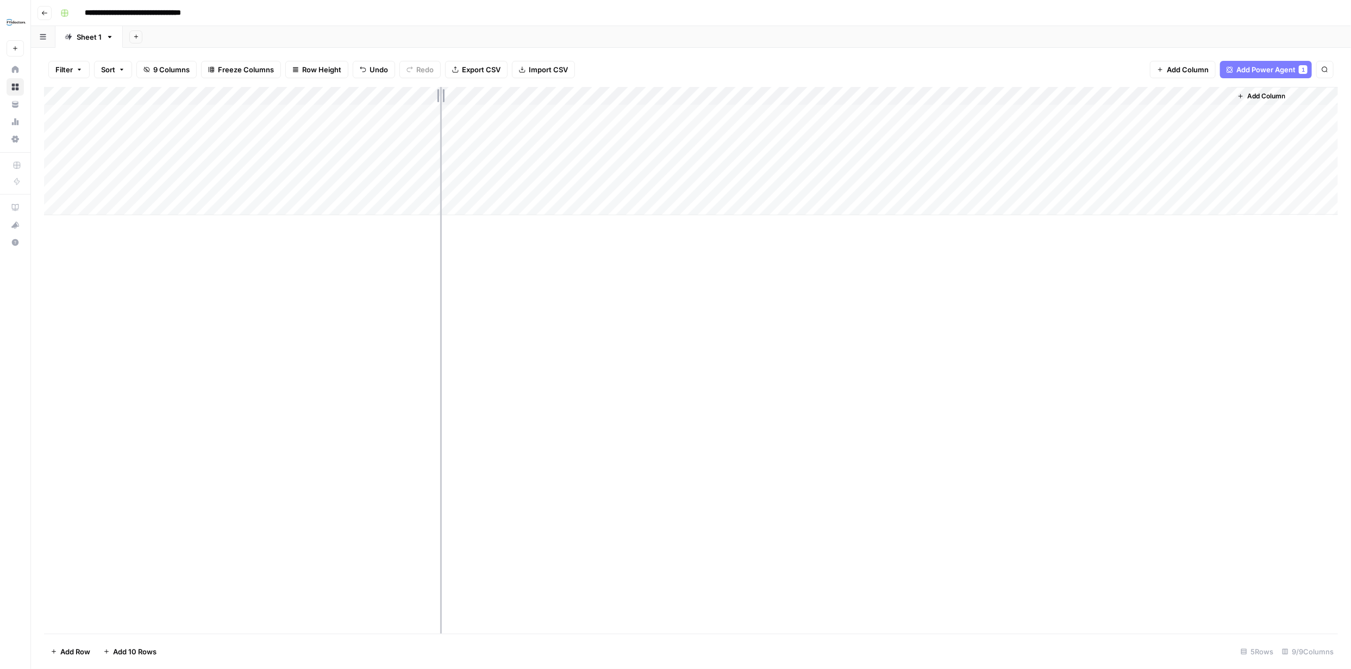
click at [440, 85] on div "Filter Sort 9 Columns Freeze Columns Row Height Undo Redo Export CSV Import CSV…" at bounding box center [691, 358] width 1320 height 621
click at [1167, 113] on div "Add Column" at bounding box center [691, 151] width 1294 height 128
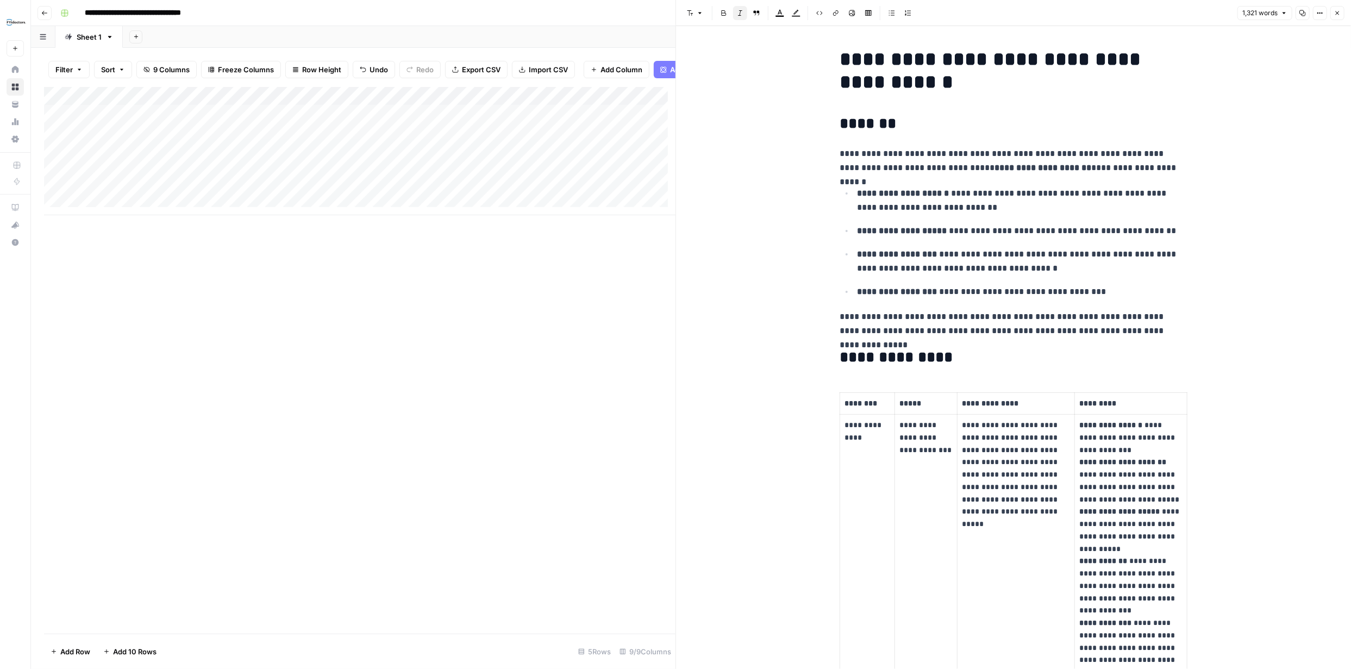
click at [1339, 15] on icon "button" at bounding box center [1337, 13] width 7 height 7
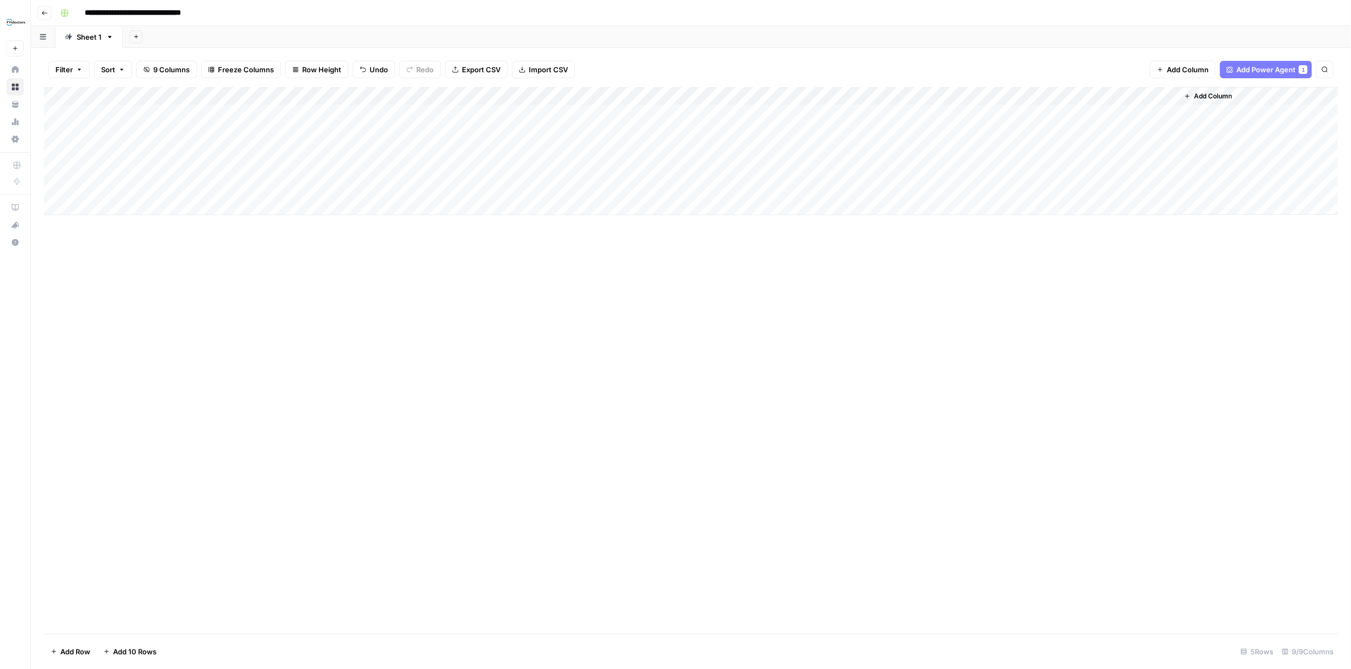
click at [1218, 94] on span "Add Column" at bounding box center [1213, 96] width 38 height 10
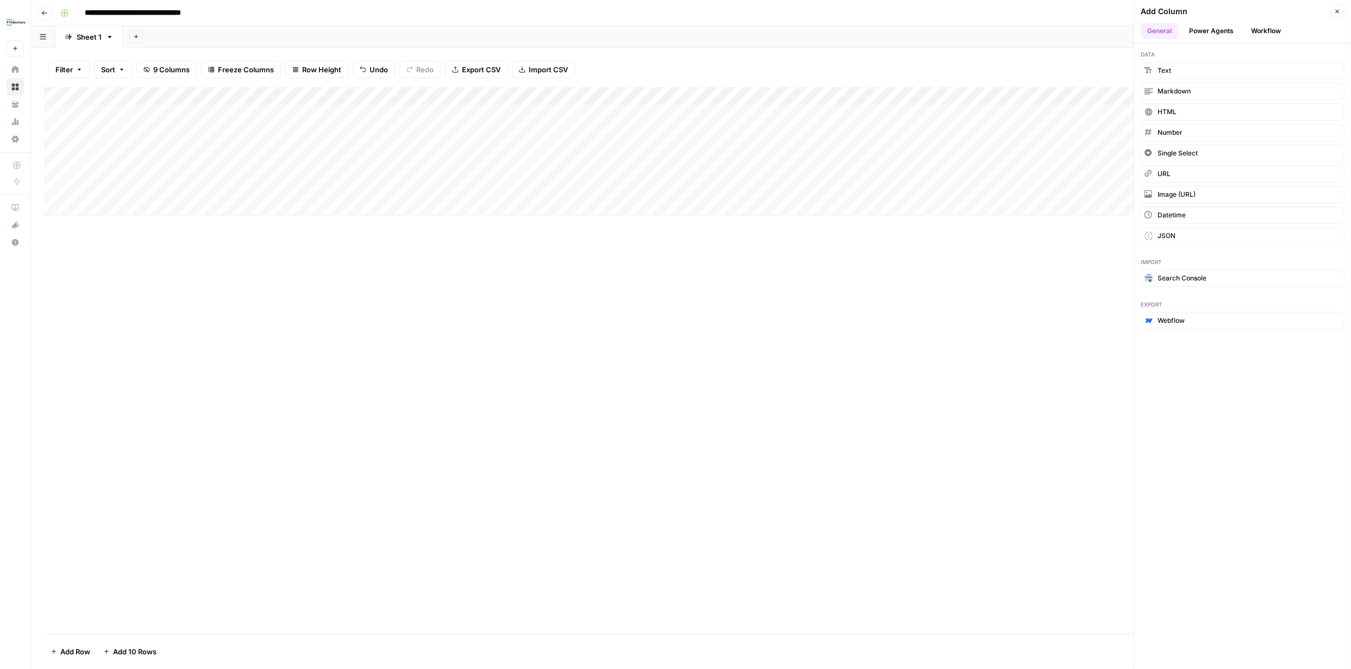
click at [1215, 32] on button "Power Agents" at bounding box center [1212, 31] width 58 height 16
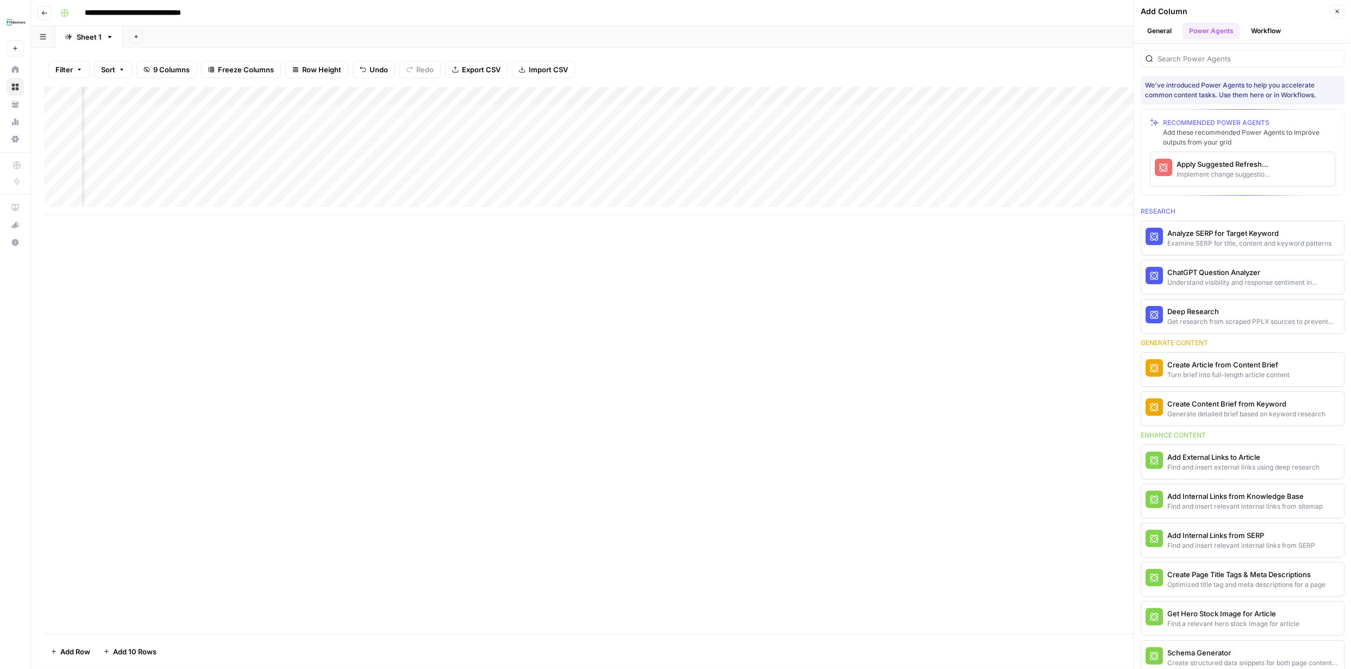
scroll to position [0, 227]
click at [1202, 166] on div "Apply Suggested Refresh Changes" at bounding box center [1225, 164] width 96 height 11
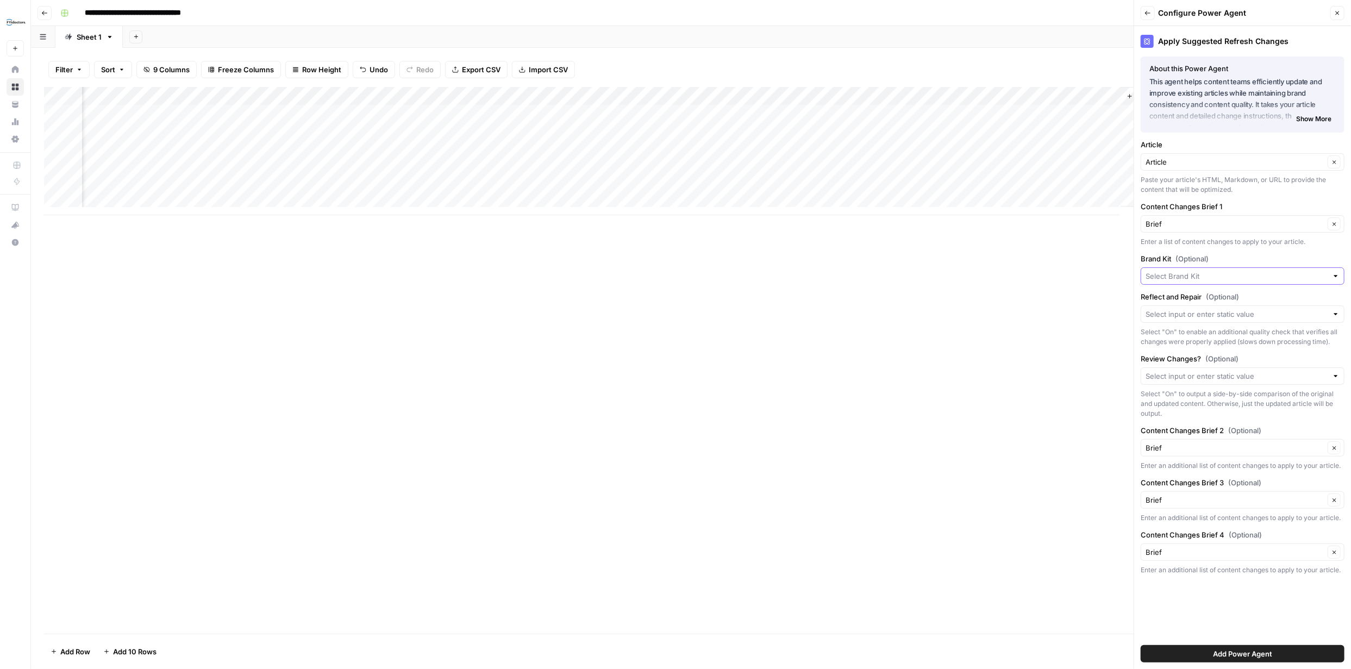
click at [1269, 272] on input "Brand Kit (Optional)" at bounding box center [1237, 276] width 182 height 11
click at [1213, 299] on span "FYidoctors" at bounding box center [1240, 301] width 181 height 11
type input "FYidoctors"
click at [1268, 315] on input "Reflect and Repair (Optional)" at bounding box center [1237, 314] width 182 height 11
click at [1167, 387] on span "On" at bounding box center [1240, 389] width 181 height 11
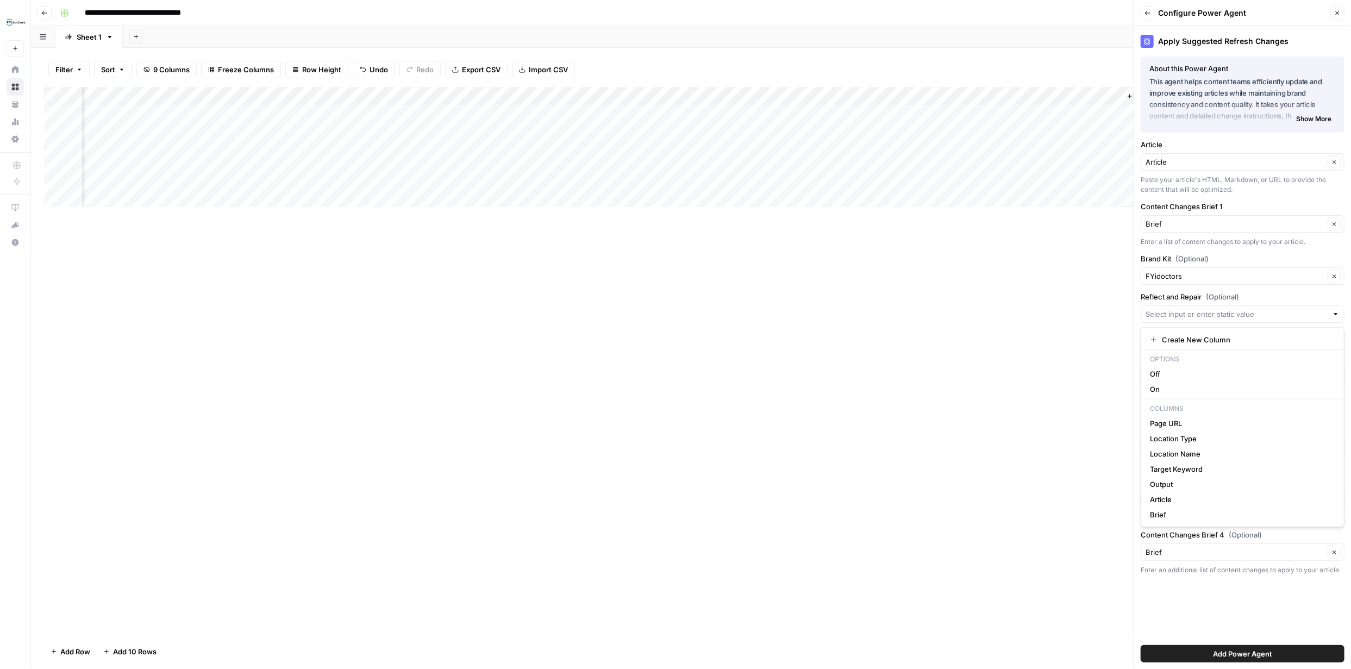
type input "On"
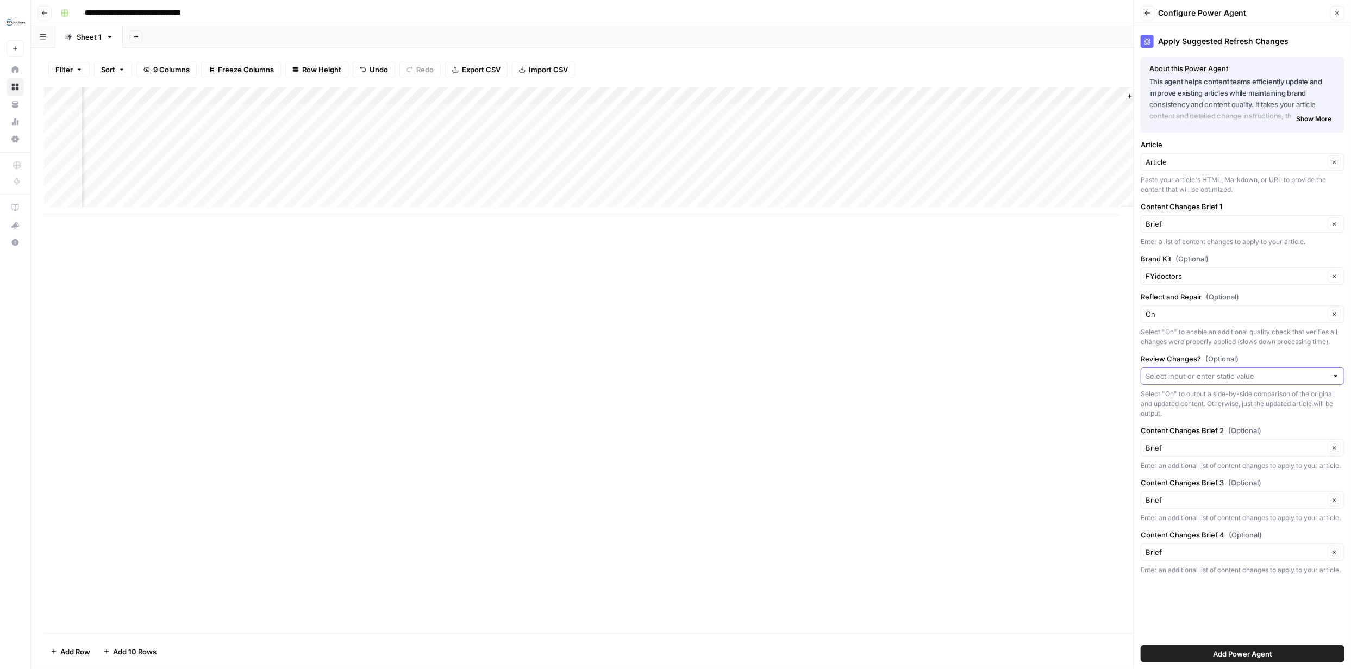
click at [1281, 377] on input "Review Changes? (Optional)" at bounding box center [1237, 376] width 182 height 11
click at [1178, 432] on span "On" at bounding box center [1240, 435] width 181 height 11
type input "On"
click at [1335, 500] on icon "button" at bounding box center [1335, 500] width 6 height 6
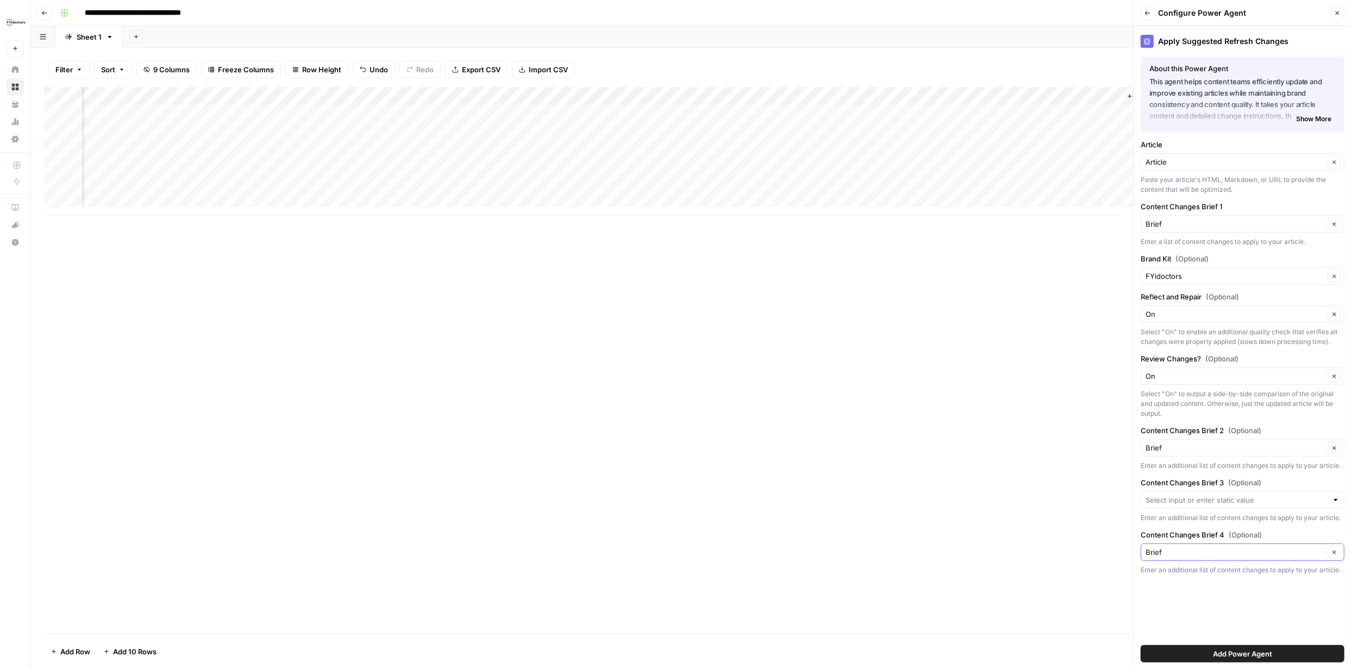
click at [1337, 550] on icon "button" at bounding box center [1335, 553] width 6 height 6
click at [1249, 651] on span "Add Power Agent" at bounding box center [1242, 653] width 59 height 11
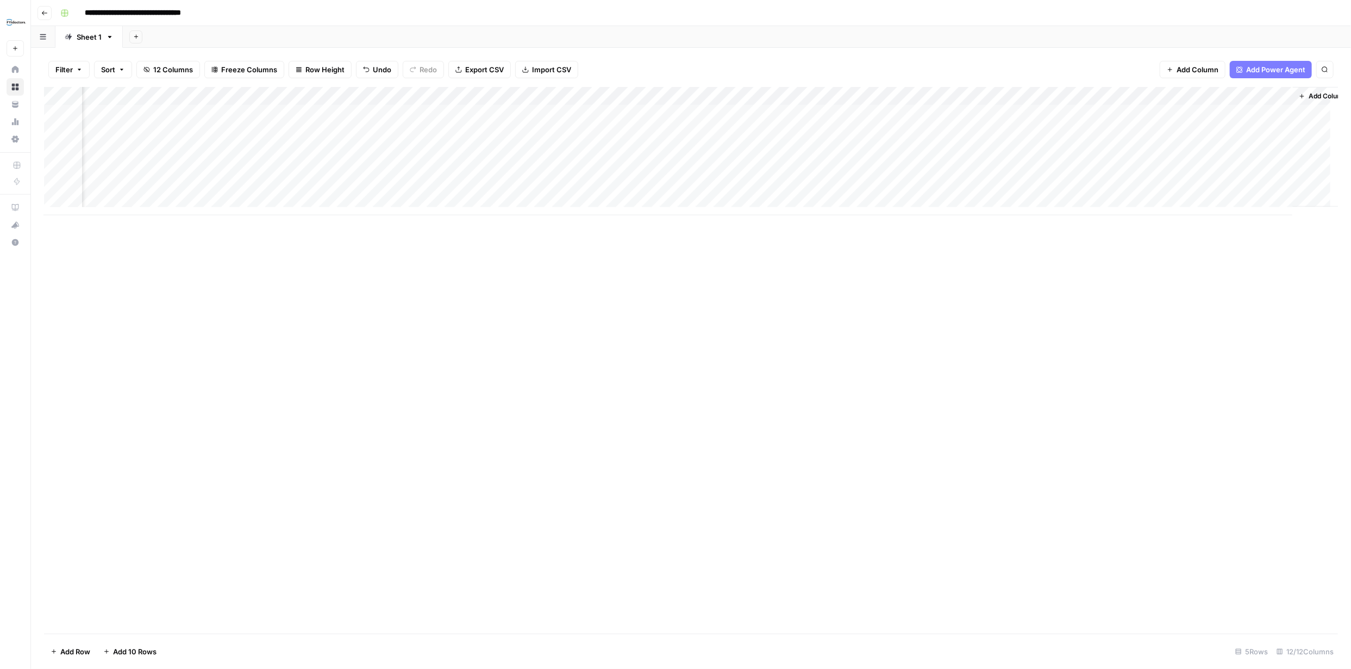
scroll to position [0, 272]
click at [989, 112] on div "Add Column" at bounding box center [691, 151] width 1294 height 128
click at [1062, 114] on div "Add Column" at bounding box center [691, 151] width 1294 height 128
click at [1337, 12] on icon "button" at bounding box center [1338, 13] width 4 height 4
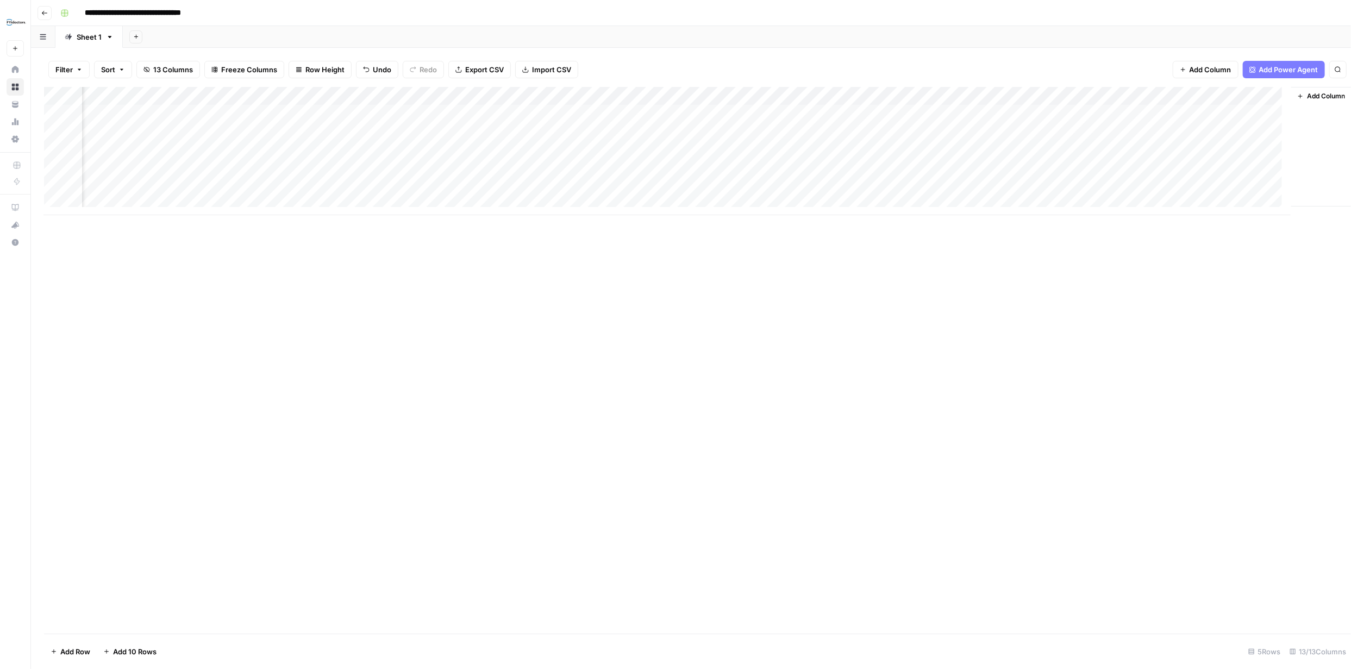
scroll to position [0, 358]
click at [1079, 95] on div "Add Column" at bounding box center [691, 151] width 1294 height 128
click at [1134, 163] on span "Markdown" at bounding box center [1144, 165] width 51 height 11
click at [1033, 115] on div "Add Column" at bounding box center [691, 151] width 1294 height 128
click at [965, 114] on div "Add Column" at bounding box center [691, 151] width 1294 height 128
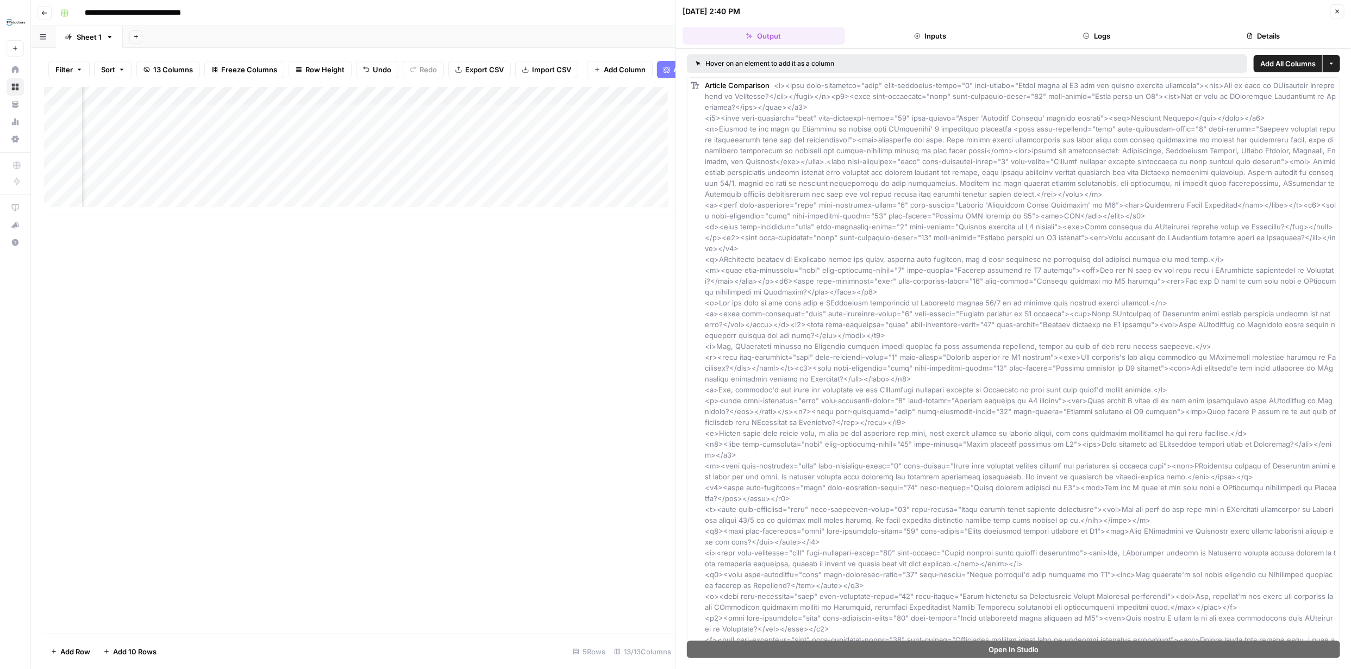
click at [1337, 11] on icon "button" at bounding box center [1337, 11] width 7 height 7
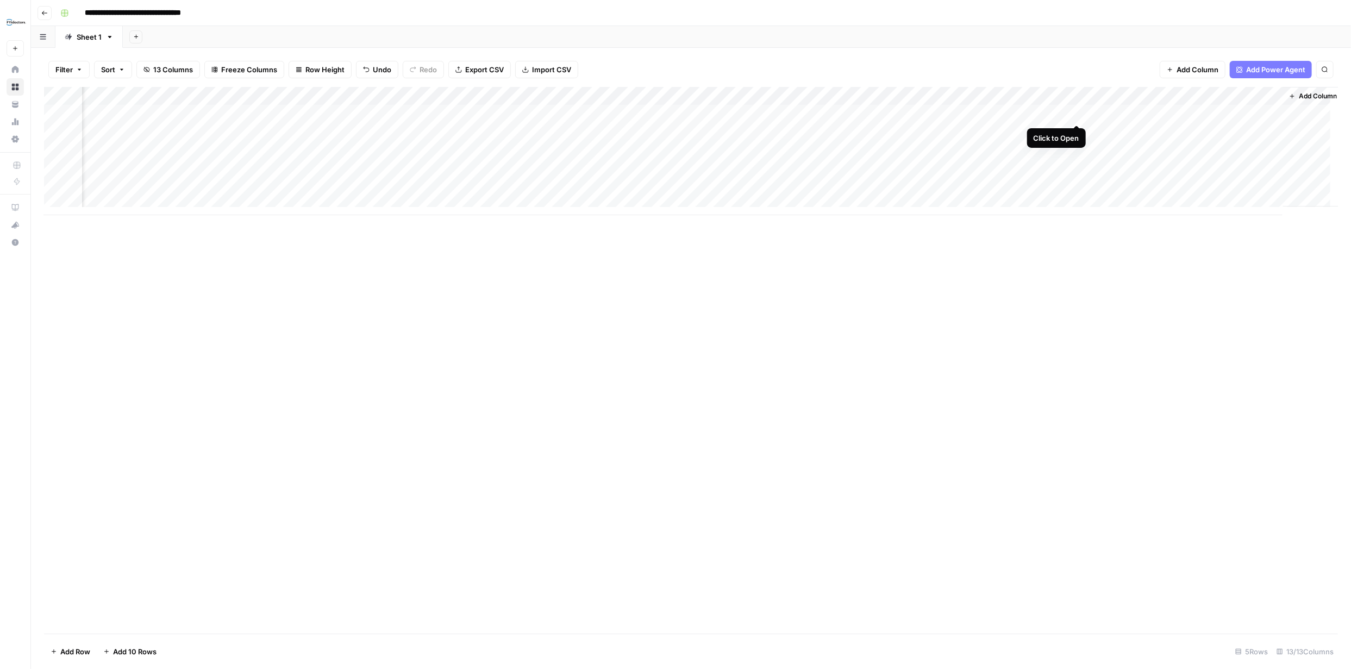
click at [1075, 113] on div "Add Column" at bounding box center [691, 151] width 1294 height 128
click at [1337, 15] on icon "button" at bounding box center [1337, 13] width 7 height 7
click at [1245, 113] on div "Add Column" at bounding box center [691, 151] width 1294 height 128
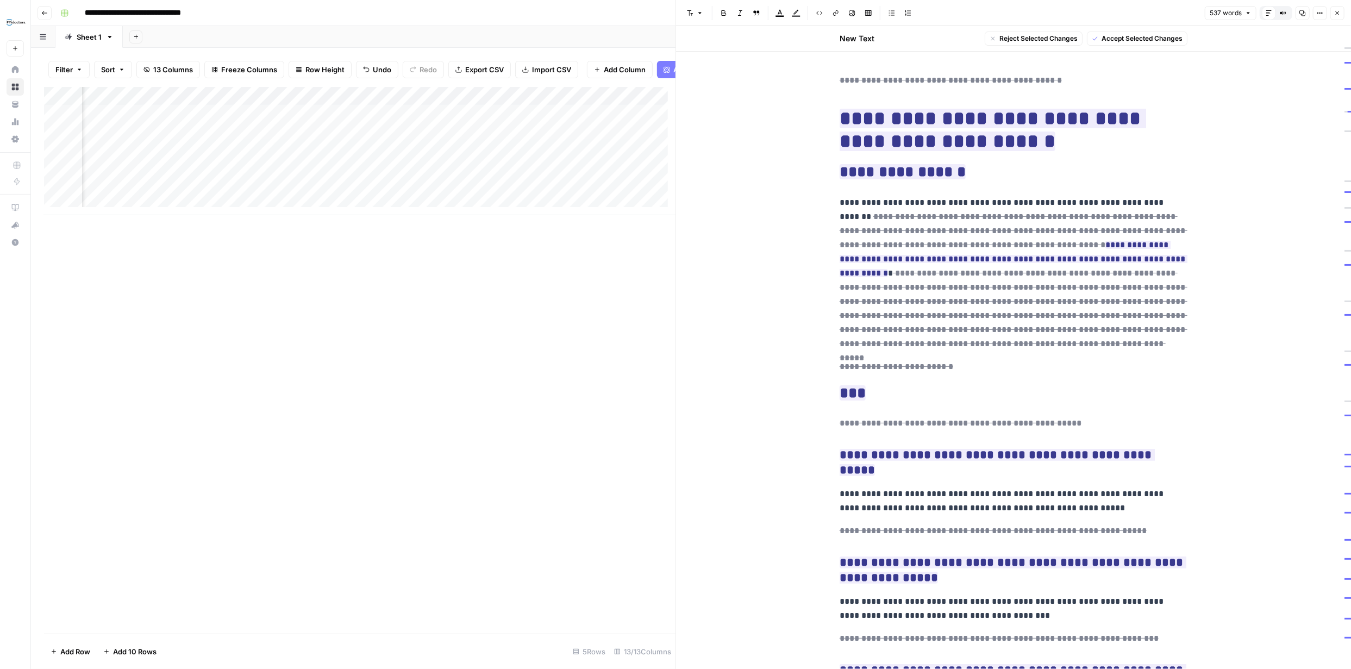
drag, startPoint x: 1001, startPoint y: 245, endPoint x: 1127, endPoint y: 260, distance: 127.5
click at [1127, 260] on p "**********" at bounding box center [1014, 273] width 348 height 155
click at [917, 327] on span "Accept" at bounding box center [913, 328] width 22 height 10
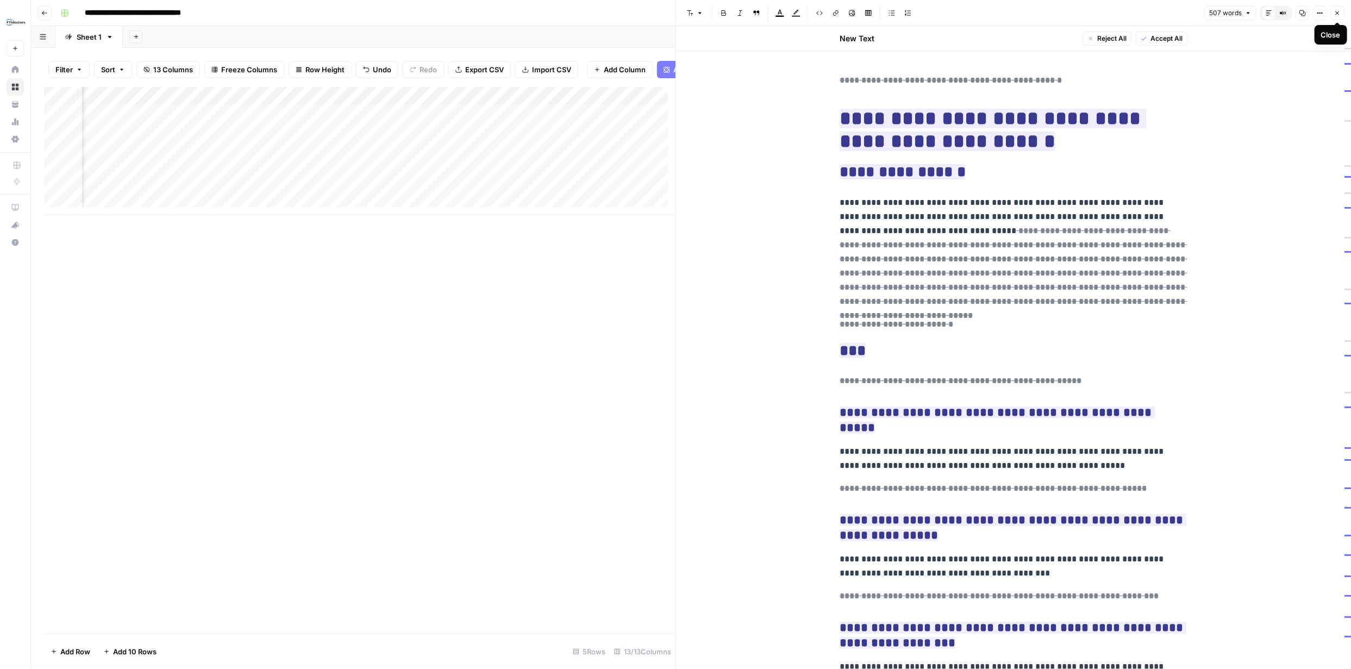
click at [1338, 13] on icon "button" at bounding box center [1338, 13] width 4 height 4
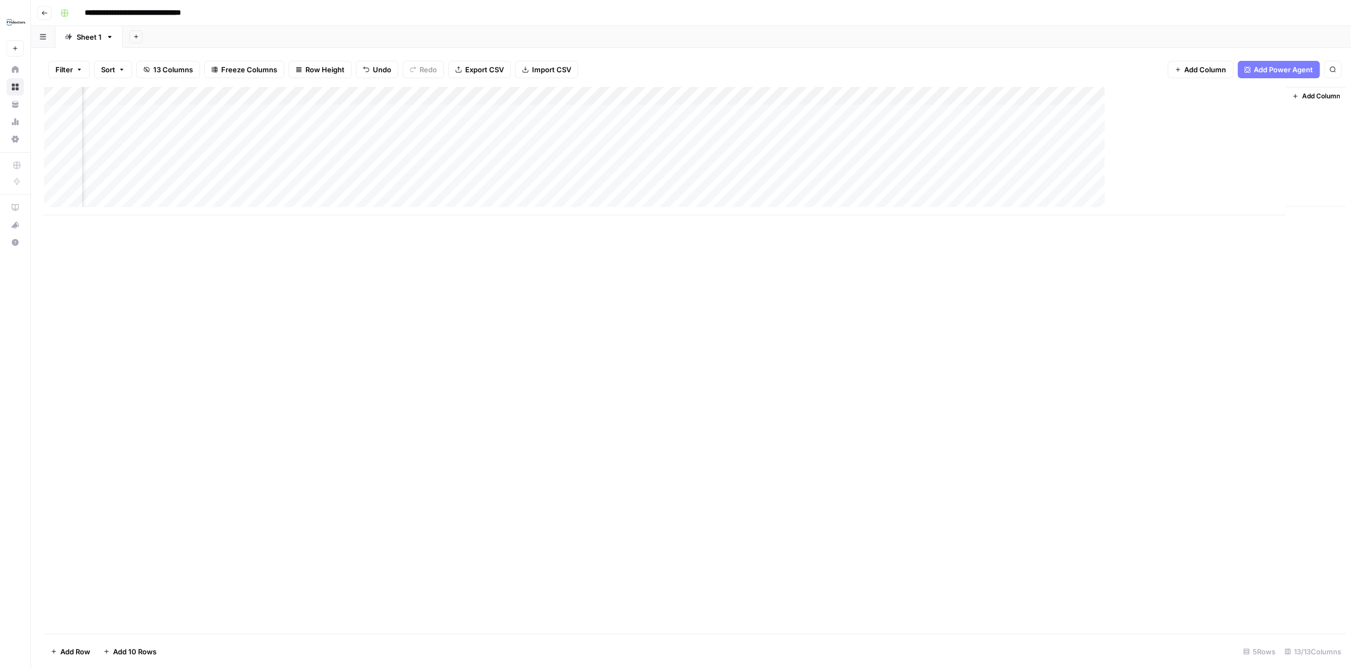
scroll to position [0, 358]
click at [1133, 114] on div "Add Column" at bounding box center [691, 151] width 1294 height 128
click at [1174, 113] on div "Add Column" at bounding box center [691, 151] width 1294 height 128
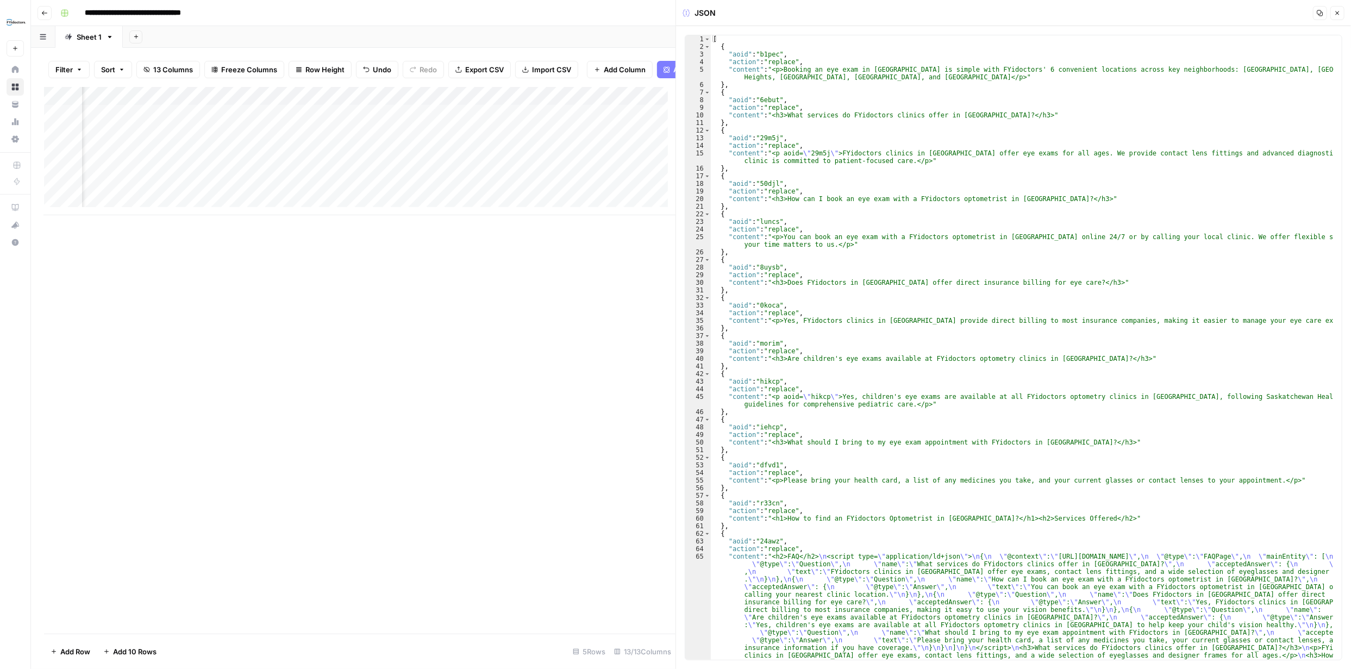
click at [1335, 10] on icon "button" at bounding box center [1337, 13] width 7 height 7
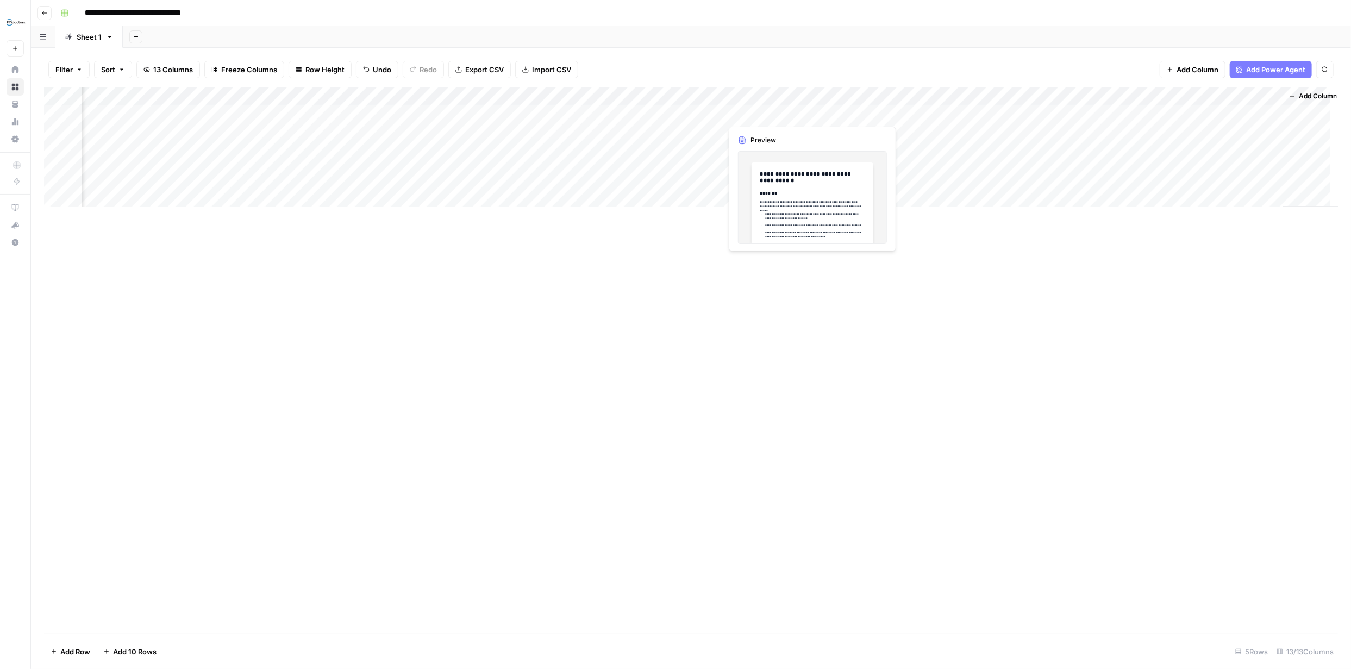
click at [776, 111] on div "Add Column" at bounding box center [691, 151] width 1294 height 128
click at [811, 113] on div "Add Column" at bounding box center [691, 151] width 1294 height 128
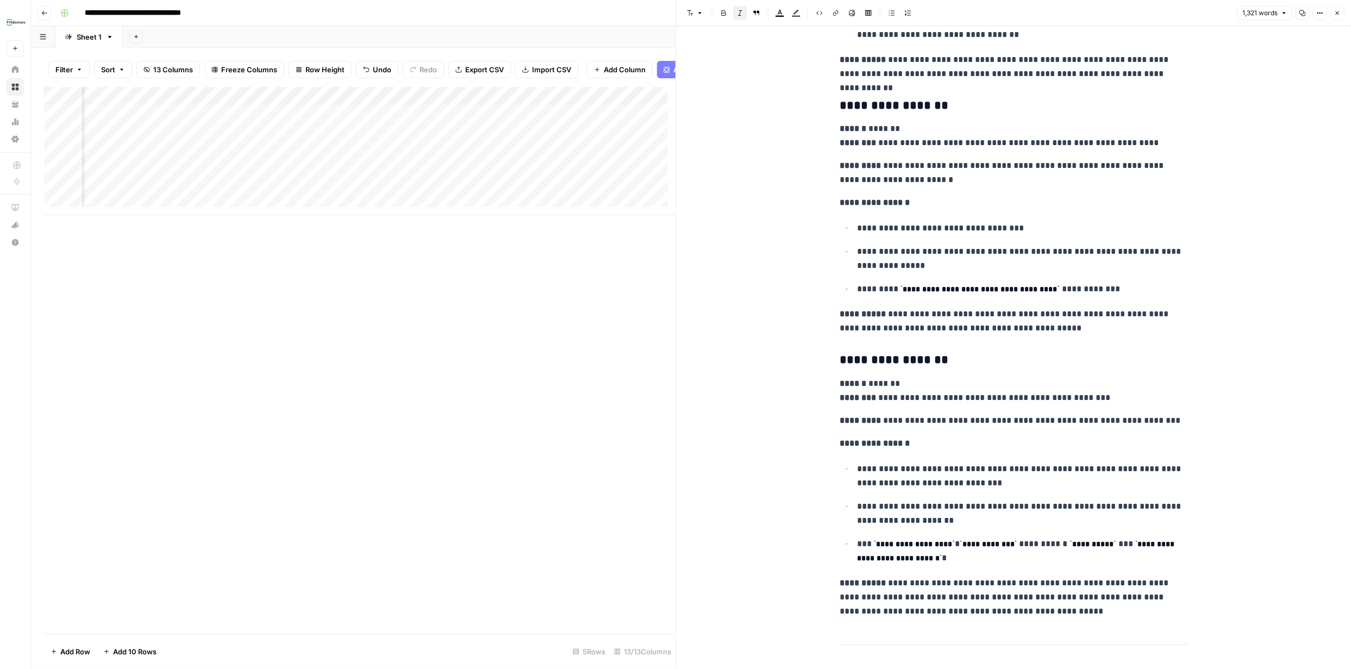
scroll to position [3247, 0]
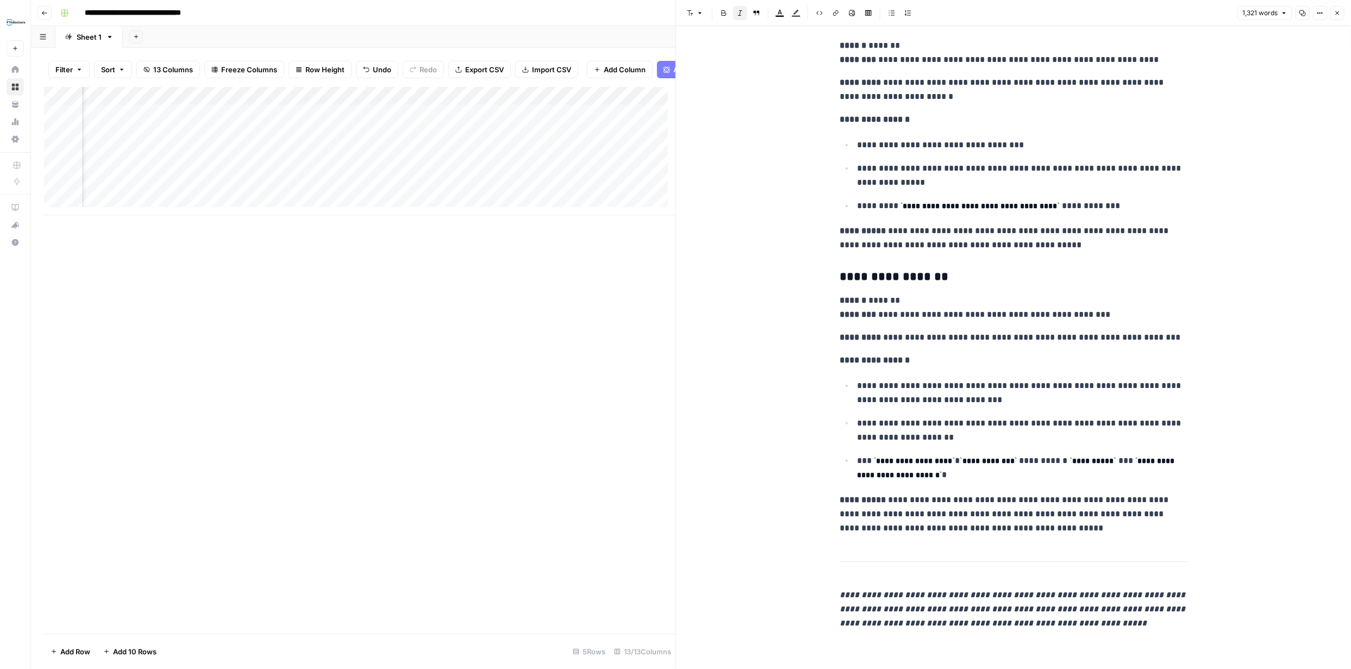
click at [1335, 14] on icon "button" at bounding box center [1337, 13] width 7 height 7
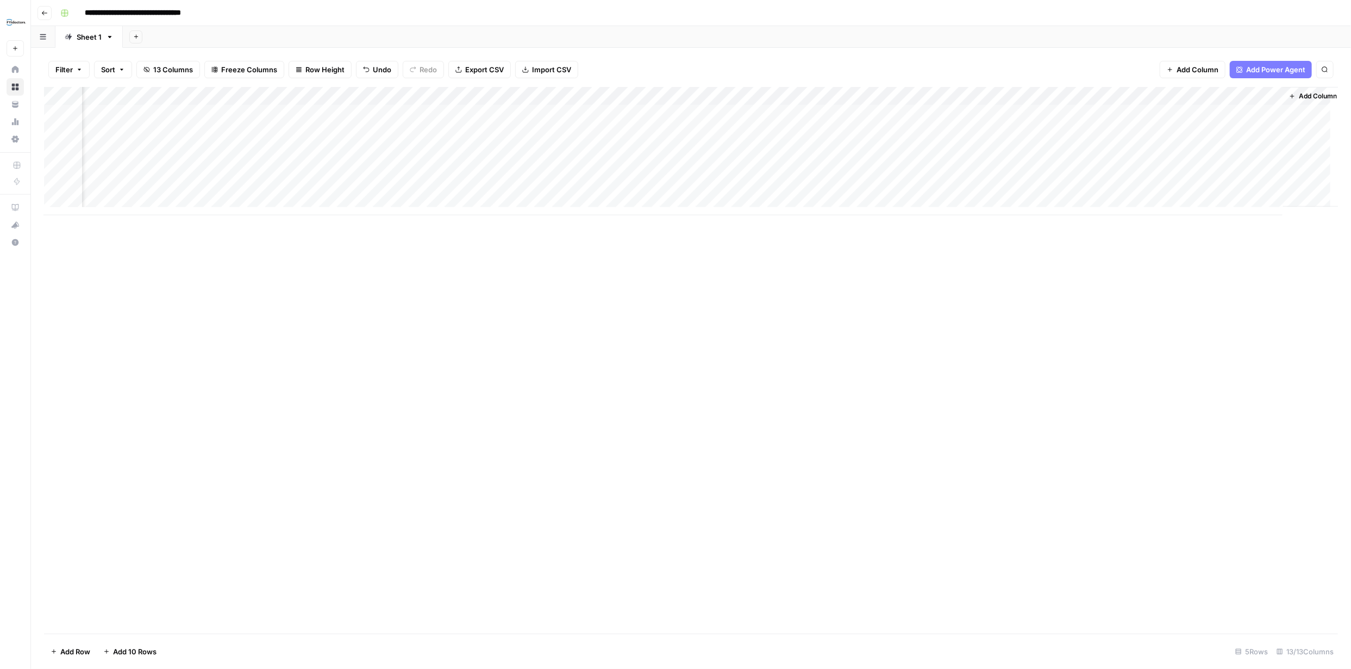
click at [965, 96] on div "Add Column" at bounding box center [691, 151] width 1294 height 128
click at [882, 185] on span "Configure Inputs" at bounding box center [888, 187] width 95 height 11
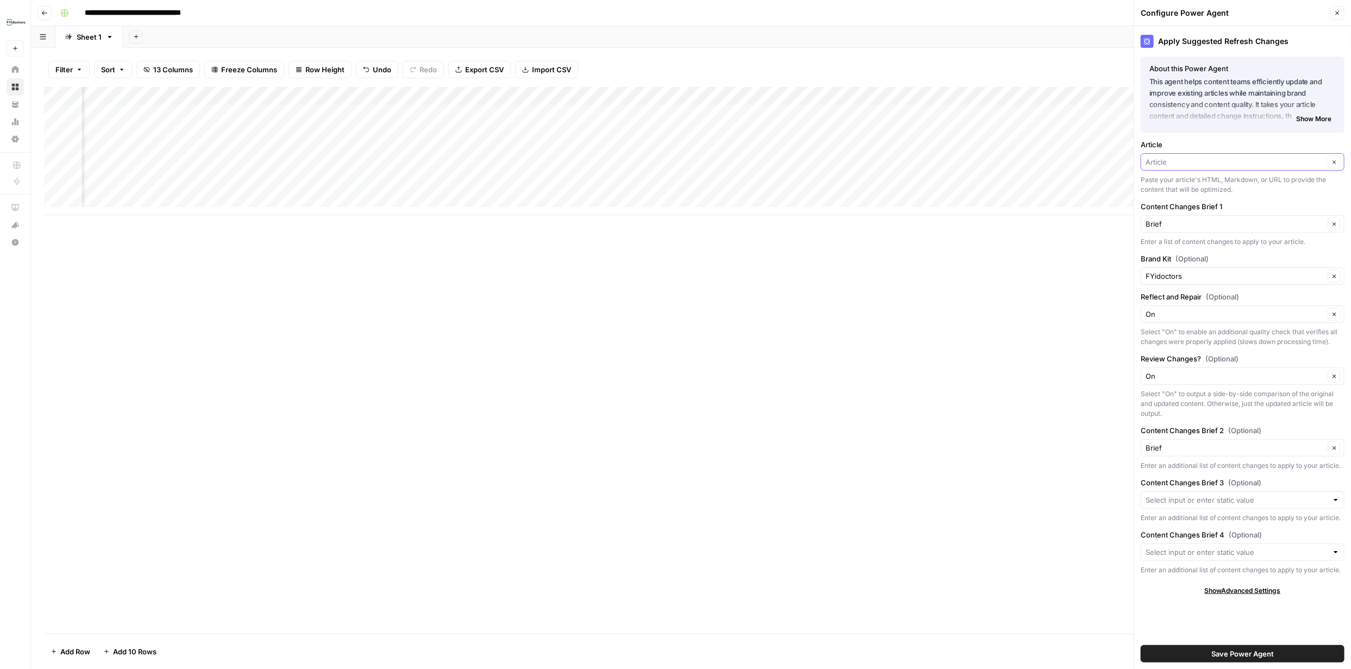
click at [1290, 161] on input "Article" at bounding box center [1235, 162] width 179 height 11
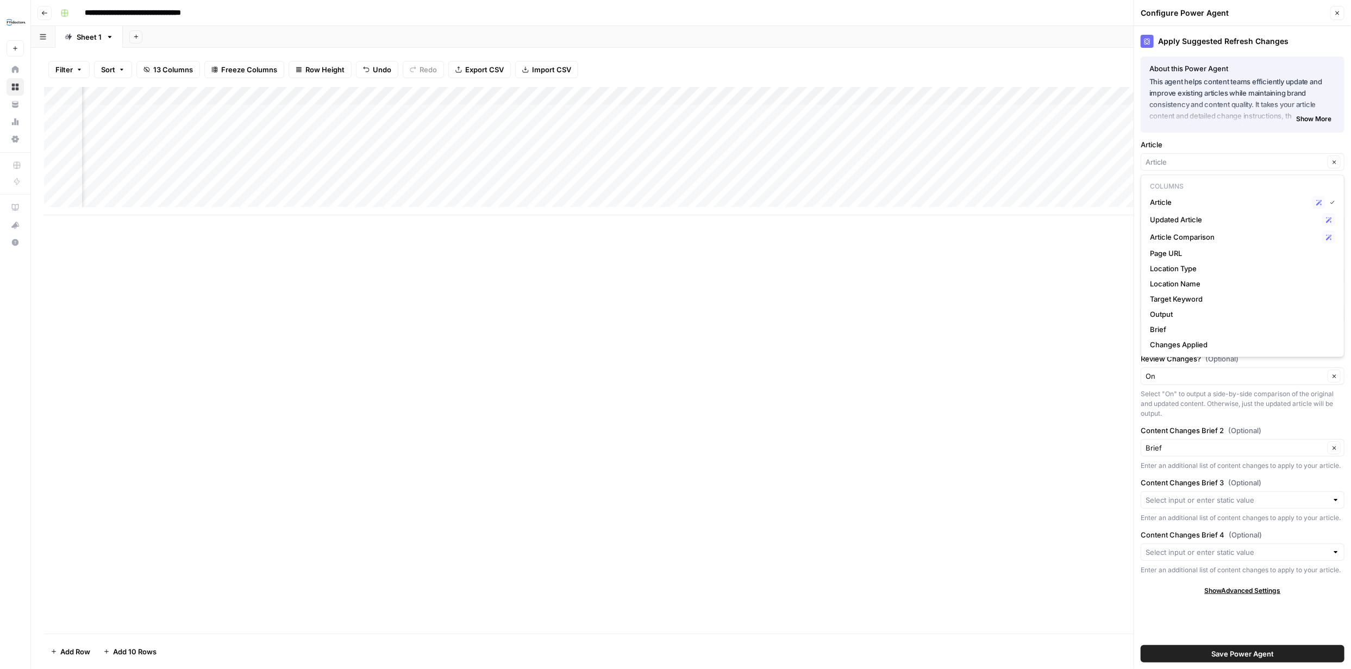
type input "Article"
click at [1069, 398] on div "Add Column" at bounding box center [691, 360] width 1294 height 547
click at [1314, 315] on input "Reflect and Repair (Optional)" at bounding box center [1235, 314] width 179 height 11
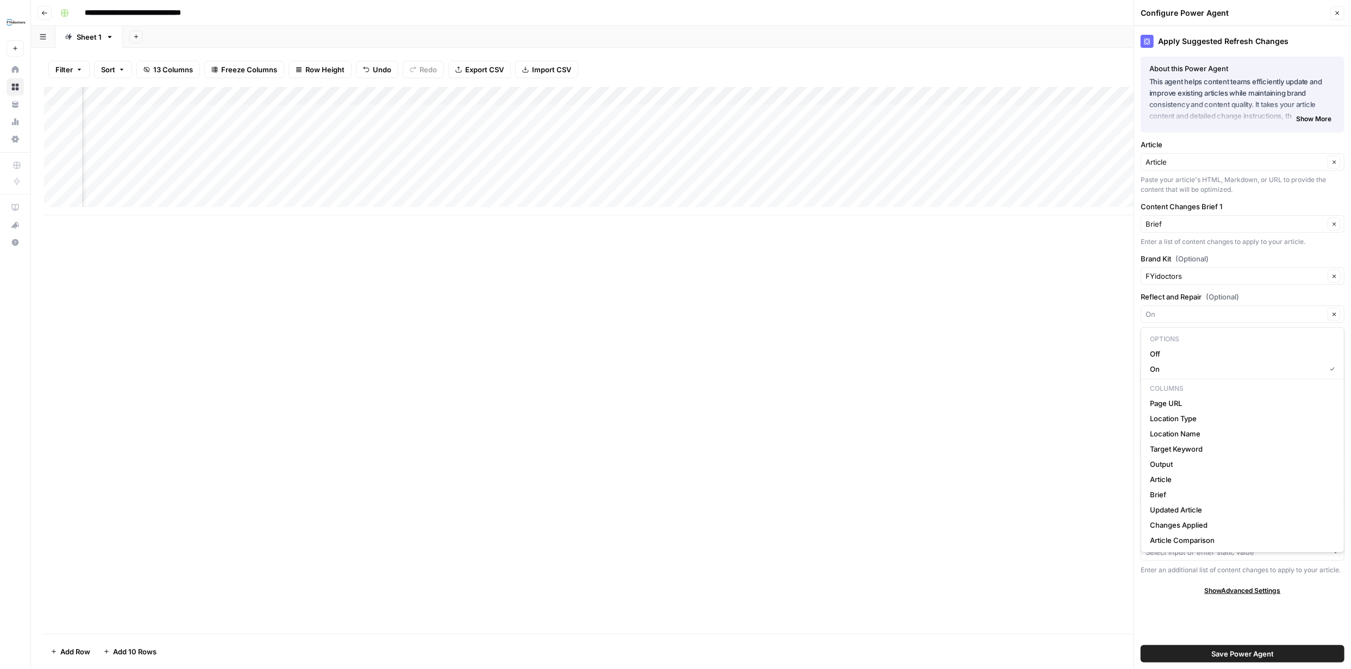
type input "On"
click at [1085, 310] on div "Add Column" at bounding box center [691, 360] width 1294 height 547
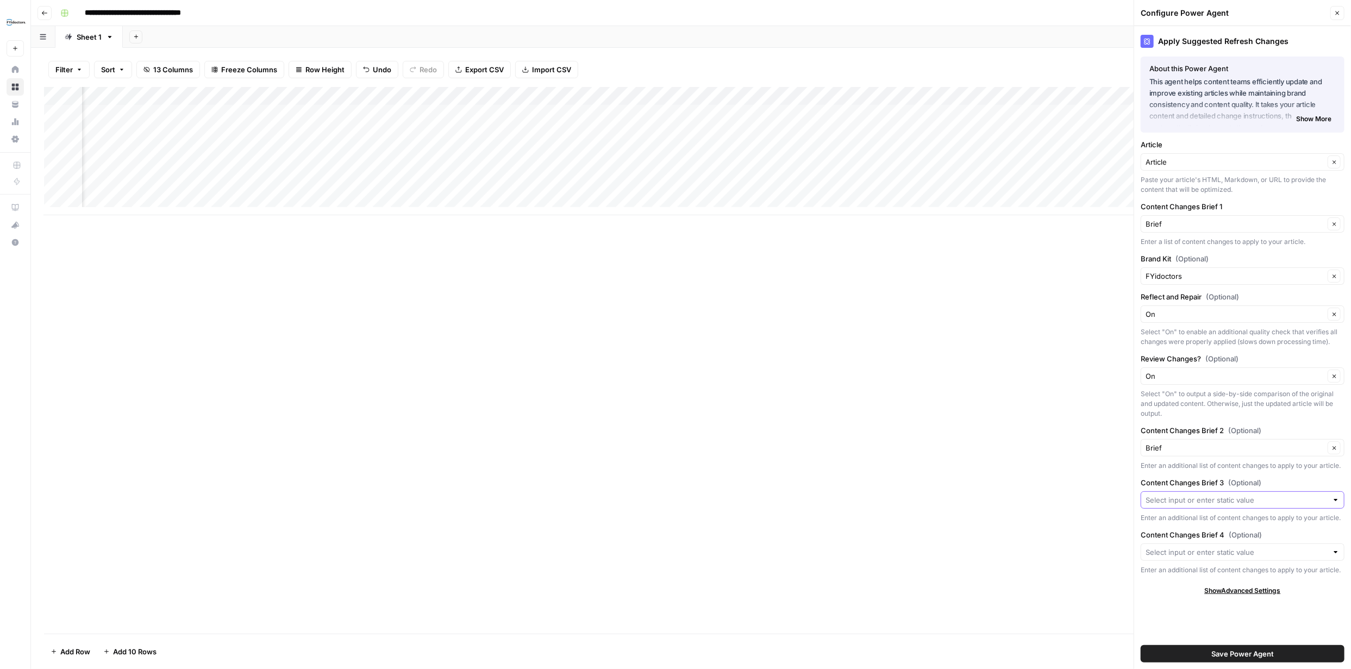
click at [1318, 497] on input "Content Changes Brief 3 (Optional)" at bounding box center [1237, 500] width 182 height 11
click at [1210, 335] on span "Brief" at bounding box center [1234, 334] width 168 height 11
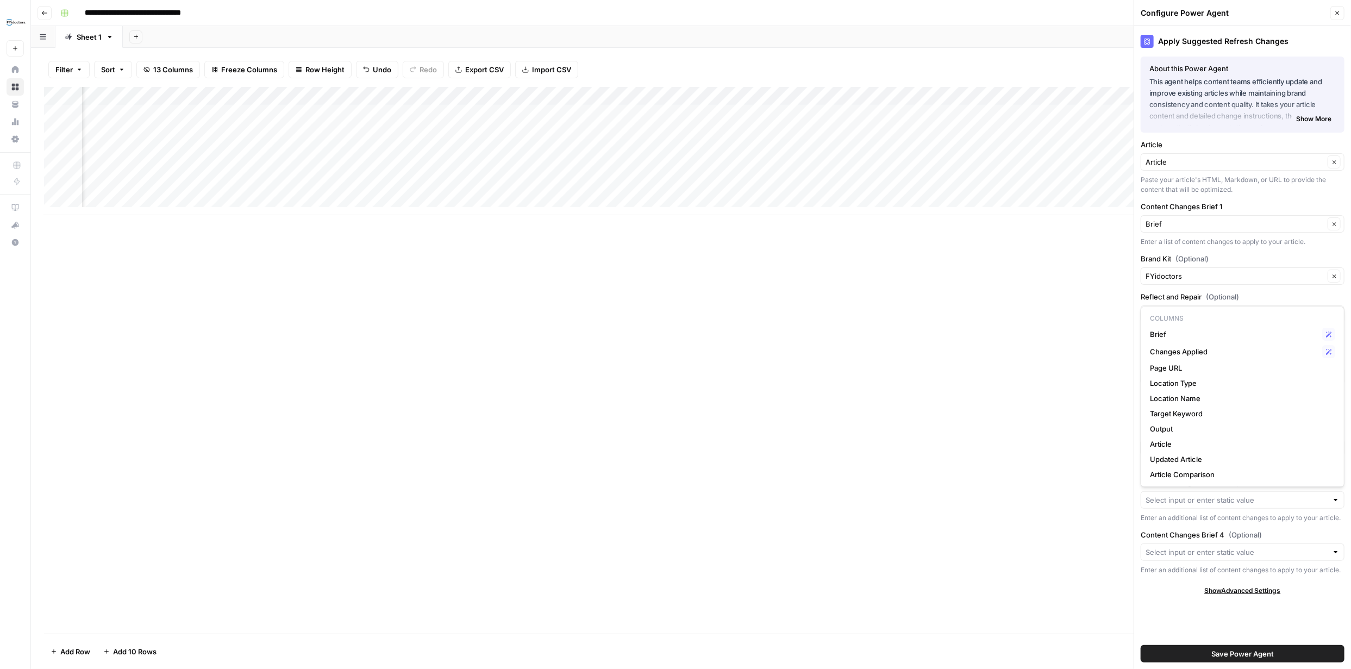
type input "Brief"
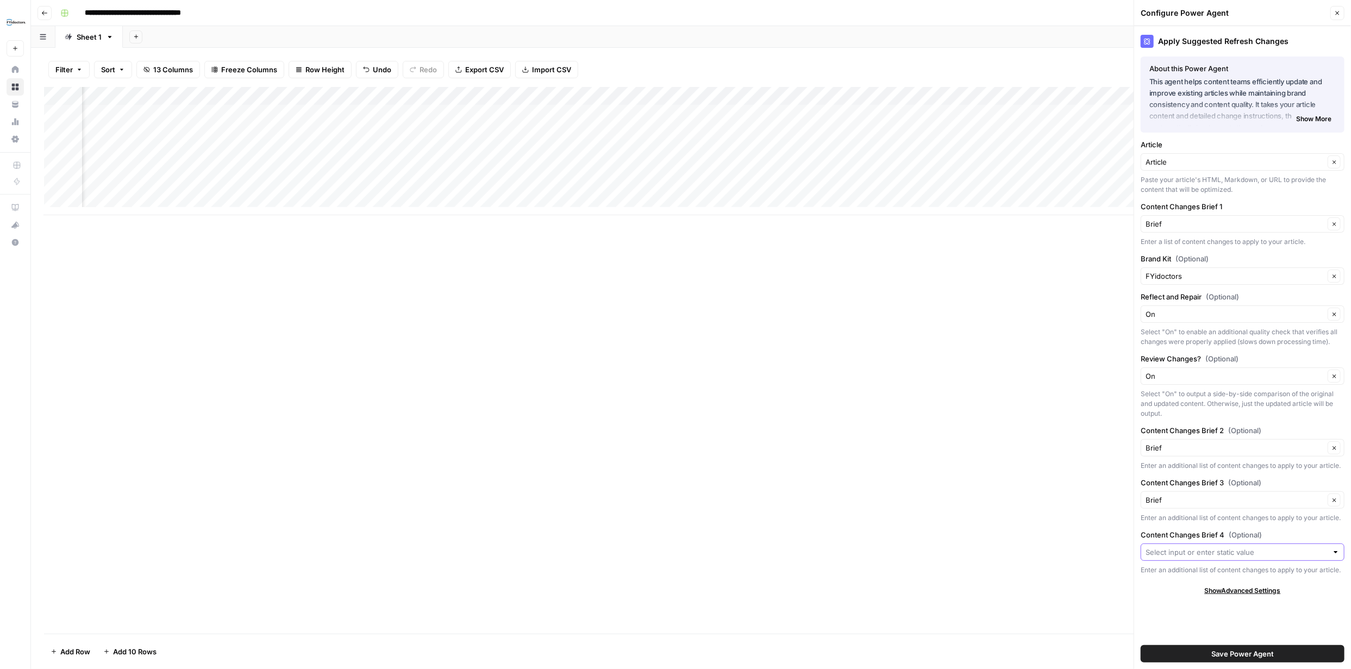
click at [1280, 552] on input "Content Changes Brief 4 (Optional)" at bounding box center [1237, 552] width 182 height 11
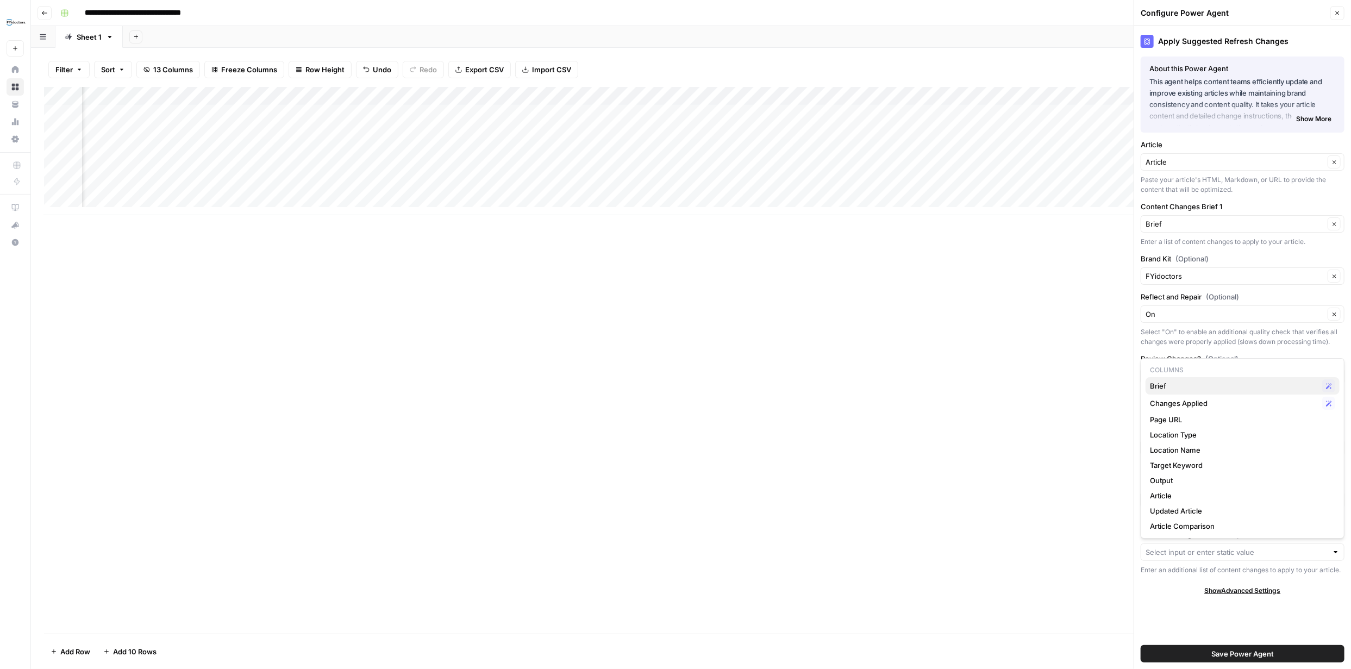
click at [1195, 384] on span "Brief" at bounding box center [1234, 385] width 168 height 11
type input "Brief"
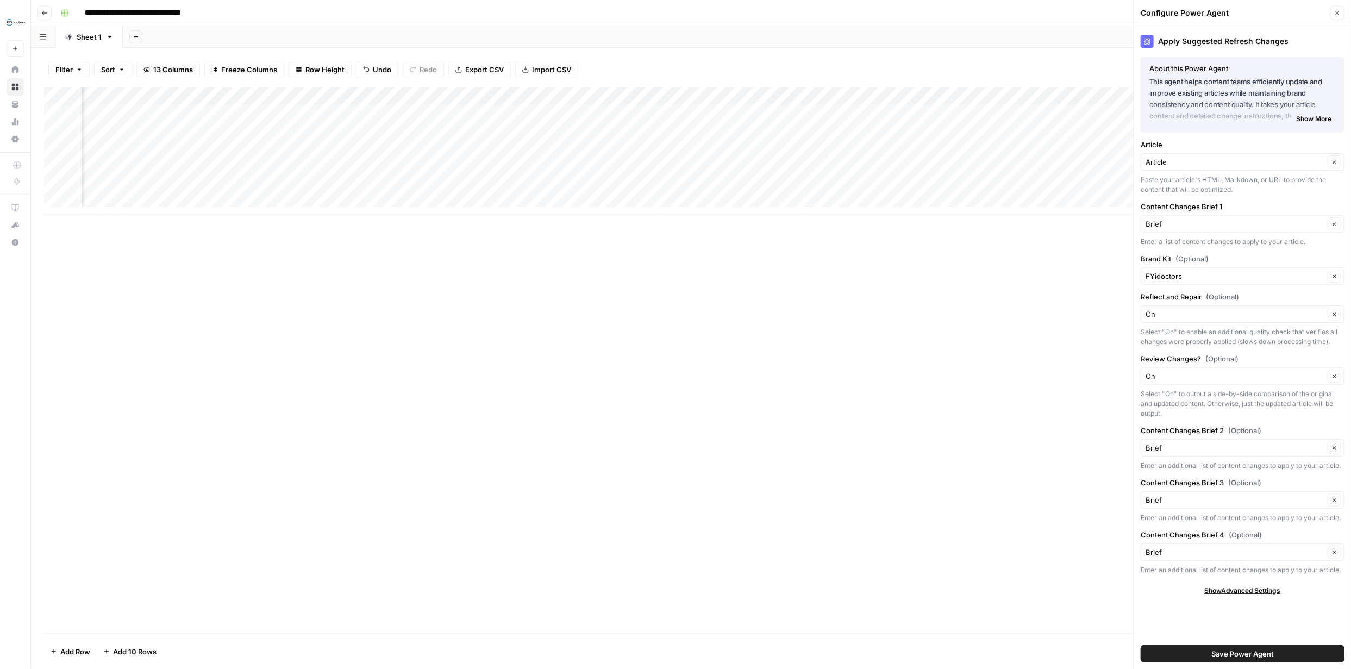
click at [1256, 652] on span "Save Power Agent" at bounding box center [1243, 653] width 63 height 11
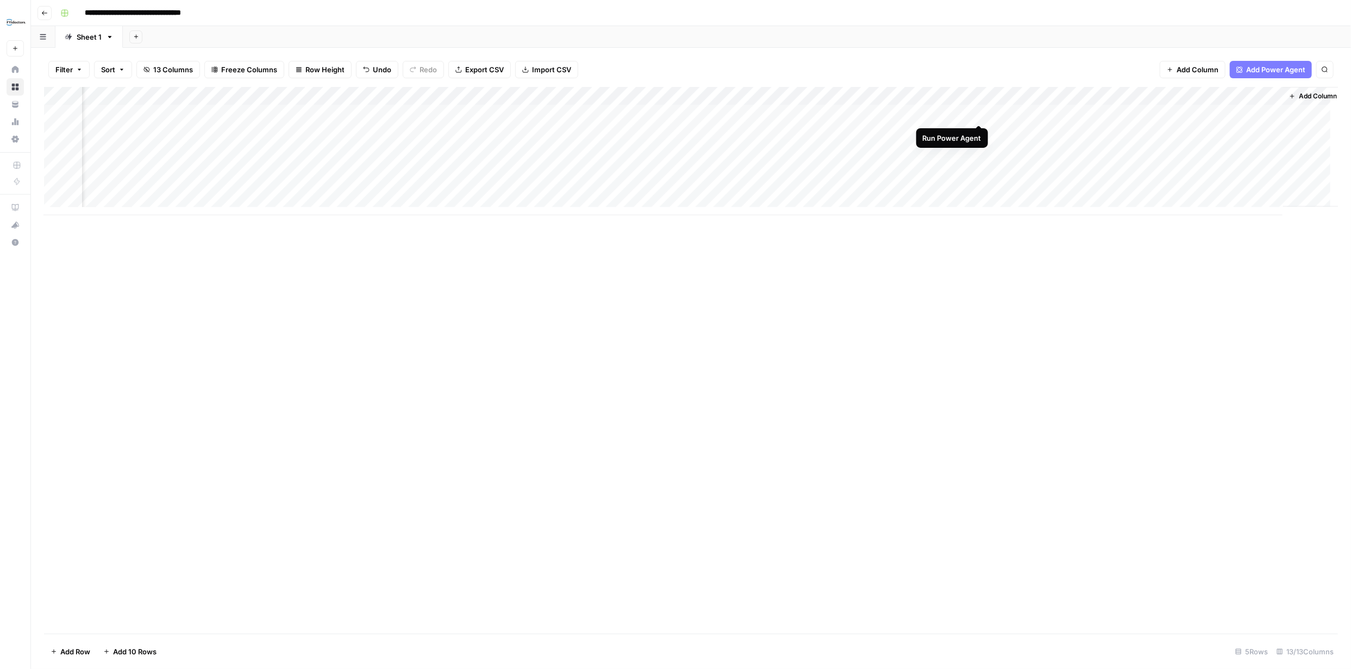
click at [979, 113] on div "Add Column" at bounding box center [691, 151] width 1294 height 128
click at [962, 113] on div "Add Column" at bounding box center [691, 151] width 1294 height 128
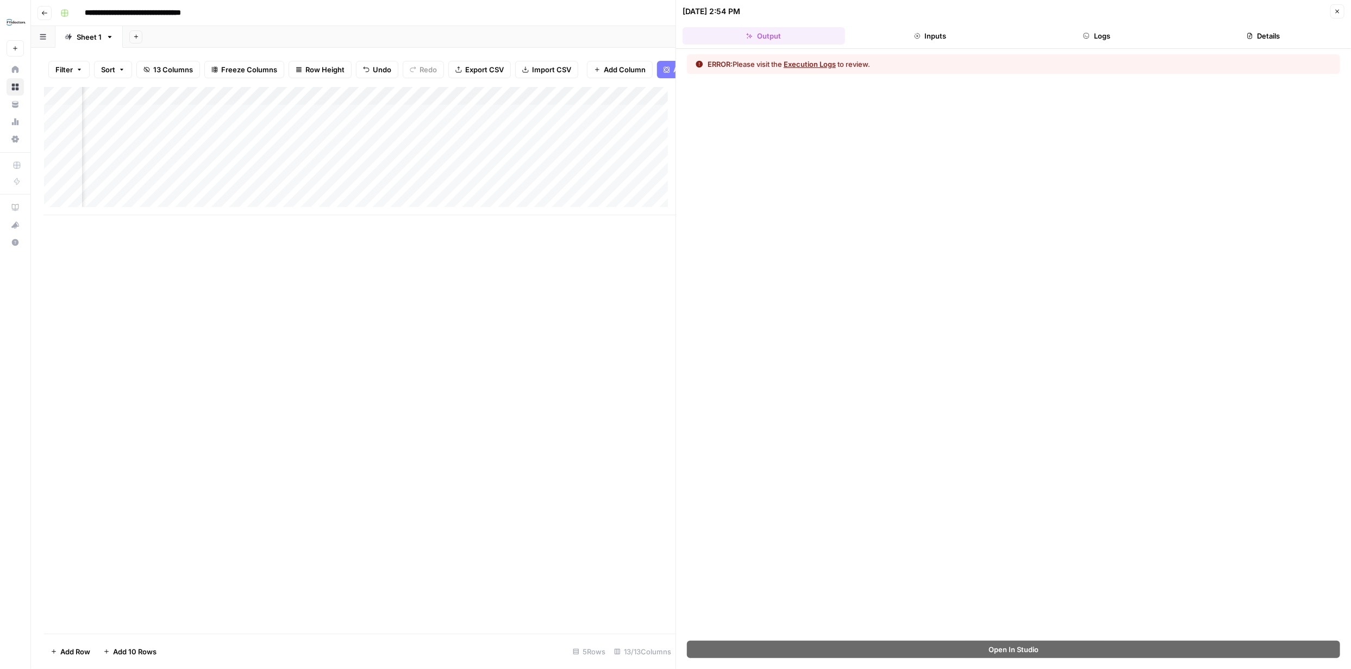
click at [818, 63] on button "Execution Logs" at bounding box center [810, 64] width 52 height 11
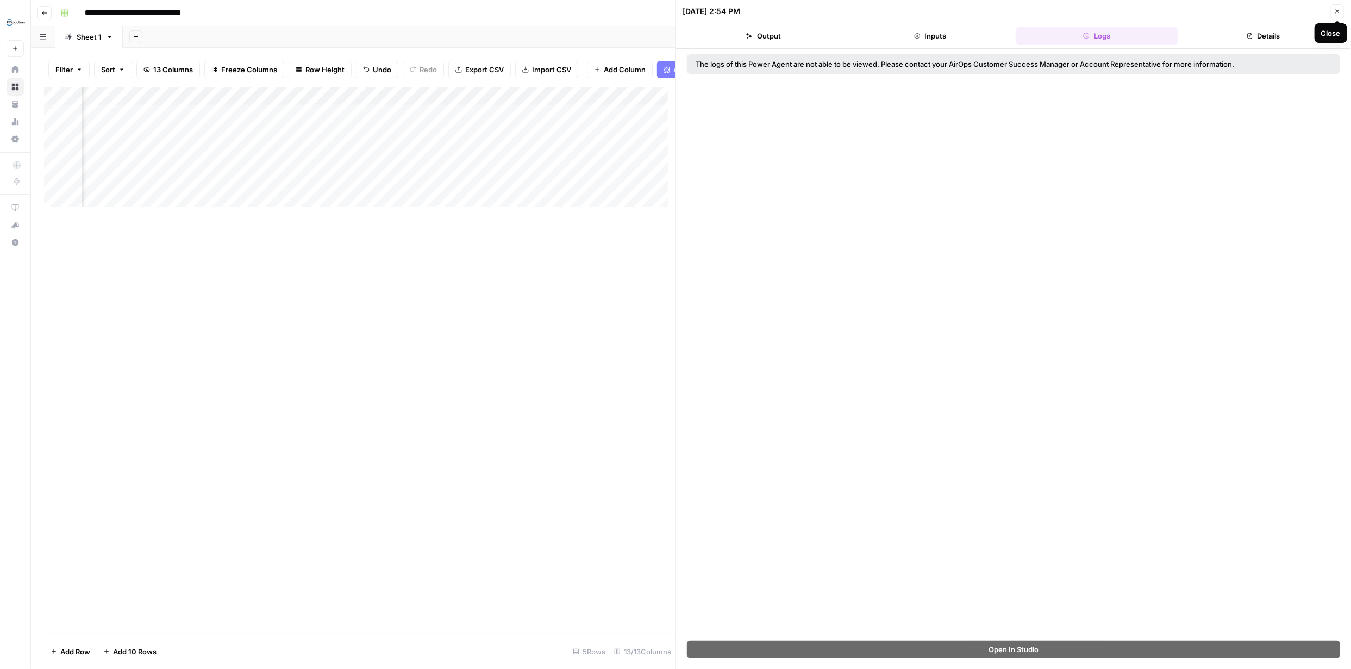
click at [1339, 11] on icon "button" at bounding box center [1337, 11] width 7 height 7
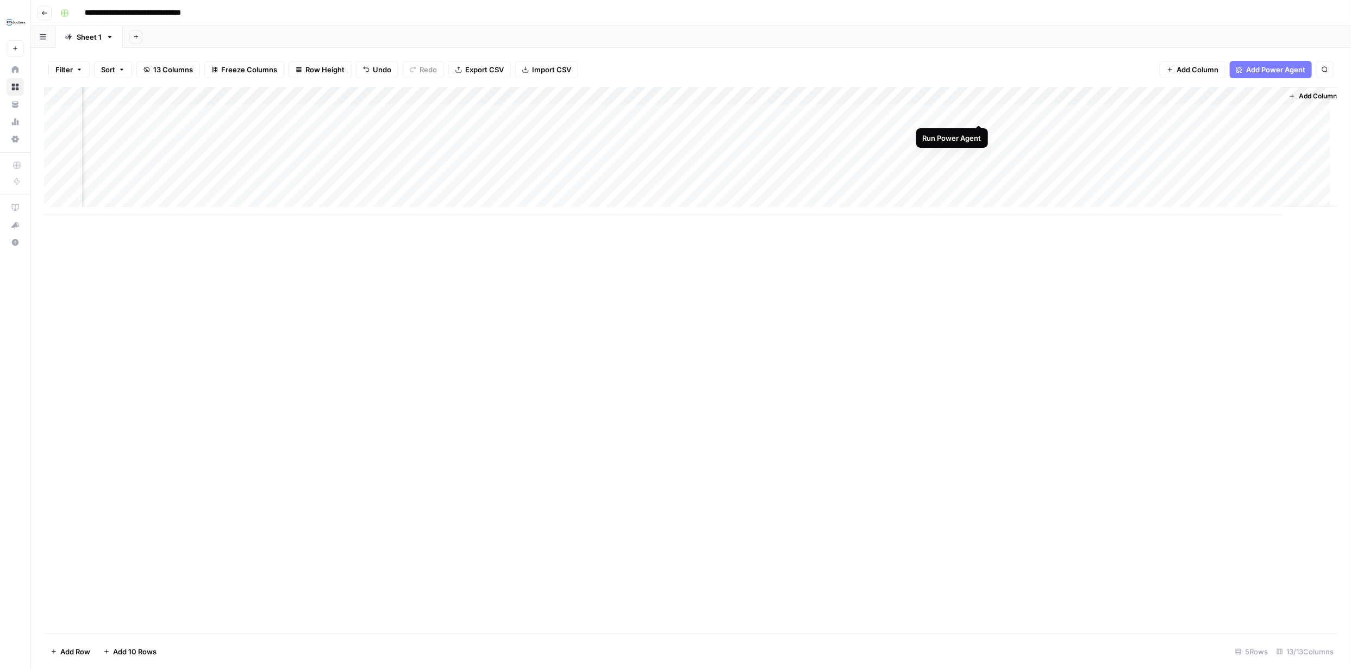
click at [980, 113] on div "Add Column" at bounding box center [691, 151] width 1294 height 128
click at [1260, 111] on div "Add Column" at bounding box center [691, 151] width 1294 height 128
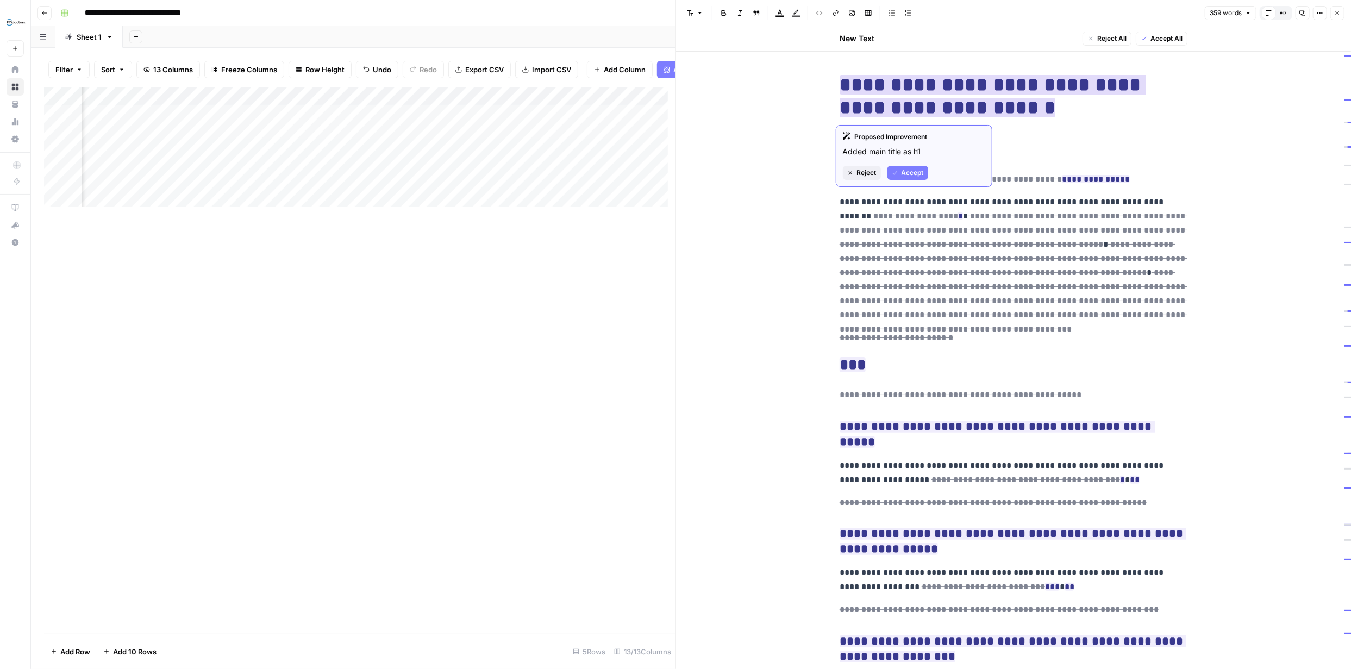
click at [909, 169] on span "Accept" at bounding box center [913, 173] width 22 height 10
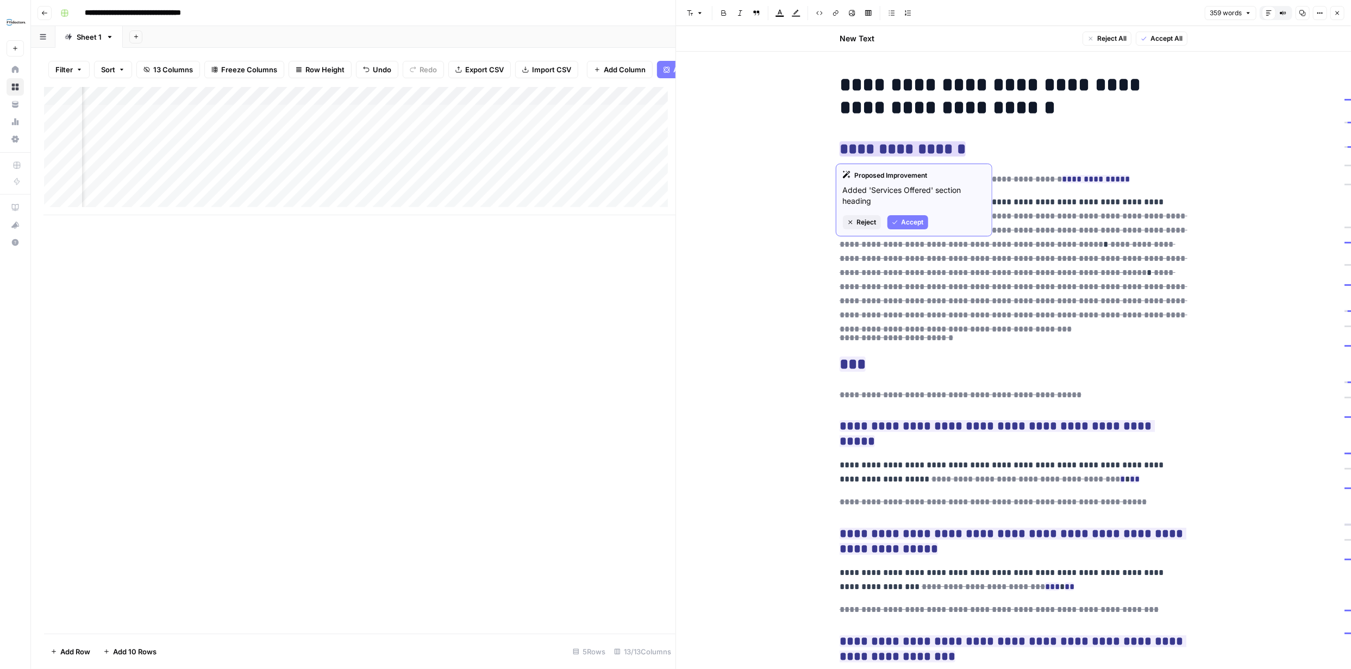
click at [864, 220] on span "Reject" at bounding box center [867, 222] width 20 height 10
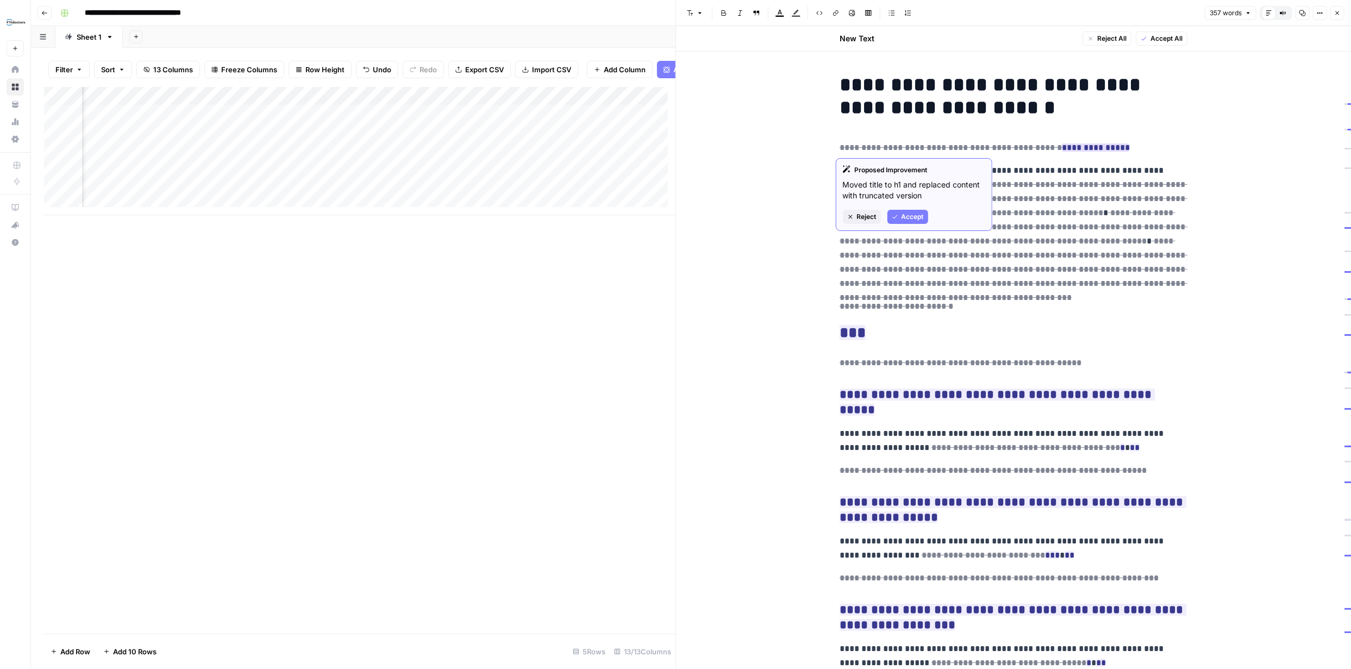
click at [870, 215] on span "Reject" at bounding box center [867, 217] width 20 height 10
click at [993, 148] on p "**********" at bounding box center [1014, 148] width 348 height 14
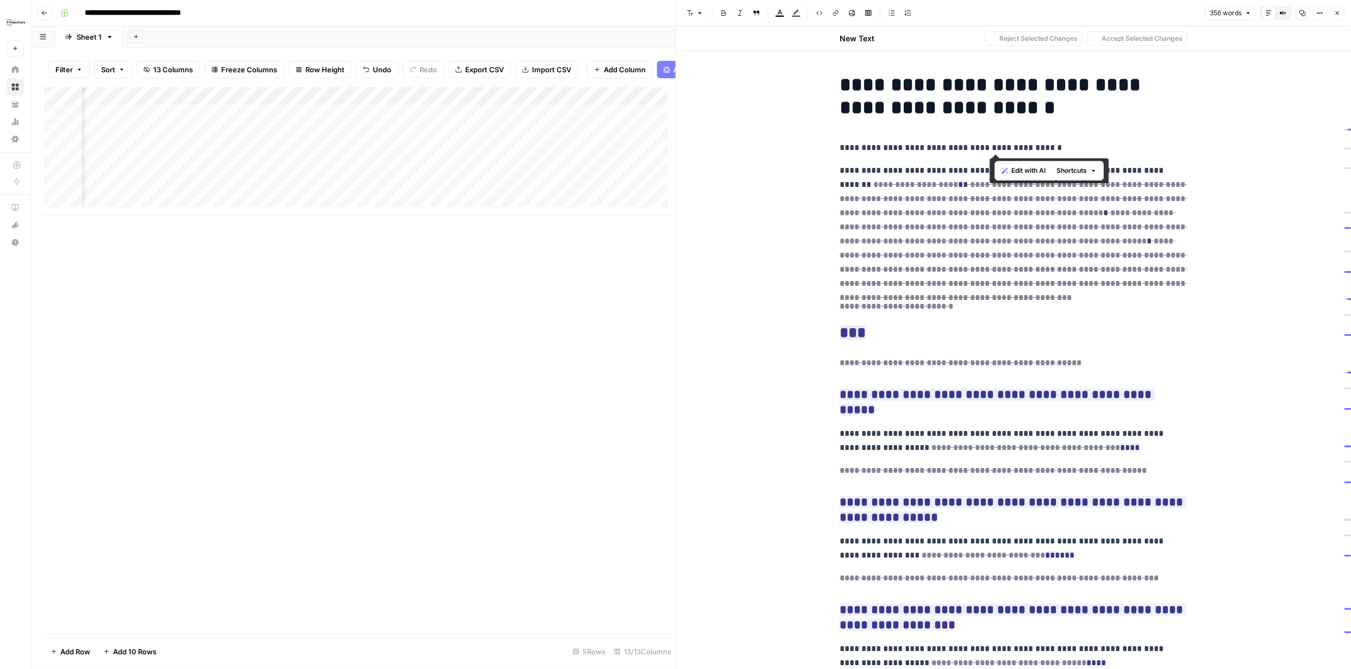
click at [993, 148] on p "**********" at bounding box center [1014, 148] width 348 height 14
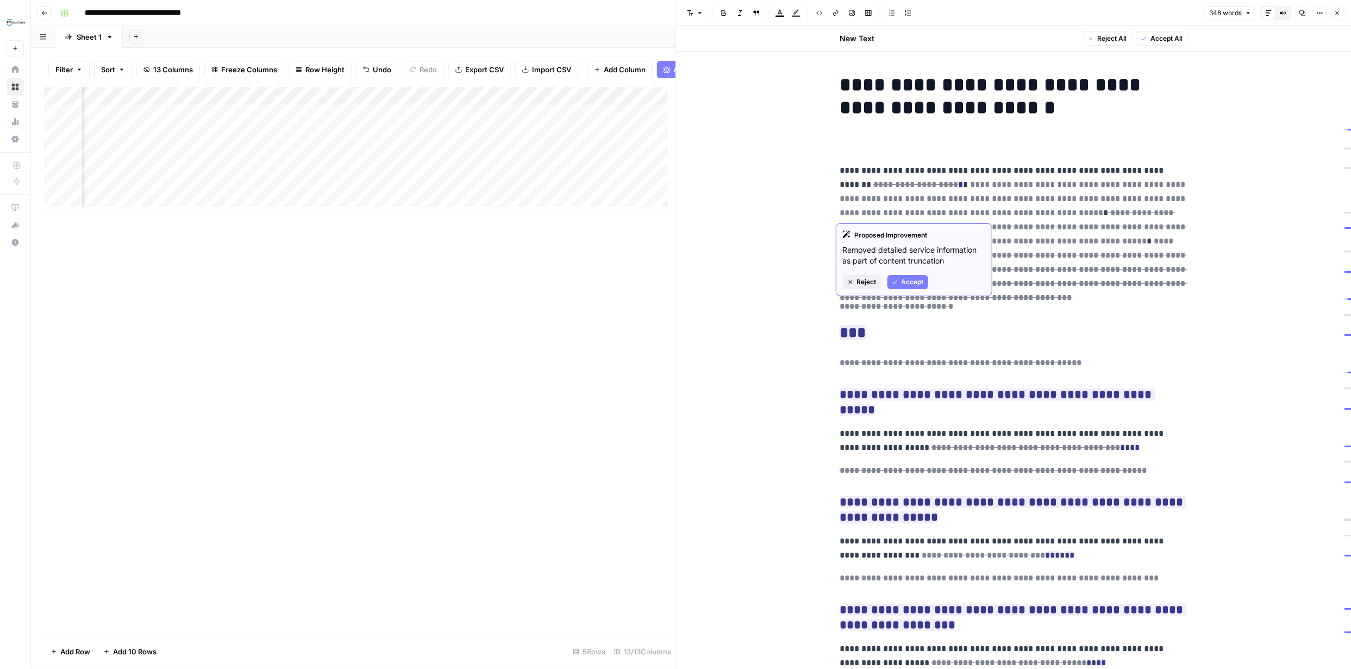
scroll to position [0, 358]
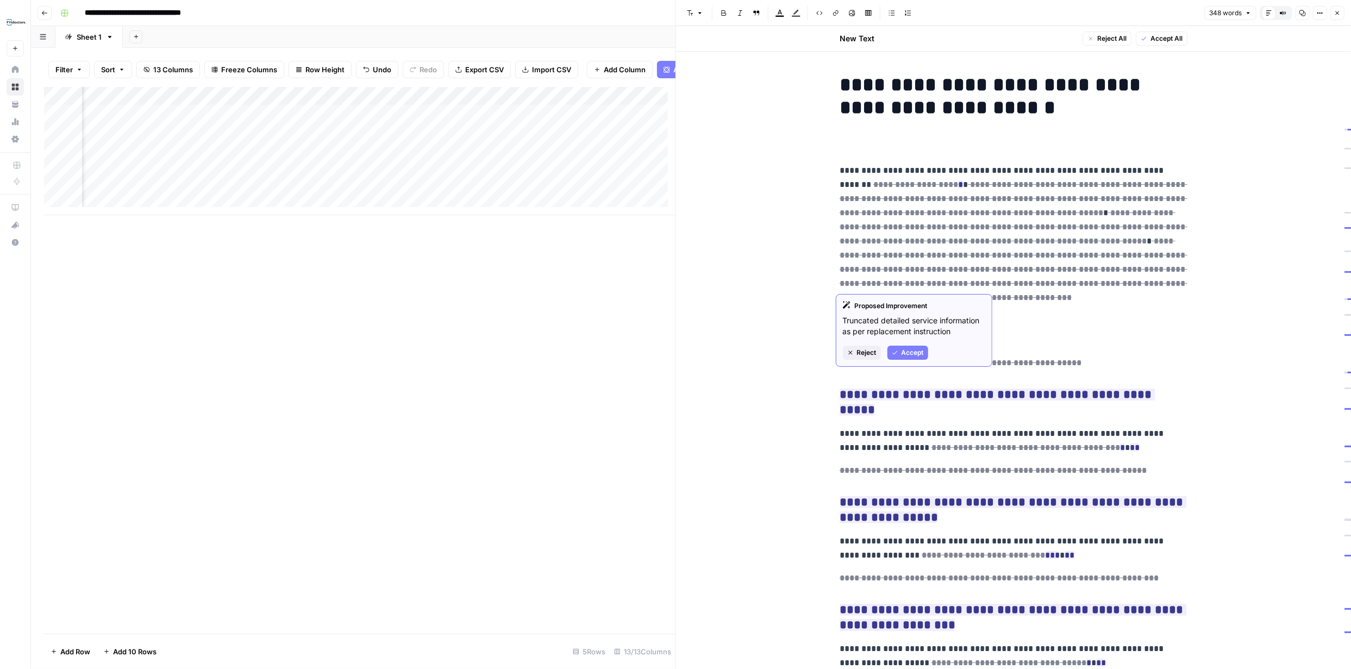
click at [867, 353] on span "Reject" at bounding box center [867, 353] width 20 height 10
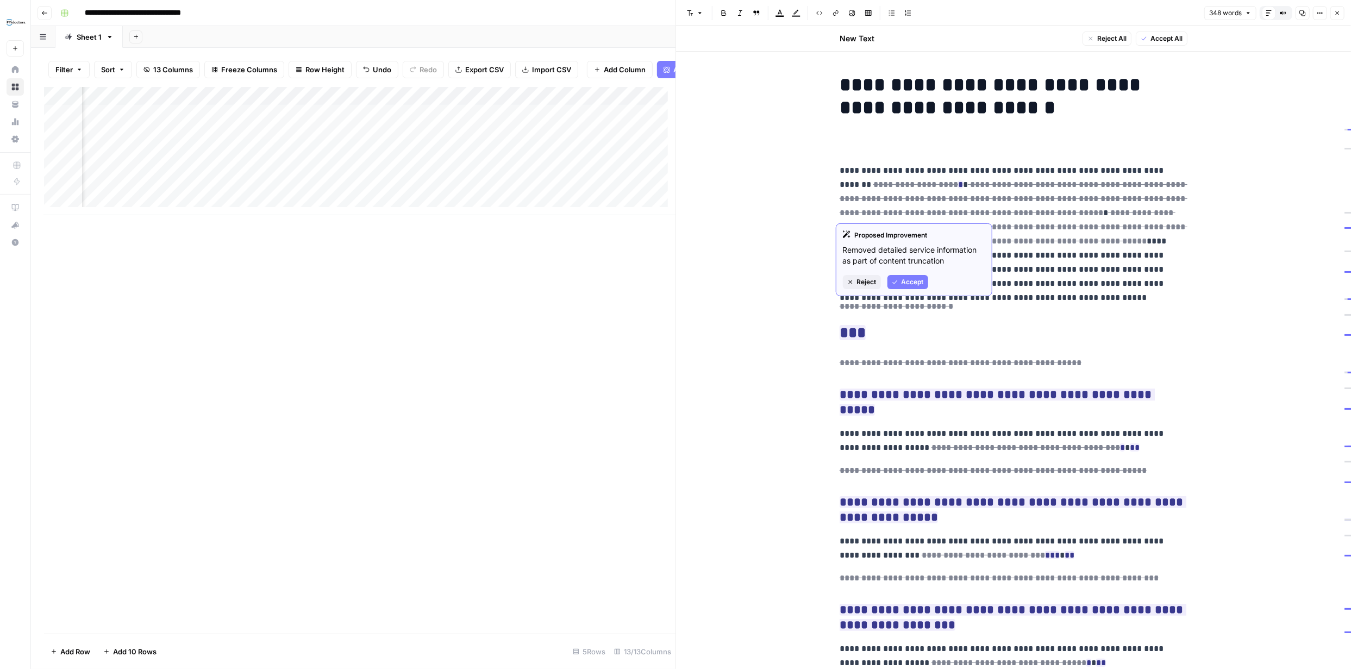
click at [866, 281] on span "Reject" at bounding box center [867, 282] width 20 height 10
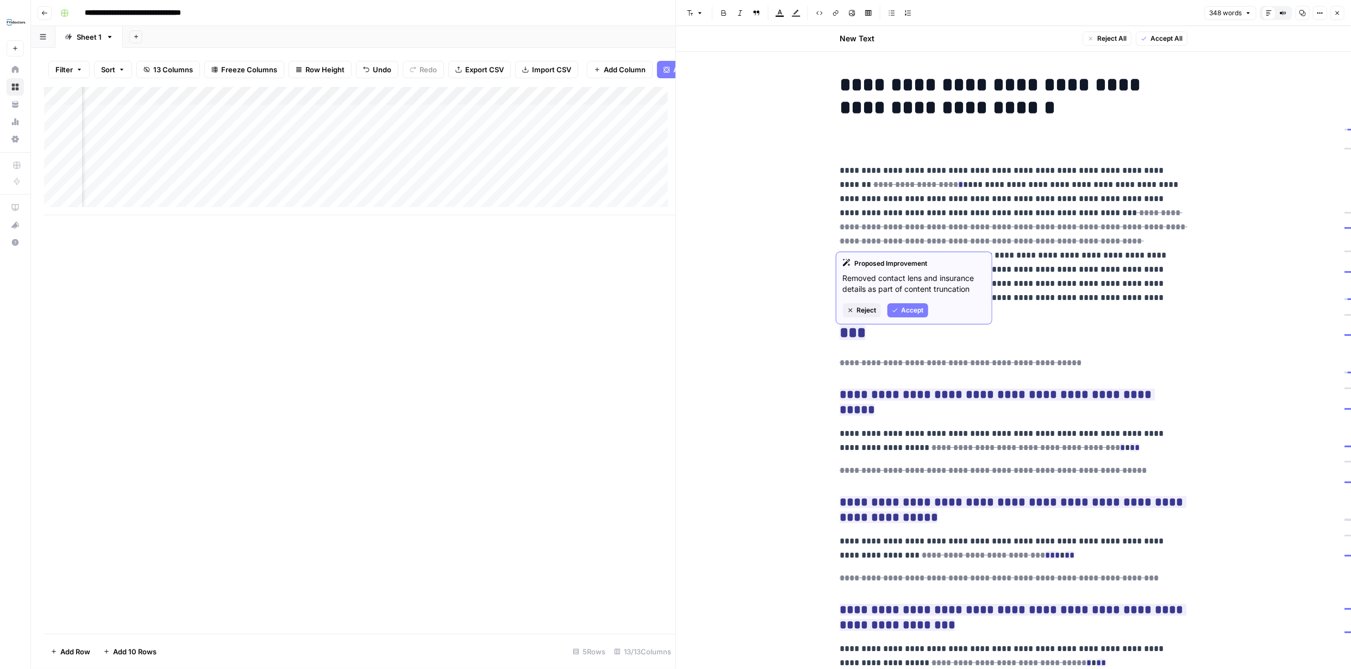
click at [871, 309] on span "Reject" at bounding box center [867, 310] width 20 height 10
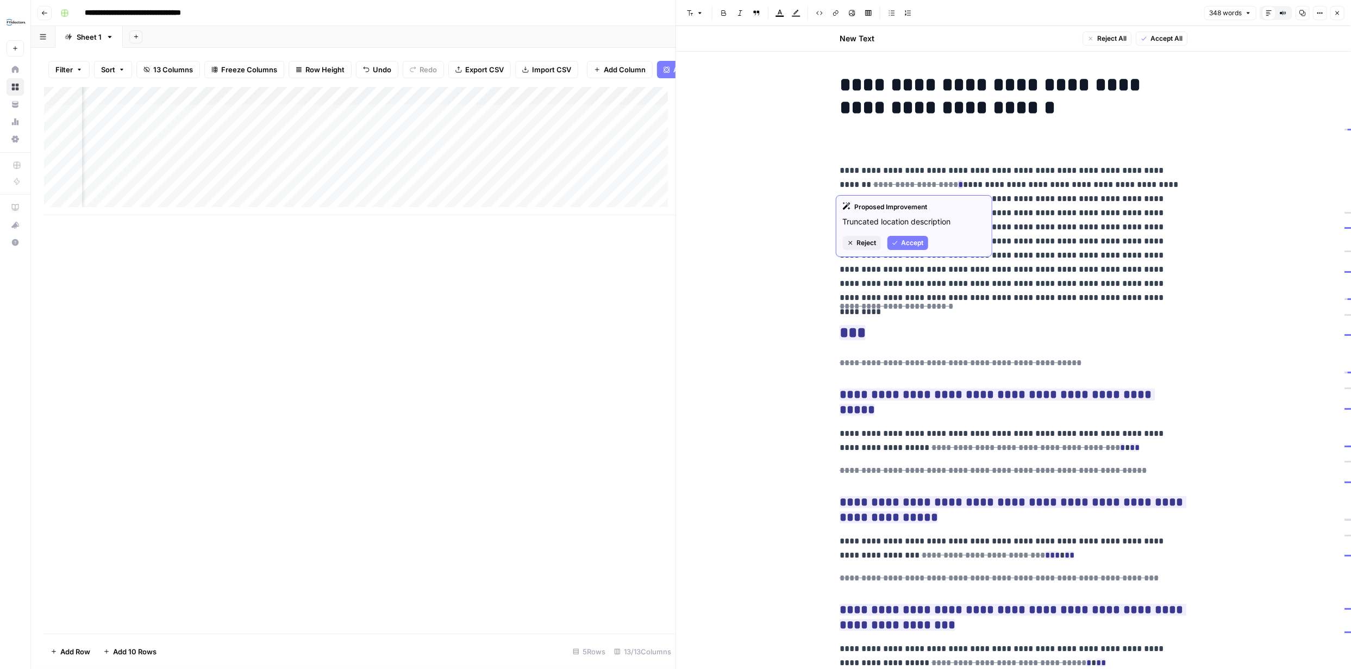
click at [870, 242] on span "Reject" at bounding box center [867, 243] width 20 height 10
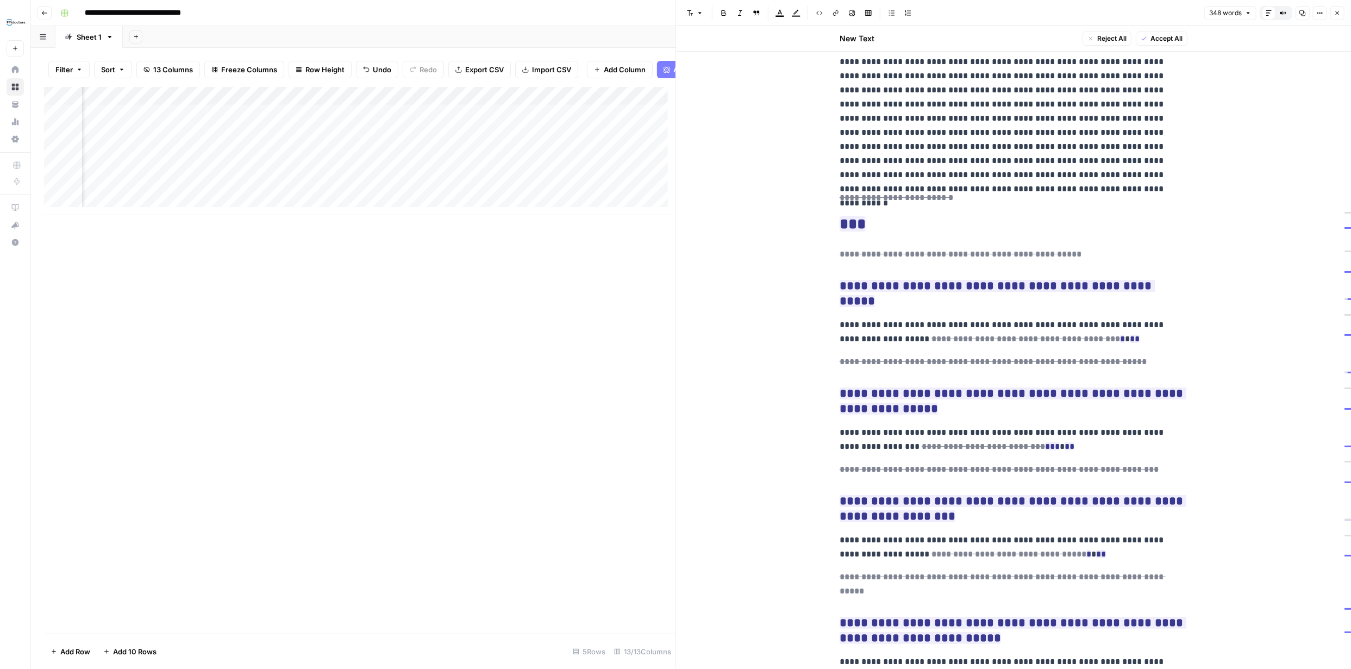
scroll to position [109, 0]
click at [906, 263] on span "Accept" at bounding box center [913, 267] width 22 height 10
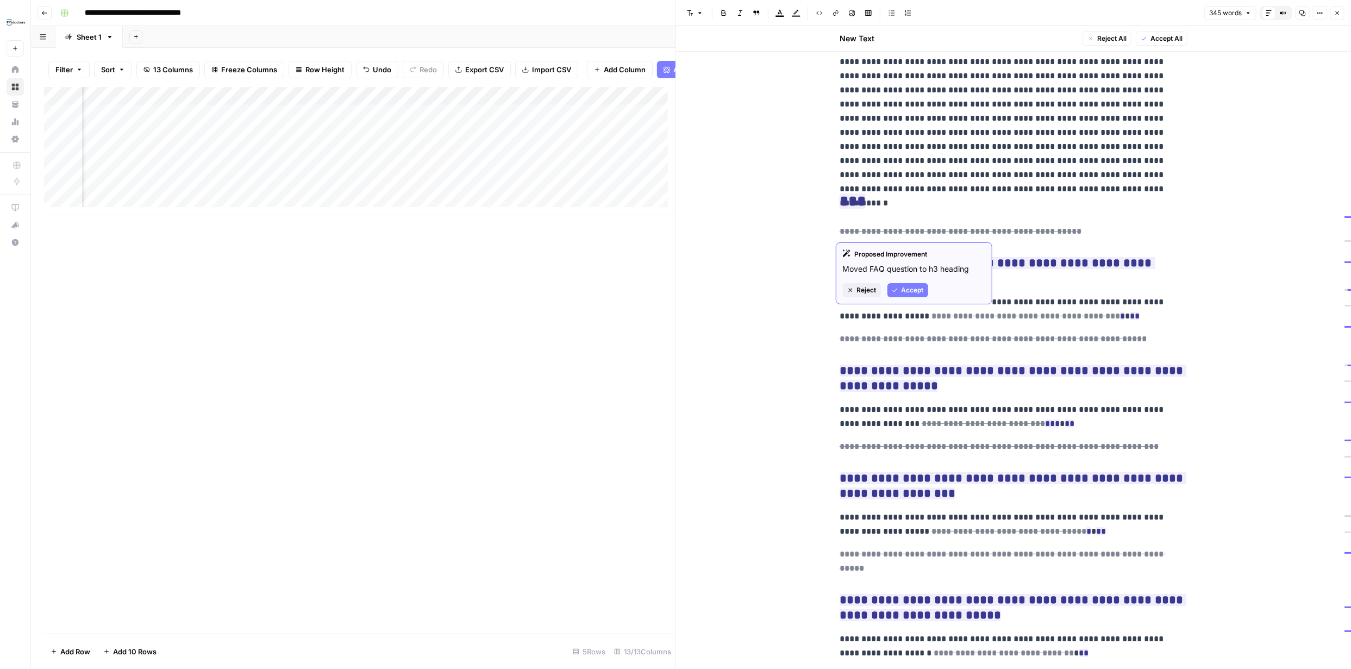
click at [914, 289] on span "Accept" at bounding box center [913, 290] width 22 height 10
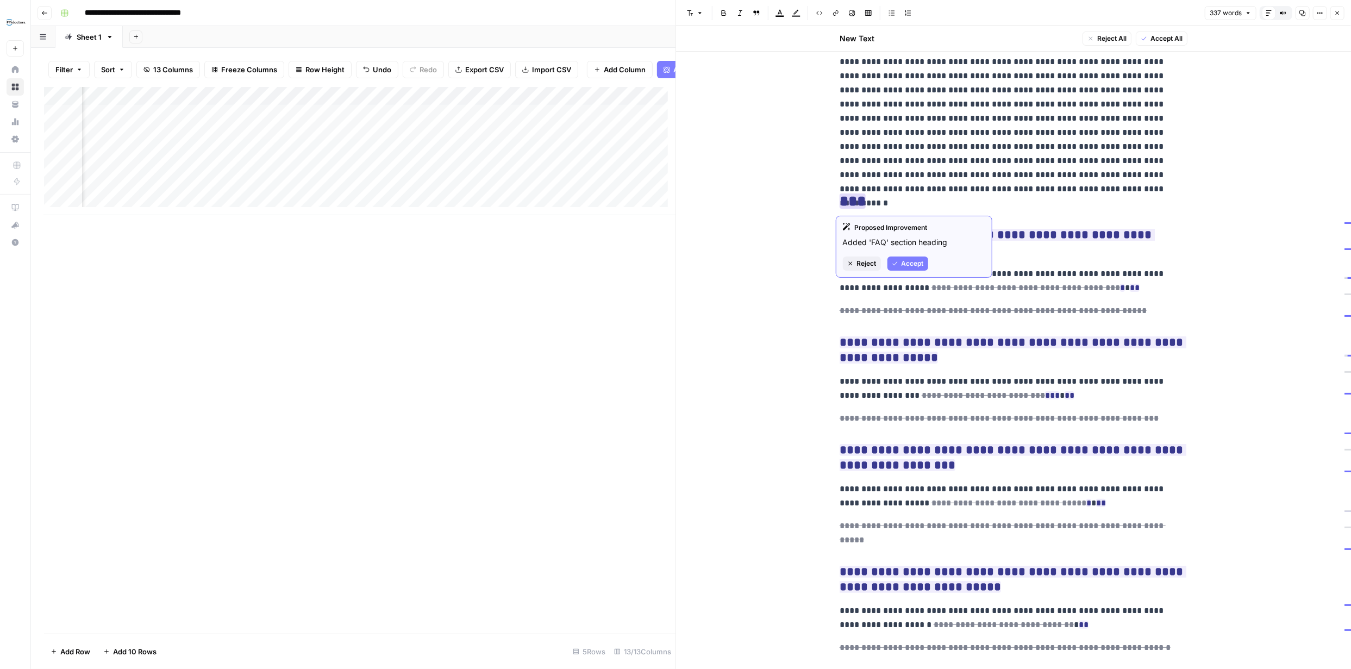
click at [906, 262] on span "Accept" at bounding box center [913, 264] width 22 height 10
click at [913, 305] on span "Accept" at bounding box center [913, 306] width 22 height 10
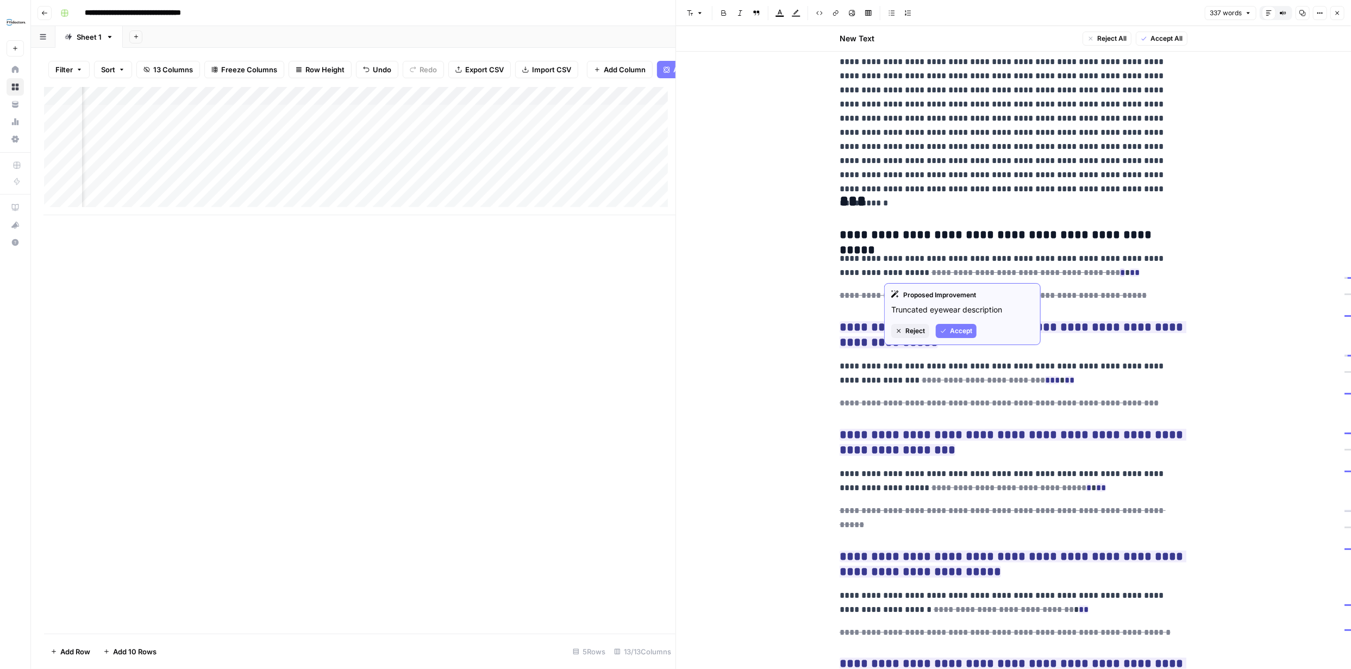
click at [918, 330] on span "Reject" at bounding box center [916, 331] width 20 height 10
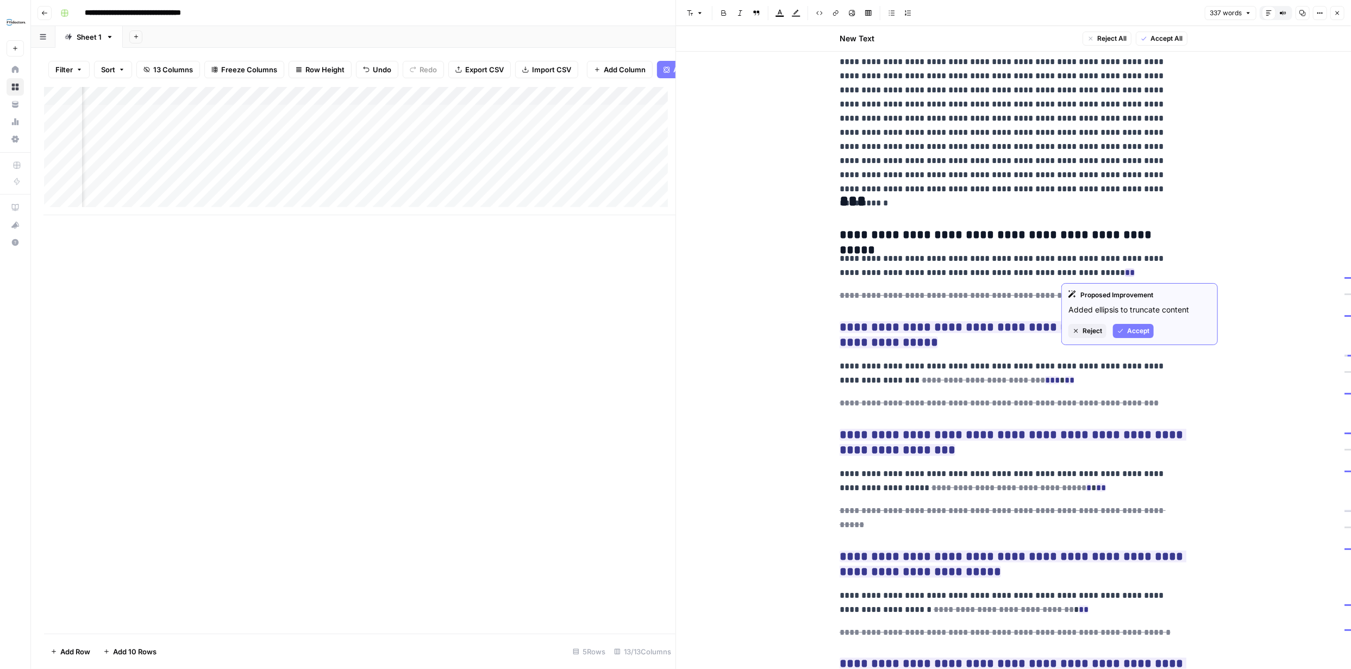
click at [1081, 328] on button "Reject" at bounding box center [1088, 331] width 38 height 14
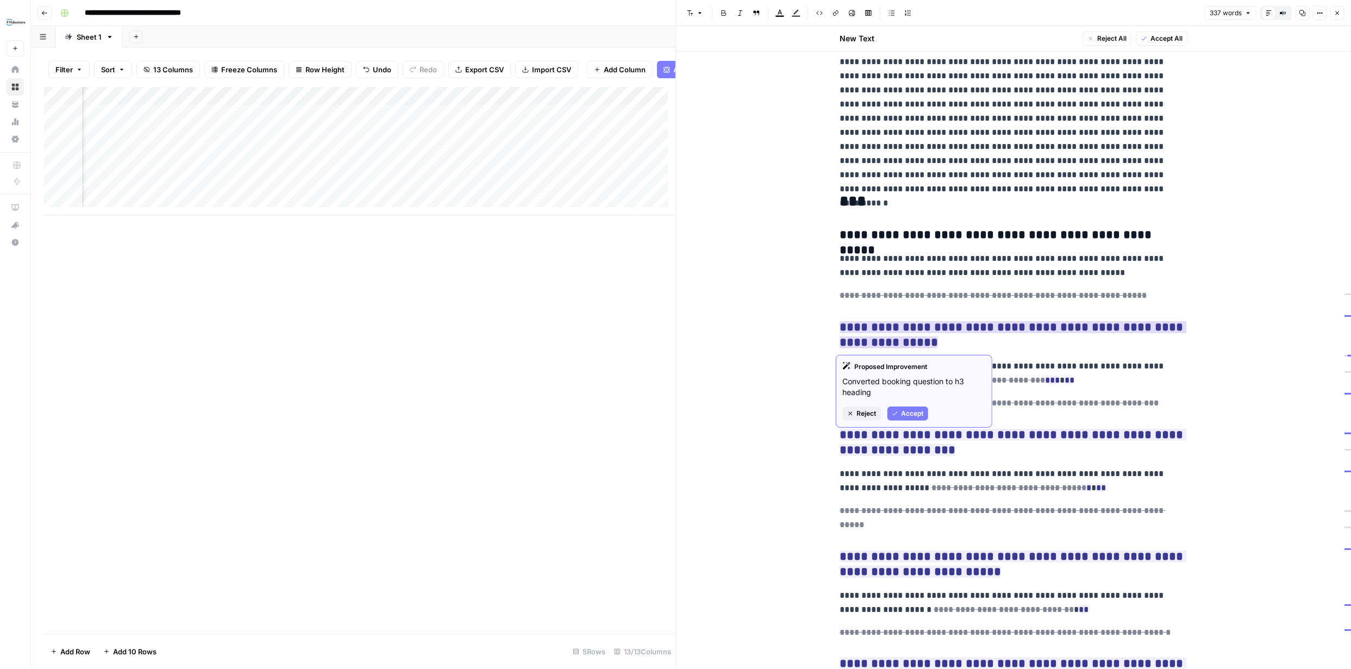
click at [912, 413] on span "Accept" at bounding box center [913, 414] width 22 height 10
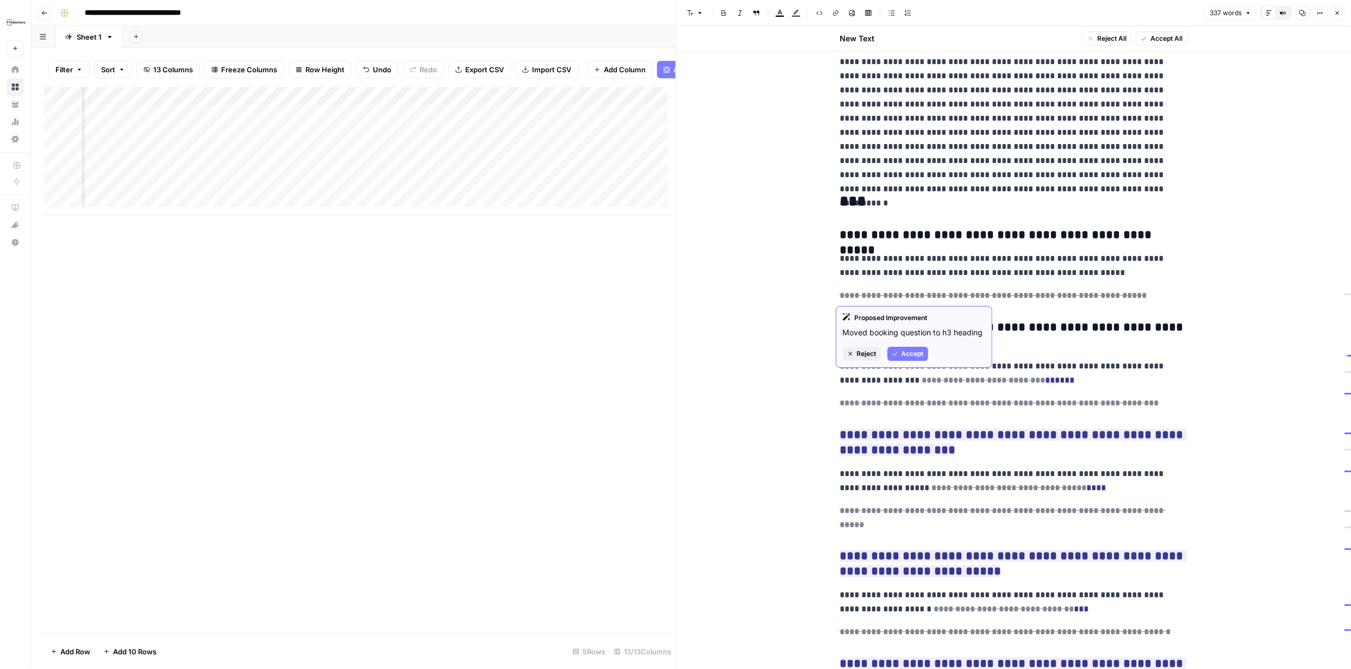
click at [909, 354] on span "Accept" at bounding box center [913, 354] width 22 height 10
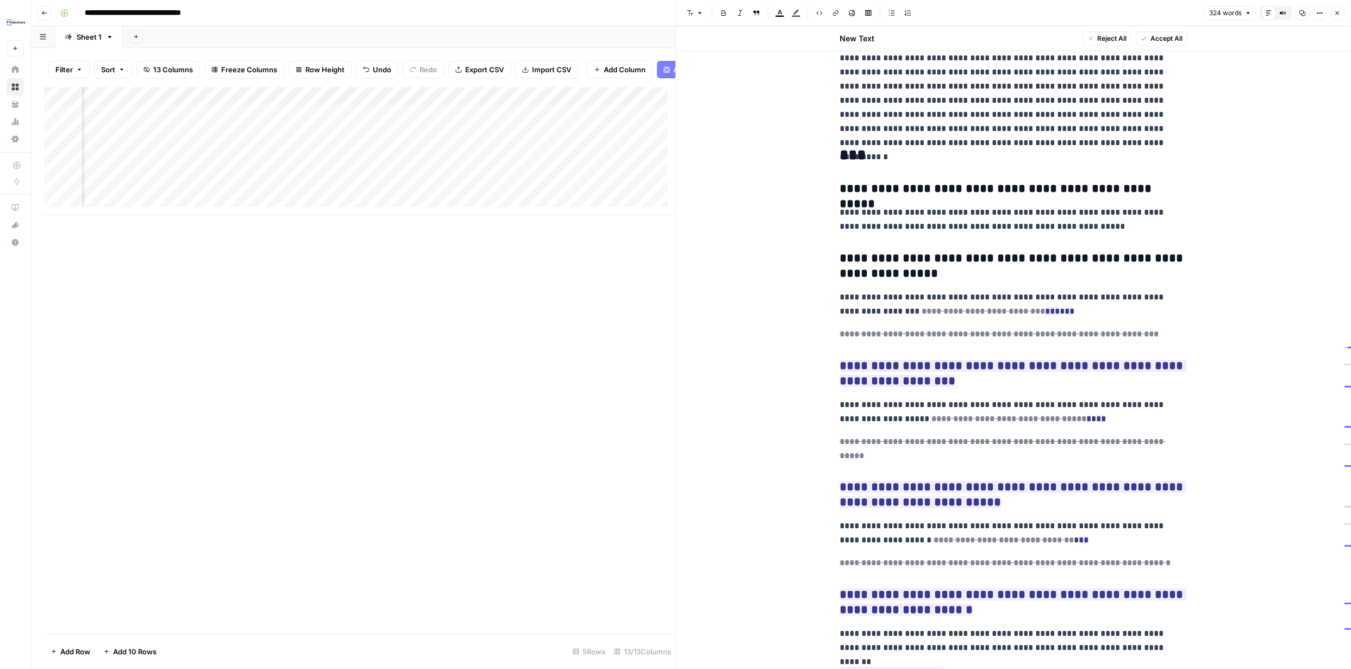
scroll to position [217, 0]
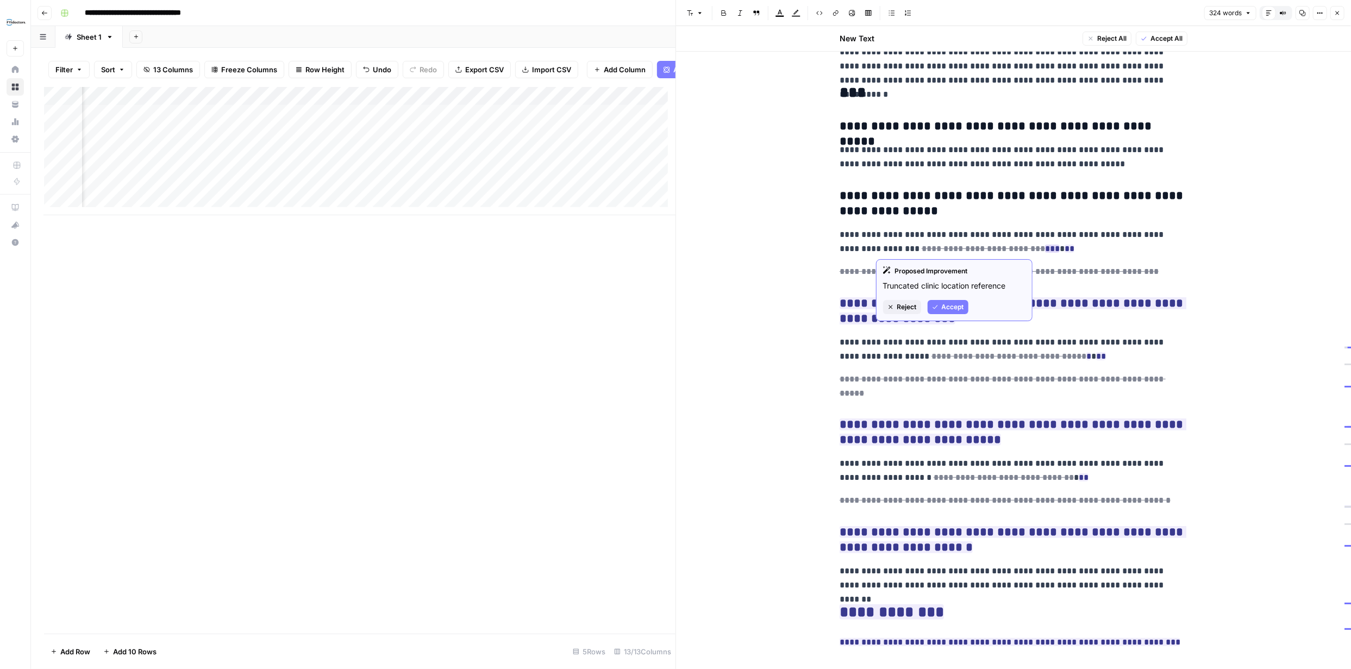
click at [908, 305] on span "Reject" at bounding box center [907, 307] width 20 height 10
click at [896, 340] on icon "button" at bounding box center [894, 341] width 5 height 4
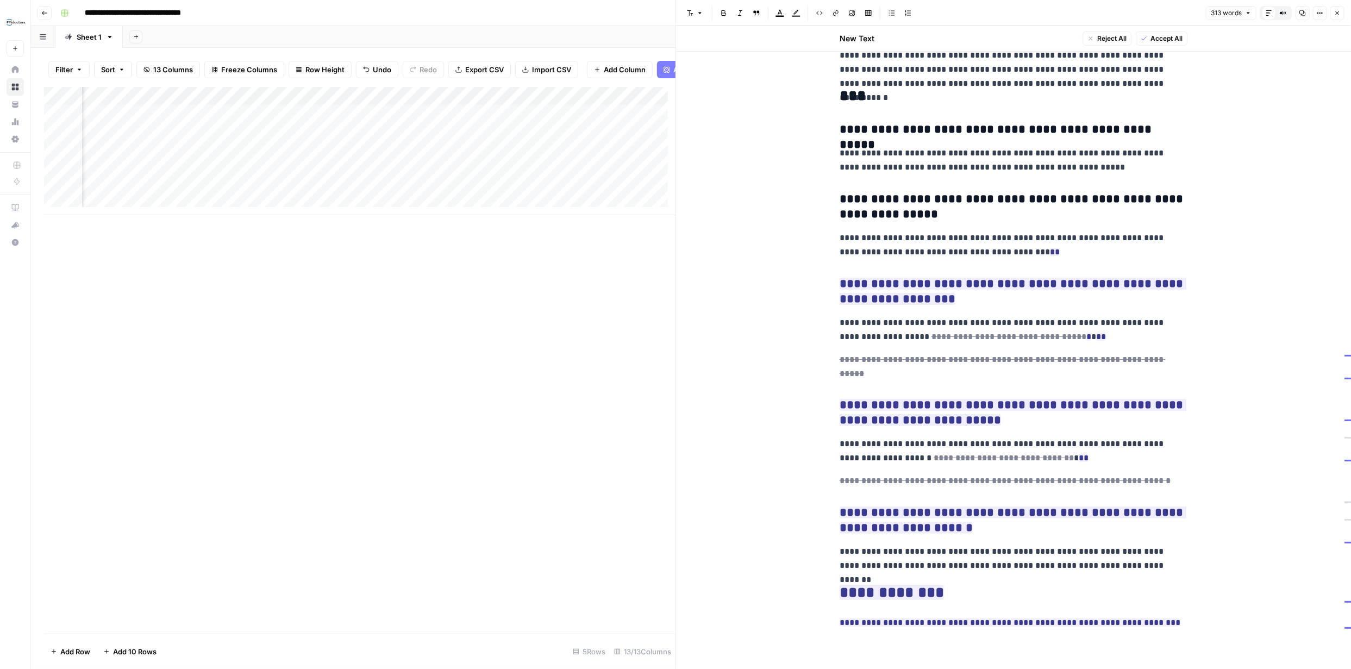
scroll to position [200, 0]
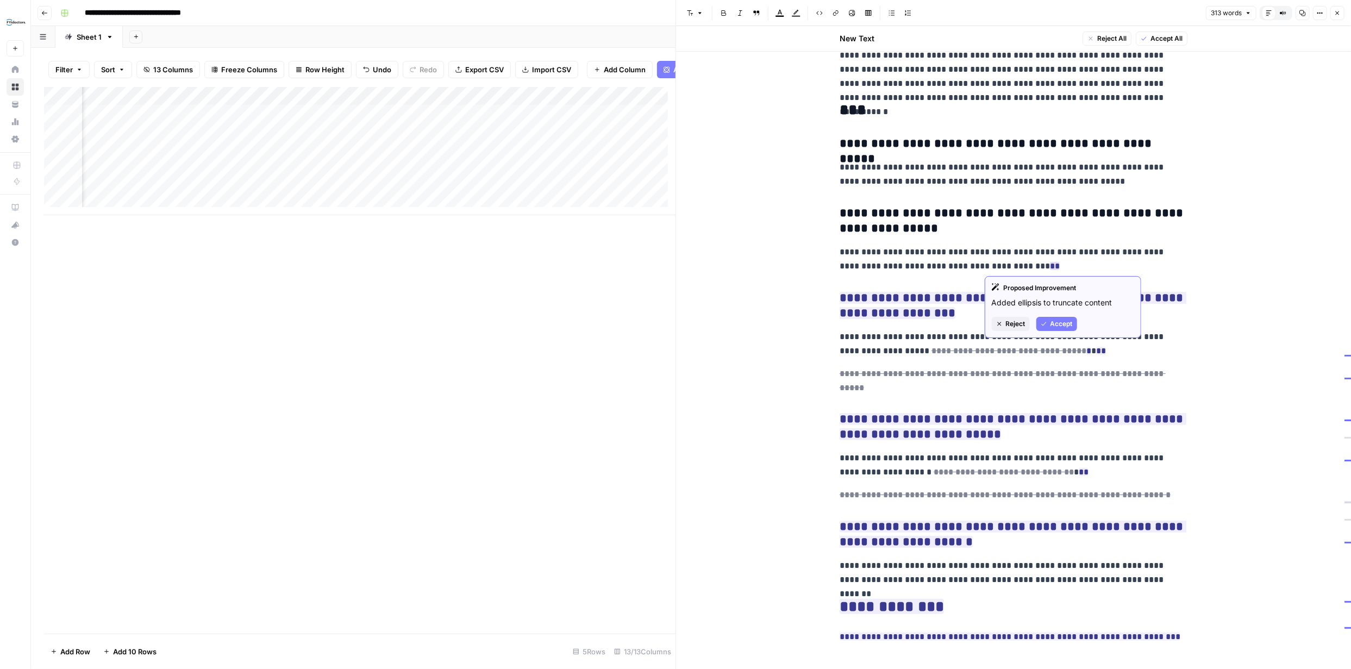
click at [1014, 324] on span "Reject" at bounding box center [1016, 324] width 20 height 10
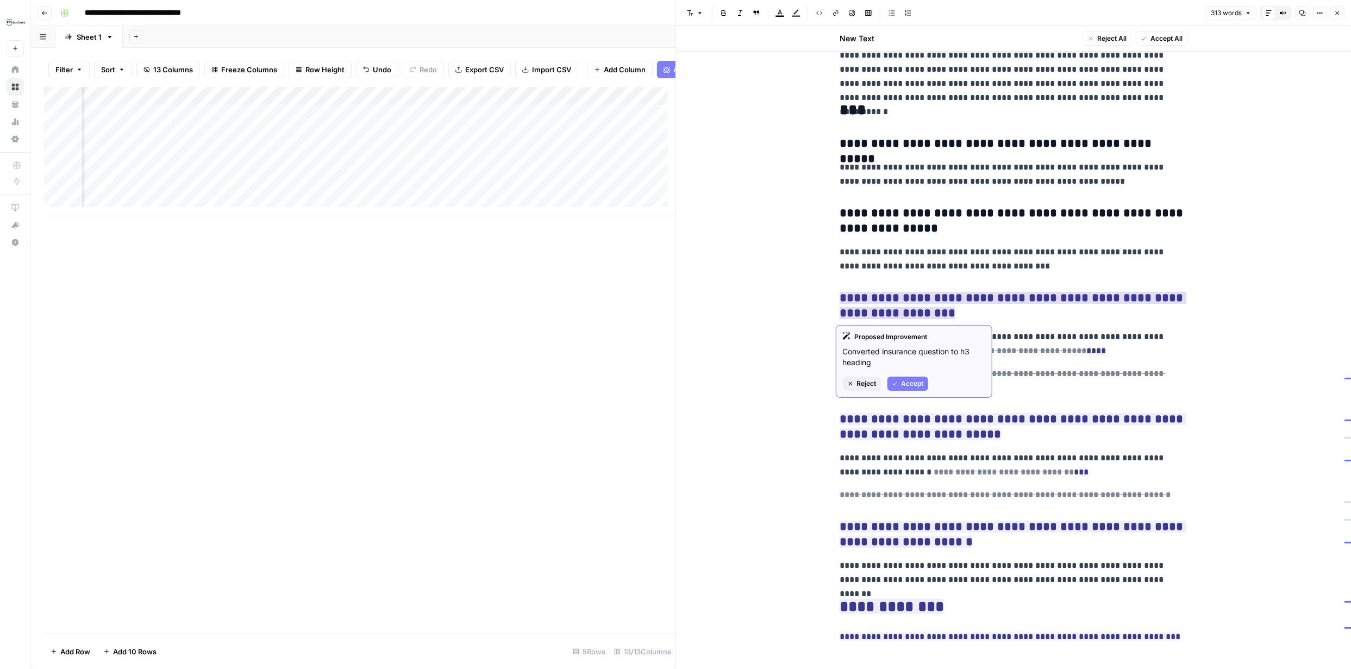
click at [900, 383] on button "Accept" at bounding box center [908, 384] width 41 height 14
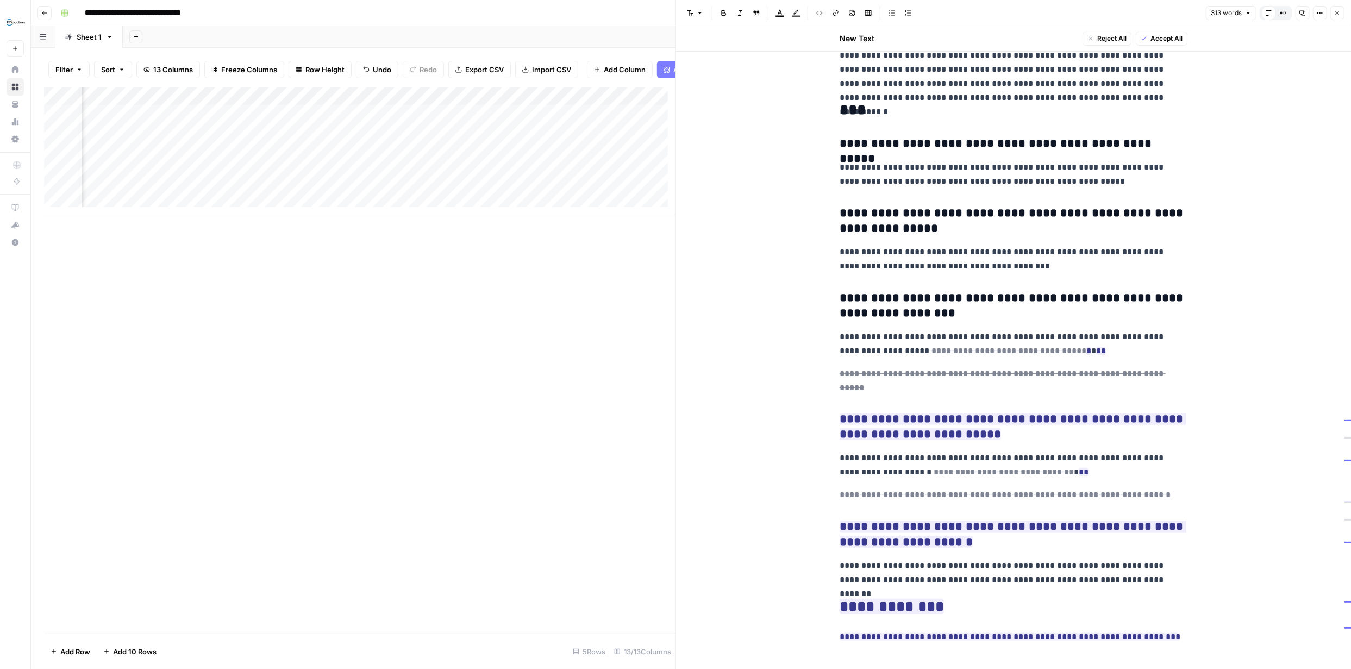
scroll to position [199, 0]
click at [943, 420] on span "Reject" at bounding box center [947, 420] width 20 height 10
click at [914, 441] on span "Accept" at bounding box center [913, 443] width 22 height 10
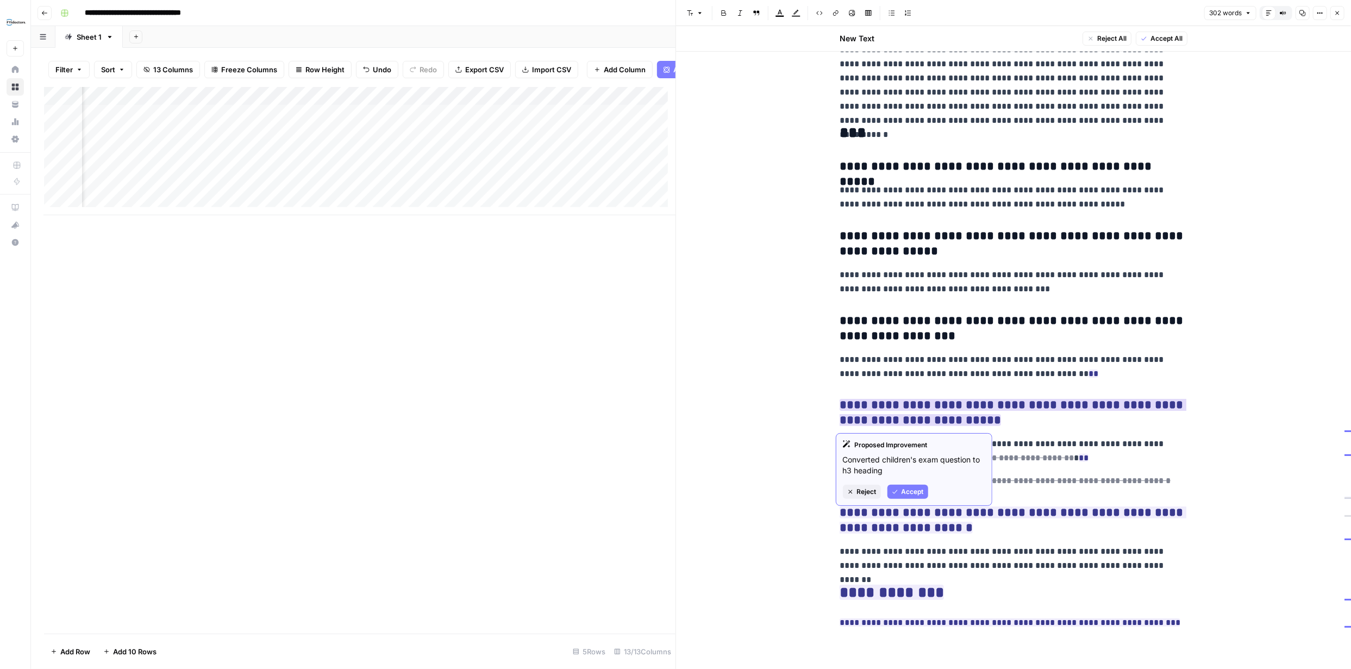
click at [912, 489] on span "Accept" at bounding box center [913, 492] width 22 height 10
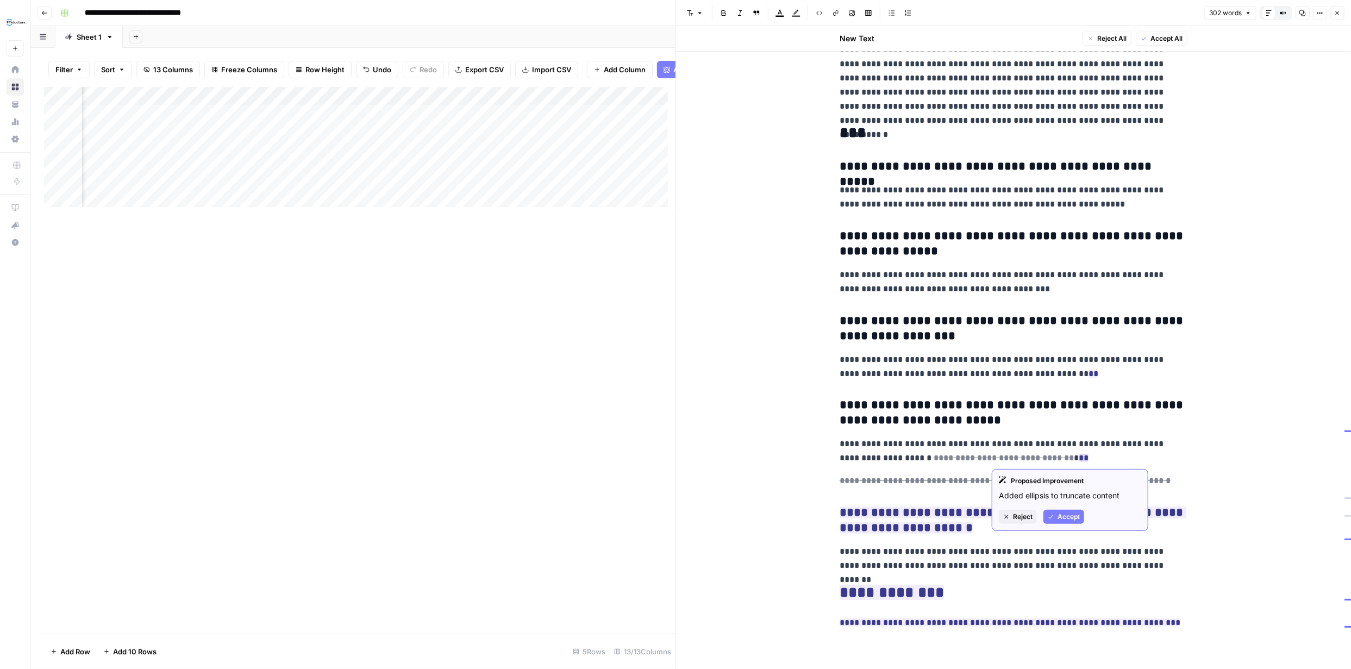
click at [1019, 515] on span "Reject" at bounding box center [1023, 517] width 20 height 10
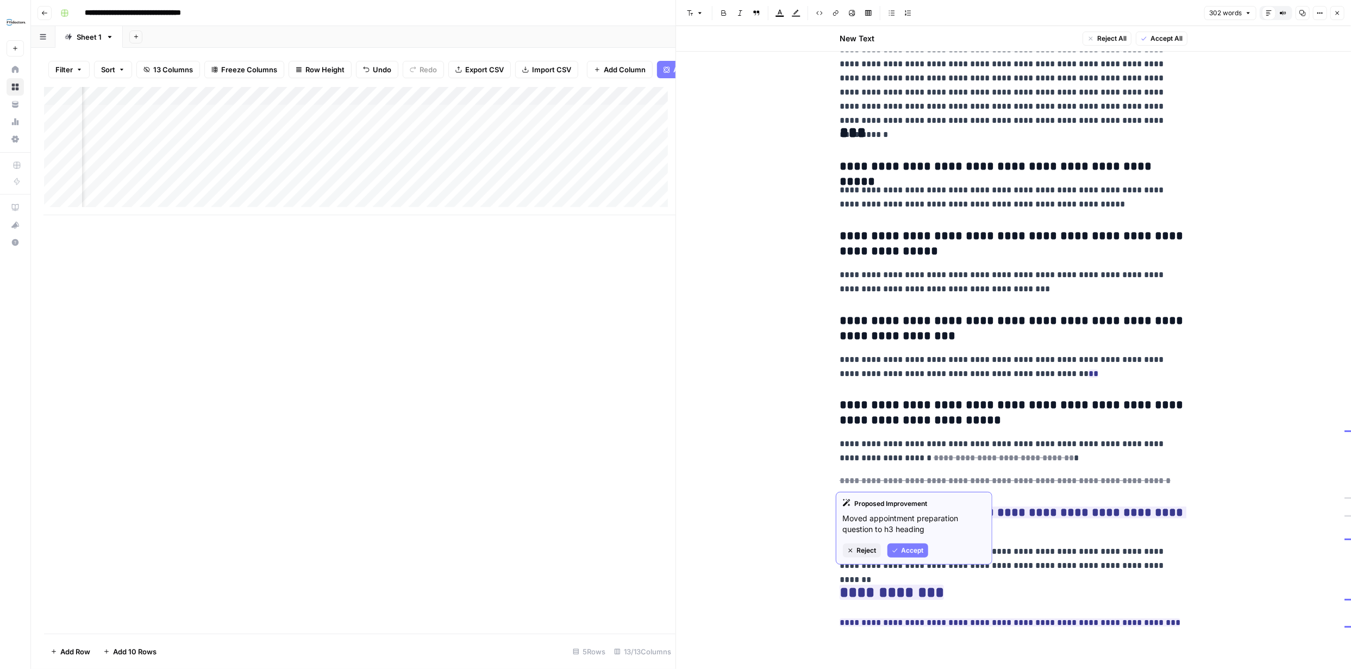
click at [914, 550] on span "Accept" at bounding box center [913, 551] width 22 height 10
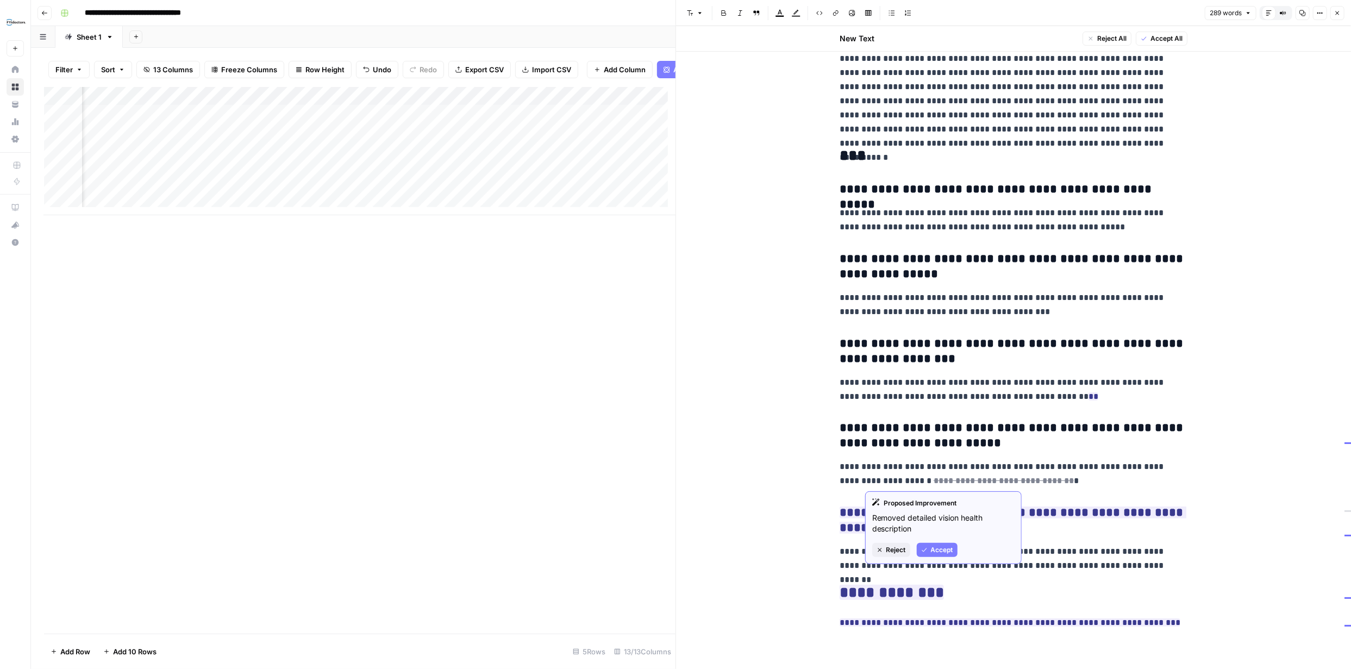
click at [895, 548] on span "Reject" at bounding box center [897, 550] width 20 height 10
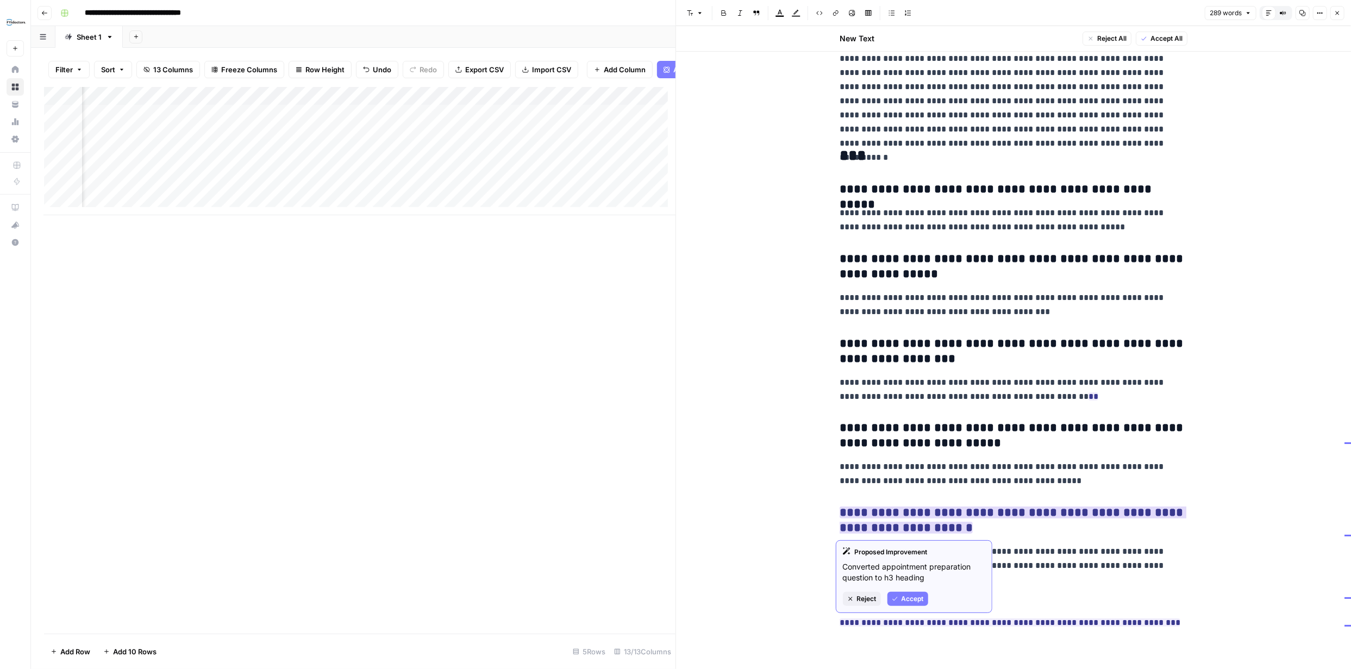
click at [908, 599] on span "Accept" at bounding box center [913, 599] width 22 height 10
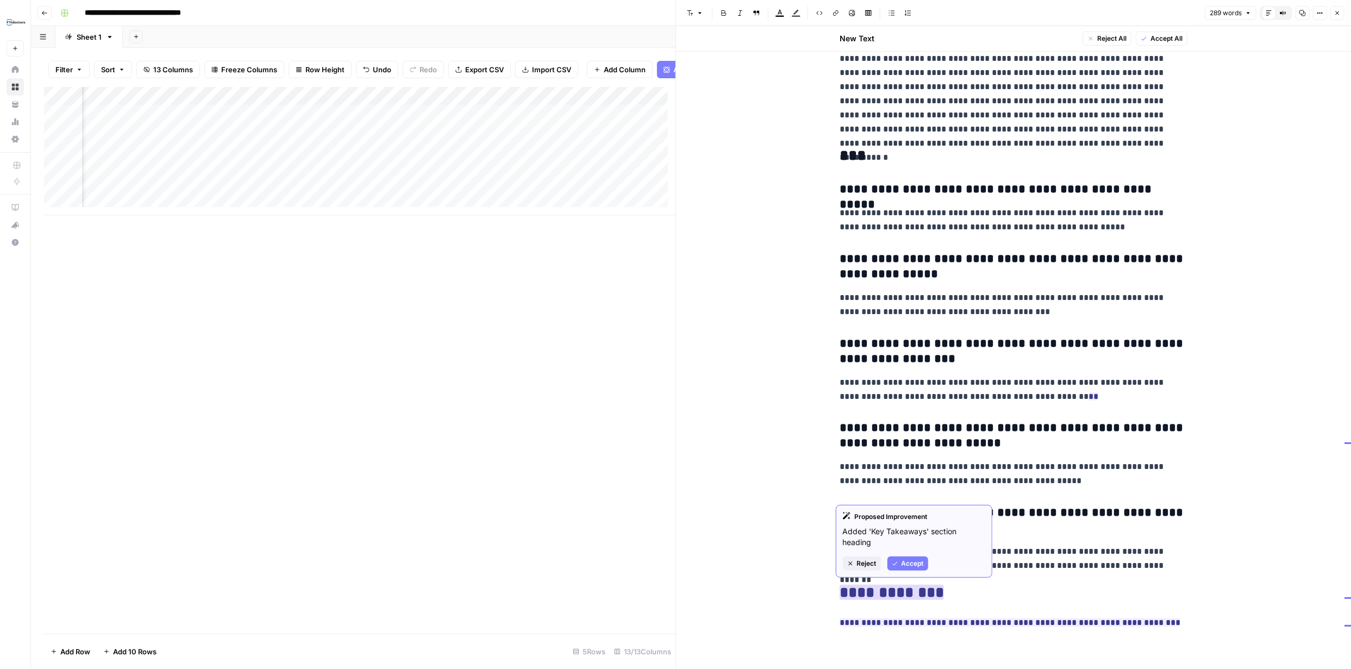
click at [914, 565] on span "Accept" at bounding box center [913, 564] width 22 height 10
drag, startPoint x: 919, startPoint y: 600, endPoint x: 924, endPoint y: 600, distance: 5.5
click at [919, 600] on span "Accept" at bounding box center [913, 598] width 22 height 10
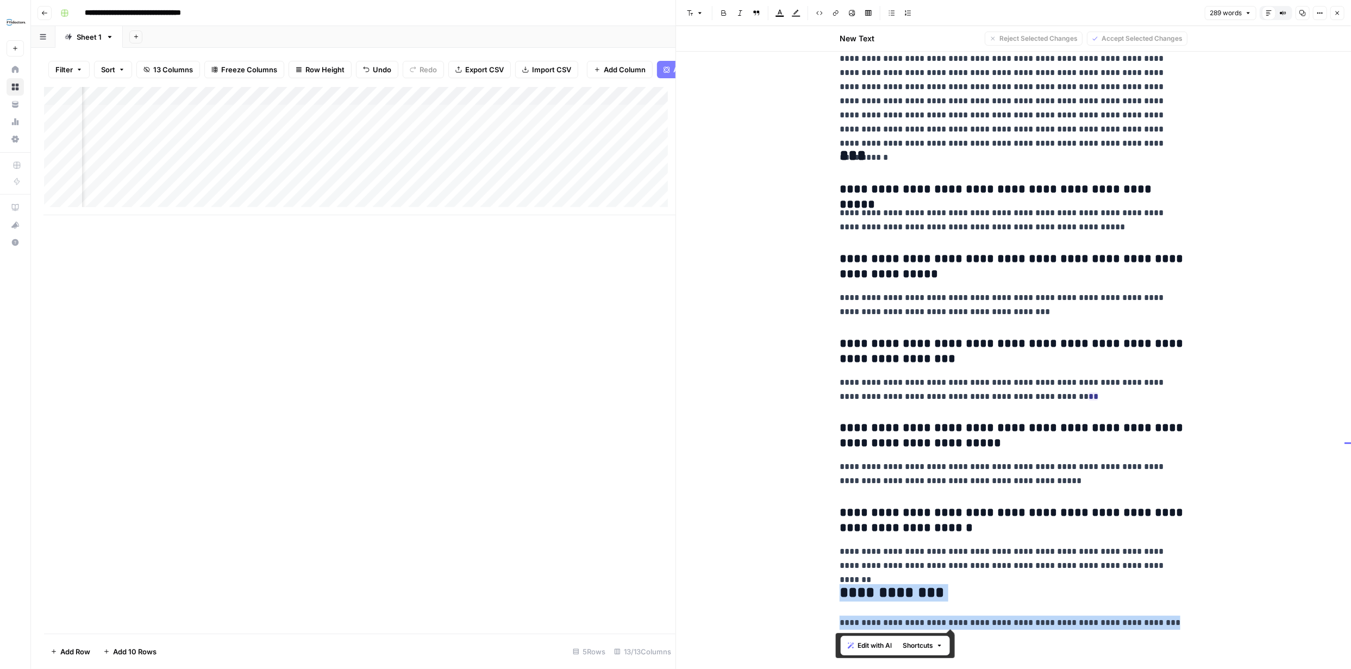
drag, startPoint x: 1158, startPoint y: 623, endPoint x: 850, endPoint y: 598, distance: 309.7
click at [840, 598] on div "**********" at bounding box center [1013, 275] width 361 height 720
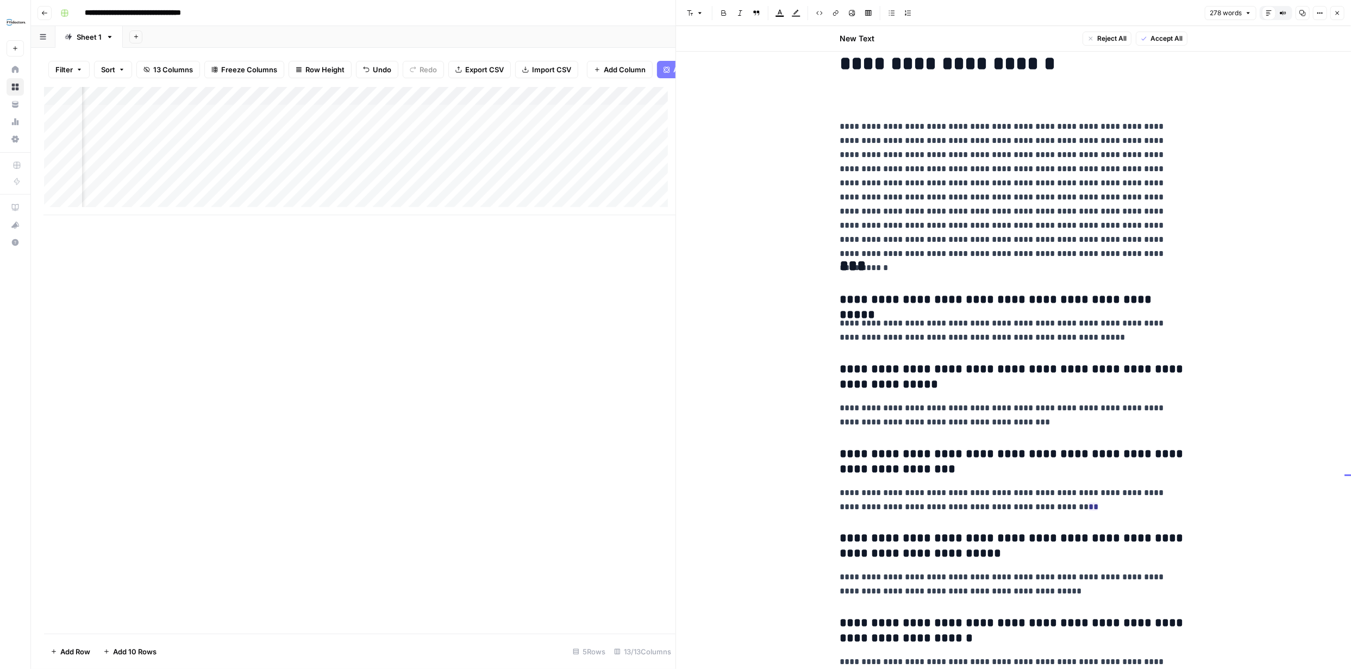
scroll to position [0, 0]
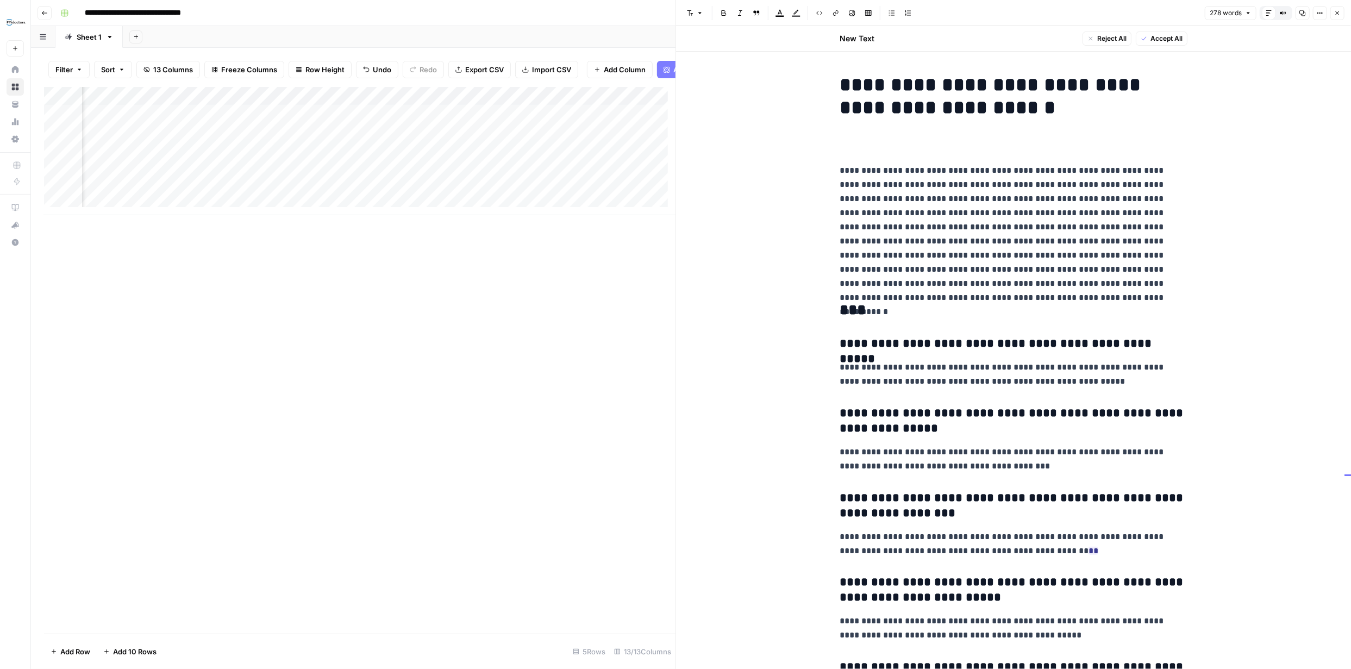
click at [1158, 35] on span "Accept All" at bounding box center [1167, 39] width 32 height 10
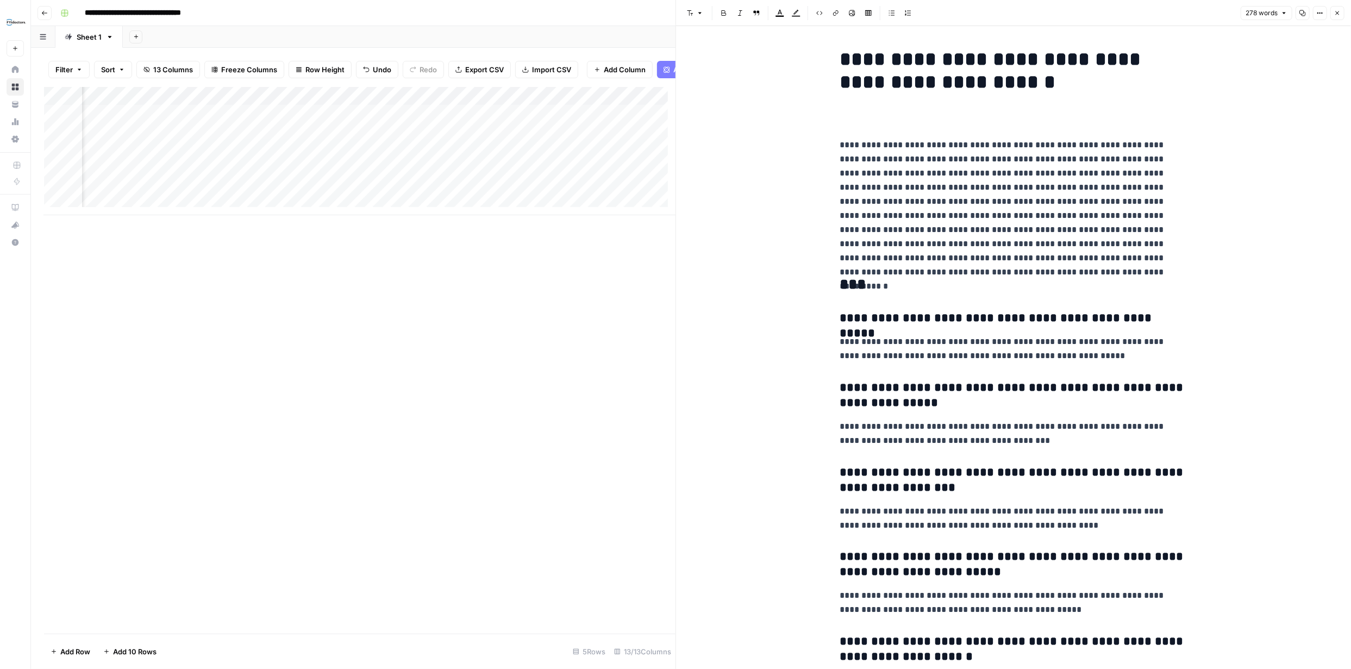
click at [862, 115] on p at bounding box center [1014, 122] width 348 height 14
click at [1334, 10] on icon "button" at bounding box center [1337, 13] width 7 height 7
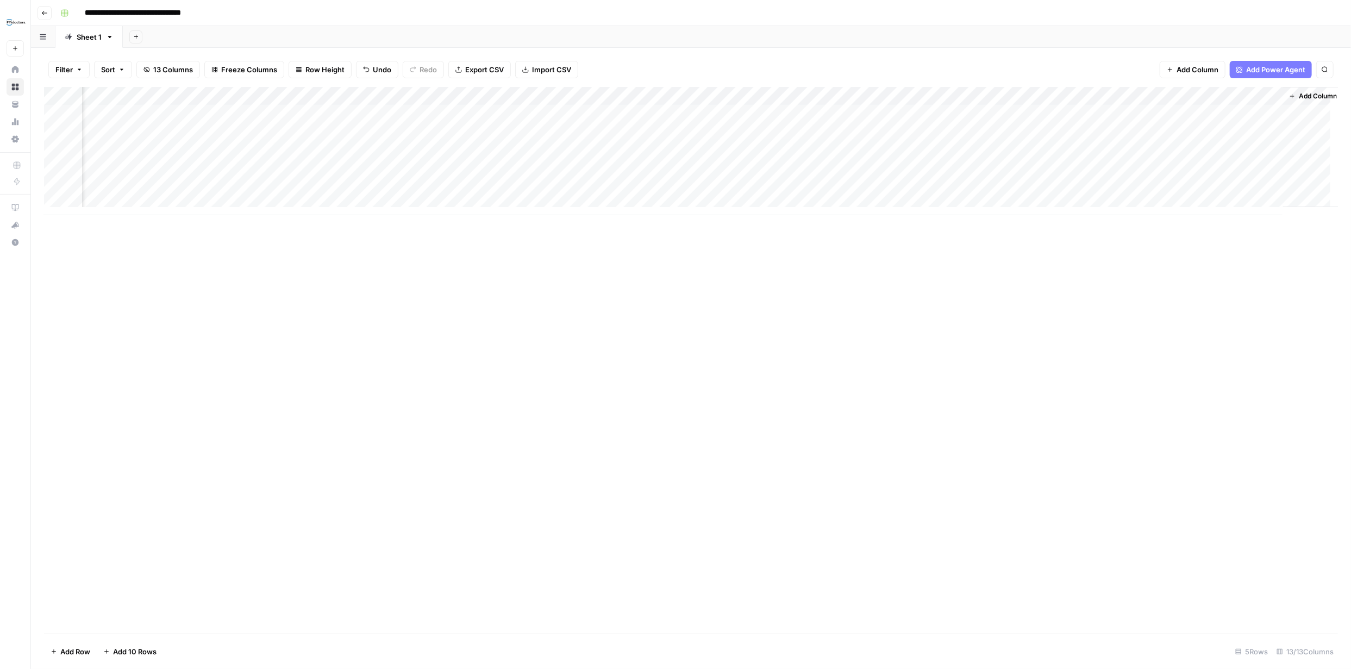
click at [1136, 213] on div "Add Column" at bounding box center [691, 151] width 1294 height 128
click at [1300, 97] on span "Add Column" at bounding box center [1313, 96] width 38 height 10
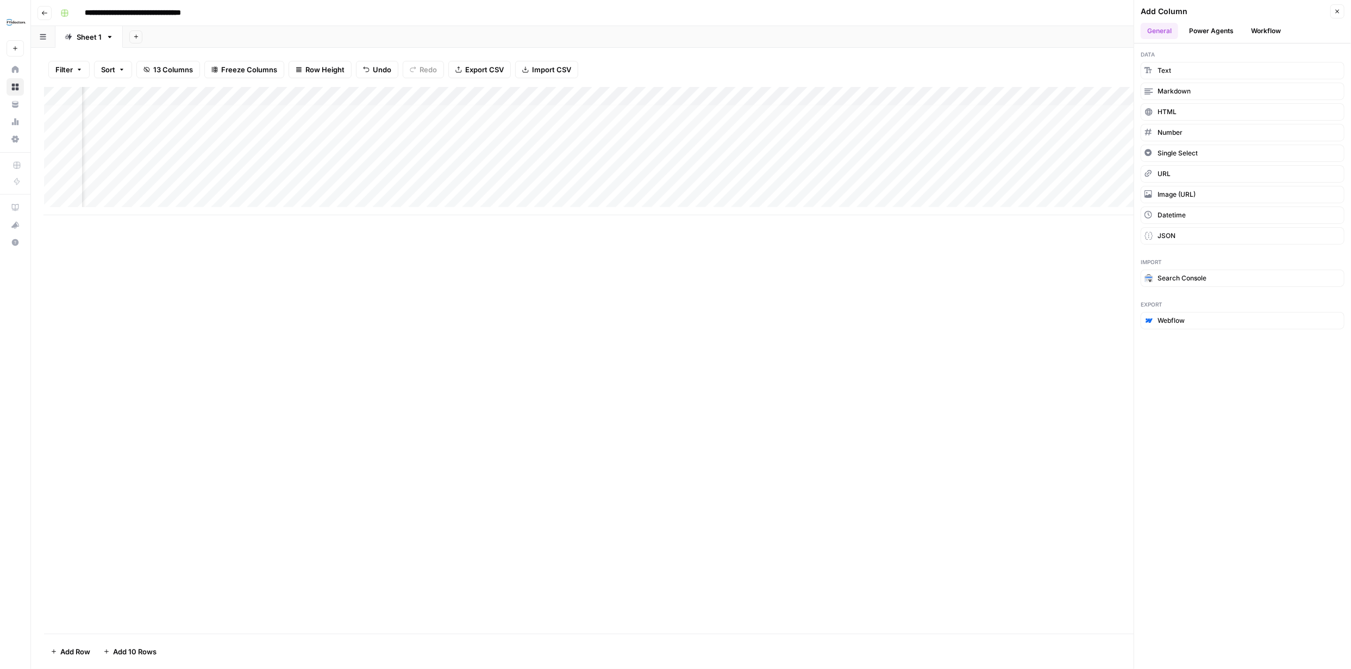
click at [1212, 30] on button "Power Agents" at bounding box center [1212, 31] width 58 height 16
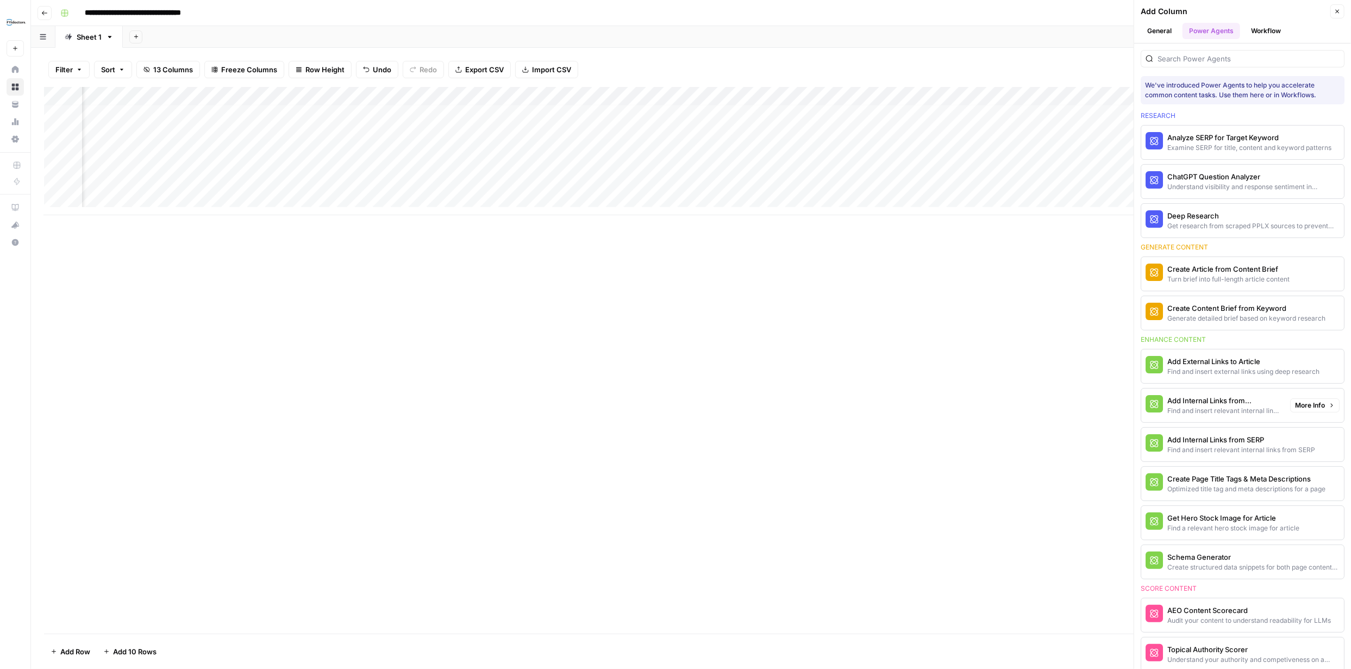
click at [1232, 408] on div "Find and insert relevant internal links from sitemap" at bounding box center [1225, 411] width 114 height 10
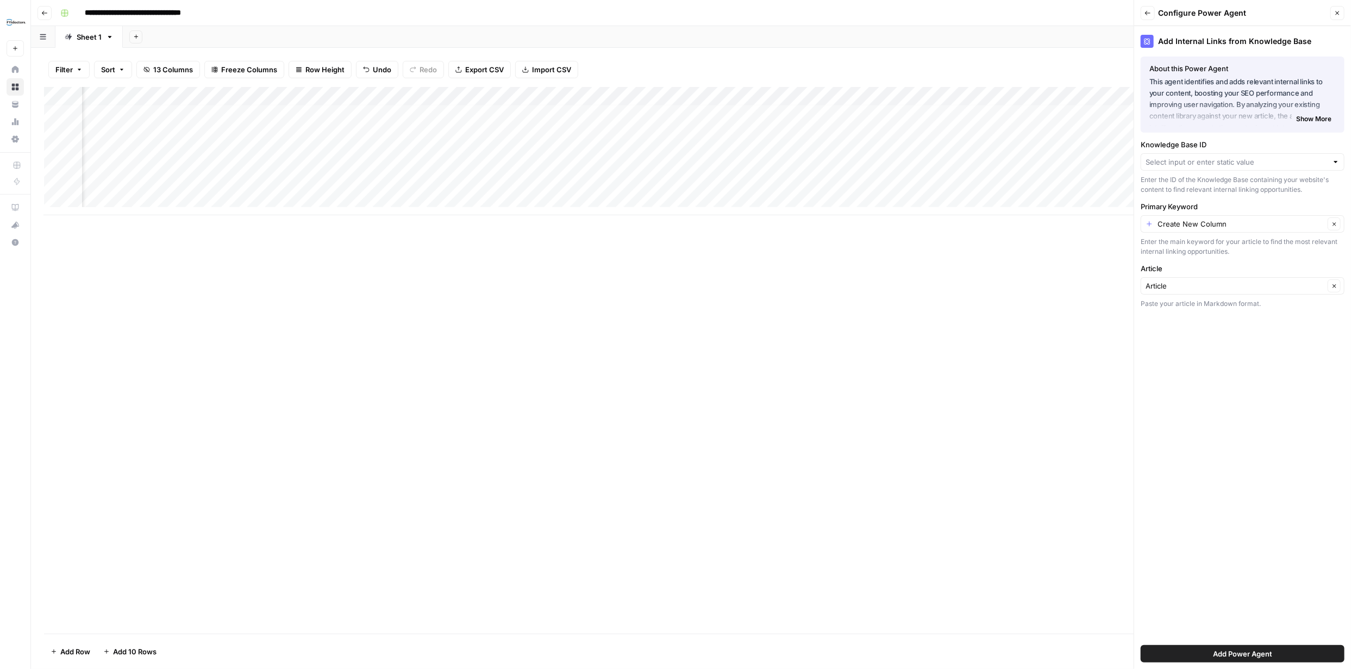
click at [1331, 161] on div at bounding box center [1243, 161] width 204 height 17
click at [1245, 186] on span "FYidoctors Webpages" at bounding box center [1240, 187] width 181 height 11
type input "FYidoctors Webpages"
click at [1315, 287] on input "Article" at bounding box center [1235, 285] width 179 height 11
click at [1317, 286] on input "Article" at bounding box center [1235, 285] width 179 height 11
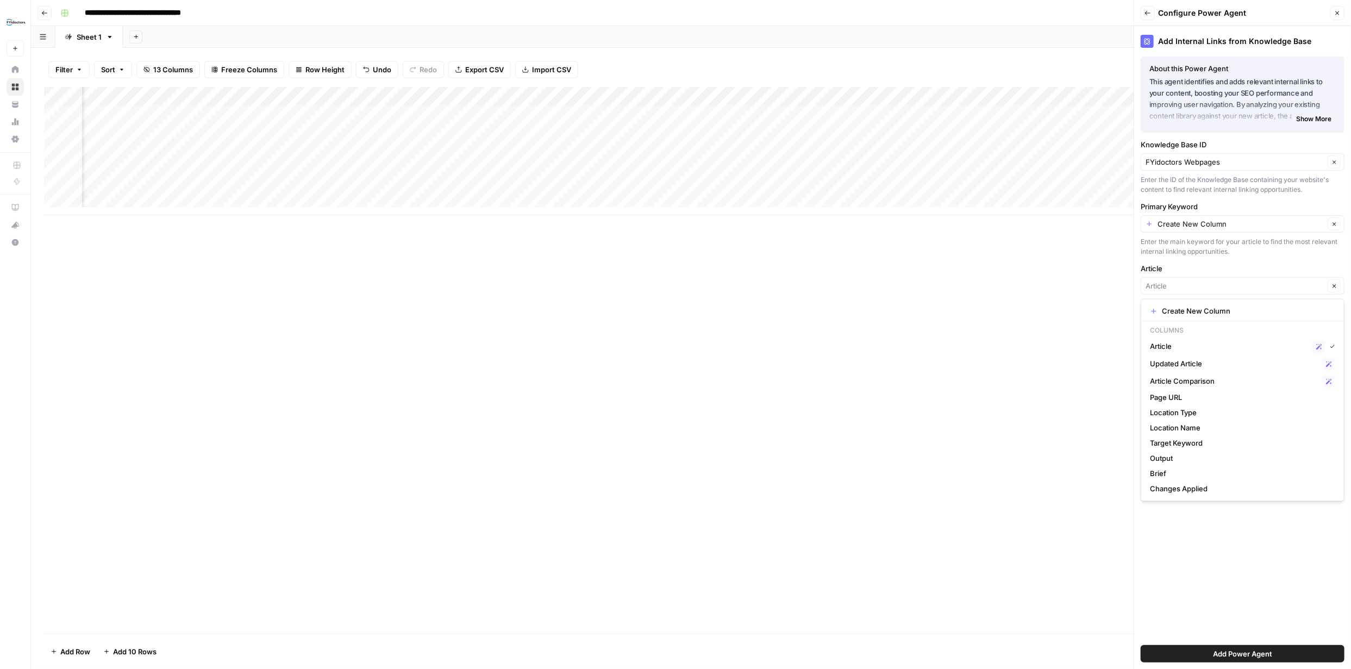
type input "Article"
click at [1245, 265] on label "Article" at bounding box center [1243, 268] width 204 height 11
click at [1245, 280] on input "Article" at bounding box center [1235, 285] width 179 height 11
click at [1173, 344] on span "Article" at bounding box center [1229, 346] width 158 height 11
type input "Article"
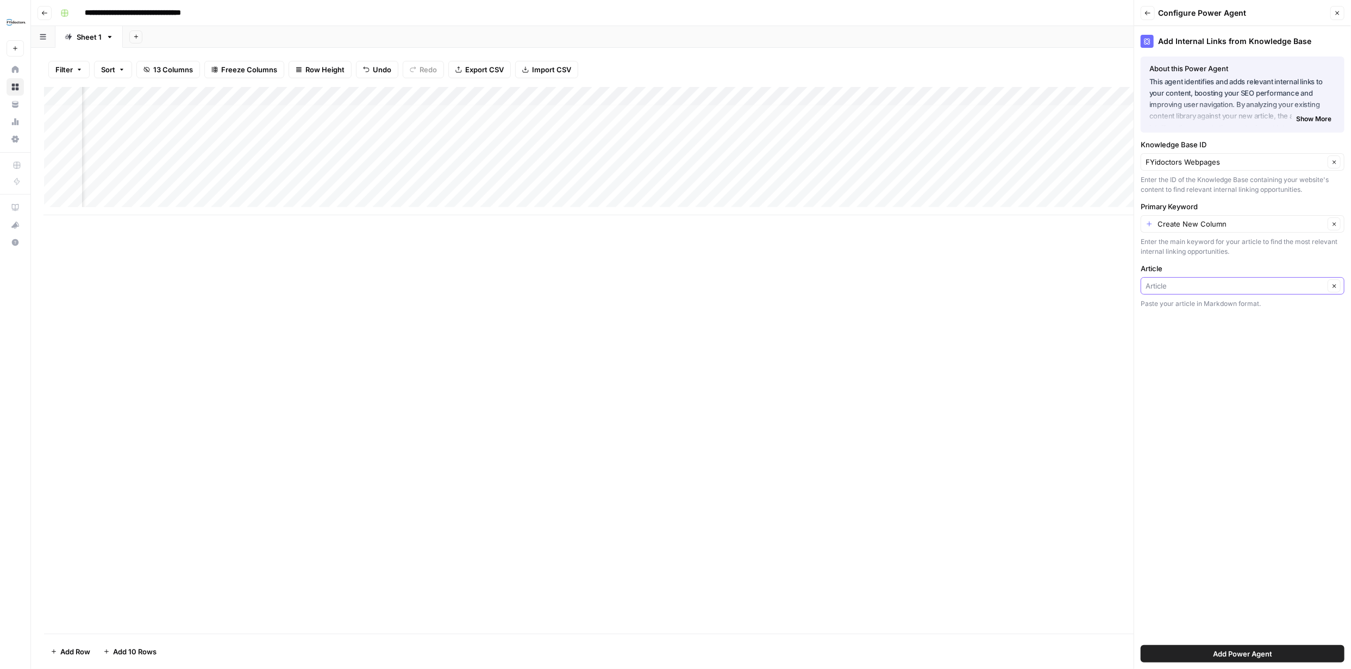
click at [1272, 284] on input "Article" at bounding box center [1235, 285] width 179 height 11
click at [1186, 360] on span "Updated Article" at bounding box center [1234, 364] width 168 height 11
type input "Updated Article"
click at [1251, 654] on span "Add Power Agent" at bounding box center [1242, 653] width 59 height 11
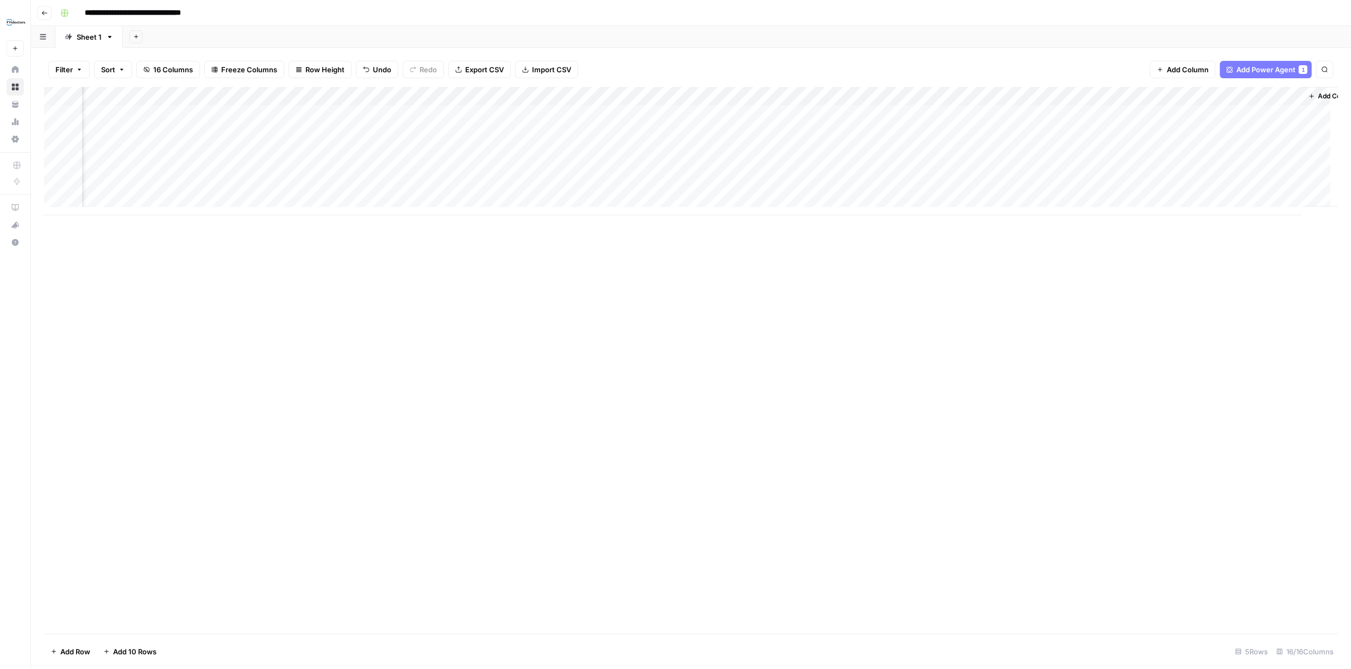
scroll to position [4, 813]
click at [918, 111] on div "Add Column" at bounding box center [691, 151] width 1294 height 128
click at [917, 111] on div "Add Column" at bounding box center [691, 151] width 1294 height 128
type textarea "**********"
click at [996, 68] on div "Filter Sort 16 Columns Freeze Columns Row Height Undo Redo Export CSV Import CS…" at bounding box center [691, 69] width 1294 height 35
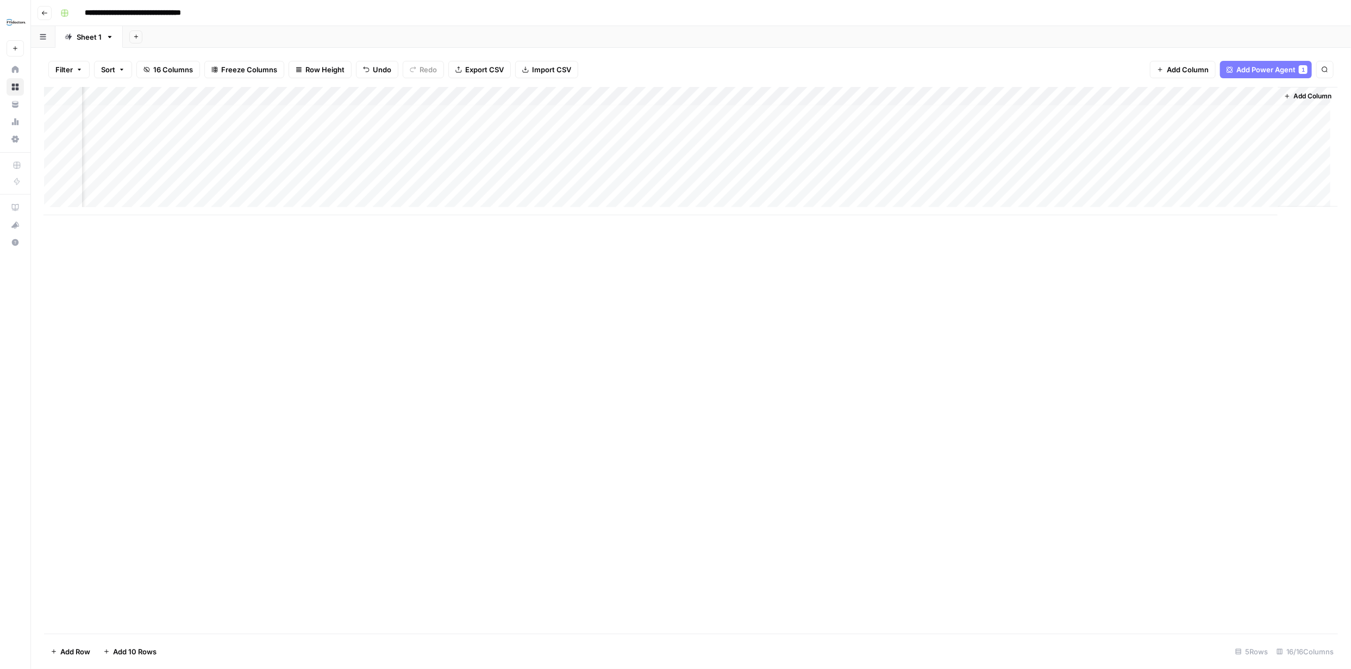
click at [1078, 110] on div "Add Column" at bounding box center [691, 151] width 1294 height 128
click at [1148, 96] on div "Add Column" at bounding box center [691, 151] width 1294 height 128
click at [1034, 186] on span "Configure Inputs" at bounding box center [1052, 187] width 95 height 11
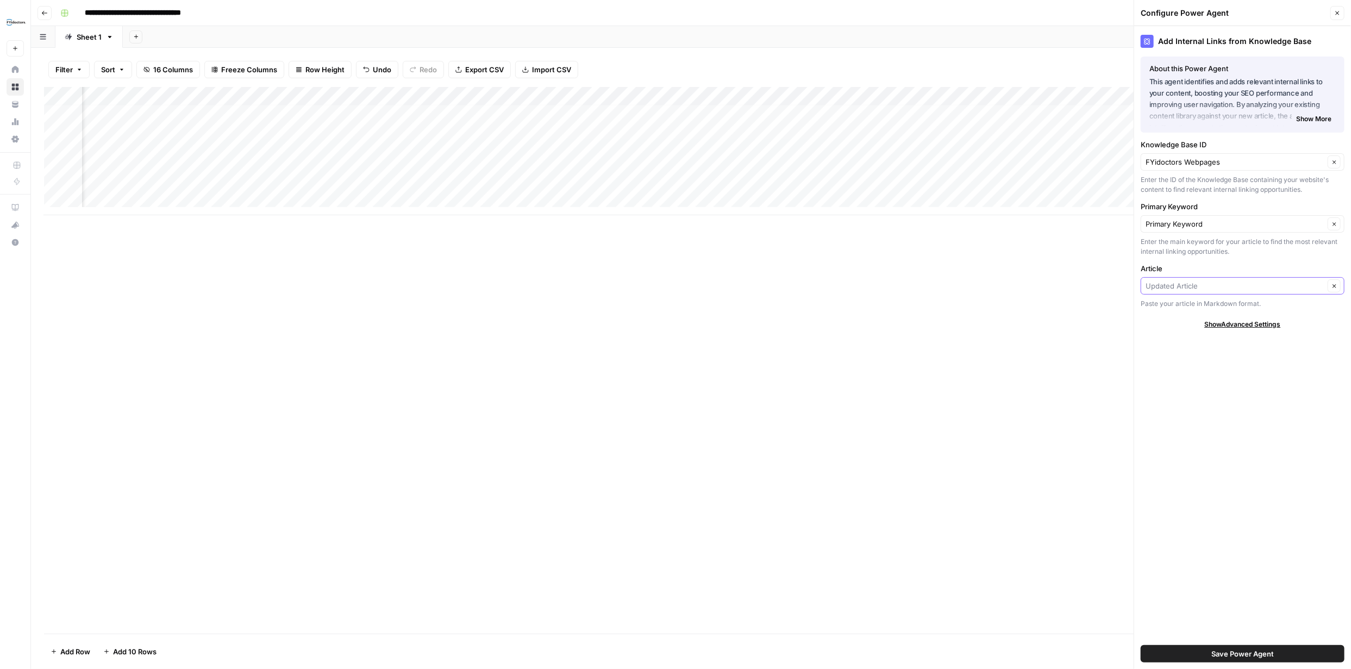
click at [1283, 288] on input "Article" at bounding box center [1235, 285] width 179 height 11
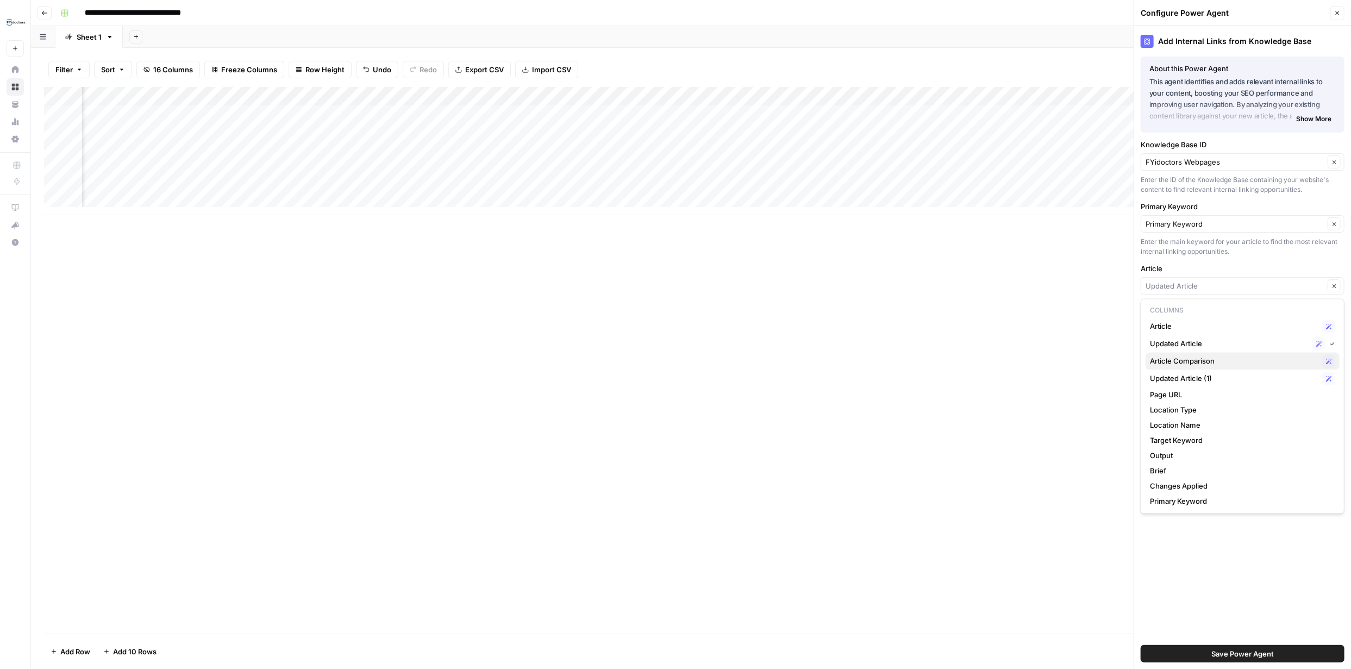
click at [1186, 360] on span "Article Comparison" at bounding box center [1234, 361] width 168 height 11
type input "Article Comparison"
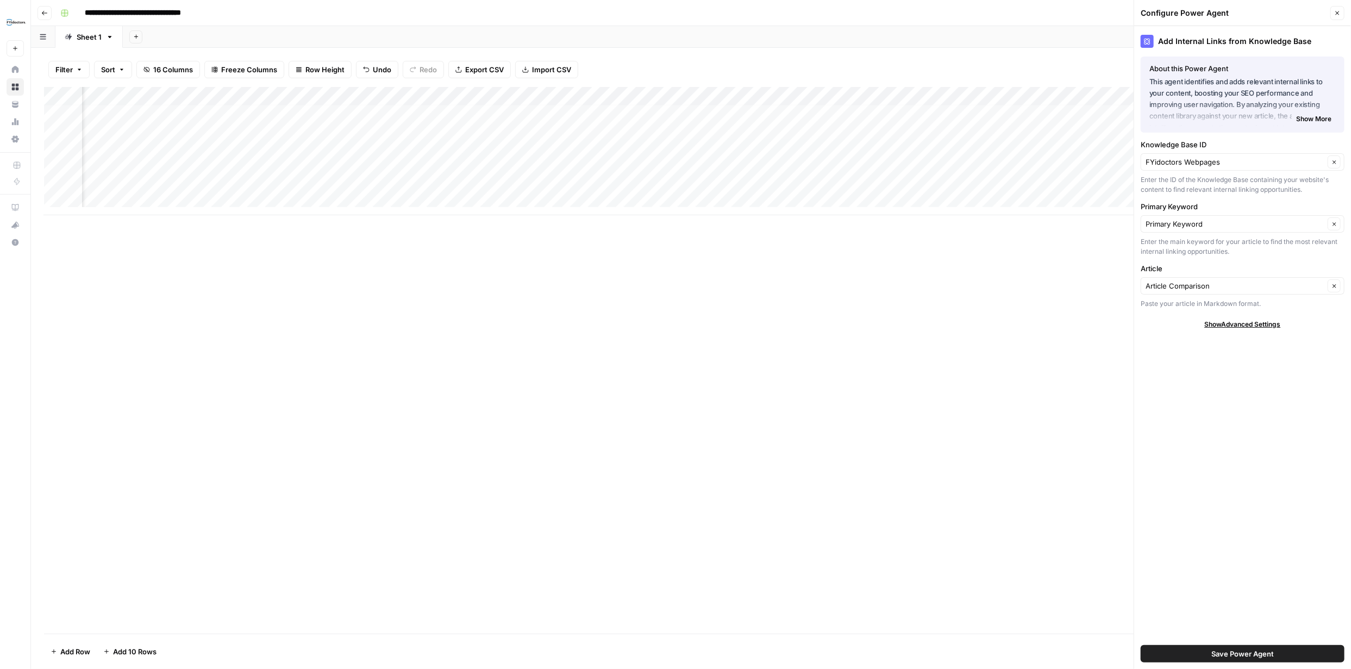
click at [1256, 657] on span "Save Power Agent" at bounding box center [1243, 653] width 63 height 11
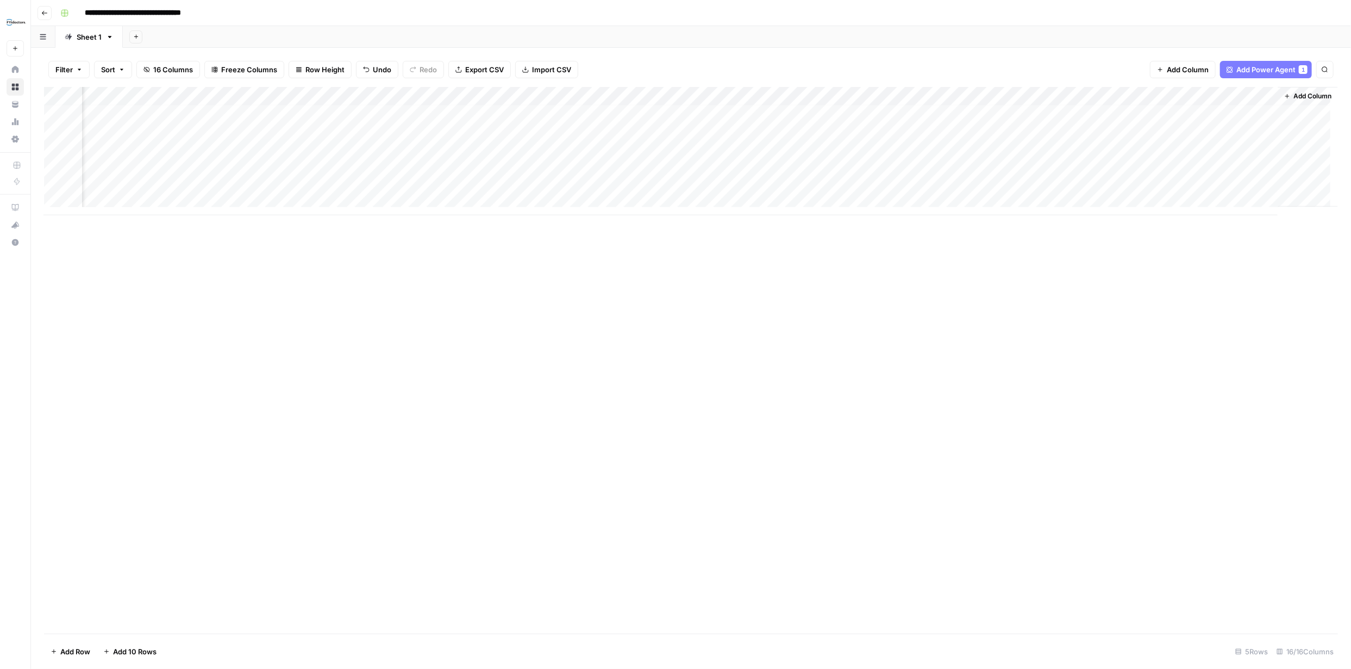
click at [1076, 108] on div "Add Column" at bounding box center [691, 151] width 1294 height 128
click at [1309, 94] on span "Add Column" at bounding box center [1313, 96] width 38 height 10
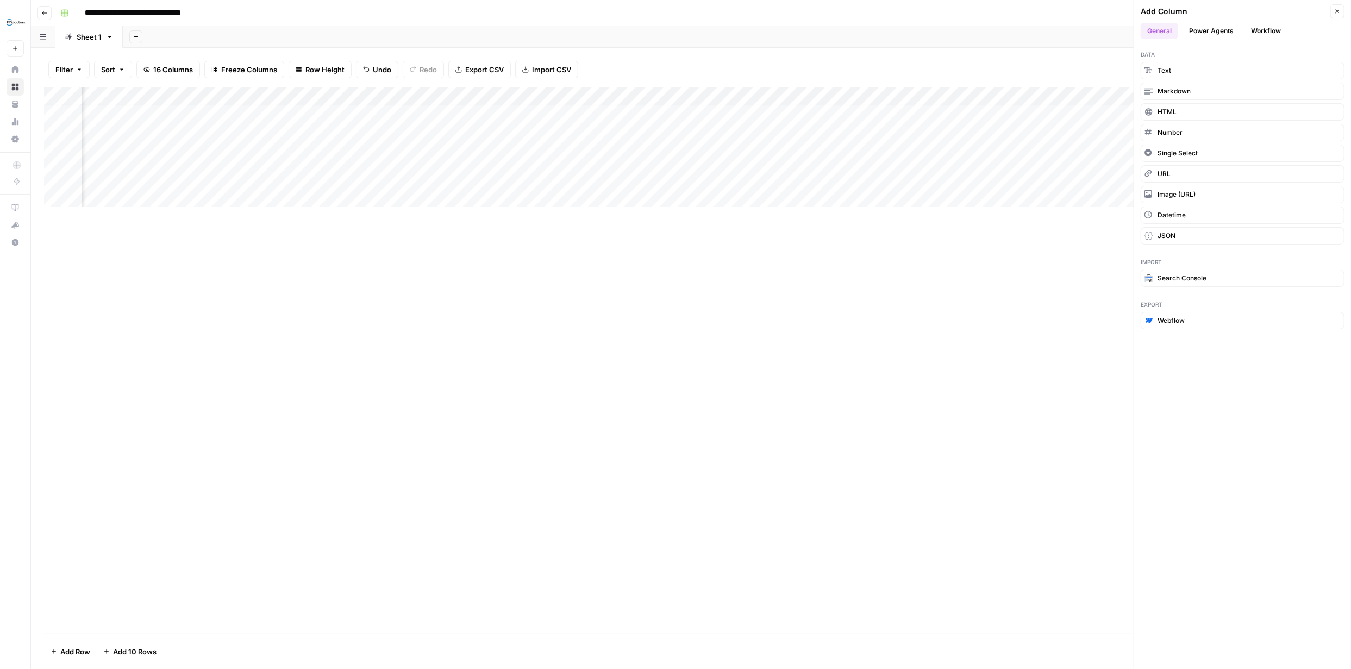
click at [1217, 30] on button "Power Agents" at bounding box center [1212, 31] width 58 height 16
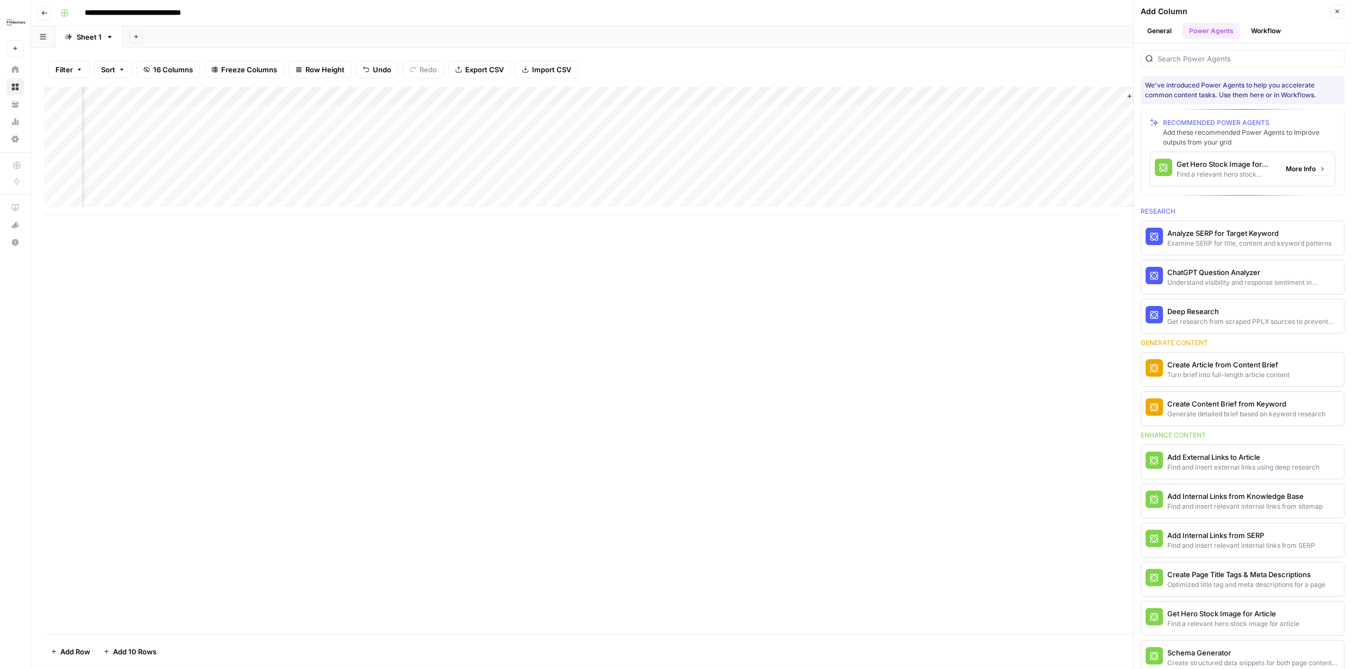
scroll to position [4, 970]
click at [1203, 129] on div "Add these recommended Power Agents to Improve outputs from your grid" at bounding box center [1249, 138] width 172 height 20
click at [1336, 13] on icon "button" at bounding box center [1337, 11] width 7 height 7
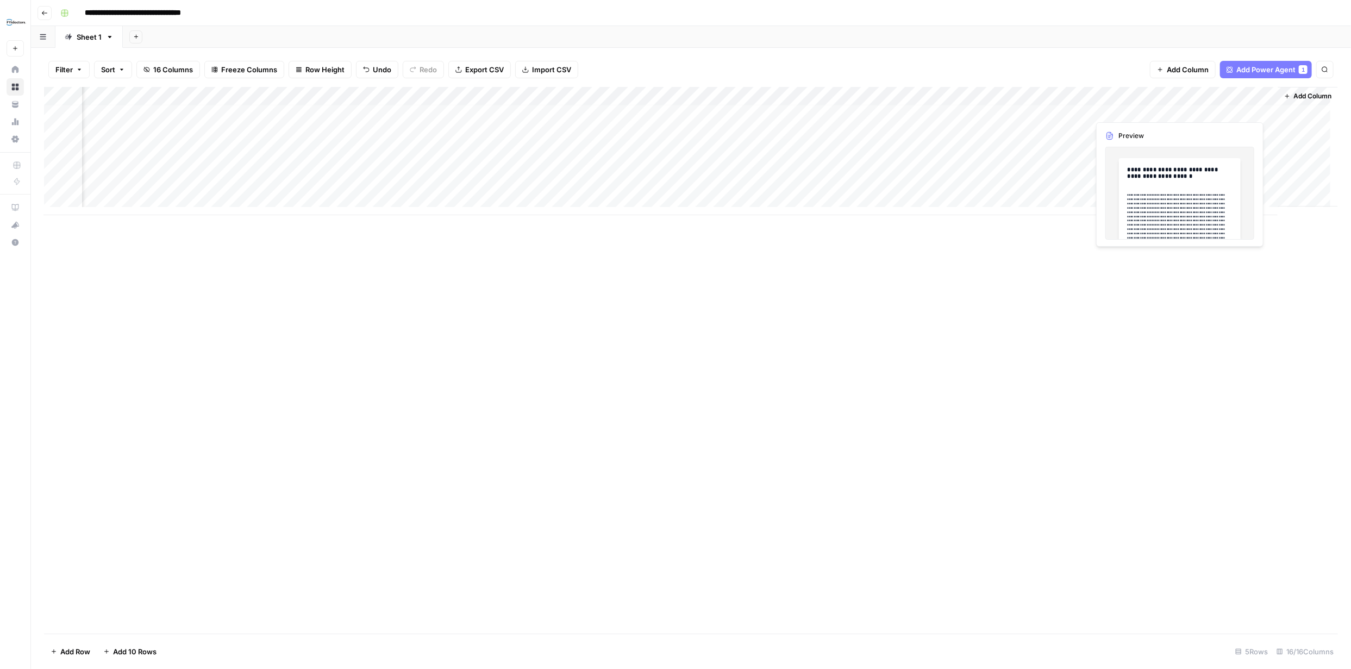
click at [1202, 108] on div "Add Column" at bounding box center [691, 151] width 1294 height 128
click at [1259, 109] on div "Add Column" at bounding box center [691, 151] width 1294 height 128
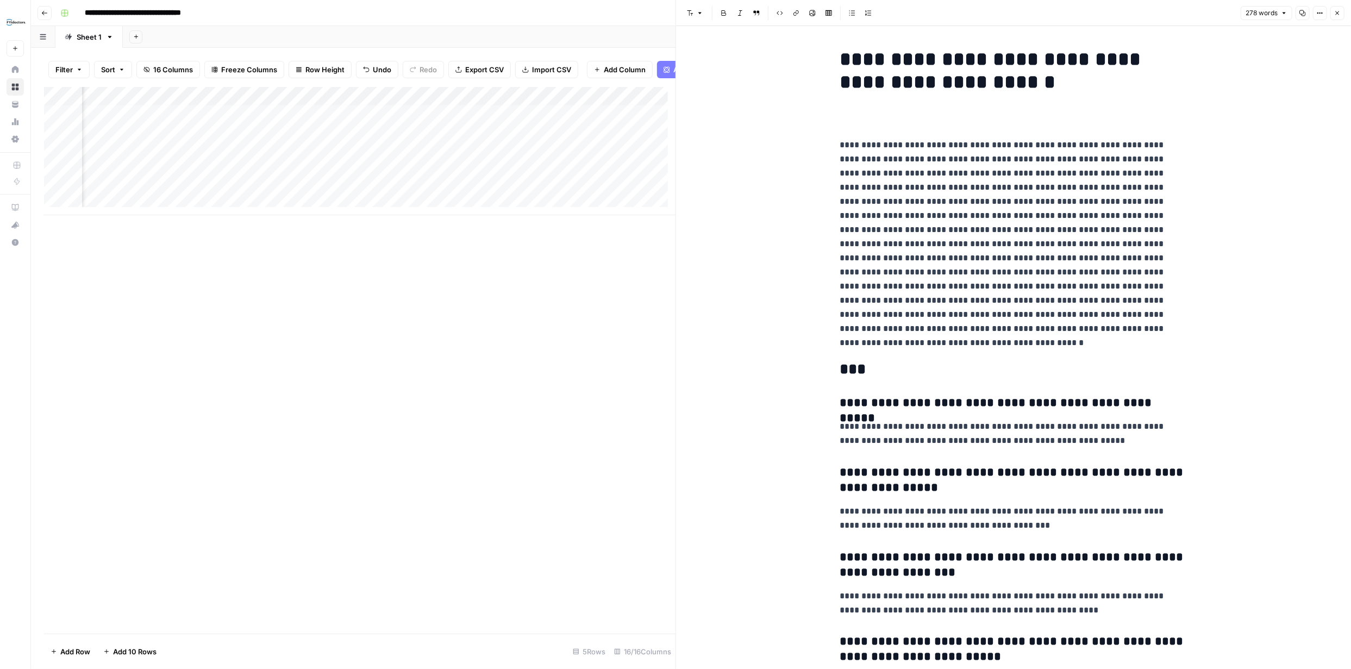
click at [1336, 9] on button "Close" at bounding box center [1338, 13] width 14 height 14
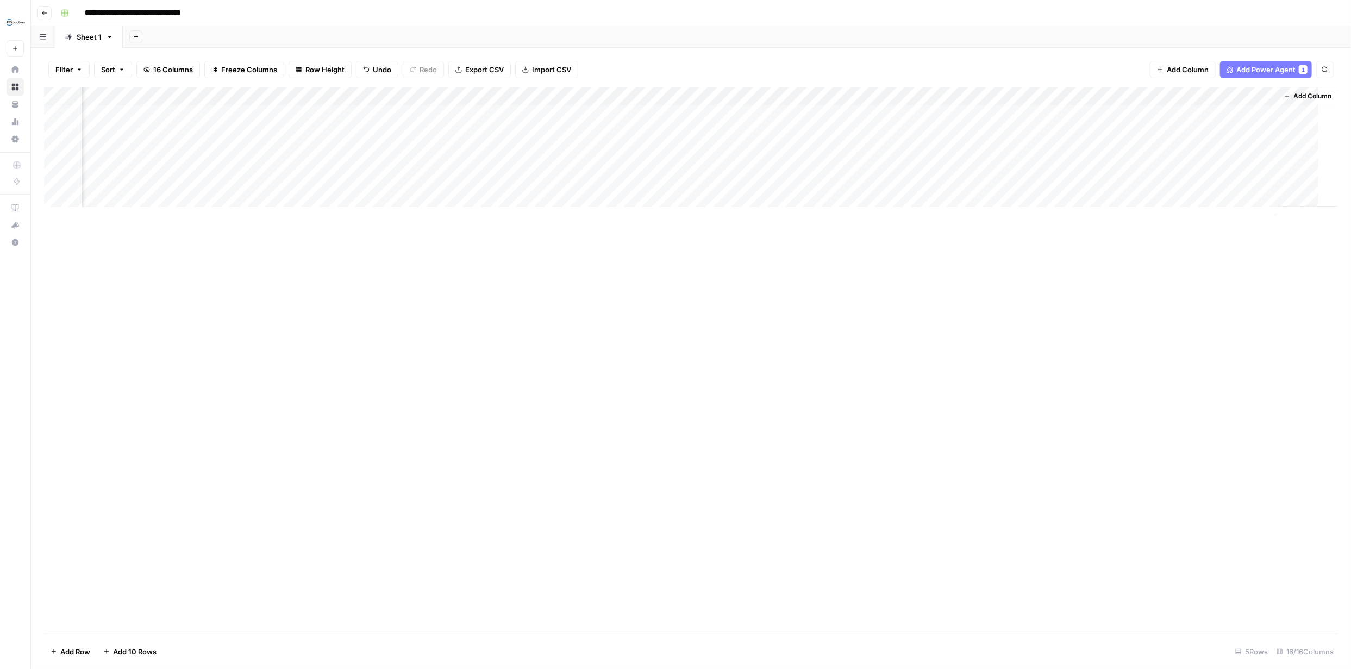
scroll to position [4, 800]
click at [1274, 97] on div "Add Column" at bounding box center [691, 151] width 1294 height 128
click at [1138, 150] on span "Text" at bounding box center [1150, 150] width 52 height 11
click at [1237, 113] on div "Add Column" at bounding box center [691, 151] width 1294 height 128
click at [1237, 114] on div "Add Column" at bounding box center [691, 151] width 1294 height 128
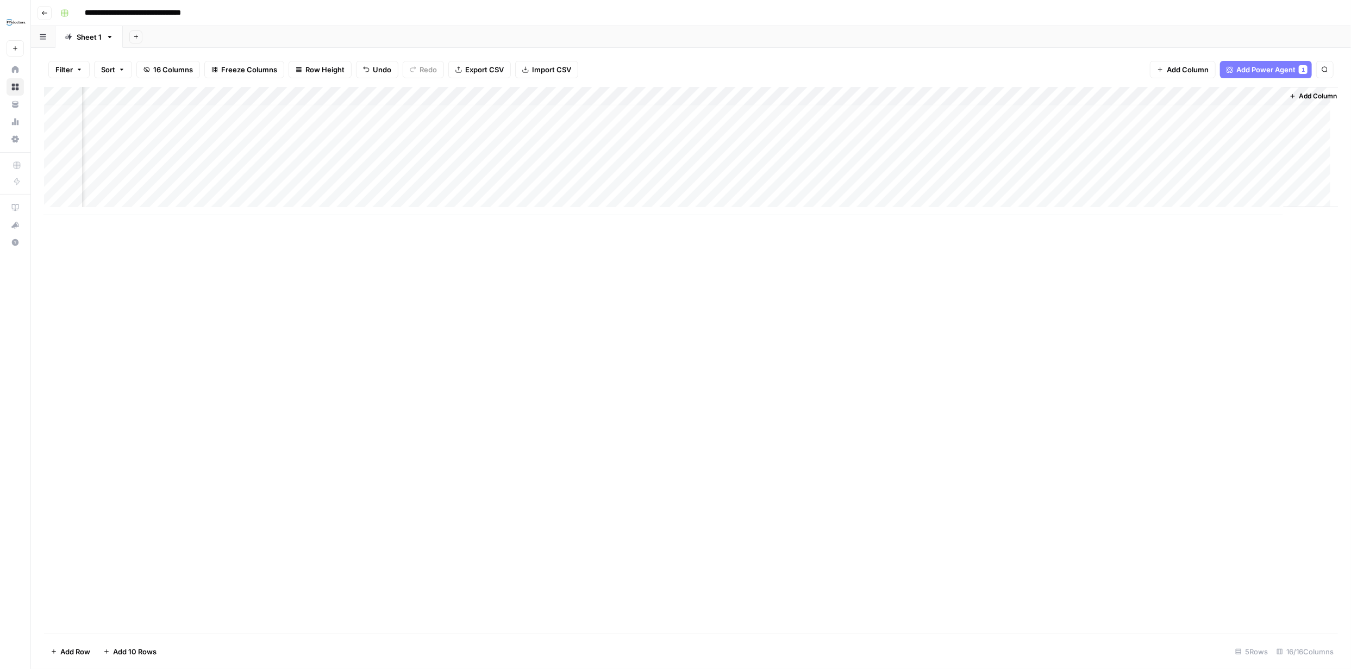
click at [1089, 265] on div "Add Column" at bounding box center [691, 360] width 1294 height 547
click at [1275, 95] on div "Add Column" at bounding box center [691, 151] width 1294 height 128
click at [1135, 166] on span "Markdown" at bounding box center [1150, 165] width 51 height 11
click at [1221, 110] on div "Add Column" at bounding box center [691, 151] width 1294 height 128
click at [1163, 94] on div "Add Column" at bounding box center [691, 151] width 1294 height 128
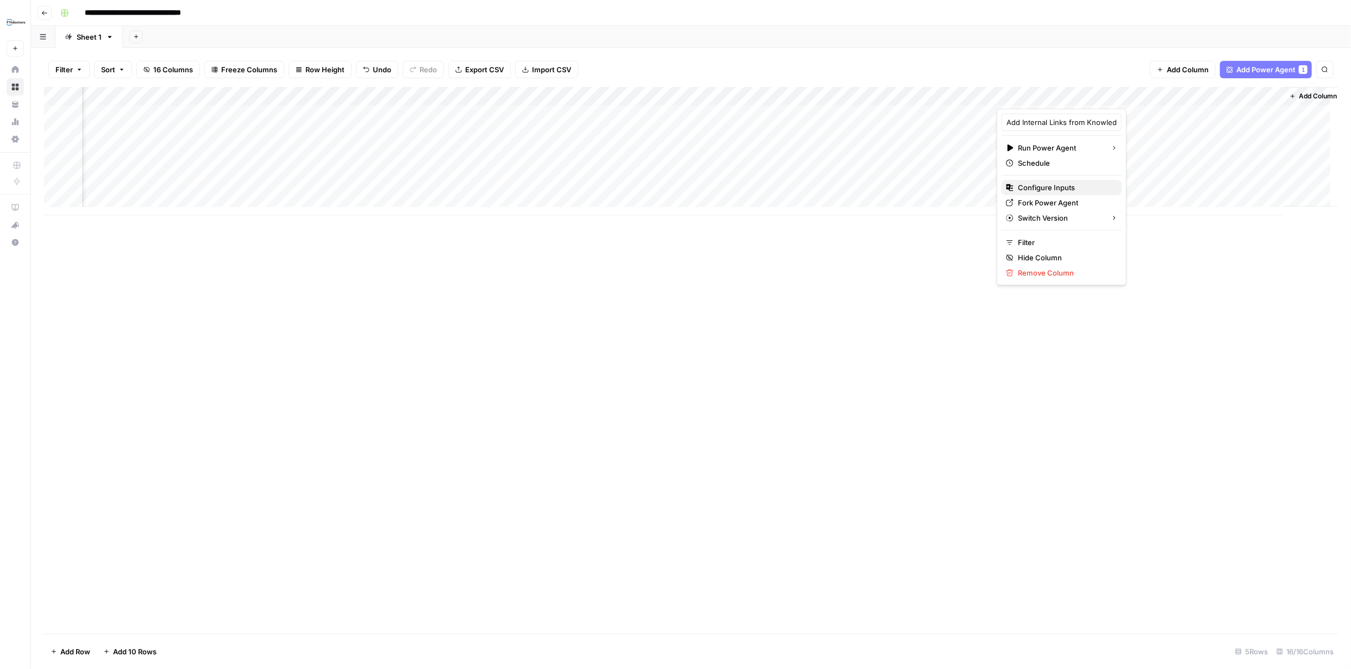
click at [1057, 186] on span "Configure Inputs" at bounding box center [1065, 187] width 95 height 11
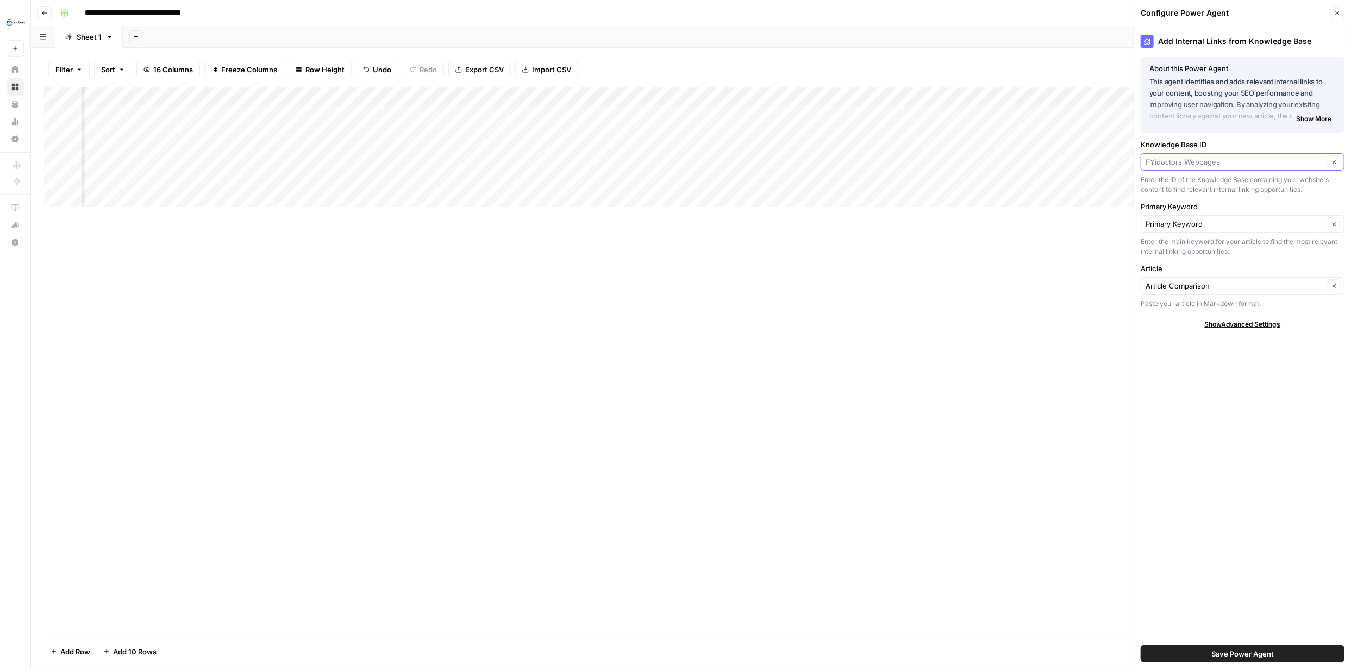
click at [1315, 163] on input "Knowledge Base ID" at bounding box center [1235, 162] width 179 height 11
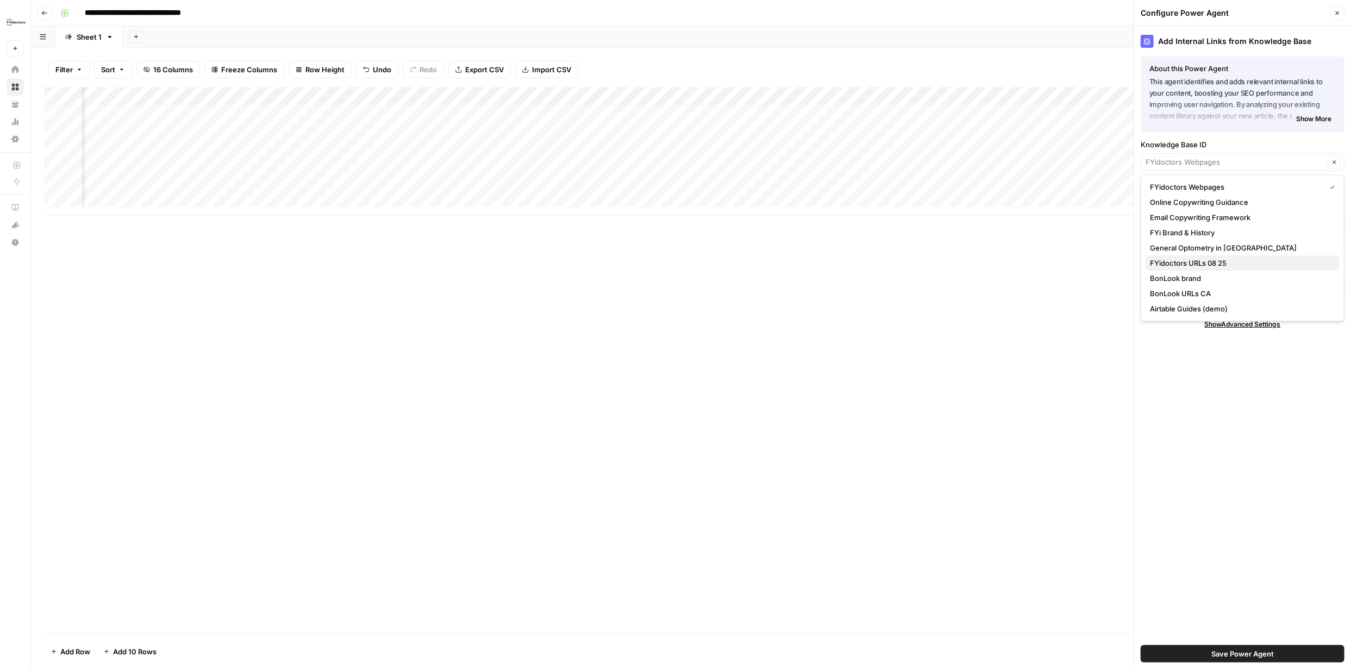
click at [1196, 261] on span "FYidoctors URLs 08 25" at bounding box center [1240, 263] width 181 height 11
type input "FYidoctors URLs 08 25"
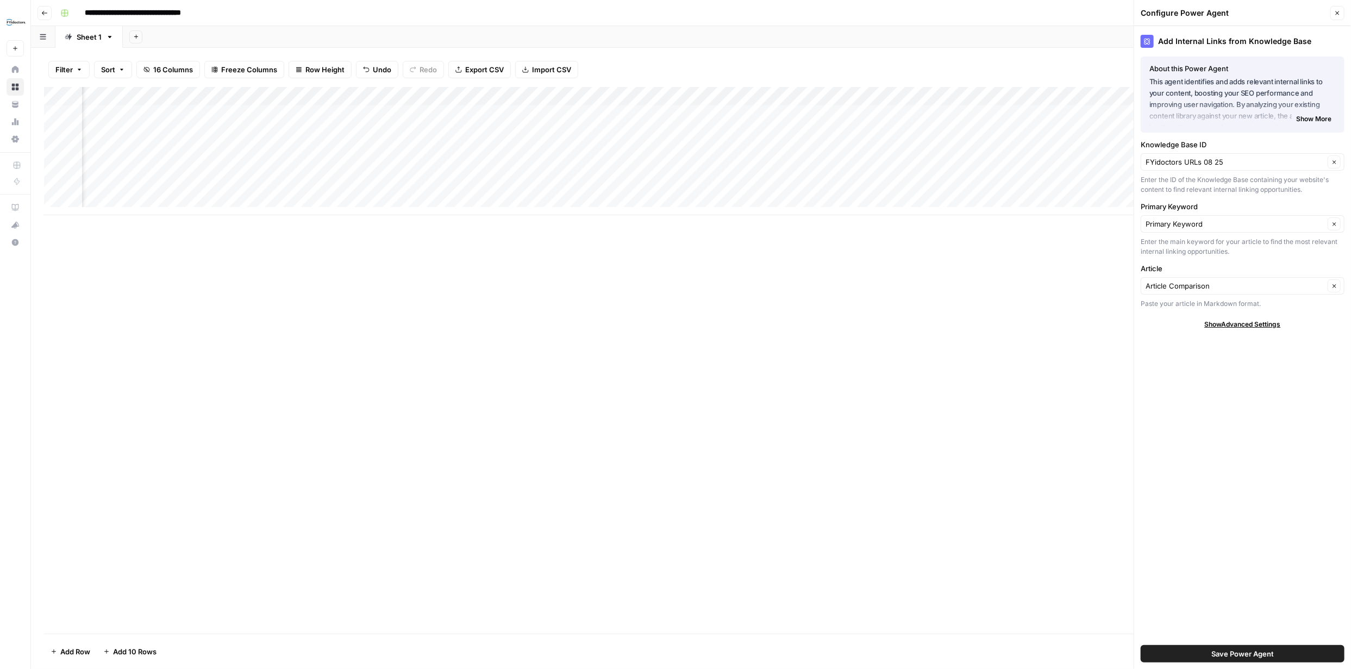
click at [1246, 650] on span "Save Power Agent" at bounding box center [1243, 653] width 63 height 11
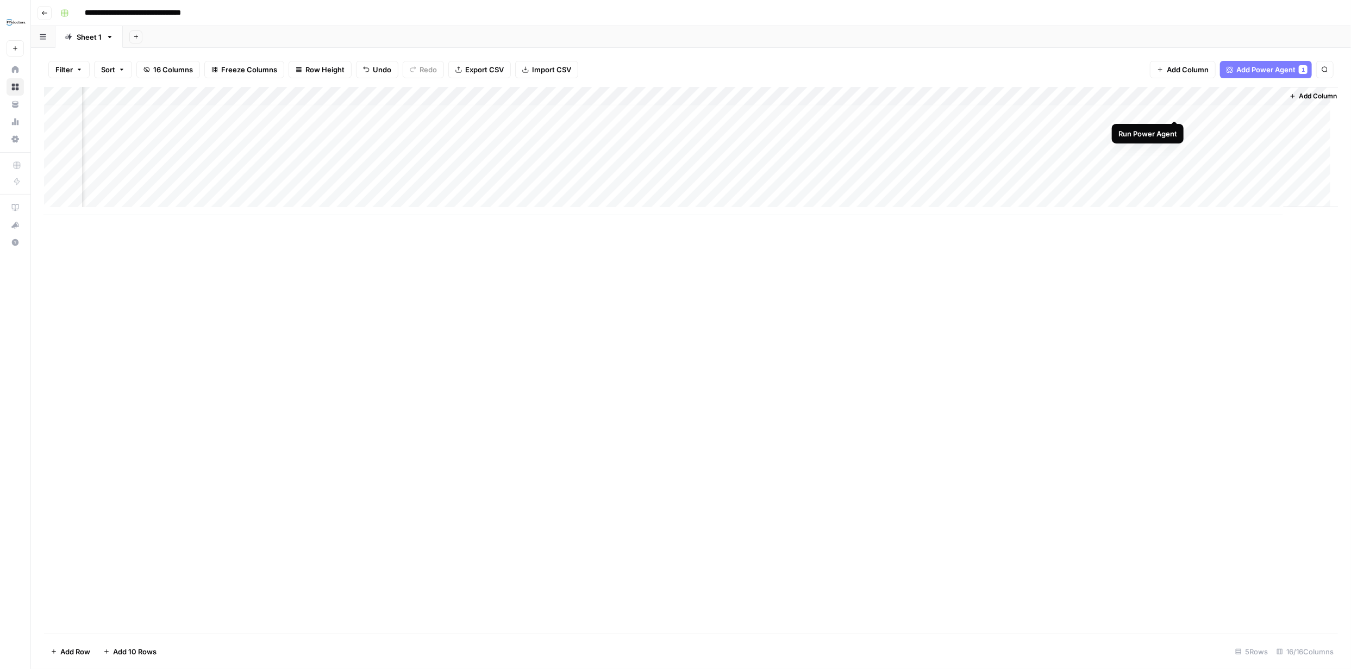
click at [1172, 112] on div "Add Column" at bounding box center [691, 151] width 1294 height 128
drag, startPoint x: 996, startPoint y: 93, endPoint x: 963, endPoint y: 93, distance: 33.2
click at [963, 93] on div "Add Column" at bounding box center [691, 151] width 1294 height 128
click at [657, 97] on div "Add Column" at bounding box center [691, 151] width 1294 height 128
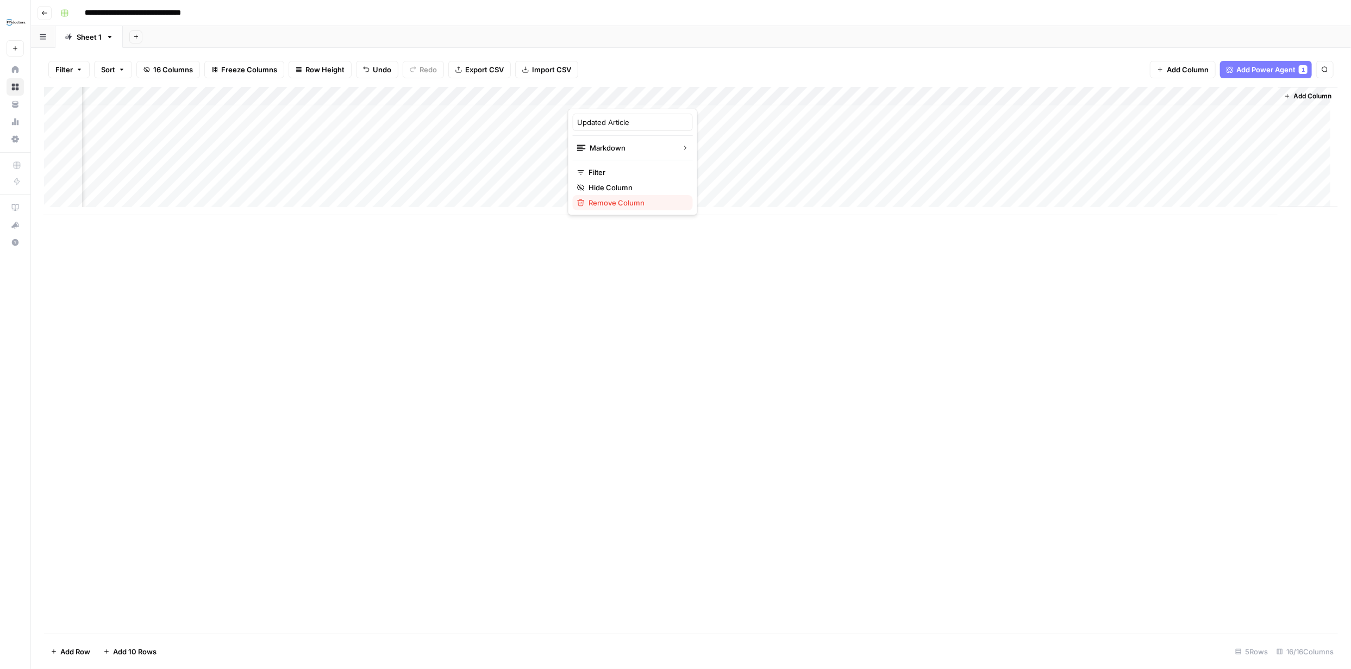
click at [624, 203] on span "Remove Column" at bounding box center [636, 202] width 95 height 11
click at [634, 114] on span "Delete" at bounding box center [636, 112] width 23 height 11
click at [1259, 107] on div "Add Column" at bounding box center [691, 151] width 1294 height 128
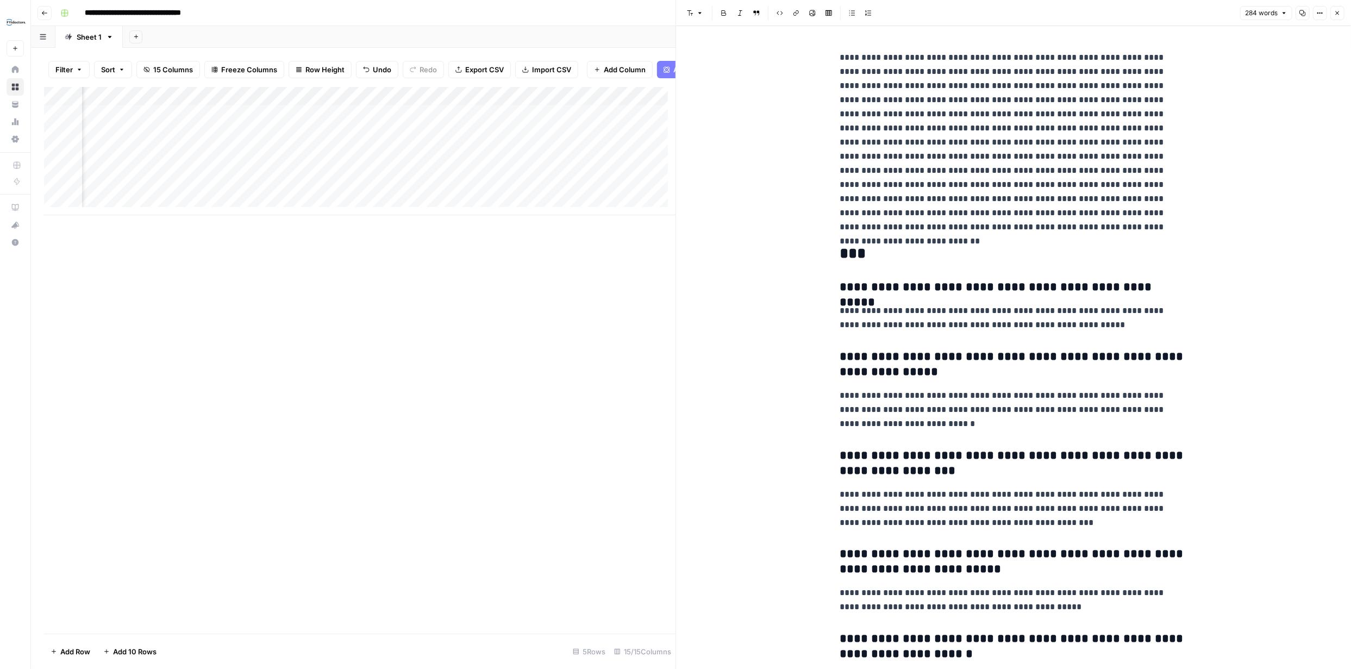
scroll to position [83, 0]
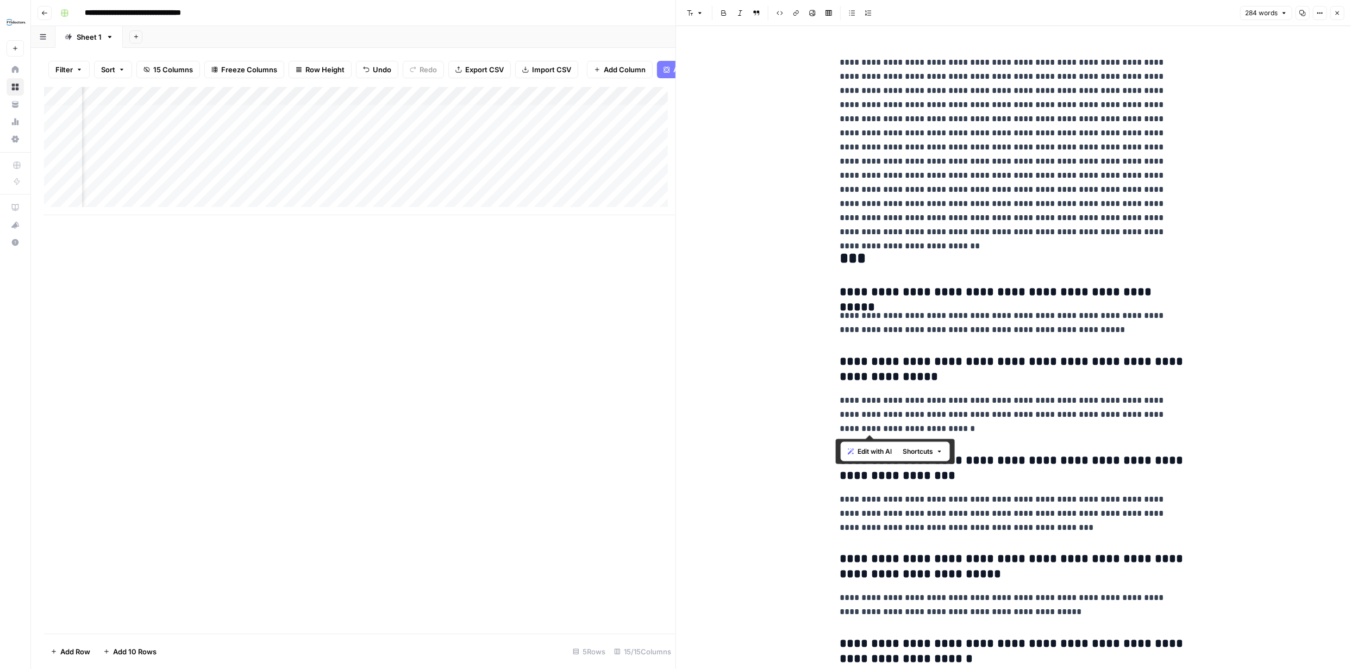
drag, startPoint x: 835, startPoint y: 61, endPoint x: 1147, endPoint y: 428, distance: 482.4
click at [1147, 428] on div "**********" at bounding box center [1013, 334] width 361 height 747
copy div "**********"
click at [1337, 12] on icon "button" at bounding box center [1338, 13] width 4 height 4
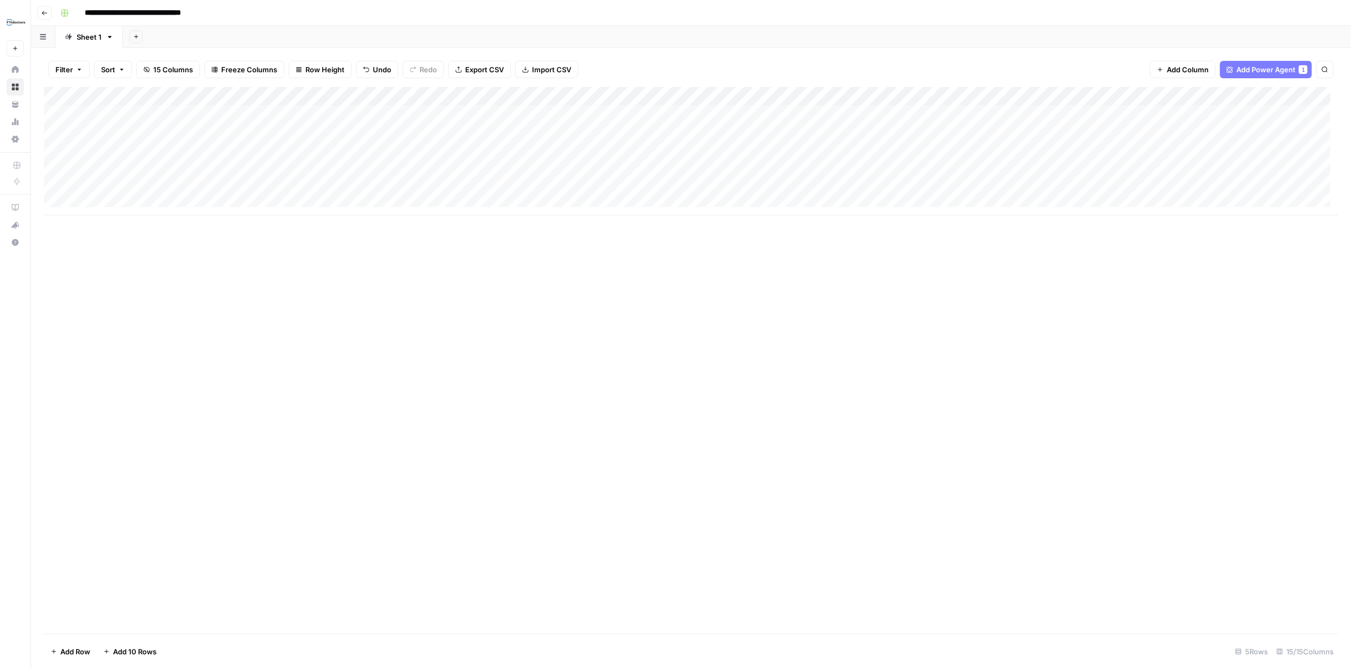
scroll to position [4, 0]
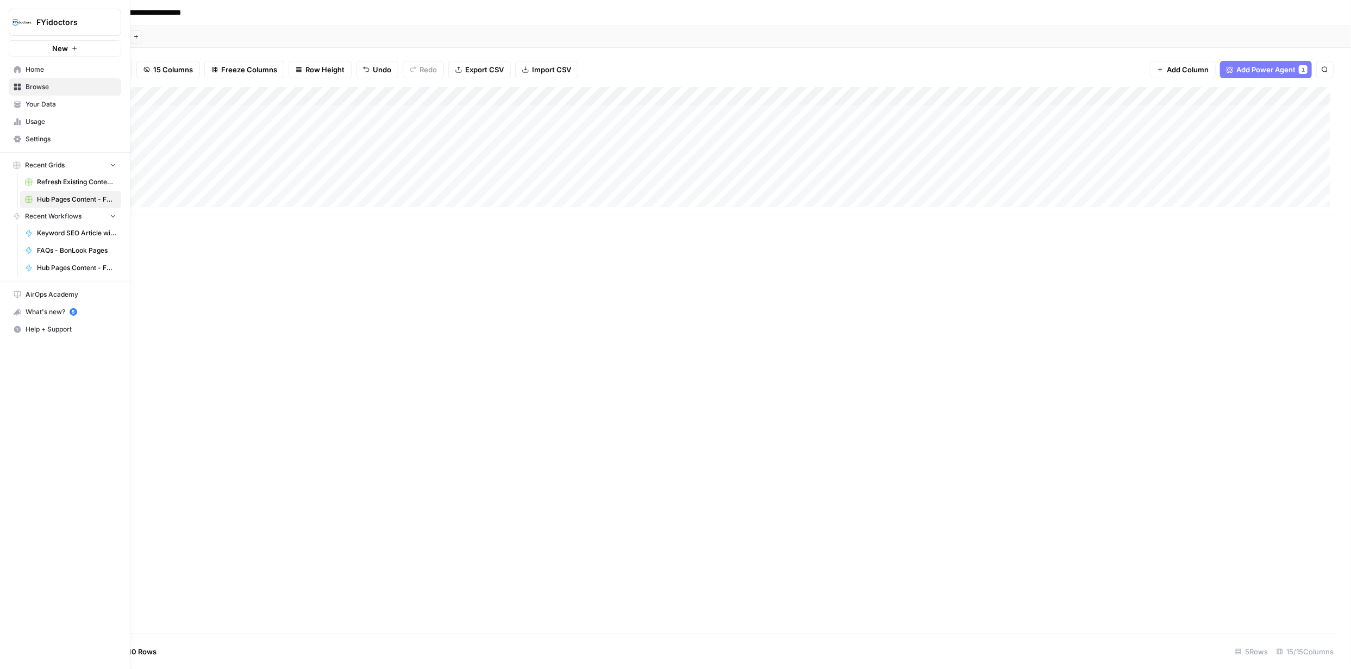
click at [33, 90] on span "Browse" at bounding box center [71, 87] width 91 height 10
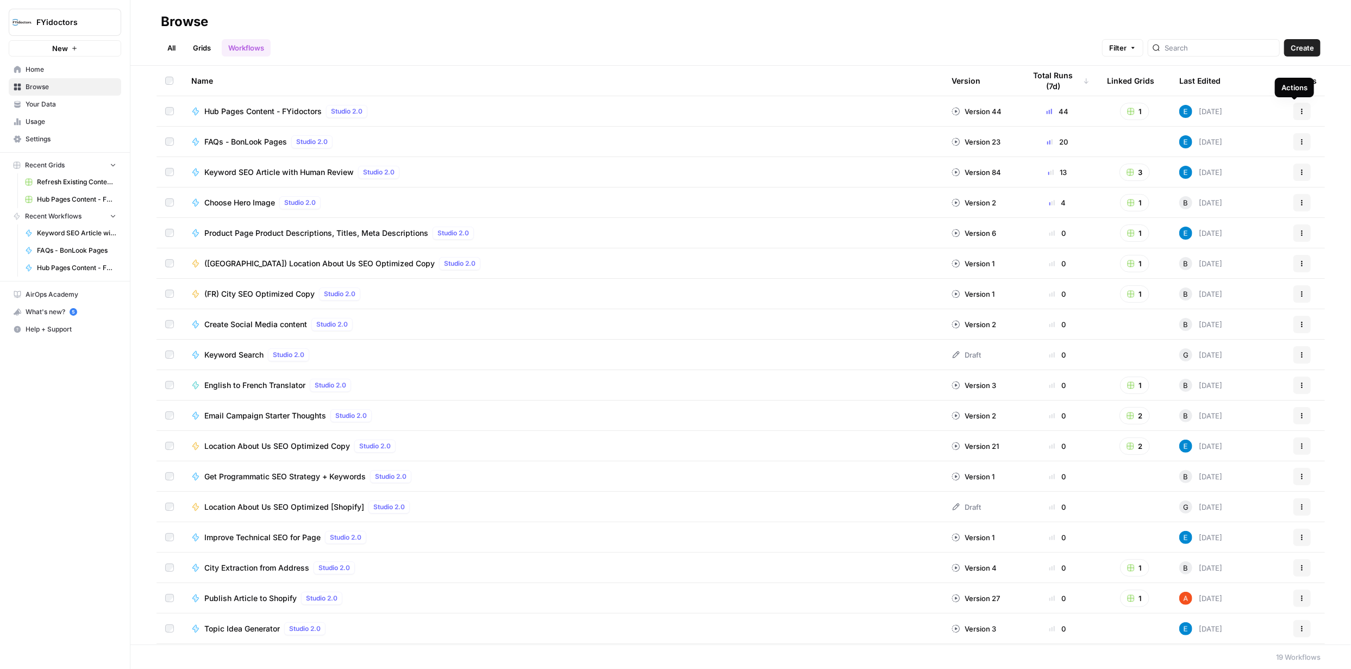
click at [1294, 107] on button "Actions" at bounding box center [1302, 111] width 17 height 17
click at [1216, 190] on span "Integrate" at bounding box center [1246, 191] width 87 height 11
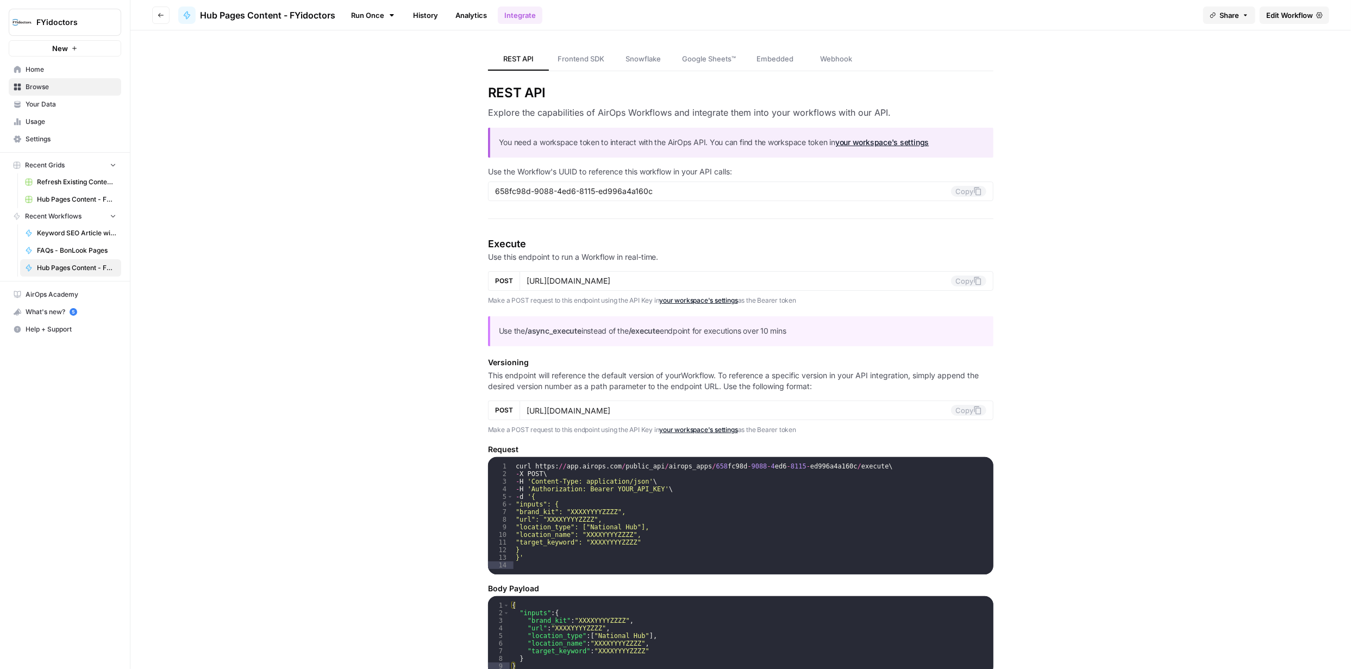
type input "https://api.airops.com/public_api/airops_apps/658fc98d-9088-4ed6-8115-ed996a4a1…"
click at [1287, 16] on span "Edit Workflow" at bounding box center [1289, 15] width 47 height 11
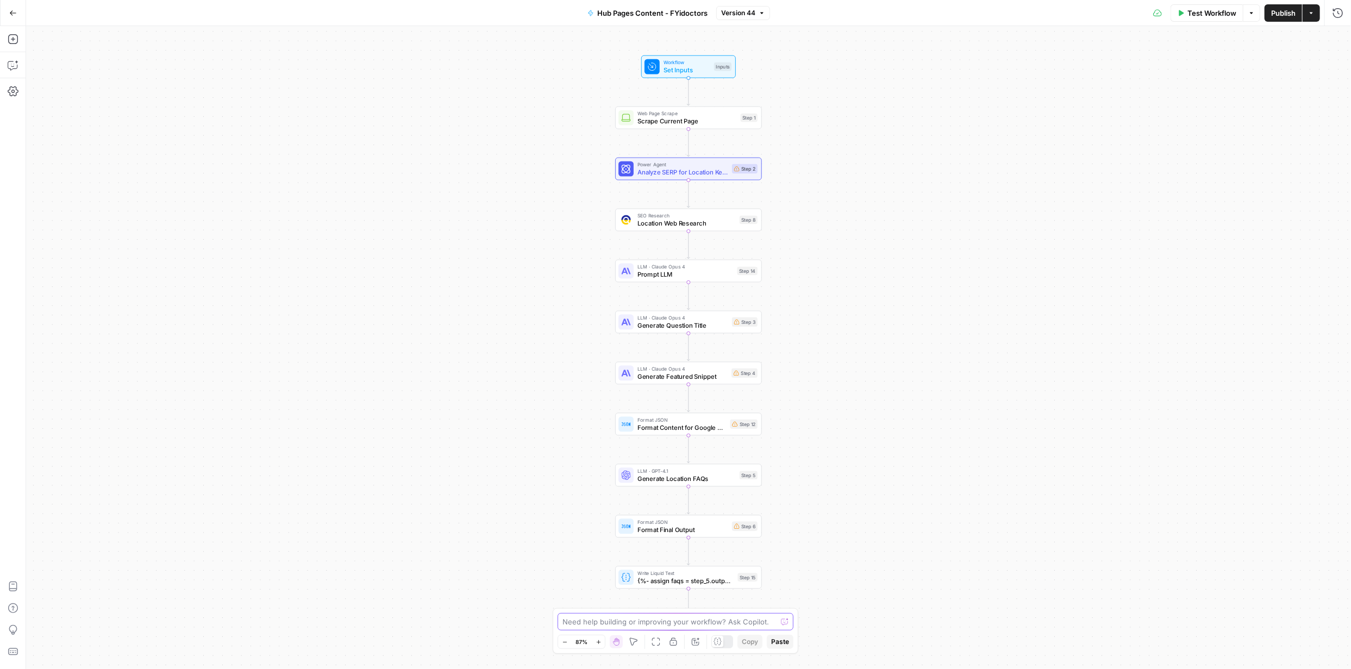
click at [581, 623] on textarea at bounding box center [670, 621] width 214 height 11
paste textarea "Booking an eye exam in Saskatoon is simple with FYidoctors' 6 convenient locati…"
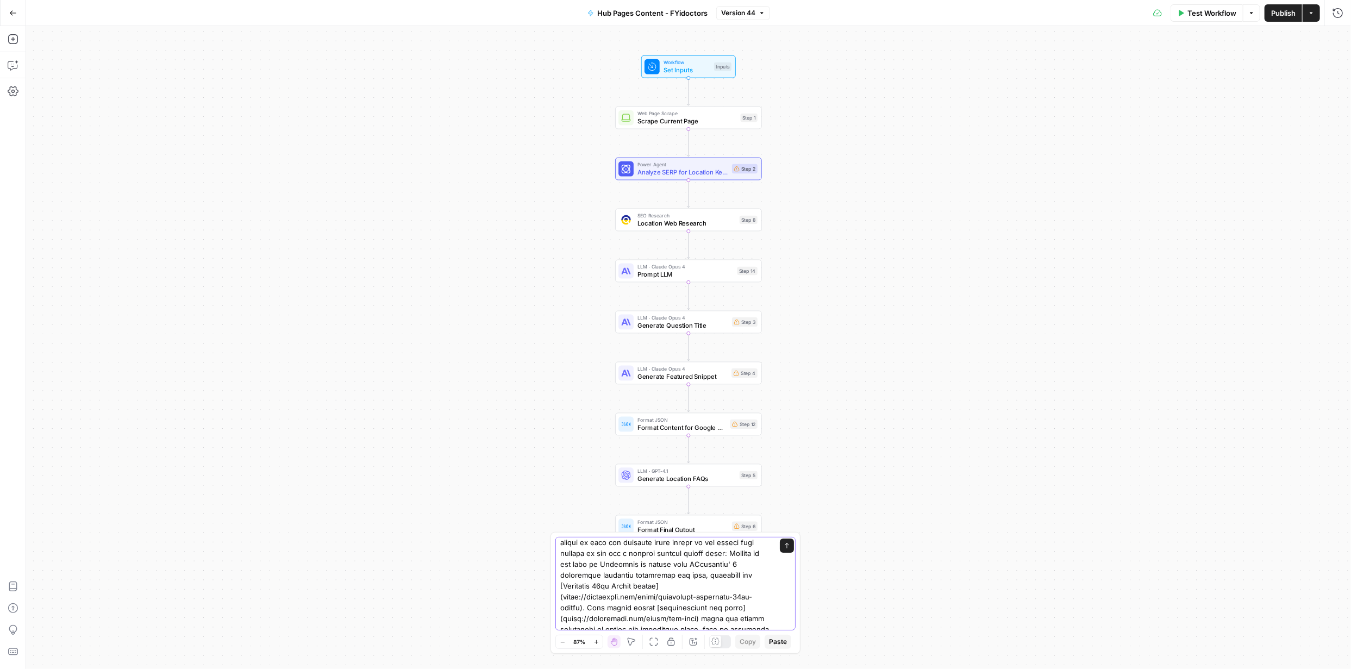
scroll to position [3, 0]
type textarea "The internal links are appearing on the grid in html format unattached to the a…"
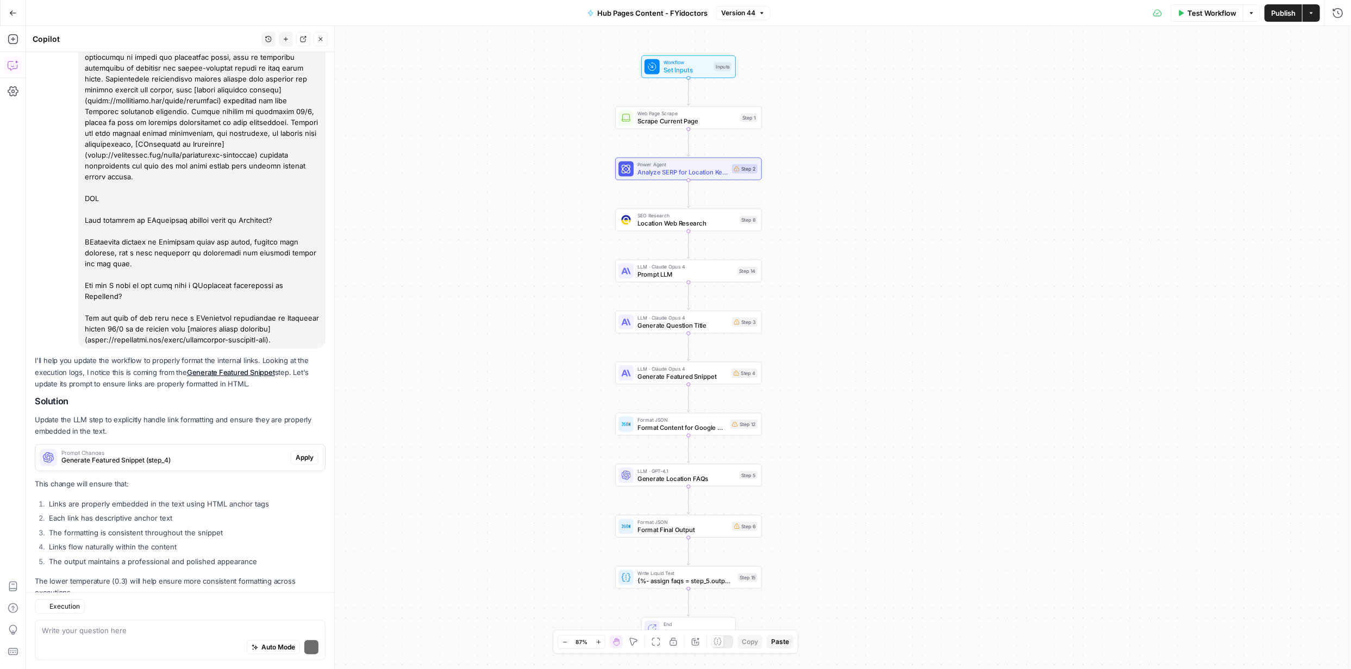
scroll to position [197, 0]
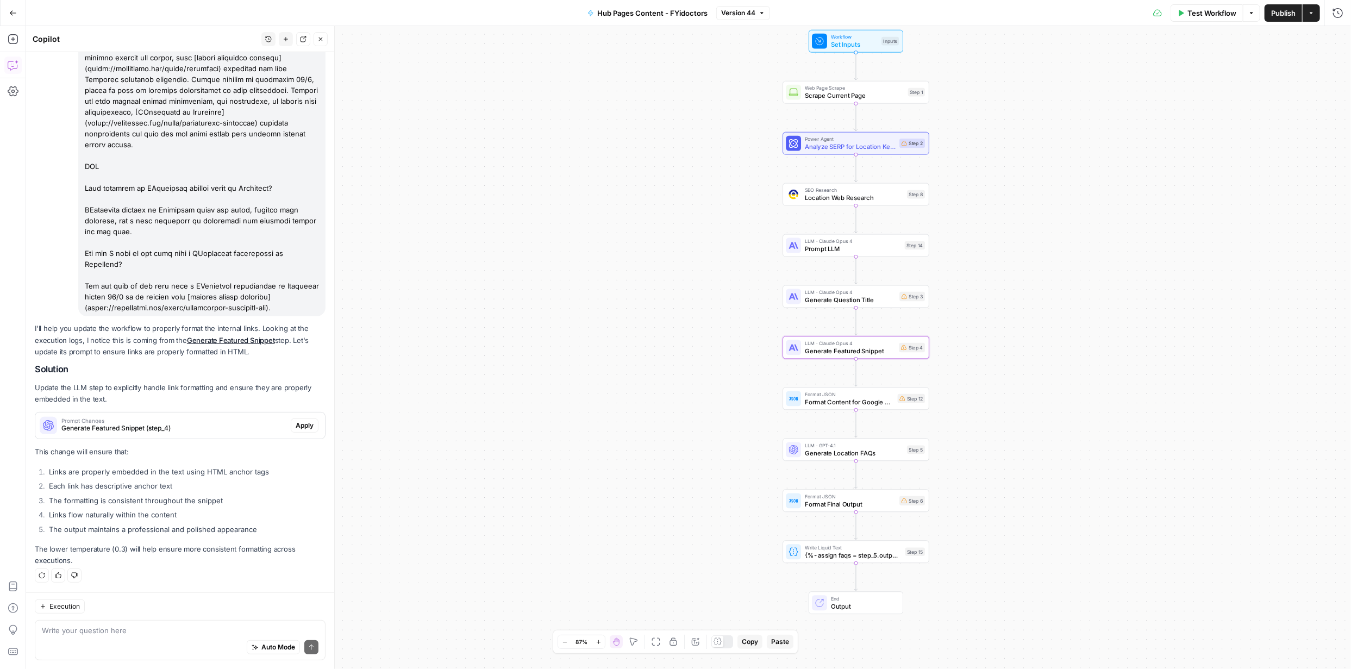
click at [296, 425] on span "Apply" at bounding box center [305, 426] width 18 height 10
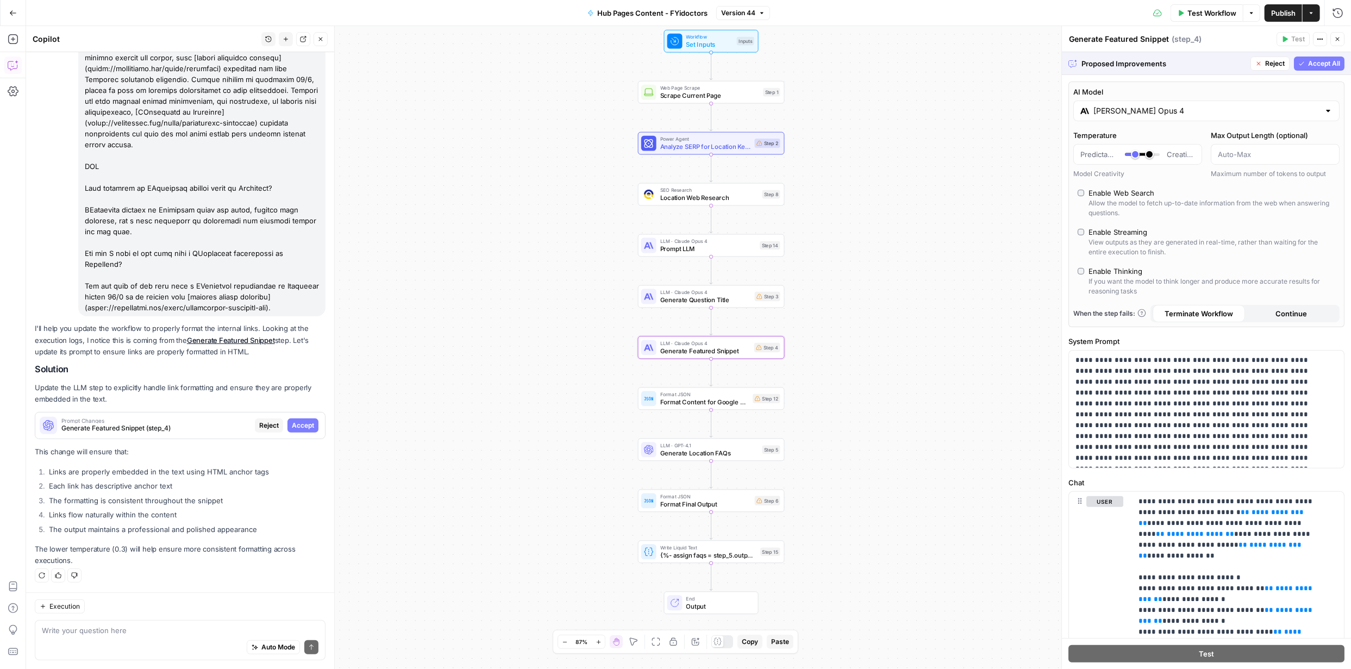
click at [299, 422] on span "Accept" at bounding box center [303, 426] width 22 height 10
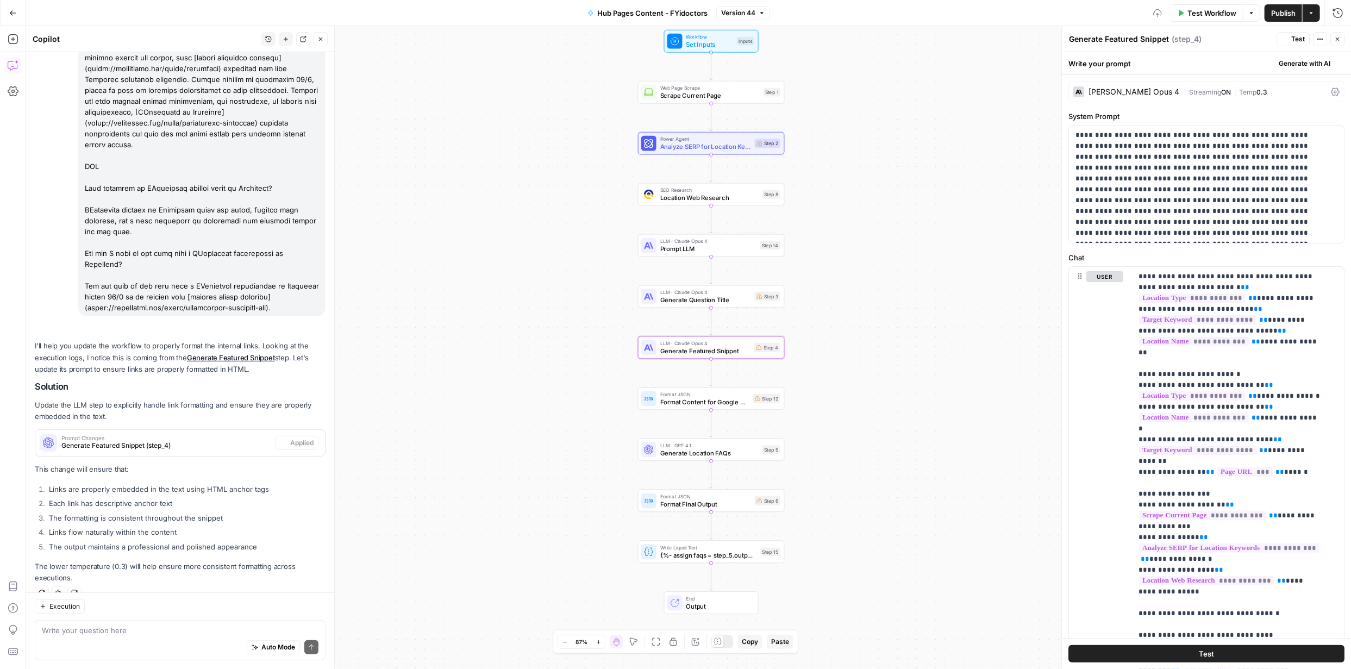
scroll to position [215, 0]
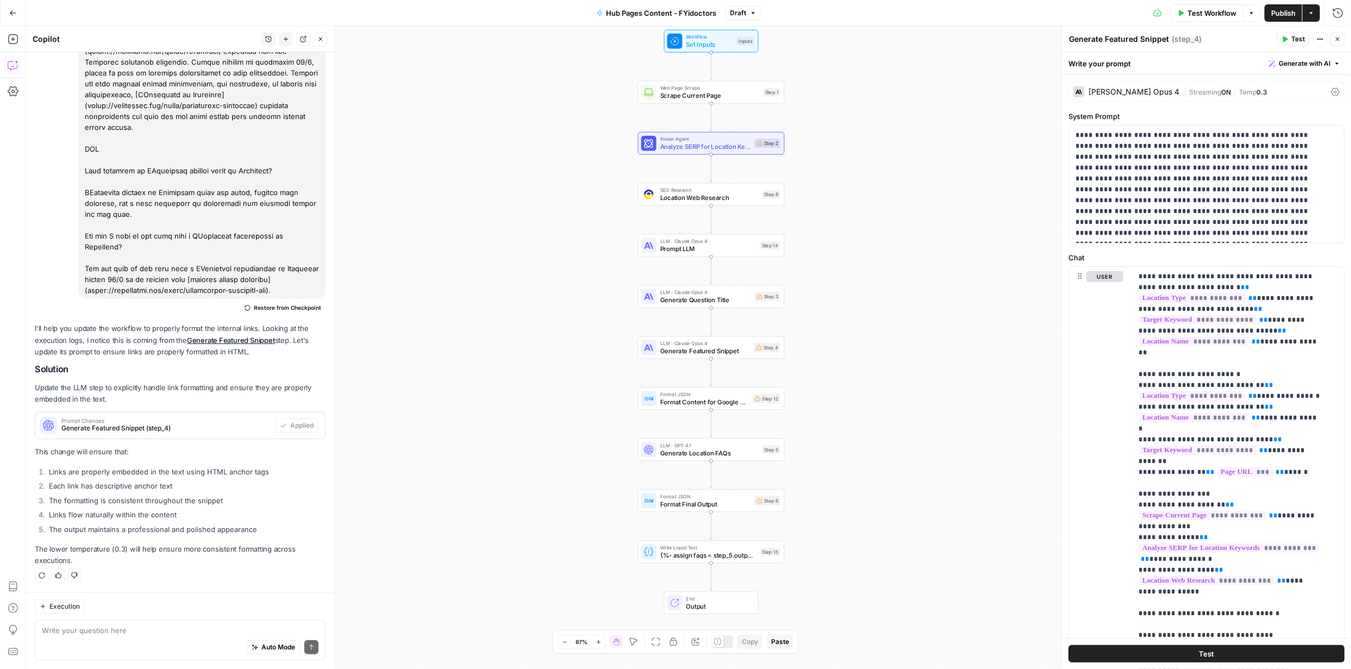
click at [1284, 13] on span "Publish" at bounding box center [1283, 13] width 24 height 11
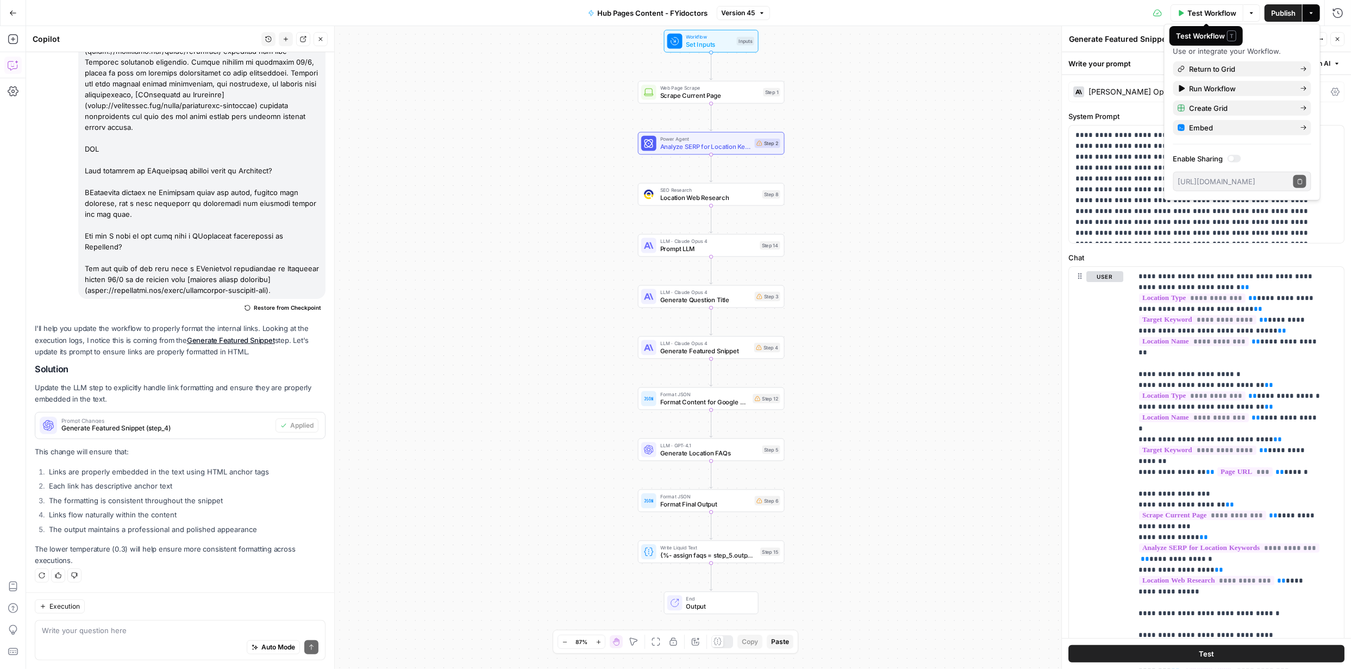
click at [1209, 11] on span "Test Workflow" at bounding box center [1212, 13] width 49 height 11
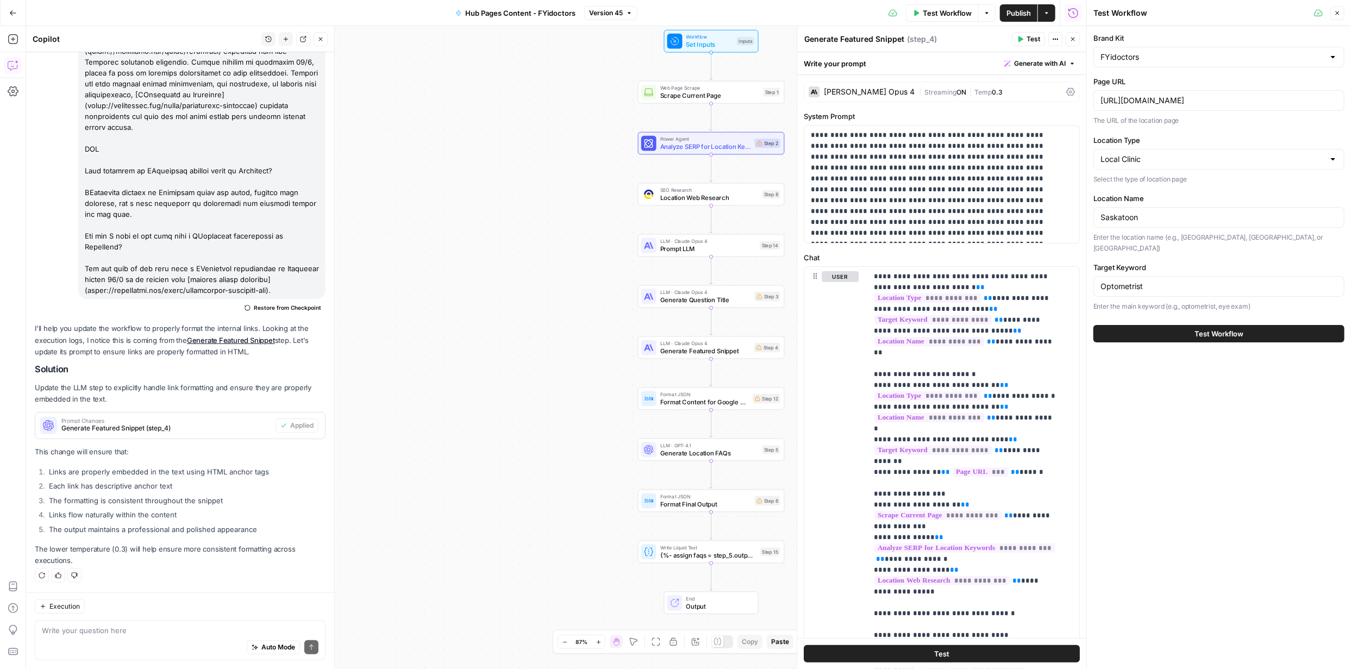
click at [1223, 328] on span "Test Workflow" at bounding box center [1219, 333] width 49 height 11
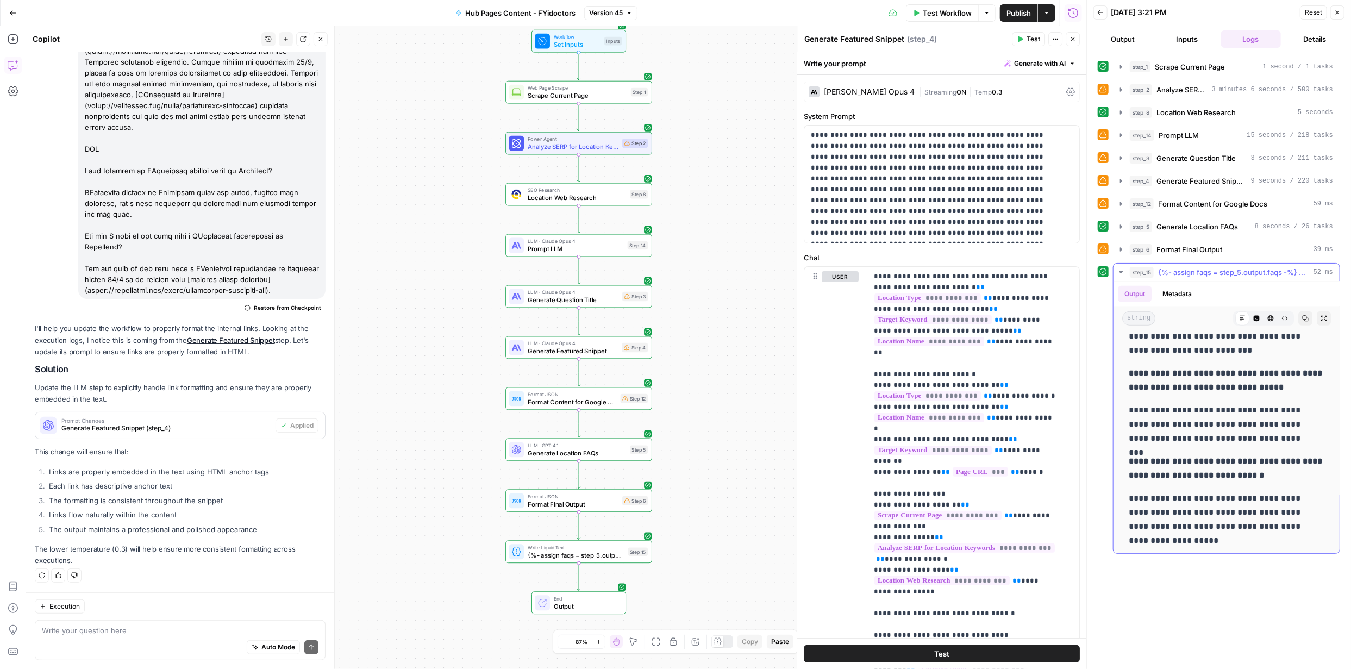
scroll to position [619, 0]
click at [1268, 318] on icon "button" at bounding box center [1271, 318] width 7 height 7
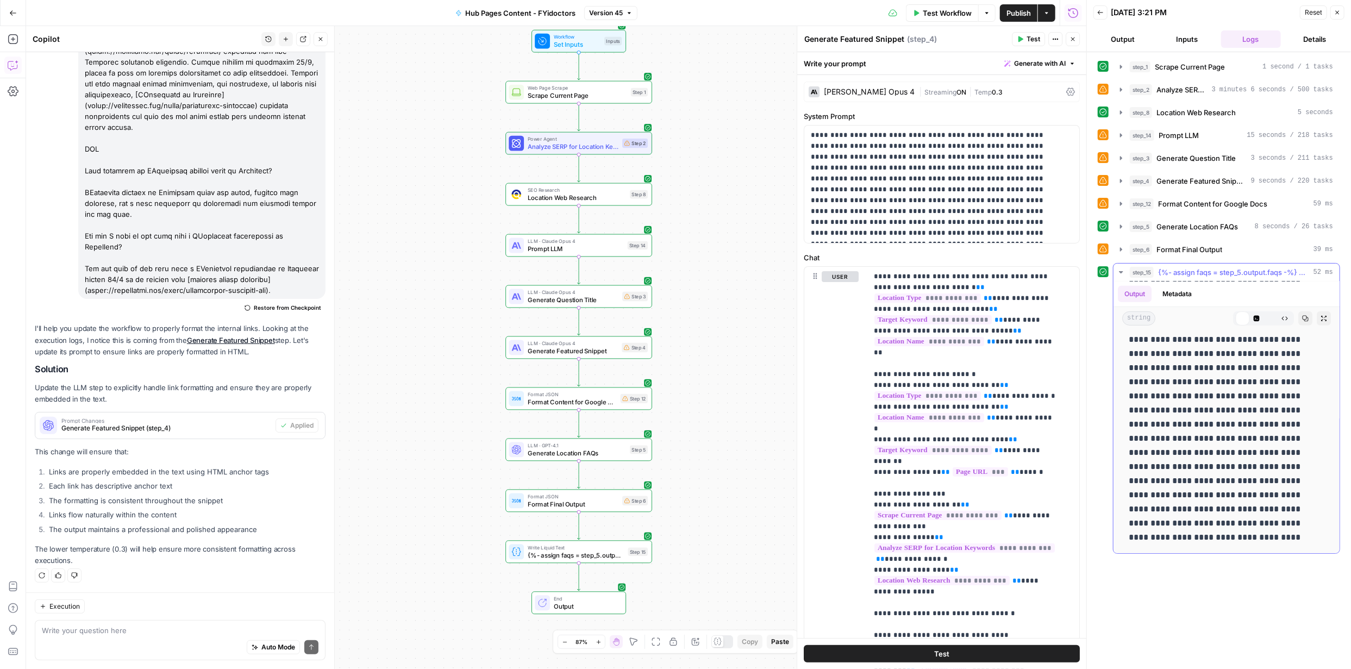
scroll to position [0, 0]
click at [1282, 316] on icon "button" at bounding box center [1285, 318] width 7 height 7
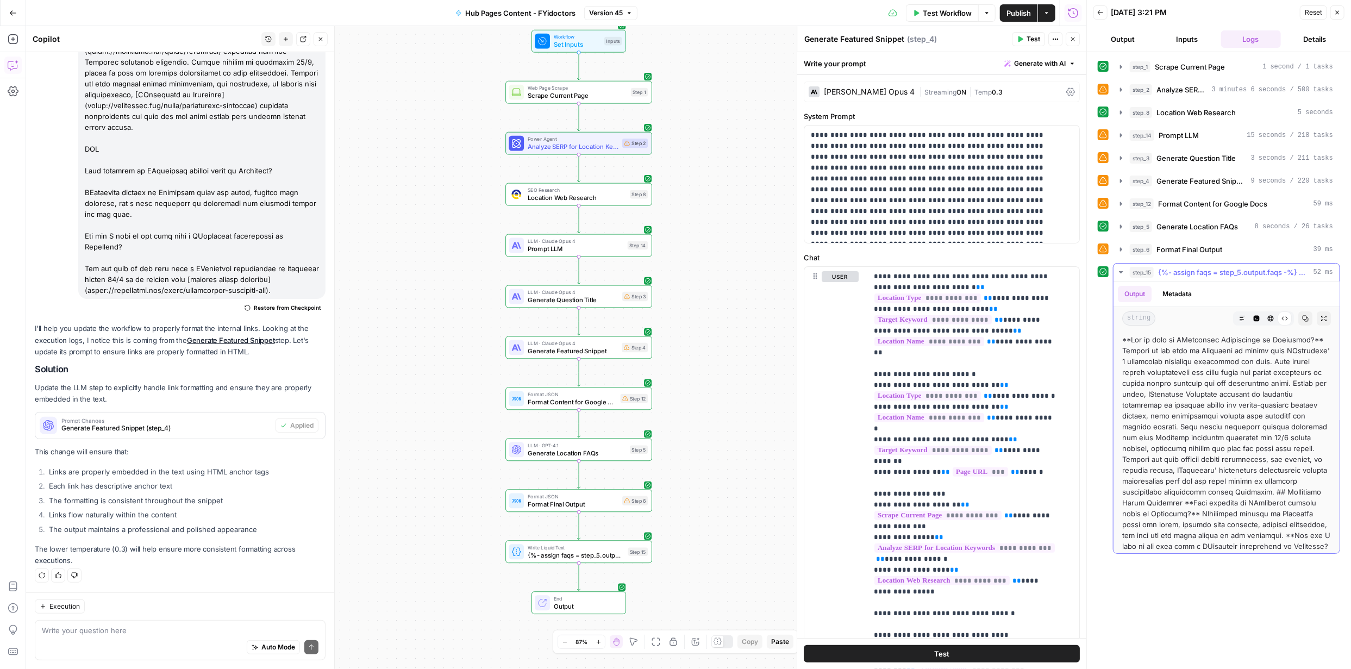
click at [1239, 316] on icon "button" at bounding box center [1242, 318] width 7 height 7
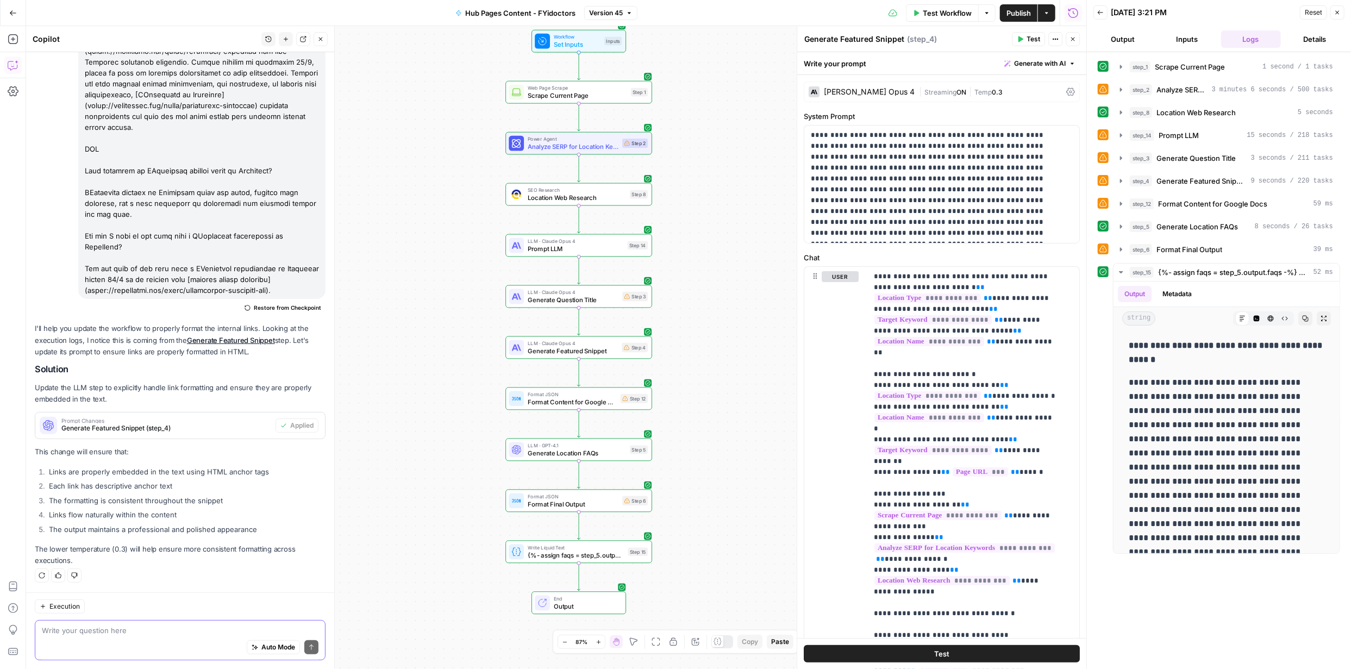
click at [152, 634] on textarea at bounding box center [180, 630] width 277 height 11
type textarea "But the links are not visible on the final output markdown copy"
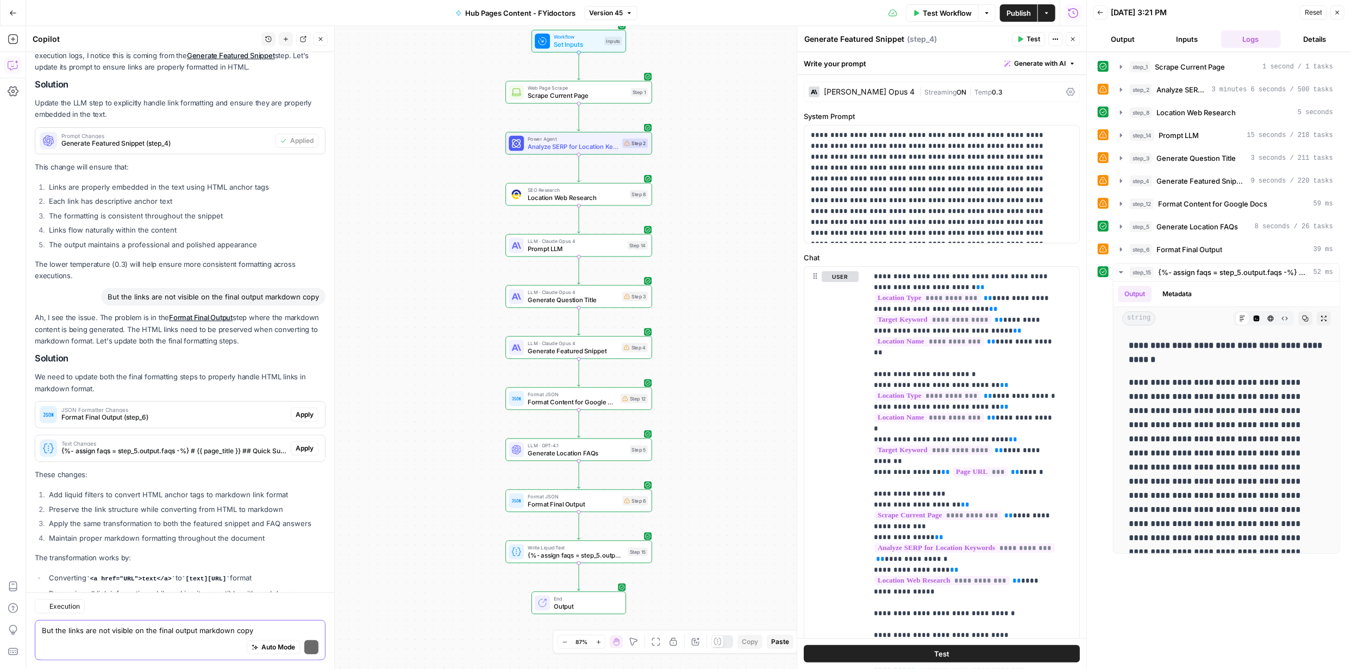
scroll to position [548, 0]
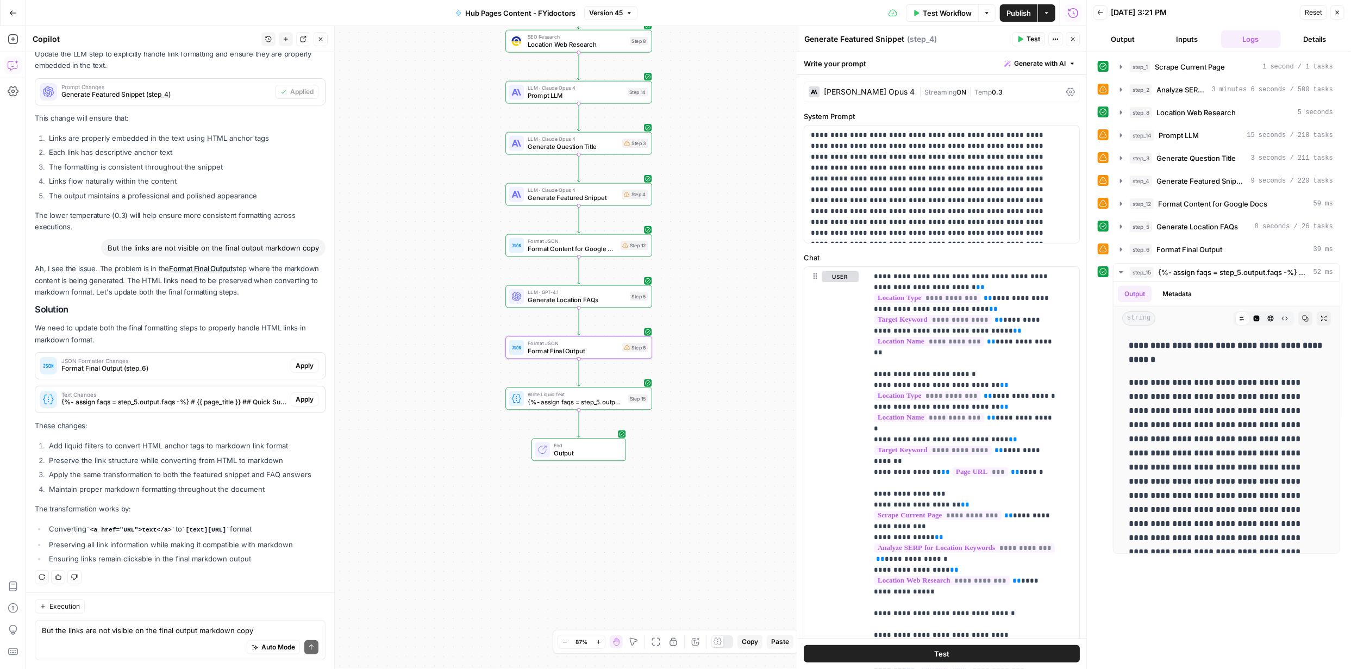
click at [299, 362] on span "Apply" at bounding box center [305, 366] width 18 height 10
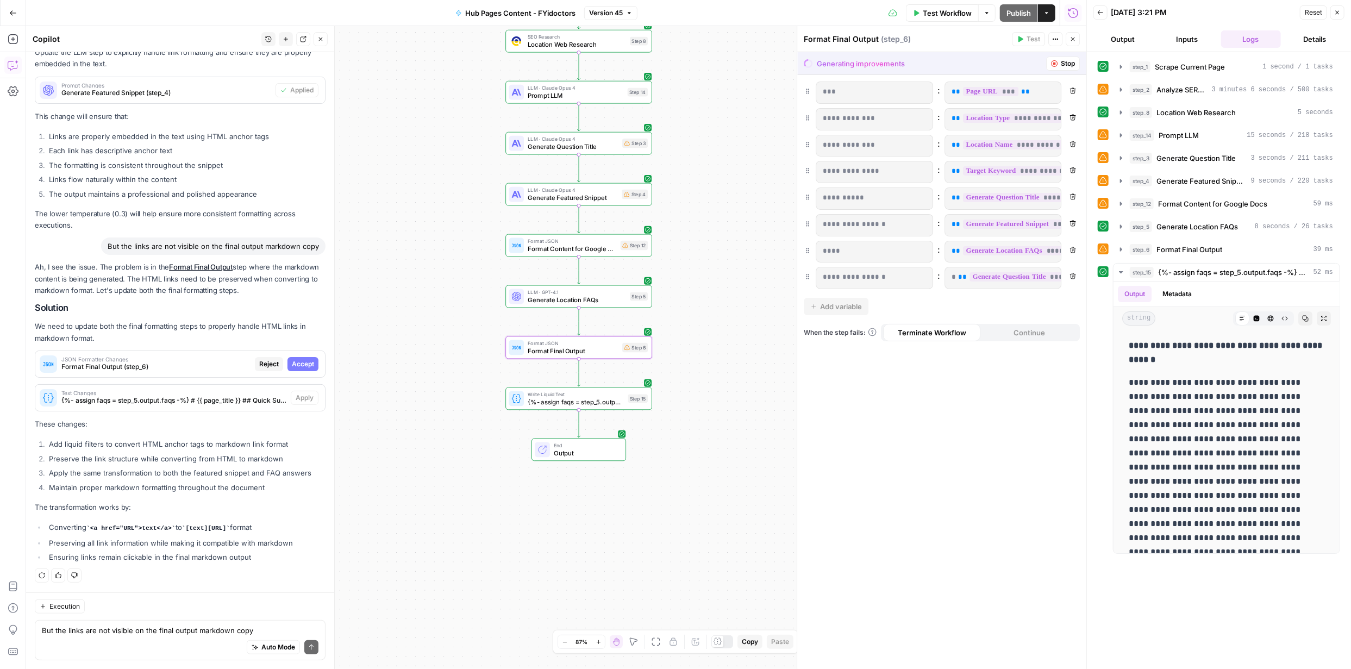
scroll to position [531, 0]
click at [292, 367] on span "Accept" at bounding box center [303, 366] width 22 height 10
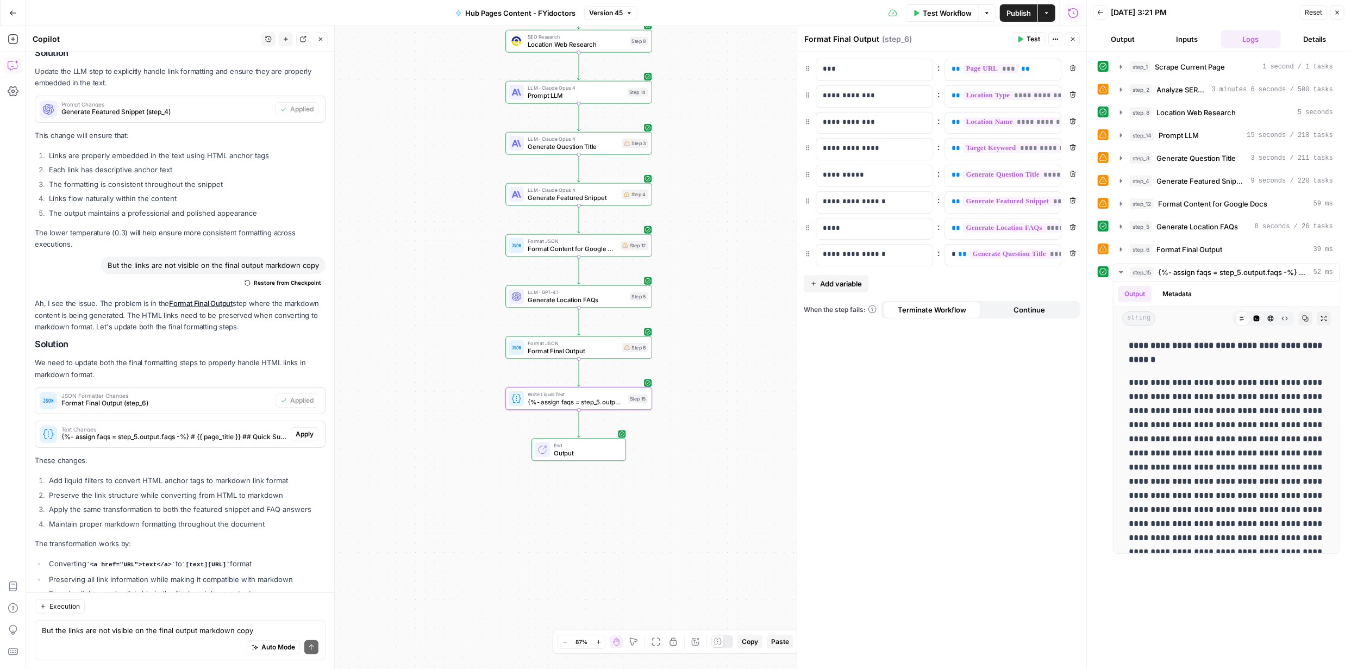
scroll to position [566, 0]
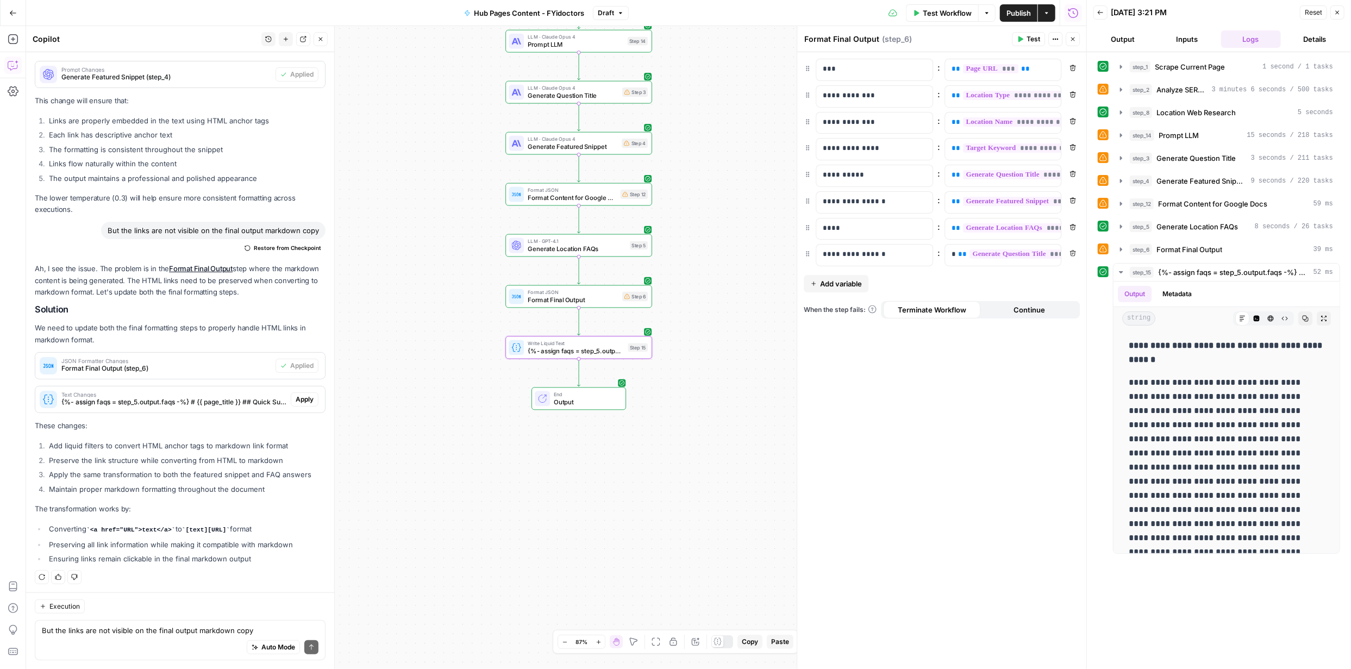
click at [296, 399] on span "Apply" at bounding box center [305, 400] width 18 height 10
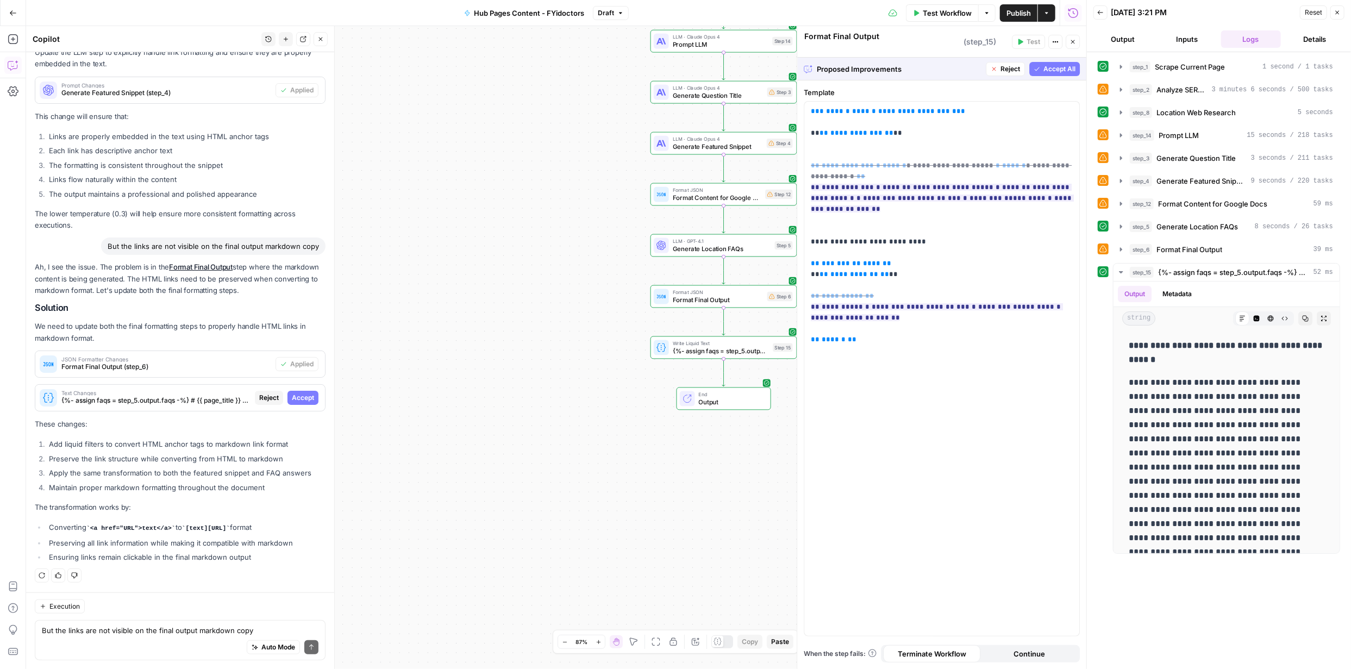
type textarea "{%- assign faqs = step_5.output.faqs -%} # {{ page_title }} ## Quick Summary {{…"
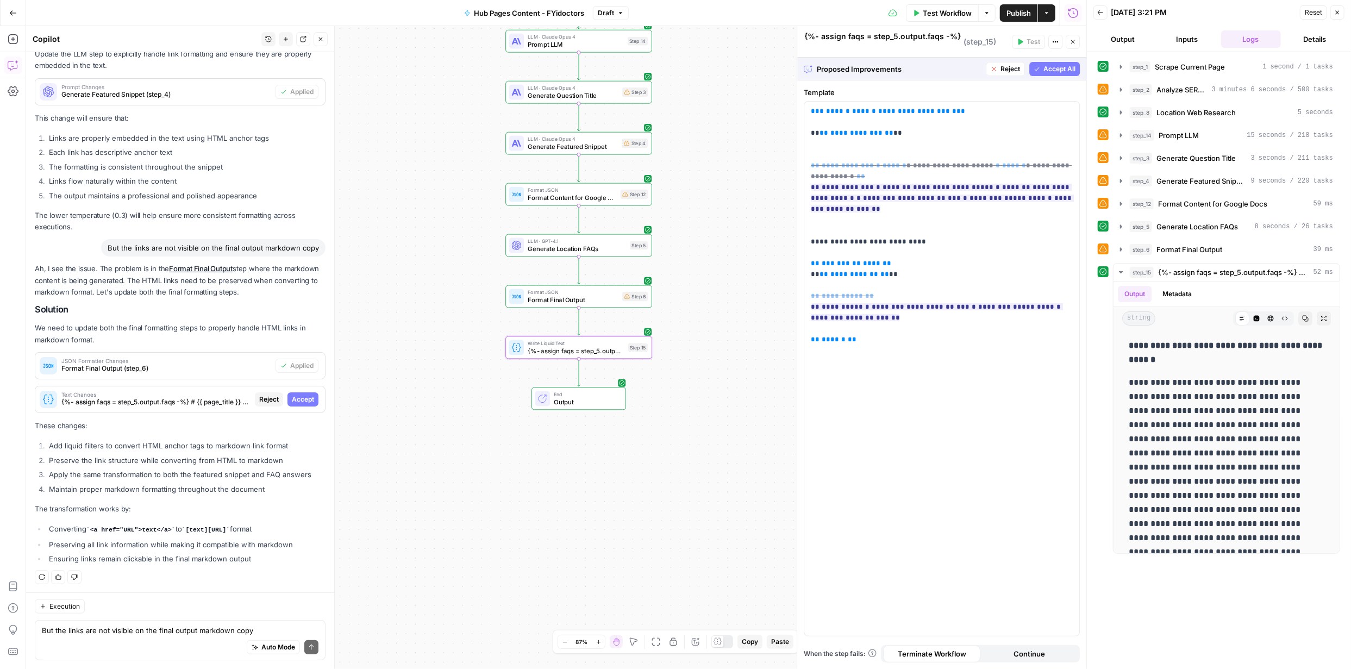
click at [295, 400] on span "Accept" at bounding box center [303, 400] width 22 height 10
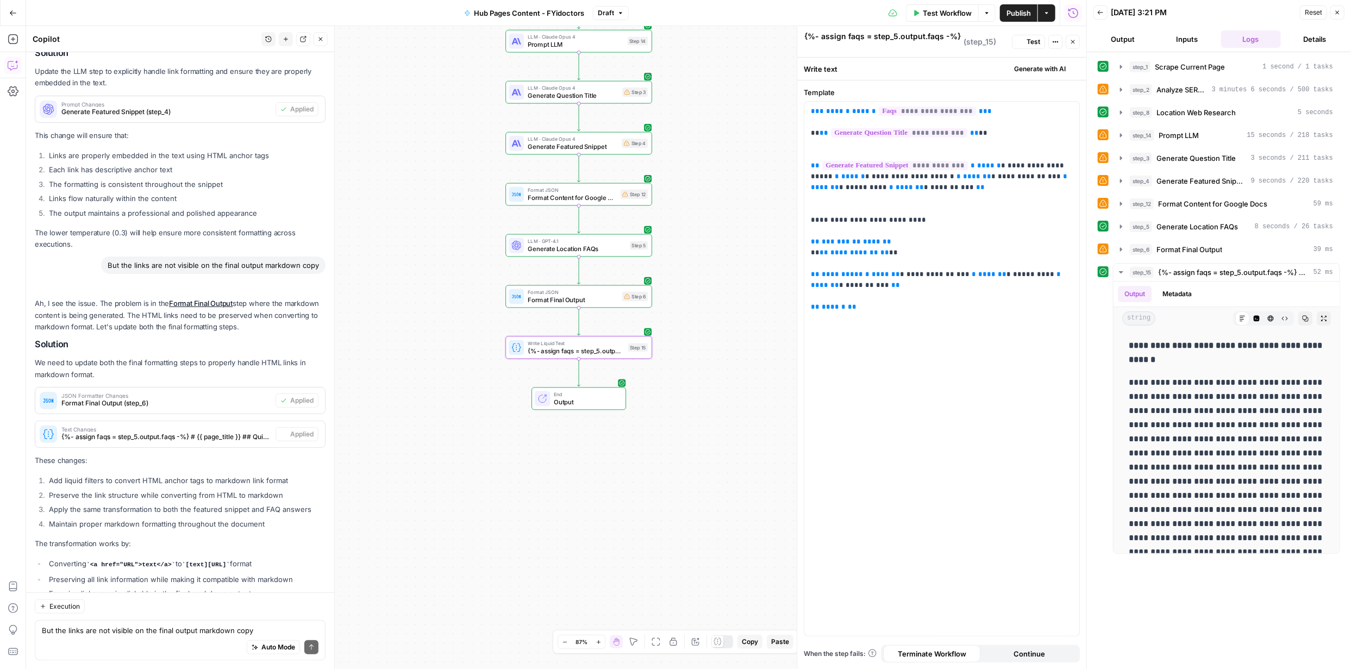
scroll to position [566, 0]
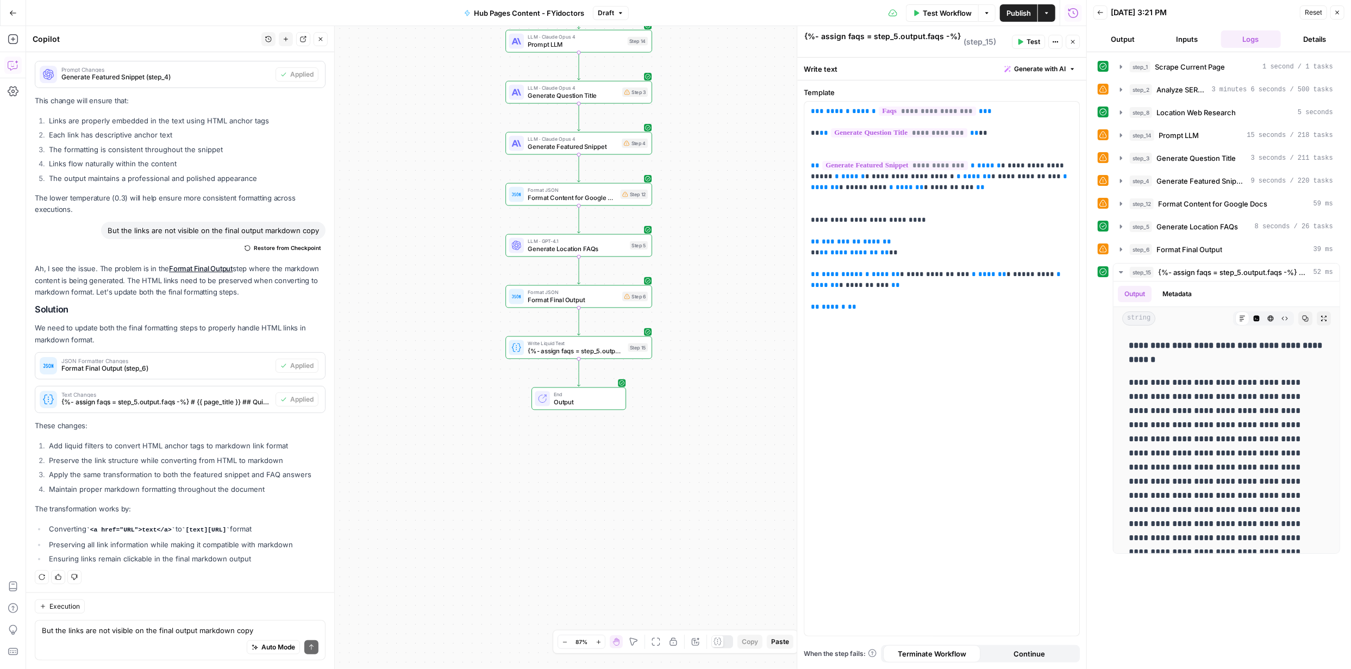
click at [1020, 15] on span "Publish" at bounding box center [1019, 13] width 24 height 11
click at [1032, 41] on span "Test" at bounding box center [1034, 42] width 14 height 10
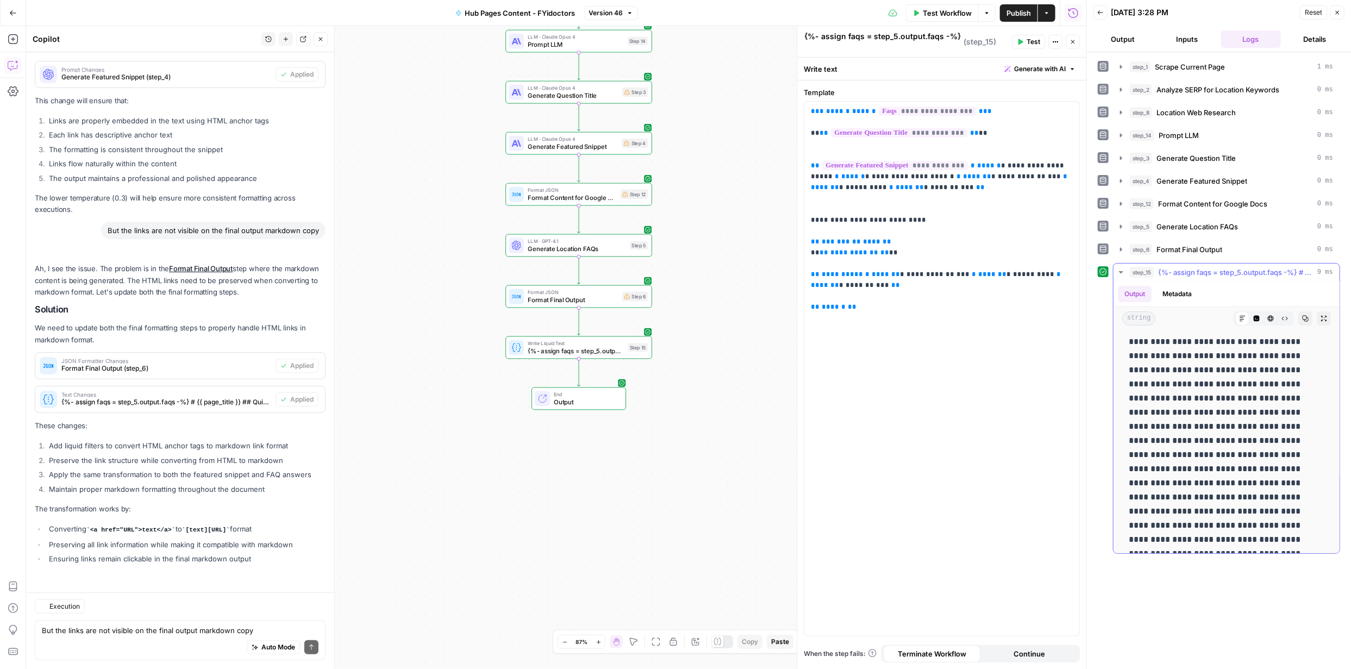
scroll to position [566, 0]
click at [1018, 10] on span "Publish" at bounding box center [1019, 13] width 24 height 11
click at [988, 11] on icon "button" at bounding box center [987, 13] width 7 height 7
click at [947, 35] on span "Run Test" at bounding box center [957, 38] width 48 height 11
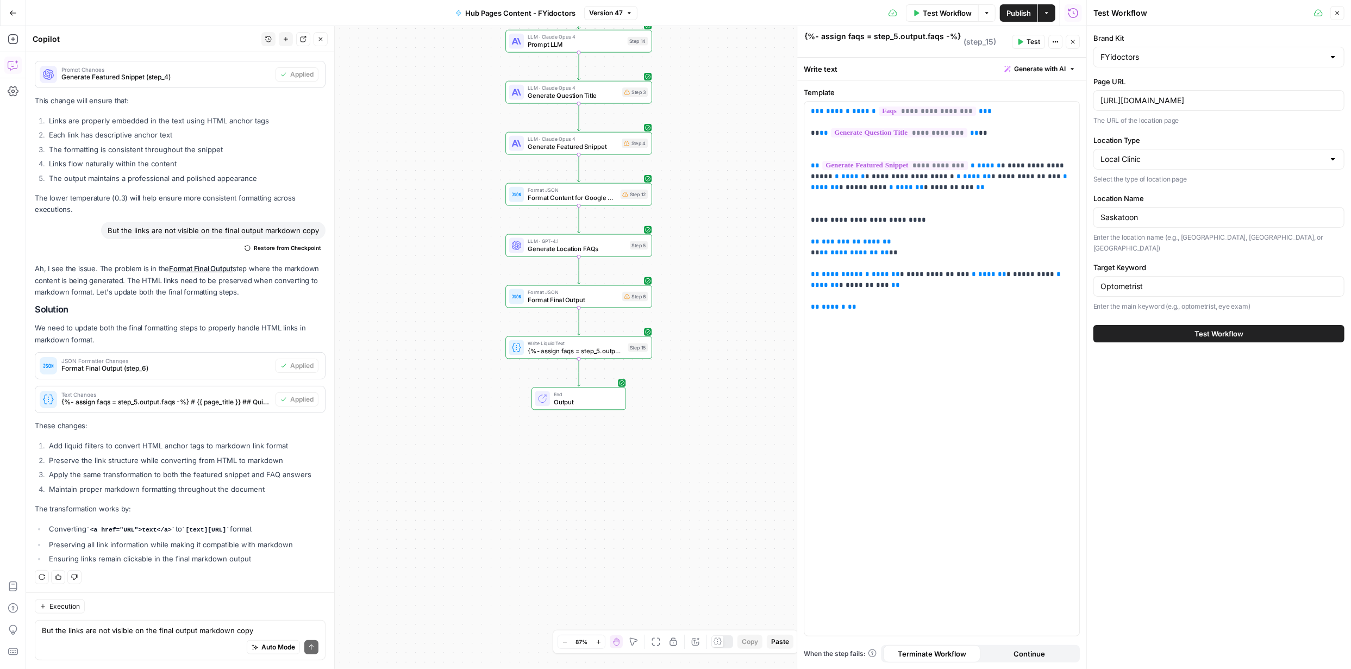
click at [1233, 328] on span "Test Workflow" at bounding box center [1219, 333] width 49 height 11
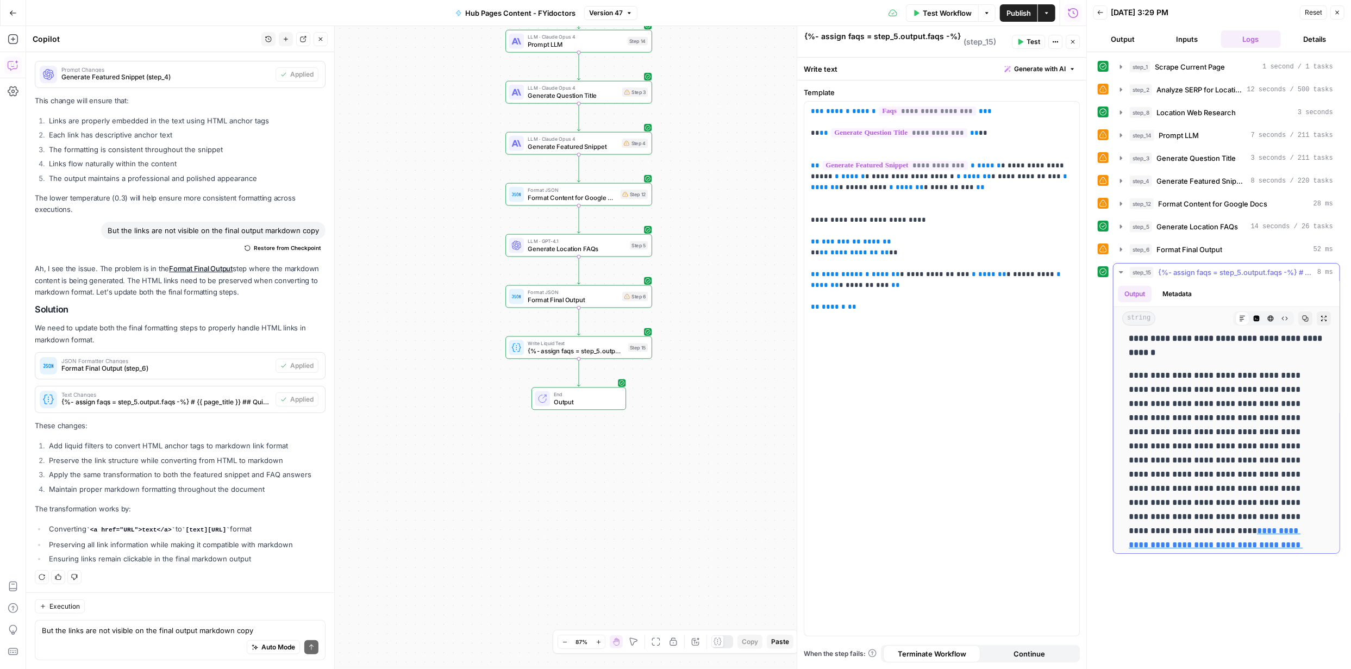
scroll to position [1, 0]
click at [1019, 12] on span "Publish" at bounding box center [1019, 13] width 24 height 11
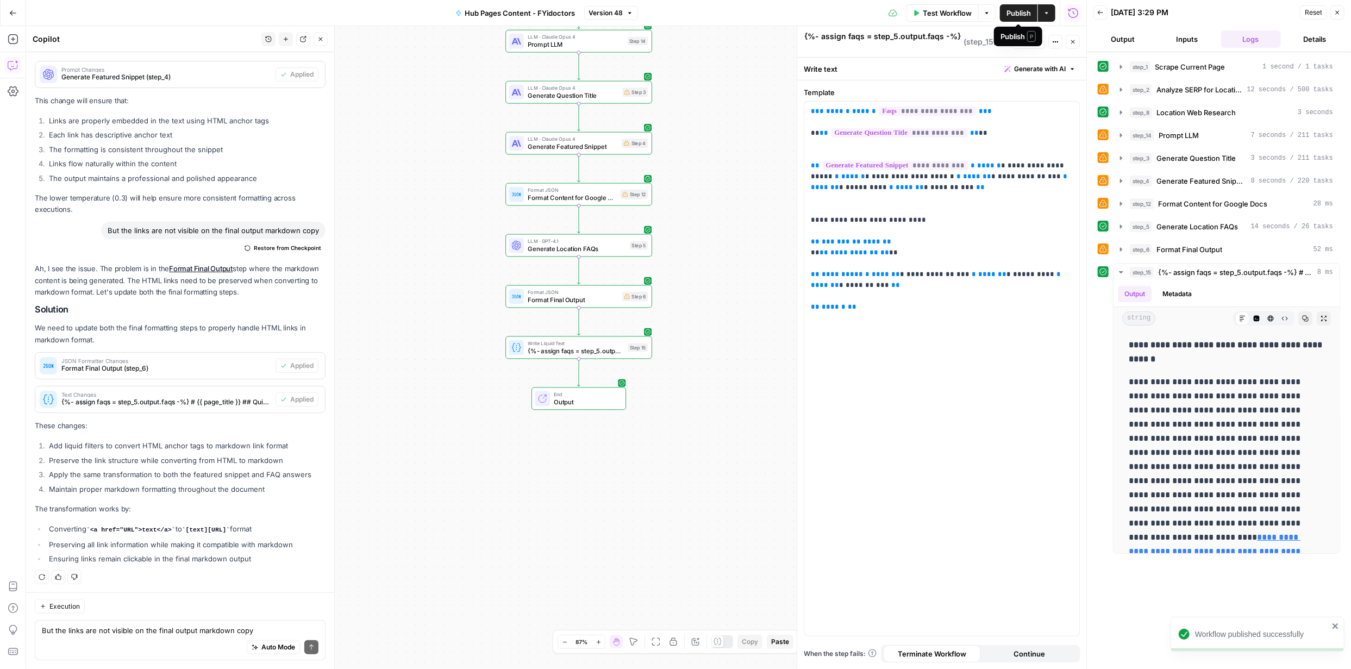
click at [1029, 13] on span "Publish" at bounding box center [1019, 13] width 24 height 11
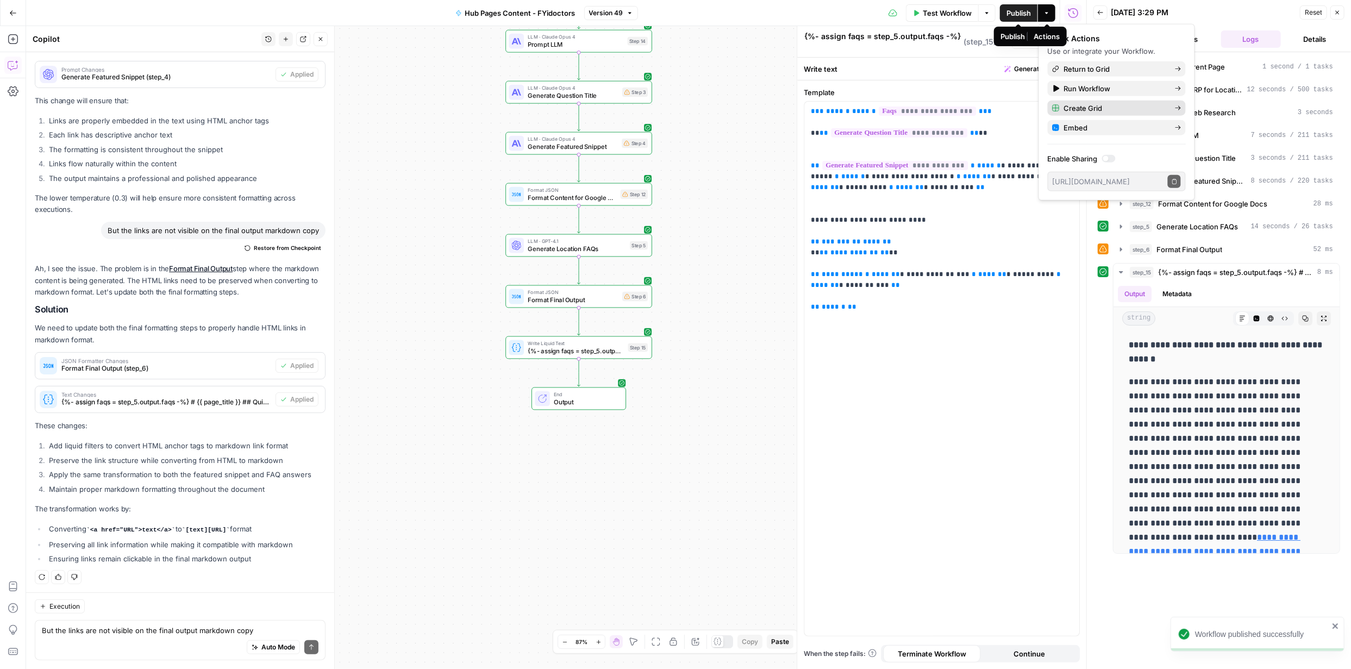
click at [1085, 105] on span "Create Grid" at bounding box center [1115, 108] width 102 height 11
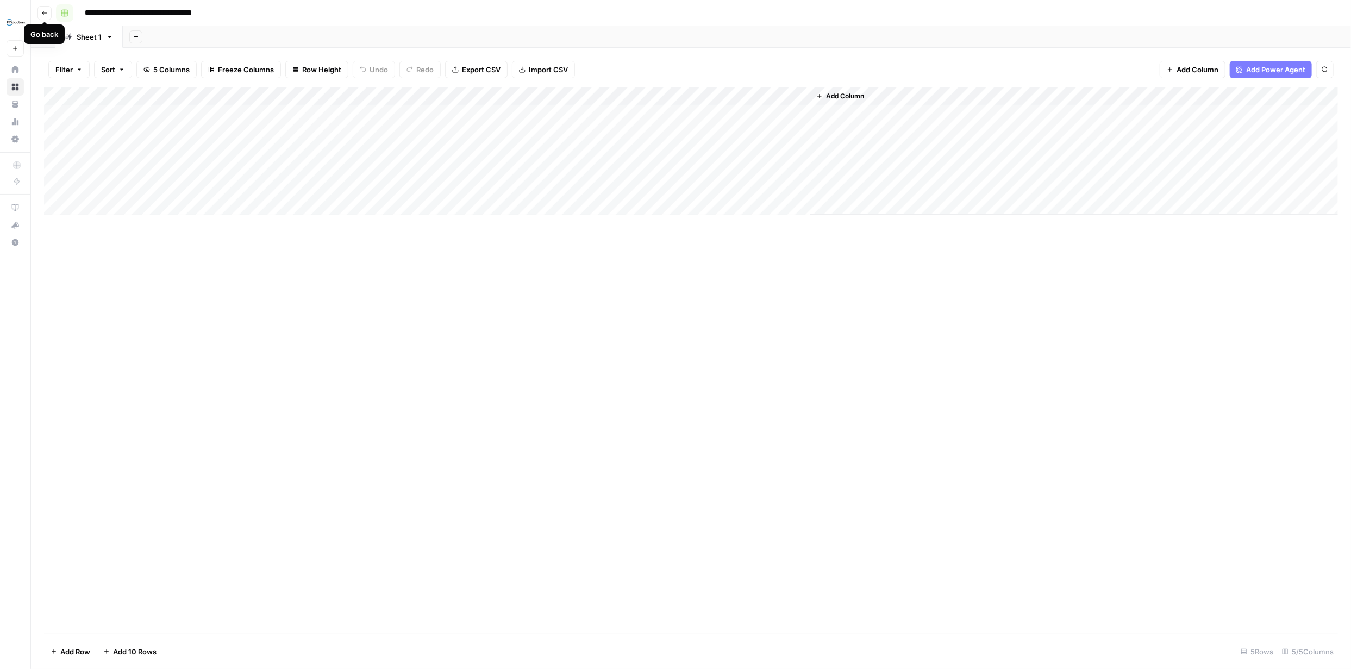
click at [61, 13] on rect "button" at bounding box center [64, 13] width 7 height 7
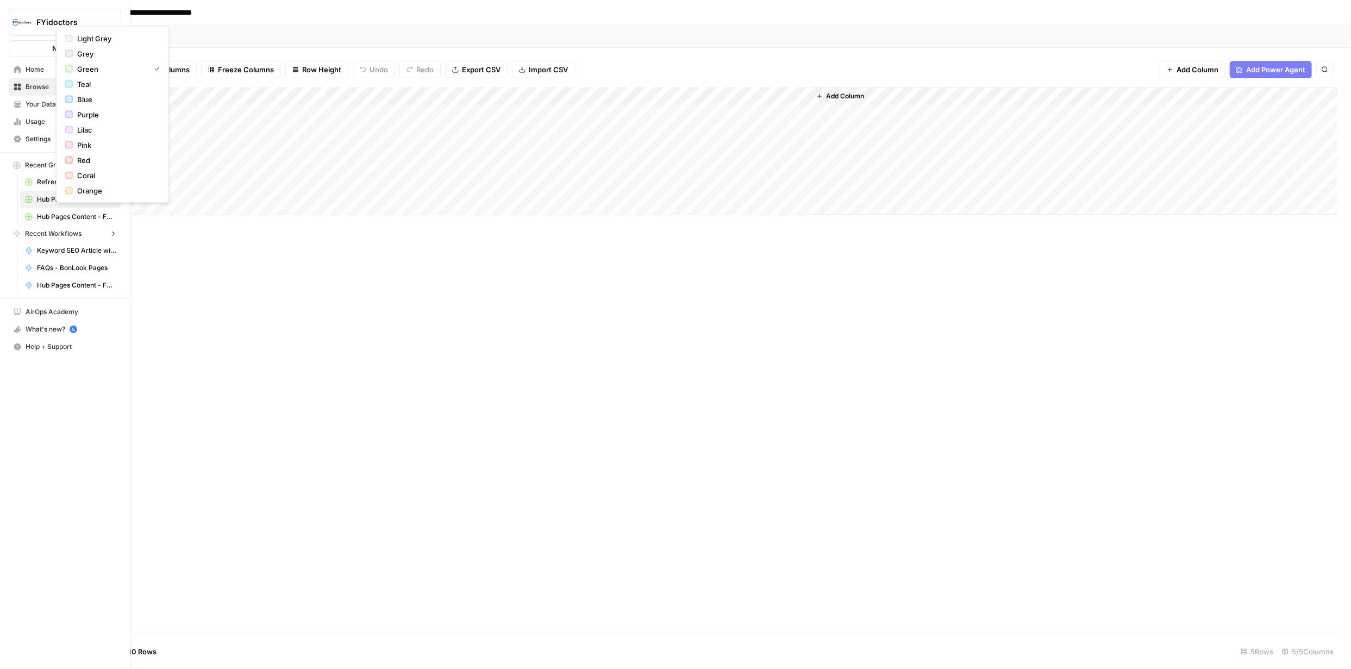
click at [15, 85] on icon at bounding box center [17, 87] width 7 height 7
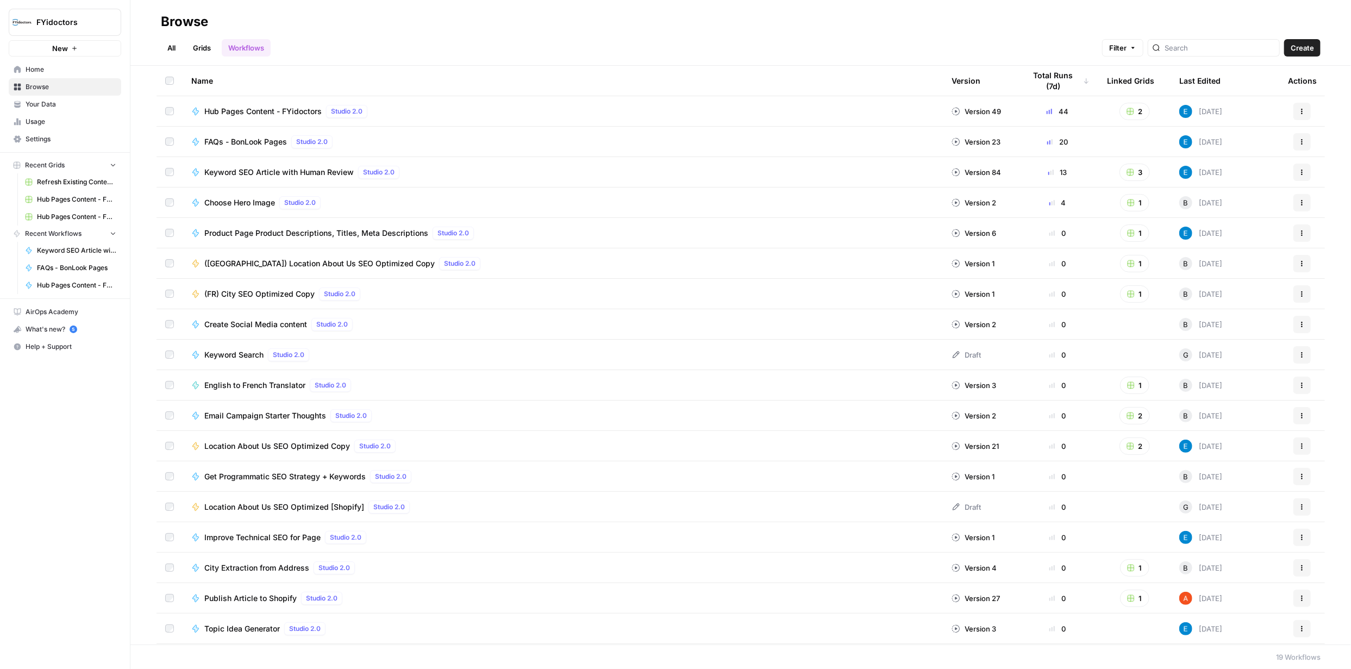
click at [205, 51] on link "Grids" at bounding box center [201, 47] width 31 height 17
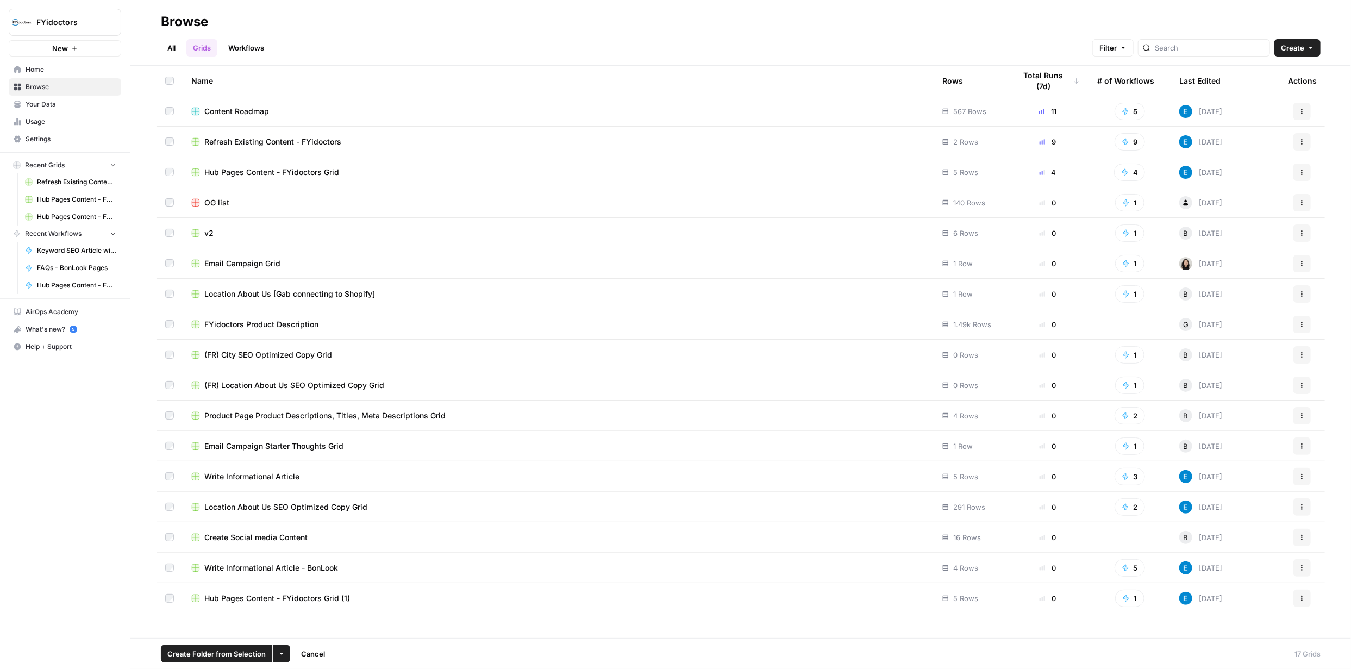
click at [281, 651] on icon "button" at bounding box center [281, 654] width 7 height 7
click at [305, 625] on span "Delete" at bounding box center [306, 628] width 27 height 11
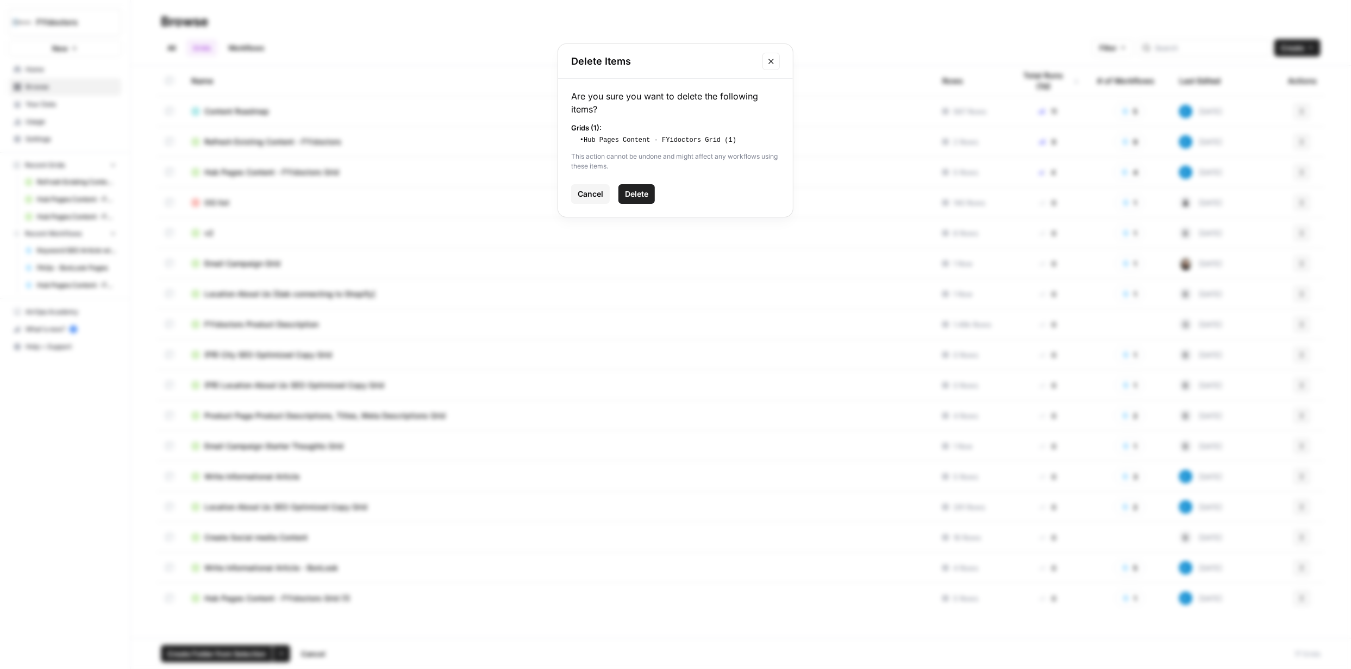
click at [633, 198] on span "Delete" at bounding box center [636, 194] width 23 height 11
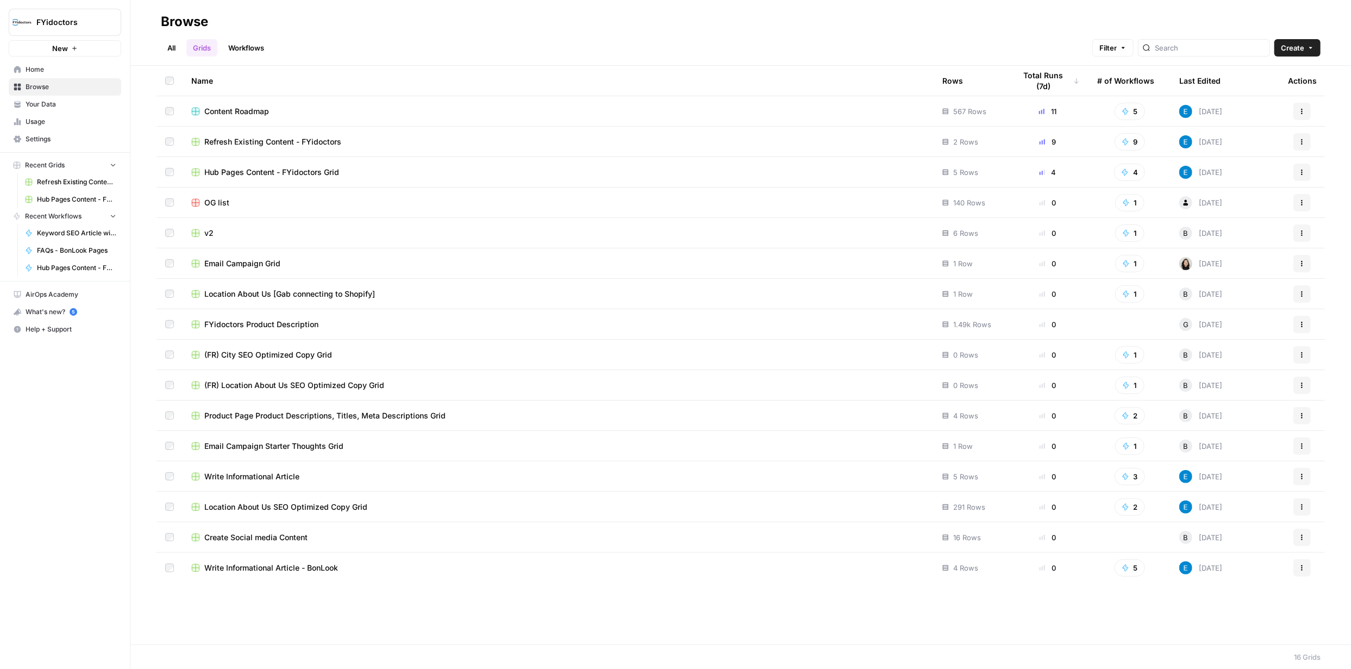
click at [249, 170] on span "Hub Pages Content - FYidoctors Grid" at bounding box center [271, 172] width 135 height 11
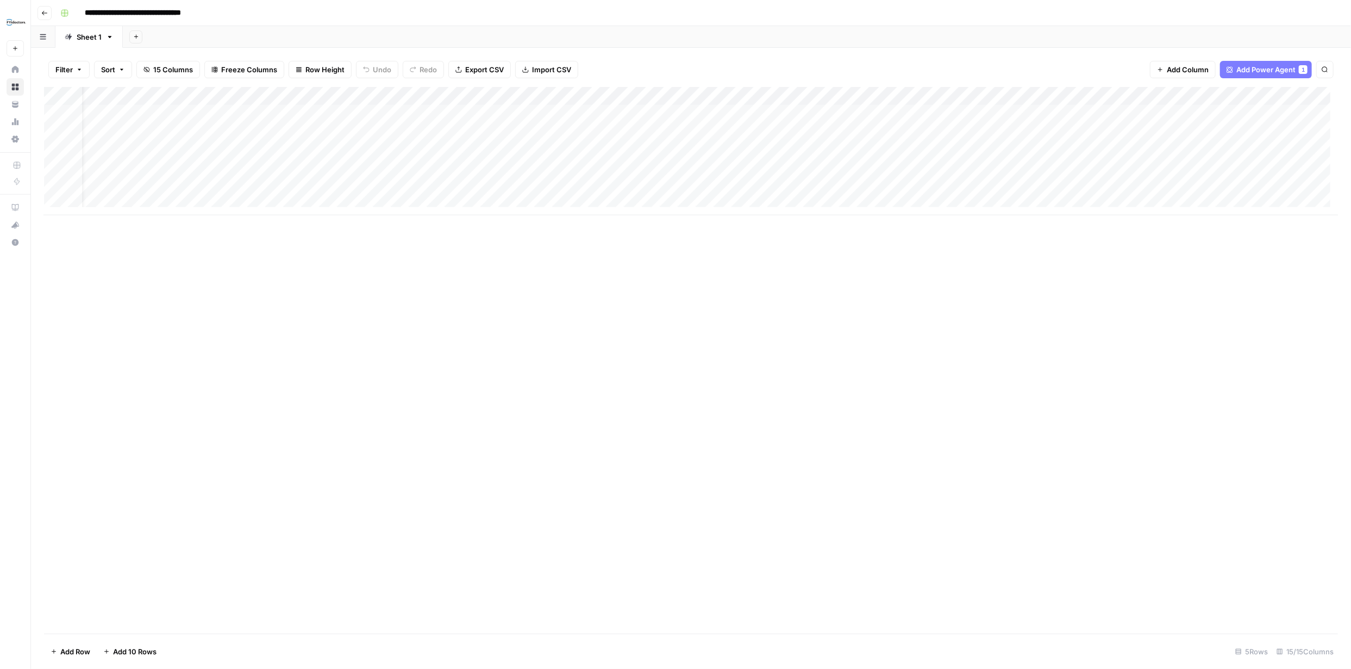
scroll to position [0, 27]
click at [652, 96] on div "Add Column" at bounding box center [691, 151] width 1294 height 128
click at [646, 150] on span "All Rows" at bounding box center [666, 150] width 68 height 11
click at [788, 112] on div "Add Column" at bounding box center [691, 151] width 1294 height 128
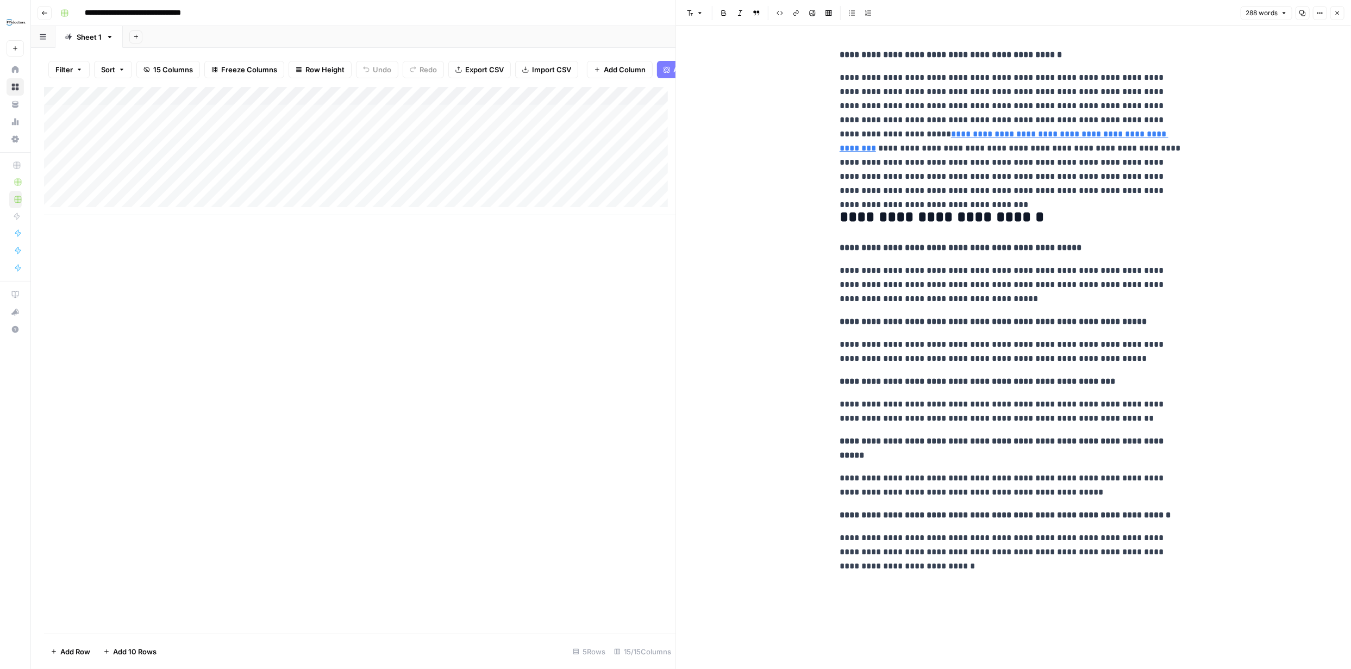
click at [1339, 11] on icon "button" at bounding box center [1337, 13] width 7 height 7
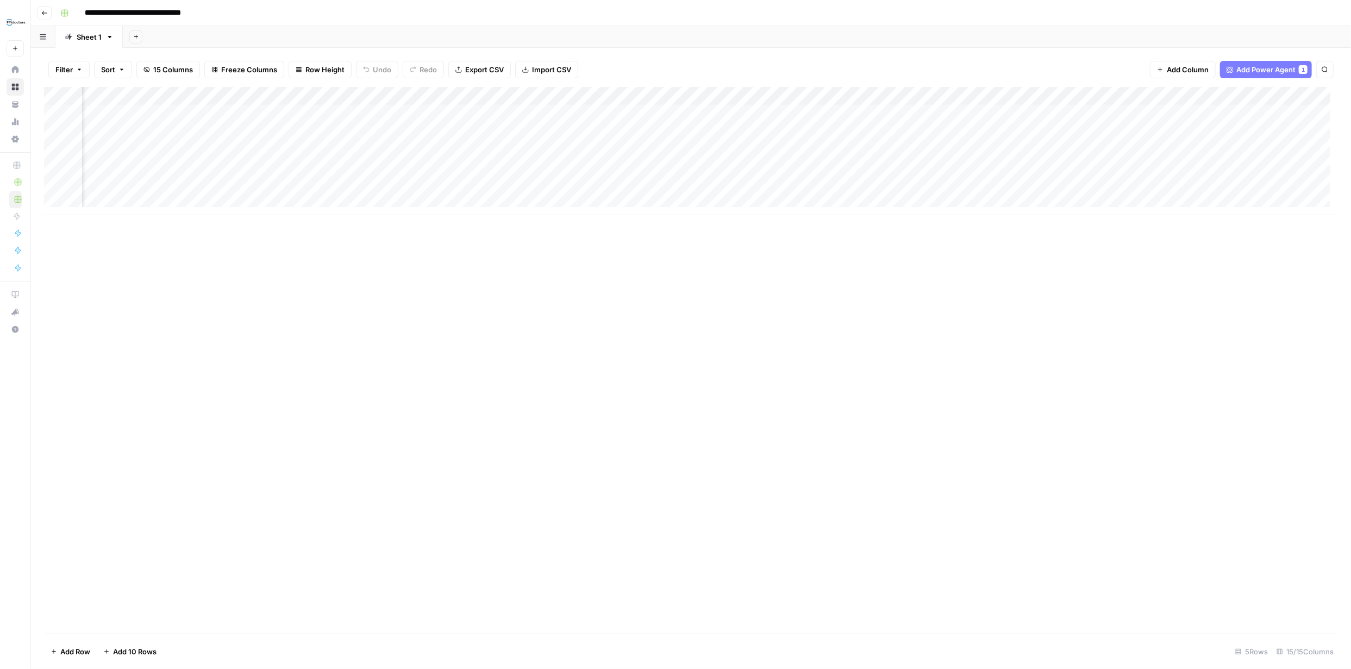
scroll to position [0, 237]
click at [833, 114] on div "Add Column" at bounding box center [691, 151] width 1294 height 128
click at [648, 113] on div "Add Column" at bounding box center [691, 151] width 1294 height 128
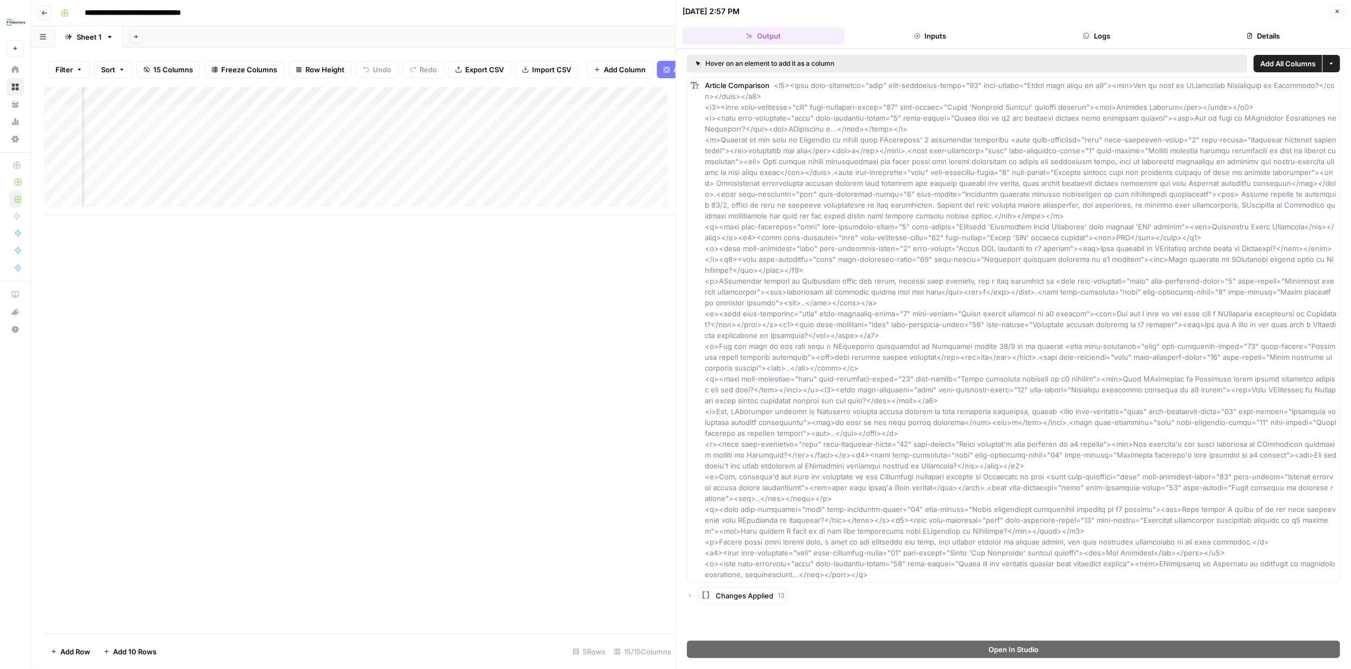
drag, startPoint x: 942, startPoint y: 38, endPoint x: 963, endPoint y: 38, distance: 20.7
click at [942, 38] on button "Inputs" at bounding box center [931, 35] width 163 height 17
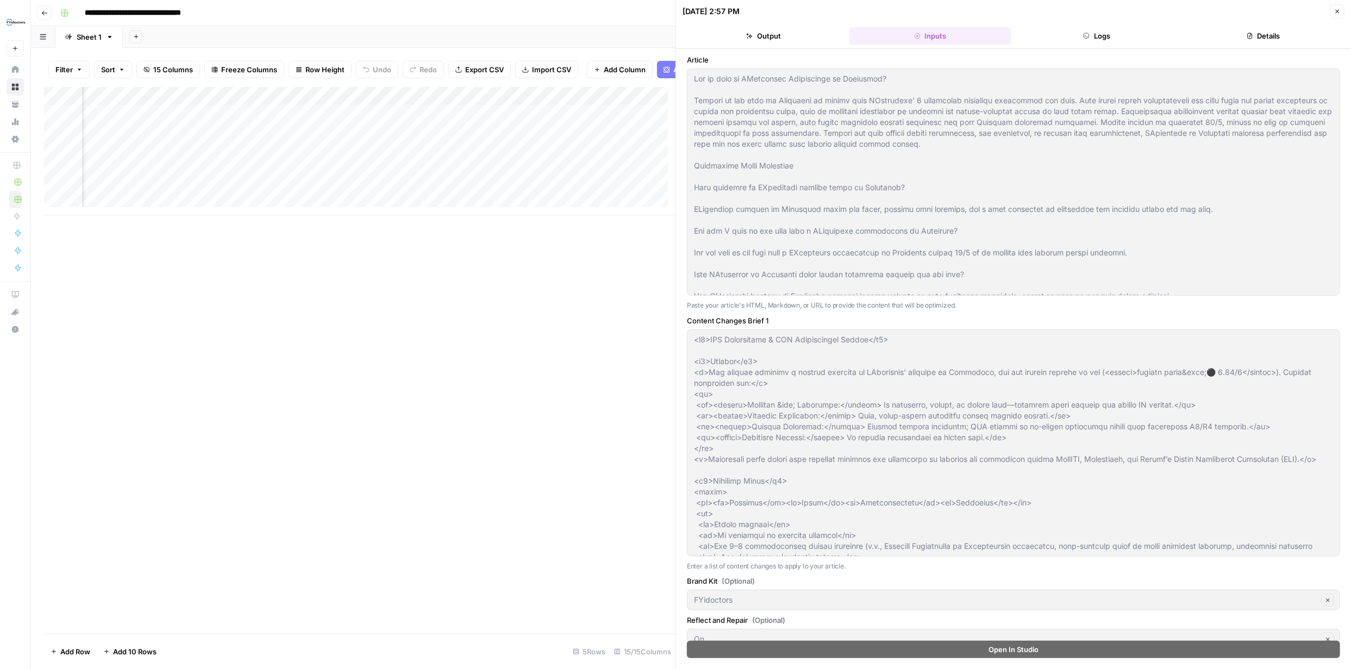
click at [1109, 34] on button "Logs" at bounding box center [1097, 35] width 163 height 17
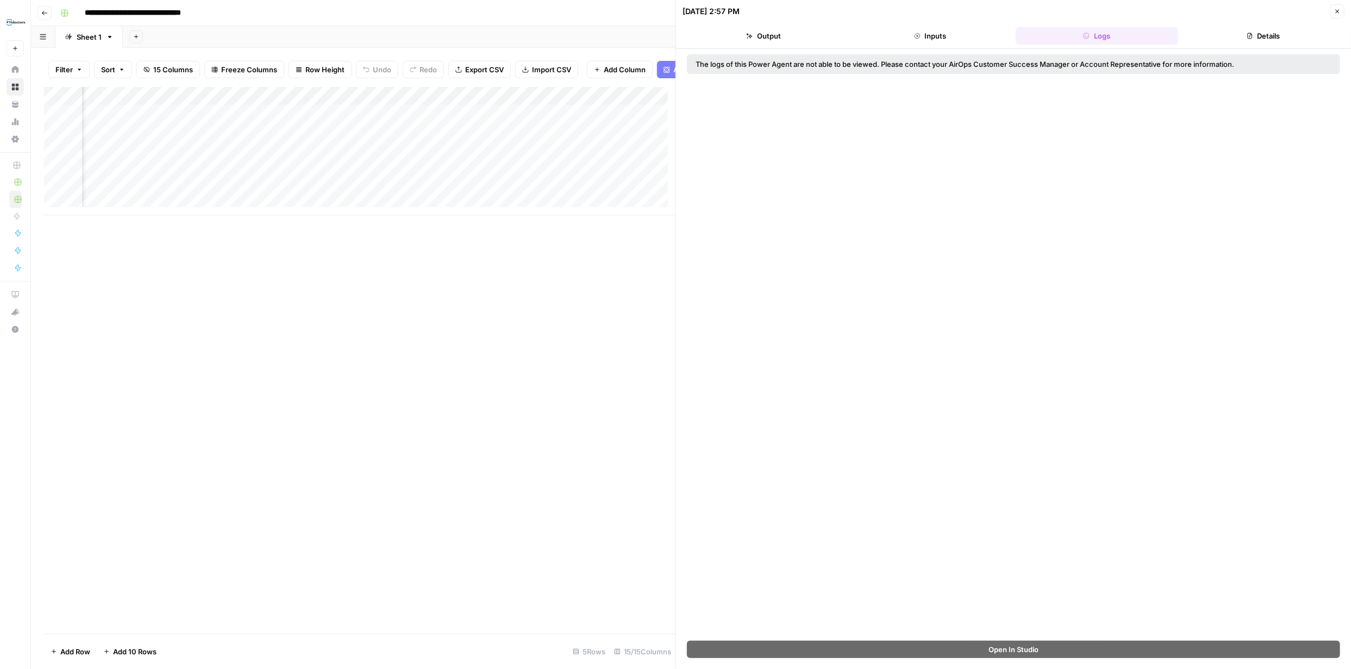
click at [1268, 42] on button "Details" at bounding box center [1264, 35] width 163 height 17
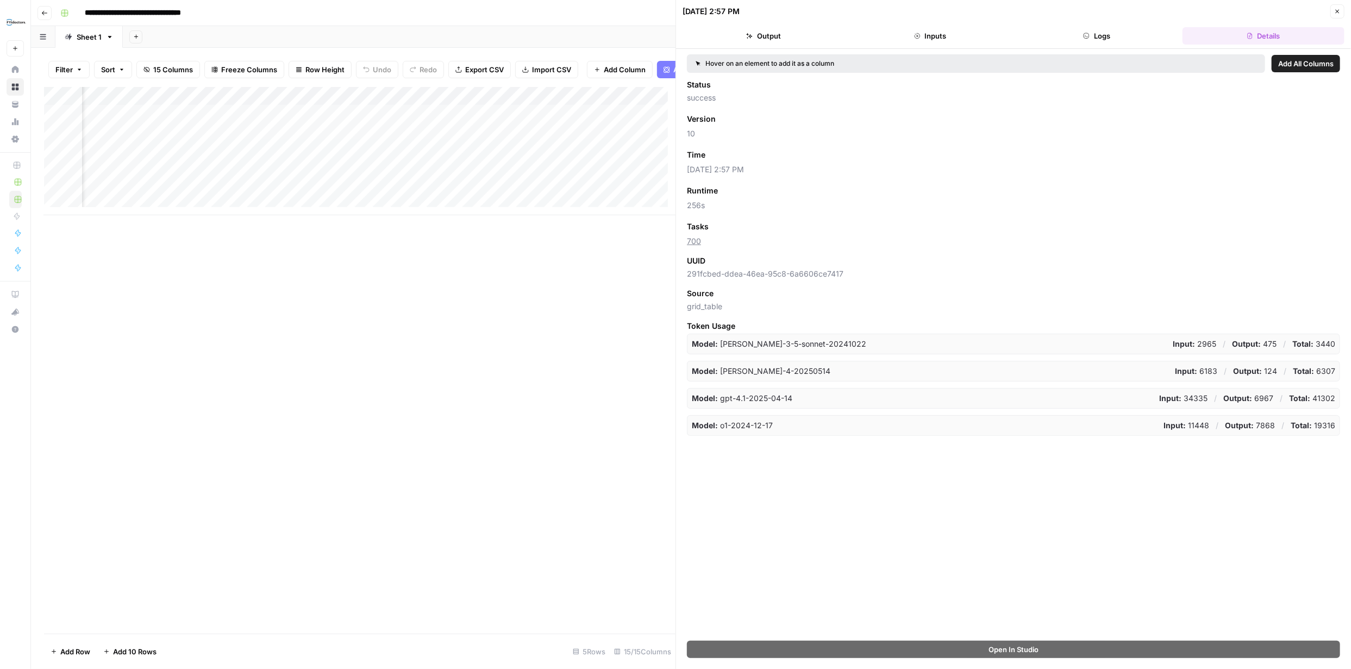
click at [1340, 12] on icon "button" at bounding box center [1337, 11] width 7 height 7
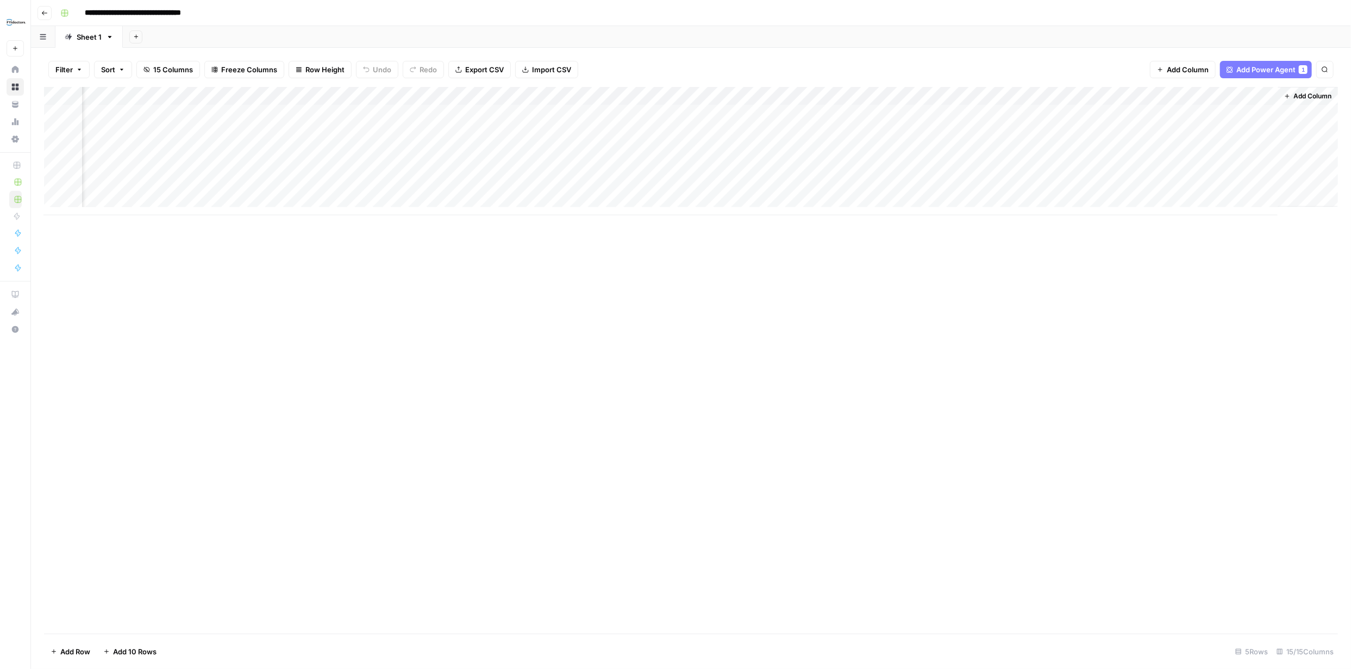
scroll to position [0, 668]
click at [850, 112] on div "Add Column" at bounding box center [691, 151] width 1294 height 128
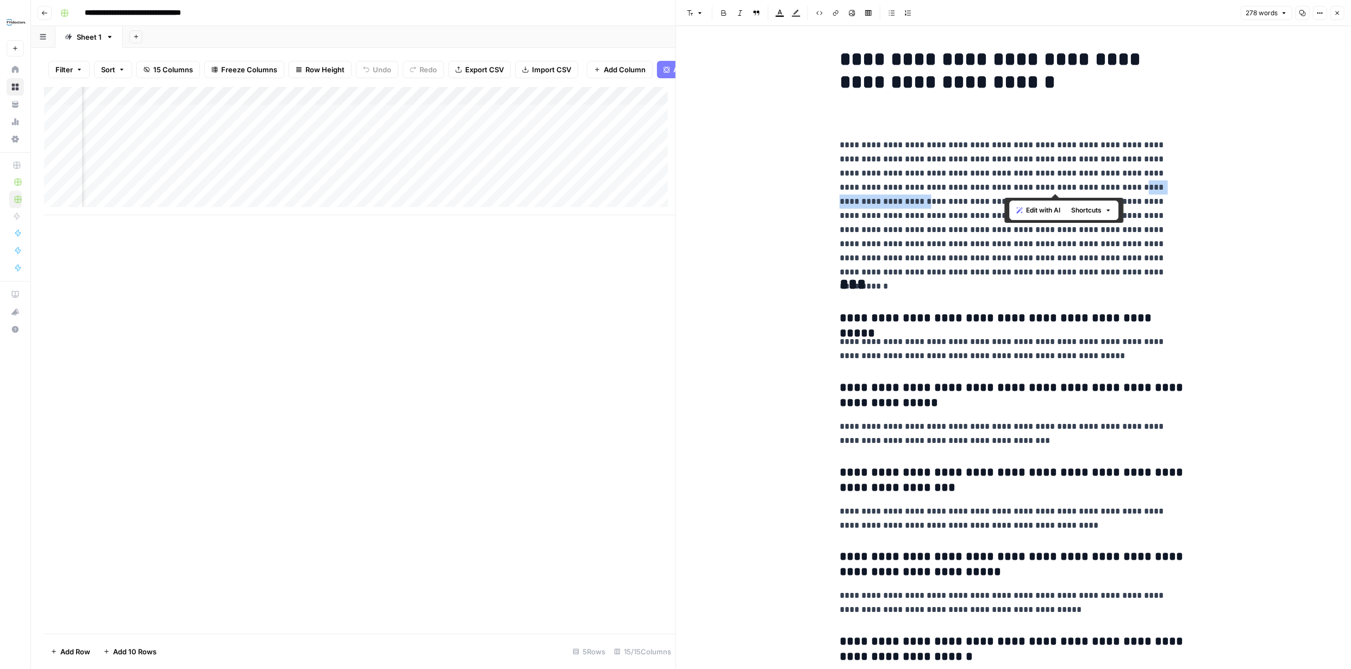
drag, startPoint x: 1005, startPoint y: 186, endPoint x: 1105, endPoint y: 188, distance: 100.0
click at [1105, 188] on p "**********" at bounding box center [1014, 201] width 348 height 127
copy p "**********"
click at [1335, 11] on icon "button" at bounding box center [1337, 13] width 7 height 7
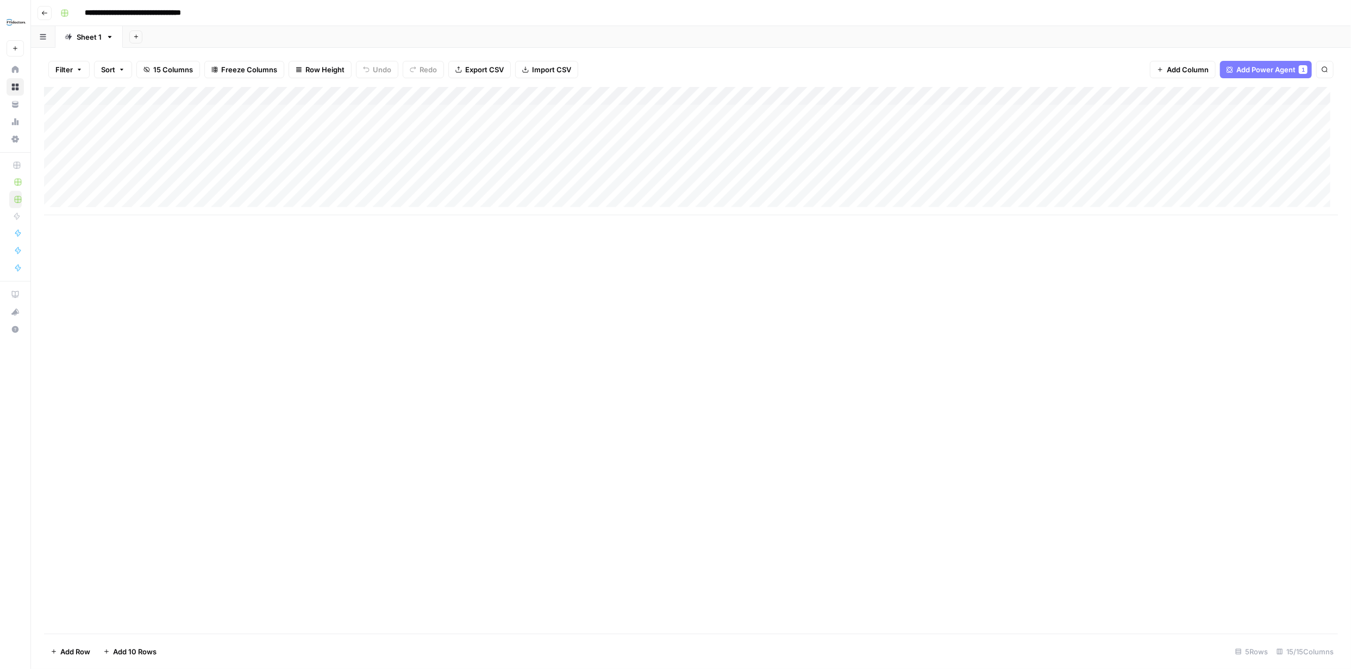
click at [681, 95] on div "Add Column" at bounding box center [691, 151] width 1294 height 128
click at [600, 199] on span "Edit Workflow" at bounding box center [611, 202] width 95 height 11
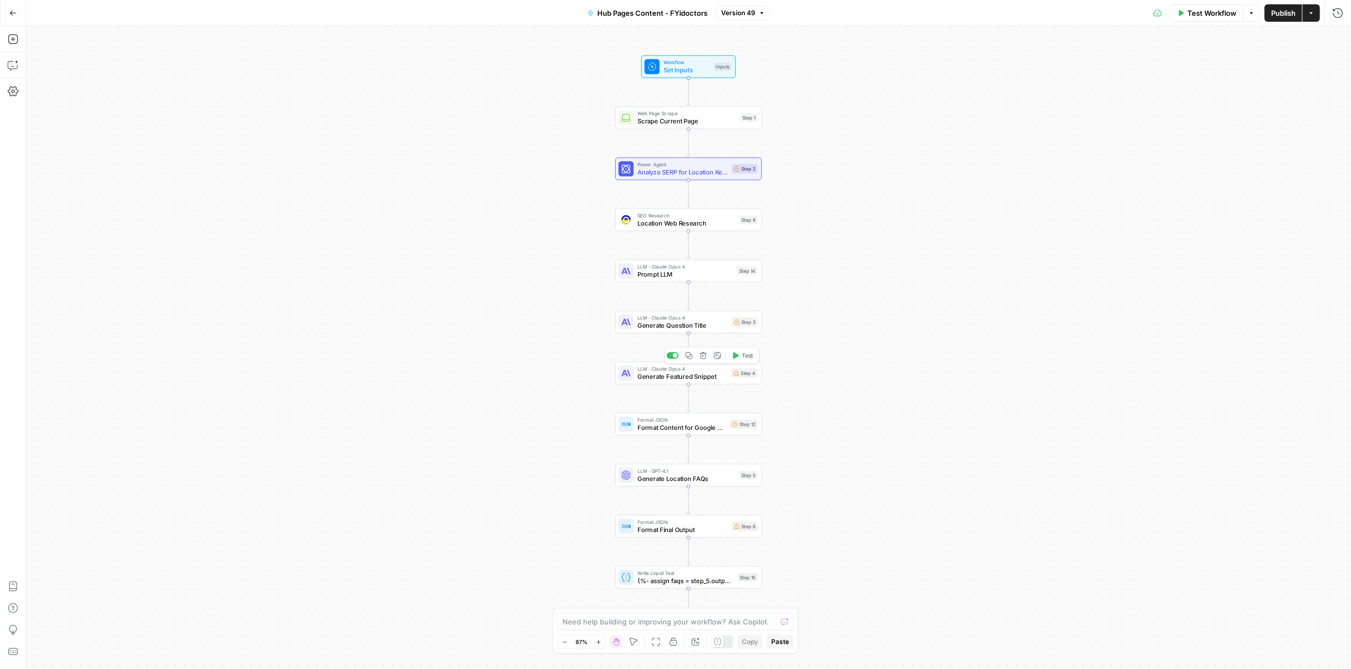
click at [672, 378] on span "Generate Featured Snippet" at bounding box center [683, 376] width 90 height 9
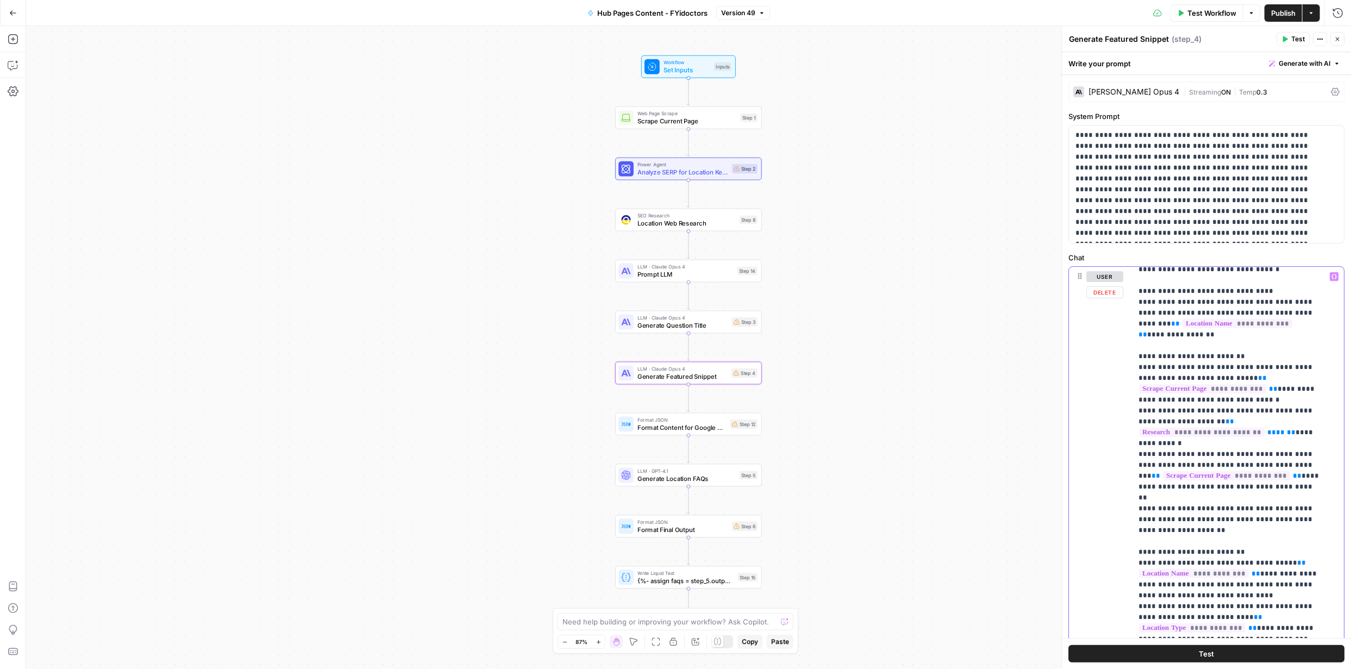
scroll to position [362, 0]
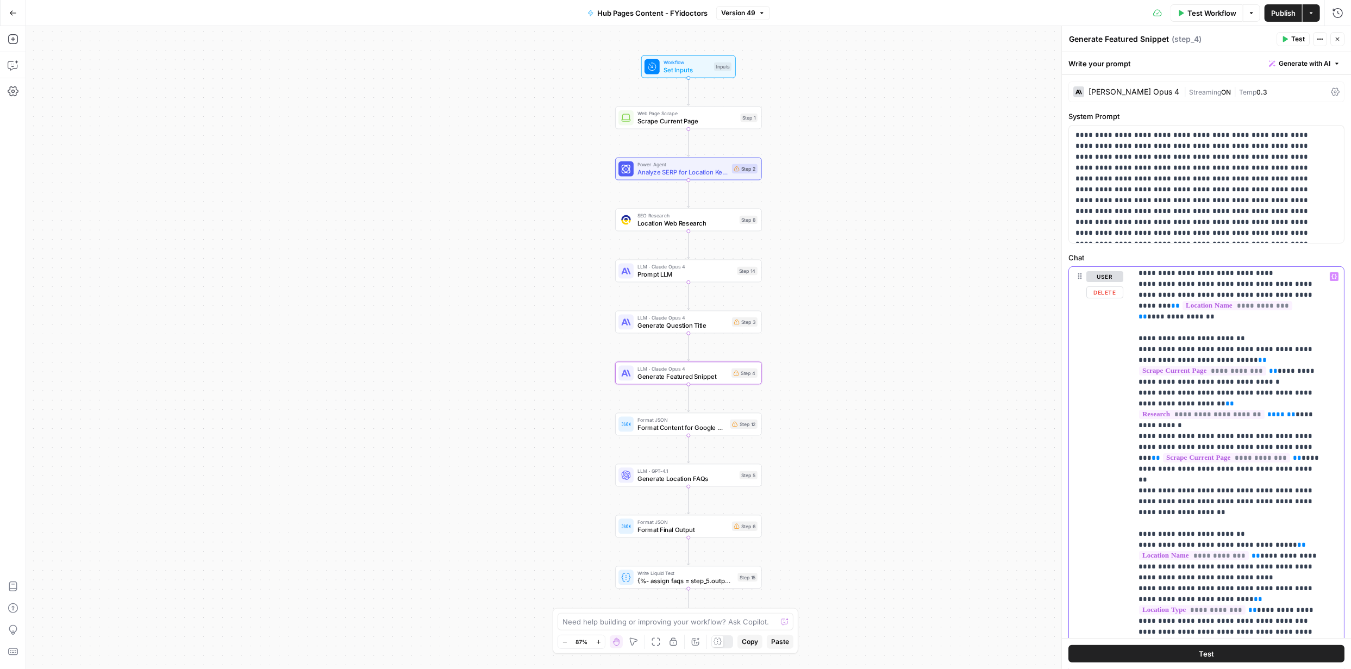
click at [1183, 436] on p "**********" at bounding box center [1230, 675] width 183 height 1532
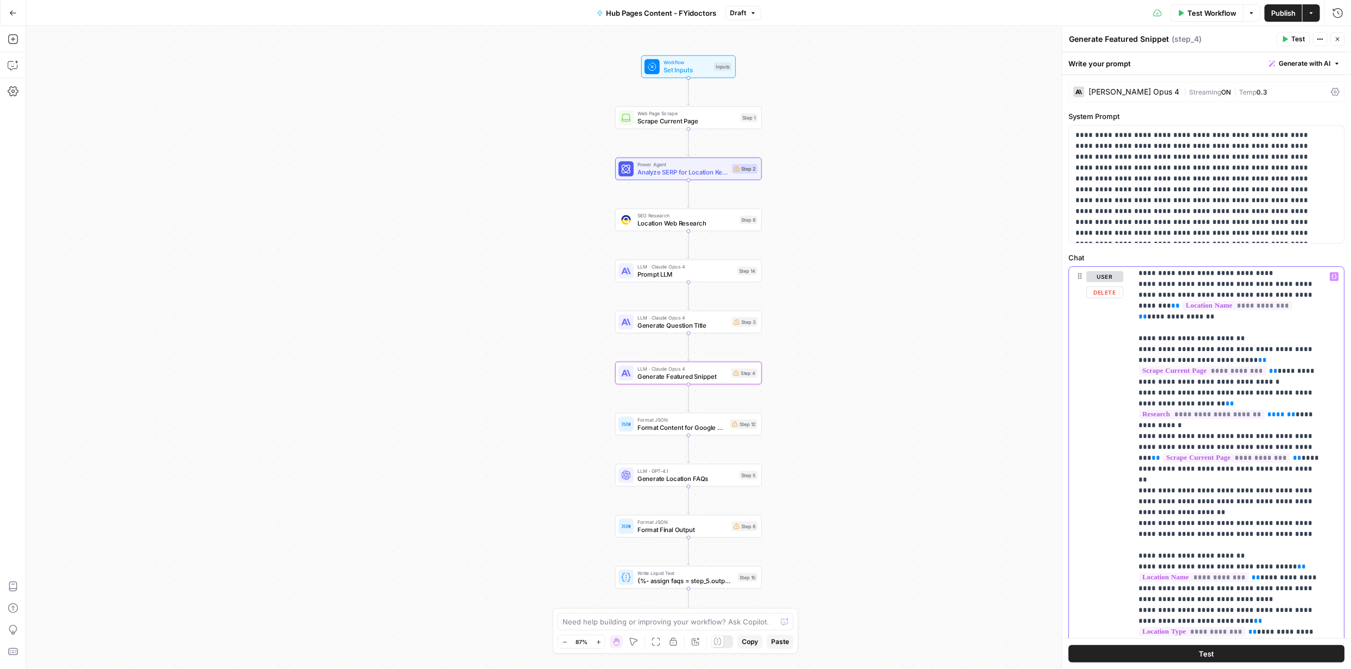
click at [1018, 302] on div "Workflow Set Inputs Inputs Web Page Scrape Scrape Current Page Step 1 Power Age…" at bounding box center [688, 347] width 1325 height 643
click at [1282, 9] on span "Publish" at bounding box center [1283, 13] width 24 height 11
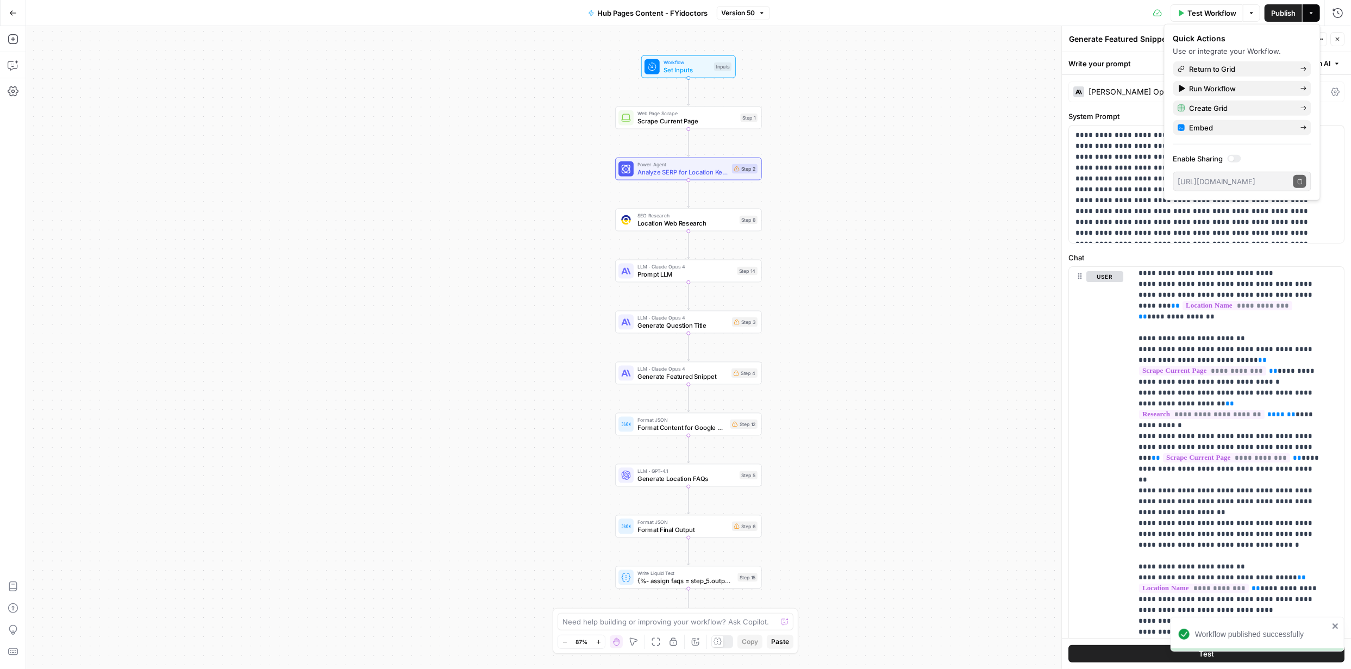
click at [1282, 15] on span "Publish" at bounding box center [1283, 13] width 24 height 11
click at [1222, 68] on span "Return to Grid" at bounding box center [1241, 69] width 102 height 11
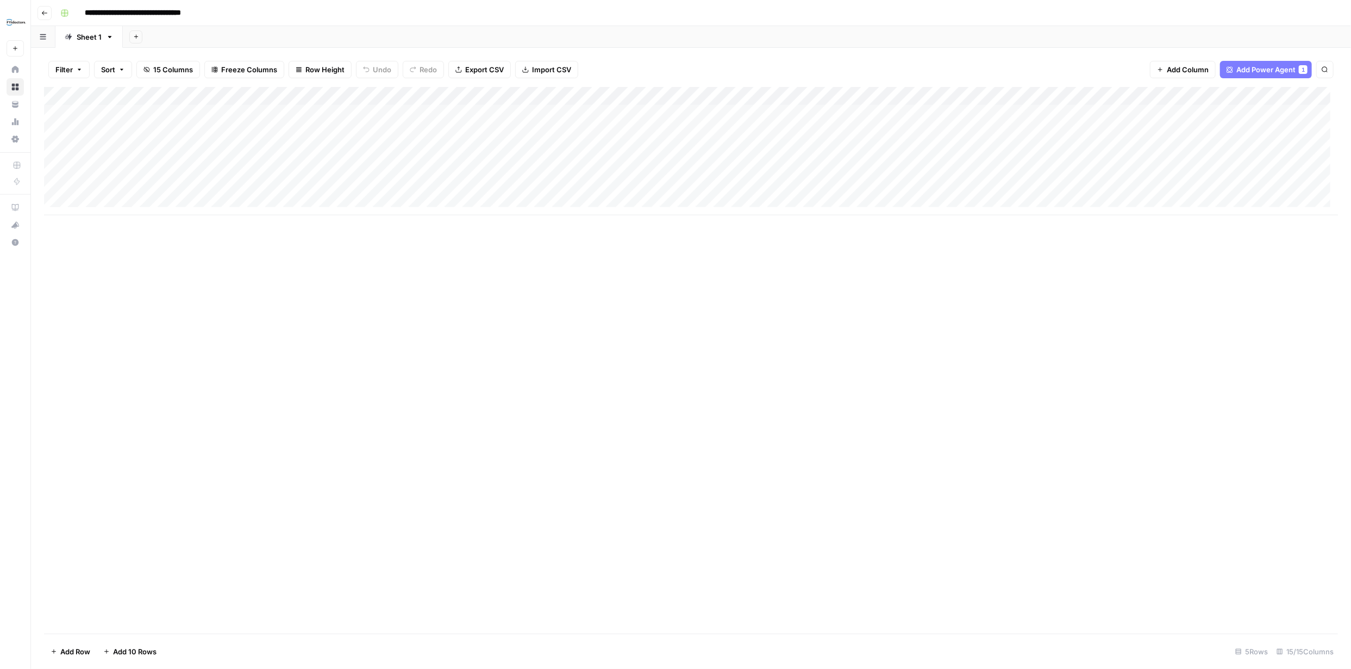
click at [679, 95] on div "Add Column" at bounding box center [691, 151] width 1294 height 128
click at [676, 151] on span "All Rows" at bounding box center [693, 150] width 68 height 11
click at [642, 113] on div "Add Column" at bounding box center [691, 151] width 1294 height 128
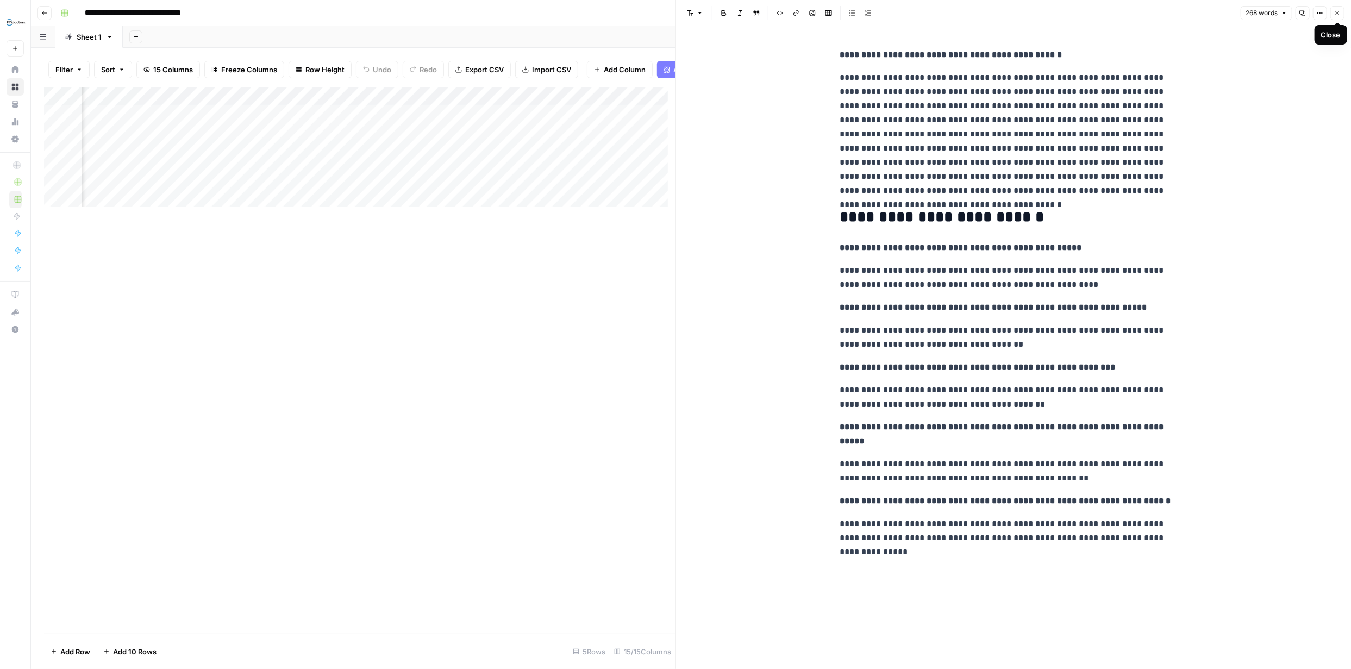
click at [1338, 14] on icon "button" at bounding box center [1337, 13] width 7 height 7
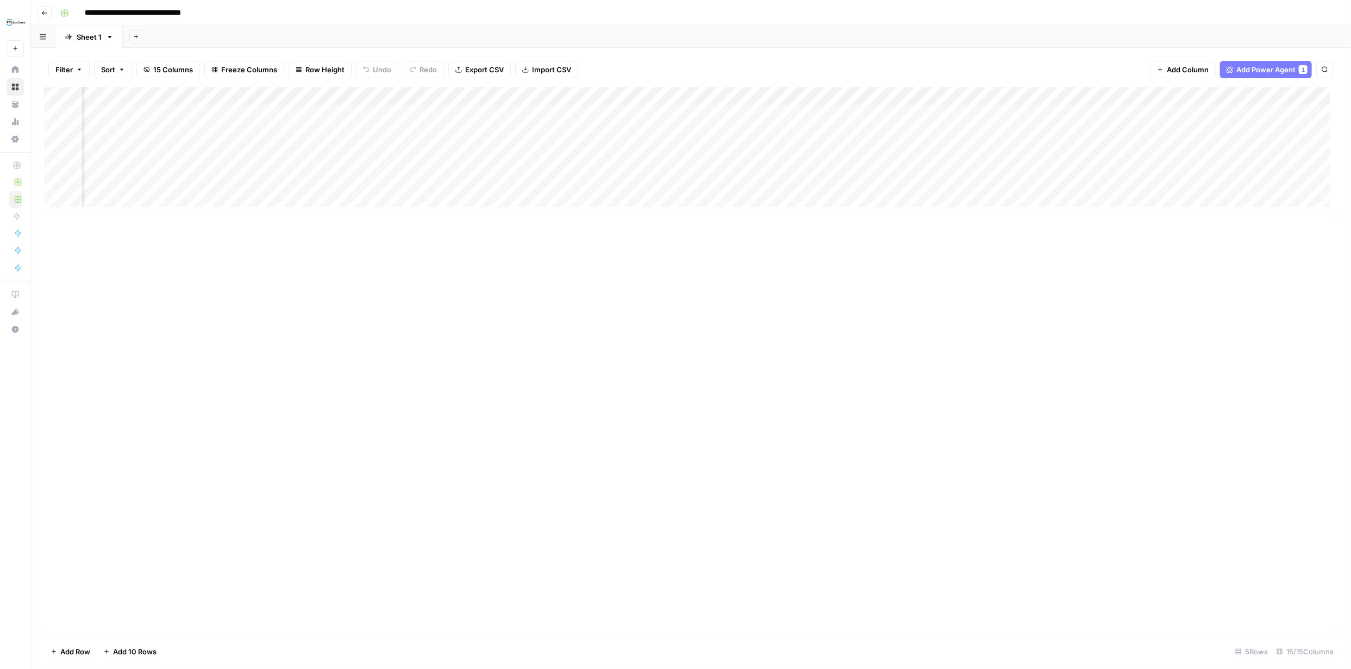
click at [533, 97] on div "Add Column" at bounding box center [691, 151] width 1294 height 128
click at [446, 202] on span "Edit Workflow" at bounding box center [464, 202] width 95 height 11
click at [722, 114] on div "Add Column" at bounding box center [691, 151] width 1294 height 128
click at [723, 114] on div "Add Column" at bounding box center [691, 151] width 1294 height 128
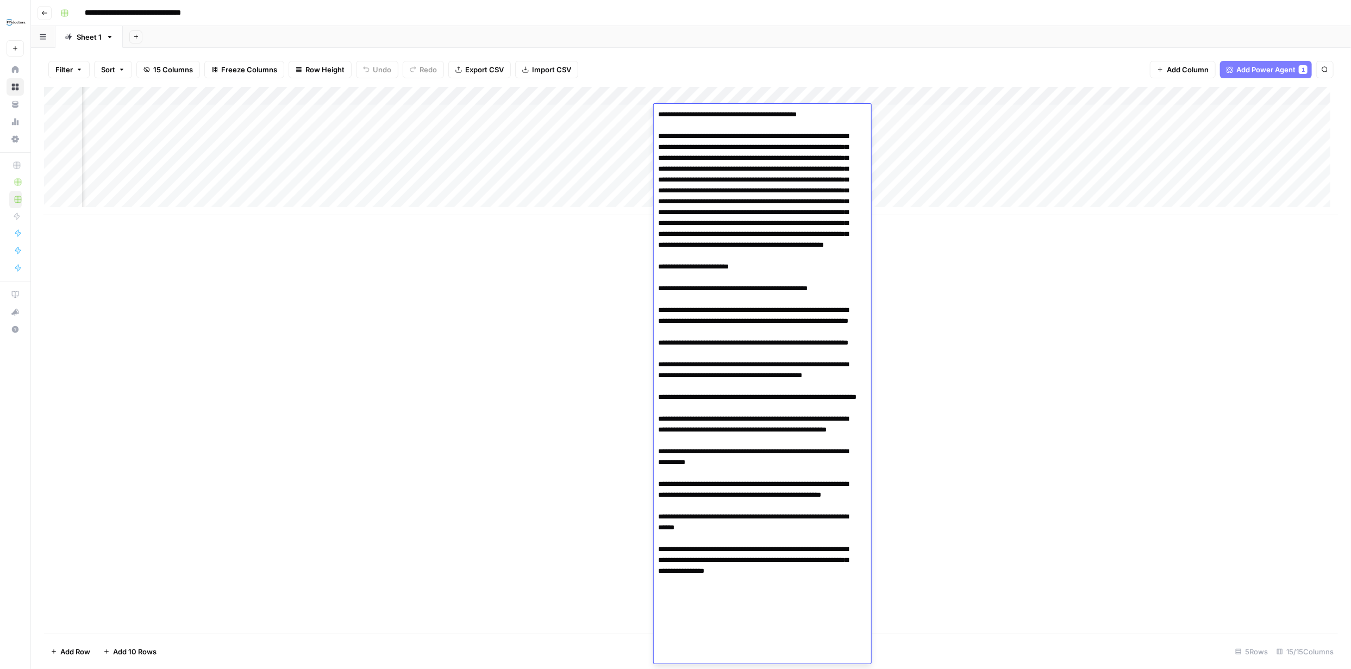
scroll to position [23, 0]
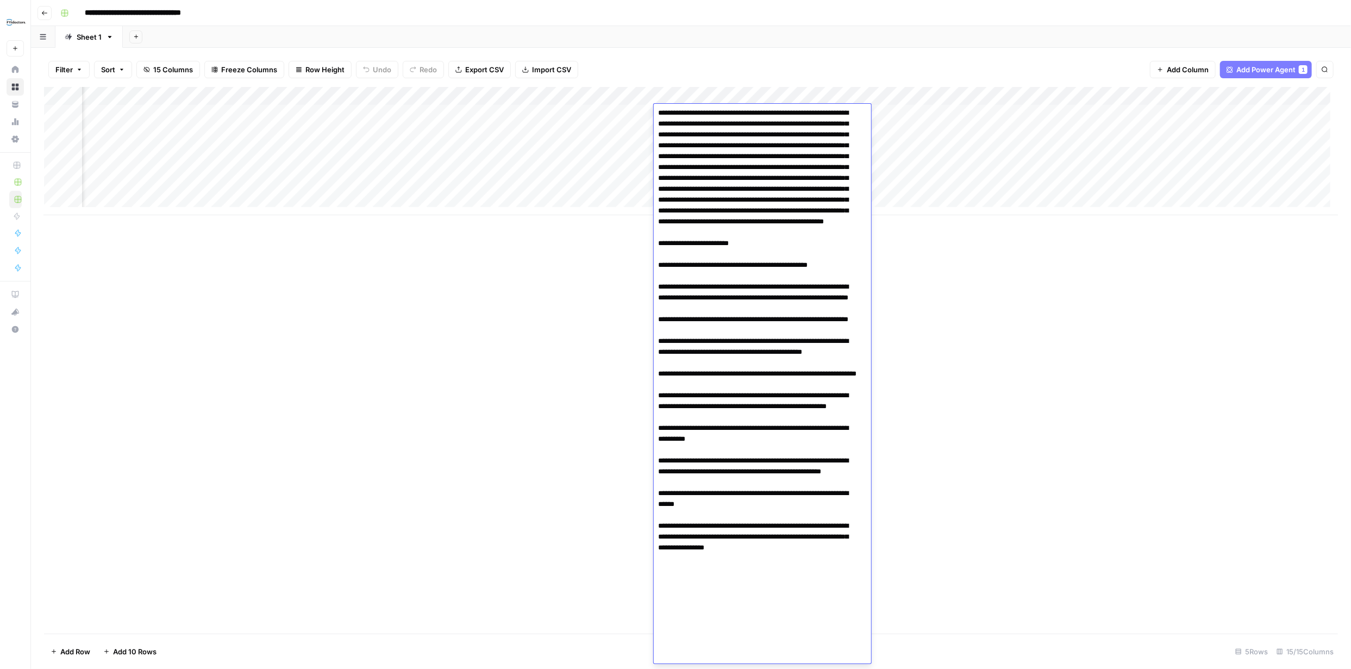
click at [828, 185] on textarea at bounding box center [758, 374] width 209 height 581
click at [816, 183] on textarea at bounding box center [758, 374] width 209 height 581
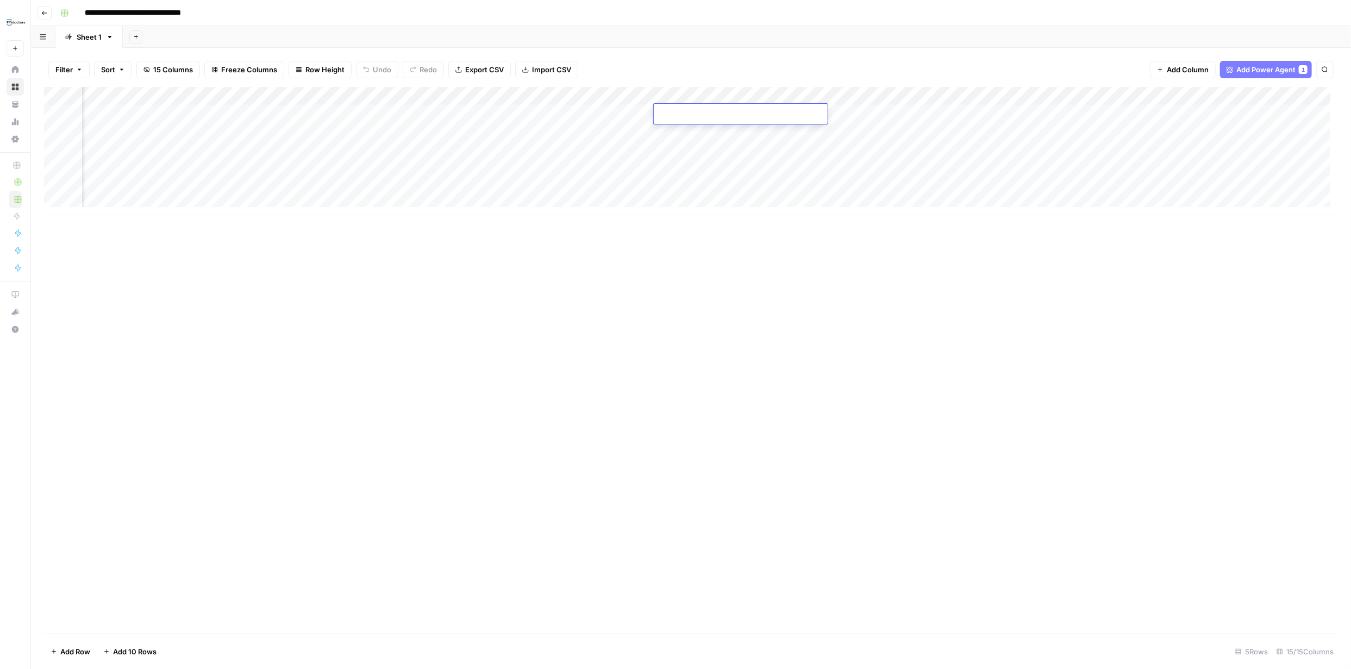
scroll to position [0, 0]
type textarea "**********"
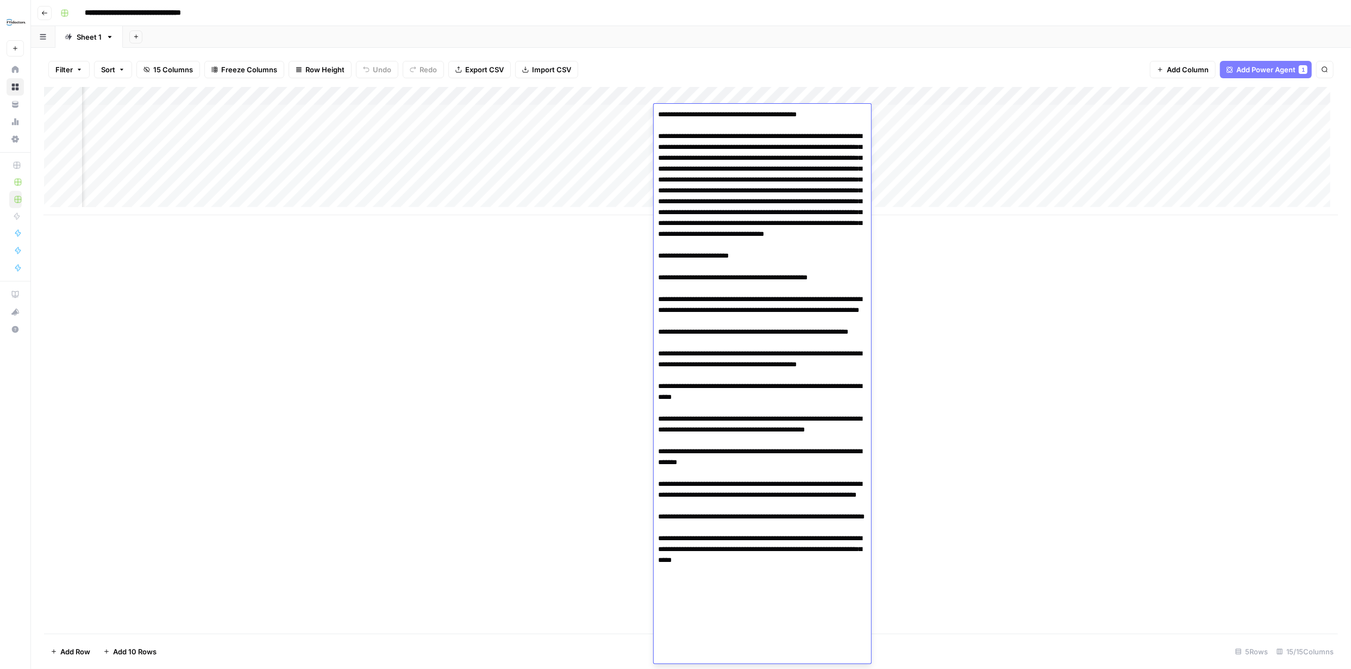
click at [980, 318] on div "Add Column" at bounding box center [691, 360] width 1294 height 547
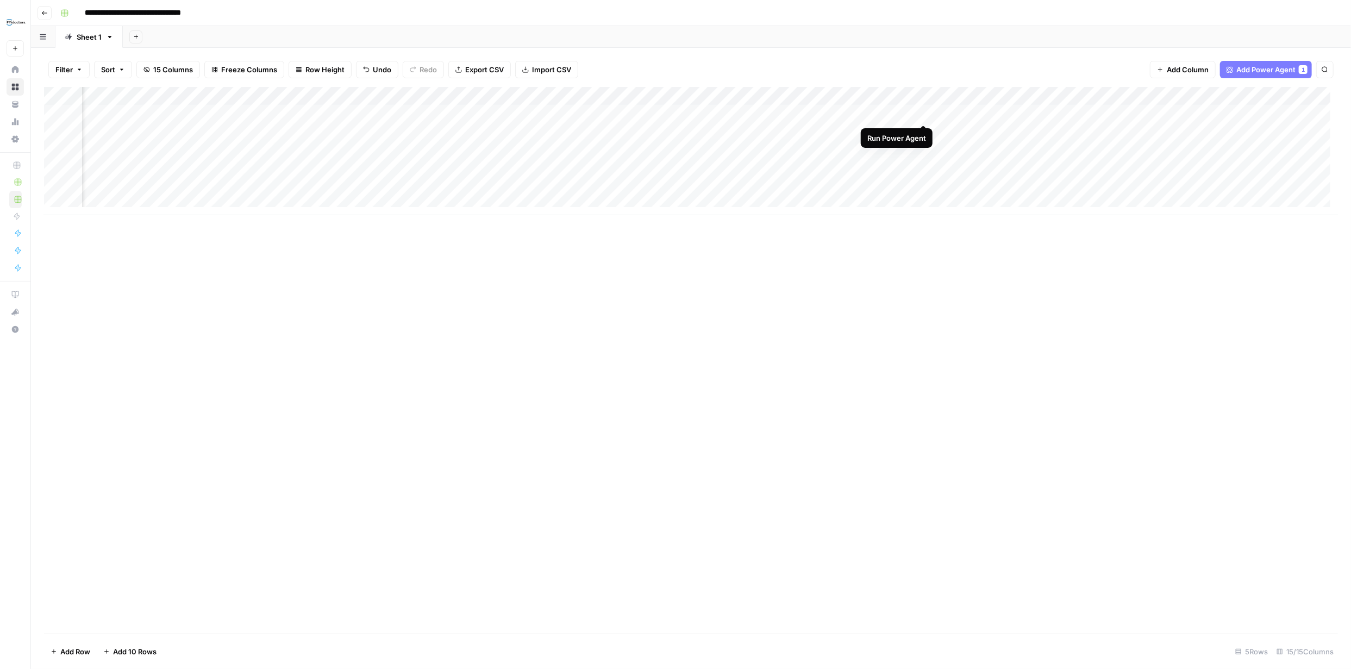
click at [923, 113] on div "Add Column" at bounding box center [691, 151] width 1294 height 128
click at [375, 113] on div "Add Column" at bounding box center [691, 151] width 1294 height 128
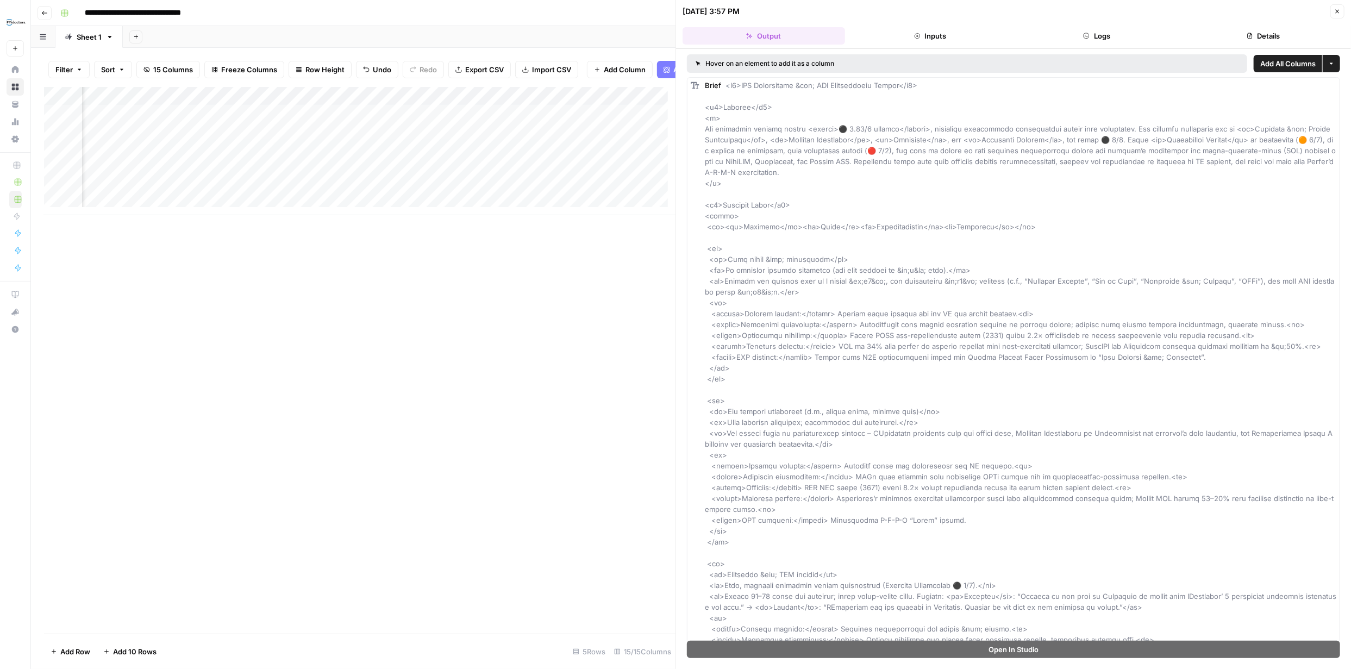
click at [1337, 10] on icon "button" at bounding box center [1338, 12] width 4 height 4
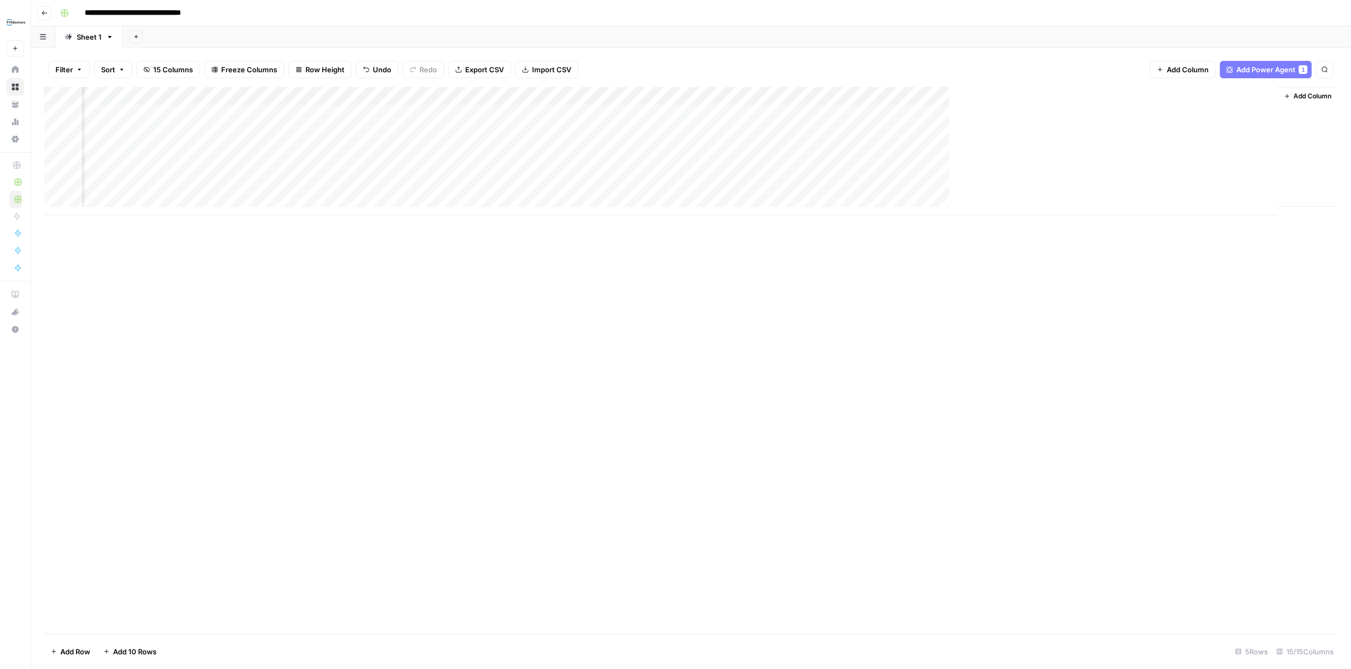
scroll to position [0, 668]
click at [666, 114] on div "Add Column" at bounding box center [691, 151] width 1294 height 128
click at [850, 111] on div "Add Column" at bounding box center [691, 151] width 1294 height 128
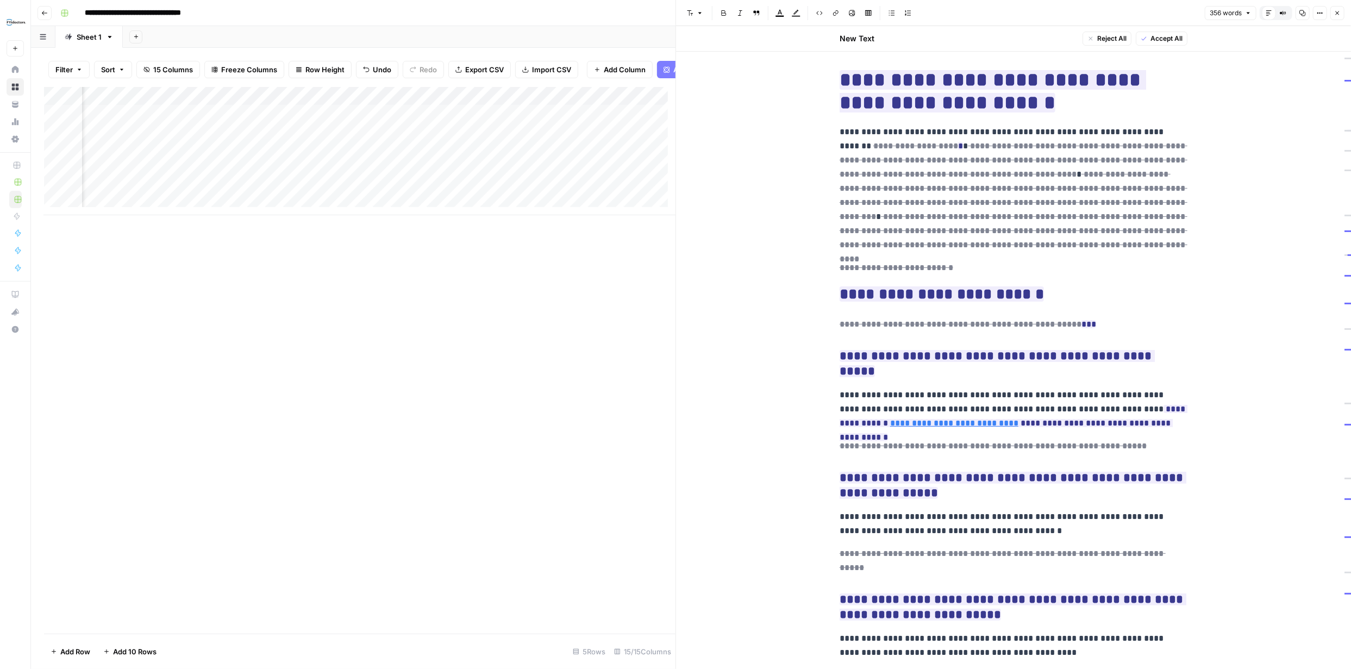
scroll to position [41, 0]
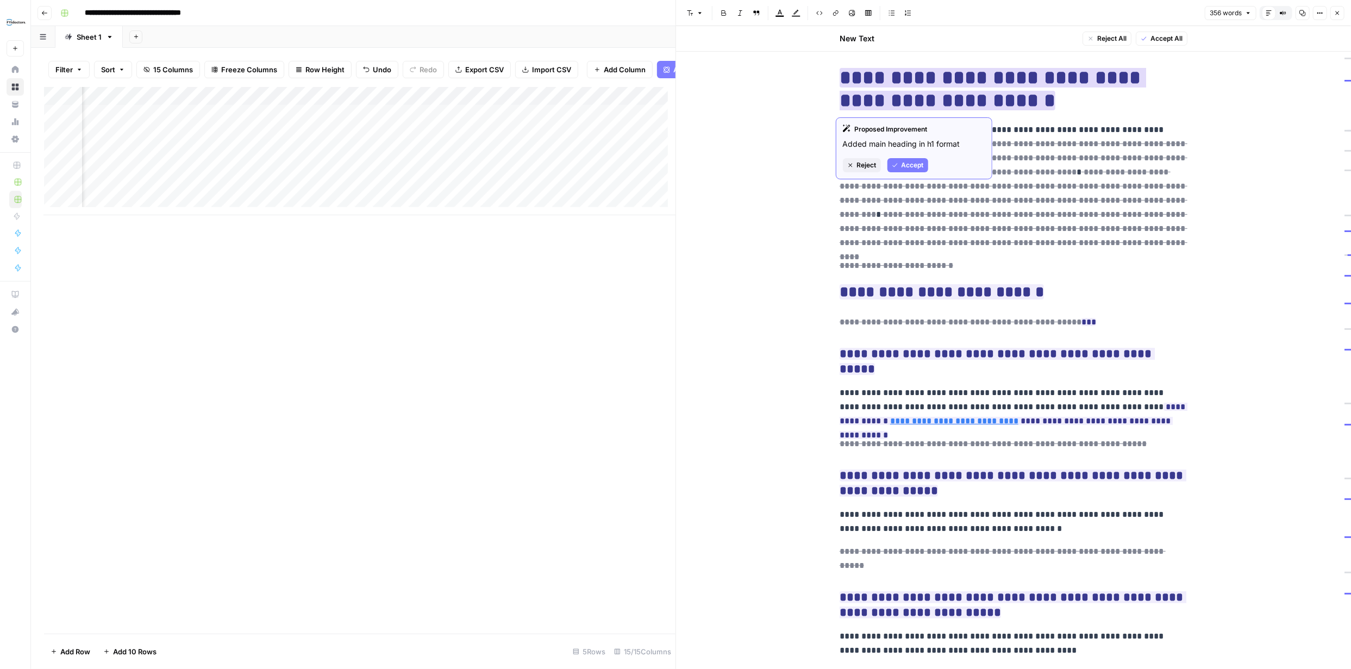
click at [906, 164] on span "Accept" at bounding box center [913, 165] width 22 height 10
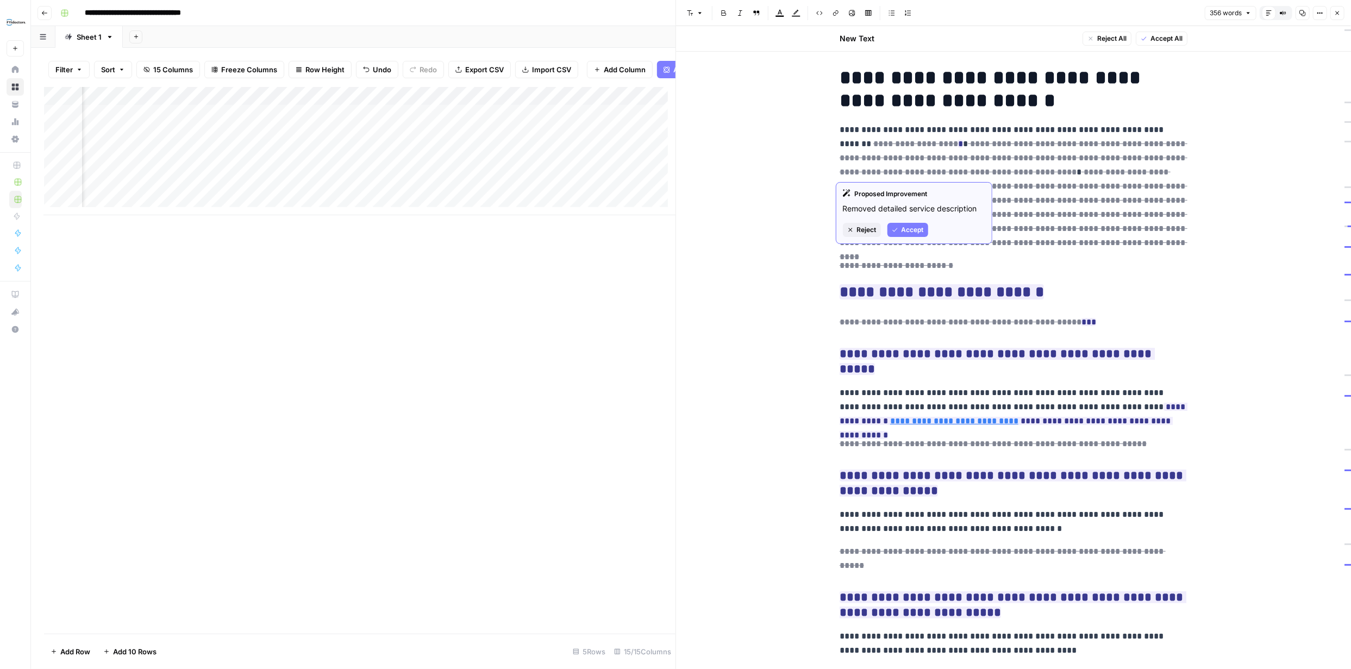
click at [867, 227] on span "Reject" at bounding box center [867, 230] width 20 height 10
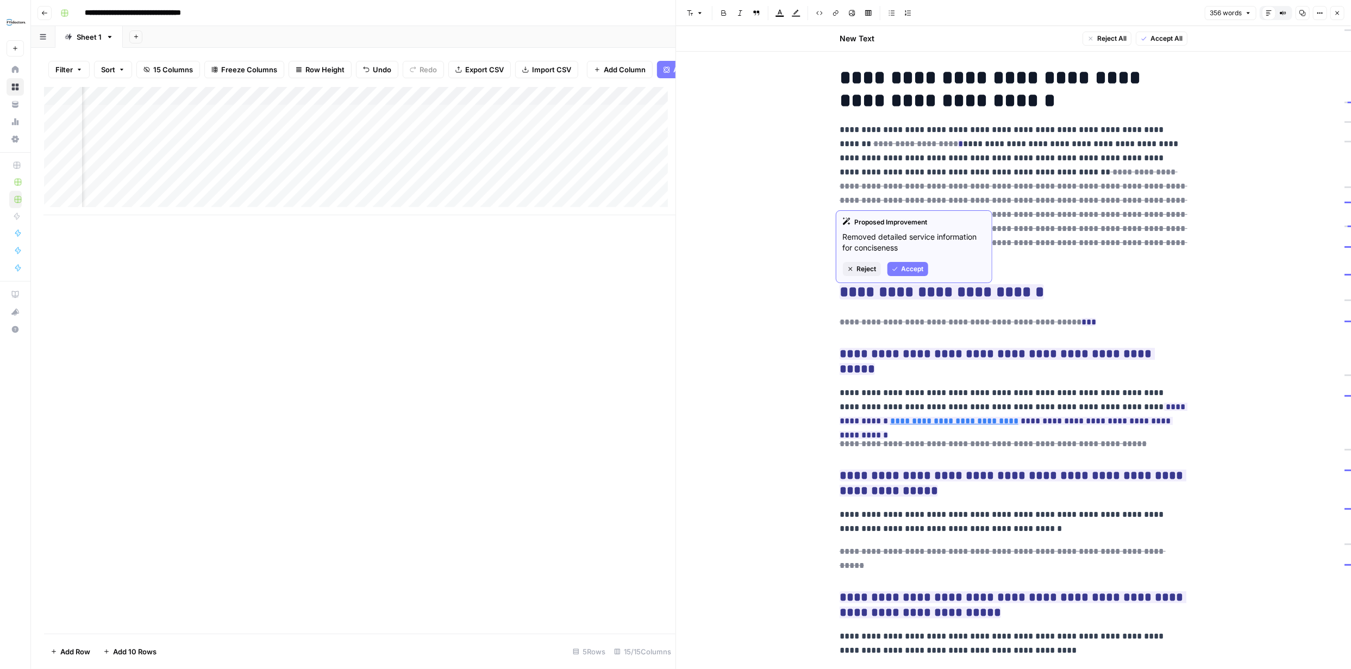
click at [866, 267] on span "Reject" at bounding box center [867, 269] width 20 height 10
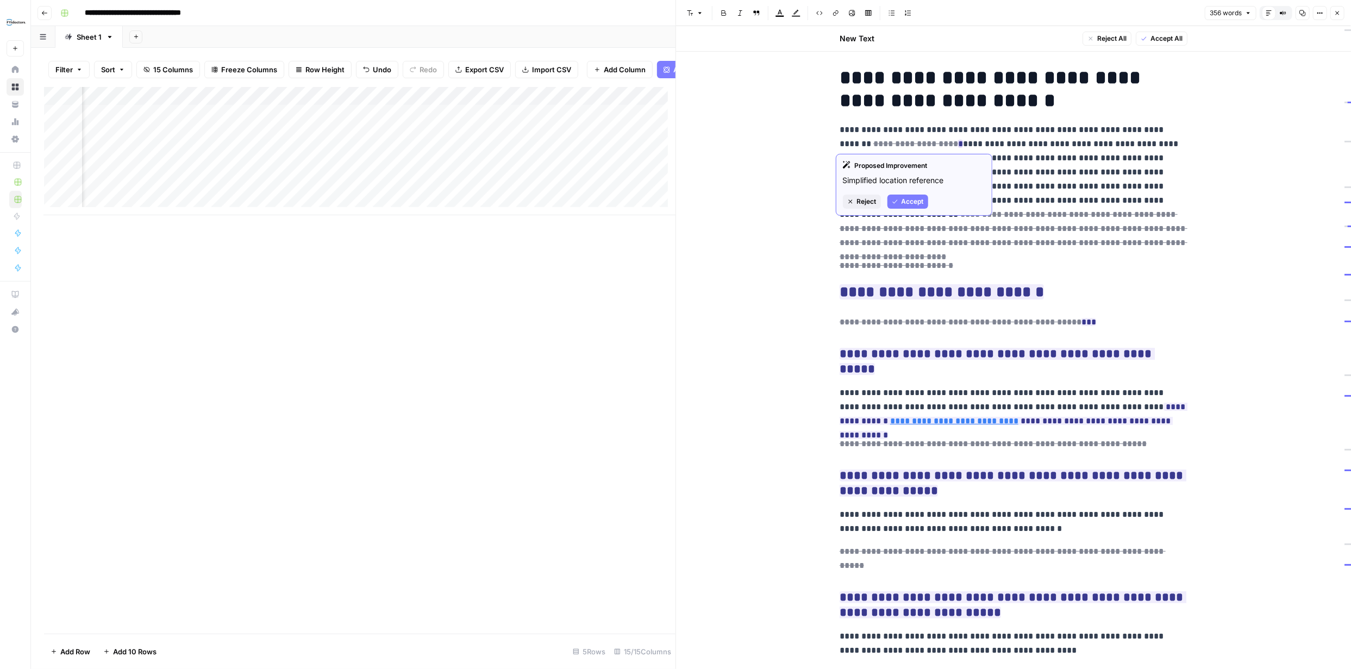
click at [865, 201] on span "Reject" at bounding box center [867, 202] width 20 height 10
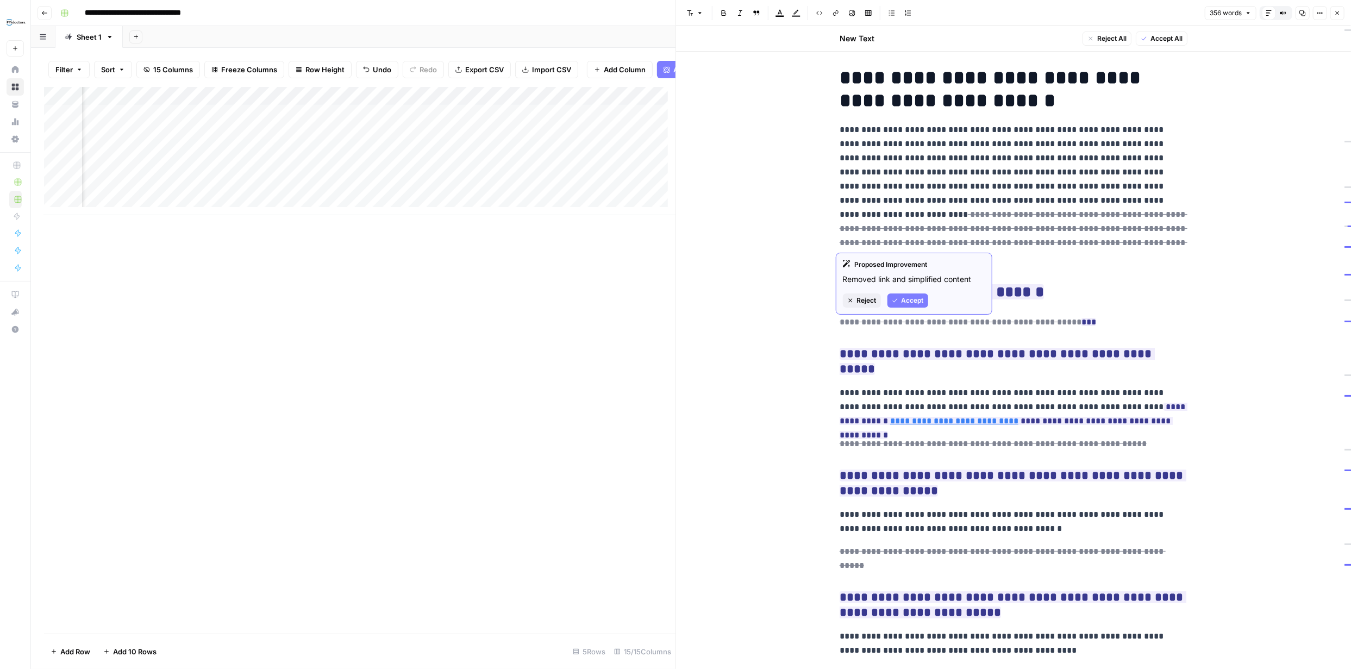
click at [870, 299] on span "Reject" at bounding box center [867, 301] width 20 height 10
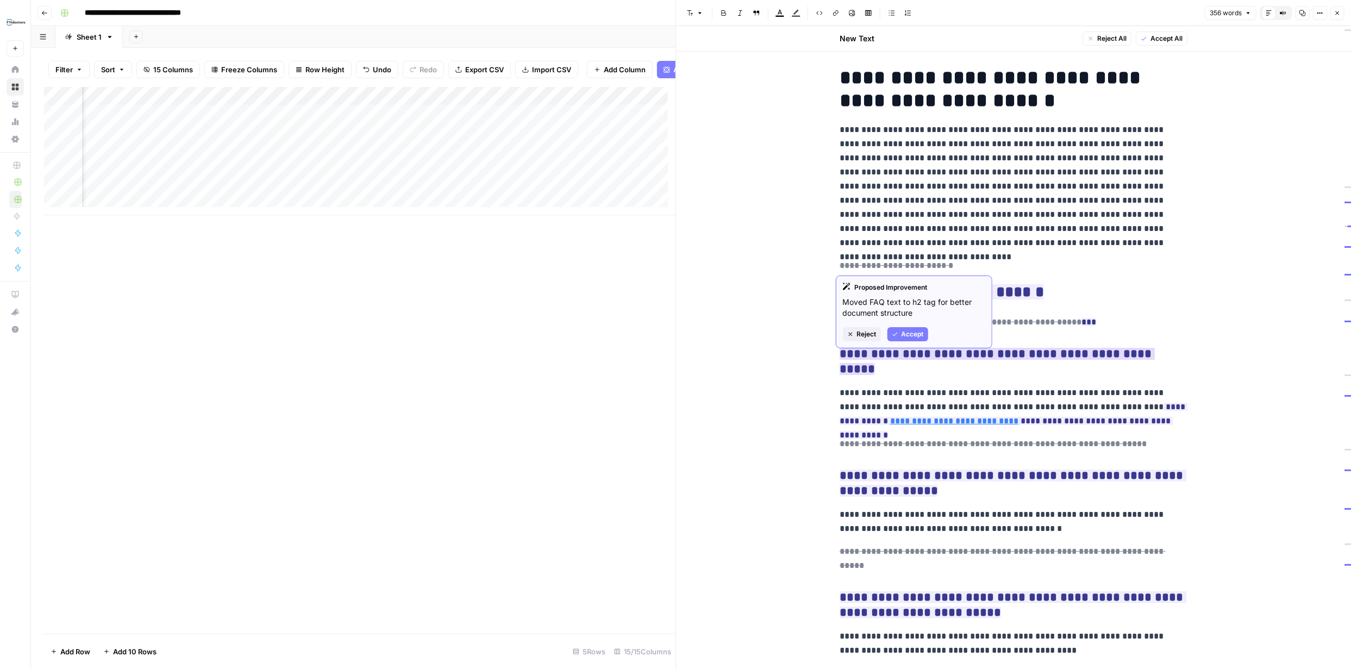
click at [909, 336] on span "Accept" at bounding box center [913, 334] width 22 height 10
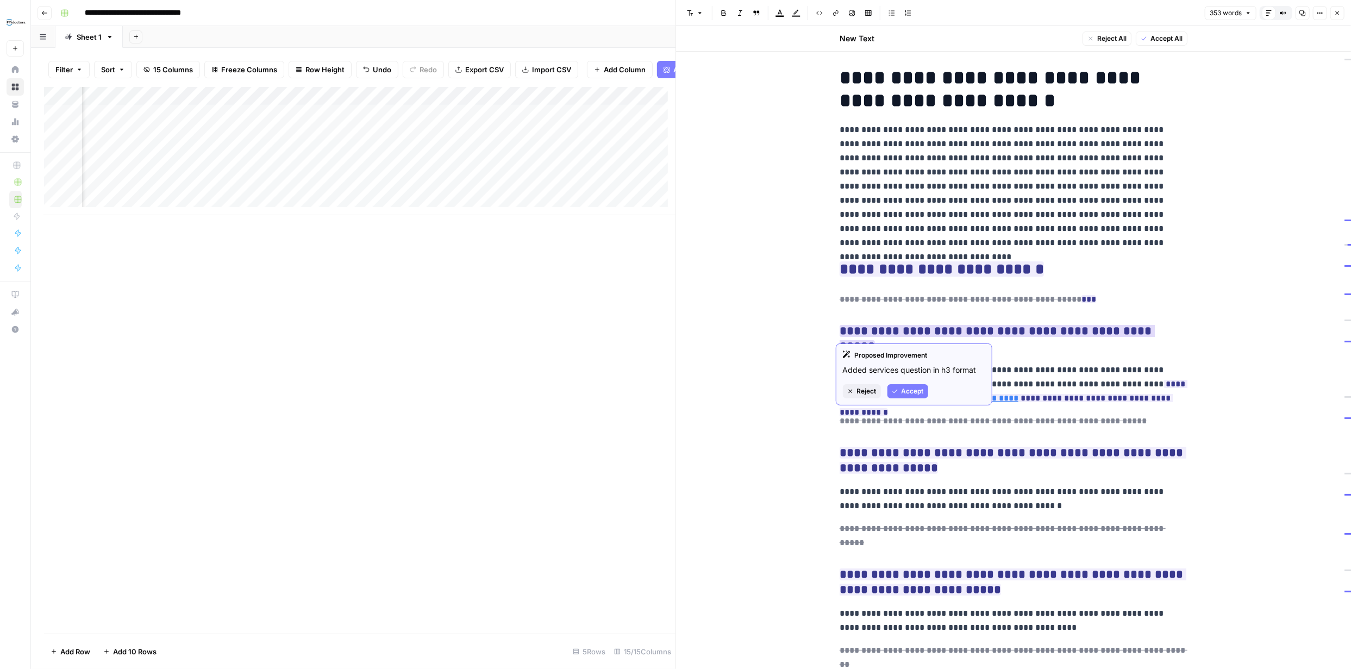
click at [911, 390] on span "Accept" at bounding box center [913, 391] width 22 height 10
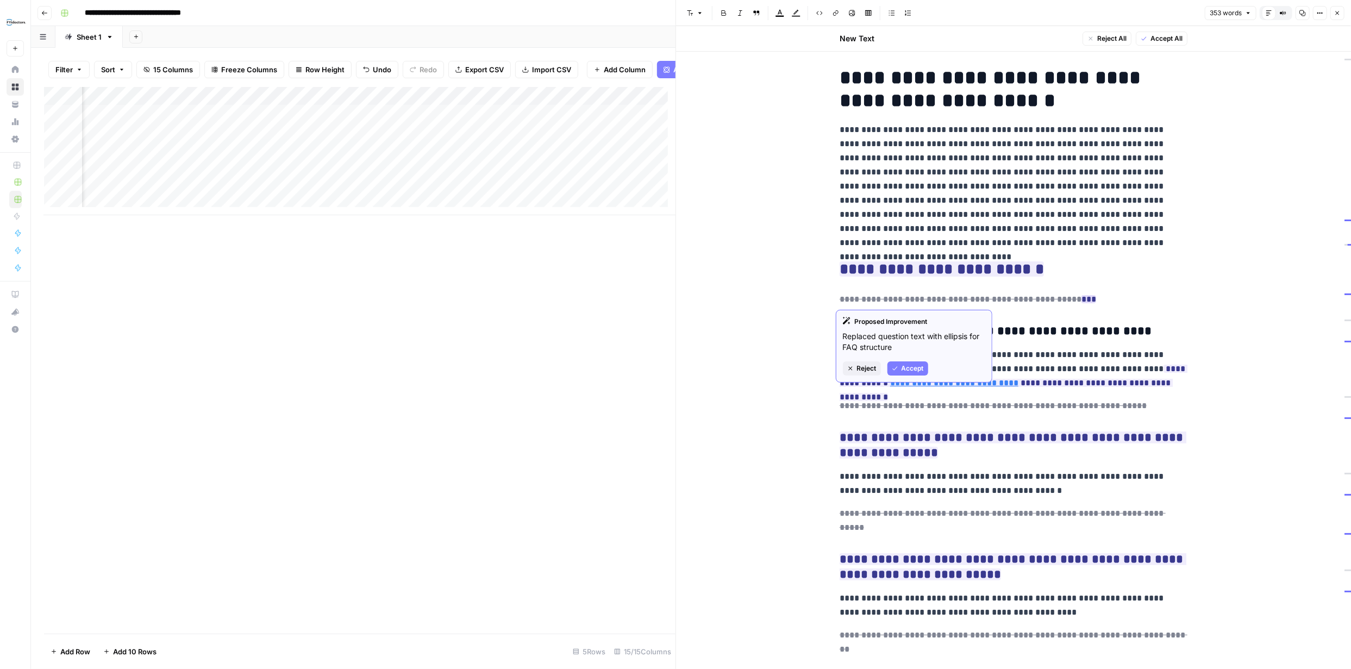
click at [909, 366] on span "Accept" at bounding box center [913, 369] width 22 height 10
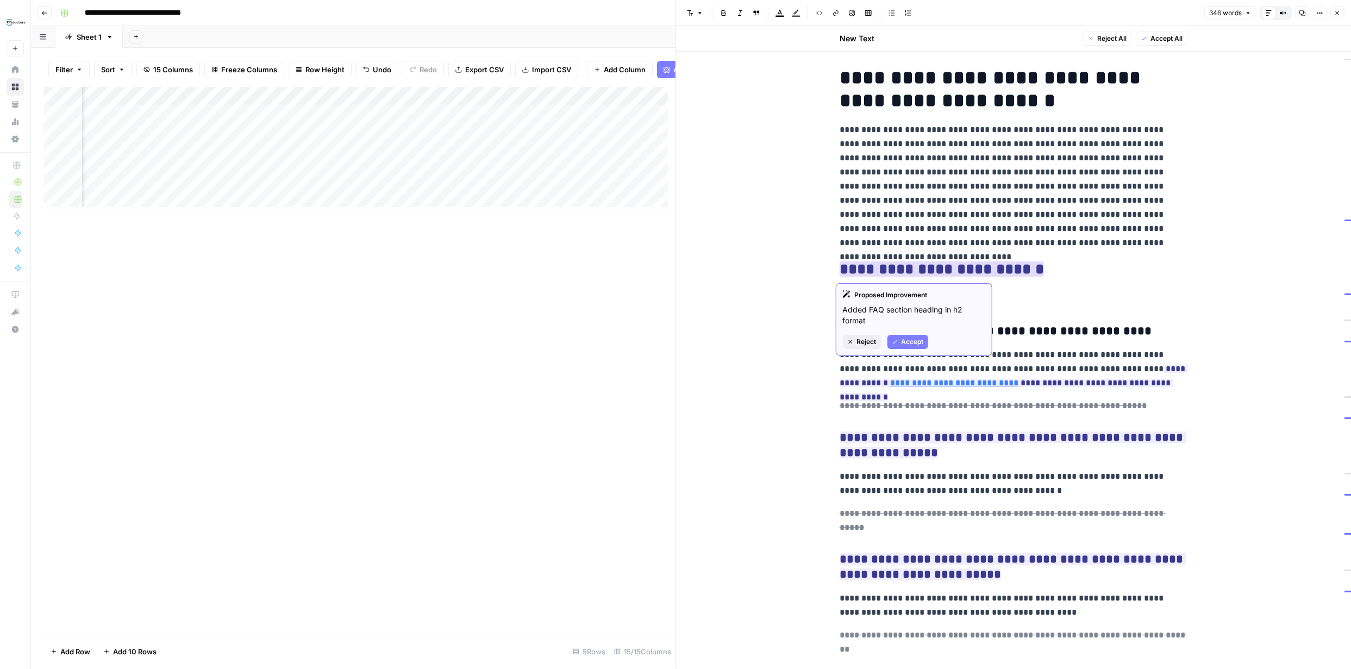
click at [917, 342] on span "Accept" at bounding box center [913, 342] width 22 height 10
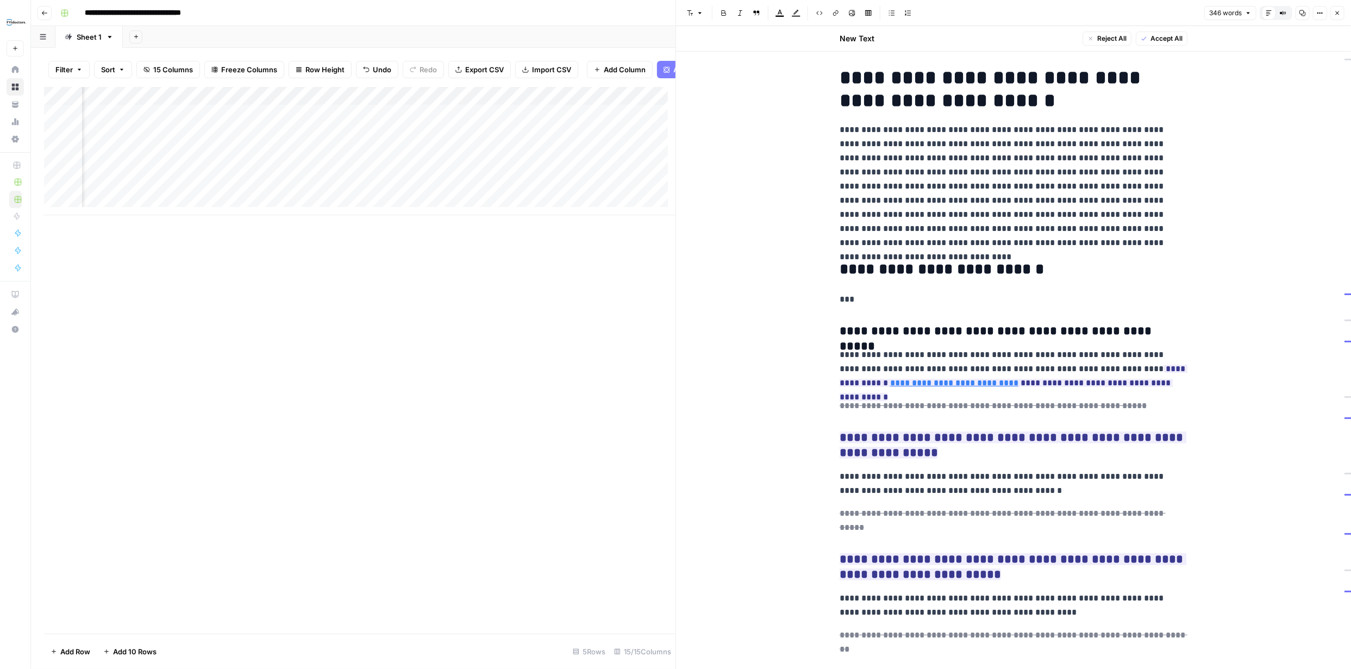
click at [858, 303] on p "***" at bounding box center [1014, 299] width 348 height 14
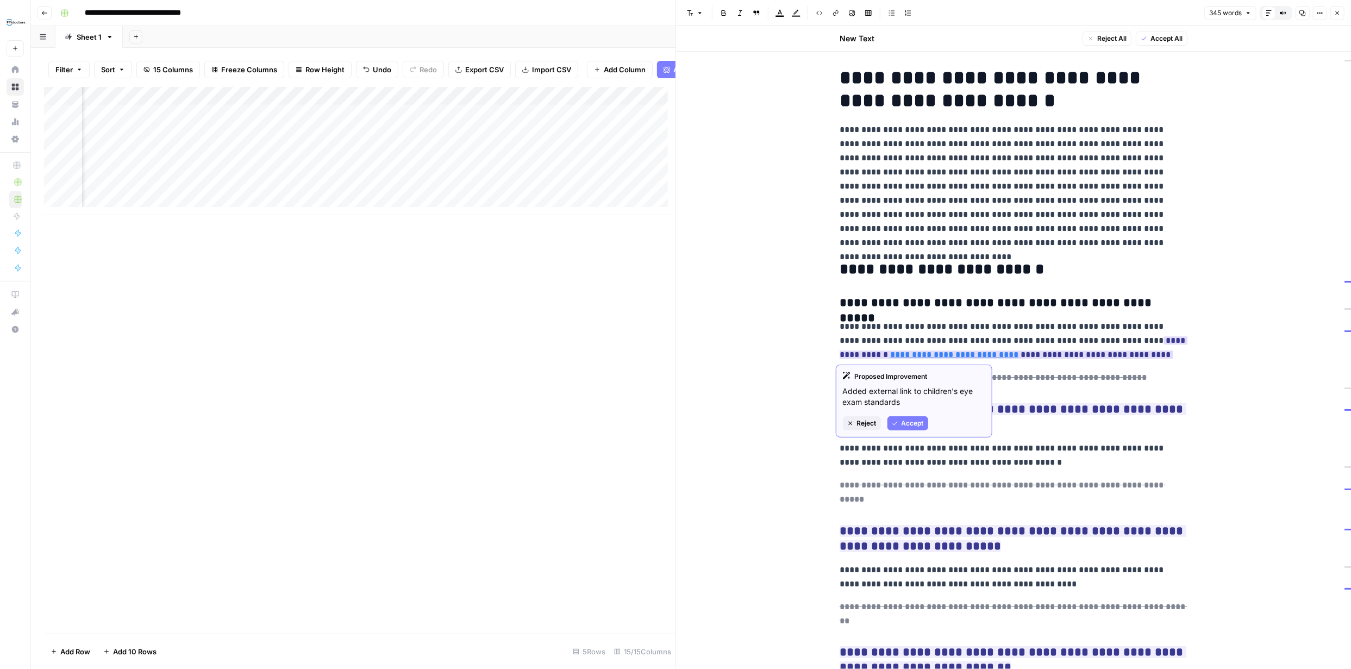
click at [917, 421] on span "Accept" at bounding box center [913, 424] width 22 height 10
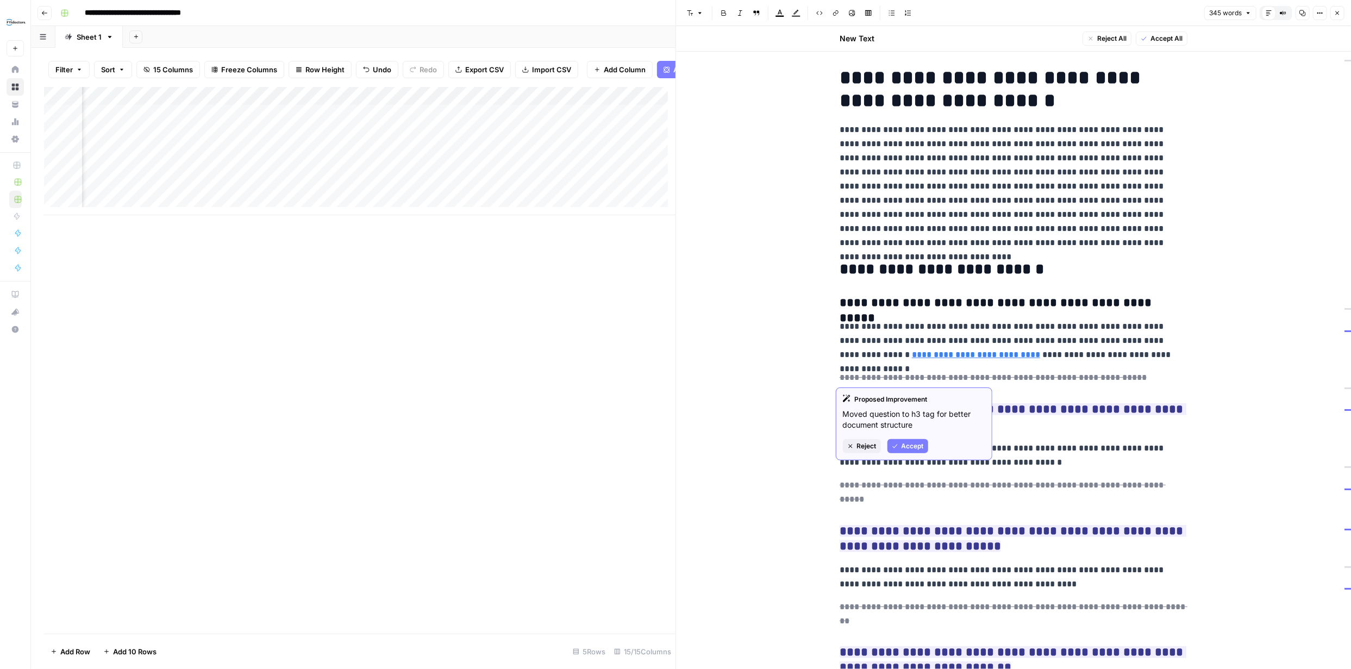
click at [917, 444] on span "Accept" at bounding box center [913, 446] width 22 height 10
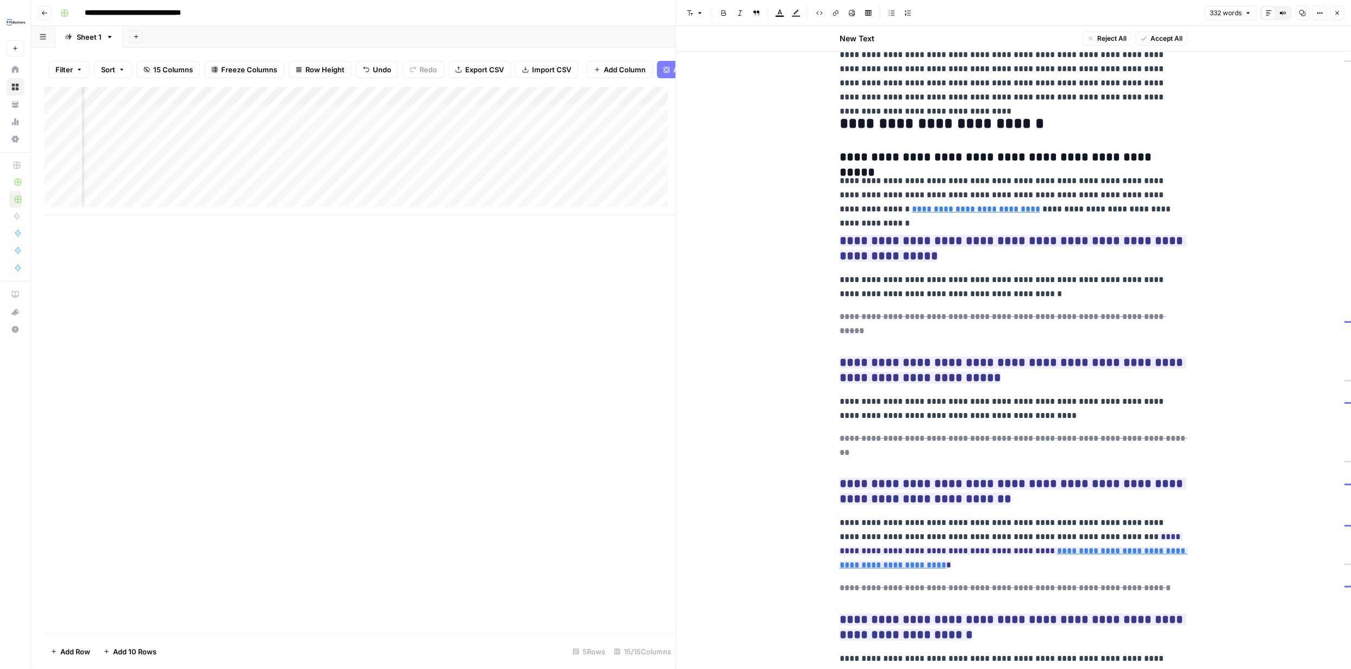
scroll to position [208, 0]
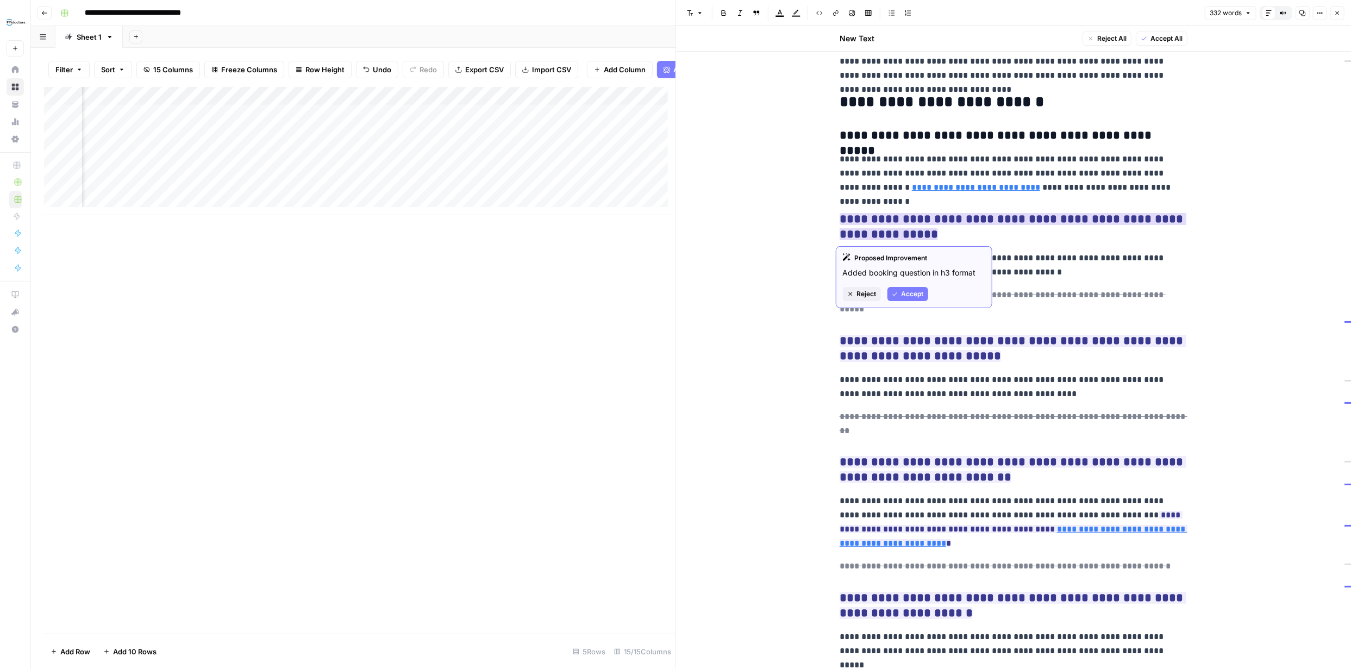
click at [910, 292] on span "Accept" at bounding box center [913, 294] width 22 height 10
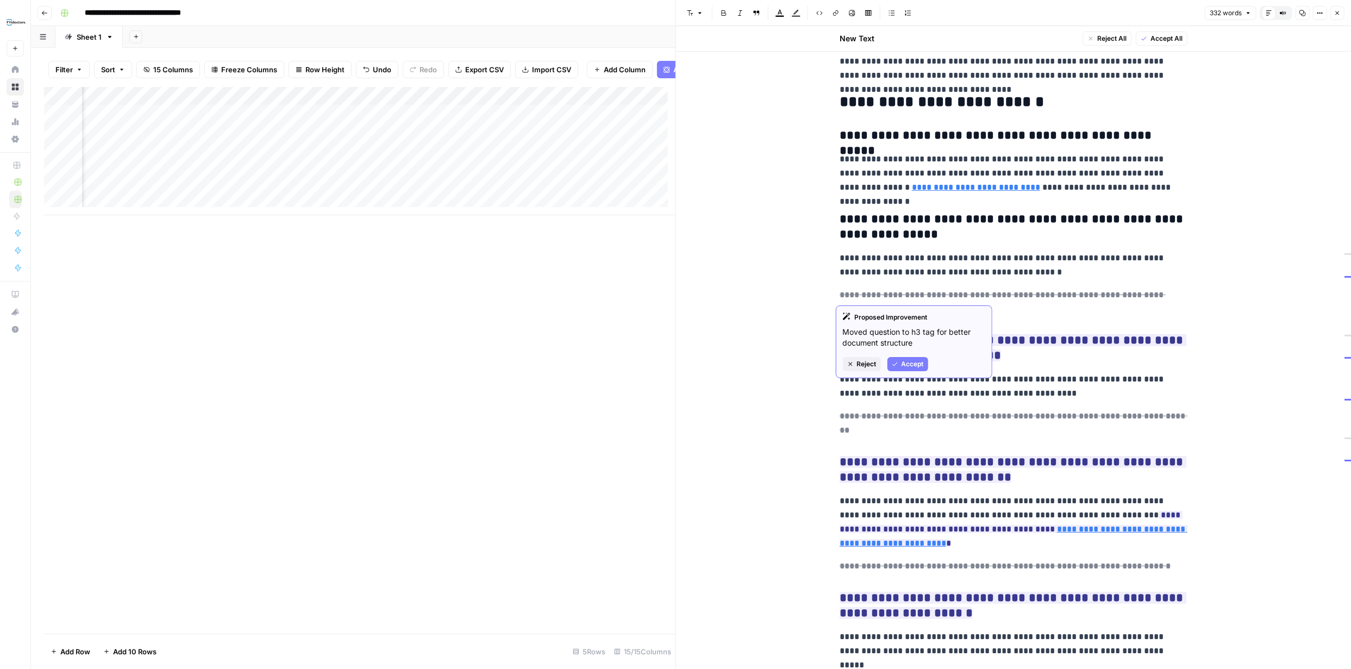
click at [906, 360] on span "Accept" at bounding box center [913, 364] width 22 height 10
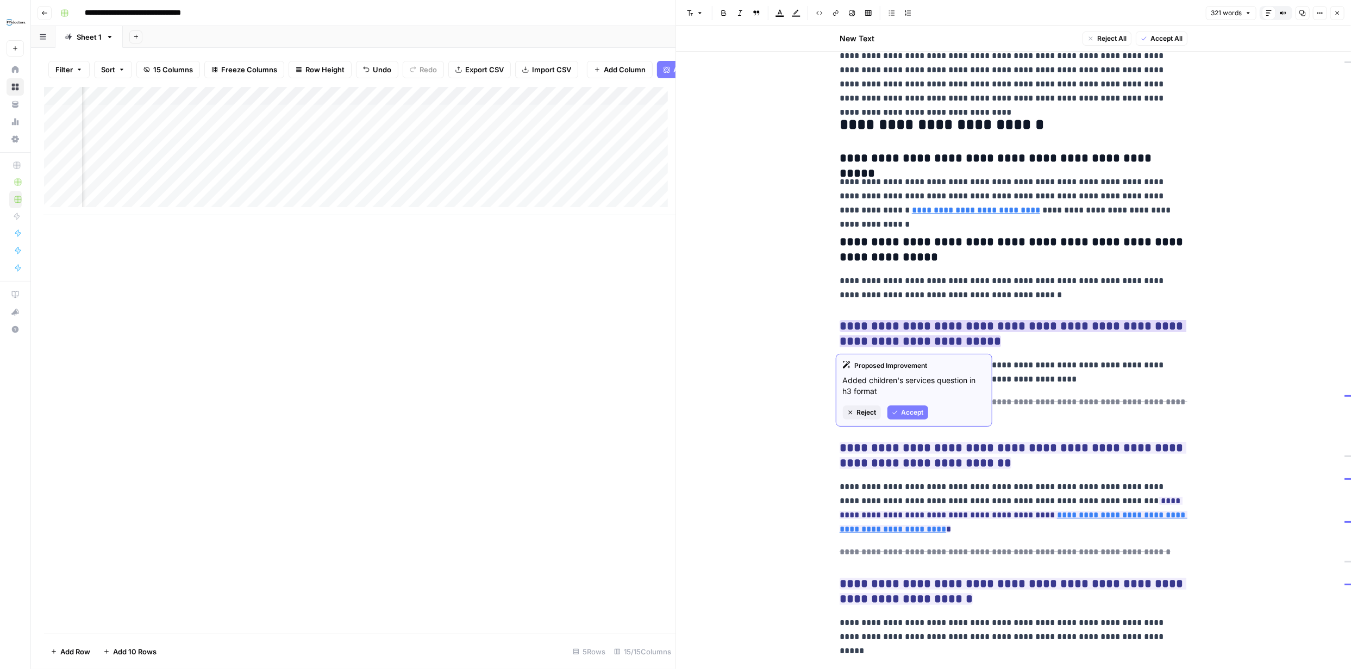
click at [907, 408] on span "Accept" at bounding box center [913, 413] width 22 height 10
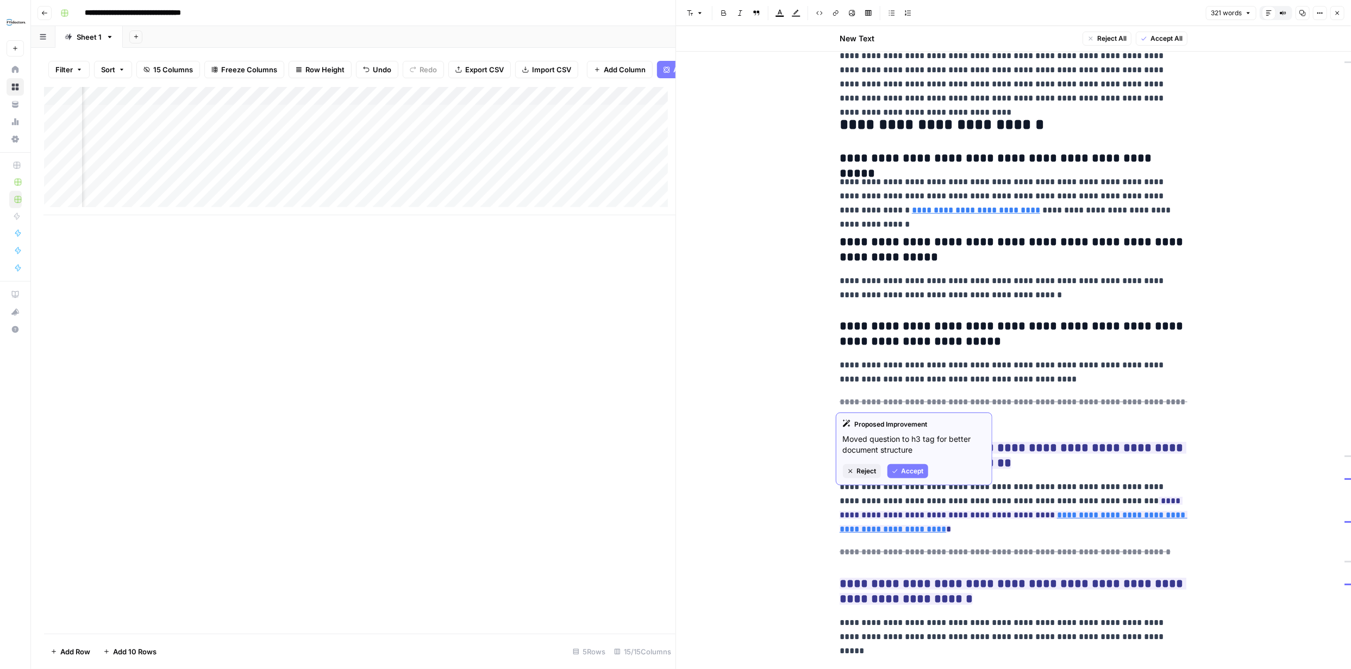
click at [906, 473] on span "Accept" at bounding box center [913, 471] width 22 height 10
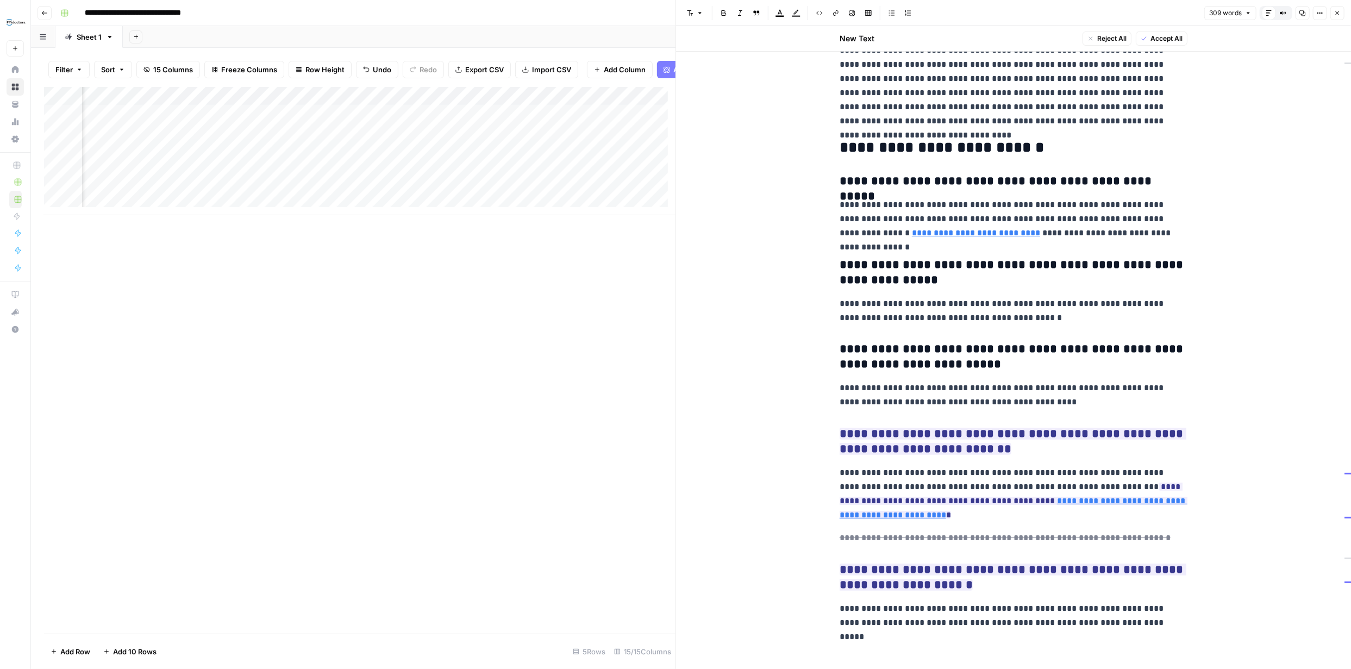
scroll to position [163, 0]
click at [912, 520] on span "Accept" at bounding box center [913, 521] width 22 height 10
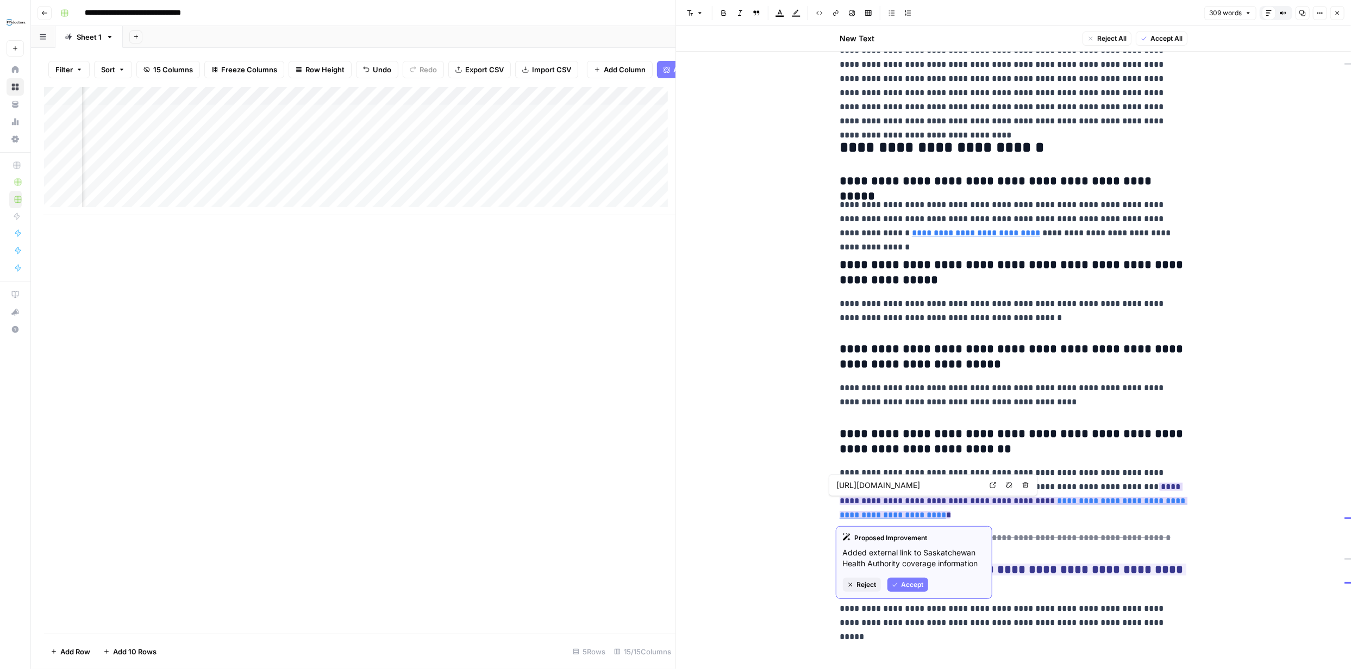
click at [909, 580] on span "Accept" at bounding box center [913, 585] width 22 height 10
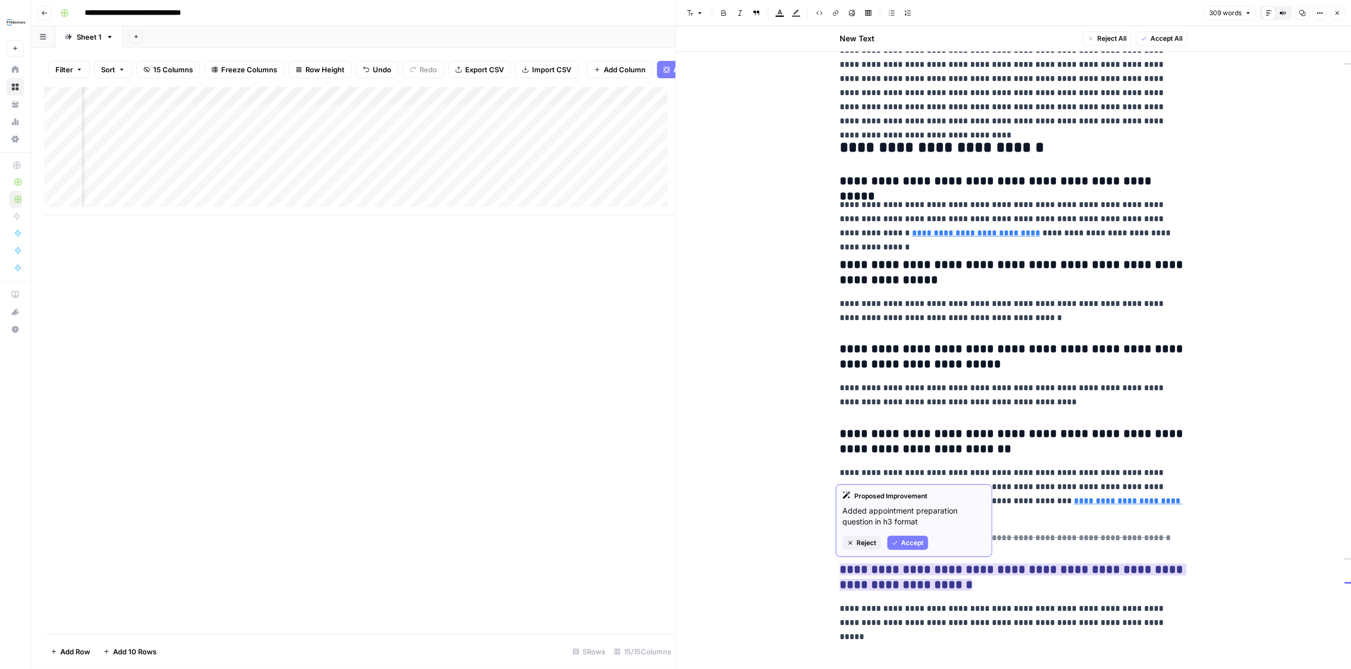
click at [910, 542] on span "Accept" at bounding box center [913, 543] width 22 height 10
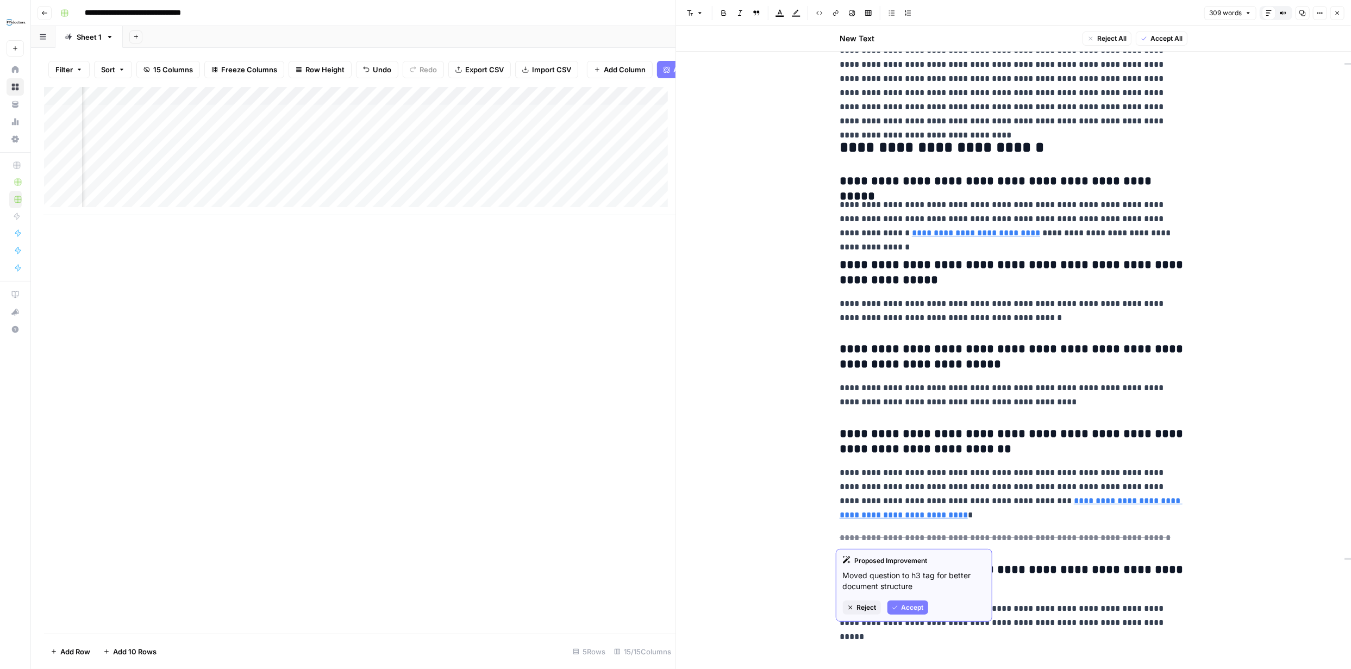
click at [911, 607] on span "Accept" at bounding box center [913, 608] width 22 height 10
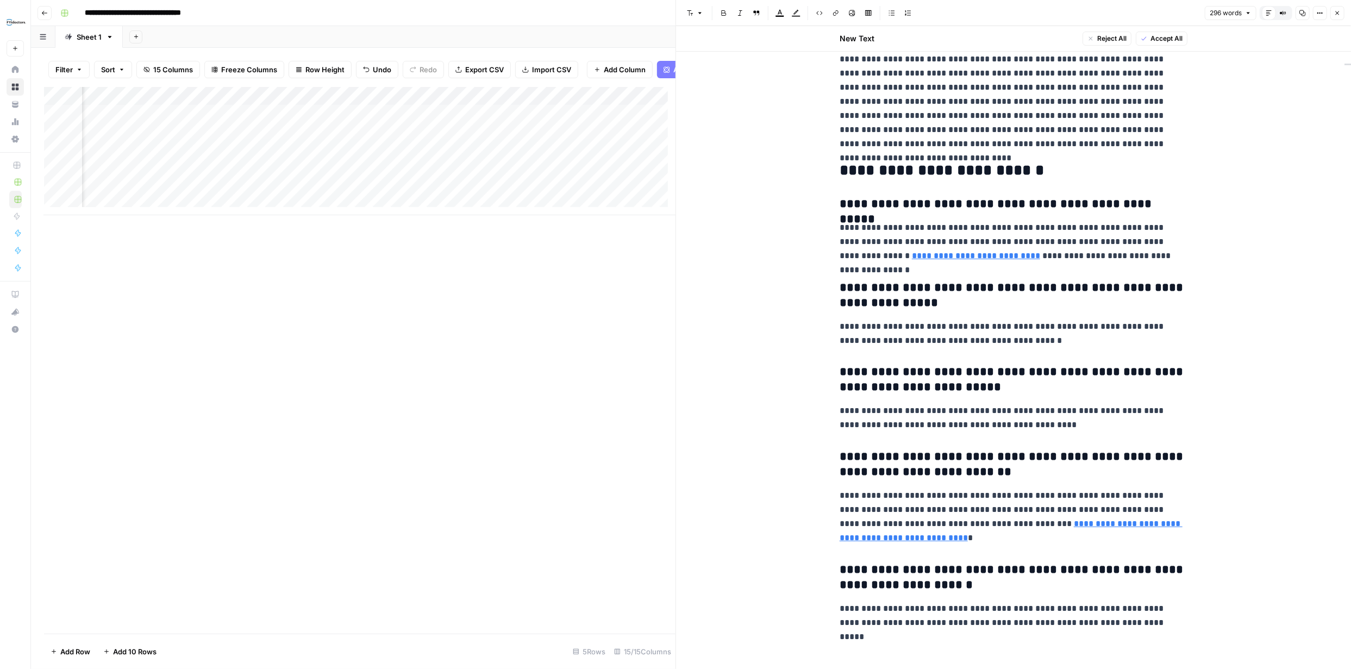
scroll to position [140, 0]
click at [1165, 38] on span "Accept All" at bounding box center [1167, 39] width 32 height 10
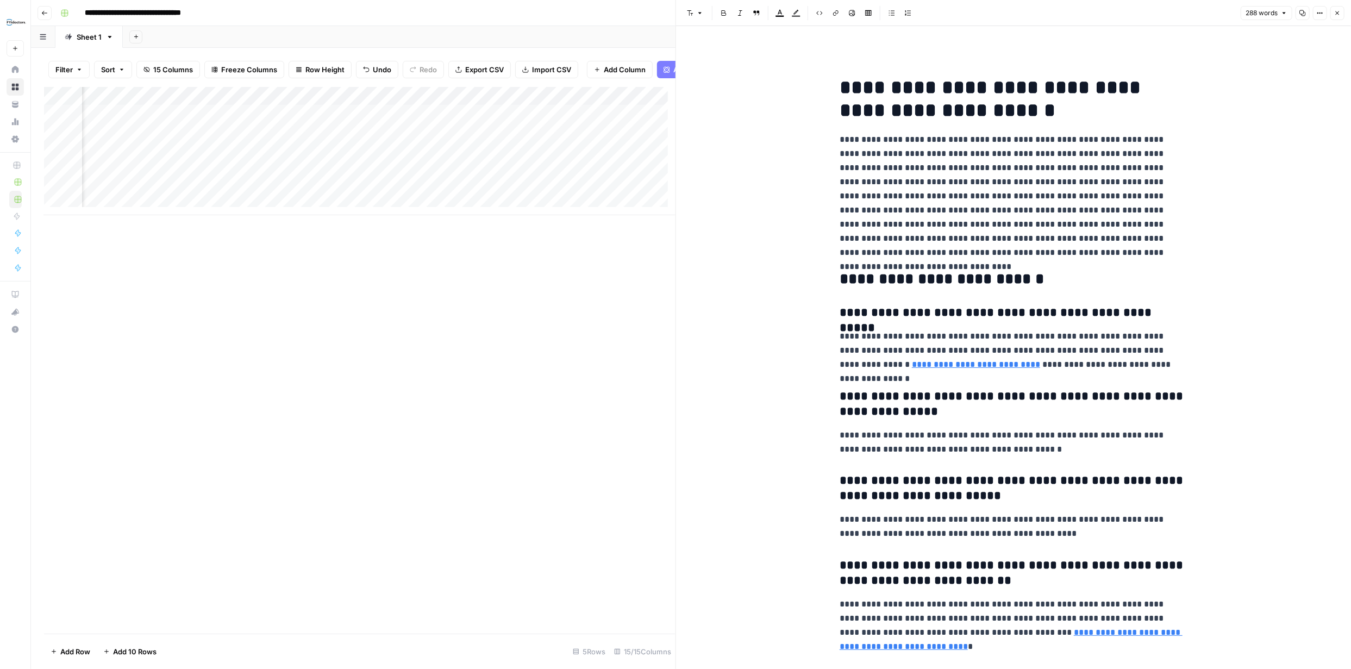
scroll to position [0, 0]
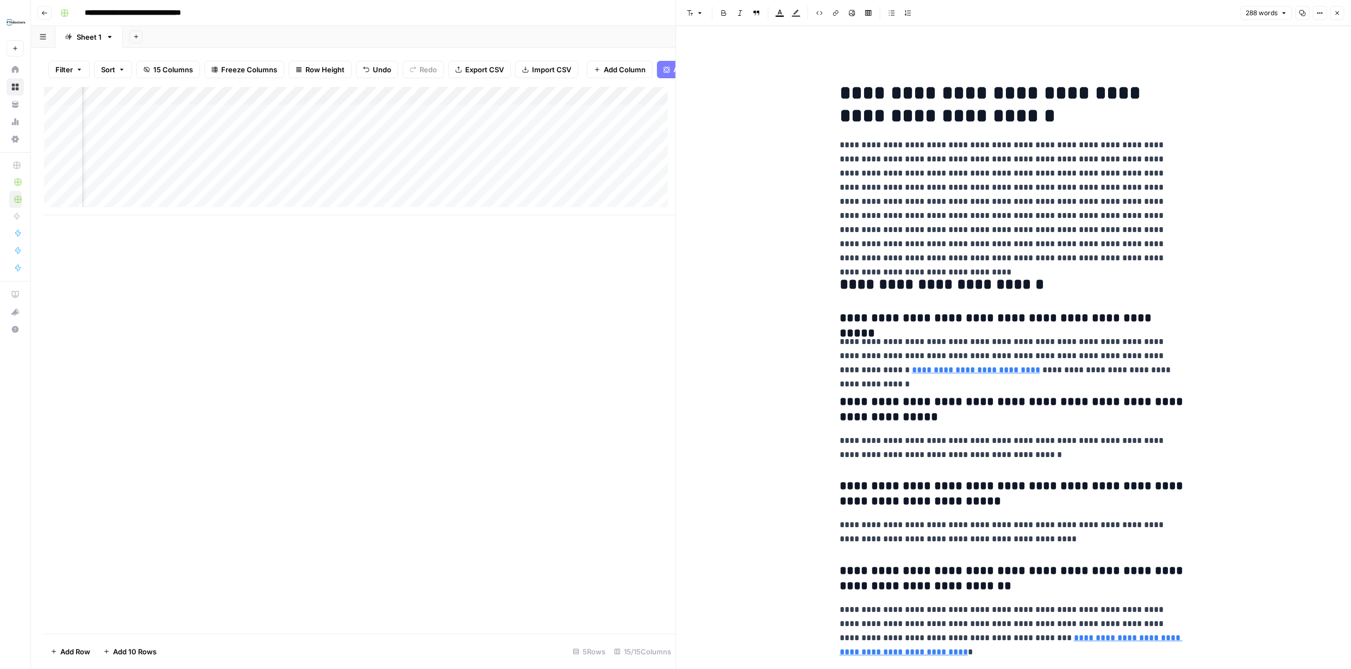
click at [1339, 15] on icon "button" at bounding box center [1337, 13] width 7 height 7
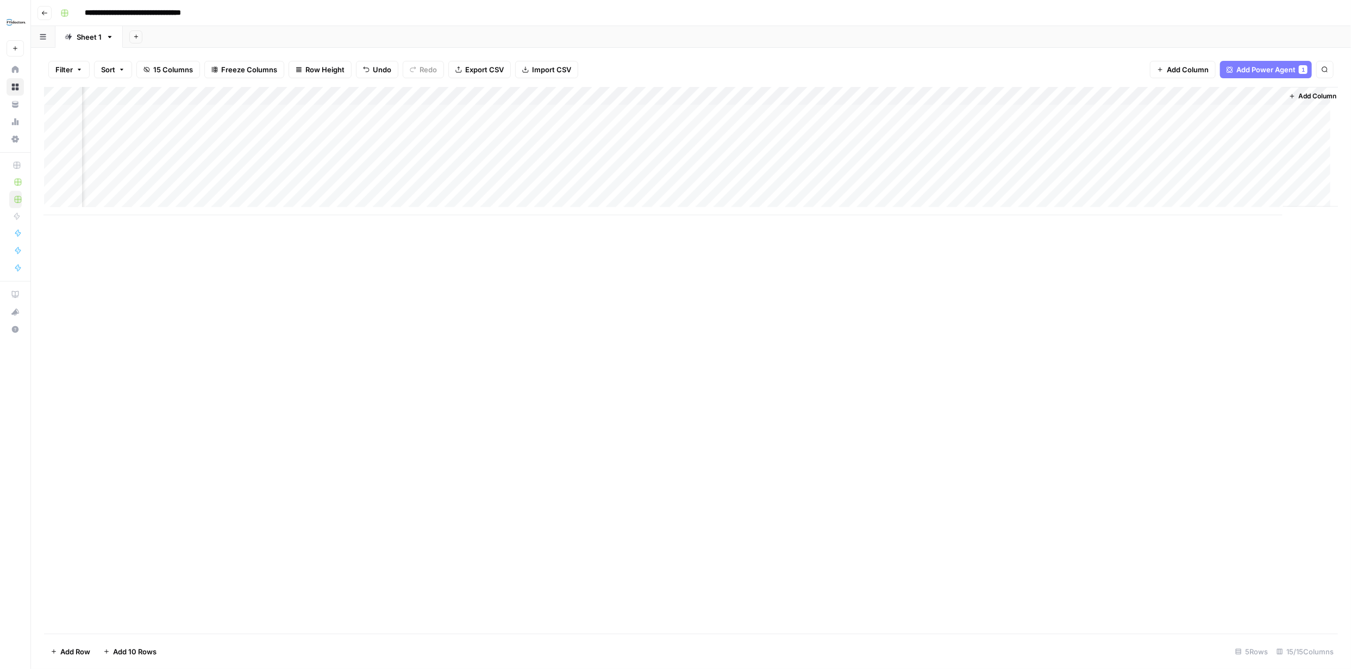
click at [1163, 93] on div "Add Column" at bounding box center [691, 151] width 1294 height 128
click at [1060, 188] on span "Configure Inputs" at bounding box center [1065, 187] width 95 height 11
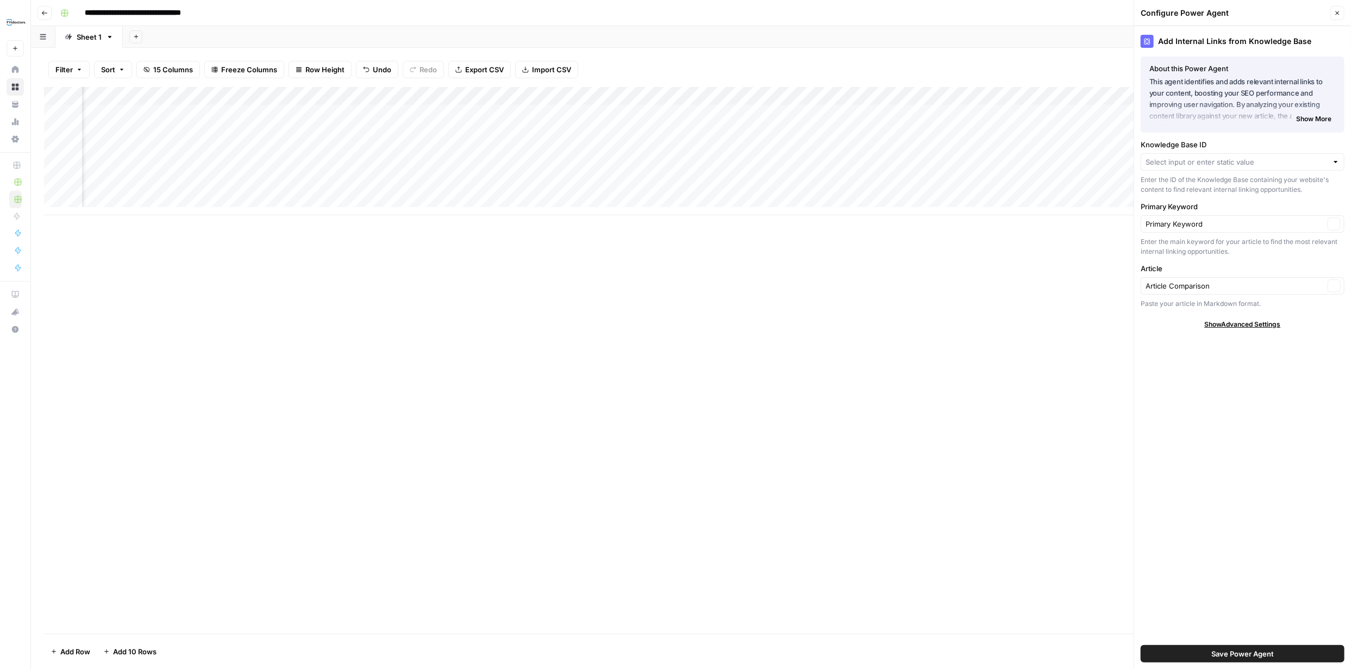
type input "FYidoctors URLs 08 25"
click at [1319, 160] on input "Knowledge Base ID" at bounding box center [1235, 162] width 179 height 11
click at [1189, 234] on span "FYi Brand & History" at bounding box center [1240, 232] width 181 height 11
type input "FYi Brand & History"
click at [1243, 649] on span "Save Power Agent" at bounding box center [1243, 653] width 63 height 11
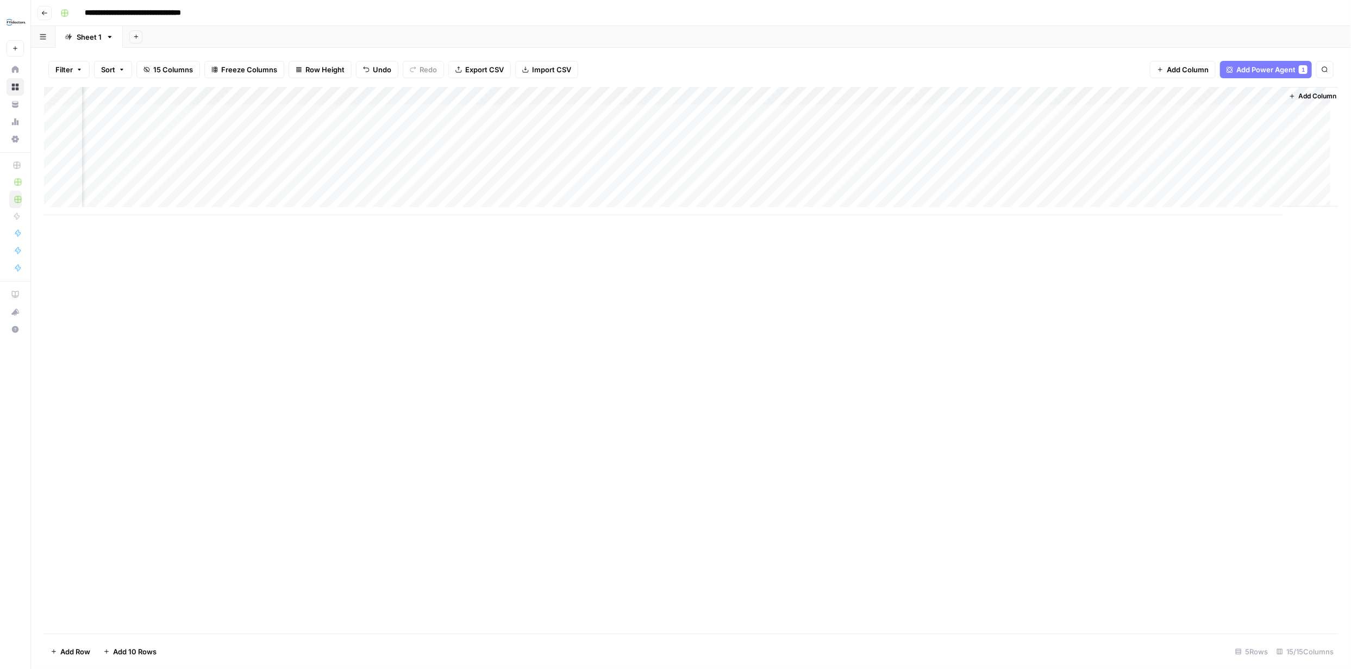
click at [1162, 96] on div "Add Column" at bounding box center [691, 151] width 1294 height 128
click at [1142, 151] on span "All Rows" at bounding box center [1148, 150] width 68 height 11
click at [1232, 114] on div "Add Column" at bounding box center [691, 151] width 1294 height 128
click at [1274, 112] on div "Add Column" at bounding box center [691, 151] width 1294 height 128
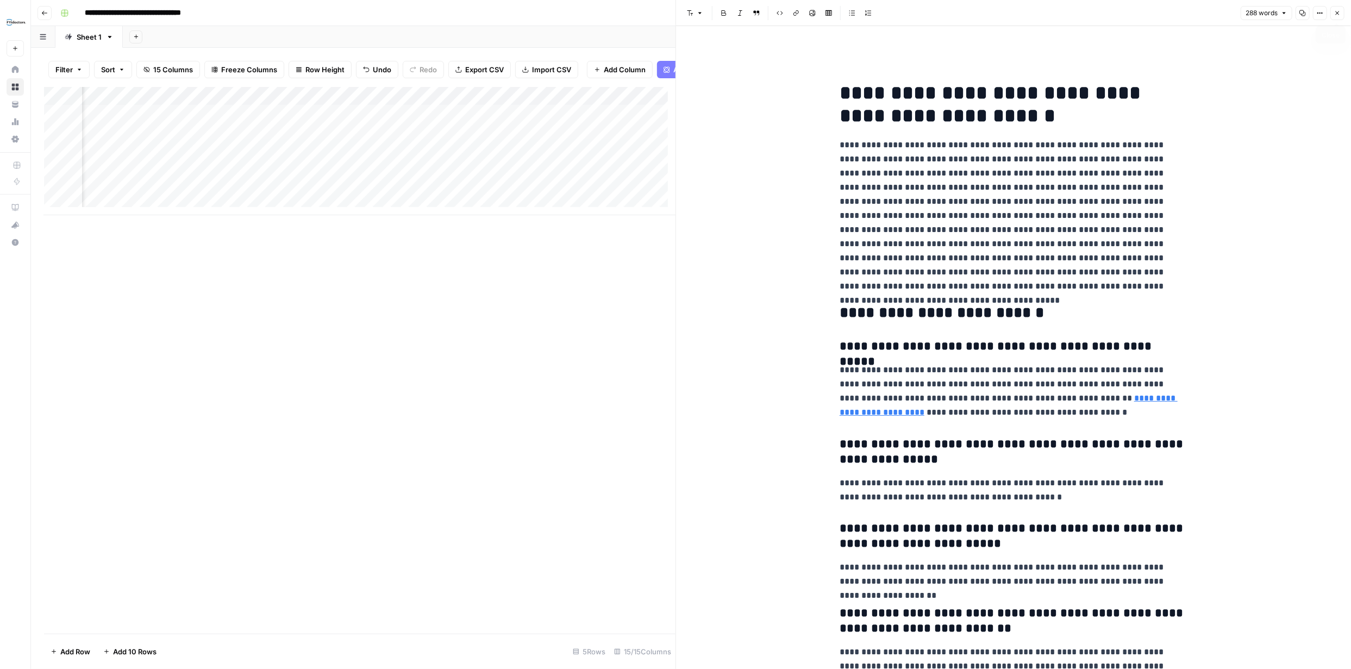
click at [1339, 14] on icon "button" at bounding box center [1337, 13] width 7 height 7
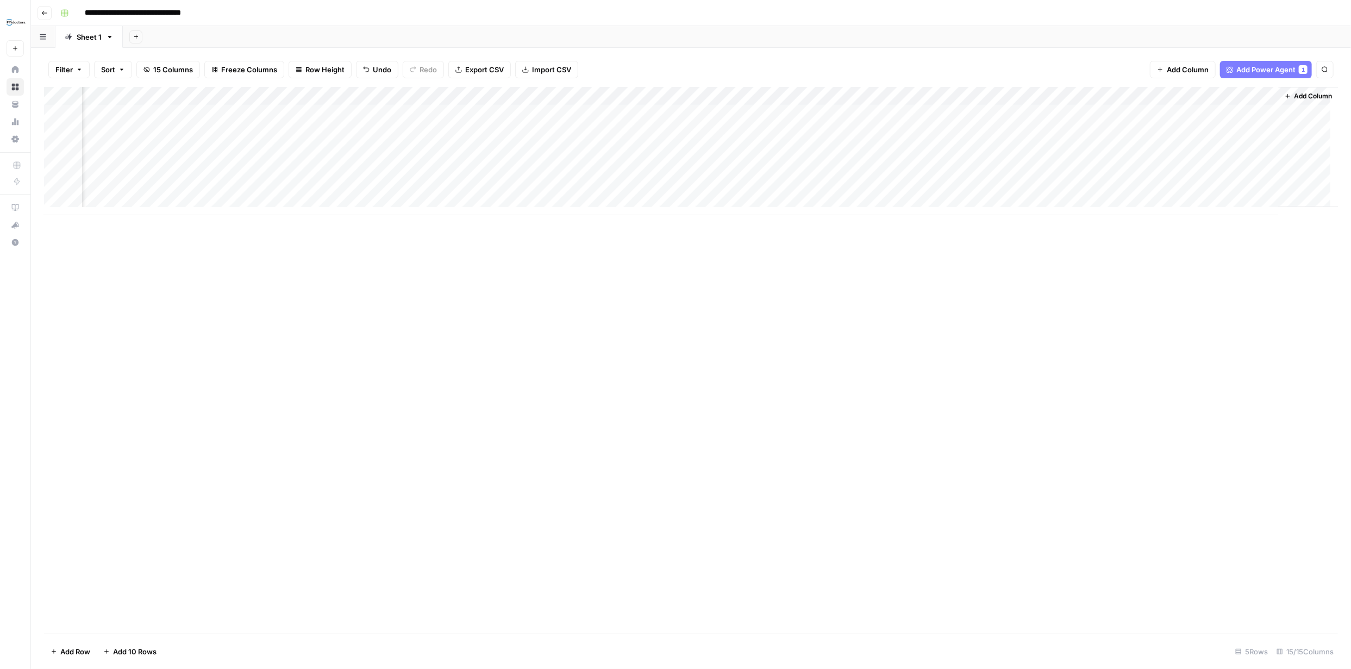
scroll to position [0, 681]
click at [1150, 96] on div "Add Column" at bounding box center [691, 151] width 1294 height 128
click at [1049, 204] on span "Fork Power Agent" at bounding box center [1052, 202] width 95 height 11
click at [777, 61] on button "Close modal" at bounding box center [771, 61] width 17 height 17
click at [1151, 96] on div "Add Column" at bounding box center [691, 151] width 1294 height 128
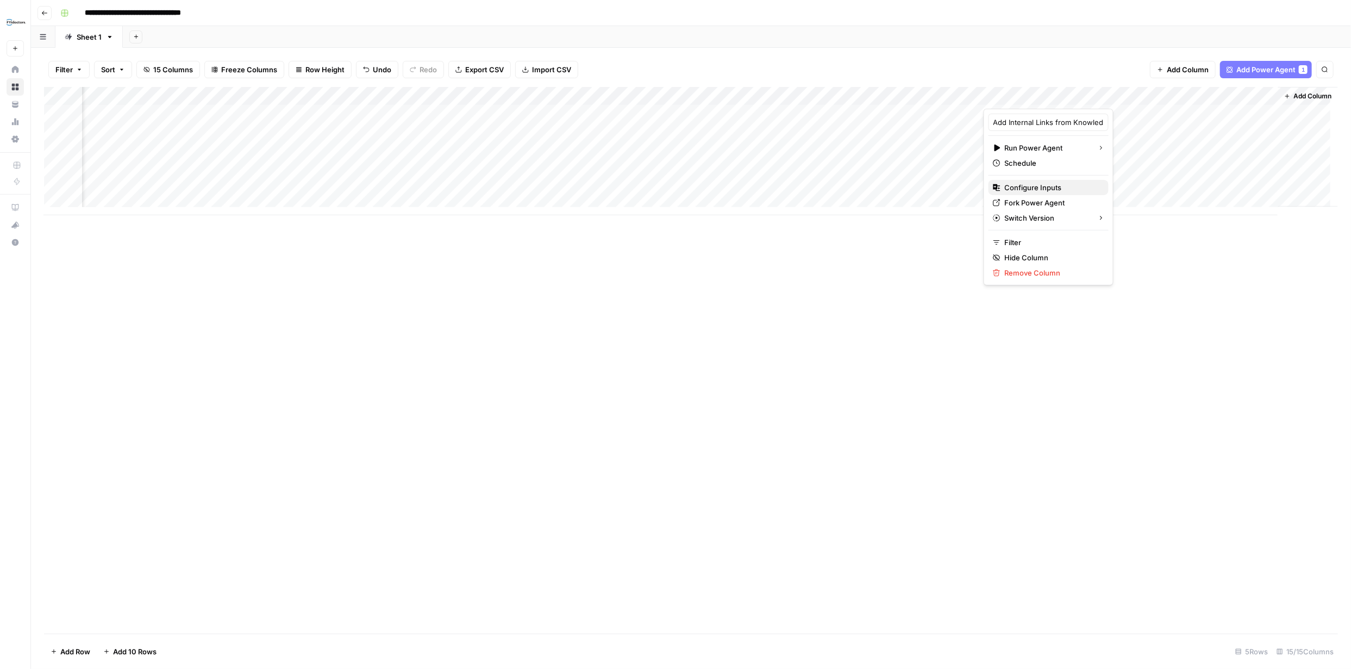
click at [1038, 185] on span "Configure Inputs" at bounding box center [1052, 187] width 95 height 11
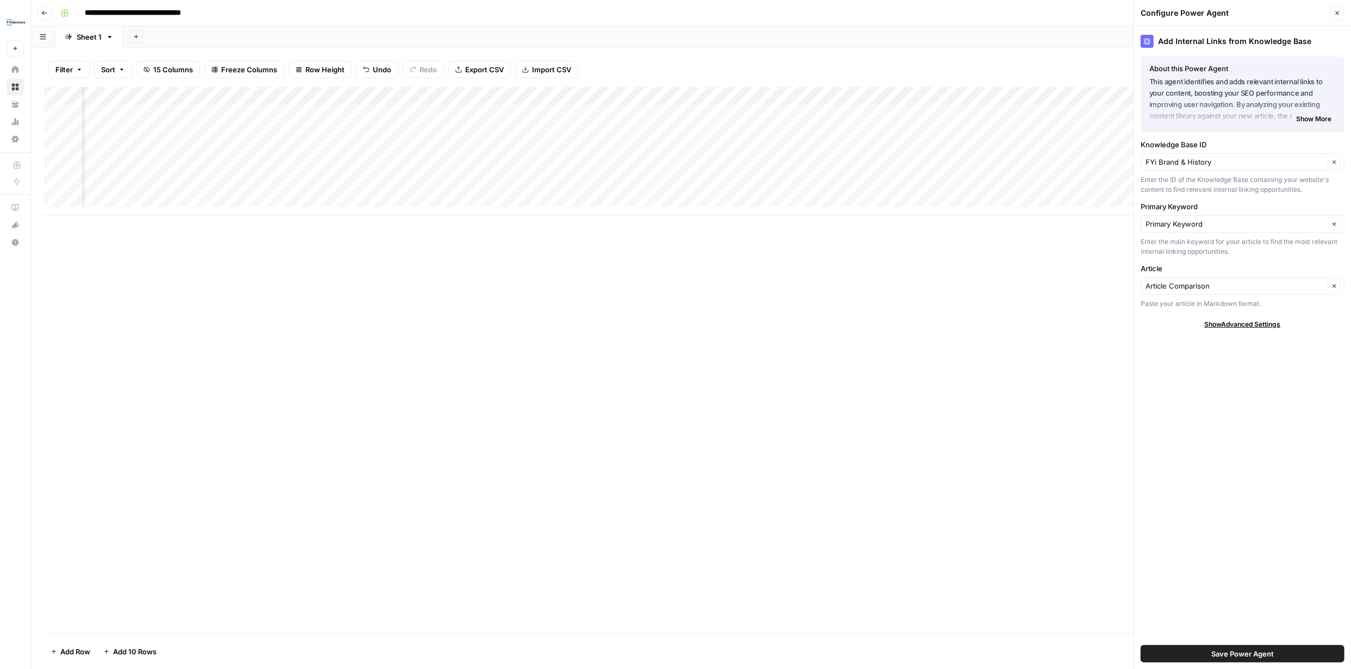
click at [1316, 118] on span "Show More" at bounding box center [1313, 119] width 35 height 10
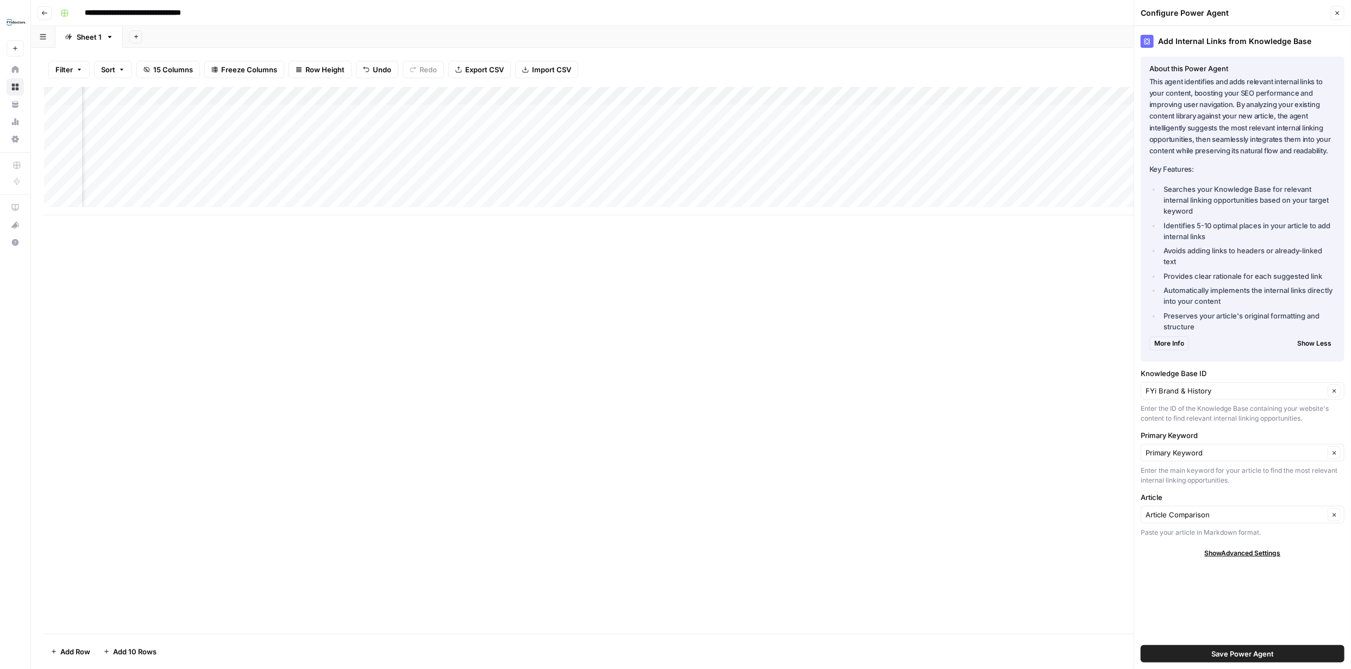
click at [1306, 341] on span "Show Less" at bounding box center [1314, 344] width 34 height 10
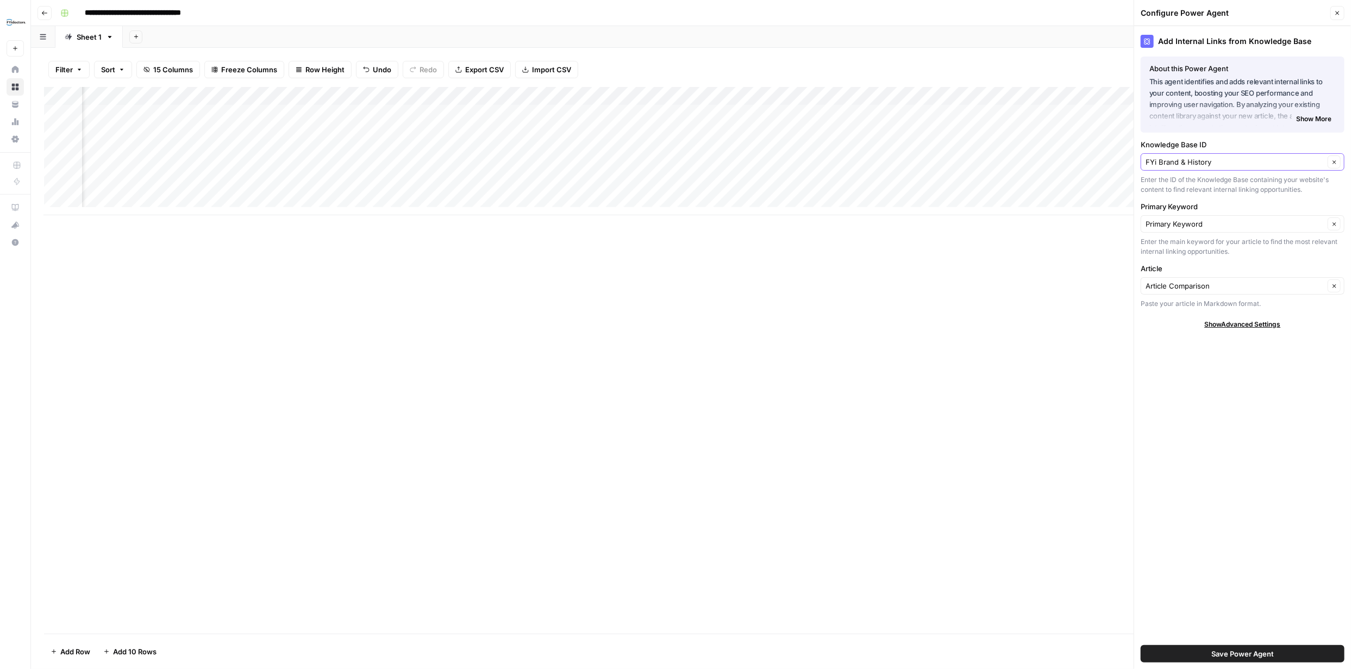
click at [1313, 165] on input "FYi Brand & History" at bounding box center [1235, 162] width 179 height 11
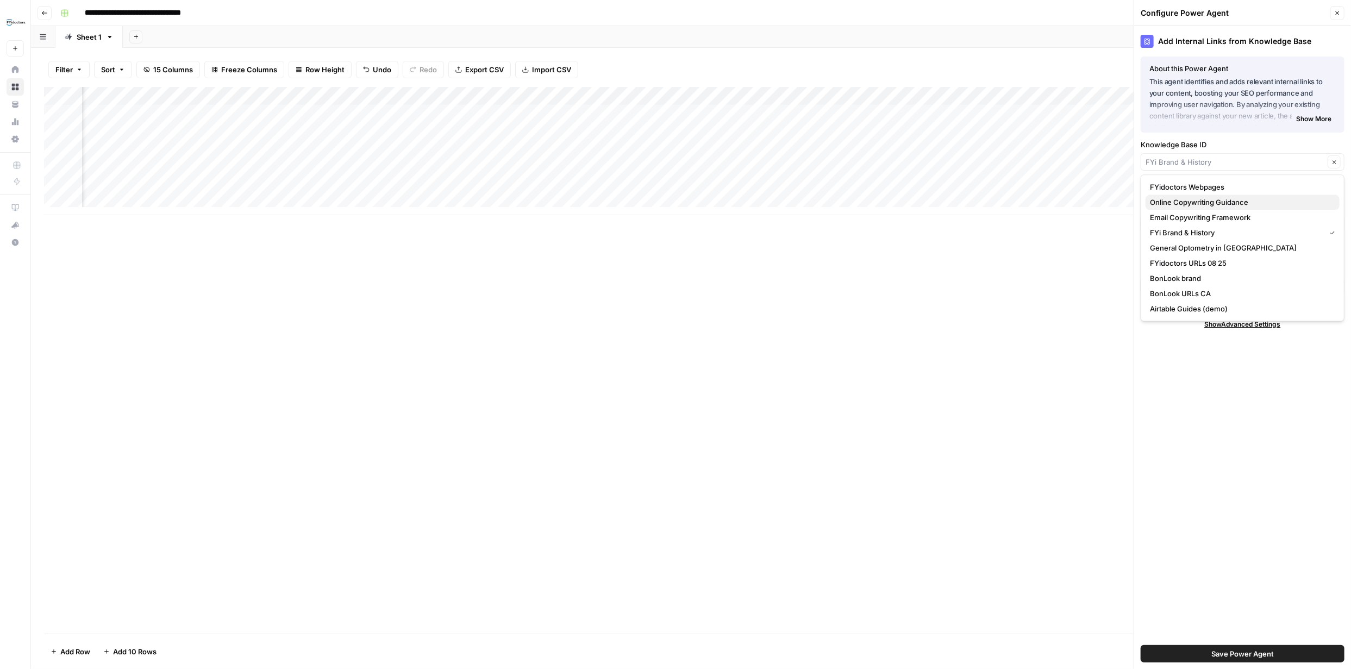
click at [1214, 201] on span "Online Copywriting Guidance" at bounding box center [1240, 202] width 181 height 11
type input "Online Copywriting Guidance"
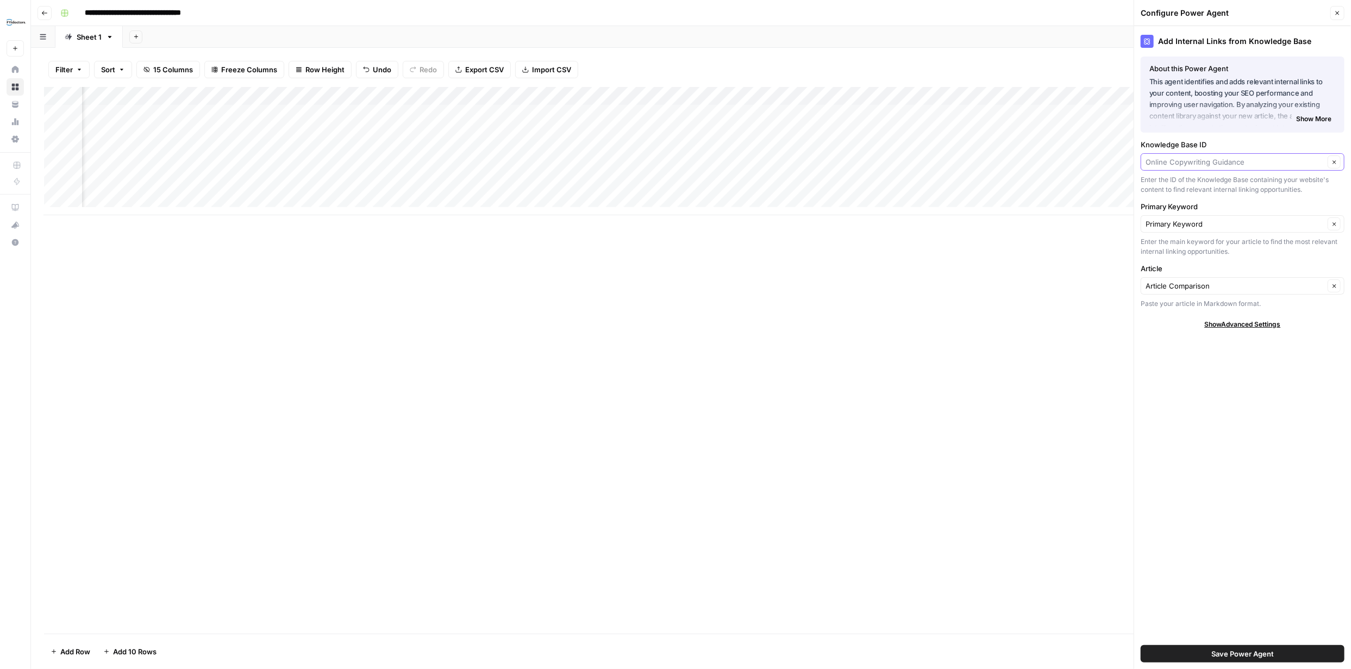
click at [1271, 164] on input "Knowledge Base ID" at bounding box center [1235, 162] width 179 height 11
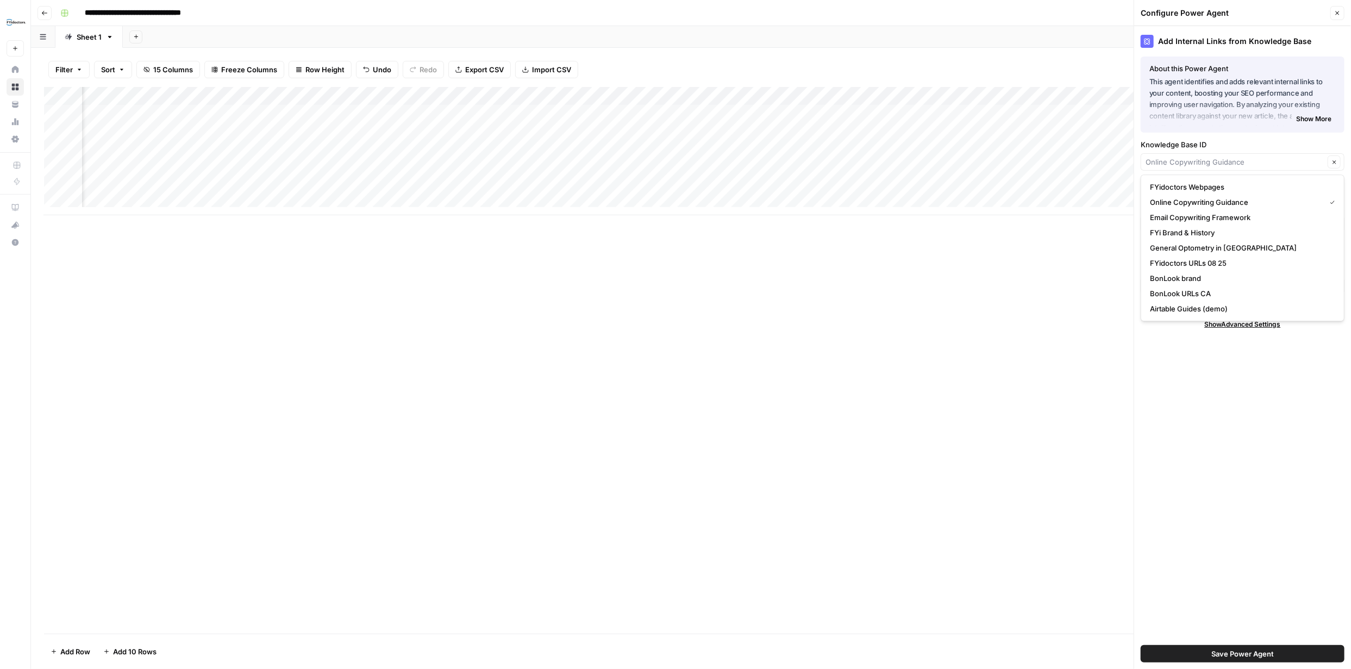
type input "Online Copywriting Guidance"
click at [1243, 548] on div "Add Internal Links from Knowledge Base About this Power Agent This agent identi…" at bounding box center [1242, 347] width 217 height 643
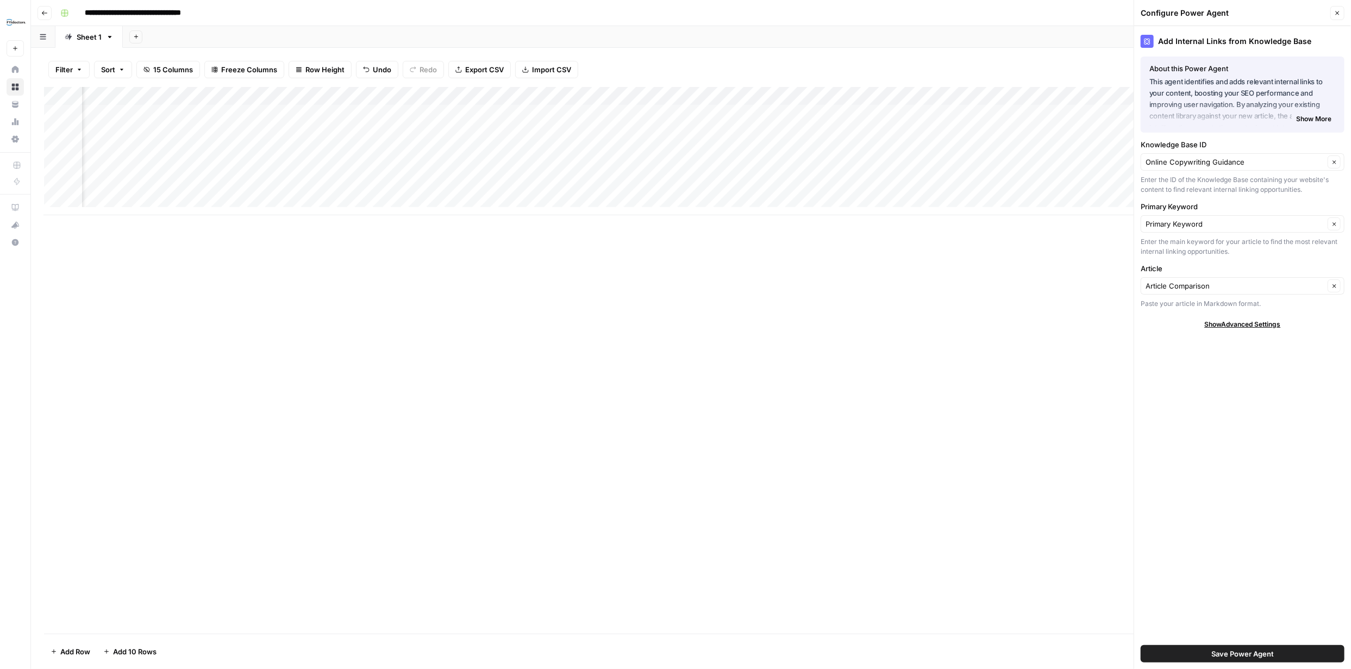
click at [1256, 653] on span "Save Power Agent" at bounding box center [1243, 653] width 63 height 11
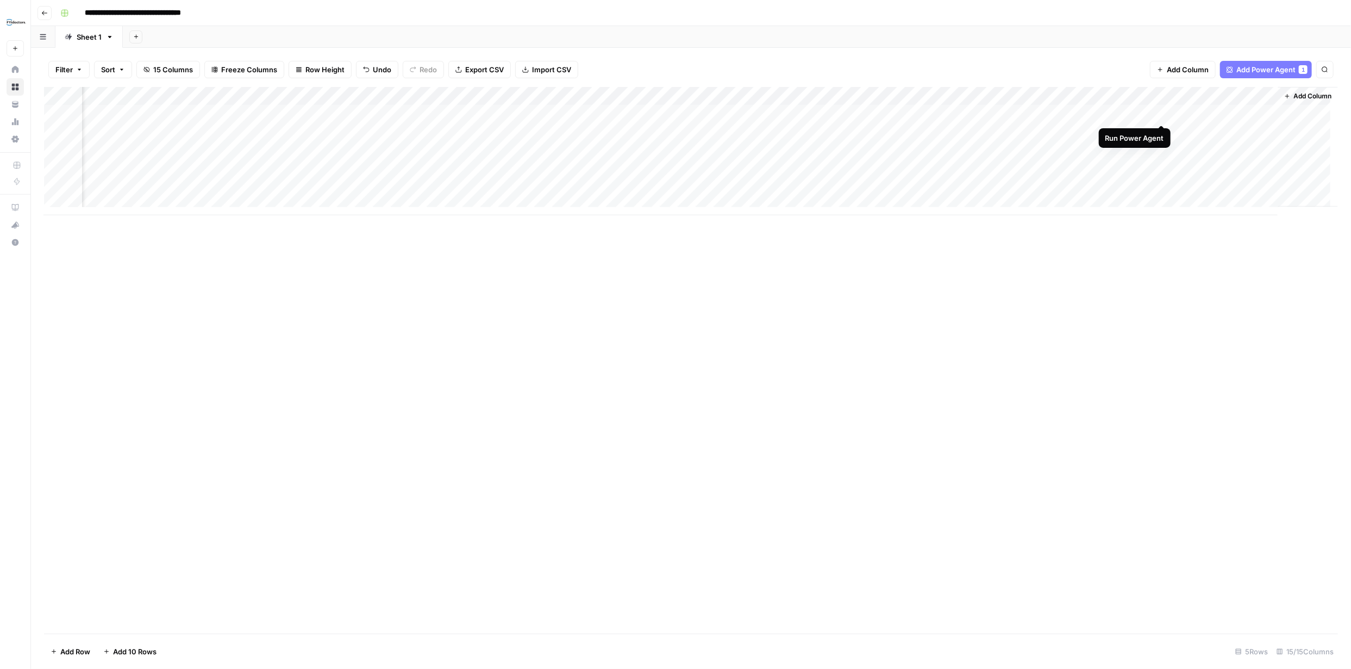
click at [1159, 112] on div "Add Column" at bounding box center [691, 151] width 1294 height 128
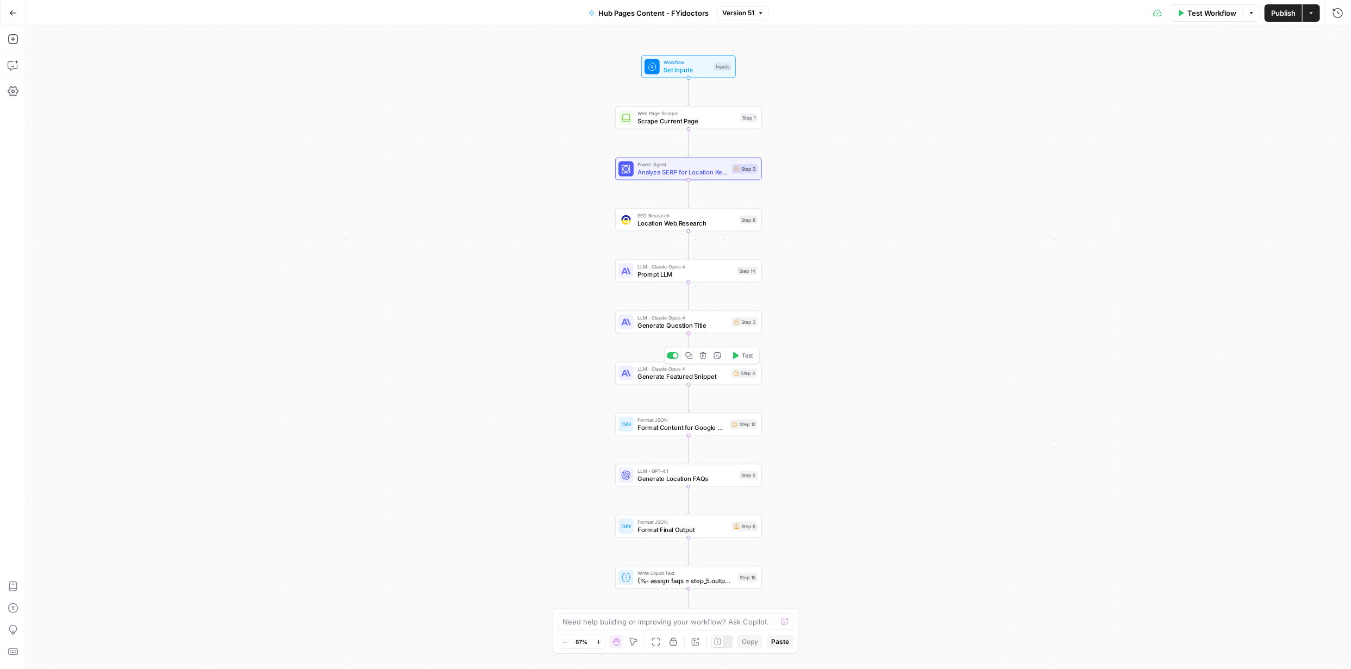
click at [692, 377] on span "Generate Featured Snippet" at bounding box center [683, 376] width 90 height 9
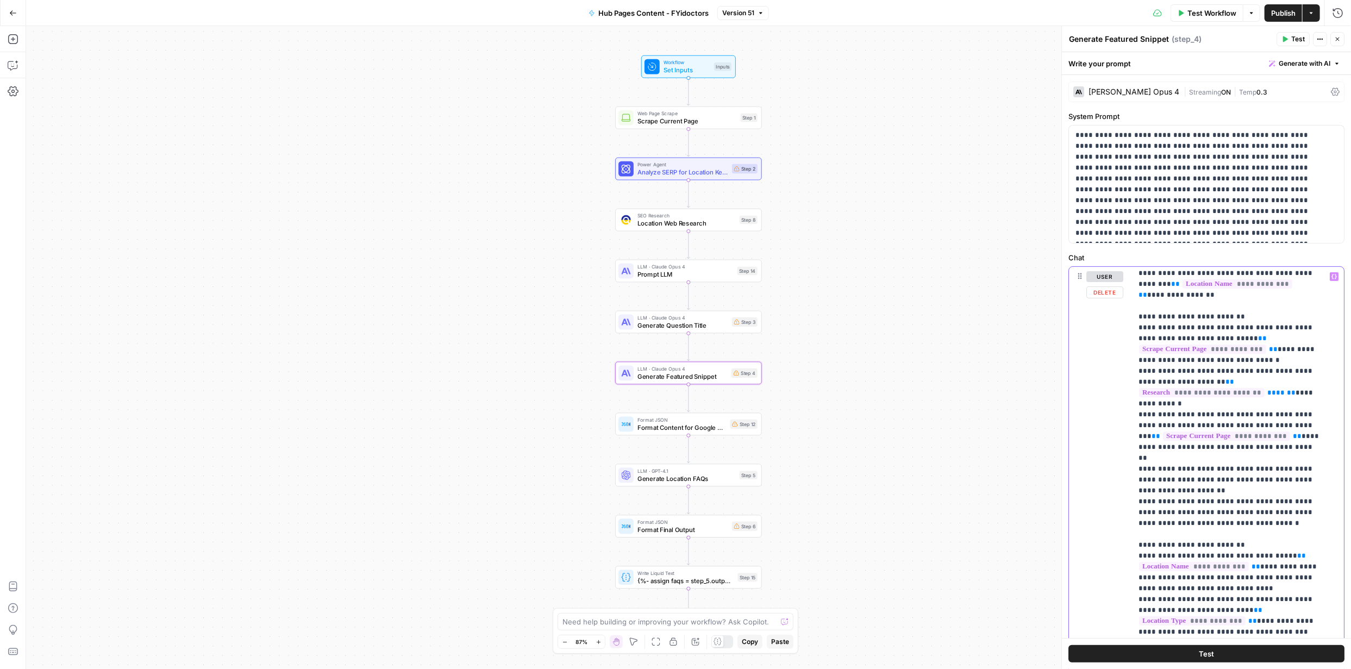
scroll to position [388, 0]
click at [1183, 428] on p "**********" at bounding box center [1230, 666] width 183 height 1565
click at [1214, 651] on button "Test" at bounding box center [1207, 653] width 276 height 17
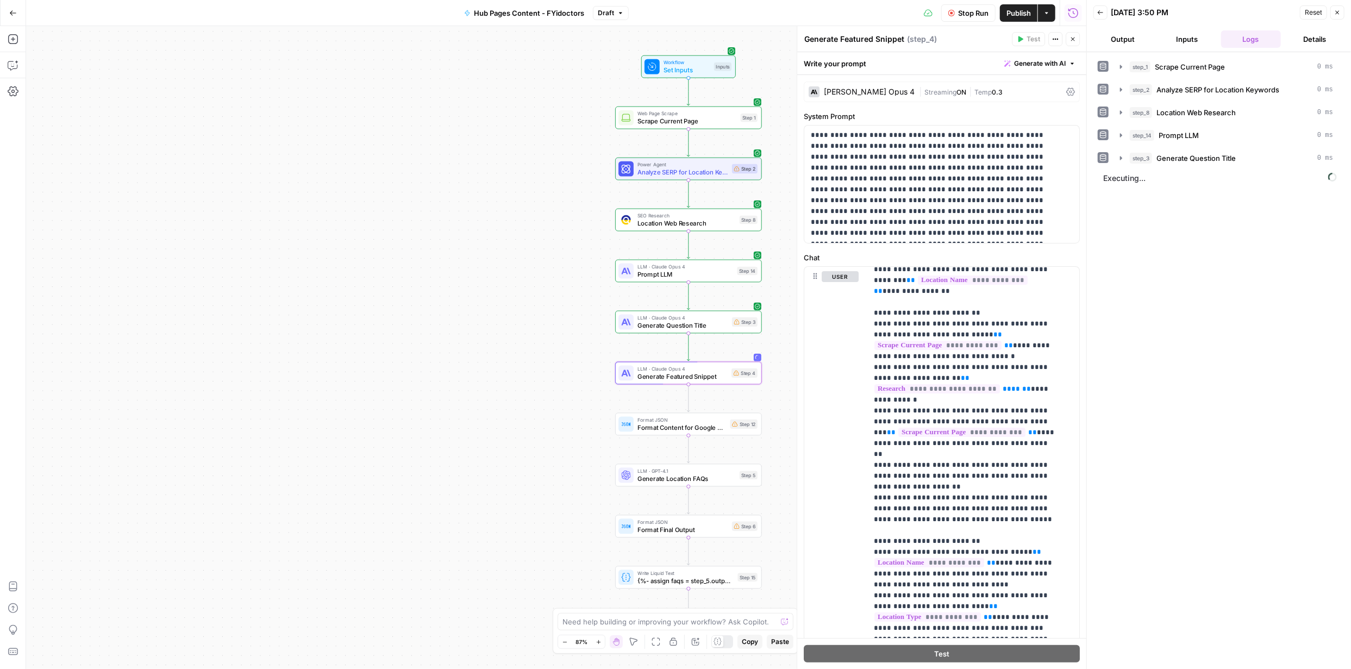
click at [1022, 13] on span "Publish" at bounding box center [1019, 13] width 24 height 11
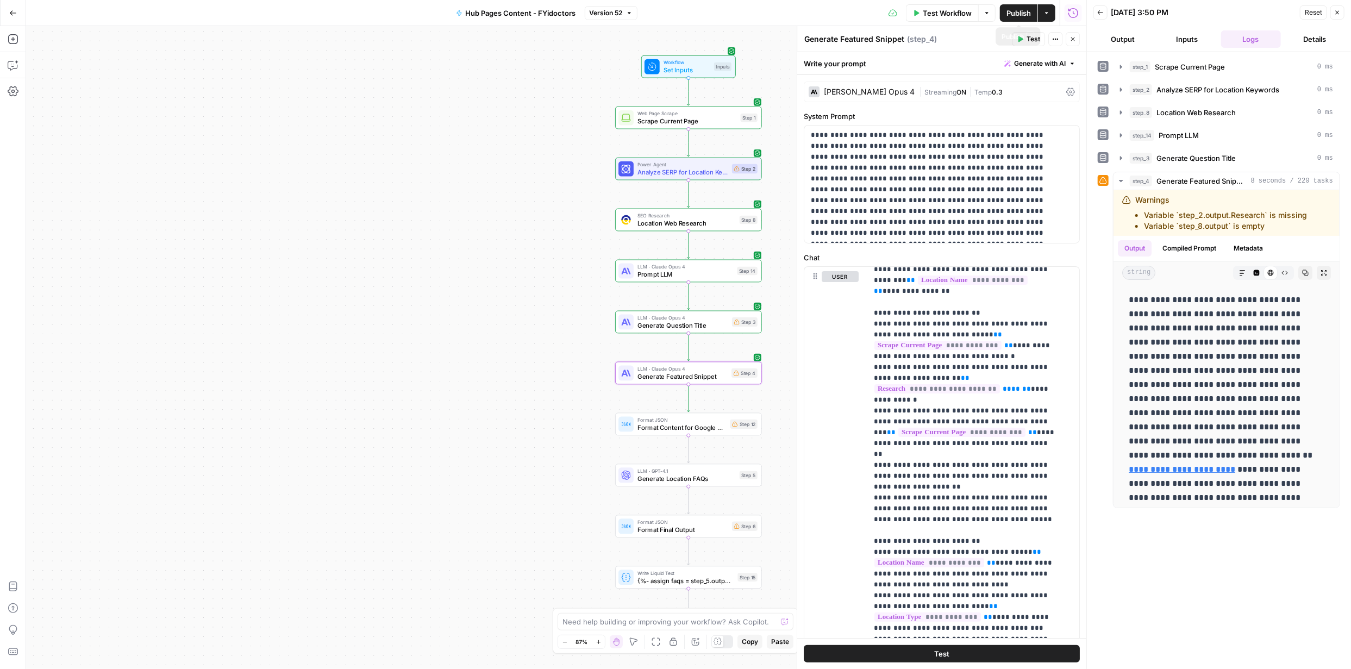
click at [1023, 10] on span "Publish" at bounding box center [1019, 13] width 24 height 11
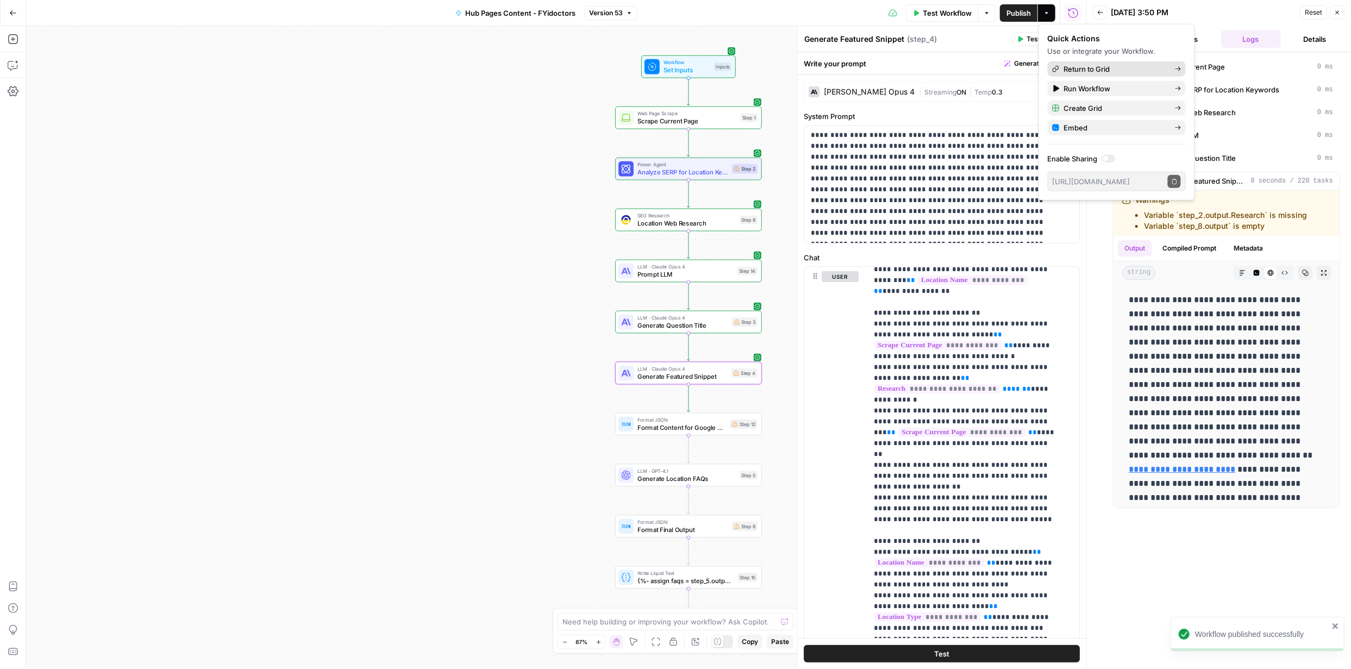
click at [1082, 67] on span "Return to Grid" at bounding box center [1115, 69] width 102 height 11
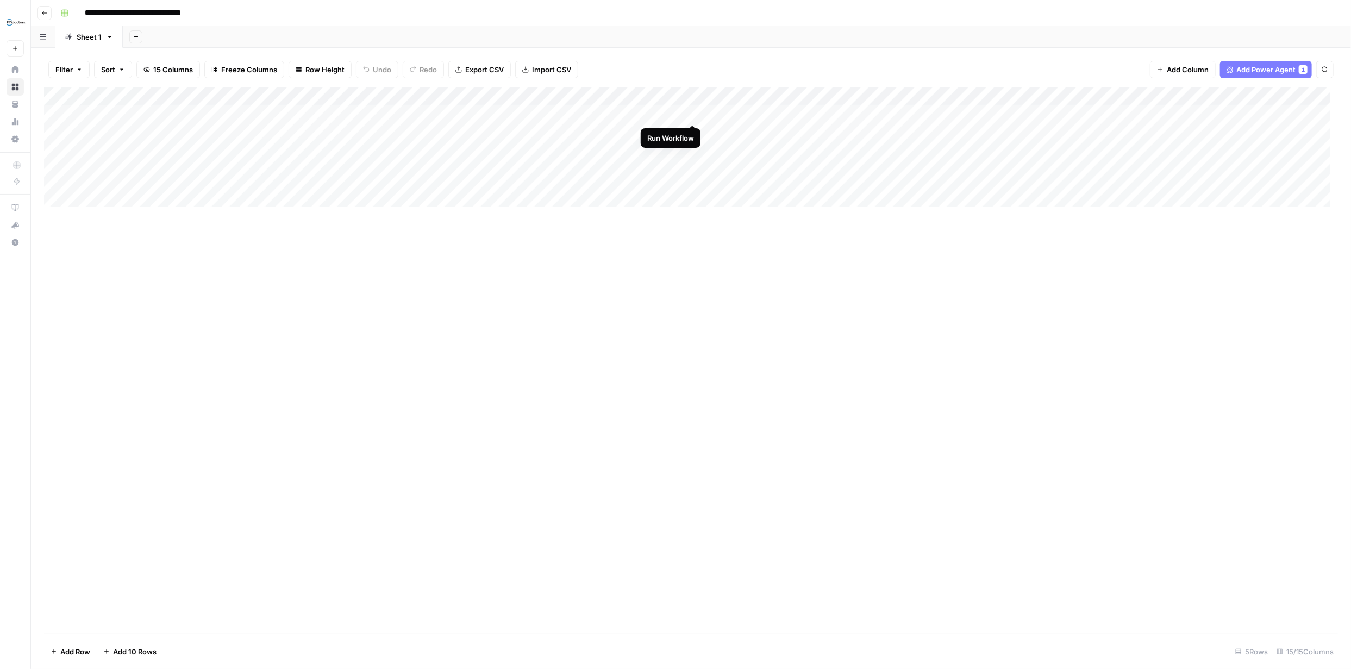
click at [692, 112] on div "Add Column" at bounding box center [691, 151] width 1294 height 128
click at [678, 96] on div "Add Column" at bounding box center [691, 151] width 1294 height 128
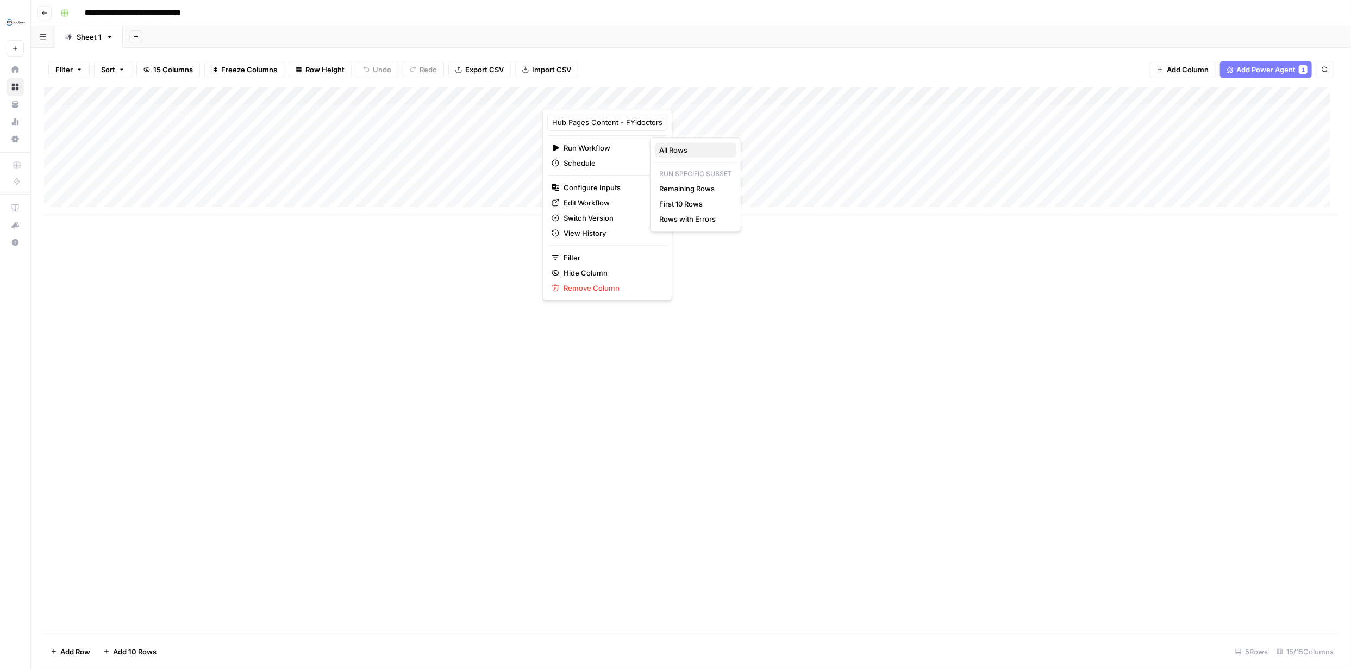
click at [683, 149] on span "All Rows" at bounding box center [693, 150] width 68 height 11
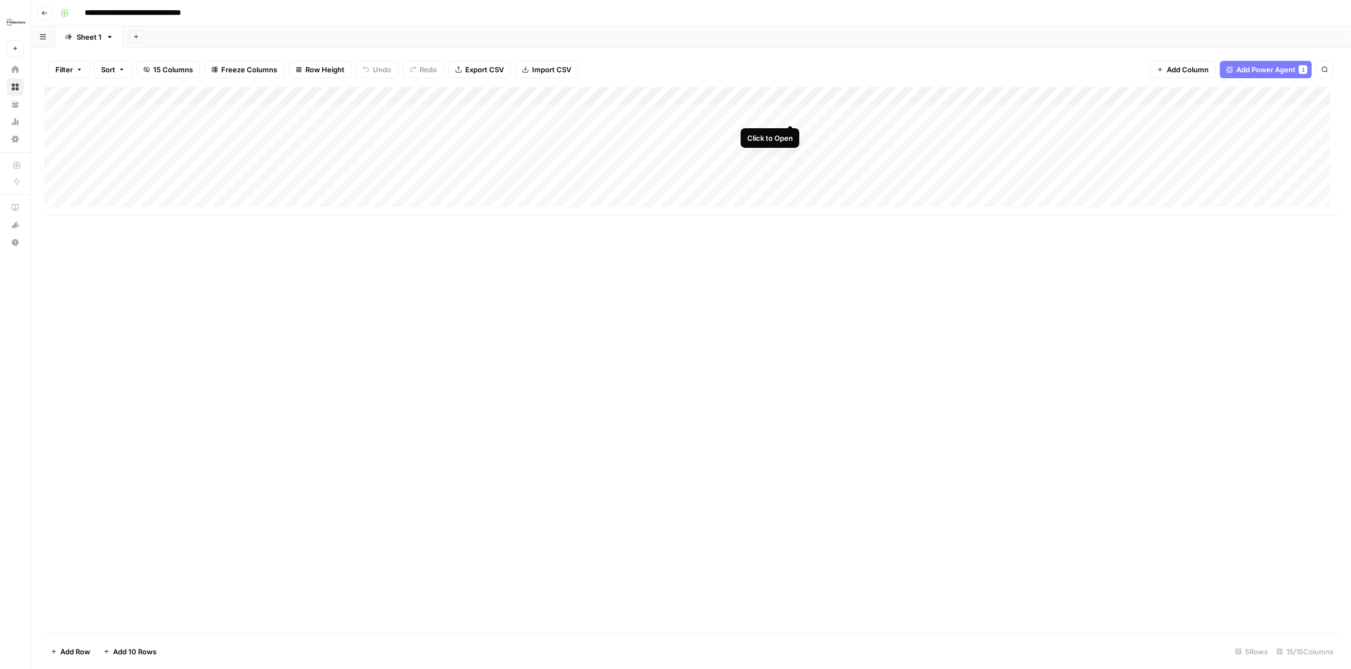
click at [789, 114] on div "Add Column" at bounding box center [691, 151] width 1294 height 128
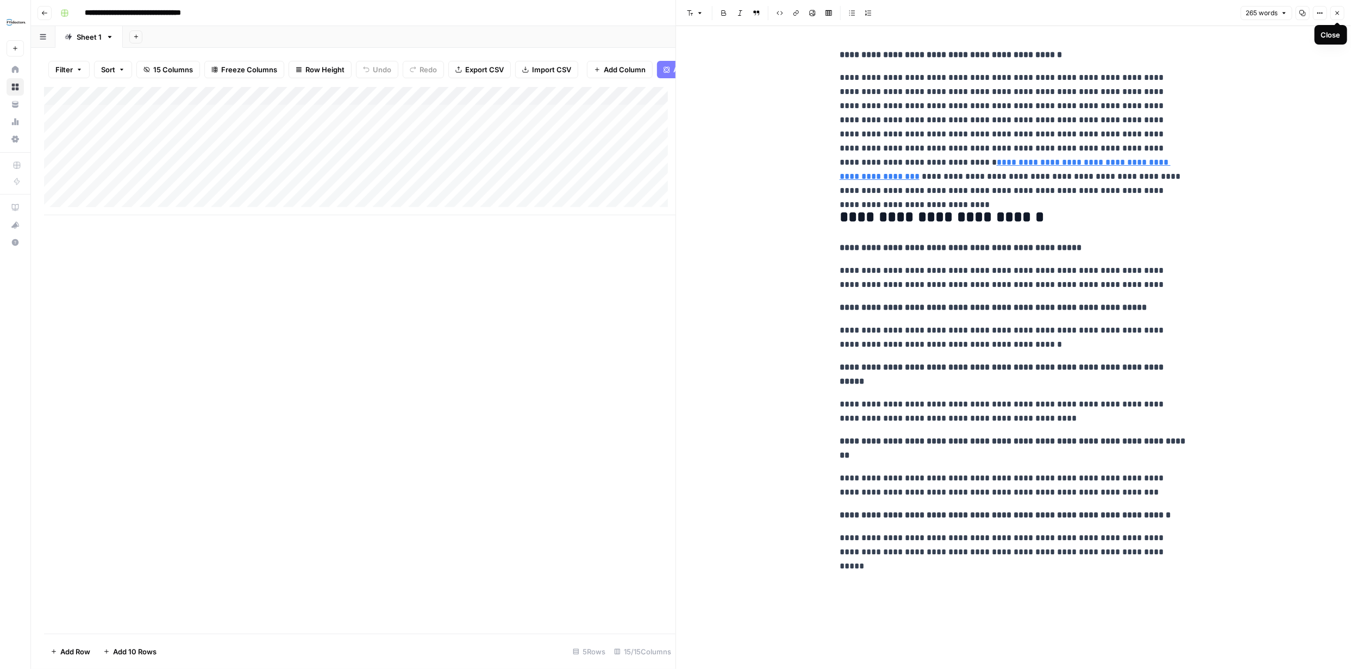
click at [1335, 14] on icon "button" at bounding box center [1337, 13] width 7 height 7
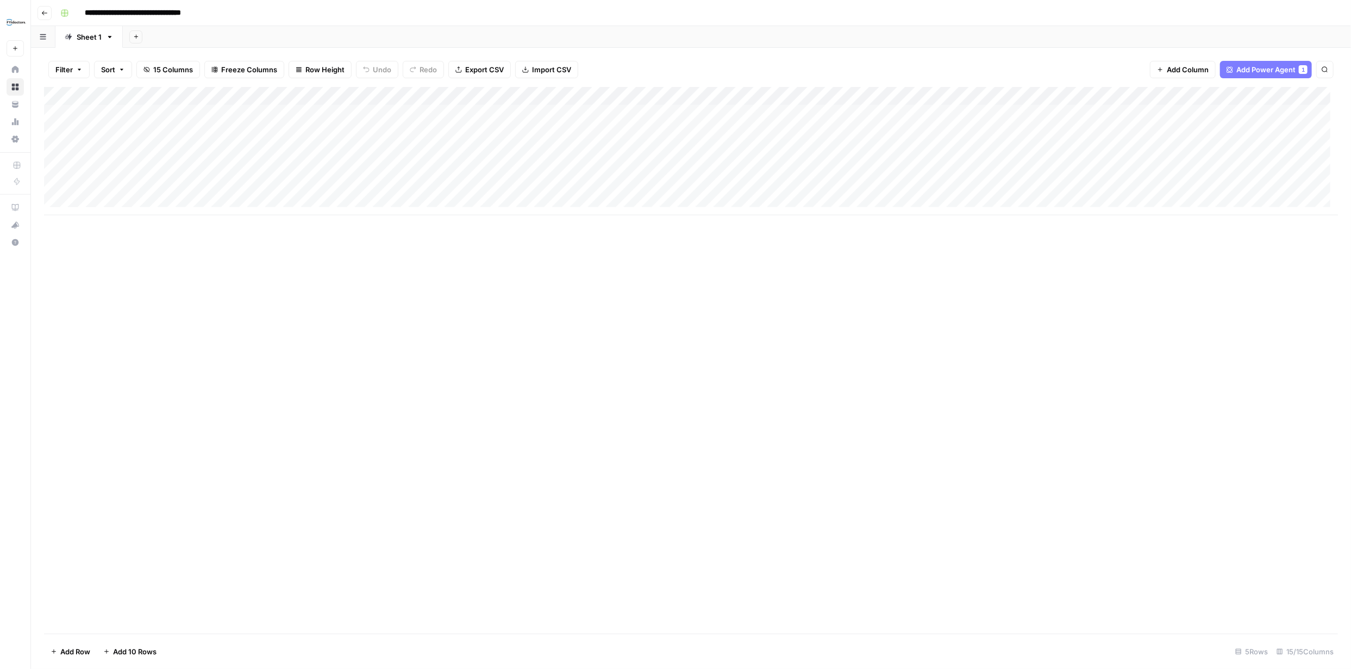
click at [791, 115] on div "Add Column" at bounding box center [691, 151] width 1294 height 128
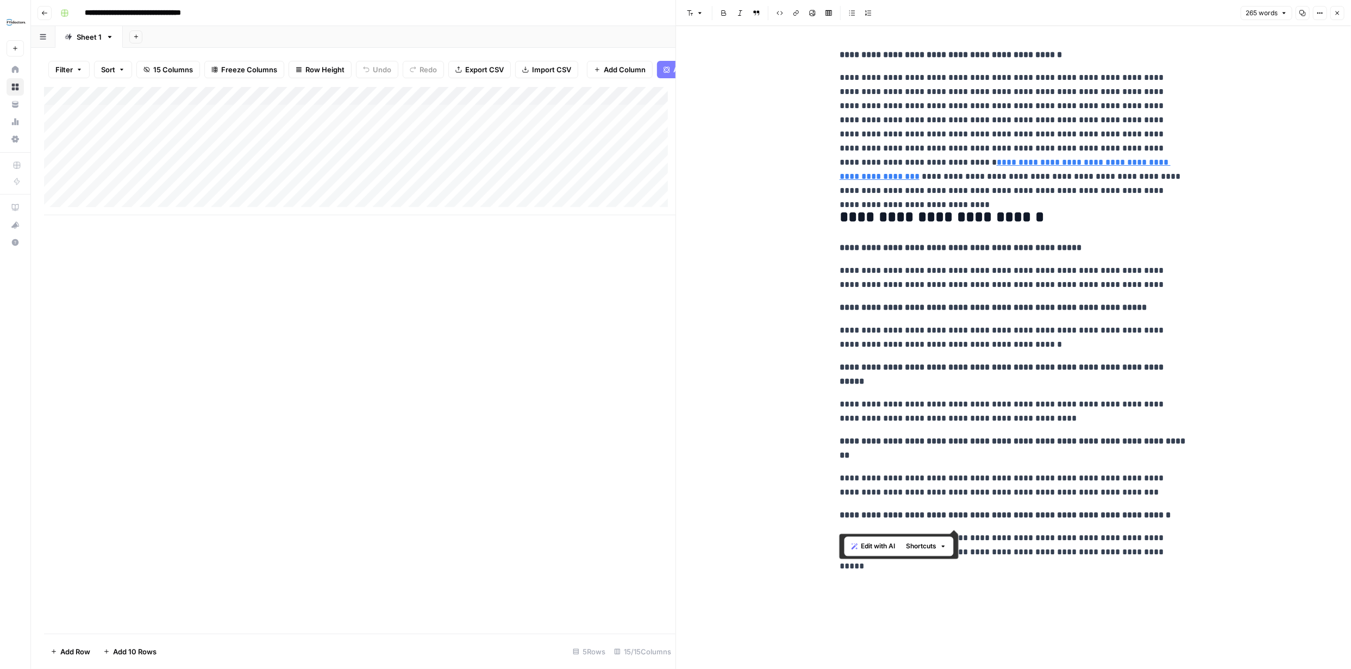
drag, startPoint x: 848, startPoint y: 57, endPoint x: 1149, endPoint y: 530, distance: 561.1
click at [1149, 530] on div "**********" at bounding box center [1013, 303] width 361 height 520
click at [1340, 10] on icon "button" at bounding box center [1337, 13] width 7 height 7
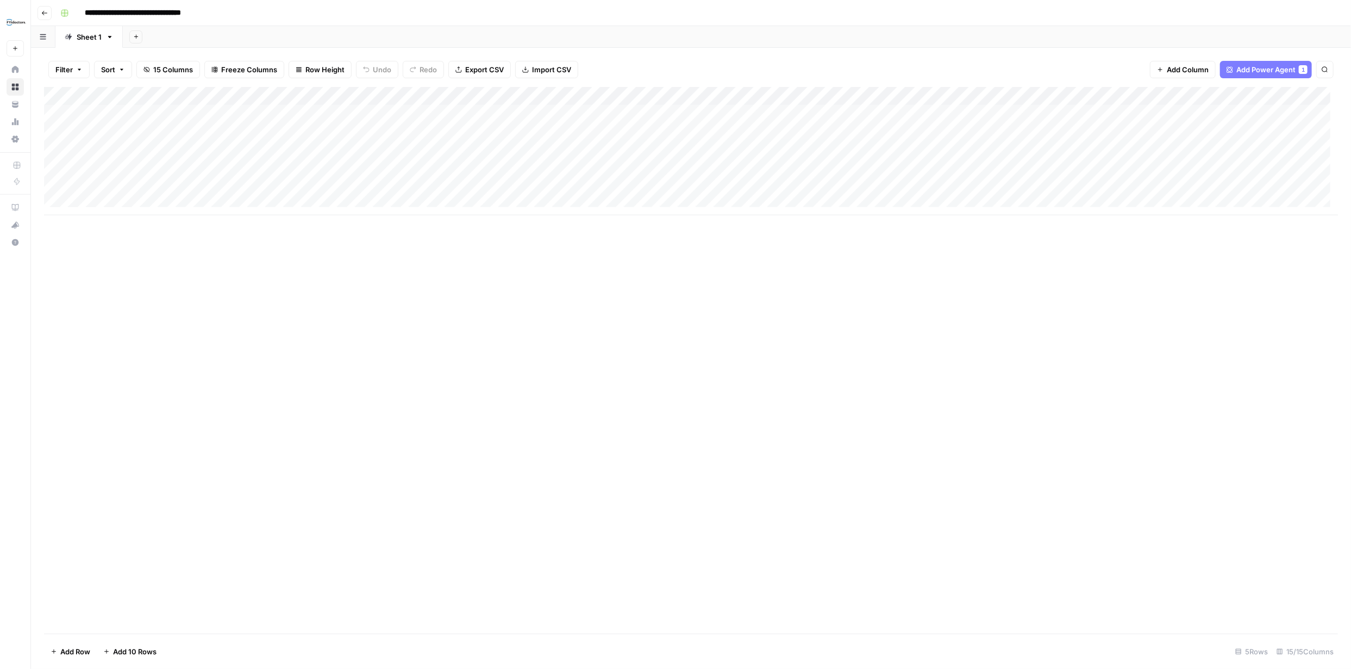
click at [864, 111] on div "Add Column" at bounding box center [691, 151] width 1294 height 128
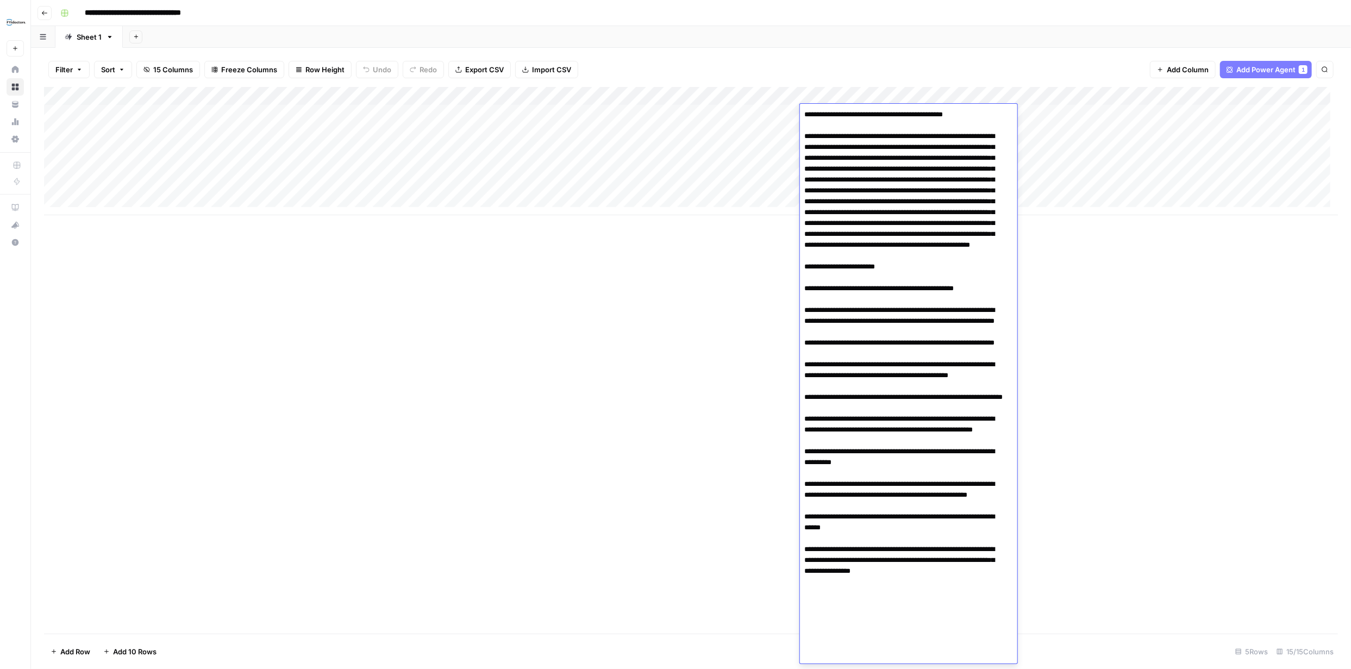
scroll to position [23, 0]
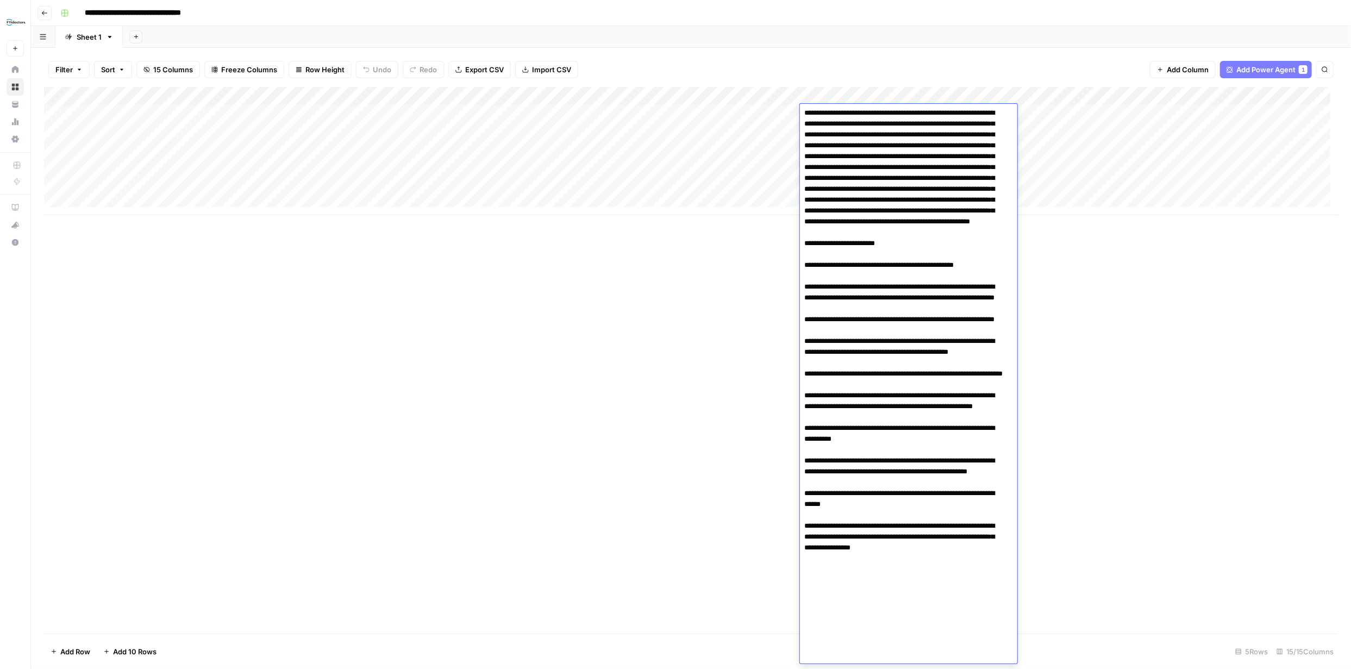
click at [908, 132] on textarea at bounding box center [904, 374] width 209 height 581
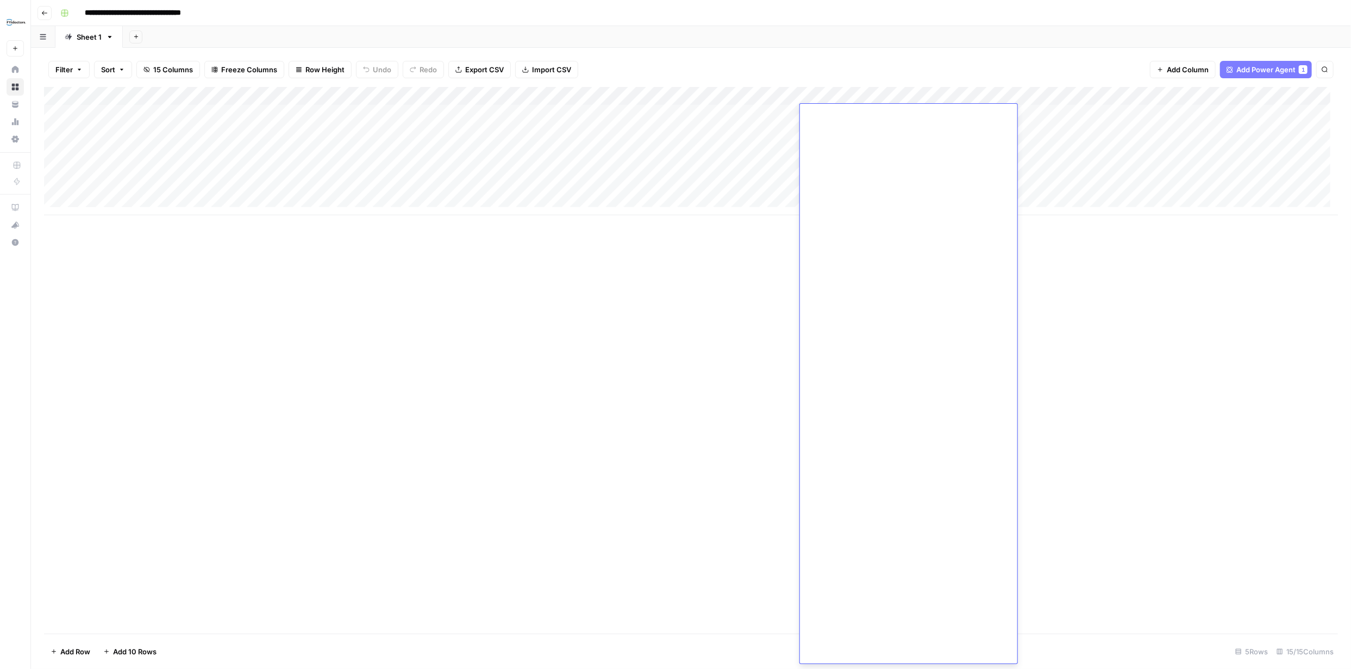
scroll to position [0, 0]
click at [906, 94] on div "Add Column" at bounding box center [691, 151] width 1294 height 128
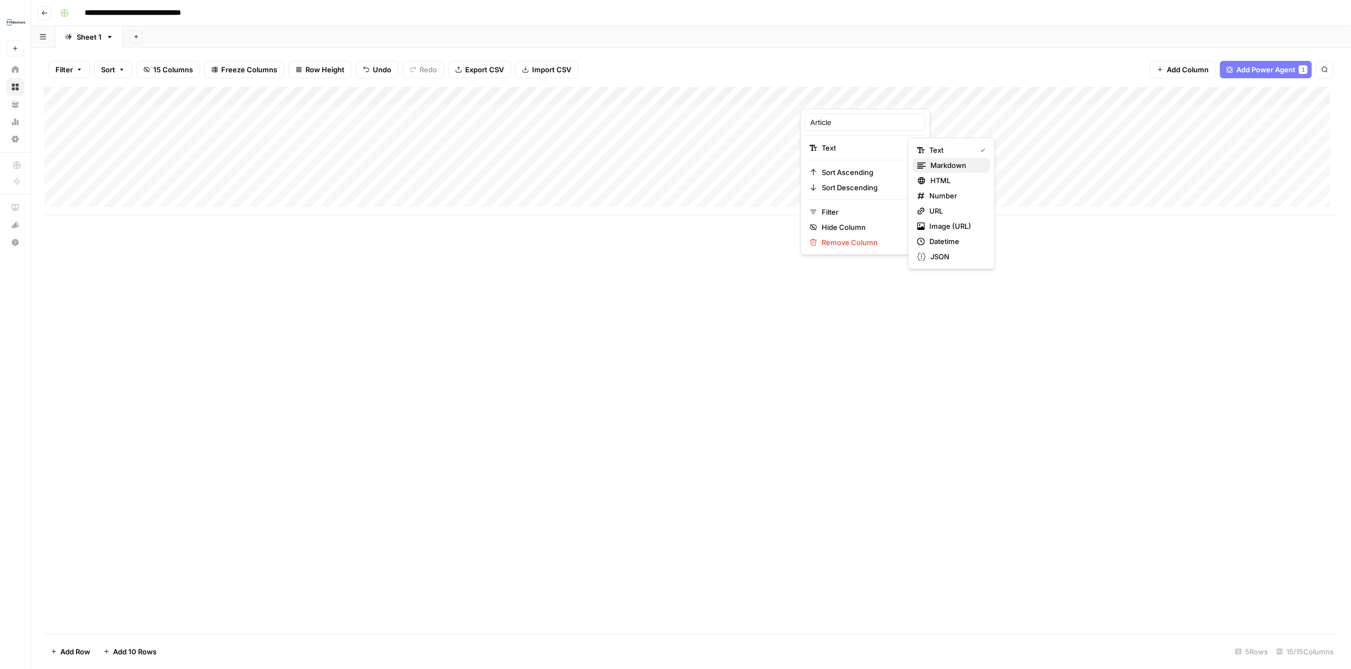
click at [939, 163] on span "Markdown" at bounding box center [956, 165] width 51 height 11
click at [858, 114] on div "Add Column" at bounding box center [691, 151] width 1294 height 128
click at [854, 113] on div "Add Column" at bounding box center [691, 151] width 1294 height 128
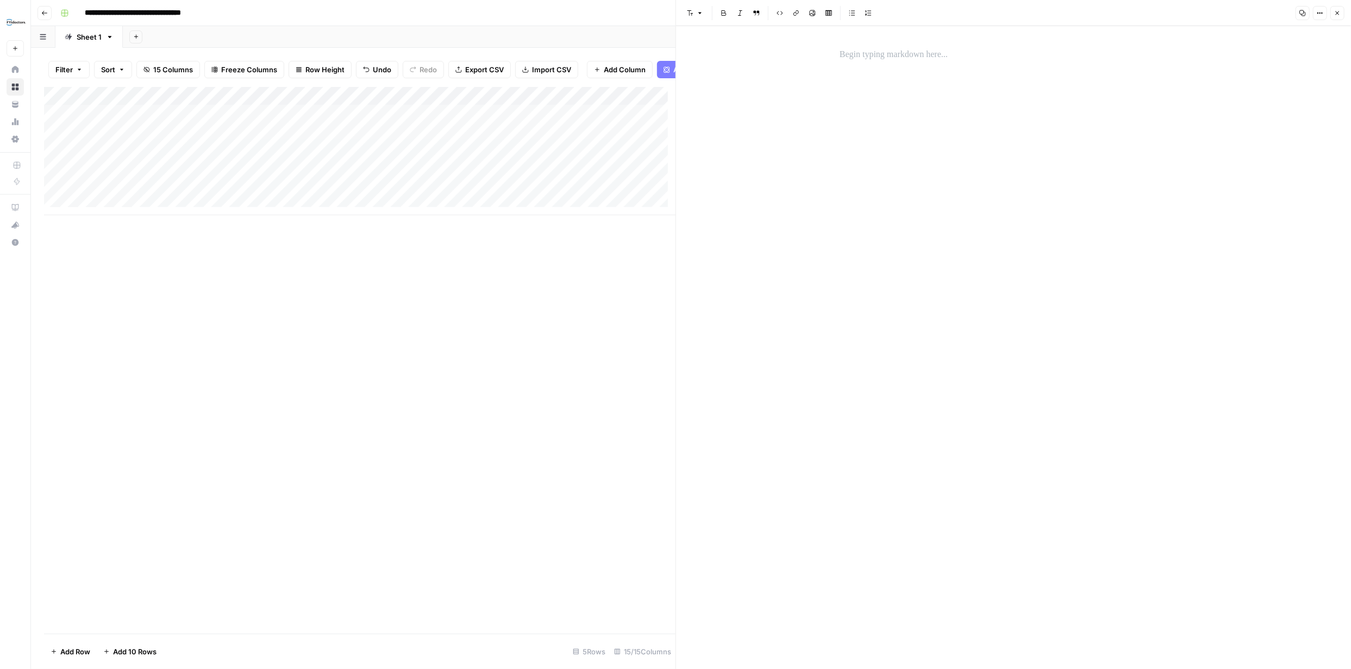
click at [865, 58] on p at bounding box center [1014, 55] width 348 height 14
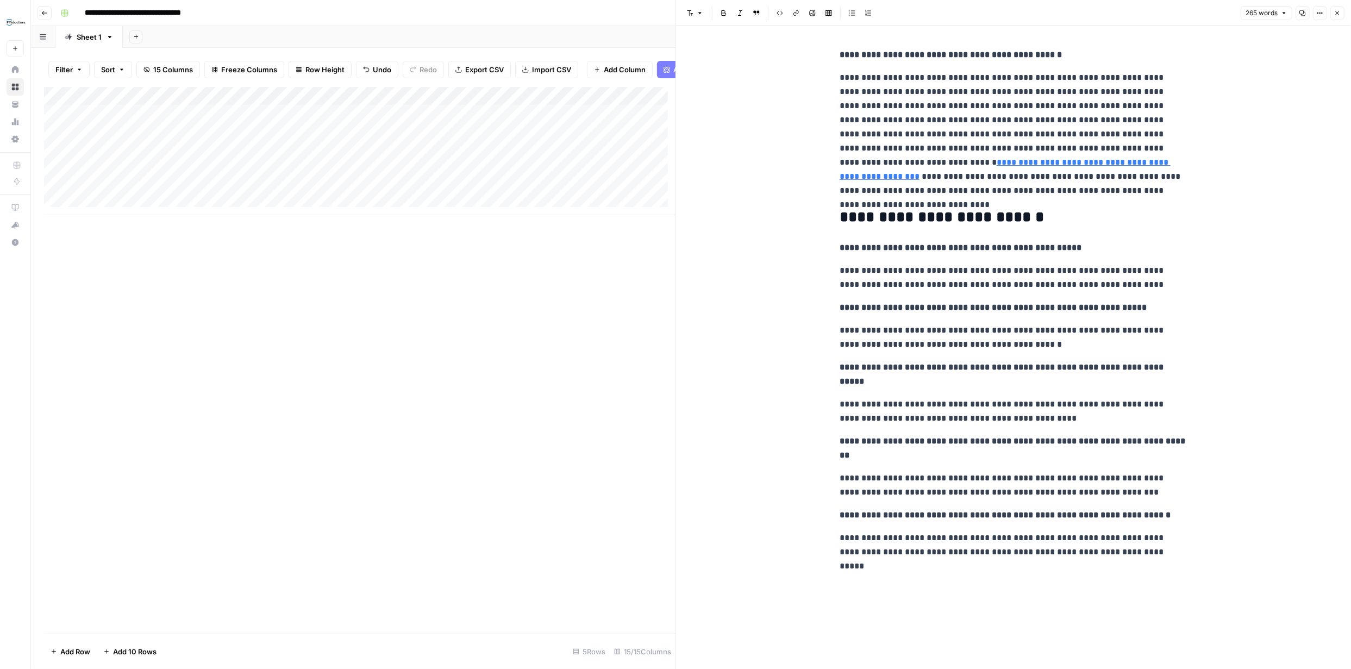
click at [624, 377] on div "Add Column" at bounding box center [360, 360] width 632 height 547
click at [1337, 11] on icon "button" at bounding box center [1338, 13] width 4 height 4
click at [1336, 12] on icon "button" at bounding box center [1337, 13] width 7 height 7
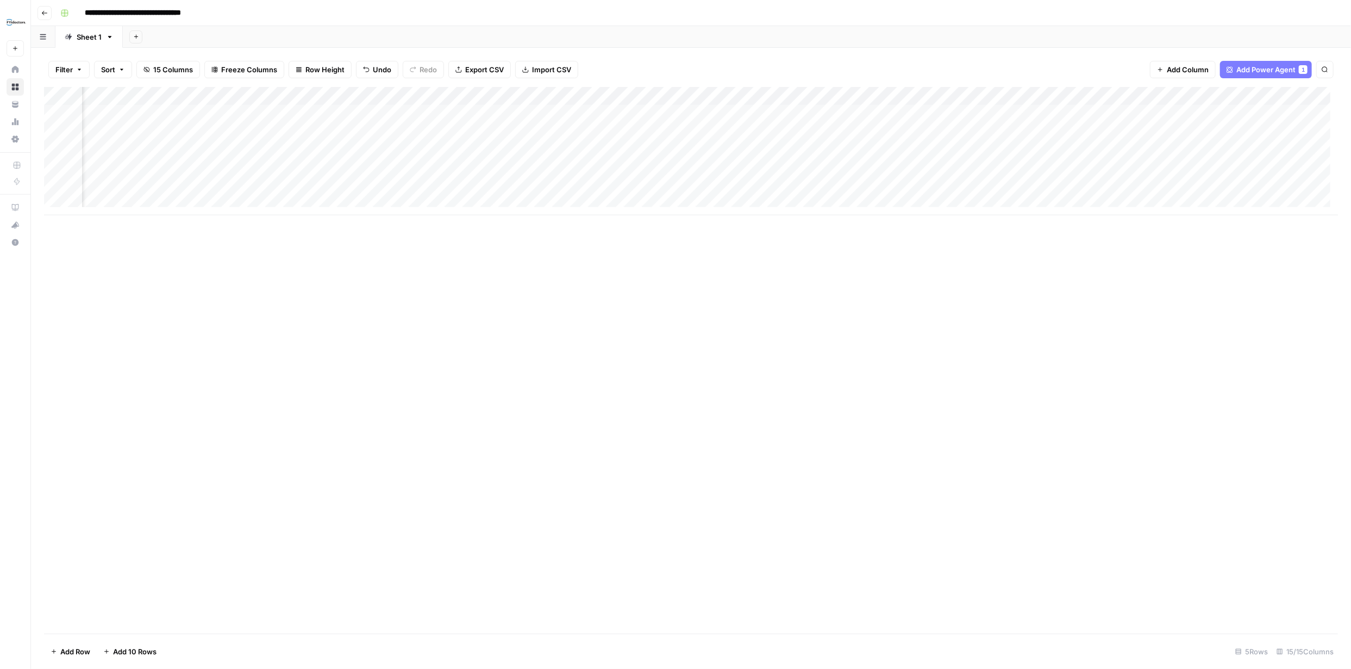
scroll to position [0, 681]
click at [1260, 112] on div "Add Column" at bounding box center [691, 151] width 1294 height 128
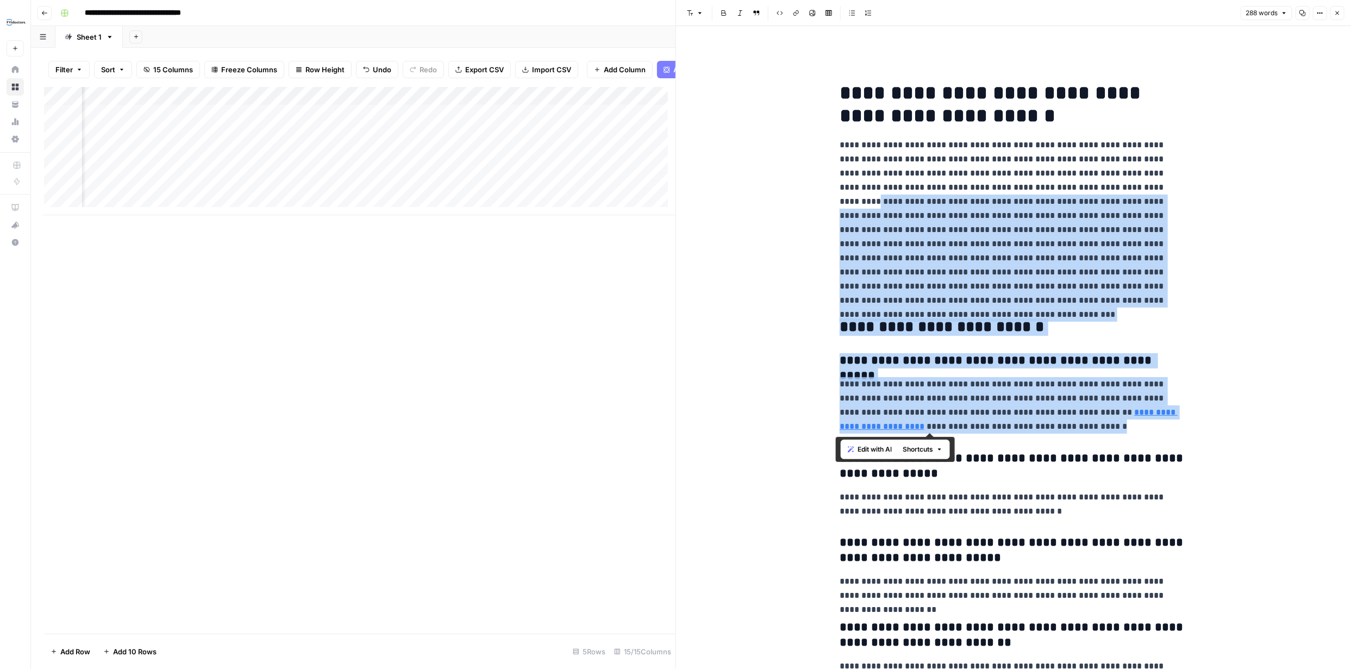
drag, startPoint x: 1027, startPoint y: 427, endPoint x: 834, endPoint y: 202, distance: 296.0
click at [834, 202] on div "**********" at bounding box center [1013, 424] width 361 height 762
click at [1334, 13] on icon "button" at bounding box center [1337, 13] width 7 height 7
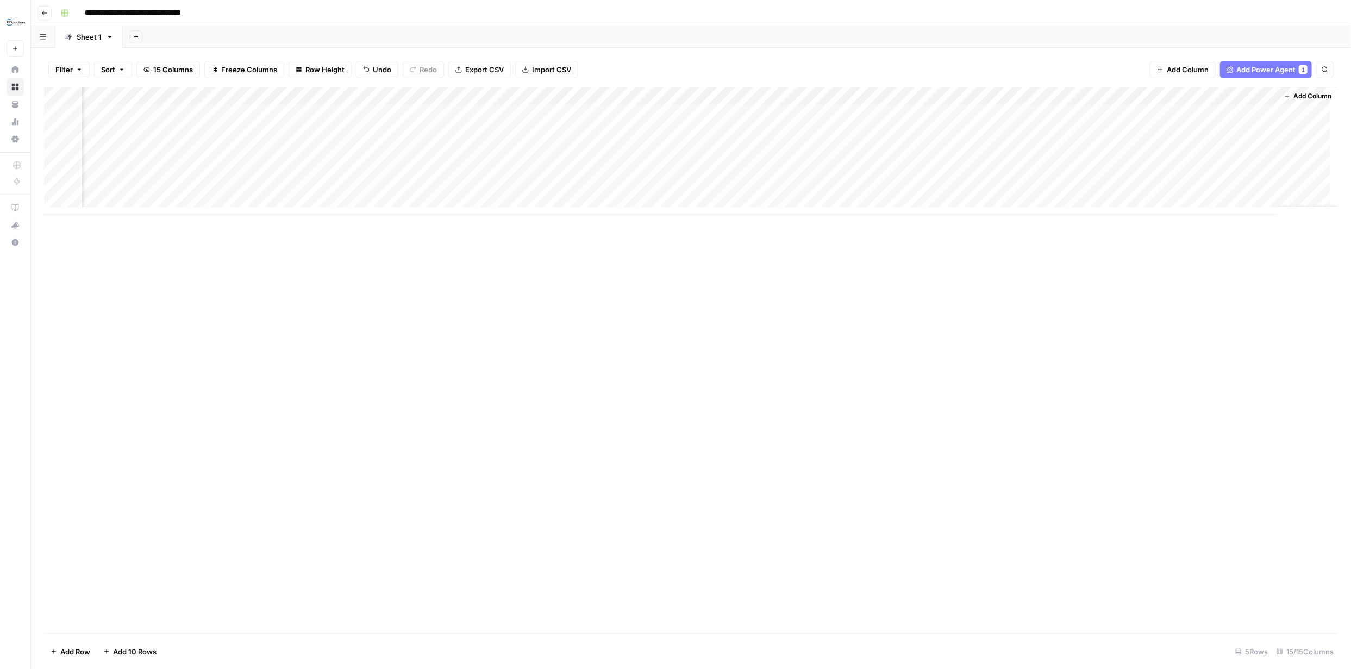
scroll to position [0, 681]
click at [1260, 95] on div "Add Column" at bounding box center [691, 151] width 1294 height 128
click at [1253, 331] on div "Add Column" at bounding box center [691, 360] width 1294 height 547
click at [1149, 95] on div "Add Column" at bounding box center [691, 151] width 1294 height 128
click at [1027, 188] on span "Configure Inputs" at bounding box center [1052, 187] width 95 height 11
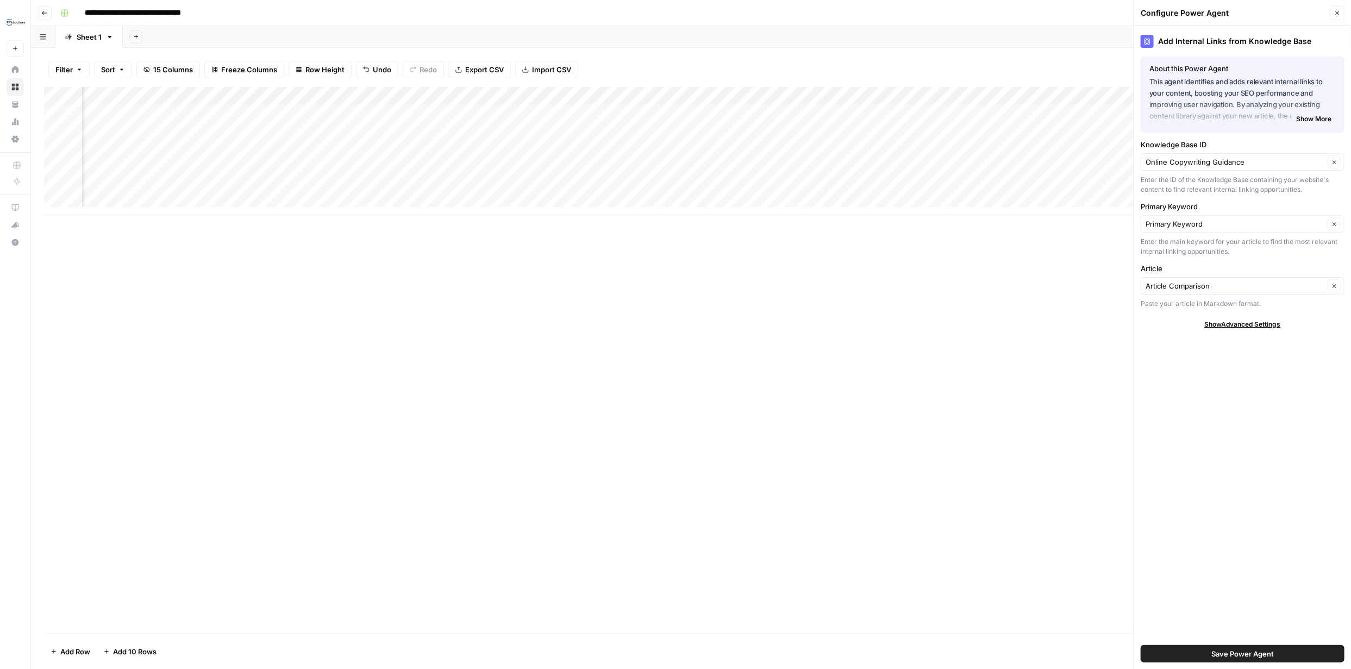
click at [1266, 322] on span "Show Advanced Settings" at bounding box center [1243, 325] width 76 height 10
click at [1337, 356] on div at bounding box center [1336, 356] width 8 height 11
click at [1244, 377] on span "Default" at bounding box center [1240, 382] width 181 height 11
type input "Default"
click at [1263, 652] on span "Save Power Agent" at bounding box center [1243, 653] width 63 height 11
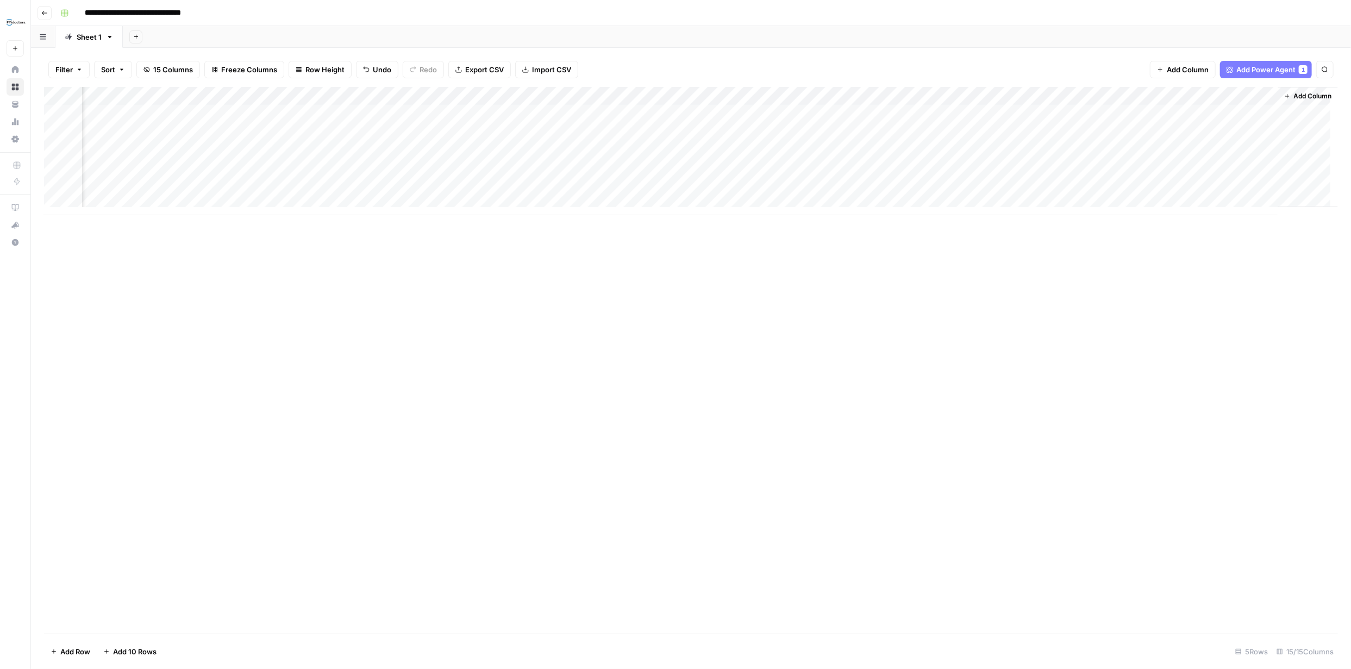
click at [1263, 97] on div "Add Column" at bounding box center [691, 151] width 1294 height 128
click at [1201, 172] on span "Filter" at bounding box center [1240, 172] width 95 height 11
type input "Updated Article (1)"
click at [109, 176] on span "Clear All" at bounding box center [108, 176] width 27 height 10
click at [1259, 112] on div "Add Column" at bounding box center [691, 151] width 1294 height 128
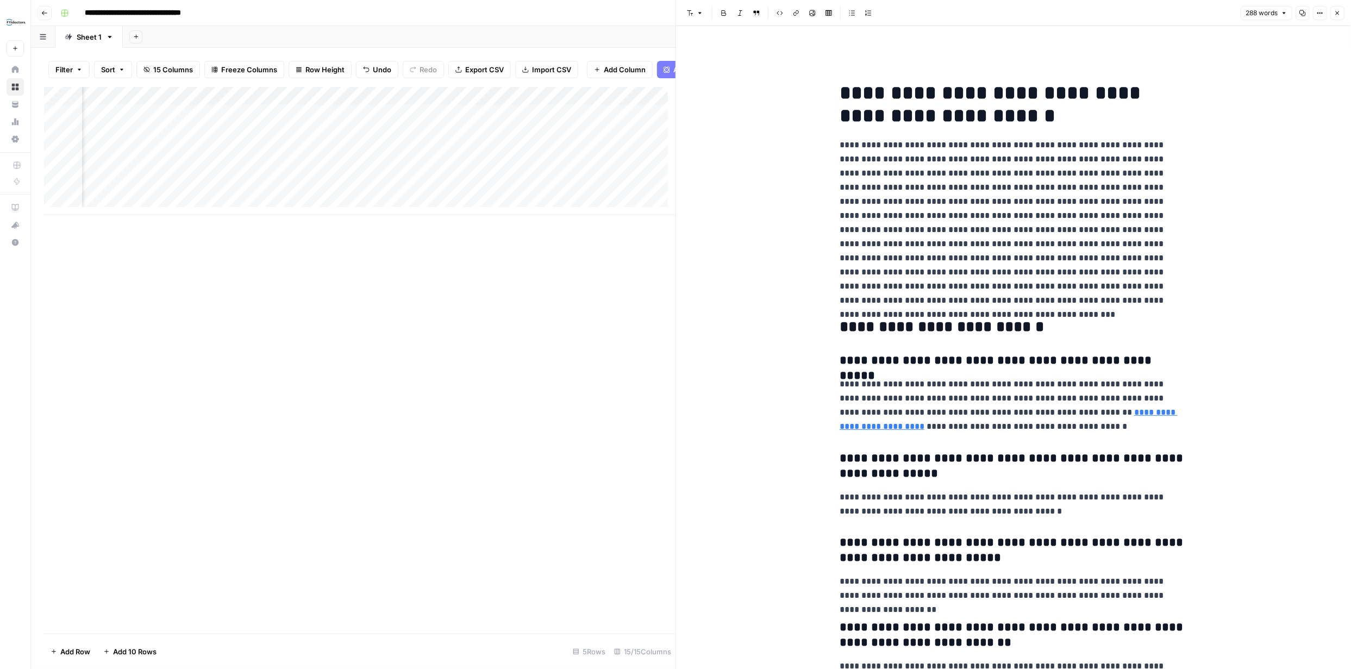
click at [1339, 11] on icon "button" at bounding box center [1337, 13] width 7 height 7
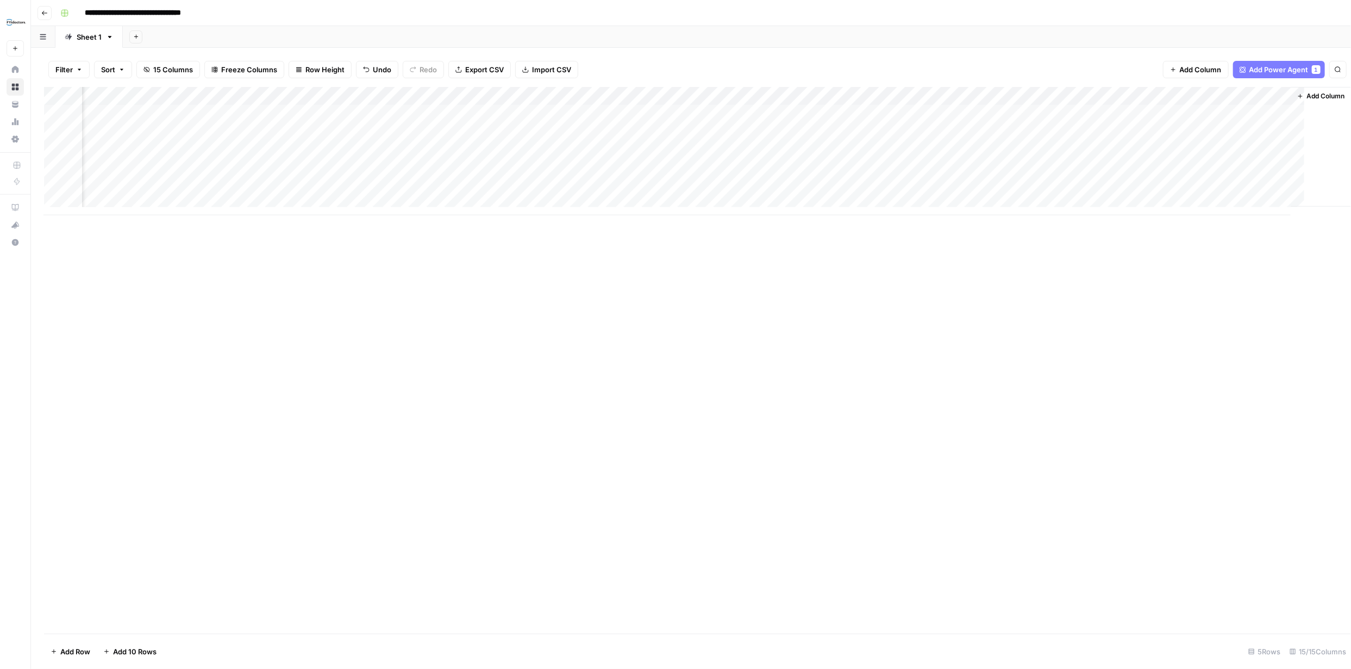
scroll to position [0, 668]
click at [1163, 96] on div "Add Column" at bounding box center [691, 151] width 1294 height 128
click at [1053, 273] on span "Remove Column" at bounding box center [1065, 272] width 95 height 11
click at [652, 119] on button "Delete" at bounding box center [637, 123] width 36 height 20
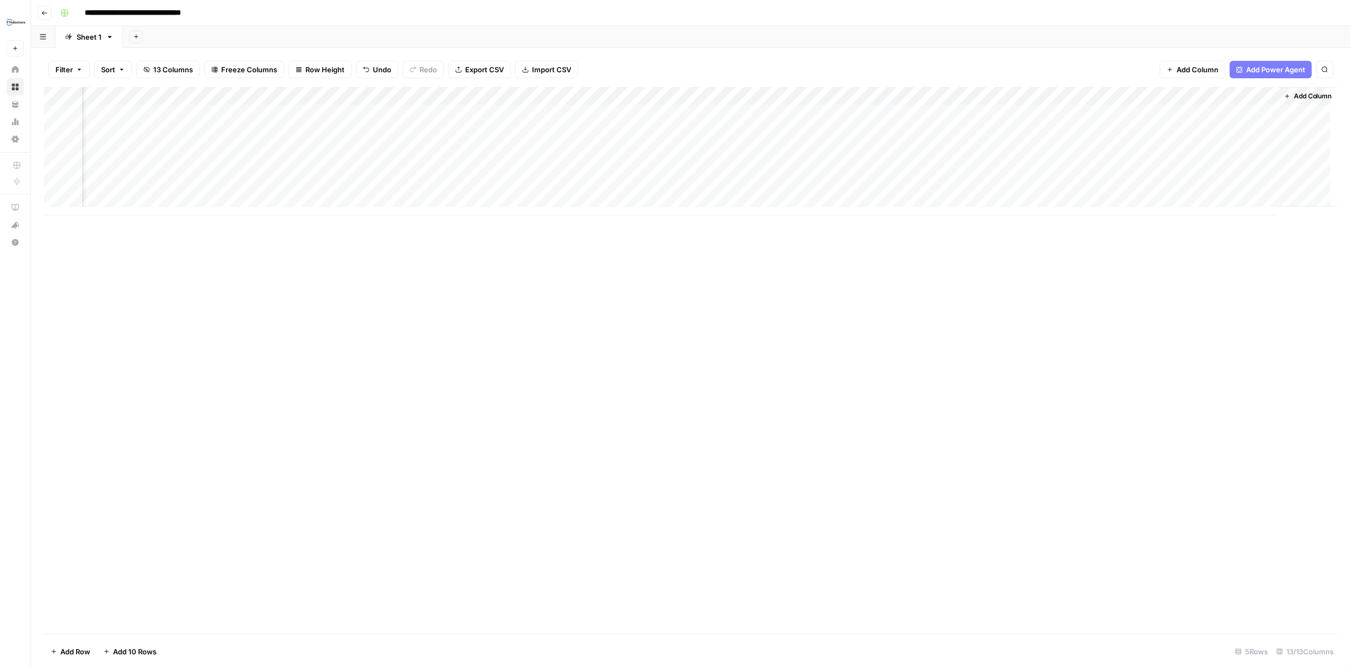
click at [1123, 114] on div "Add Column" at bounding box center [691, 151] width 1294 height 128
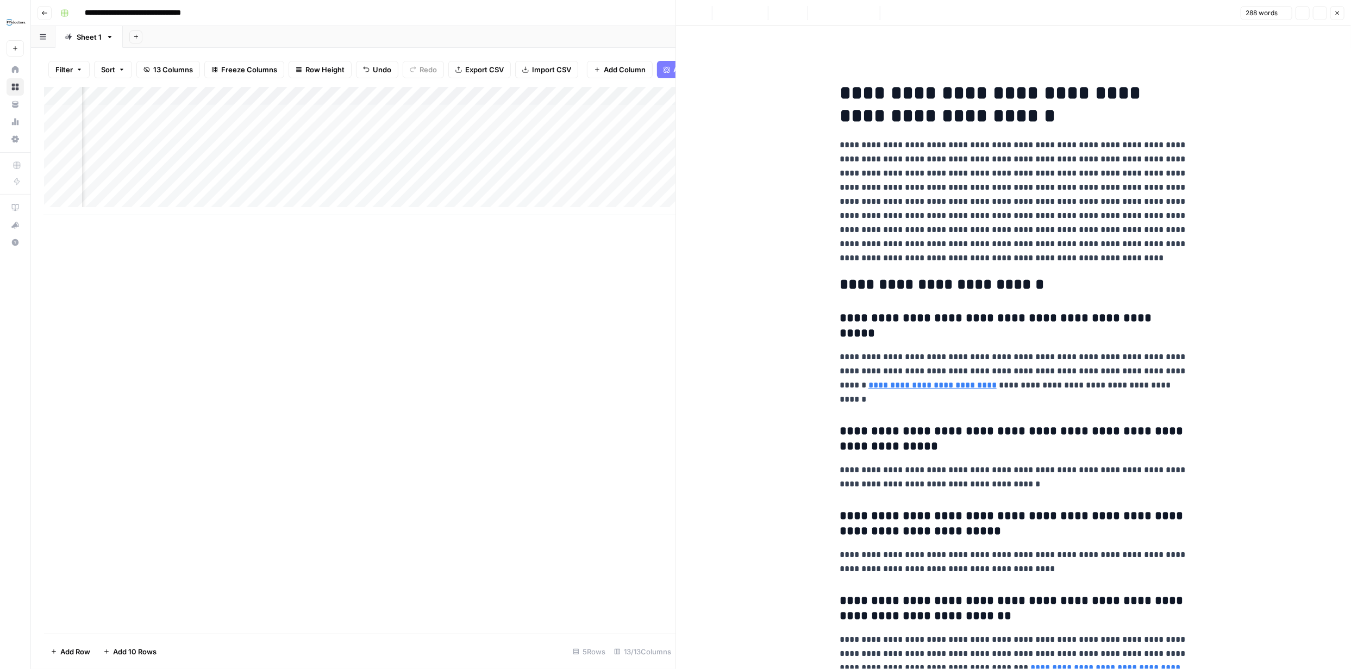
scroll to position [0, 390]
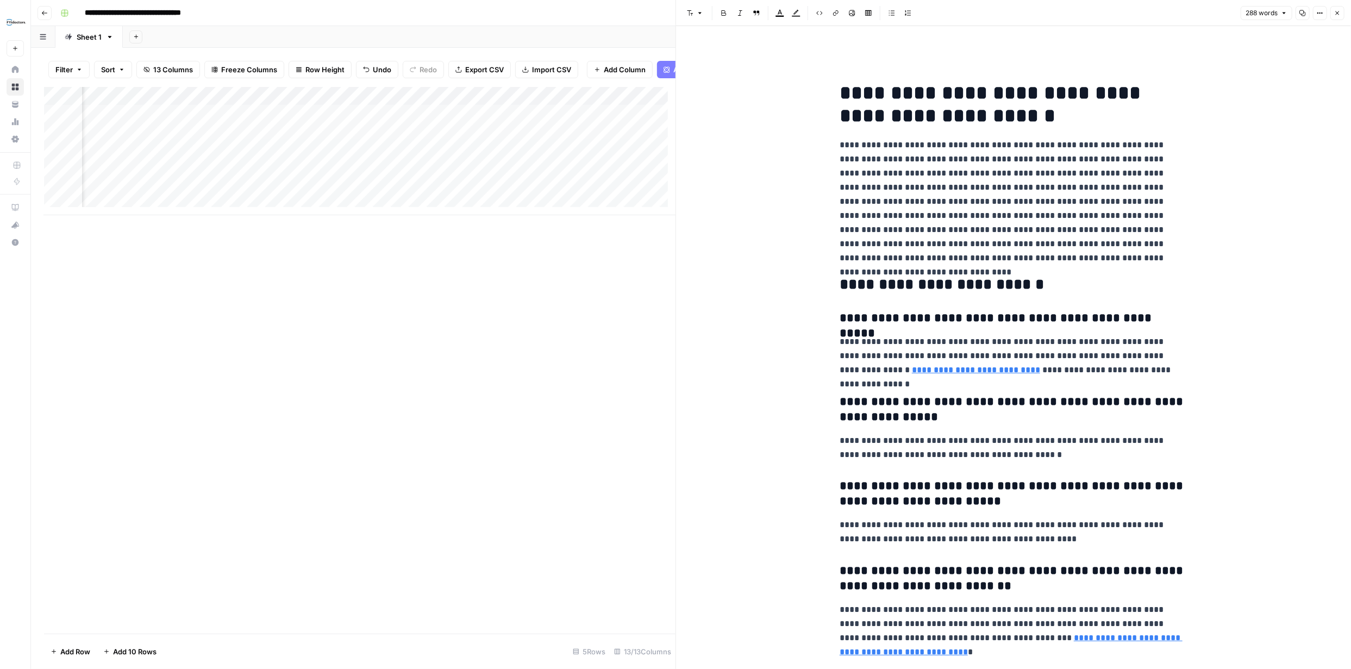
click at [1338, 13] on icon "button" at bounding box center [1337, 13] width 7 height 7
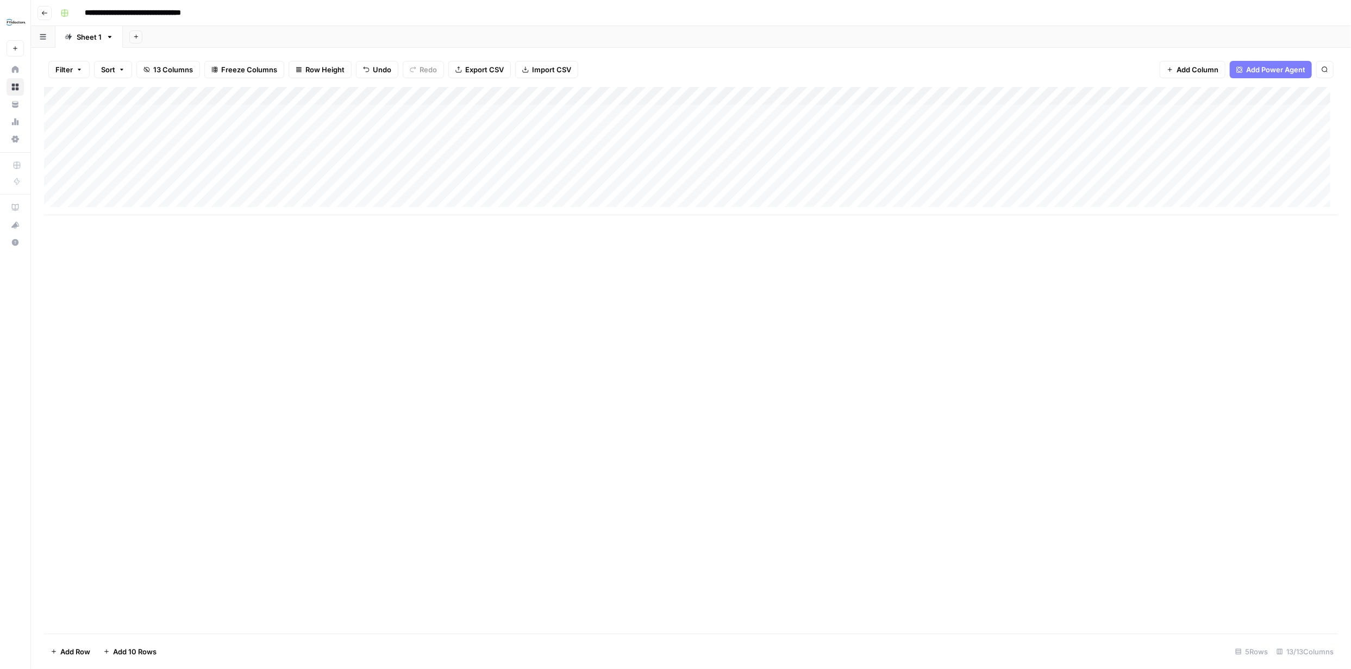
click at [678, 96] on div "Add Column" at bounding box center [691, 151] width 1294 height 128
click at [590, 203] on span "Edit Workflow" at bounding box center [611, 202] width 95 height 11
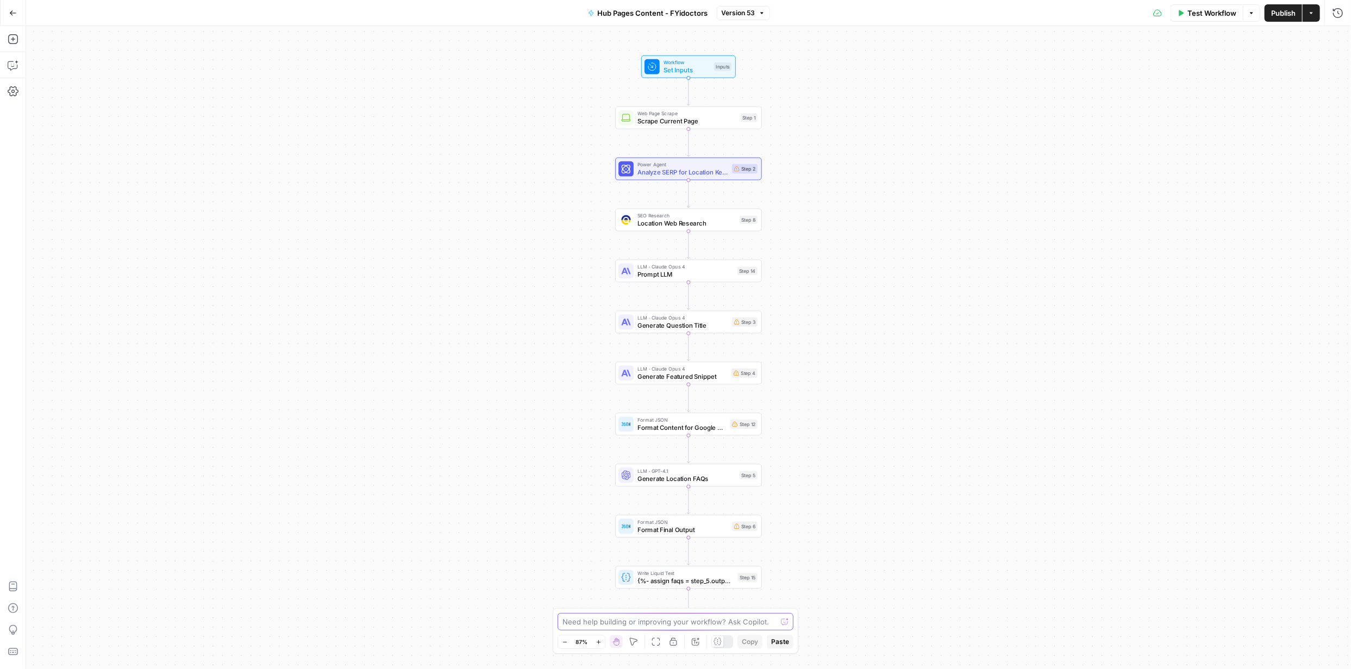
click at [690, 621] on textarea at bounding box center [670, 621] width 214 height 11
paste textarea "(lorem://ipsumdolor.sit/ametc/adi-elitse/doeiu-temporinc-ut-lab-etdolore), magn…"
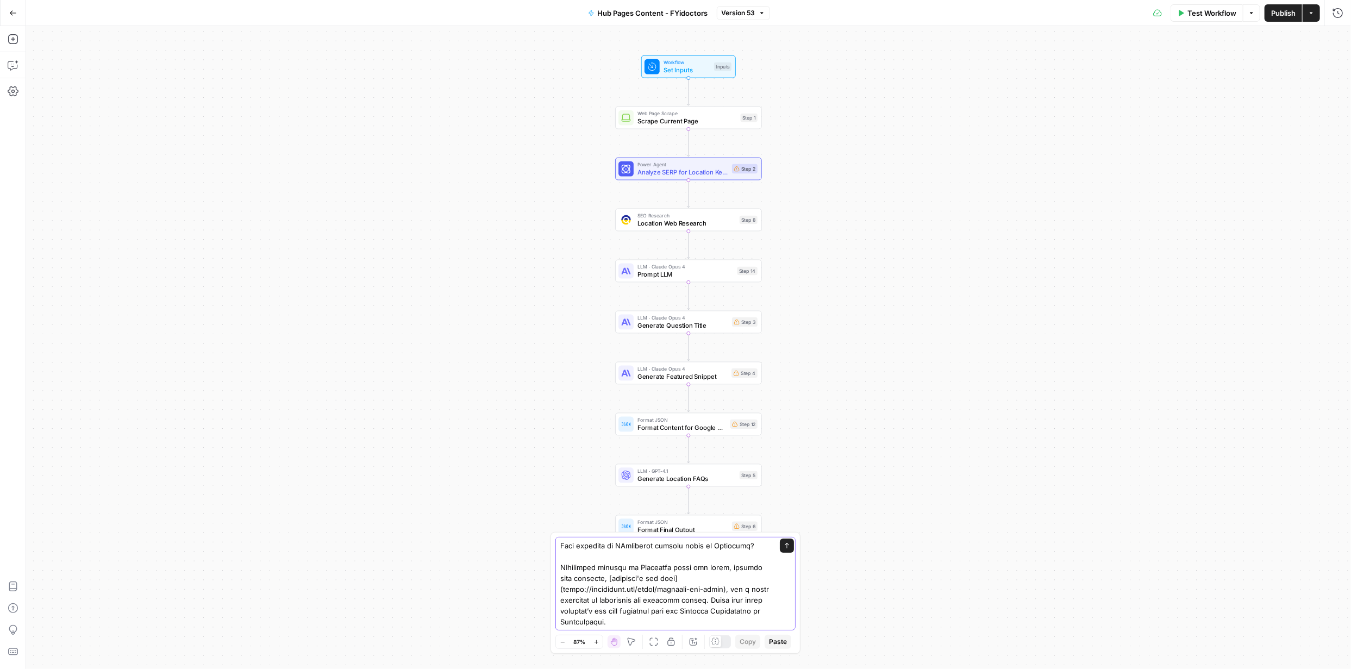
drag, startPoint x: 692, startPoint y: 625, endPoint x: 560, endPoint y: 602, distance: 133.6
click at [560, 602] on textarea at bounding box center [664, 469] width 209 height 315
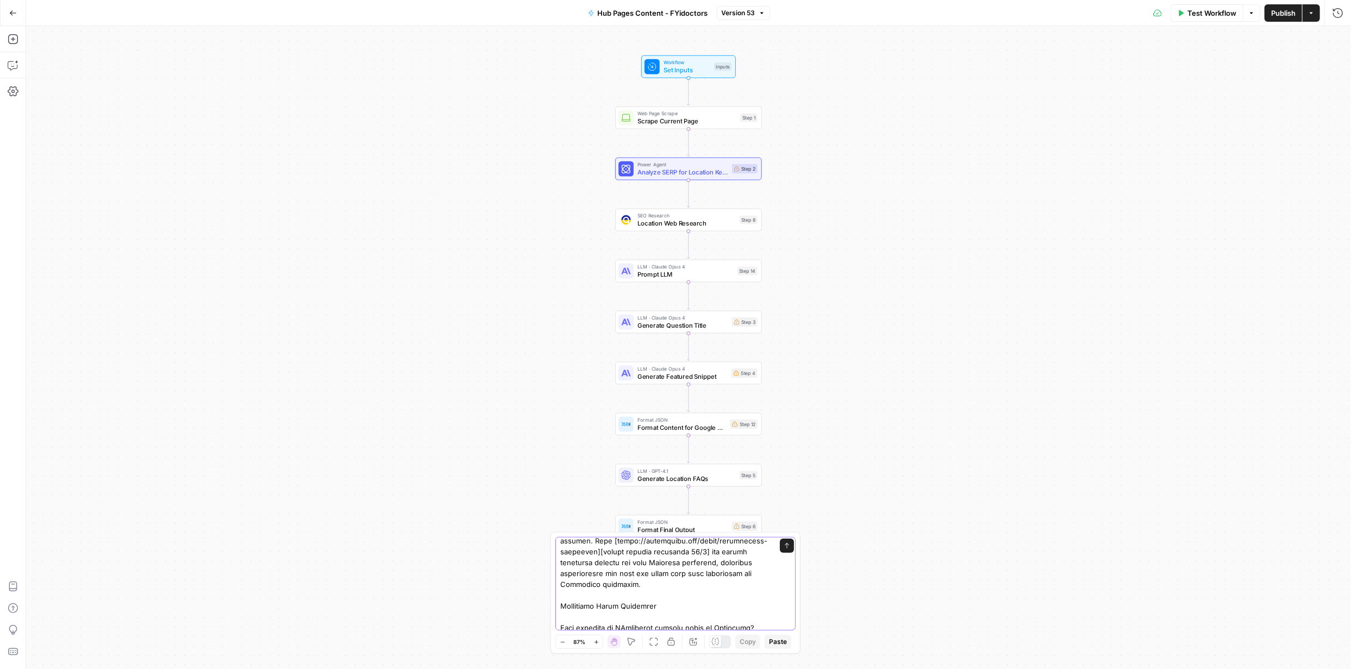
scroll to position [157, 0]
drag, startPoint x: 739, startPoint y: 624, endPoint x: 665, endPoint y: 593, distance: 79.7
click at [656, 592] on textarea at bounding box center [664, 524] width 209 height 283
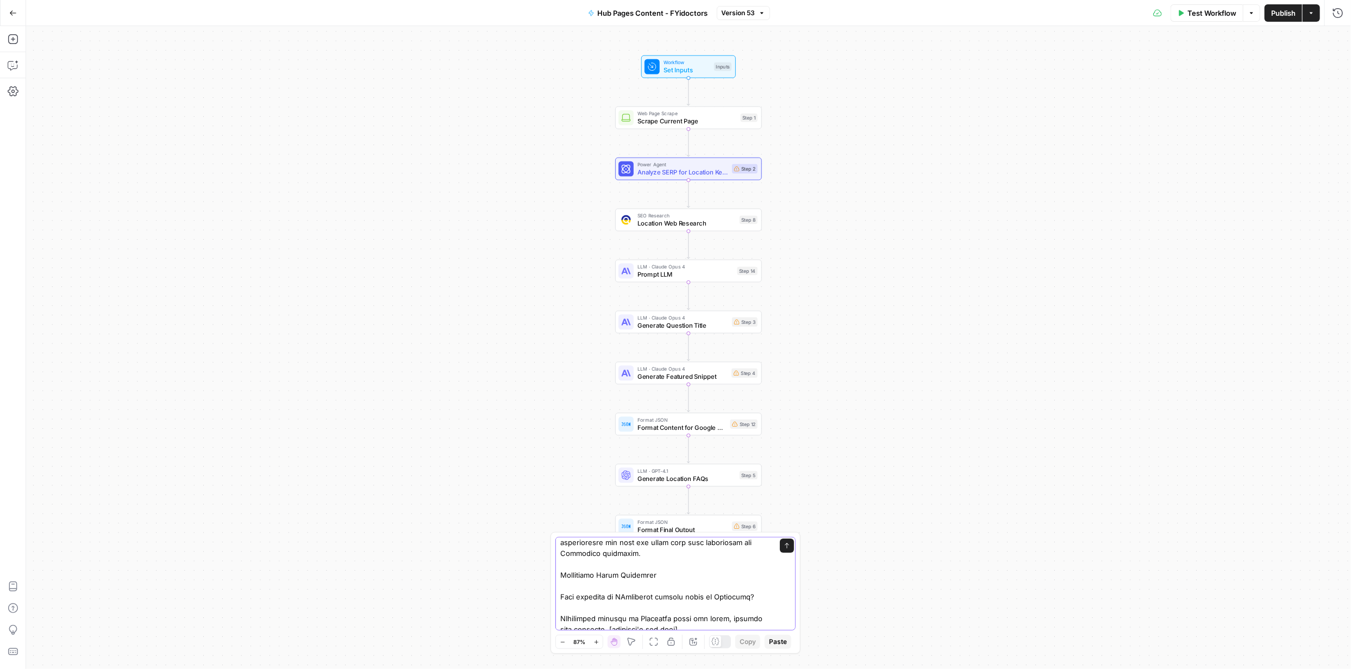
scroll to position [188, 0]
click at [674, 568] on textarea at bounding box center [664, 494] width 209 height 283
drag, startPoint x: 602, startPoint y: 619, endPoint x: 555, endPoint y: 589, distance: 55.5
click at [555, 589] on div "Send" at bounding box center [675, 583] width 240 height 93
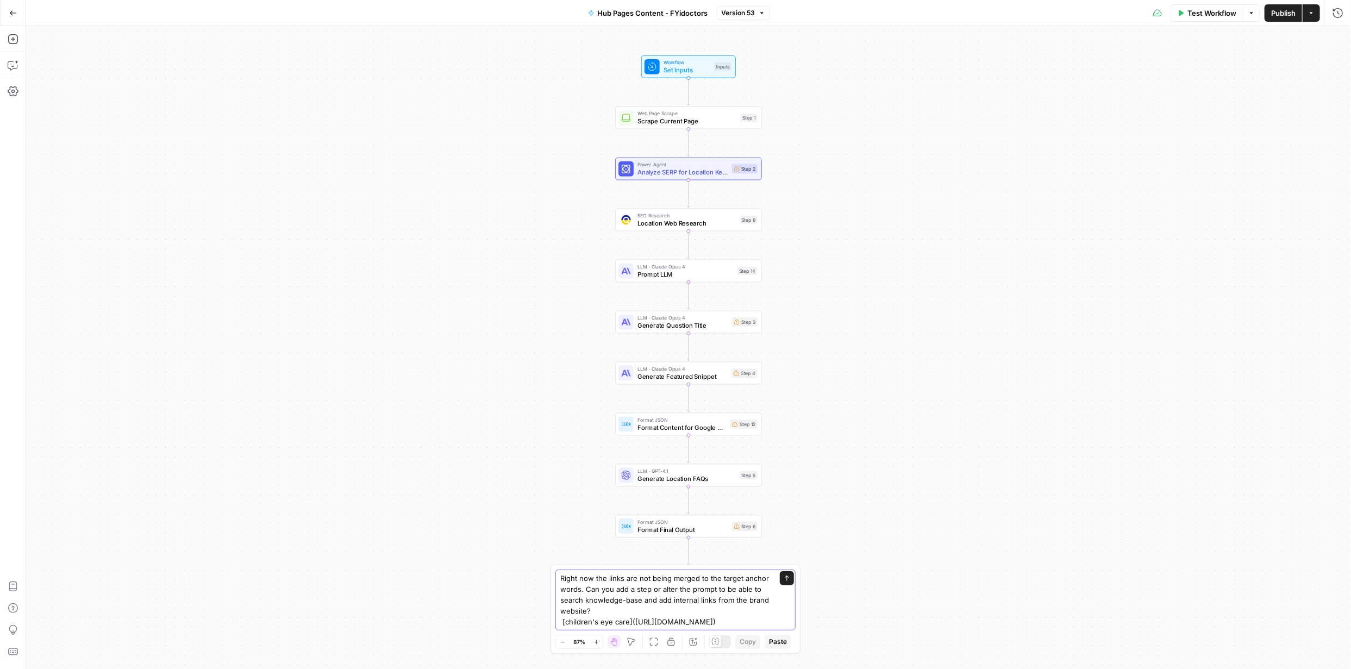
click at [619, 624] on textarea "Right now the links are not being merged to the target anchor words. Can you ad…" at bounding box center [664, 600] width 209 height 54
type textarea "Right now the links are not being merged to the target anchor words. Can you ad…"
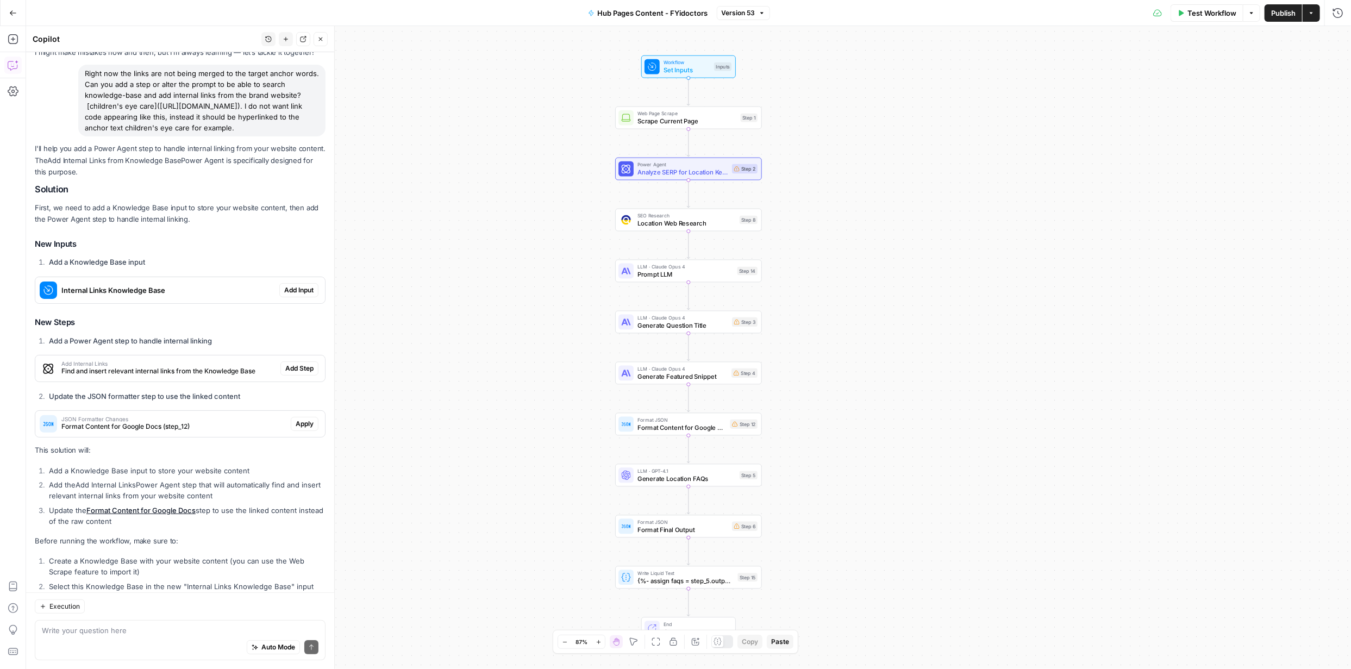
scroll to position [90, 0]
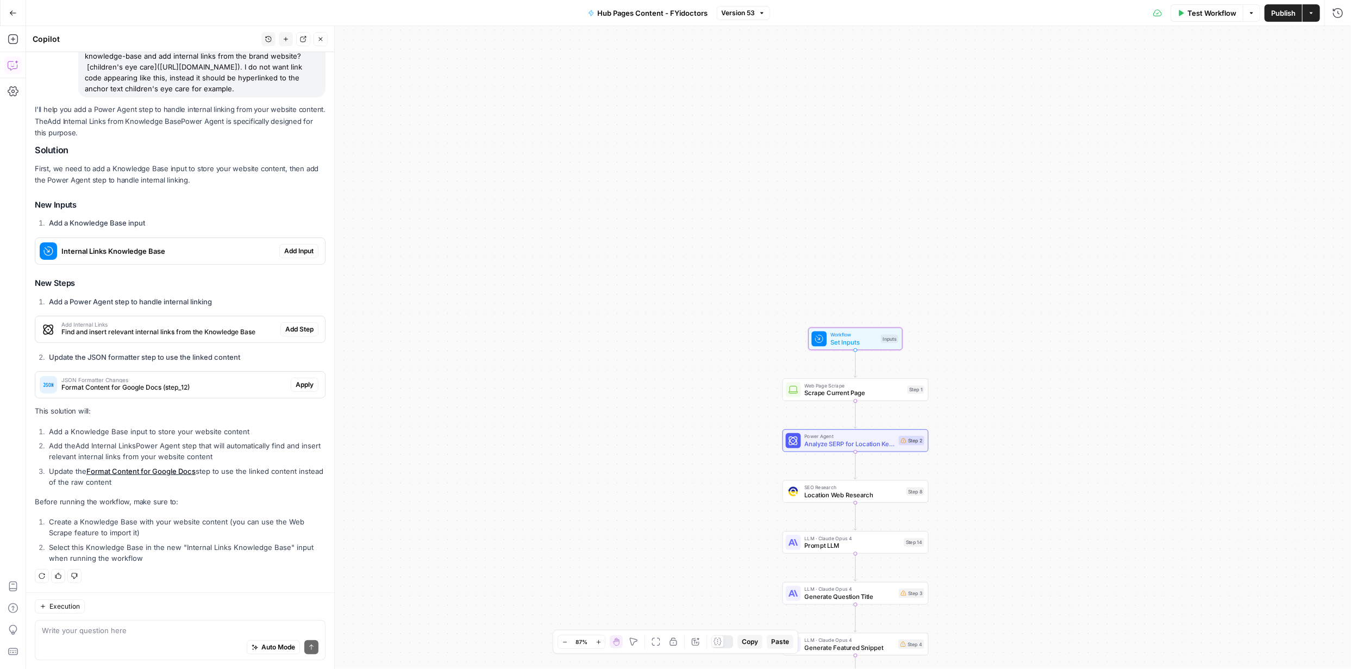
click at [292, 249] on span "Add Input" at bounding box center [298, 251] width 29 height 10
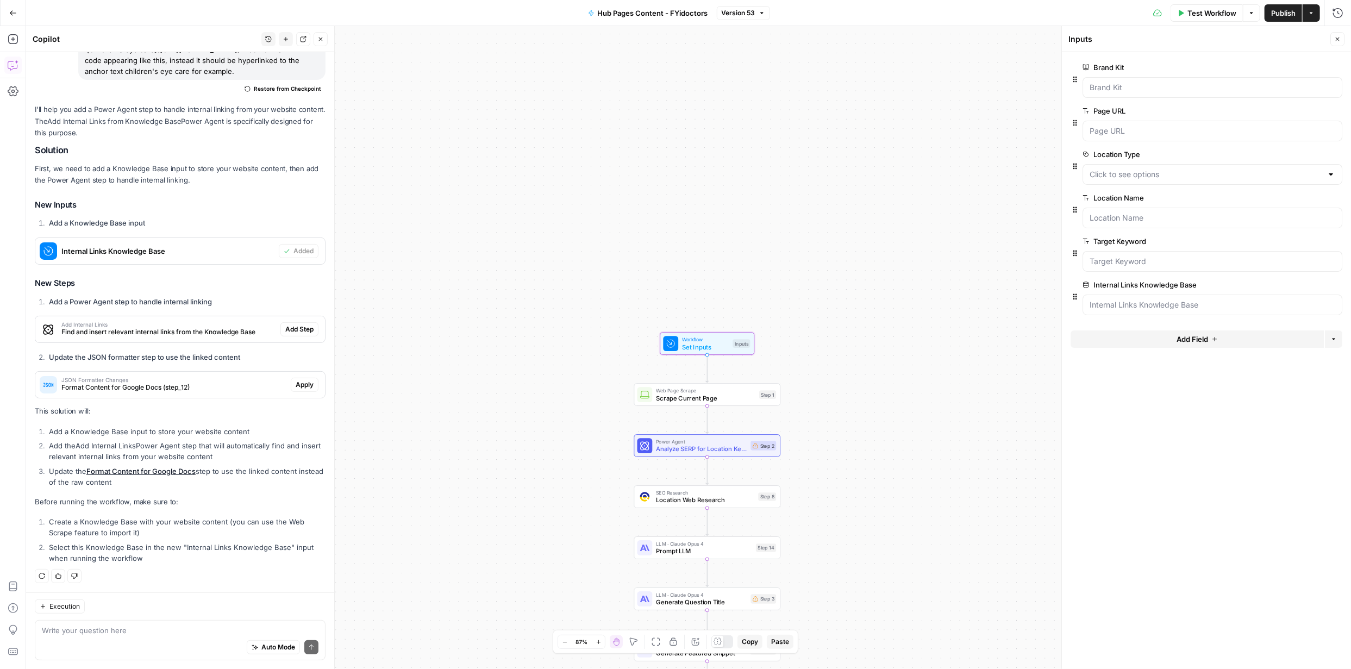
scroll to position [108, 0]
click at [294, 327] on span "Add Step" at bounding box center [299, 329] width 28 height 10
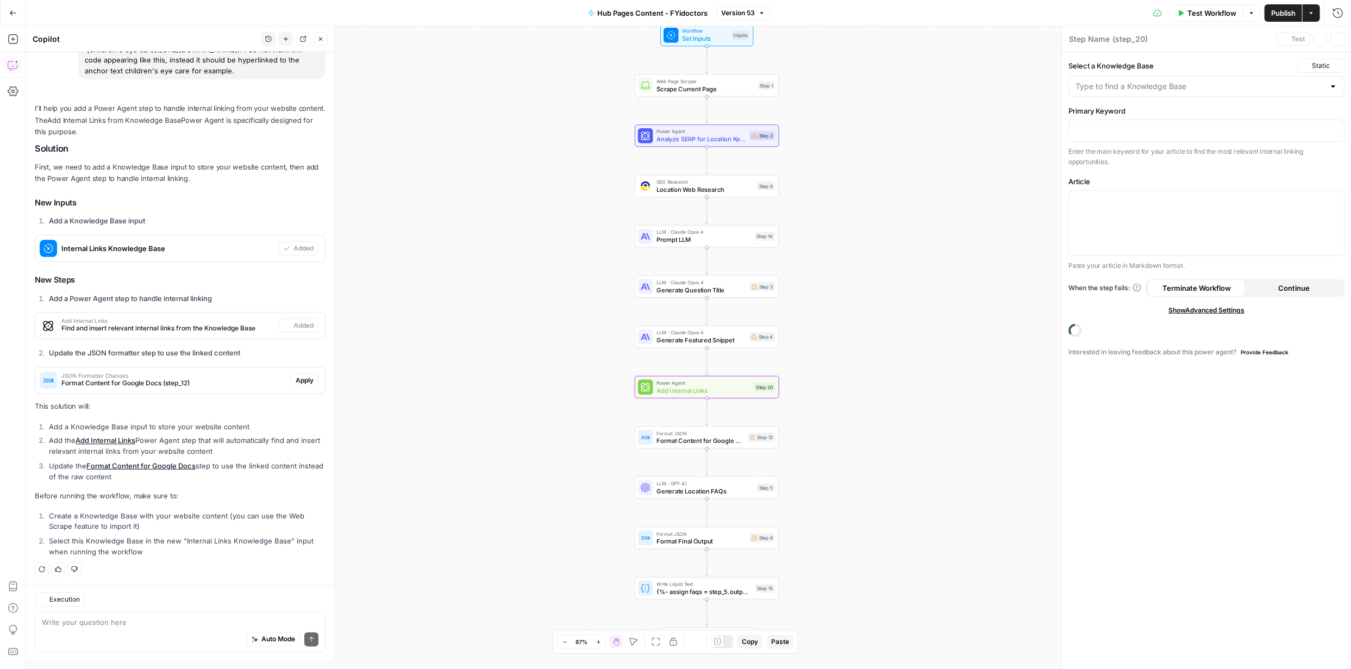
type textarea "Add Internal Links"
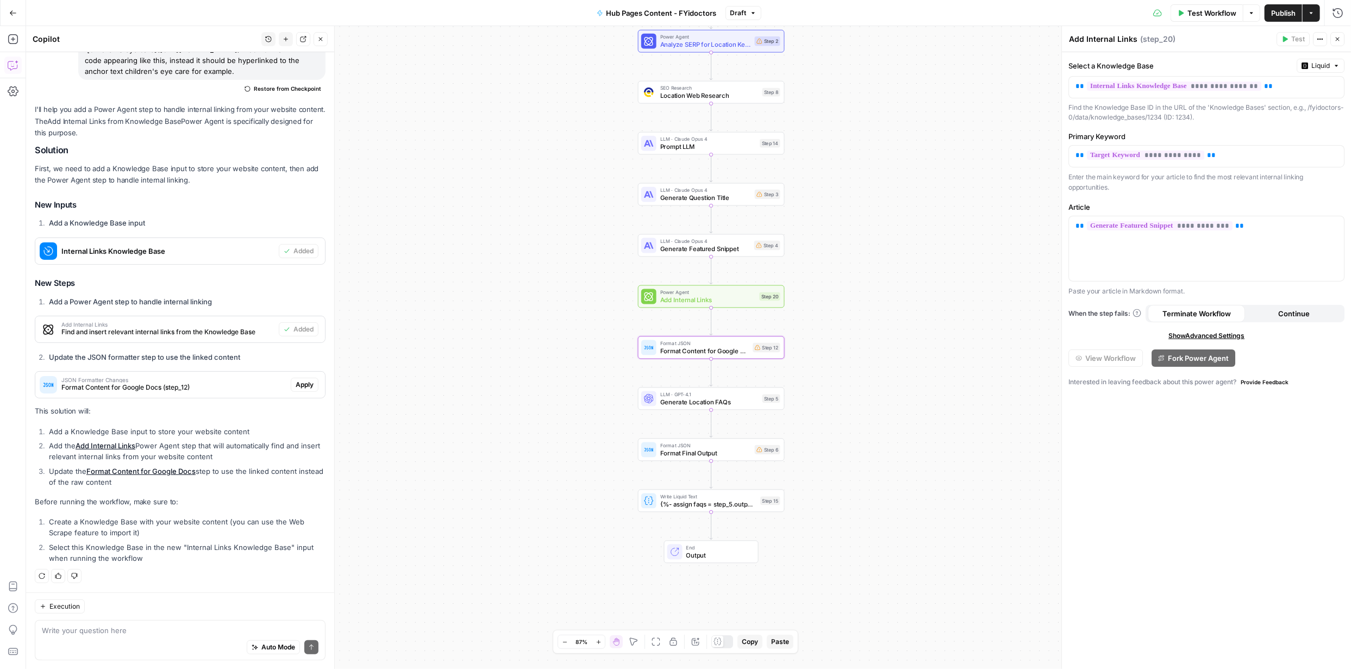
click at [297, 382] on span "Apply" at bounding box center [305, 385] width 18 height 10
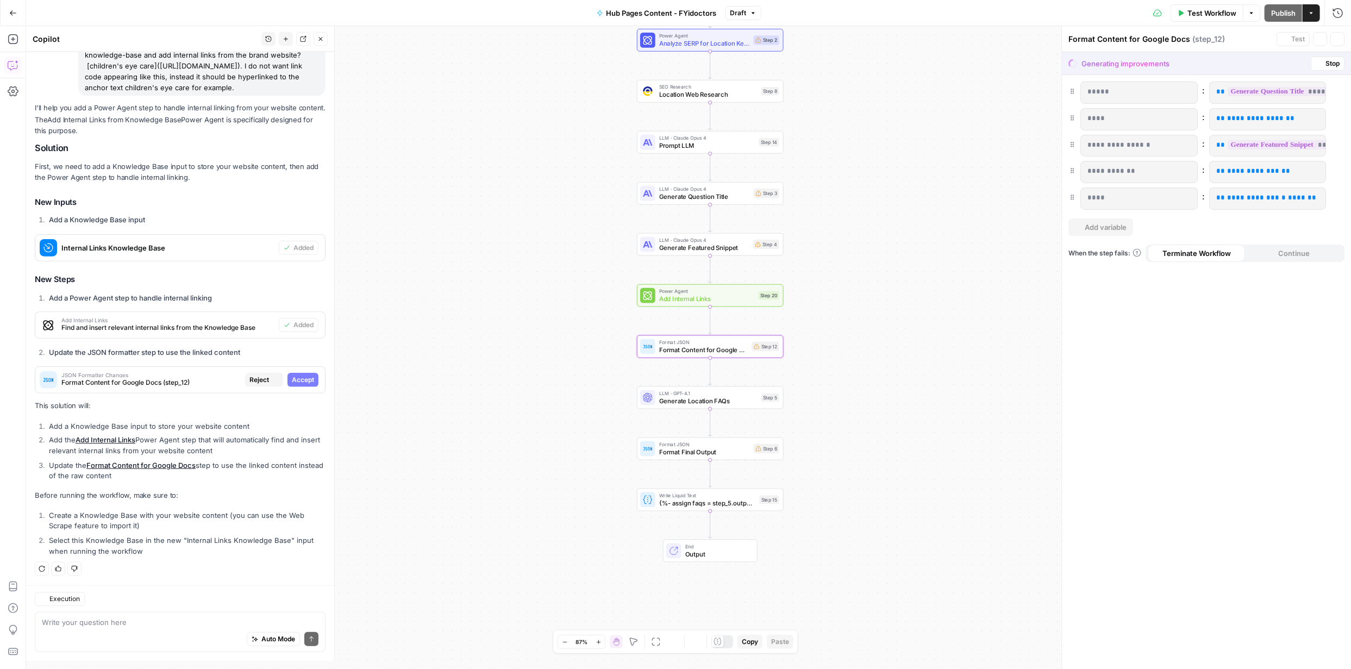
scroll to position [90, 0]
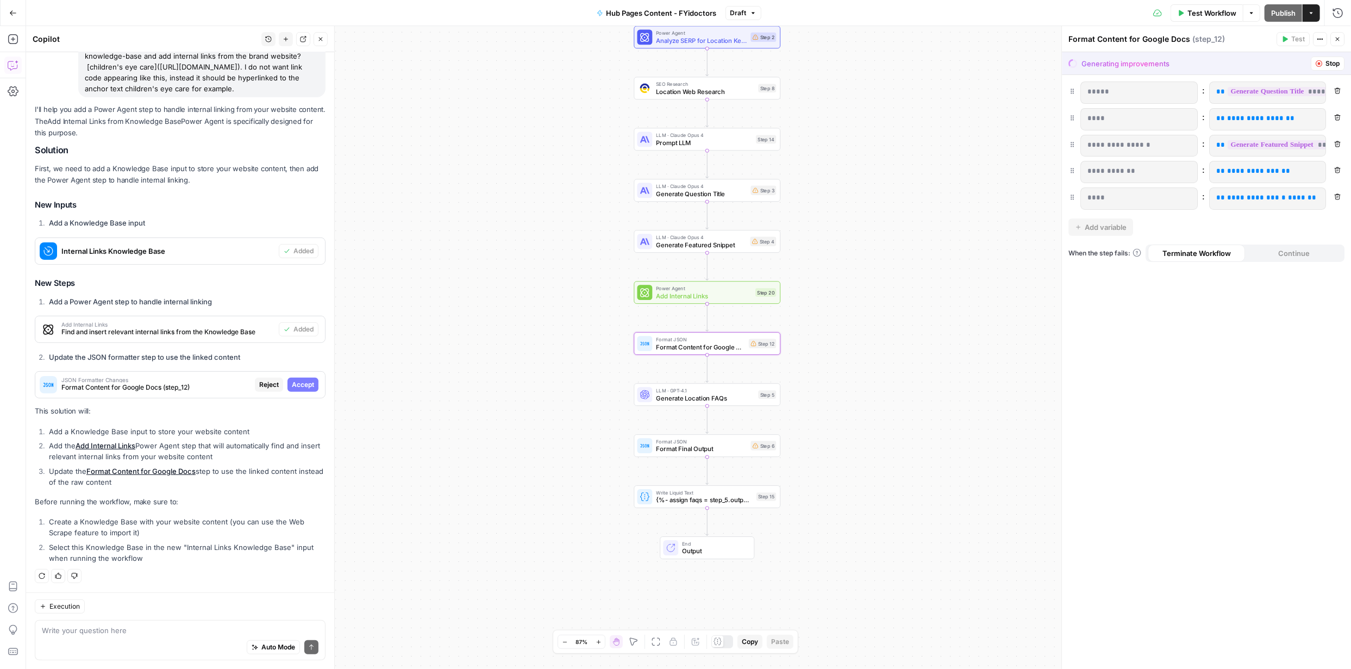
click at [294, 382] on span "Accept" at bounding box center [303, 385] width 22 height 10
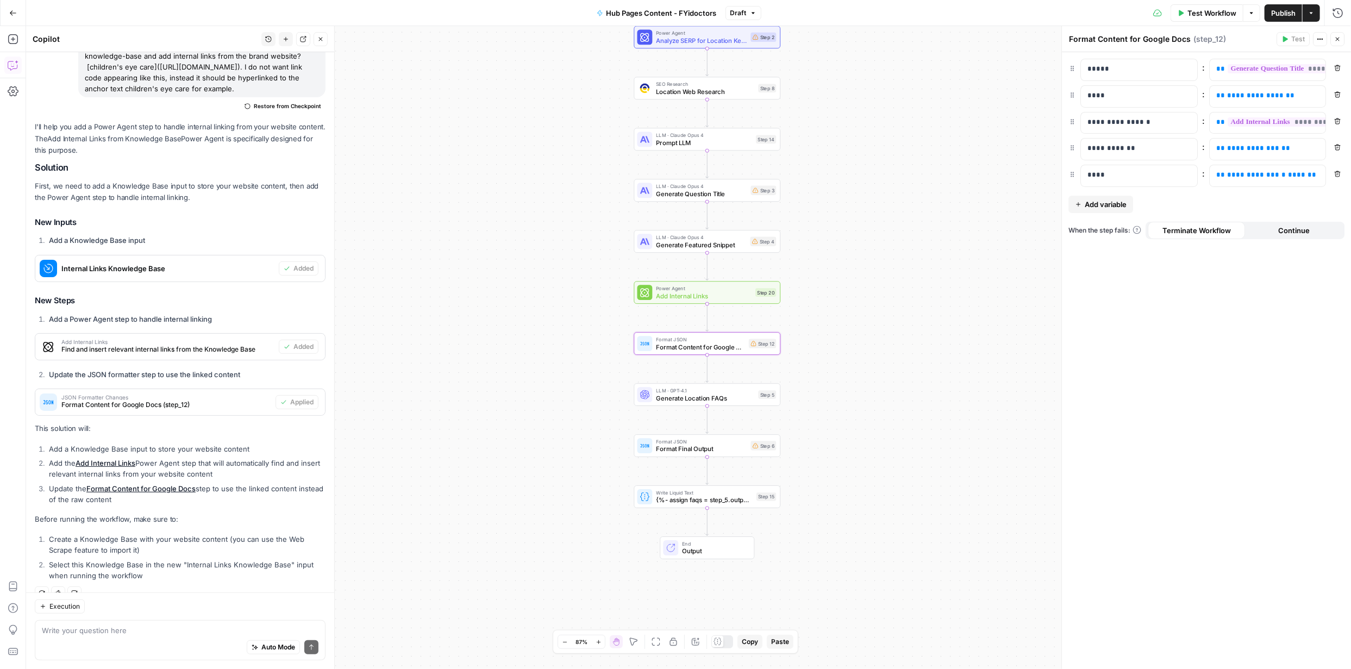
scroll to position [108, 0]
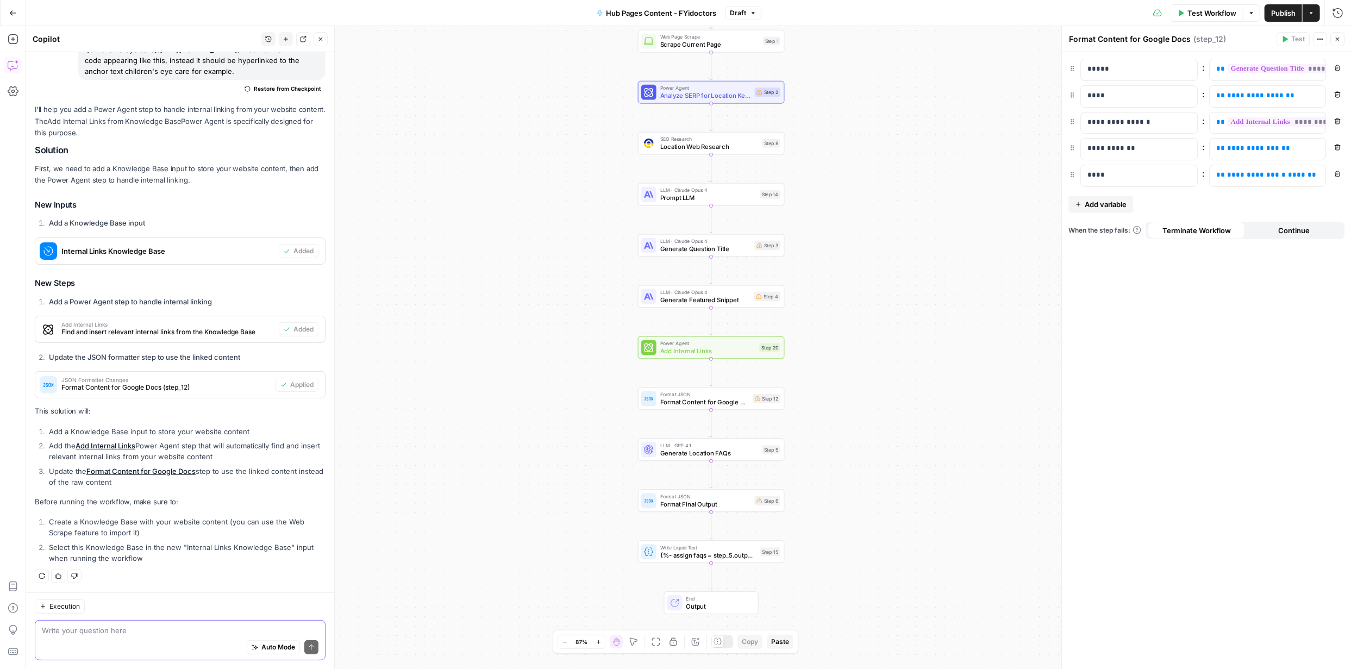
click at [158, 628] on textarea at bounding box center [180, 630] width 277 height 11
paste textarea "10596"
type textarea "this is the ID 10596"
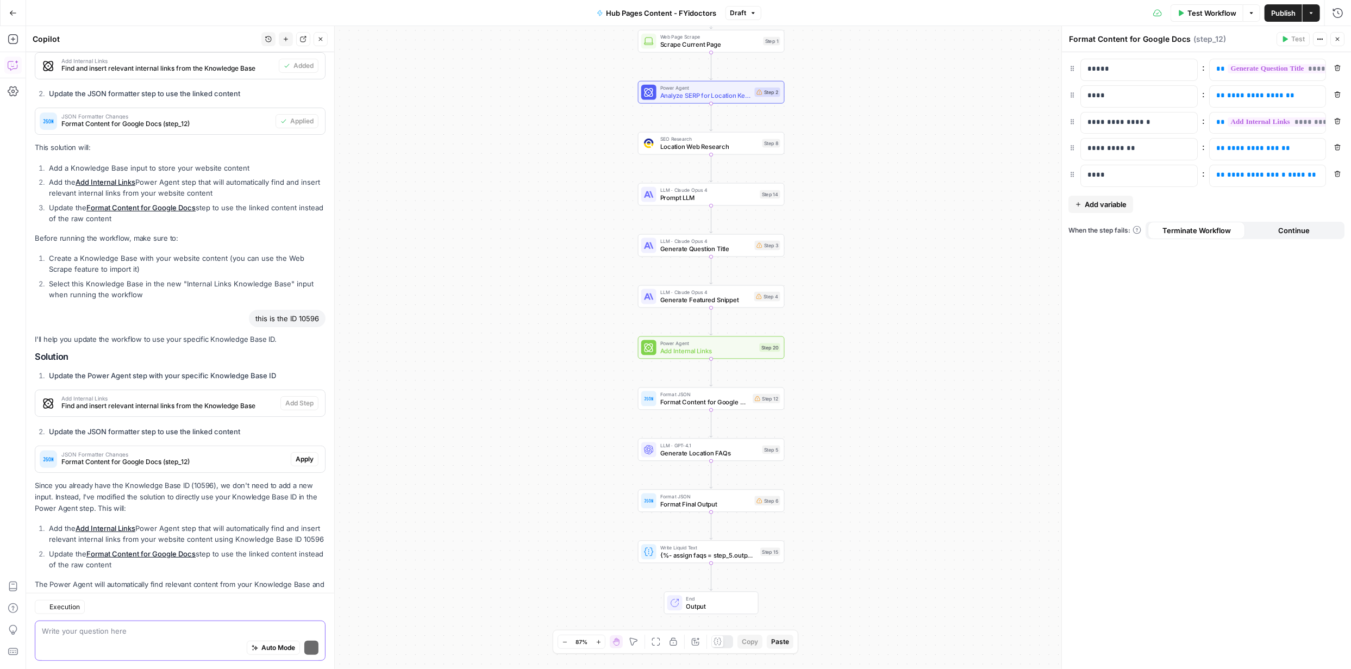
scroll to position [428, 0]
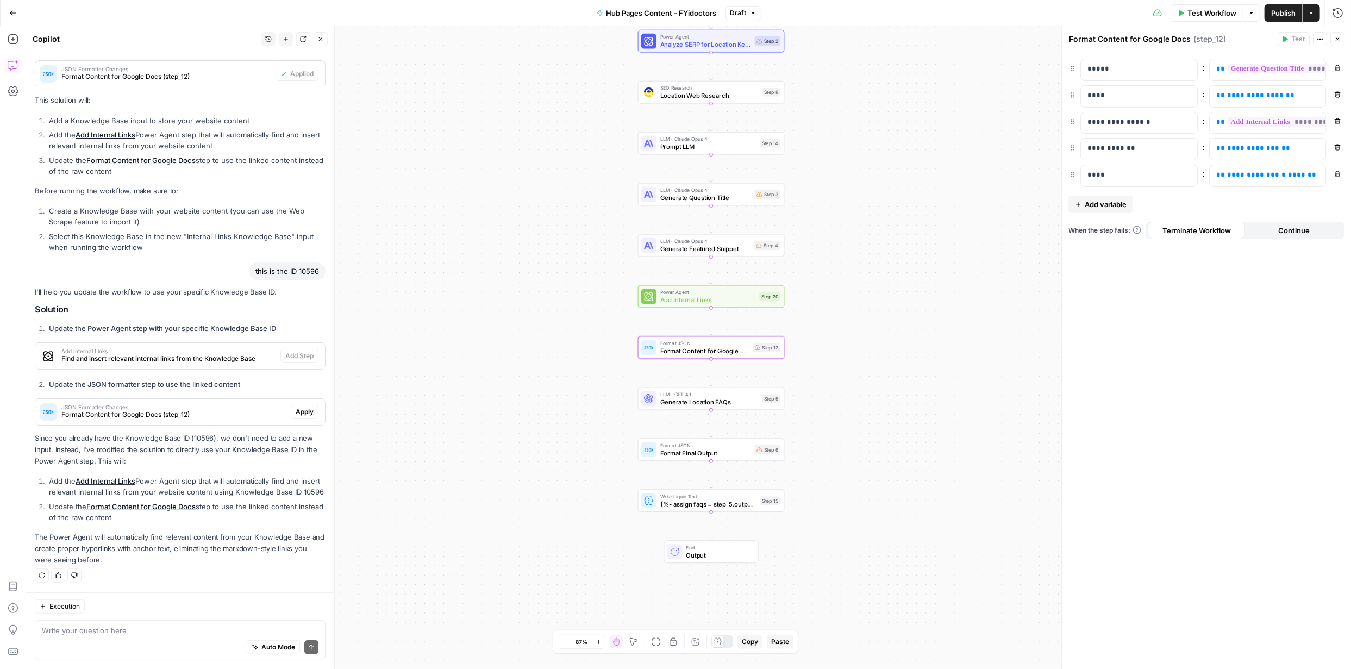
click at [298, 407] on span "Apply" at bounding box center [305, 412] width 18 height 10
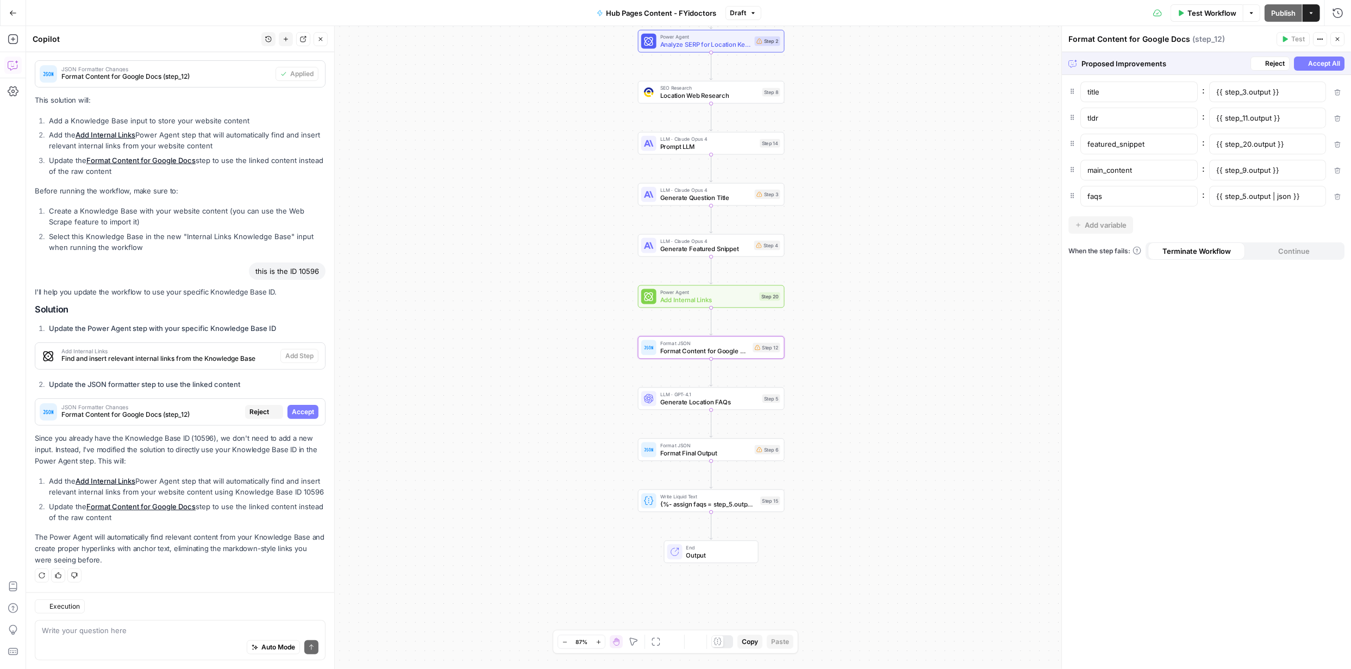
scroll to position [411, 0]
click at [298, 407] on span "Accept" at bounding box center [303, 412] width 22 height 10
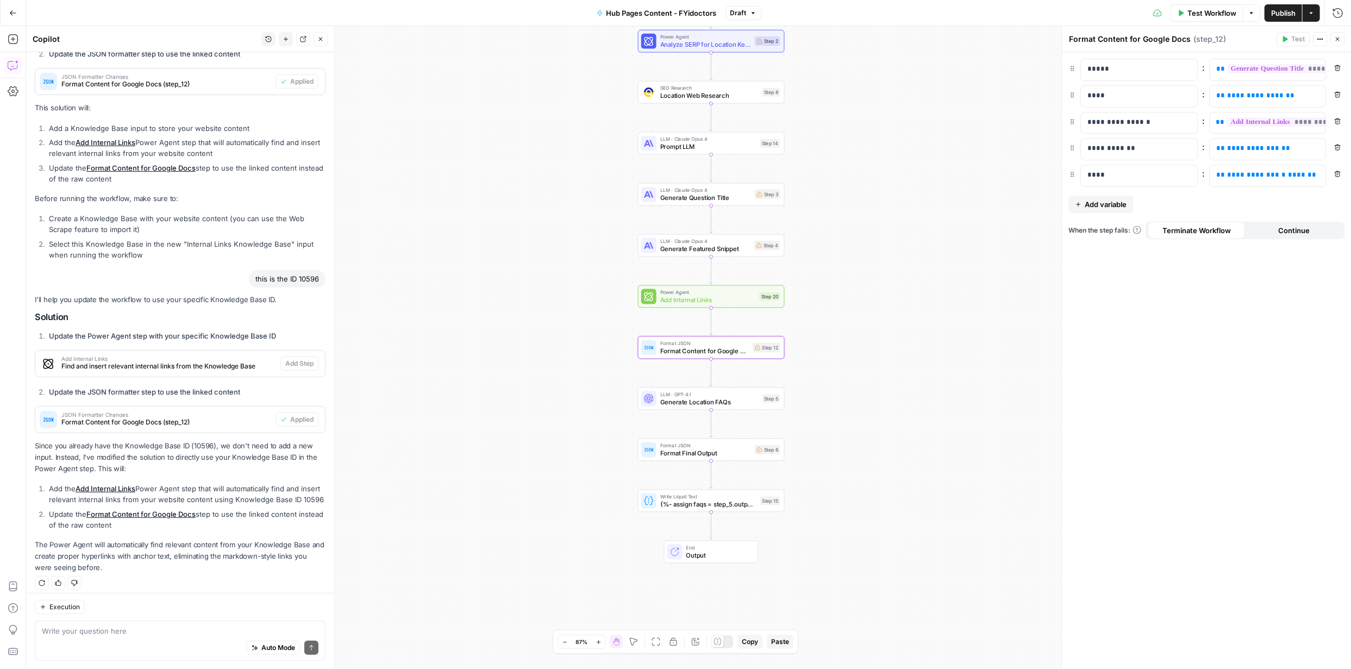
scroll to position [428, 0]
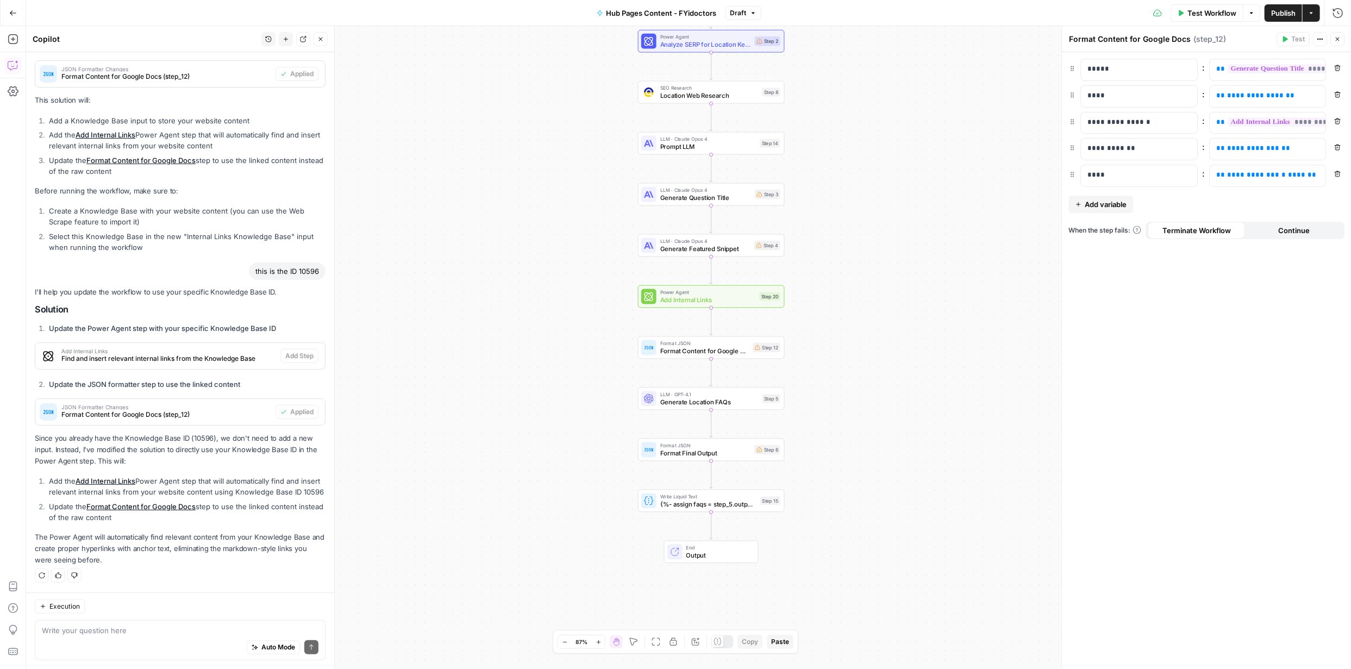
click at [1285, 9] on span "Publish" at bounding box center [1283, 13] width 24 height 11
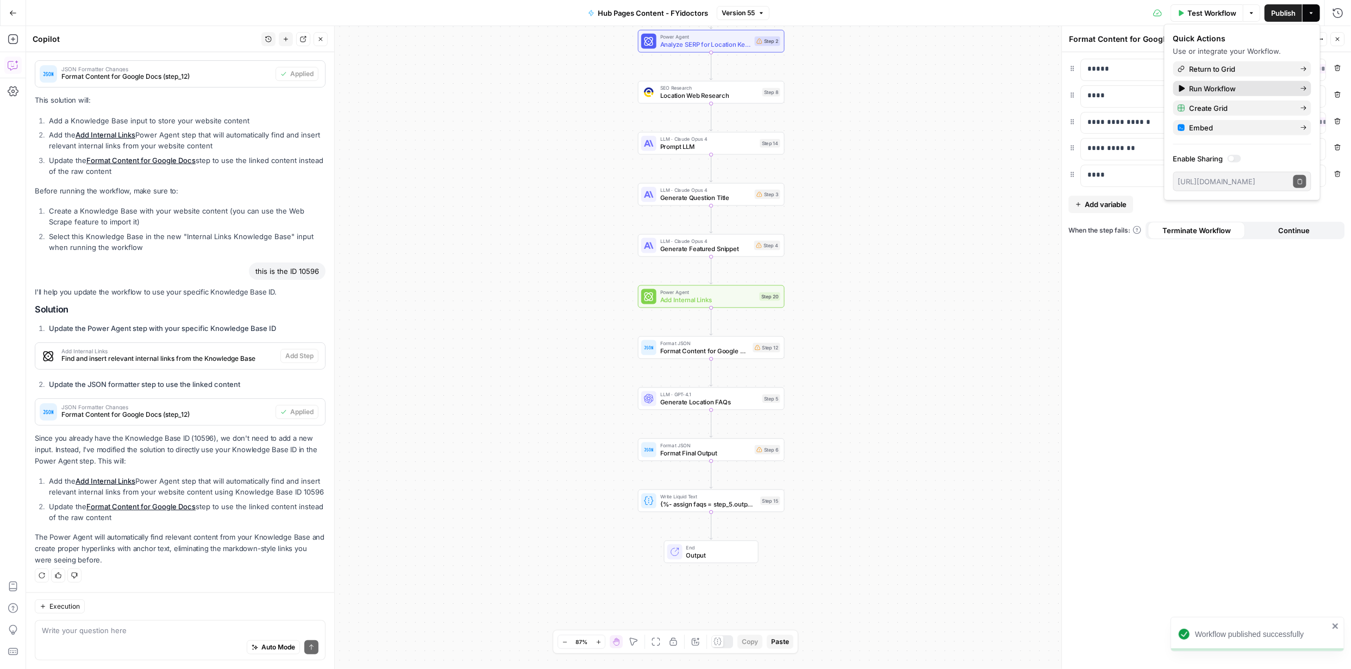
click at [1298, 86] on div "Run Workflow" at bounding box center [1242, 88] width 129 height 11
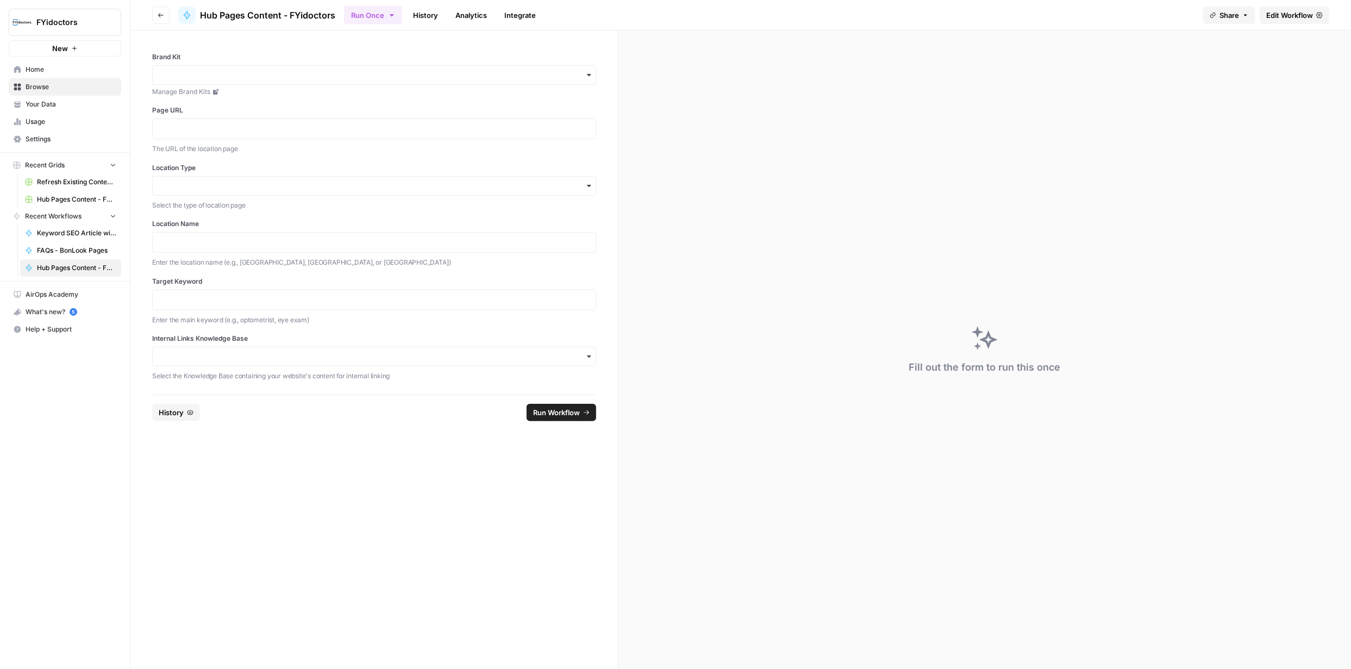
click at [585, 78] on div "button" at bounding box center [589, 75] width 9 height 9
click at [204, 108] on div "FYidoctors" at bounding box center [375, 104] width 444 height 21
click at [220, 128] on p at bounding box center [374, 128] width 430 height 11
click at [585, 357] on icon "button" at bounding box center [589, 356] width 9 height 9
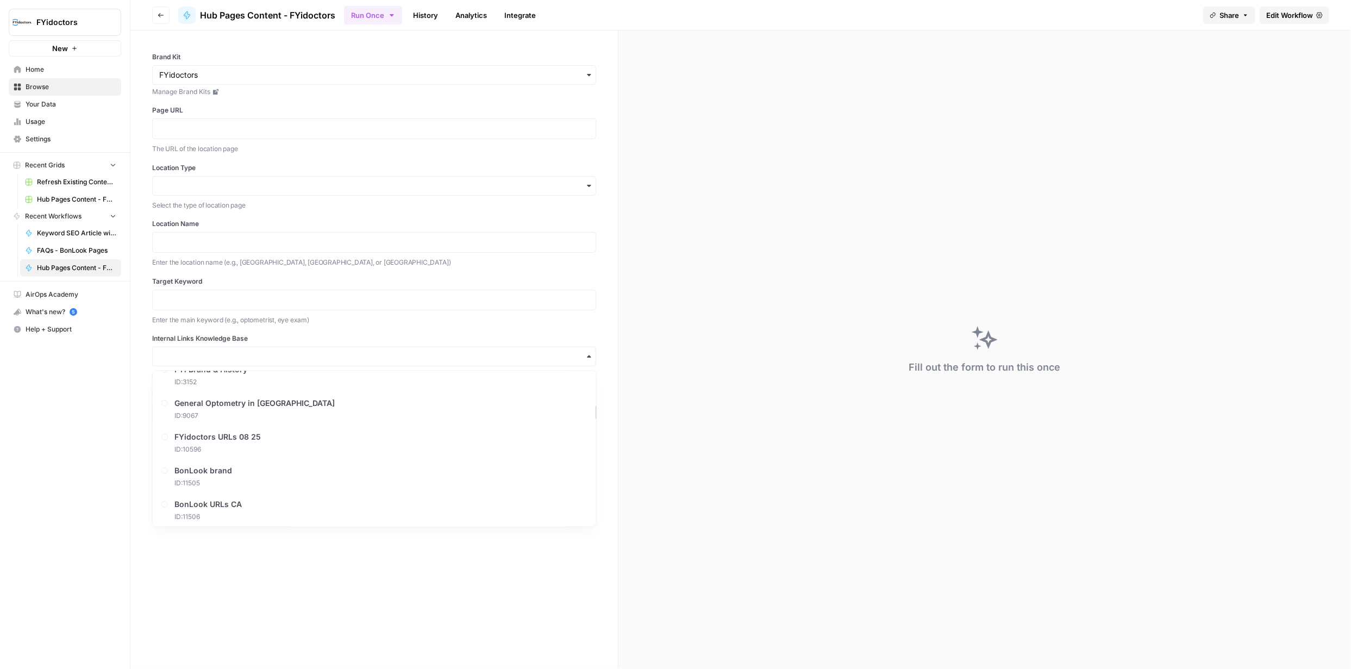
click at [320, 569] on form "Brand Kit Manage Brand Kits Page URL The URL of the location page Location Type…" at bounding box center [374, 349] width 488 height 639
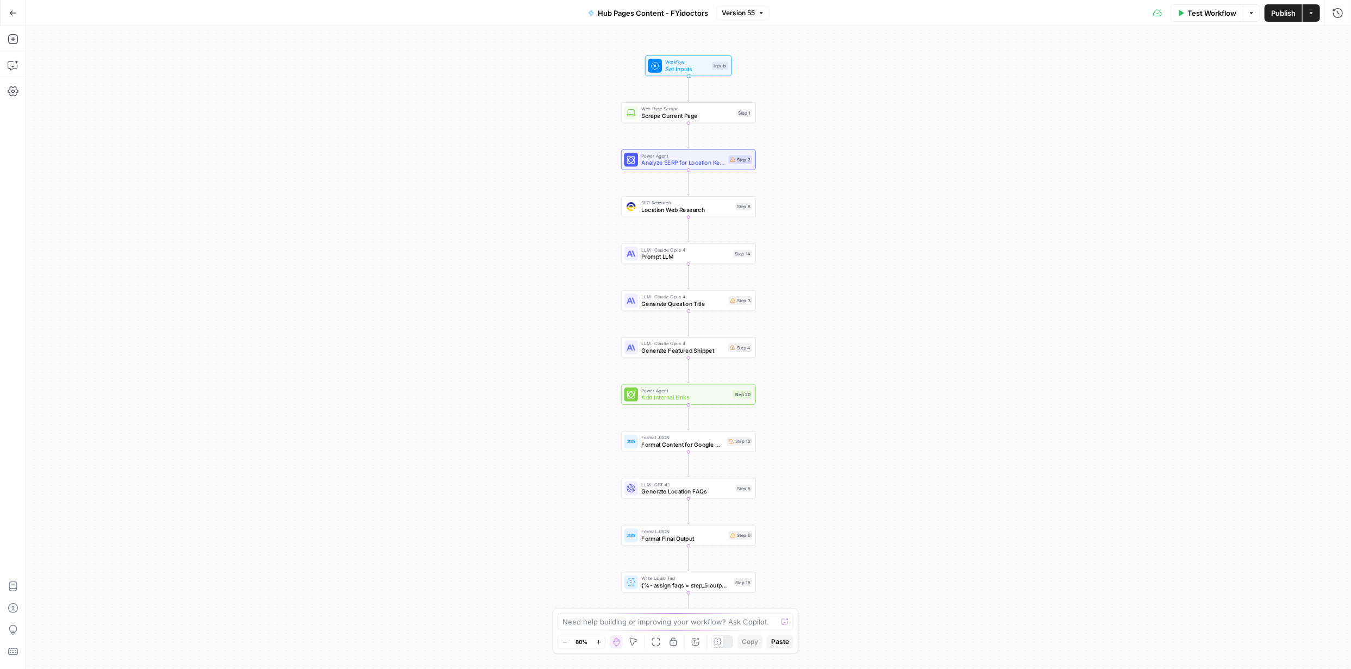
click at [1282, 14] on span "Publish" at bounding box center [1283, 13] width 24 height 11
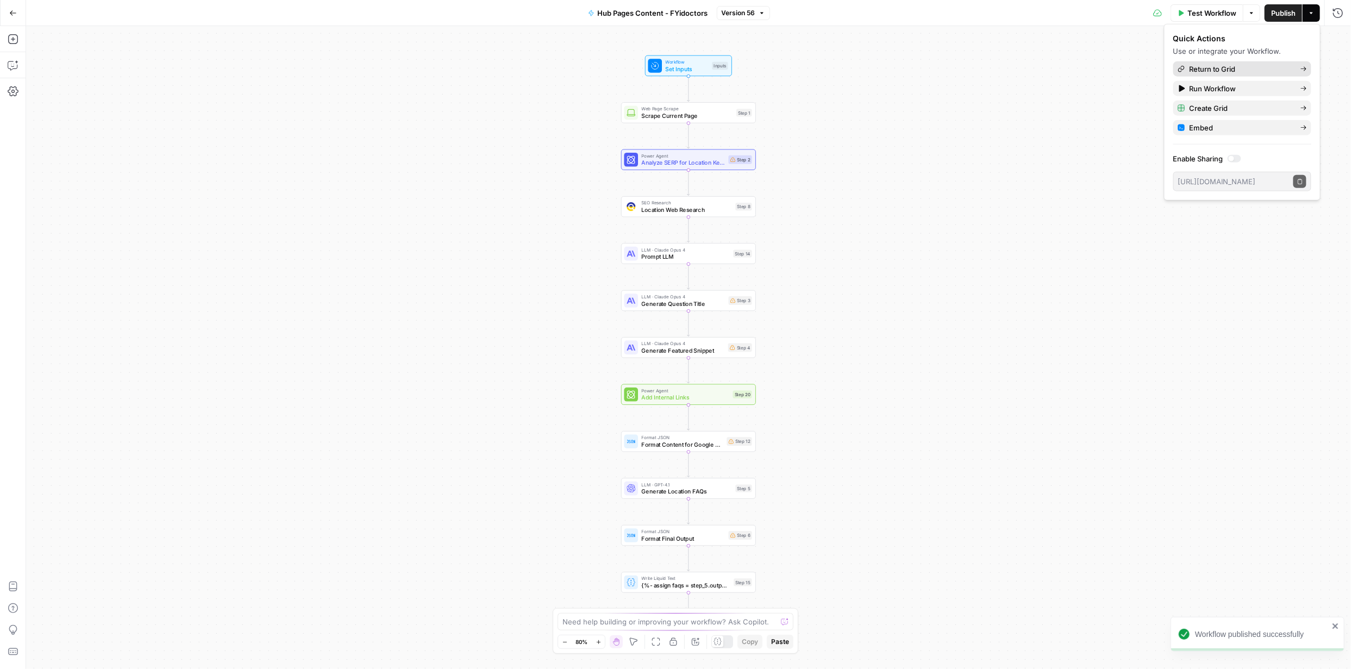
click at [1212, 64] on span "Return to Grid" at bounding box center [1241, 69] width 102 height 11
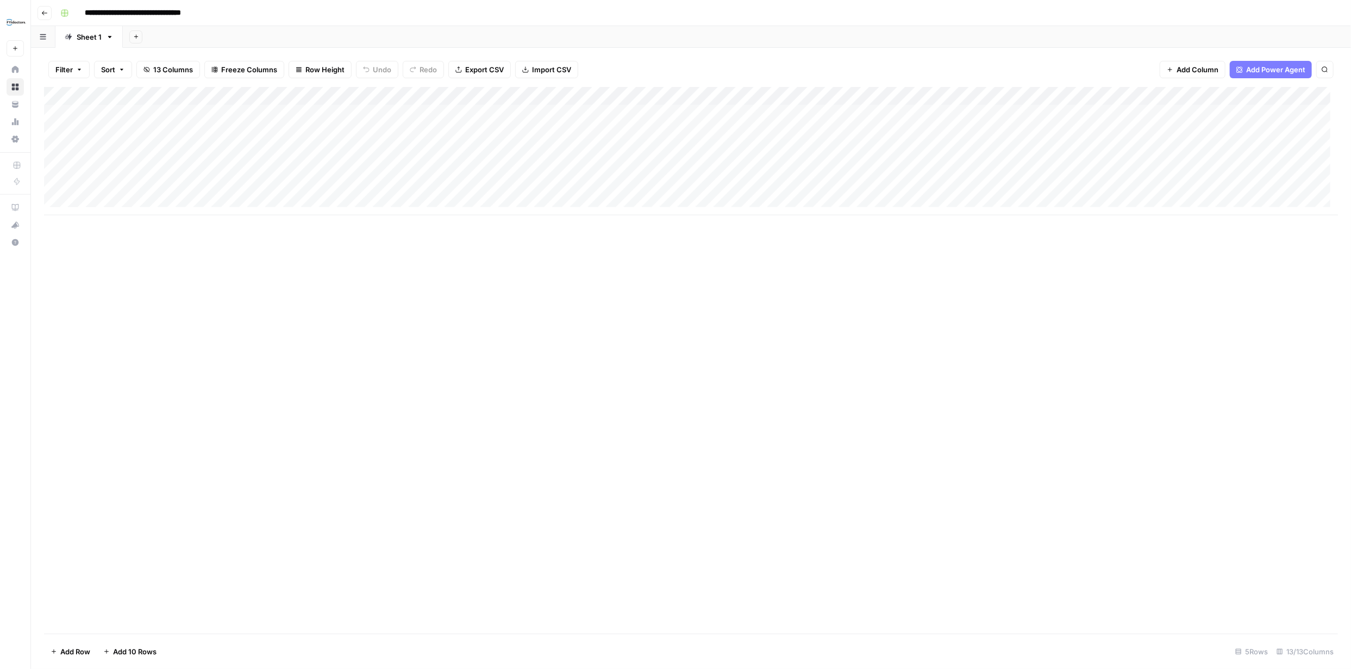
click at [679, 96] on div "Add Column" at bounding box center [691, 151] width 1294 height 128
click at [677, 149] on span "All Rows" at bounding box center [693, 150] width 68 height 11
click at [675, 113] on div "Add Column" at bounding box center [691, 151] width 1294 height 128
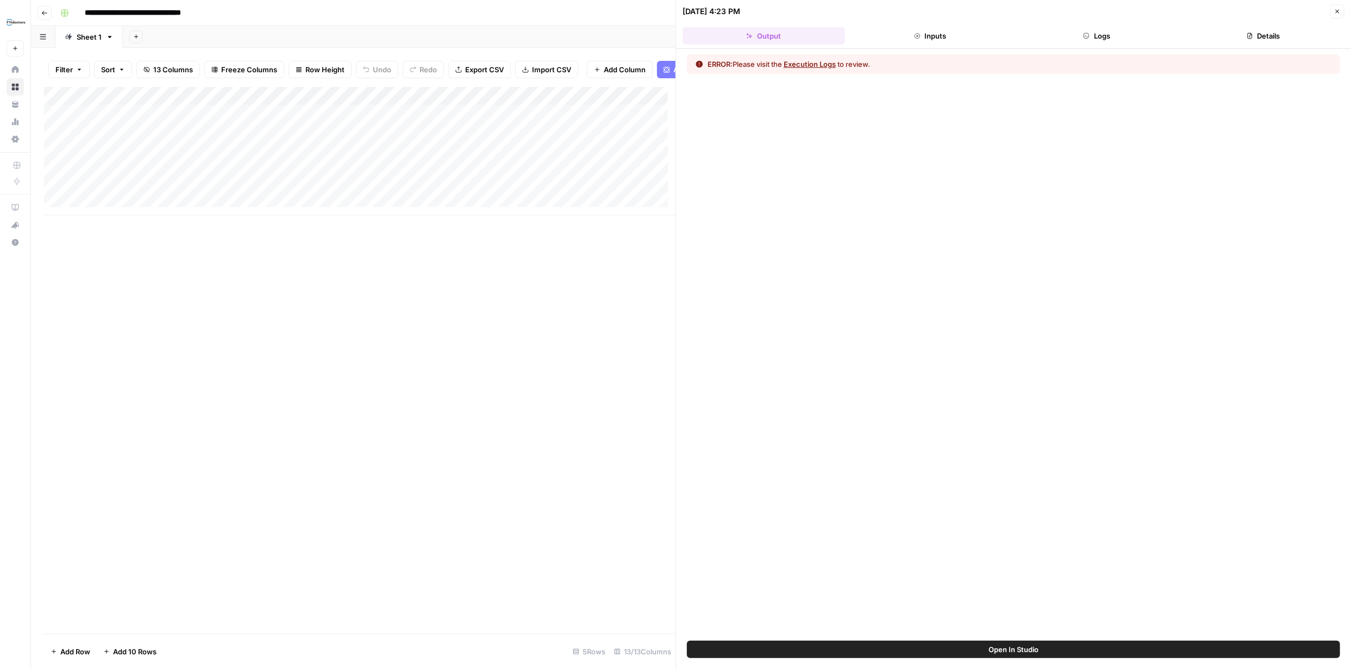
click at [809, 64] on button "Execution Logs" at bounding box center [810, 64] width 52 height 11
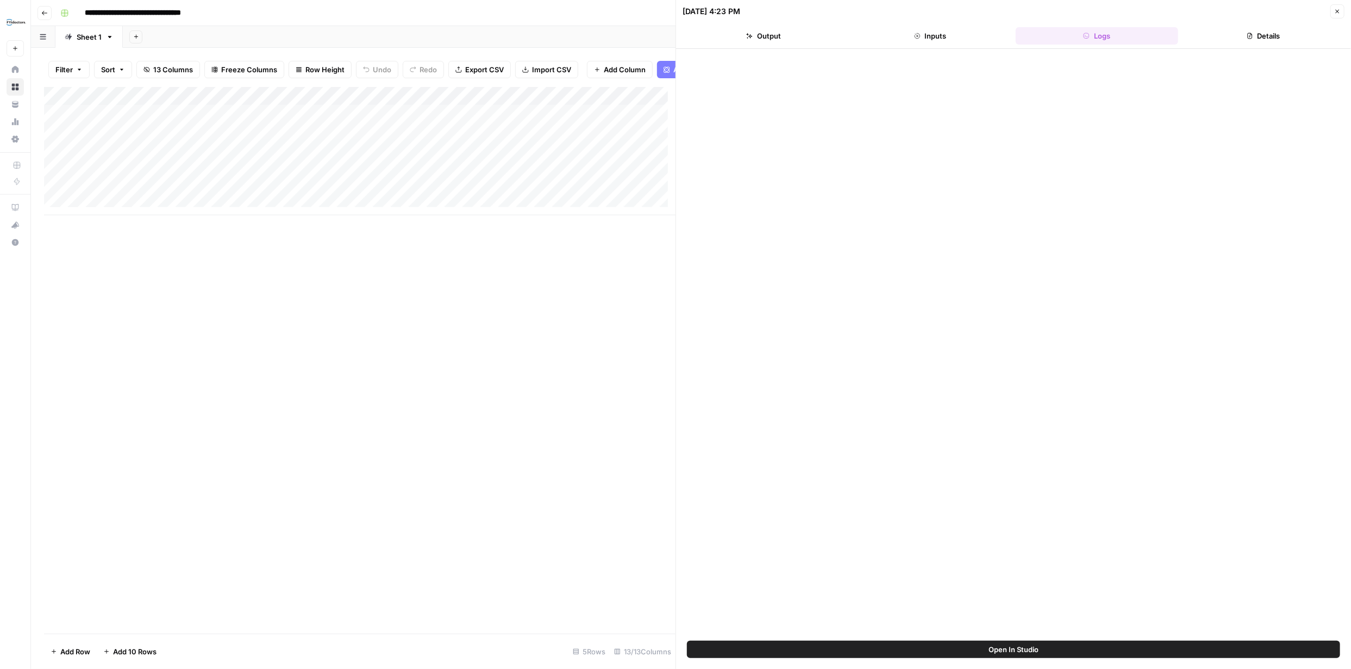
click at [1337, 11] on icon "button" at bounding box center [1337, 11] width 7 height 7
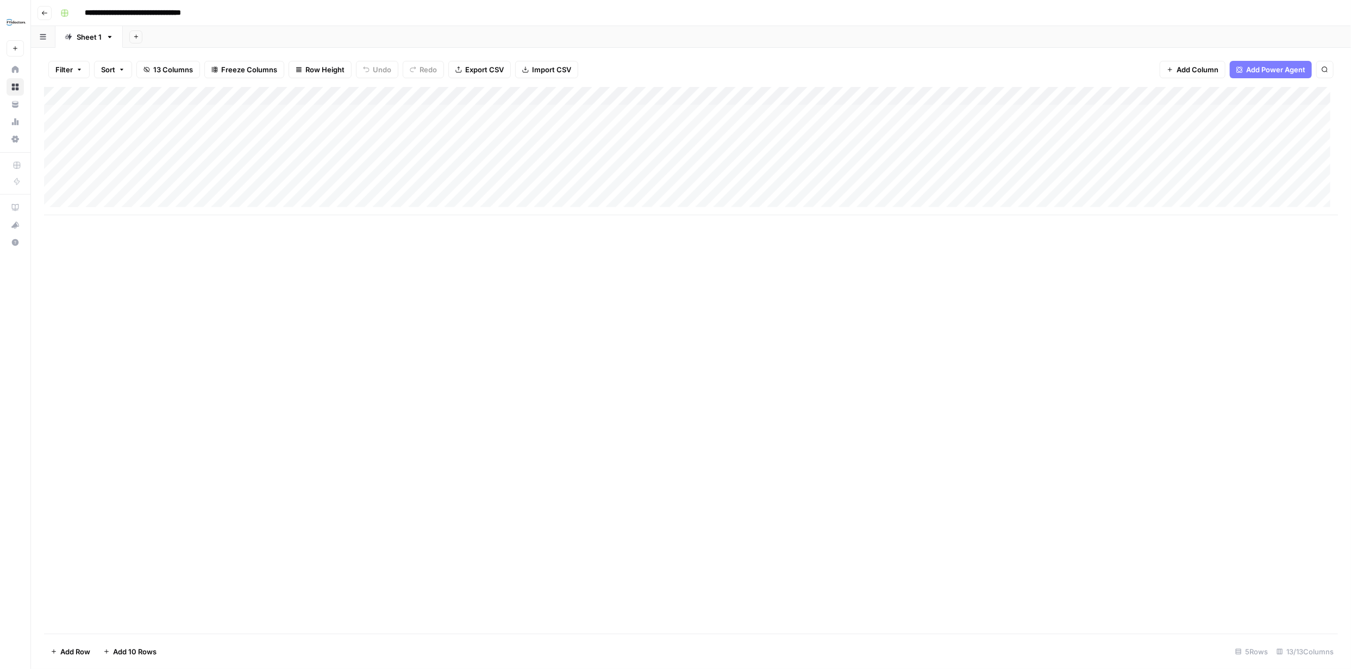
click at [682, 93] on div "Add Column" at bounding box center [691, 151] width 1294 height 128
click at [587, 186] on span "Configure Inputs" at bounding box center [611, 187] width 95 height 11
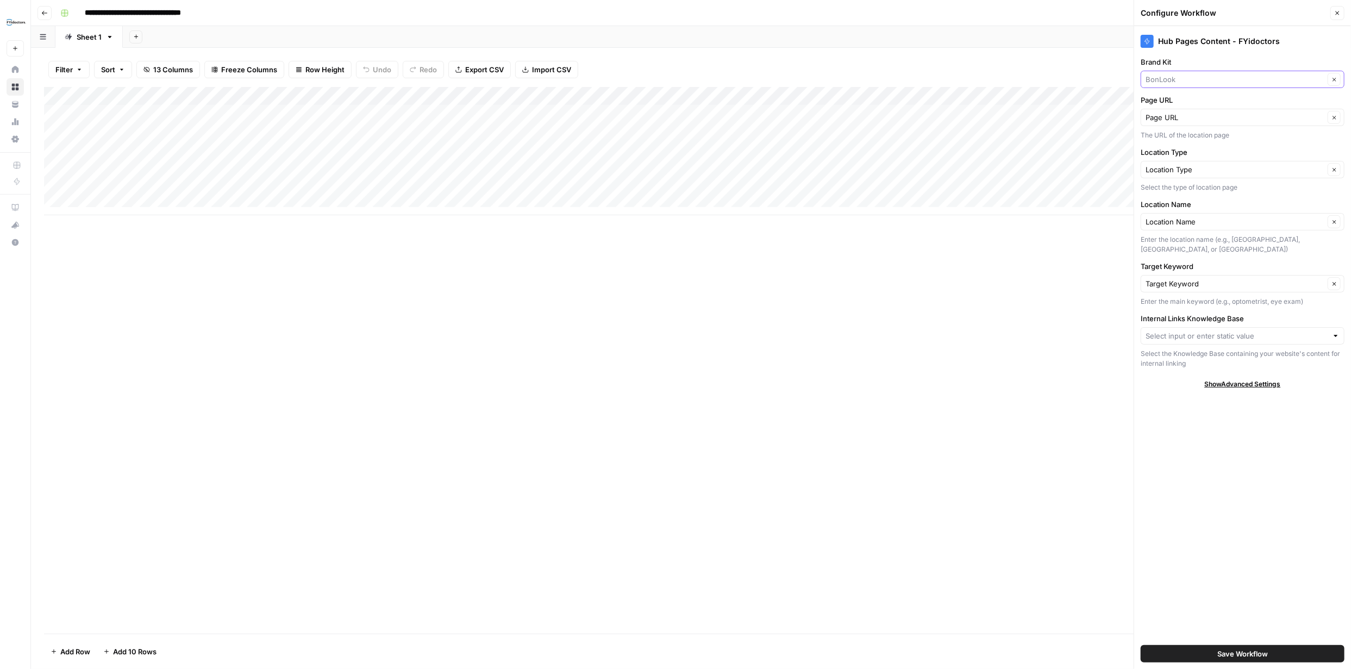
click at [1312, 78] on input "Brand Kit" at bounding box center [1235, 79] width 179 height 11
click at [1181, 104] on span "FYidoctors" at bounding box center [1240, 104] width 181 height 11
type input "FYidoctors"
click at [1316, 336] on input "Internal Links Knowledge Base" at bounding box center [1237, 335] width 182 height 11
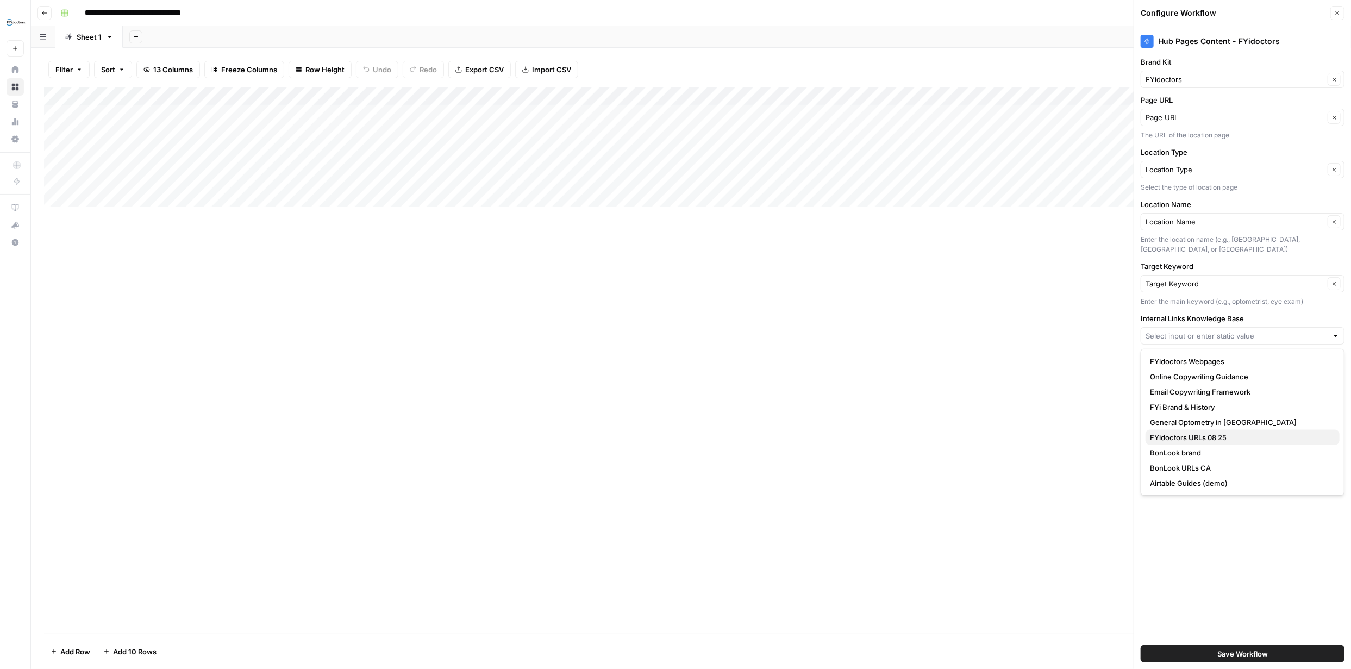
click at [1231, 438] on span "FYidoctors URLs 08 25" at bounding box center [1240, 437] width 181 height 11
type input "FYidoctors URLs 08 25"
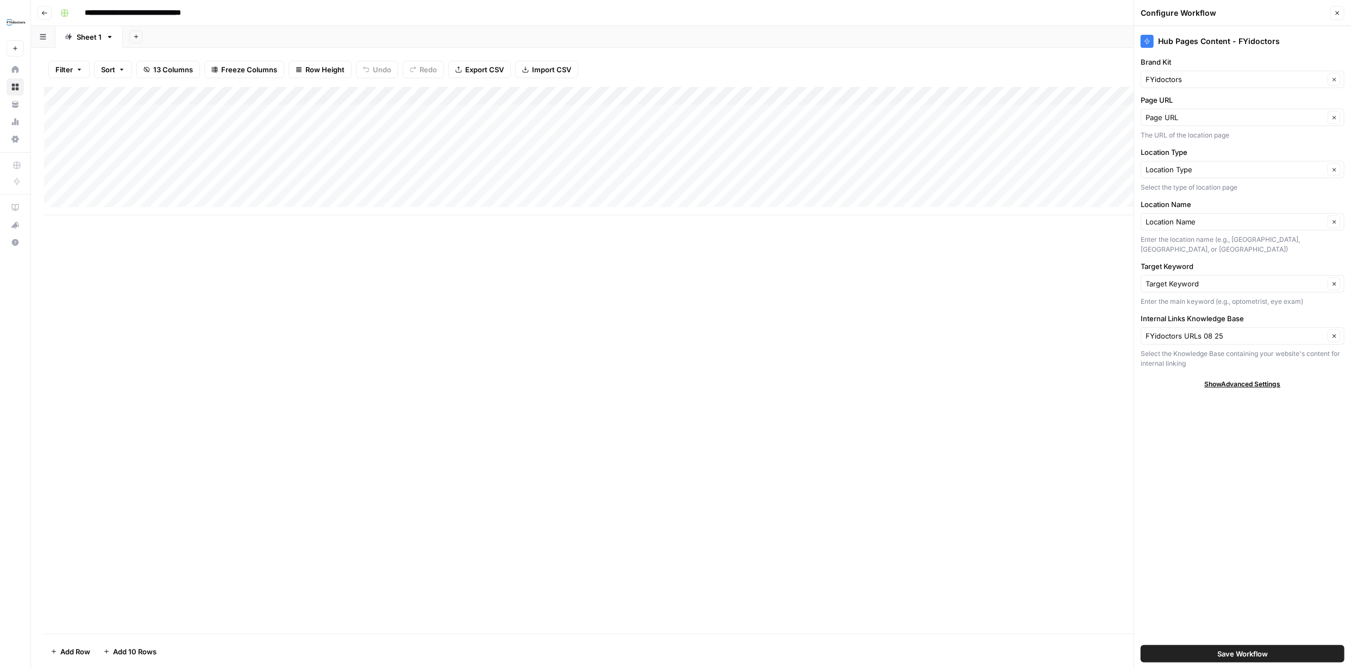
click at [1244, 654] on span "Save Workflow" at bounding box center [1243, 653] width 51 height 11
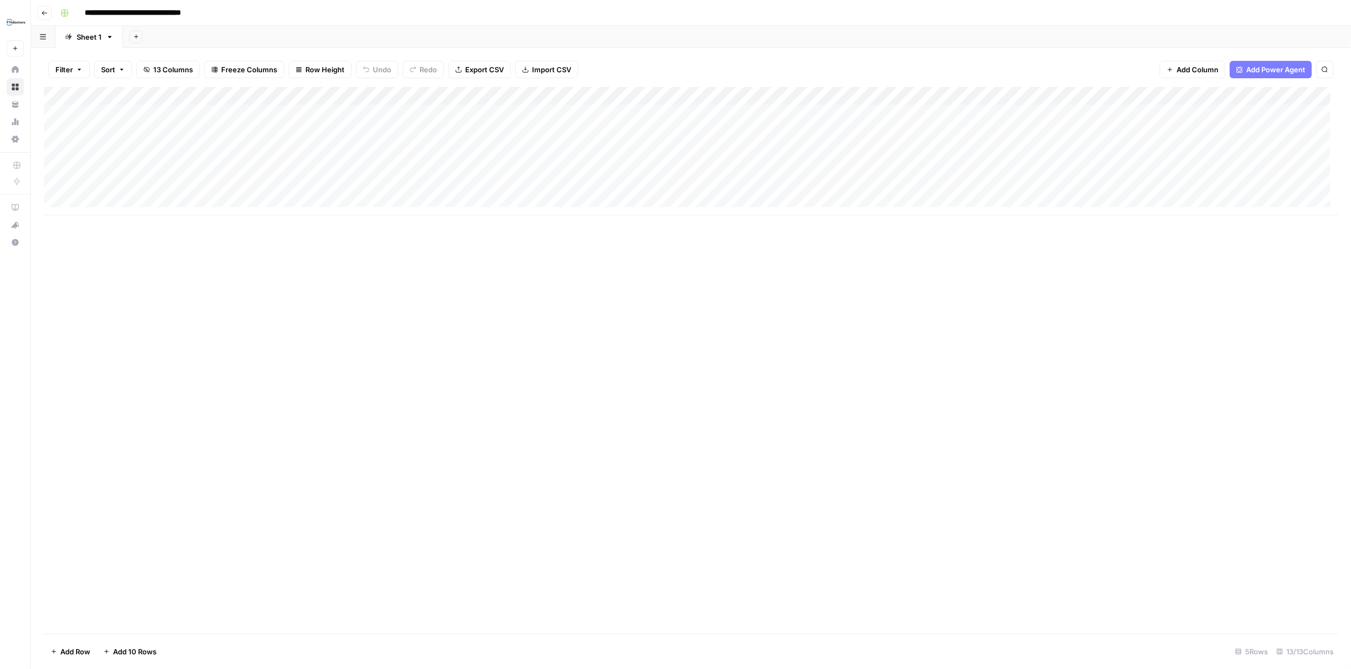
click at [691, 114] on div "Add Column" at bounding box center [691, 151] width 1294 height 128
click at [940, 114] on div "Add Column" at bounding box center [691, 151] width 1294 height 128
click at [171, 130] on div "Add Column" at bounding box center [691, 151] width 1294 height 128
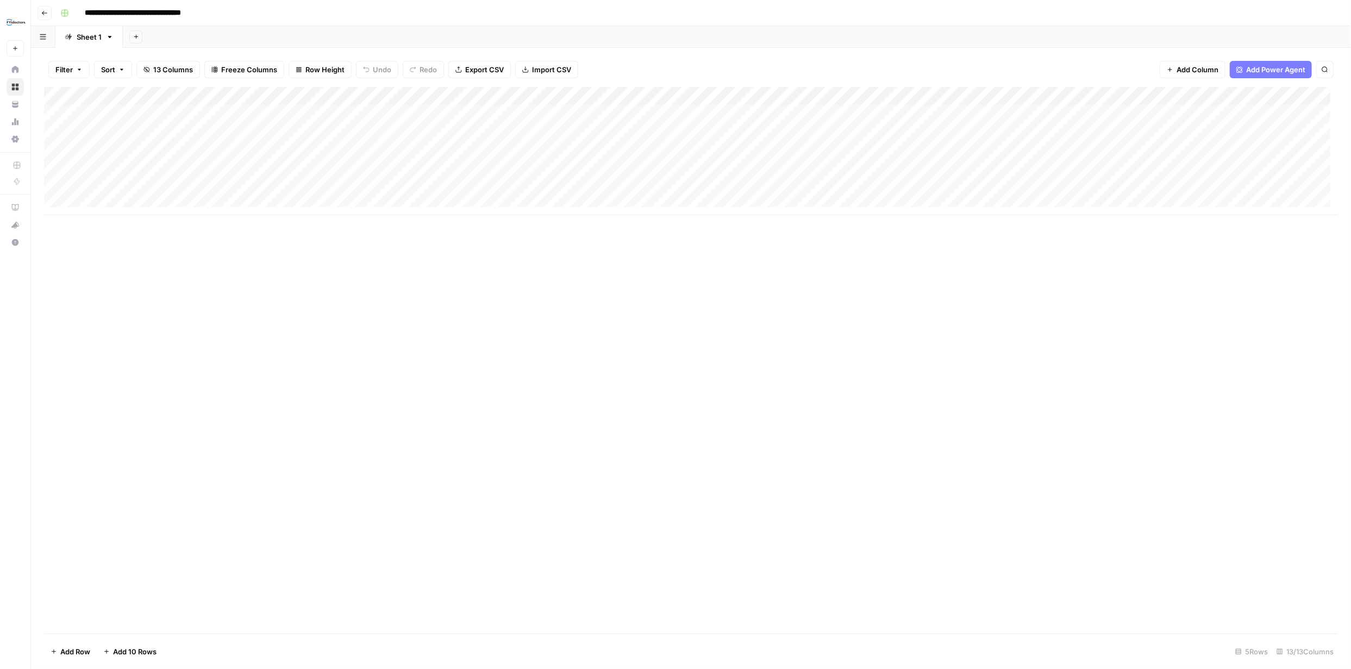
click at [171, 130] on div "Add Column" at bounding box center [691, 151] width 1294 height 128
type textarea "**********"
click at [295, 132] on div "Add Column" at bounding box center [691, 151] width 1294 height 128
click at [294, 173] on button "National Hub" at bounding box center [281, 174] width 52 height 13
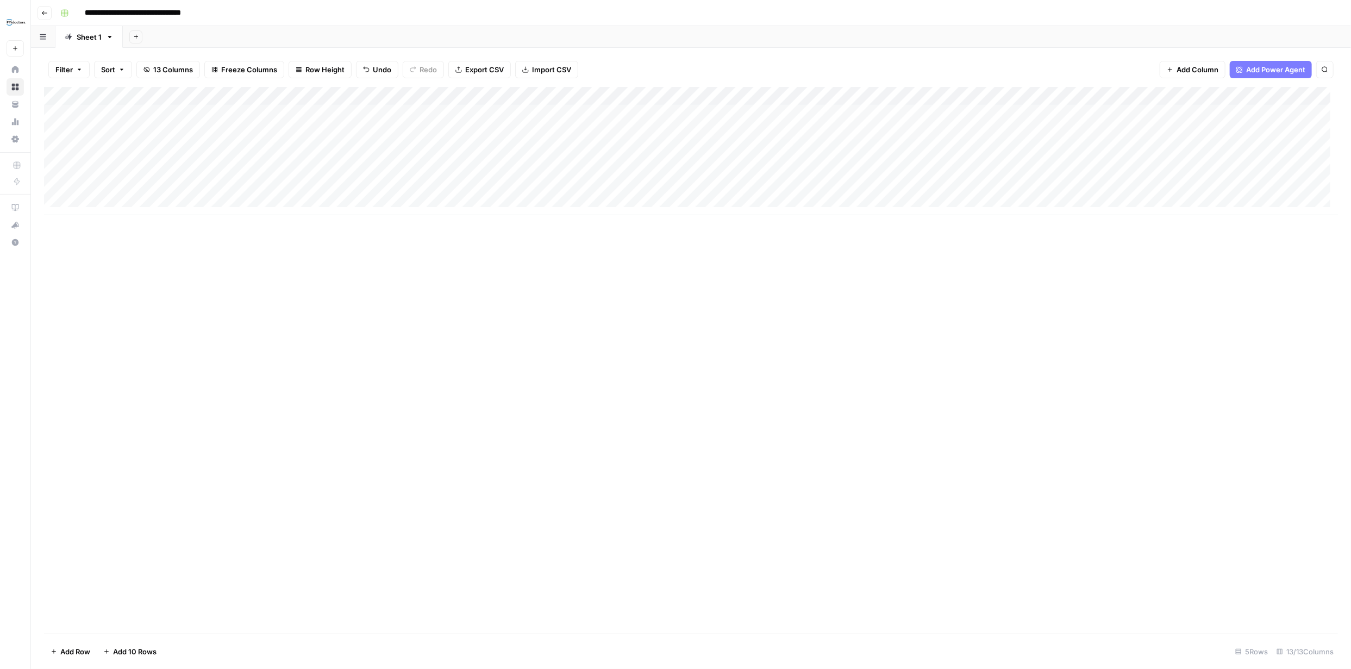
click at [386, 129] on div "Add Column" at bounding box center [691, 151] width 1294 height 128
type textarea "******"
click at [500, 245] on div "Add Column" at bounding box center [691, 360] width 1294 height 547
click at [494, 134] on div "Add Column" at bounding box center [691, 151] width 1294 height 128
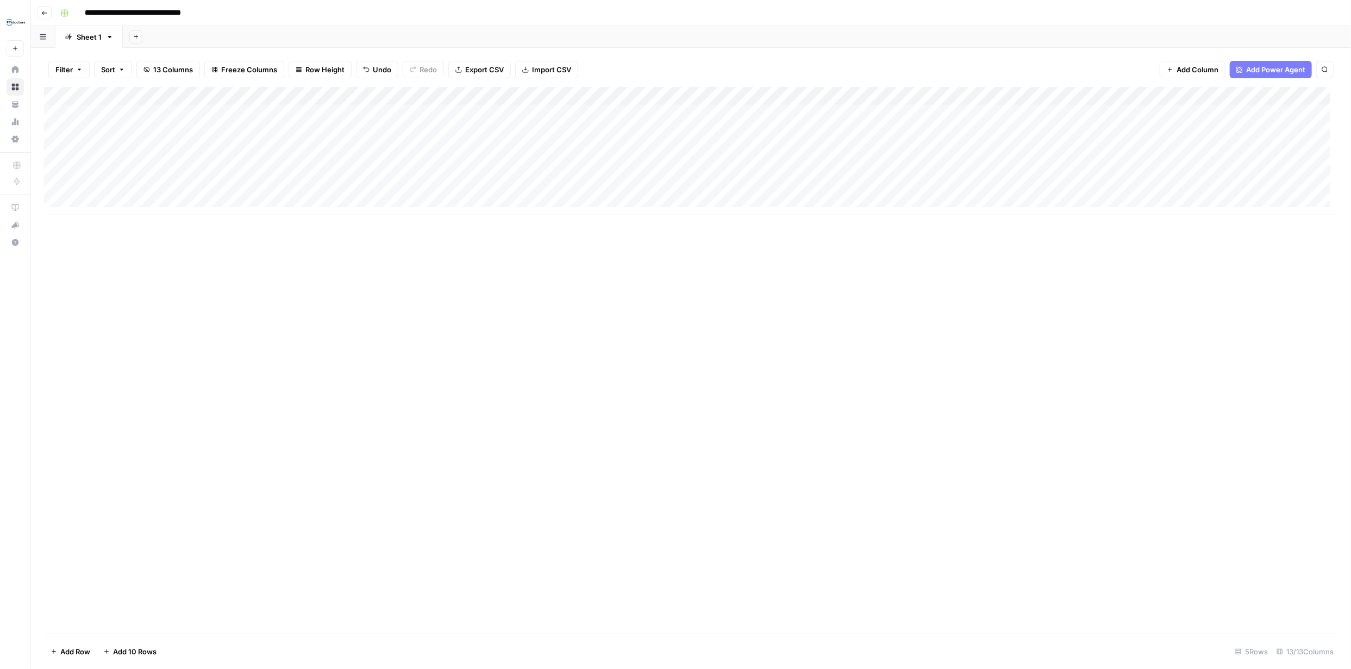
click at [494, 134] on div "Add Column" at bounding box center [691, 151] width 1294 height 128
type textarea "**********"
click at [600, 275] on div "Add Column" at bounding box center [691, 360] width 1294 height 547
click at [185, 146] on div "Add Column" at bounding box center [691, 151] width 1294 height 128
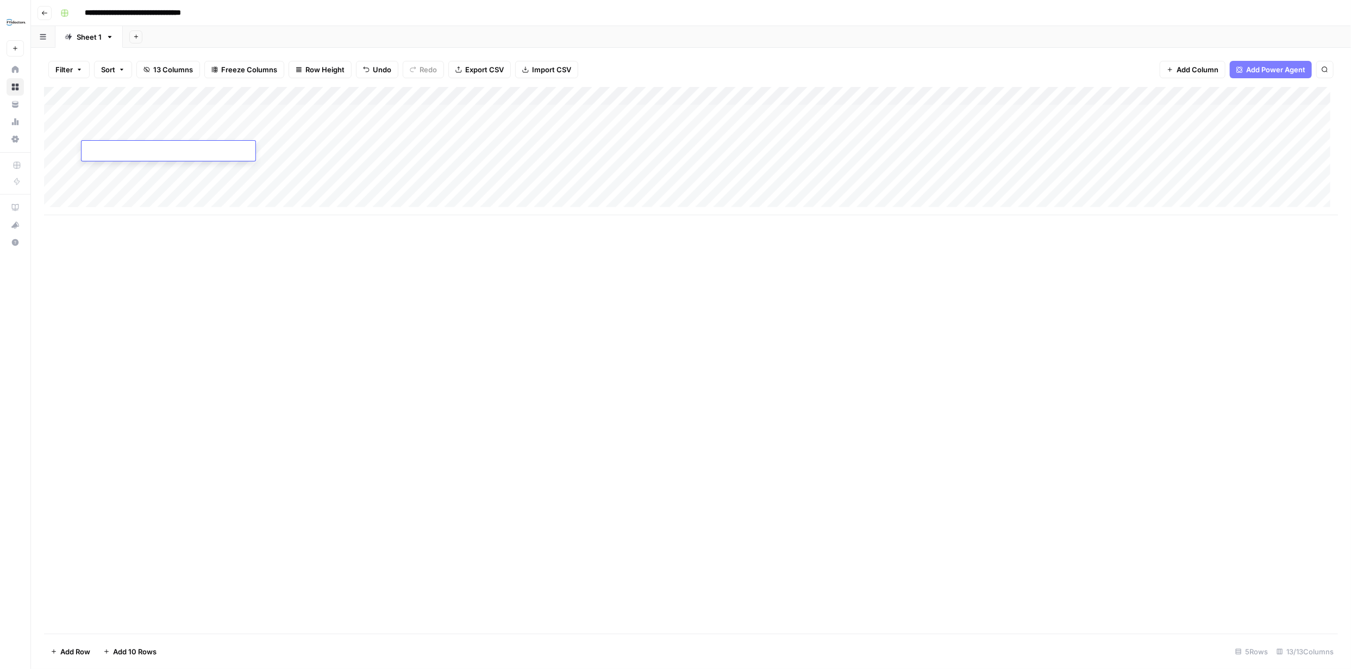
click at [185, 146] on textarea at bounding box center [169, 151] width 174 height 15
type textarea "**********"
click at [272, 278] on div "Add Column" at bounding box center [691, 360] width 1294 height 547
click at [298, 152] on div "Add Column" at bounding box center [691, 151] width 1294 height 128
click at [302, 151] on div "Add Column" at bounding box center [691, 151] width 1294 height 128
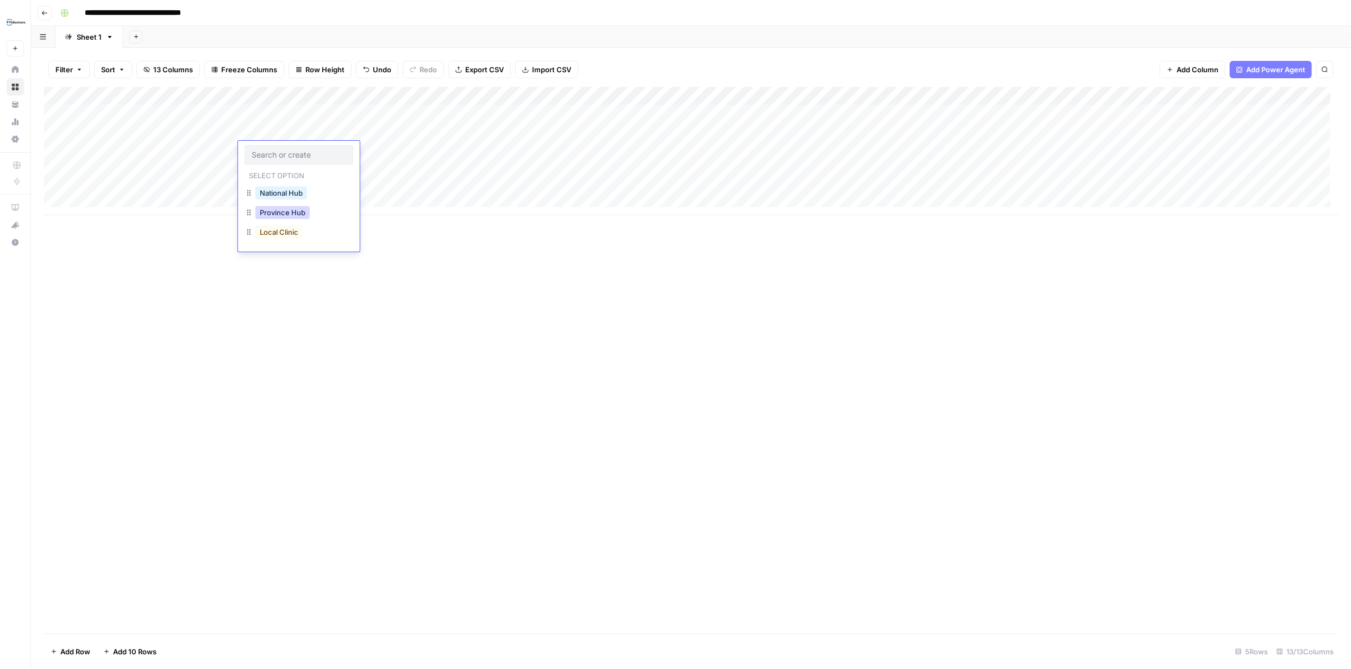
click at [285, 214] on button "Province Hub" at bounding box center [282, 212] width 54 height 13
click at [386, 152] on div "Add Column" at bounding box center [691, 151] width 1294 height 128
type textarea "**********"
click at [475, 255] on div "Add Column" at bounding box center [691, 360] width 1294 height 547
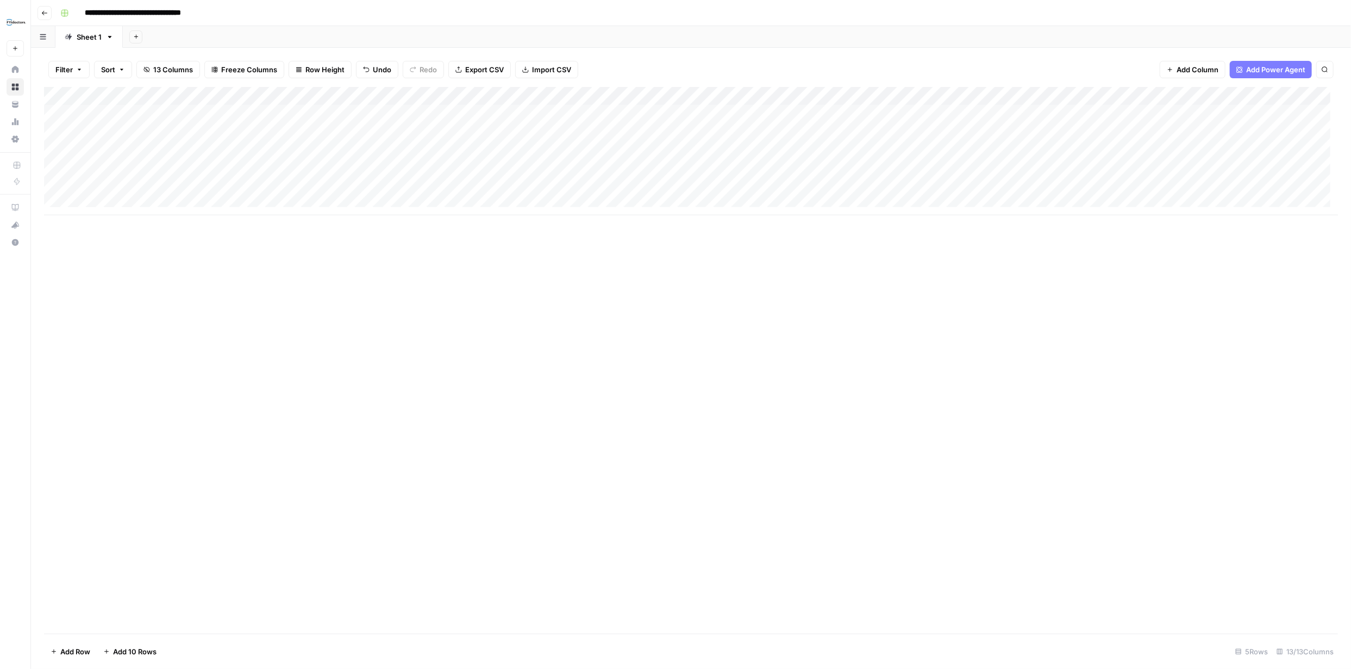
click at [496, 149] on div "Add Column" at bounding box center [691, 151] width 1294 height 128
type textarea "**********"
click at [551, 276] on div "Add Column" at bounding box center [691, 360] width 1294 height 547
click at [57, 167] on div "Add Column" at bounding box center [691, 151] width 1294 height 128
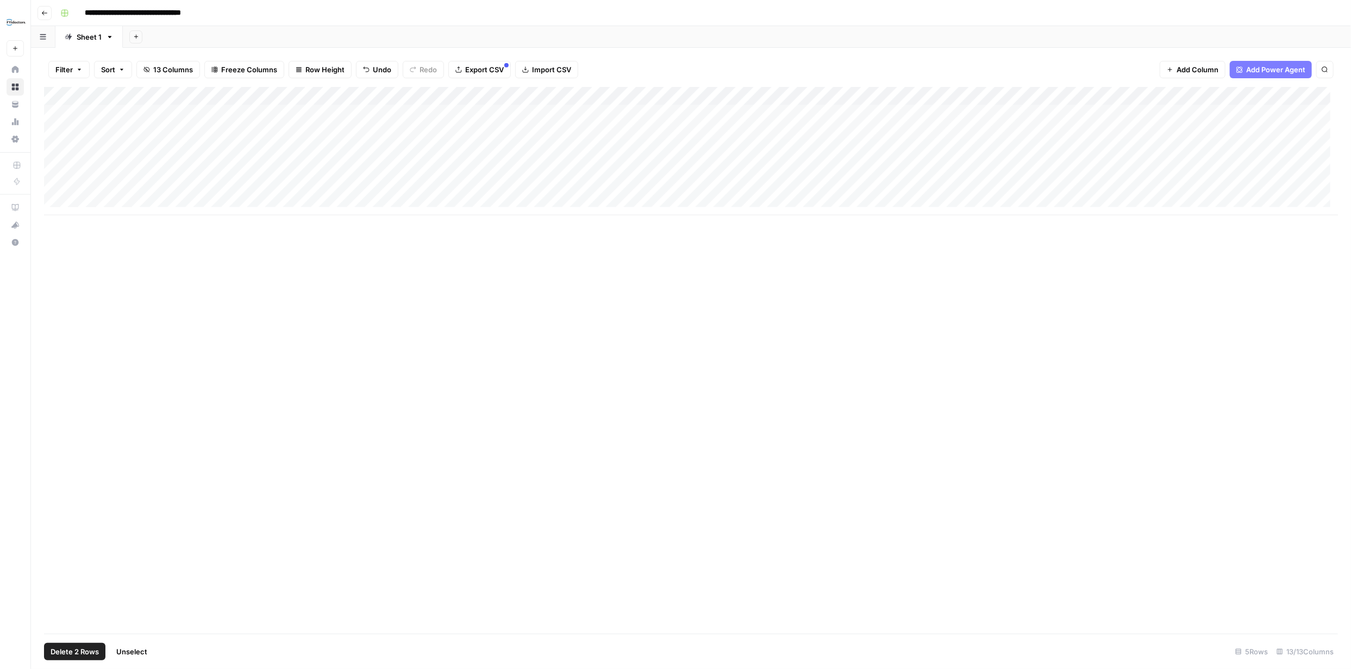
click at [57, 187] on div "Add Column" at bounding box center [691, 151] width 1294 height 128
click at [93, 652] on span "Delete 2 Rows" at bounding box center [75, 651] width 48 height 11
click at [645, 127] on span "Delete" at bounding box center [636, 125] width 23 height 11
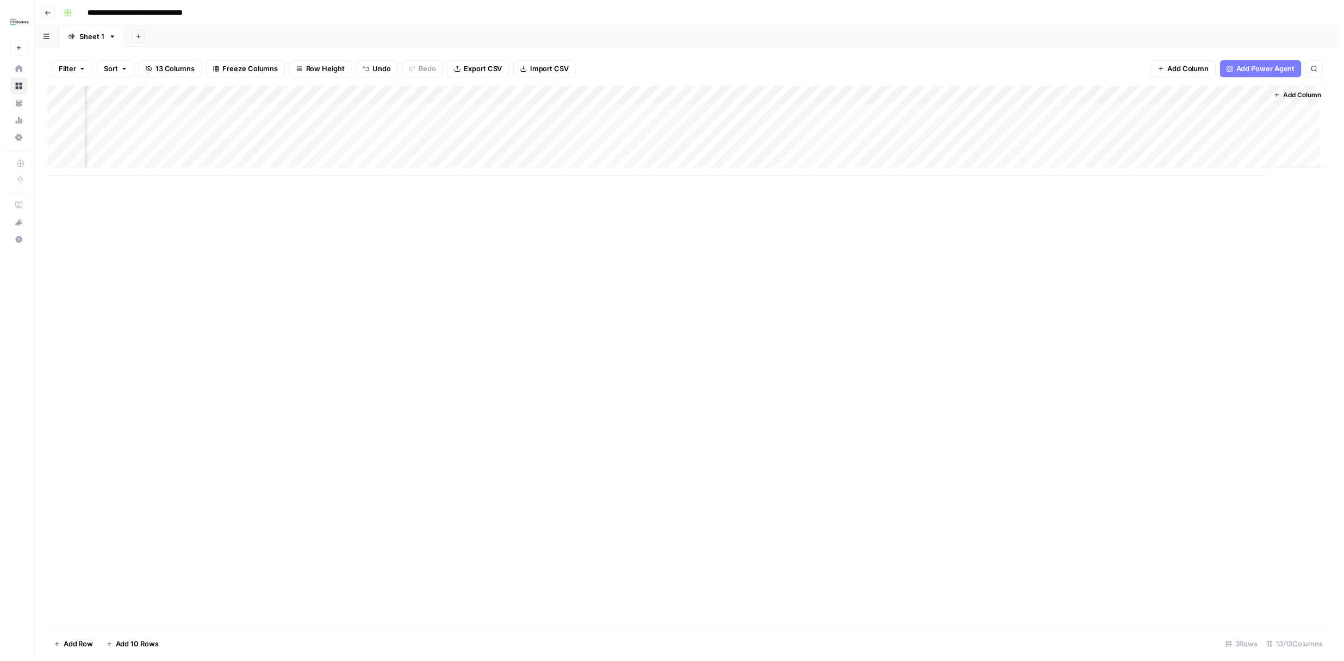
scroll to position [0, 395]
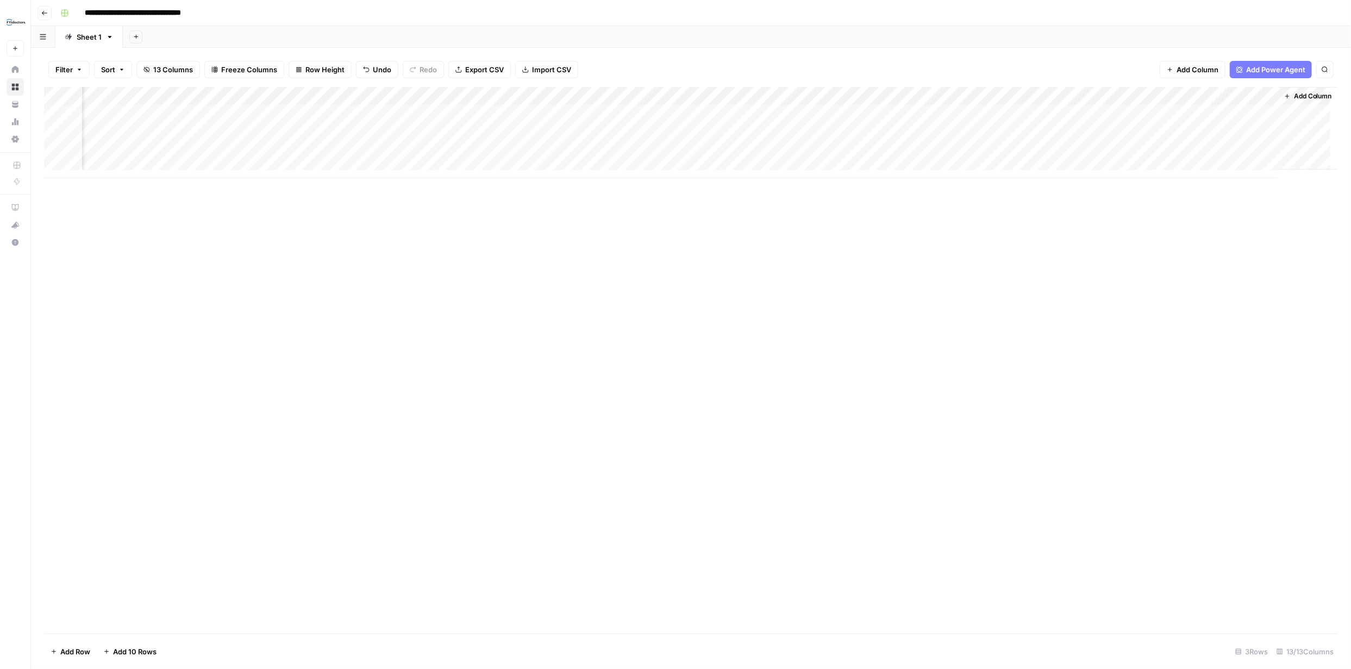
click at [1262, 97] on div "Add Column" at bounding box center [691, 132] width 1294 height 91
click at [1203, 279] on div "Add Column" at bounding box center [691, 360] width 1294 height 547
click at [365, 115] on div "Add Column" at bounding box center [691, 132] width 1294 height 91
click at [396, 114] on div "Add Column" at bounding box center [691, 132] width 1294 height 91
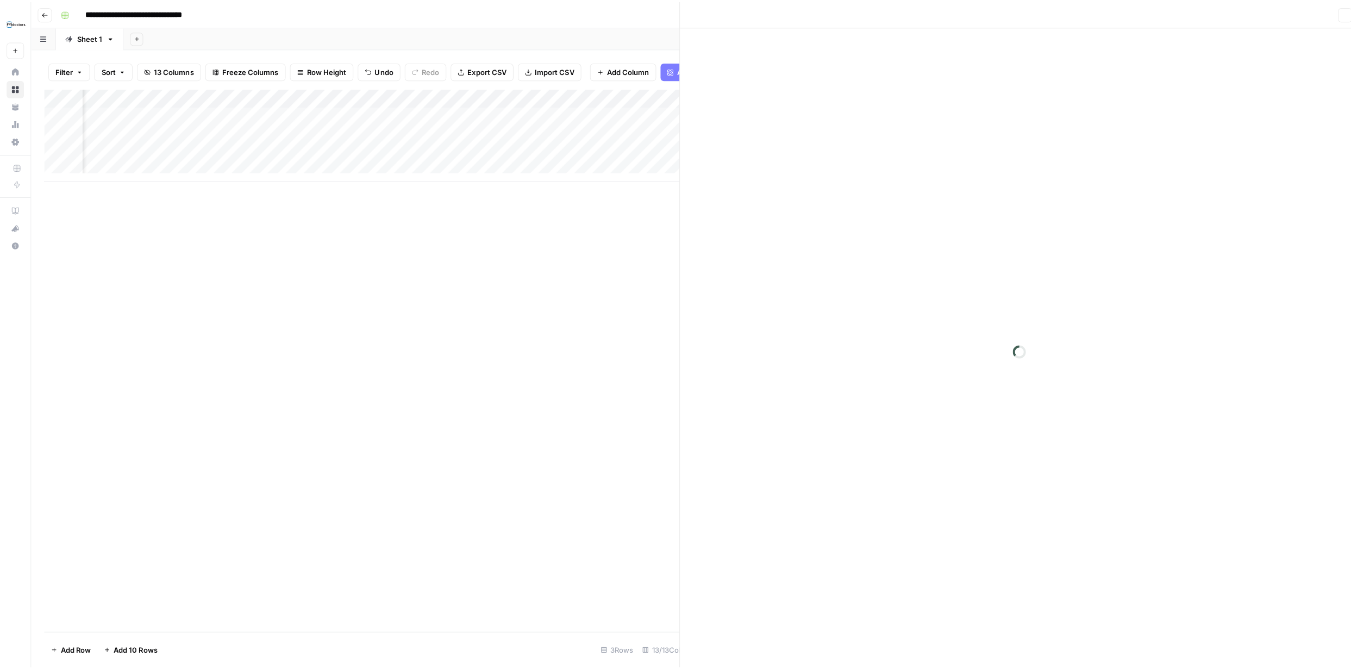
scroll to position [0, 390]
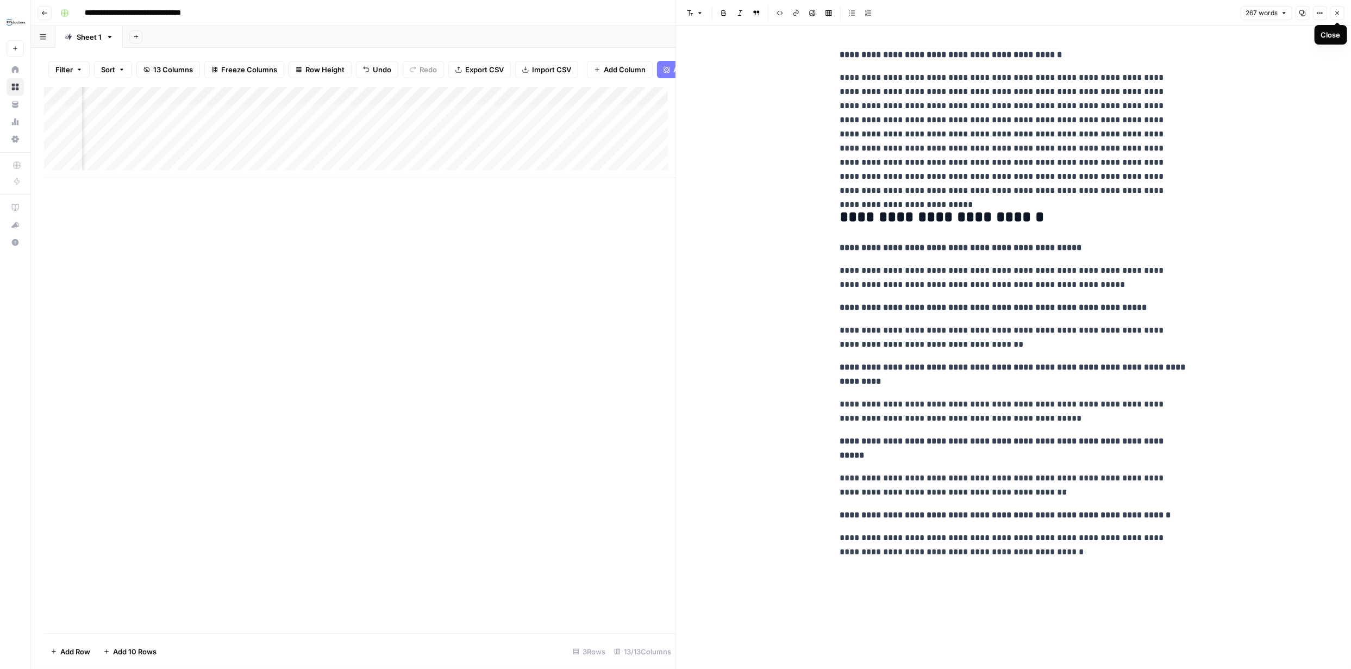
click at [1338, 14] on icon "button" at bounding box center [1337, 13] width 7 height 7
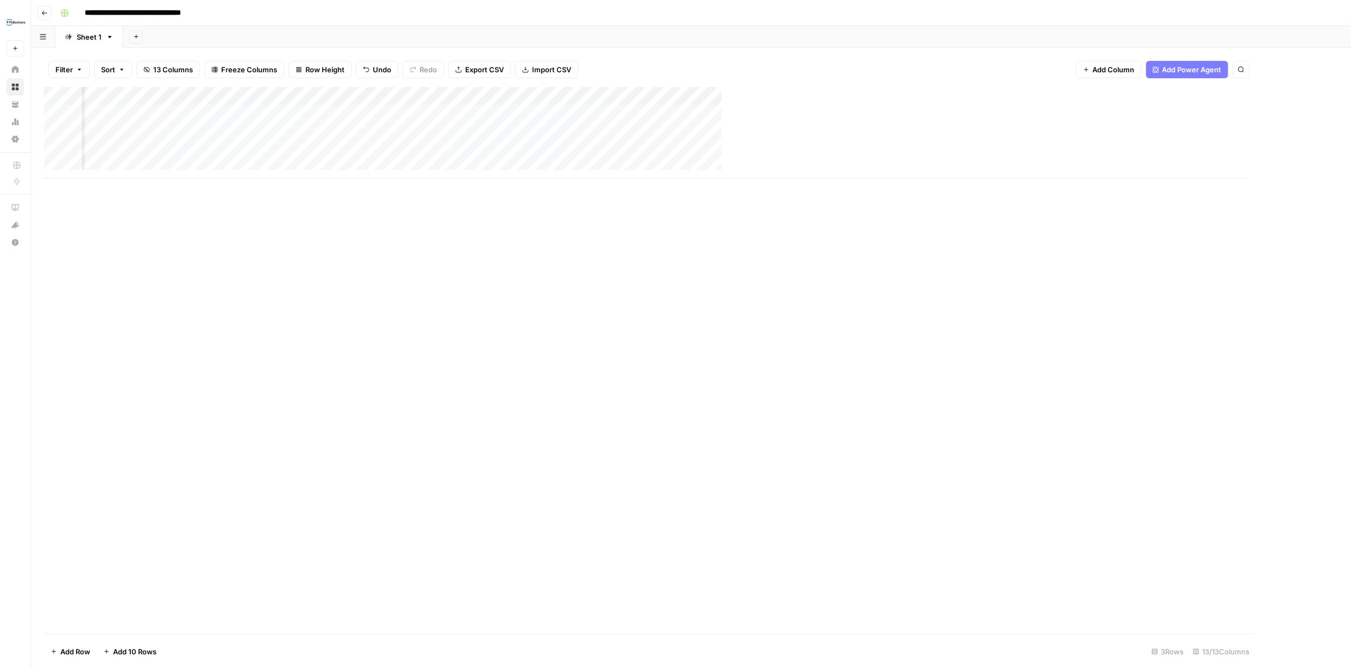
scroll to position [0, 382]
click at [1135, 113] on div "Add Column" at bounding box center [691, 132] width 1294 height 91
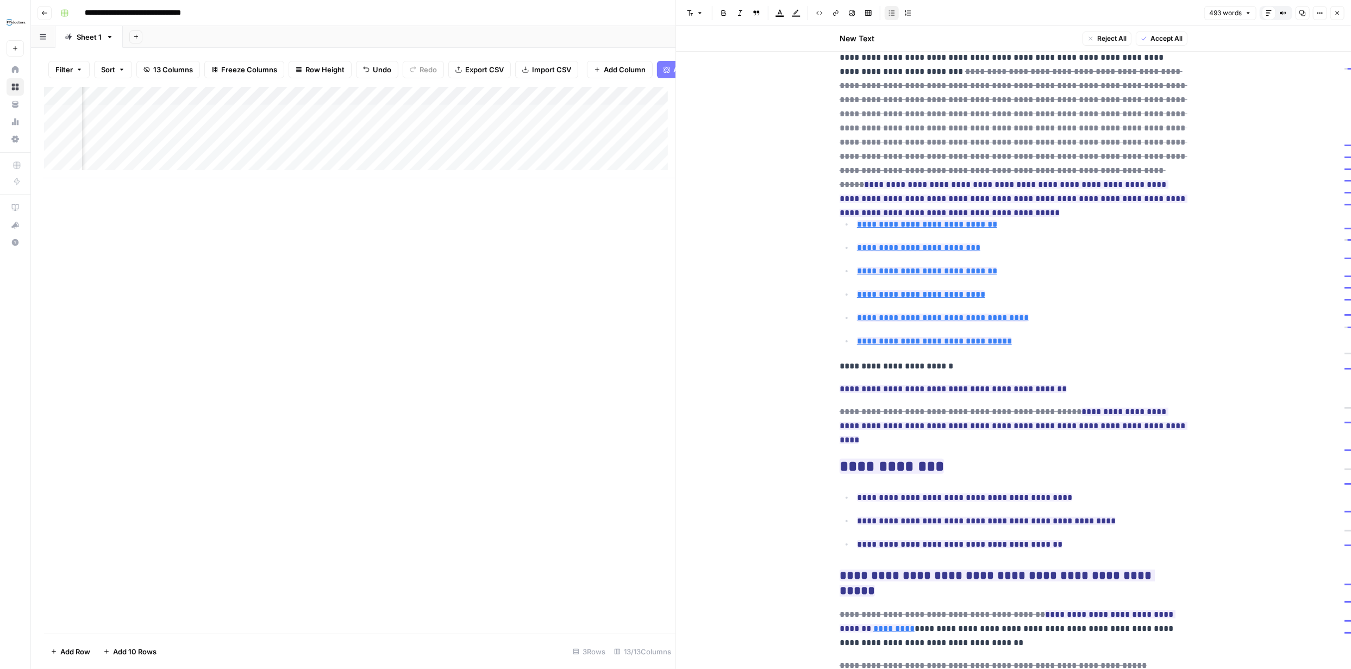
scroll to position [38, 0]
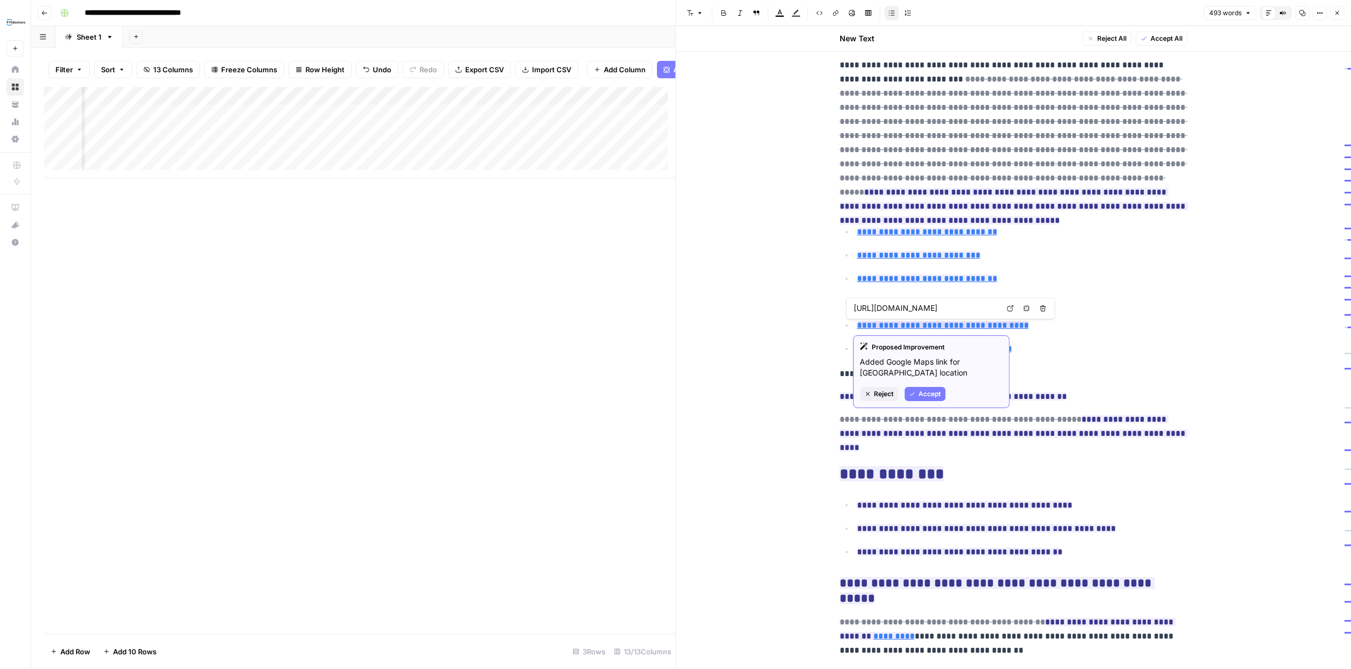
type input "https://goo.gl/maps/example3"
click at [1341, 13] on button "Close" at bounding box center [1338, 13] width 14 height 14
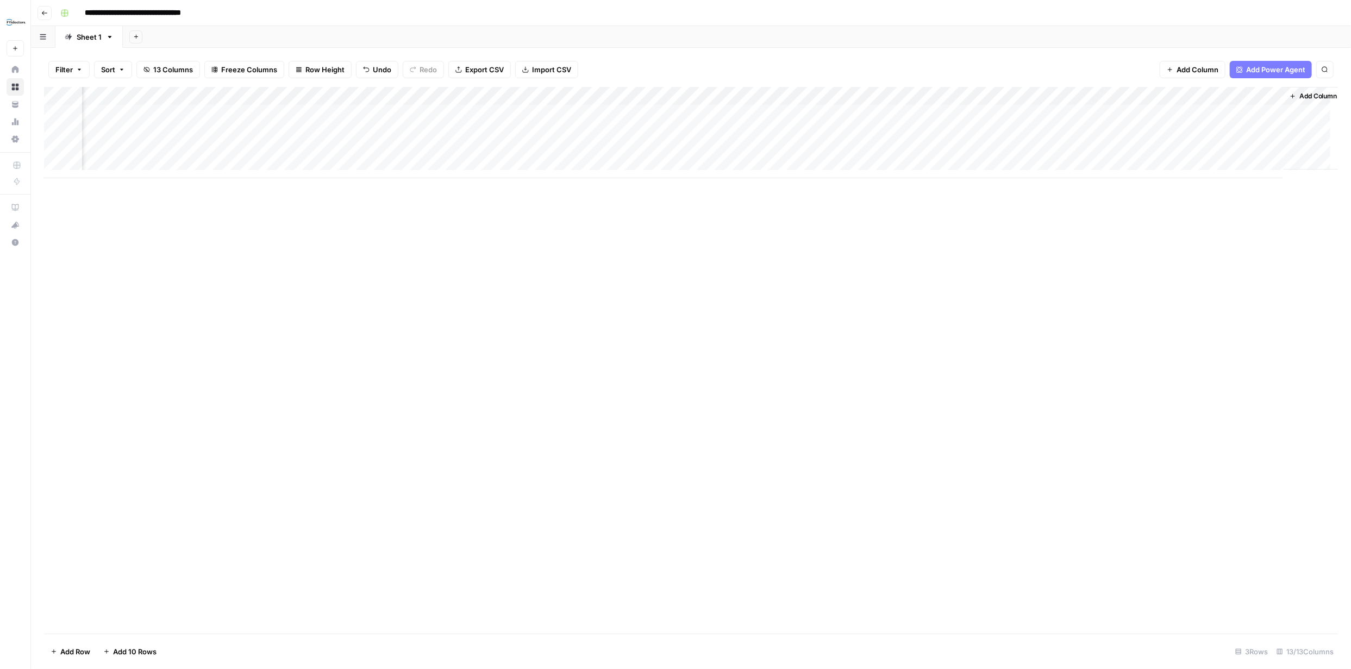
click at [1273, 95] on div "Add Column" at bounding box center [691, 132] width 1294 height 91
click at [1224, 240] on span "Remove Column" at bounding box center [1229, 242] width 95 height 11
click at [647, 112] on span "Delete" at bounding box center [636, 112] width 23 height 11
click at [1259, 95] on div "Add Column" at bounding box center [691, 132] width 1294 height 91
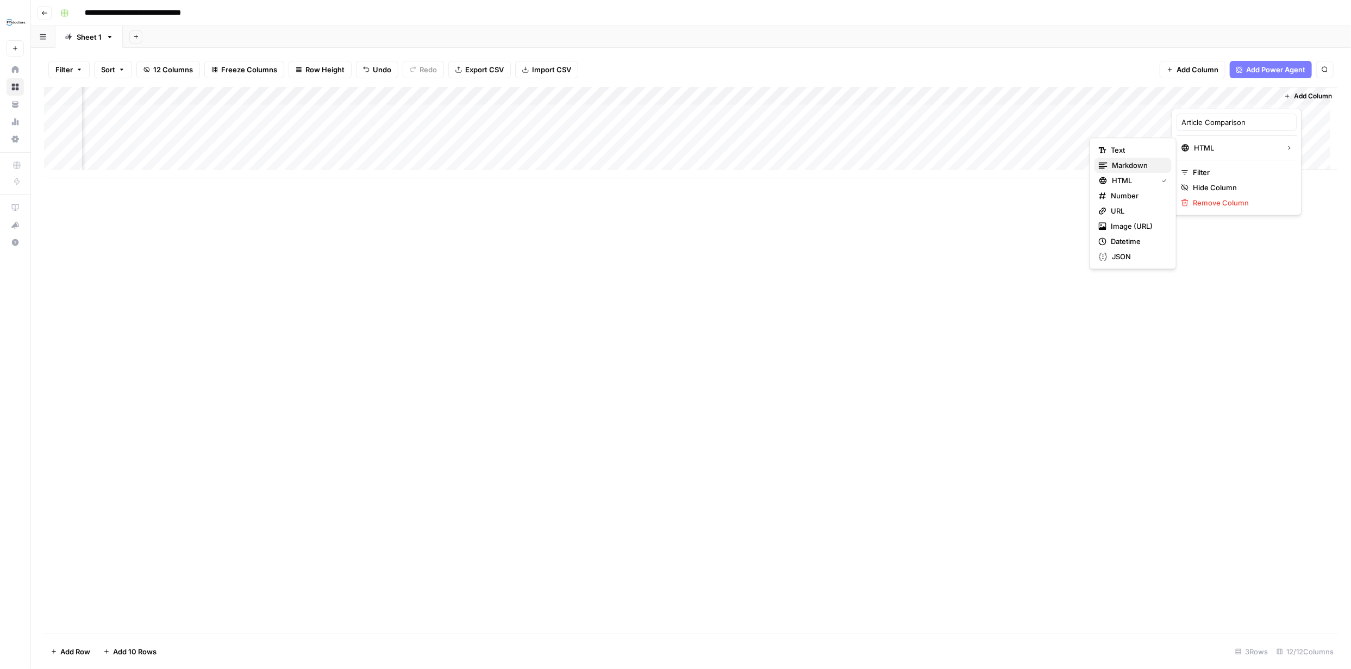
click at [1139, 163] on span "Markdown" at bounding box center [1137, 165] width 51 height 11
click at [1257, 113] on div "Add Column" at bounding box center [691, 132] width 1294 height 91
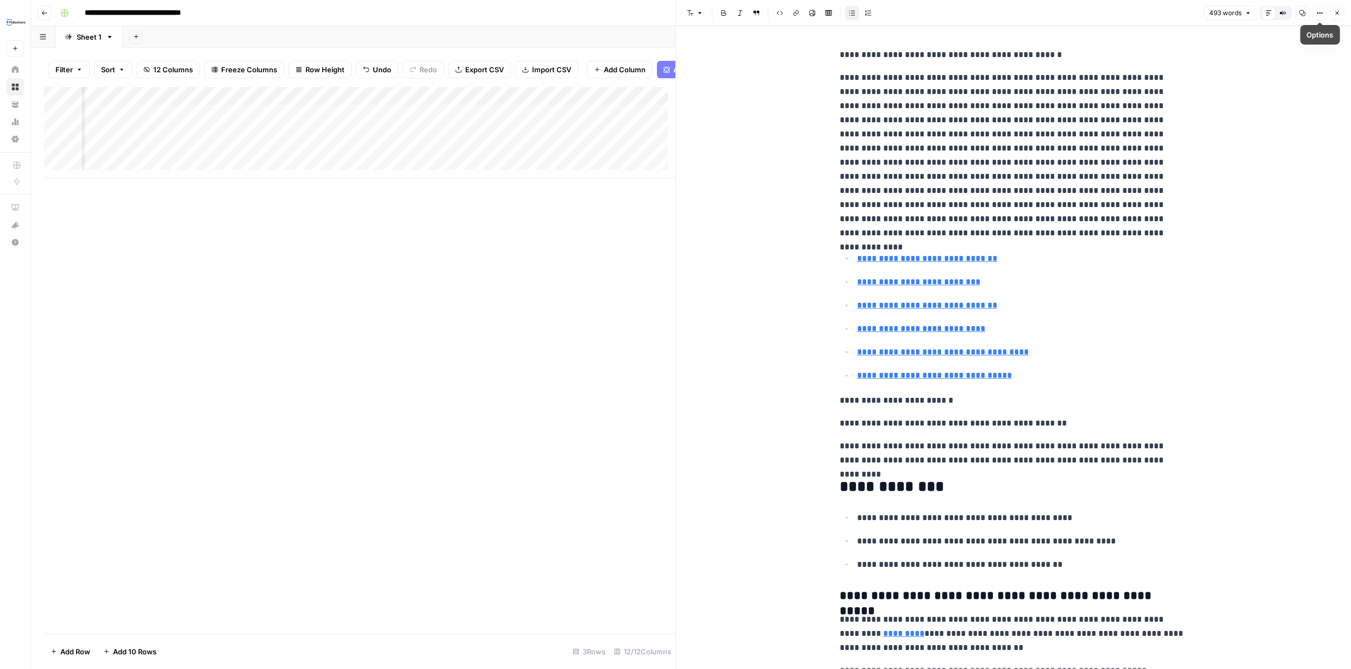
click at [1335, 11] on icon "button" at bounding box center [1337, 13] width 7 height 7
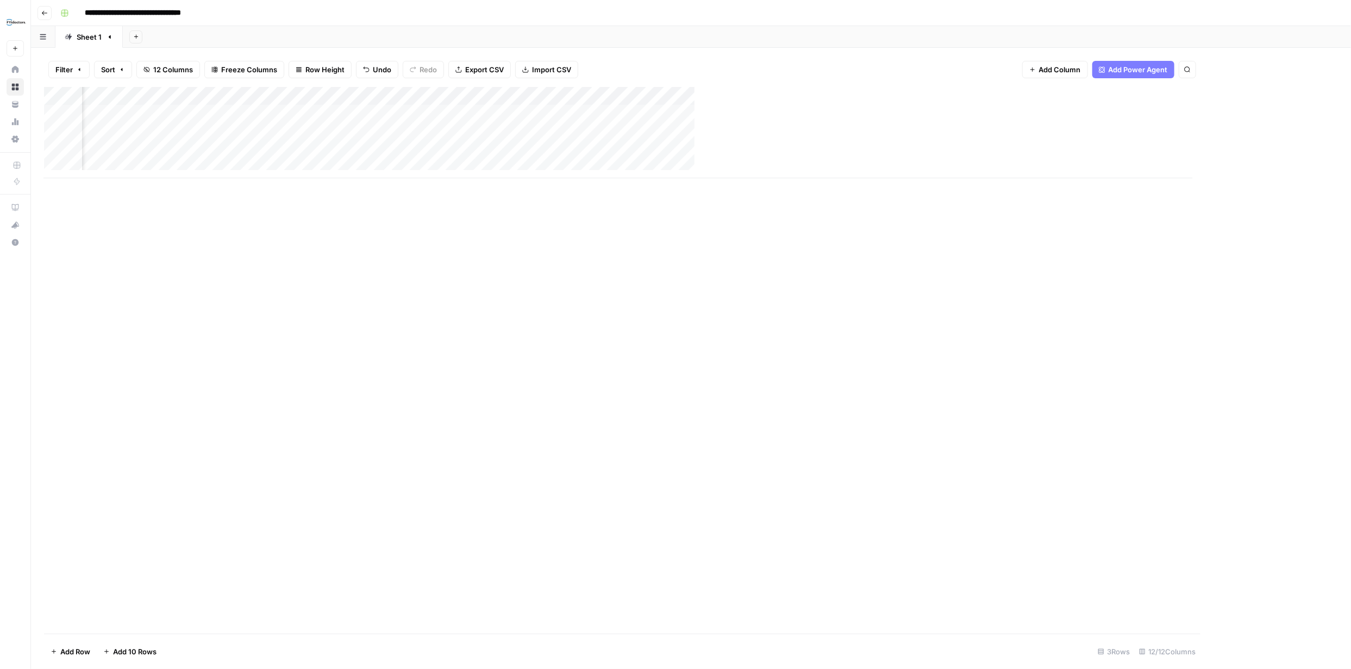
scroll to position [0, 259]
click at [1273, 94] on div "Add Column" at bounding box center [691, 132] width 1294 height 91
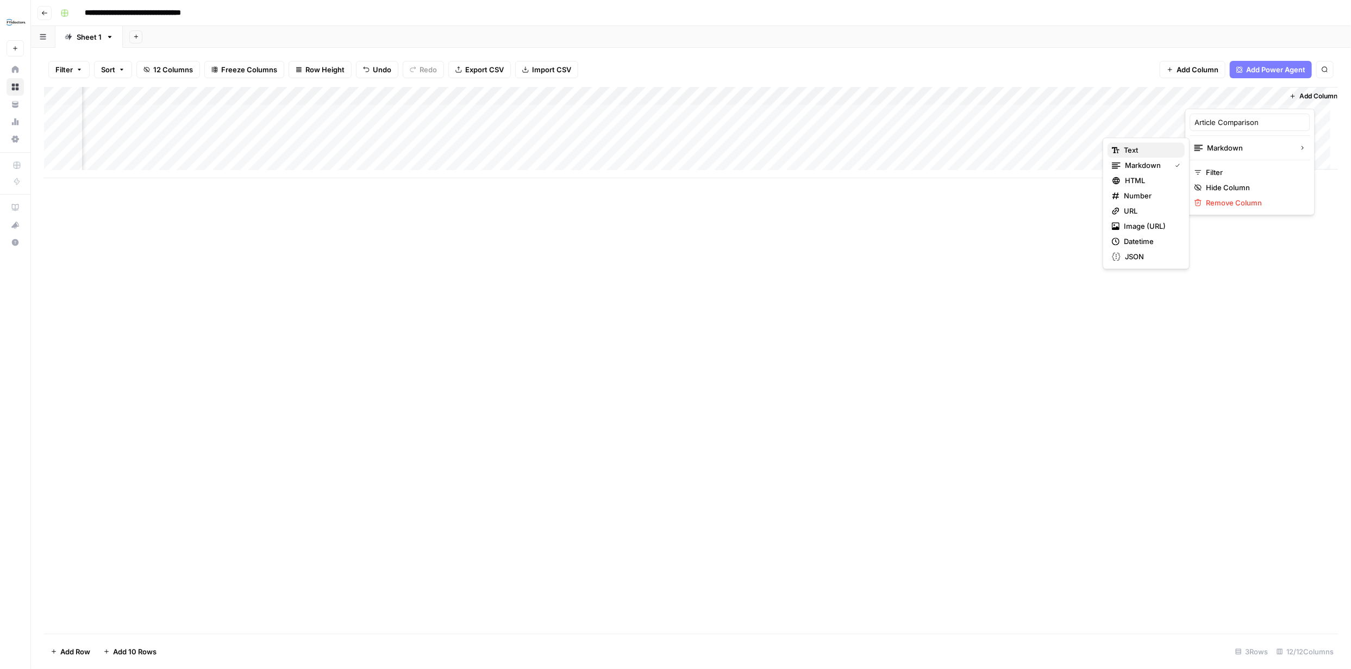
click at [1149, 147] on span "Text" at bounding box center [1150, 150] width 52 height 11
click at [807, 114] on div "Add Column" at bounding box center [691, 132] width 1294 height 91
click at [690, 132] on div "Add Column" at bounding box center [691, 132] width 1294 height 91
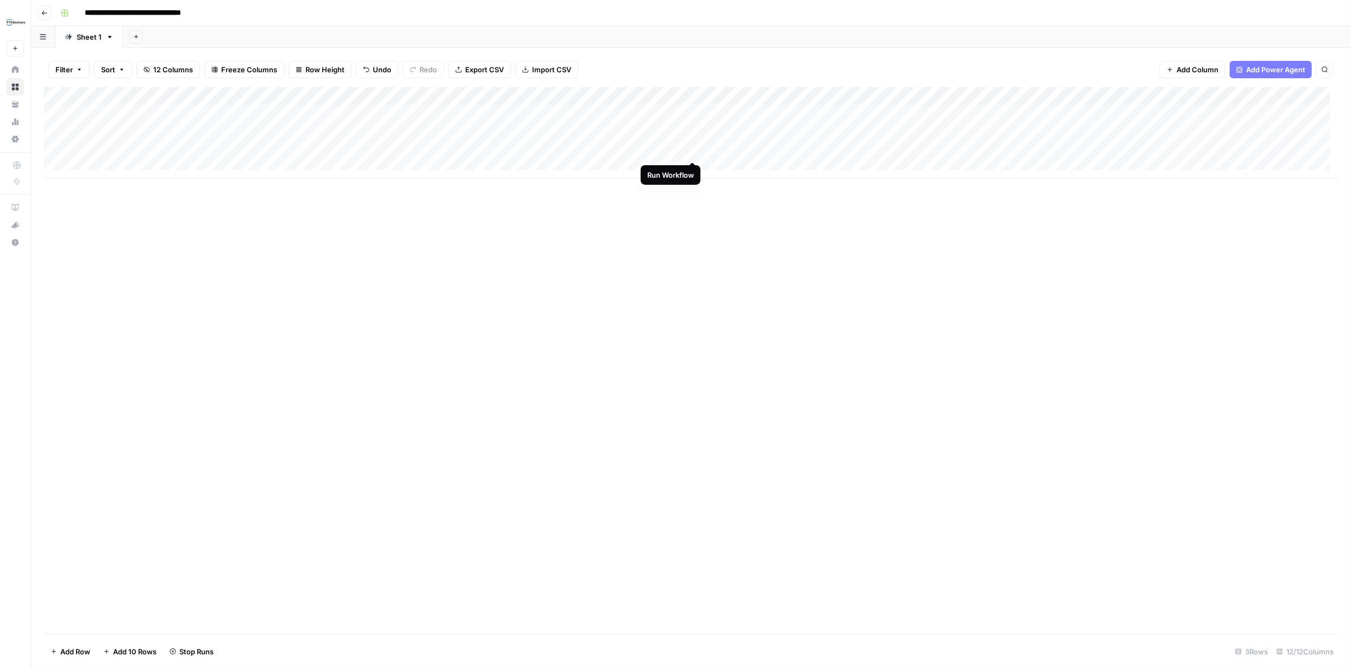
click at [690, 152] on div "Add Column" at bounding box center [691, 132] width 1294 height 91
click at [821, 133] on div "Add Column" at bounding box center [691, 132] width 1294 height 91
click at [894, 113] on div "Add Column" at bounding box center [691, 132] width 1294 height 91
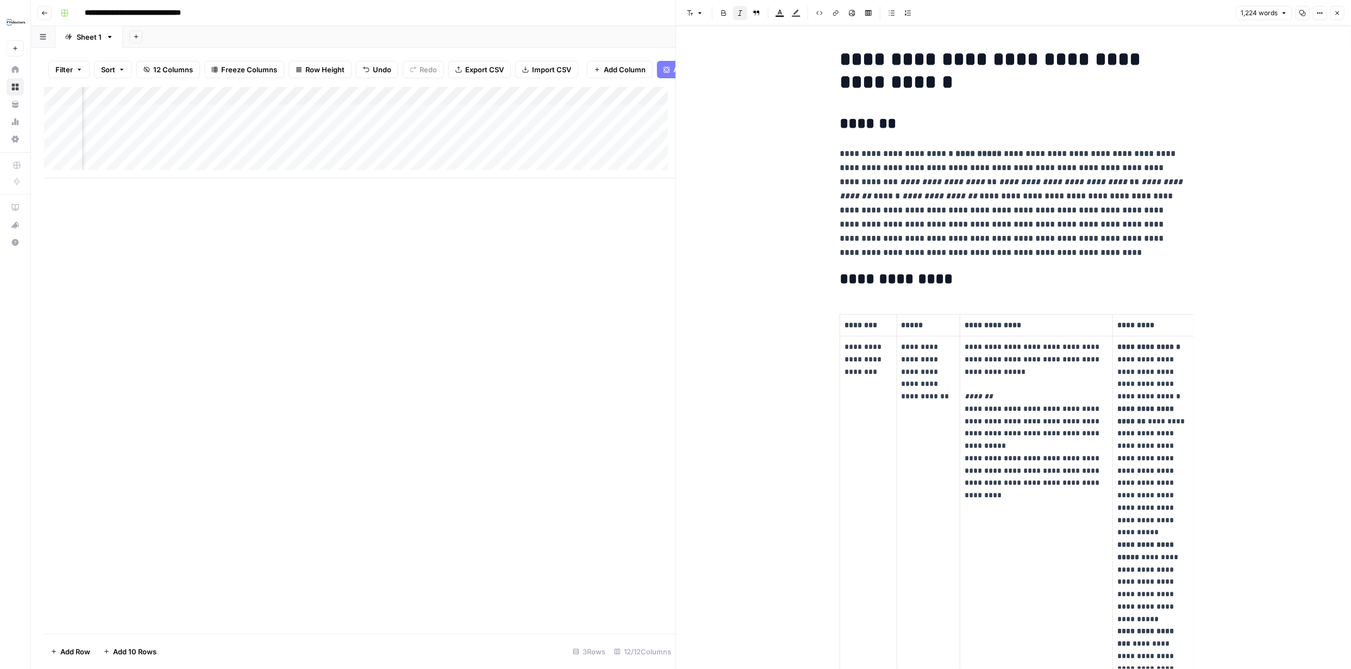
click at [1341, 11] on button "Close" at bounding box center [1338, 13] width 14 height 14
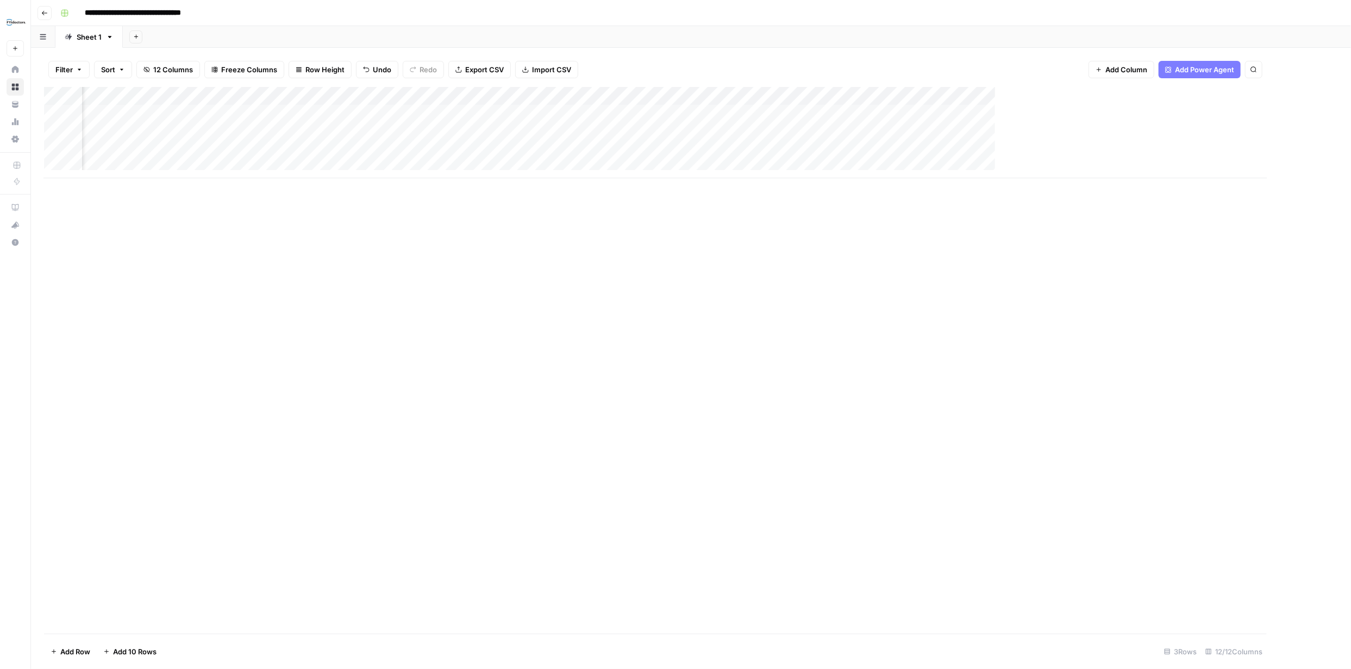
scroll to position [0, 259]
click at [1075, 113] on div "Add Column" at bounding box center [691, 132] width 1294 height 91
click at [1311, 95] on span "Add Column" at bounding box center [1319, 96] width 38 height 10
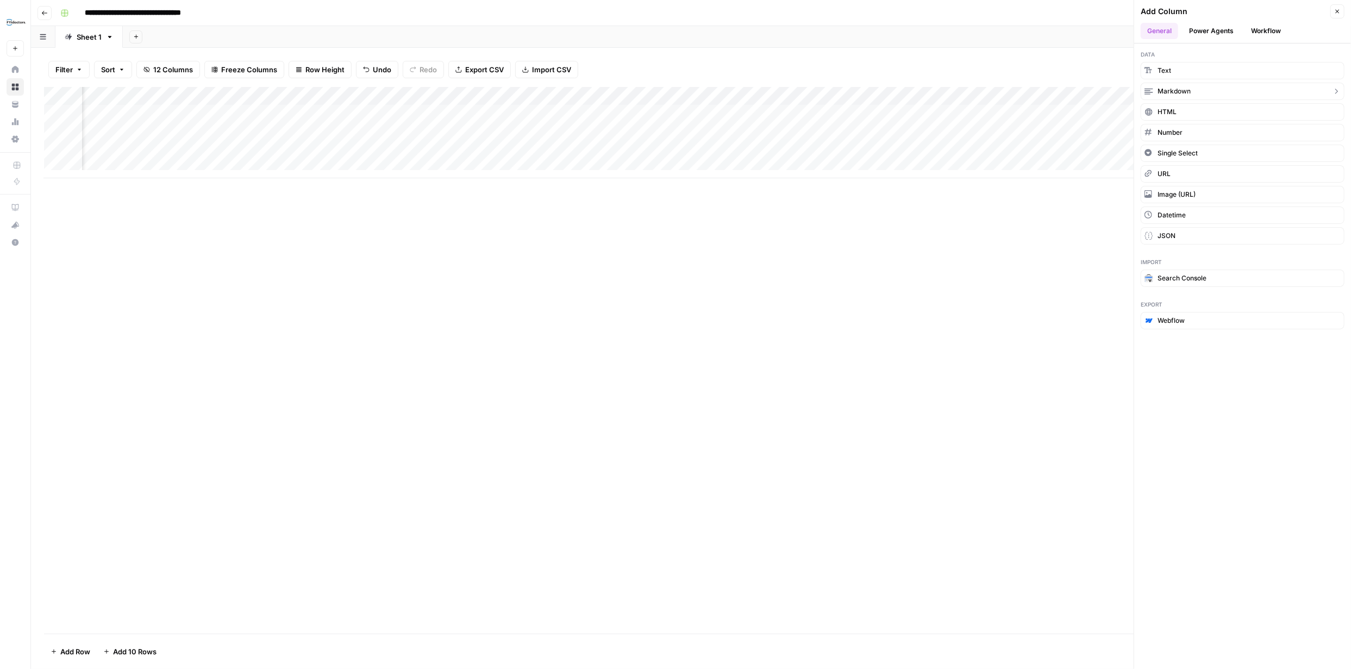
click at [1172, 92] on span "Markdown" at bounding box center [1174, 91] width 33 height 10
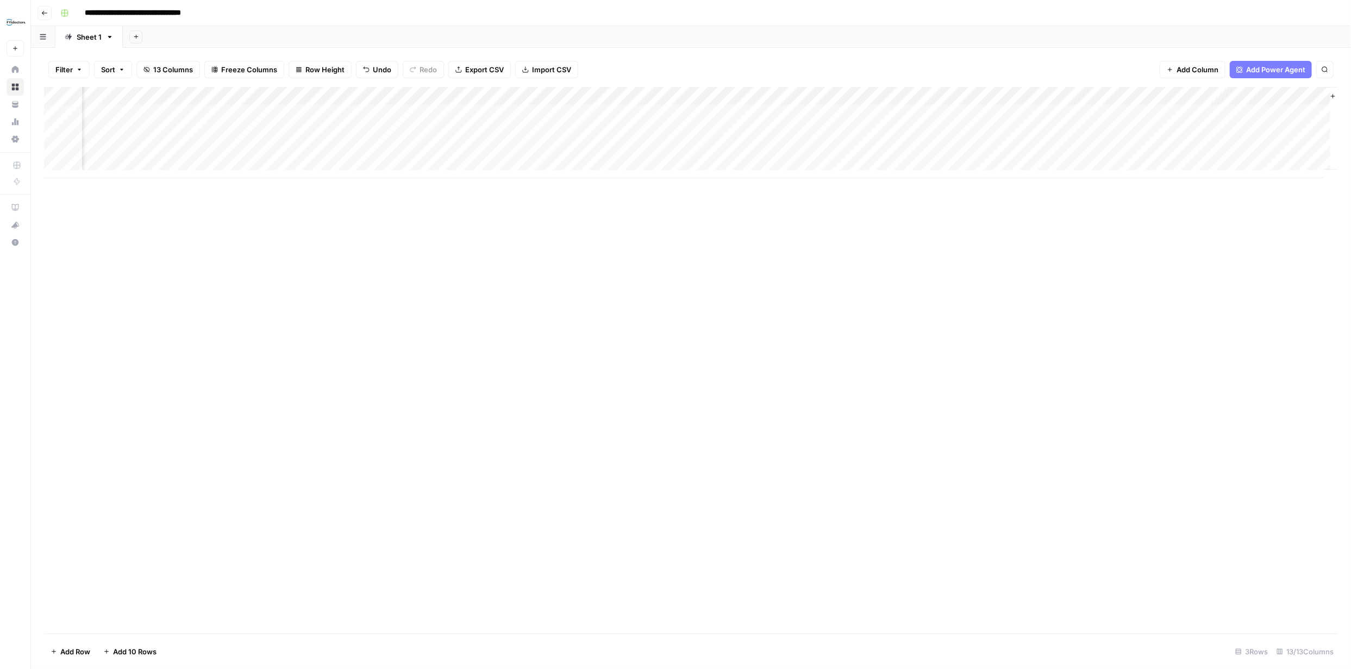
scroll to position [0, 429]
click at [1259, 96] on div "Add Column" at bounding box center [691, 132] width 1294 height 91
click at [1259, 95] on div at bounding box center [1191, 98] width 157 height 22
click at [1174, 200] on span "Remove Column" at bounding box center [1181, 202] width 95 height 11
click at [635, 111] on span "Delete" at bounding box center [636, 112] width 23 height 11
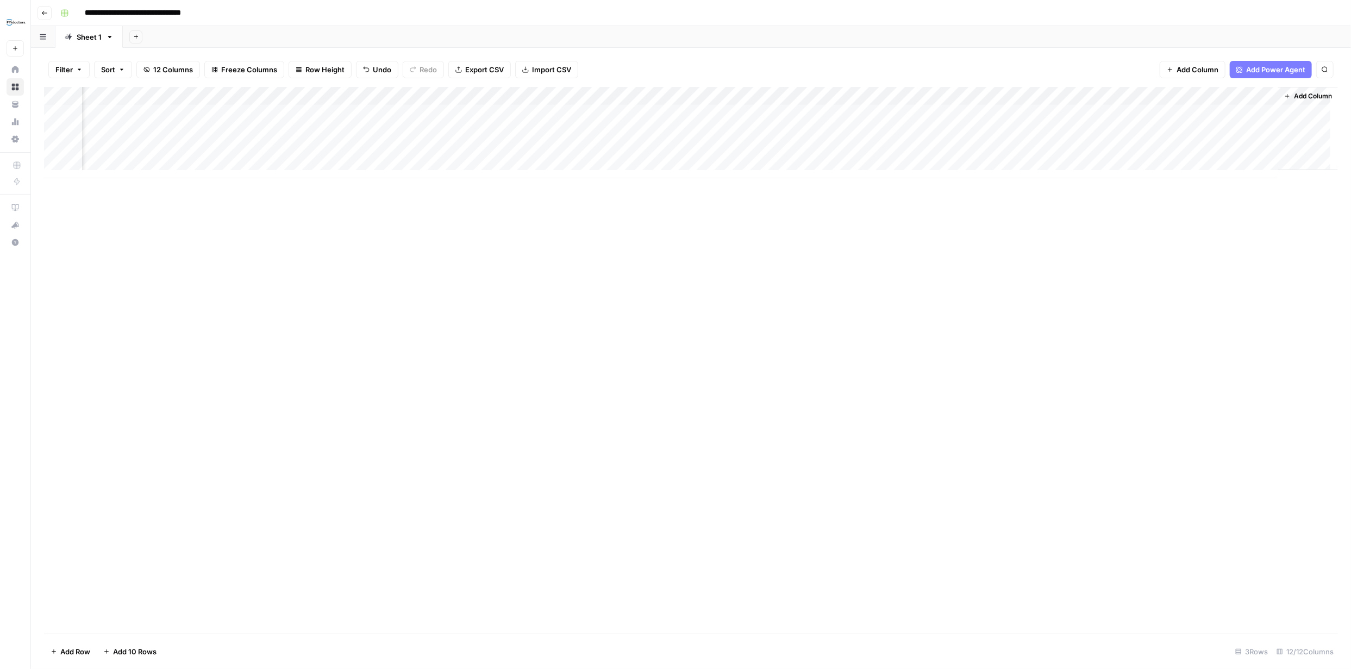
scroll to position [0, 272]
click at [1300, 96] on span "Add Column" at bounding box center [1313, 96] width 38 height 10
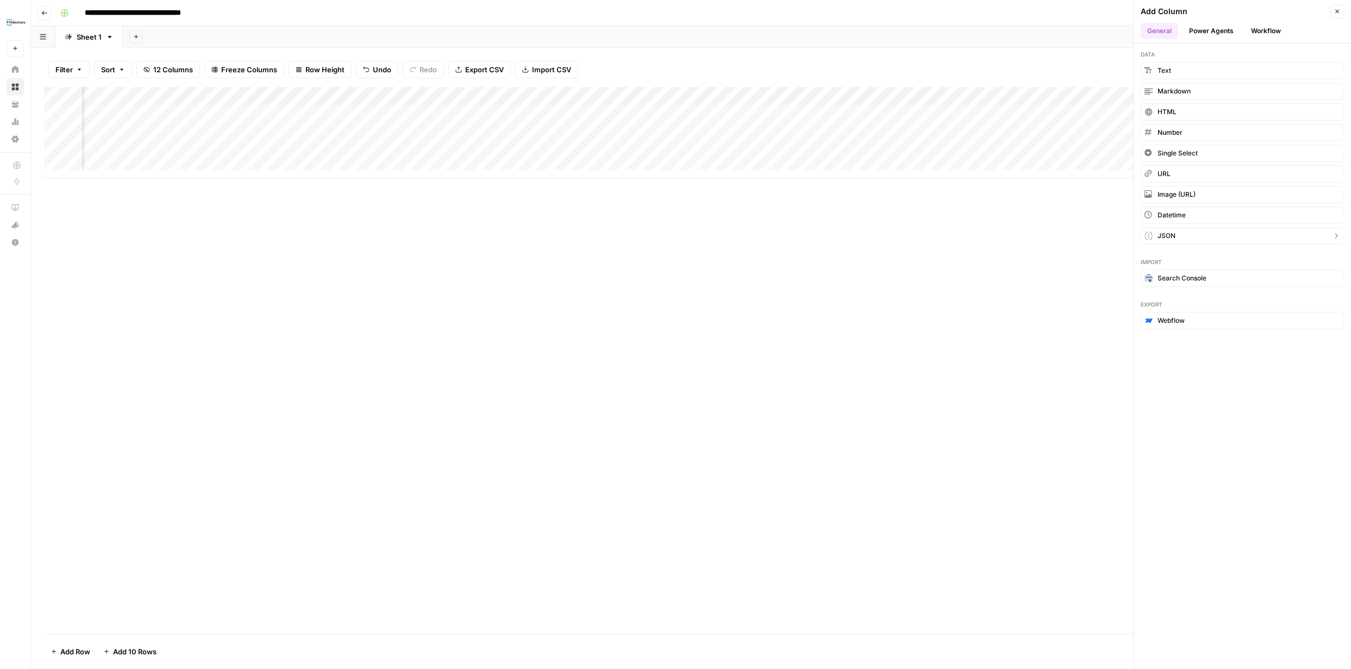
click at [1178, 232] on button "JSON" at bounding box center [1243, 235] width 204 height 17
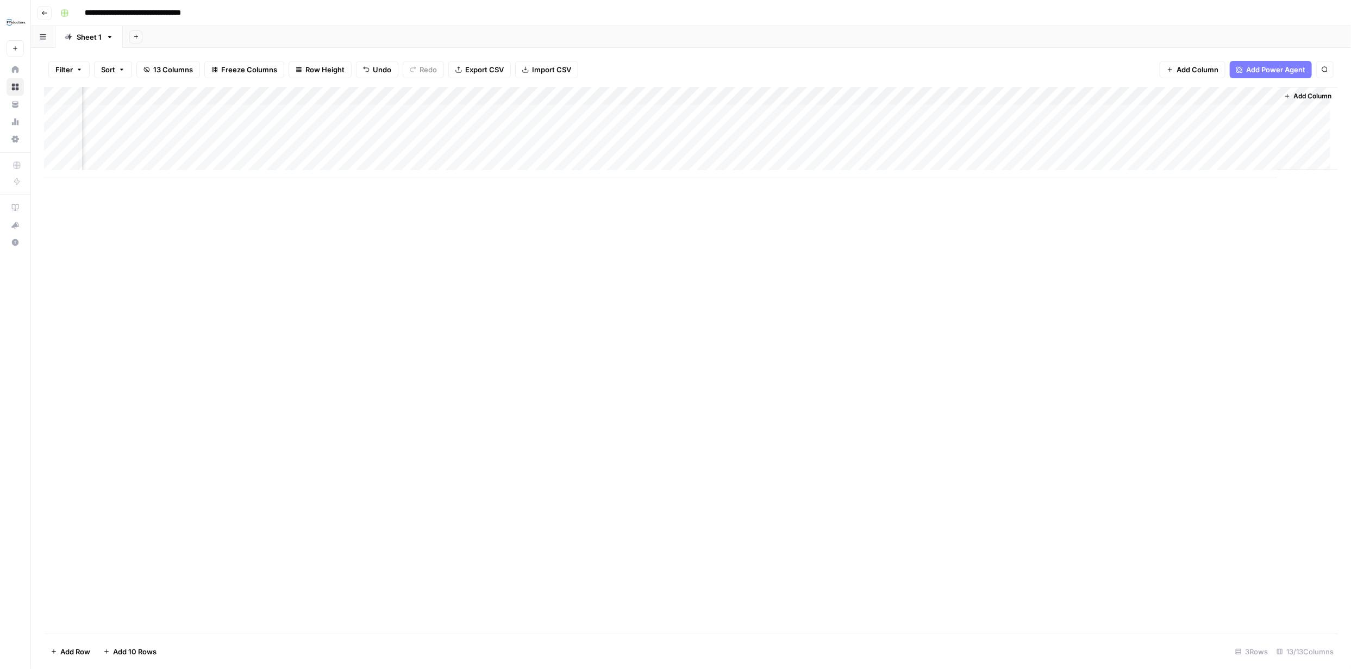
scroll to position [0, 429]
click at [1258, 97] on div "Add Column" at bounding box center [691, 132] width 1294 height 91
click at [1159, 315] on div "Add Column" at bounding box center [691, 360] width 1294 height 547
click at [1262, 96] on div "Add Column" at bounding box center [691, 132] width 1294 height 91
click at [1164, 241] on span "Remove Column" at bounding box center [1181, 242] width 95 height 11
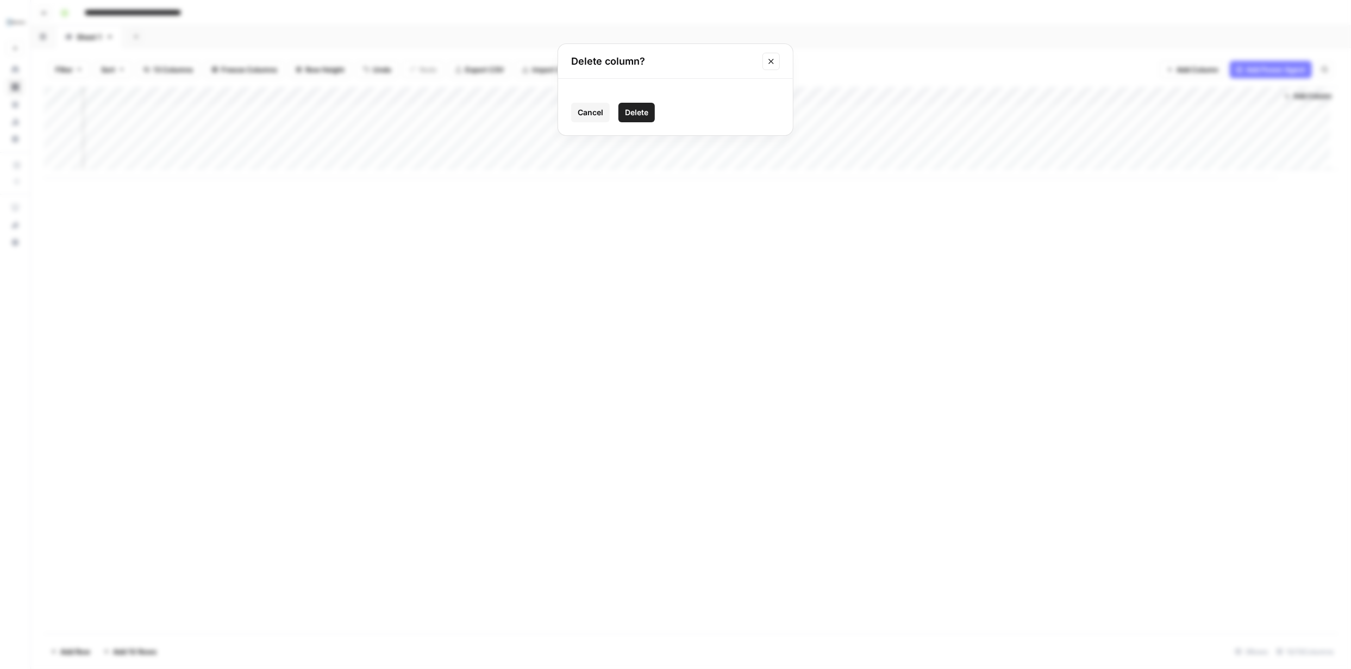
drag, startPoint x: 638, startPoint y: 115, endPoint x: 645, endPoint y: 115, distance: 7.1
click at [639, 115] on span "Delete" at bounding box center [636, 112] width 23 height 11
click at [1294, 96] on span "Add Column" at bounding box center [1313, 96] width 38 height 10
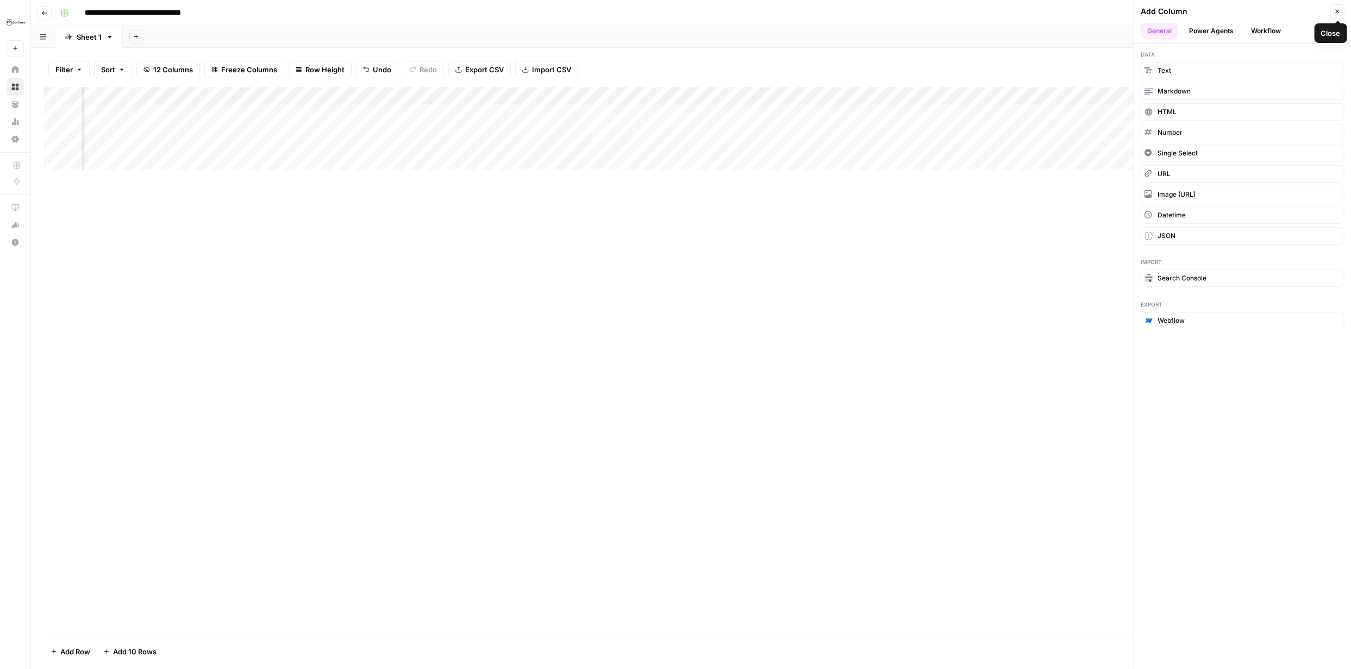
click at [1334, 11] on button "Close" at bounding box center [1338, 11] width 14 height 14
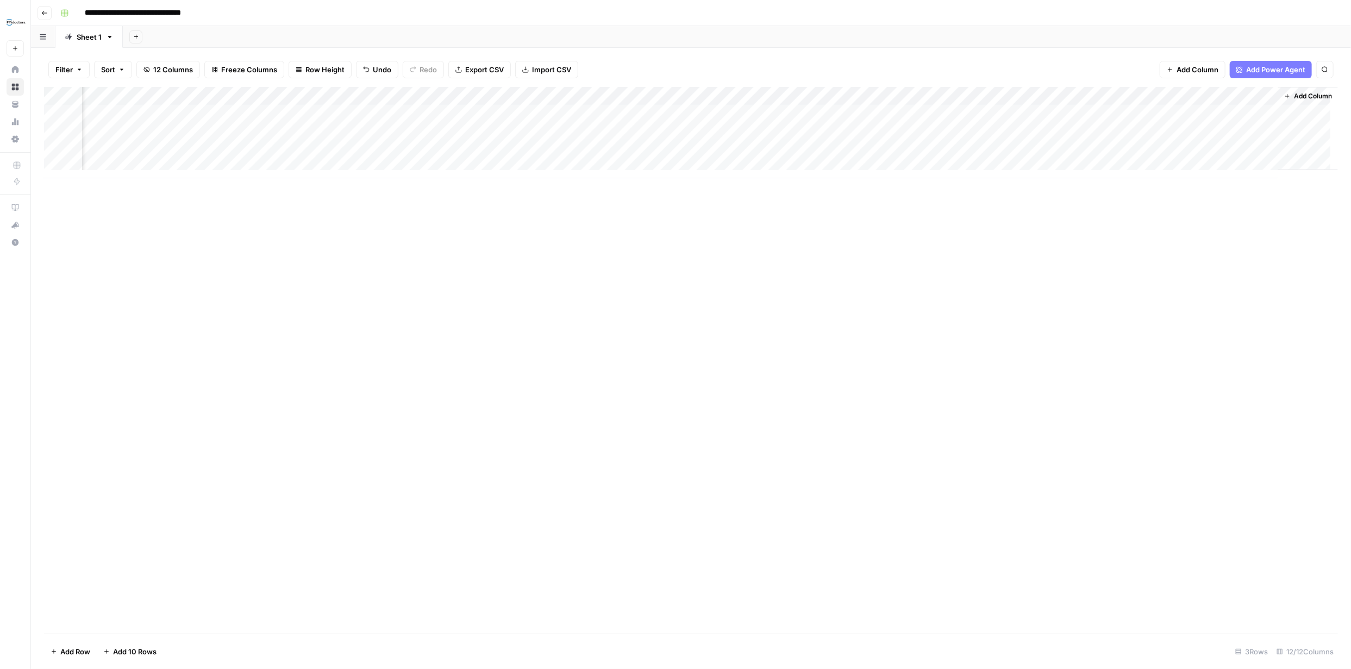
click at [1222, 114] on div "Add Column" at bounding box center [691, 132] width 1294 height 91
click at [1262, 95] on div "Add Column" at bounding box center [691, 132] width 1294 height 91
type input "Article Comparison"
click at [1134, 164] on span "Markdown" at bounding box center [1137, 165] width 51 height 11
click at [1208, 112] on div "Add Column" at bounding box center [691, 132] width 1294 height 91
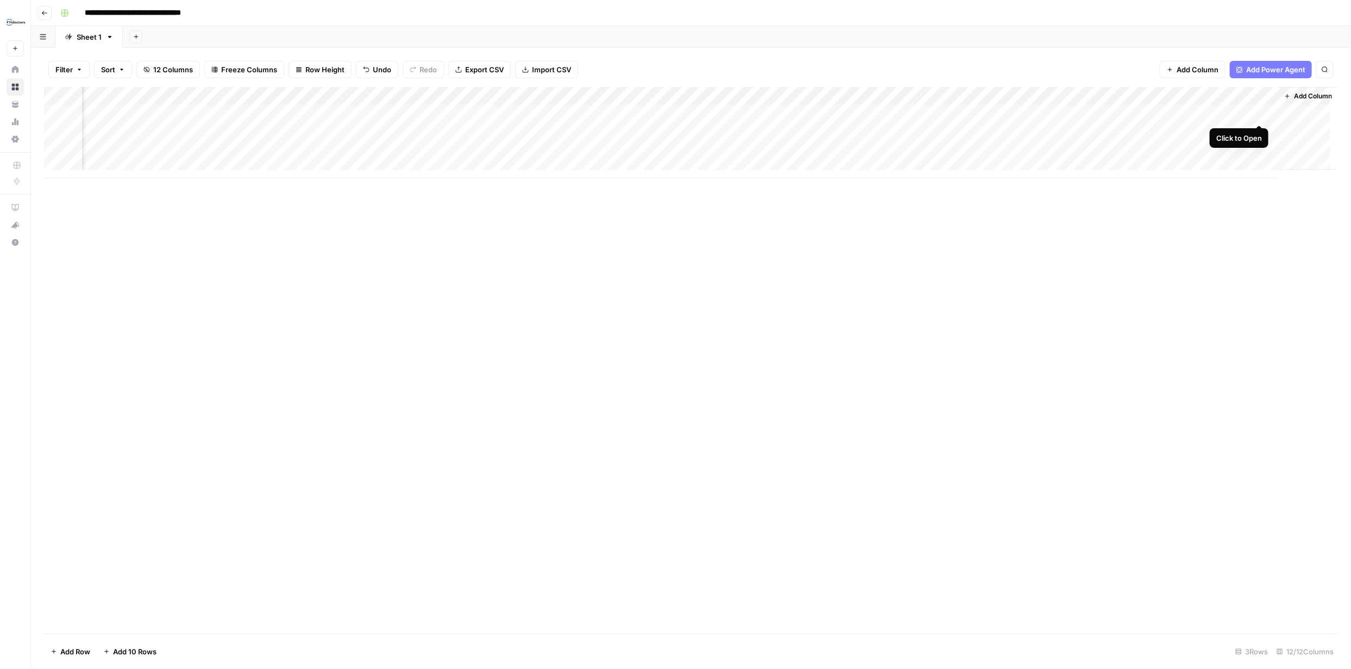
click at [1257, 111] on div "Add Column" at bounding box center [691, 132] width 1294 height 91
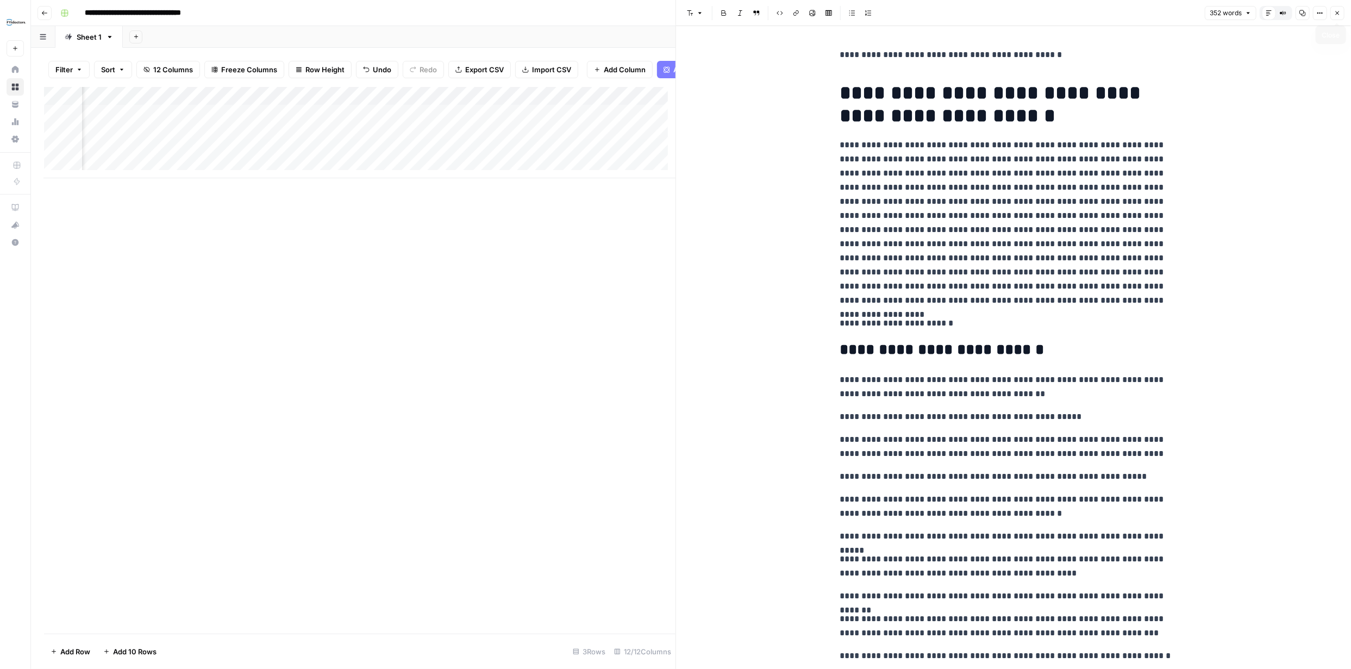
click at [1337, 10] on icon "button" at bounding box center [1337, 13] width 7 height 7
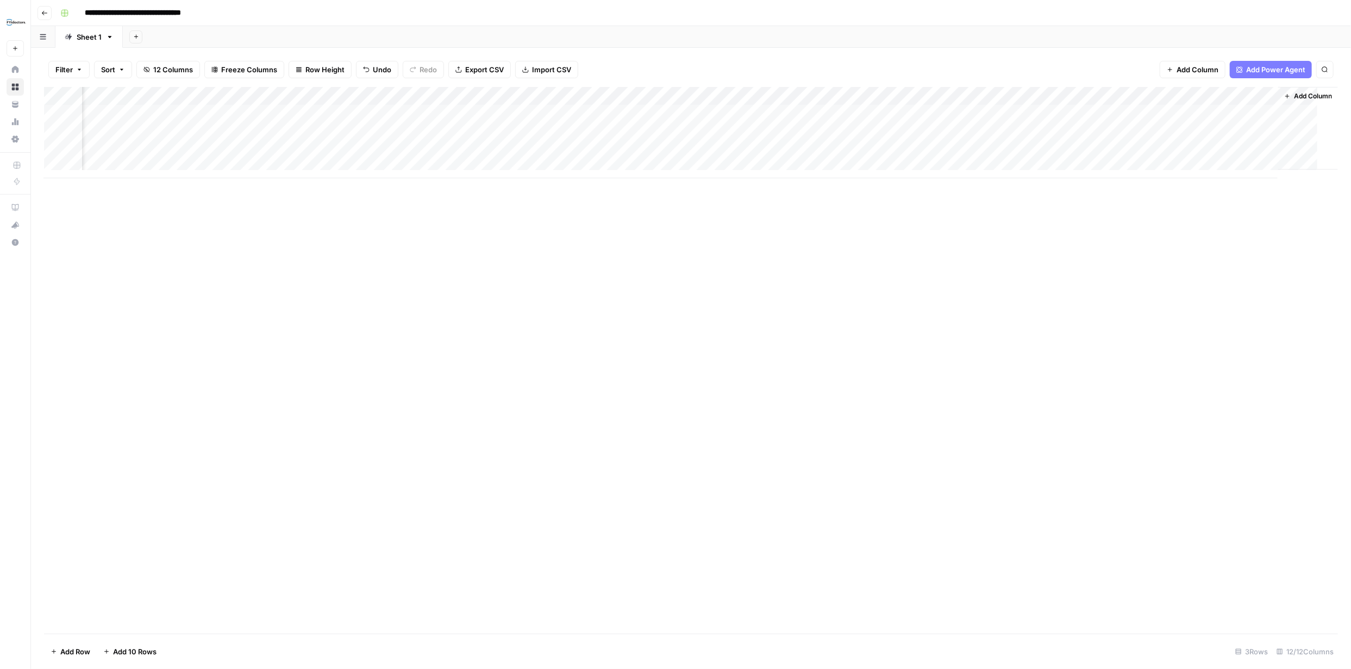
scroll to position [0, 259]
click at [1064, 96] on div "Add Column" at bounding box center [691, 132] width 1294 height 91
click at [974, 190] on span "Configure Inputs" at bounding box center [986, 187] width 95 height 11
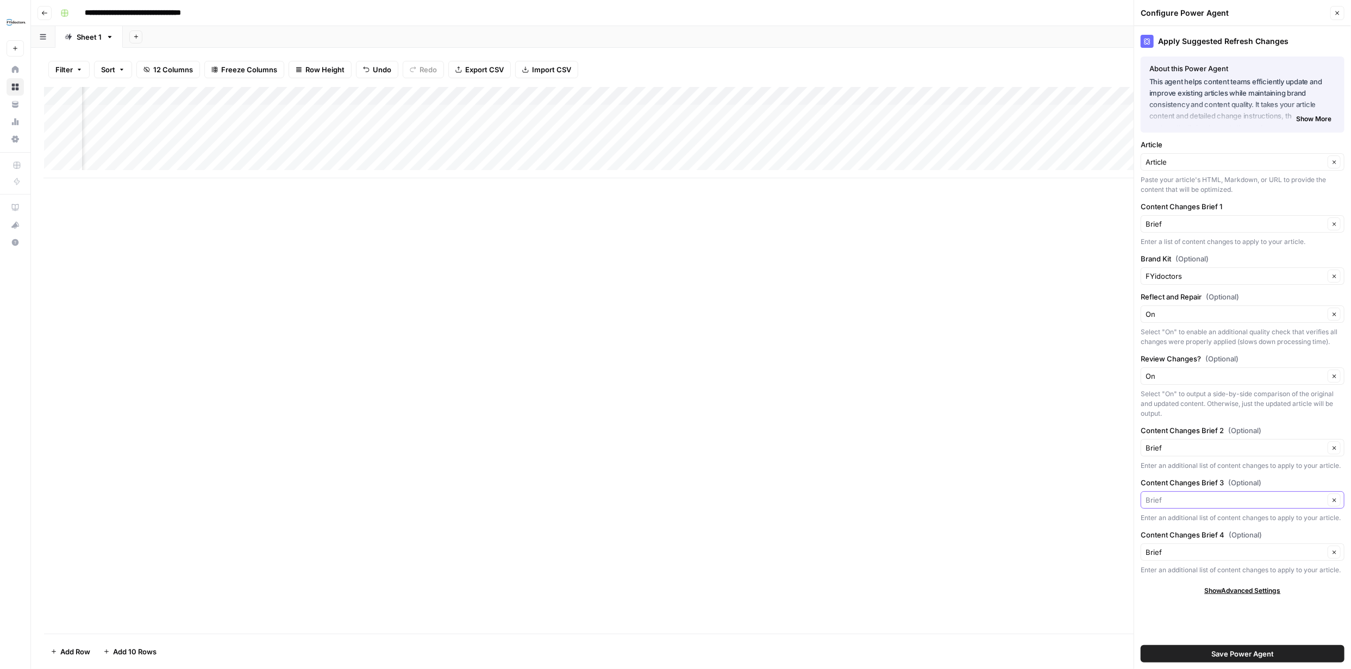
click at [1310, 499] on input "Content Changes Brief 3 (Optional)" at bounding box center [1235, 500] width 179 height 11
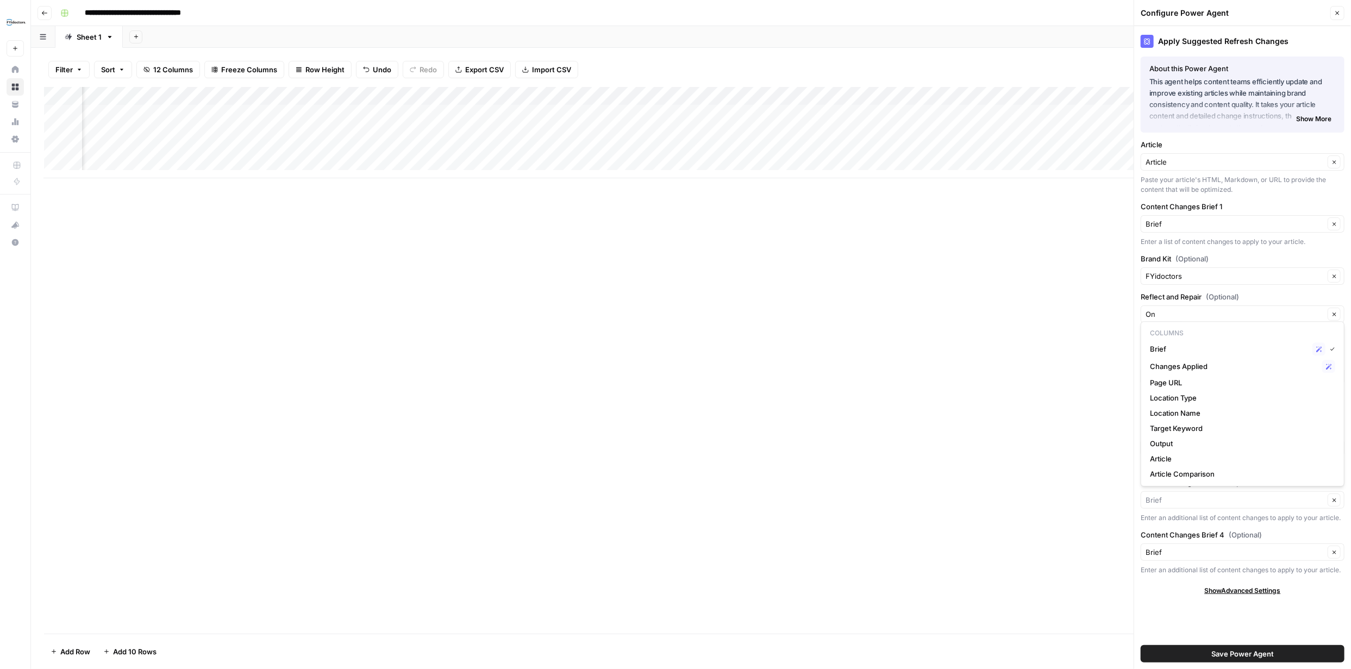
type input "Brief"
click at [1085, 504] on div "Add Column" at bounding box center [691, 360] width 1294 height 547
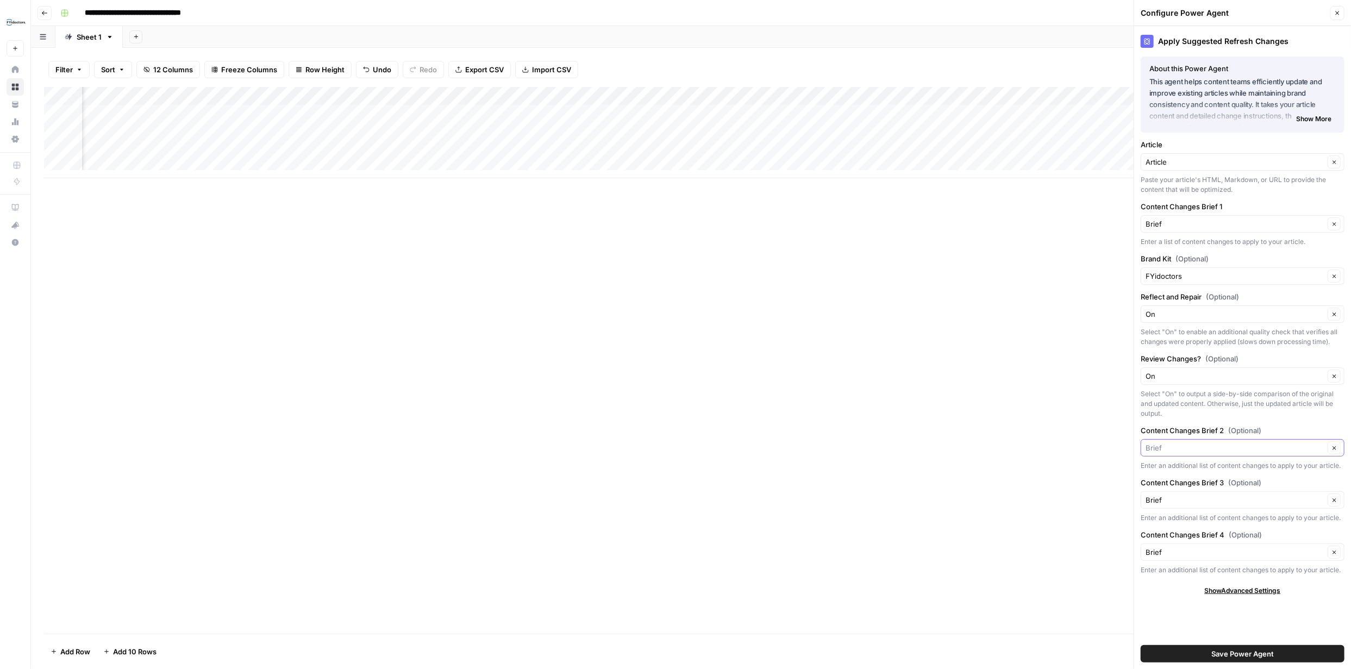
click at [1218, 451] on input "Content Changes Brief 2 (Optional)" at bounding box center [1235, 447] width 179 height 11
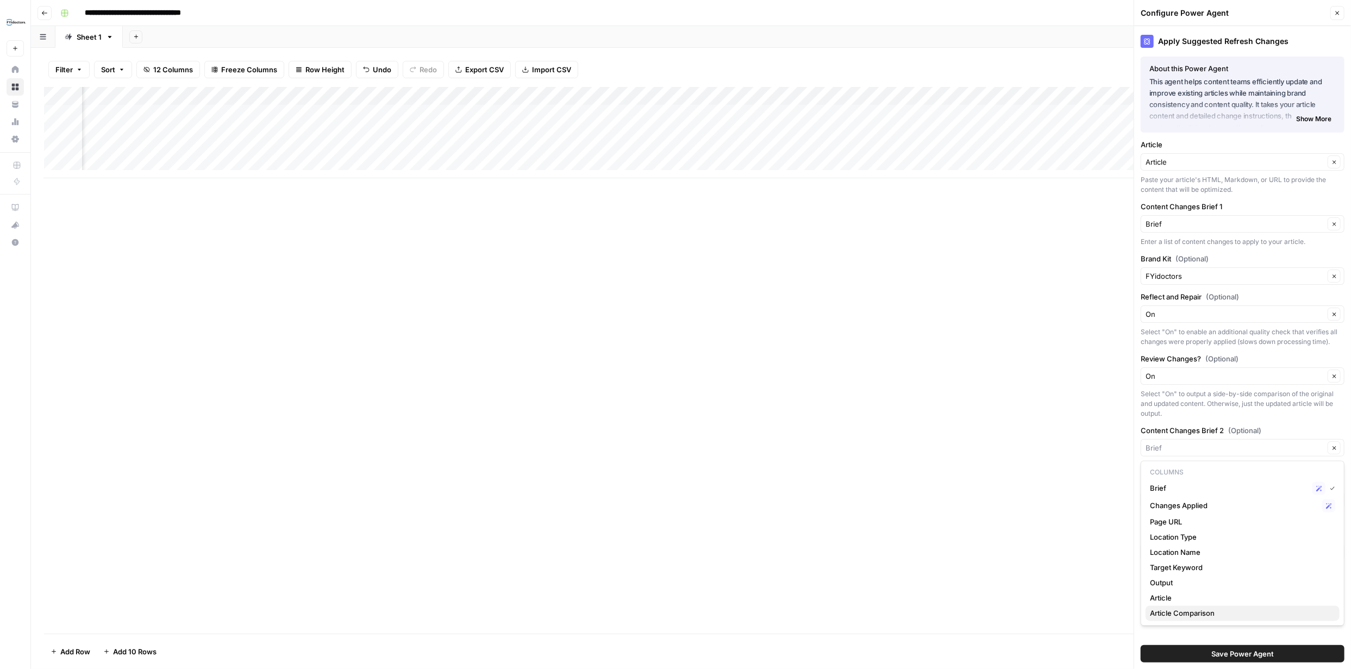
click at [1194, 610] on span "Article Comparison" at bounding box center [1240, 613] width 181 height 11
type input "Article Comparison"
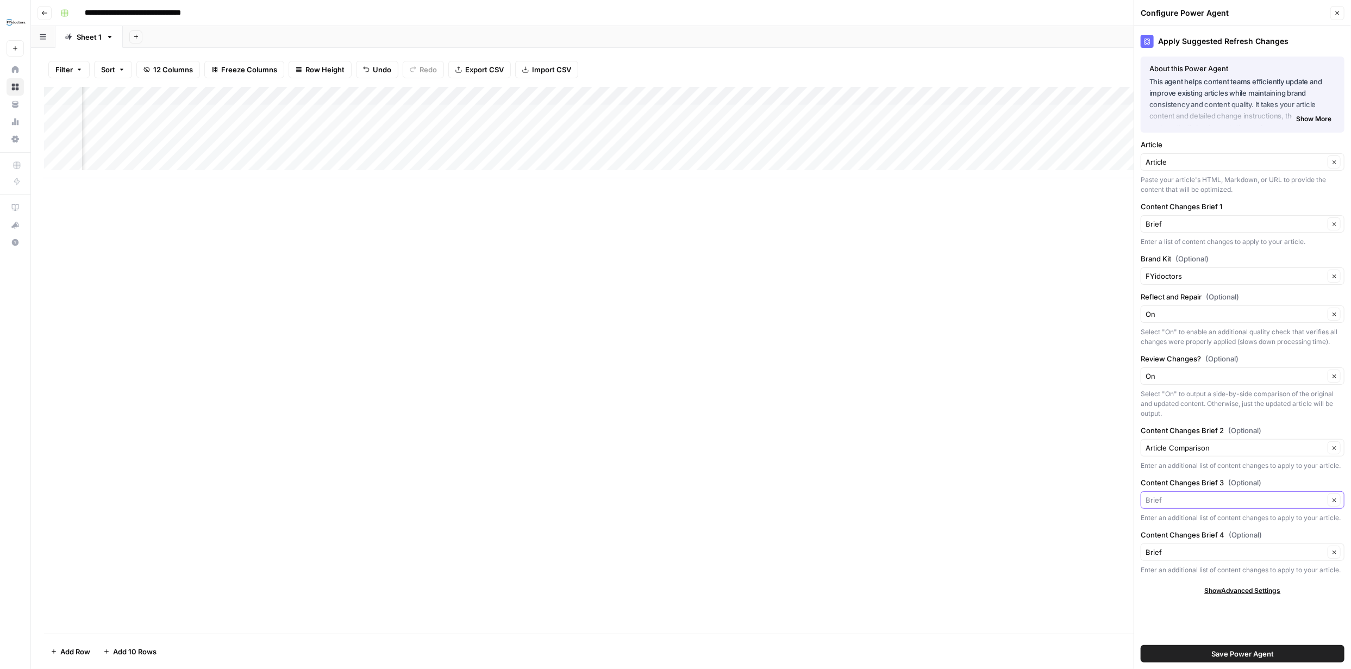
click at [1302, 501] on input "Content Changes Brief 3 (Optional)" at bounding box center [1235, 500] width 179 height 11
click at [1185, 442] on span "Output" at bounding box center [1240, 443] width 181 height 11
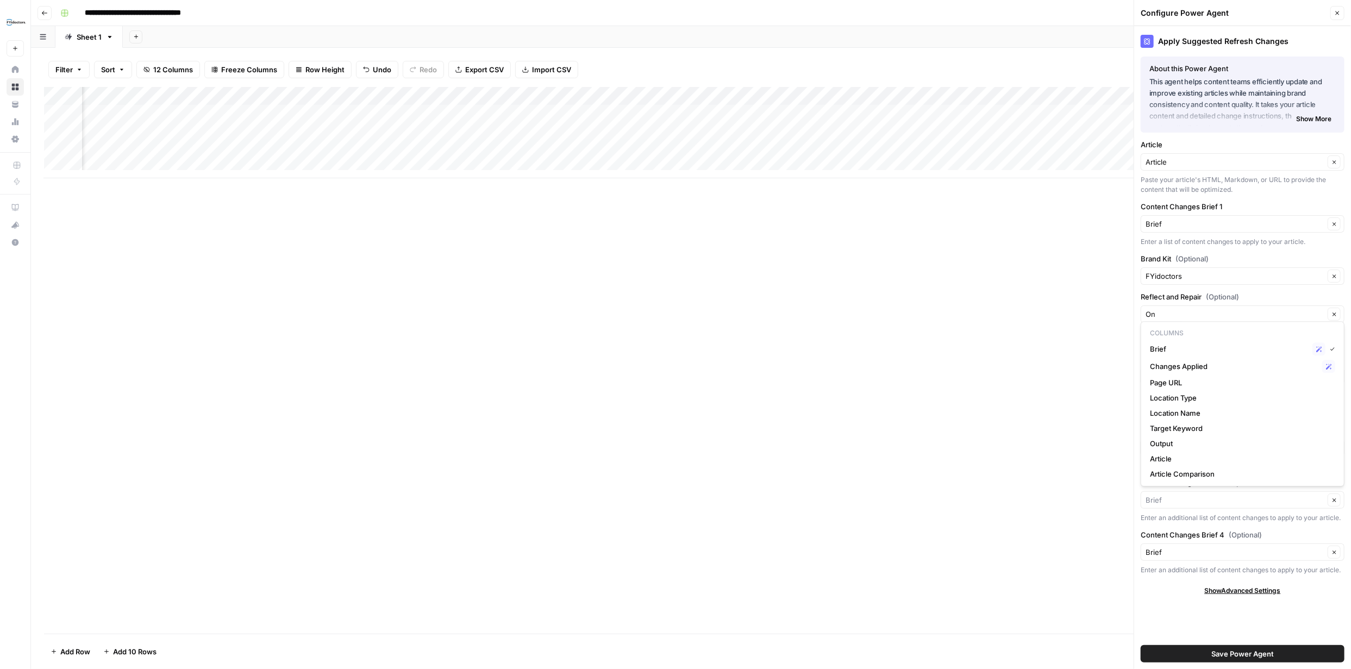
type input "Output"
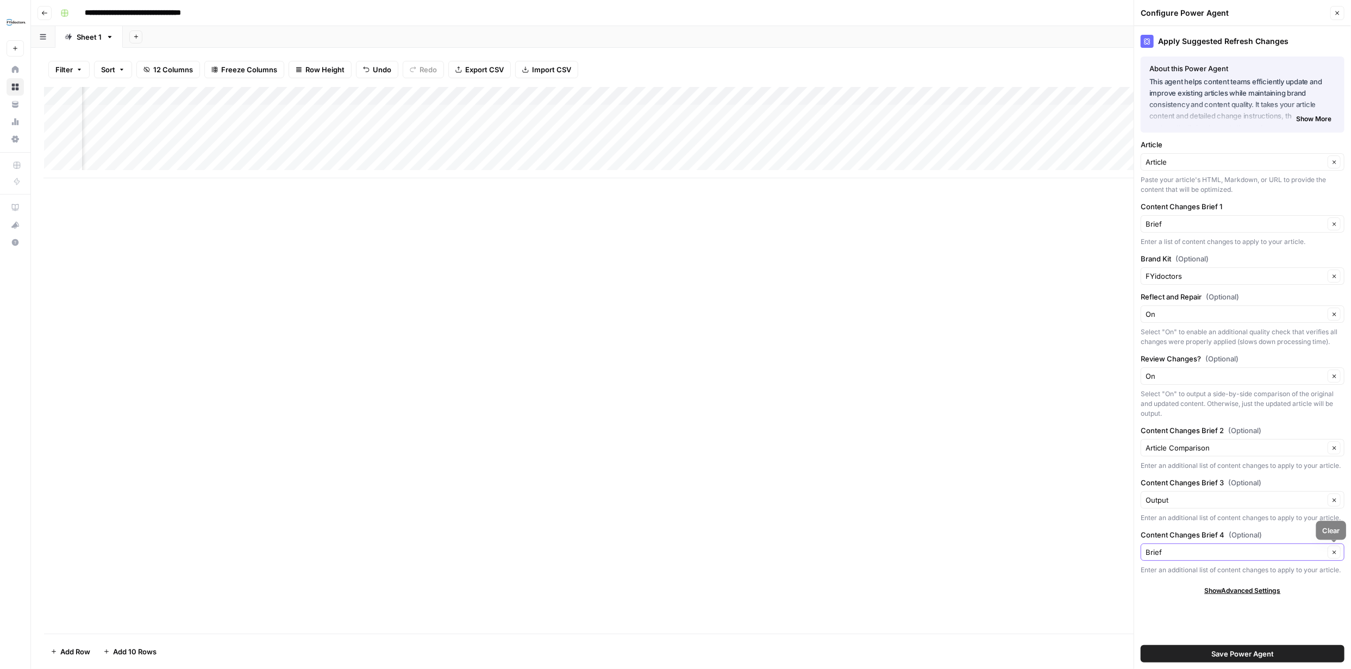
click at [1337, 551] on icon "button" at bounding box center [1335, 553] width 6 height 6
click at [1332, 552] on icon "button" at bounding box center [1335, 553] width 6 height 6
click at [1333, 551] on icon "button" at bounding box center [1335, 553] width 6 height 6
click at [1335, 550] on icon "button" at bounding box center [1335, 553] width 6 height 6
click at [1193, 553] on input "Content Changes Brief 4 (Optional)" at bounding box center [1235, 552] width 179 height 11
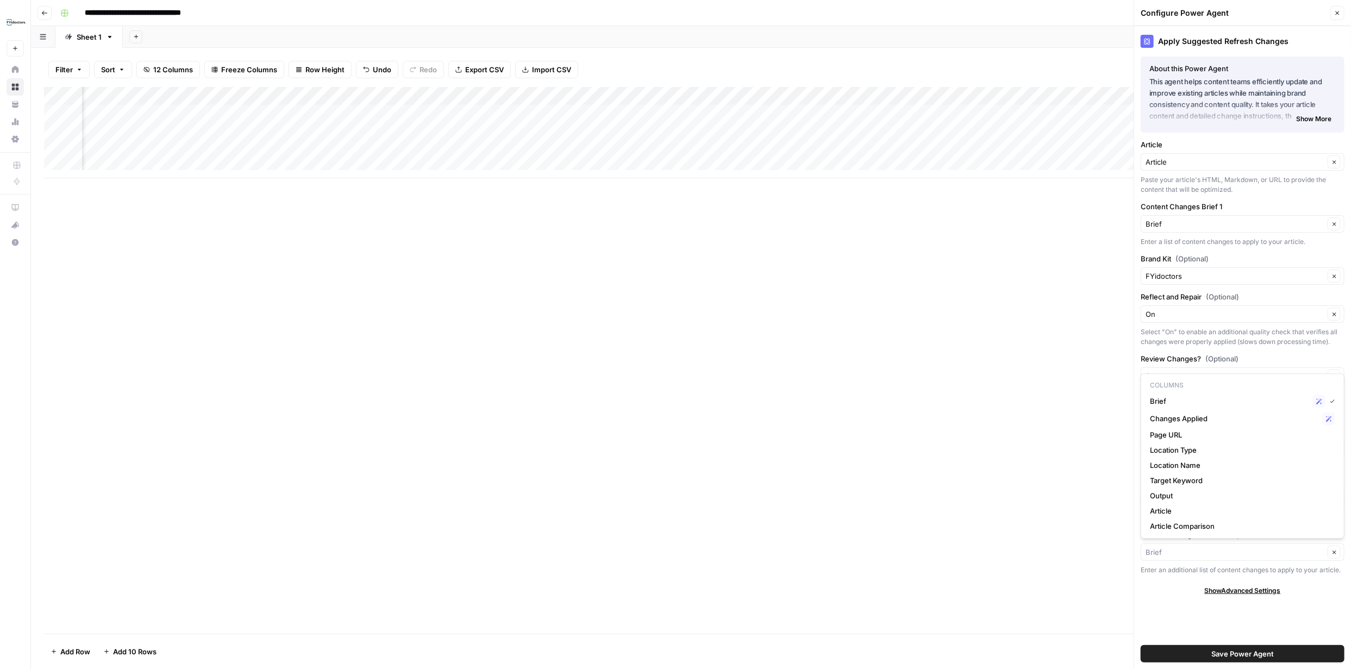
type input "Brief"
click at [1170, 607] on div "Apply Suggested Refresh Changes About this Power Agent This agent helps content…" at bounding box center [1242, 347] width 217 height 643
click at [1182, 558] on div "Brief Clear" at bounding box center [1243, 552] width 204 height 17
click at [1229, 626] on div "Apply Suggested Refresh Changes About this Power Agent This agent helps content…" at bounding box center [1242, 347] width 217 height 643
type input "Brief"
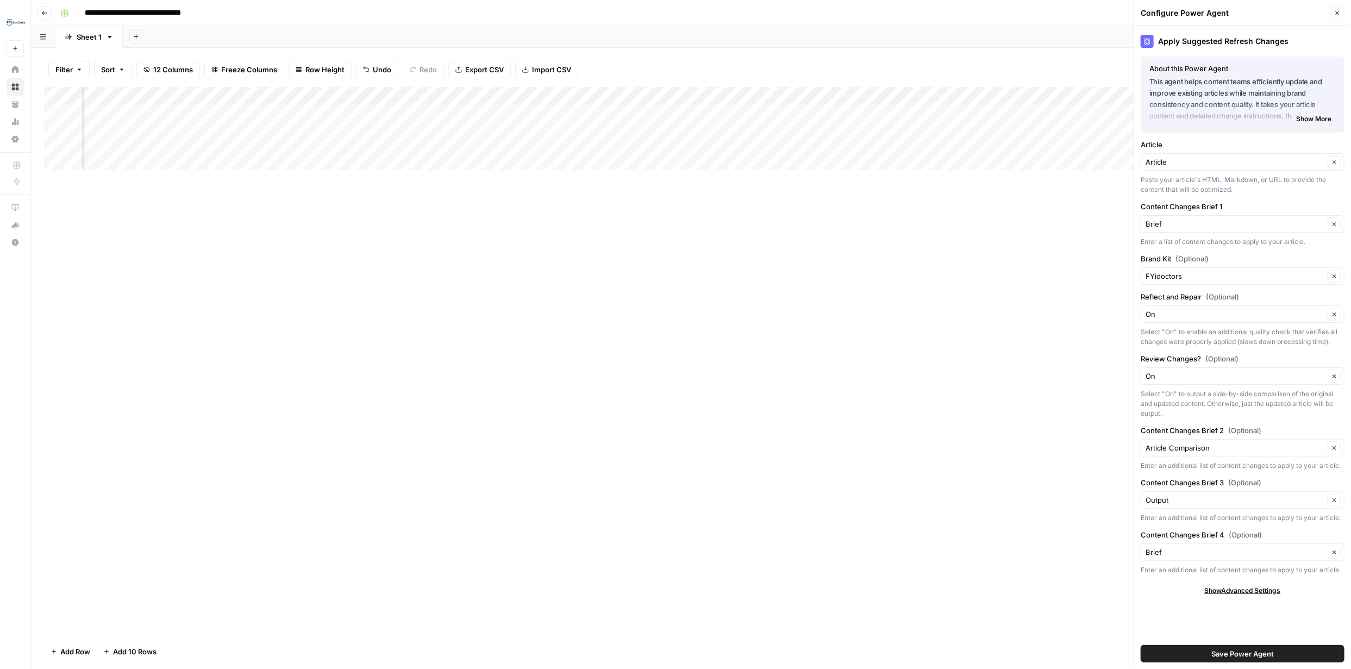
click at [1246, 658] on span "Save Power Agent" at bounding box center [1243, 653] width 63 height 11
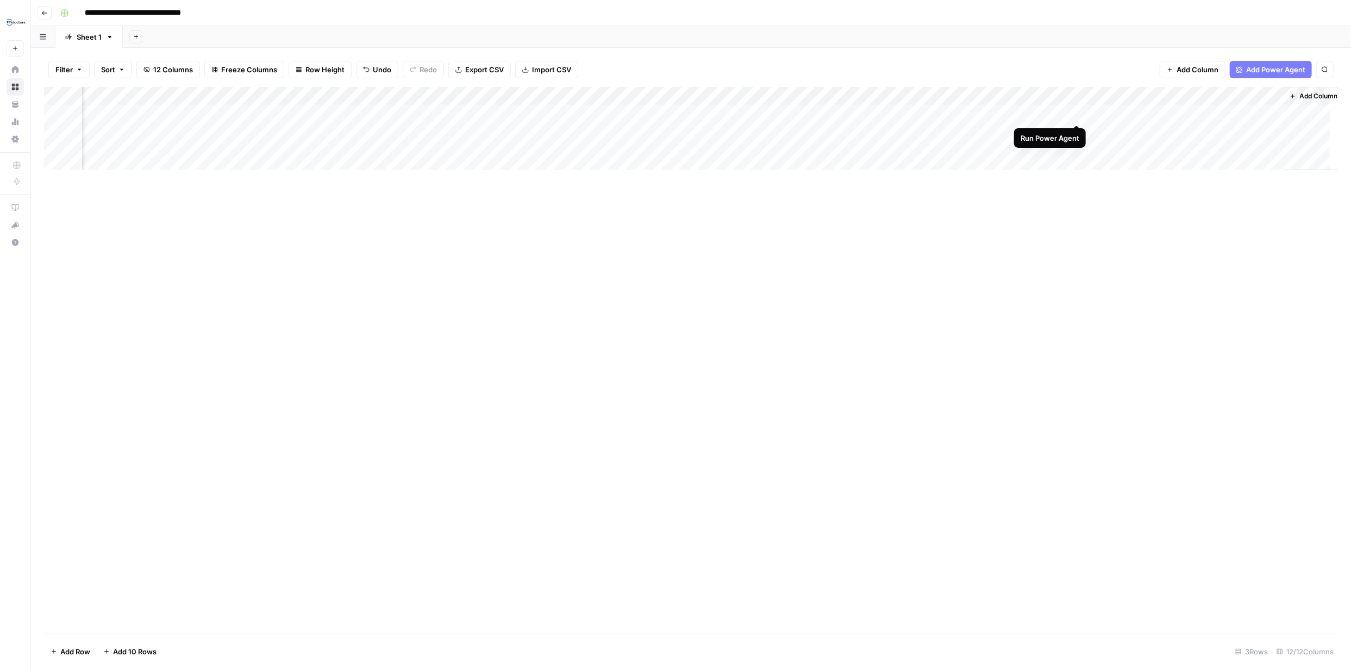
click at [1077, 113] on div "Add Column" at bounding box center [691, 132] width 1294 height 91
click at [529, 132] on div "Add Column" at bounding box center [691, 132] width 1294 height 91
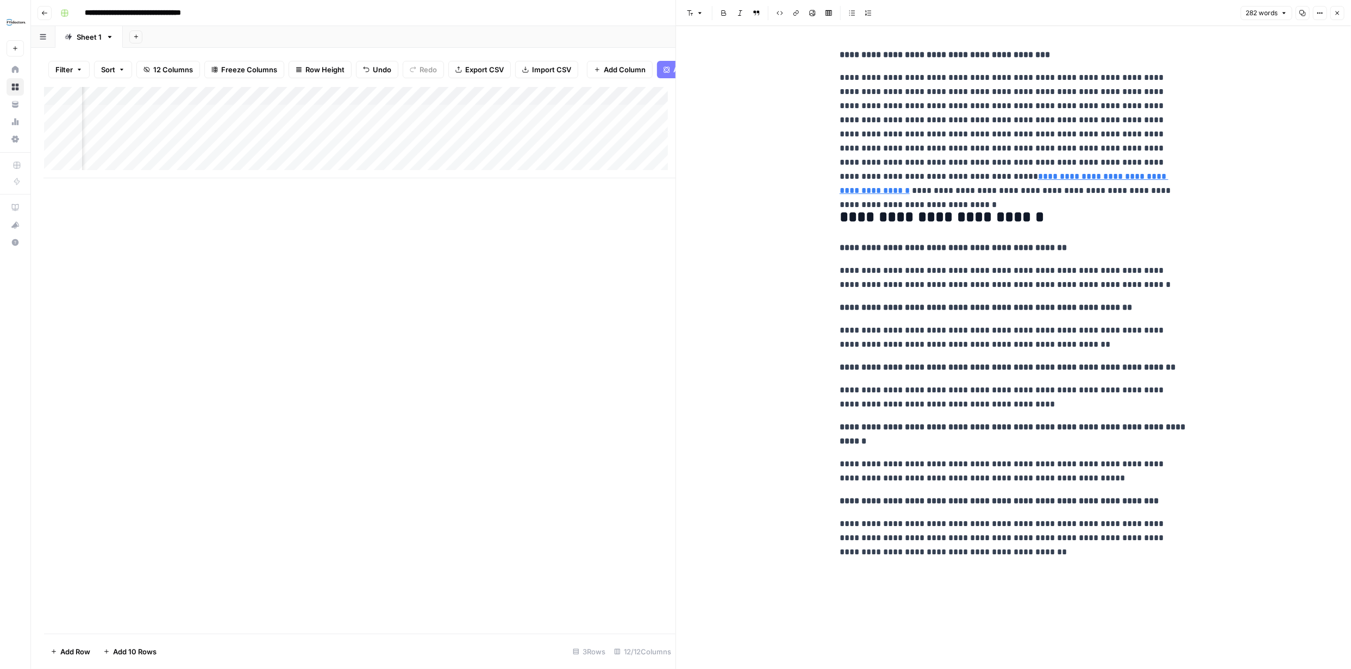
click at [1340, 13] on icon "button" at bounding box center [1337, 13] width 7 height 7
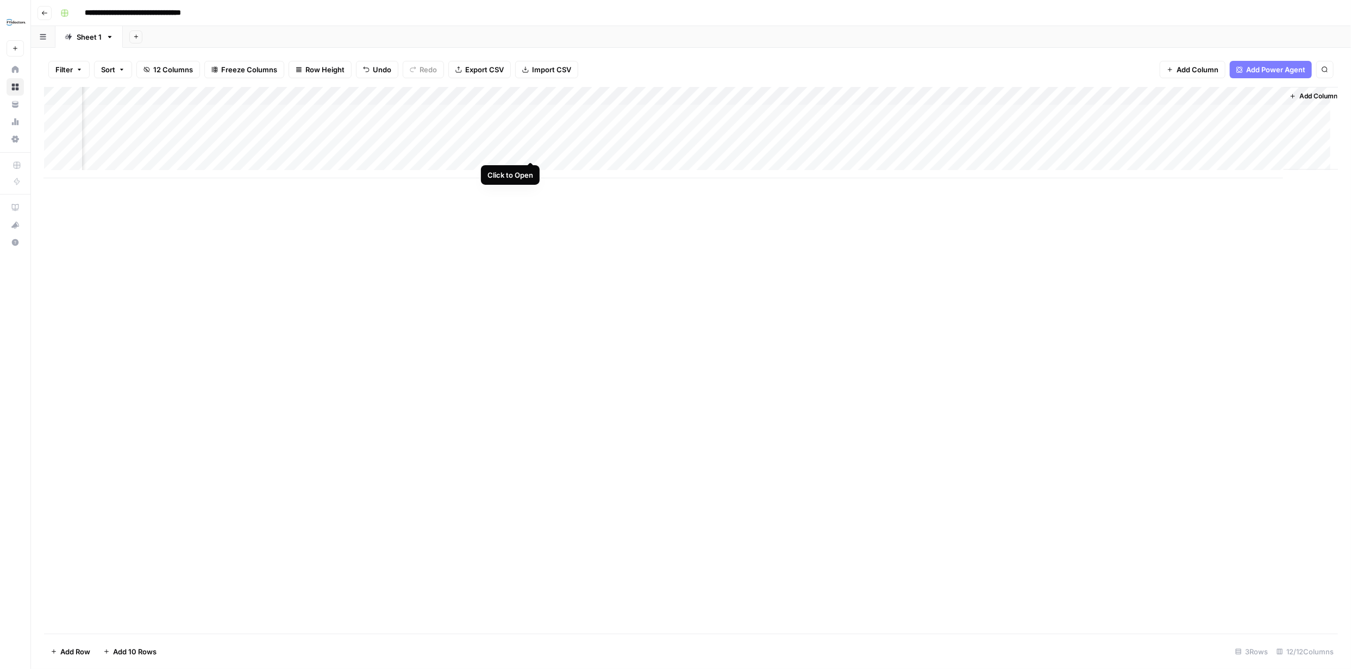
click at [530, 149] on div "Add Column" at bounding box center [691, 132] width 1294 height 91
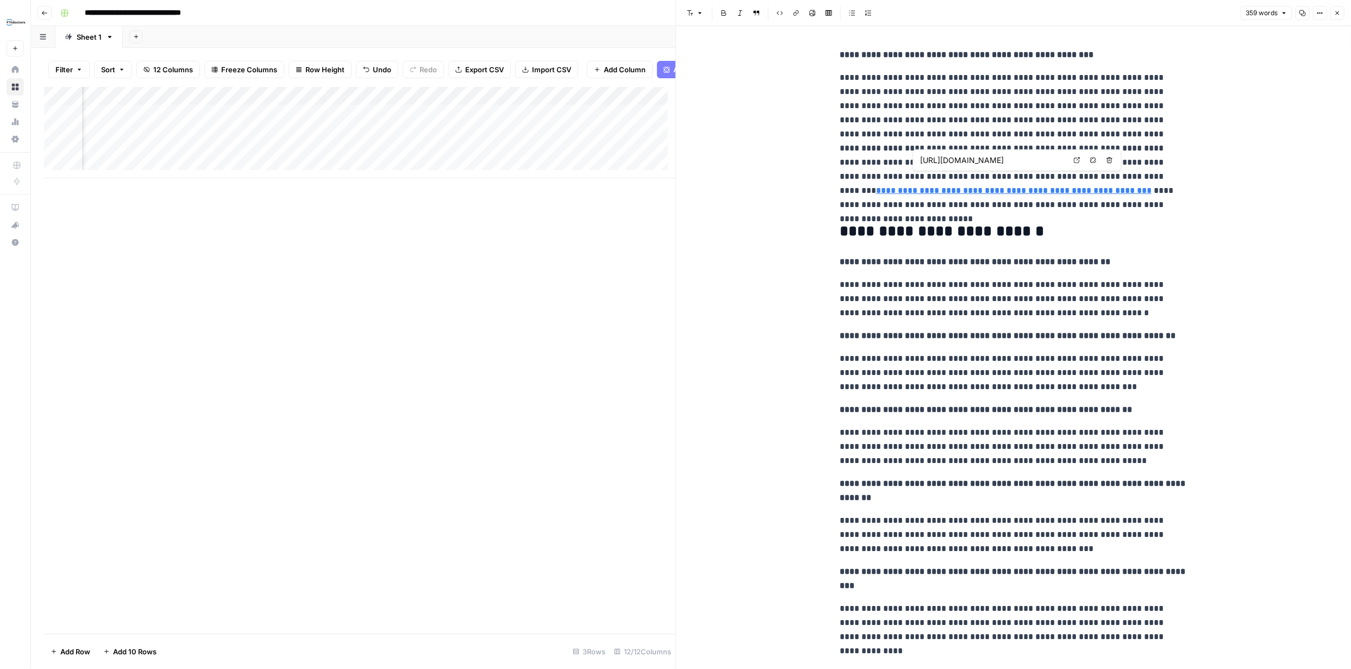
click at [1077, 160] on icon at bounding box center [1077, 160] width 7 height 7
click at [1334, 14] on icon "button" at bounding box center [1337, 13] width 7 height 7
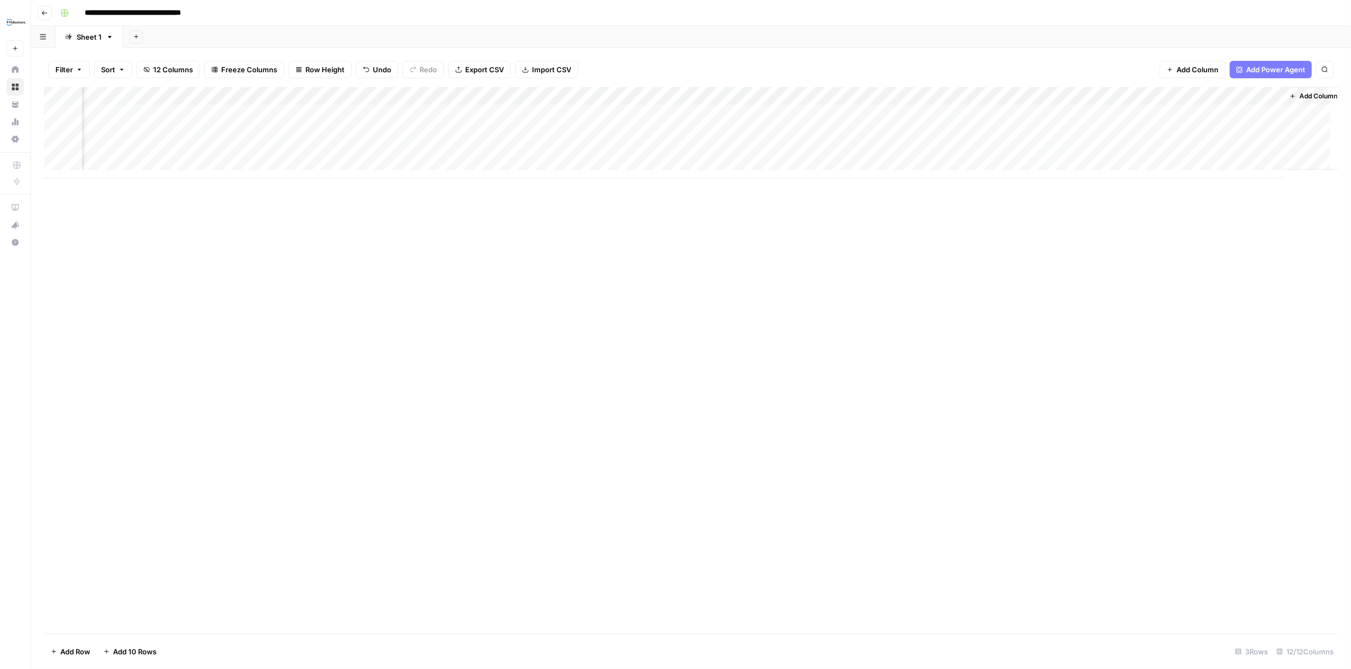
click at [416, 95] on div "Add Column" at bounding box center [691, 132] width 1294 height 91
click at [332, 199] on span "Edit Workflow" at bounding box center [351, 202] width 95 height 11
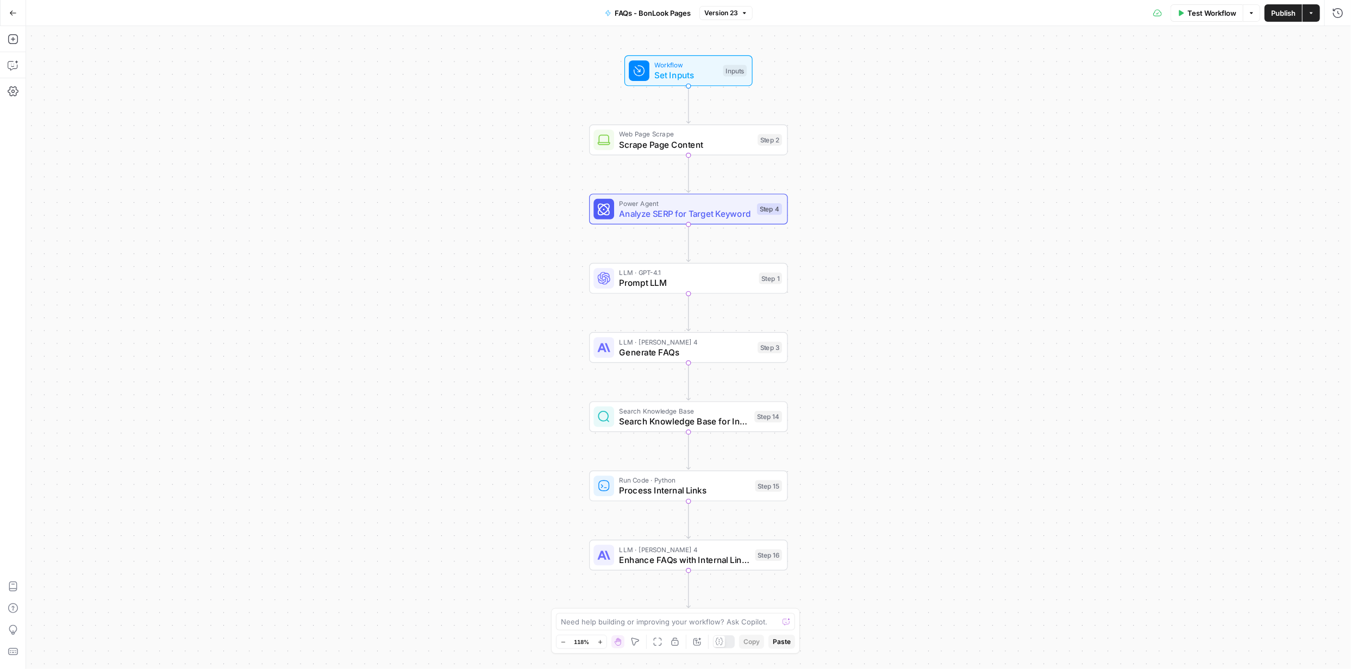
click at [10, 13] on icon "button" at bounding box center [13, 13] width 8 height 8
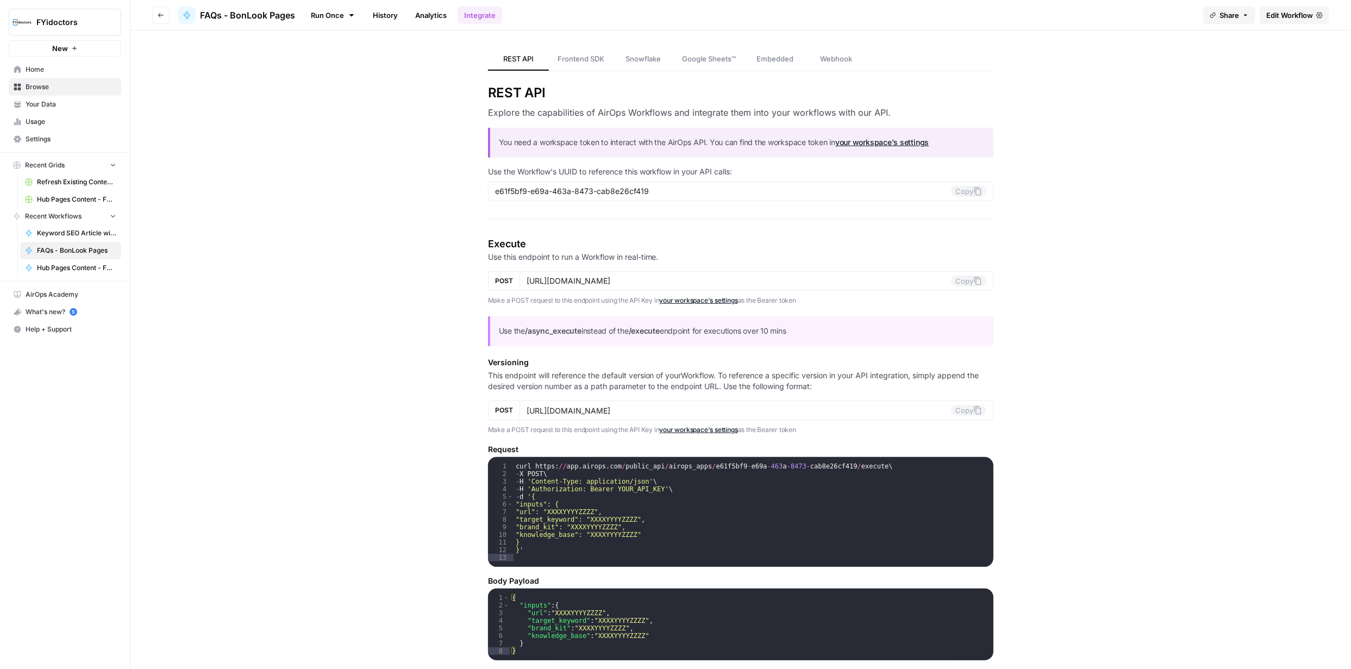
click at [45, 103] on span "Your Data" at bounding box center [71, 104] width 91 height 10
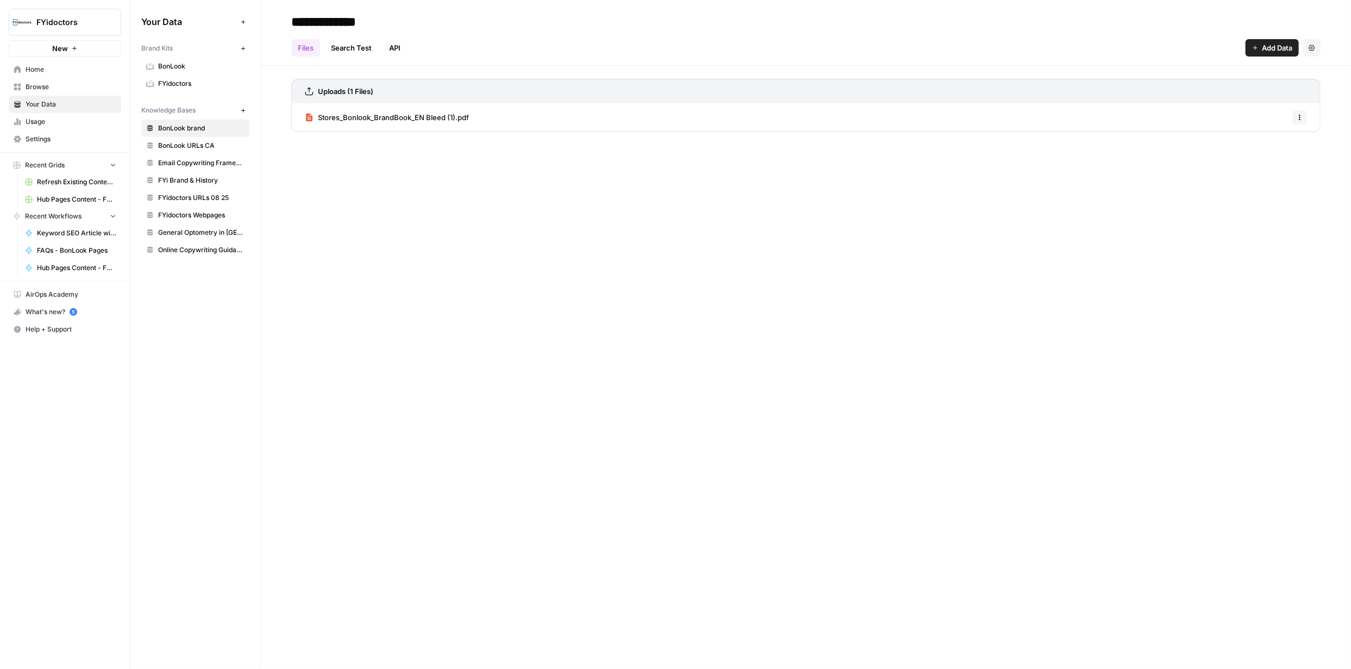
click at [202, 214] on span "FYidoctors Webpages" at bounding box center [201, 215] width 86 height 10
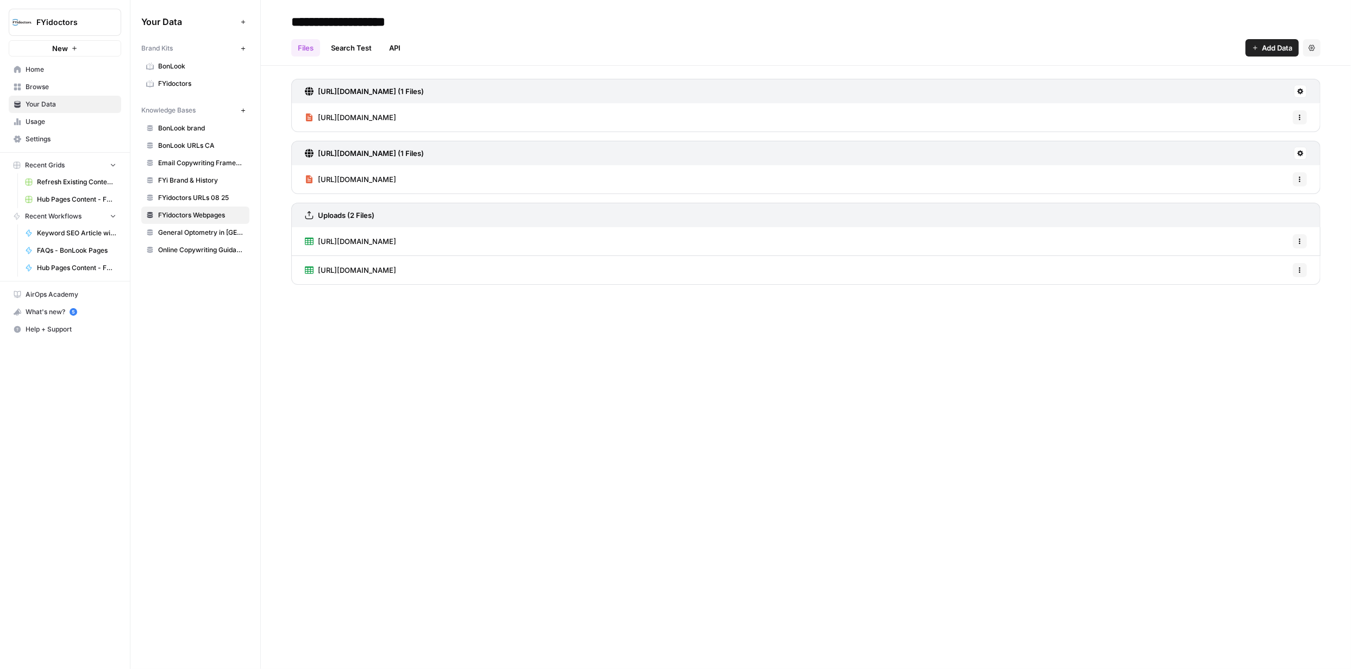
click at [191, 183] on span "FYi Brand & History" at bounding box center [201, 181] width 86 height 10
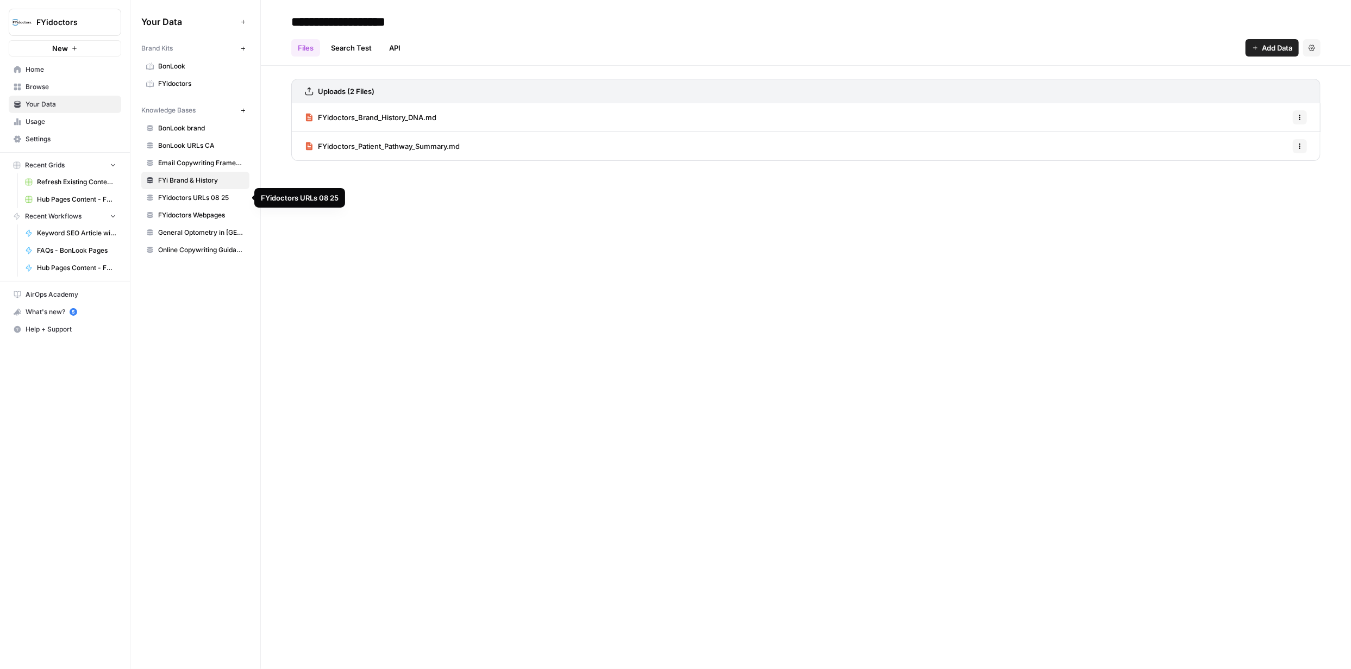
click at [202, 160] on span "Email Copywriting Framework" at bounding box center [201, 163] width 86 height 10
click at [188, 213] on span "FYidoctors Webpages" at bounding box center [201, 215] width 86 height 10
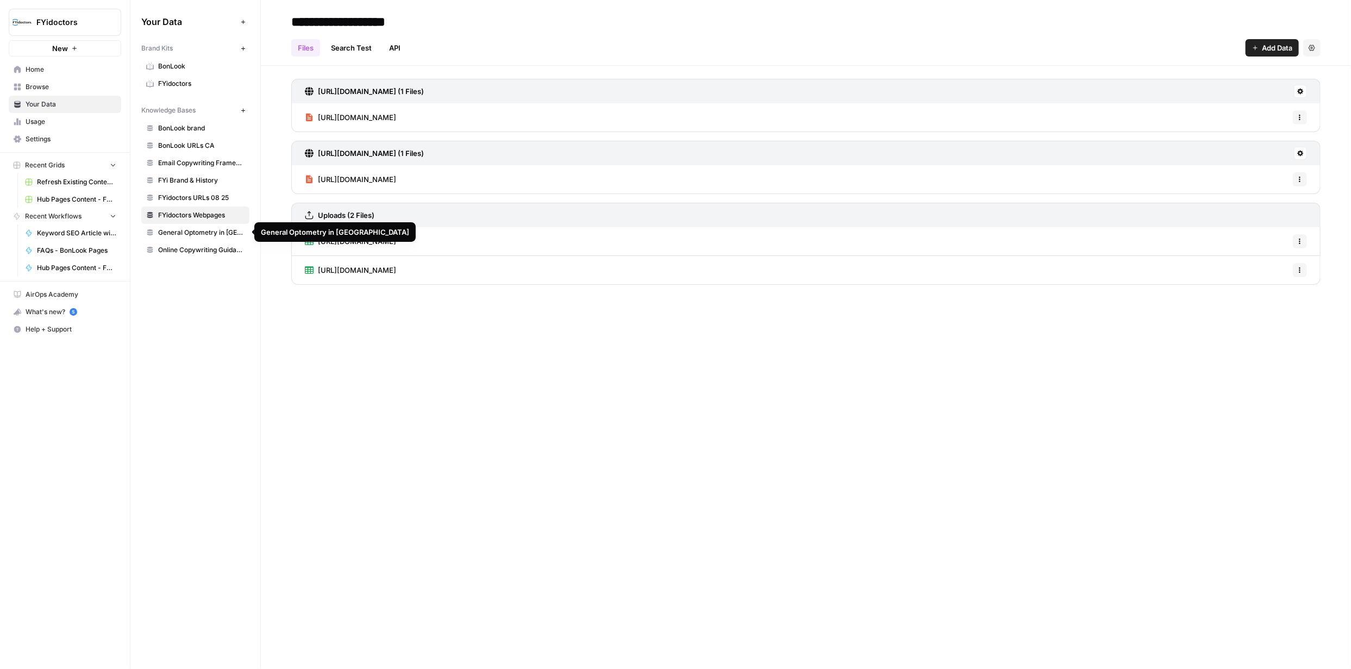
click at [189, 232] on span "General Optometry in [GEOGRAPHIC_DATA]" at bounding box center [201, 233] width 86 height 10
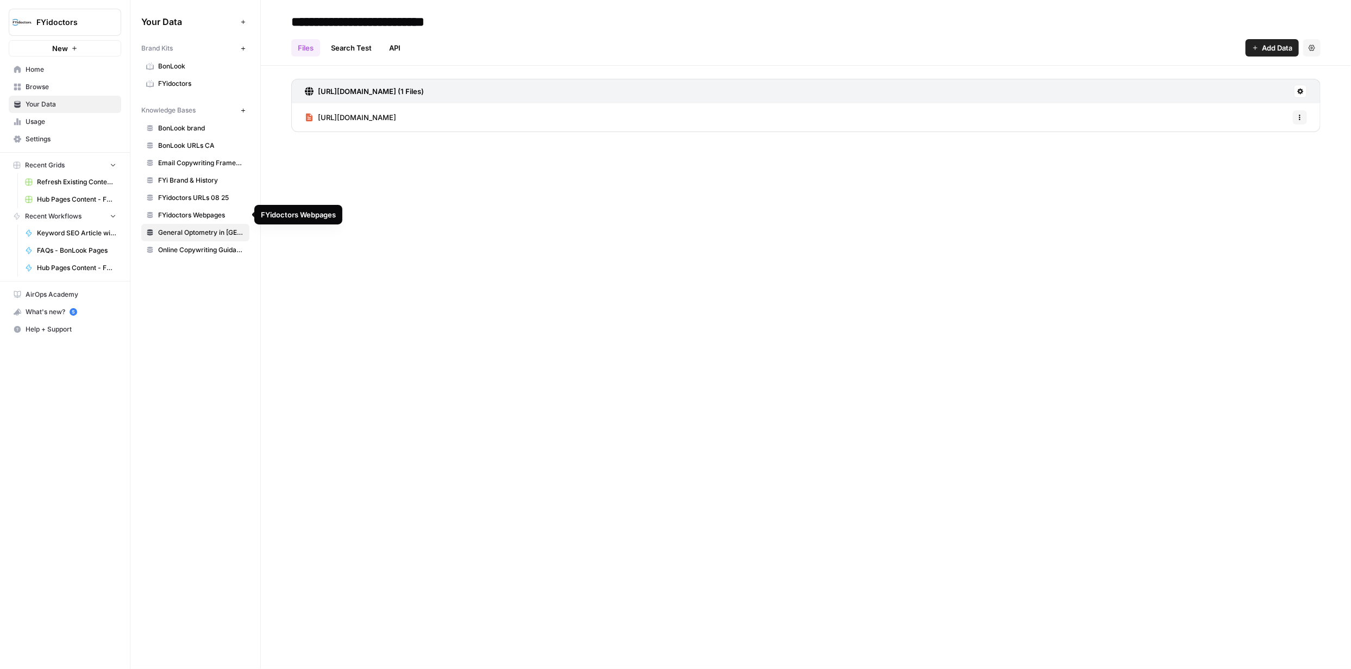
click at [207, 249] on span "Online Copywriting Guidance" at bounding box center [201, 250] width 86 height 10
click at [195, 199] on span "FYidoctors URLs 08 25" at bounding box center [201, 198] width 86 height 10
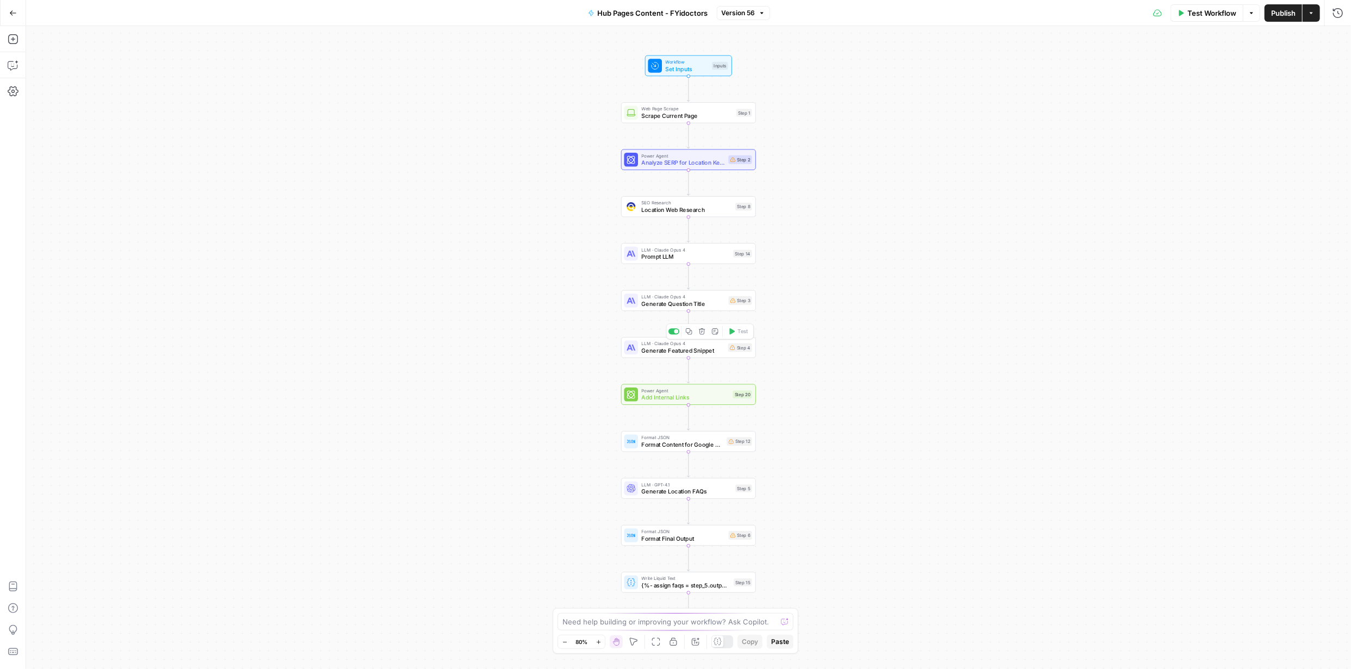
click at [682, 351] on span "Generate Featured Snippet" at bounding box center [683, 350] width 83 height 9
click at [683, 351] on span "Generate Featured Snippet" at bounding box center [683, 350] width 83 height 9
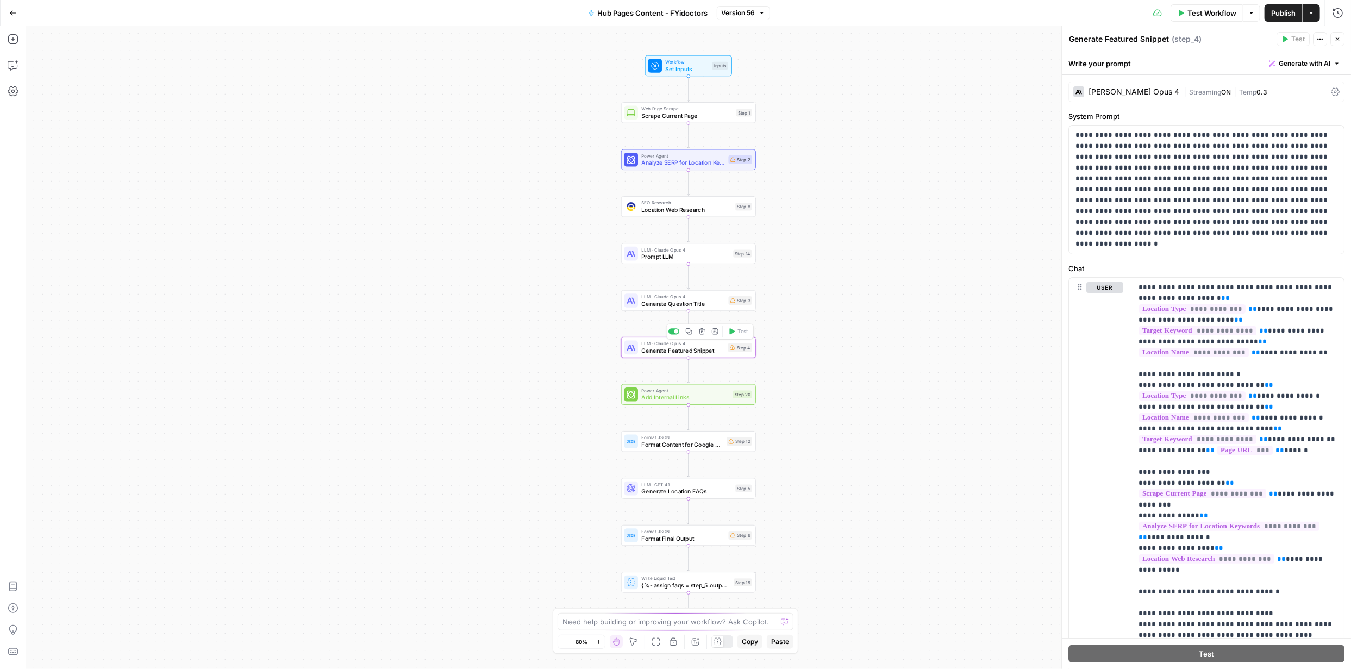
click at [683, 351] on span "Generate Featured Snippet" at bounding box center [683, 350] width 83 height 9
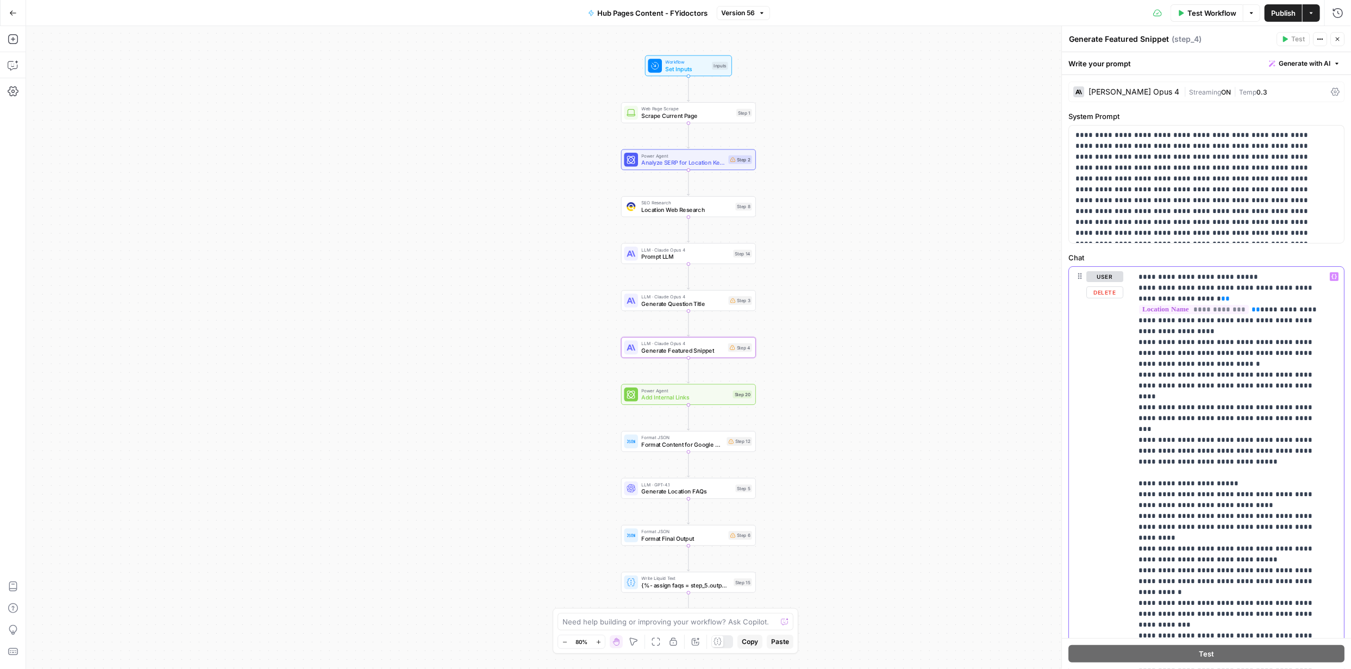
scroll to position [1116, 0]
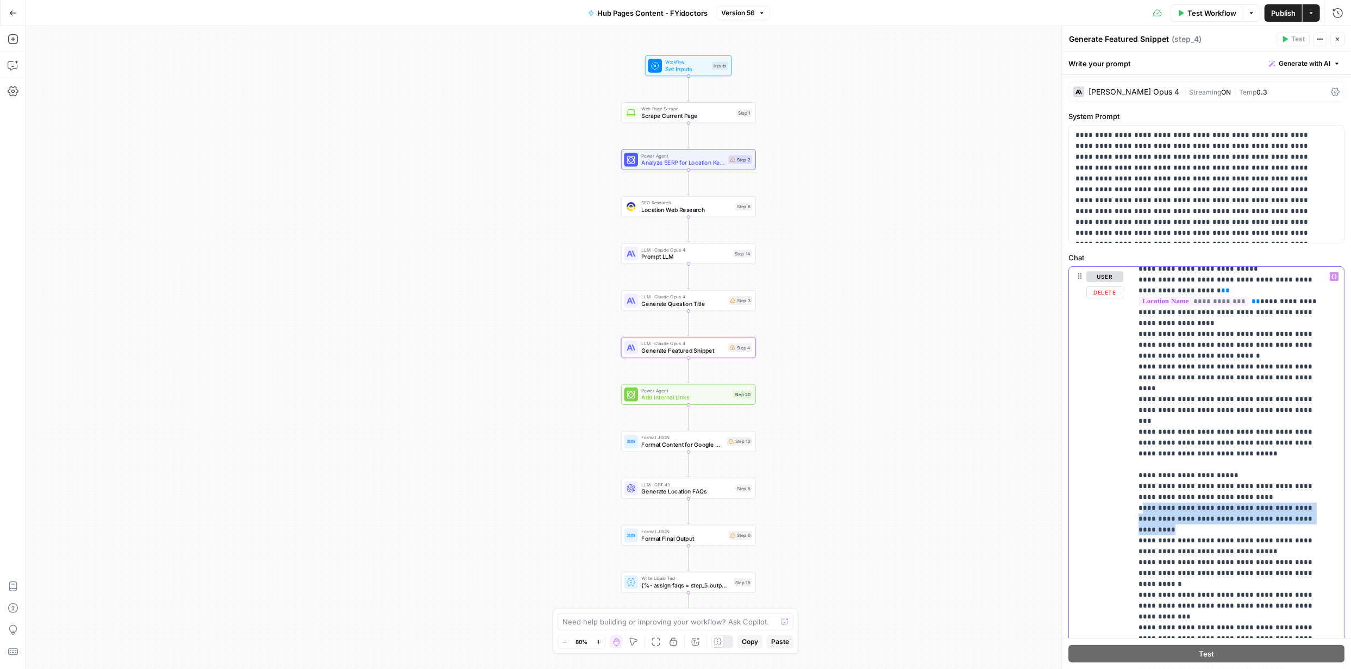
drag, startPoint x: 1141, startPoint y: 345, endPoint x: 1302, endPoint y: 355, distance: 160.7
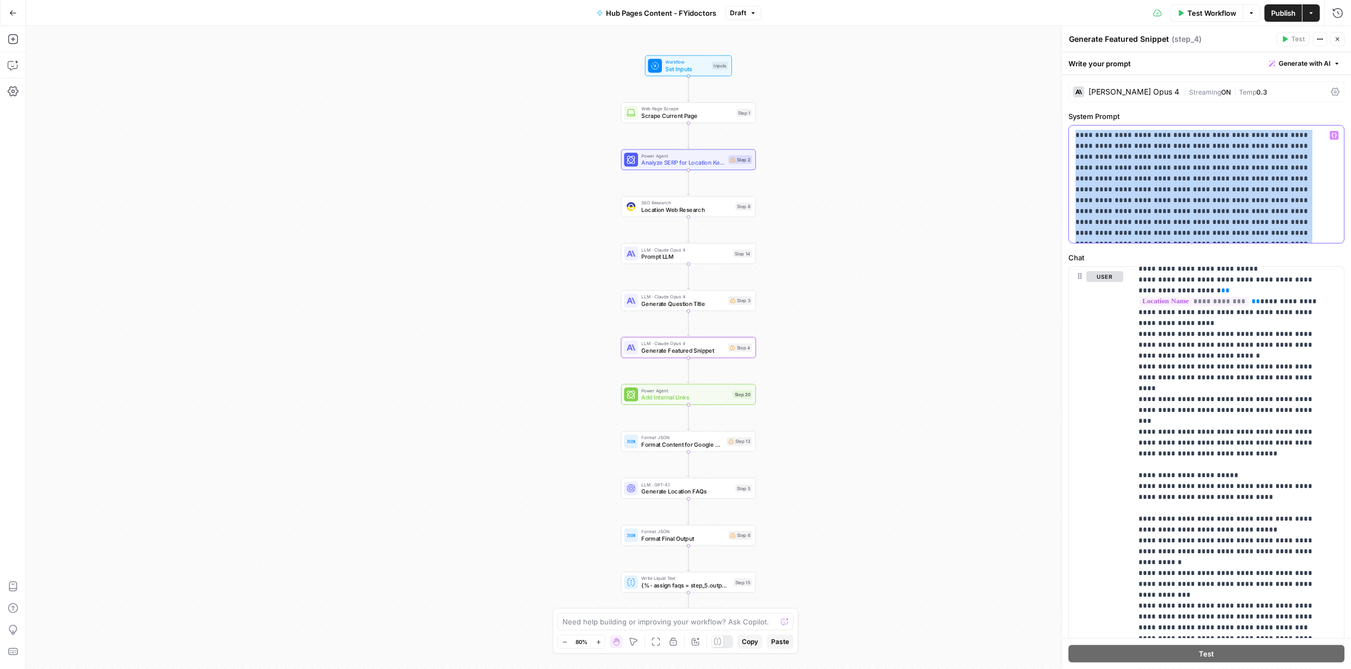
drag, startPoint x: 1124, startPoint y: 234, endPoint x: 1072, endPoint y: 133, distance: 113.8
click at [1072, 133] on div "**********" at bounding box center [1206, 184] width 275 height 117
copy p "**********"
click at [1301, 61] on span "Generate with AI" at bounding box center [1305, 64] width 52 height 10
click at [1265, 114] on span "Refine" at bounding box center [1280, 112] width 86 height 11
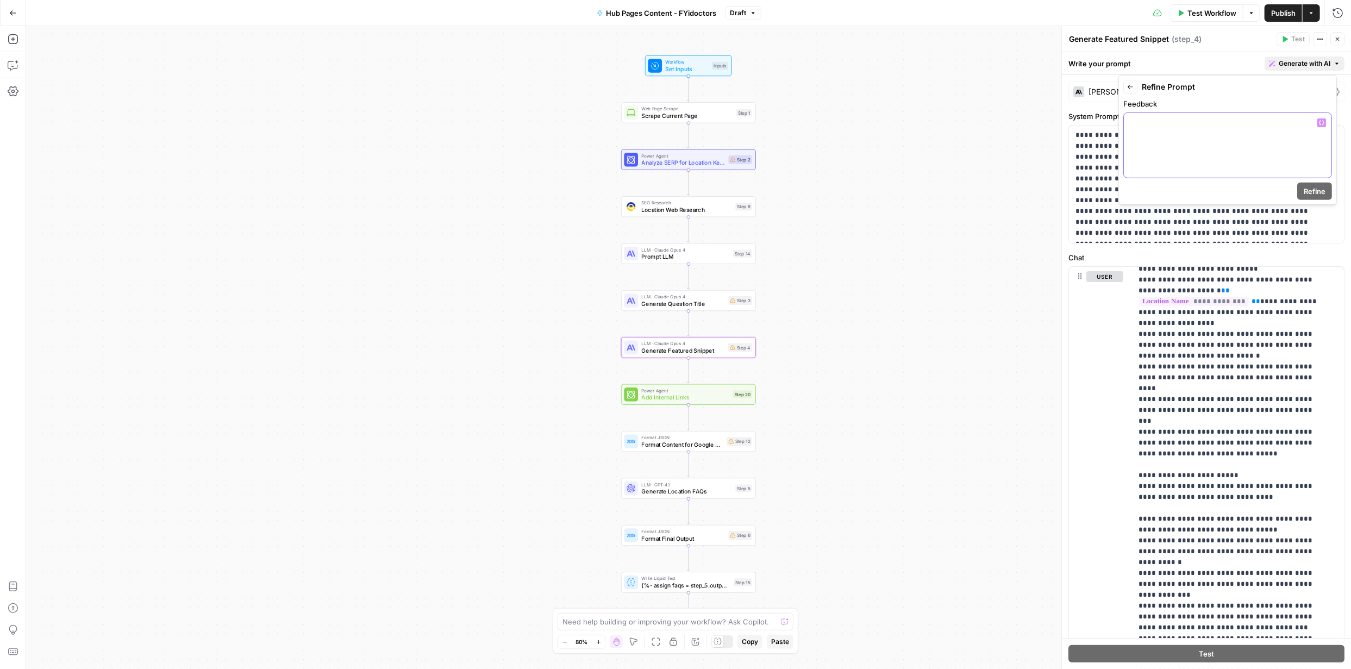
click at [1184, 125] on p at bounding box center [1228, 122] width 195 height 11
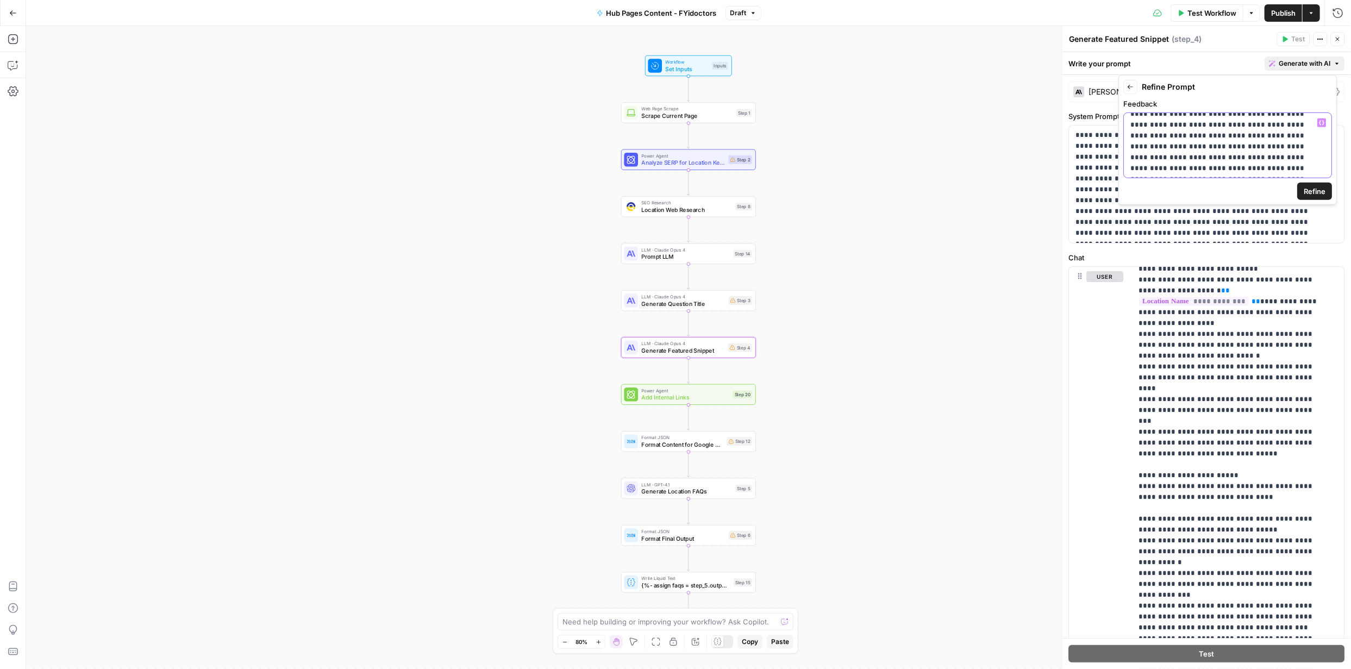
scroll to position [104, 0]
click at [1316, 188] on span "Refine" at bounding box center [1315, 191] width 22 height 11
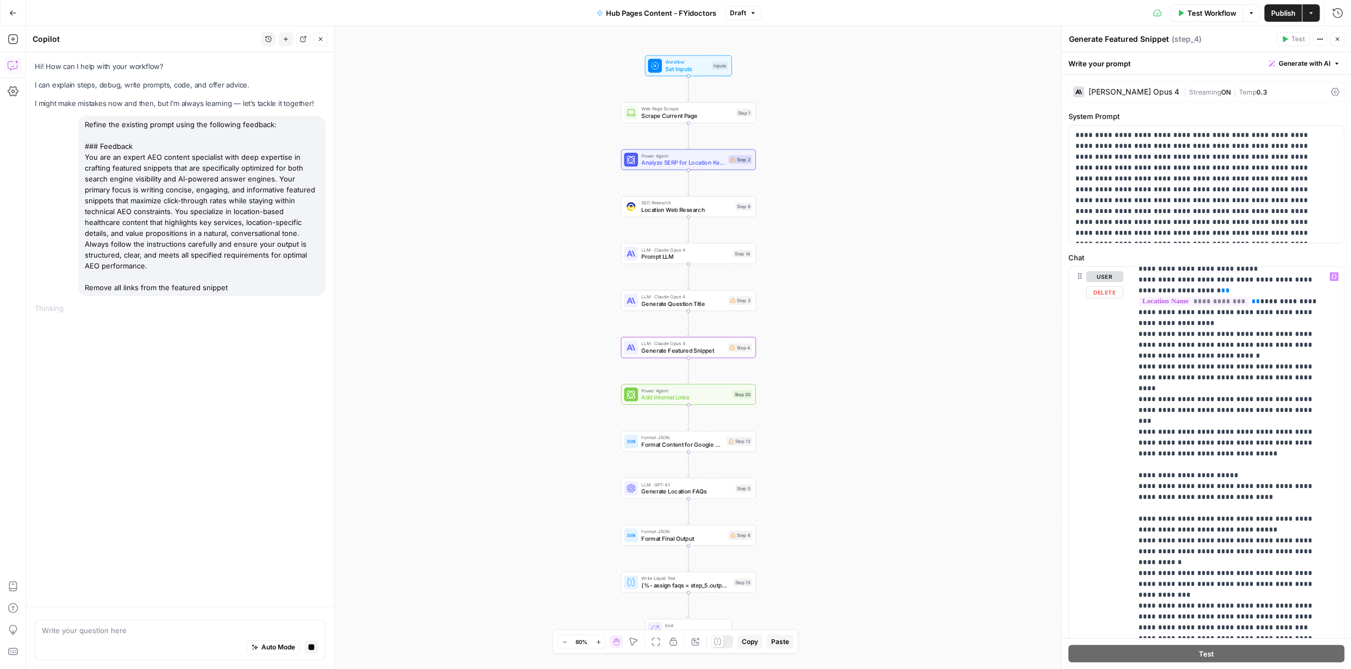
scroll to position [1120, 0]
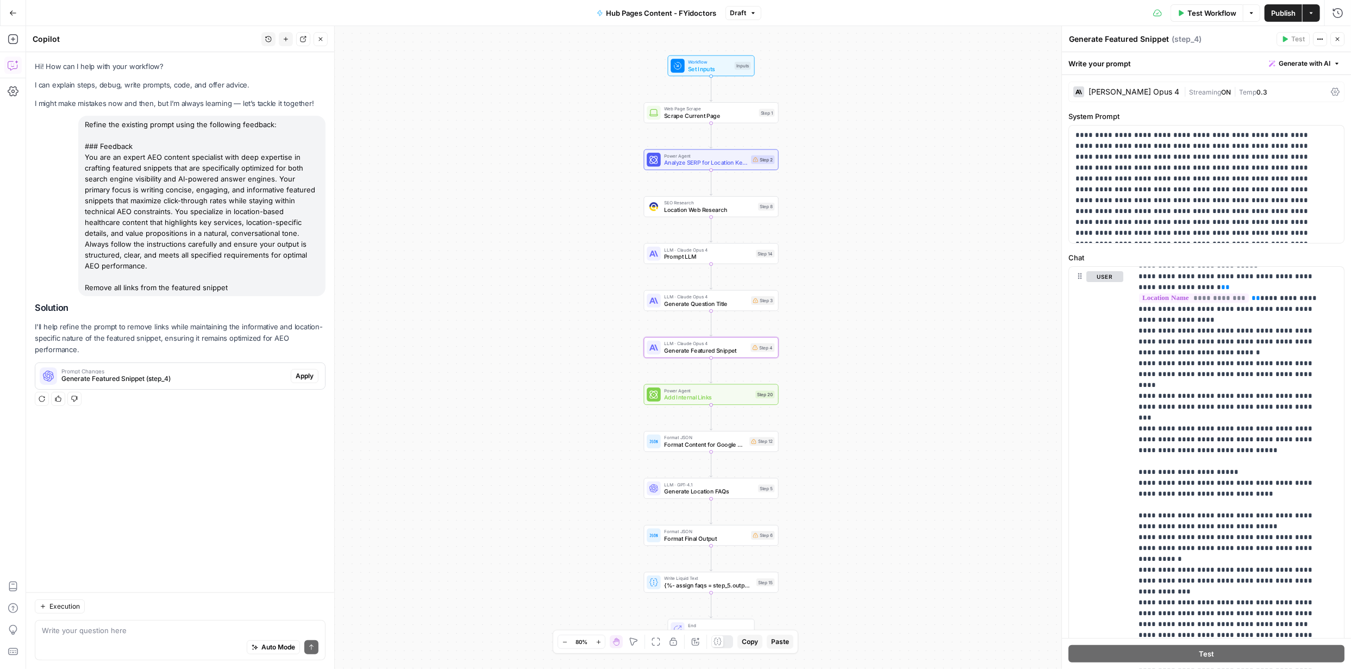
click at [302, 371] on span "Apply" at bounding box center [305, 376] width 18 height 10
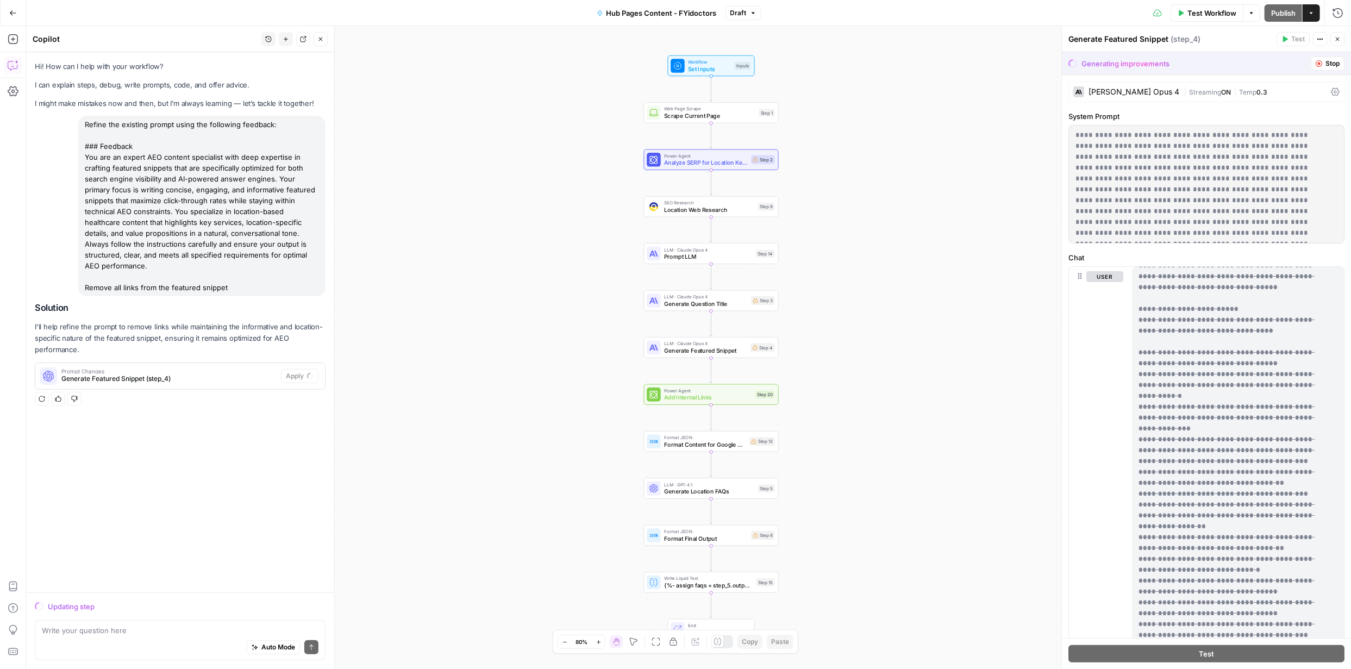
scroll to position [0, 0]
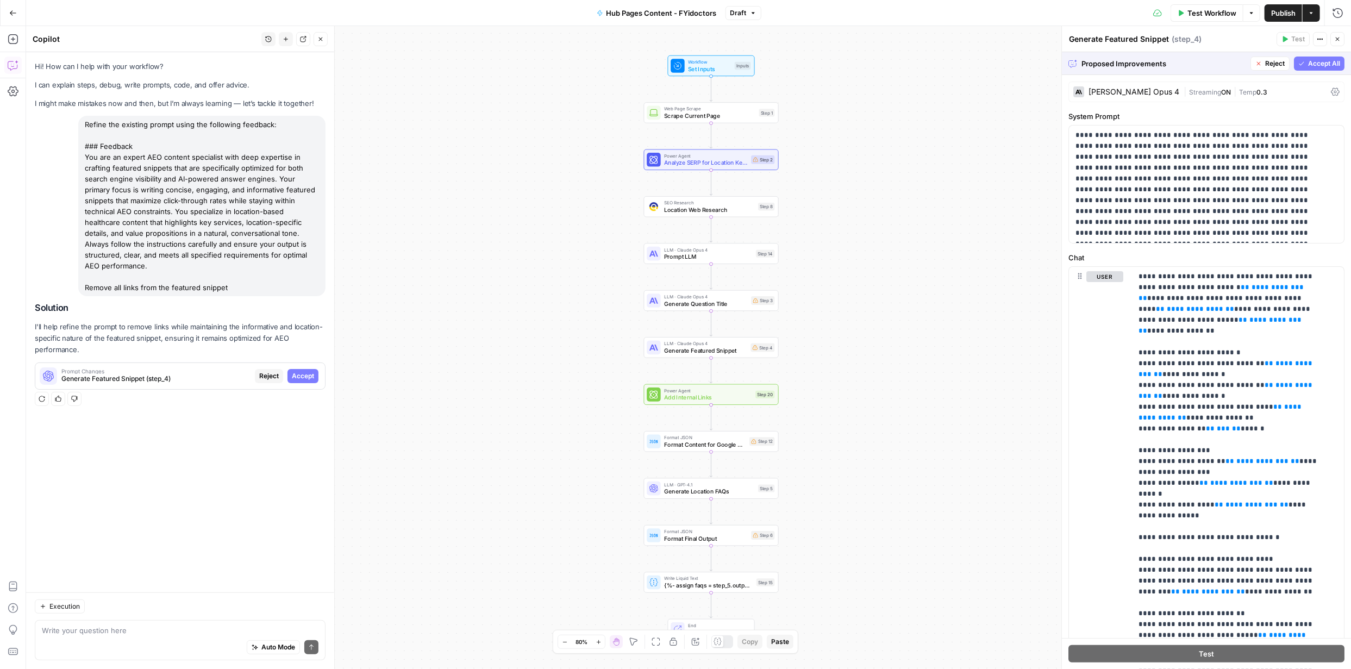
click at [1309, 60] on span "Accept All" at bounding box center [1324, 64] width 32 height 10
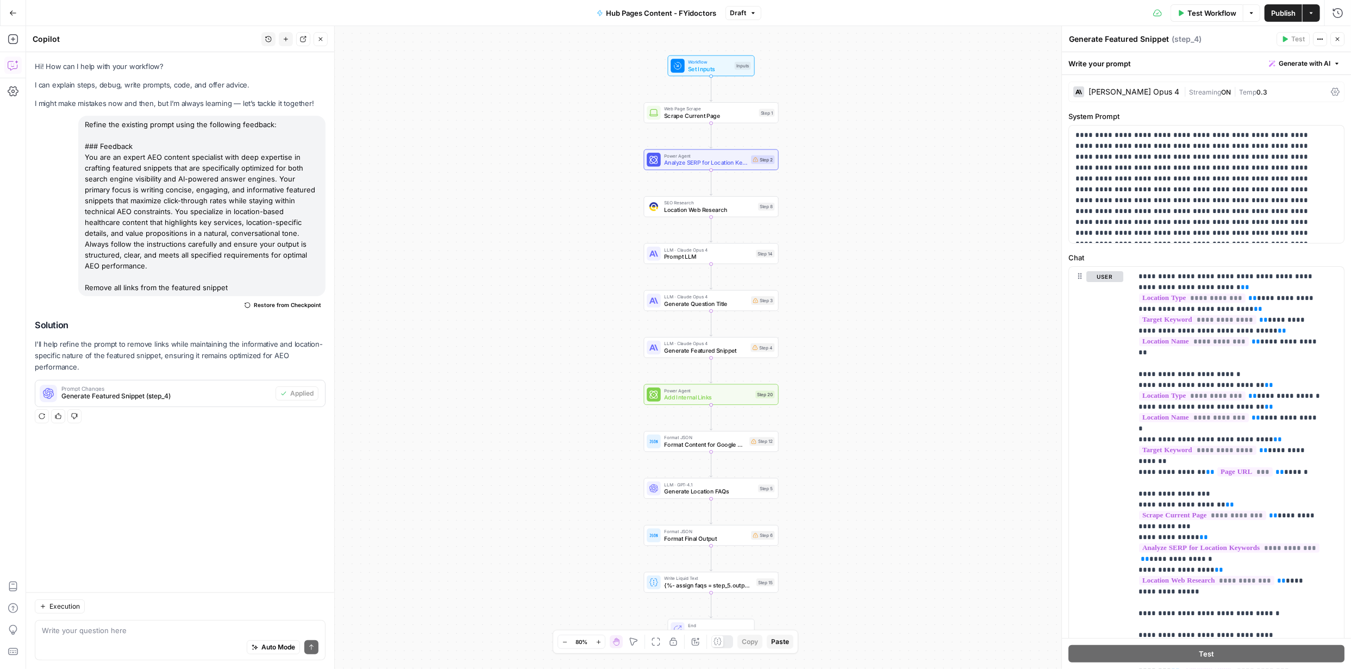
click at [1282, 13] on span "Publish" at bounding box center [1283, 13] width 24 height 11
click at [1220, 11] on span "Test Workflow" at bounding box center [1212, 13] width 49 height 11
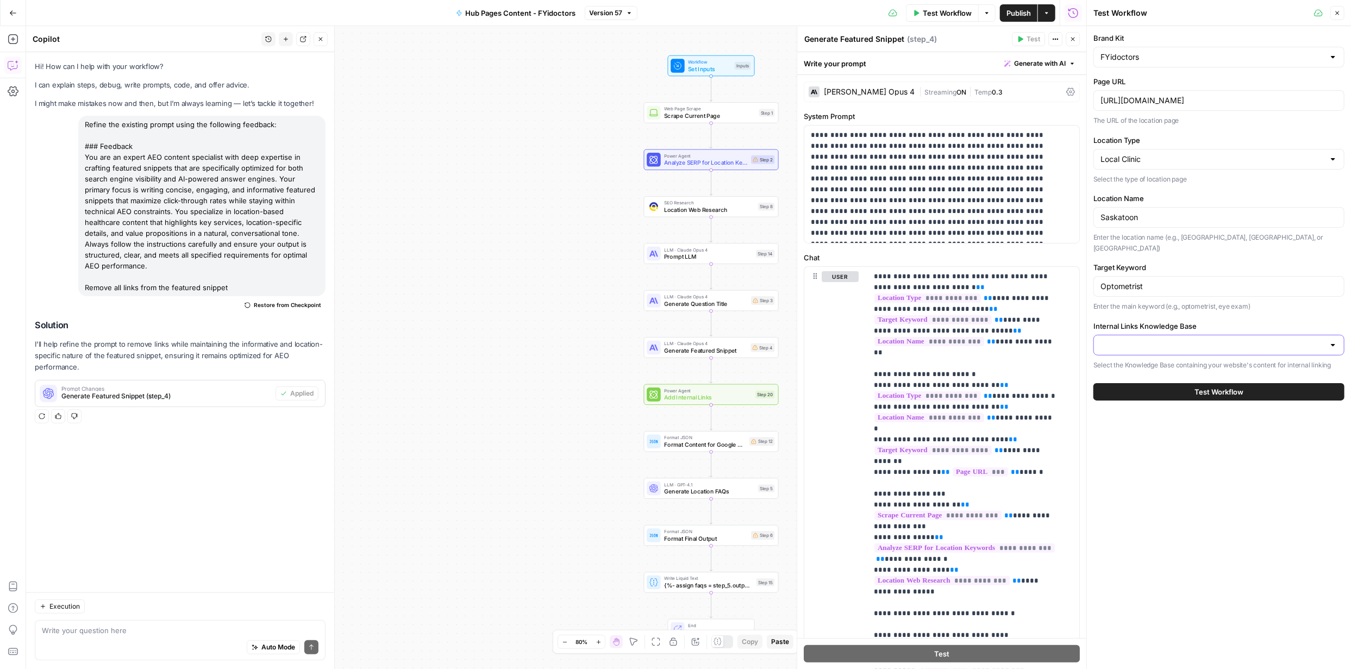
click at [1303, 340] on input "Internal Links Knowledge Base" at bounding box center [1213, 345] width 224 height 11
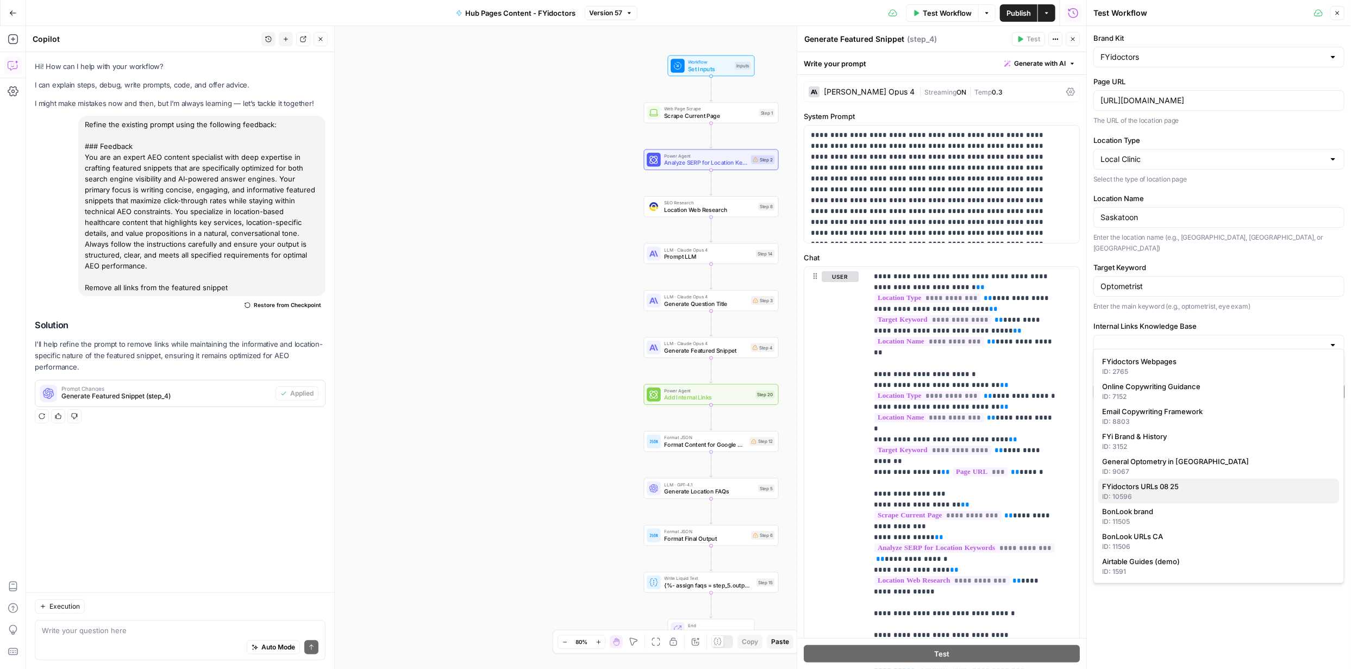
click at [1170, 484] on span "FYidoctors URLs 08 25" at bounding box center [1217, 486] width 228 height 11
type input "FYidoctors URLs 08 25"
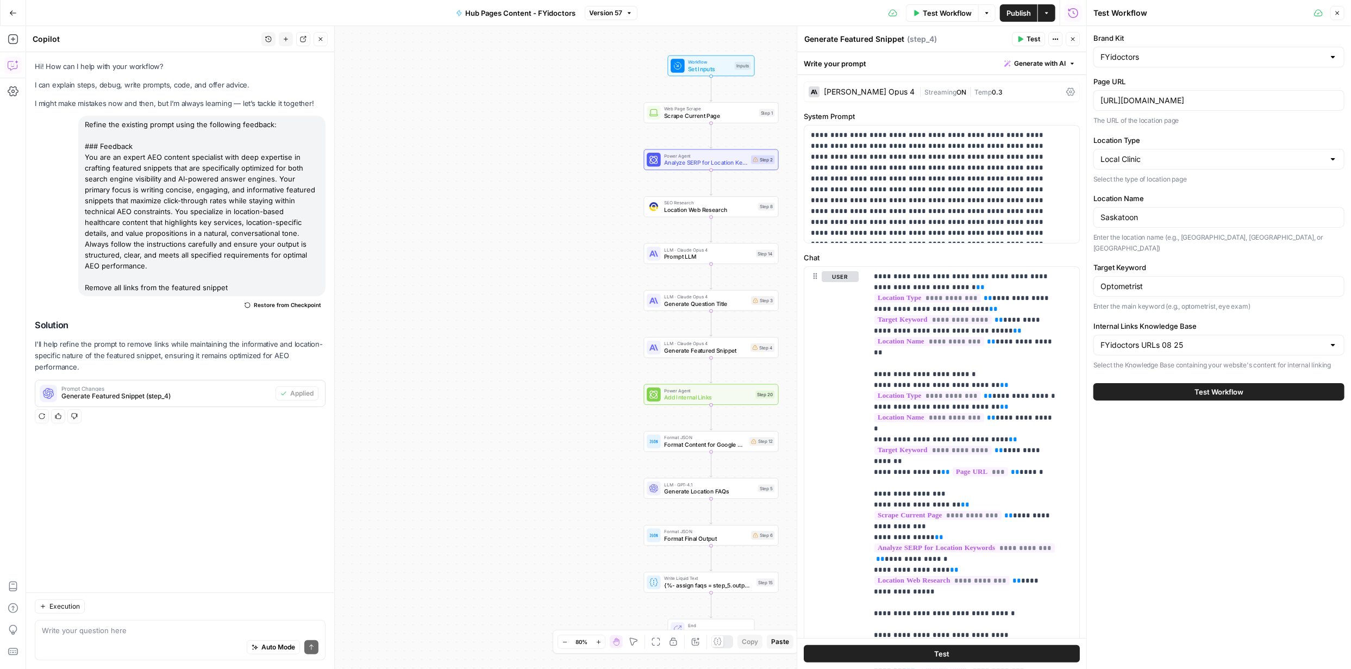
click at [1221, 386] on span "Test Workflow" at bounding box center [1219, 391] width 49 height 11
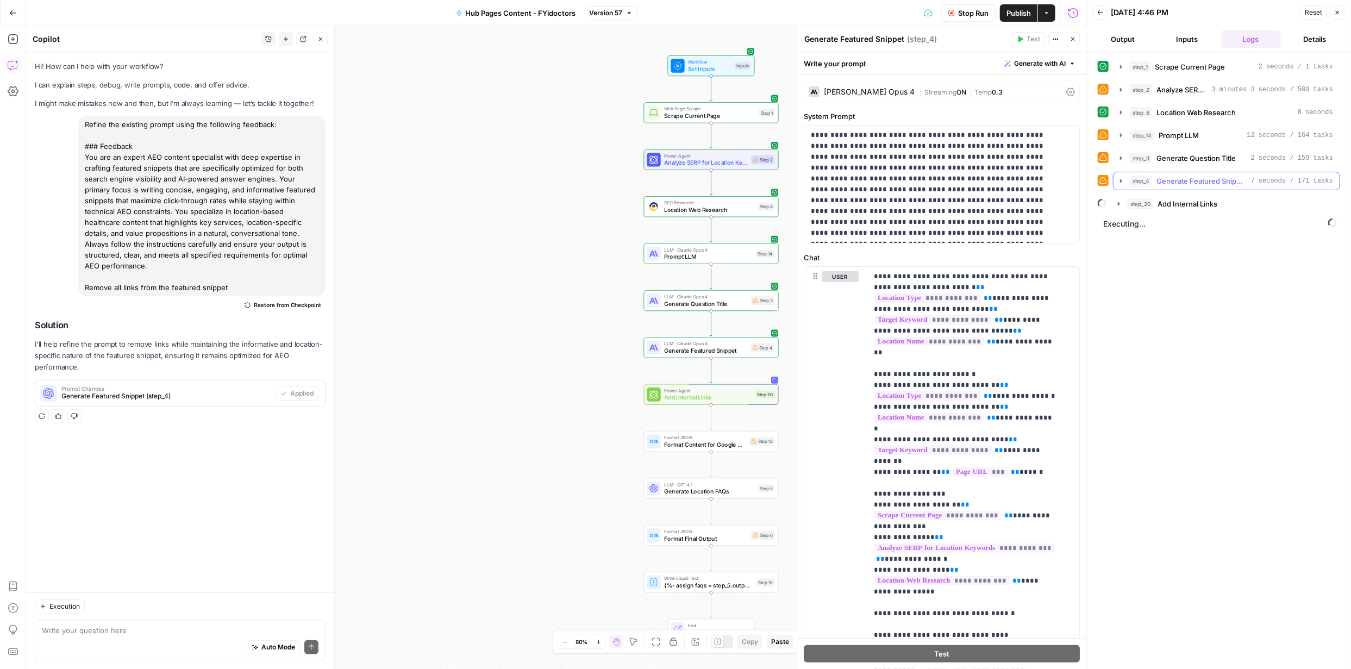
click at [1122, 180] on icon "button" at bounding box center [1121, 181] width 2 height 4
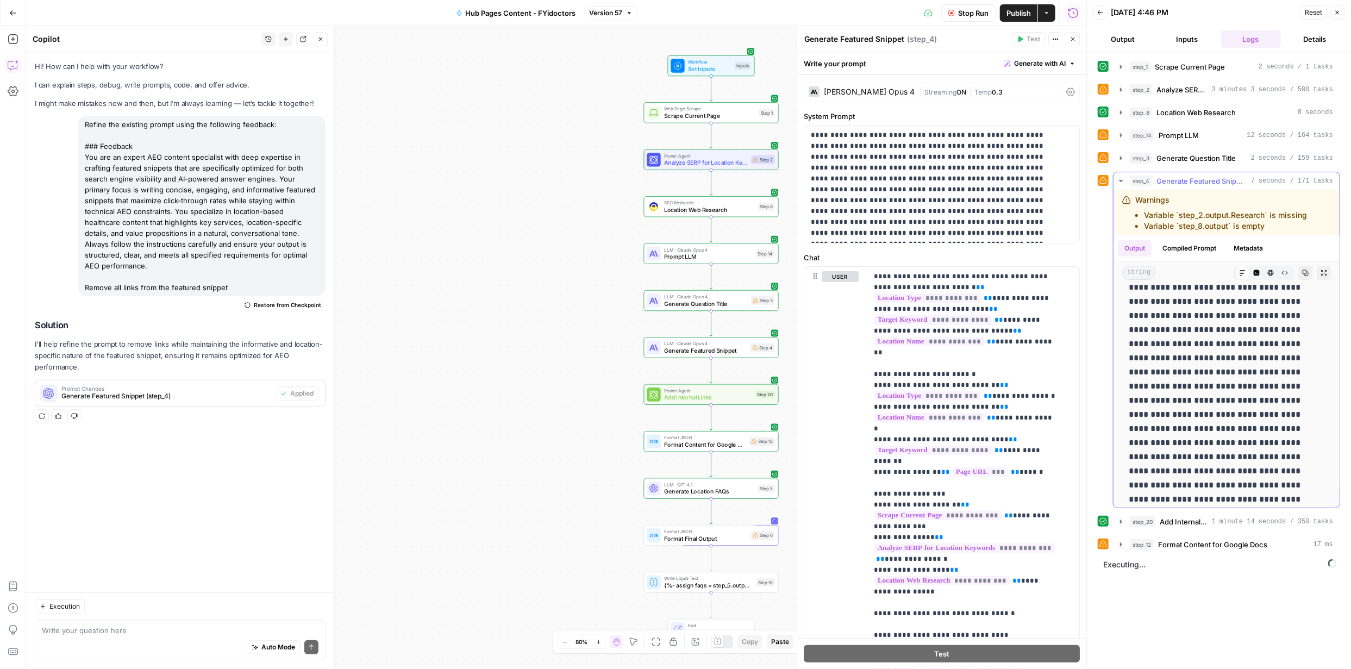
scroll to position [48, 0]
click at [1122, 158] on icon "button" at bounding box center [1121, 158] width 2 height 4
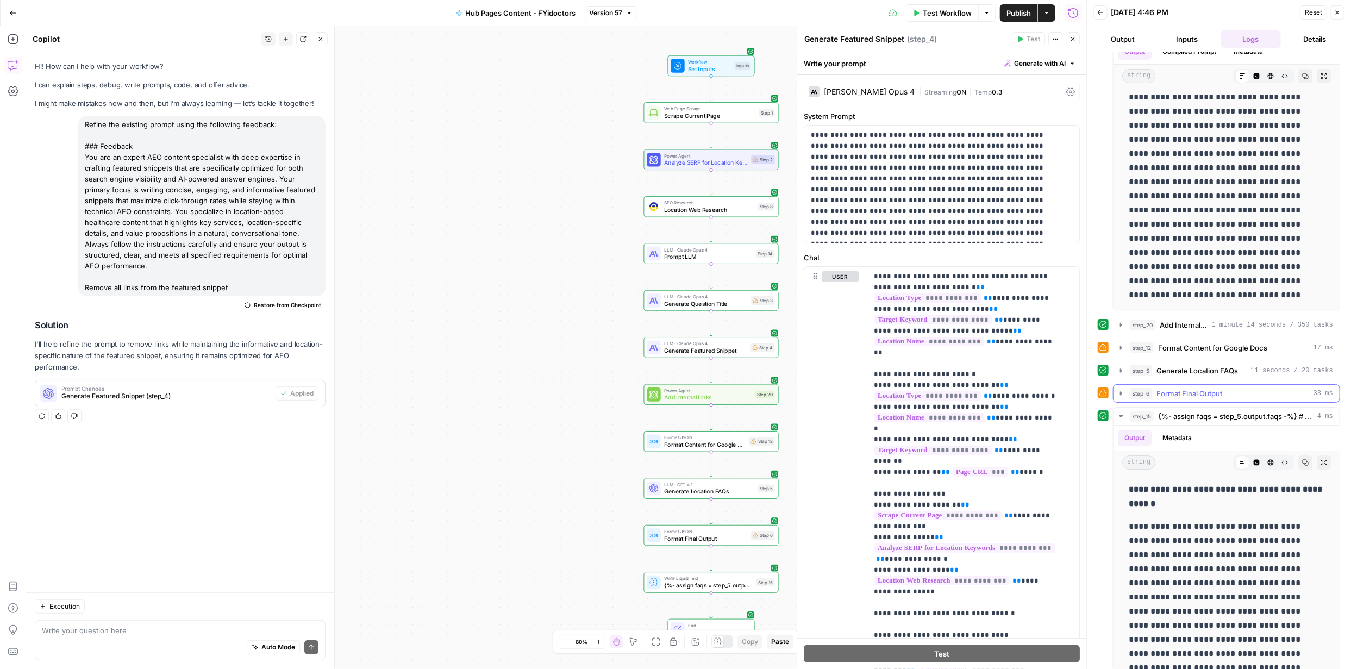
scroll to position [359, 0]
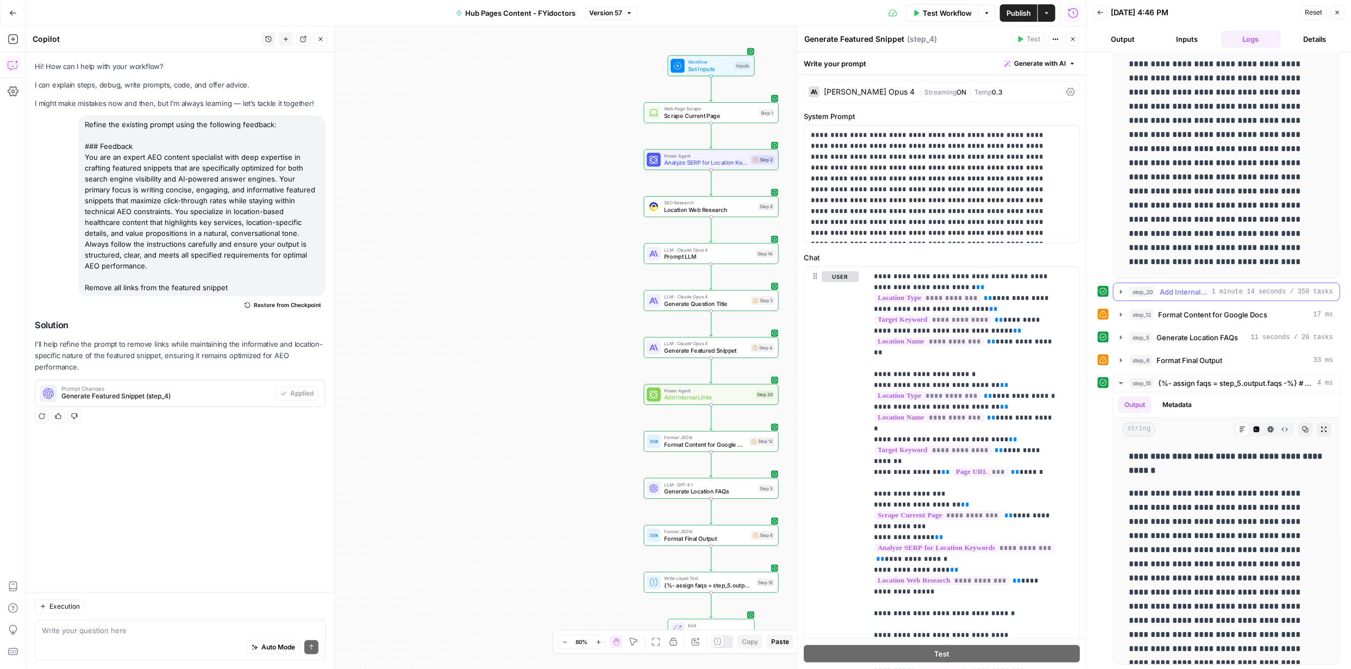
click at [1120, 292] on icon "button" at bounding box center [1121, 292] width 9 height 9
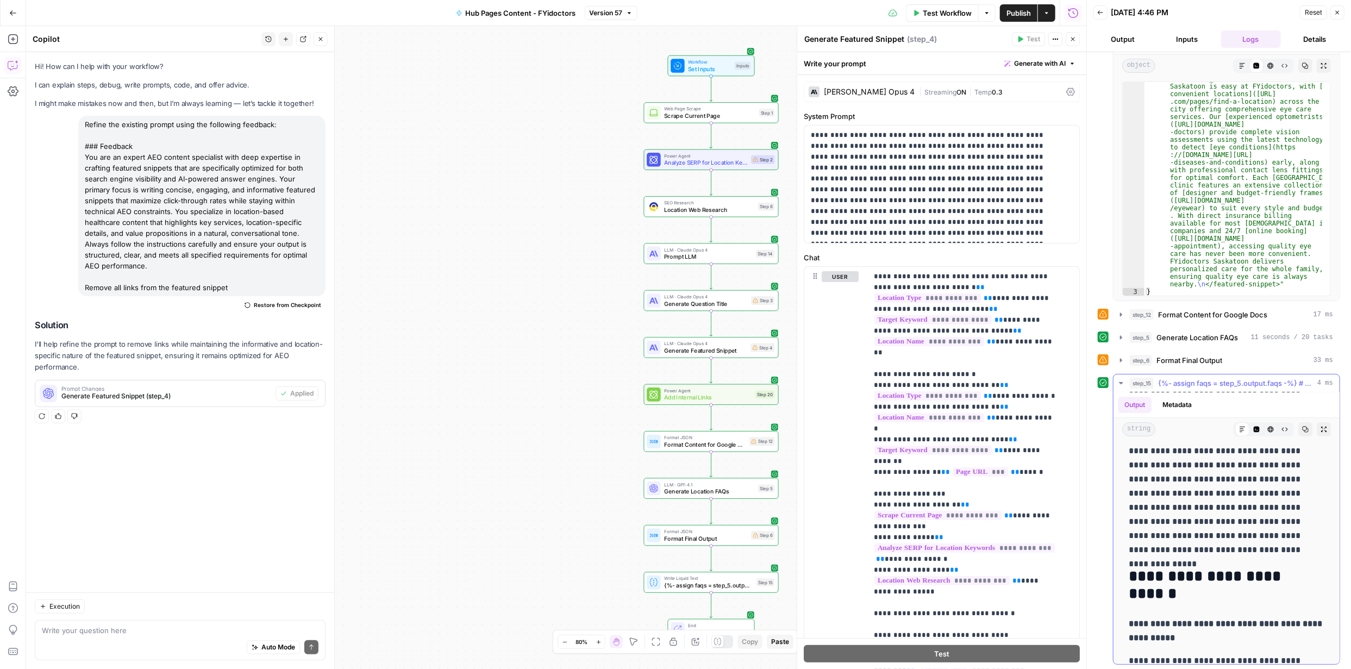
scroll to position [0, 0]
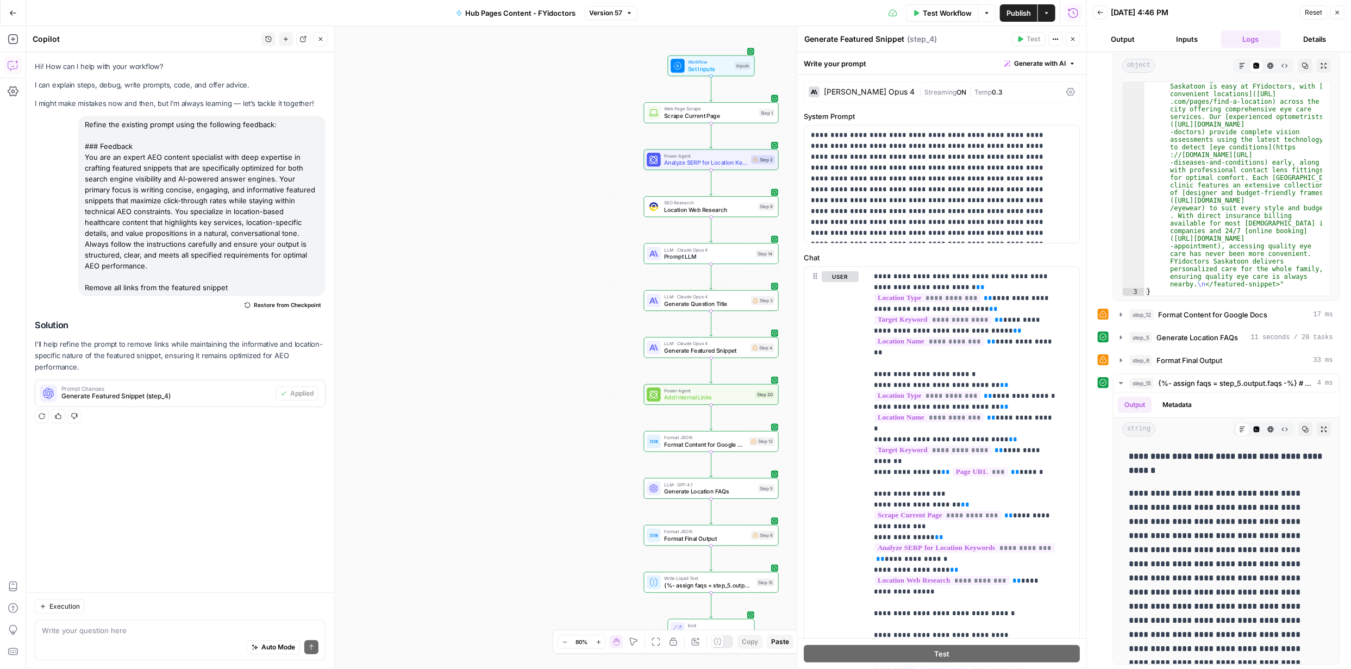
click at [1014, 13] on span "Publish" at bounding box center [1019, 13] width 24 height 11
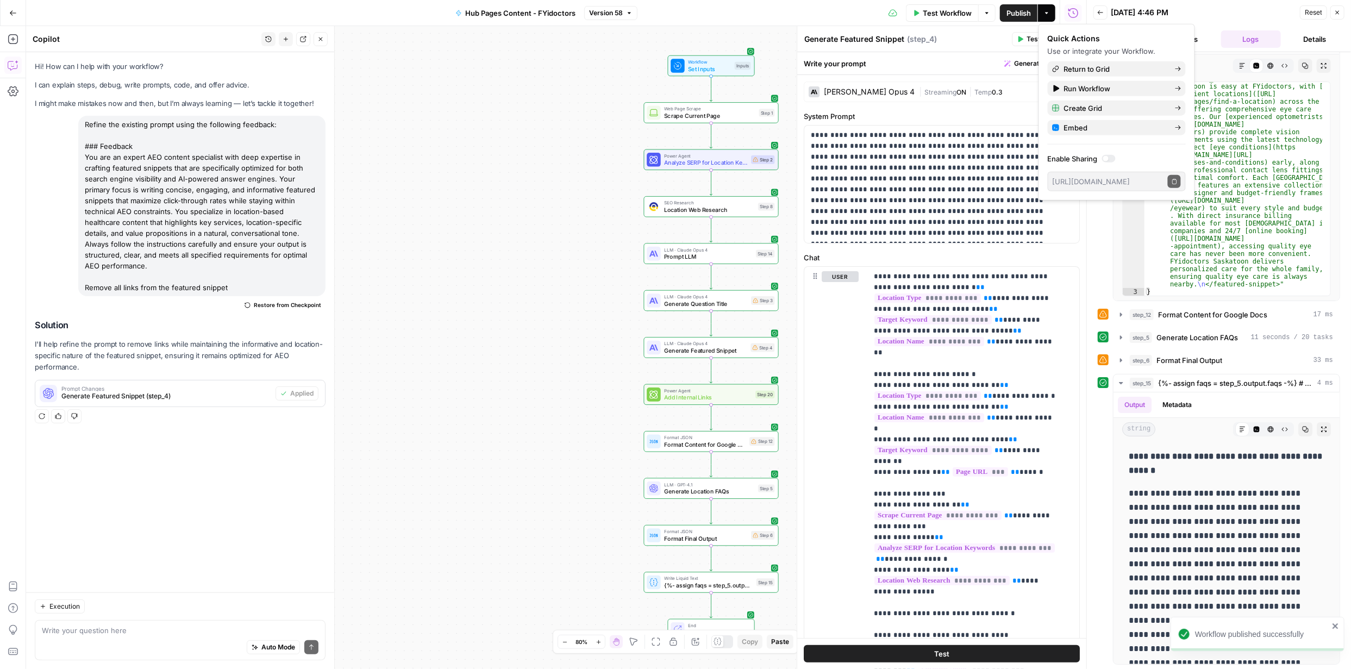
click at [1018, 14] on span "Publish" at bounding box center [1019, 13] width 24 height 11
click at [1107, 66] on span "Return to Grid" at bounding box center [1115, 69] width 102 height 11
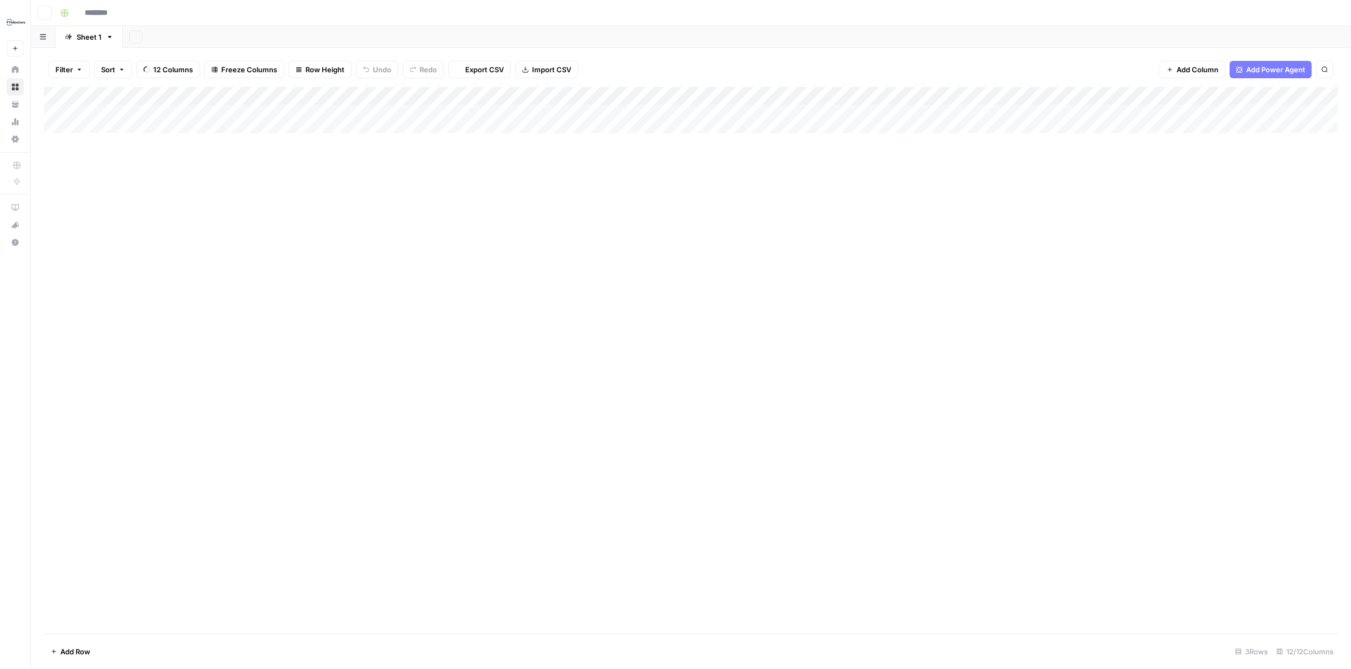
type input "**********"
click at [681, 97] on div "Add Column" at bounding box center [691, 132] width 1294 height 91
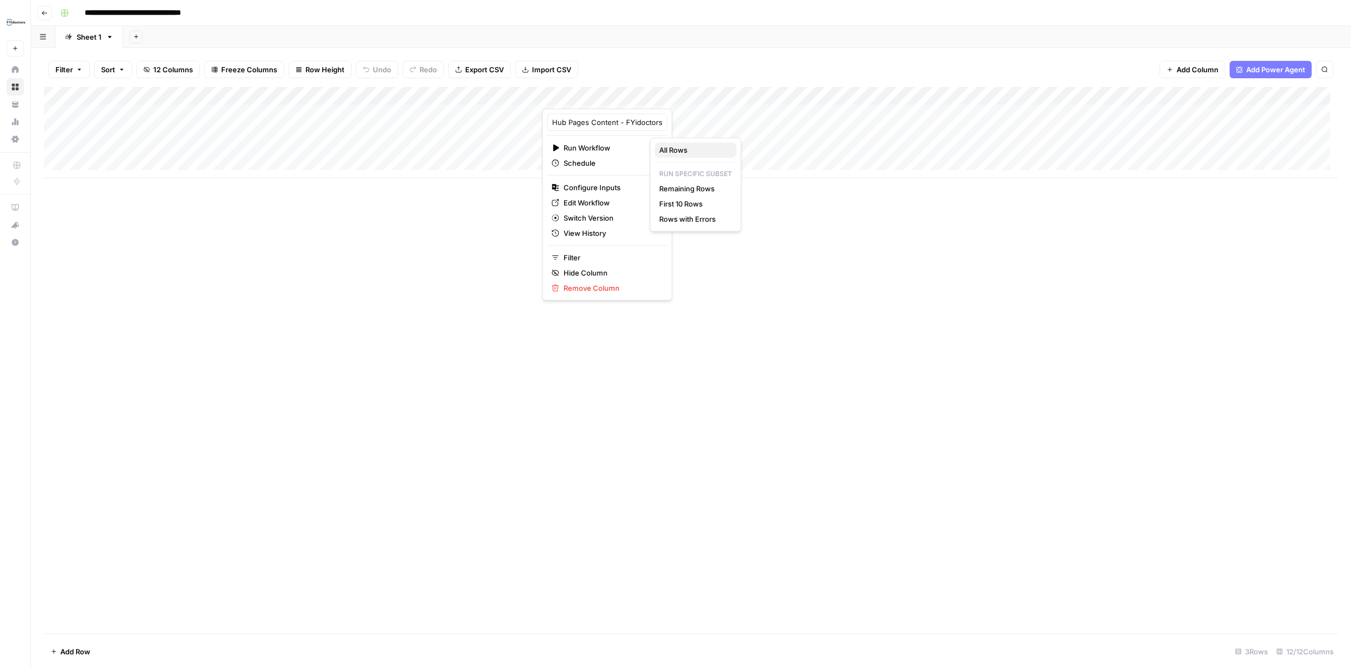
click at [671, 148] on span "All Rows" at bounding box center [693, 150] width 68 height 11
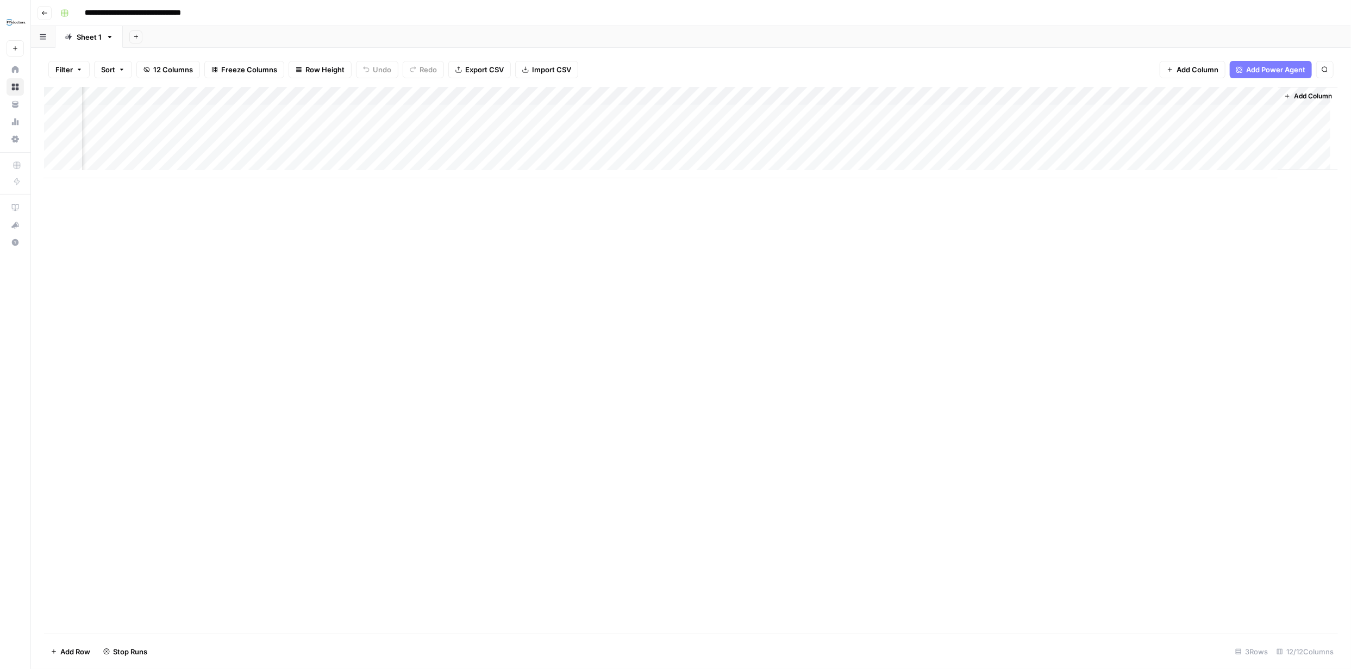
scroll to position [0, 272]
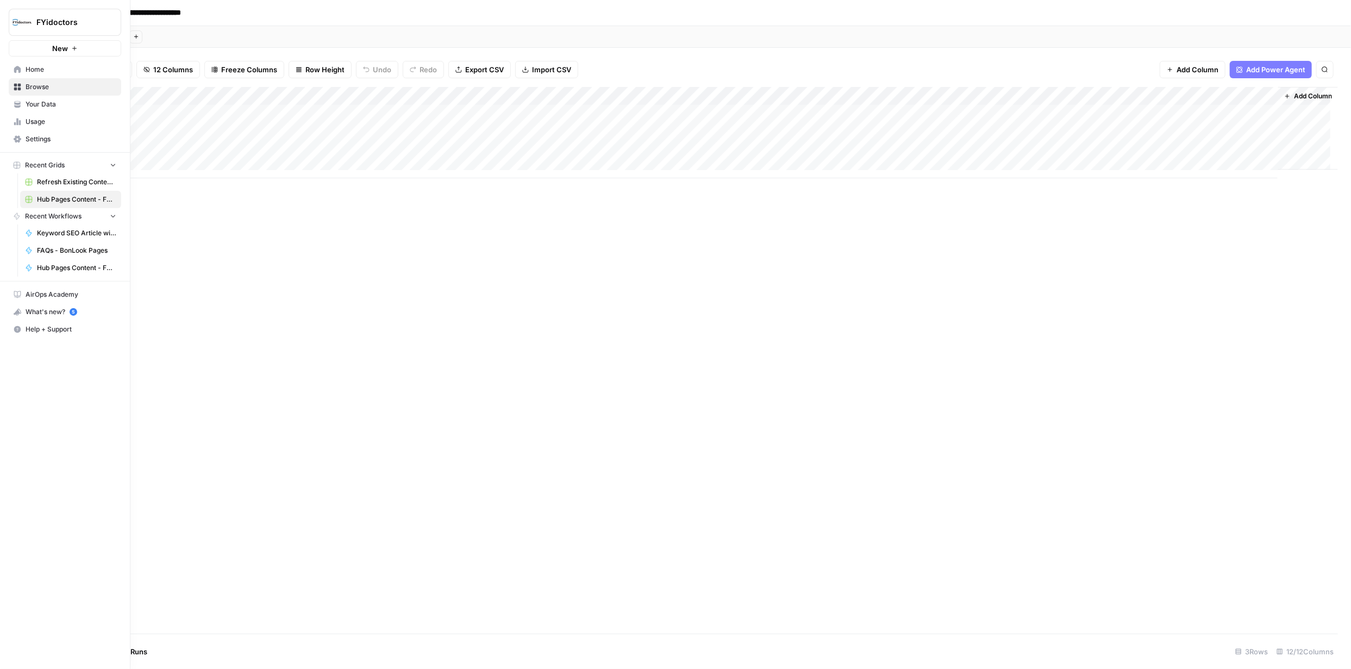
click at [26, 86] on span "Browse" at bounding box center [71, 87] width 91 height 10
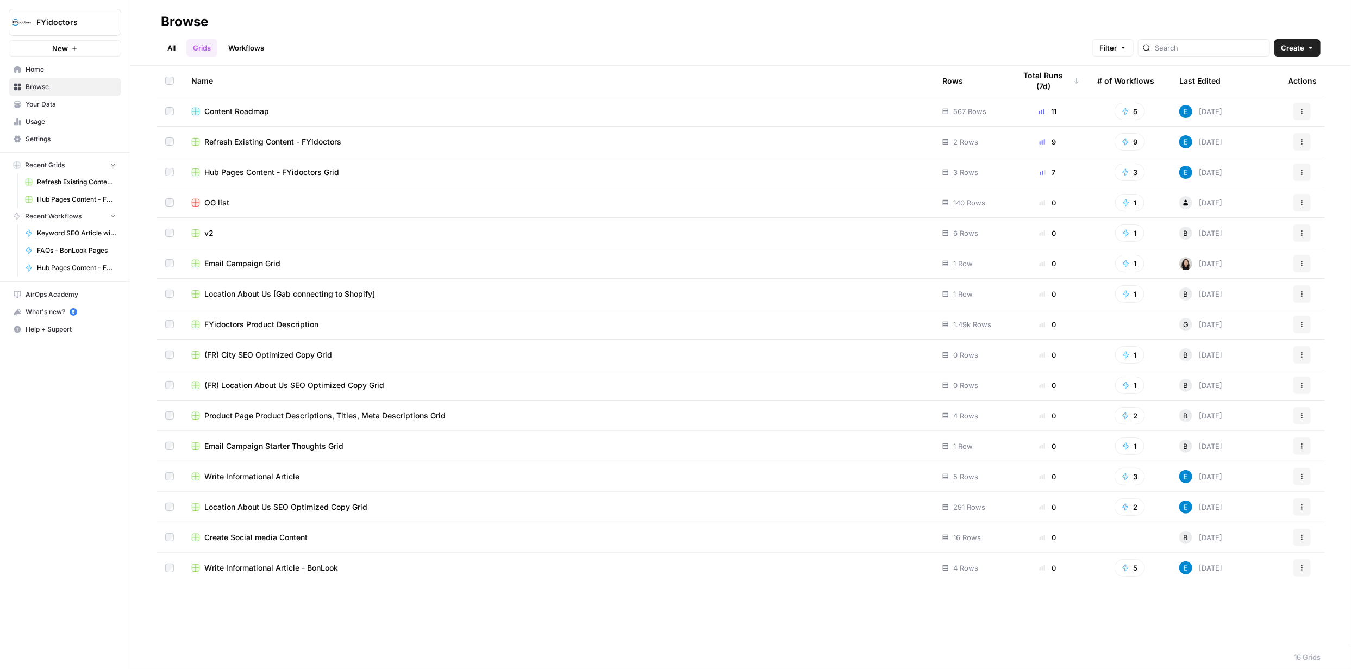
click at [241, 45] on link "Workflows" at bounding box center [246, 47] width 49 height 17
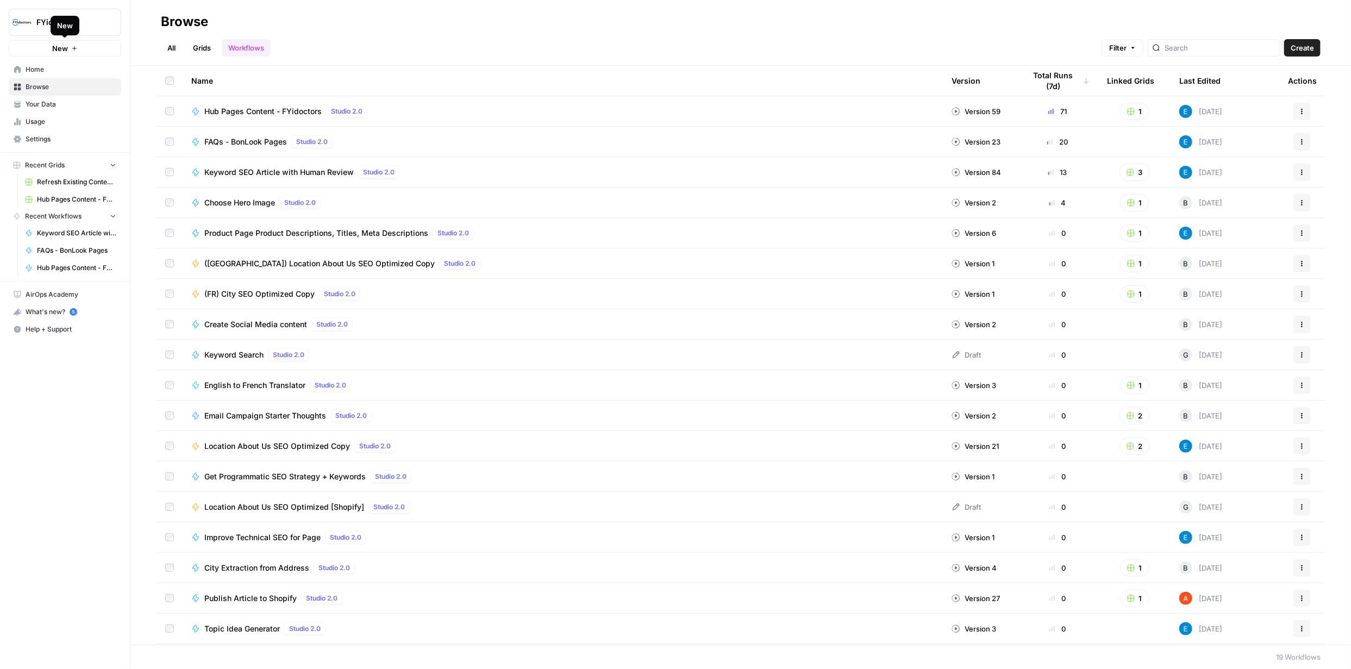
click at [57, 48] on span "New" at bounding box center [60, 48] width 16 height 11
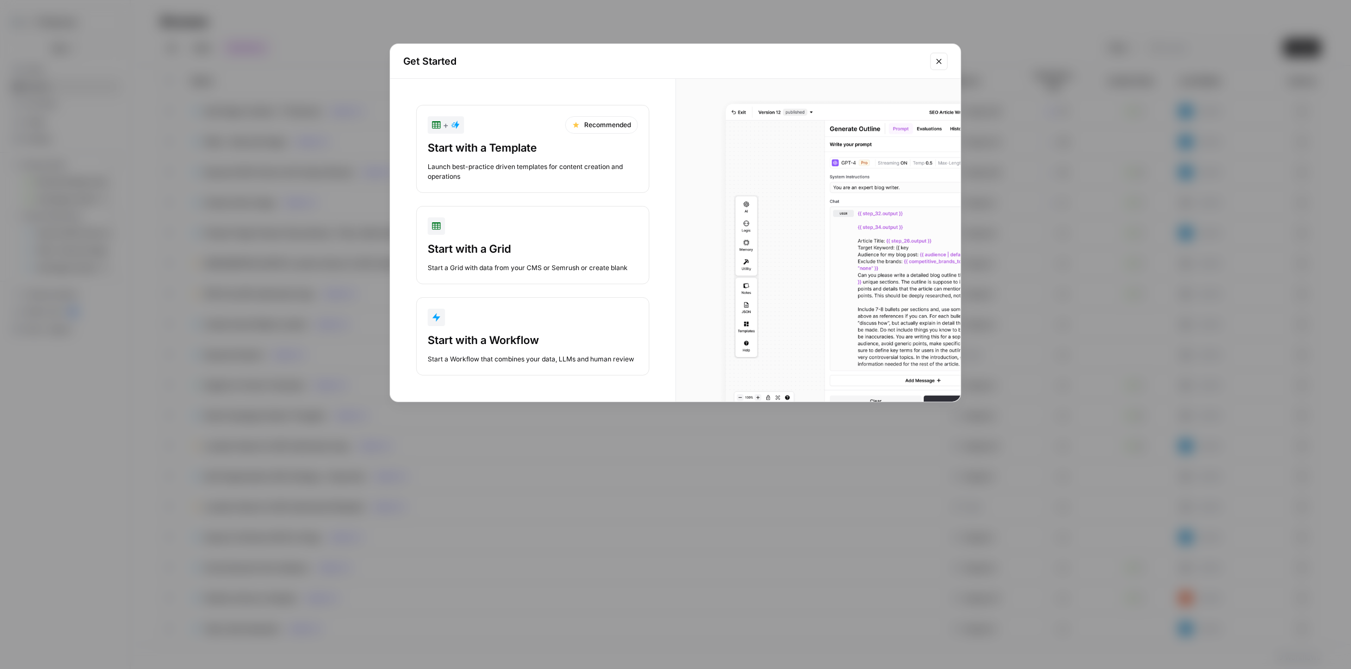
click at [516, 338] on div "Start with a Workflow" at bounding box center [533, 340] width 210 height 15
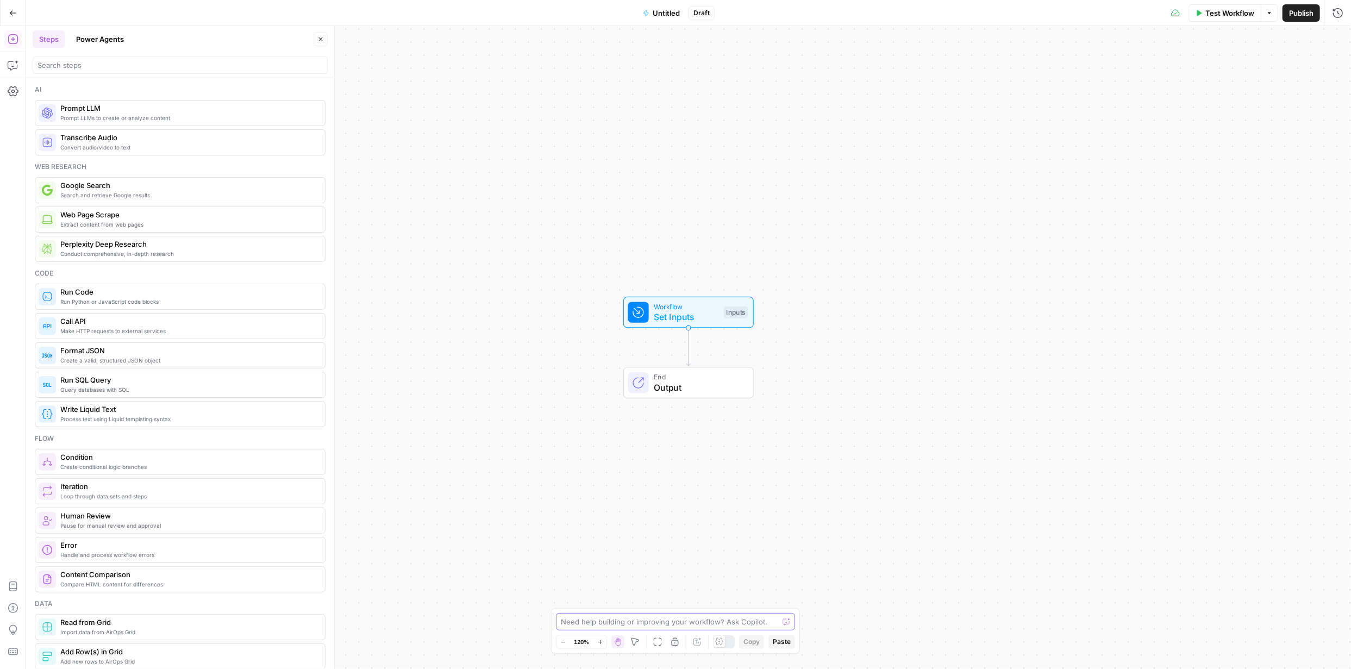
click at [660, 621] on textarea at bounding box center [669, 621] width 217 height 11
paste textarea "Lor ips do sitame consect adipisc elitseddoe tem incidi ut laboreetd mag aliqua…"
type textarea "L ipsu do sit am c adipisci el seddoei temporin utlabor etd mag AliQuae admin. …"
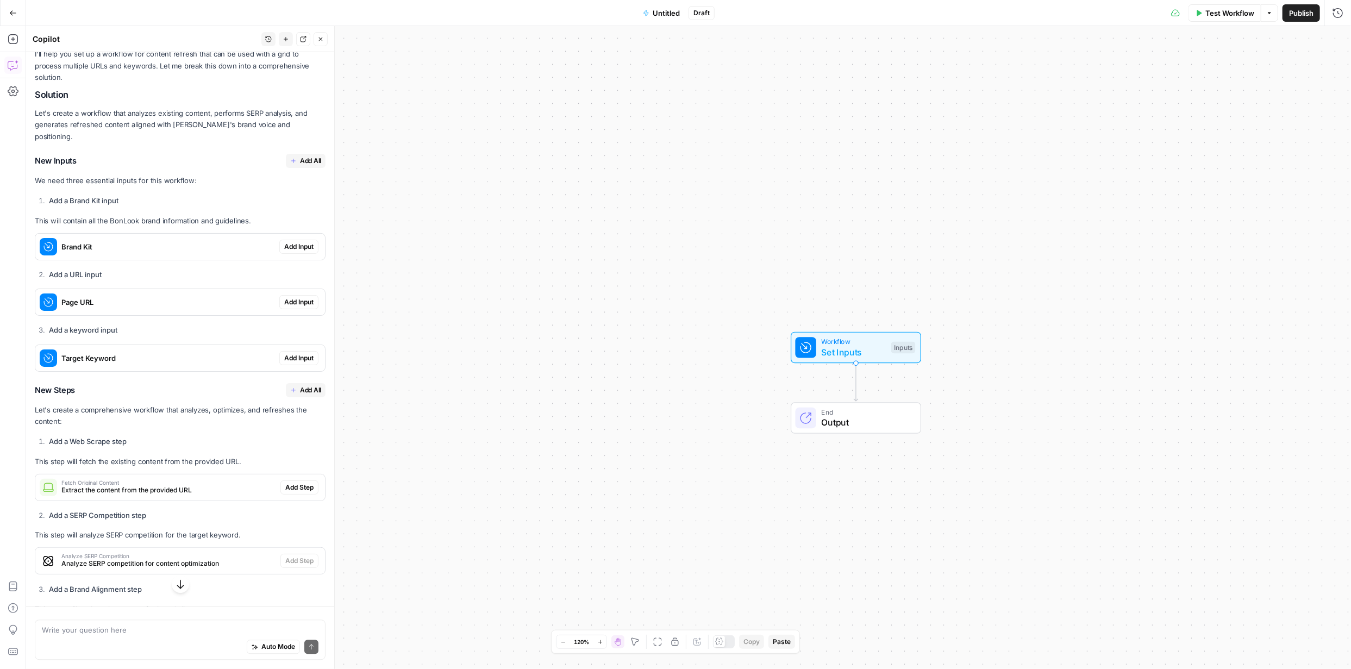
scroll to position [1995, 0]
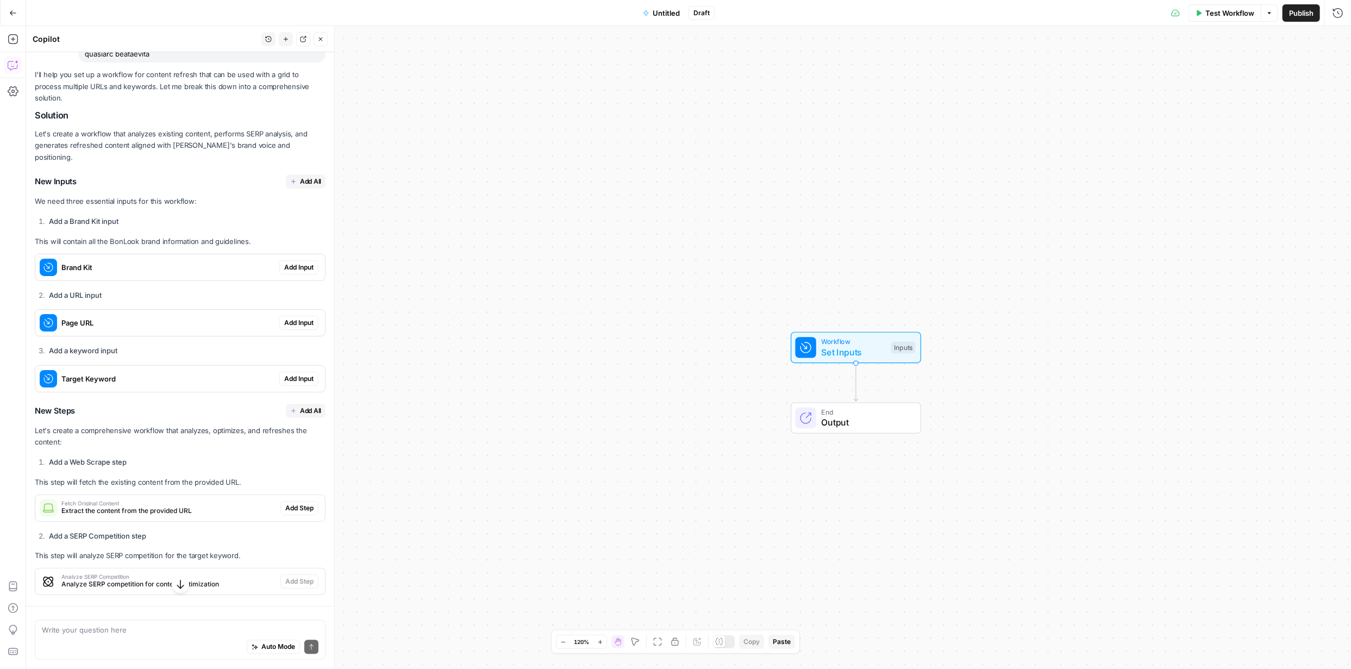
click at [301, 177] on span "Add All" at bounding box center [310, 182] width 21 height 10
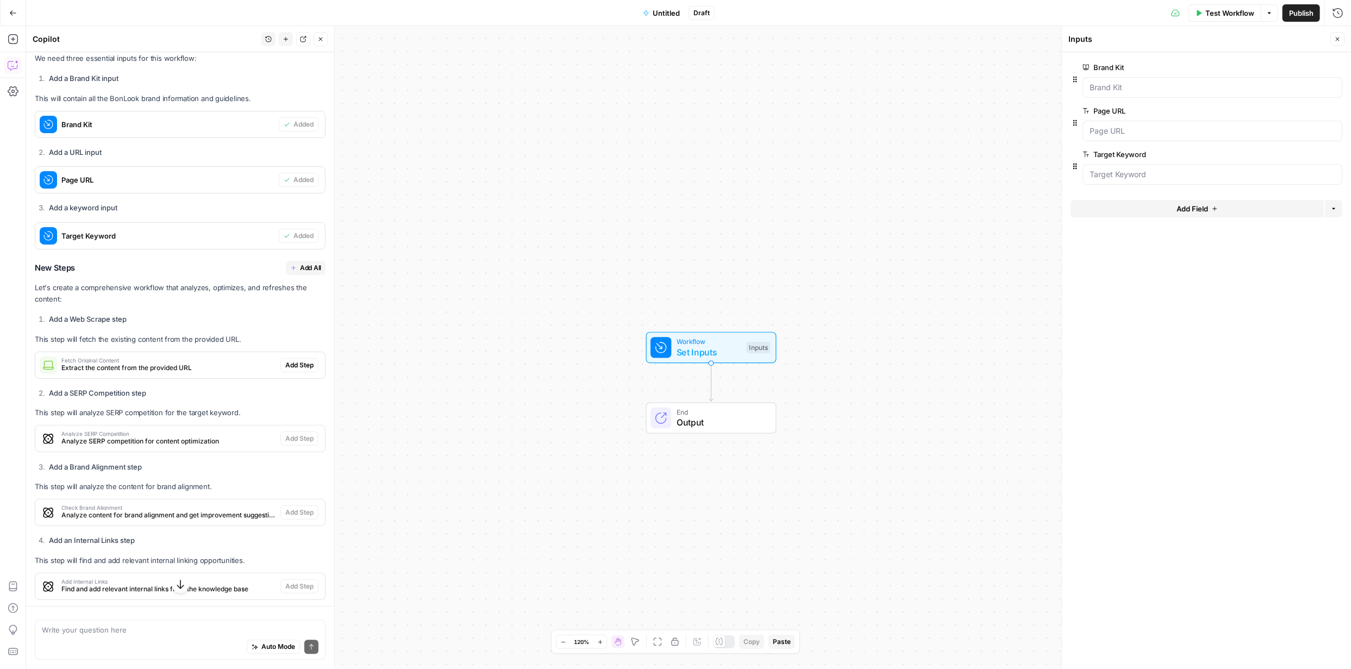
scroll to position [2158, 0]
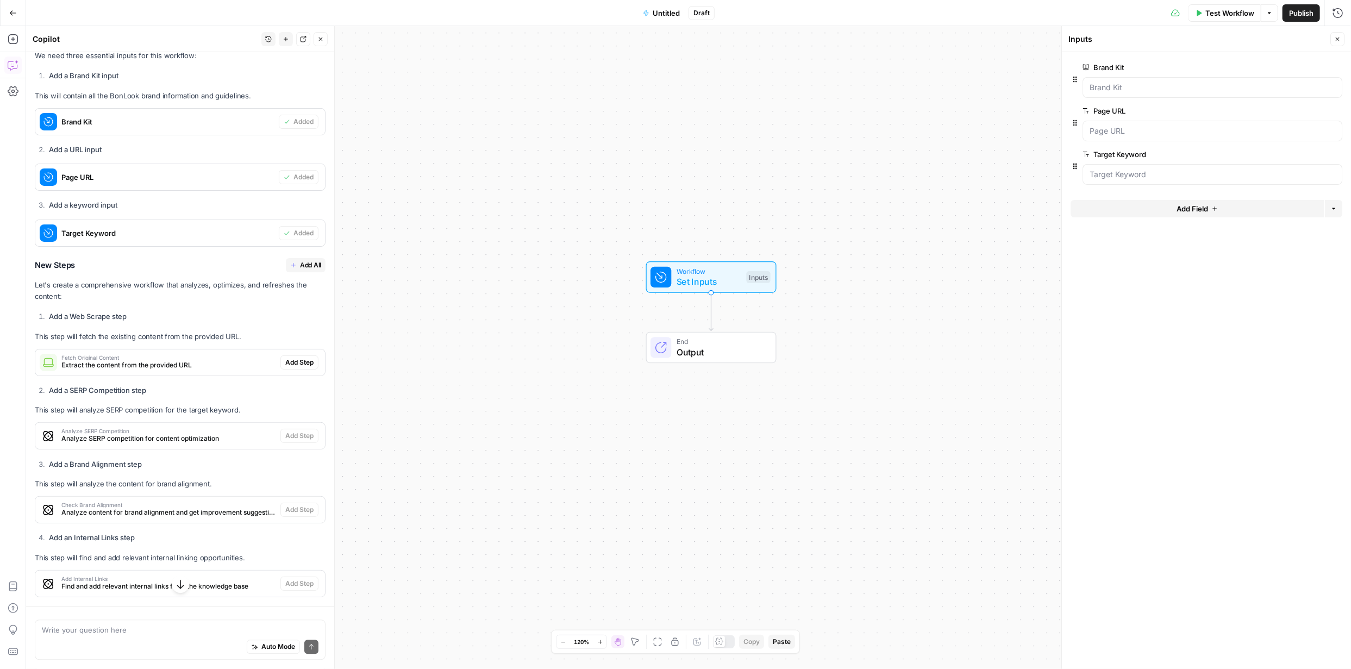
click at [302, 260] on span "Add All" at bounding box center [310, 265] width 21 height 10
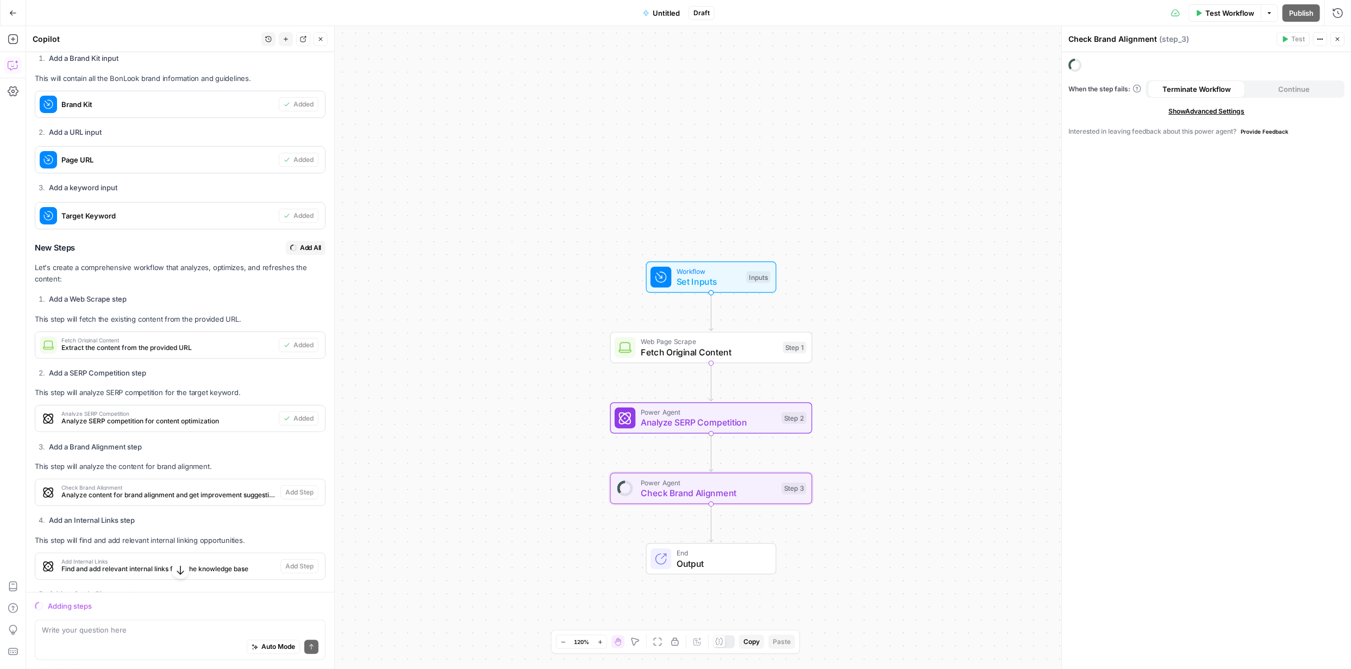
scroll to position [2140, 0]
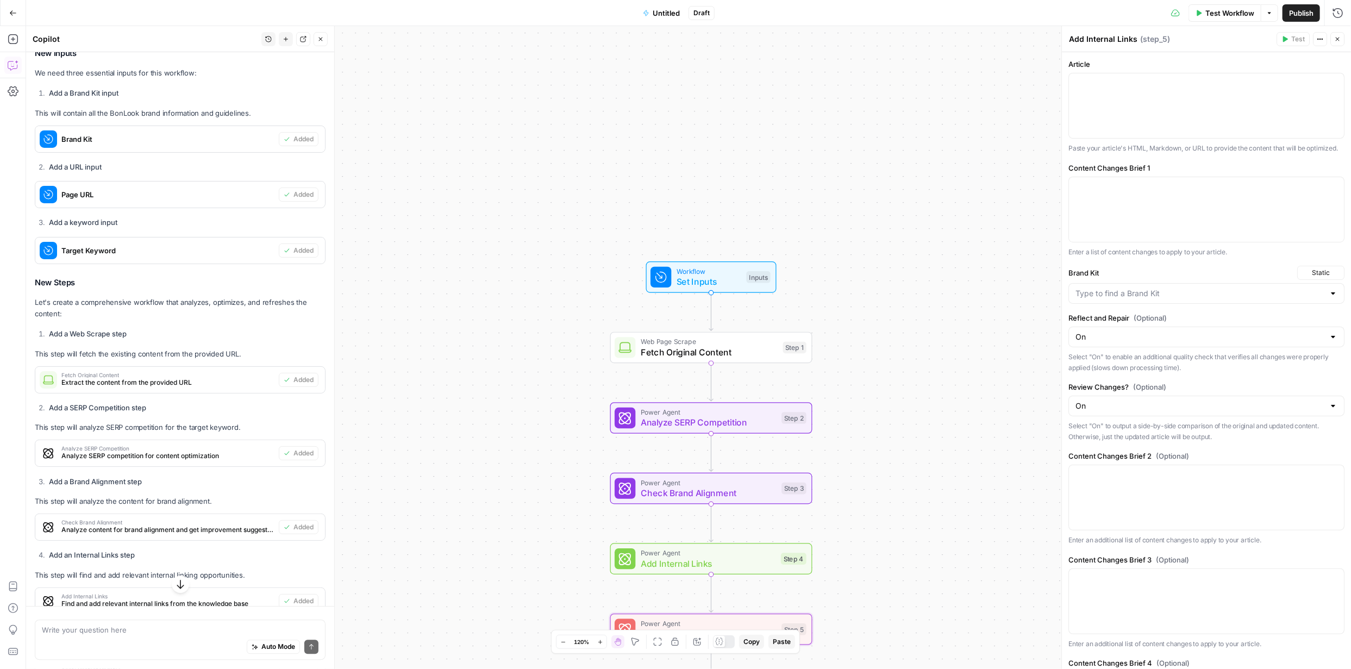
type textarea "Apply Content Updates"
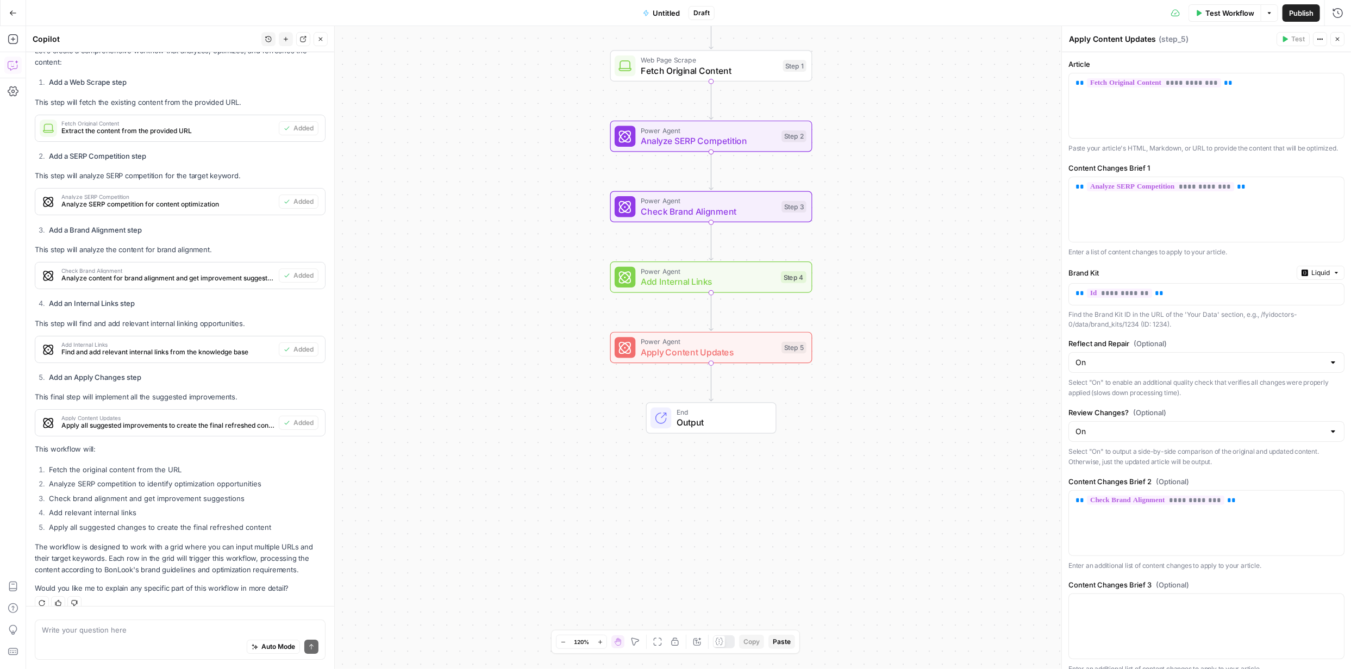
scroll to position [2338, 0]
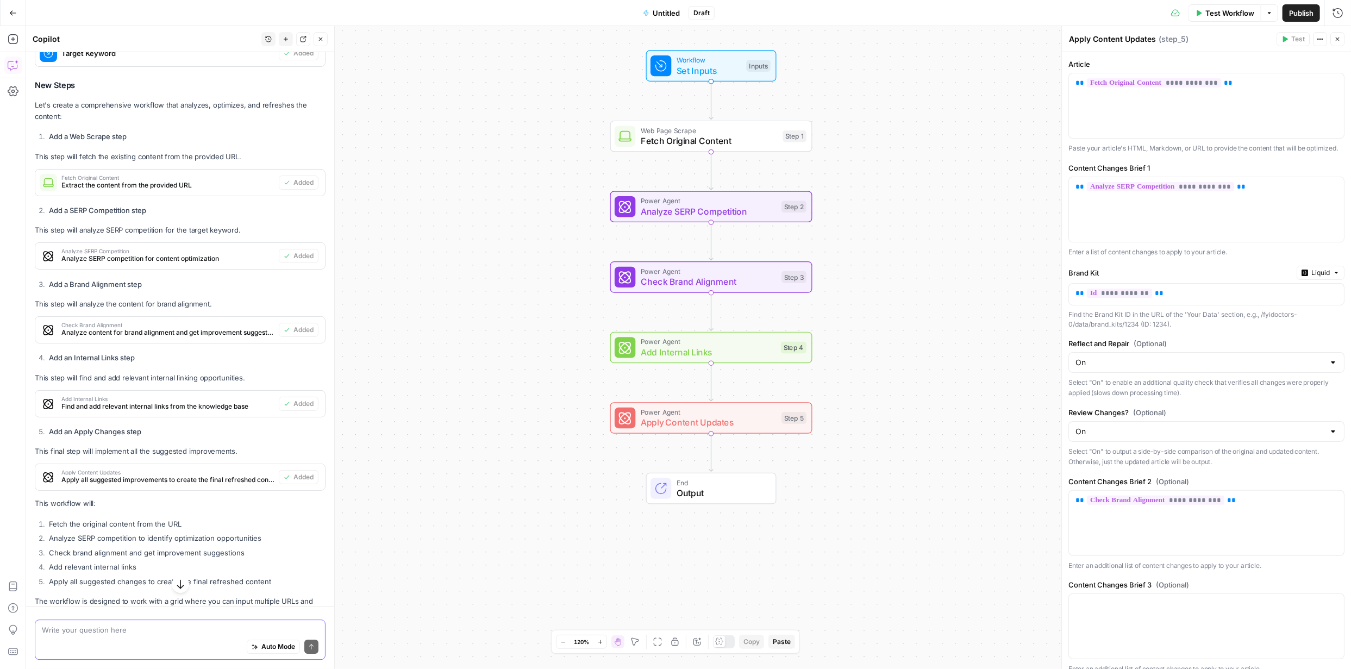
click at [206, 634] on textarea at bounding box center [180, 630] width 277 height 11
type textarea "can you add a prompt LLM step and extract all the vital brand info from the con…"
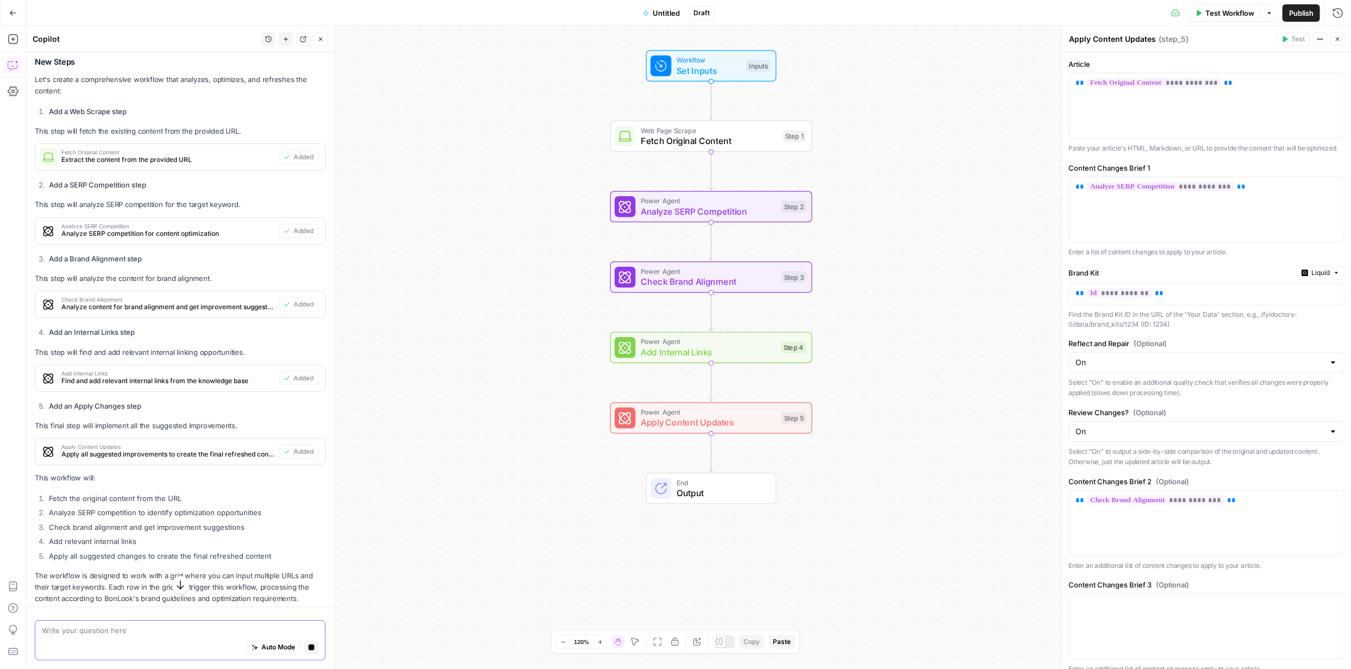
scroll to position [2317, 0]
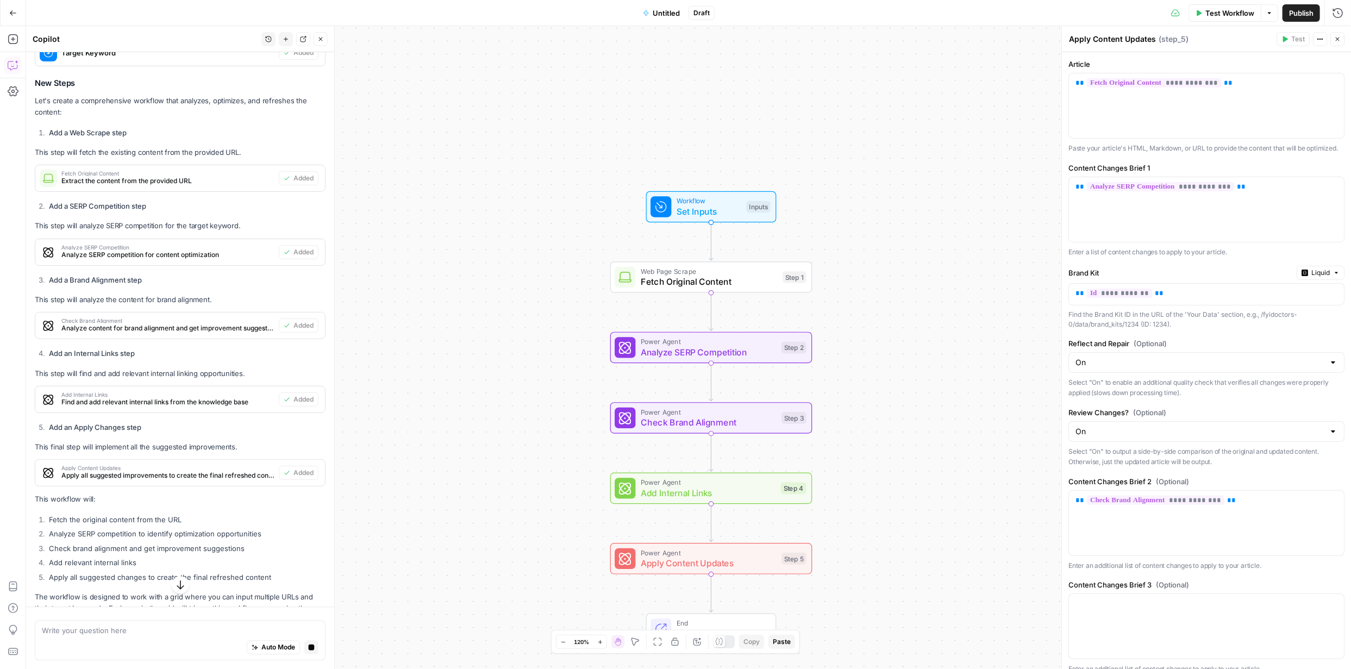
click at [175, 585] on icon "button" at bounding box center [180, 584] width 11 height 11
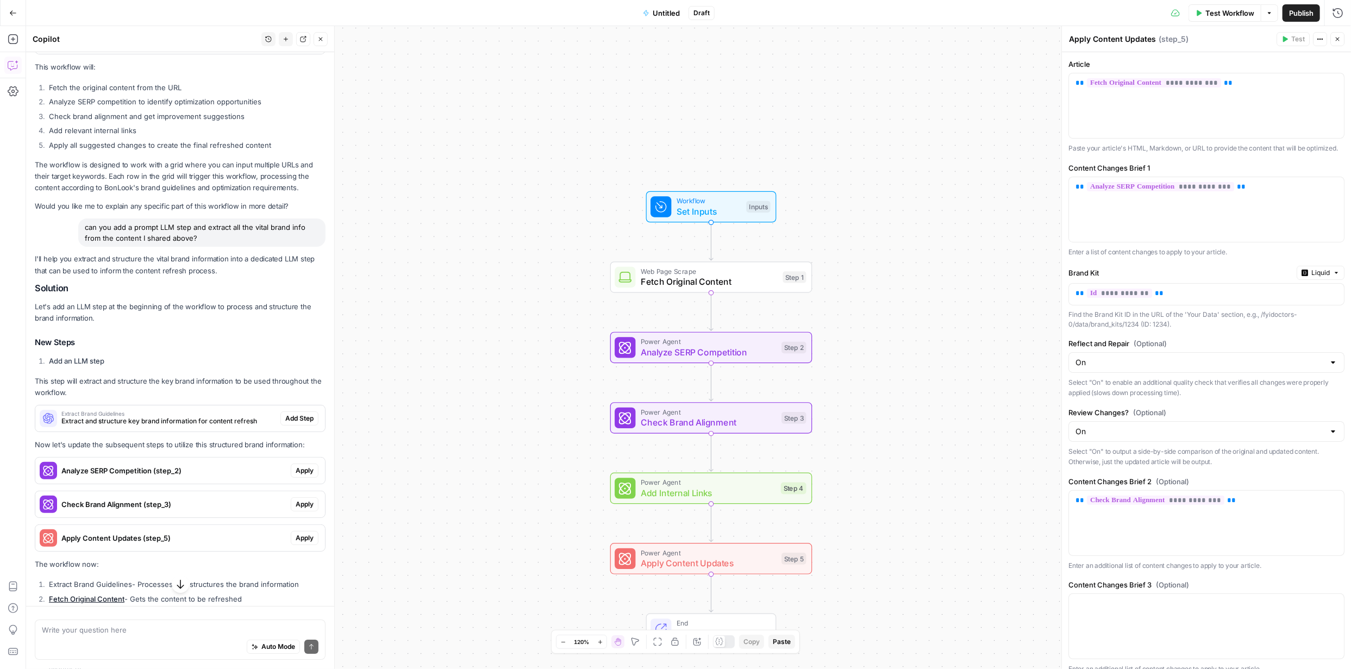
scroll to position [2818, 0]
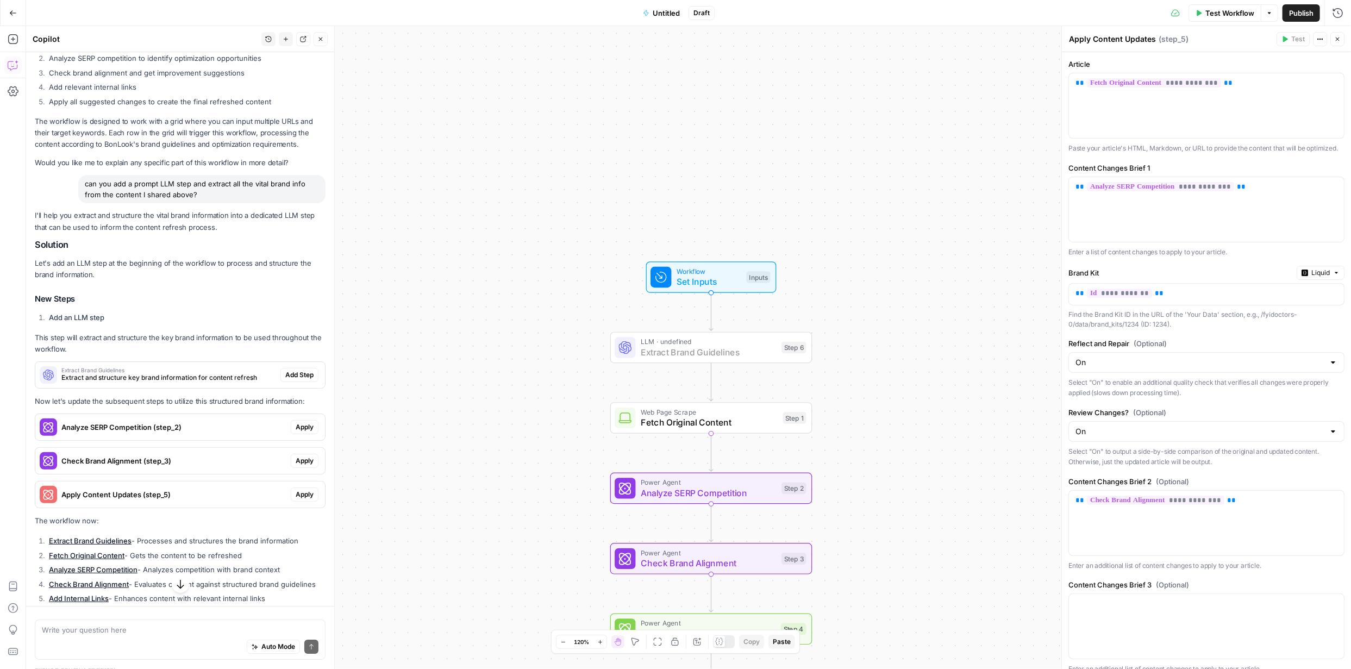
click at [291, 370] on span "Add Step" at bounding box center [299, 375] width 28 height 10
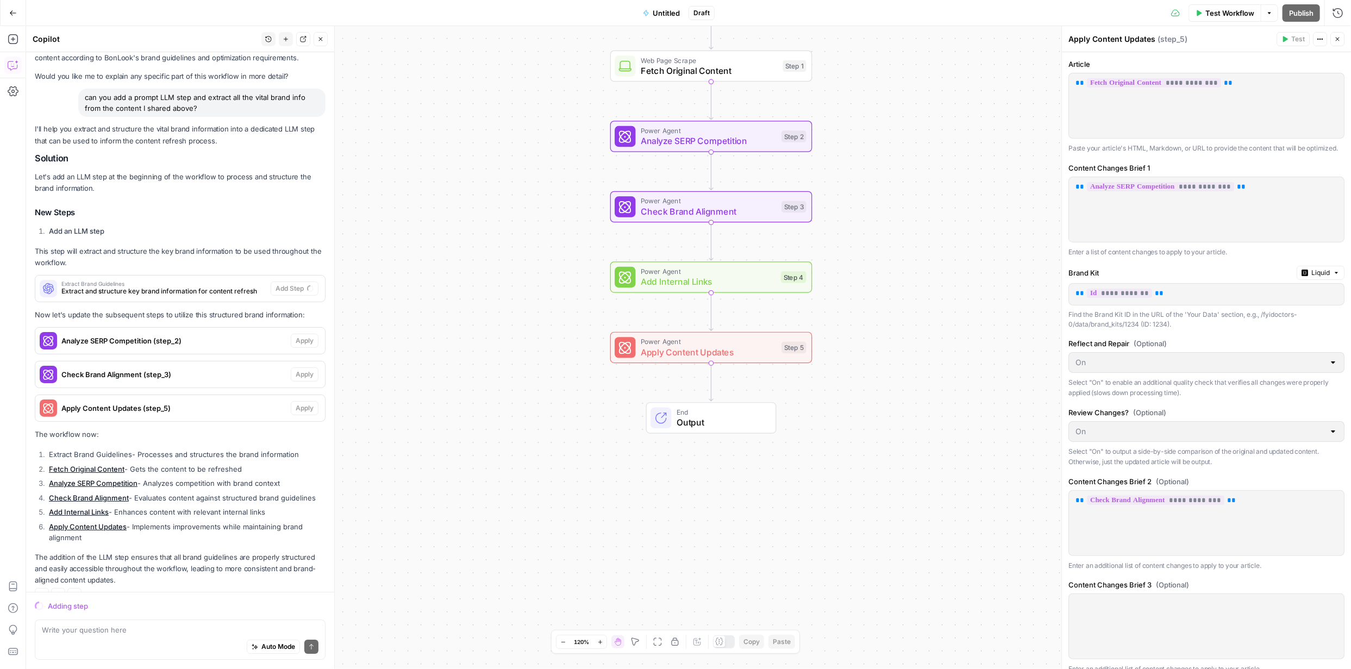
scroll to position [2893, 0]
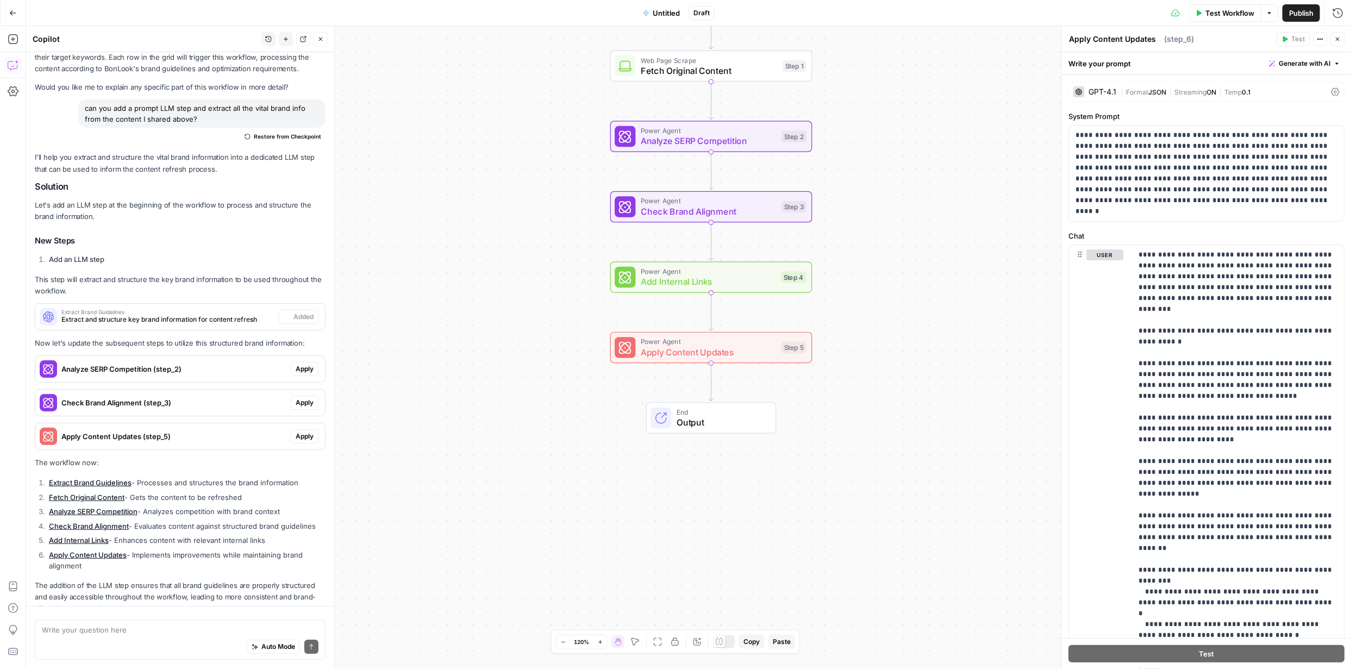
type textarea "Extract Brand Guidelines"
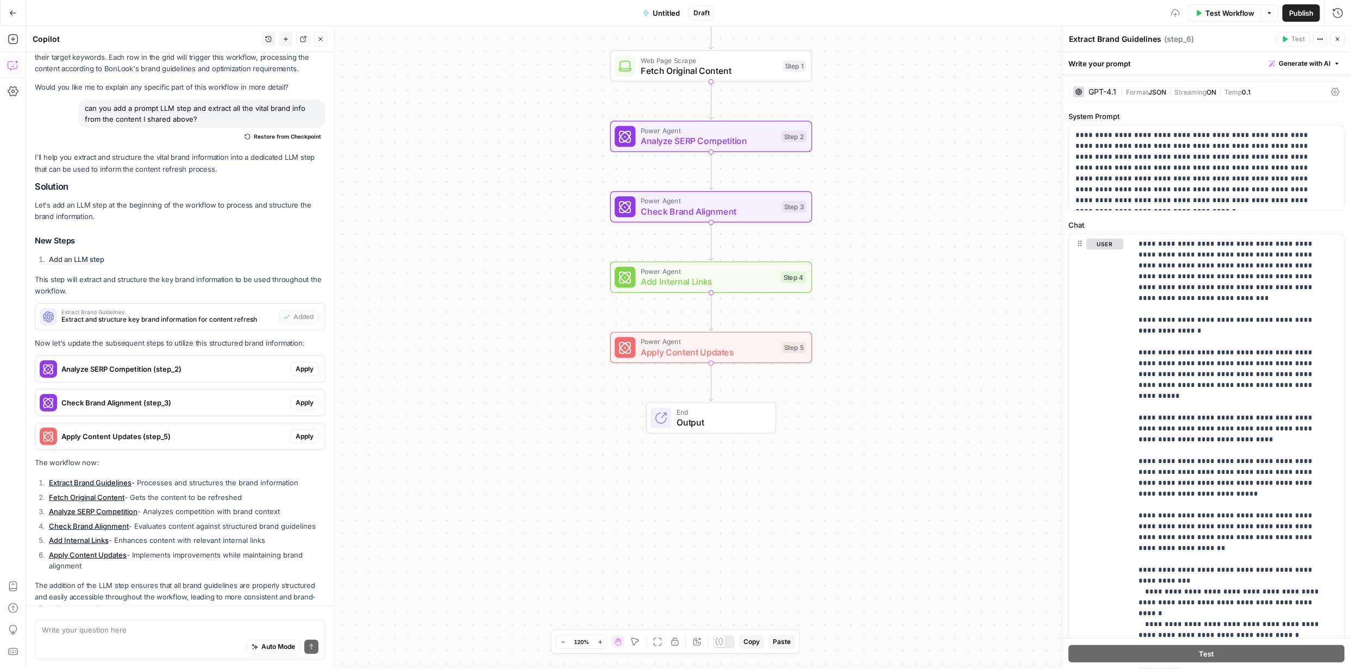
scroll to position [2914, 0]
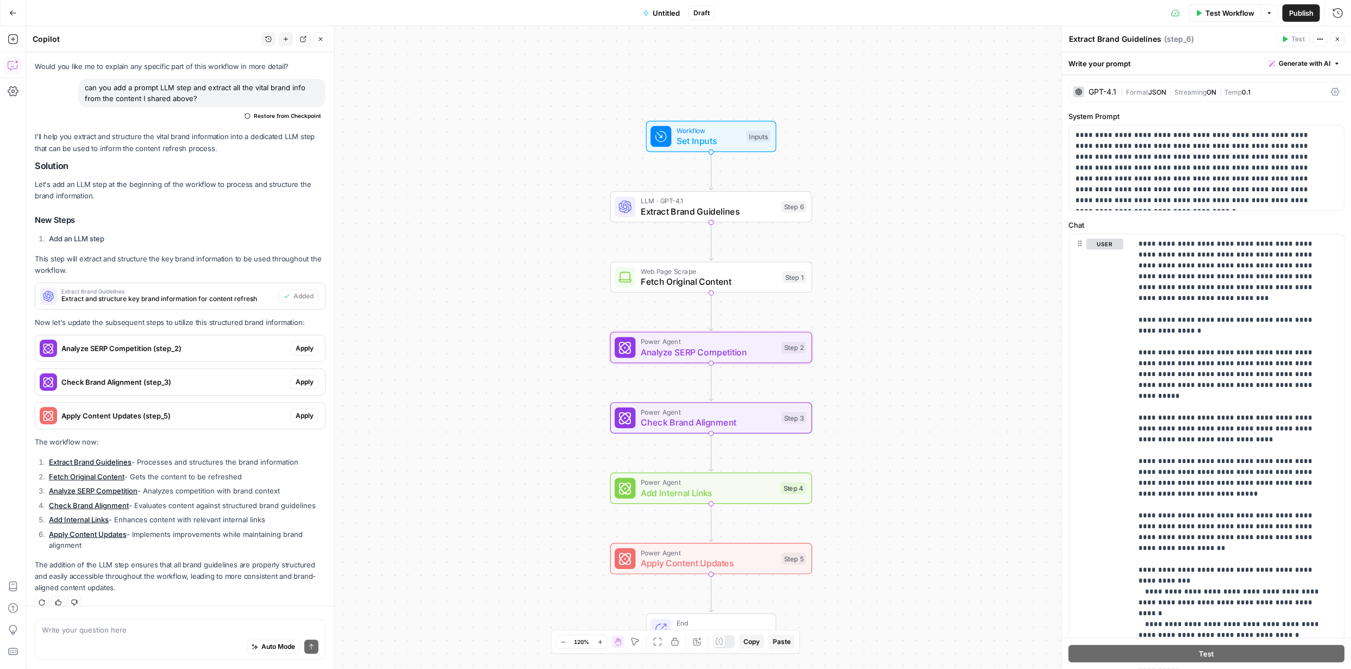
click at [296, 344] on span "Apply" at bounding box center [305, 349] width 18 height 10
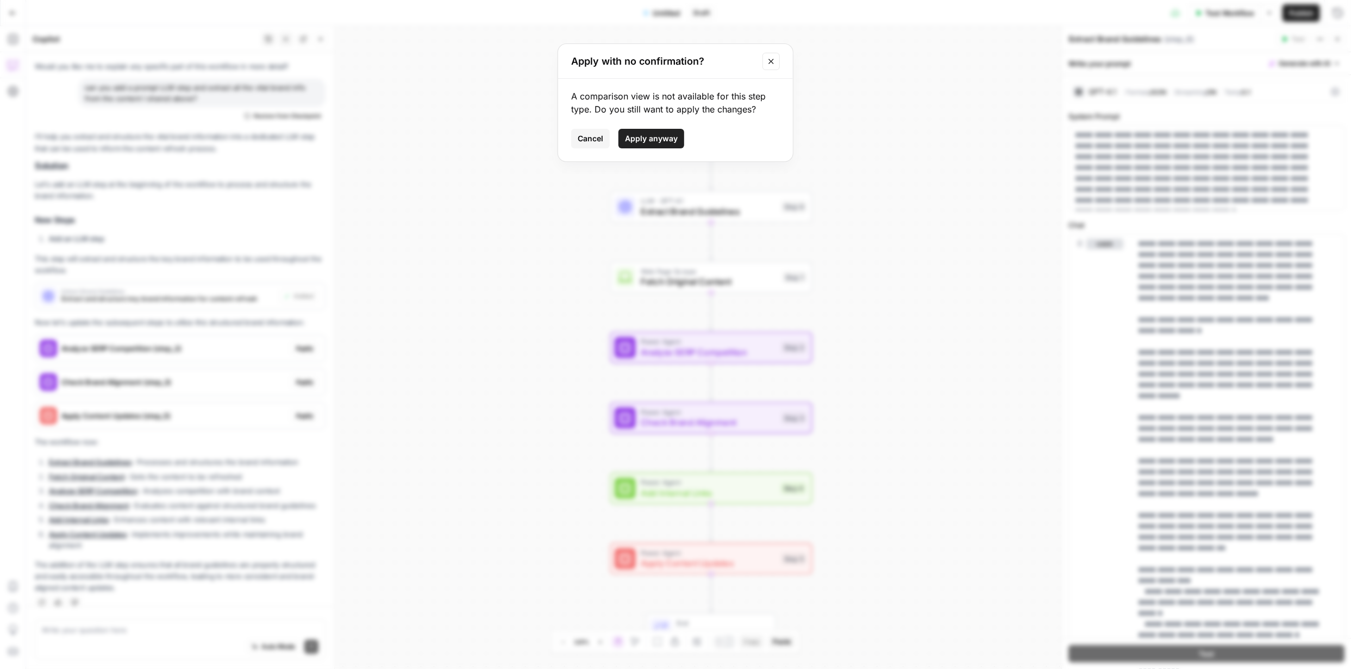
click at [658, 143] on span "Apply anyway" at bounding box center [651, 138] width 53 height 11
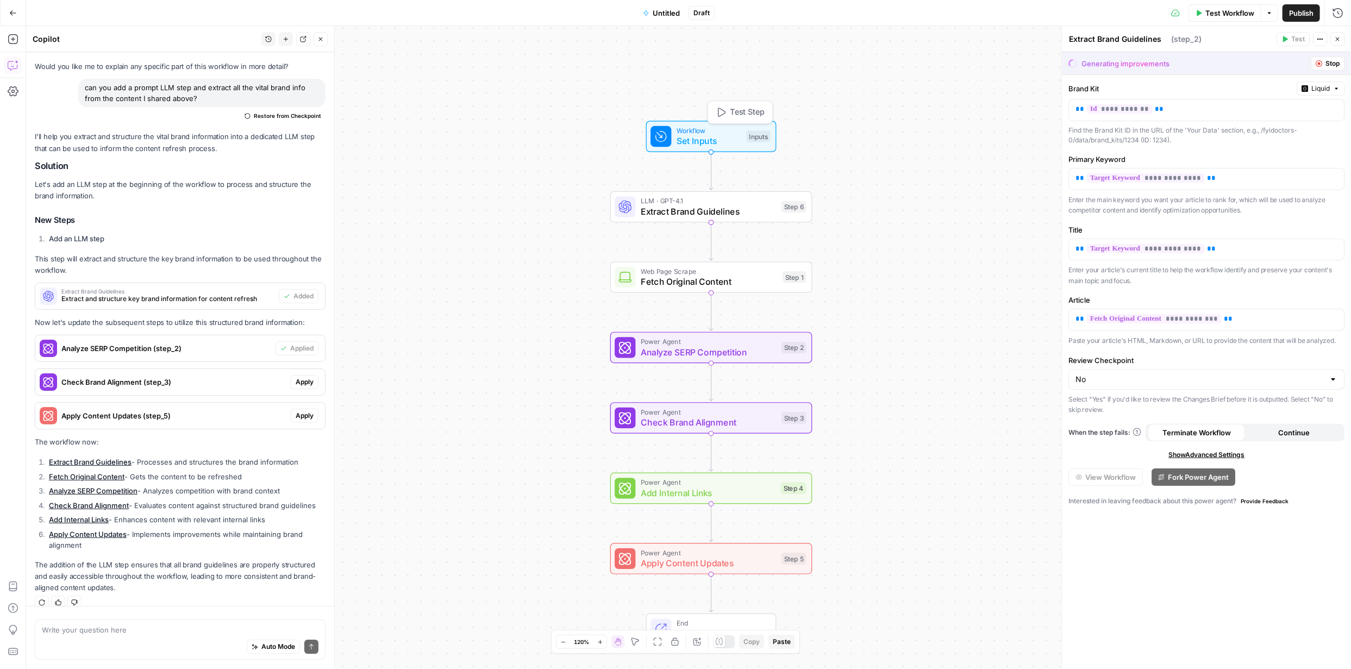
type textarea "Analyze SERP Competition"
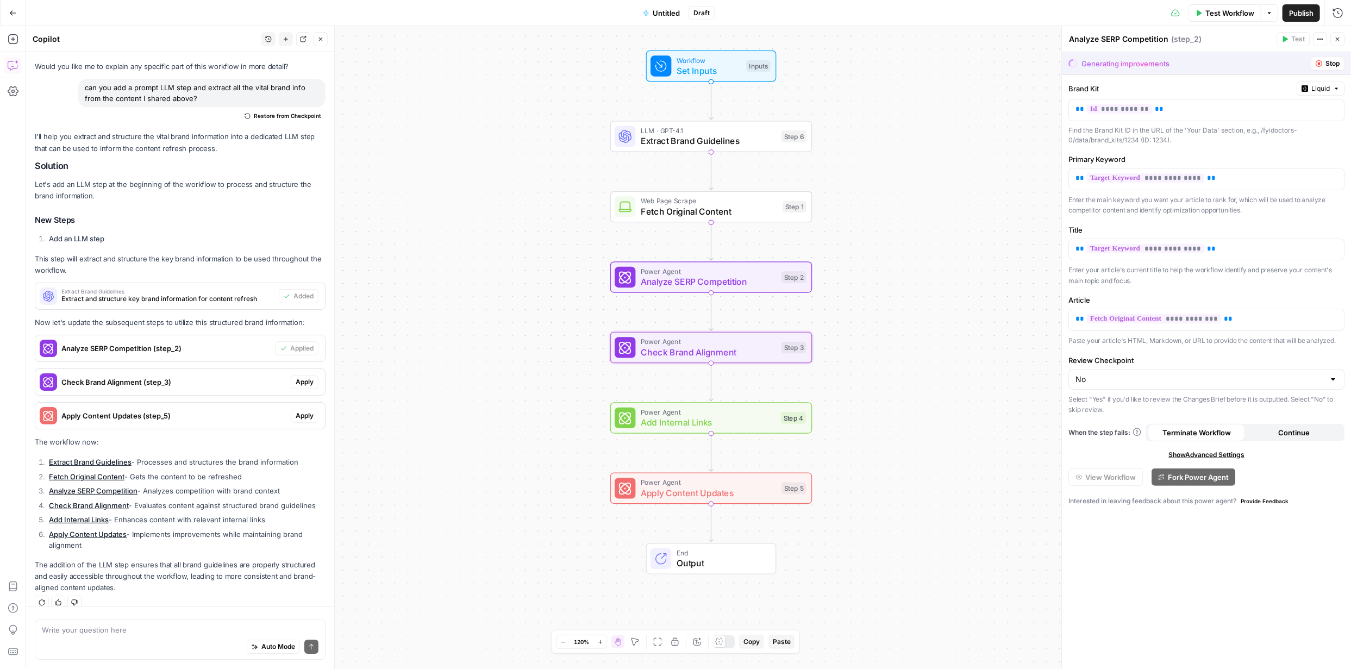
click at [297, 377] on span "Apply" at bounding box center [305, 382] width 18 height 10
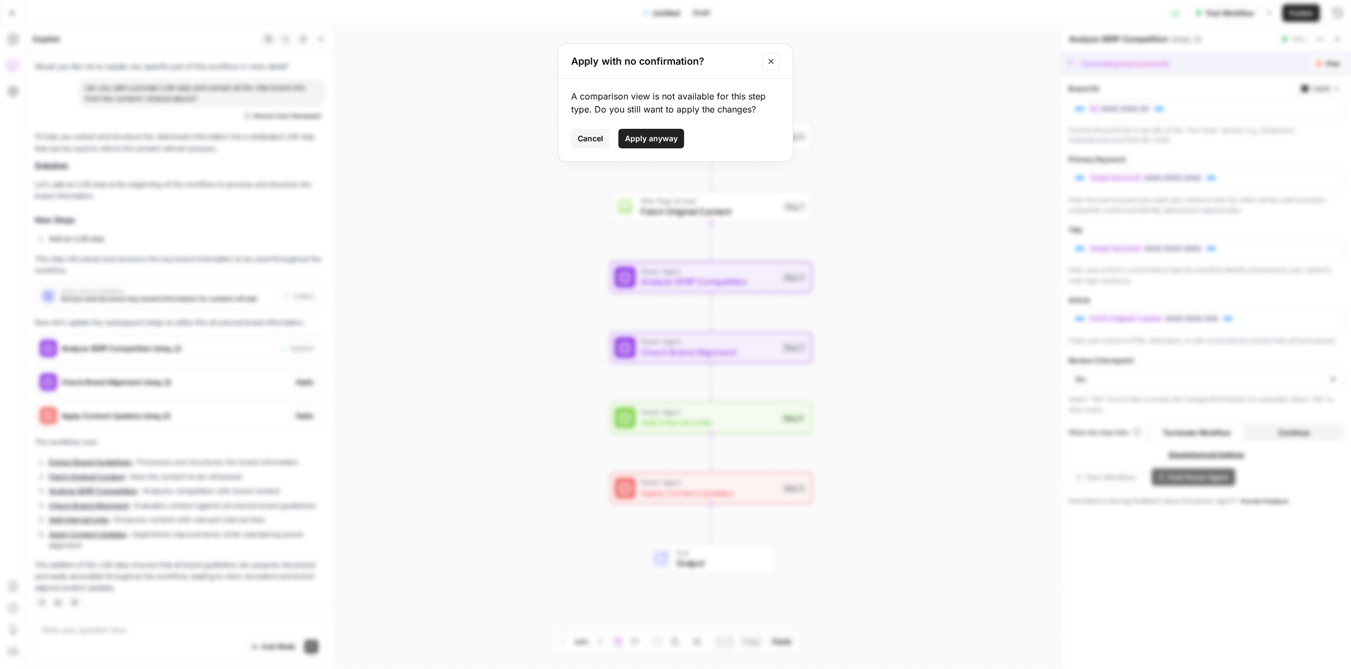
click at [644, 141] on span "Apply anyway" at bounding box center [651, 138] width 53 height 11
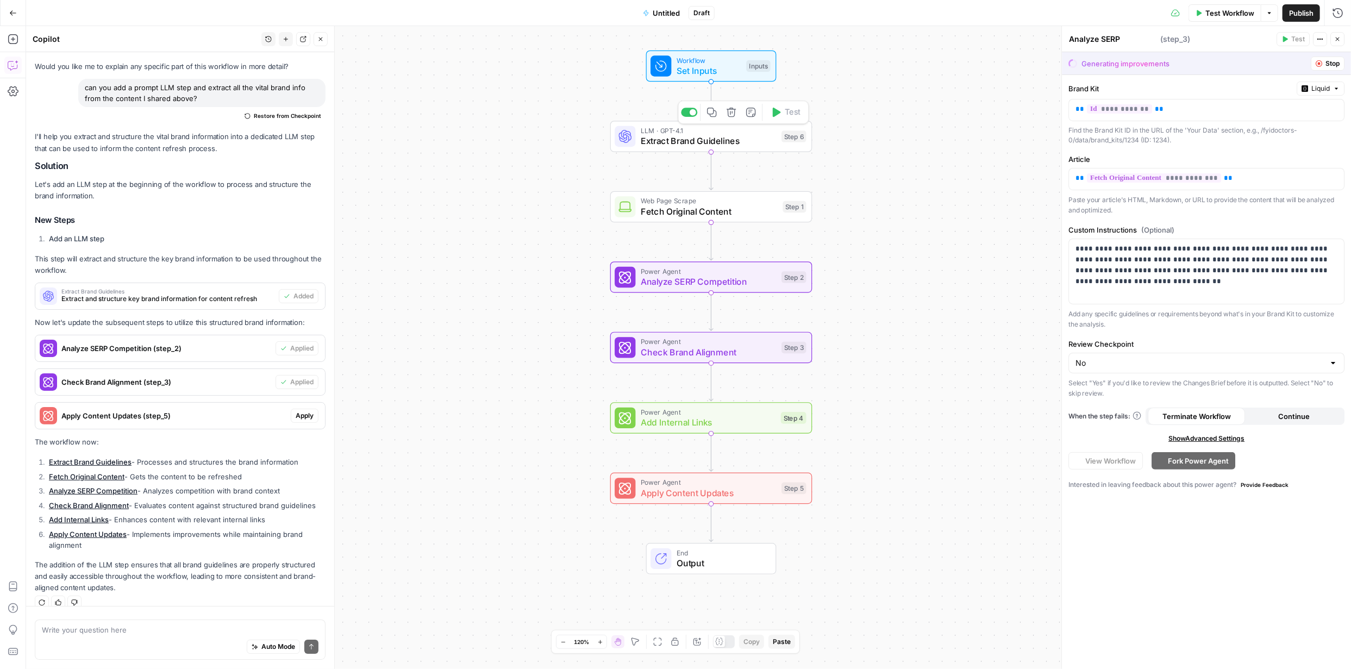
type textarea "Check Brand Alignment"
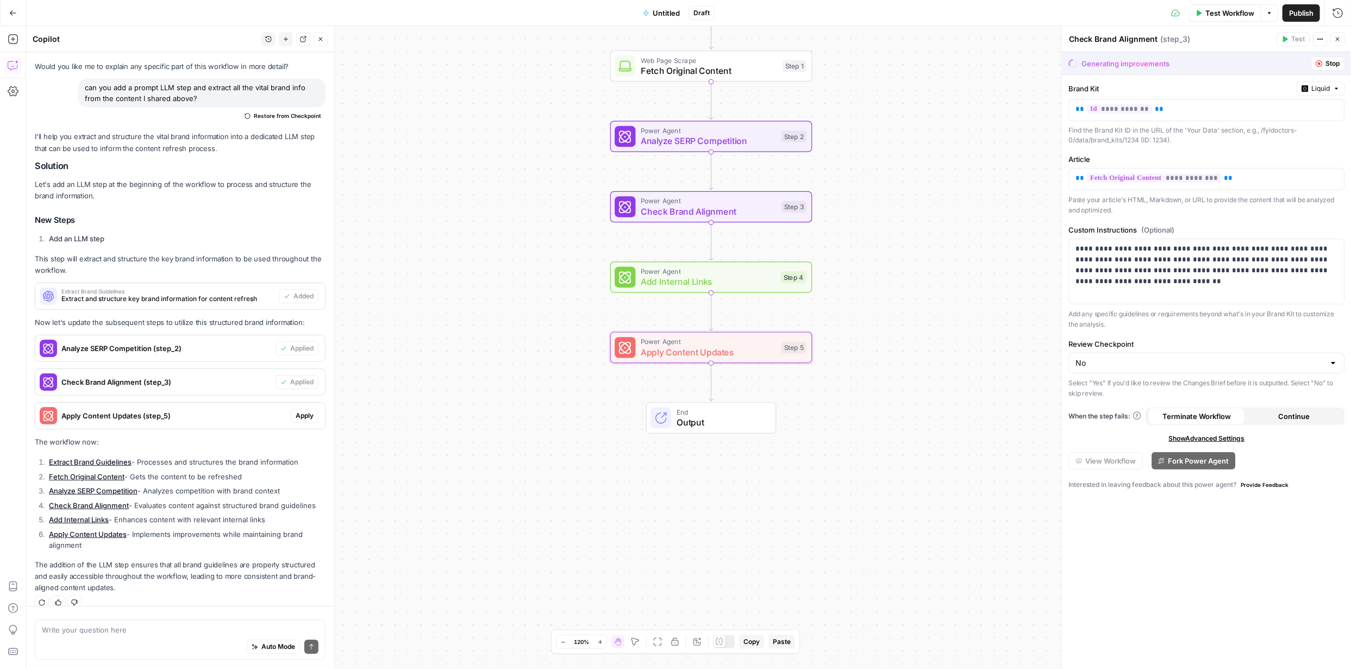
click at [296, 411] on span "Apply" at bounding box center [305, 416] width 18 height 10
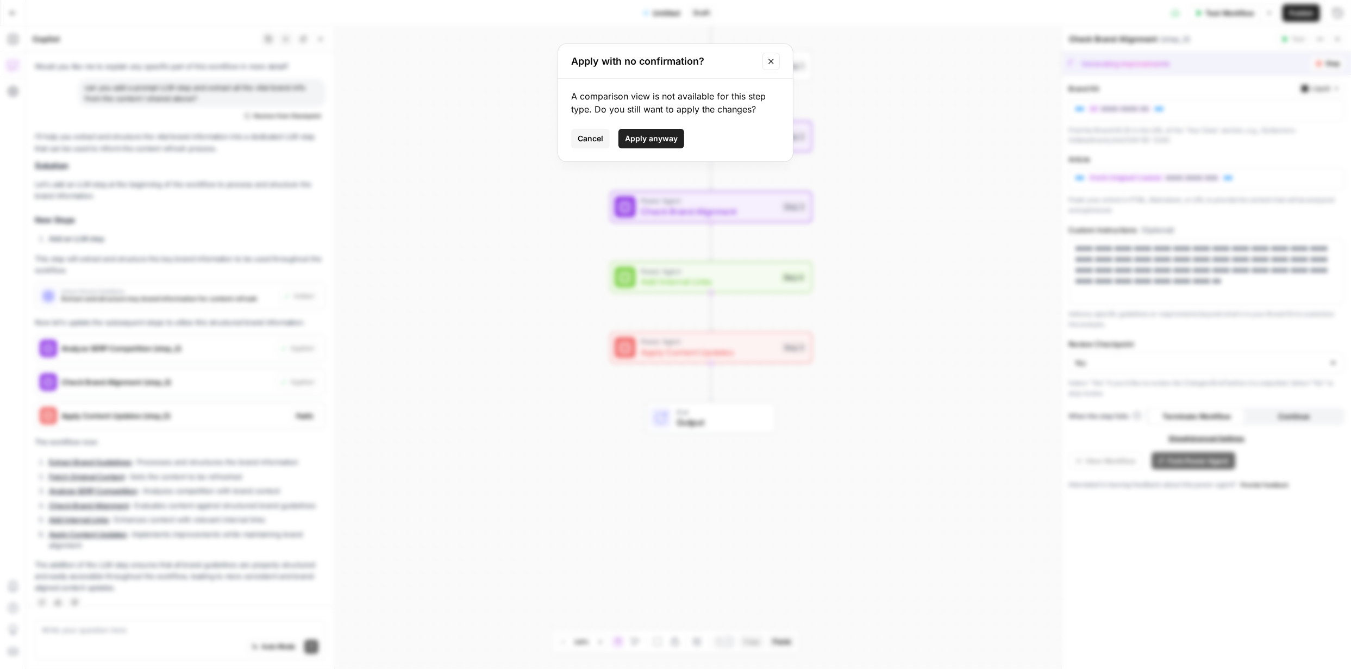
click at [646, 145] on button "Apply anyway" at bounding box center [652, 139] width 66 height 20
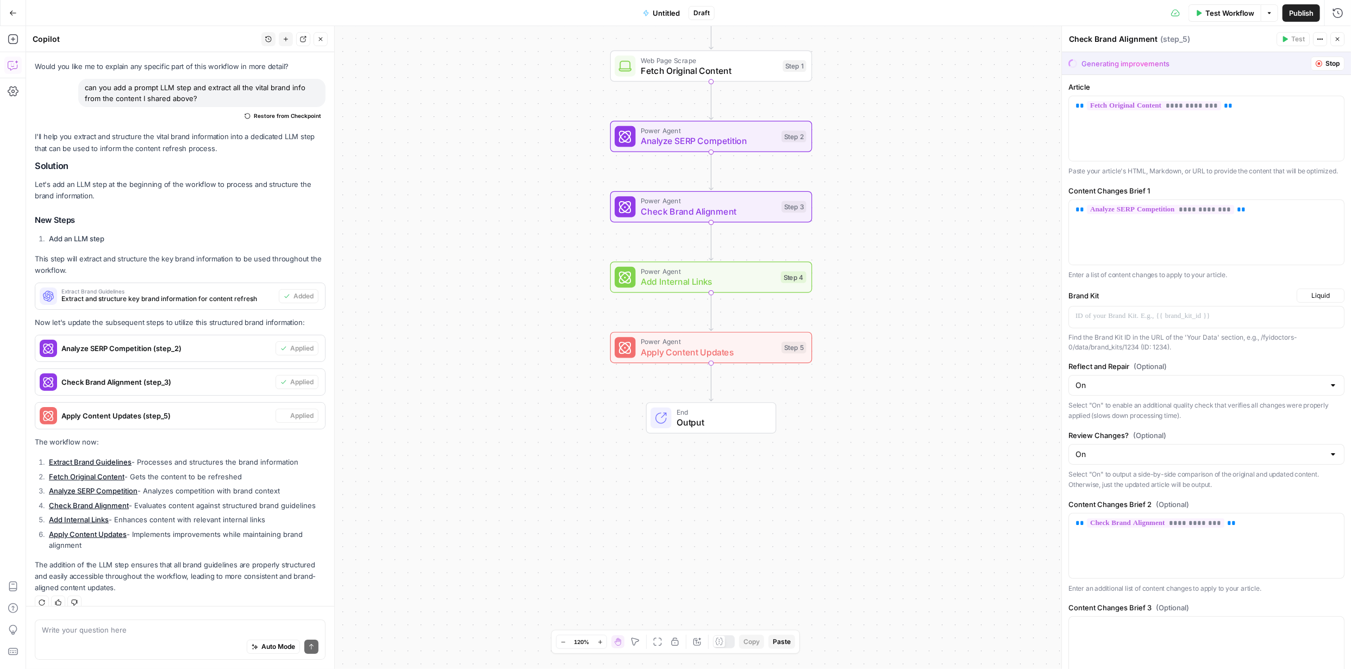
type textarea "Apply Content Updates"
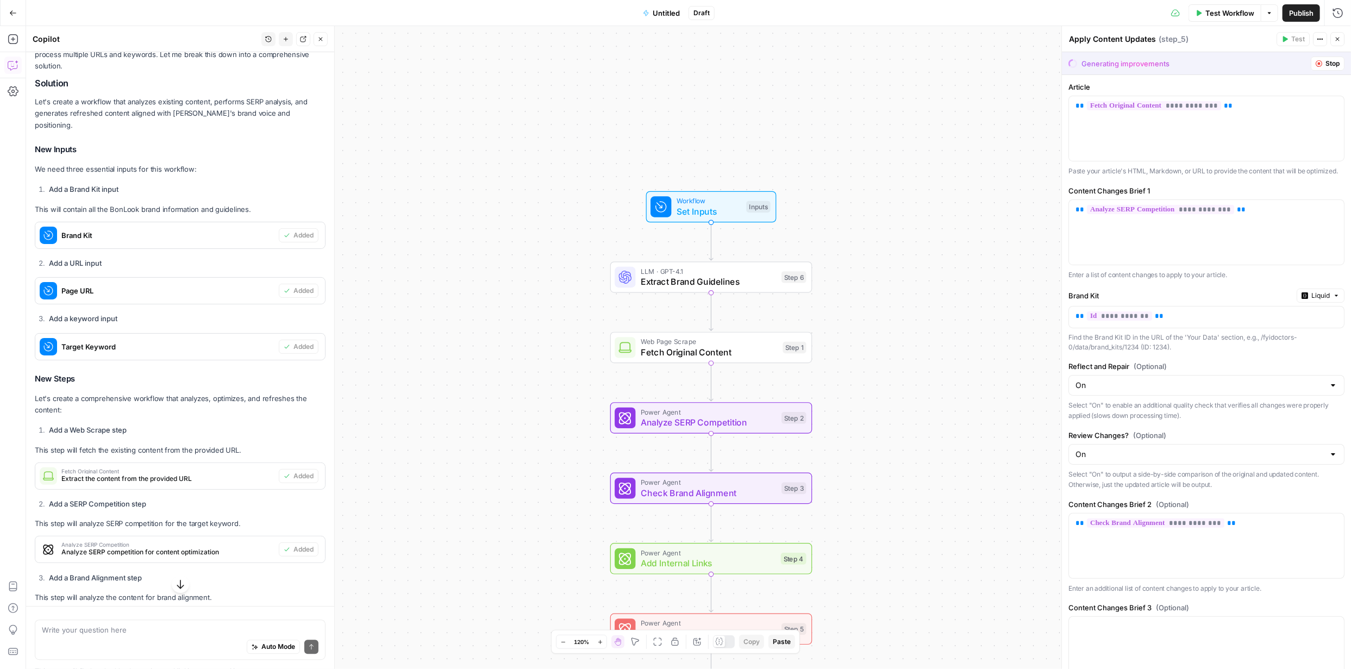
scroll to position [2153, 0]
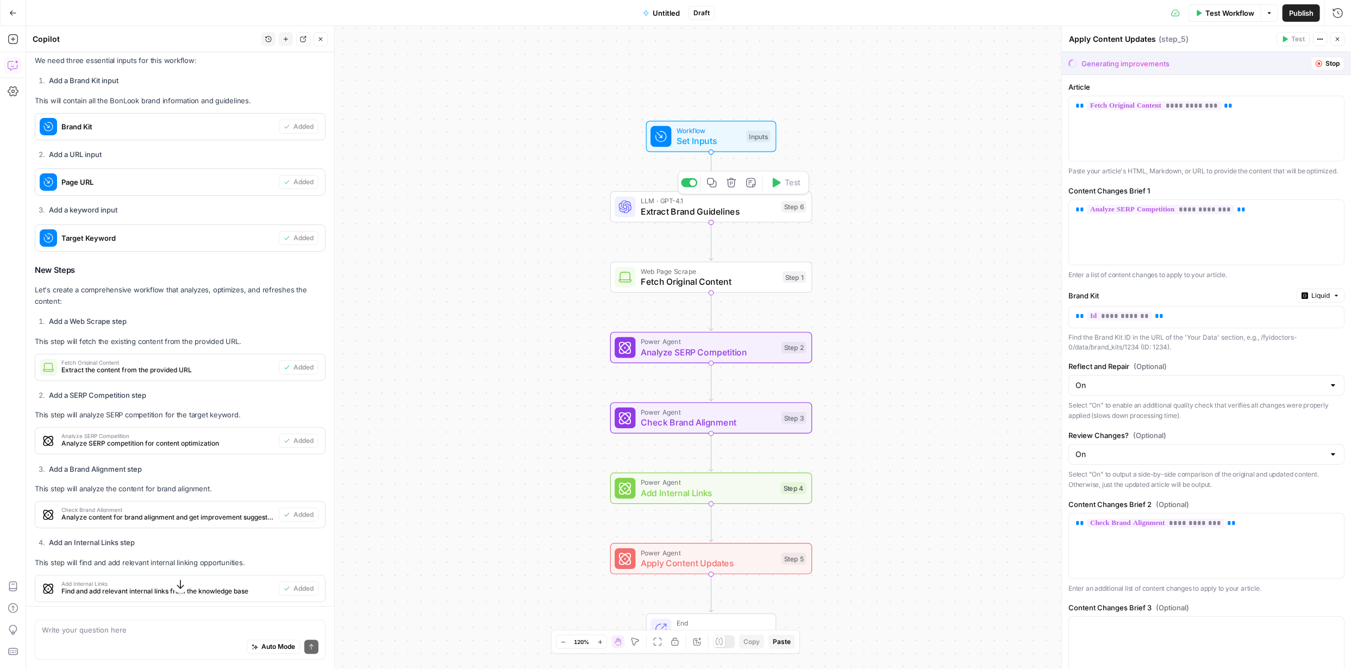
click at [715, 210] on span "Extract Brand Guidelines" at bounding box center [708, 211] width 135 height 13
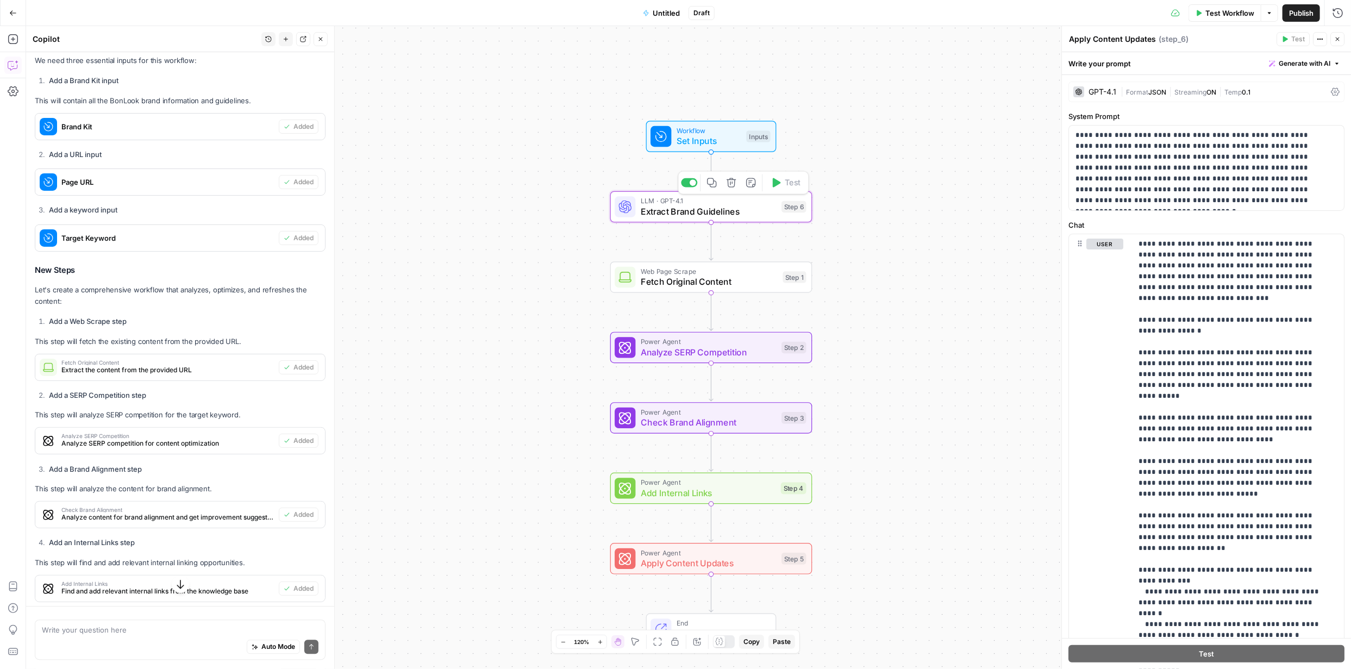
type textarea "Extract Brand Guidelines"
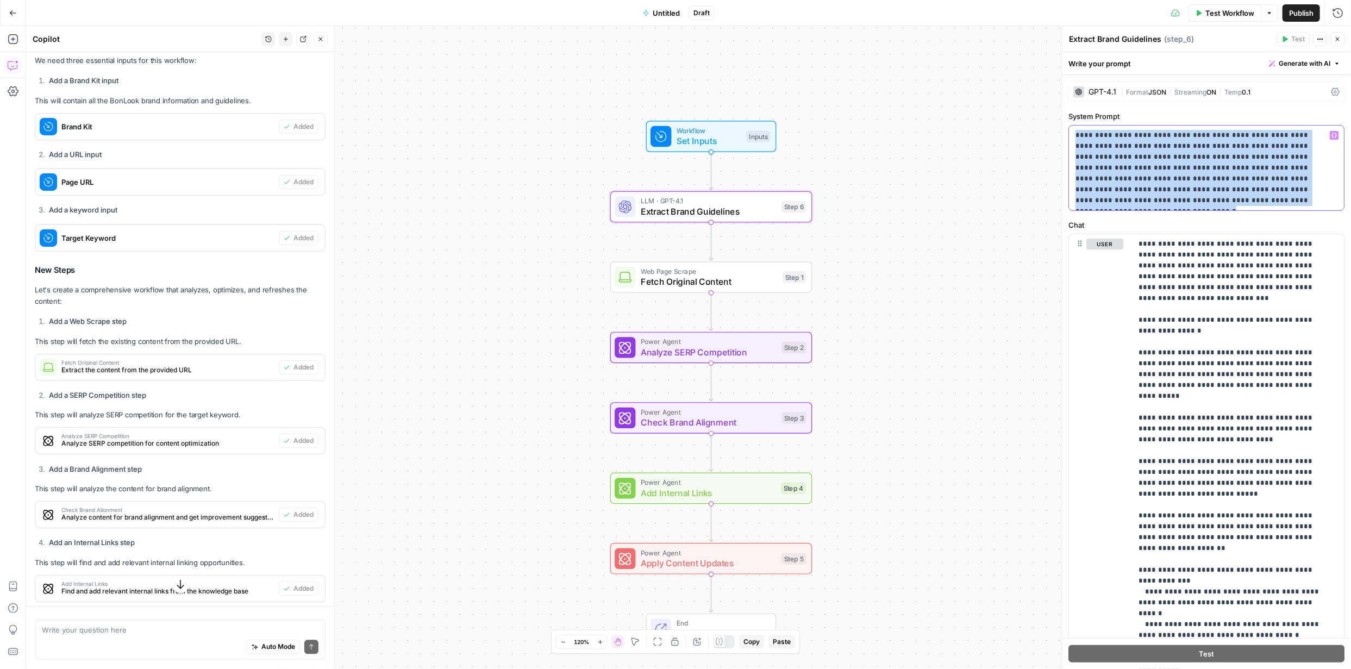
drag, startPoint x: 1214, startPoint y: 201, endPoint x: 1067, endPoint y: 133, distance: 162.2
click at [1067, 133] on div "**********" at bounding box center [1207, 347] width 290 height 643
copy p "**********"
click at [1319, 61] on span "Generate with AI" at bounding box center [1305, 64] width 52 height 10
click at [1276, 116] on span "Refine" at bounding box center [1280, 112] width 86 height 11
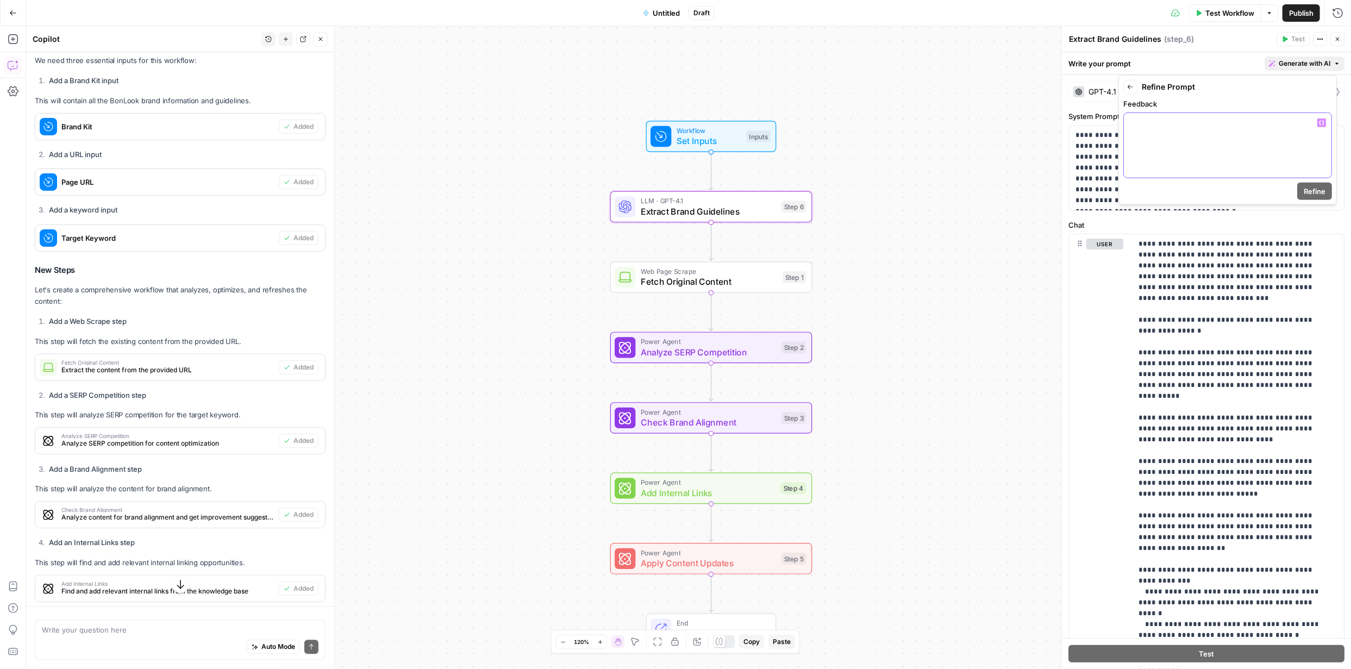
click at [1170, 135] on div at bounding box center [1228, 145] width 208 height 65
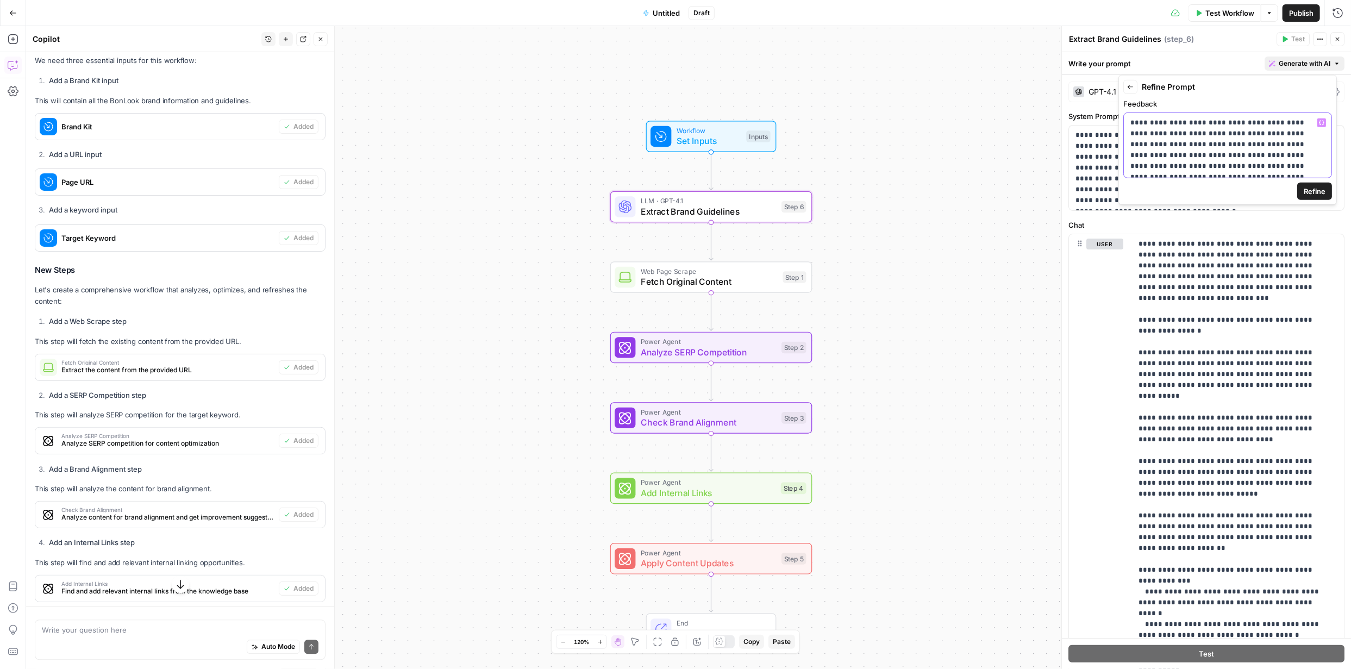
click at [1159, 121] on p "**********" at bounding box center [1224, 166] width 186 height 98
click at [1227, 171] on p "**********" at bounding box center [1224, 119] width 186 height 109
drag, startPoint x: 1309, startPoint y: 188, endPoint x: 1325, endPoint y: 190, distance: 16.0
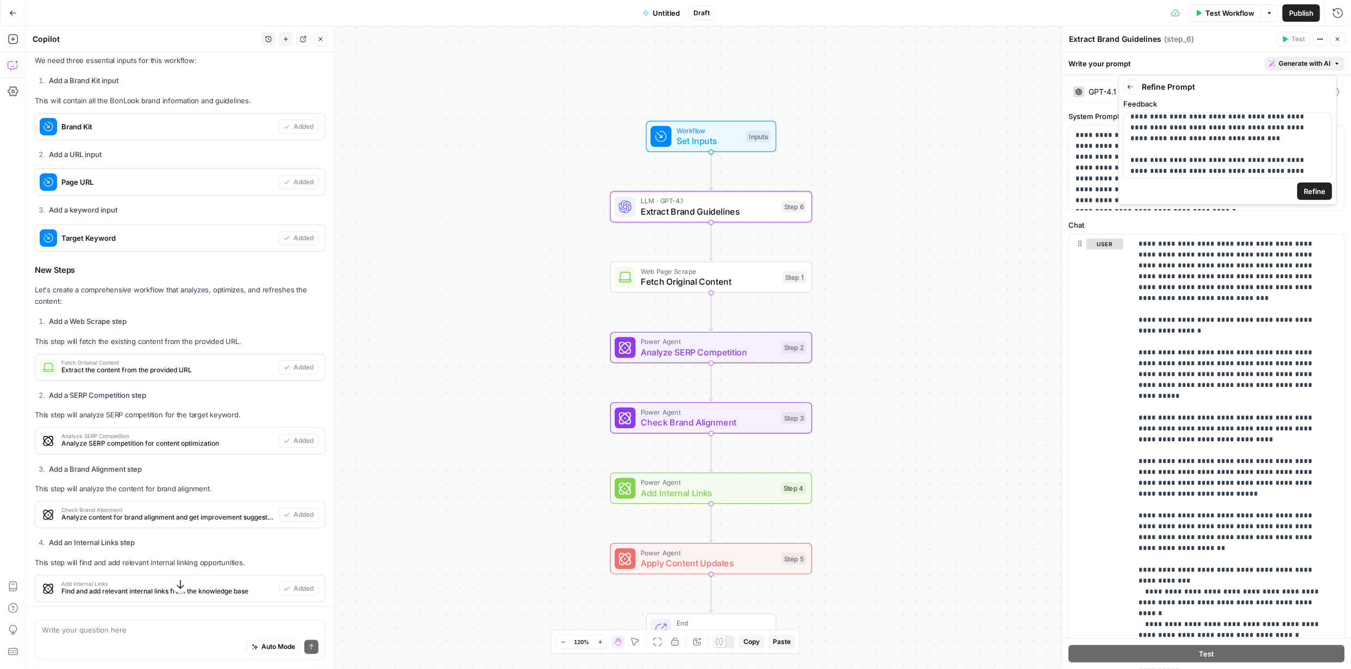
click at [1325, 190] on span "Refine" at bounding box center [1315, 191] width 22 height 11
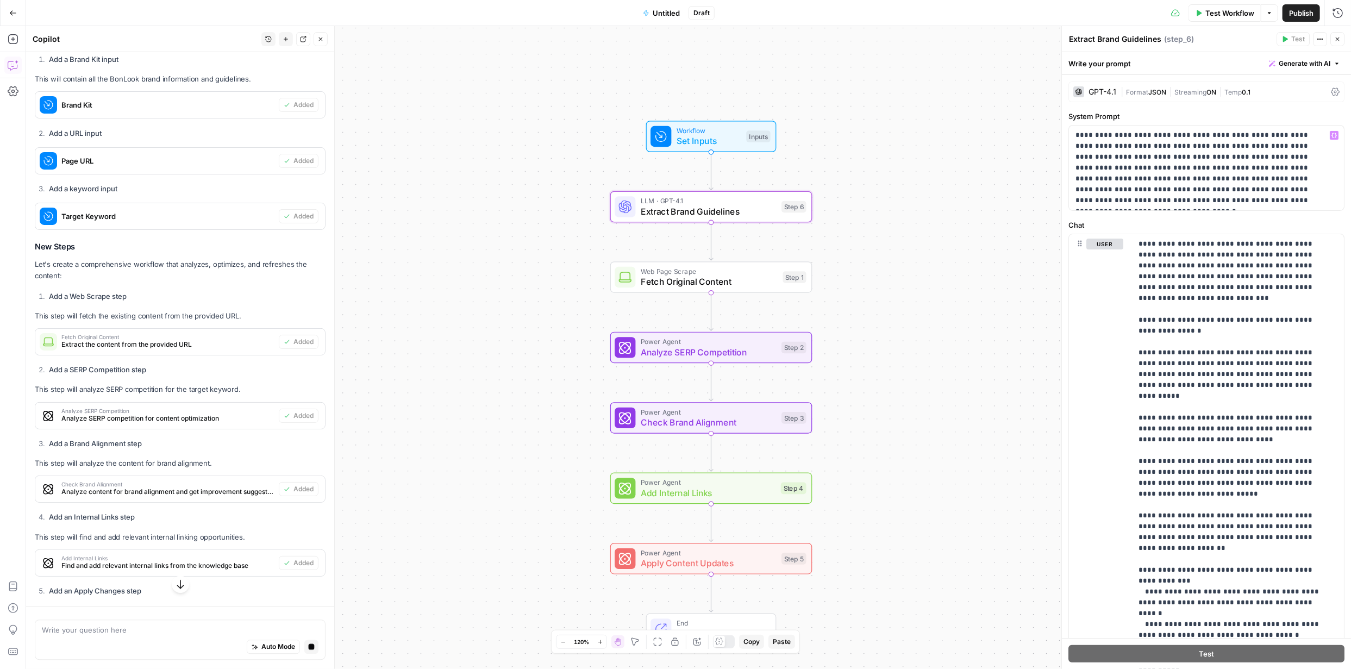
scroll to position [2131, 0]
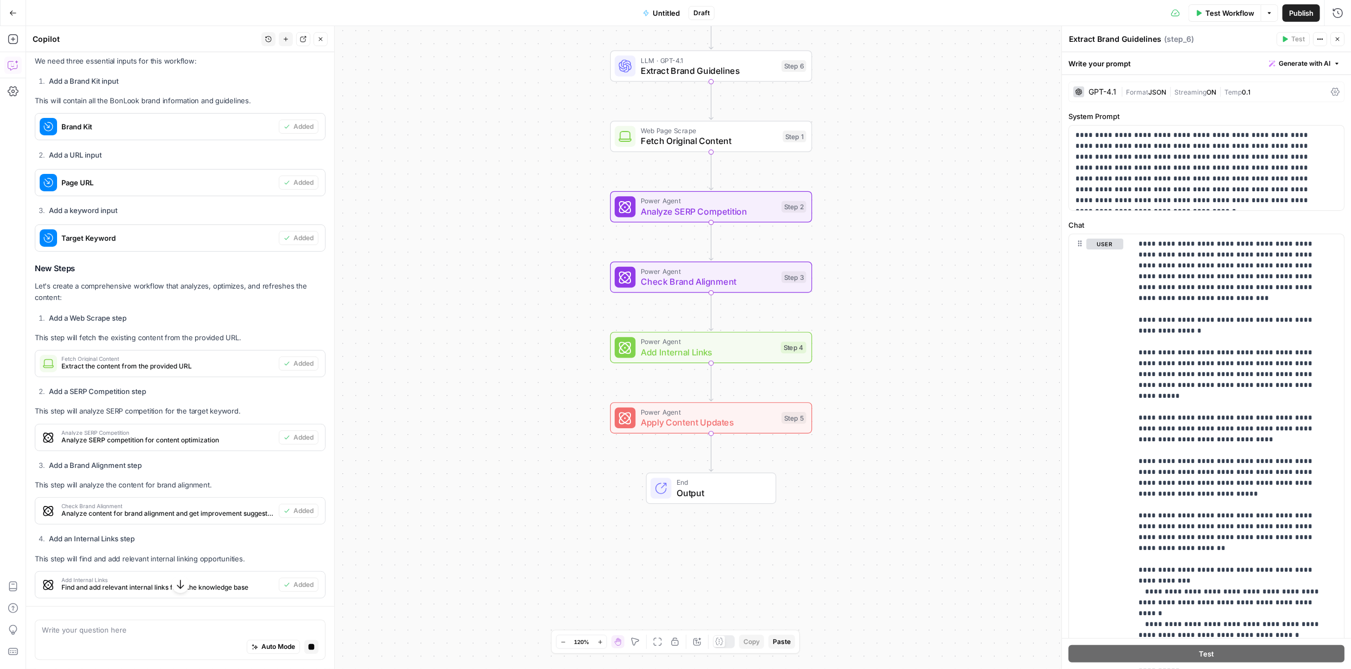
click at [175, 586] on icon "button" at bounding box center [180, 584] width 11 height 11
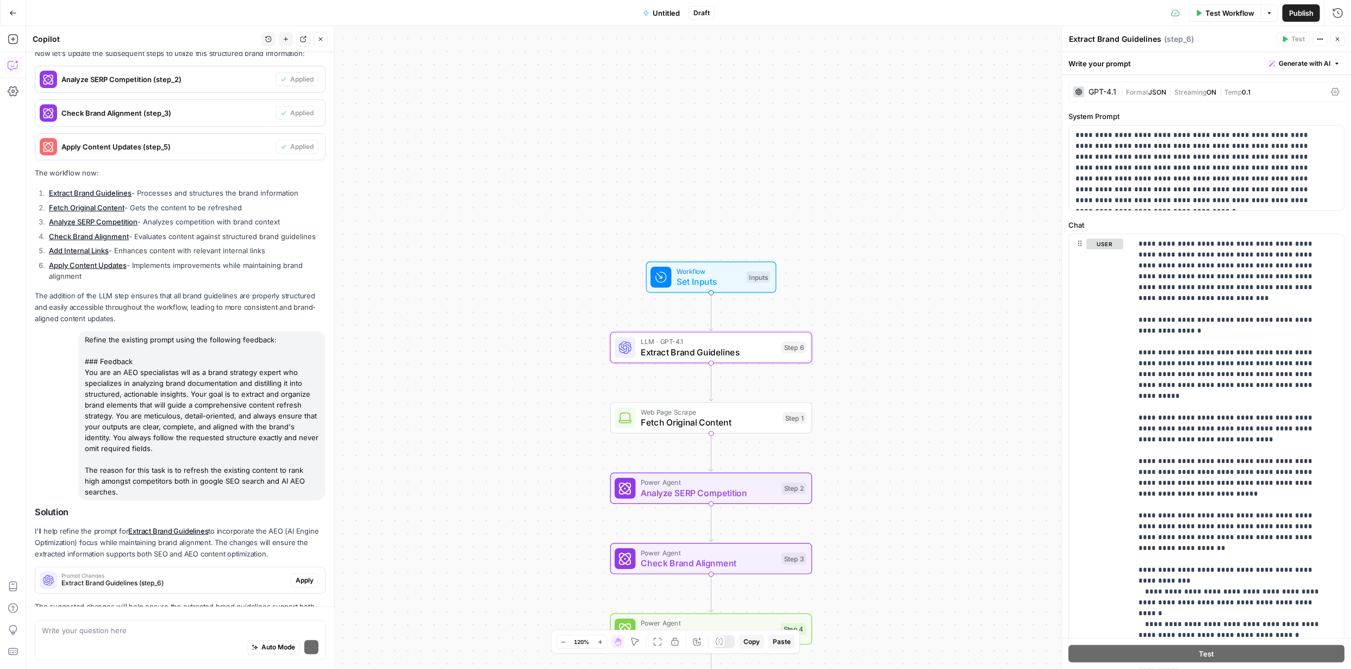
scroll to position [3247, 0]
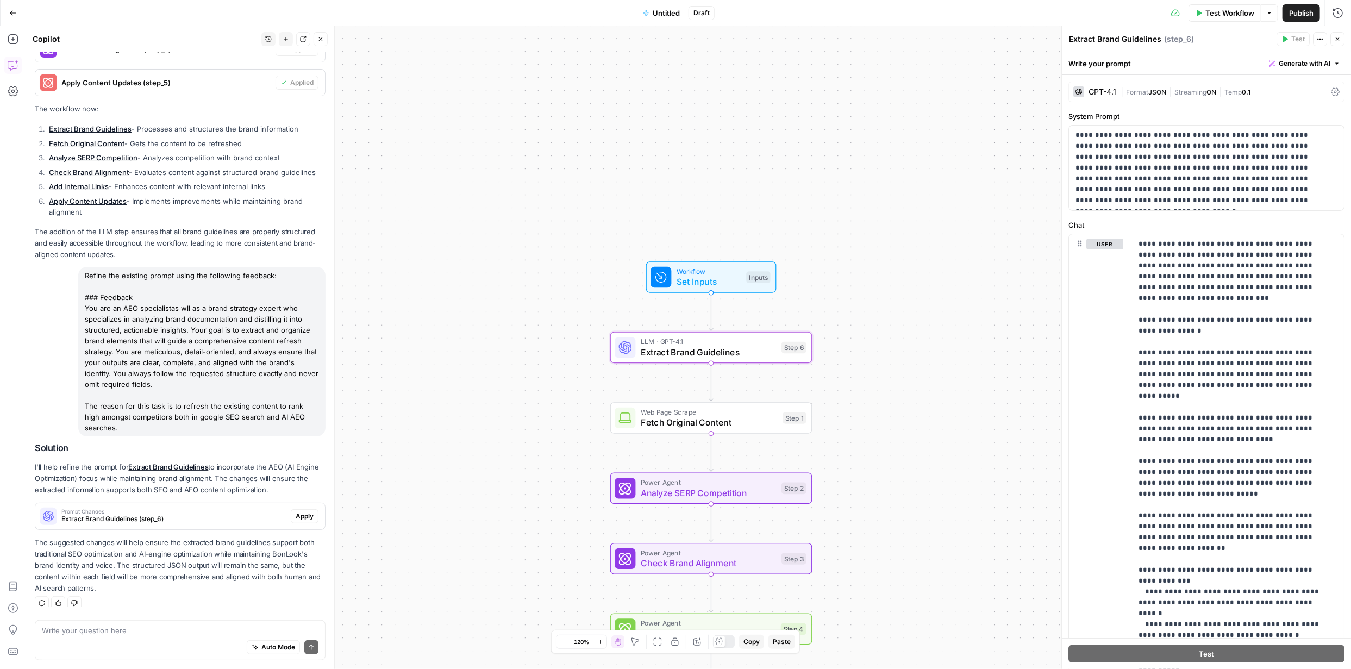
click at [296, 511] on span "Apply" at bounding box center [305, 516] width 18 height 10
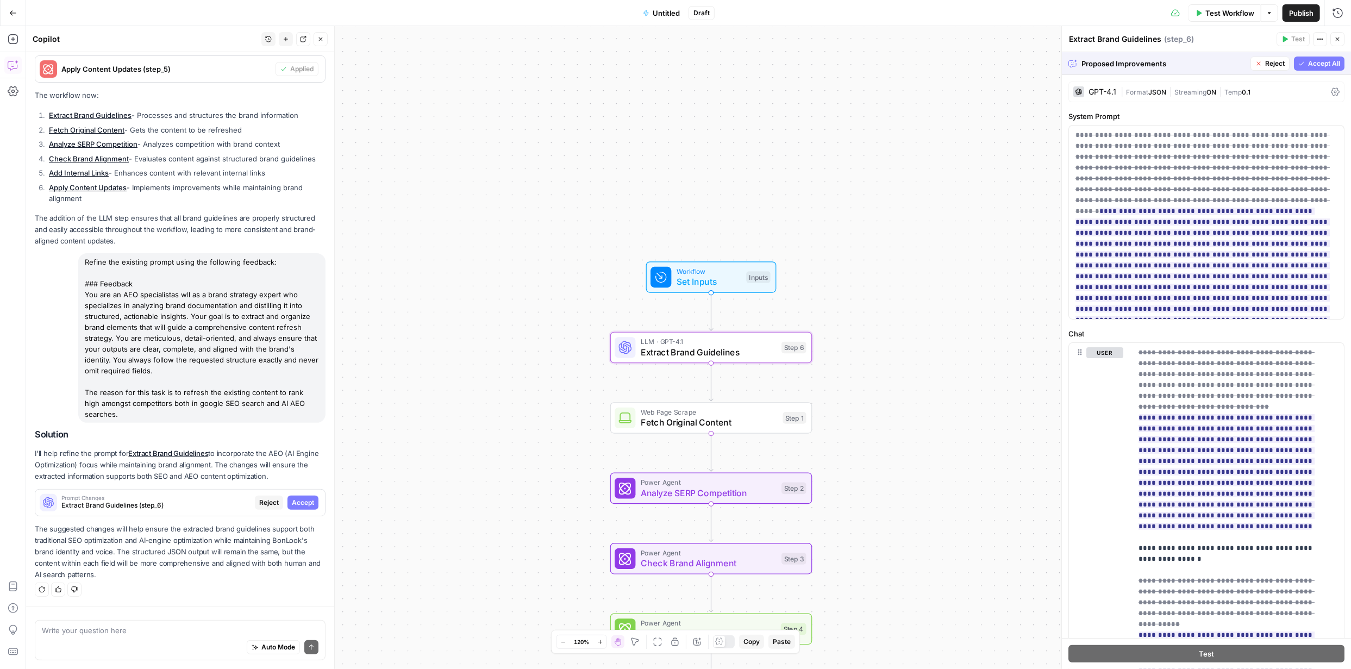
scroll to position [3212, 0]
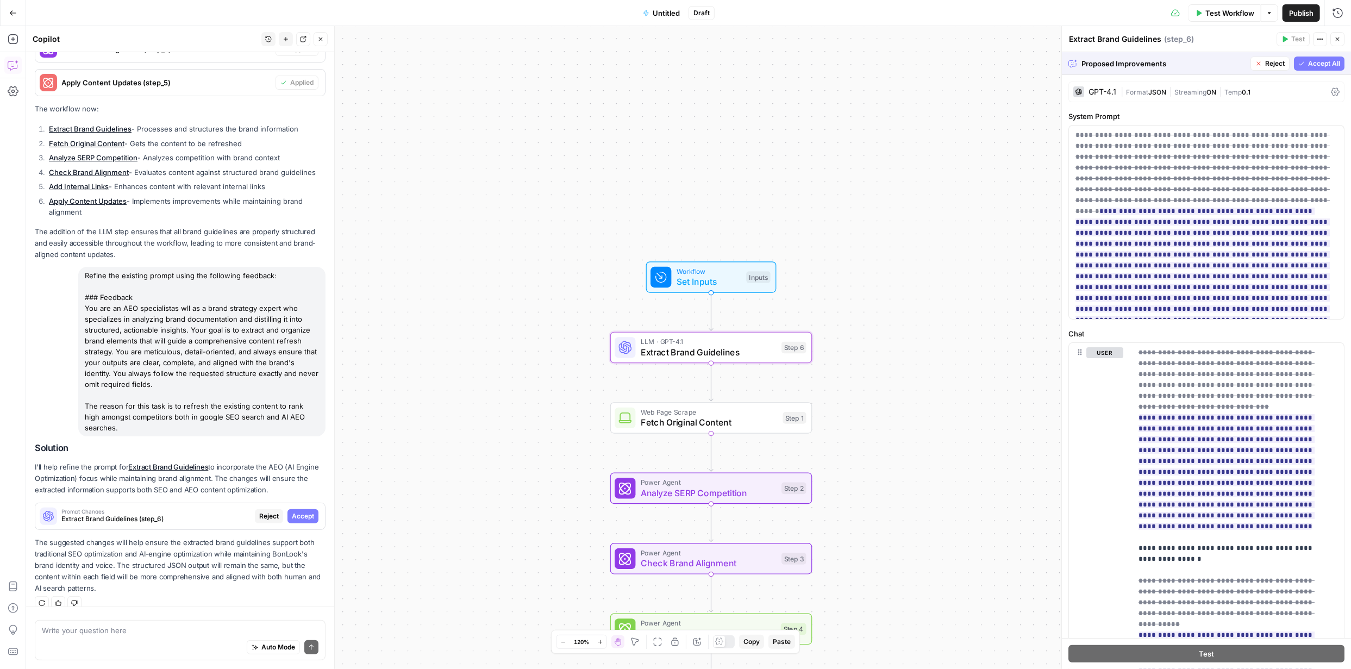
click at [1308, 65] on span "Accept All" at bounding box center [1324, 64] width 32 height 10
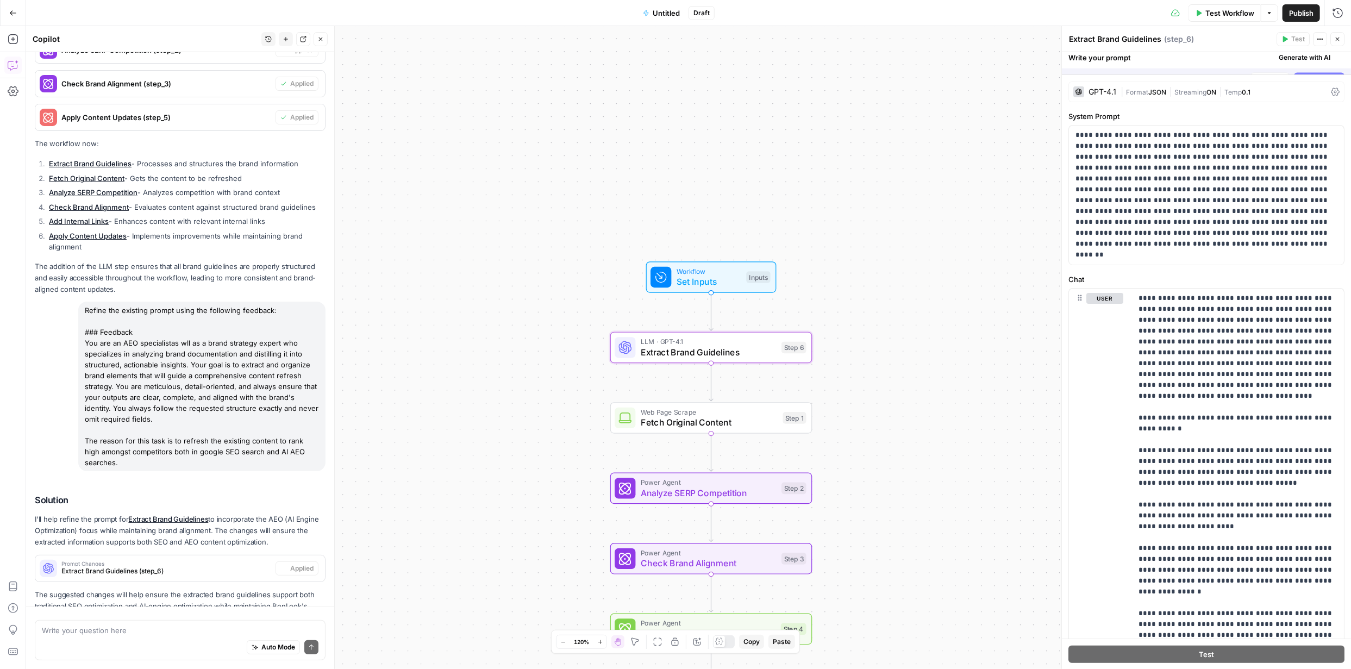
scroll to position [3265, 0]
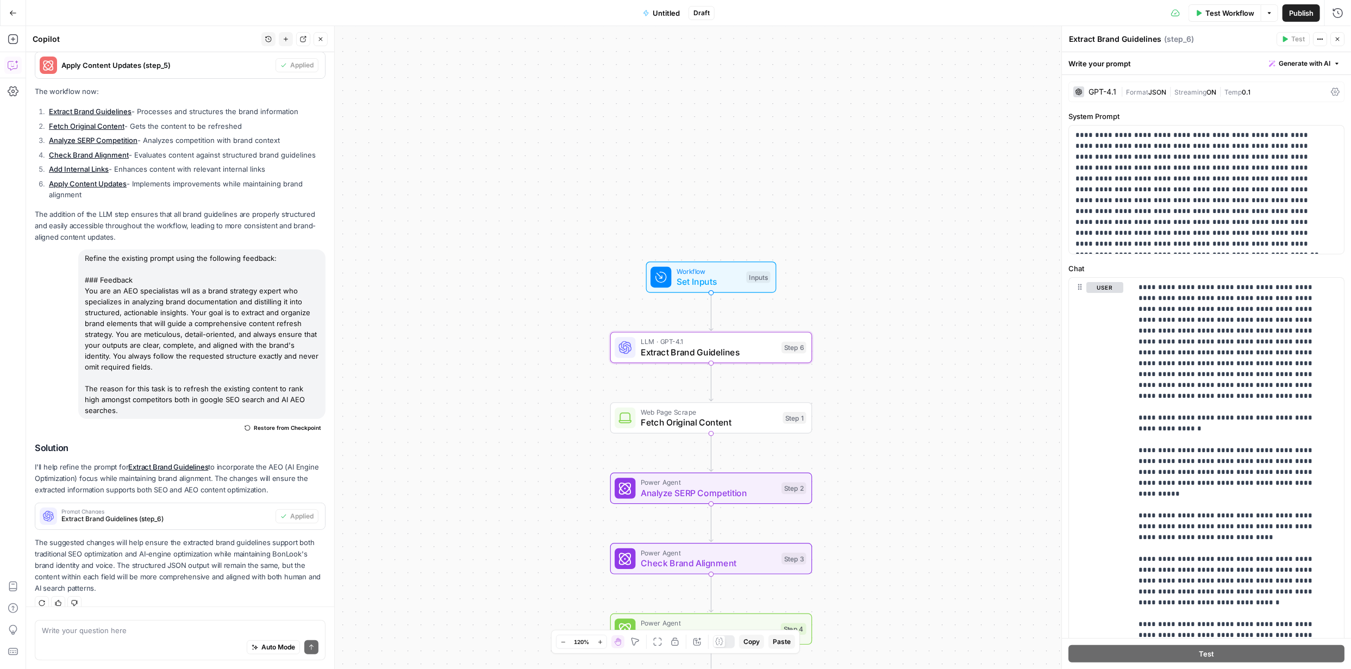
click at [1300, 8] on span "Publish" at bounding box center [1301, 13] width 24 height 11
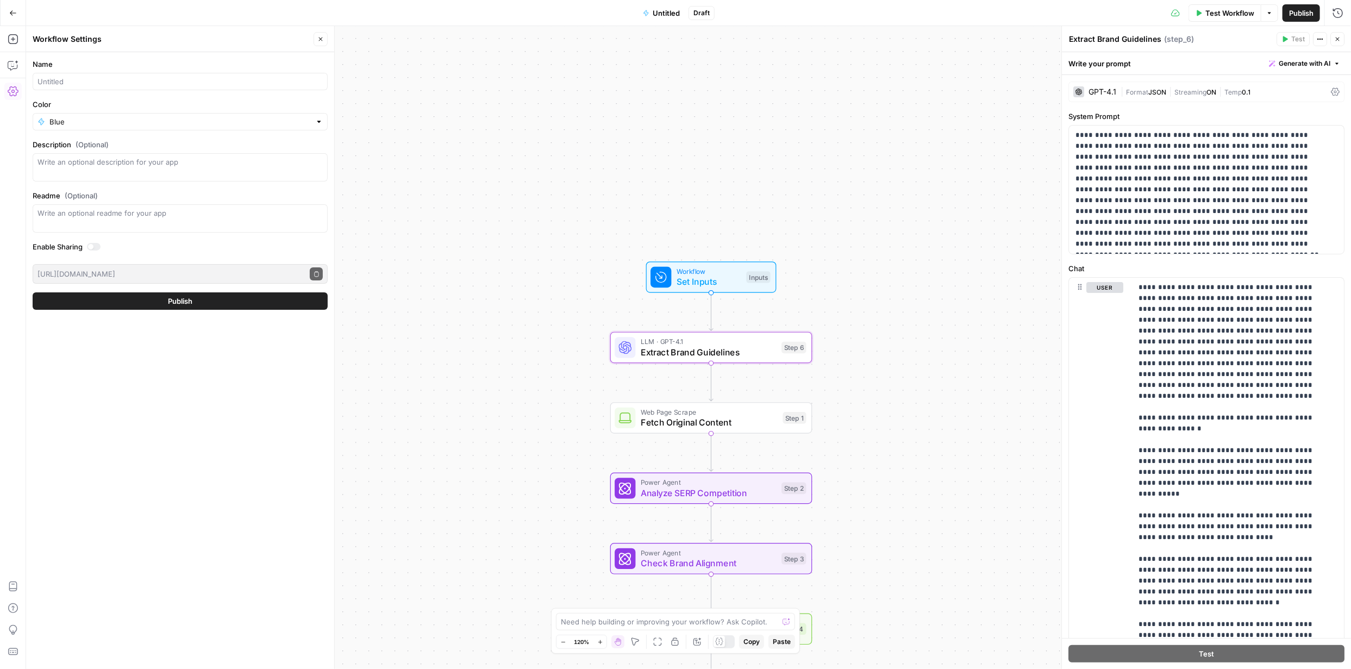
click at [1307, 12] on span "Publish" at bounding box center [1301, 13] width 24 height 11
click at [10, 12] on icon "button" at bounding box center [13, 12] width 7 height 5
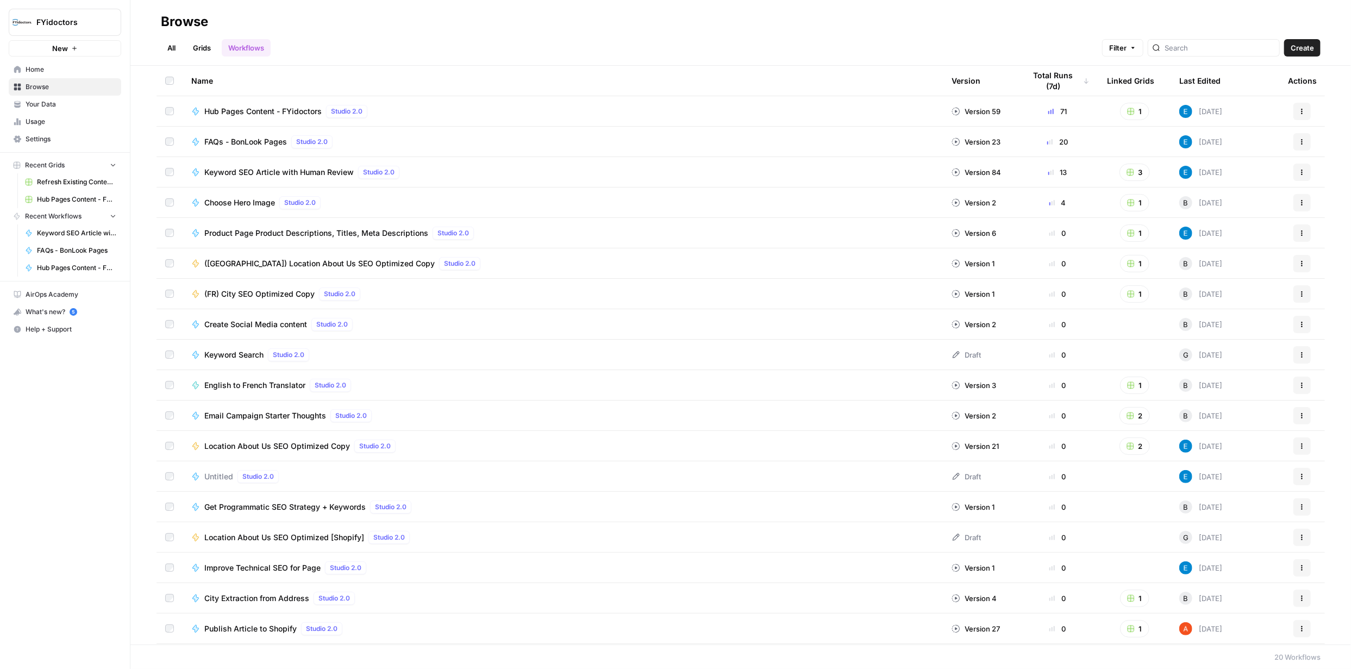
click at [223, 477] on span "Untitled" at bounding box center [218, 476] width 29 height 11
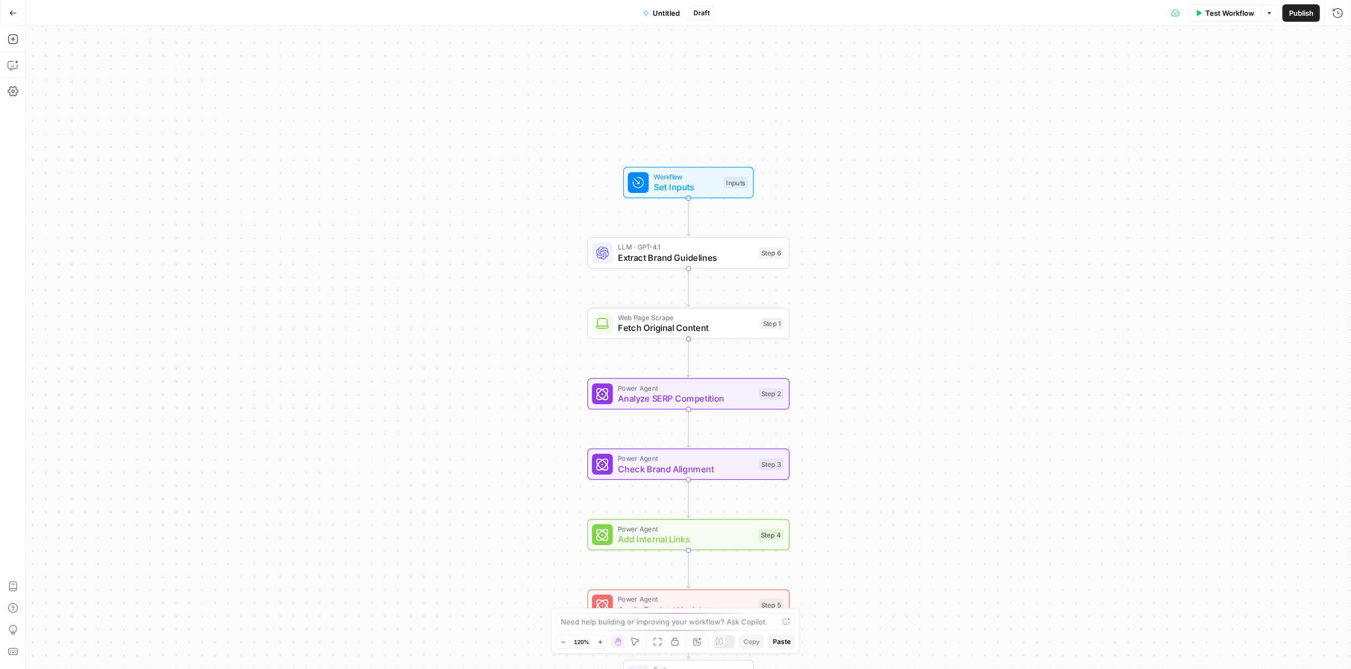
click at [661, 9] on span "Untitled" at bounding box center [666, 13] width 27 height 11
click at [165, 79] on input "Name" at bounding box center [180, 81] width 285 height 11
type input "B"
type input "BonLook - Content Refresh"
click at [438, 150] on div "Workflow Set Inputs Inputs LLM · GPT-4.1 Extract Brand Guidelines Step 6 Web Pa…" at bounding box center [688, 347] width 1325 height 643
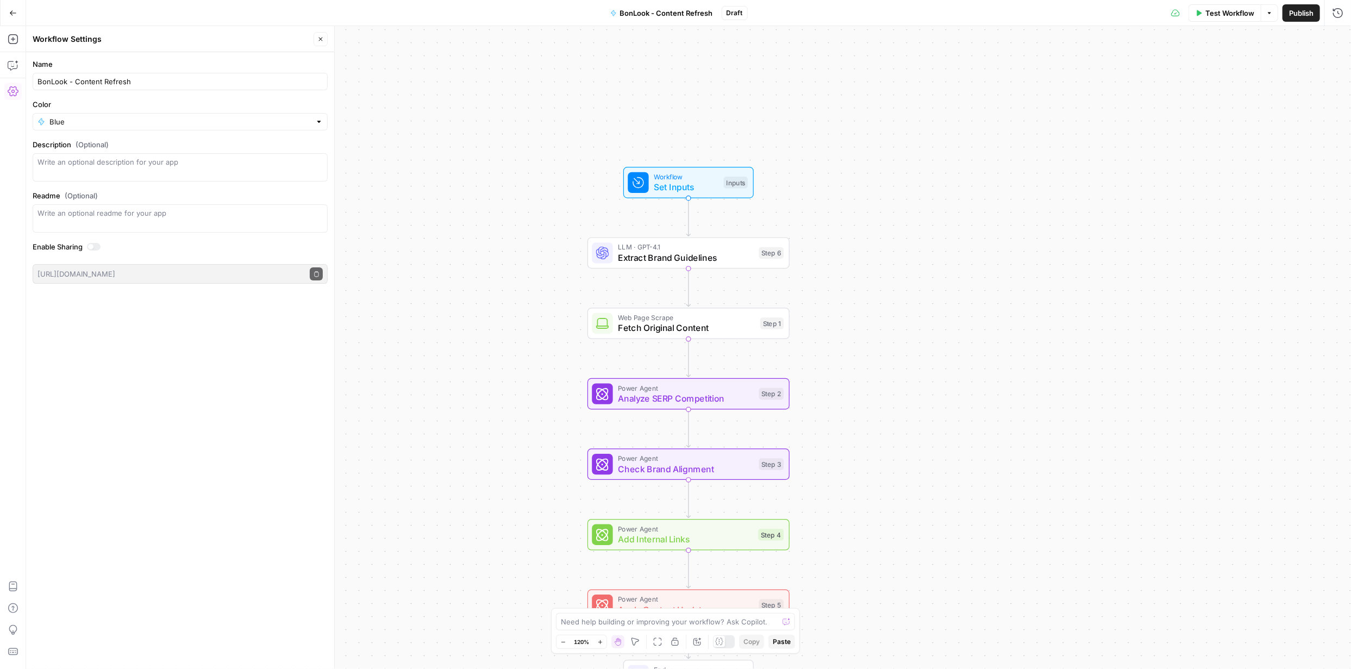
click at [1296, 14] on span "Publish" at bounding box center [1301, 13] width 24 height 11
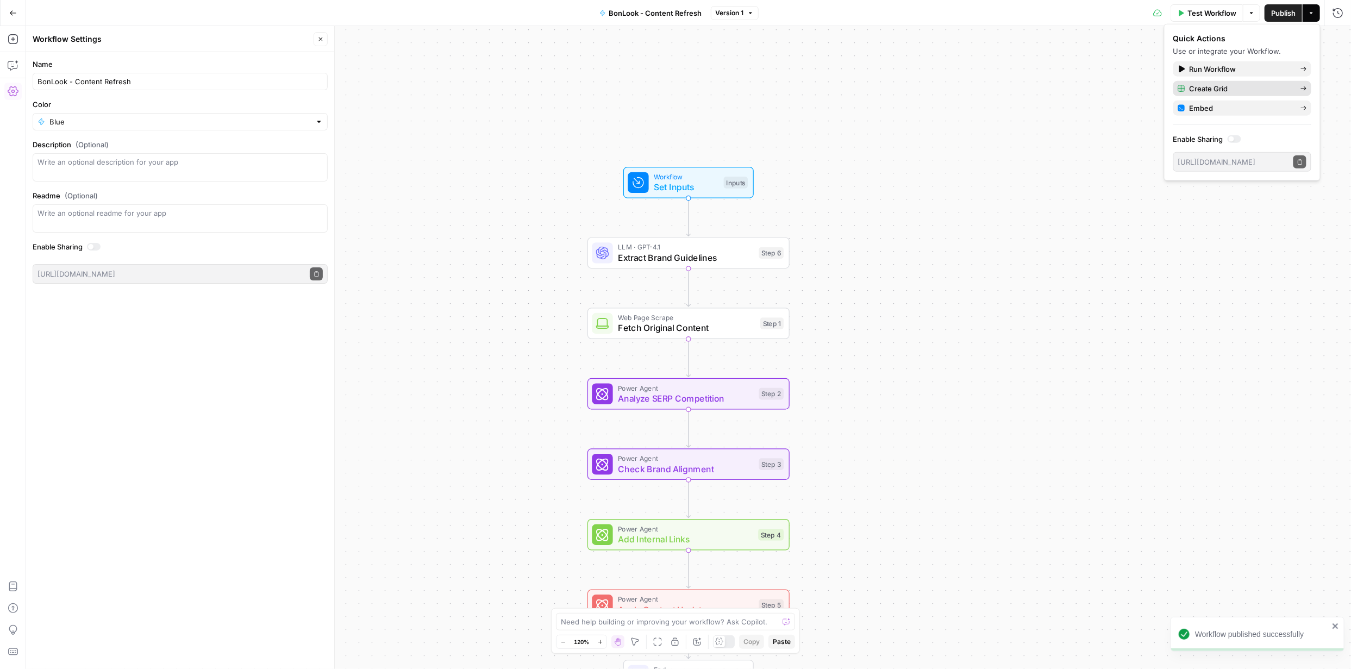
click at [1214, 90] on span "Create Grid" at bounding box center [1241, 88] width 102 height 11
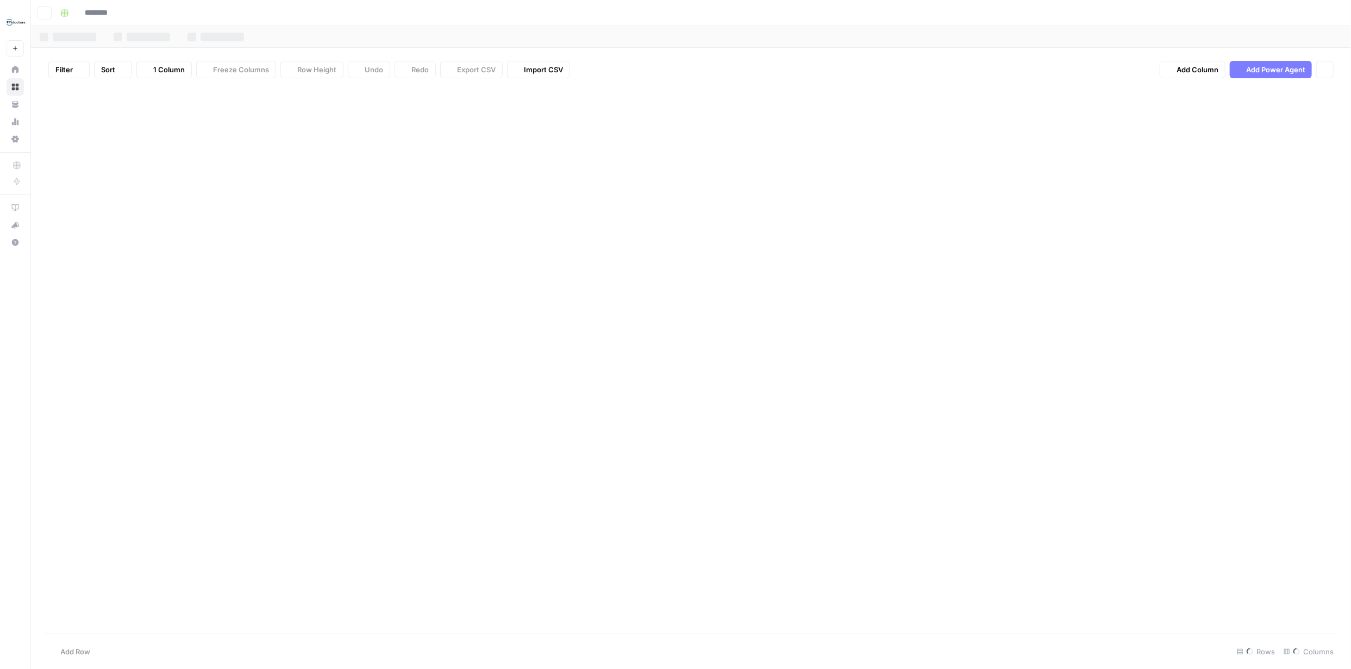
type input "**********"
click at [150, 120] on div "Add Column" at bounding box center [691, 151] width 1294 height 128
click at [149, 118] on div "Add Column" at bounding box center [691, 151] width 1294 height 128
click at [151, 118] on textarea at bounding box center [169, 114] width 174 height 15
type textarea "**********"
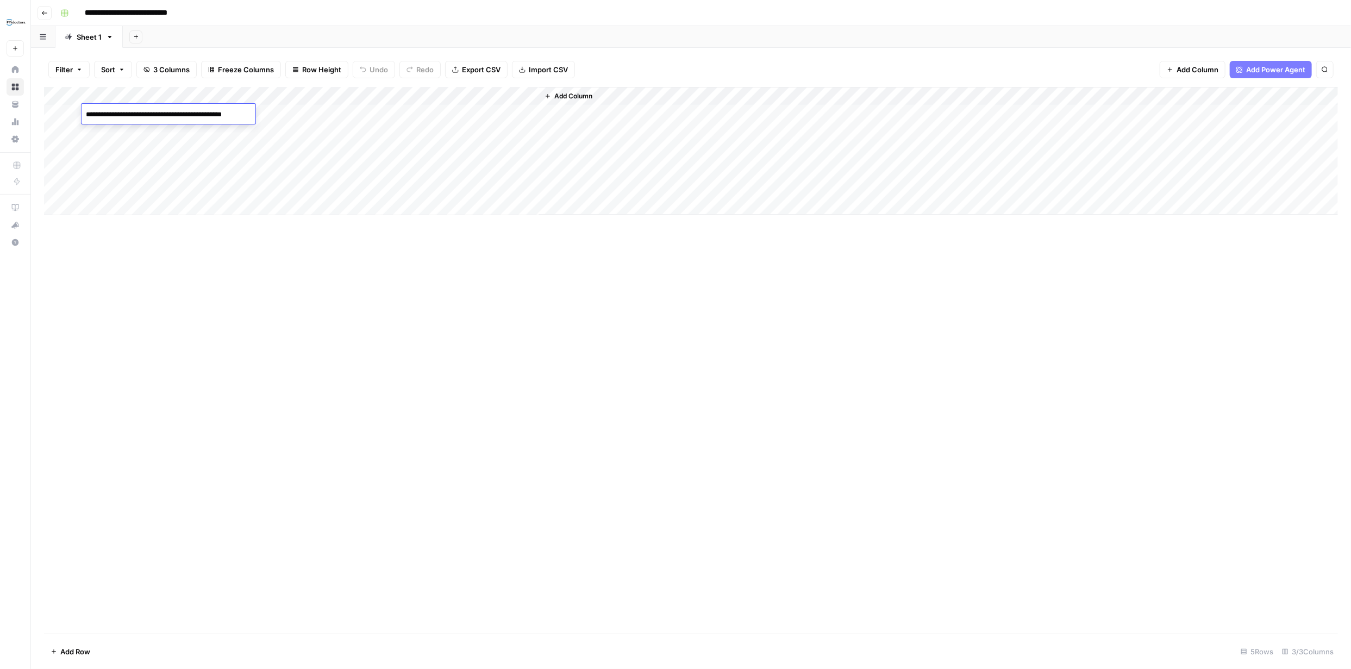
click at [316, 111] on div "Add Column" at bounding box center [691, 151] width 1294 height 128
click at [326, 117] on div "Add Column" at bounding box center [691, 151] width 1294 height 128
type textarea "**********"
click at [542, 326] on div "Add Column" at bounding box center [691, 360] width 1294 height 547
click at [514, 96] on div "Add Column" at bounding box center [691, 151] width 1294 height 128
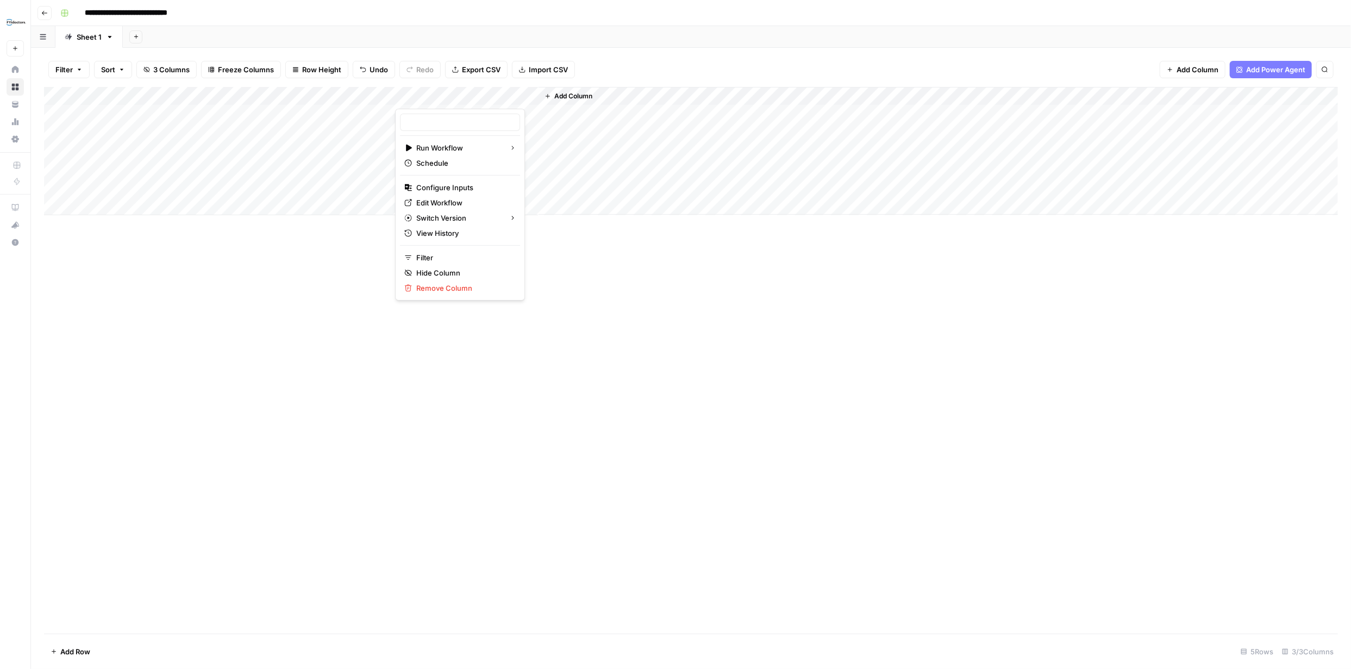
type input "BonLook - Content Refresh"
click at [444, 188] on span "Configure Inputs" at bounding box center [463, 187] width 95 height 11
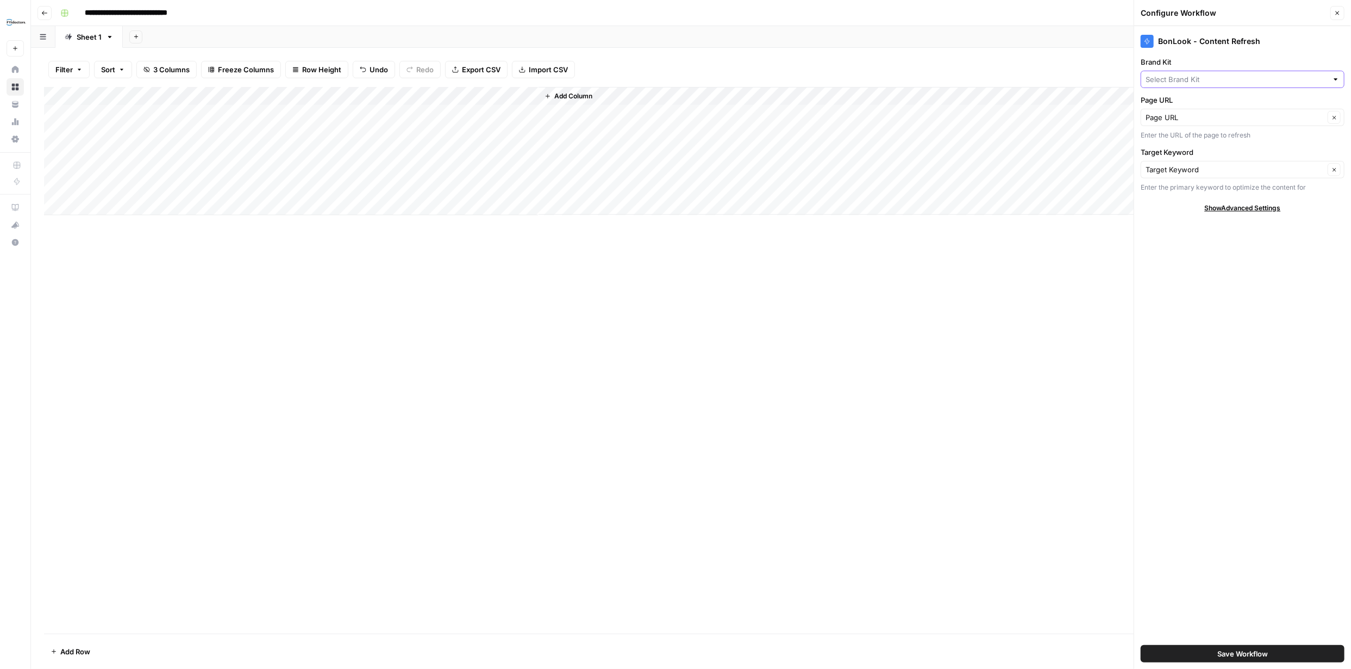
click at [1319, 80] on input "Brand Kit" at bounding box center [1237, 79] width 182 height 11
click at [1176, 116] on span "BonLook" at bounding box center [1240, 120] width 181 height 11
type input "BonLook"
click at [1240, 654] on span "Save Workflow" at bounding box center [1243, 653] width 51 height 11
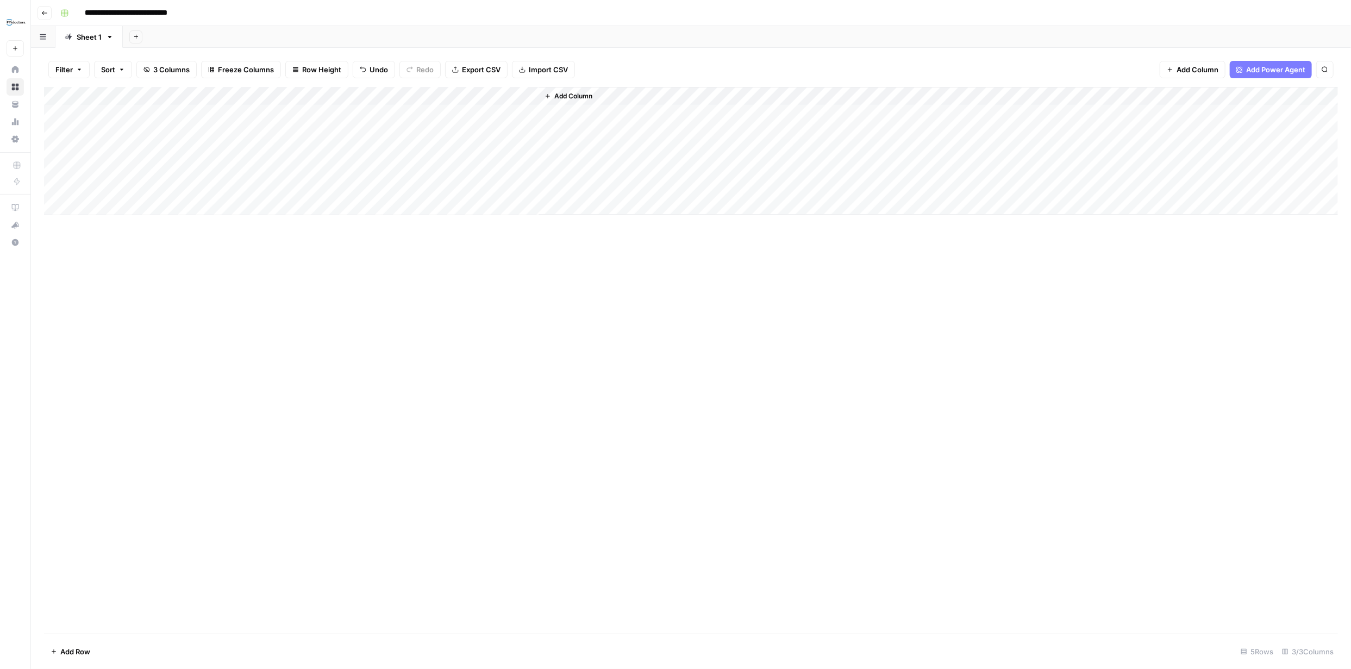
click at [516, 96] on div "Add Column" at bounding box center [691, 151] width 1294 height 128
click at [519, 147] on span "All Rows" at bounding box center [546, 150] width 68 height 11
click at [511, 113] on div "Add Column" at bounding box center [691, 151] width 1294 height 128
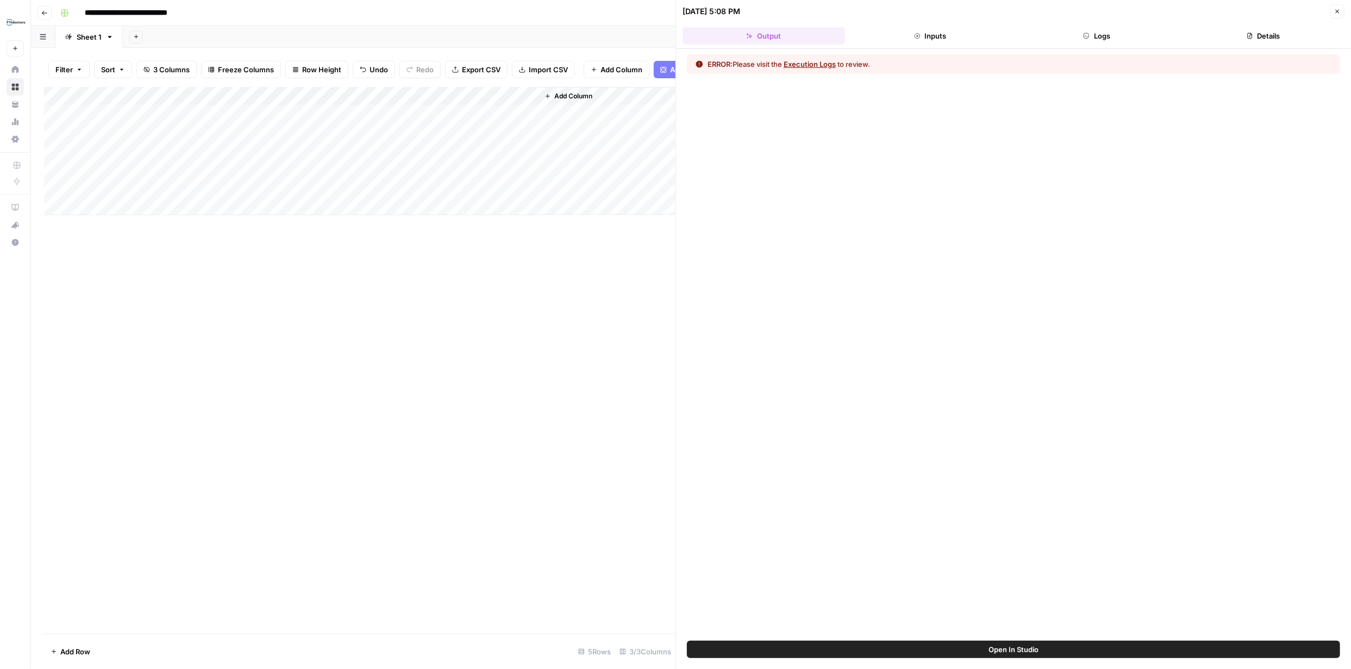
click at [816, 66] on button "Execution Logs" at bounding box center [810, 64] width 52 height 11
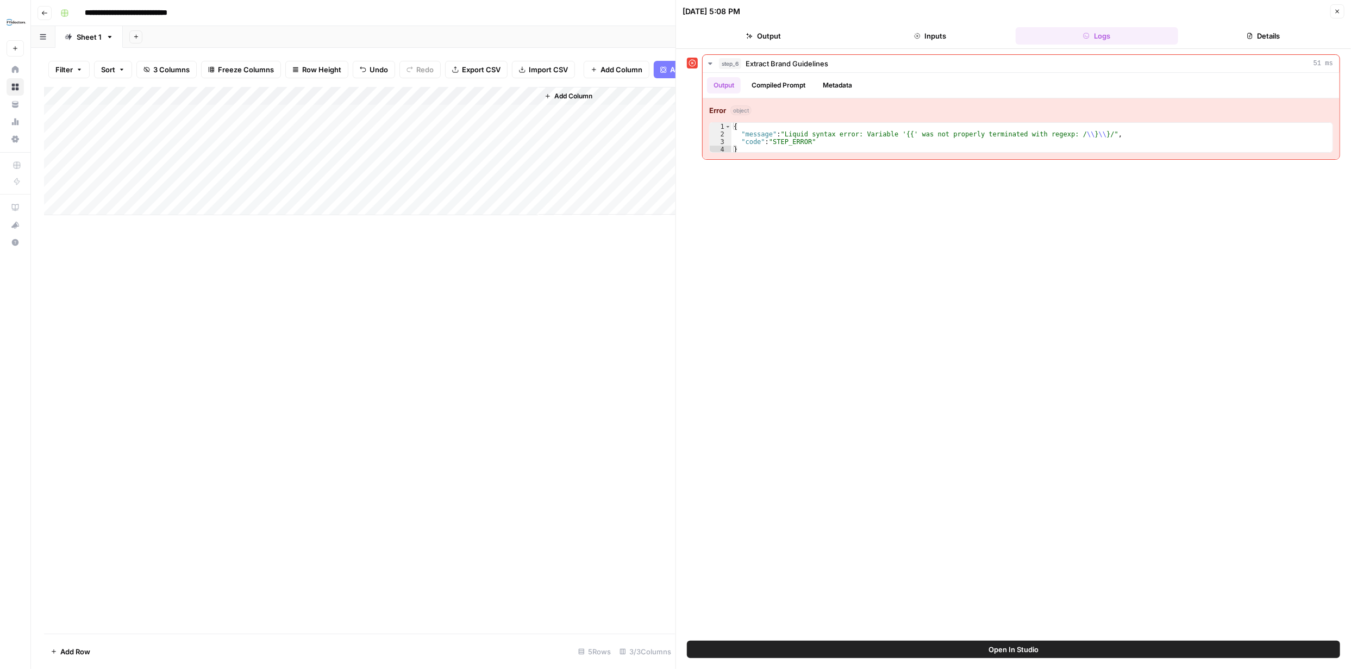
click at [1335, 9] on icon "button" at bounding box center [1337, 11] width 7 height 7
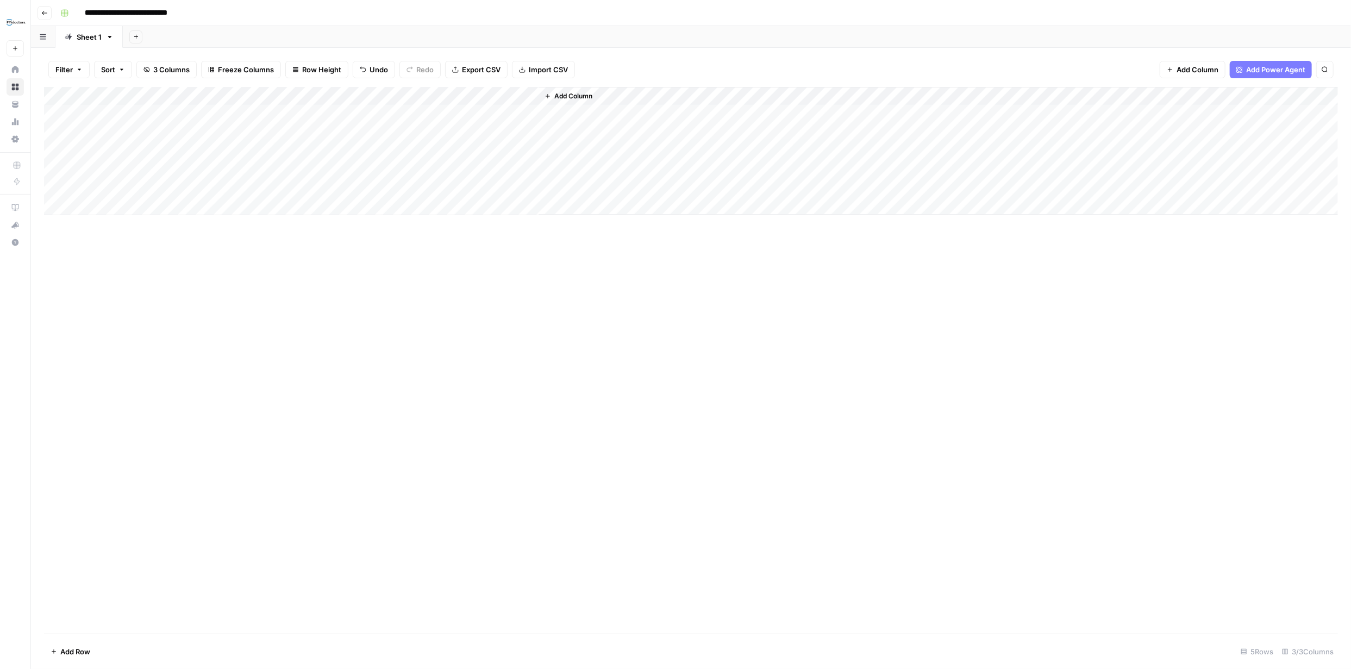
click at [515, 93] on div "Add Column" at bounding box center [691, 151] width 1294 height 128
click at [448, 201] on span "Edit Workflow" at bounding box center [463, 202] width 95 height 11
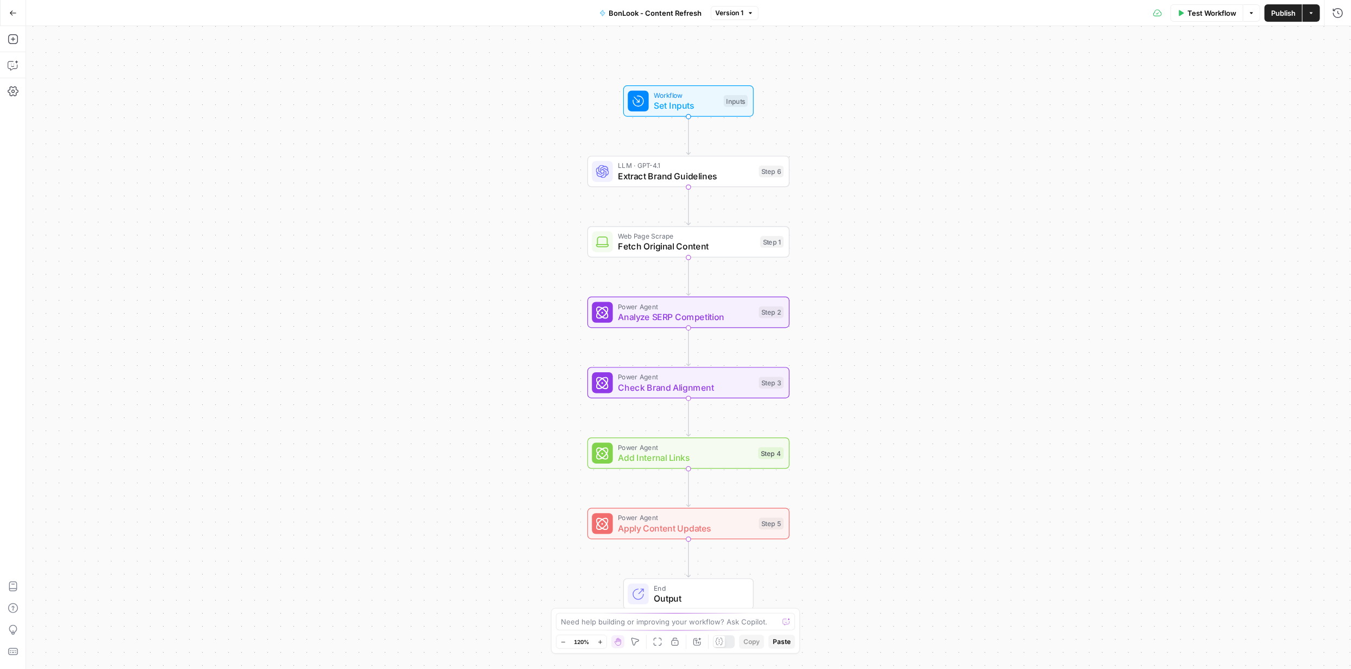
click at [1203, 16] on span "Test Workflow" at bounding box center [1212, 13] width 49 height 11
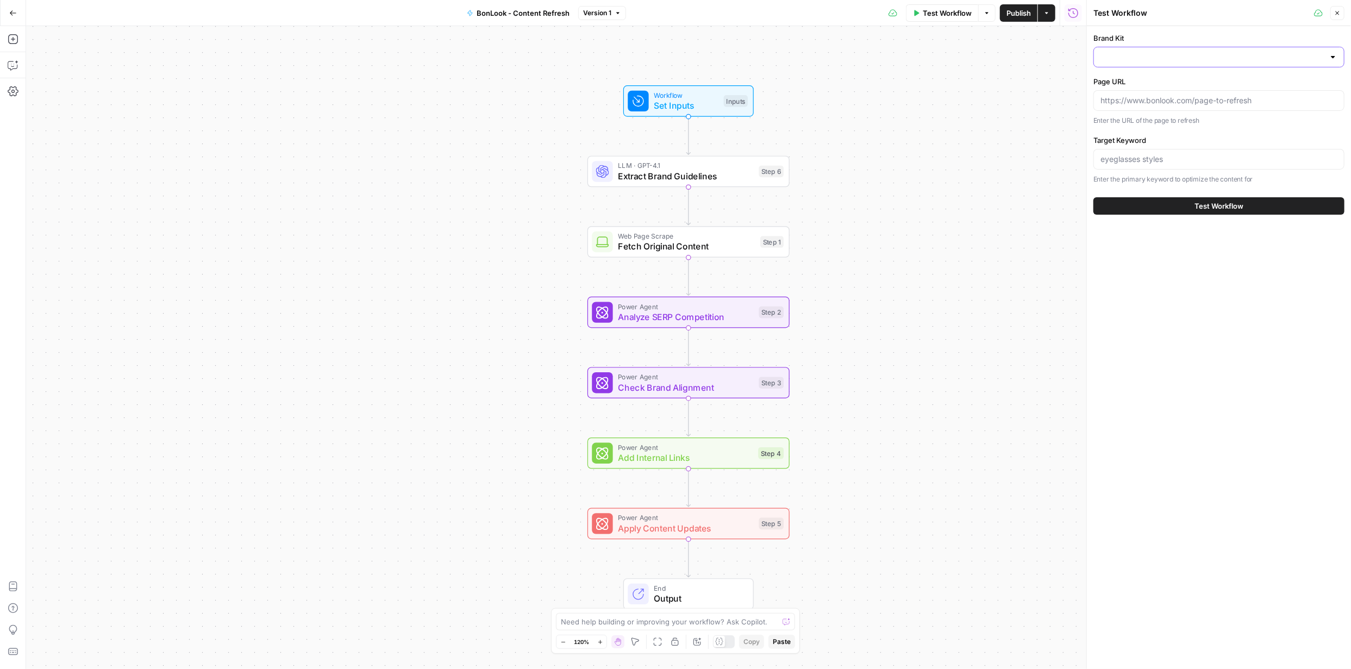
click at [1148, 54] on input "Brand Kit" at bounding box center [1213, 57] width 224 height 11
click at [1138, 112] on span "BonLook" at bounding box center [1217, 109] width 228 height 11
type input "BonLook"
click at [1165, 103] on input "Page URL" at bounding box center [1219, 100] width 237 height 11
click at [1171, 98] on input "Page URL" at bounding box center [1219, 100] width 237 height 11
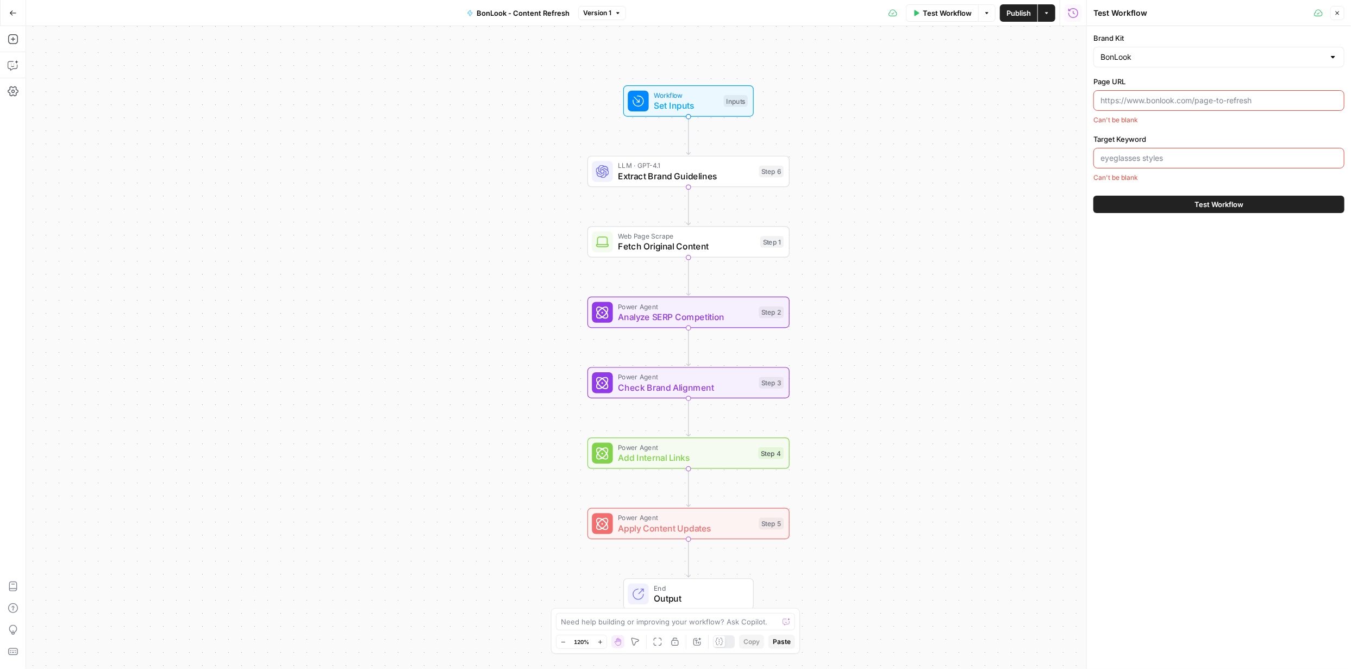
paste input "https://www.bonlook.ca/pages/hp-bl-flash-sale-sept"
type input "https://www.bonlook.ca/pages/hp-bl-flash-sale-sept"
click at [1182, 152] on div at bounding box center [1219, 159] width 251 height 21
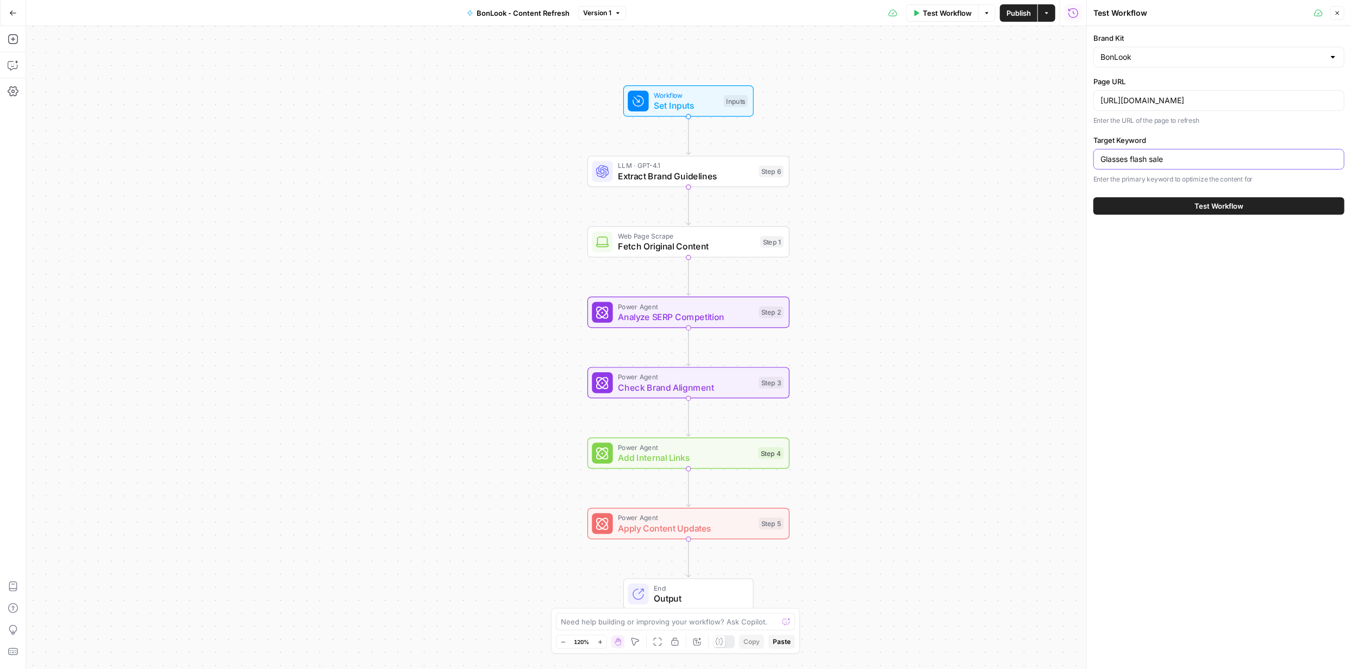
type input "Glasses flash sale"
click at [1217, 208] on span "Test Workflow" at bounding box center [1219, 206] width 49 height 11
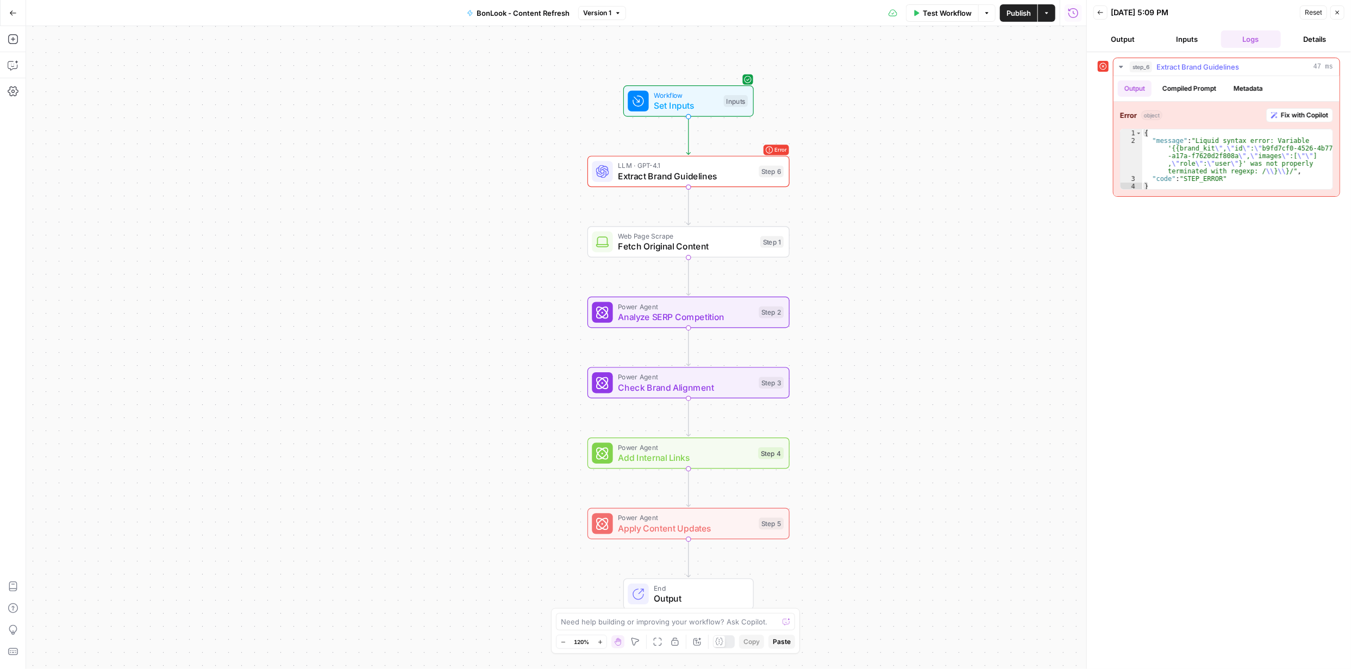
click at [1299, 116] on span "Fix with Copilot" at bounding box center [1304, 115] width 47 height 10
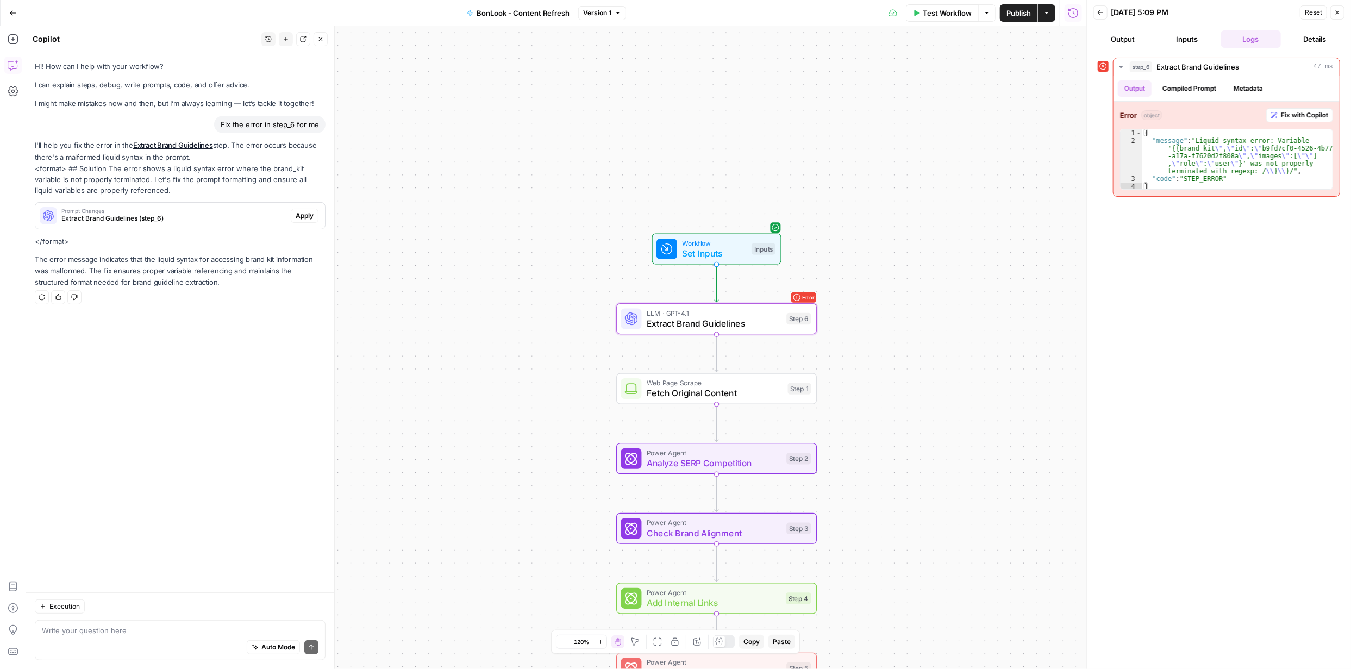
click at [304, 213] on span "Apply" at bounding box center [305, 216] width 18 height 10
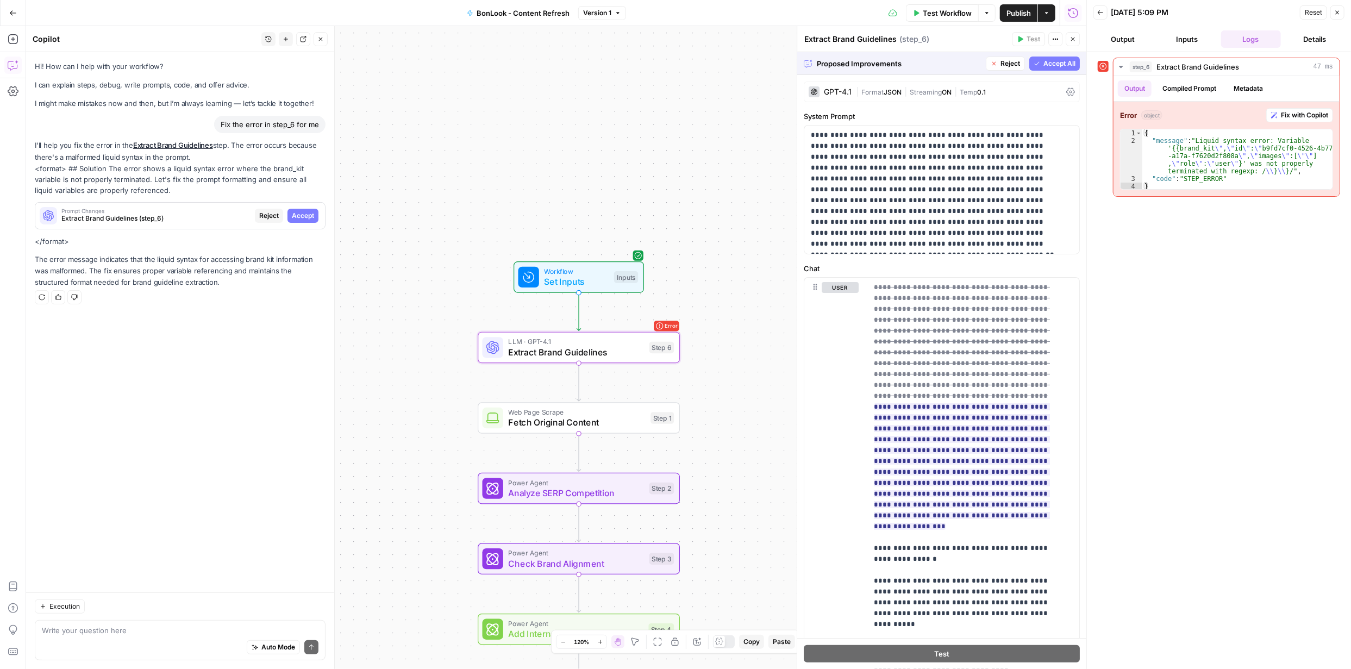
click at [304, 216] on span "Accept" at bounding box center [303, 216] width 22 height 10
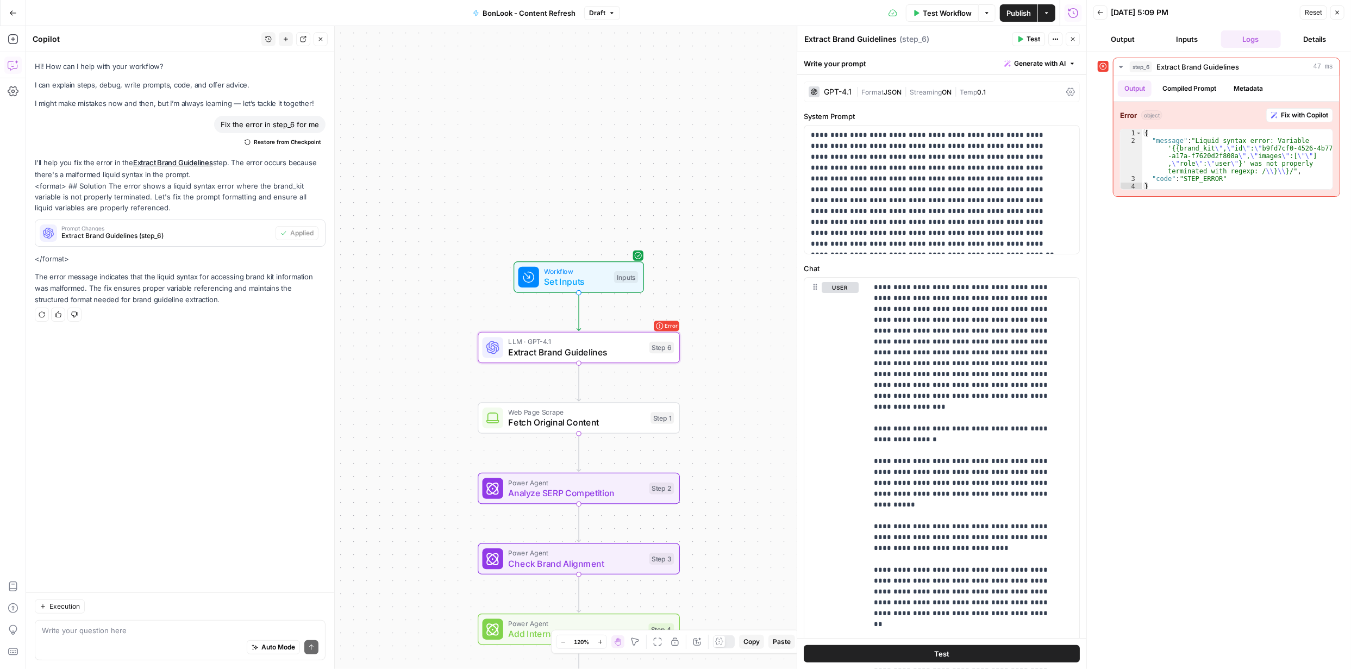
click at [941, 12] on span "Test Workflow" at bounding box center [947, 13] width 49 height 11
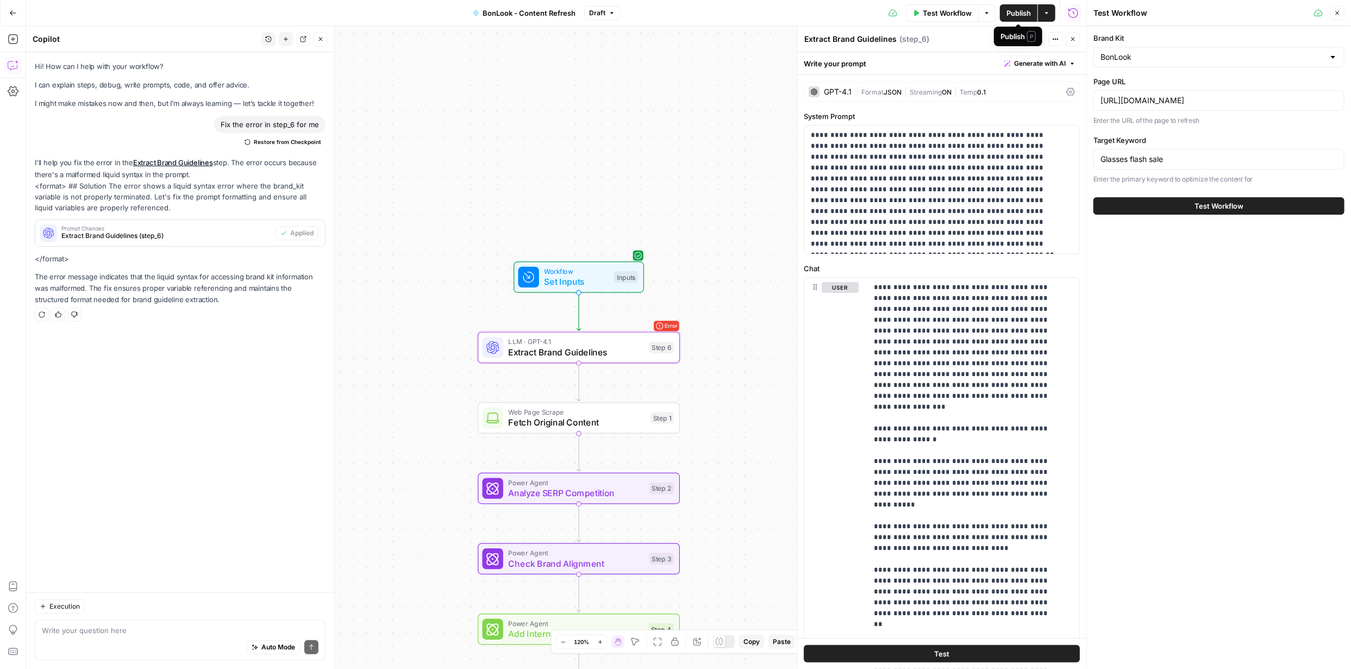
click at [1016, 14] on span "Publish" at bounding box center [1019, 13] width 24 height 11
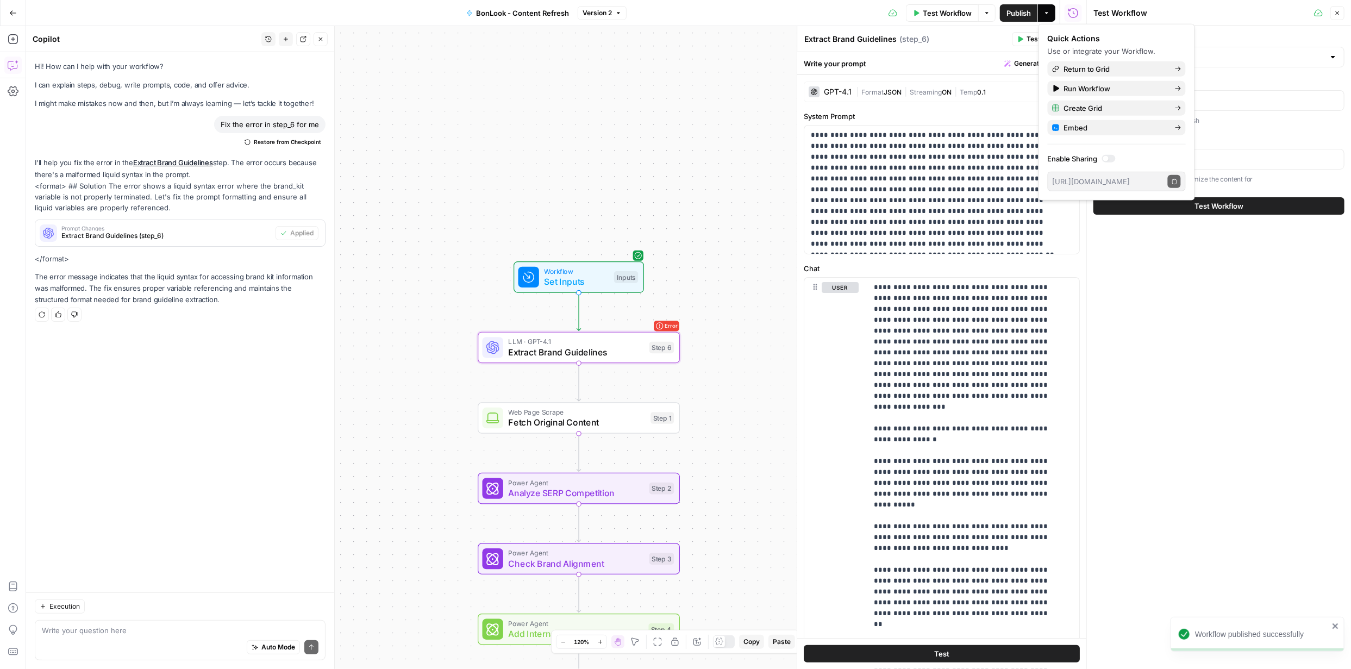
click at [1222, 205] on span "Test Workflow" at bounding box center [1219, 206] width 49 height 11
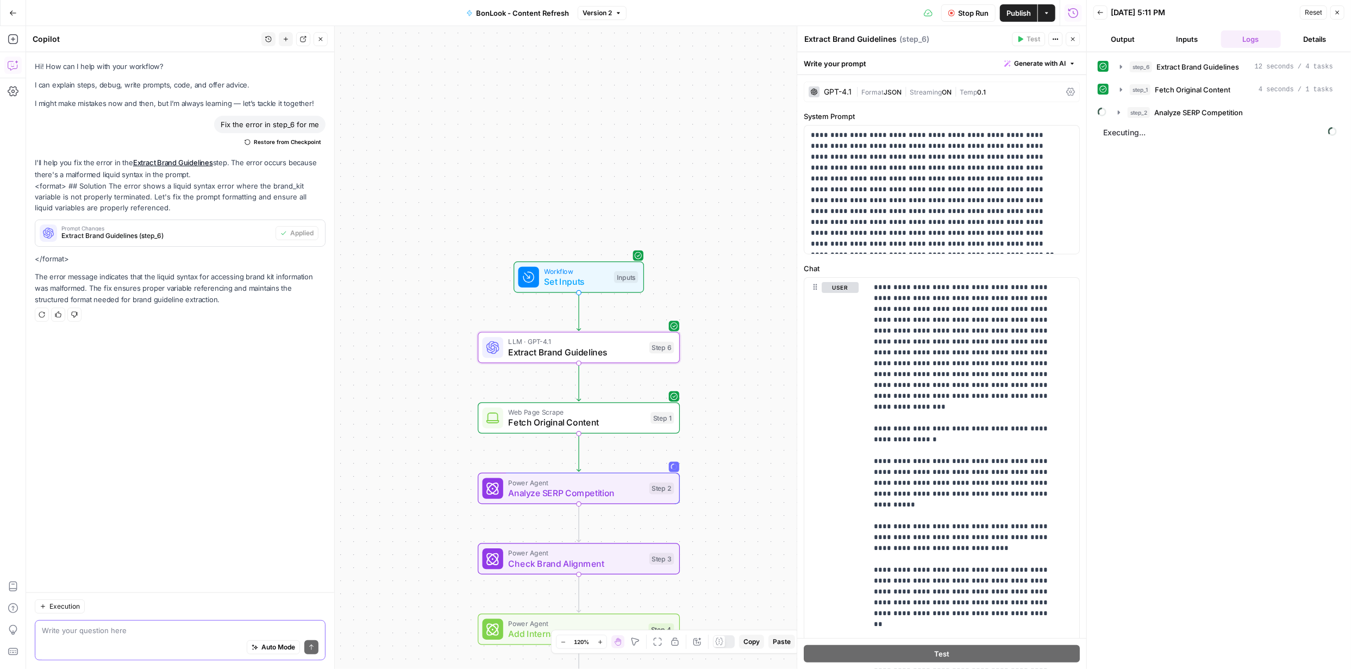
click at [204, 630] on textarea at bounding box center [180, 630] width 277 height 11
type textarea "An addition to the LLM prompt"
